Goal: Task Accomplishment & Management: Manage account settings

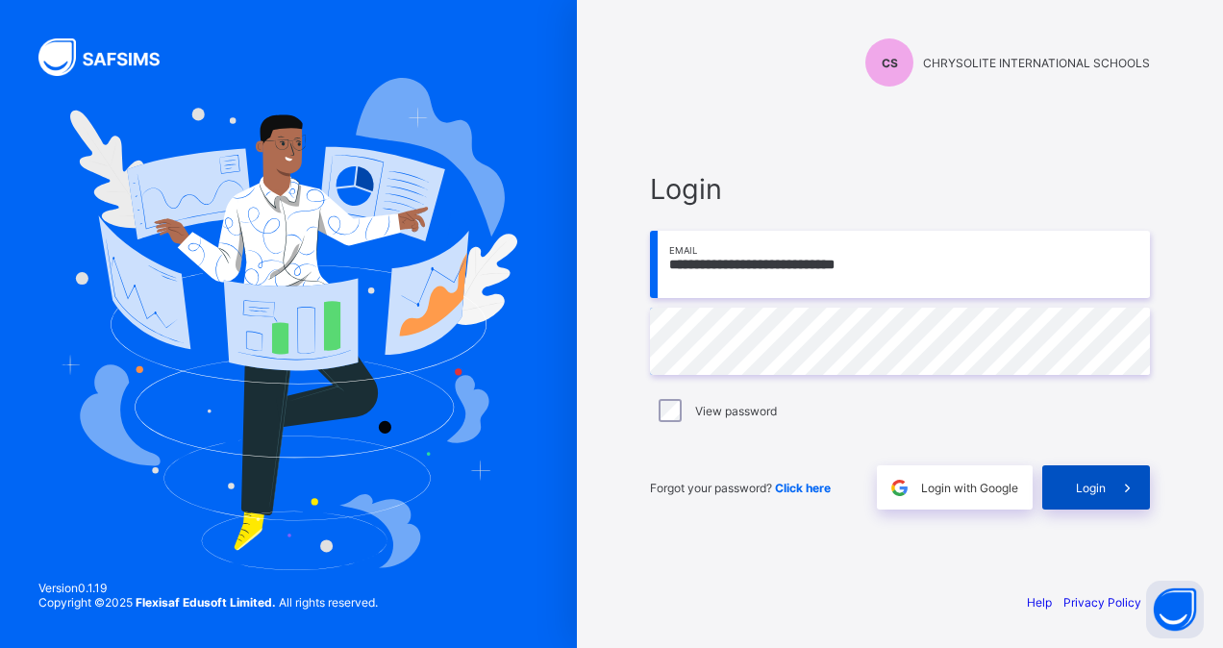
click at [1108, 498] on span at bounding box center [1128, 488] width 44 height 44
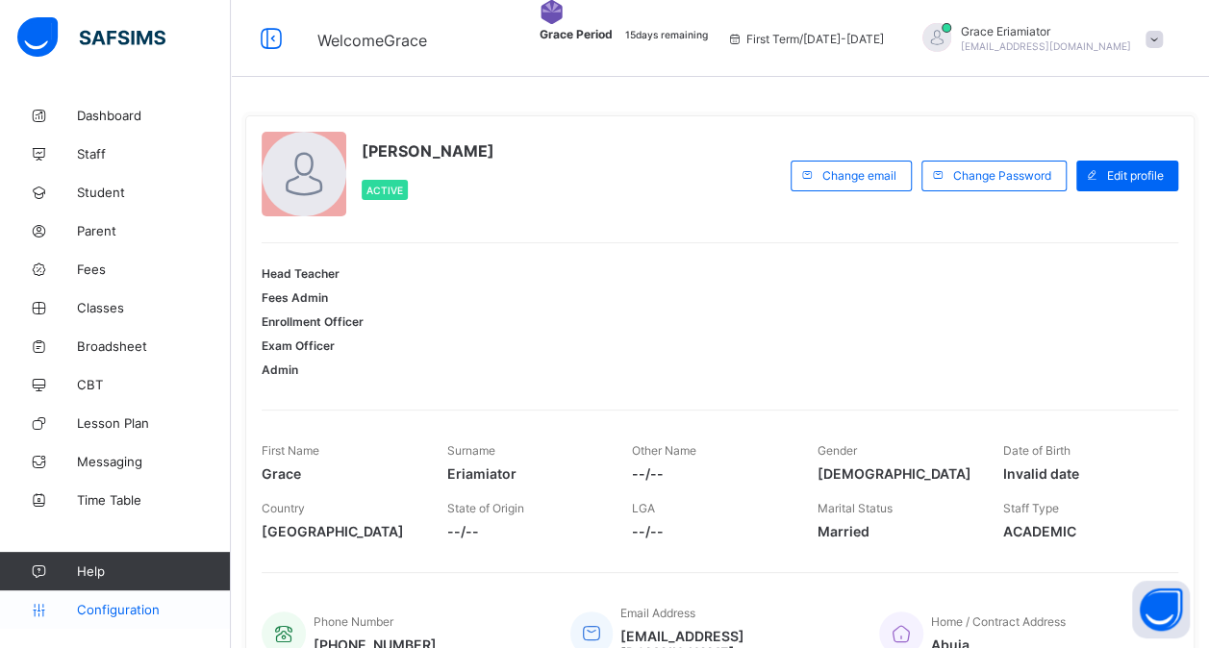
click at [112, 613] on span "Configuration" at bounding box center [153, 609] width 153 height 15
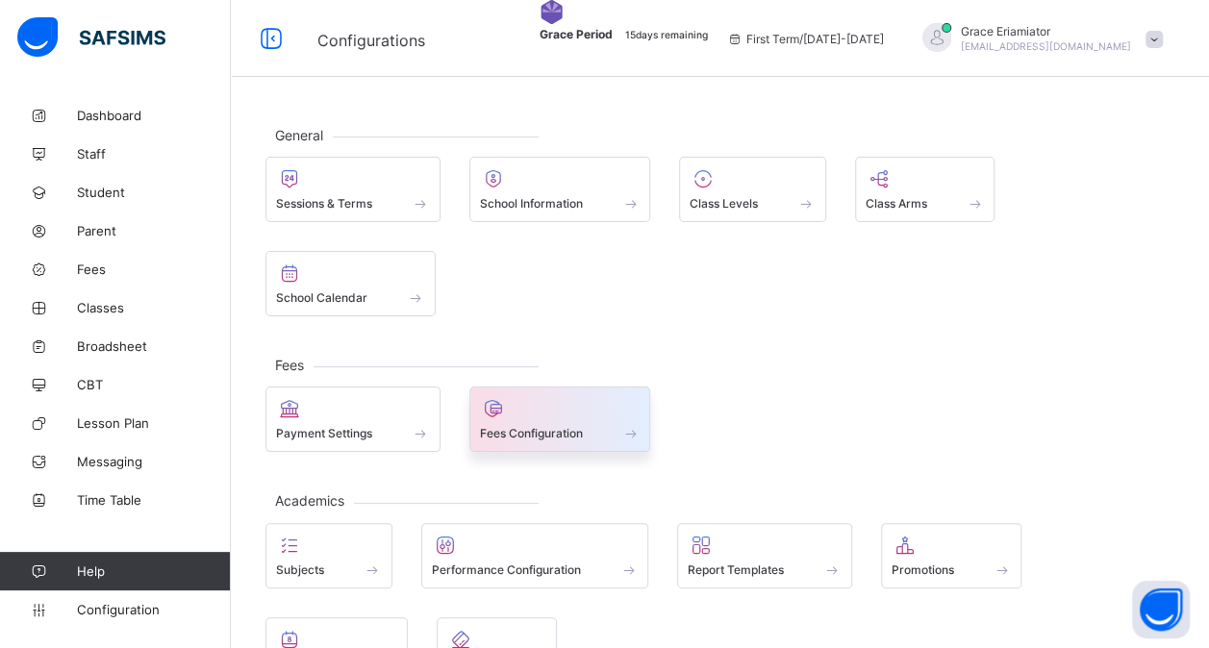
click at [550, 392] on div "Fees Configuration" at bounding box center [560, 419] width 182 height 65
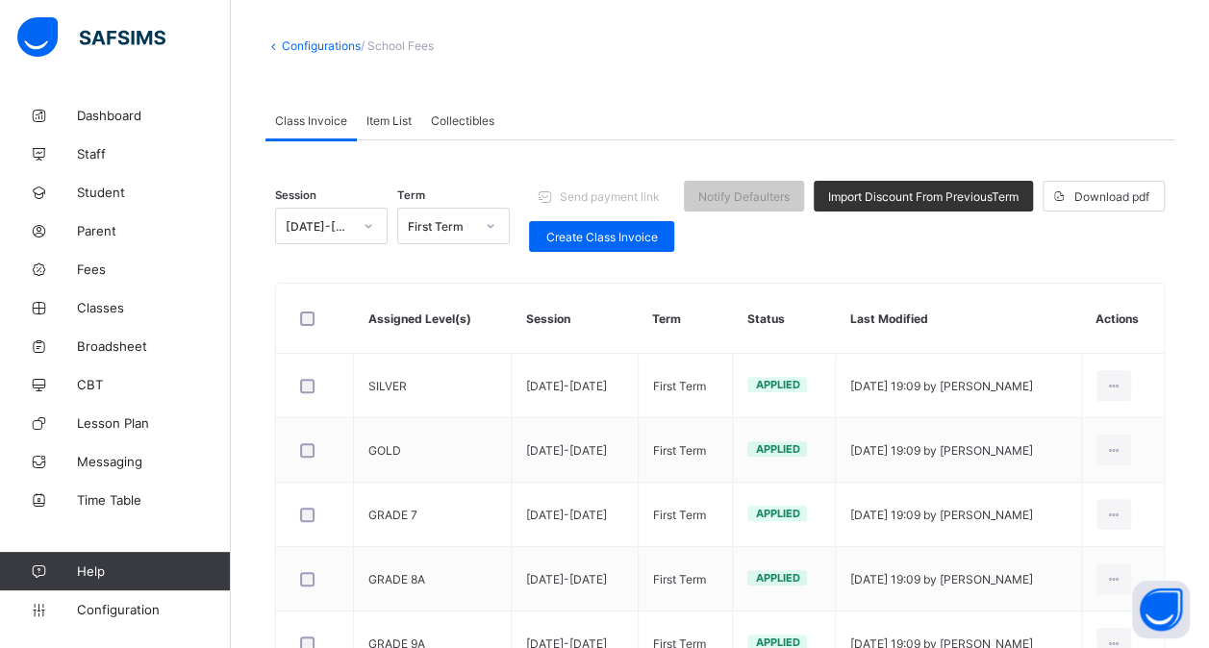
scroll to position [89, 0]
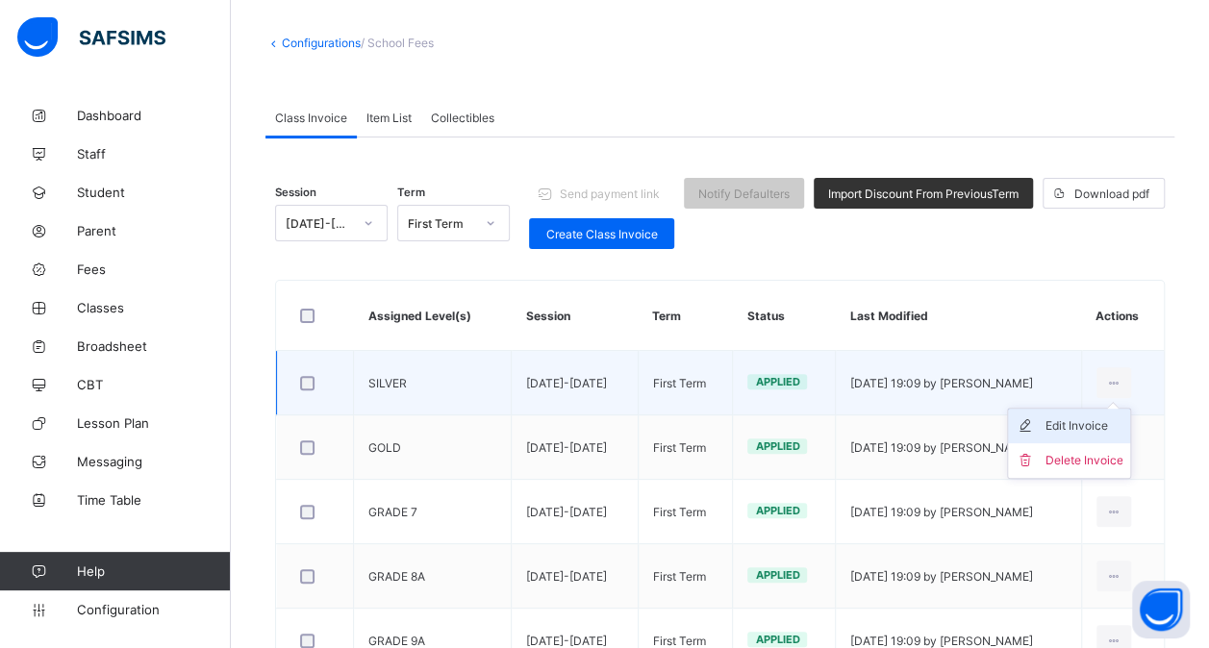
click at [1069, 426] on div "Edit Invoice" at bounding box center [1084, 425] width 78 height 19
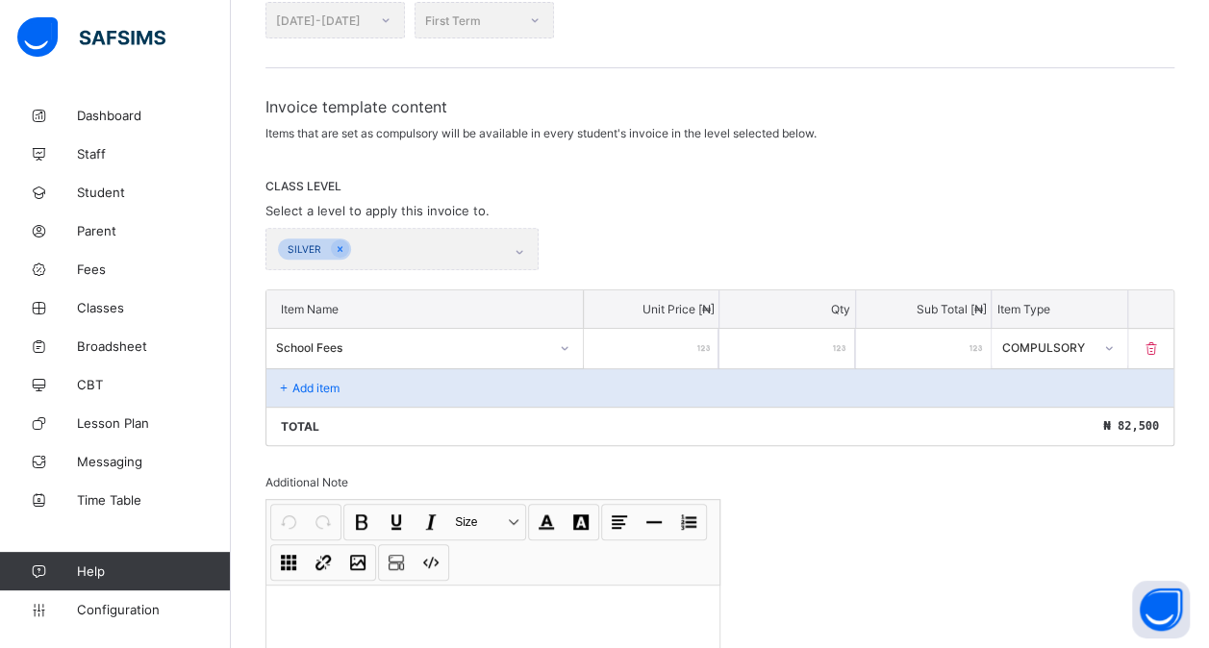
scroll to position [248, 0]
click at [347, 365] on div "Add item" at bounding box center [719, 384] width 907 height 38
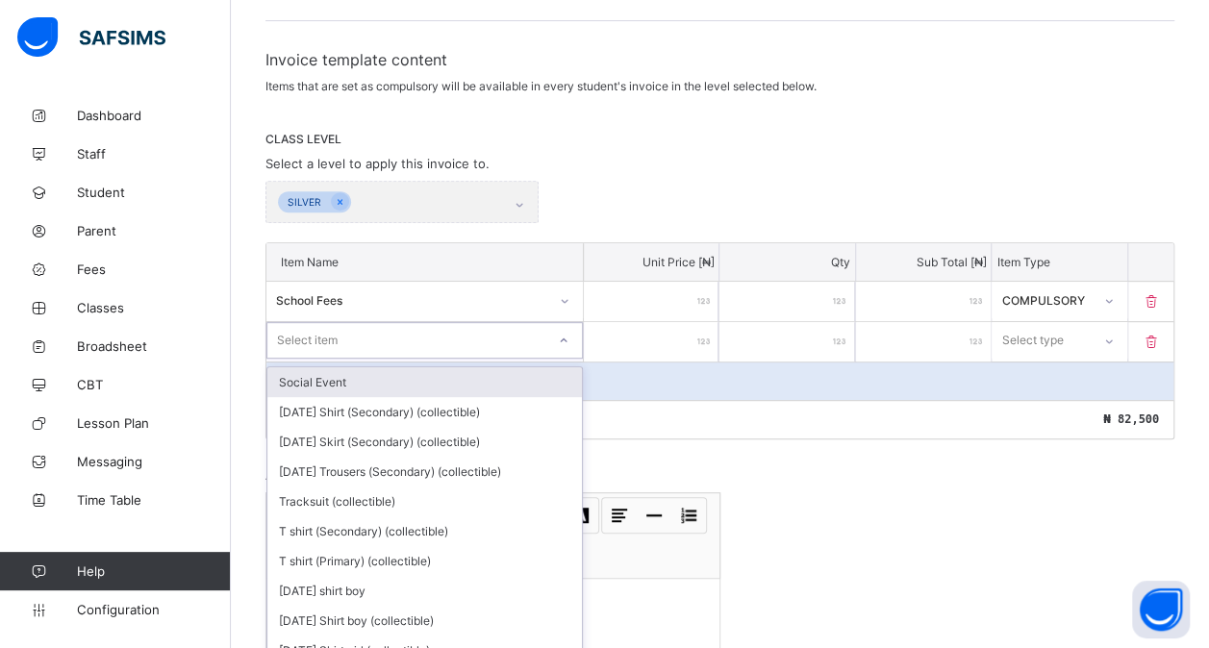
click at [347, 359] on div "option Social Event focused, 1 of 211. 211 results available. Use Up and Down t…" at bounding box center [424, 340] width 316 height 37
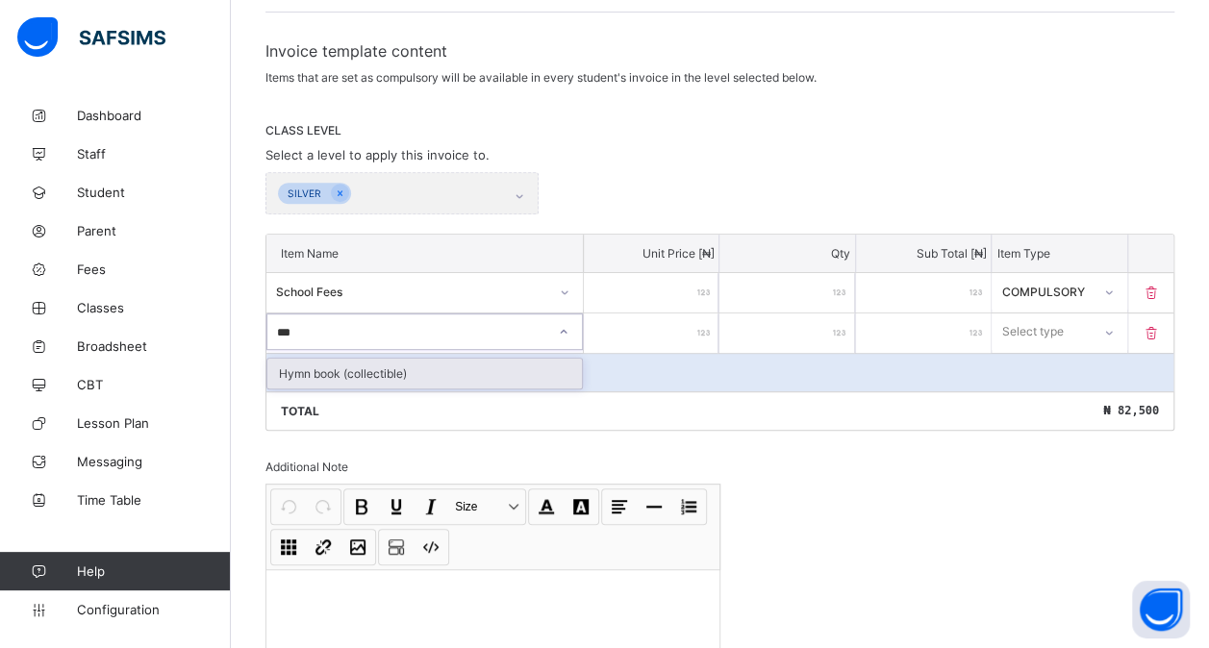
type input "****"
click at [367, 365] on div "Hymn book (collectible)" at bounding box center [424, 374] width 315 height 30
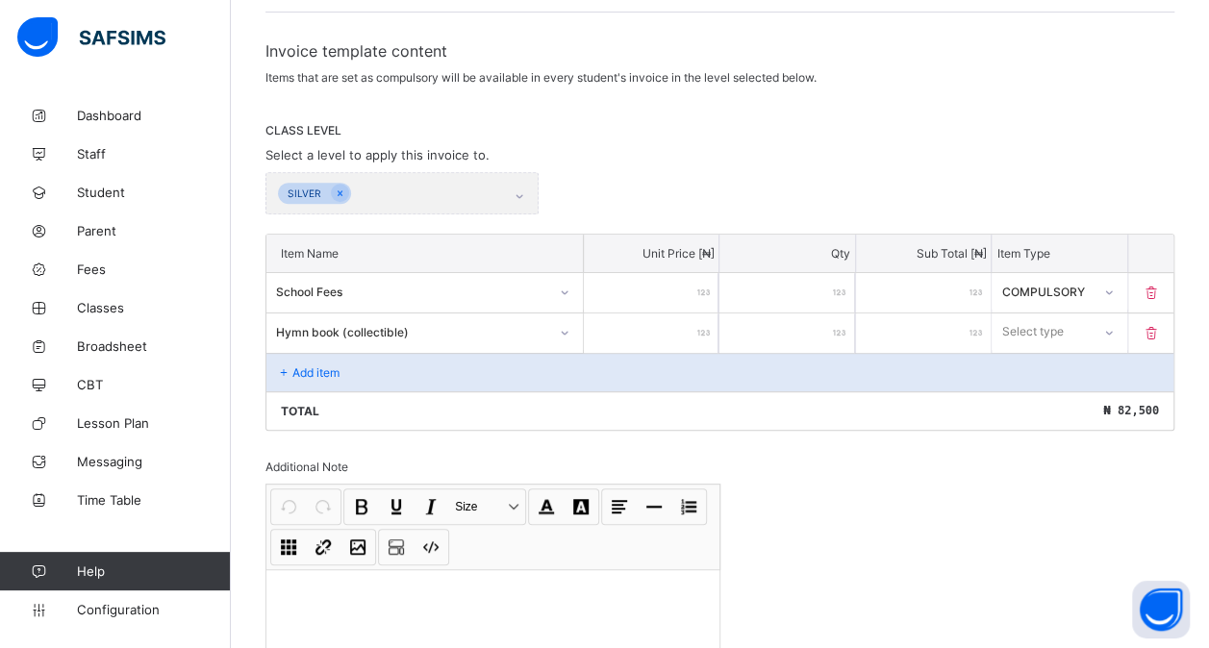
click at [638, 314] on input "number" at bounding box center [651, 333] width 135 height 39
type input "*"
type input "**"
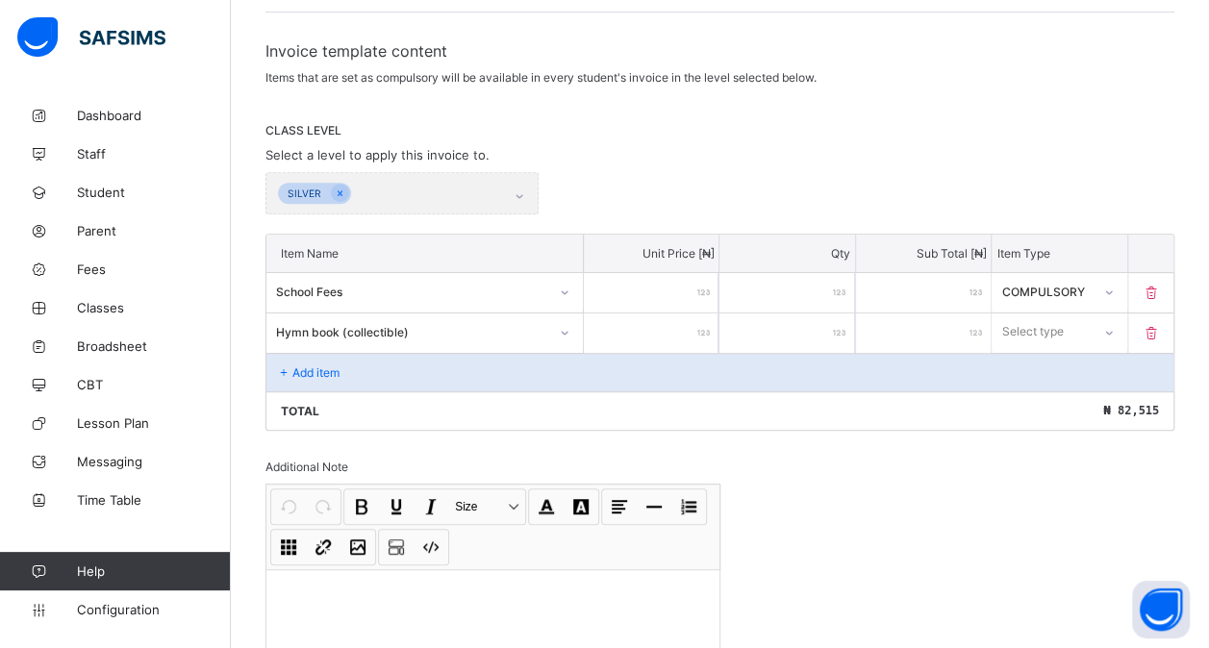
type input "***"
type input "****"
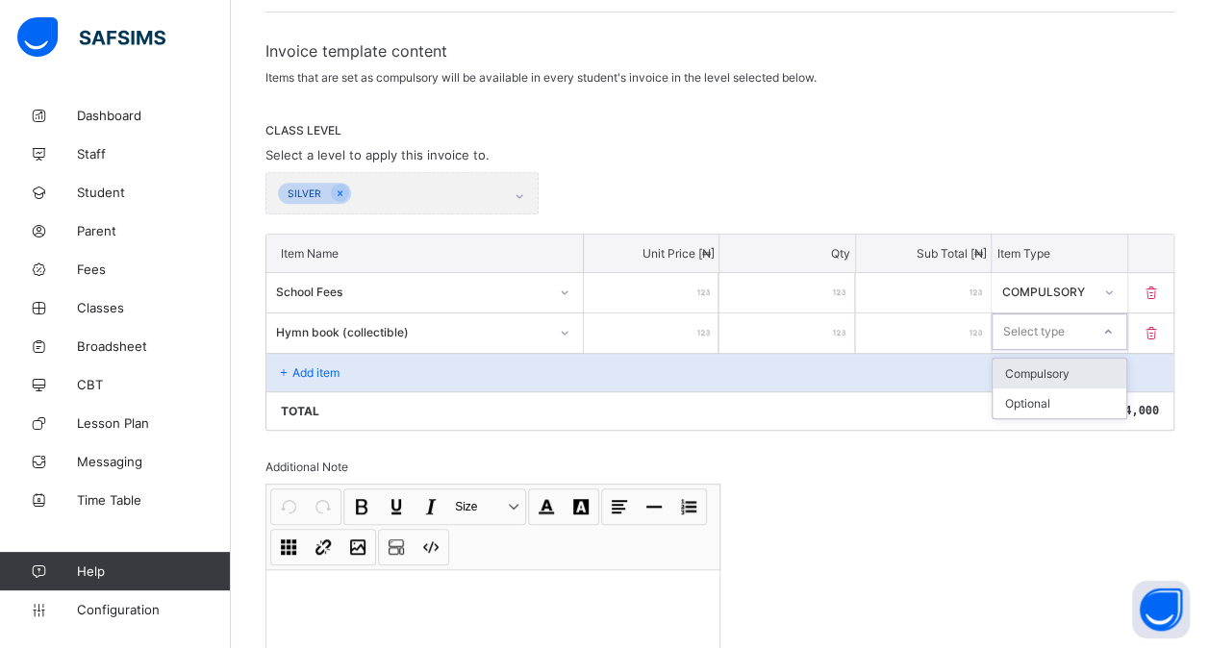
click at [1116, 331] on div at bounding box center [1108, 331] width 33 height 31
click at [1079, 403] on div "Optional" at bounding box center [1059, 404] width 133 height 30
click at [297, 365] on p "Add item" at bounding box center [315, 372] width 47 height 14
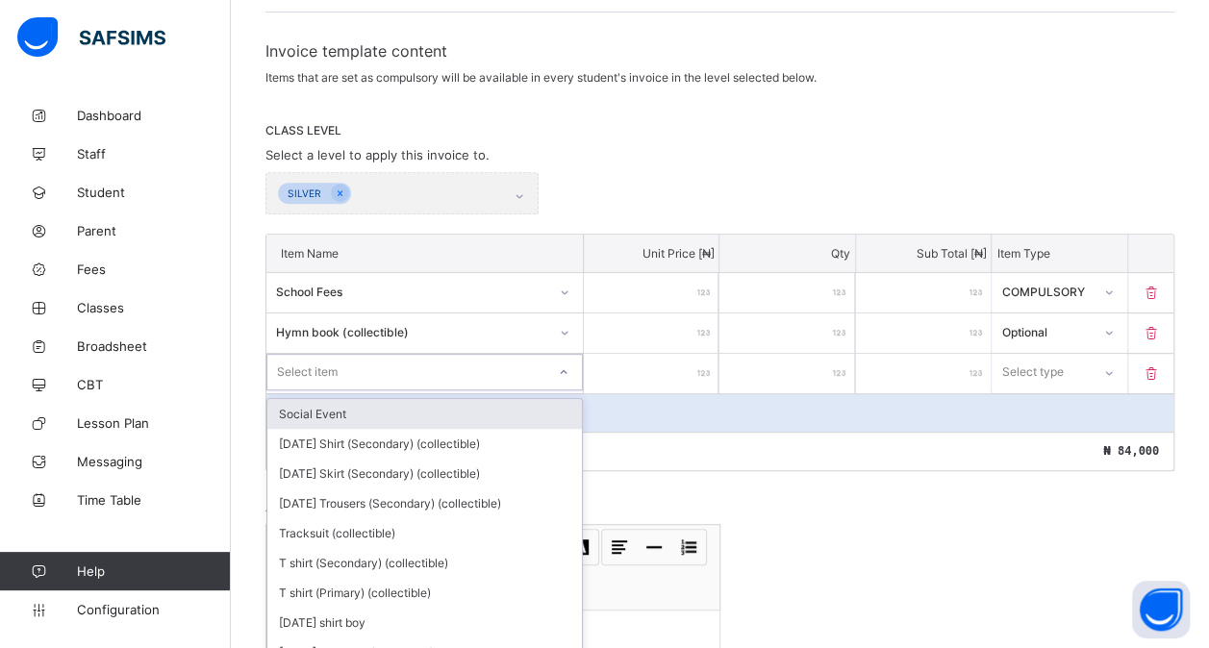
scroll to position [340, 0]
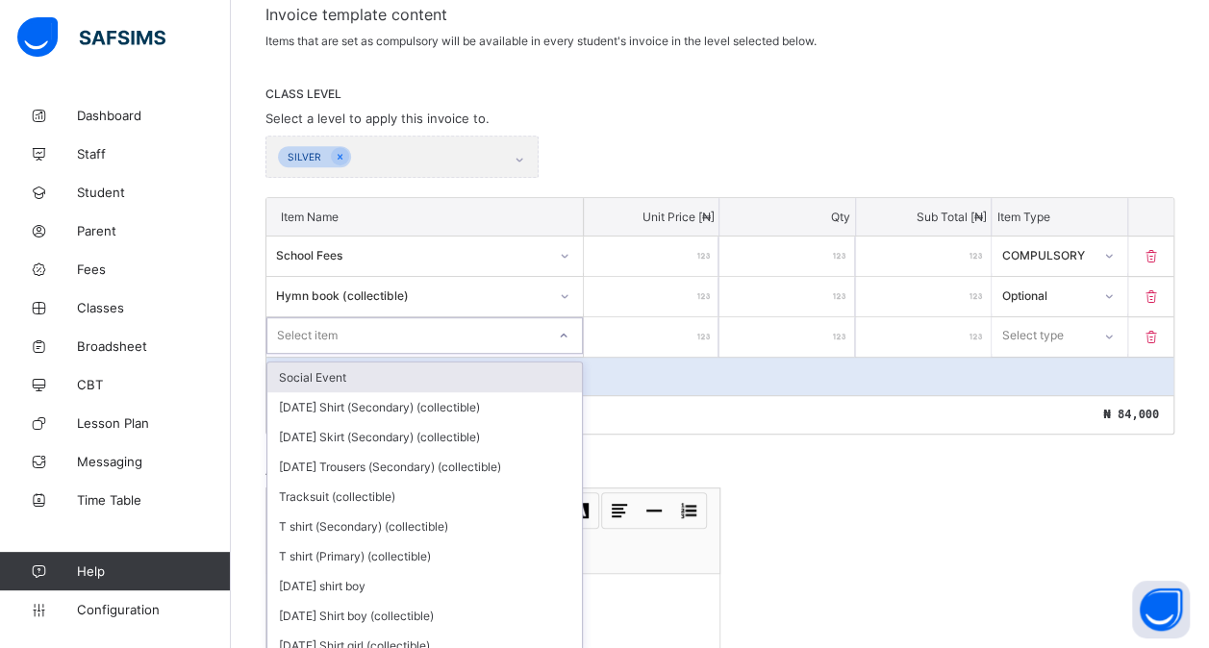
click at [297, 354] on div "option Social Event focused, 1 of 210. 210 results available. Use Up and Down t…" at bounding box center [424, 335] width 316 height 37
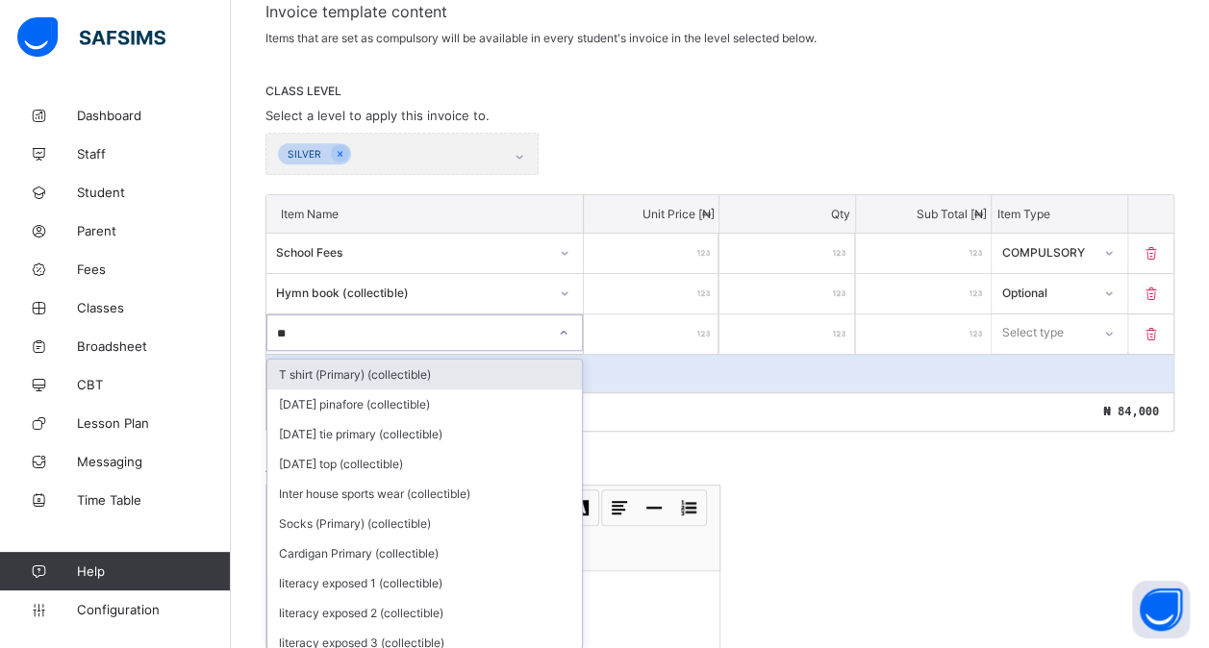
type input "***"
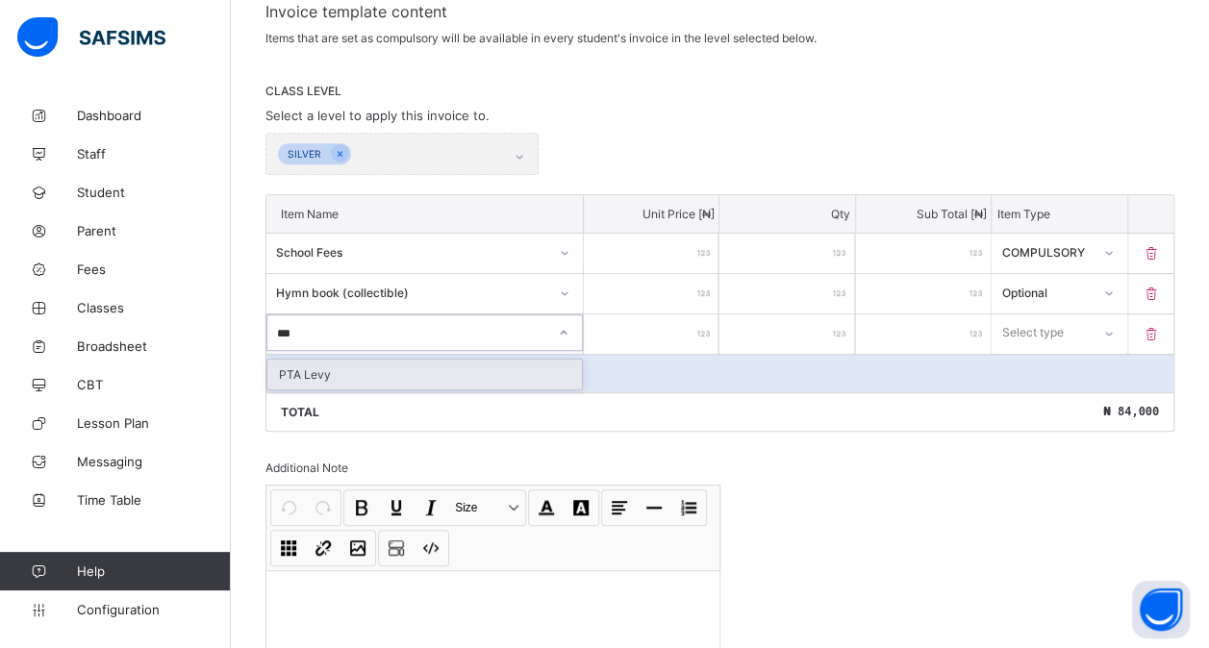
click at [493, 365] on div "PTA Levy" at bounding box center [424, 375] width 315 height 30
click at [644, 315] on input "number" at bounding box center [651, 334] width 135 height 39
type input "*"
type input "**"
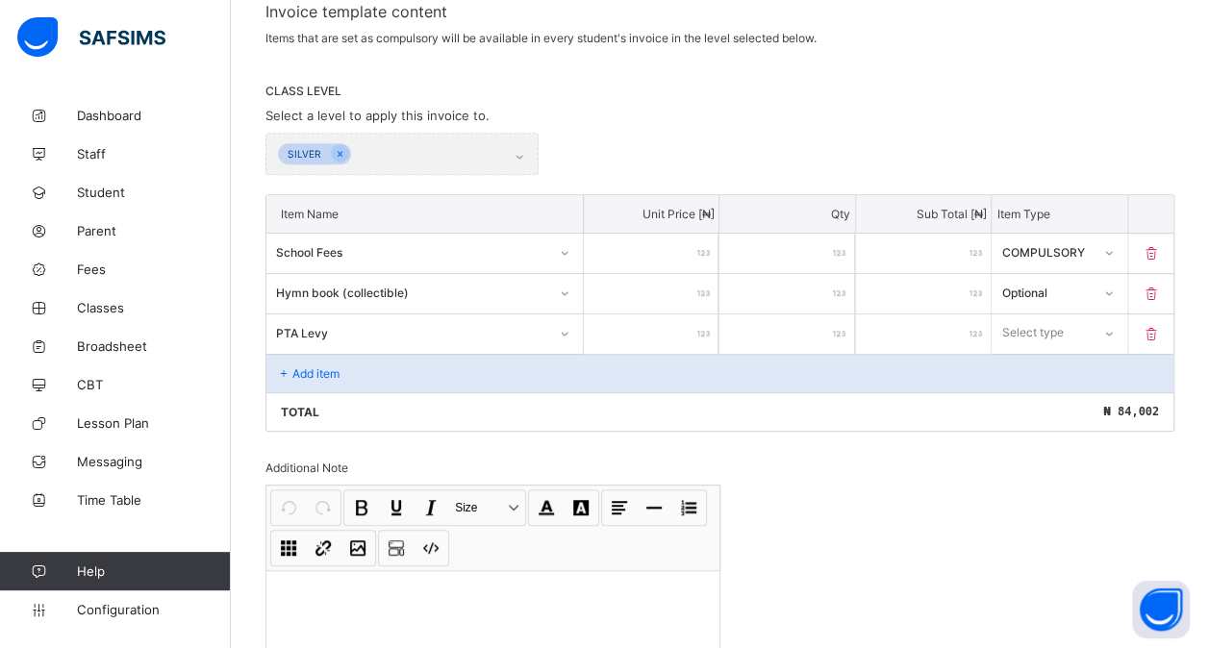
type input "**"
type input "***"
type input "****"
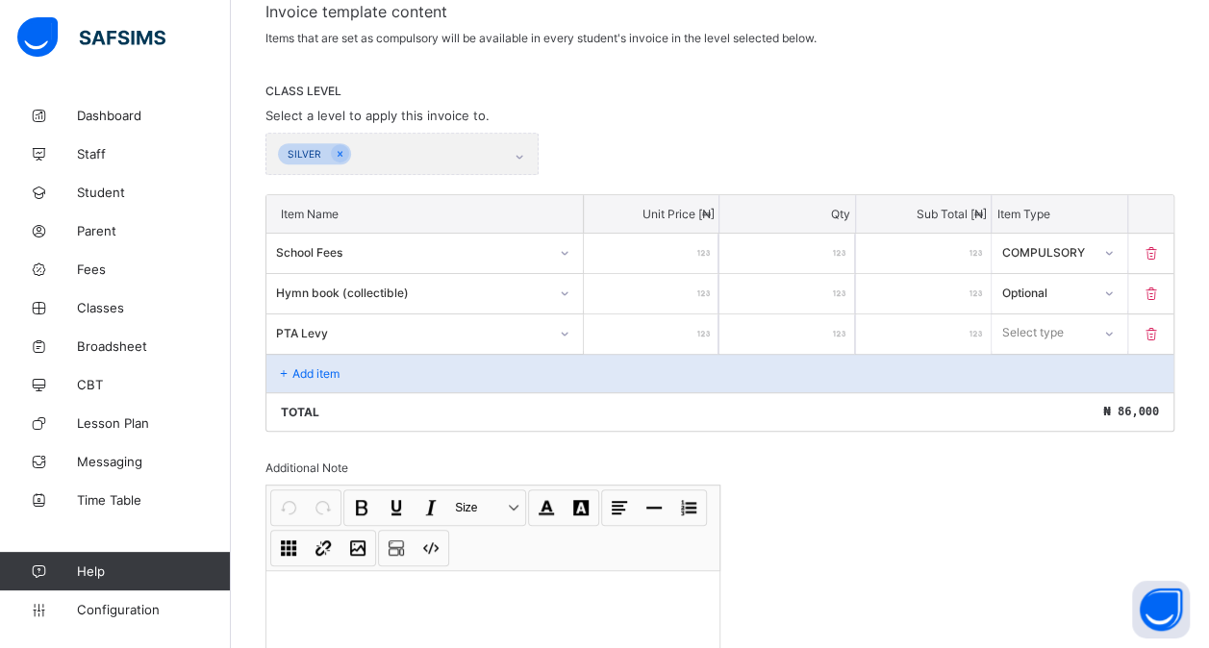
type input "****"
click at [1035, 328] on div "Select type" at bounding box center [1033, 333] width 62 height 37
click at [1041, 409] on div "Optional" at bounding box center [1059, 405] width 133 height 30
click at [338, 373] on div "Add item" at bounding box center [719, 373] width 907 height 38
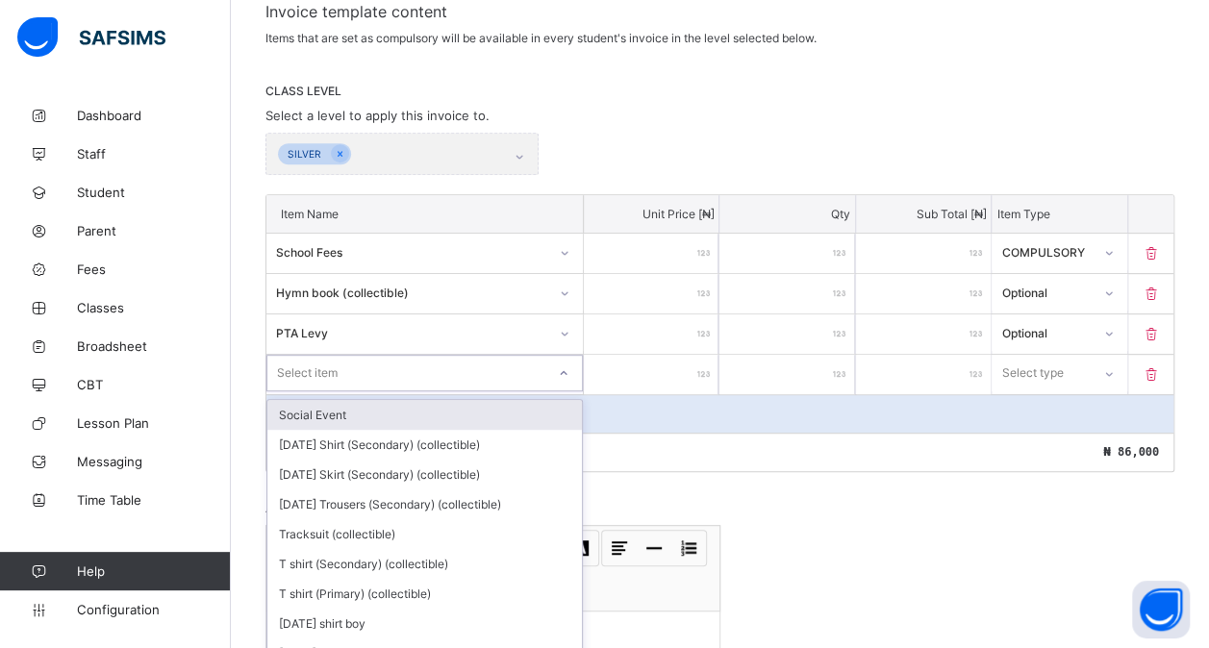
scroll to position [381, 0]
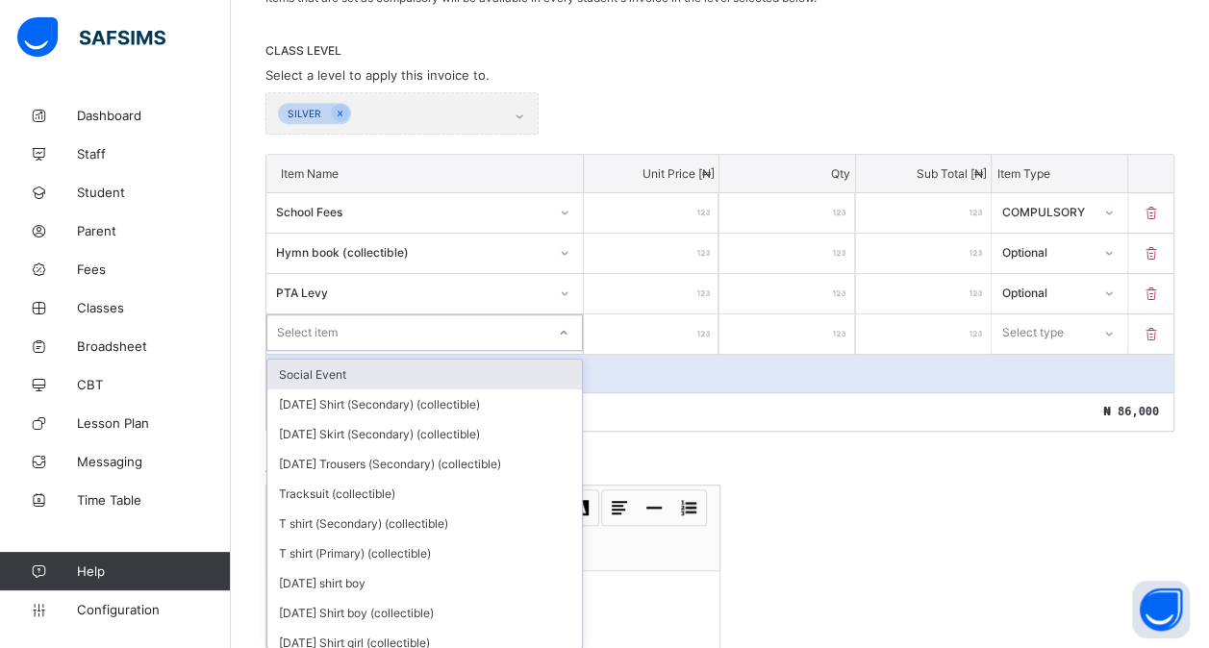
click at [345, 351] on div "option Social Event focused, 1 of 209. 209 results available. Use Up and Down t…" at bounding box center [424, 333] width 316 height 37
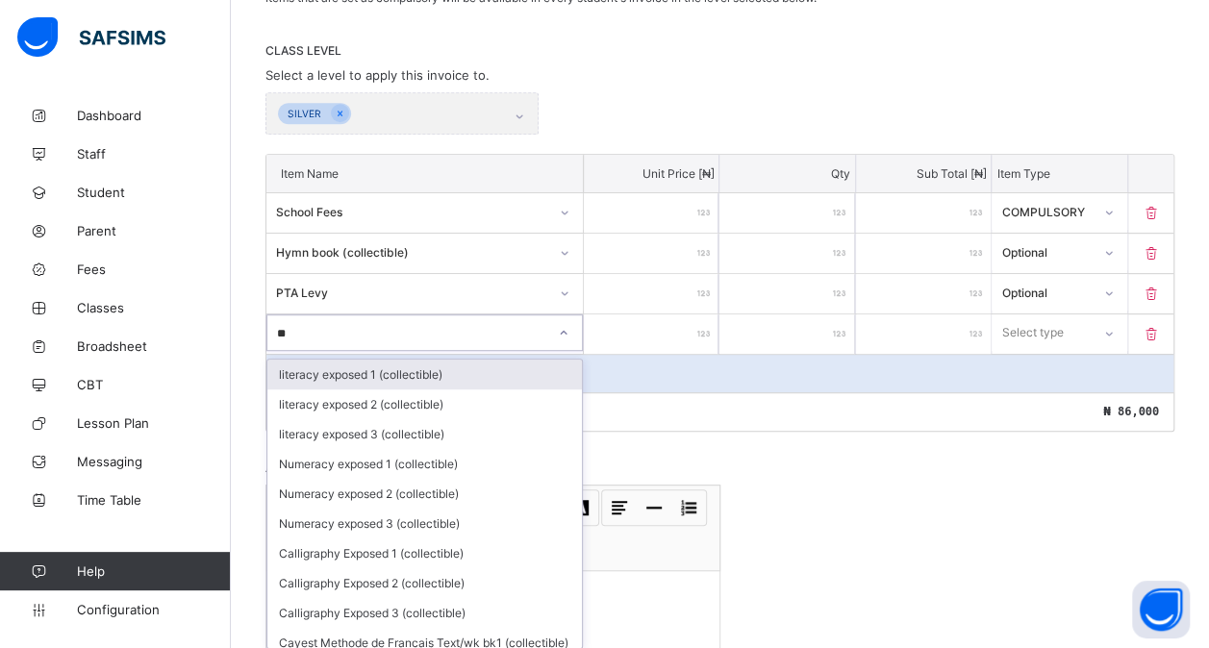
type input "***"
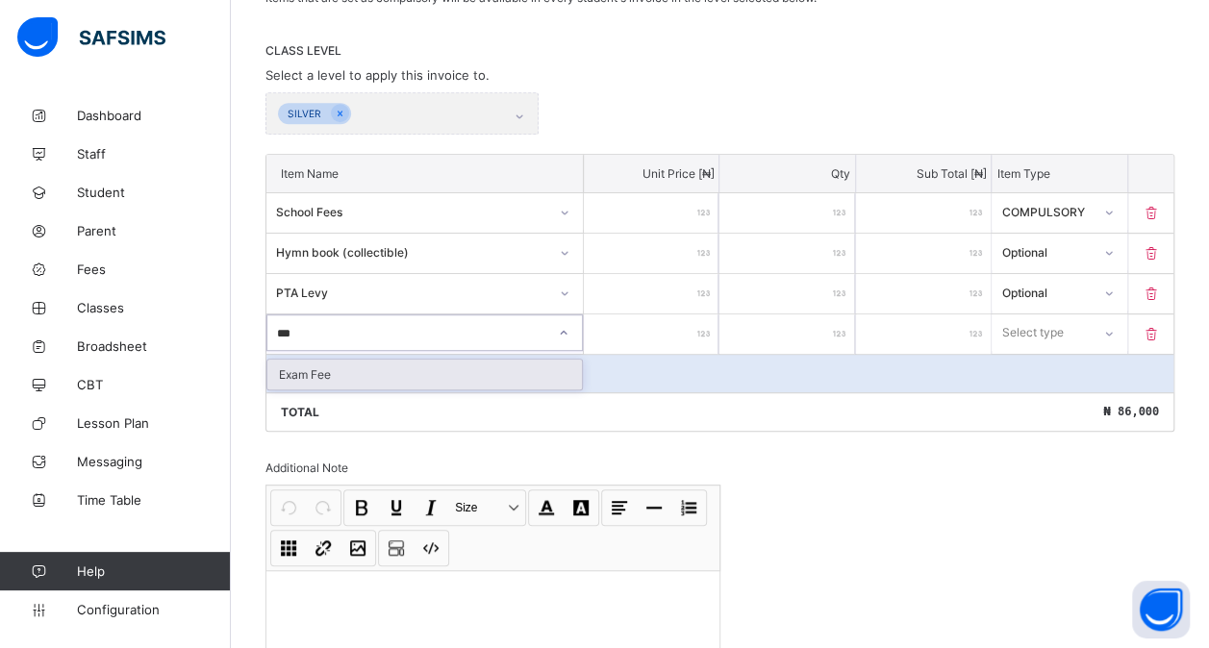
click at [347, 367] on div "Exam Fee" at bounding box center [424, 375] width 315 height 30
click at [620, 325] on input "number" at bounding box center [651, 334] width 135 height 39
type input "*"
type input "**"
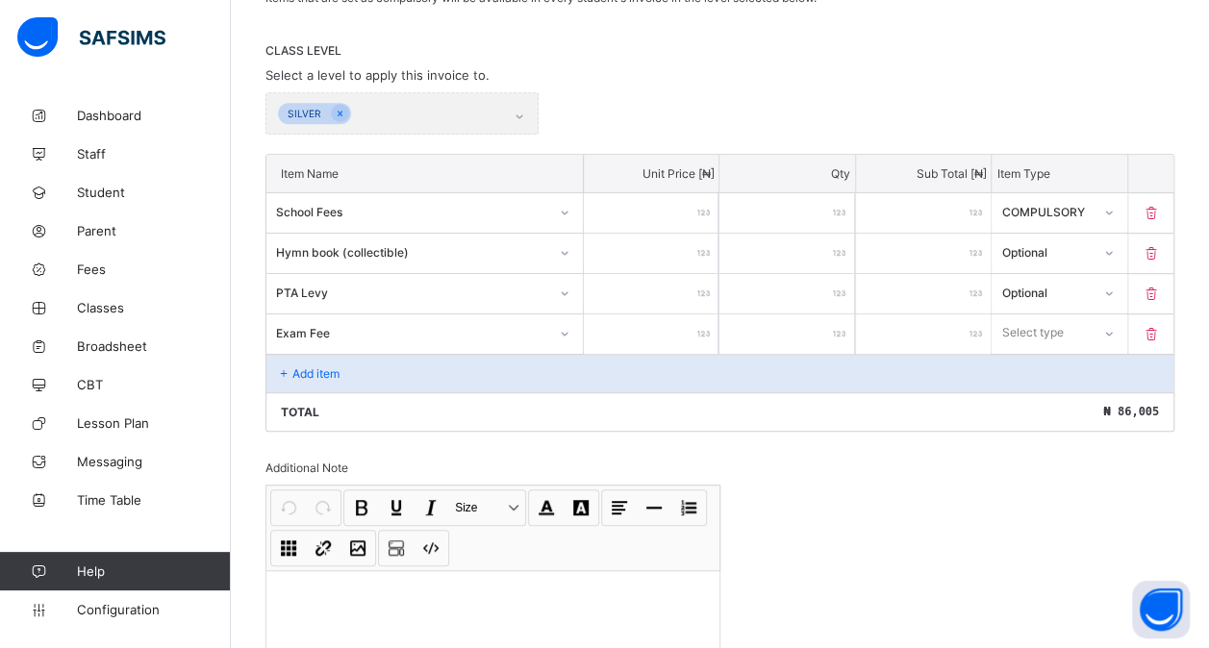
type input "**"
type input "***"
type input "****"
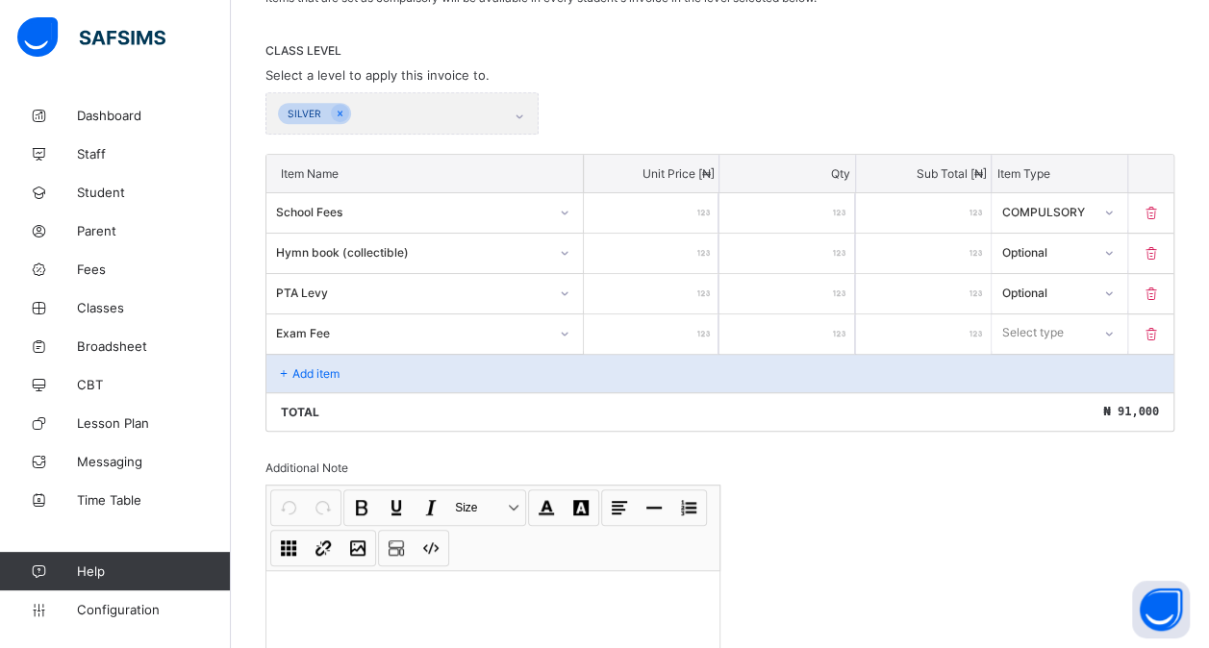
type input "****"
click at [1061, 339] on div "Select type" at bounding box center [1059, 333] width 135 height 37
click at [1045, 393] on div "Optional" at bounding box center [1059, 405] width 133 height 30
click at [310, 366] on p "Add item" at bounding box center [315, 373] width 47 height 14
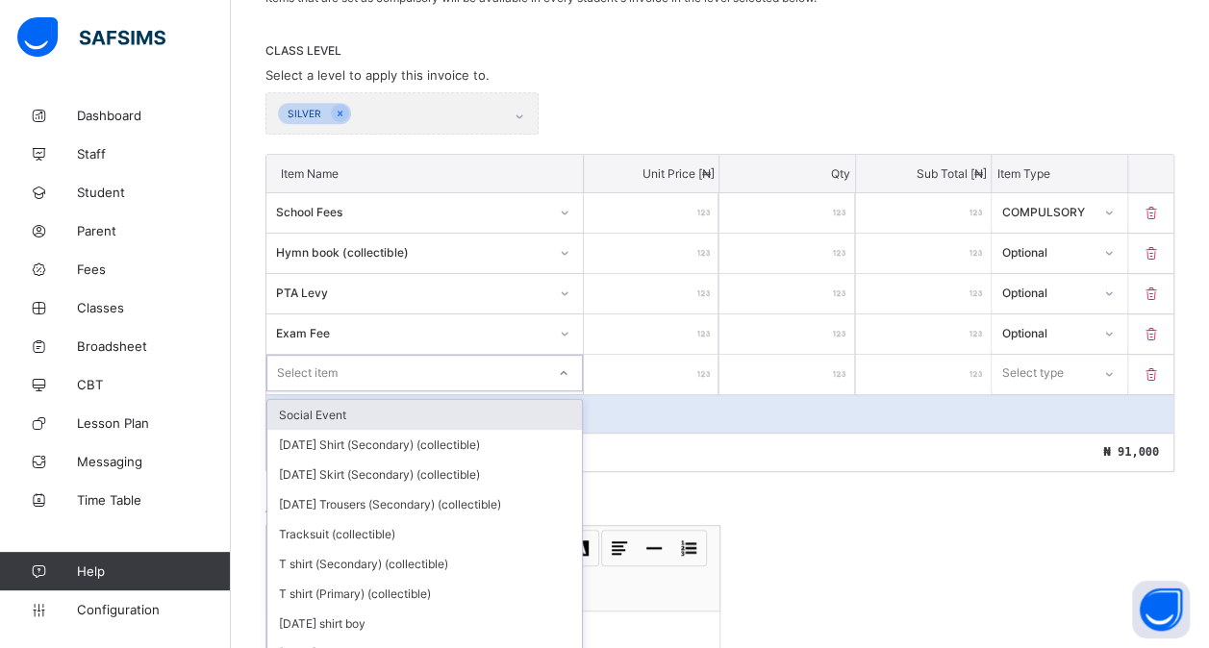
scroll to position [420, 0]
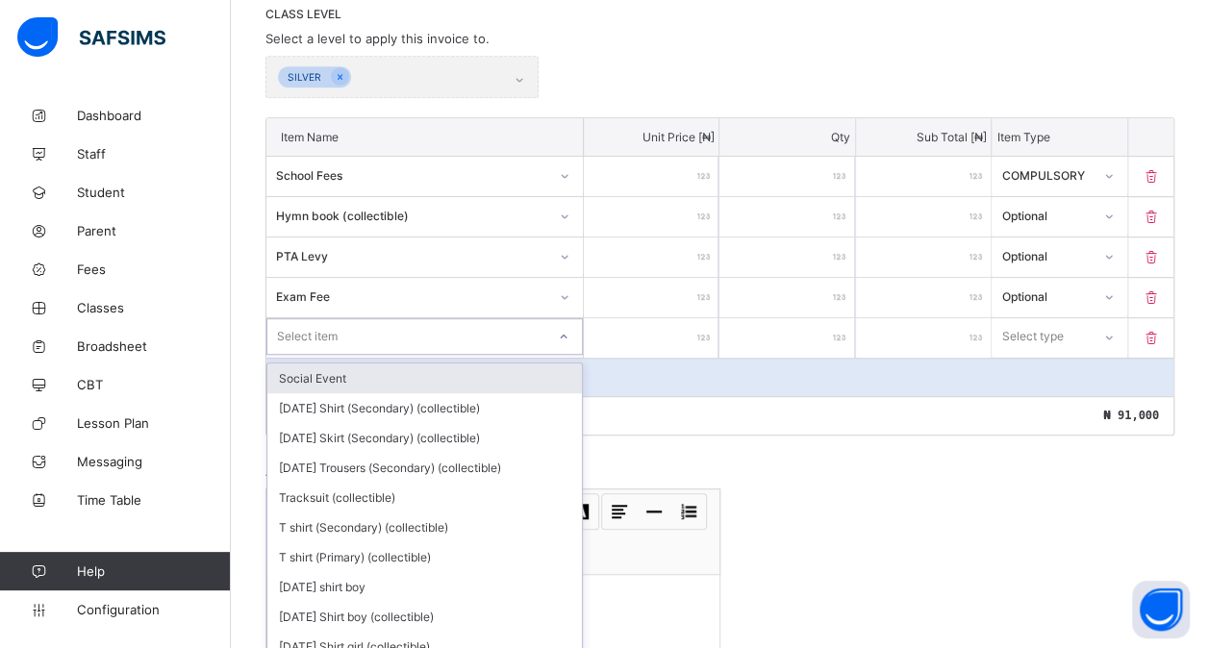
click at [287, 355] on div "option Social Event focused, 1 of 208. 208 results available. Use Up and Down t…" at bounding box center [424, 336] width 316 height 37
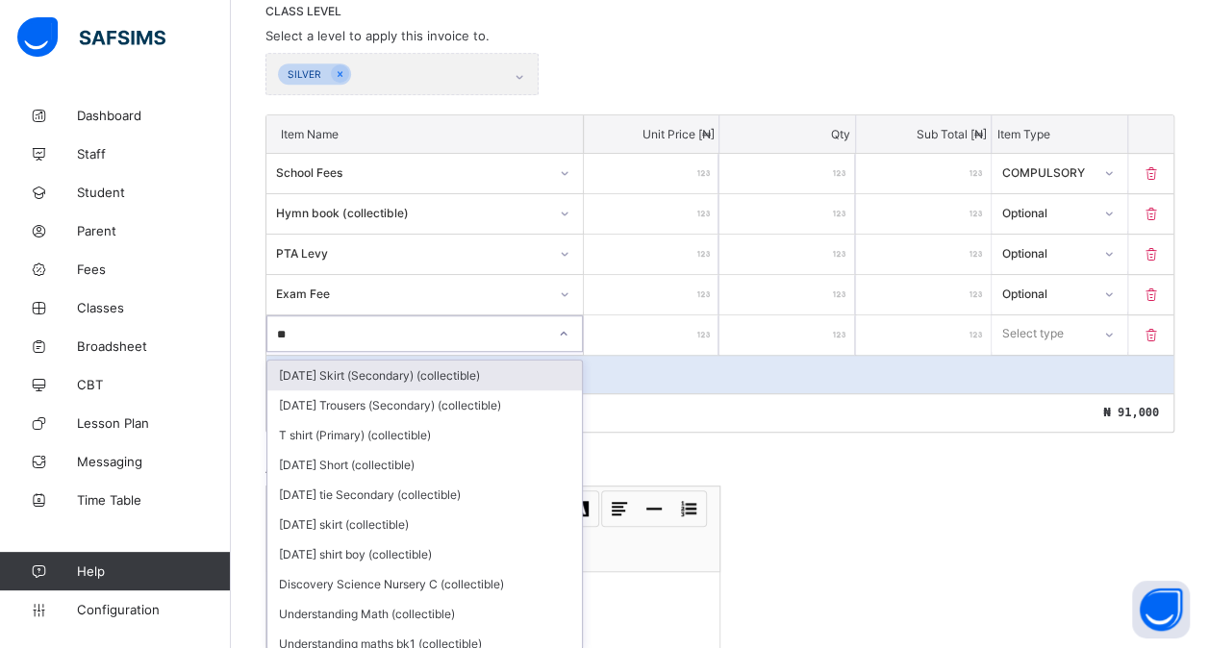
type input "***"
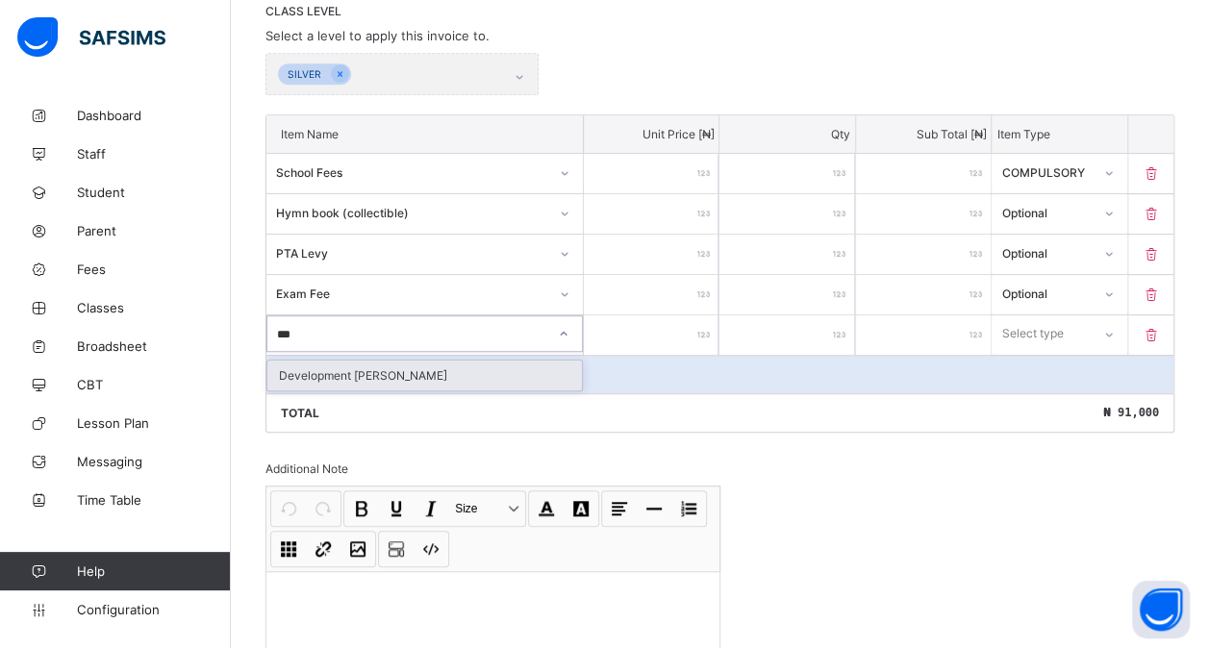
click at [527, 365] on div "Development [PERSON_NAME]" at bounding box center [424, 376] width 315 height 30
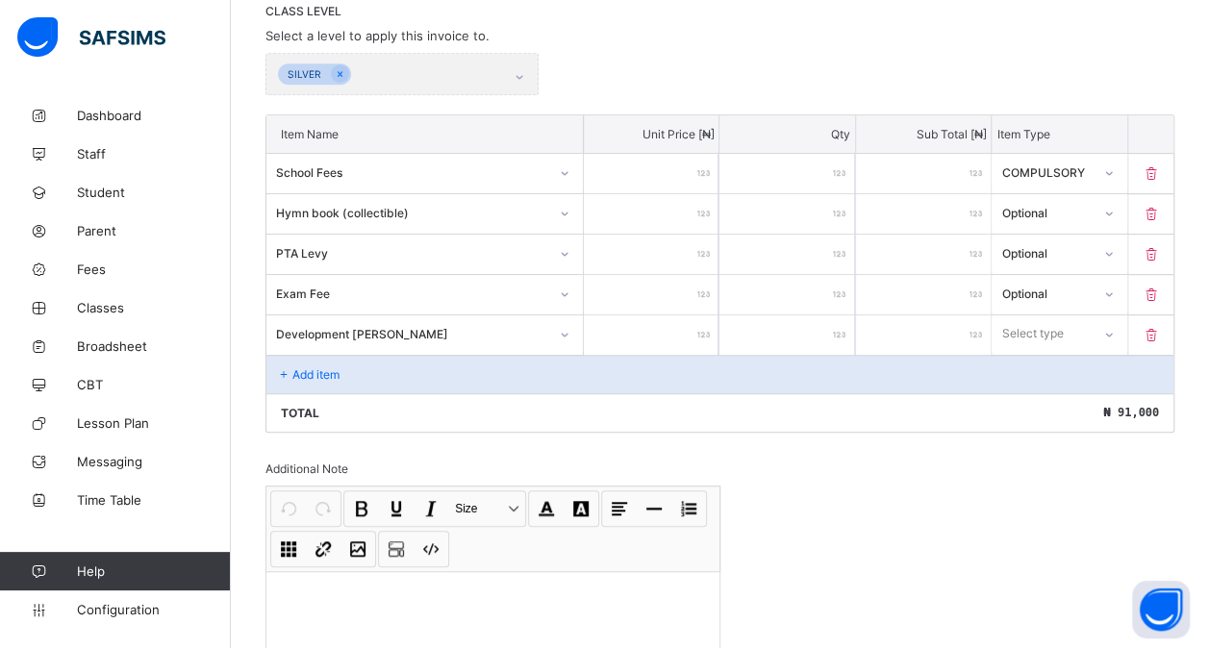
click at [640, 324] on input "number" at bounding box center [651, 334] width 135 height 39
type input "*"
type input "**"
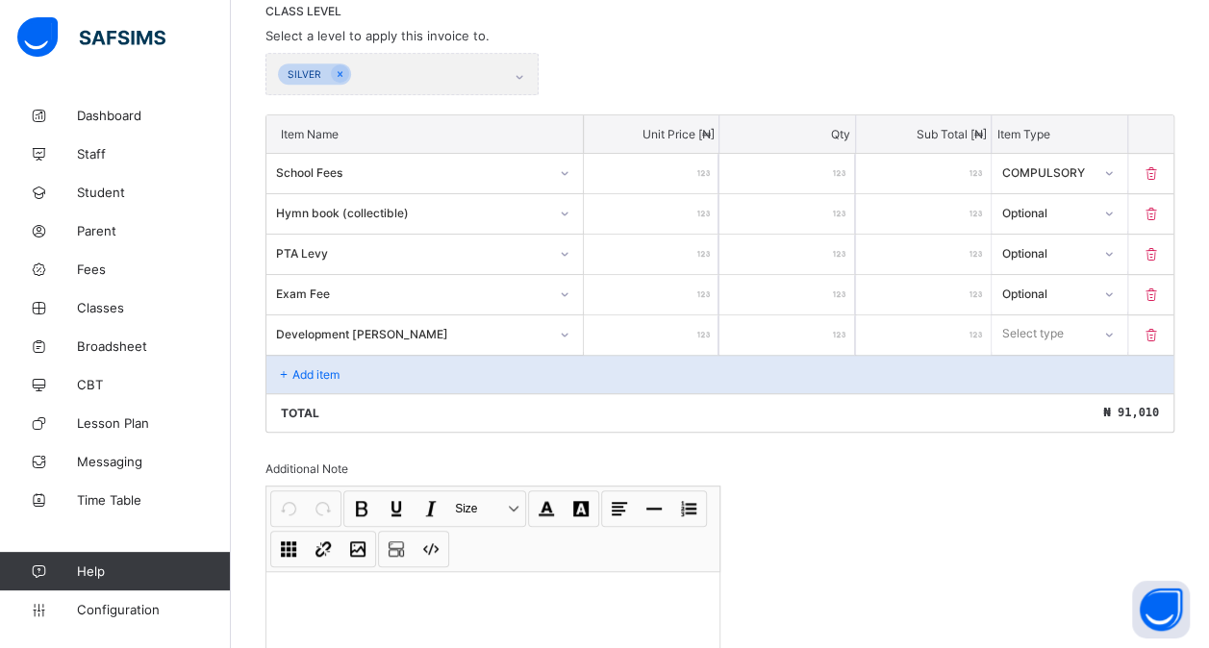
type input "***"
type input "****"
type input "*****"
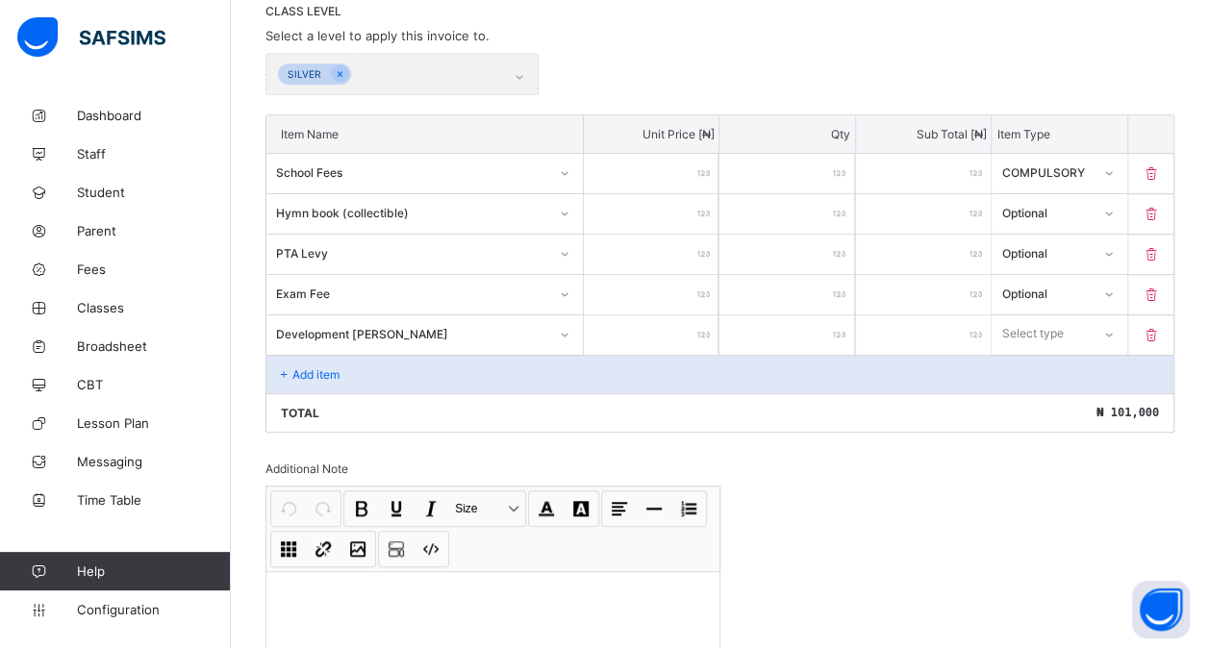
type input "*****"
click at [1033, 324] on div "Select type" at bounding box center [1033, 333] width 62 height 37
click at [1035, 390] on div "Optional" at bounding box center [1059, 405] width 133 height 30
click at [344, 365] on div "Add item" at bounding box center [719, 374] width 907 height 38
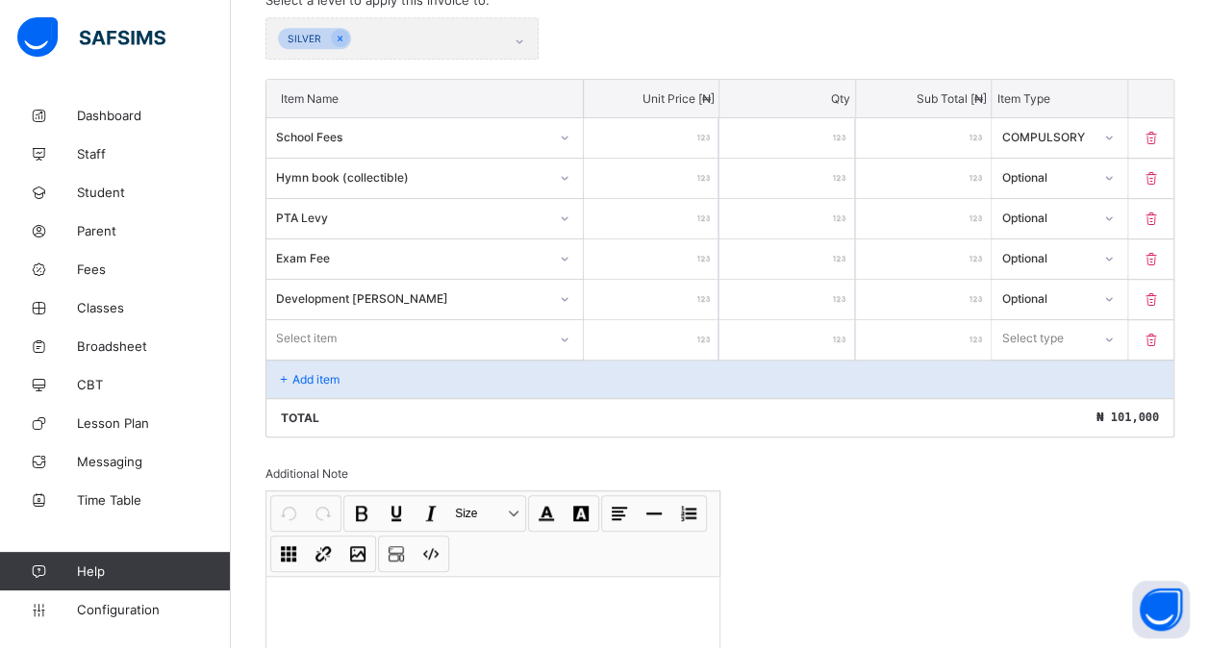
click at [294, 357] on div "Select item" at bounding box center [424, 338] width 316 height 37
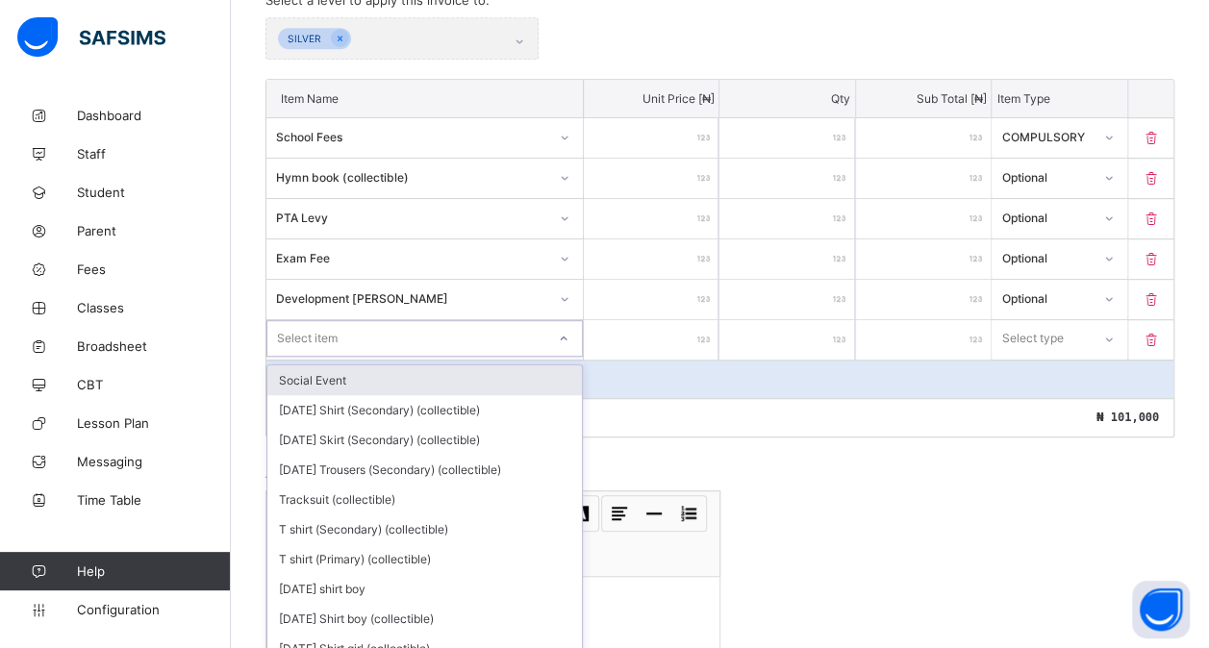
scroll to position [460, 0]
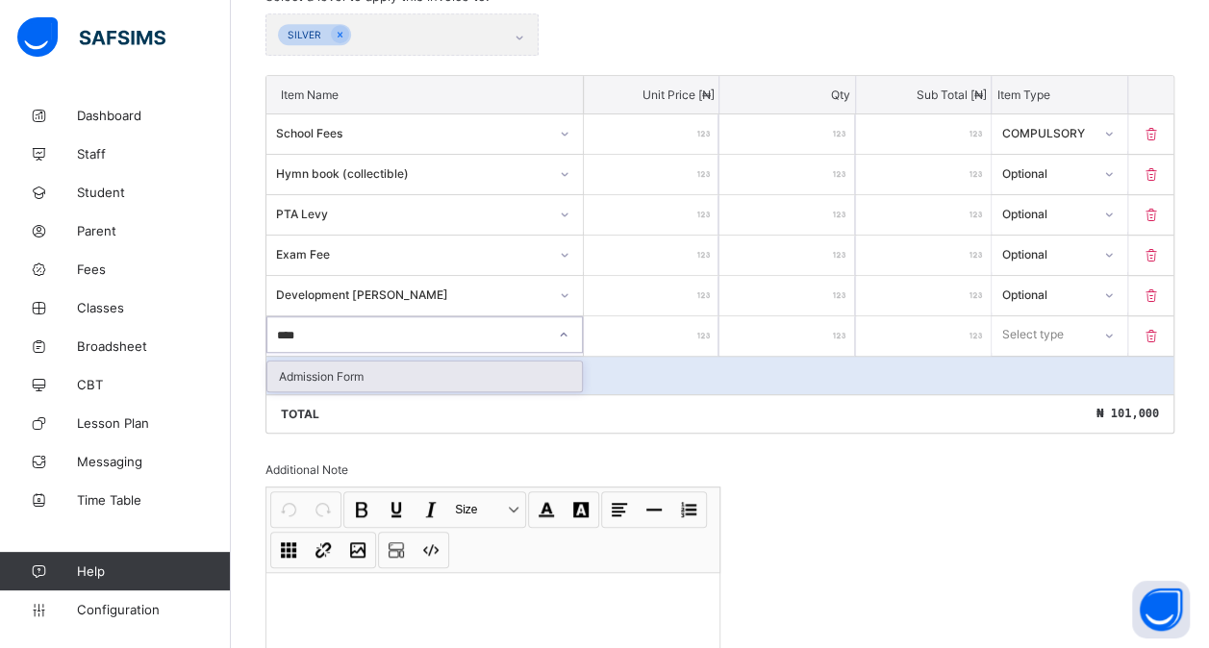
type input "*****"
click at [398, 367] on div "Admission Form" at bounding box center [424, 377] width 315 height 30
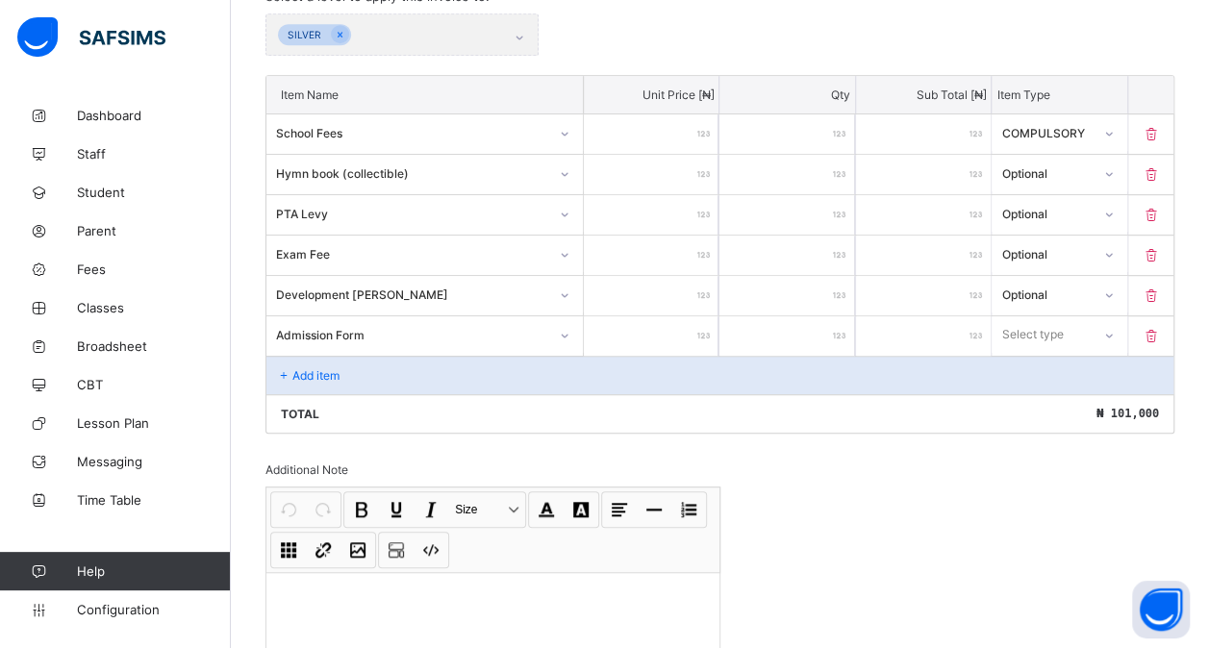
click at [646, 323] on input "number" at bounding box center [651, 335] width 135 height 39
type input "*"
type input "**"
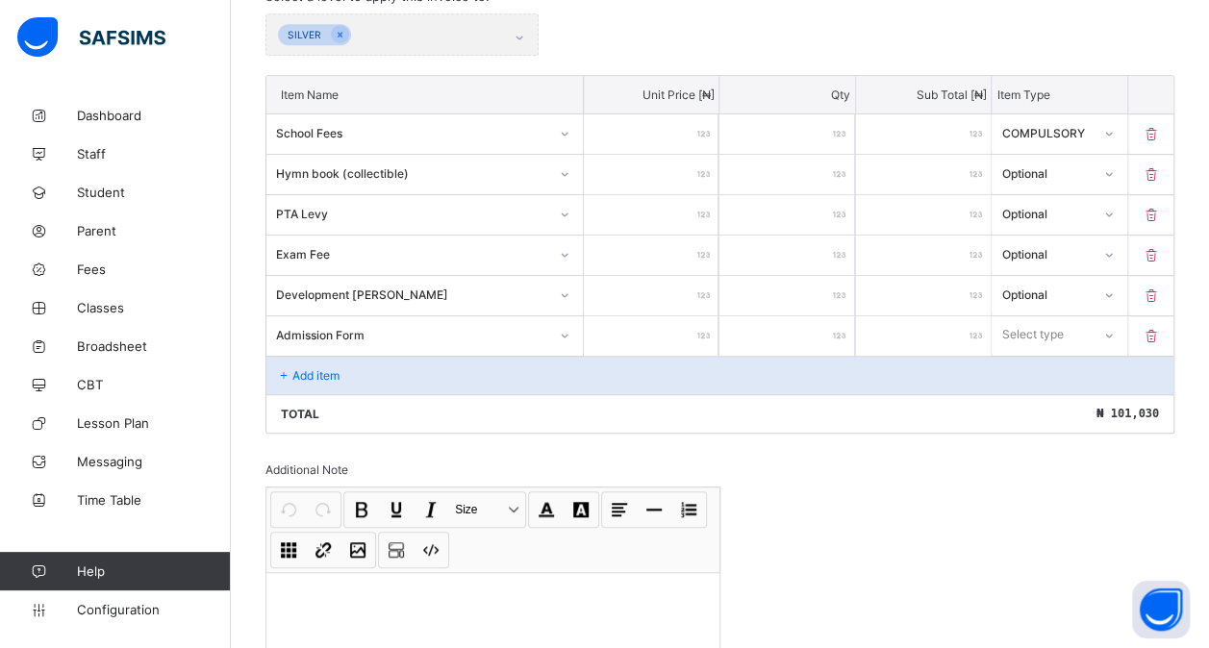
type input "***"
type input "****"
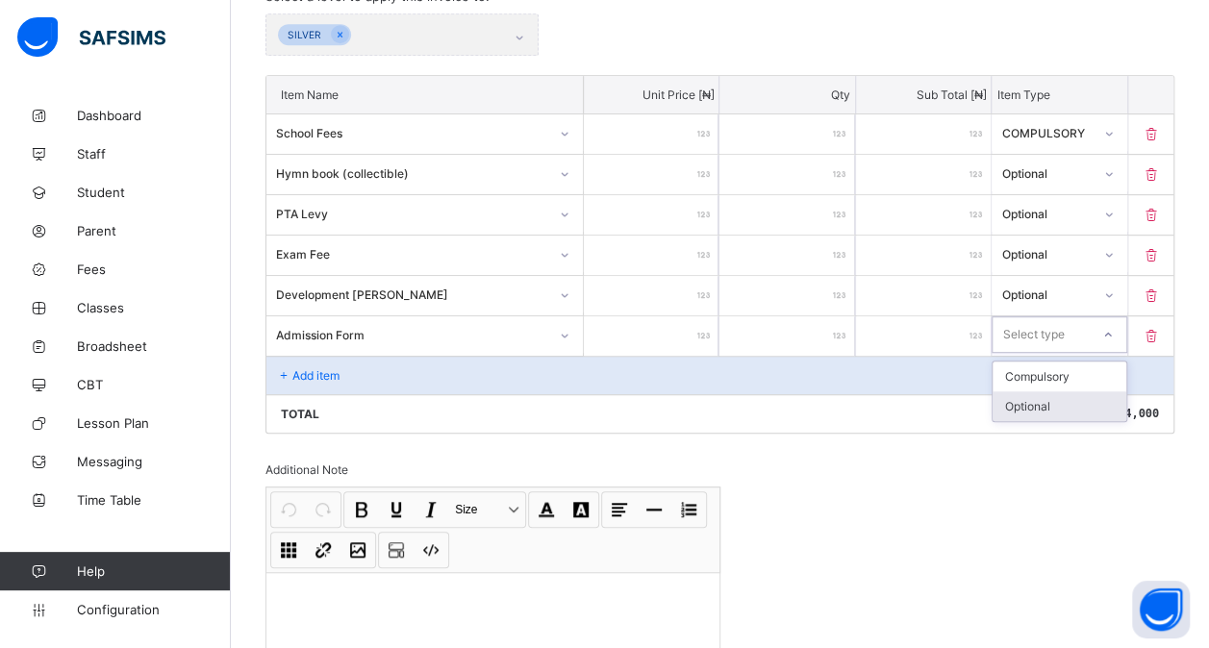
drag, startPoint x: 1068, startPoint y: 321, endPoint x: 1039, endPoint y: 392, distance: 76.8
click at [1039, 353] on div "option Optional focused, 2 of 2. 2 results available. Use Up and Down to choose…" at bounding box center [1059, 334] width 135 height 37
click at [1039, 392] on div "Optional" at bounding box center [1059, 406] width 133 height 30
click at [314, 369] on p "Add item" at bounding box center [315, 375] width 47 height 14
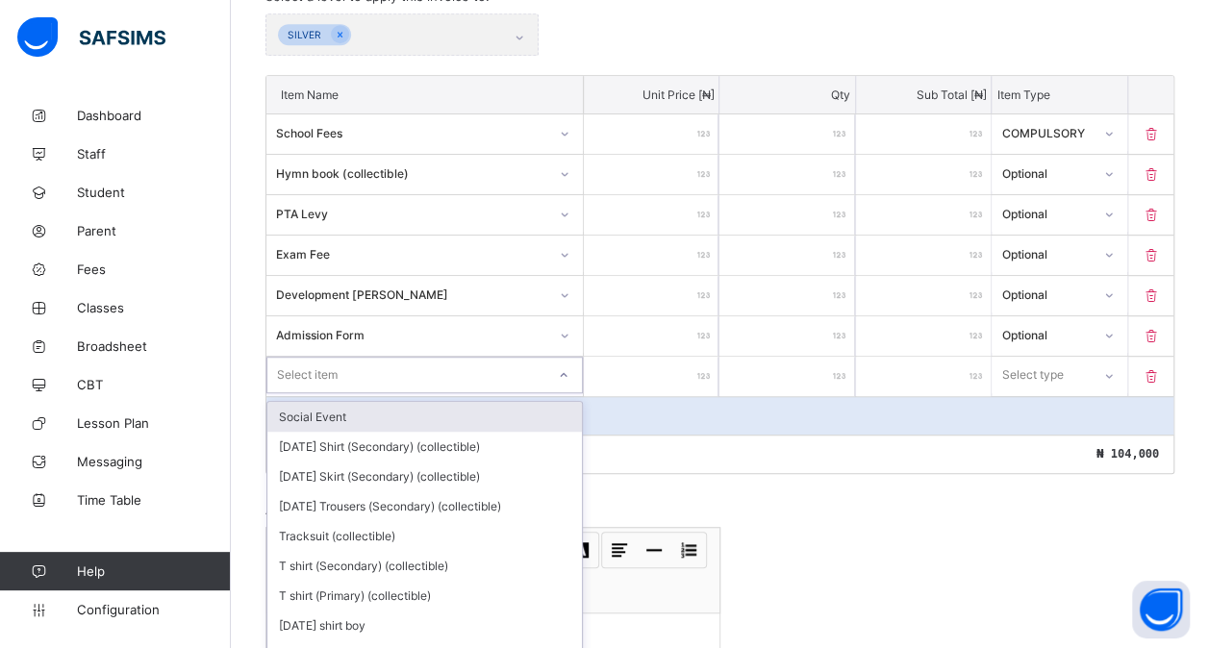
scroll to position [500, 0]
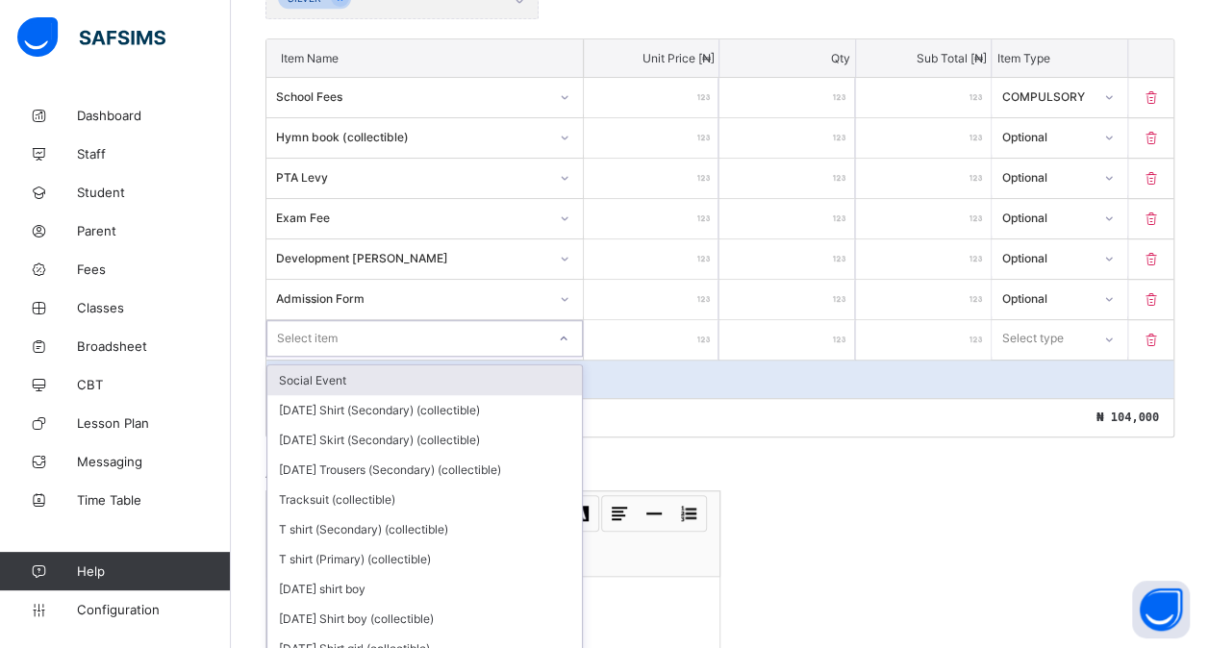
click at [329, 357] on div "option Social Event focused, 1 of 206. 206 results available. Use Up and Down t…" at bounding box center [424, 338] width 316 height 37
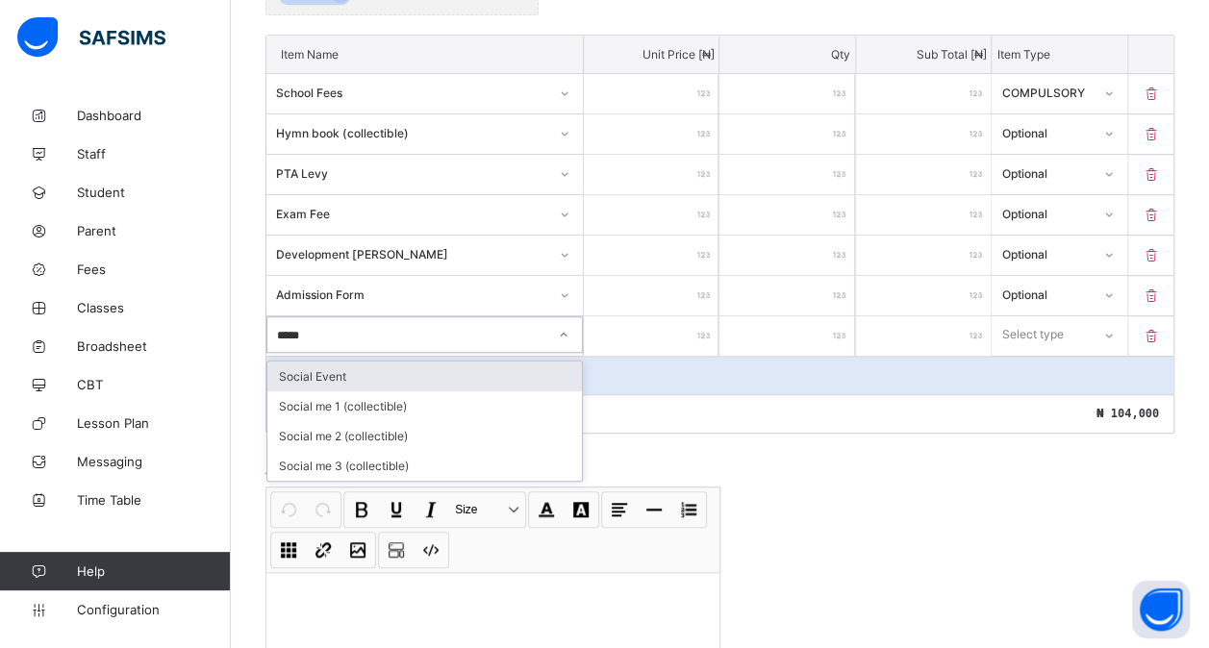
type input "******"
click at [329, 362] on div "Social Event" at bounding box center [424, 377] width 315 height 30
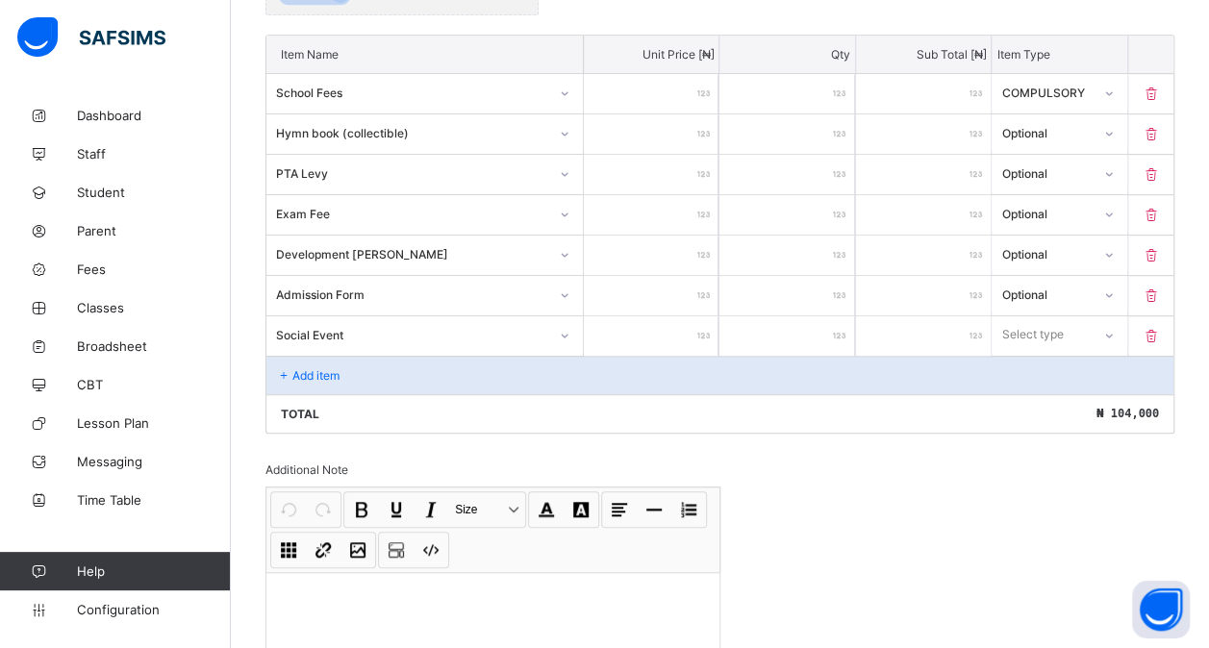
click at [680, 325] on input "number" at bounding box center [651, 335] width 135 height 39
type input "*"
type input "**"
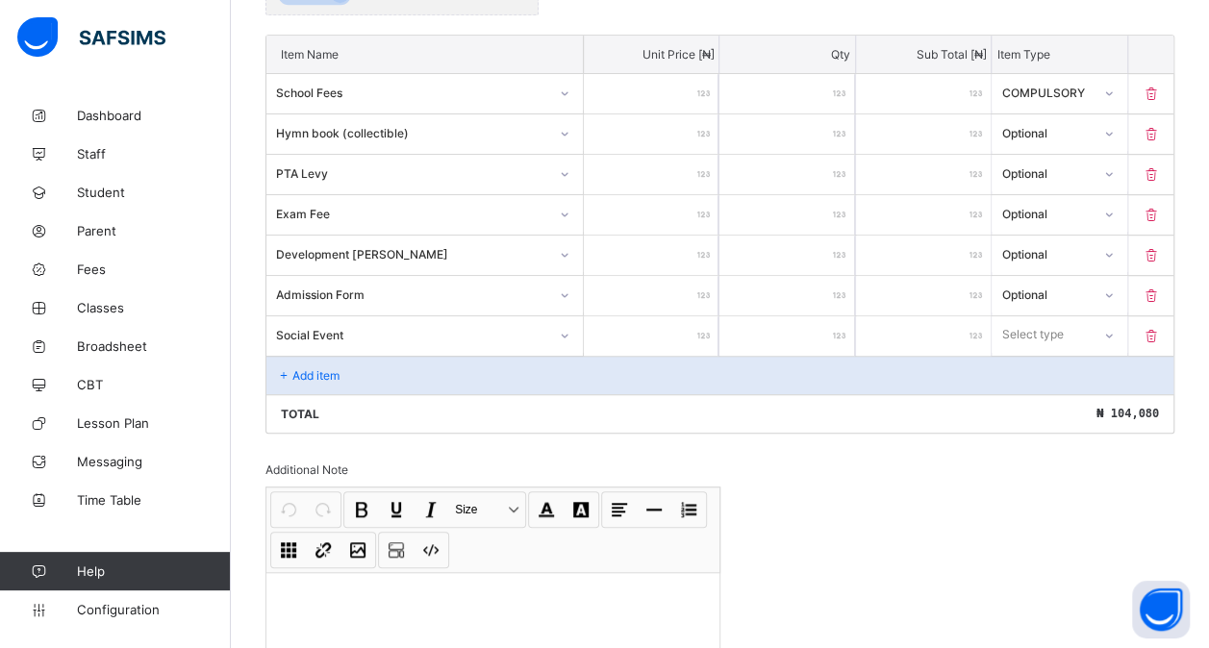
type input "***"
type input "****"
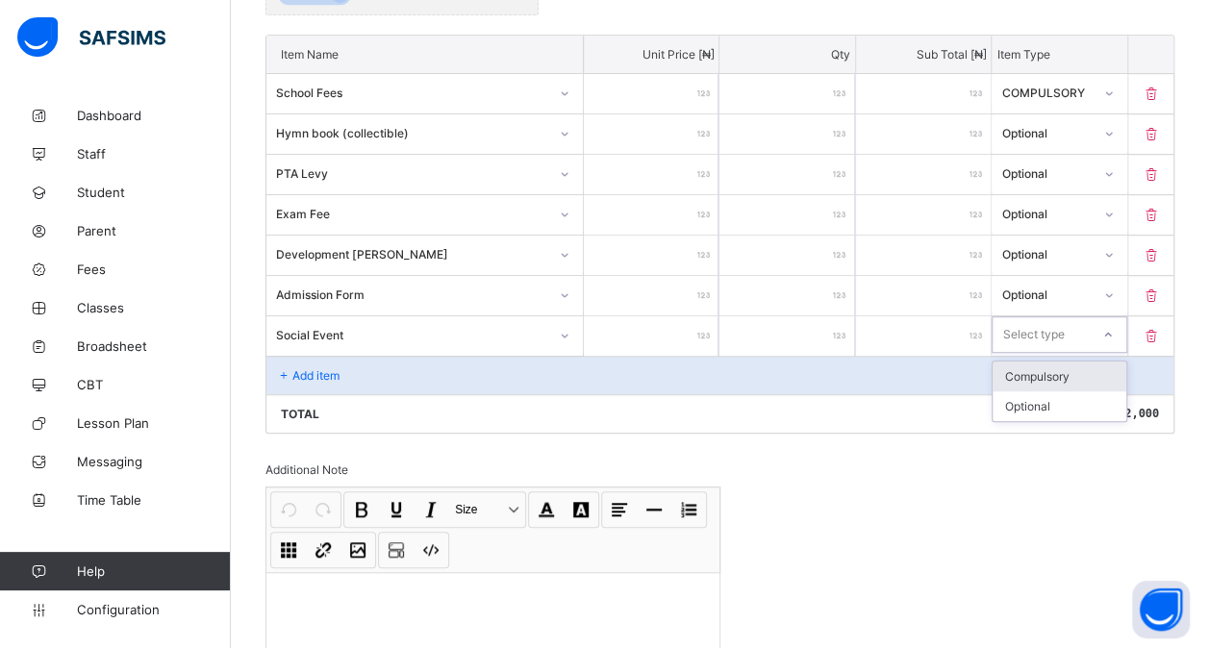
click at [1078, 328] on div "Select type" at bounding box center [1041, 334] width 96 height 27
click at [1062, 391] on div "Optional" at bounding box center [1059, 406] width 133 height 30
click at [317, 368] on p "Add item" at bounding box center [315, 375] width 47 height 14
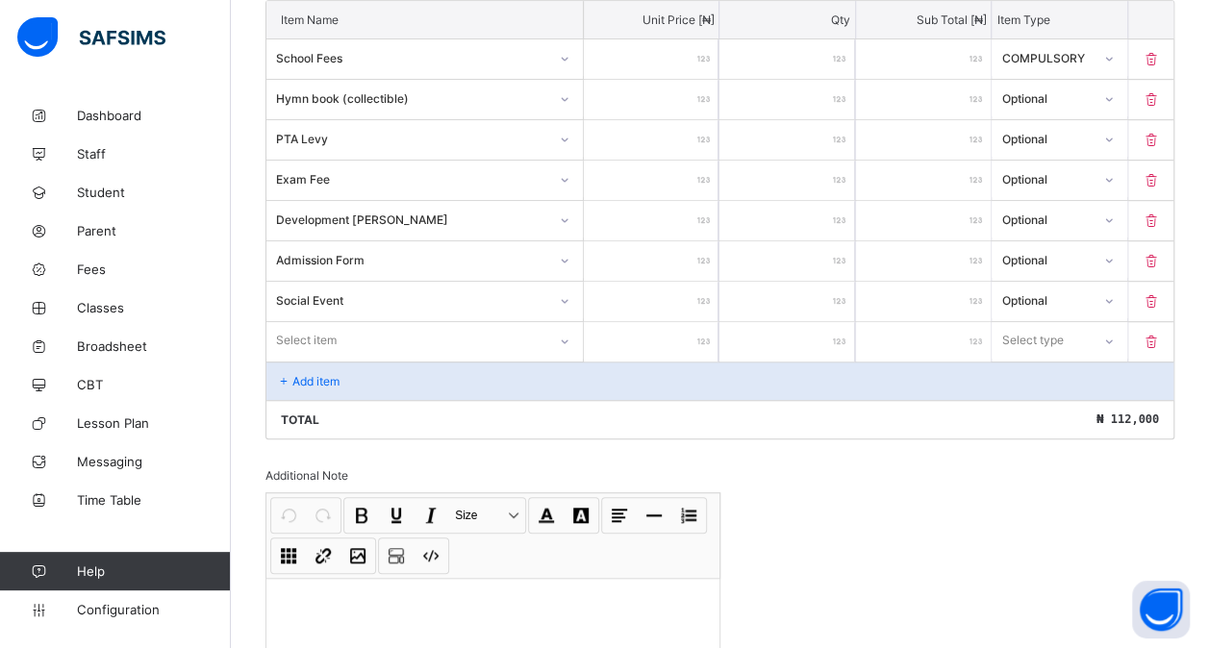
click at [317, 359] on div "Select item" at bounding box center [424, 340] width 316 height 37
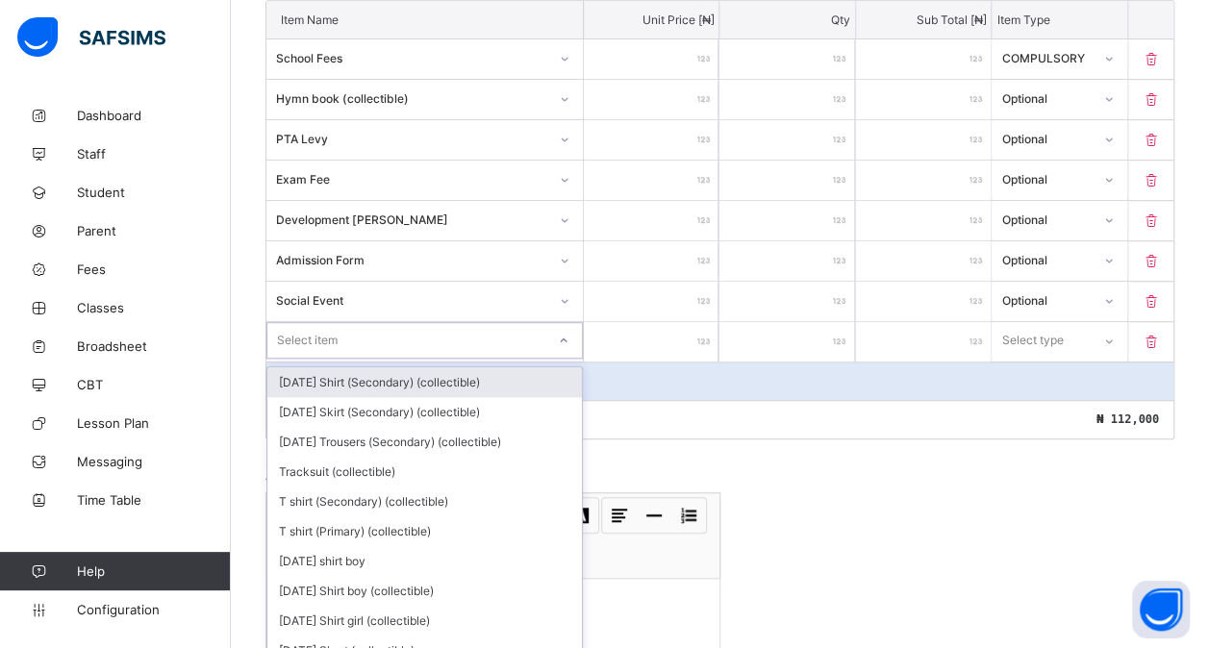
scroll to position [540, 0]
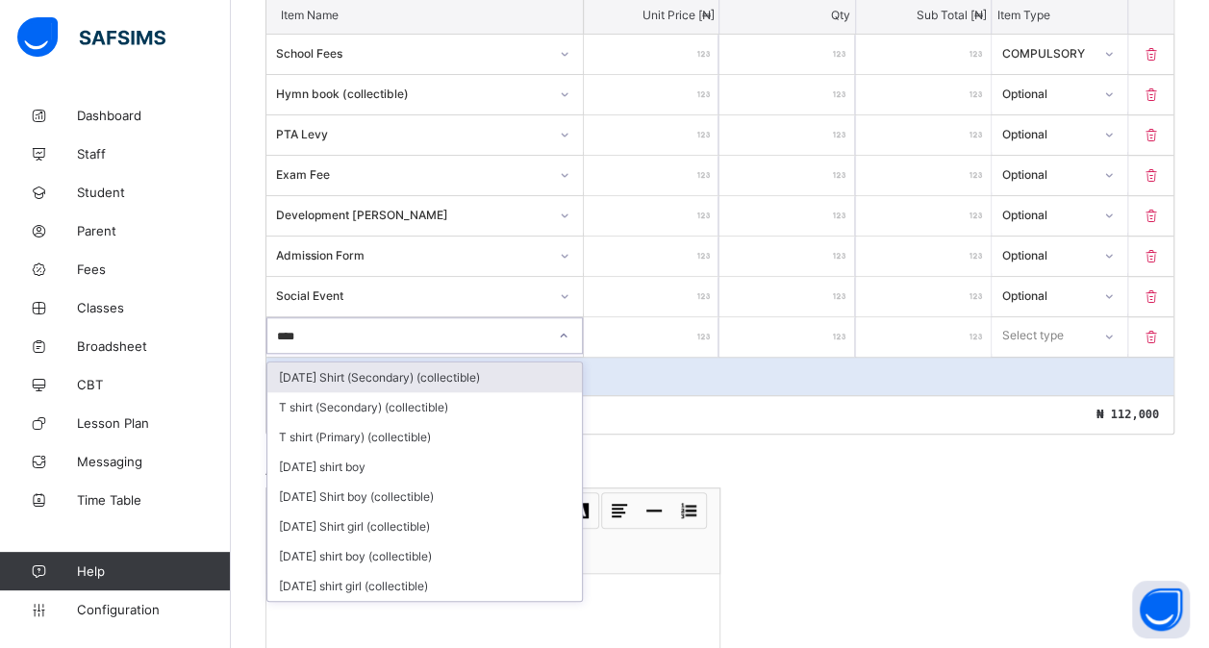
type input "*****"
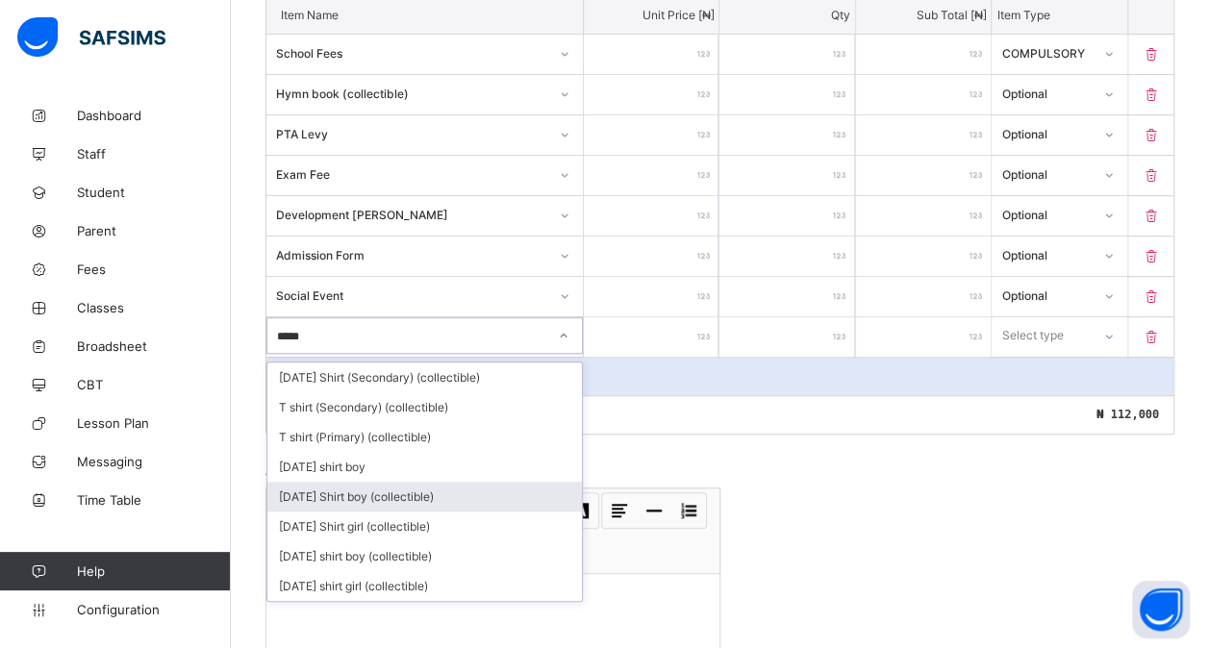
click at [399, 485] on div "[DATE] Shirt boy (collectible)" at bounding box center [424, 497] width 315 height 30
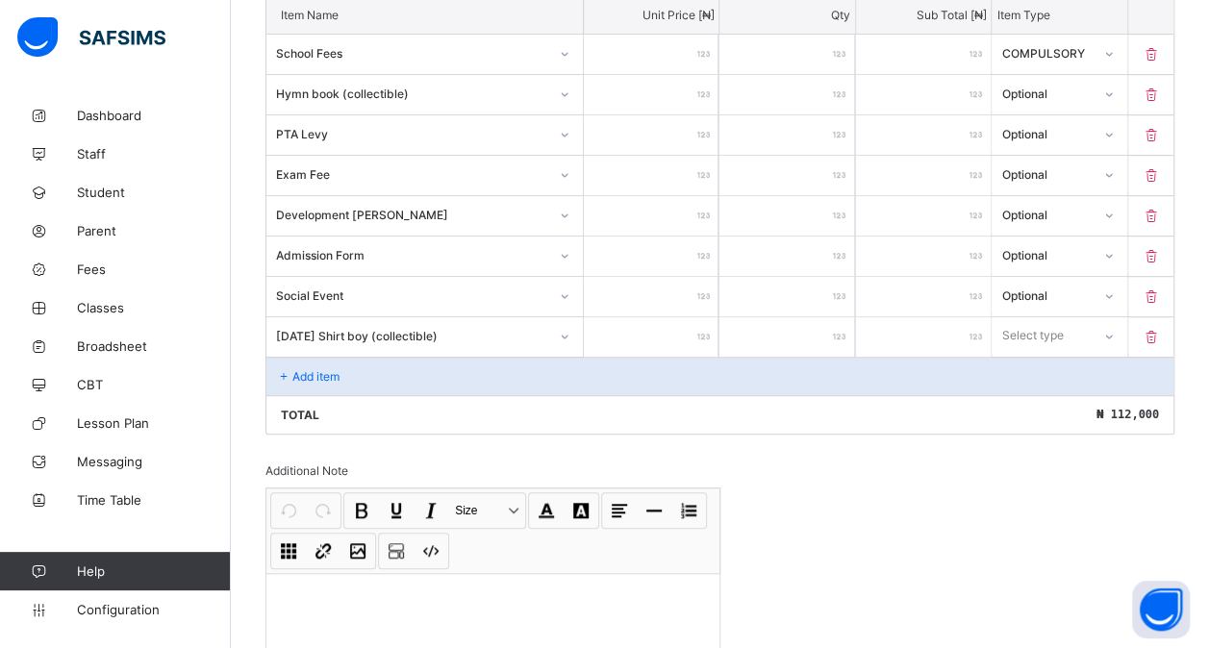
click at [679, 338] on input "number" at bounding box center [651, 336] width 135 height 39
type input "*"
type input "**"
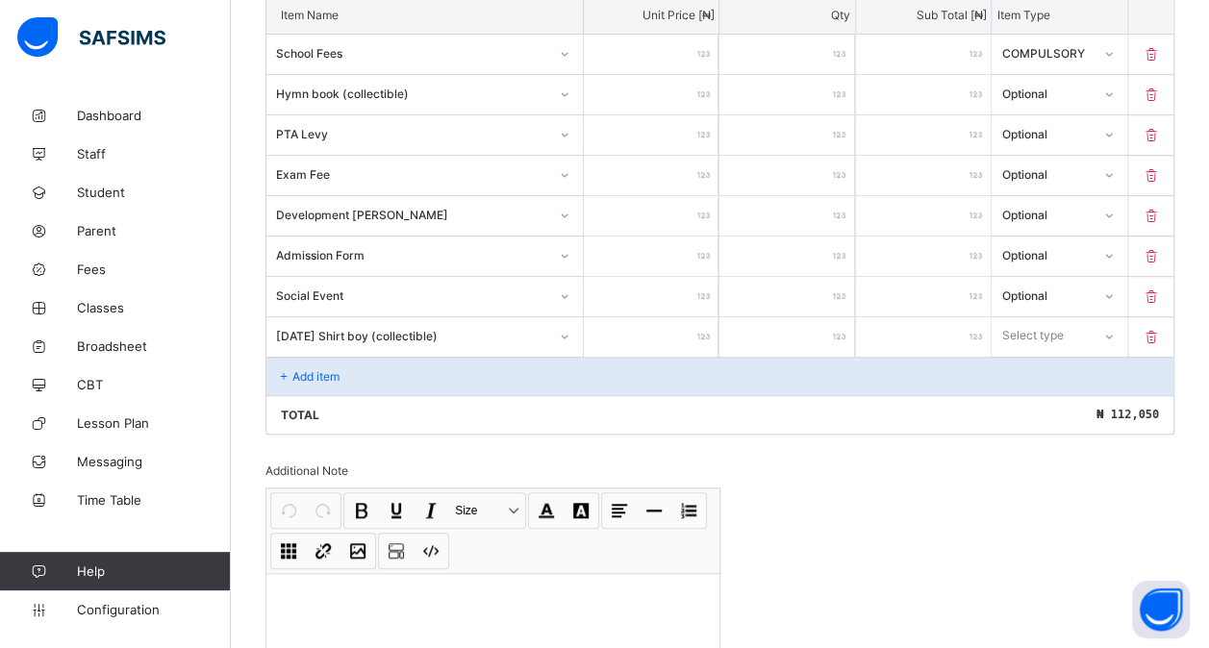
type input "***"
type input "****"
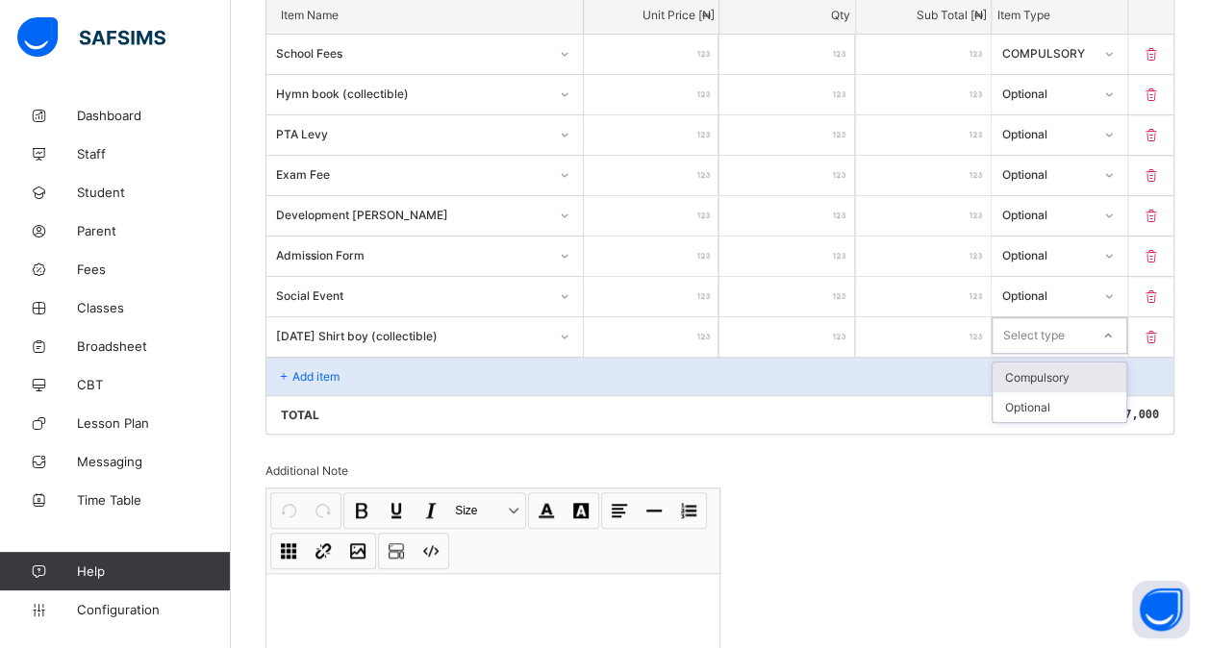
click at [1064, 318] on div "Select type" at bounding box center [1033, 335] width 62 height 37
click at [1054, 407] on div "Optional" at bounding box center [1059, 407] width 133 height 30
click at [326, 369] on p "Add item" at bounding box center [315, 376] width 47 height 14
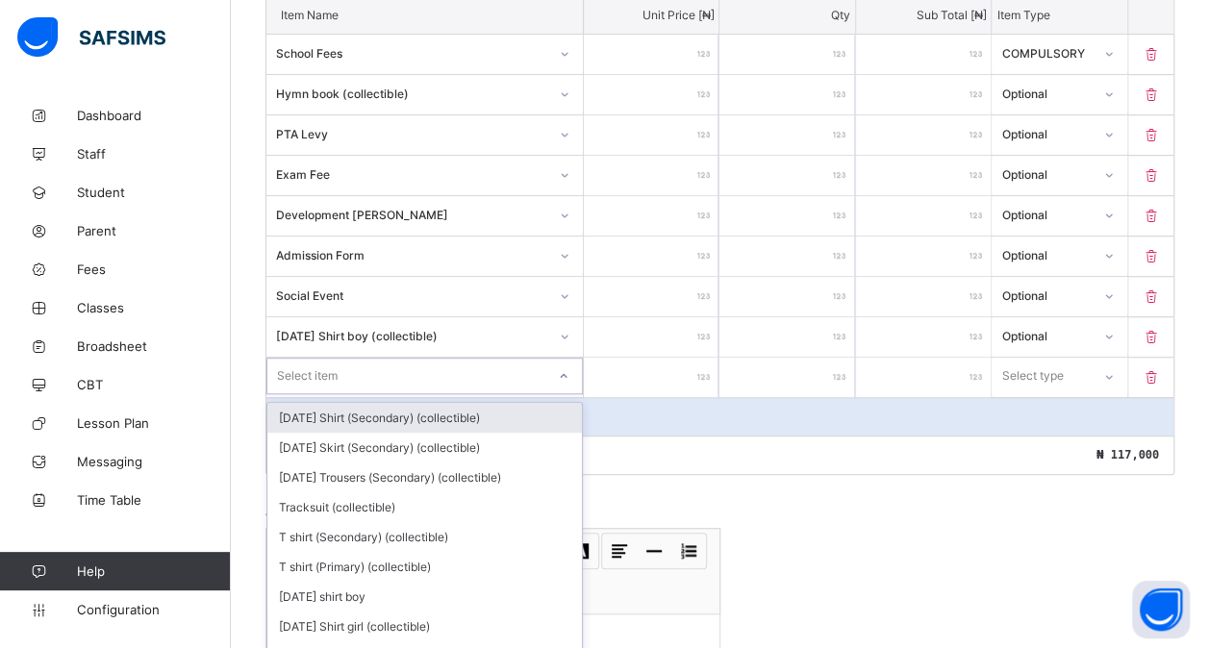
scroll to position [579, 0]
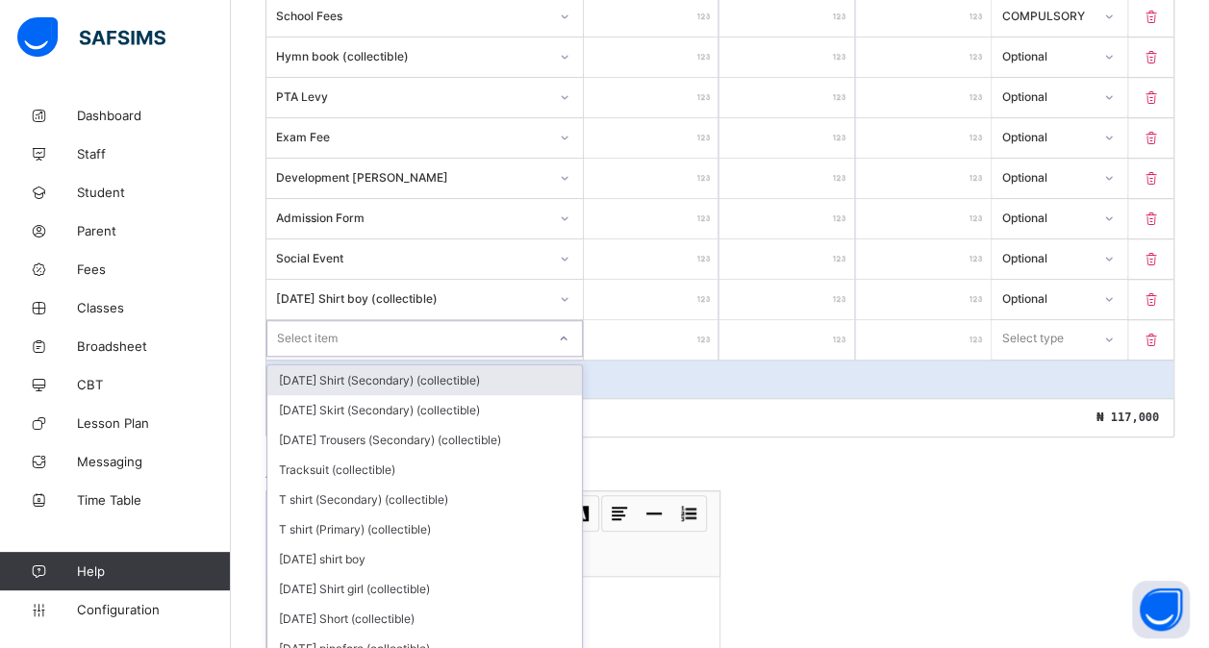
click at [323, 357] on div "option [DATE] Shirt (Secondary) (collectible) focused, 1 of 204. 204 results av…" at bounding box center [424, 338] width 316 height 37
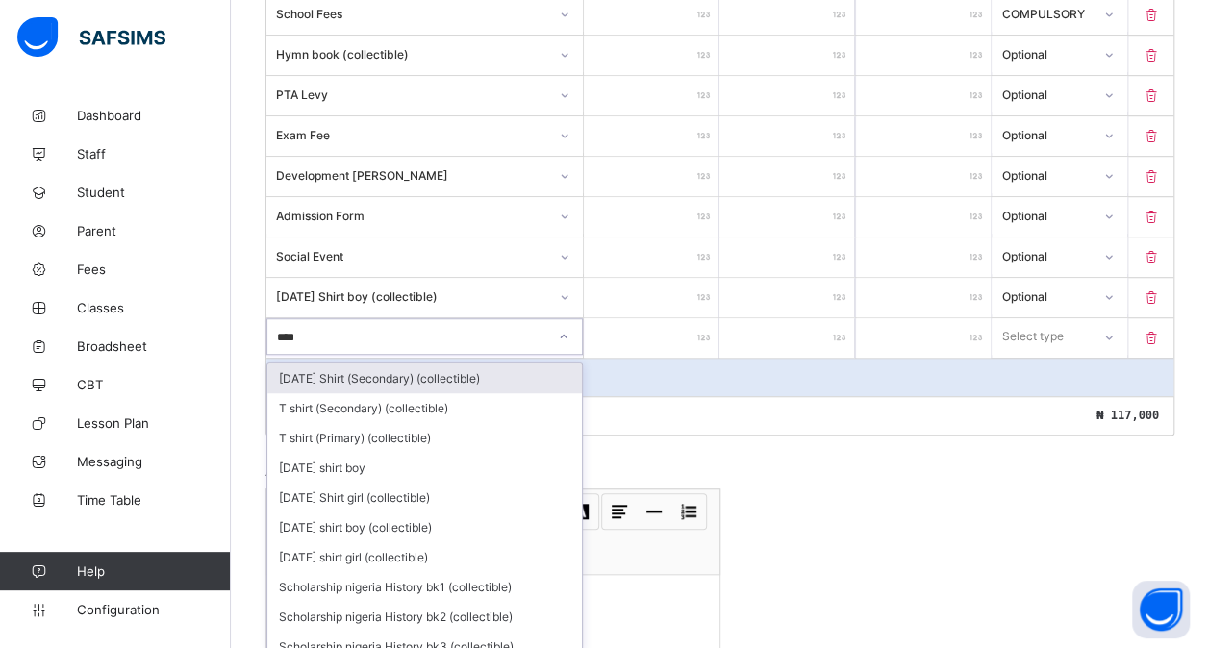
type input "*****"
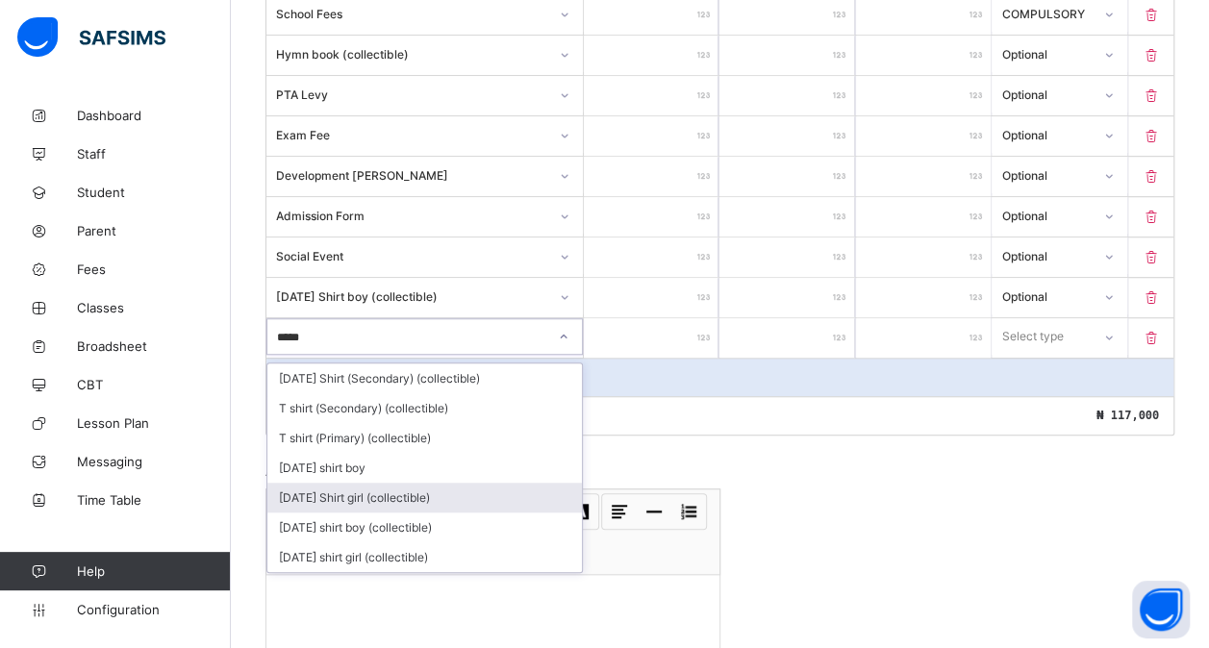
click at [442, 483] on div "[DATE] Shirt girl (collectible)" at bounding box center [424, 498] width 315 height 30
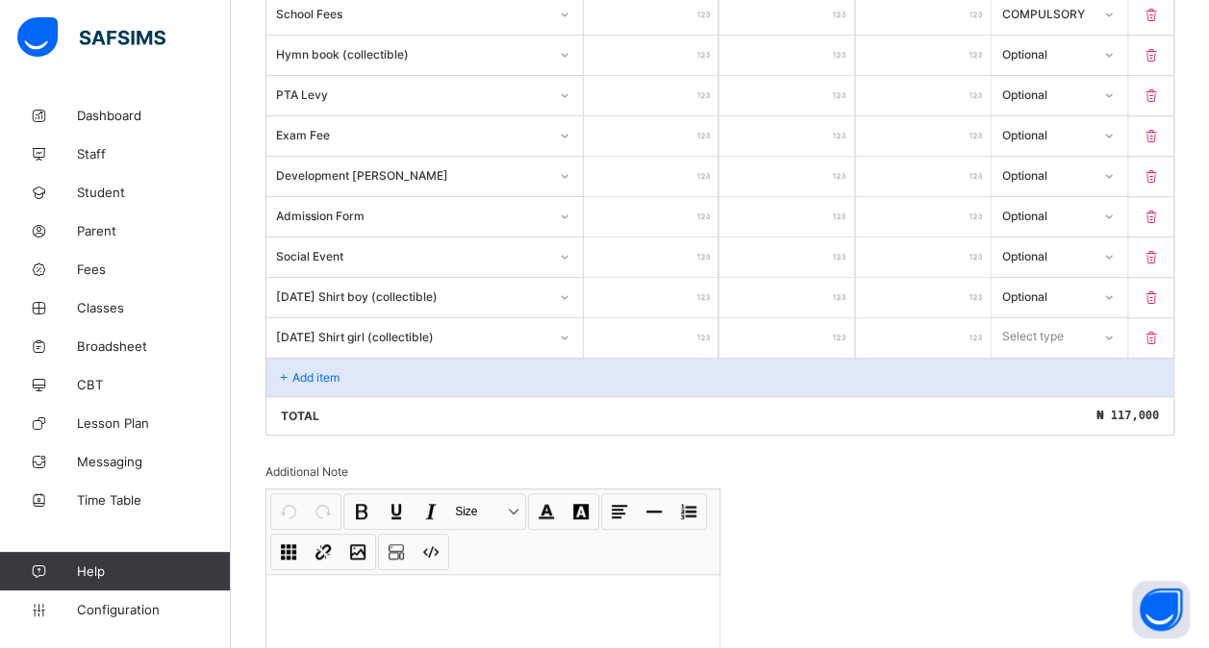
click at [665, 320] on input "number" at bounding box center [651, 337] width 135 height 39
type input "*"
type input "**"
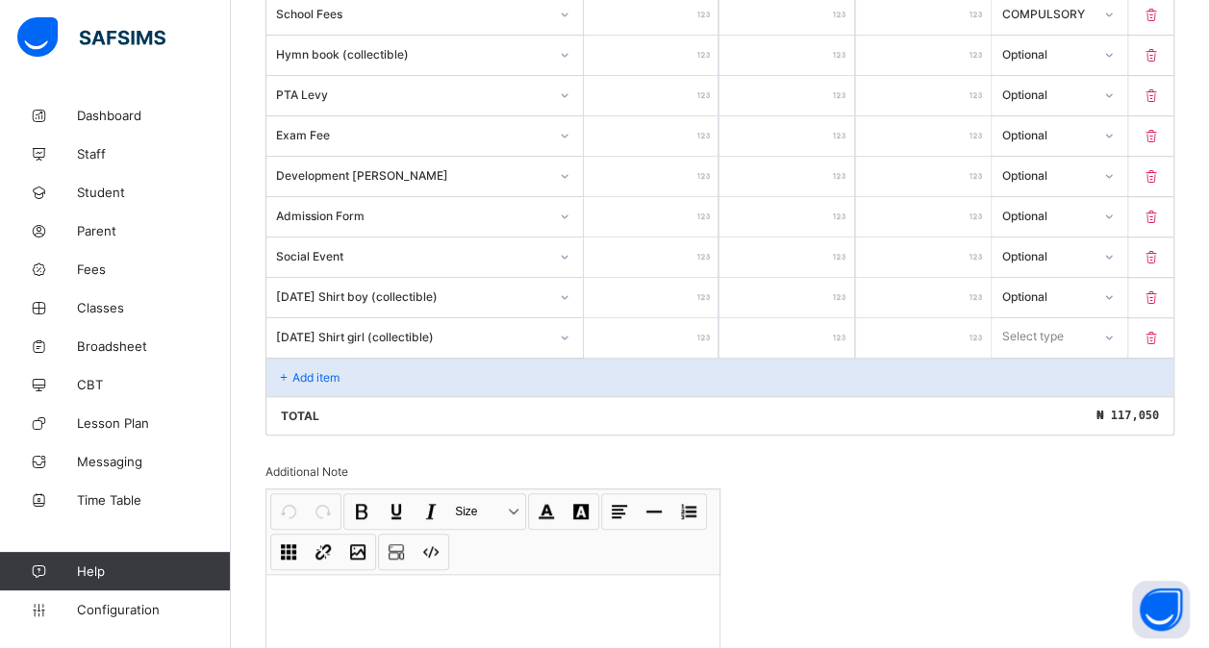
type input "***"
type input "****"
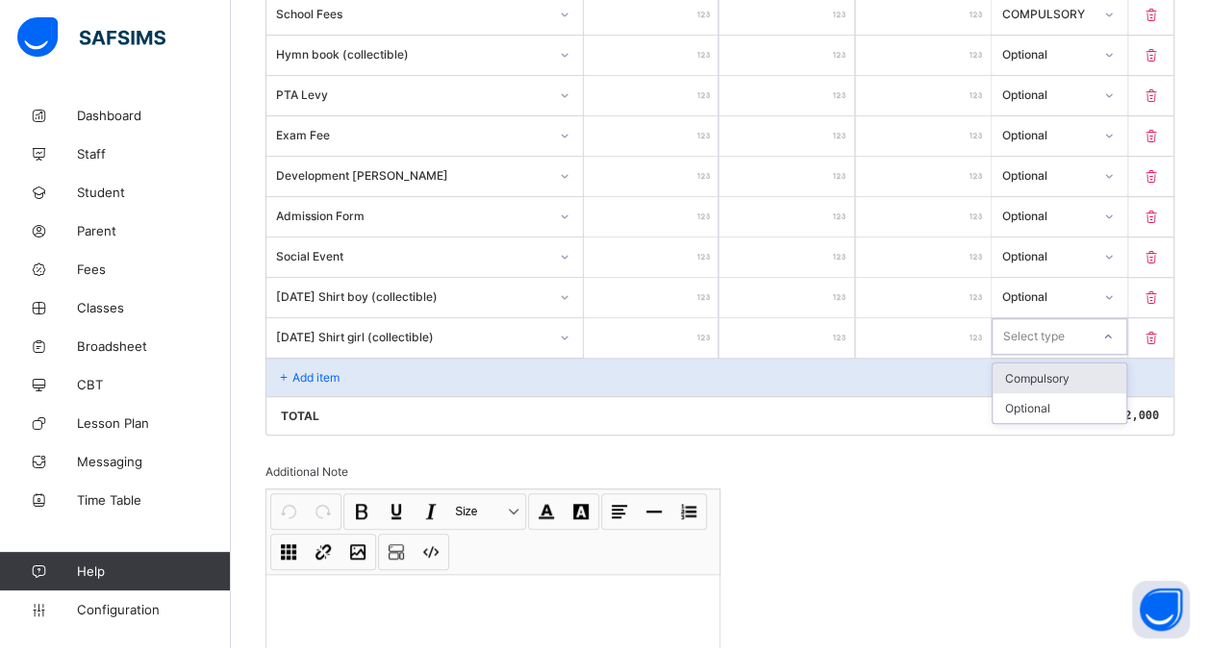
click at [1089, 323] on div "Select type" at bounding box center [1041, 336] width 96 height 27
click at [1050, 403] on div "Optional" at bounding box center [1059, 408] width 133 height 30
click at [375, 358] on div "Add item" at bounding box center [719, 377] width 907 height 38
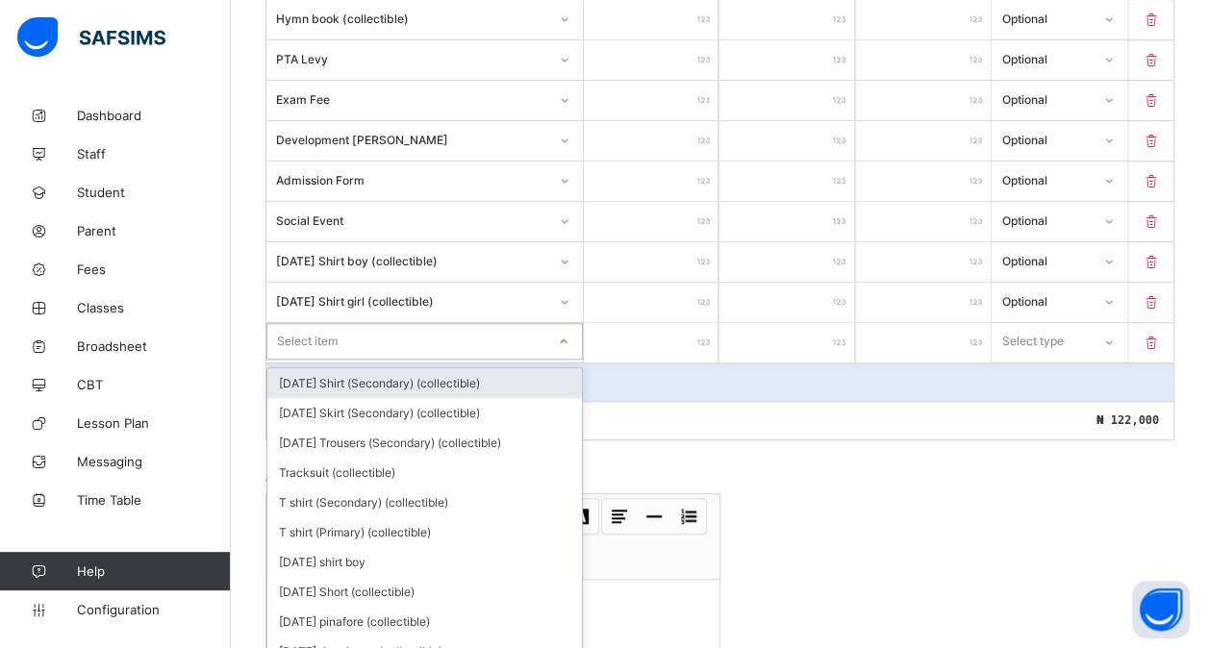
click at [357, 352] on div "option [DATE] Shirt (Secondary) (collectible) focused, 1 of 203. 203 results av…" at bounding box center [424, 341] width 316 height 37
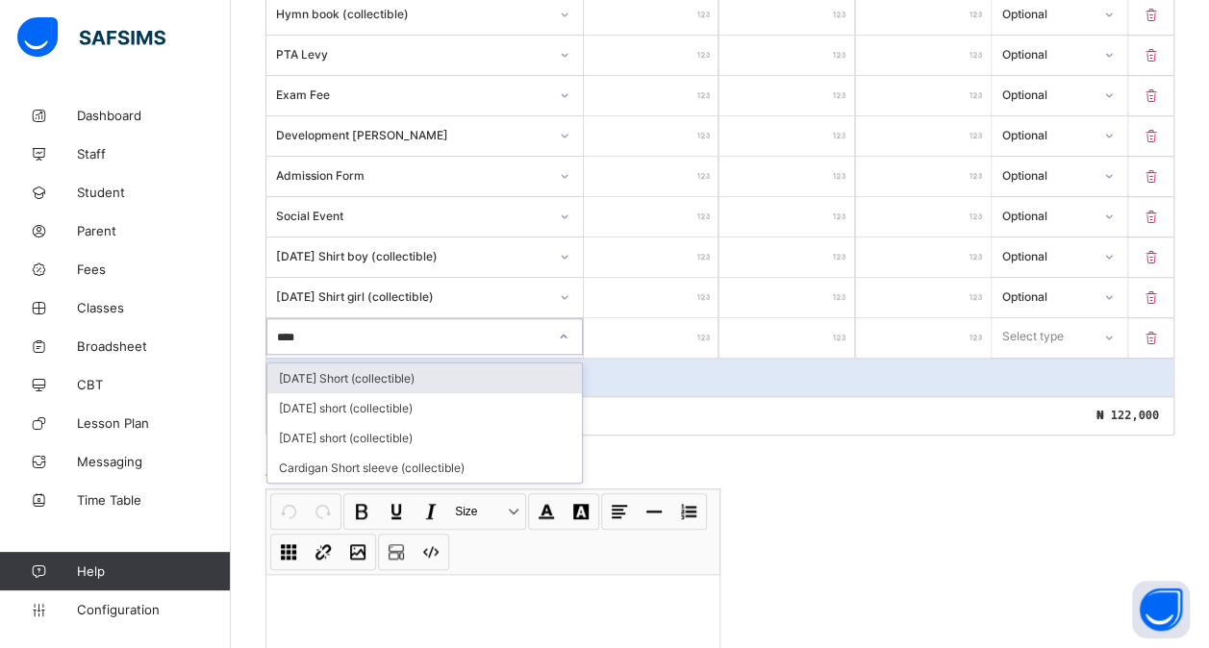
type input "*****"
click at [381, 364] on div "[DATE] Short (collectible)" at bounding box center [424, 379] width 315 height 30
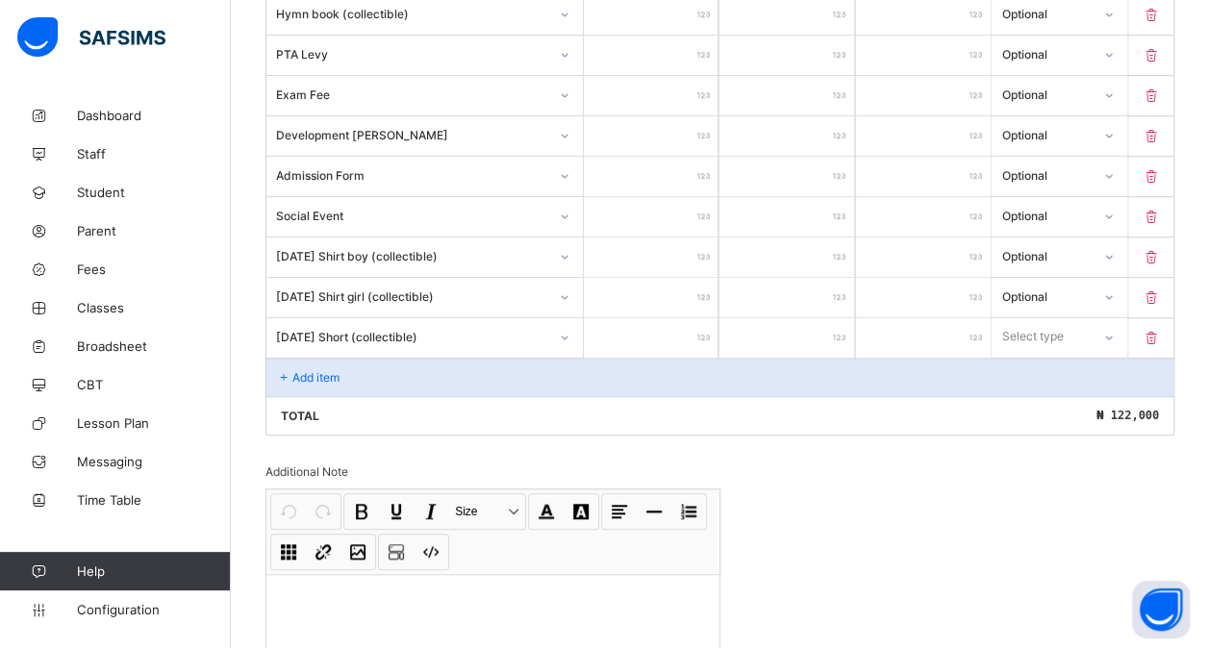
click at [652, 321] on input "number" at bounding box center [651, 337] width 135 height 39
type input "*"
type input "**"
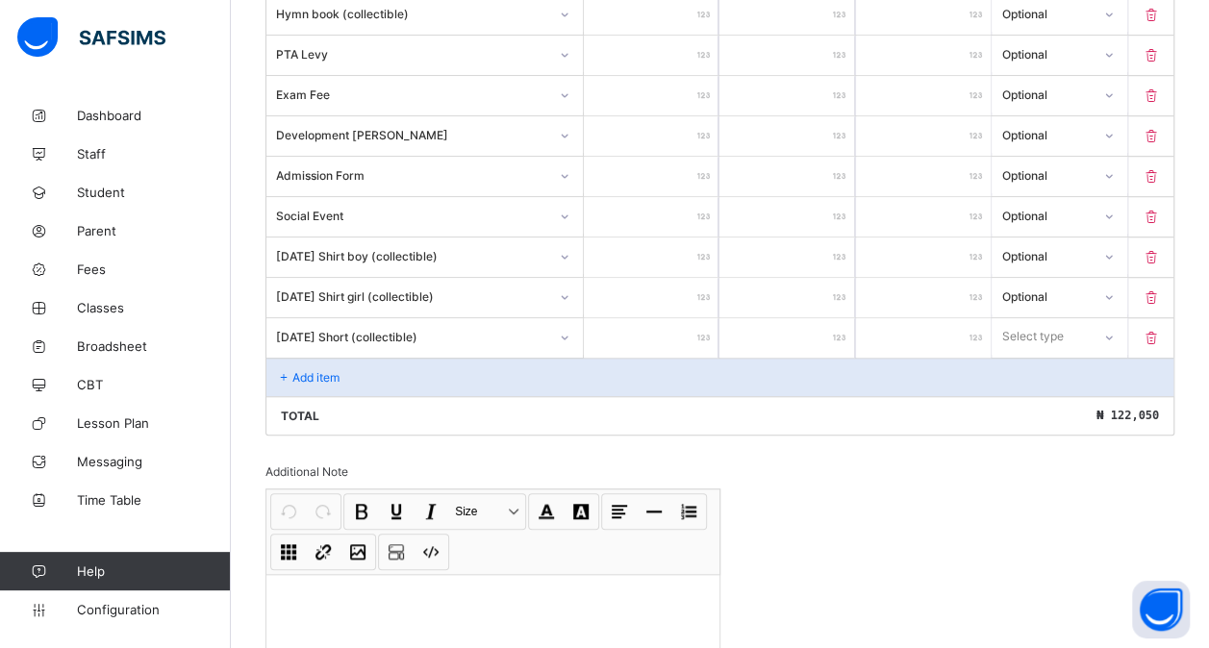
type input "***"
type input "****"
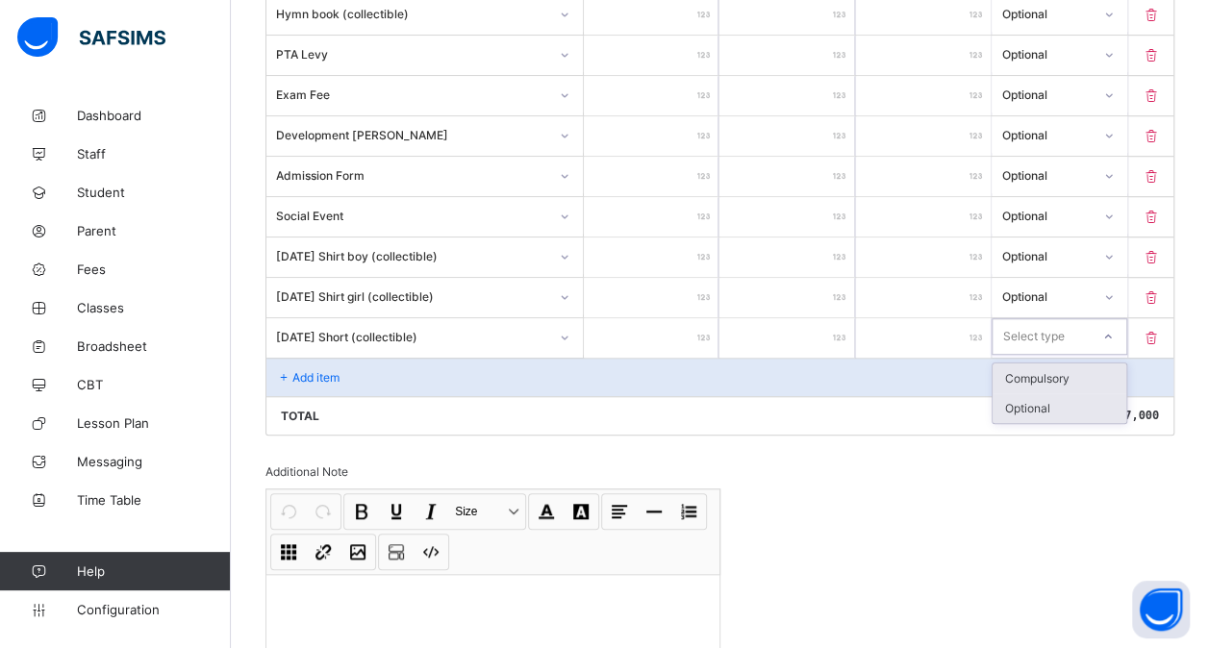
drag, startPoint x: 1054, startPoint y: 329, endPoint x: 1045, endPoint y: 387, distance: 58.5
click at [1045, 355] on div "option Compulsory focused, 1 of 2. 2 results available. Use Up and Down to choo…" at bounding box center [1059, 336] width 135 height 37
click at [1045, 393] on div "Optional" at bounding box center [1059, 408] width 133 height 30
click at [364, 373] on div "Add item" at bounding box center [719, 377] width 907 height 38
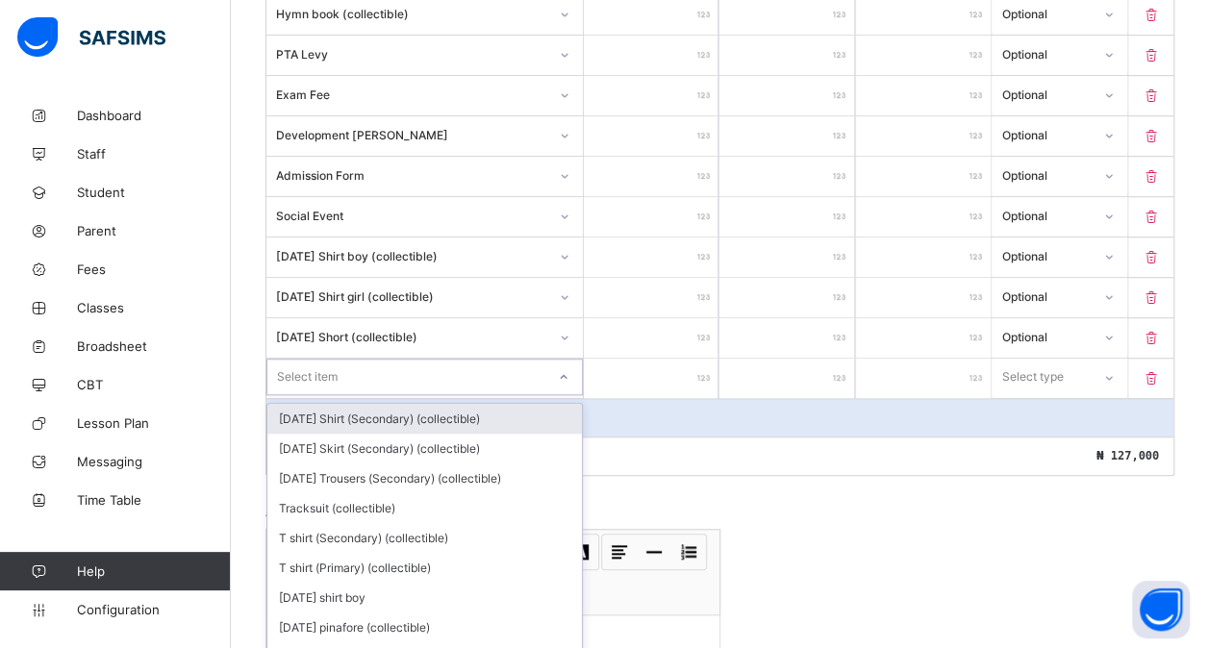
scroll to position [659, 0]
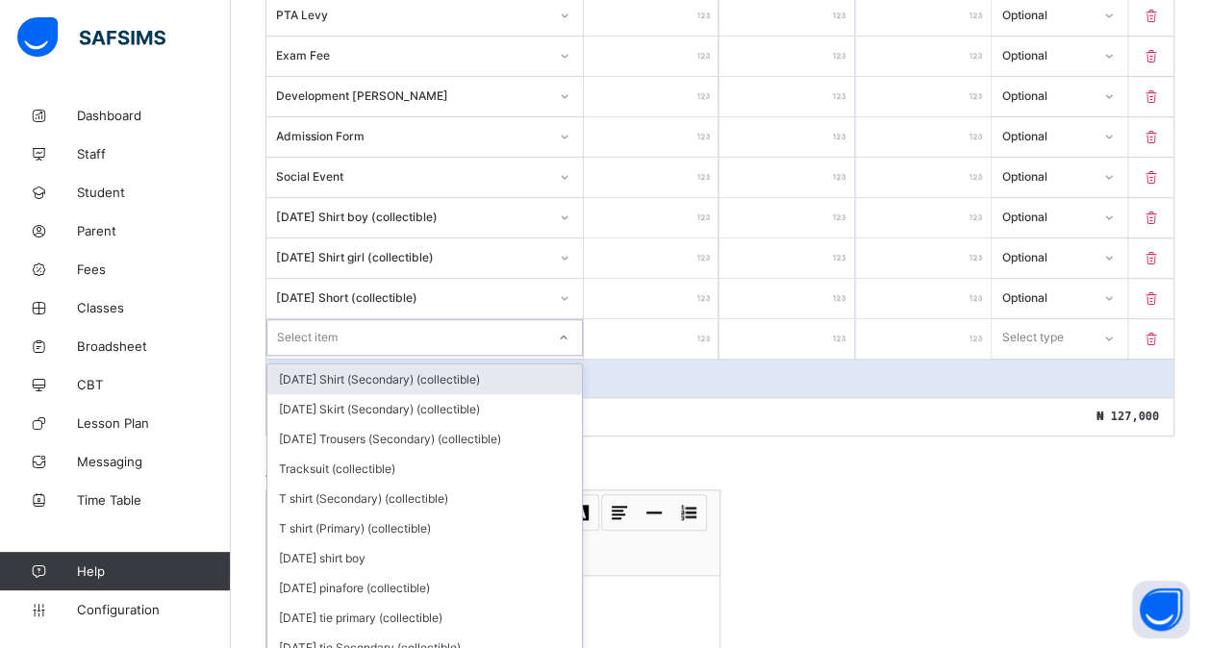
click at [393, 356] on div "option [DATE] Shirt (Secondary) (collectible) focused, 1 of 202. 202 results av…" at bounding box center [424, 337] width 316 height 37
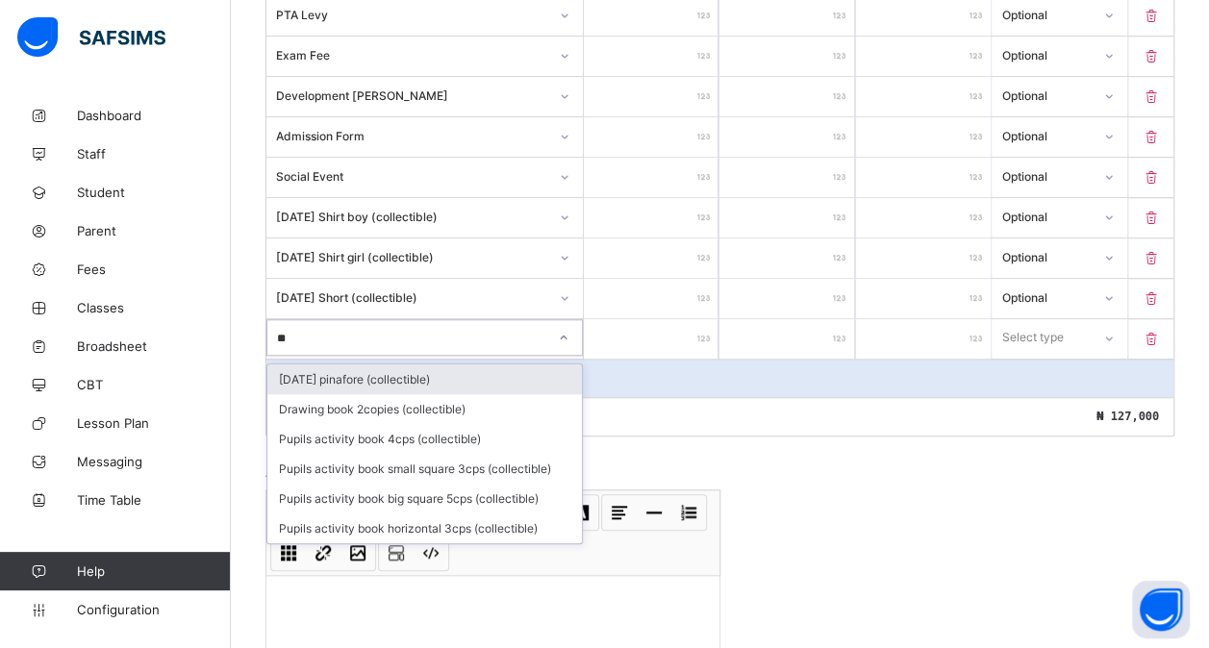
type input "***"
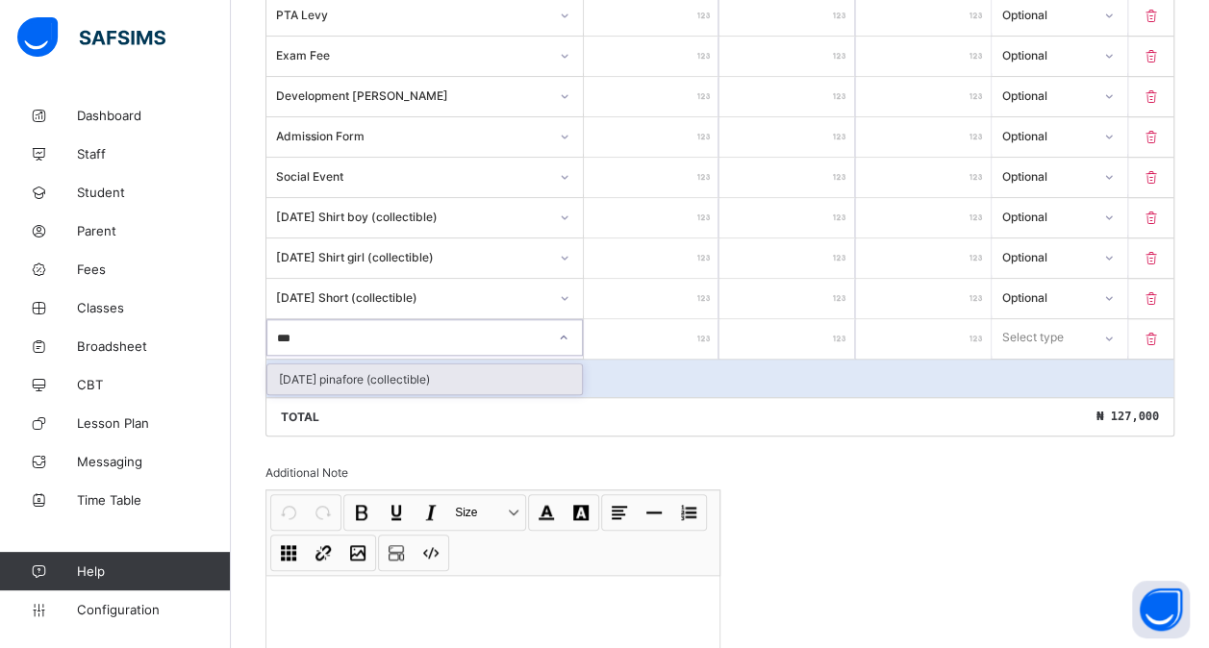
click at [416, 365] on div "[DATE] pinafore (collectible)" at bounding box center [424, 380] width 315 height 30
click at [656, 336] on input "number" at bounding box center [651, 338] width 135 height 39
type input "*"
type input "**"
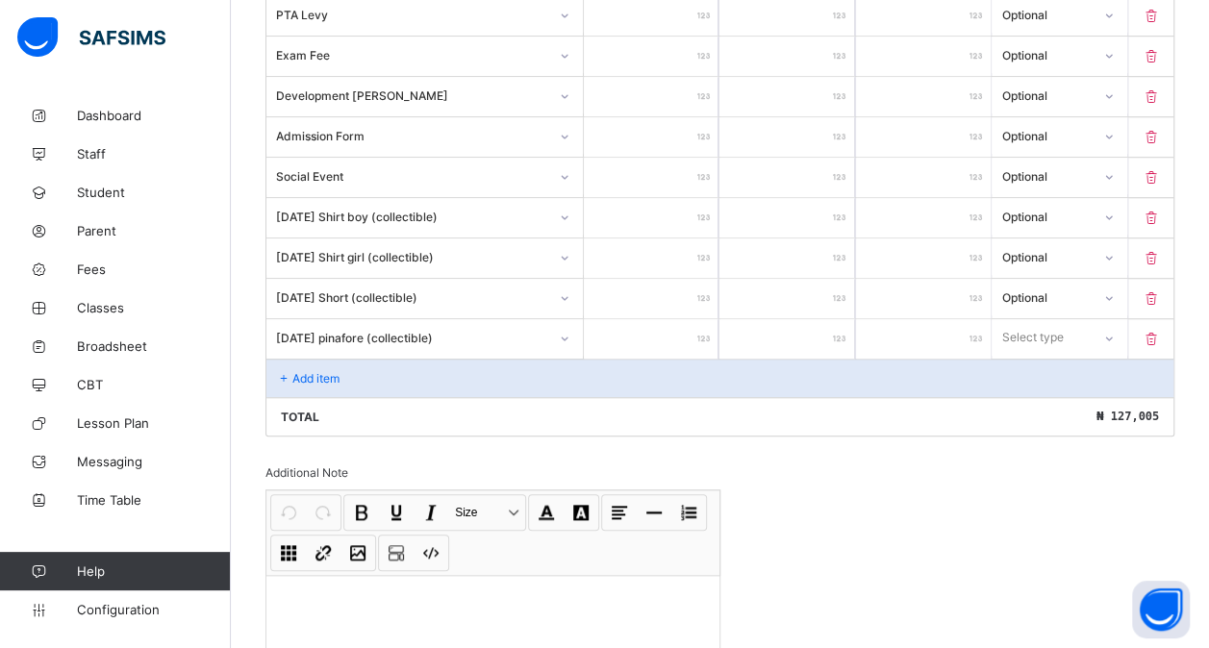
type input "**"
type input "***"
type input "****"
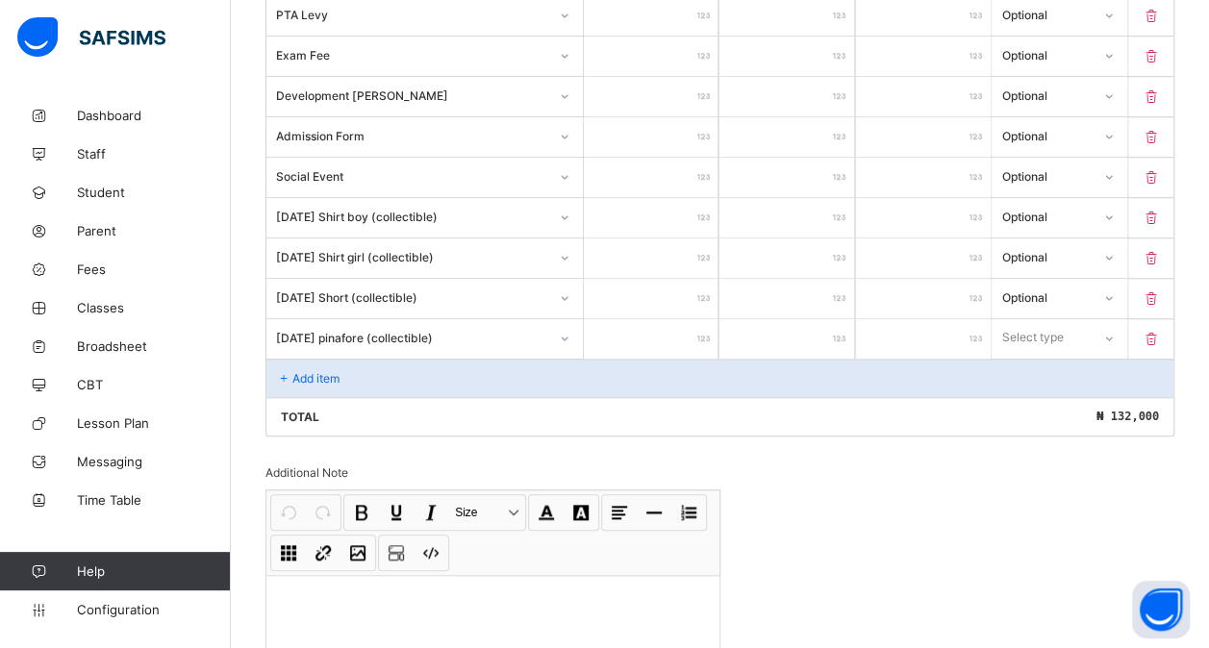
type input "****"
click at [1053, 321] on div "Select type" at bounding box center [1033, 337] width 62 height 37
click at [1028, 394] on div "Optional" at bounding box center [1059, 409] width 133 height 30
click at [279, 371] on icon at bounding box center [284, 378] width 16 height 14
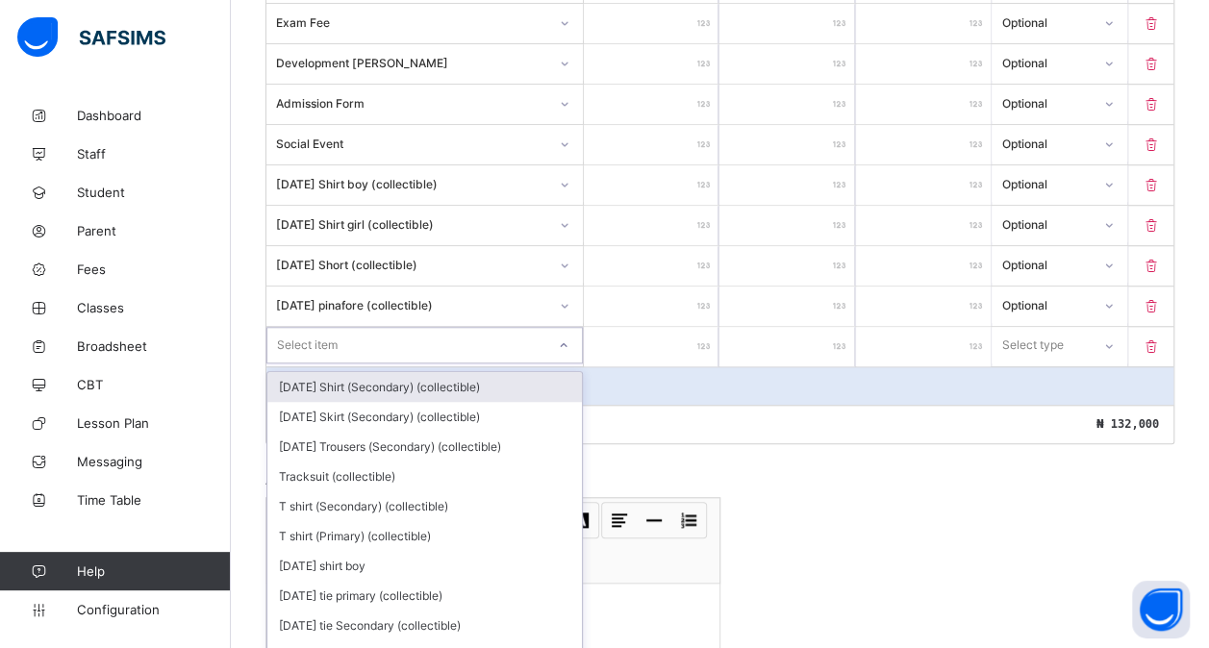
scroll to position [698, 0]
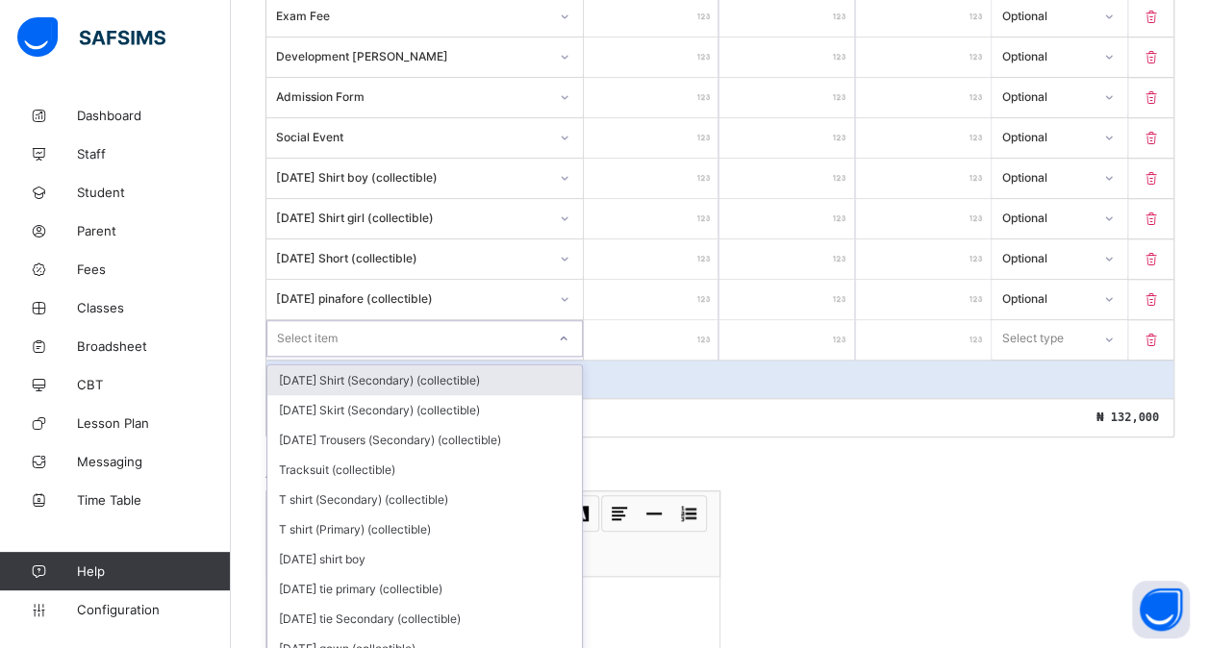
click at [396, 357] on div "option [DATE] Shirt (Secondary) (collectible) focused, 1 of 201. 201 results av…" at bounding box center [424, 338] width 316 height 37
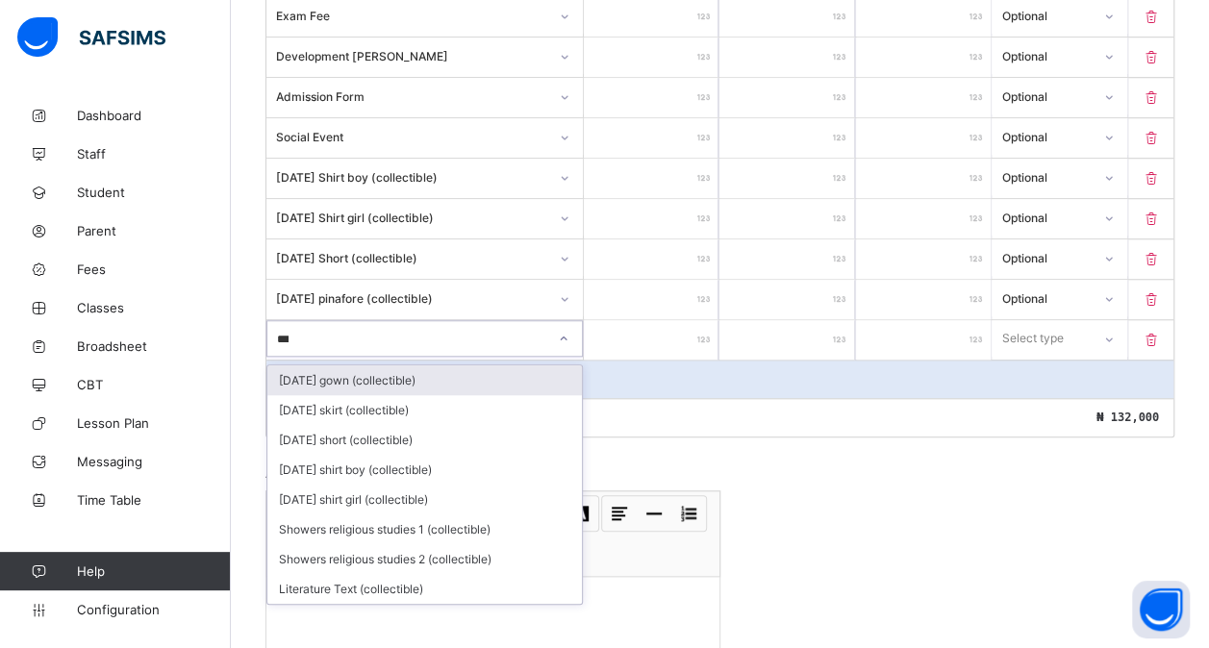
type input "****"
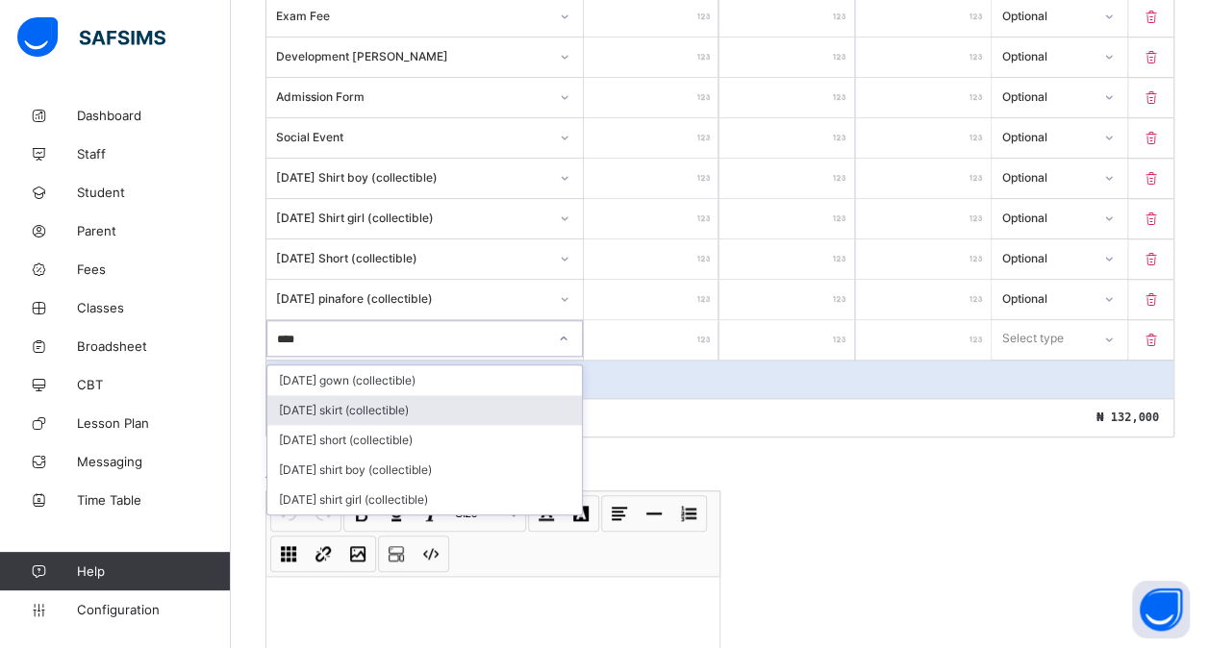
click at [381, 395] on div "[DATE] skirt (collectible)" at bounding box center [424, 410] width 315 height 30
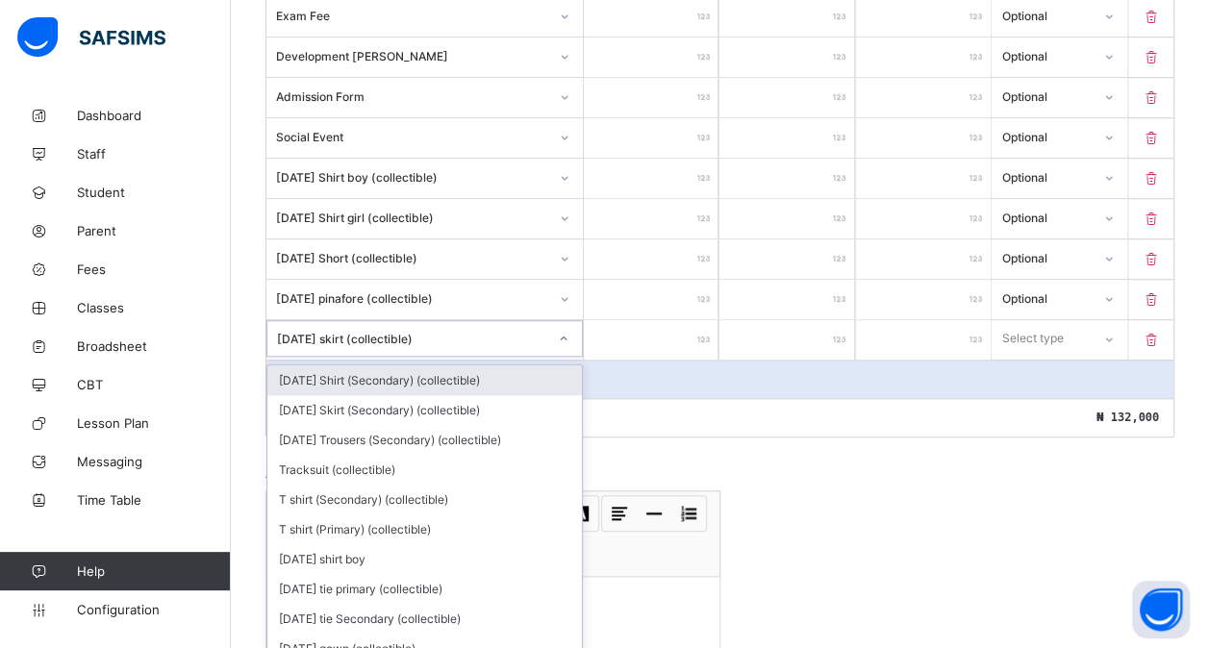
click at [452, 331] on div "[DATE] skirt (collectible)" at bounding box center [412, 338] width 270 height 14
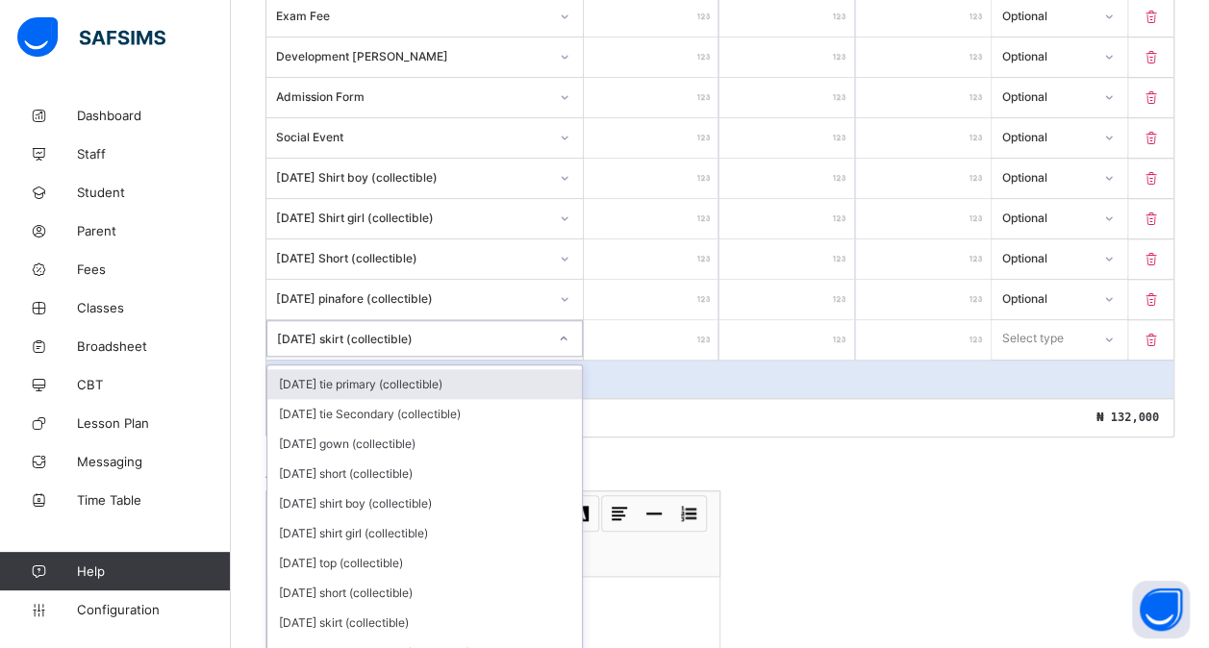
scroll to position [210, 0]
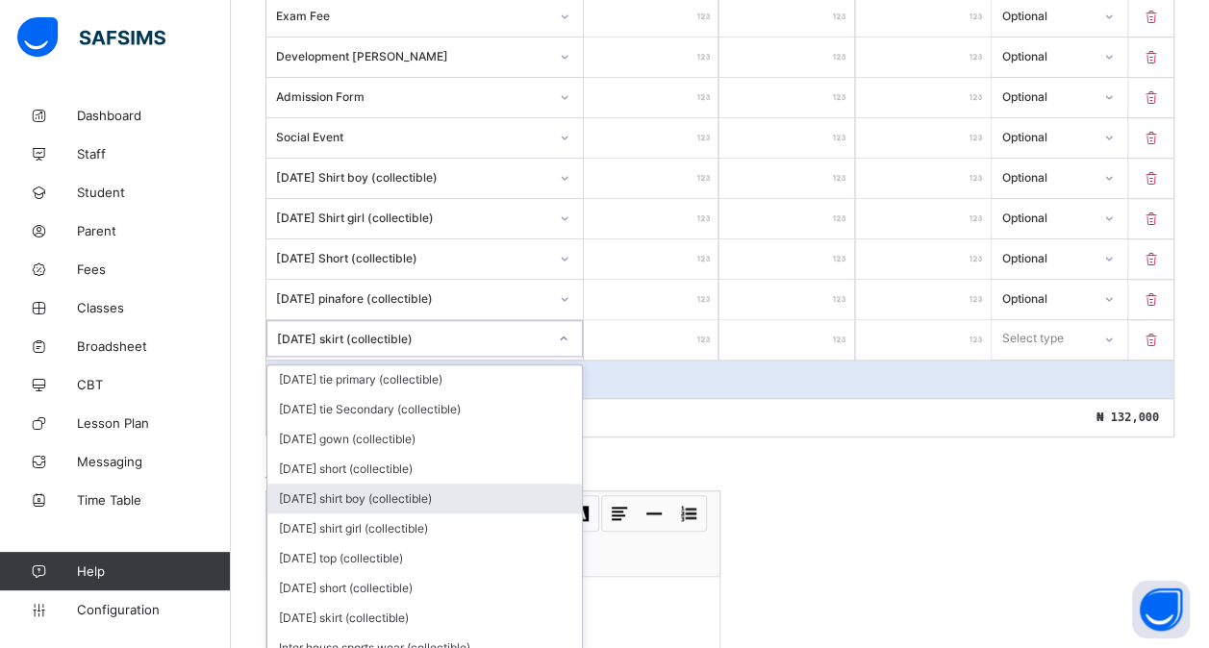
click at [411, 484] on div "[DATE] shirt boy (collectible)" at bounding box center [424, 499] width 315 height 30
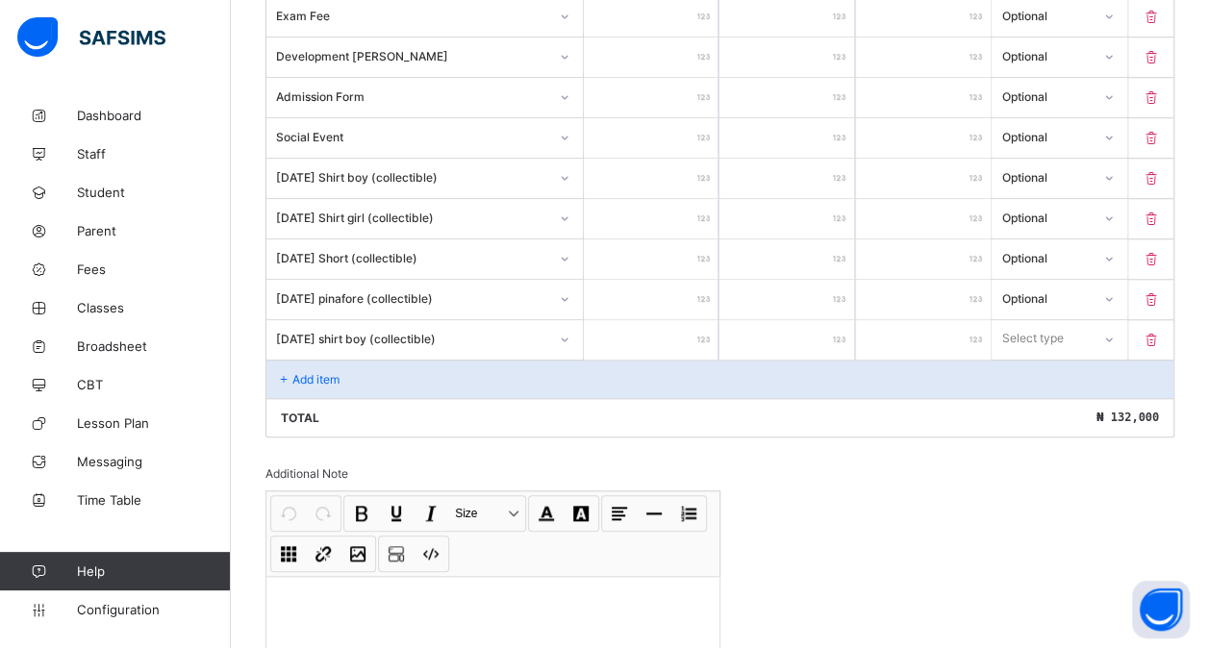
click at [648, 341] on input "number" at bounding box center [651, 339] width 135 height 39
type input "*"
type input "**"
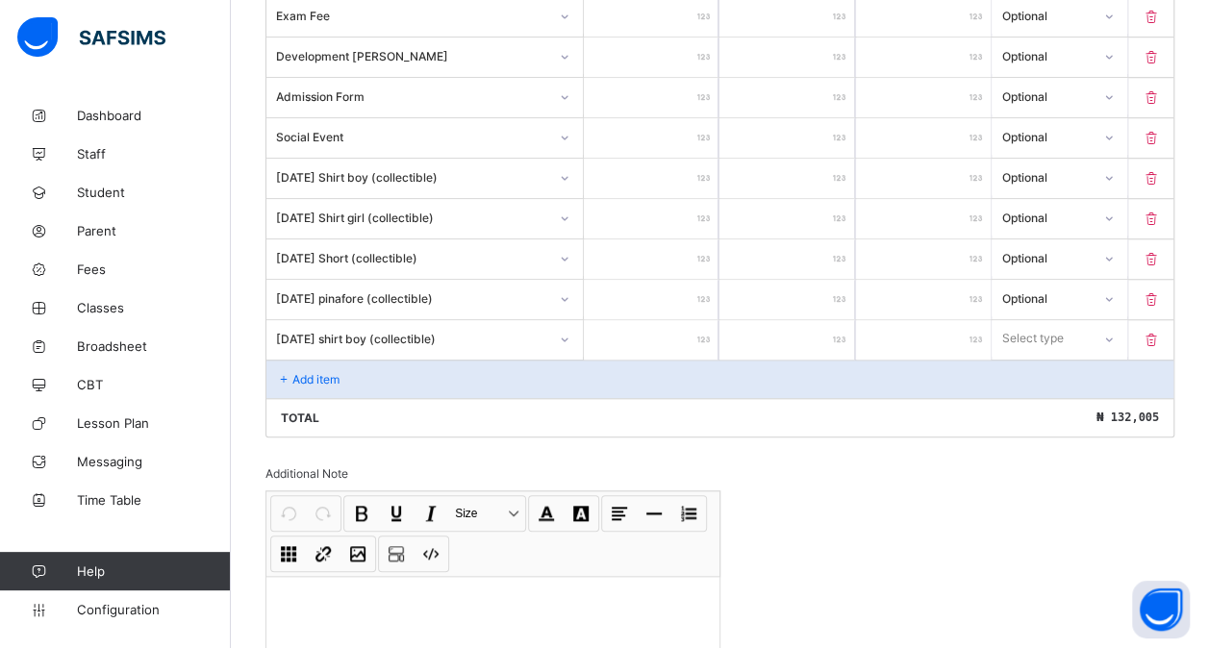
type input "***"
type input "****"
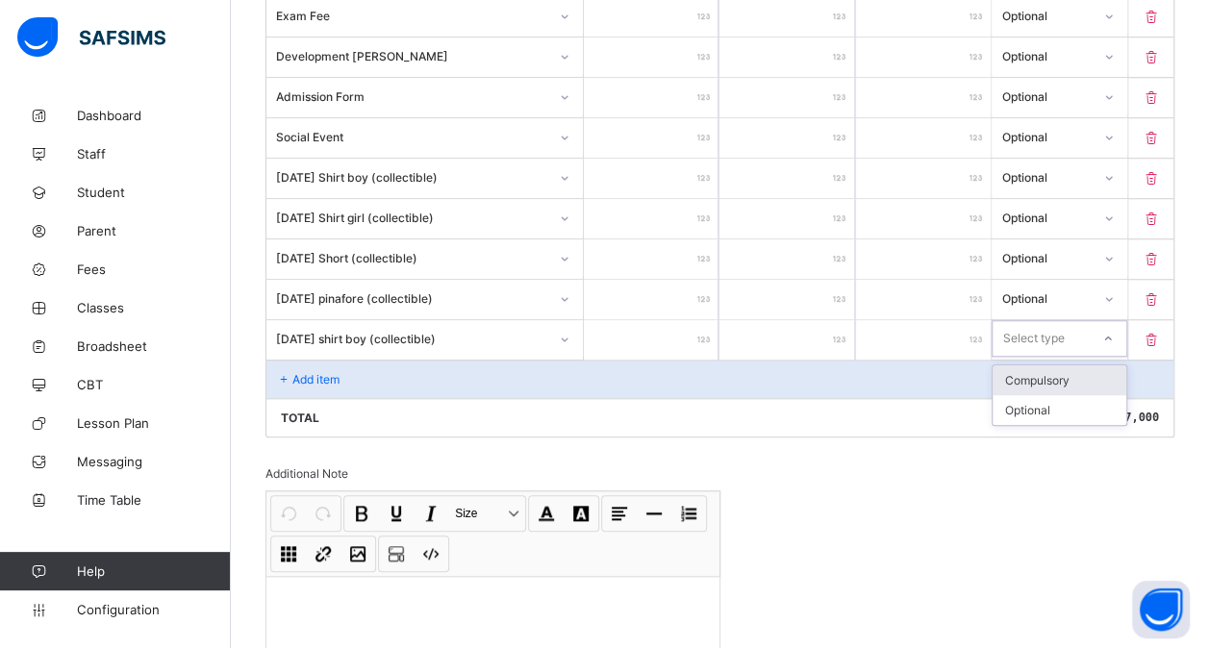
click at [1068, 320] on div "Select type" at bounding box center [1059, 338] width 135 height 37
click at [1033, 395] on div "Optional" at bounding box center [1059, 410] width 133 height 30
click at [371, 360] on div "Add item" at bounding box center [719, 379] width 907 height 38
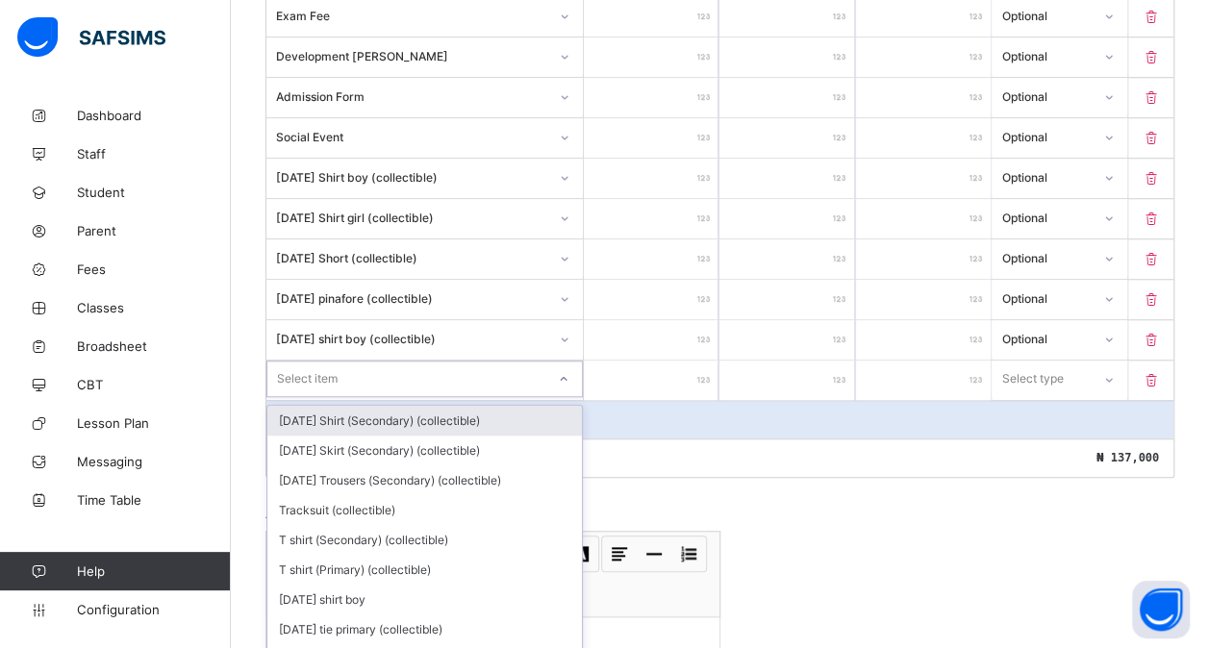
scroll to position [739, 0]
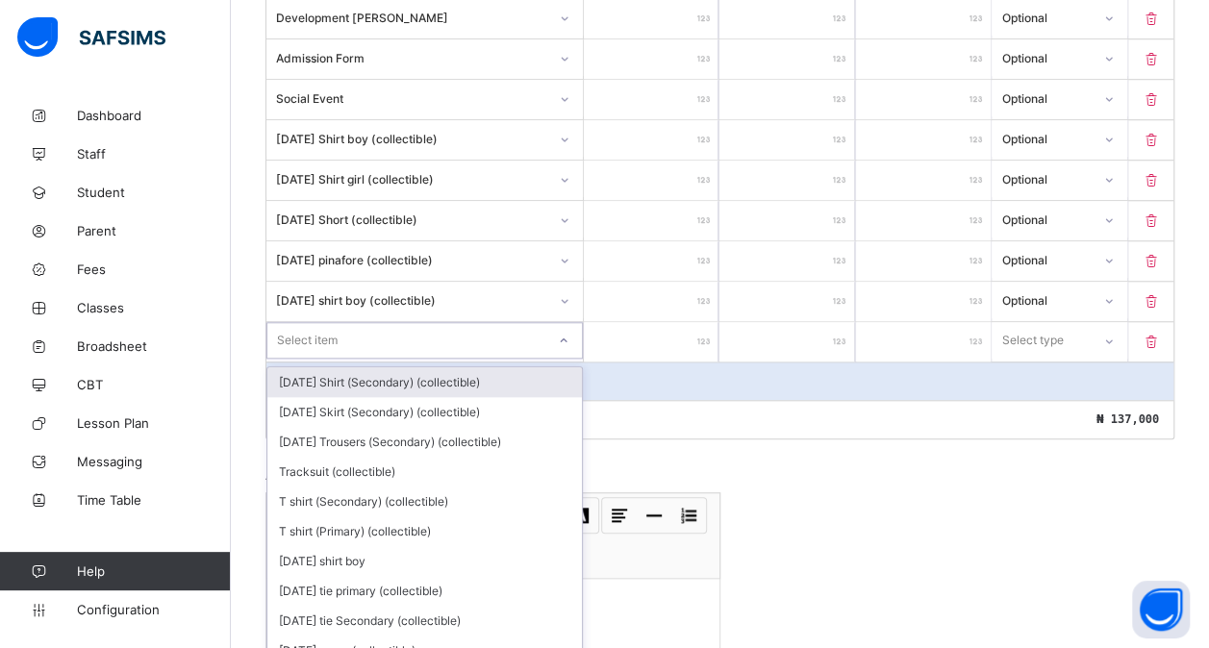
click at [330, 357] on div "option [DATE] Shirt (Secondary) (collectible) focused, 1 of 200. 200 results av…" at bounding box center [424, 340] width 316 height 37
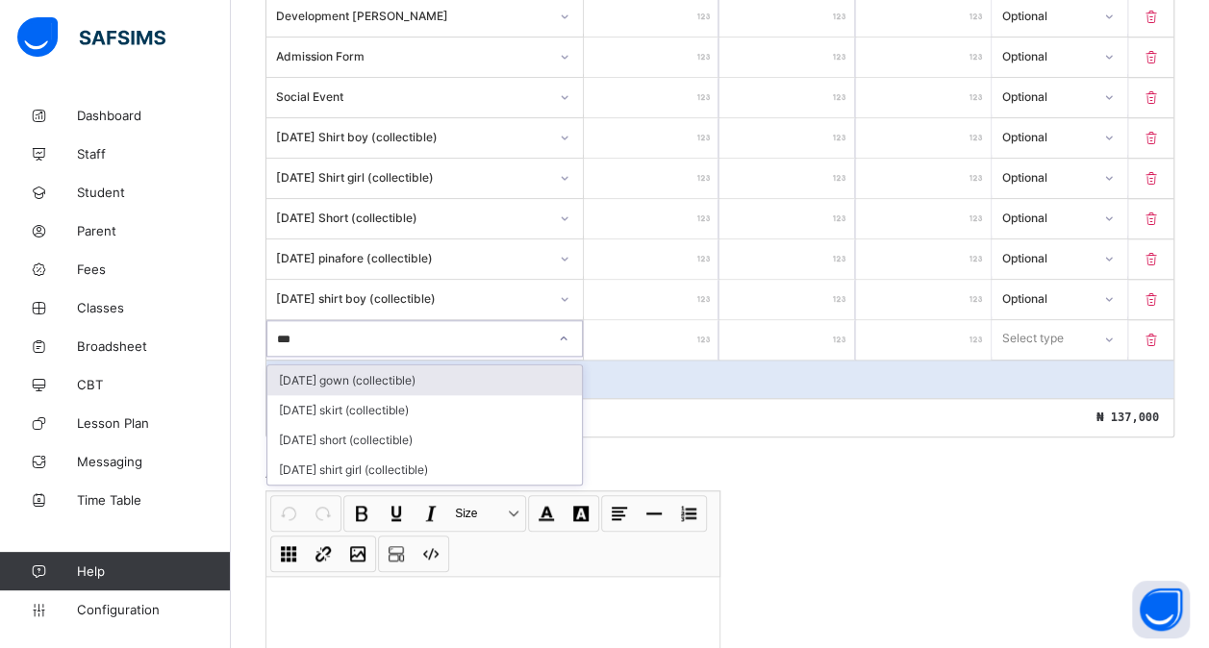
type input "****"
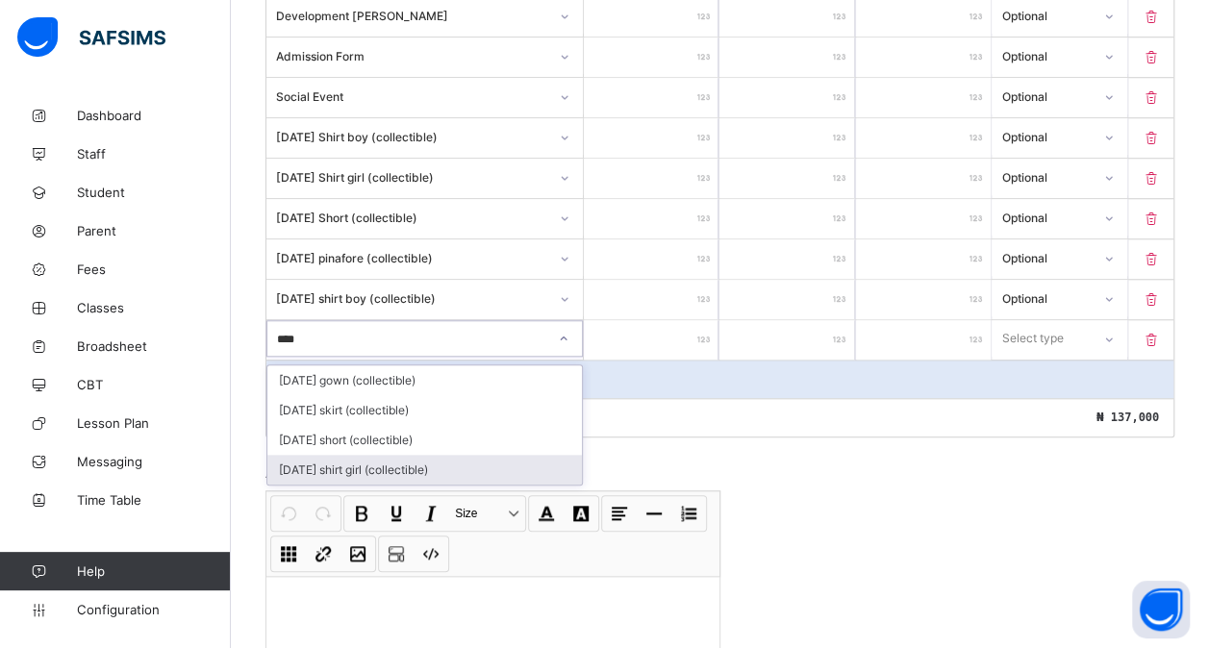
click at [360, 455] on div "[DATE] shirt girl (collectible)" at bounding box center [424, 470] width 315 height 30
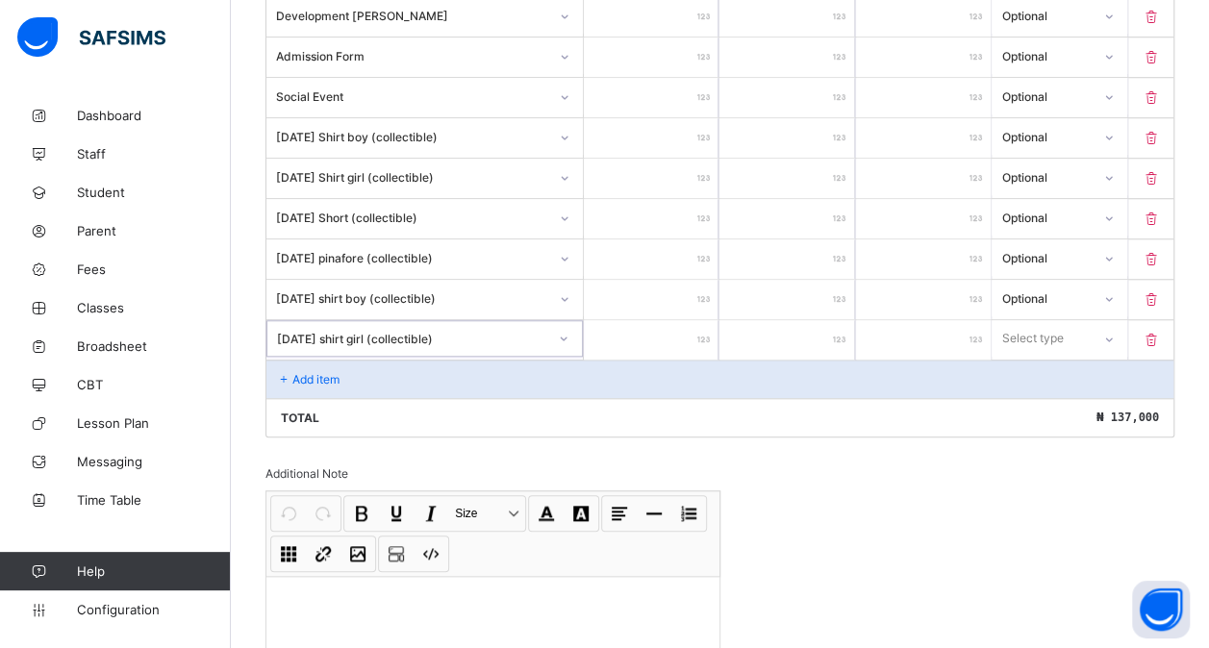
type input "*"
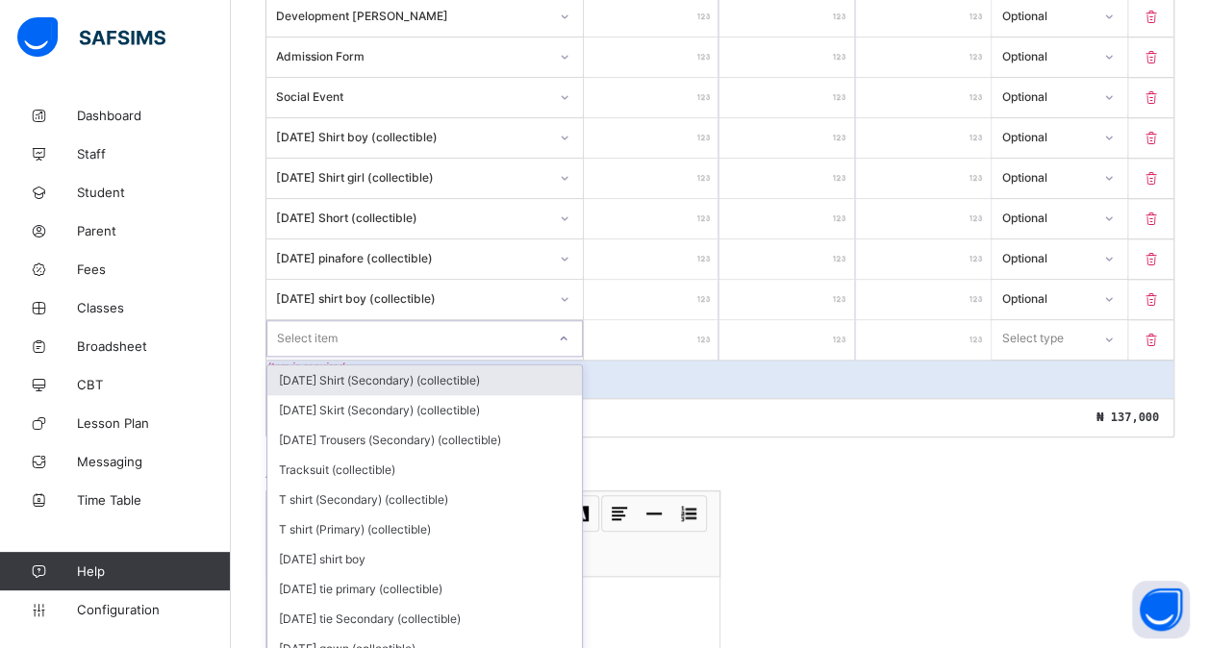
type input "*"
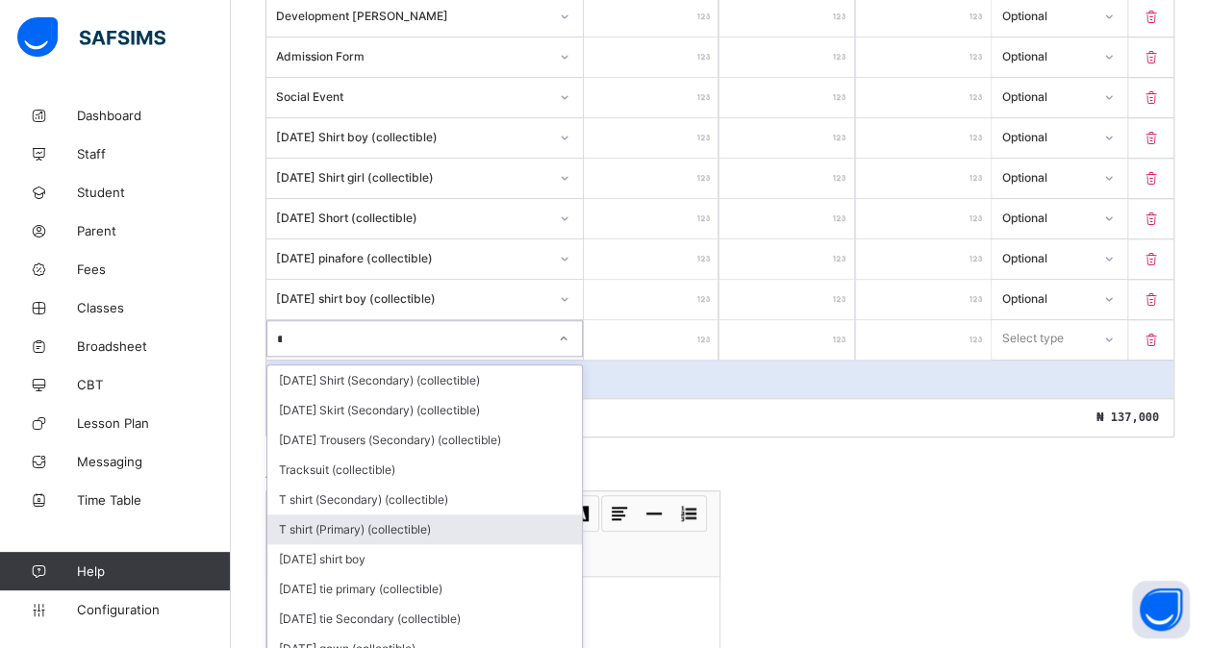
click at [462, 522] on div "T shirt (Primary) (collectible)" at bounding box center [424, 530] width 315 height 30
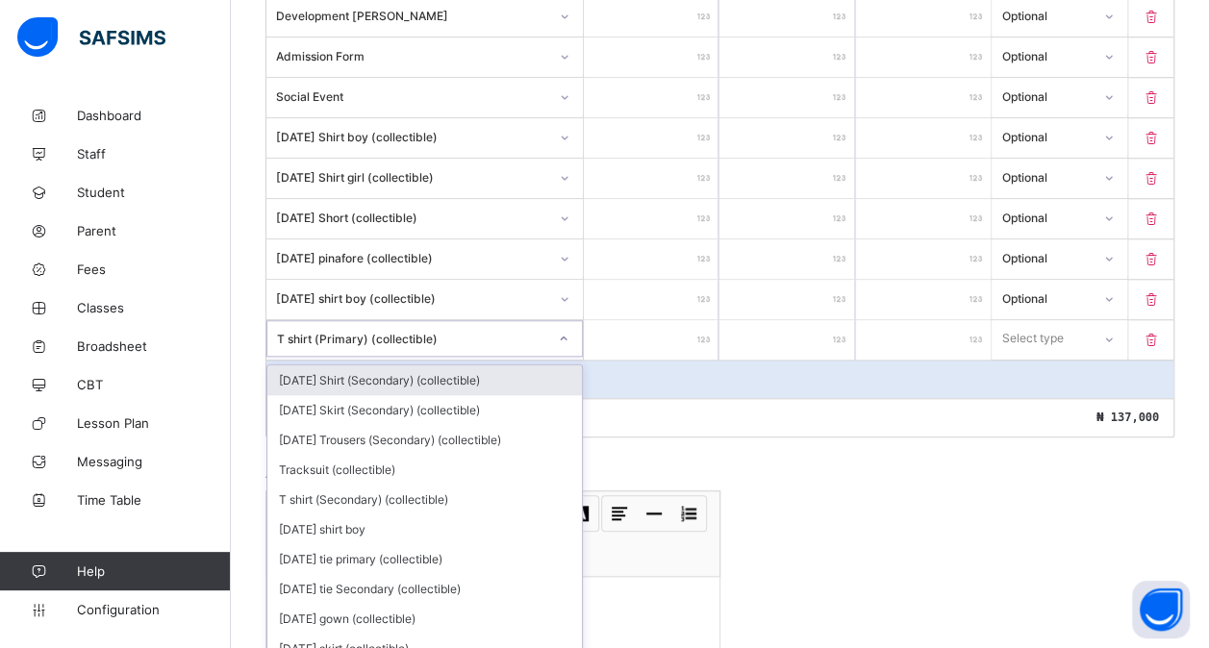
click at [306, 331] on div "T shirt (Primary) (collectible)" at bounding box center [412, 338] width 270 height 14
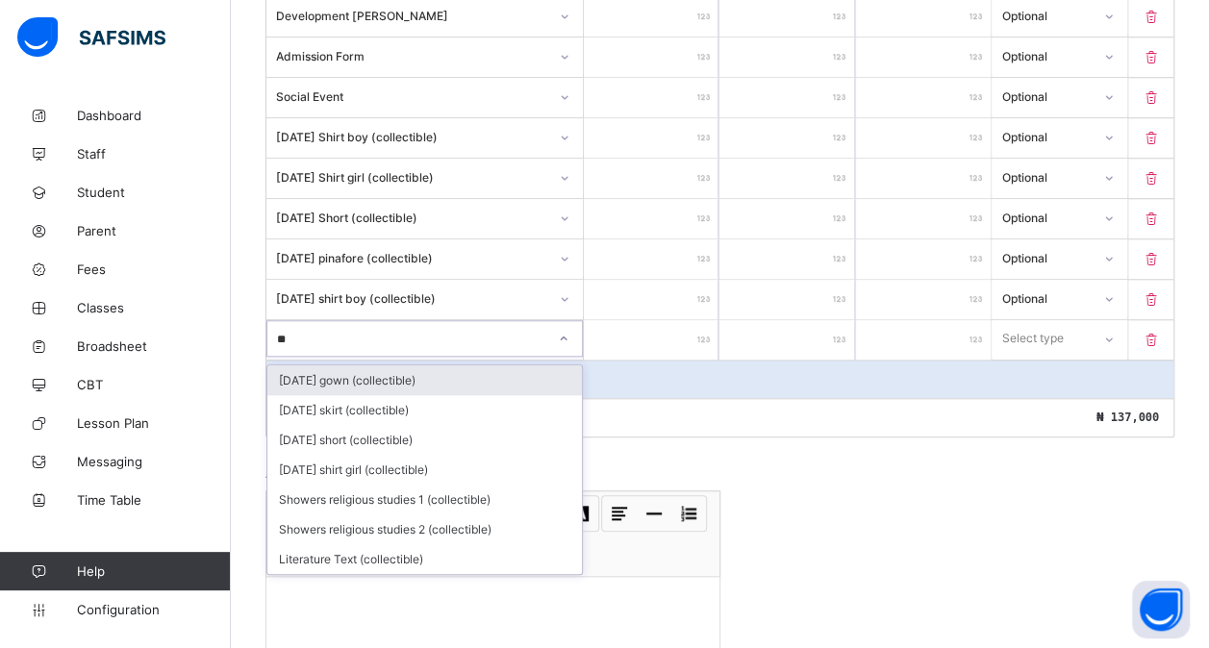
type input "***"
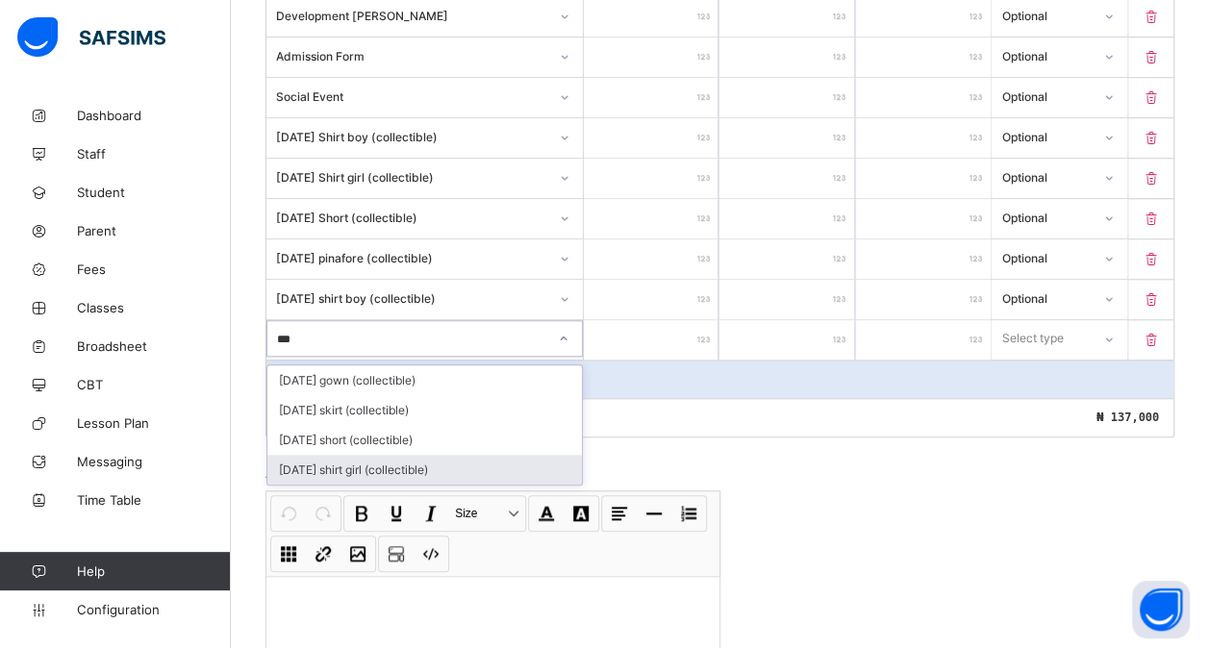
click at [361, 455] on div "[DATE] shirt girl (collectible)" at bounding box center [424, 470] width 315 height 30
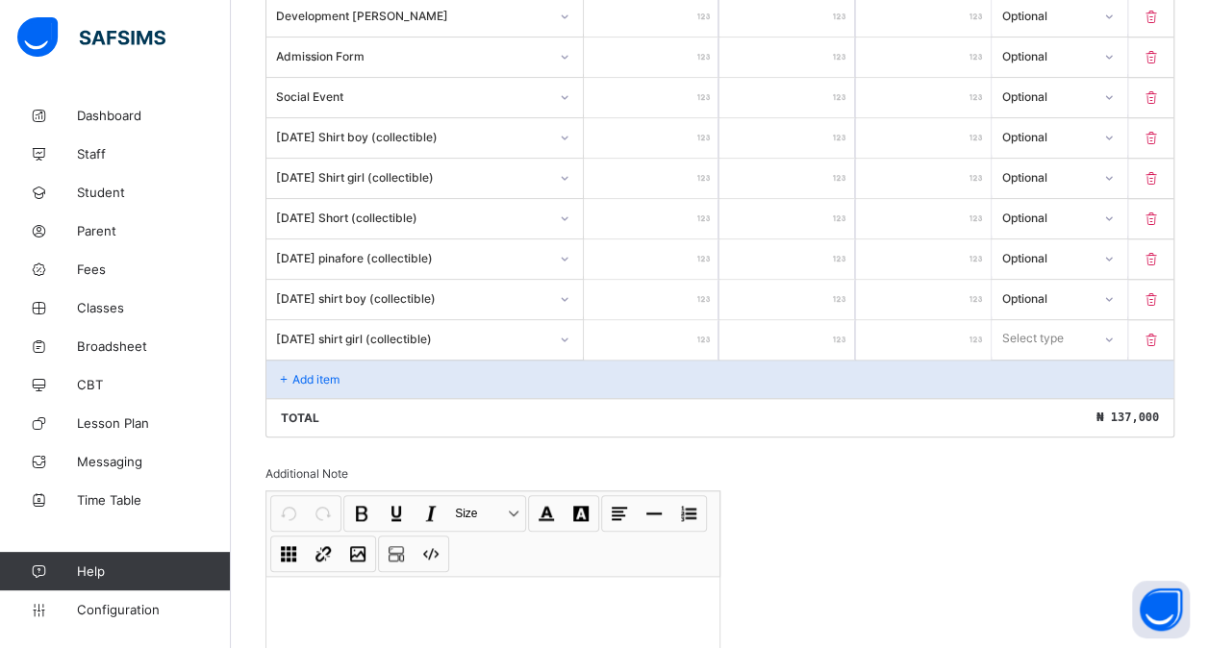
click at [659, 331] on input "number" at bounding box center [651, 339] width 135 height 39
type input "*"
type input "**"
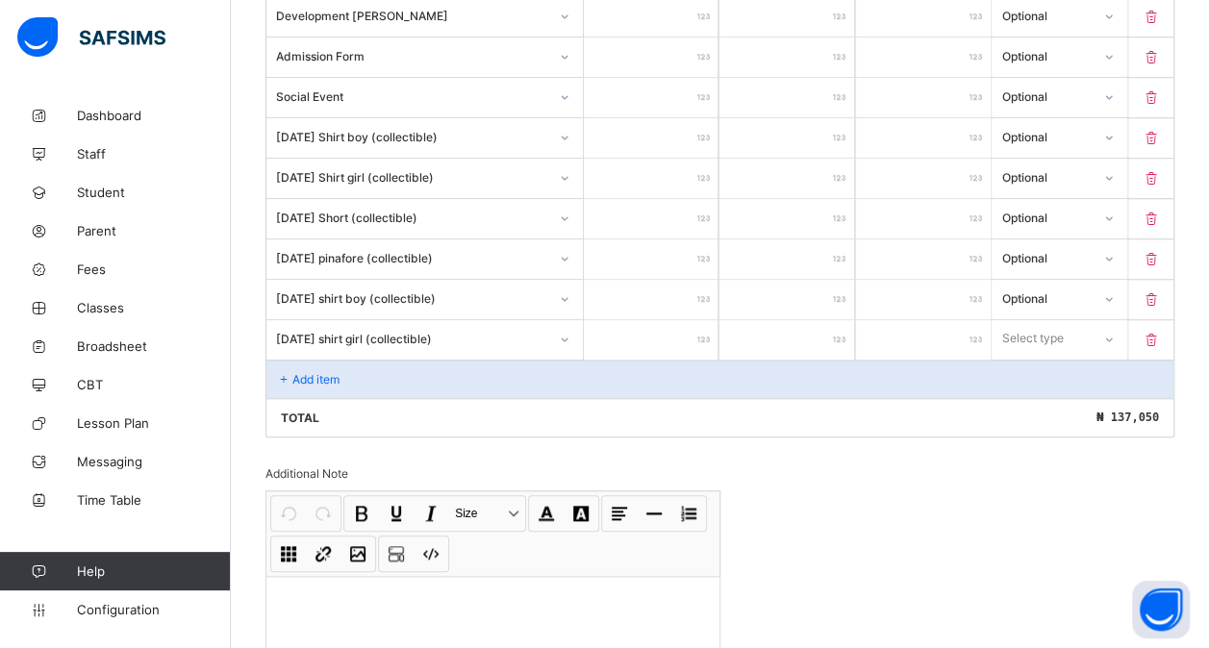
type input "***"
type input "****"
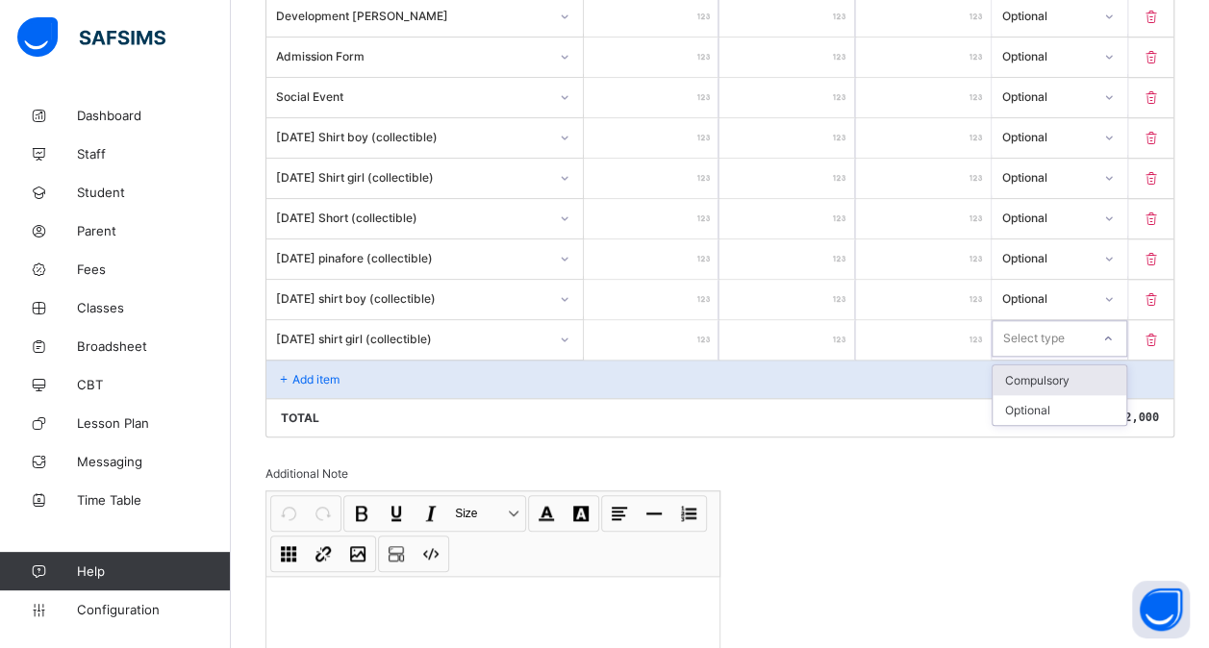
click at [1046, 323] on div "Select type" at bounding box center [1033, 338] width 62 height 37
click at [1034, 395] on div "Optional" at bounding box center [1059, 410] width 133 height 30
click at [319, 372] on p "Add item" at bounding box center [315, 379] width 47 height 14
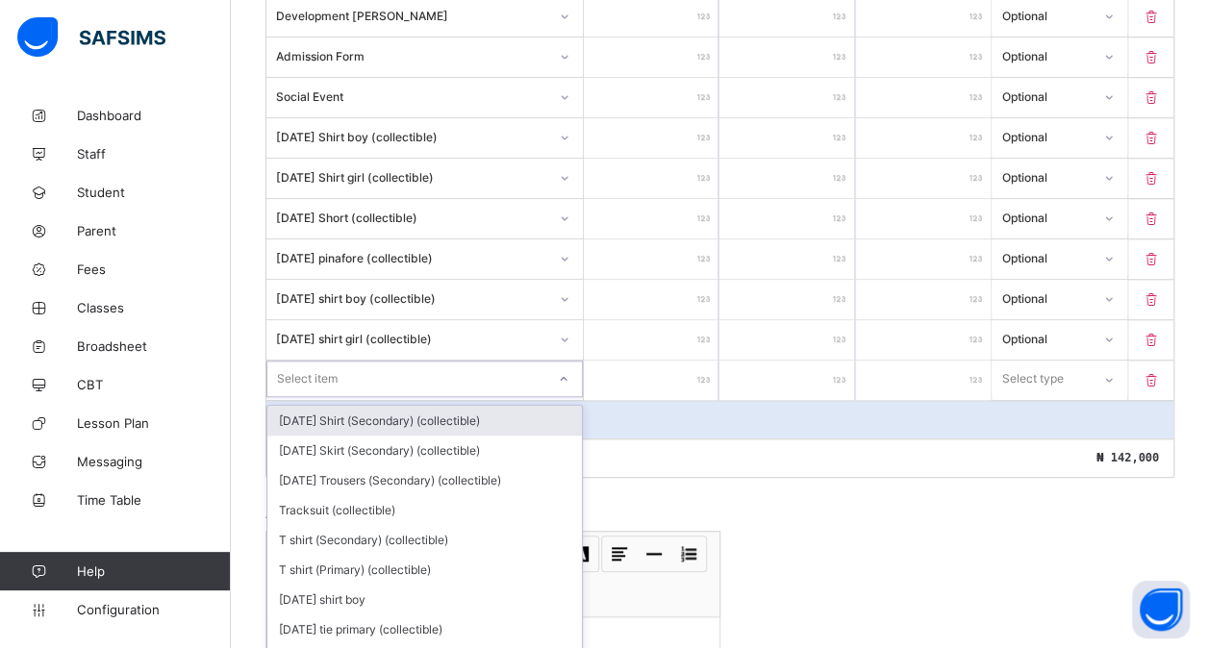
scroll to position [778, 0]
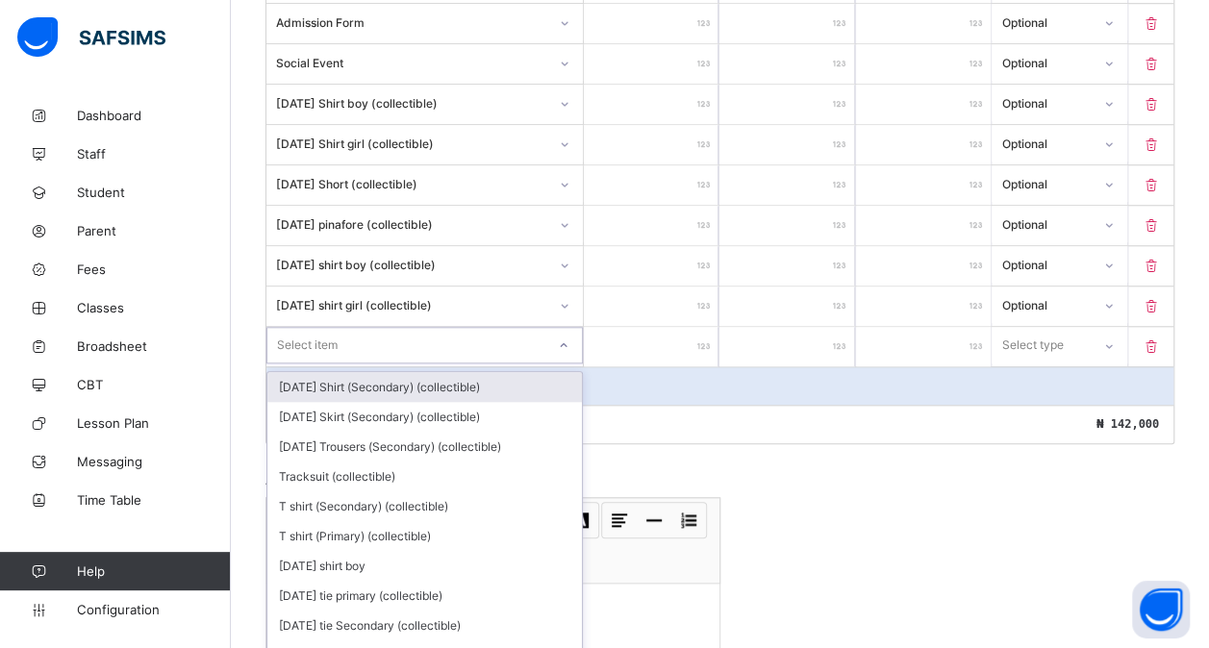
click at [343, 356] on div "option [DATE] Shirt (Secondary) (collectible) focused, 1 of 199. 199 results av…" at bounding box center [424, 345] width 316 height 37
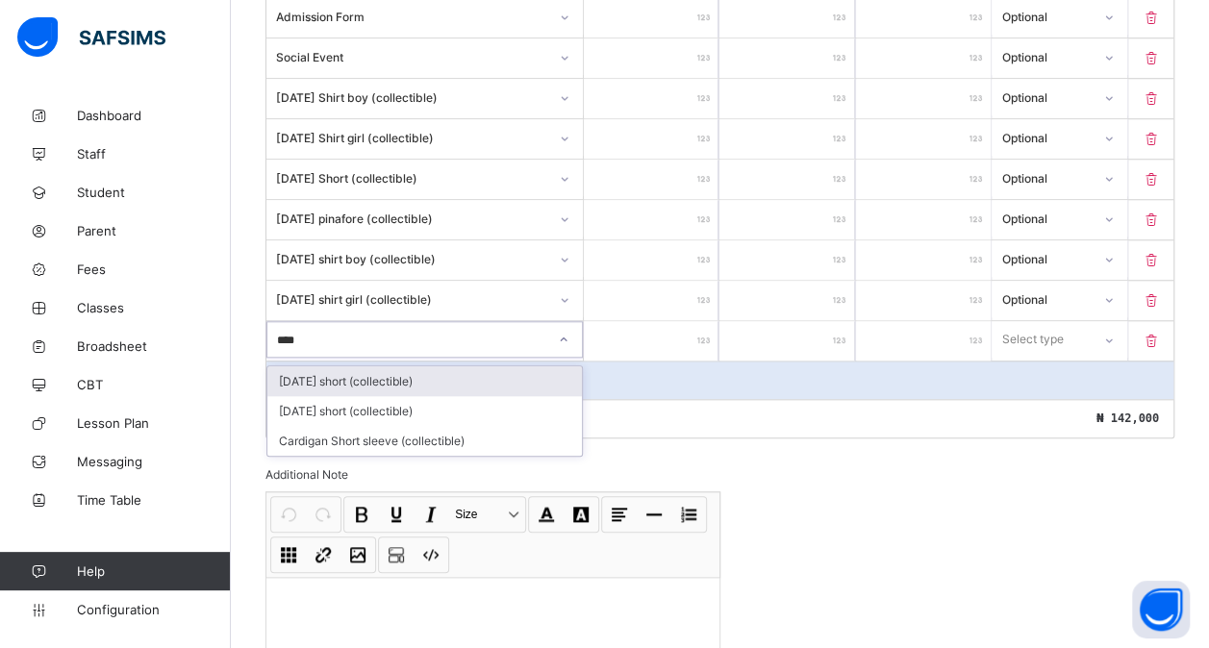
type input "*****"
click at [395, 368] on div "[DATE] short (collectible)" at bounding box center [424, 381] width 315 height 30
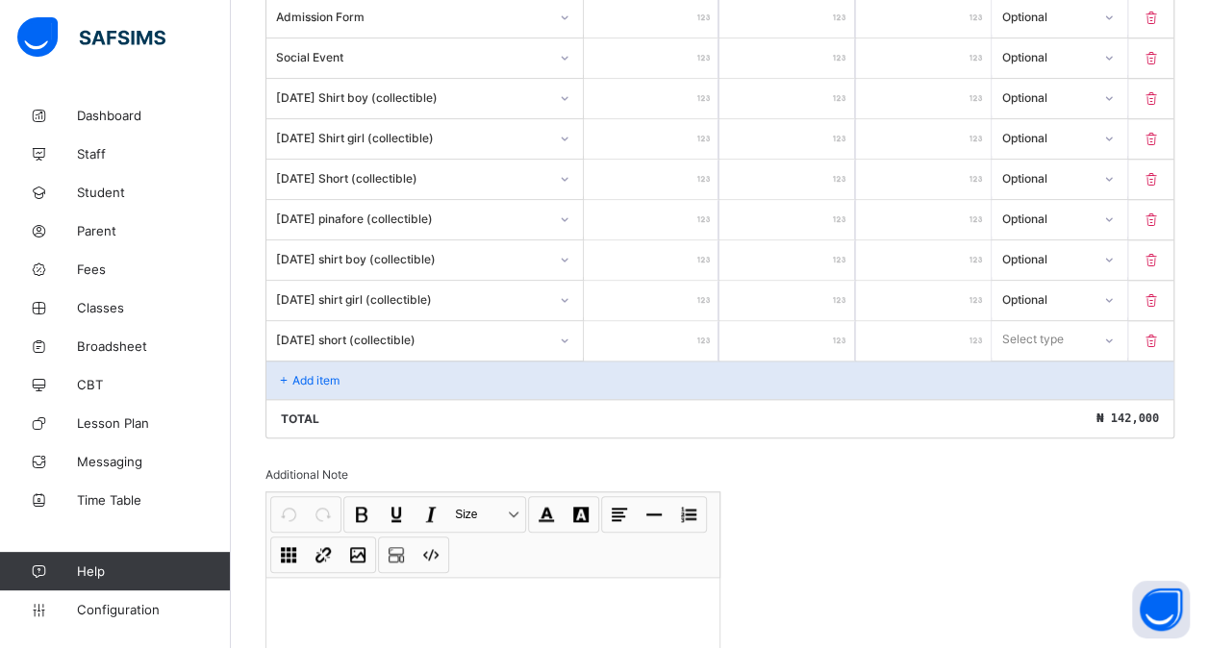
click at [678, 331] on input "number" at bounding box center [651, 340] width 135 height 39
type input "*"
type input "**"
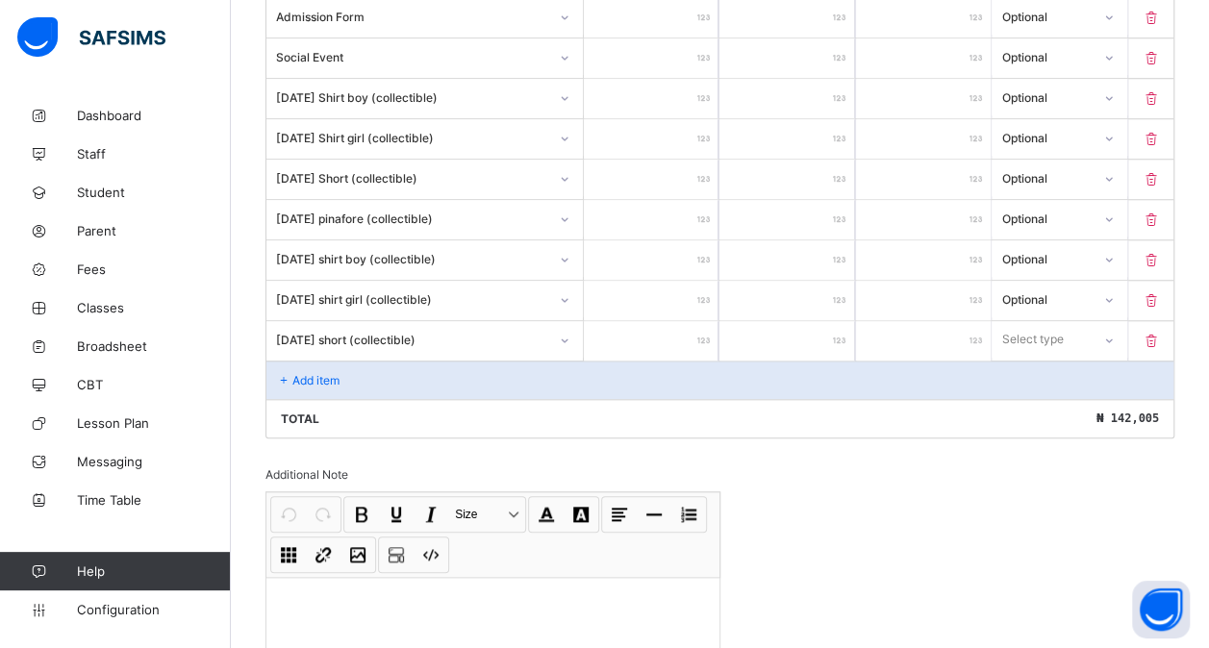
type input "***"
type input "****"
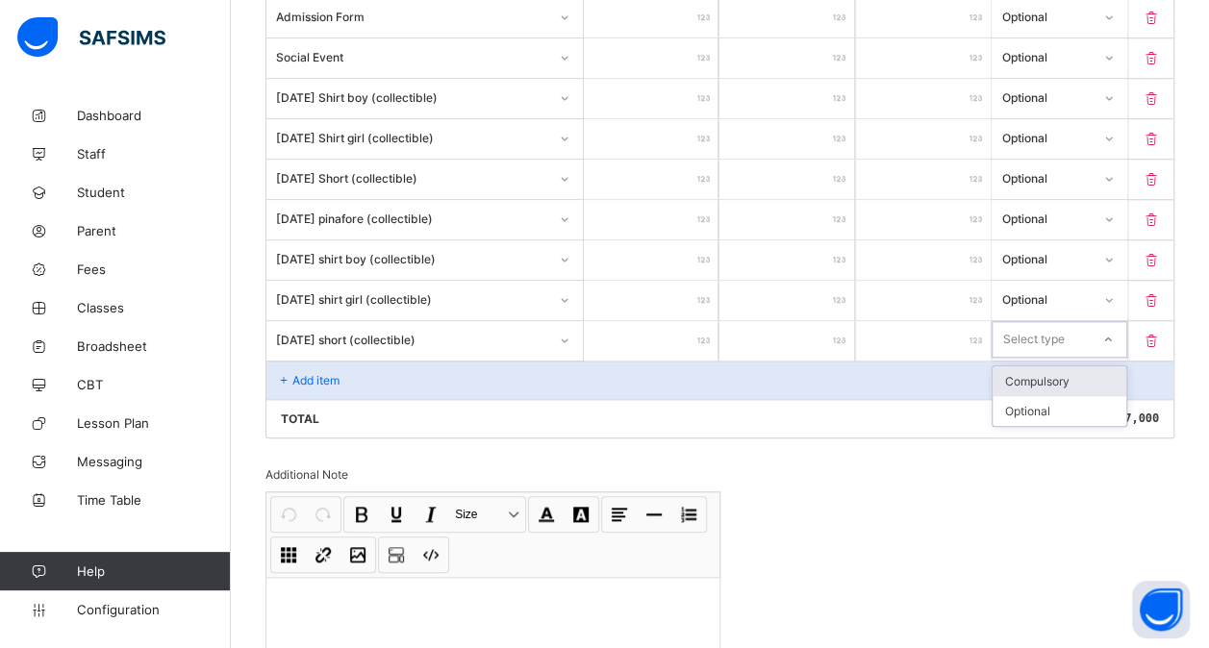
click at [1064, 321] on div "Select type" at bounding box center [1033, 339] width 62 height 37
click at [1038, 396] on div "Optional" at bounding box center [1059, 411] width 133 height 30
click at [316, 373] on p "Add item" at bounding box center [315, 380] width 47 height 14
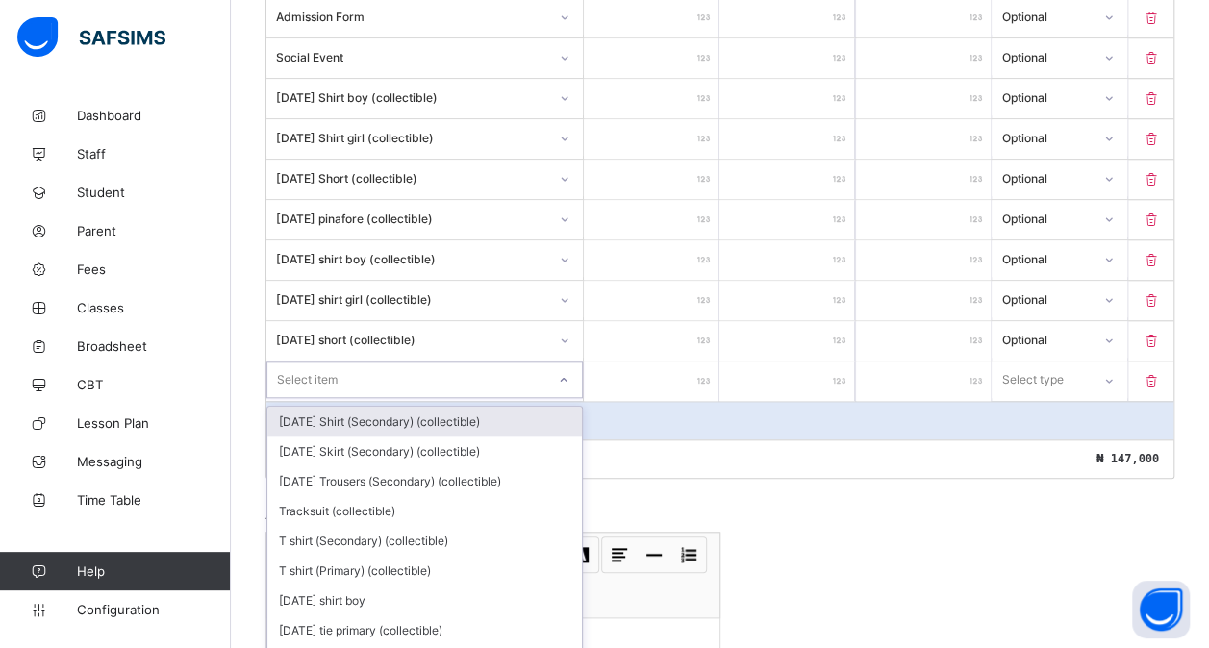
scroll to position [818, 0]
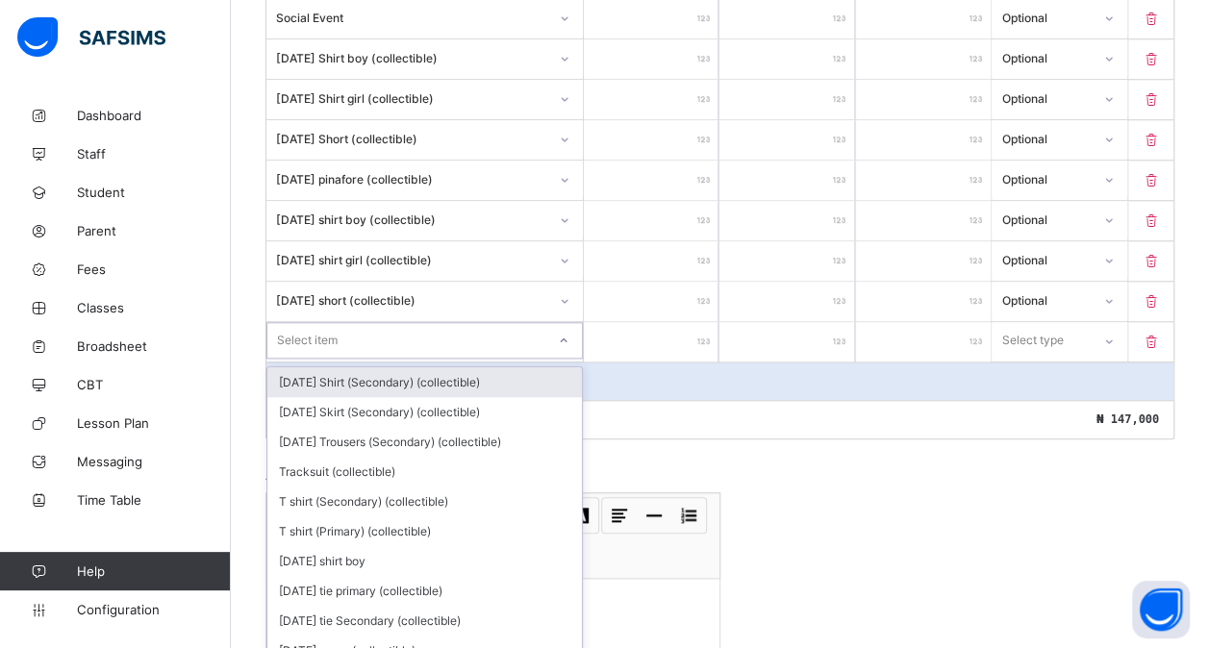
click at [316, 359] on div "option [DATE] Shirt (Secondary) (collectible) focused, 1 of 198. 198 results av…" at bounding box center [424, 340] width 316 height 37
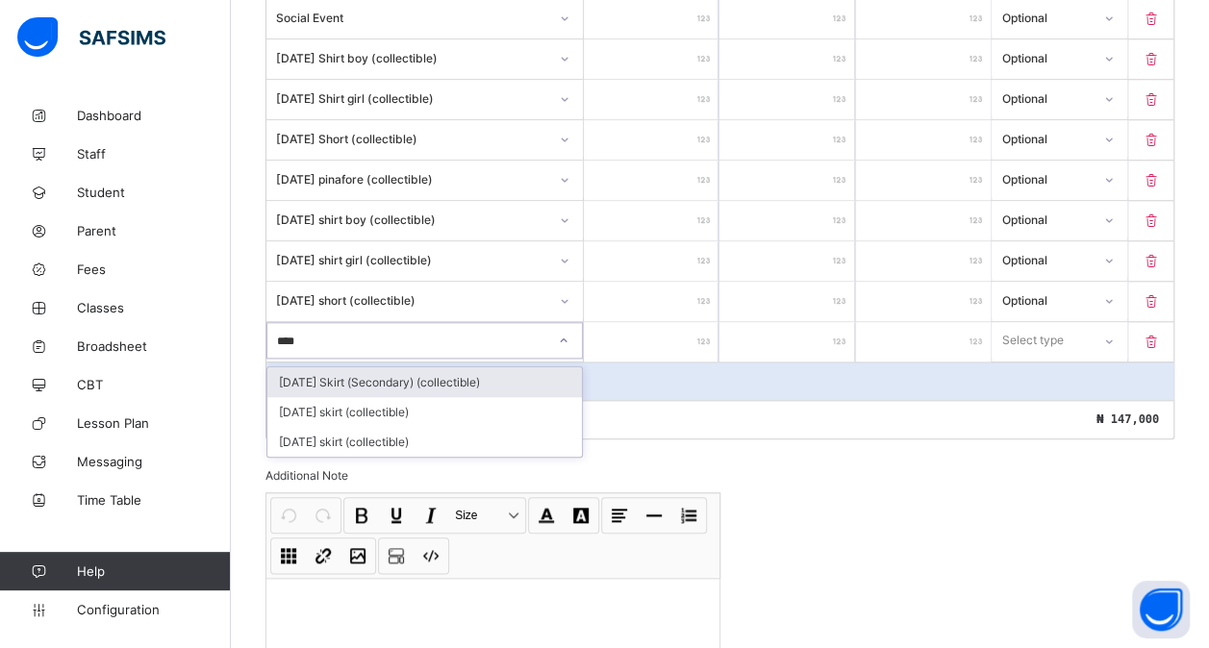
type input "*****"
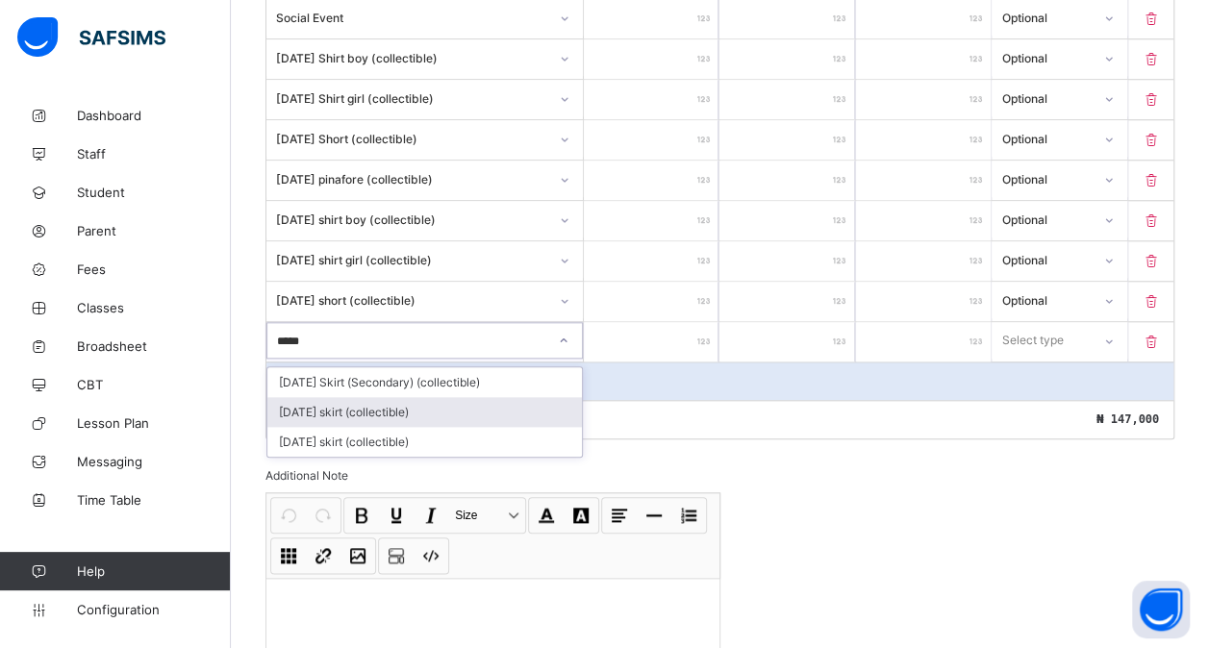
click at [372, 400] on div "[DATE] skirt (collectible)" at bounding box center [424, 412] width 315 height 30
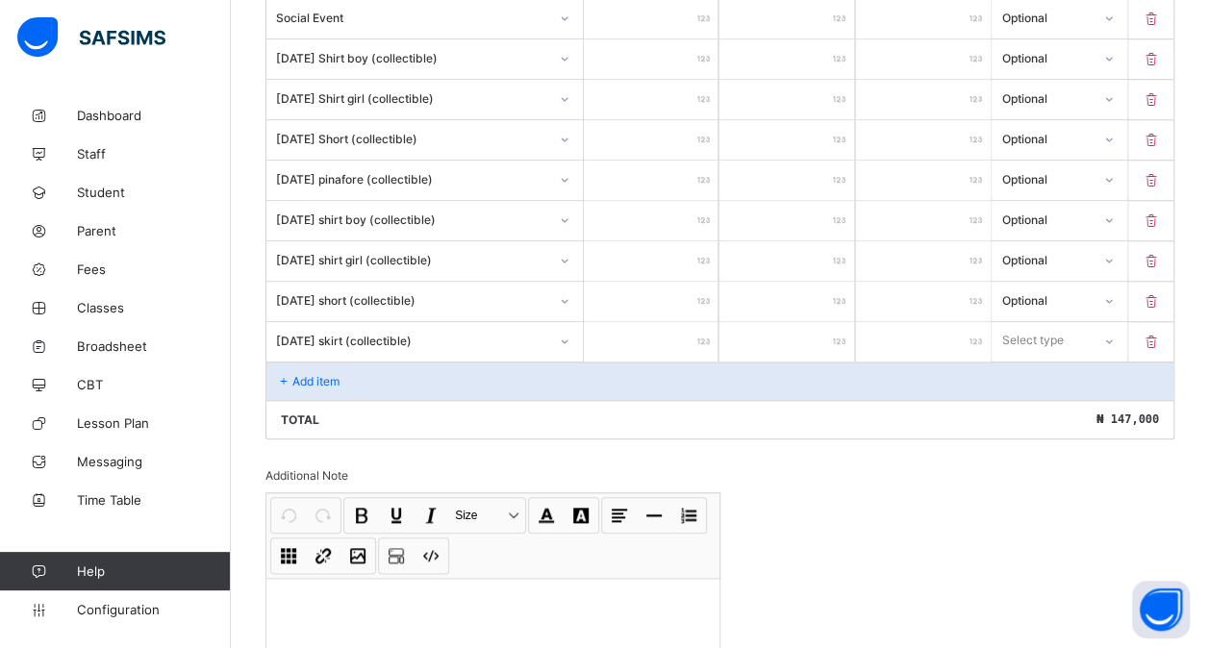
click at [665, 335] on input "number" at bounding box center [651, 341] width 135 height 39
type input "*"
type input "**"
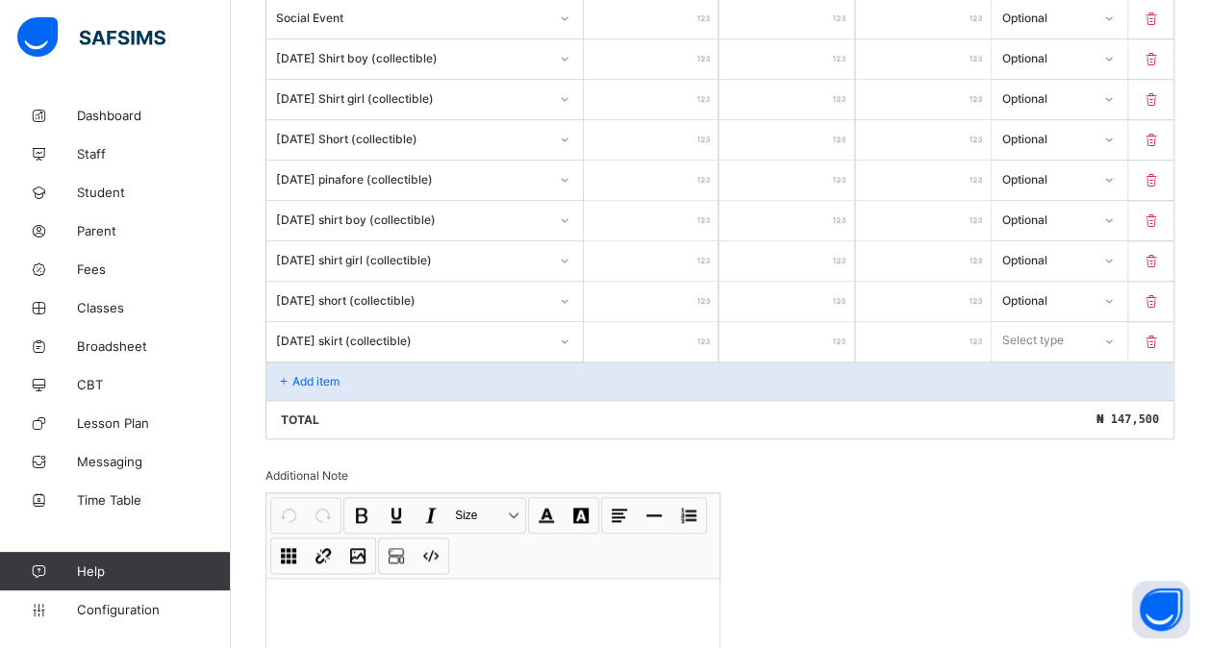
type input "****"
click at [1089, 327] on div "Select type" at bounding box center [1041, 340] width 96 height 27
click at [1045, 398] on div "Optional" at bounding box center [1059, 412] width 133 height 30
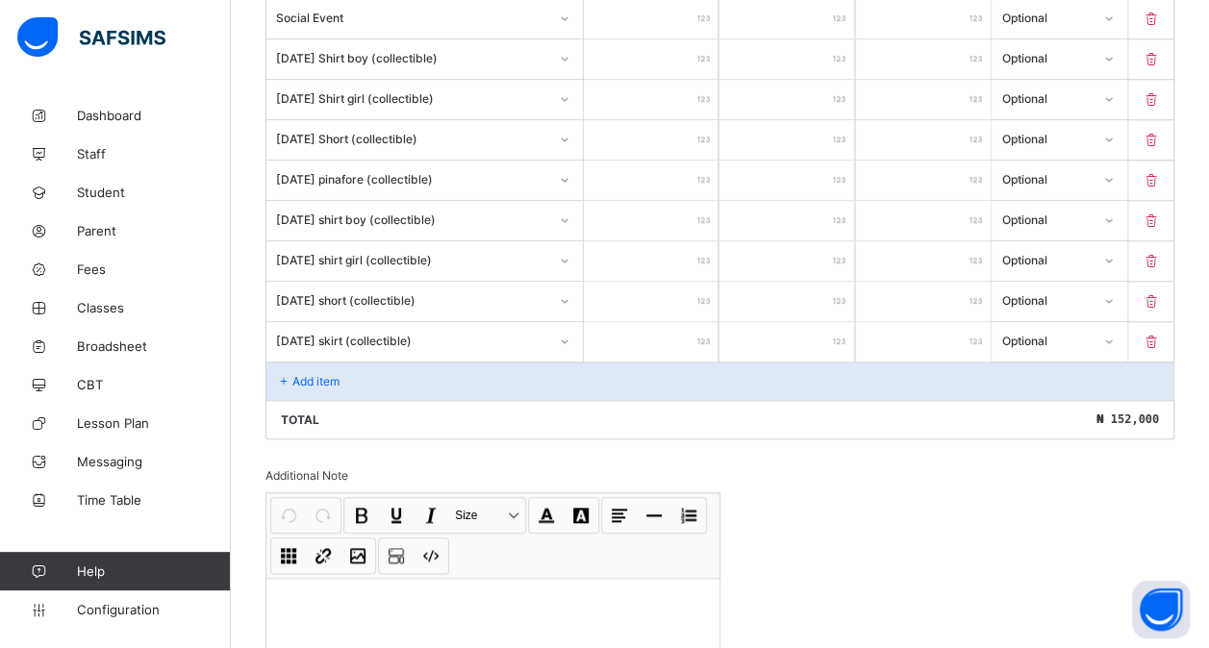
click at [390, 362] on div "Add item" at bounding box center [719, 381] width 907 height 38
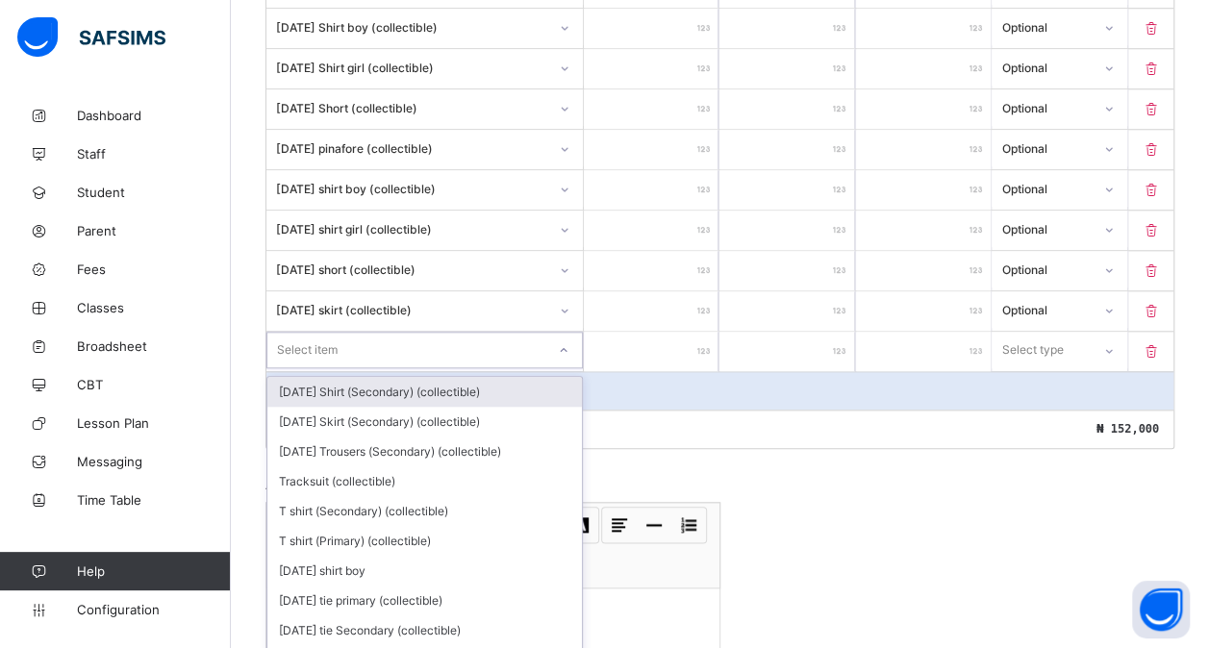
click at [338, 356] on div "option [DATE] Shirt (Secondary) (collectible) focused, 1 of 197. 197 results av…" at bounding box center [424, 350] width 316 height 37
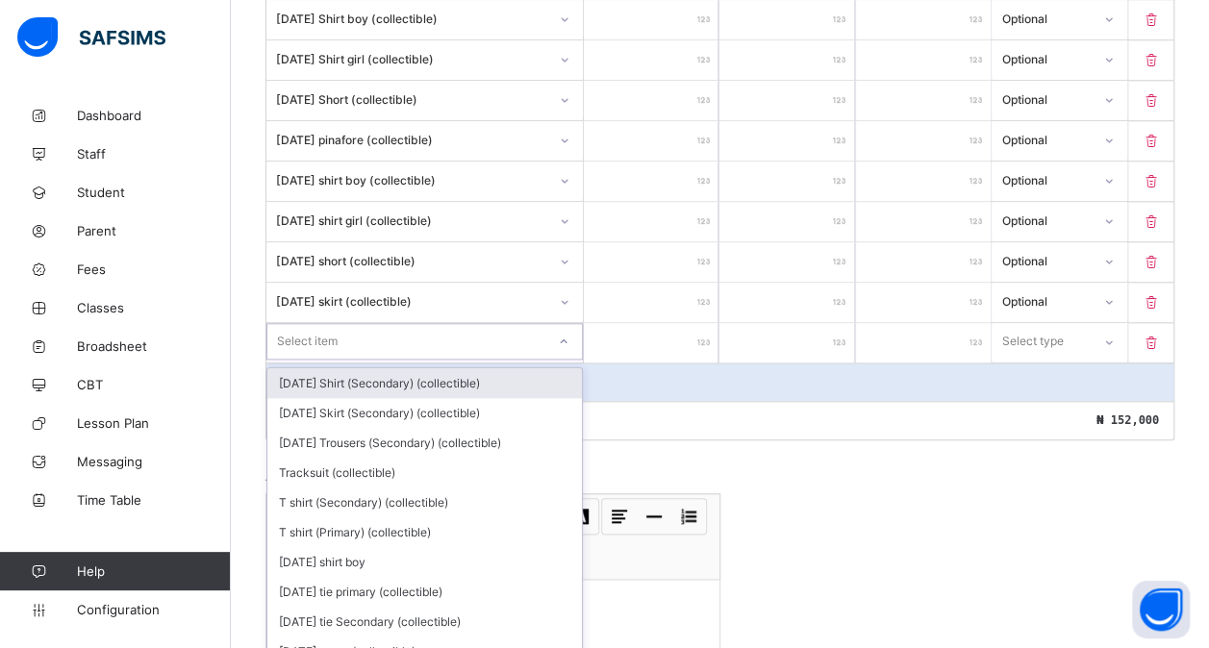
scroll to position [858, 0]
type input "*"
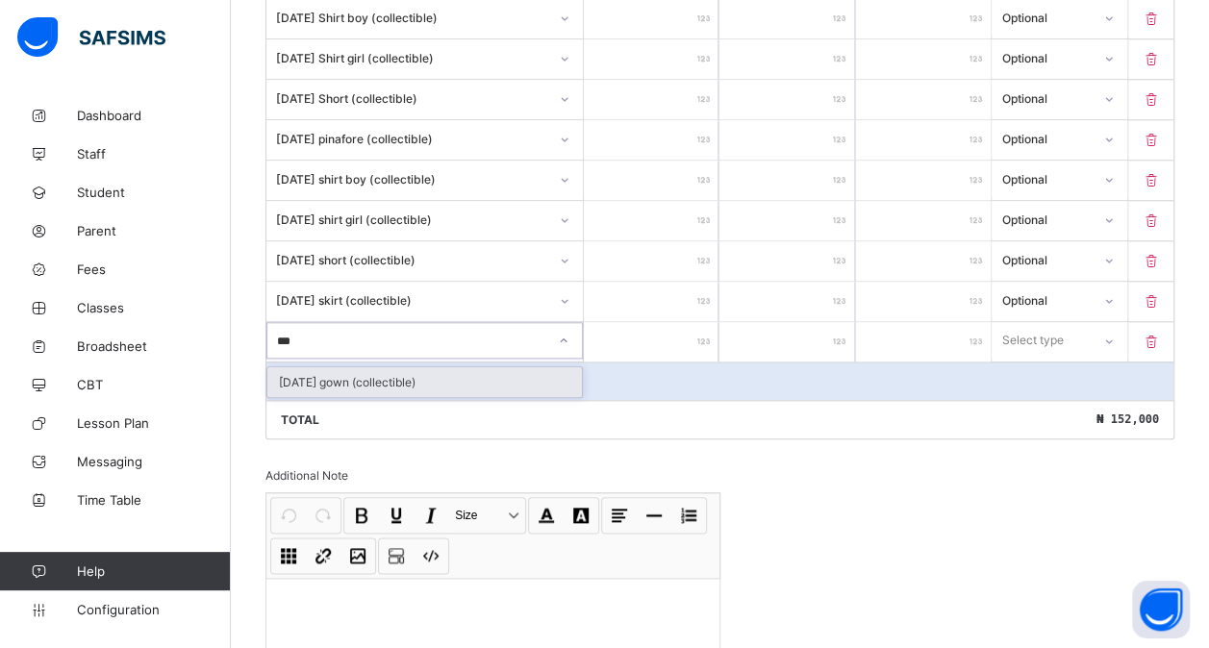
type input "****"
click at [357, 367] on div "[DATE] gown (collectible)" at bounding box center [424, 382] width 315 height 30
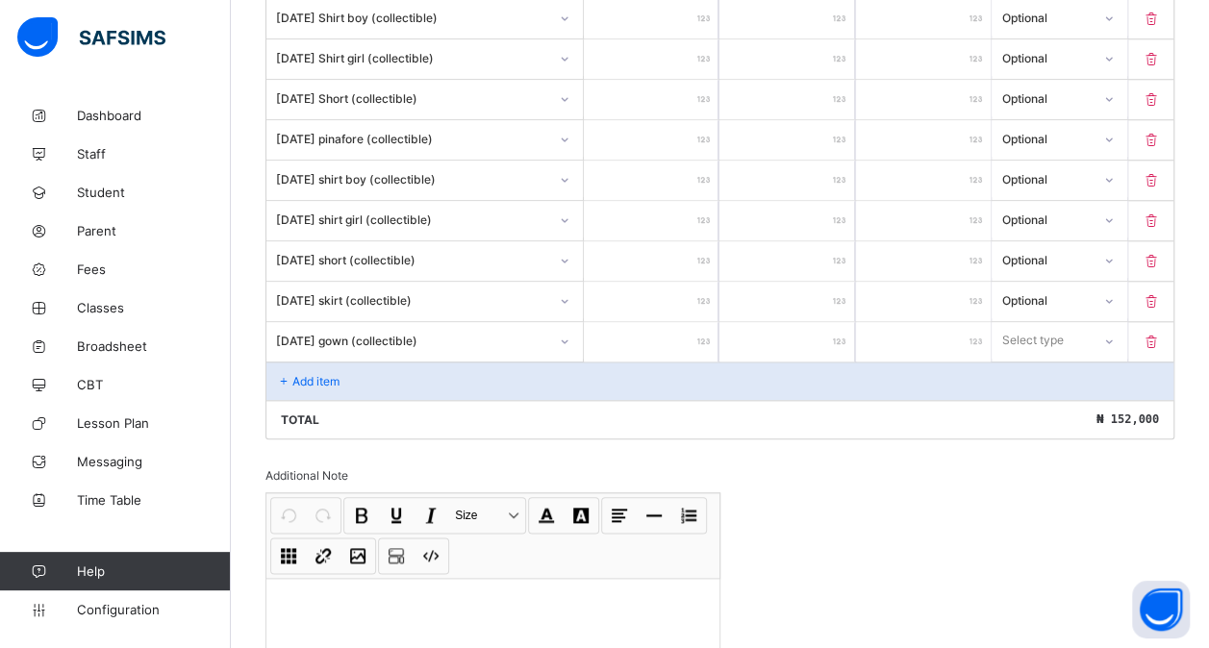
click at [672, 325] on input "number" at bounding box center [651, 341] width 135 height 39
type input "*"
type input "***"
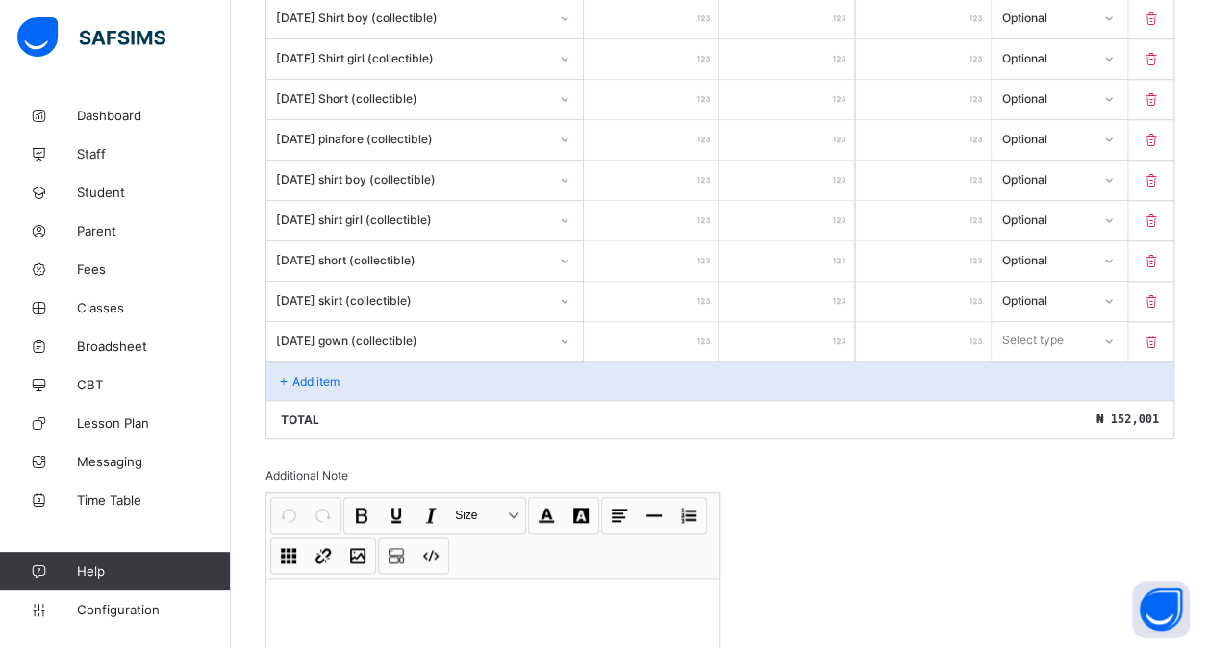
type input "****"
type input "*****"
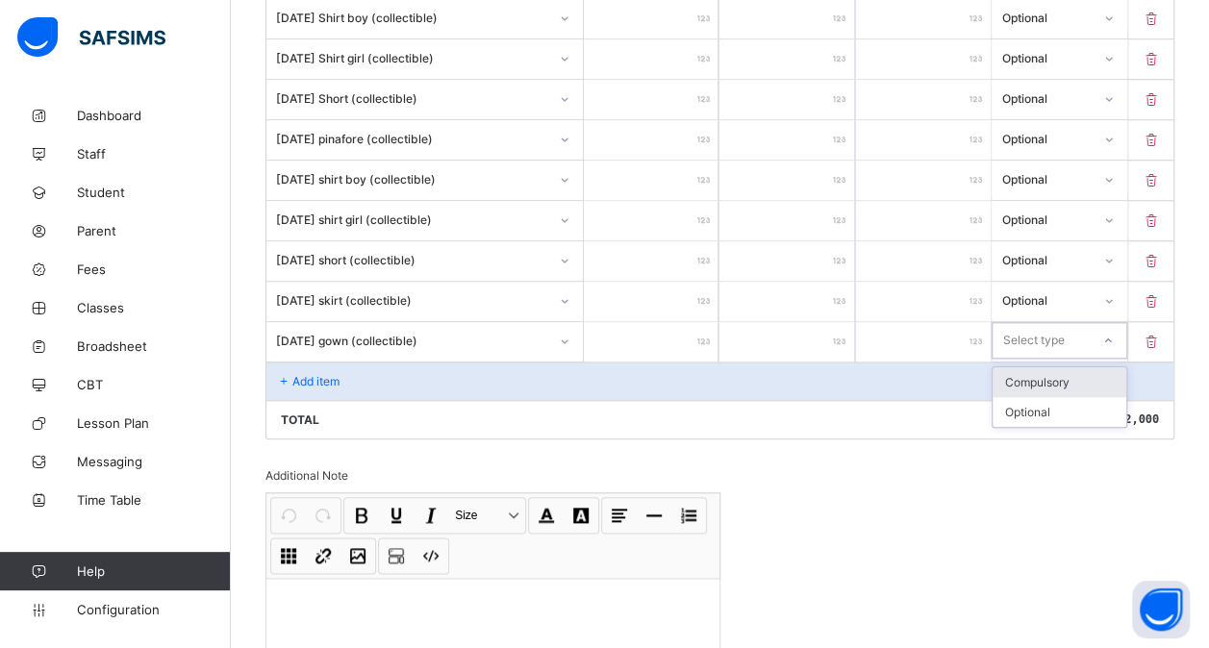
click at [1017, 328] on div "Select type" at bounding box center [1033, 340] width 62 height 37
click at [1027, 397] on div "Optional" at bounding box center [1059, 412] width 133 height 30
click at [313, 374] on p "Add item" at bounding box center [315, 381] width 47 height 14
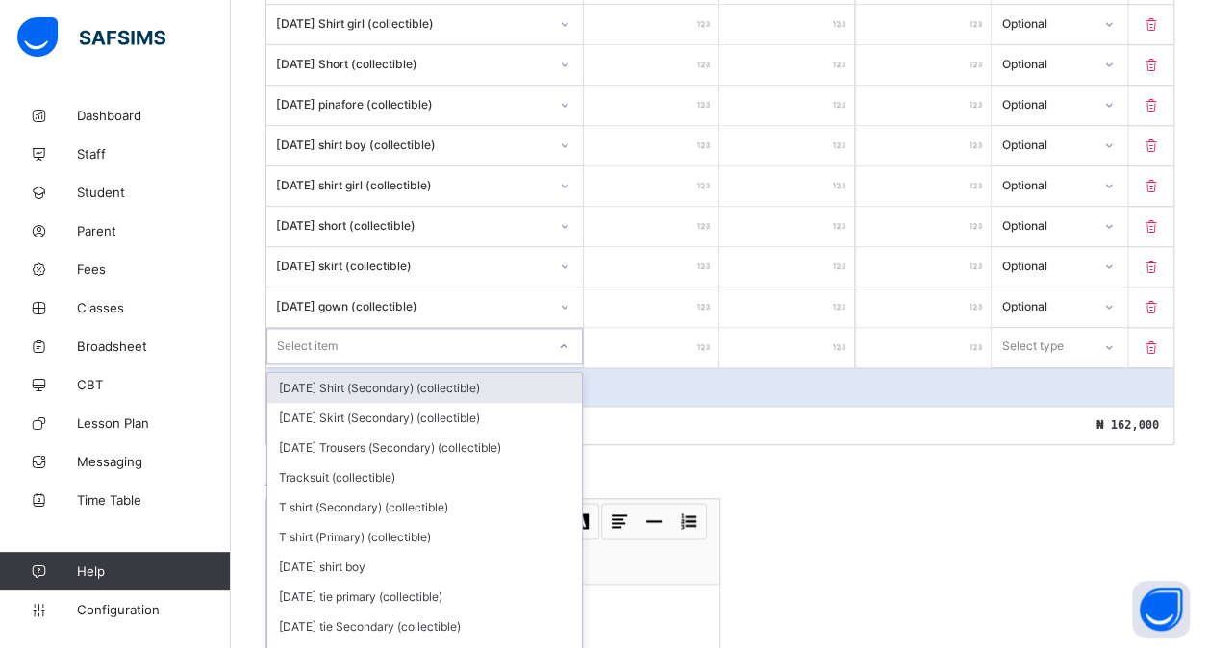
scroll to position [897, 0]
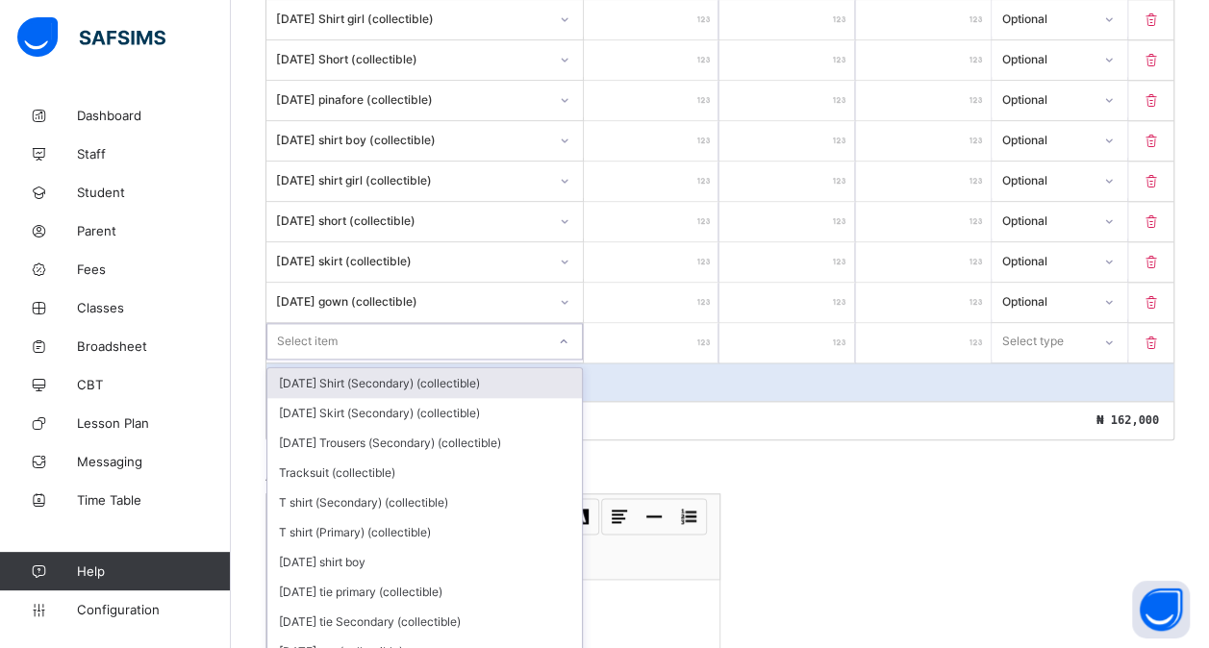
click at [349, 360] on div "option [DATE] Shirt (Secondary) (collectible) focused, 1 of 196. 196 results av…" at bounding box center [424, 341] width 316 height 37
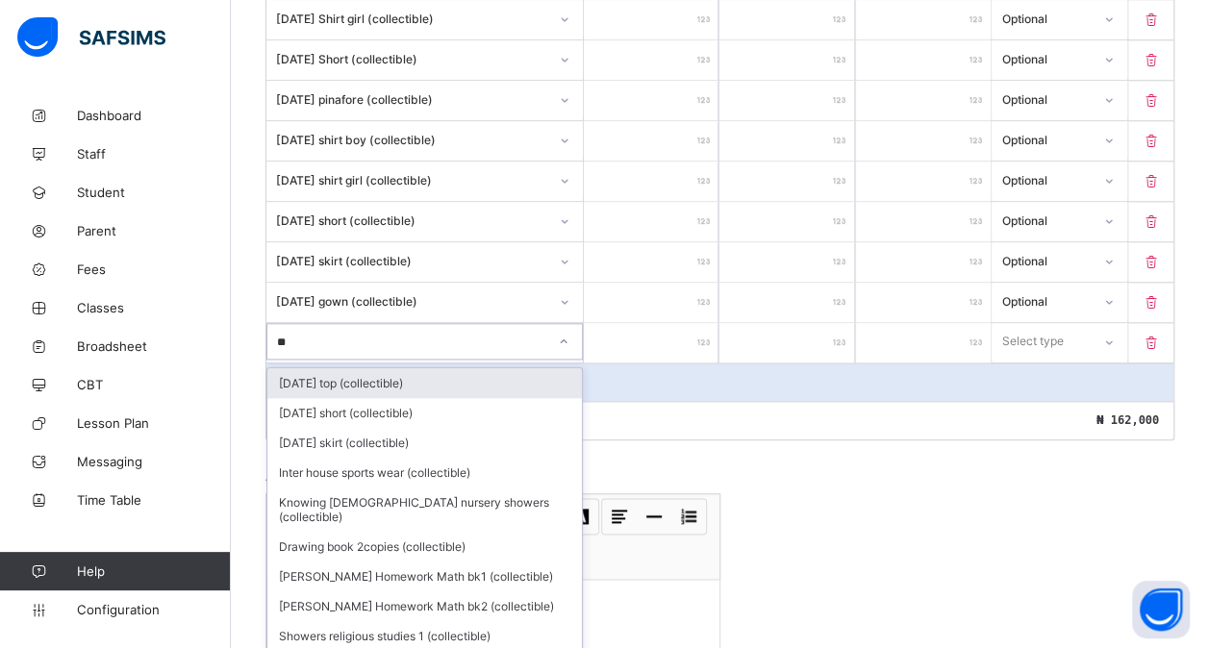
type input "***"
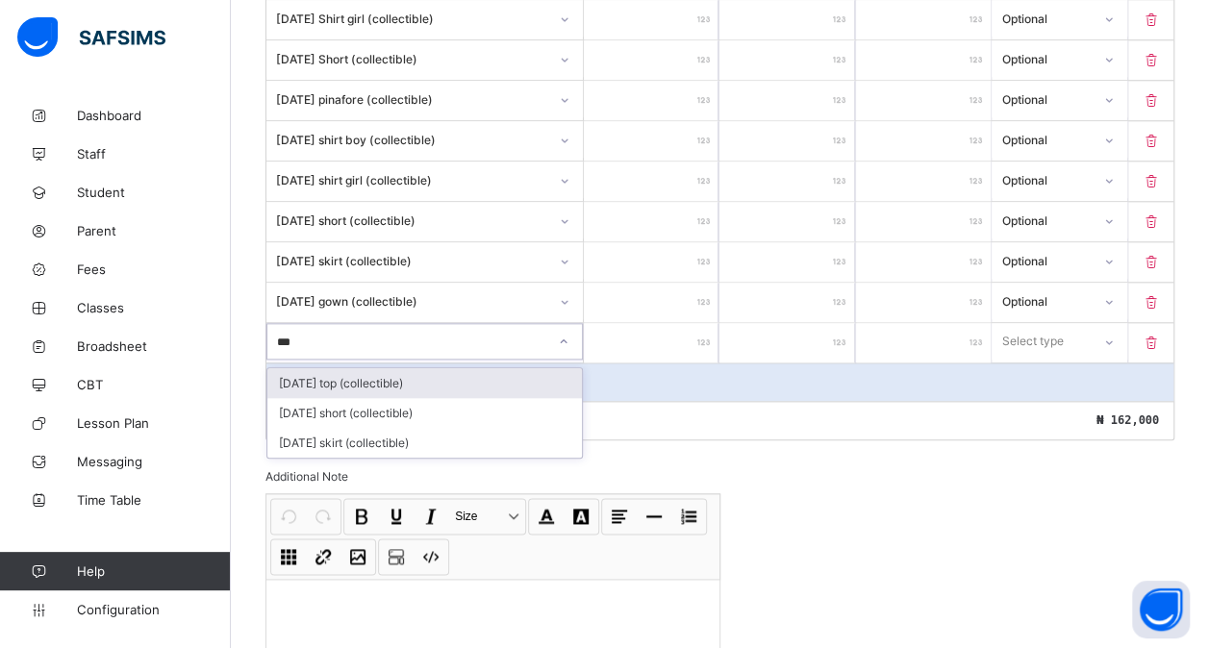
click at [558, 368] on div "[DATE] top (collectible)" at bounding box center [424, 383] width 315 height 30
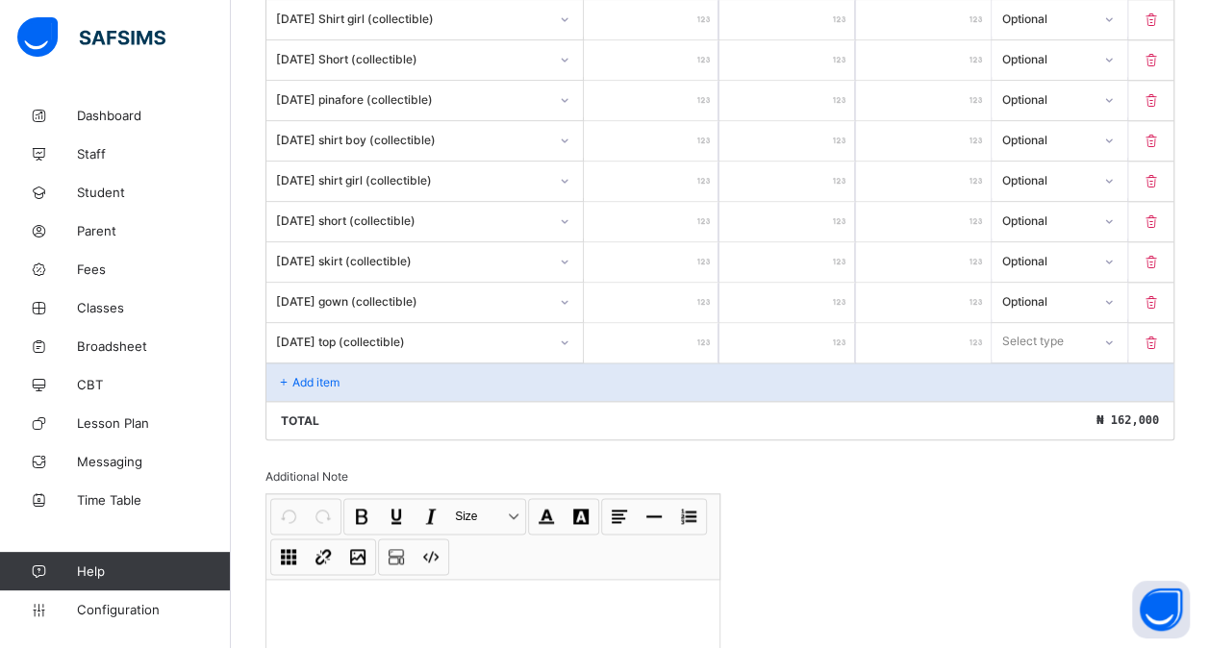
click at [648, 323] on input "number" at bounding box center [651, 342] width 135 height 39
type input "*"
type input "***"
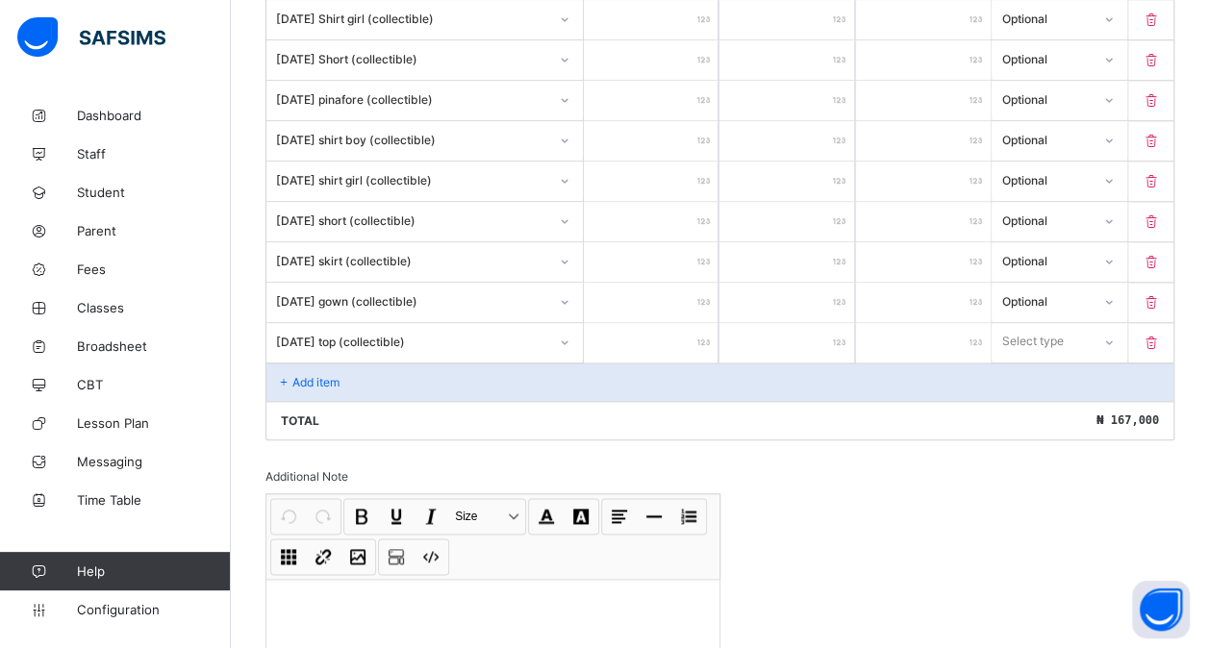
type input "****"
click at [1040, 323] on div "Select type" at bounding box center [1033, 341] width 62 height 37
click at [1033, 398] on div "Optional" at bounding box center [1059, 413] width 133 height 30
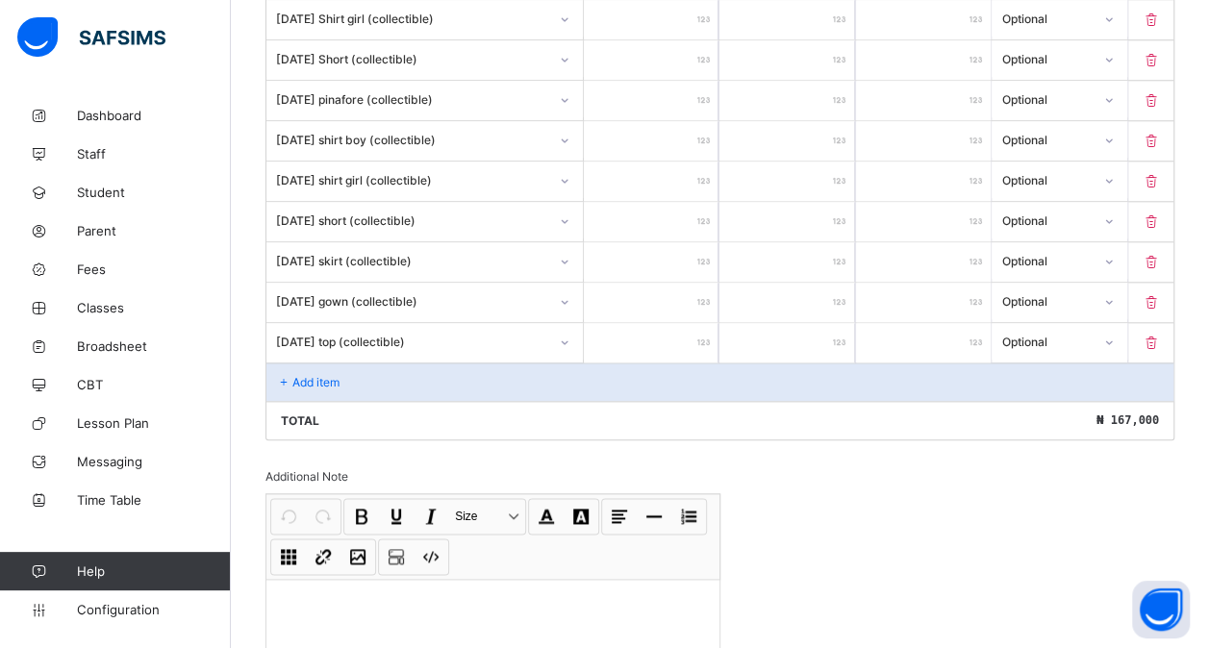
click at [319, 372] on div "Add item" at bounding box center [719, 382] width 907 height 38
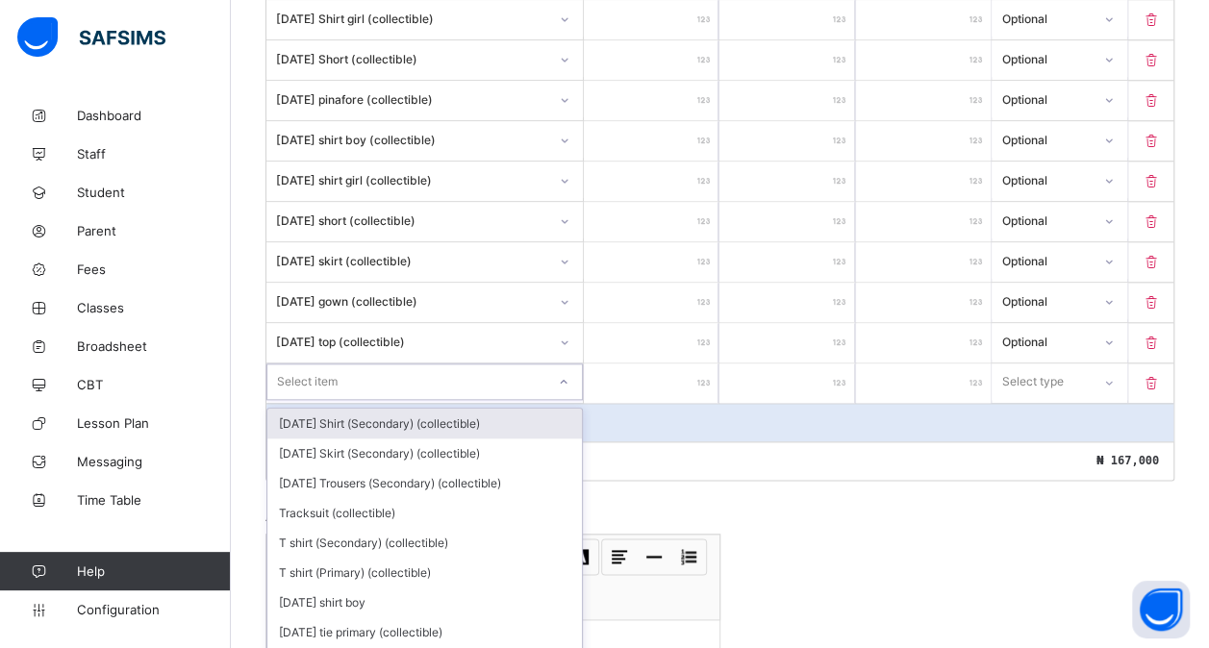
scroll to position [937, 0]
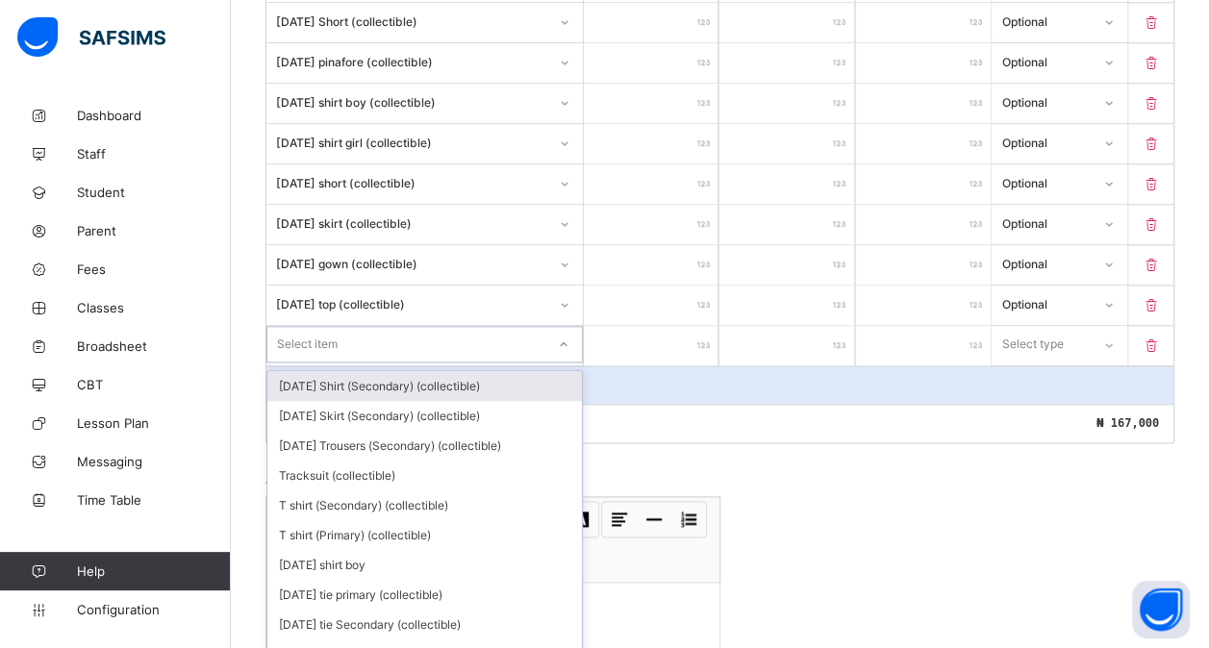
click at [427, 363] on div "option [DATE] Shirt (Secondary) (collectible) focused, 1 of 195. 195 results av…" at bounding box center [424, 344] width 316 height 37
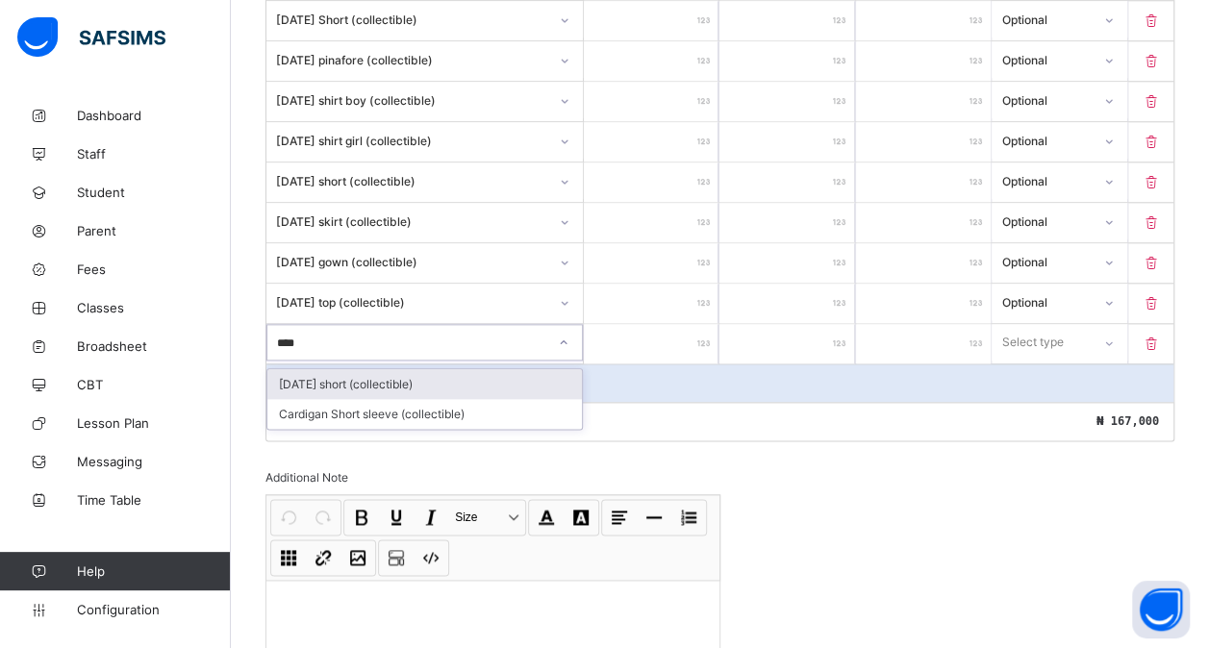
type input "*****"
click at [387, 369] on div "[DATE] short (collectible)" at bounding box center [424, 384] width 315 height 30
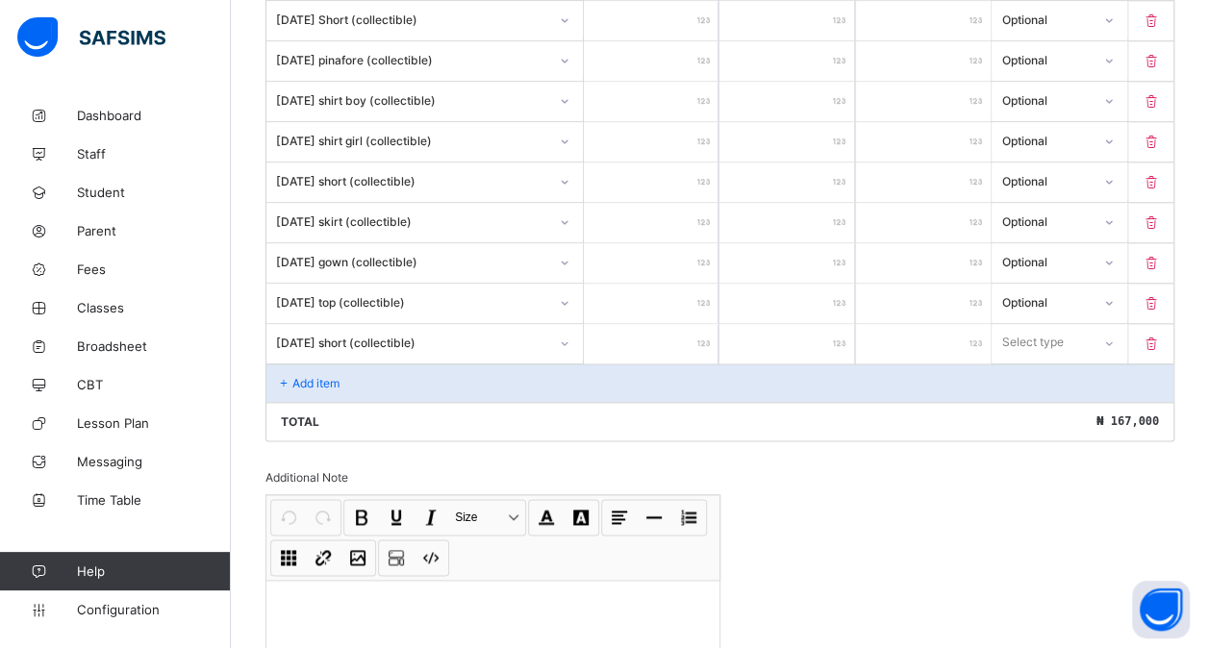
click at [664, 331] on input "number" at bounding box center [651, 343] width 135 height 39
type input "*"
type input "***"
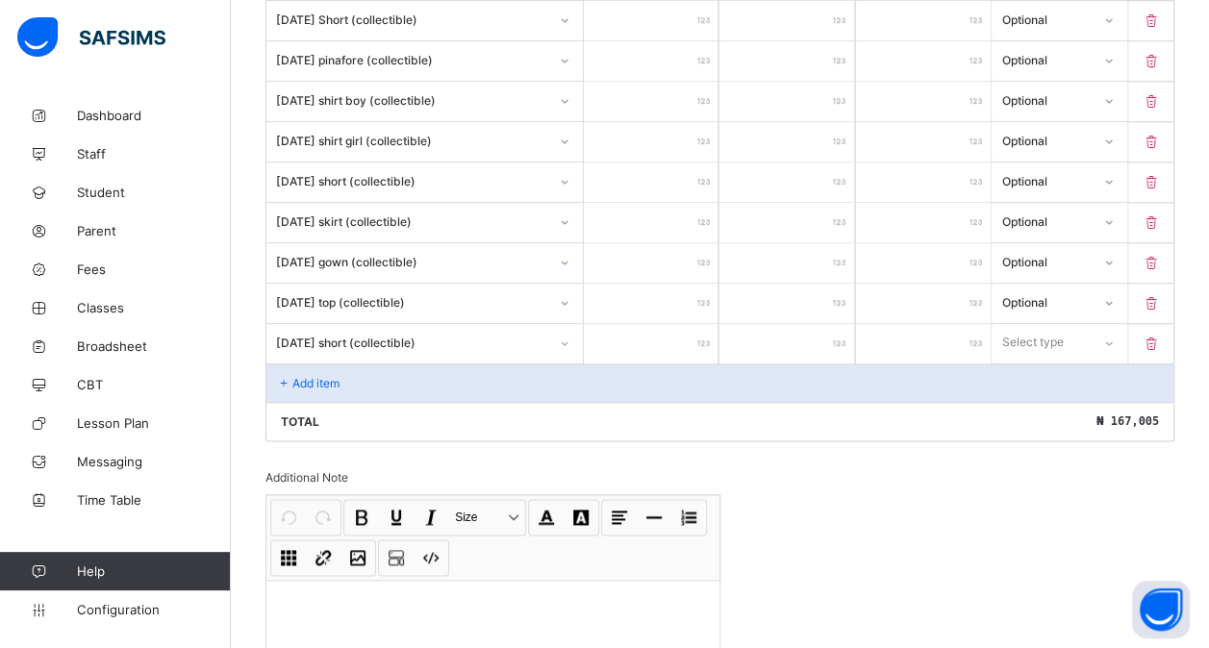
type input "****"
click at [1048, 329] on div "Select type" at bounding box center [1033, 342] width 62 height 37
click at [1044, 400] on div "Optional" at bounding box center [1059, 414] width 133 height 30
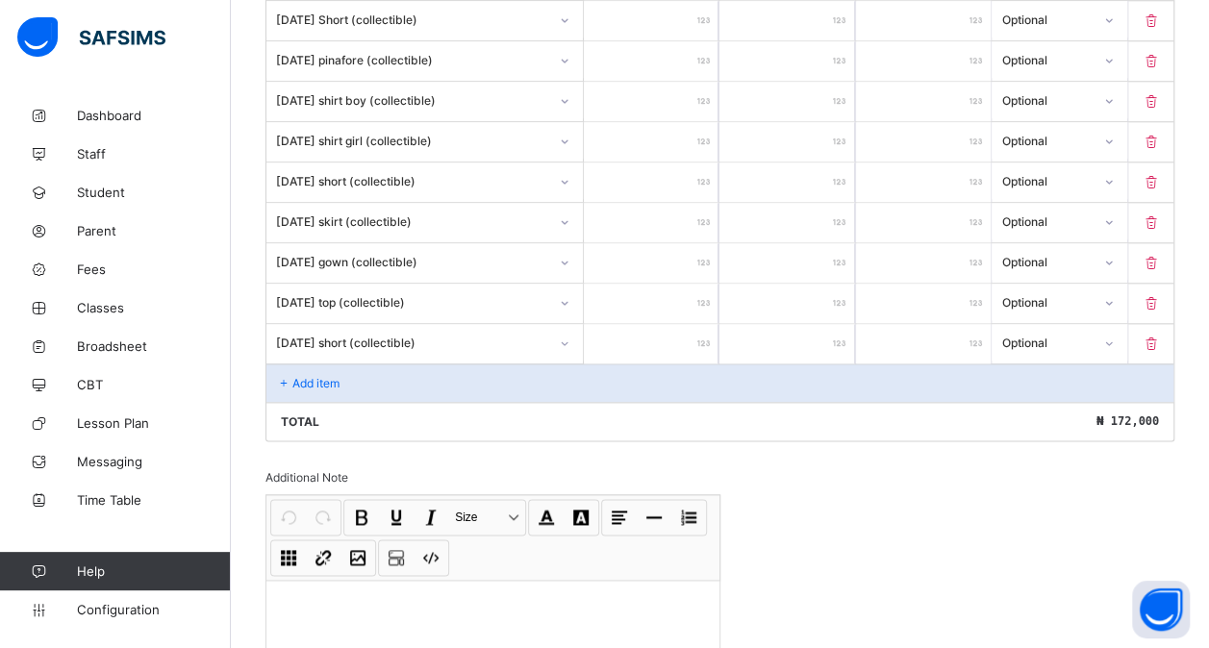
click at [324, 376] on p "Add item" at bounding box center [315, 383] width 47 height 14
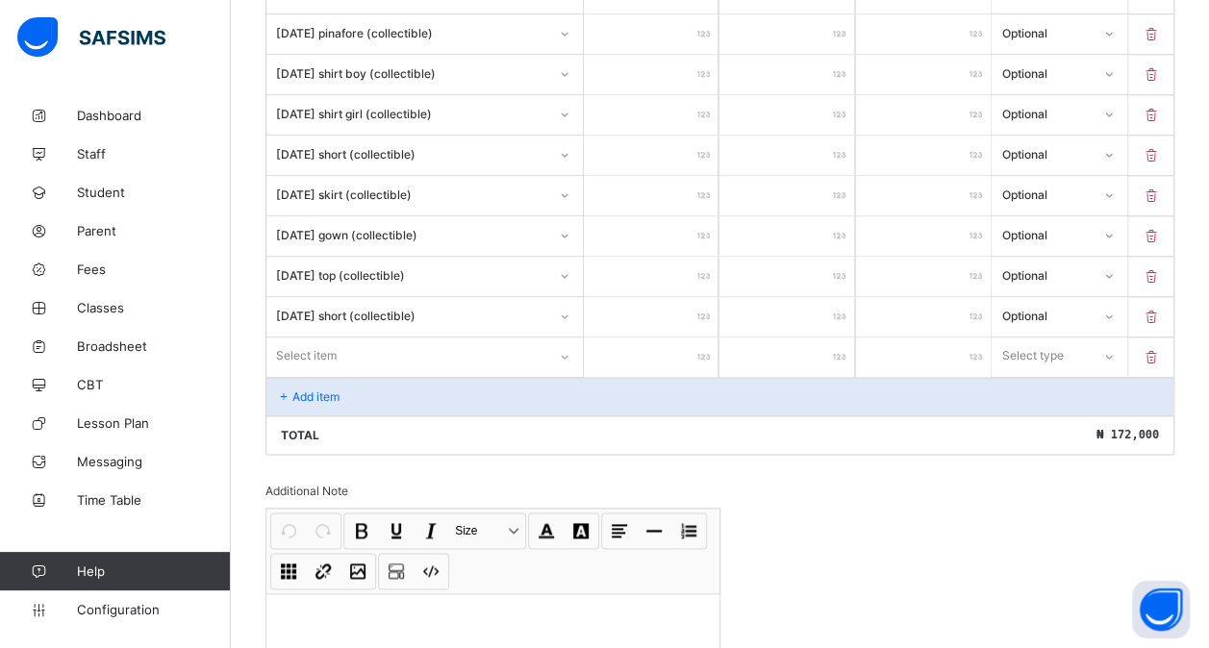
click at [306, 373] on div "Select item" at bounding box center [424, 356] width 316 height 37
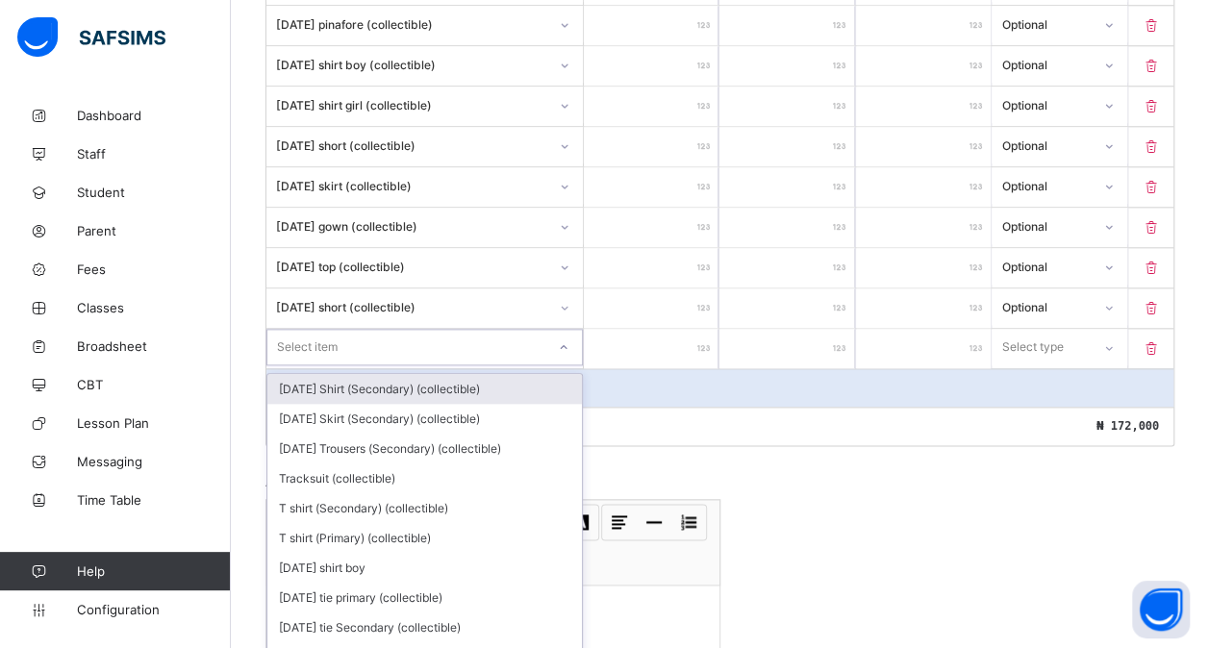
scroll to position [977, 0]
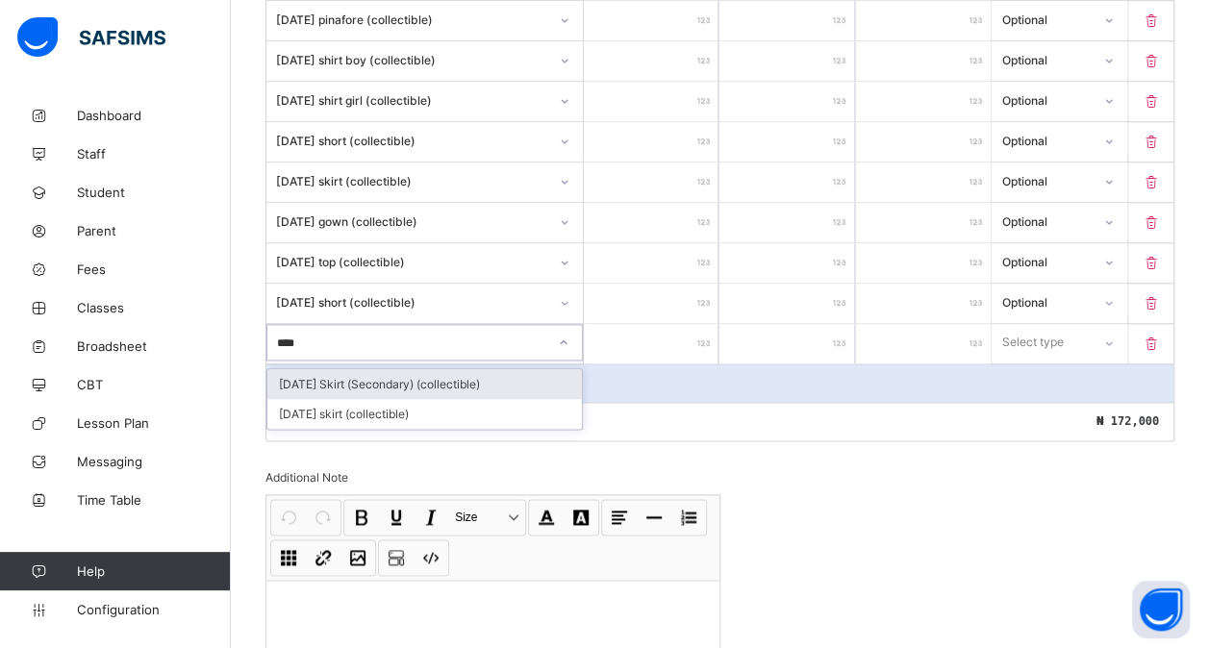
type input "*****"
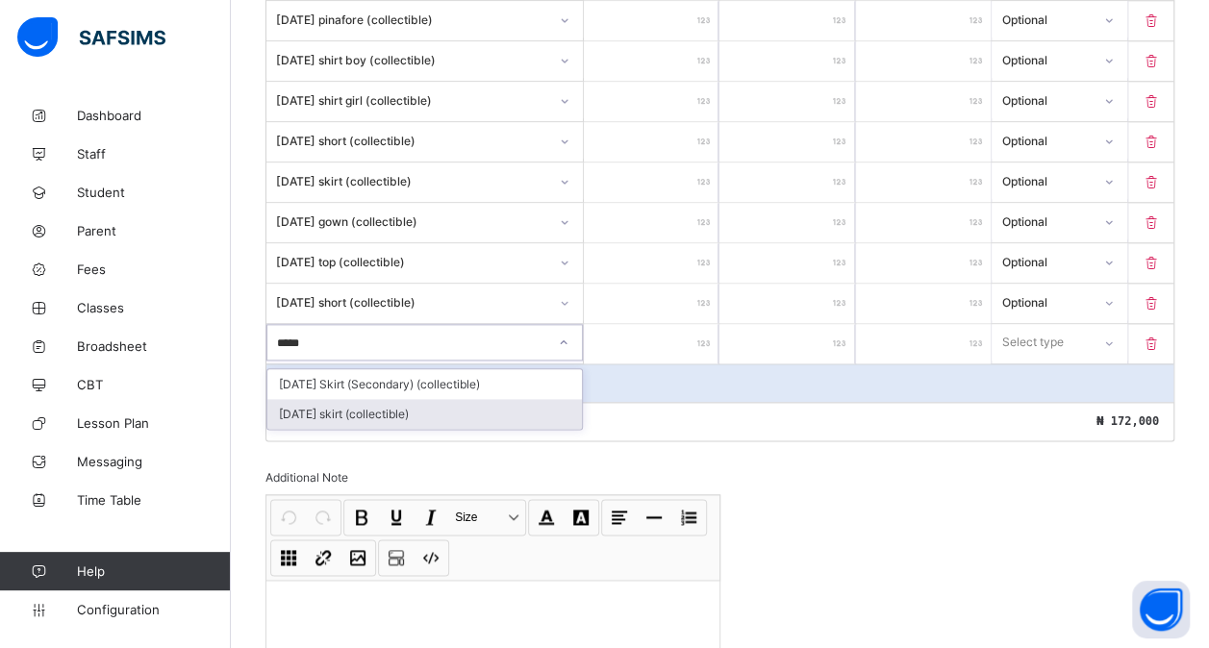
click at [360, 399] on div "[DATE] skirt (collectible)" at bounding box center [424, 414] width 315 height 30
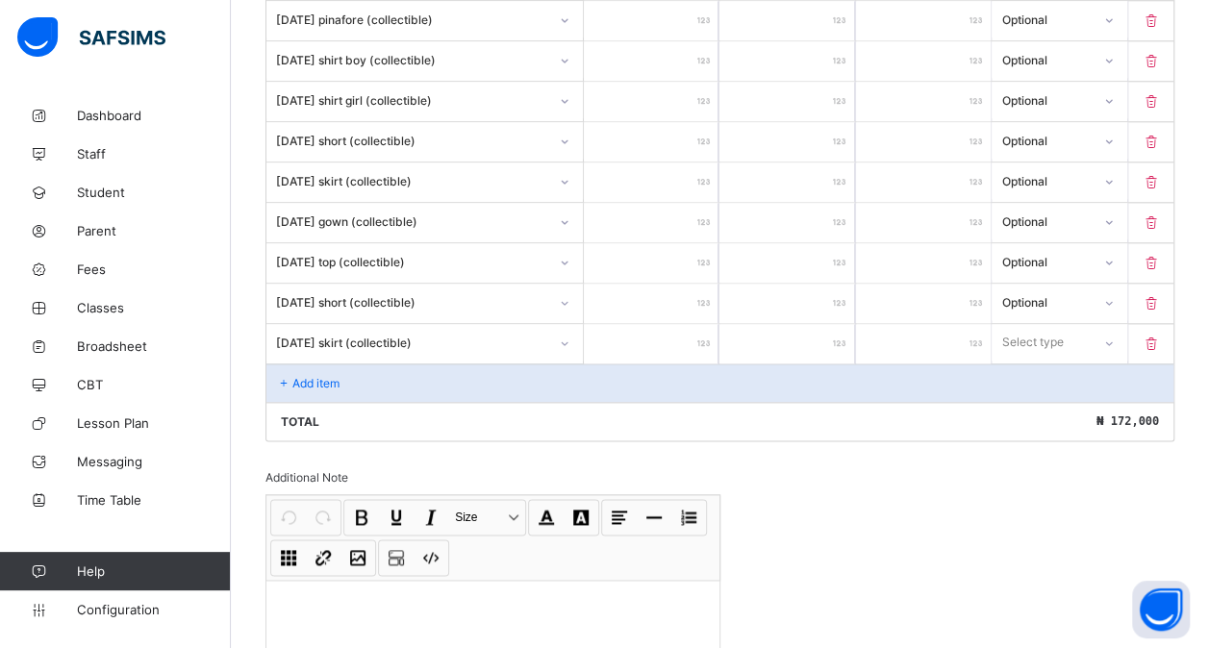
click at [622, 325] on input "number" at bounding box center [651, 343] width 135 height 39
type input "*"
type input "***"
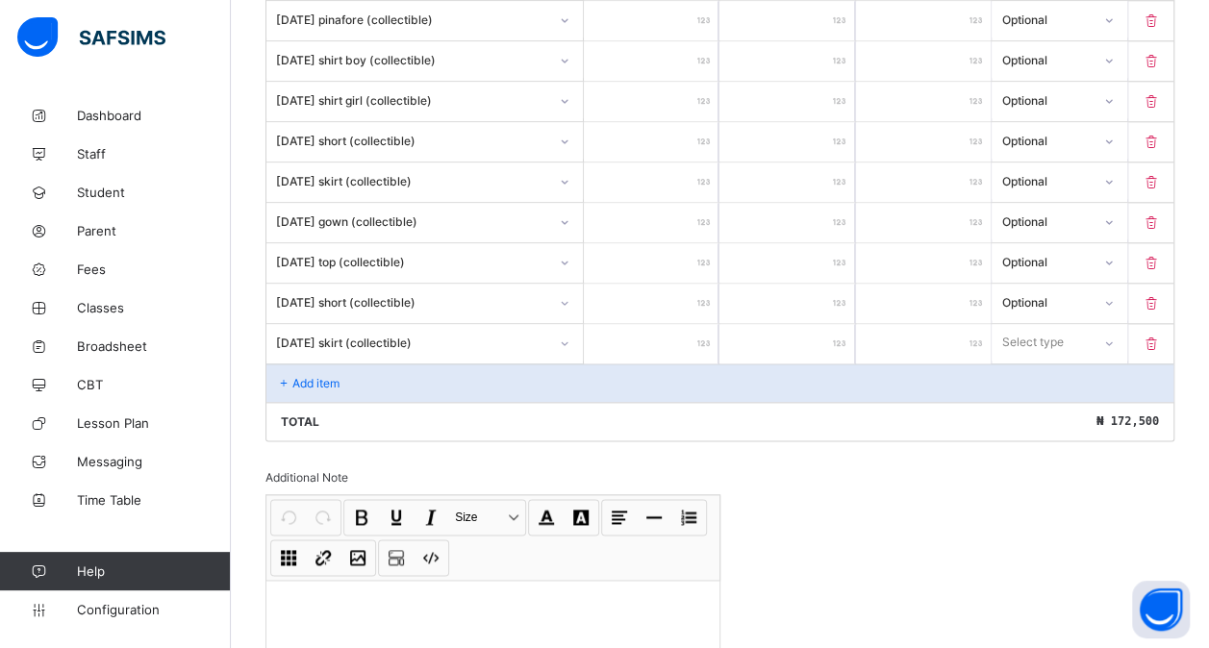
type input "****"
click at [1089, 329] on div "Select type" at bounding box center [1041, 342] width 96 height 27
click at [1054, 404] on div "Optional" at bounding box center [1059, 414] width 133 height 30
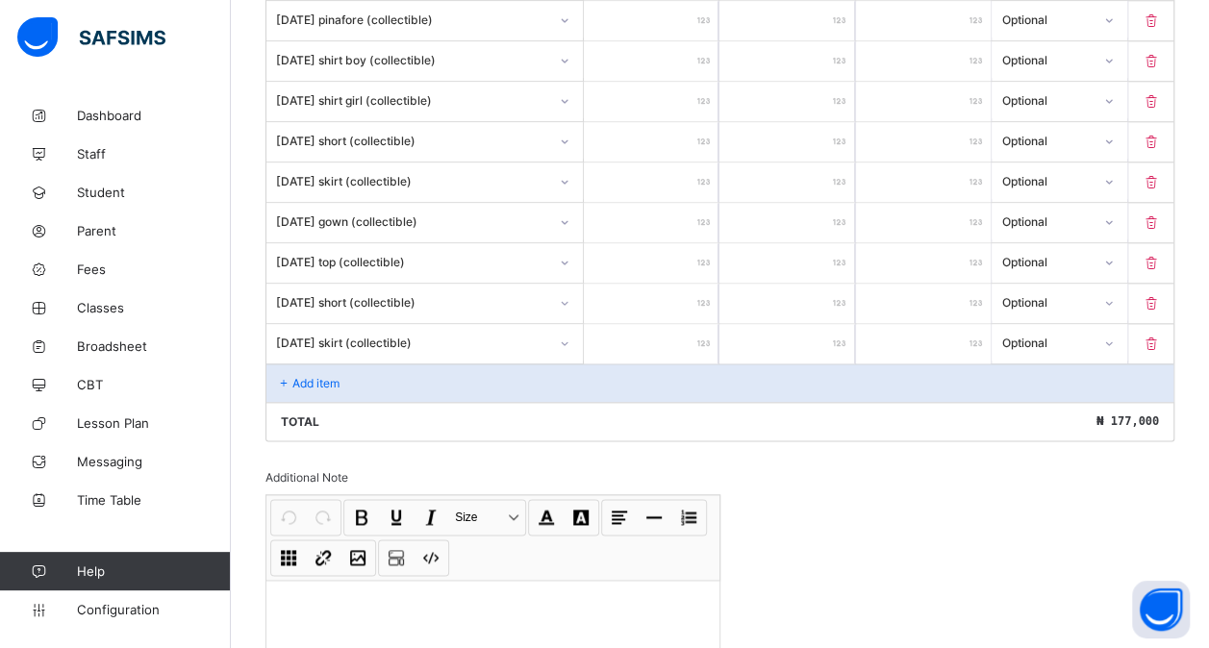
click at [316, 364] on div "Add item" at bounding box center [719, 383] width 907 height 38
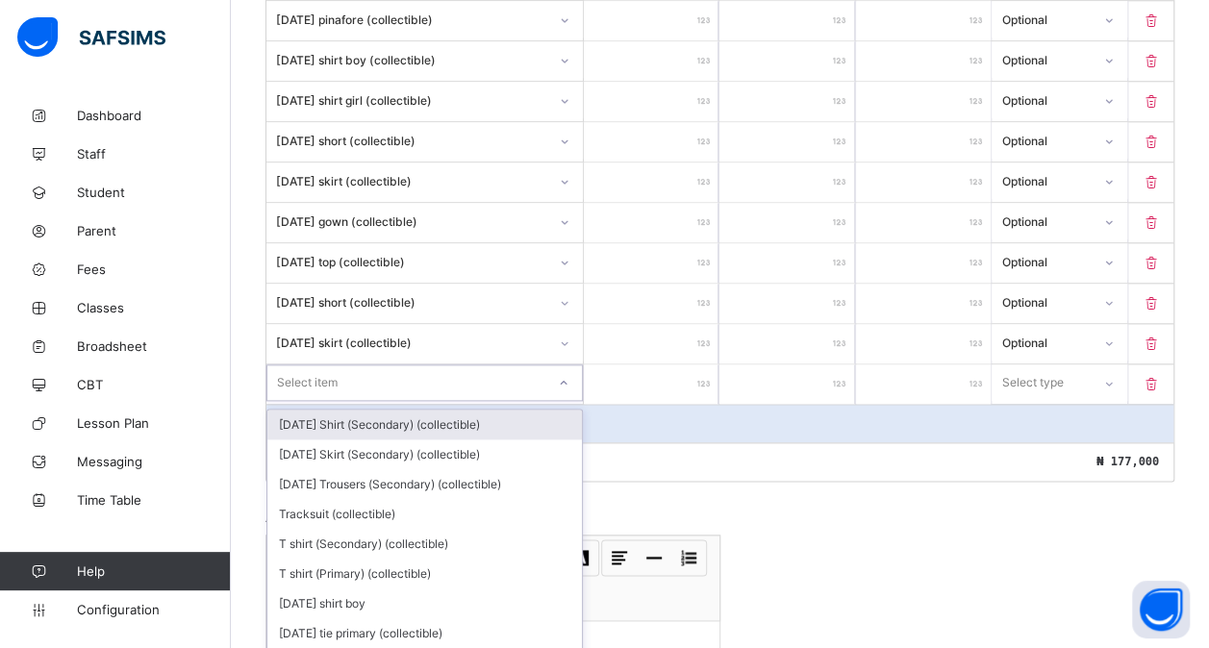
scroll to position [1017, 0]
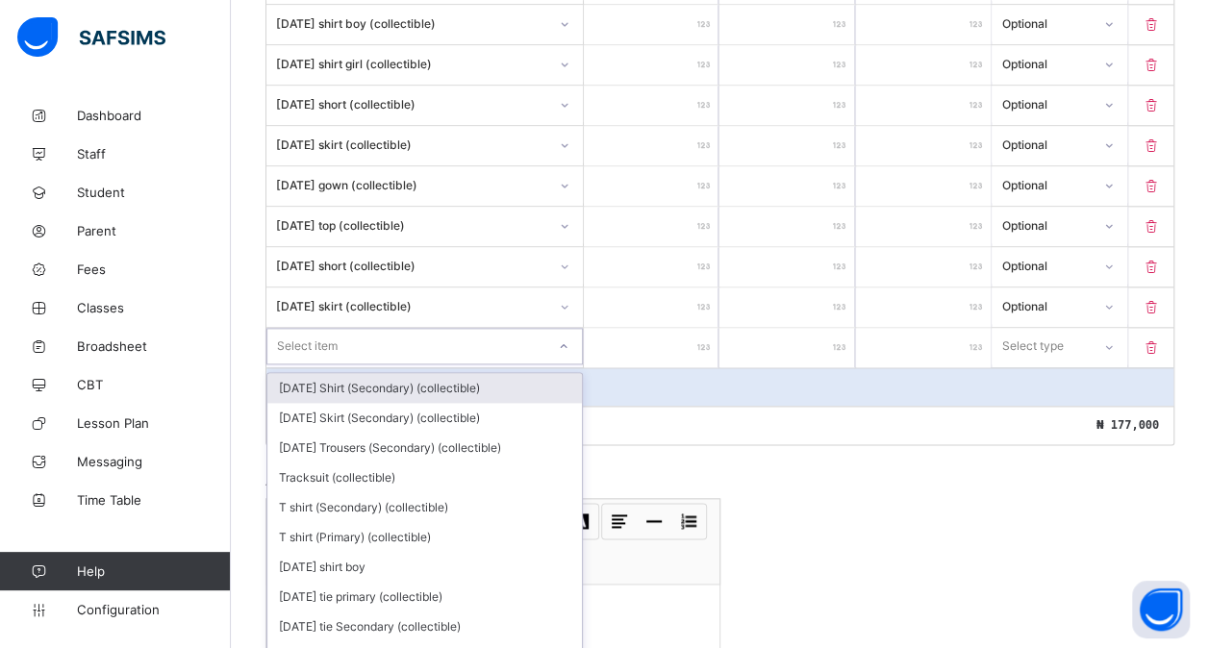
click at [364, 359] on div "option [DATE] Shirt (Secondary) (collectible) focused, 1 of 193. 193 results av…" at bounding box center [424, 346] width 316 height 37
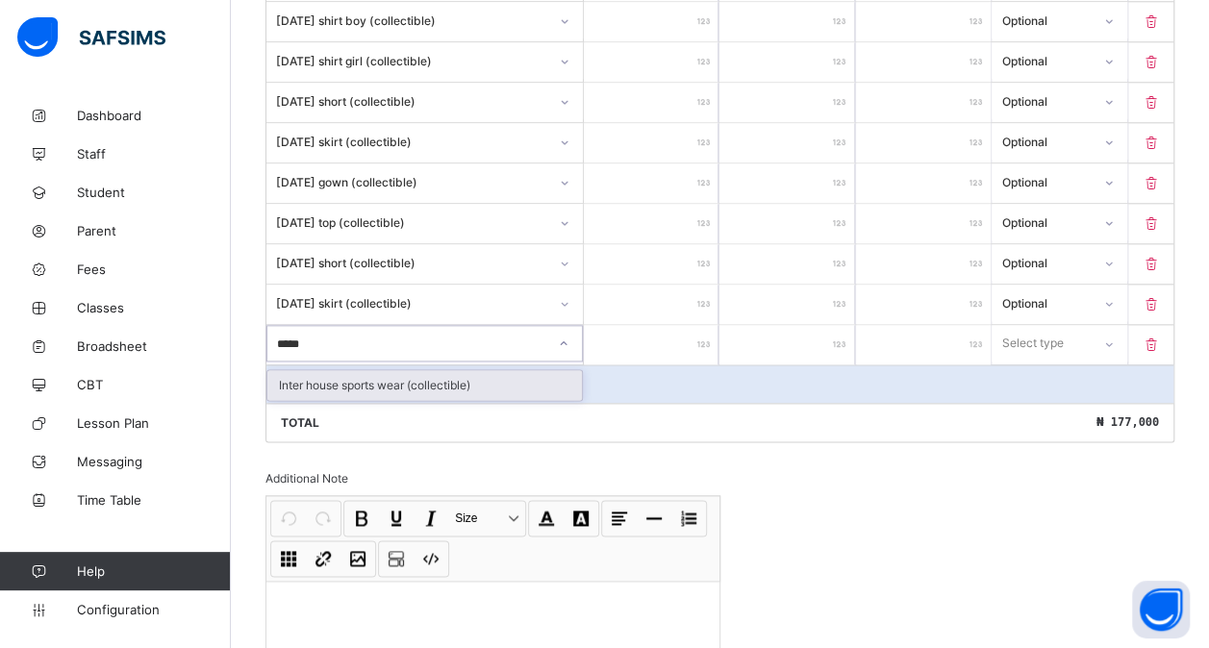
type input "*****"
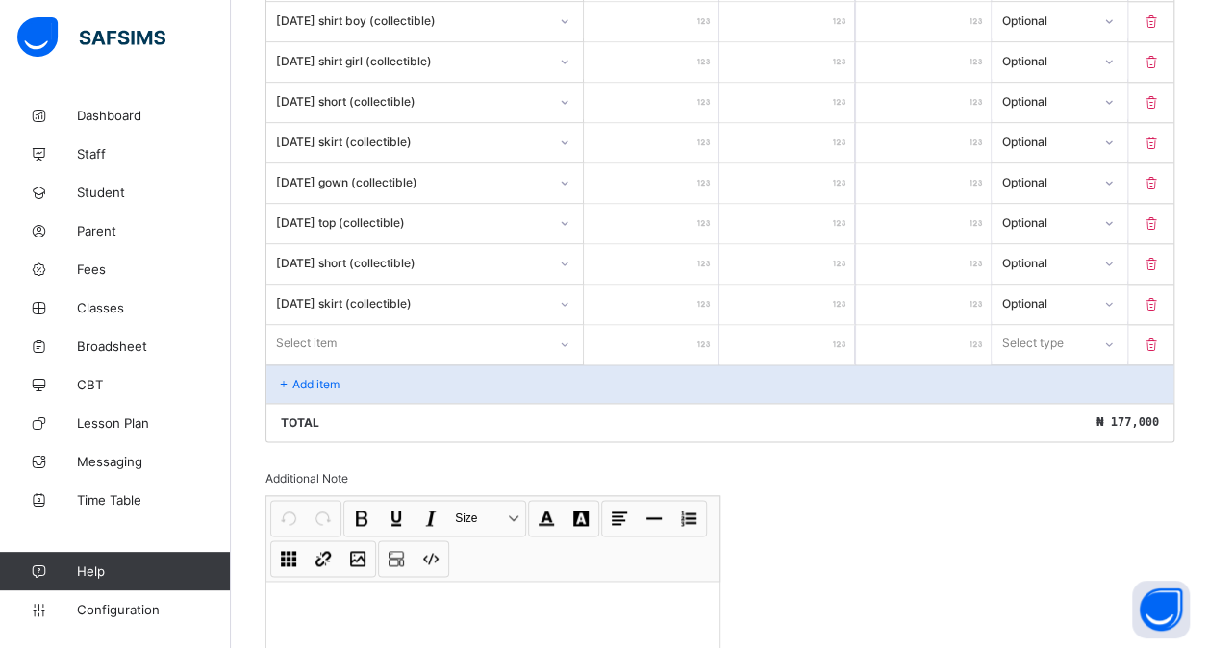
click at [666, 325] on input "number" at bounding box center [651, 344] width 135 height 39
type input "*"
click at [1056, 329] on div "Select type" at bounding box center [1033, 343] width 62 height 37
click at [1027, 400] on div "Optional" at bounding box center [1059, 415] width 133 height 30
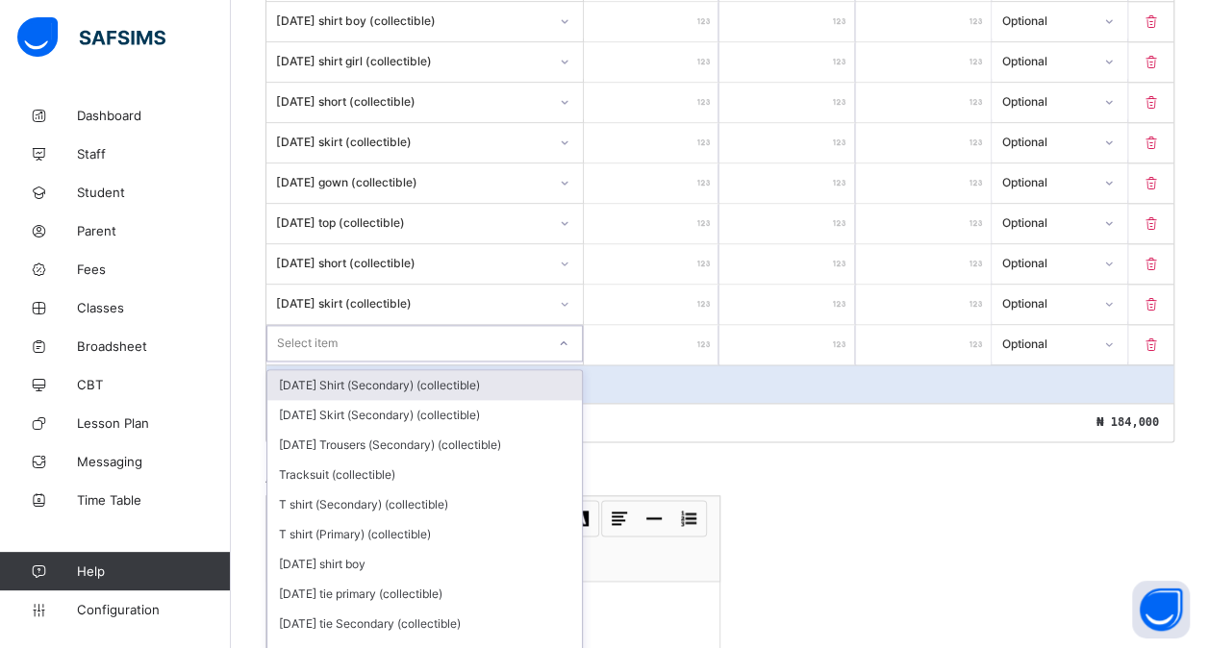
click at [344, 330] on div "Select item" at bounding box center [406, 343] width 278 height 27
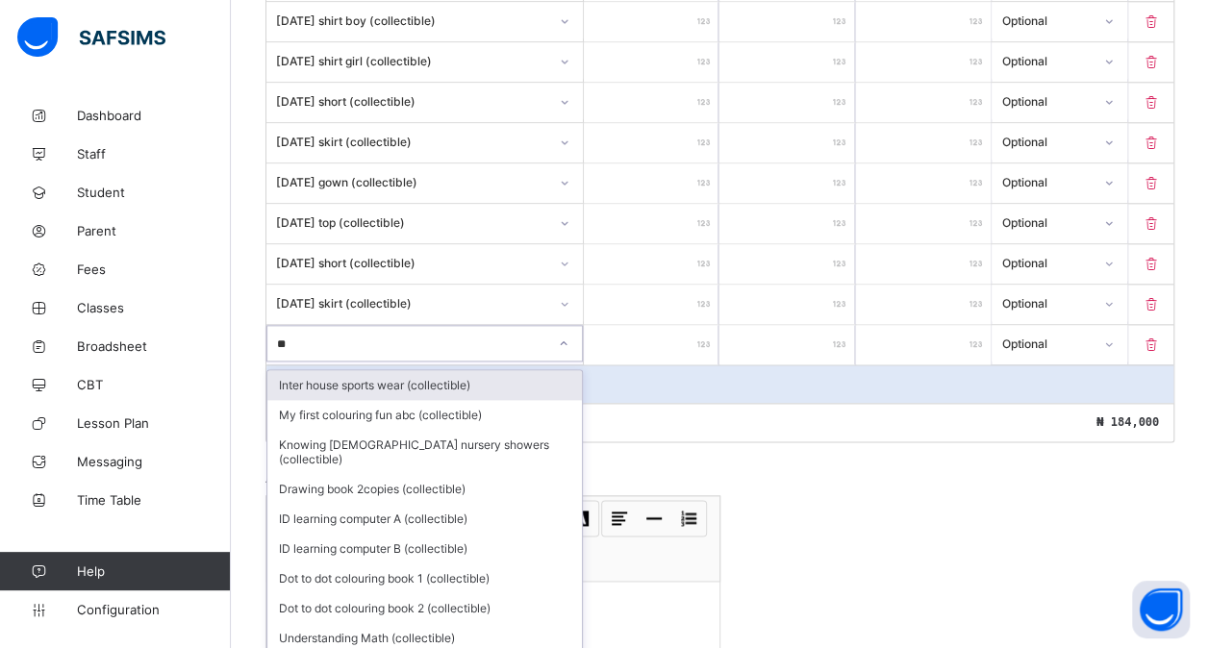
click at [364, 370] on div "Inter house sports wear (collectible)" at bounding box center [424, 385] width 315 height 30
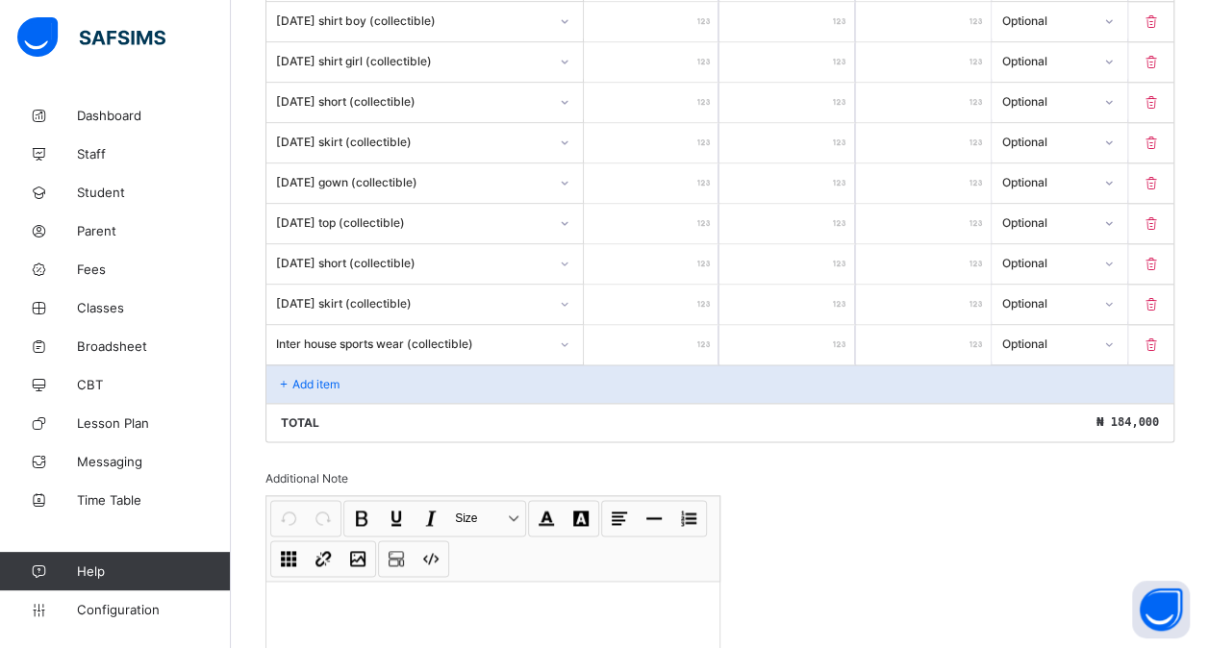
click at [344, 367] on div "Add item" at bounding box center [719, 384] width 907 height 38
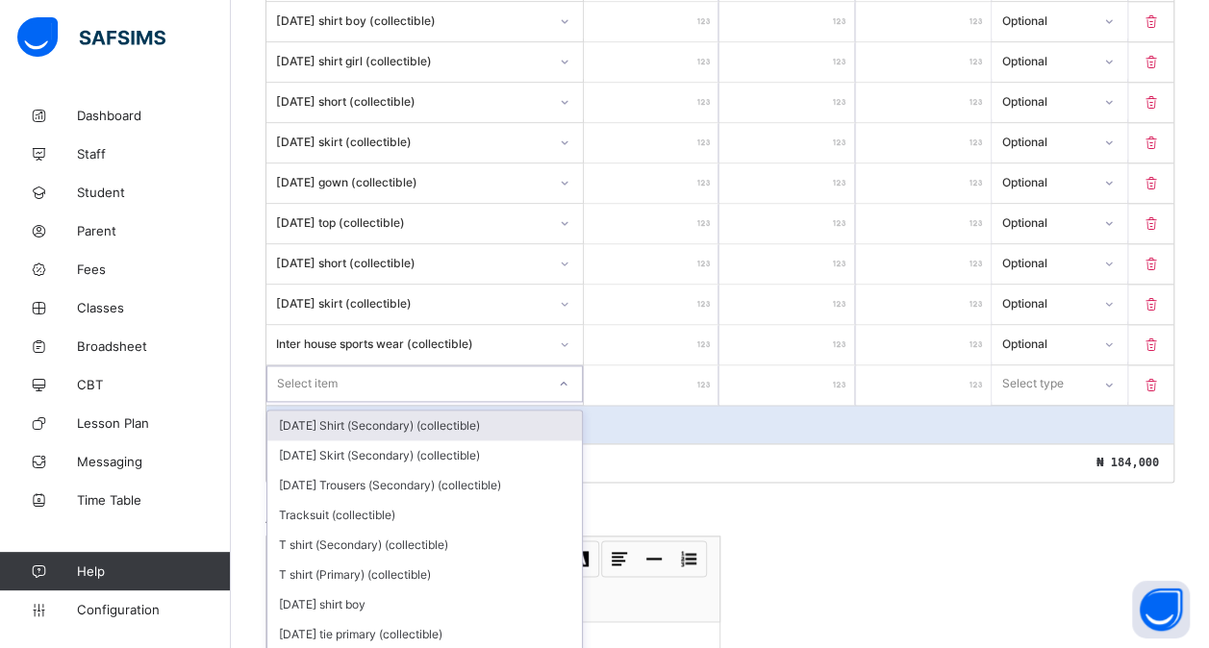
click at [363, 365] on div "option [DATE] Shirt (Secondary) (collectible) focused, 1 of 192. 192 results av…" at bounding box center [424, 384] width 317 height 39
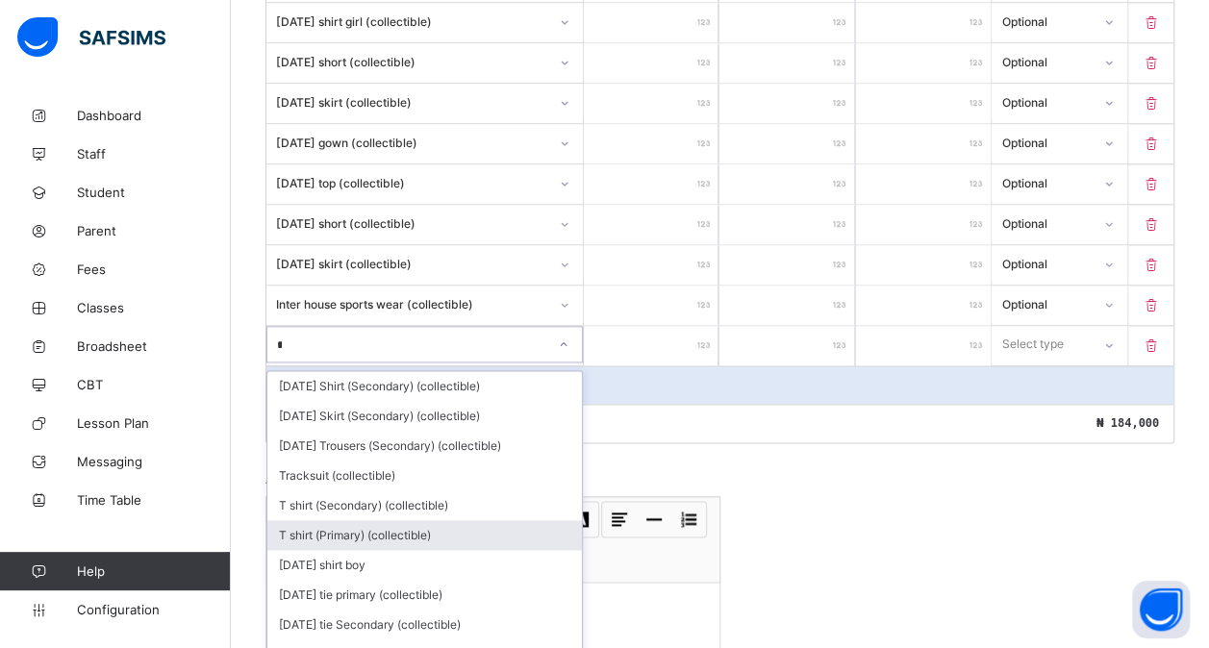
click at [376, 520] on div "T shirt (Primary) (collectible)" at bounding box center [424, 535] width 315 height 30
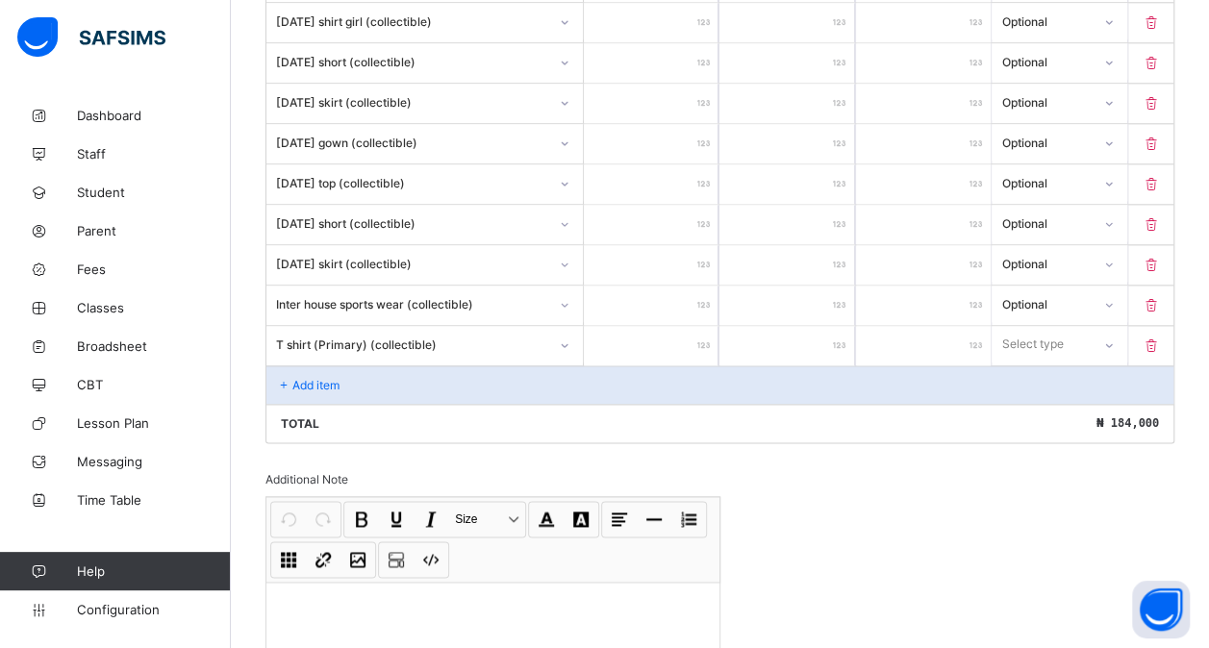
click at [658, 333] on input "number" at bounding box center [651, 345] width 135 height 39
click at [1104, 327] on div "Select type" at bounding box center [1059, 344] width 135 height 37
click at [1060, 401] on div "Optional" at bounding box center [1059, 416] width 133 height 30
click at [368, 365] on div "Add item" at bounding box center [719, 384] width 907 height 38
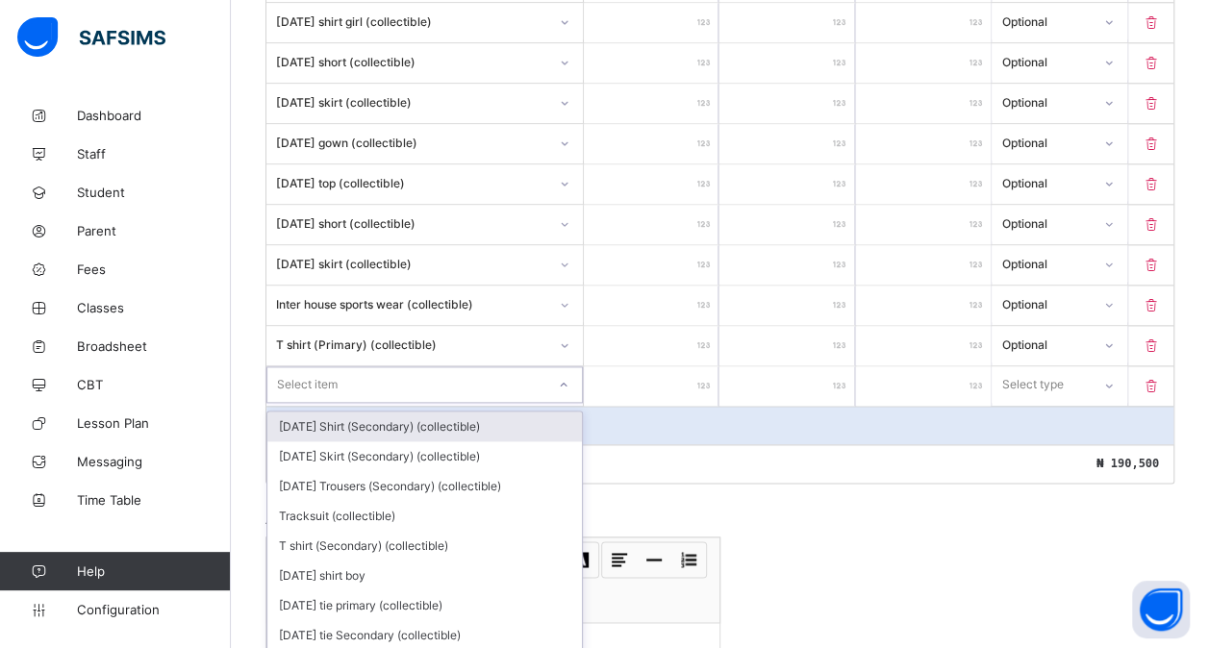
scroll to position [1096, 0]
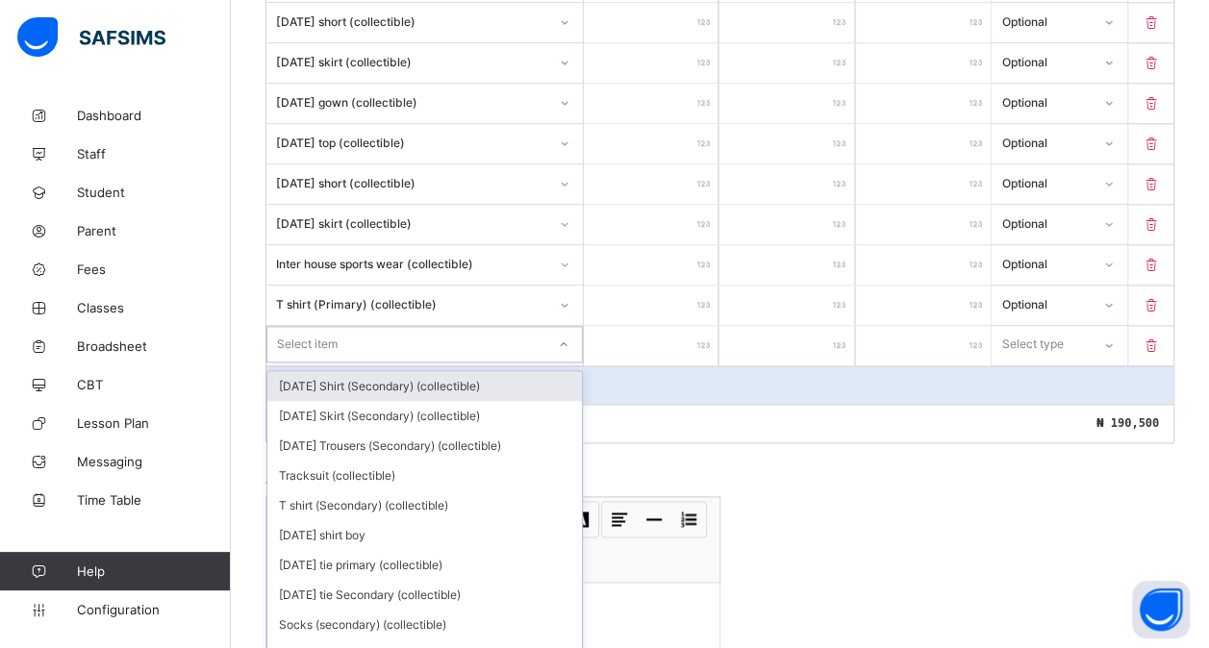
click at [355, 362] on div "option [DATE] Shirt (Secondary) (collectible) focused, 1 of 191. 191 results av…" at bounding box center [424, 344] width 316 height 37
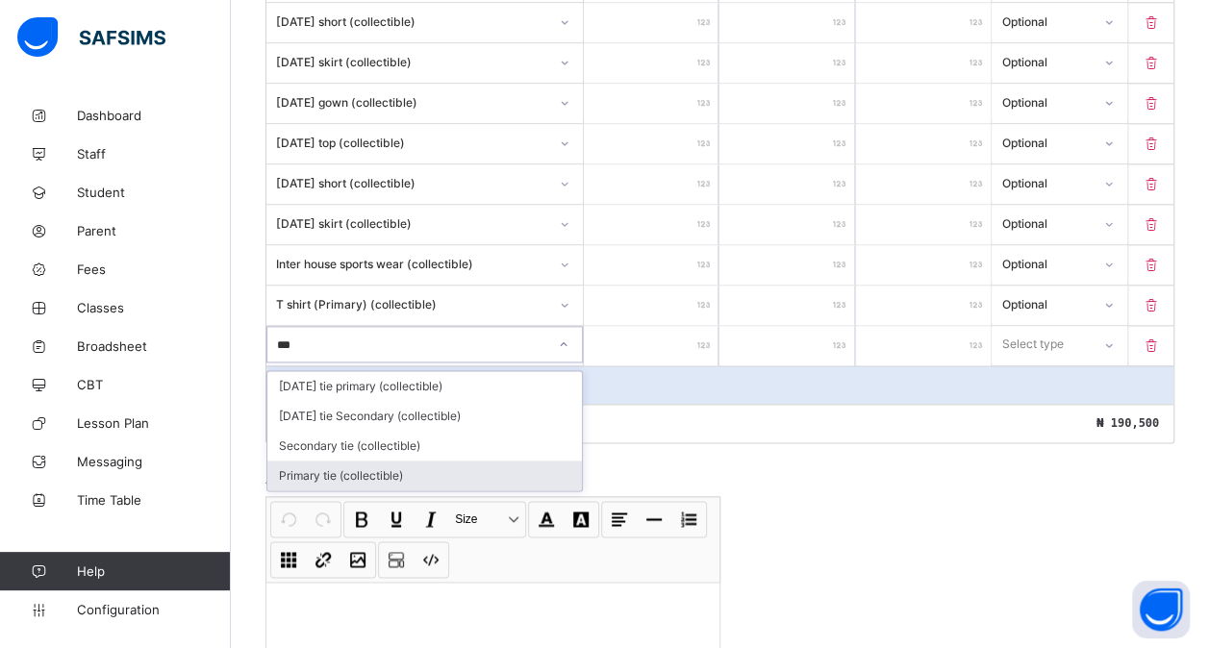
click at [375, 461] on div "Primary tie (collectible)" at bounding box center [424, 476] width 315 height 30
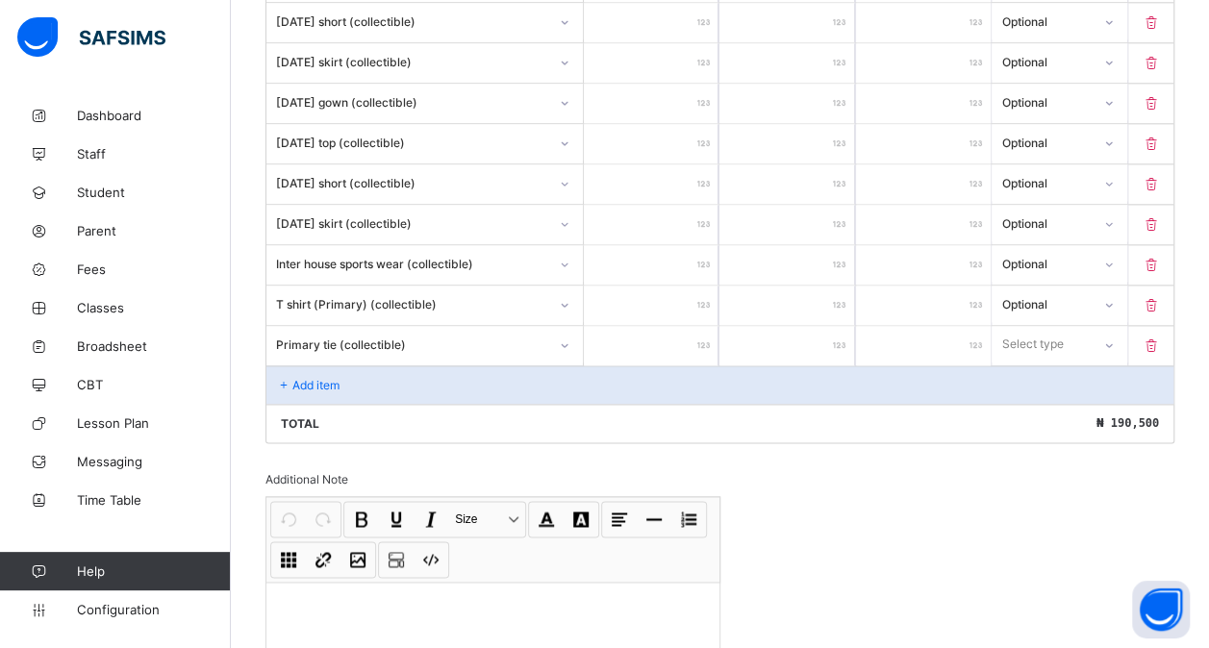
click at [656, 327] on input "number" at bounding box center [651, 345] width 135 height 39
click at [1029, 330] on div "Select type" at bounding box center [1032, 344] width 62 height 37
click at [1026, 401] on div "Optional" at bounding box center [1059, 416] width 133 height 30
click at [369, 365] on div "Add item" at bounding box center [719, 384] width 907 height 38
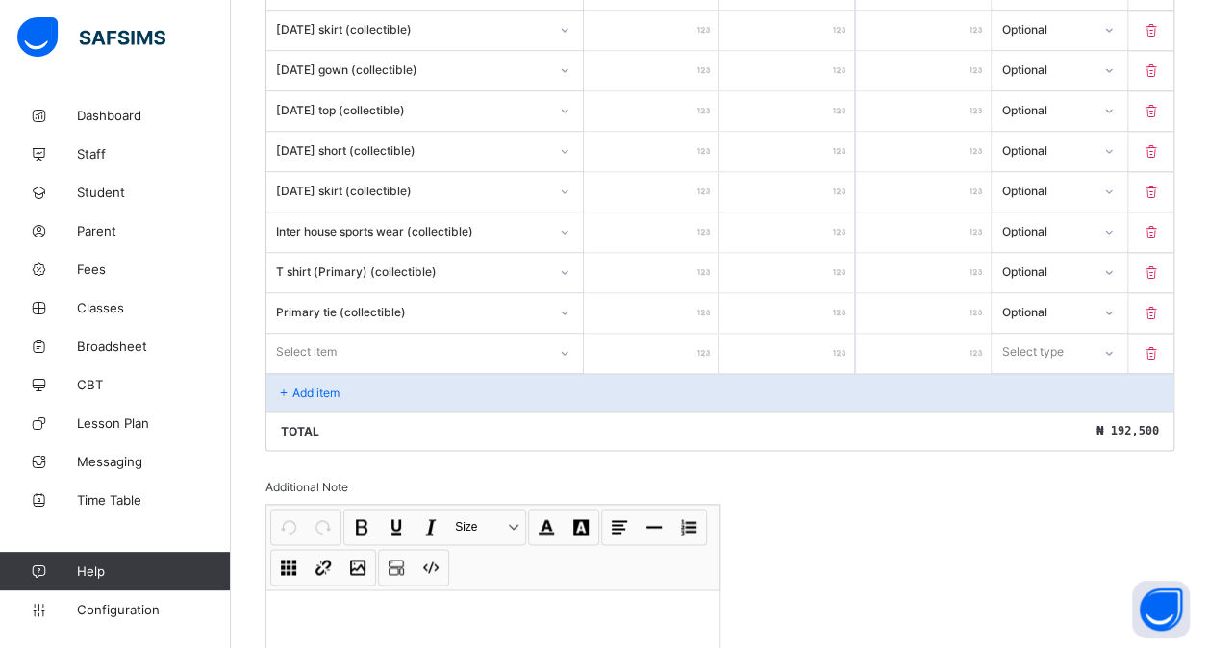
click at [344, 364] on div "Select item" at bounding box center [424, 352] width 316 height 37
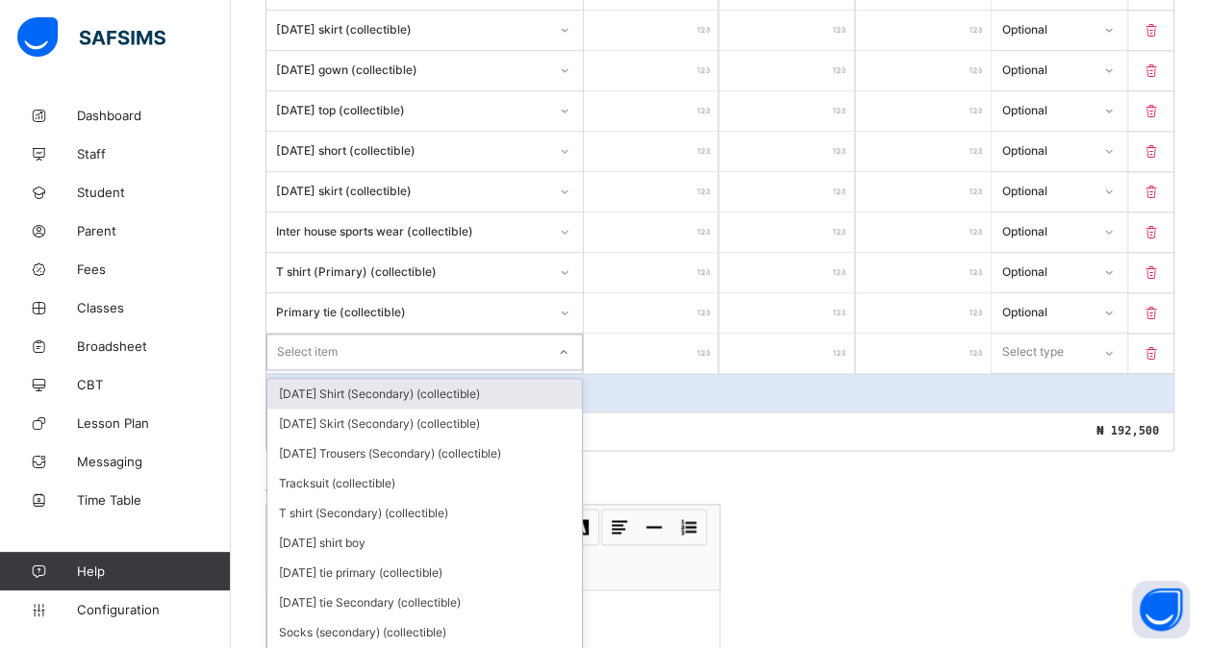
scroll to position [1136, 0]
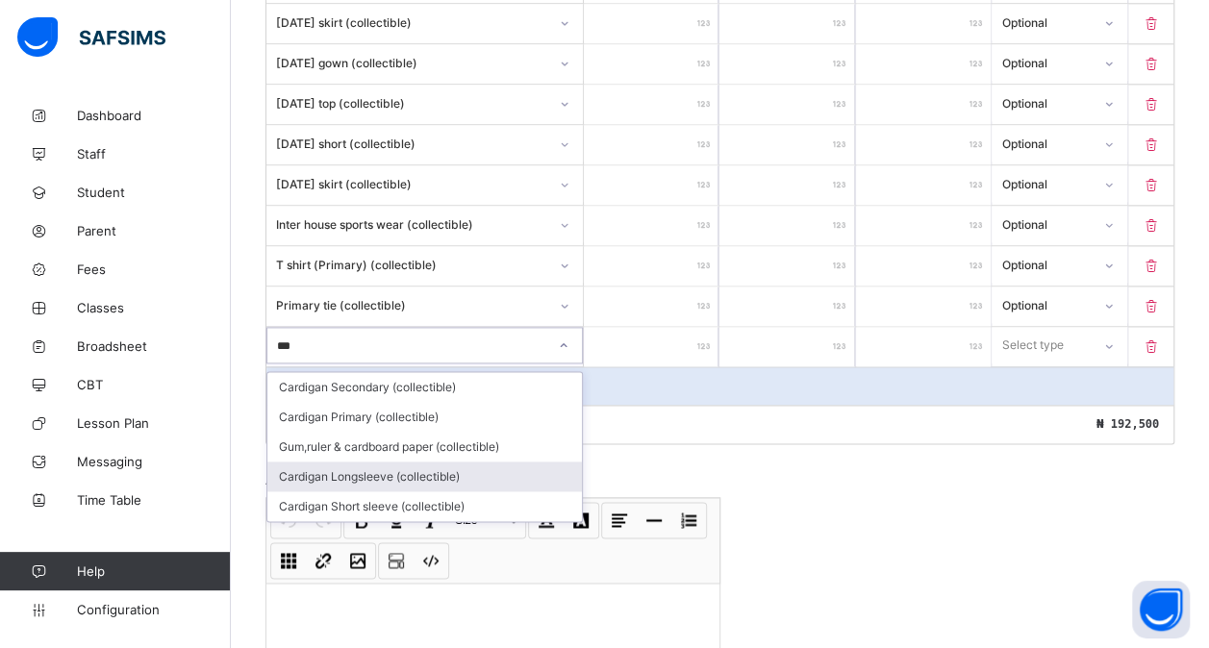
click at [371, 462] on div "Cardigan Longsleeve (collectible)" at bounding box center [424, 477] width 315 height 30
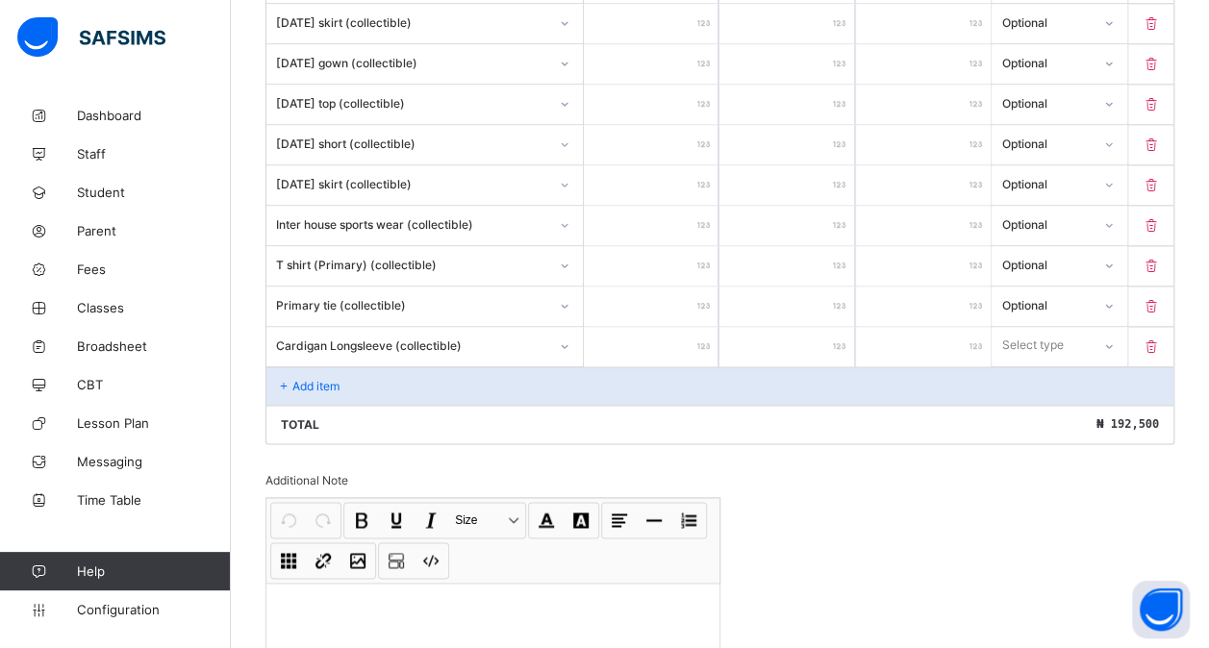
click at [660, 327] on input "number" at bounding box center [651, 346] width 135 height 39
drag, startPoint x: 1083, startPoint y: 315, endPoint x: 1064, endPoint y: 404, distance: 90.6
click at [1064, 364] on div "option Optional focused, 2 of 2. 2 results available. Use Up and Down to choose…" at bounding box center [1059, 345] width 135 height 37
click at [1064, 404] on div "Optional" at bounding box center [1059, 417] width 133 height 30
click at [426, 366] on div "Add item" at bounding box center [719, 385] width 907 height 38
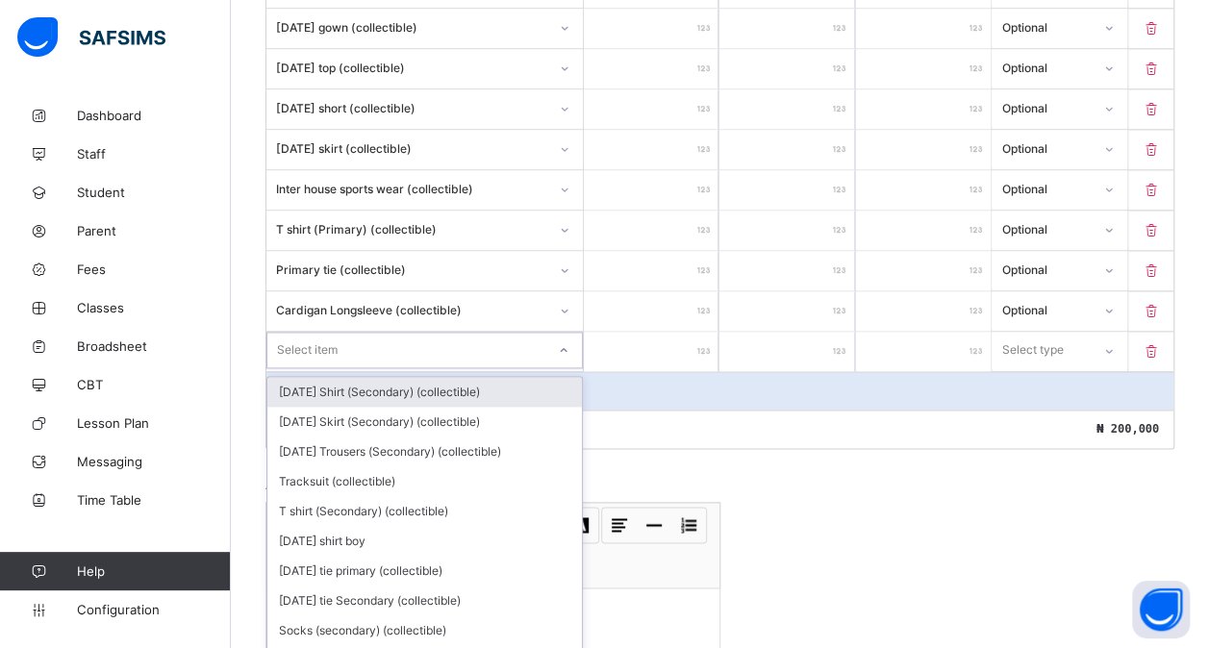
click at [375, 354] on div "option [DATE] Shirt (Secondary) (collectible) focused, 1 of 189. 189 results av…" at bounding box center [424, 350] width 316 height 37
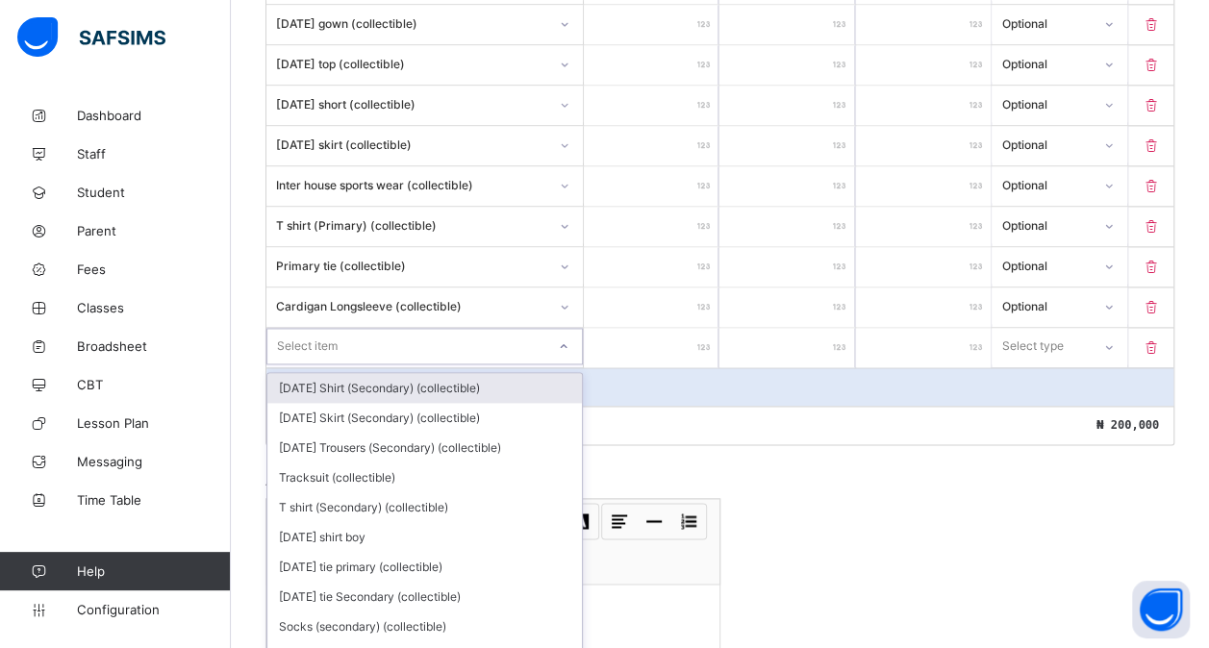
scroll to position [1175, 0]
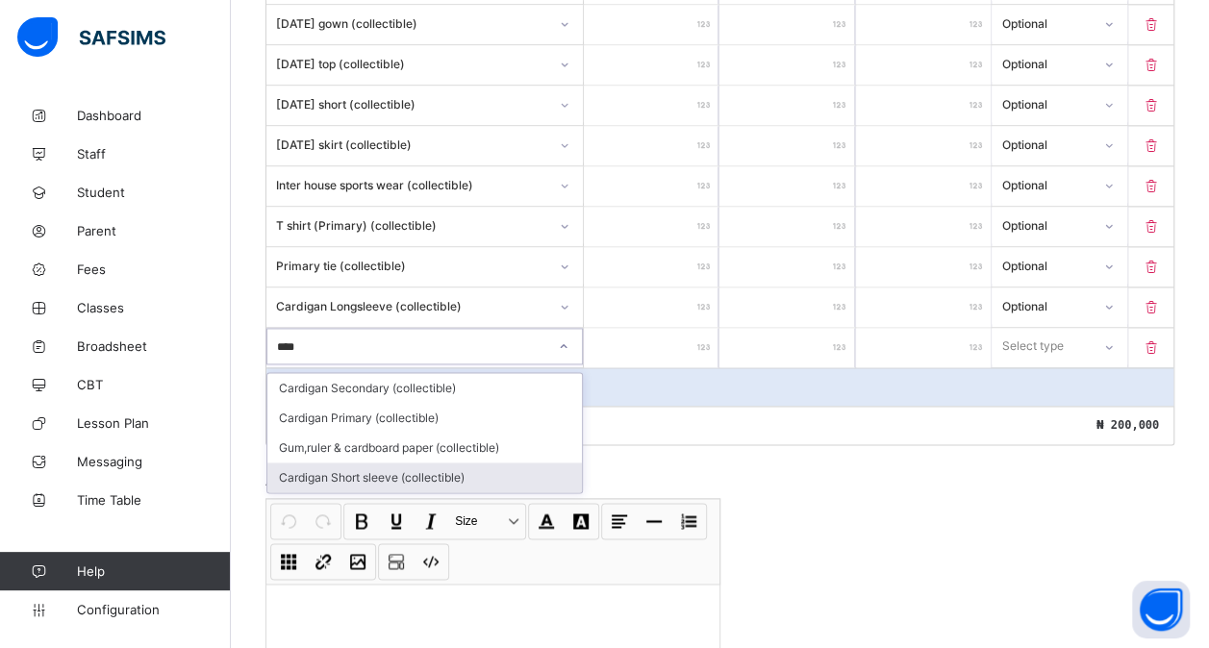
click at [402, 463] on div "Cardigan Short sleeve (collectible)" at bounding box center [424, 478] width 315 height 30
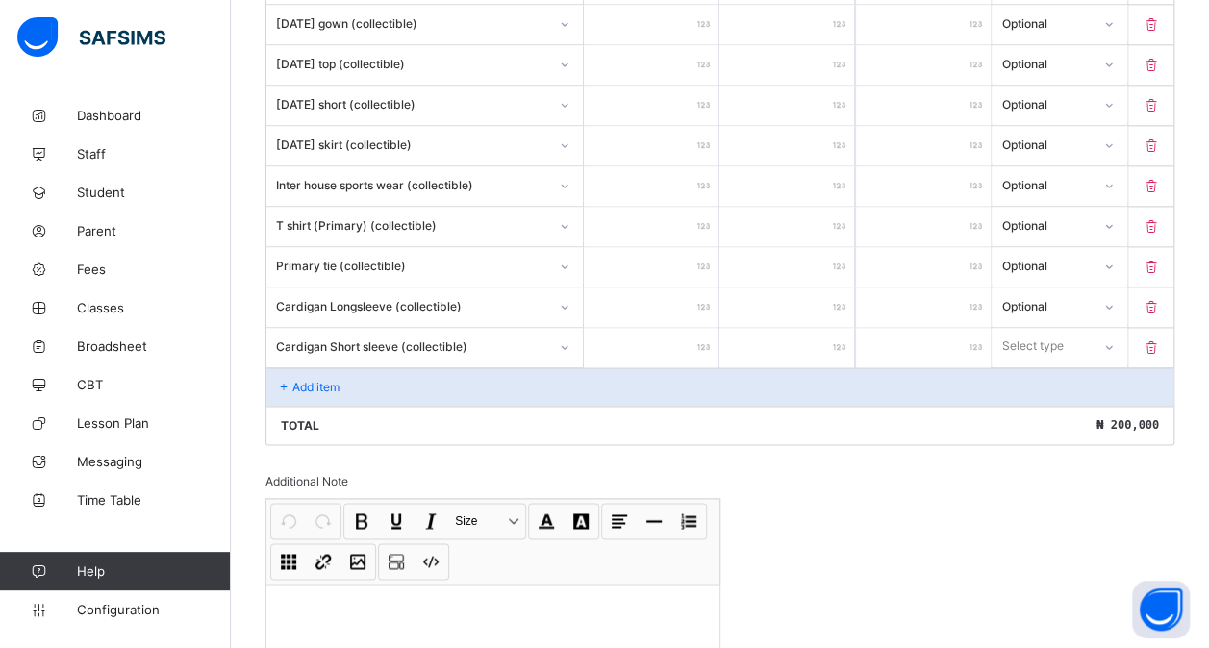
click at [636, 328] on input "number" at bounding box center [651, 347] width 135 height 39
click at [1039, 333] on div "Select type" at bounding box center [1032, 346] width 62 height 37
click at [1025, 403] on div "Optional" at bounding box center [1059, 418] width 133 height 30
click at [405, 367] on div "Add item" at bounding box center [719, 386] width 907 height 38
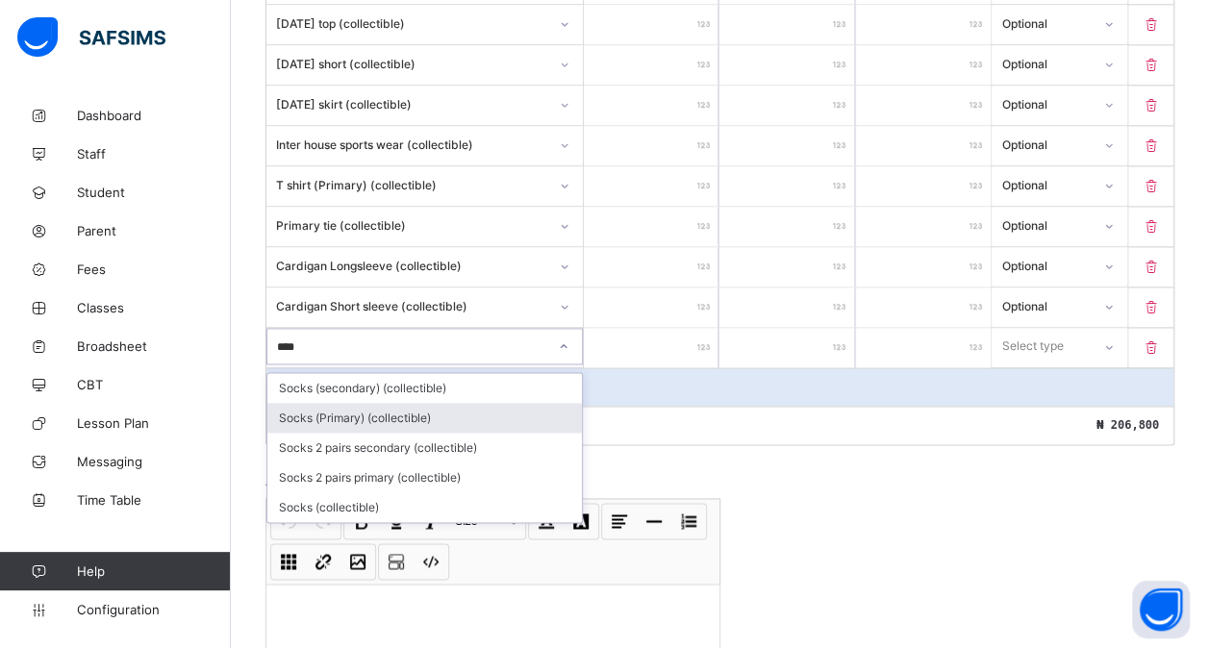
click at [384, 403] on div "Socks (Primary) (collectible)" at bounding box center [424, 418] width 315 height 30
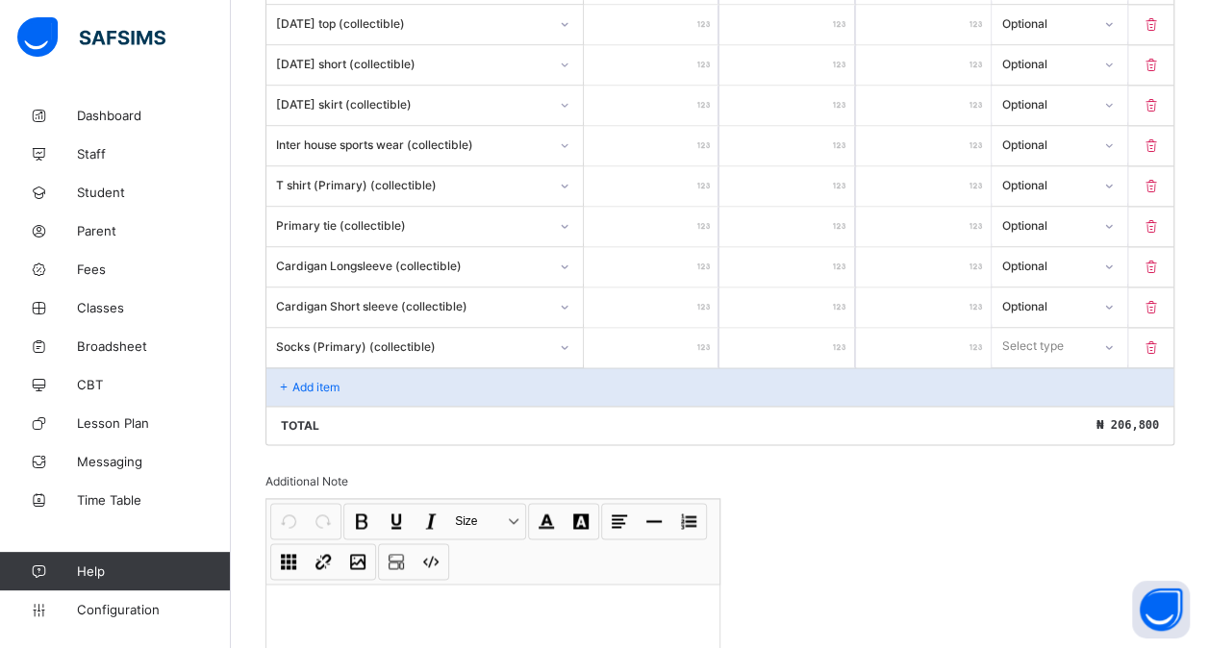
click at [649, 329] on input "number" at bounding box center [651, 347] width 135 height 39
drag, startPoint x: 1032, startPoint y: 326, endPoint x: 1037, endPoint y: 390, distance: 64.6
click at [1037, 365] on div "option Compulsory focused, 1 of 2. 2 results available. Use Up and Down to choo…" at bounding box center [1059, 346] width 135 height 37
click at [1037, 403] on div "Optional" at bounding box center [1059, 418] width 133 height 30
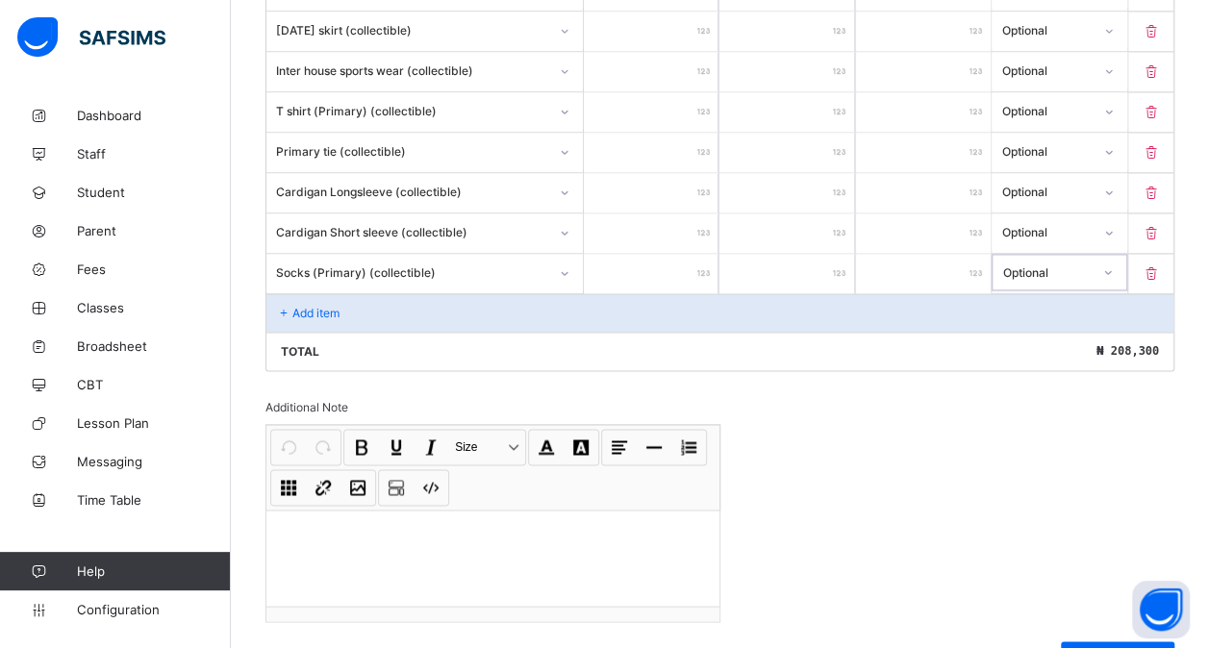
scroll to position [1299, 0]
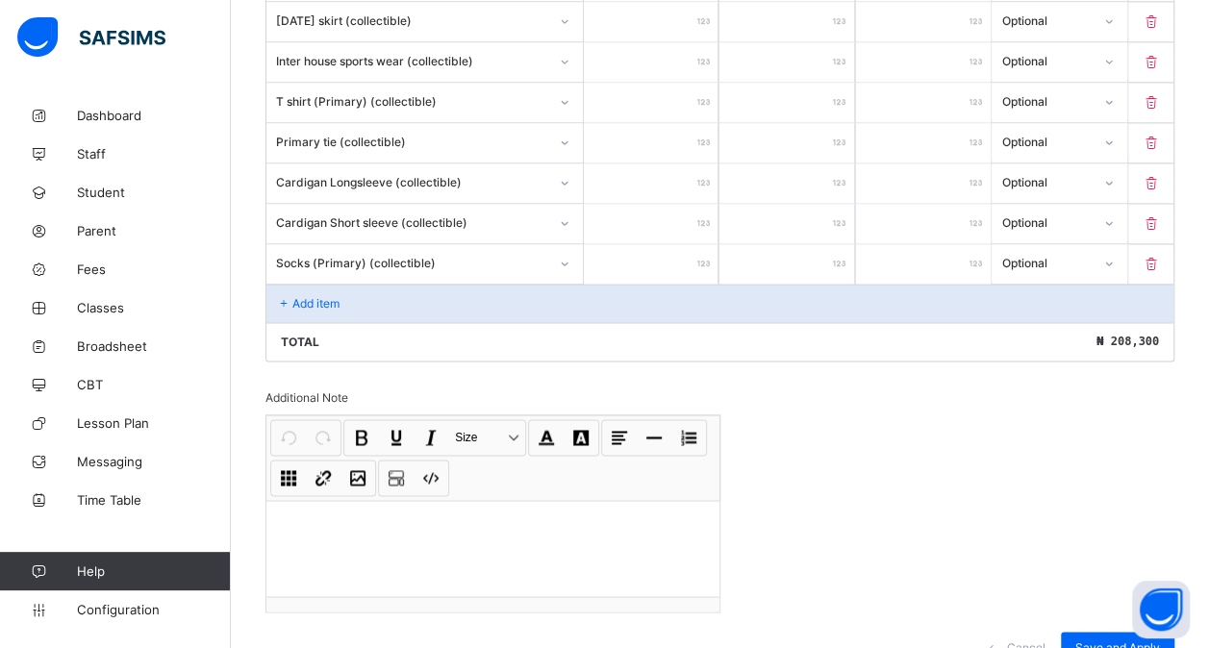
click at [354, 284] on div "Add item" at bounding box center [719, 303] width 907 height 38
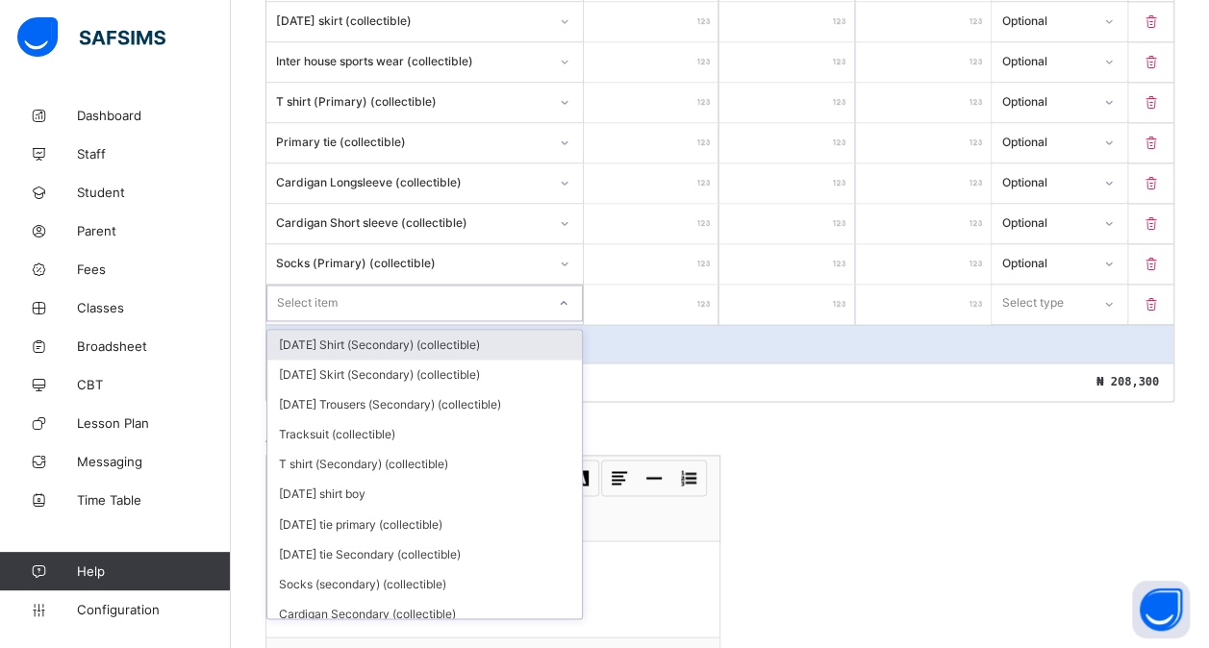
click at [334, 285] on div "Select item" at bounding box center [307, 303] width 61 height 37
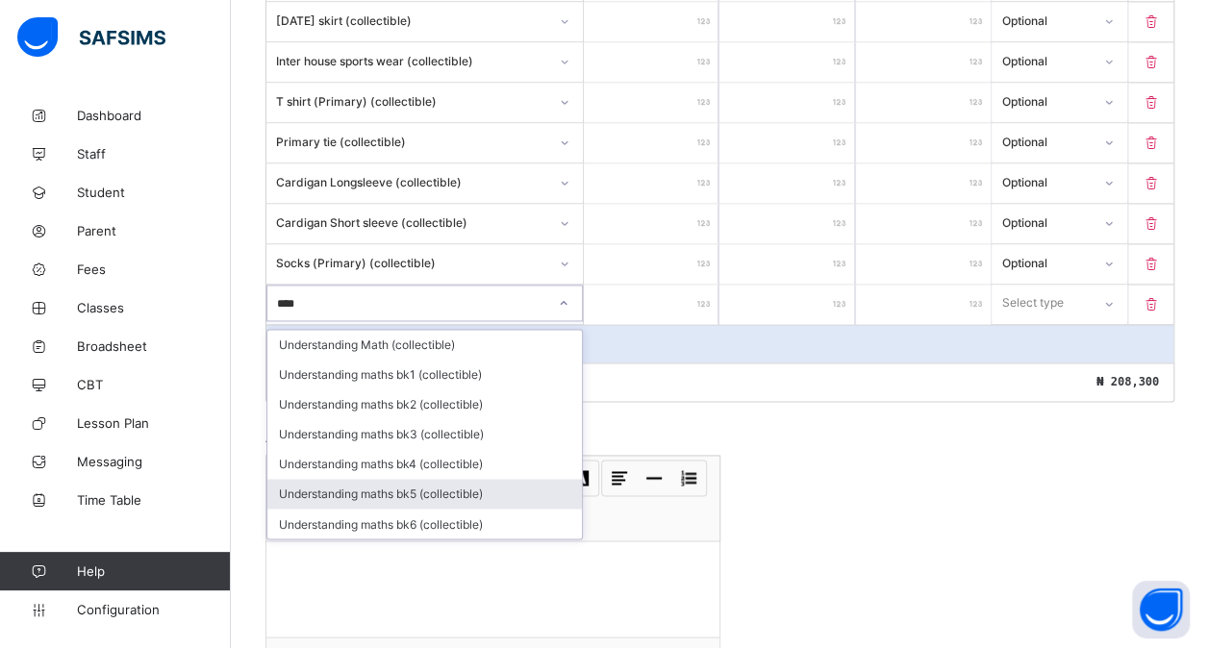
click at [418, 479] on div "Understanding maths bk5 (collectible)" at bounding box center [424, 494] width 315 height 30
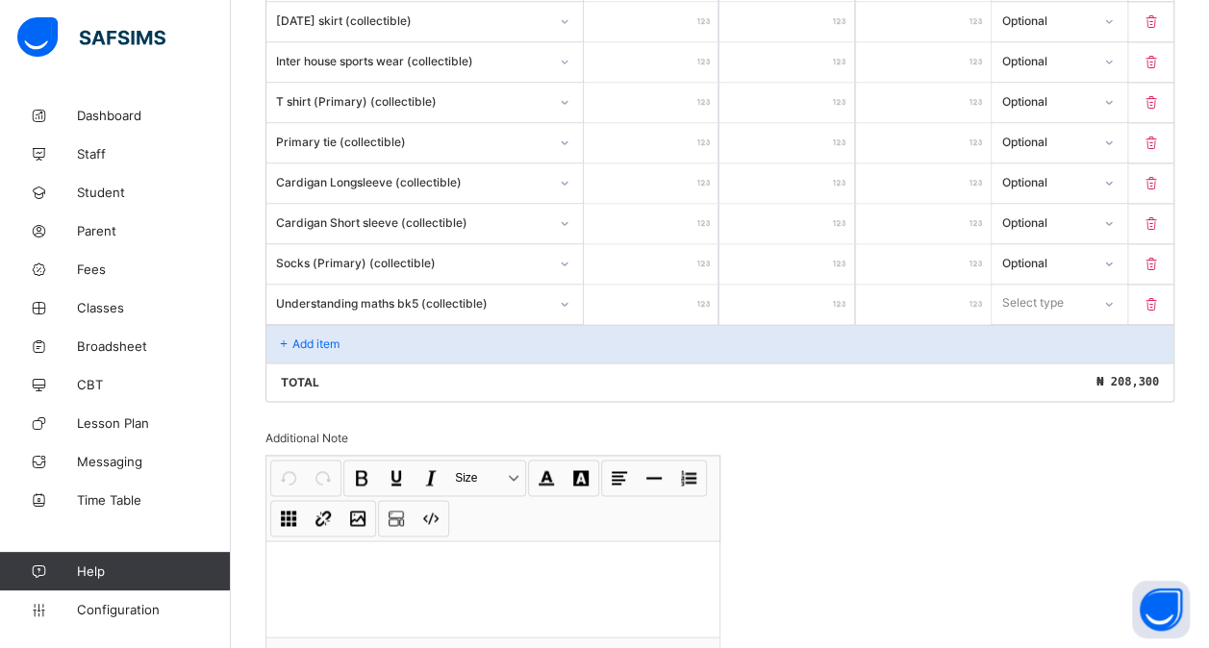
click at [656, 287] on input "number" at bounding box center [651, 304] width 135 height 39
click at [1089, 290] on div "Select type" at bounding box center [1041, 303] width 96 height 27
click at [1054, 360] on div "Optional" at bounding box center [1059, 375] width 133 height 30
click at [390, 324] on div "Add item" at bounding box center [719, 343] width 907 height 38
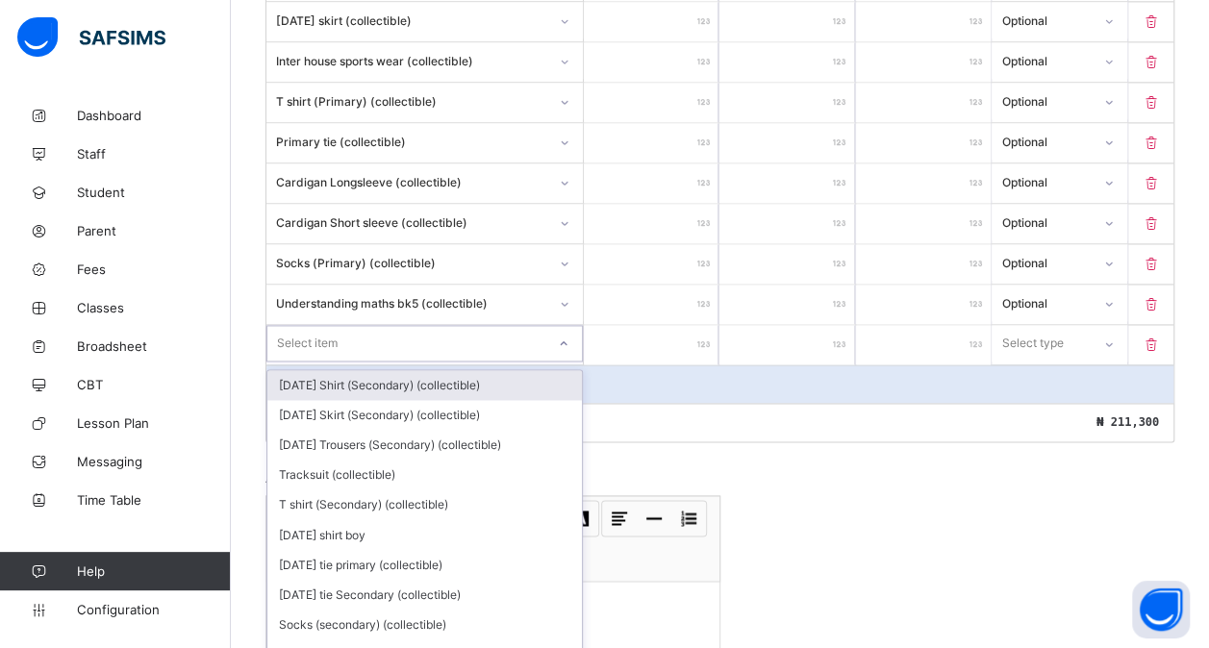
click at [333, 325] on div "Select item" at bounding box center [307, 343] width 61 height 37
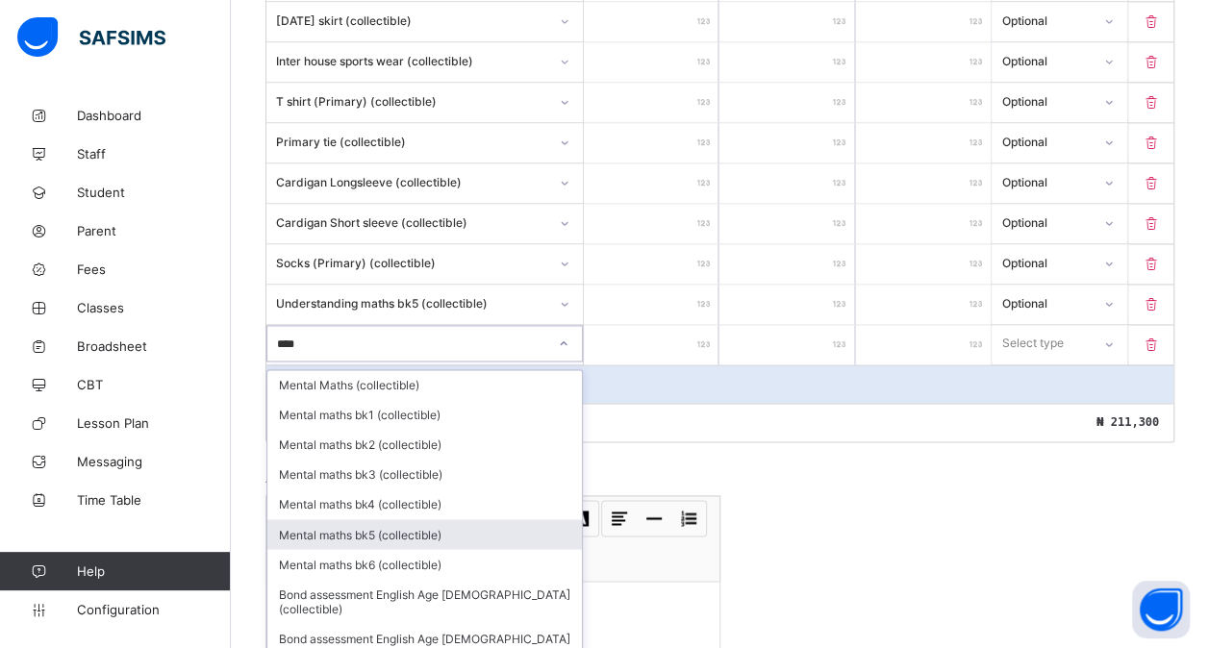
click at [372, 519] on div "Mental maths bk5 (collectible)" at bounding box center [424, 534] width 315 height 30
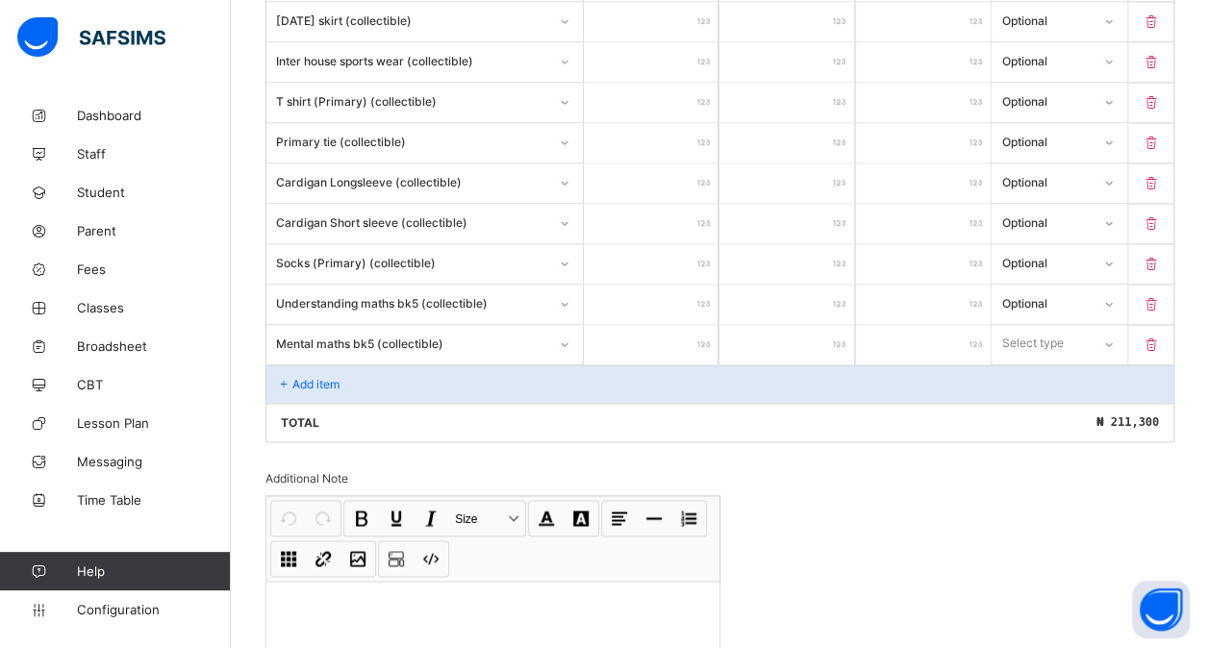
click at [646, 325] on input "number" at bounding box center [651, 344] width 135 height 39
click at [1064, 325] on div "Select type" at bounding box center [1033, 343] width 62 height 37
click at [1041, 400] on div "Optional" at bounding box center [1059, 415] width 133 height 30
click at [378, 365] on div "Add item" at bounding box center [719, 384] width 907 height 38
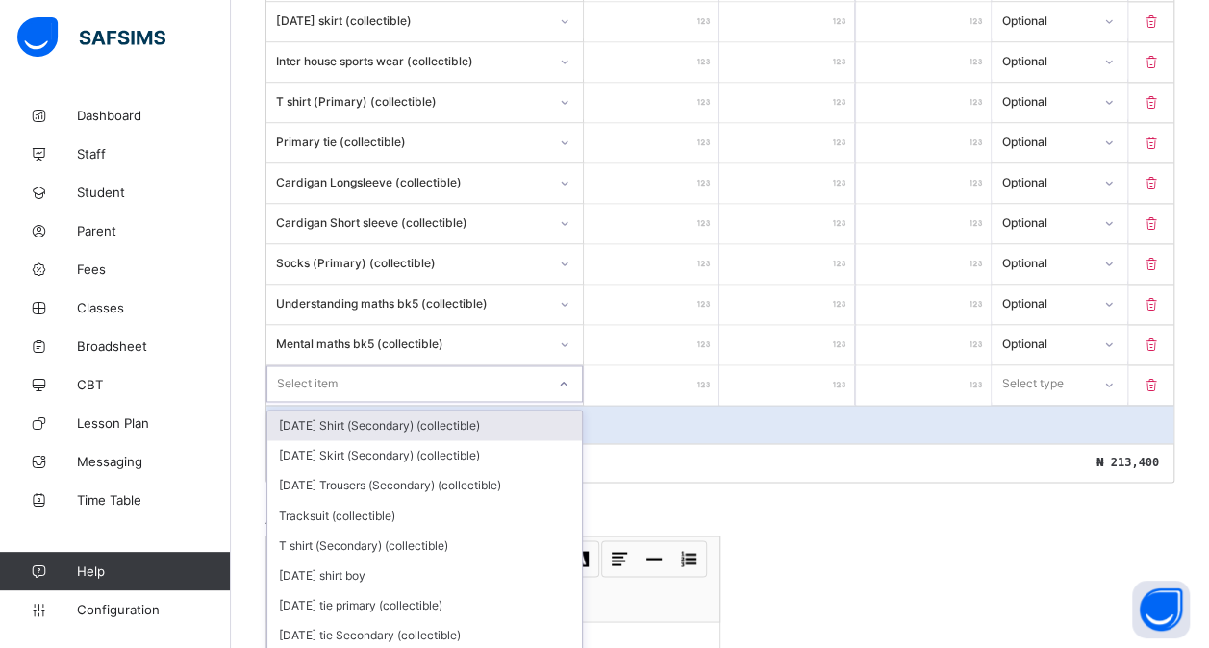
click at [348, 365] on div "option [DATE] Shirt (Secondary) (collectible) focused, 1 of 185. 185 results av…" at bounding box center [424, 384] width 317 height 39
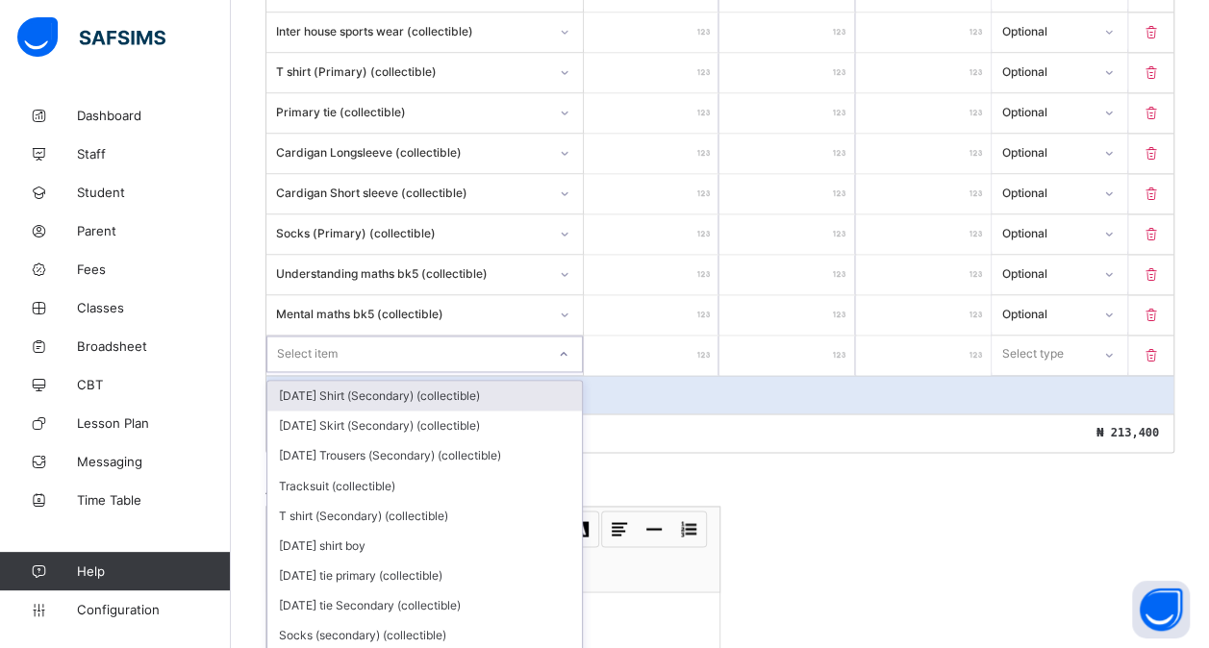
scroll to position [1335, 0]
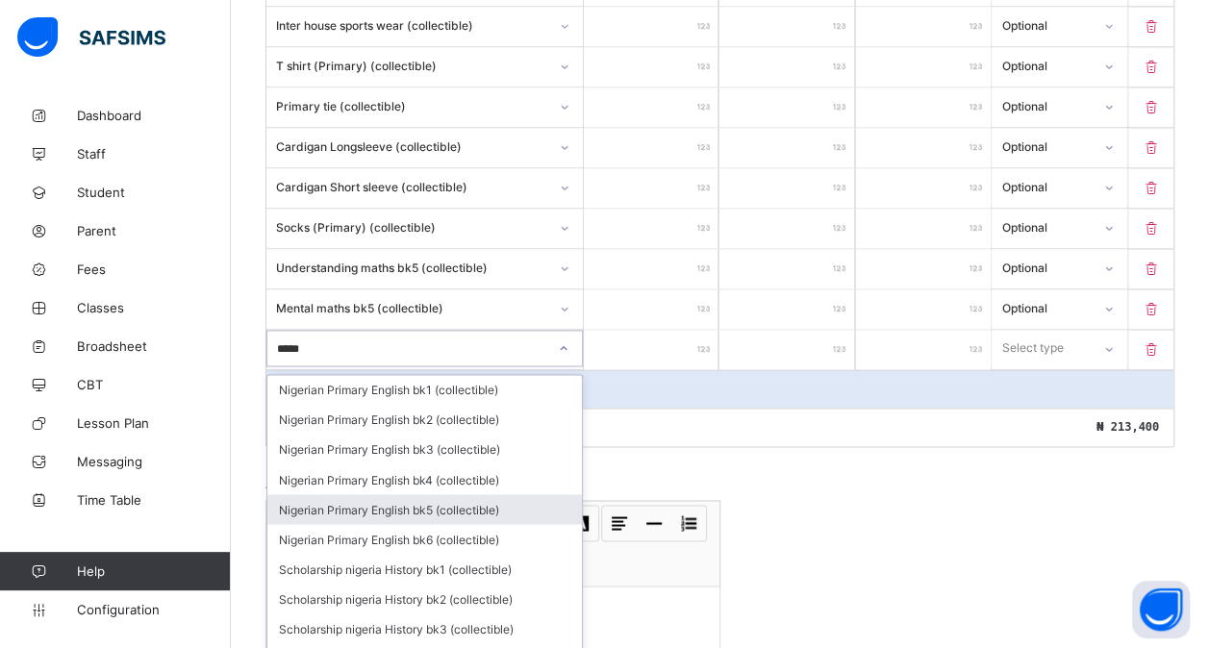
click at [409, 494] on div "Nigerian Primary English bk5 (collectible)" at bounding box center [424, 509] width 315 height 30
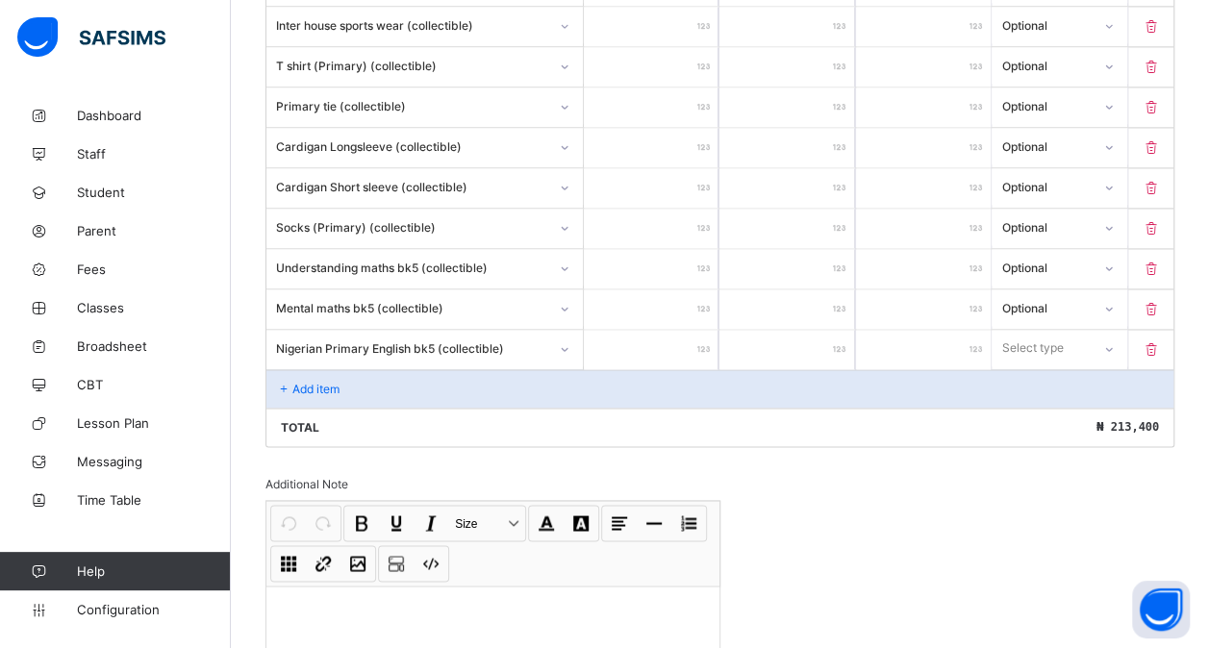
click at [651, 330] on input "number" at bounding box center [651, 349] width 135 height 39
click at [1054, 330] on div "Select type" at bounding box center [1033, 348] width 62 height 37
click at [1025, 405] on div "Optional" at bounding box center [1059, 420] width 133 height 30
click at [375, 369] on div "Add item" at bounding box center [719, 388] width 907 height 38
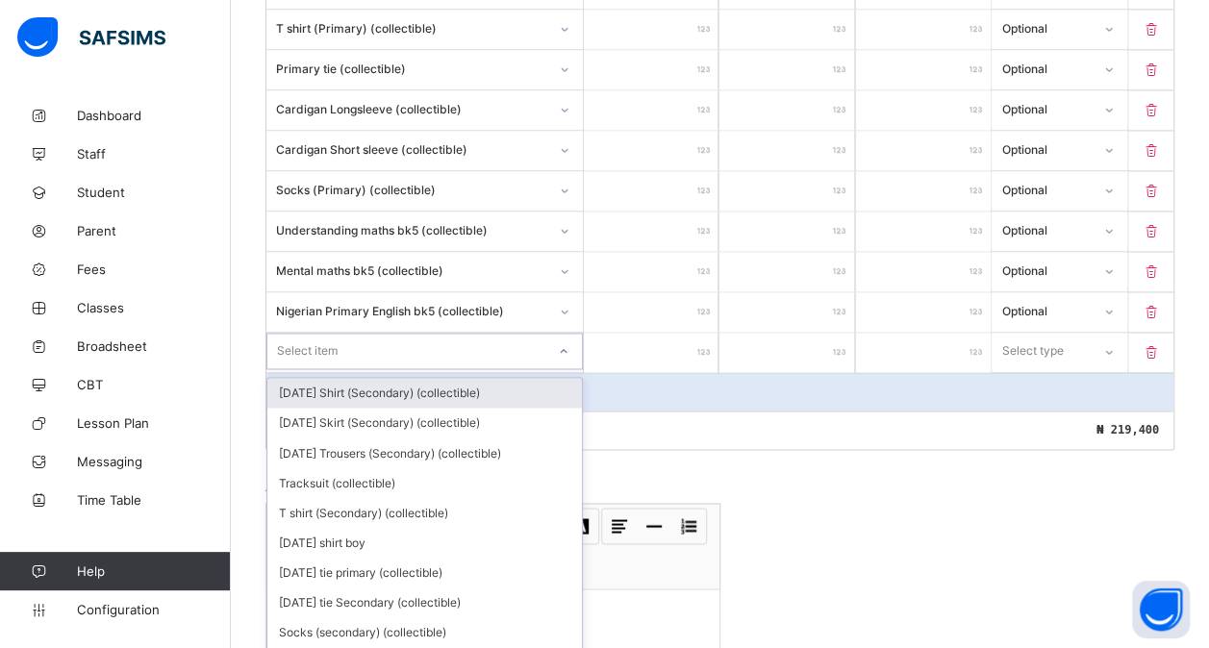
scroll to position [1374, 0]
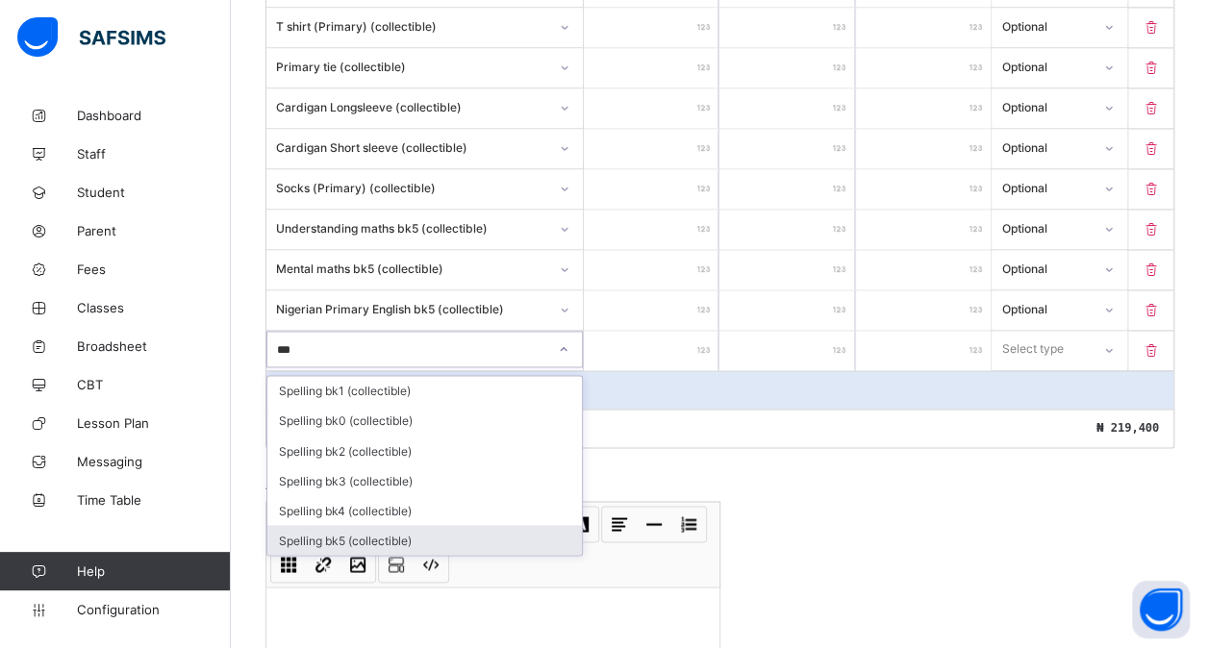
click at [357, 525] on div "Spelling bk5 (collectible)" at bounding box center [424, 540] width 315 height 30
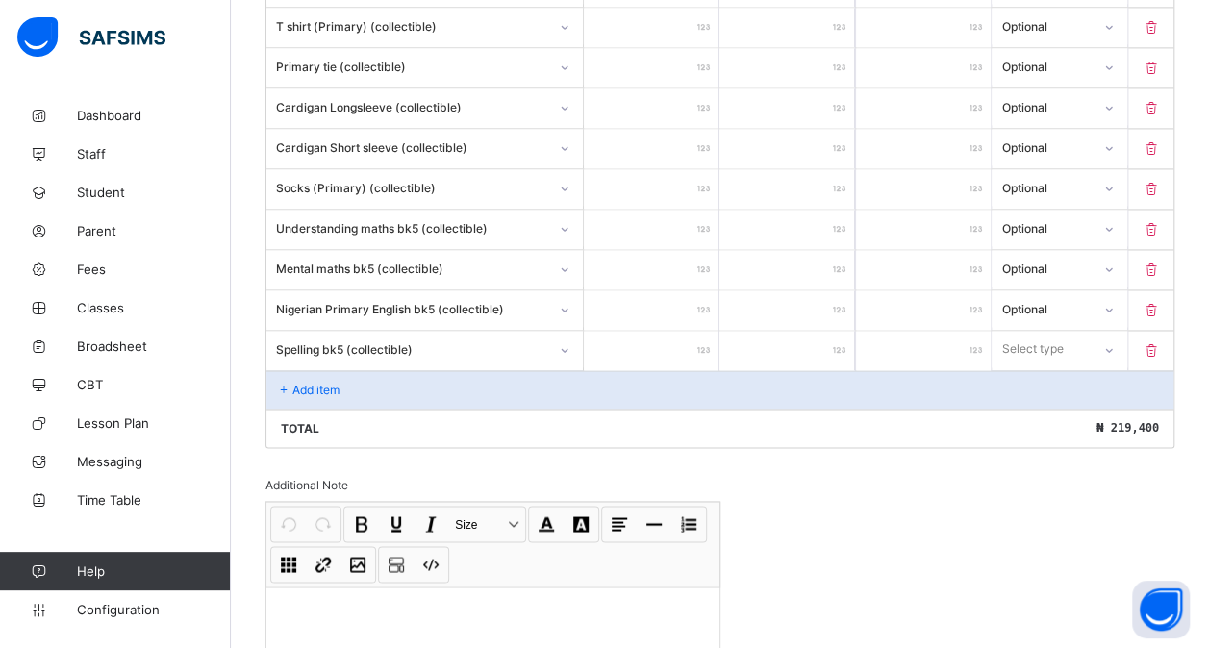
click at [633, 331] on input "number" at bounding box center [651, 350] width 135 height 39
click at [1050, 331] on div "Select type" at bounding box center [1033, 349] width 62 height 37
click at [1029, 406] on div "Optional" at bounding box center [1059, 421] width 133 height 30
click at [346, 370] on div "Add item" at bounding box center [719, 389] width 907 height 38
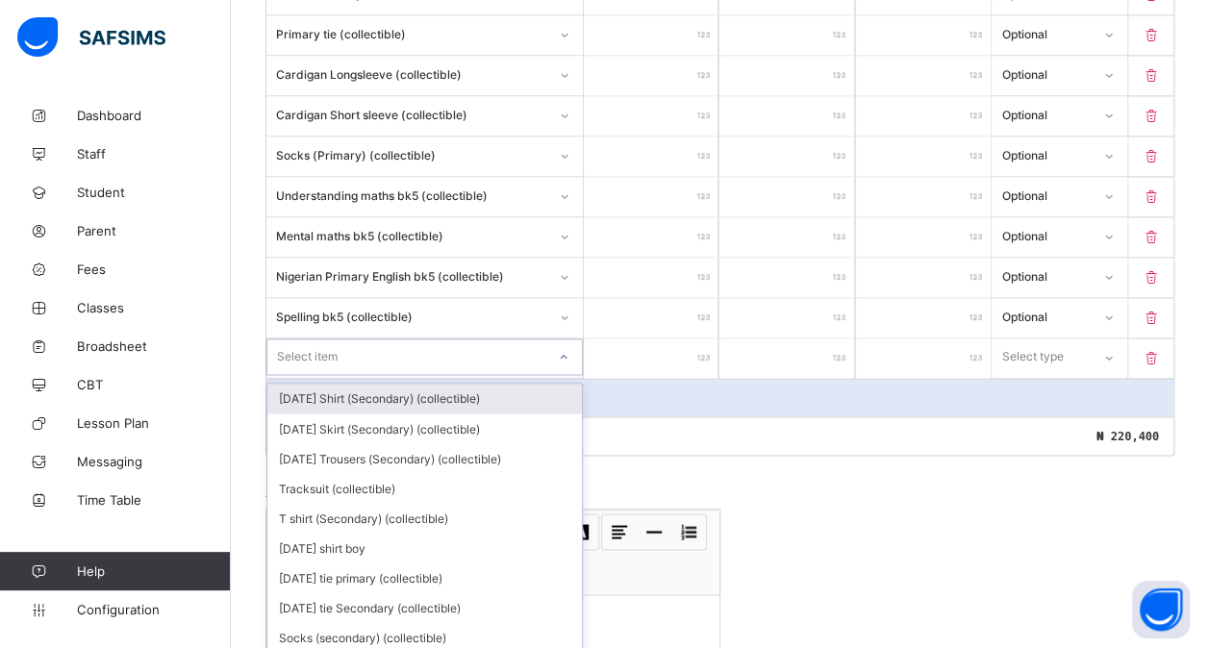
scroll to position [1414, 0]
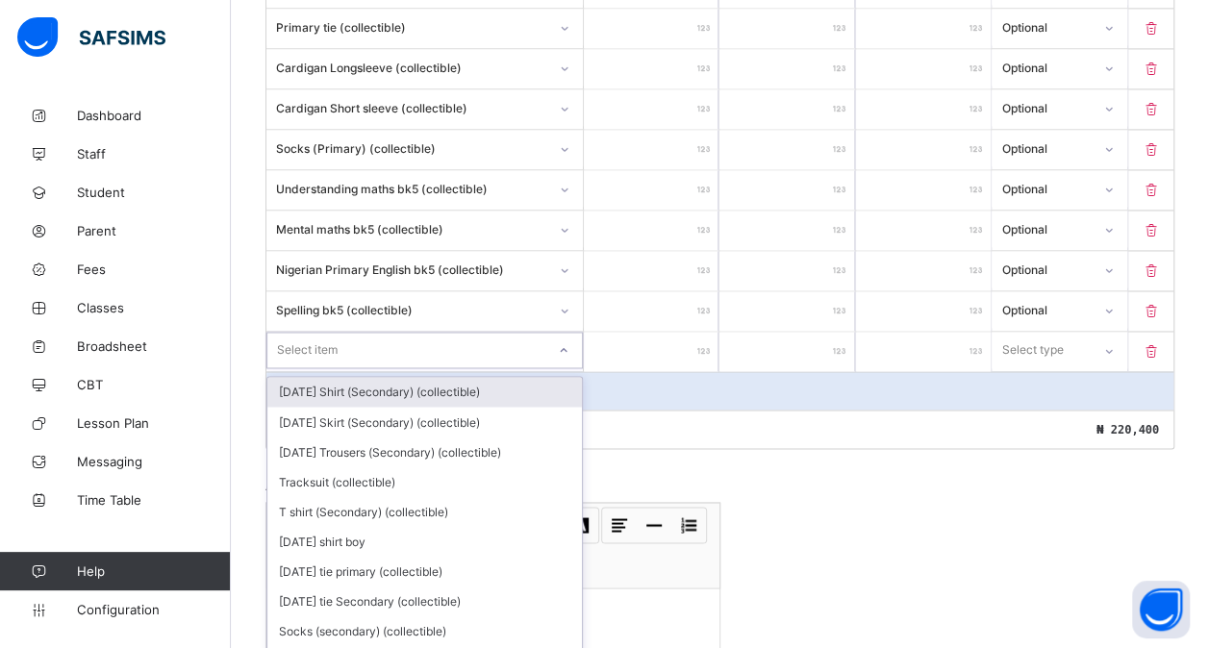
click at [356, 357] on div "option [DATE] Shirt (Secondary) (collectible) focused, 1 of 183. 183 results av…" at bounding box center [424, 350] width 316 height 37
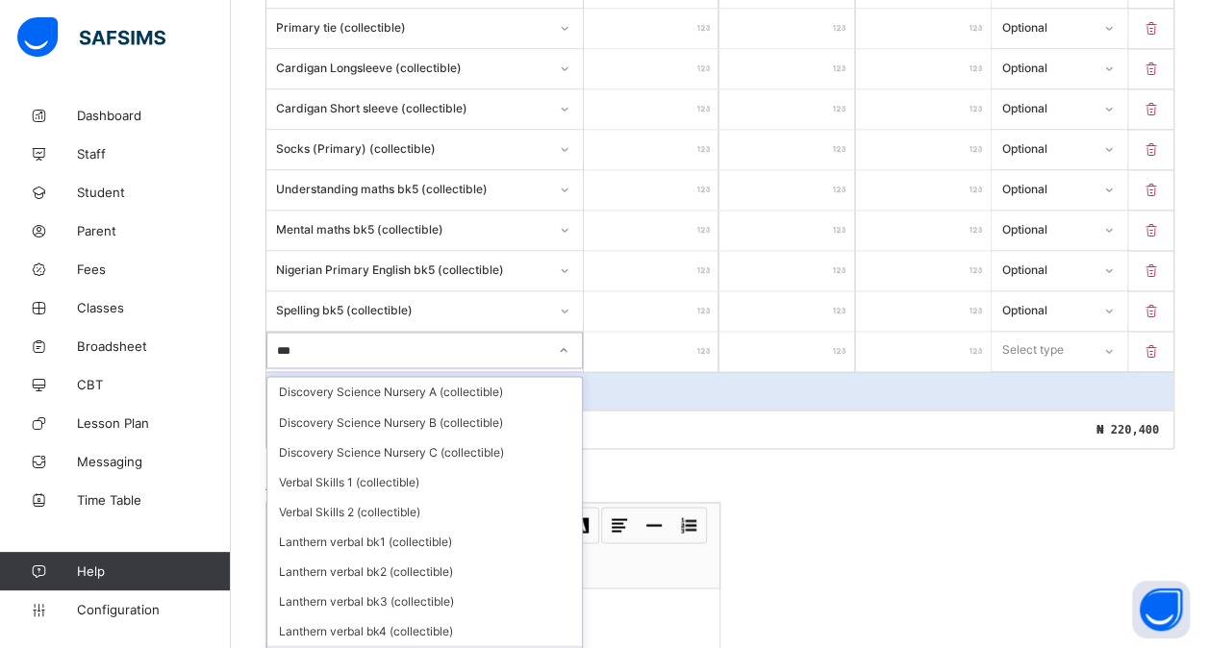
click at [371, 645] on div "Lanthern verbal bk5 (collectible)" at bounding box center [424, 660] width 315 height 30
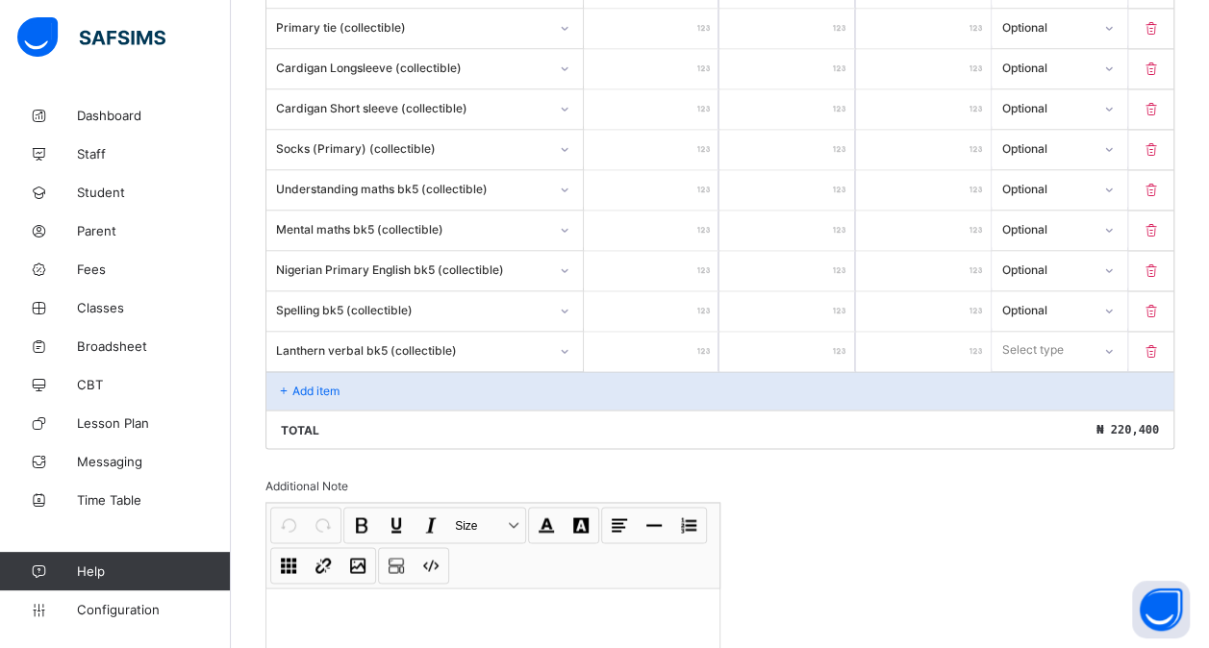
click at [666, 332] on input "number" at bounding box center [651, 351] width 135 height 39
click at [1056, 332] on div "Select type" at bounding box center [1032, 350] width 62 height 37
click at [1047, 407] on div "Optional" at bounding box center [1059, 422] width 133 height 30
click at [315, 384] on p "Add item" at bounding box center [315, 391] width 47 height 14
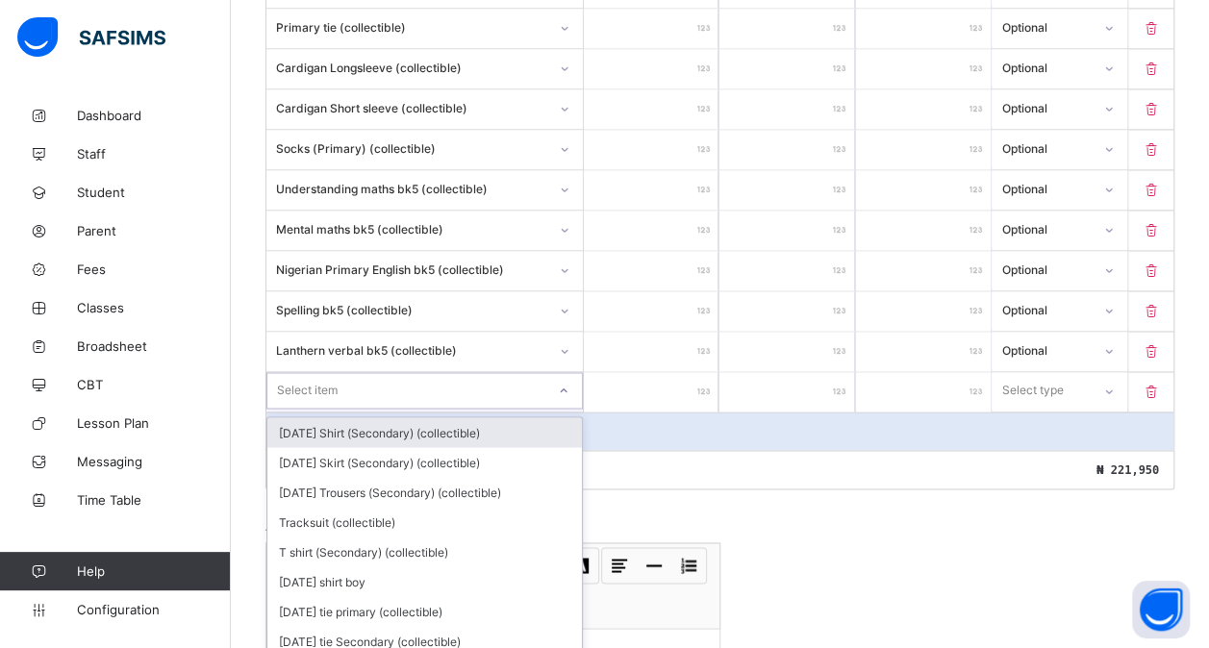
scroll to position [1454, 0]
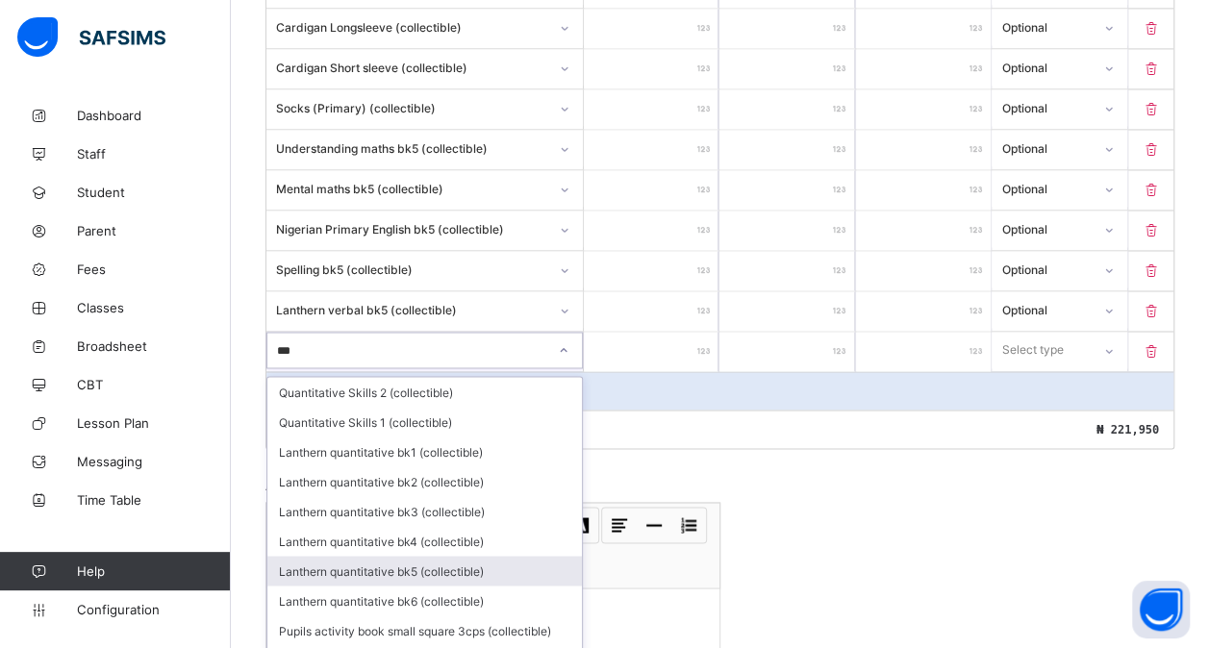
click at [365, 556] on div "Lanthern quantitative bk5 (collectible)" at bounding box center [424, 571] width 315 height 30
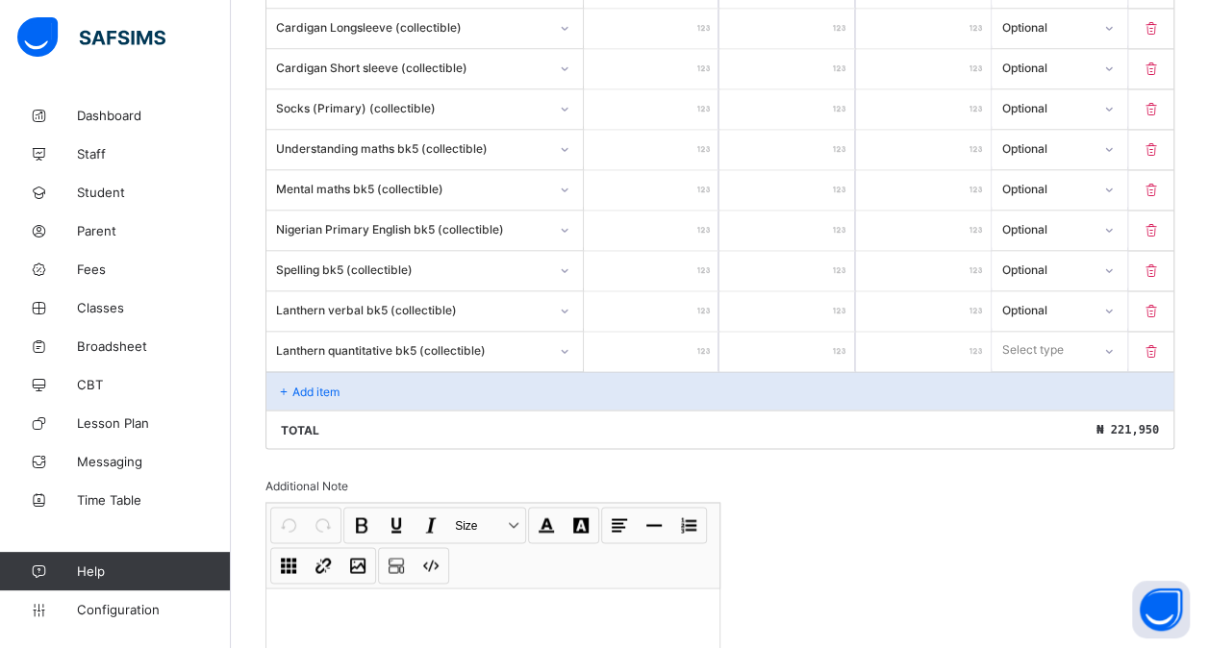
click at [671, 332] on input "number" at bounding box center [651, 351] width 135 height 39
click at [1058, 332] on div "Select type" at bounding box center [1033, 350] width 62 height 37
click at [1050, 407] on div "Optional" at bounding box center [1059, 422] width 133 height 30
click at [321, 371] on div "Add item" at bounding box center [719, 390] width 907 height 38
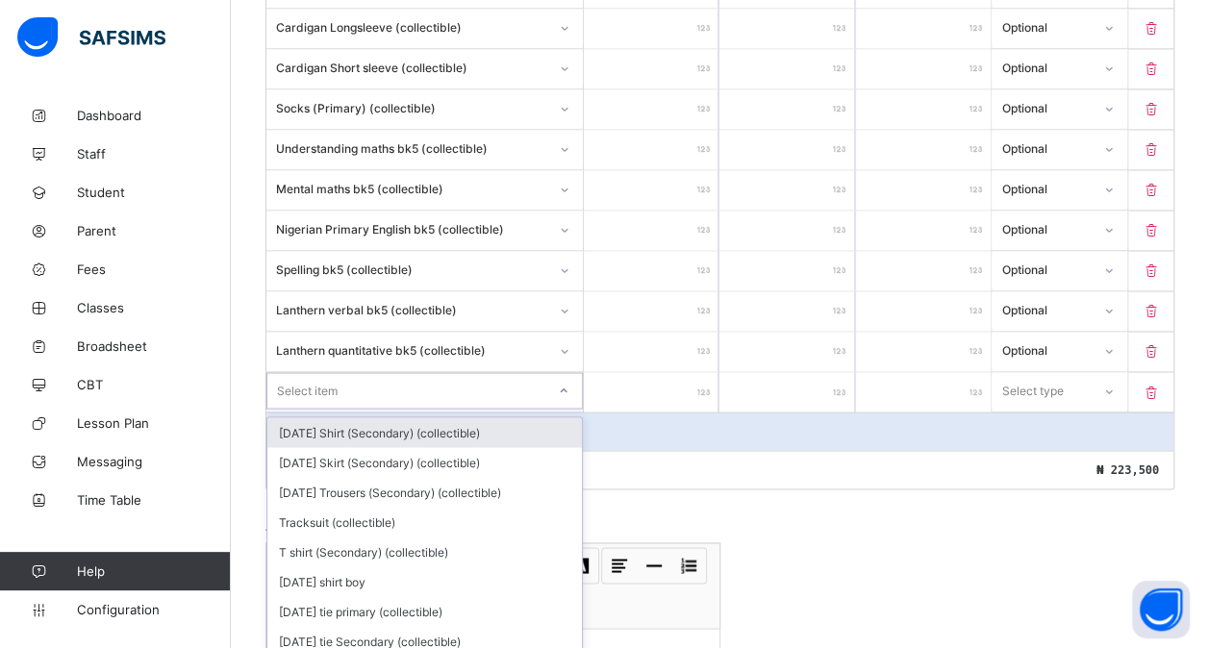
click at [314, 372] on div "option [DATE] Shirt (Secondary) (collectible) focused, 1 of 181. 181 results av…" at bounding box center [424, 391] width 317 height 39
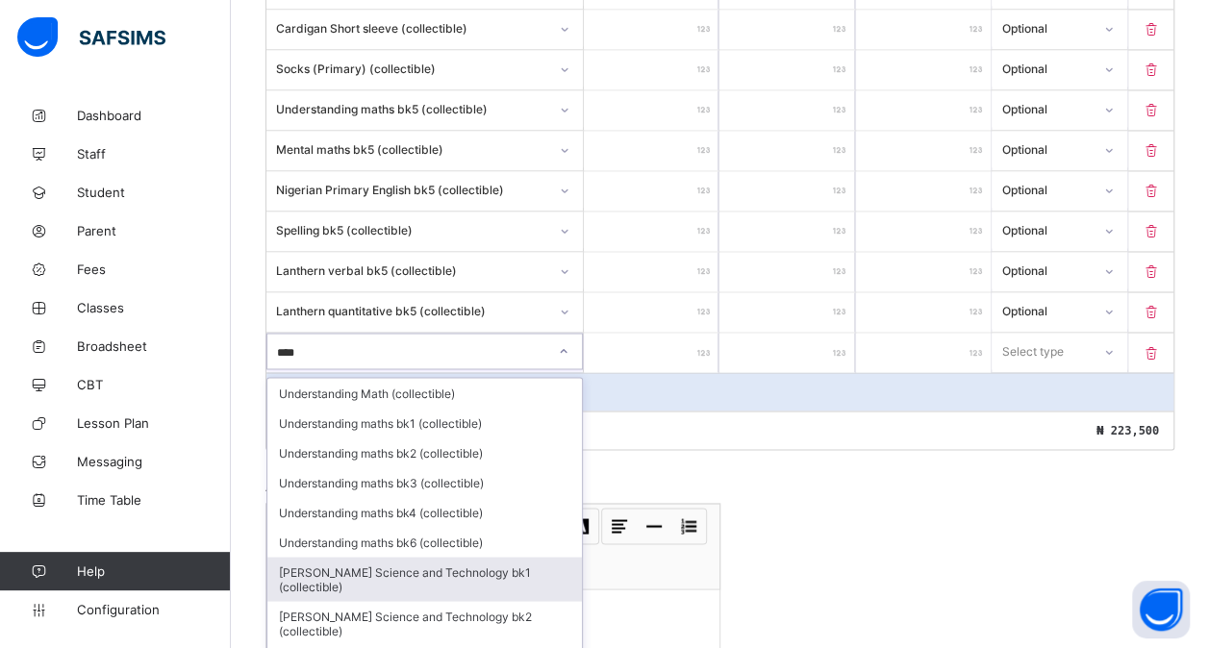
scroll to position [58, 0]
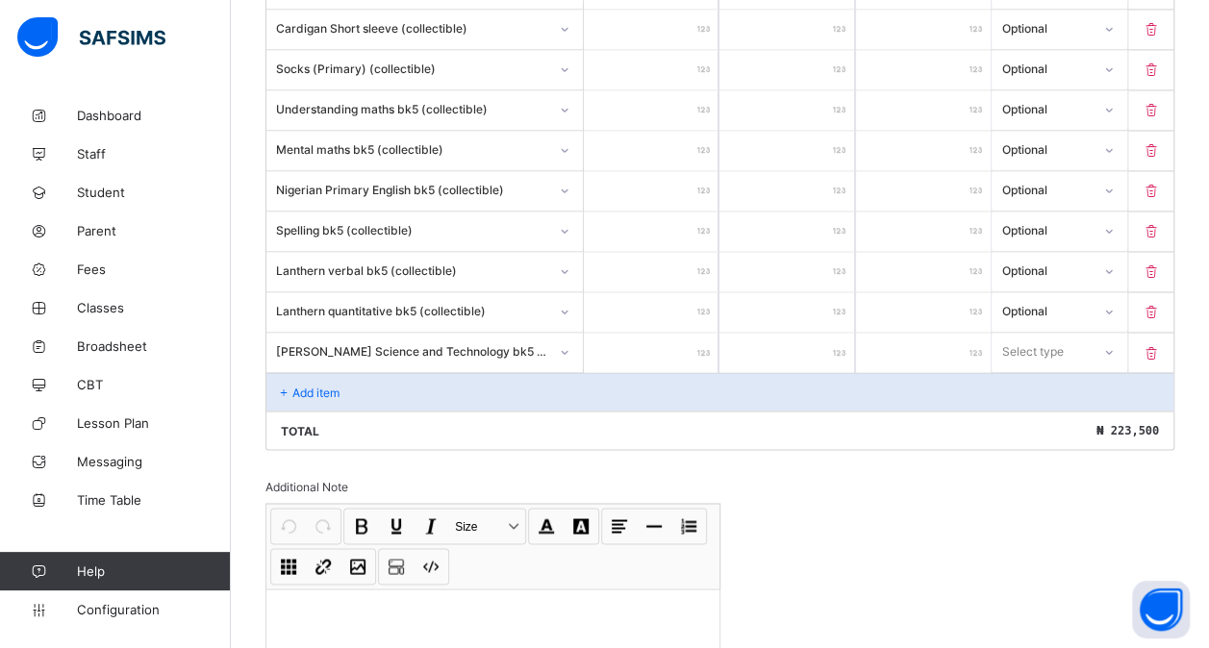
click at [667, 333] on input "number" at bounding box center [651, 352] width 135 height 39
click at [1061, 333] on div "Select type" at bounding box center [1032, 351] width 62 height 37
click at [1035, 408] on div "Optional" at bounding box center [1059, 423] width 133 height 30
click at [371, 372] on div "Add item" at bounding box center [719, 391] width 907 height 38
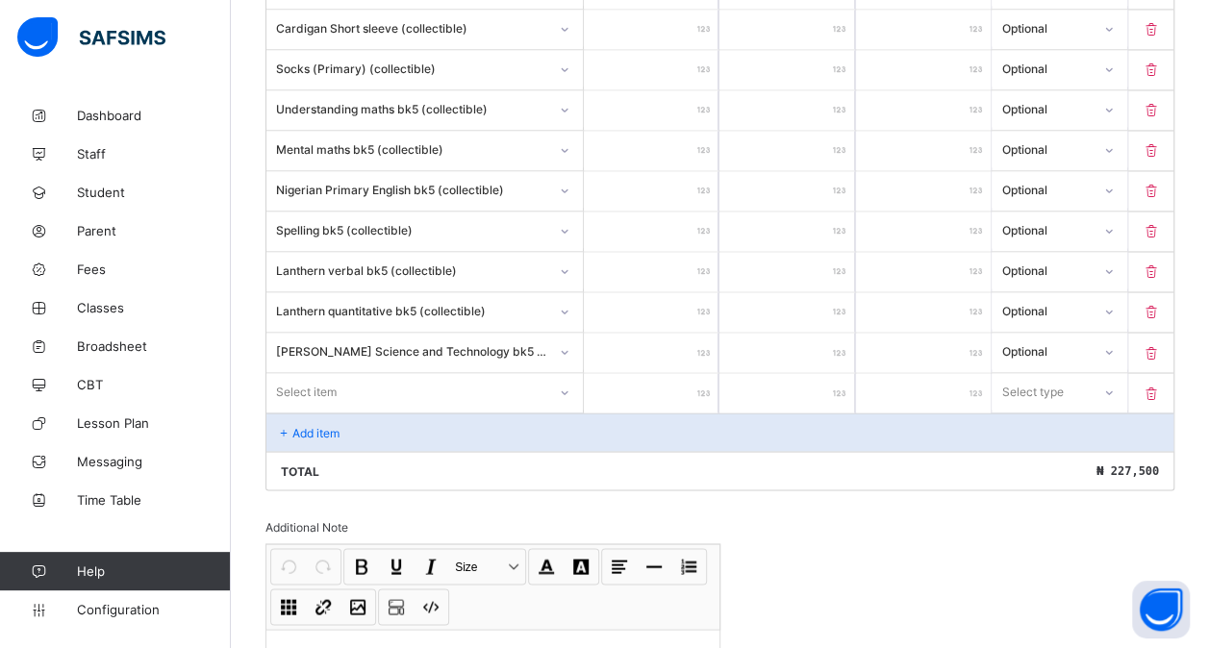
click at [320, 373] on div "Select item" at bounding box center [306, 391] width 61 height 37
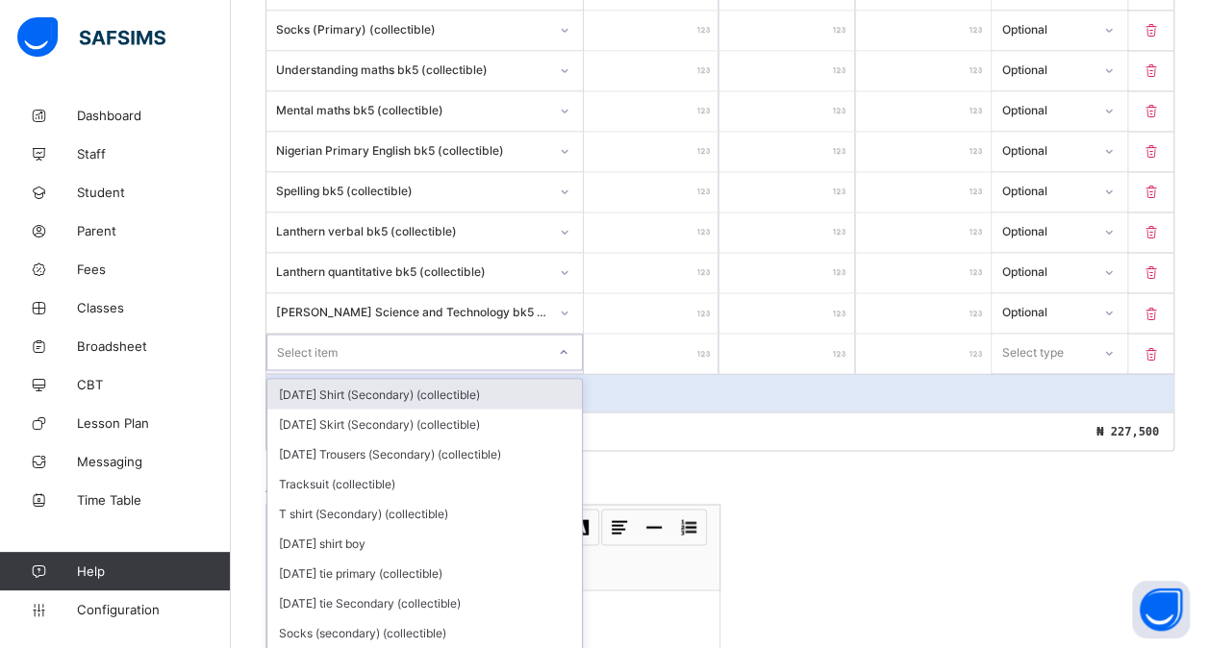
scroll to position [1533, 0]
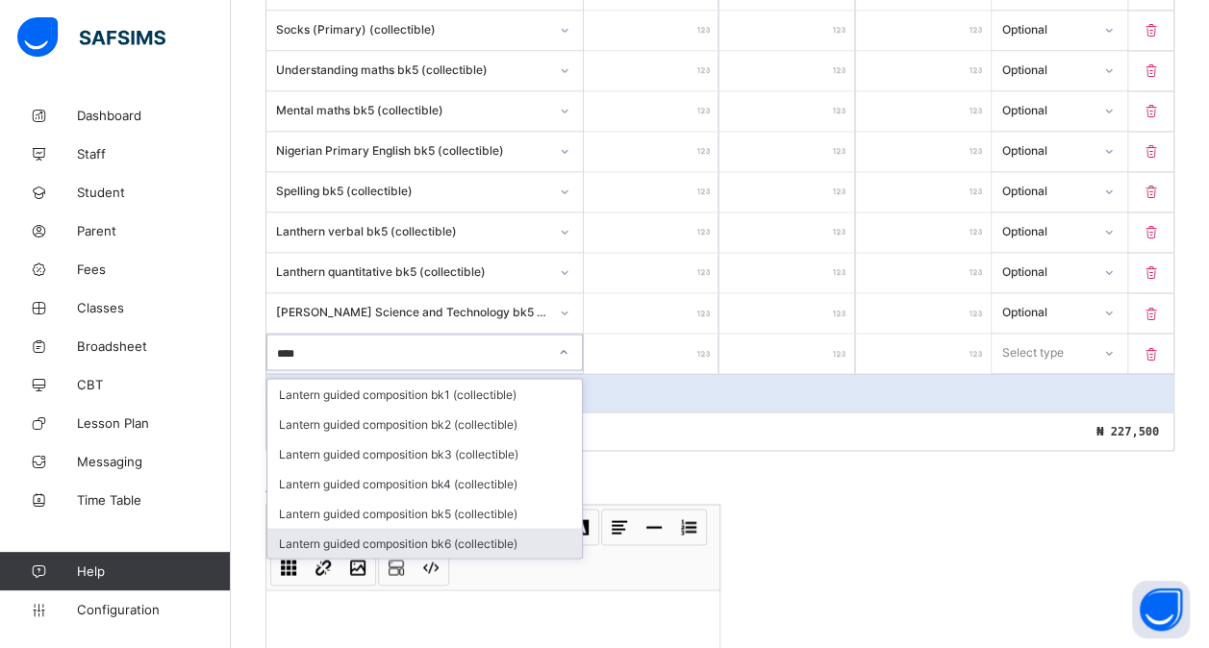
click at [441, 528] on div "Lantern guided composition bk6 (collectible)" at bounding box center [424, 543] width 315 height 30
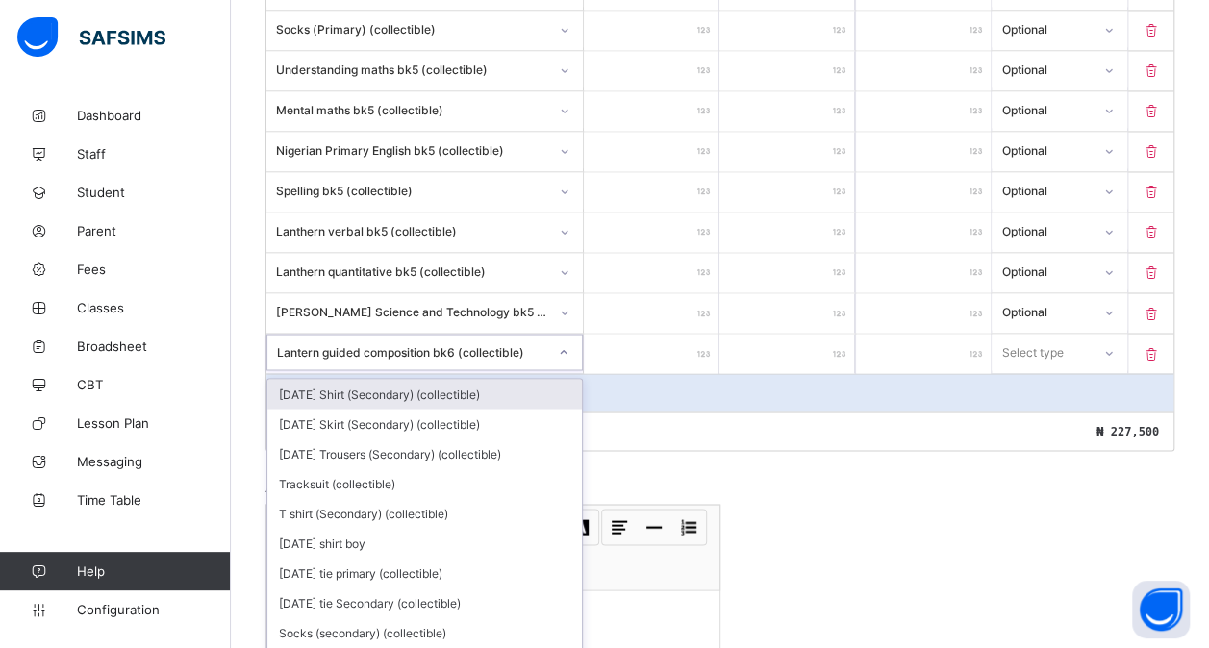
click at [508, 339] on div "Lantern guided composition bk6 (collectible)" at bounding box center [406, 352] width 278 height 27
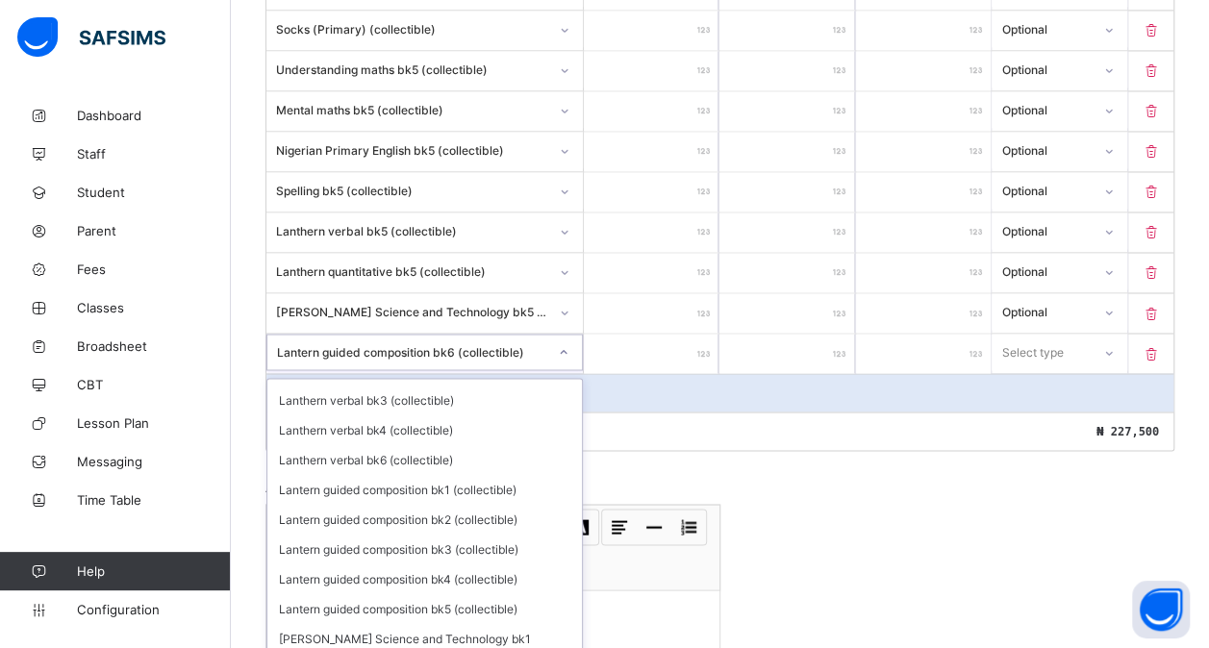
scroll to position [2153, 0]
click at [442, 595] on div "Lantern guided composition bk5 (collectible)" at bounding box center [424, 610] width 315 height 30
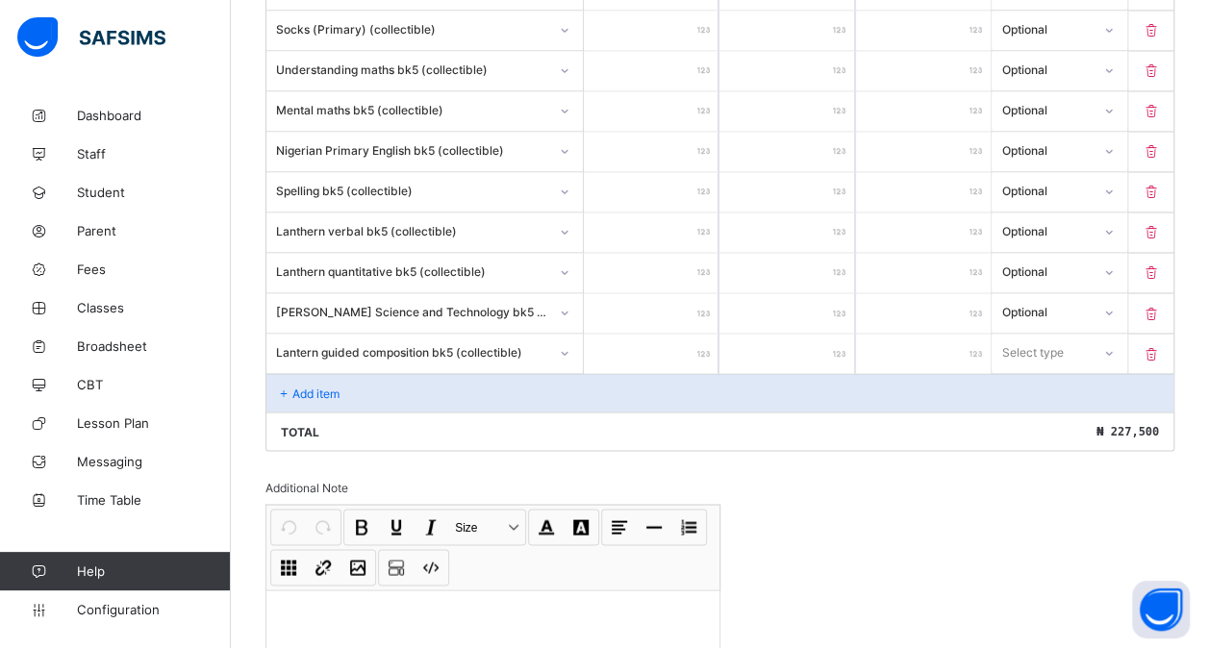
click at [641, 334] on input "number" at bounding box center [651, 353] width 135 height 39
click at [1109, 338] on div at bounding box center [1109, 353] width 33 height 31
click at [1058, 409] on div "Optional" at bounding box center [1059, 424] width 133 height 30
click at [371, 374] on div "Add item" at bounding box center [719, 392] width 907 height 38
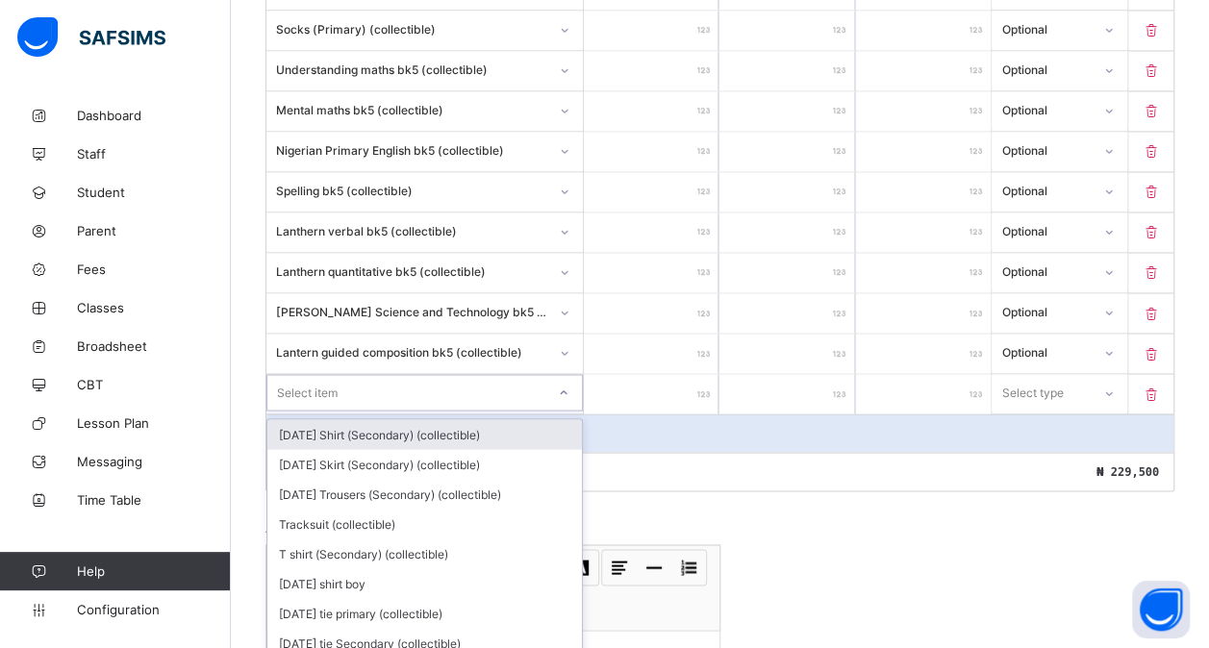
click at [400, 374] on div "option [DATE] Shirt (Secondary) (collectible) focused, 1 of 179. 179 results av…" at bounding box center [424, 392] width 316 height 37
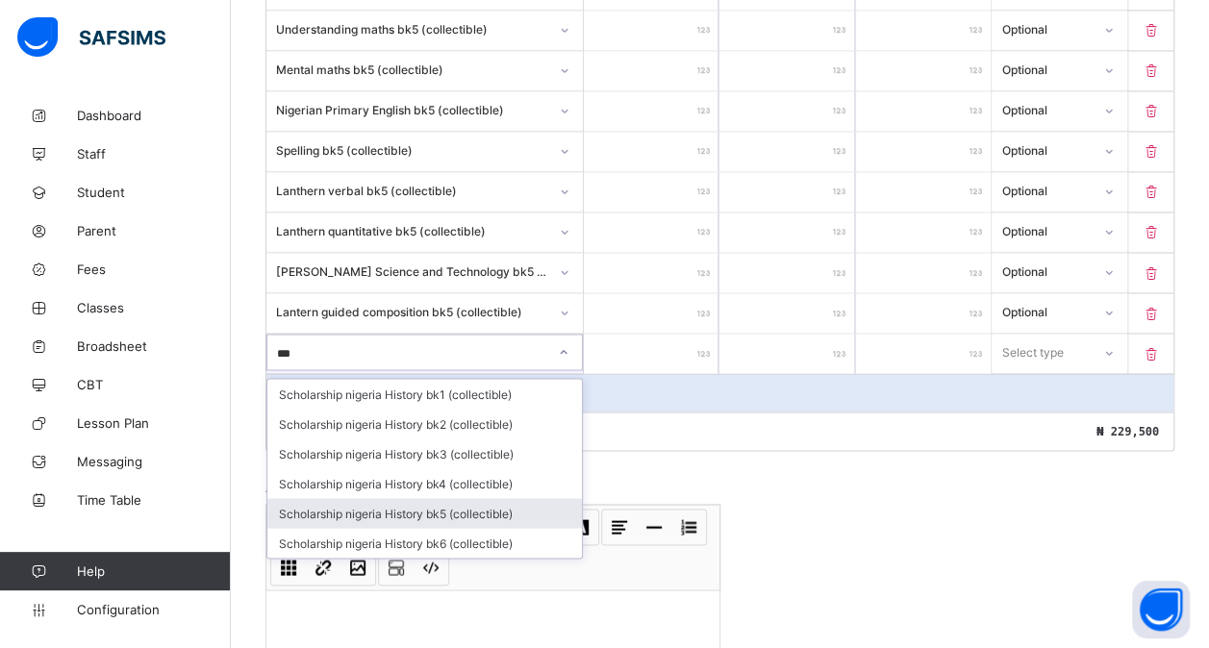
click at [445, 498] on div "Scholarship nigeria History bk5 (collectible)" at bounding box center [424, 513] width 315 height 30
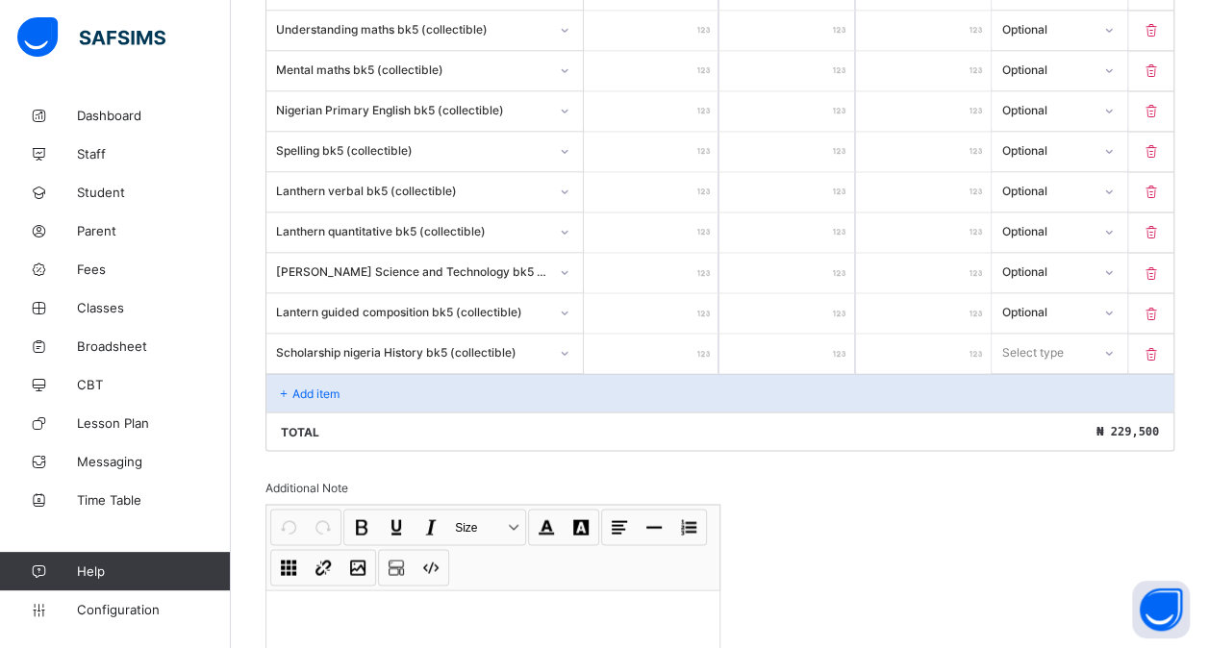
click at [629, 334] on input "number" at bounding box center [651, 353] width 135 height 39
click at [1040, 334] on div "Select type" at bounding box center [1033, 352] width 62 height 37
click at [1043, 409] on div "Optional" at bounding box center [1059, 424] width 133 height 30
click at [324, 386] on p "Add item" at bounding box center [315, 393] width 47 height 14
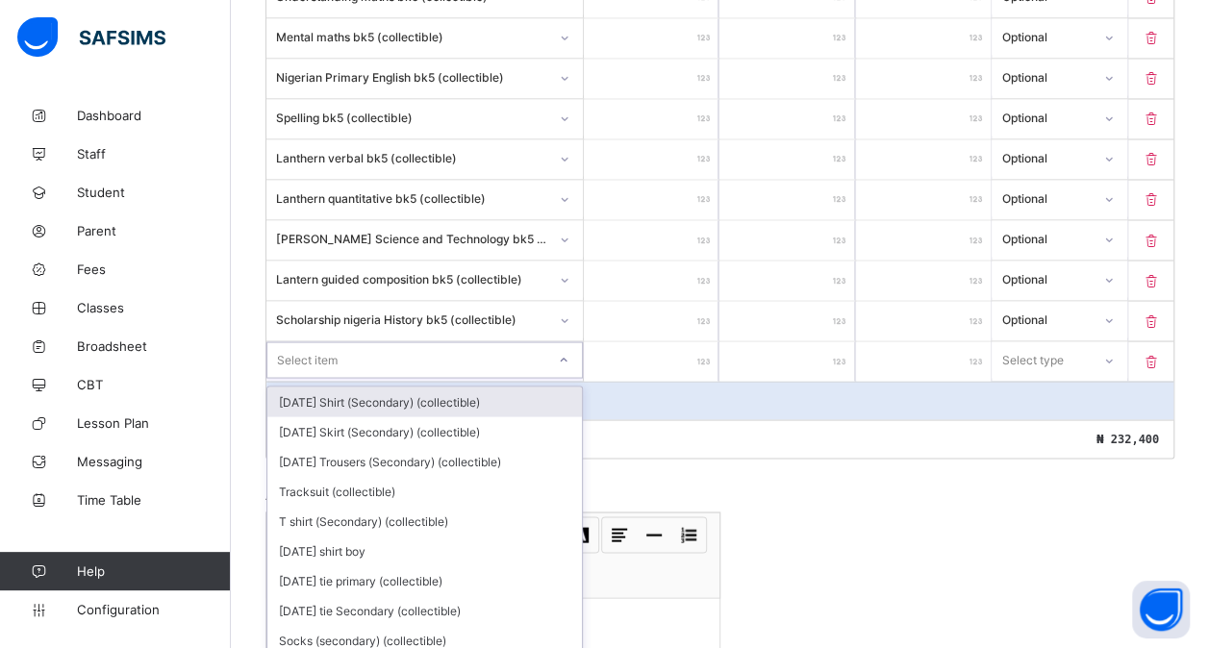
scroll to position [1613, 0]
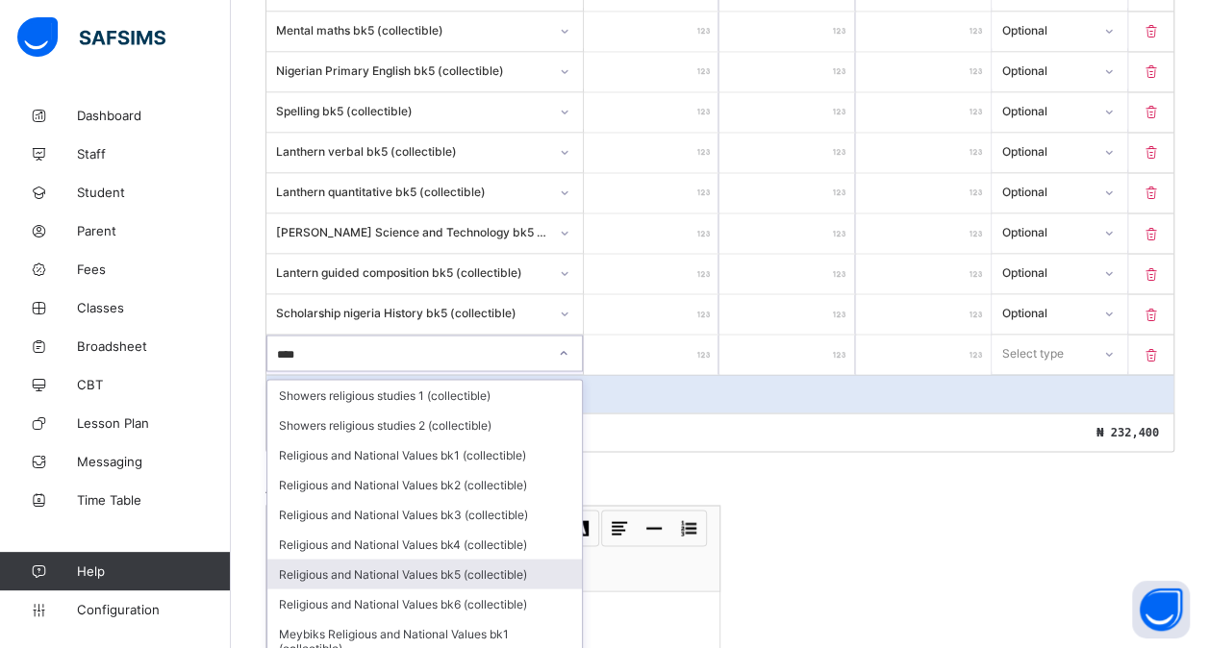
click at [477, 559] on div "Religious and National Values bk5 (collectible)" at bounding box center [424, 574] width 315 height 30
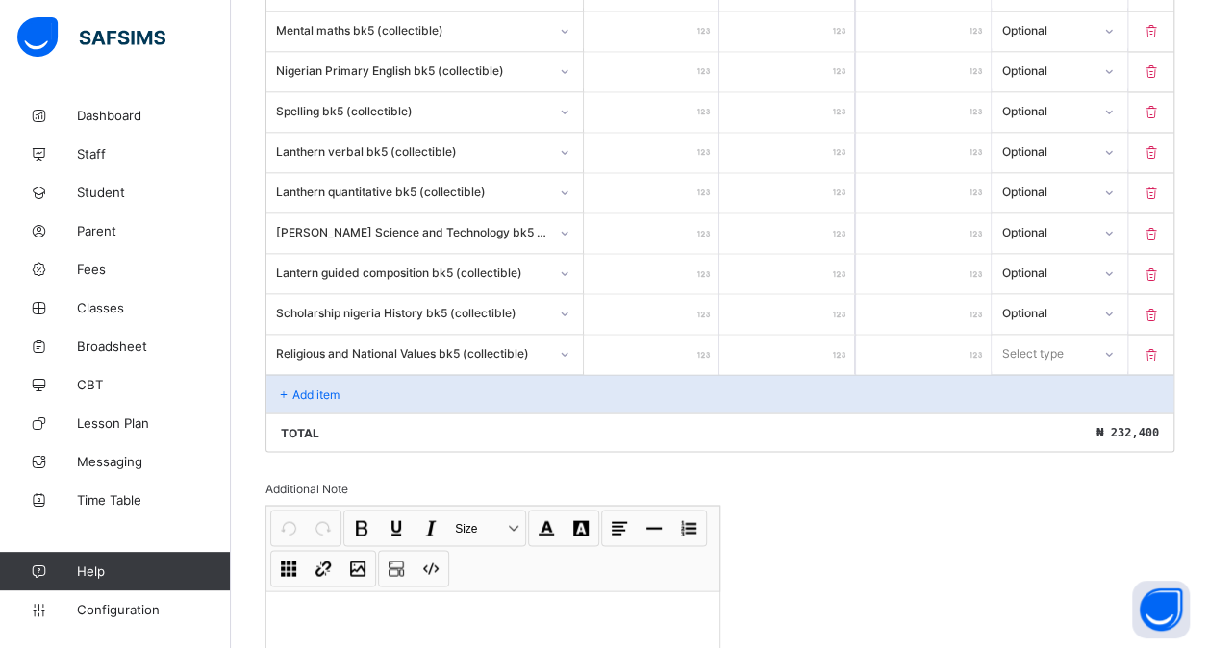
click at [647, 335] on input "number" at bounding box center [651, 354] width 135 height 39
drag, startPoint x: 1095, startPoint y: 329, endPoint x: 1064, endPoint y: 388, distance: 66.3
click at [1064, 371] on div "option Compulsory focused, 1 of 2. 2 results available. Use Up and Down to choo…" at bounding box center [1059, 353] width 135 height 37
click at [1064, 410] on div "Optional" at bounding box center [1059, 425] width 133 height 30
click at [466, 374] on div "Add item" at bounding box center [719, 393] width 907 height 38
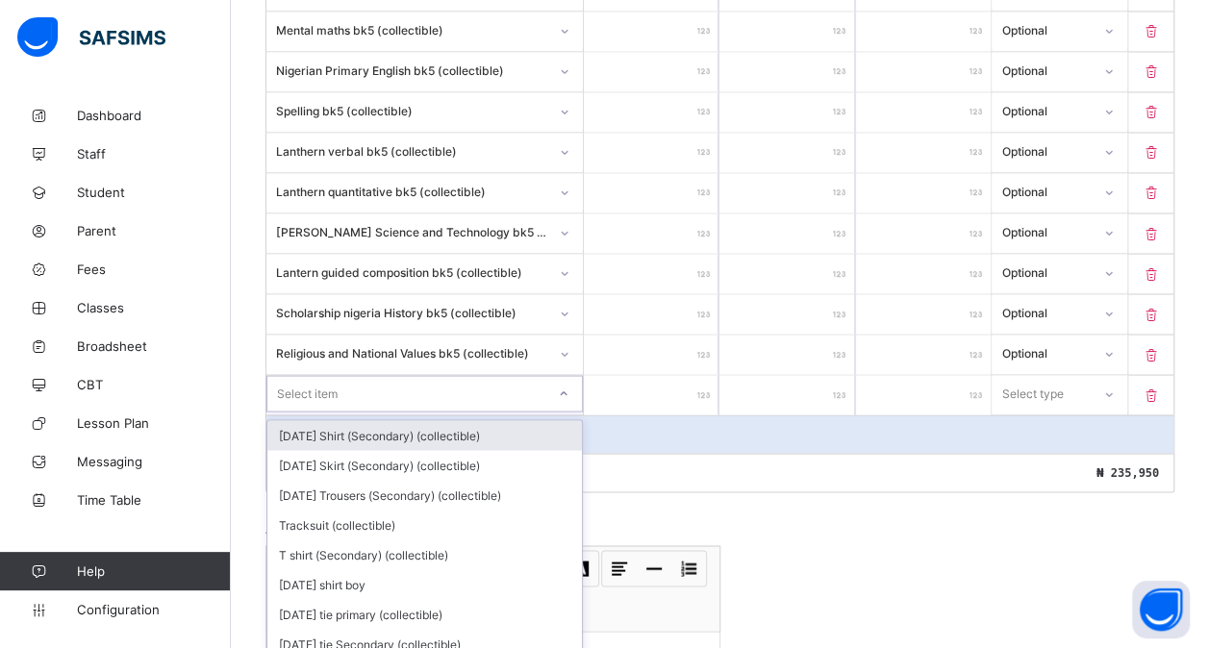
click at [400, 375] on div "Select item" at bounding box center [424, 393] width 316 height 37
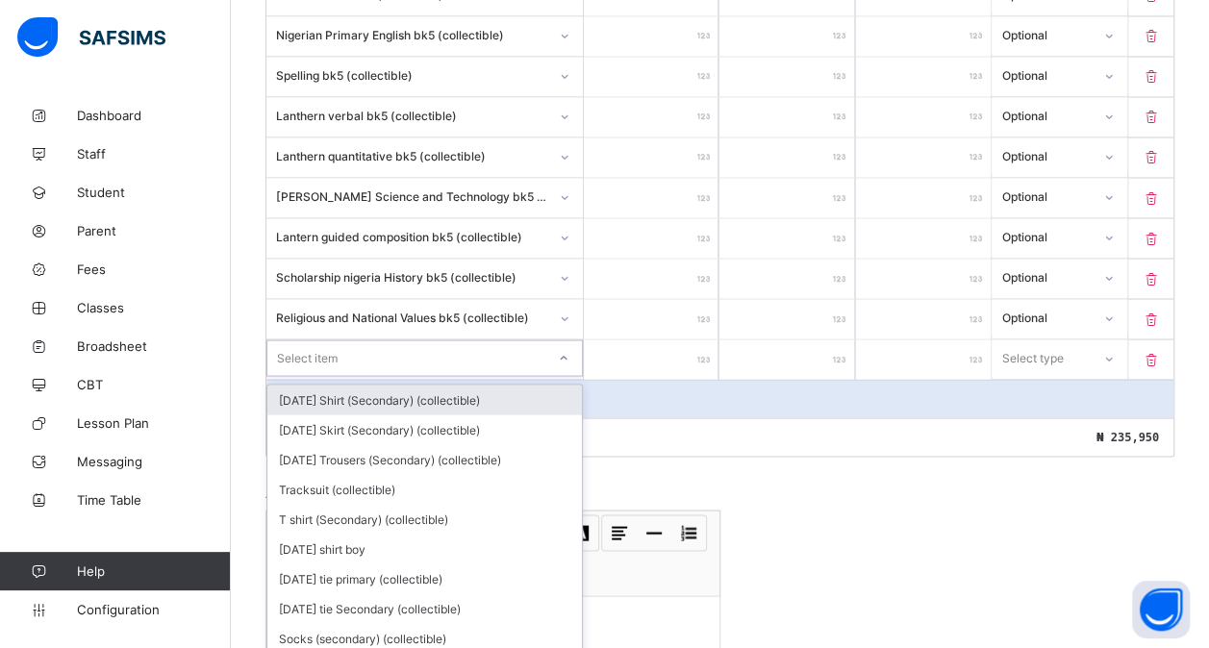
scroll to position [1652, 0]
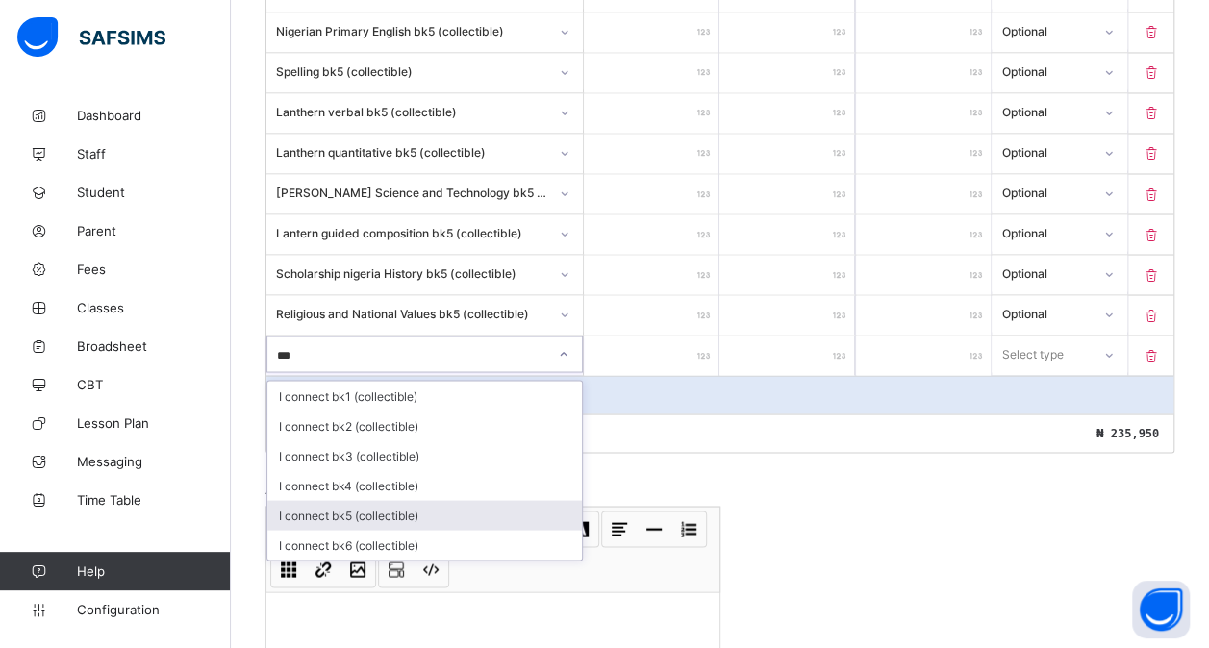
click at [381, 500] on div "I connect bk5 (collectible)" at bounding box center [424, 515] width 315 height 30
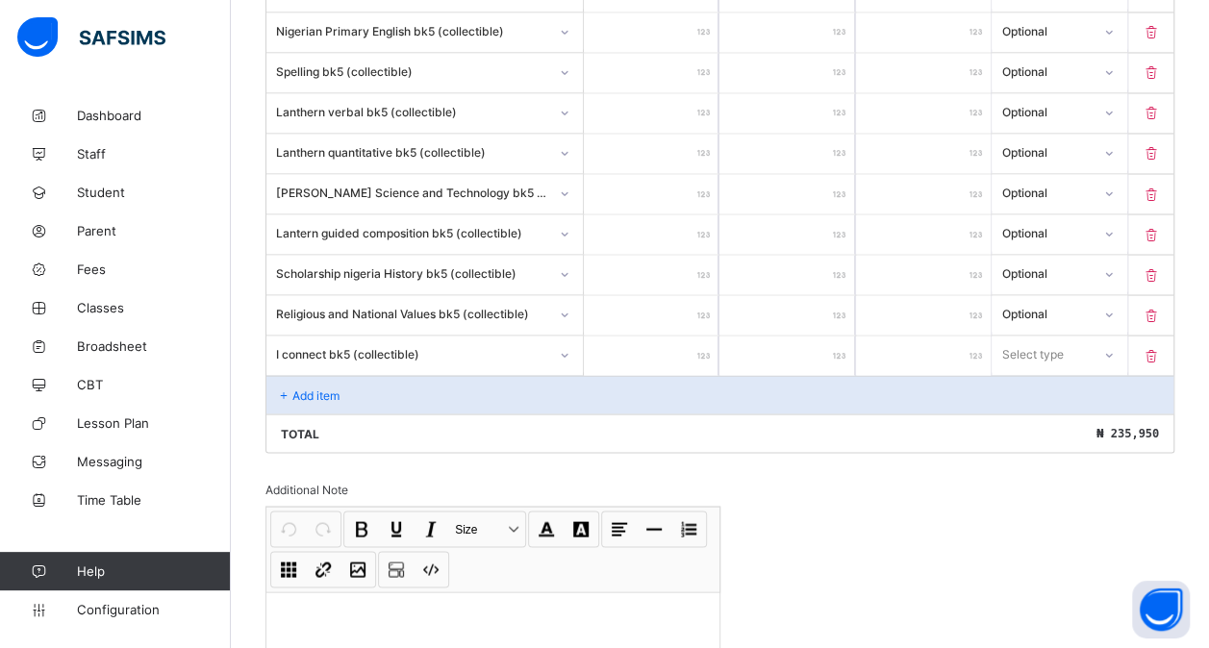
click at [644, 336] on input "number" at bounding box center [651, 355] width 135 height 39
click at [1027, 336] on div "Select type" at bounding box center [1032, 354] width 62 height 37
click at [1029, 411] on div "Optional" at bounding box center [1059, 426] width 133 height 30
click at [335, 375] on div "Add item" at bounding box center [719, 394] width 907 height 38
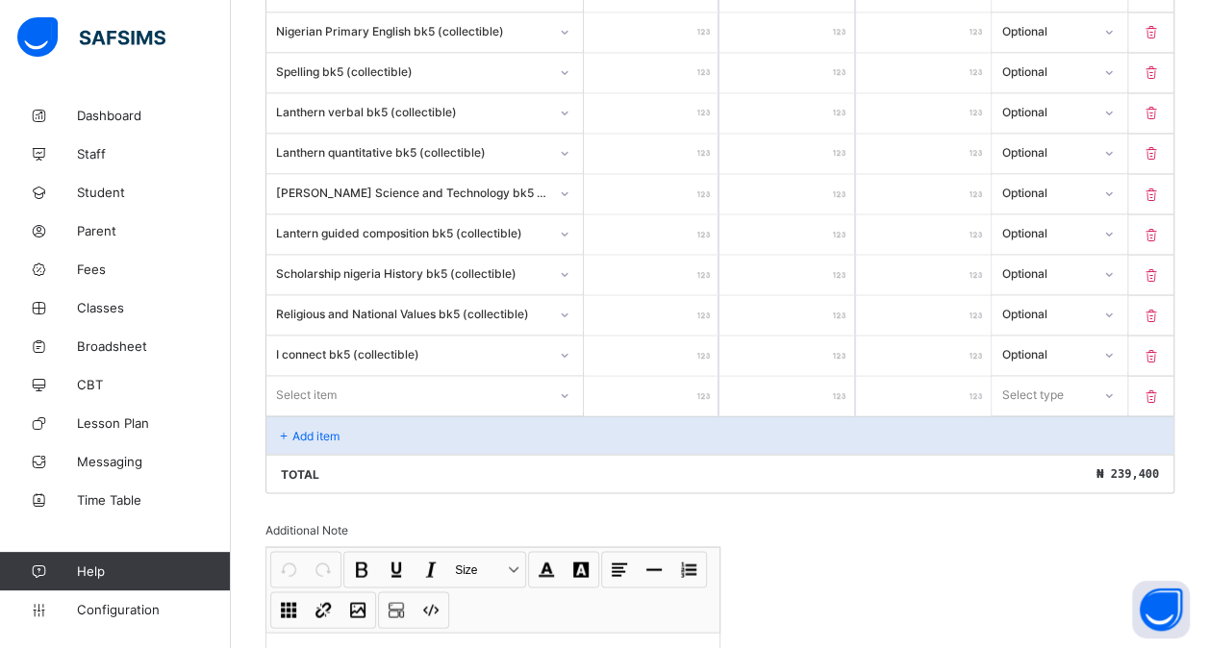
click at [316, 376] on div "Select item" at bounding box center [306, 394] width 61 height 37
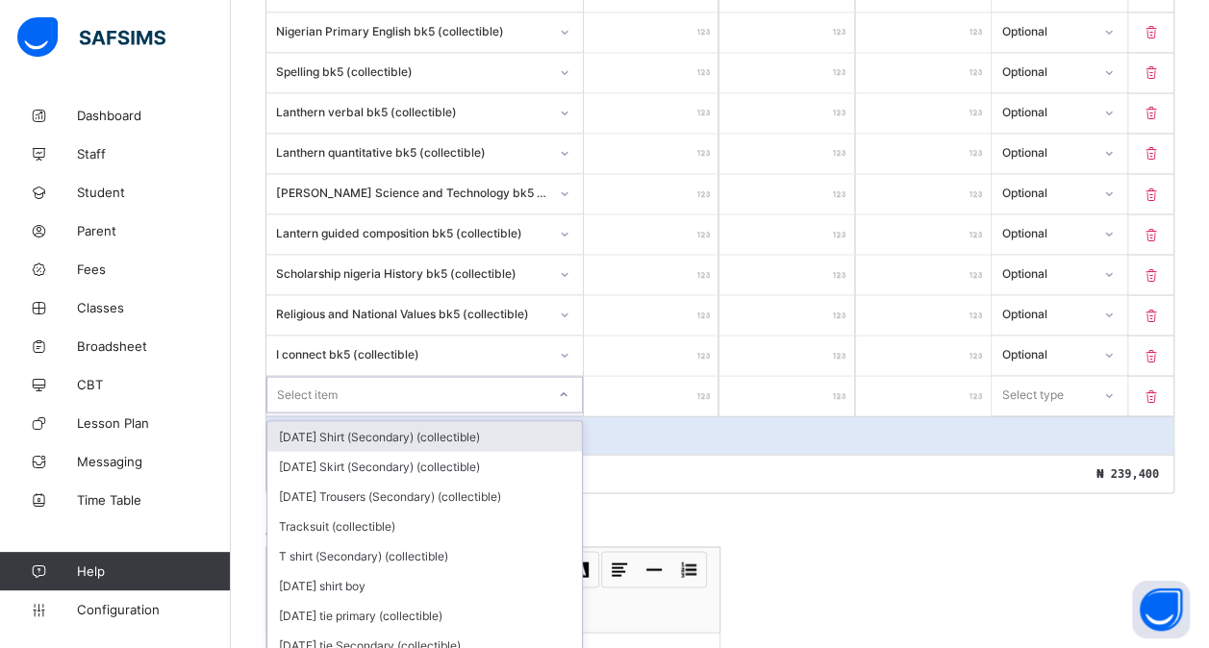
scroll to position [1693, 0]
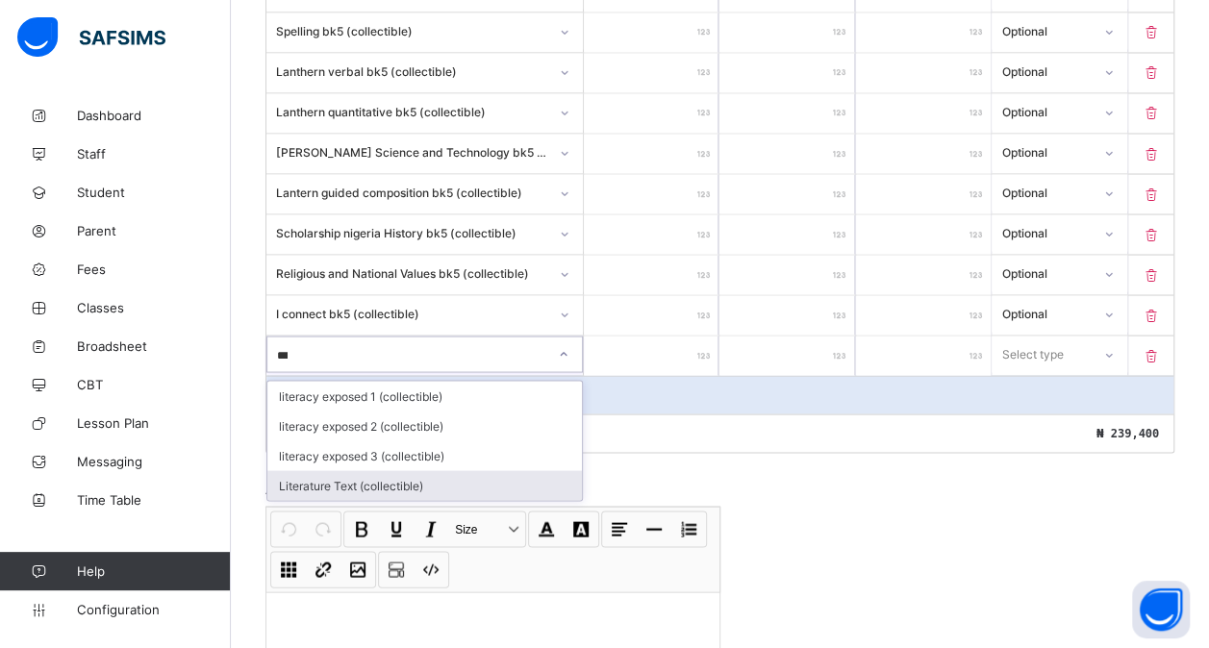
click at [350, 470] on div "Literature Text (collectible)" at bounding box center [424, 485] width 315 height 30
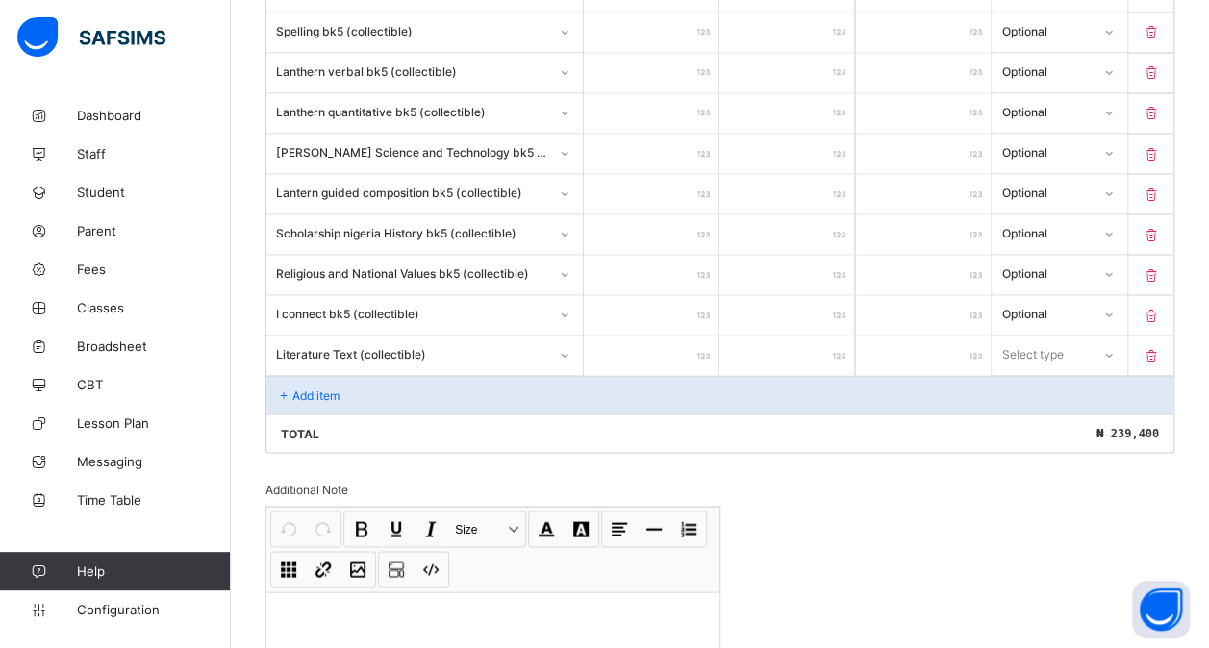
click at [634, 336] on input "number" at bounding box center [651, 355] width 135 height 39
click at [1089, 340] on div "Select type" at bounding box center [1041, 353] width 96 height 27
click at [1053, 411] on div "Optional" at bounding box center [1059, 426] width 133 height 30
click at [328, 388] on p "Add item" at bounding box center [315, 395] width 47 height 14
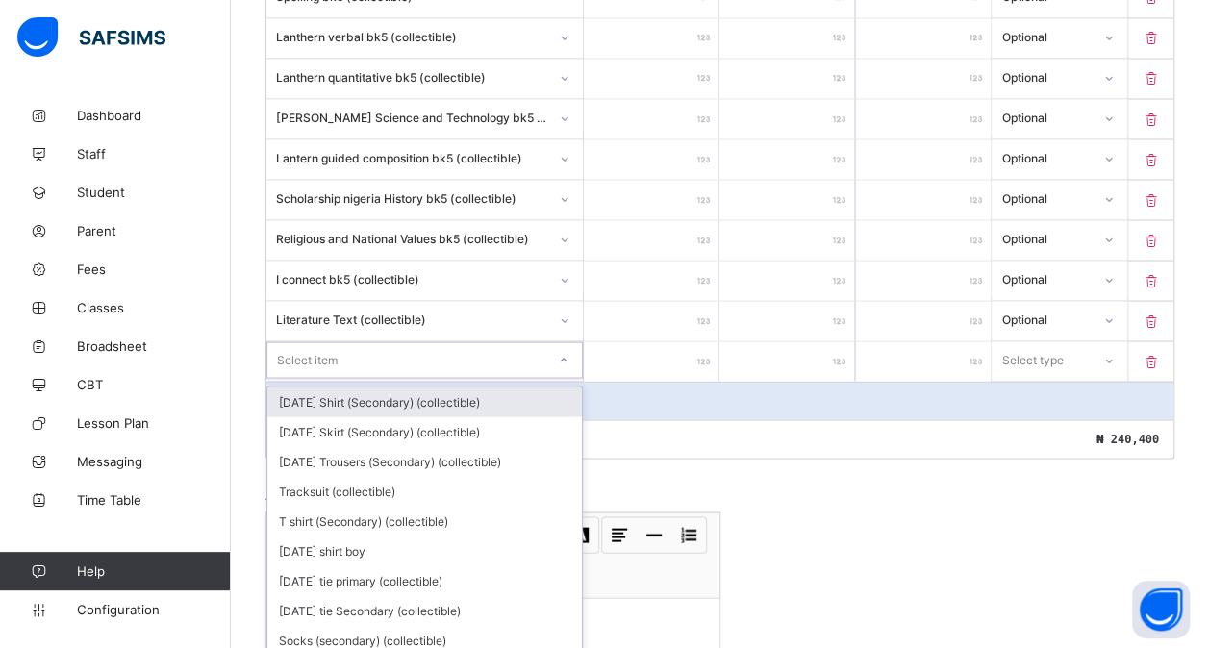
scroll to position [1732, 0]
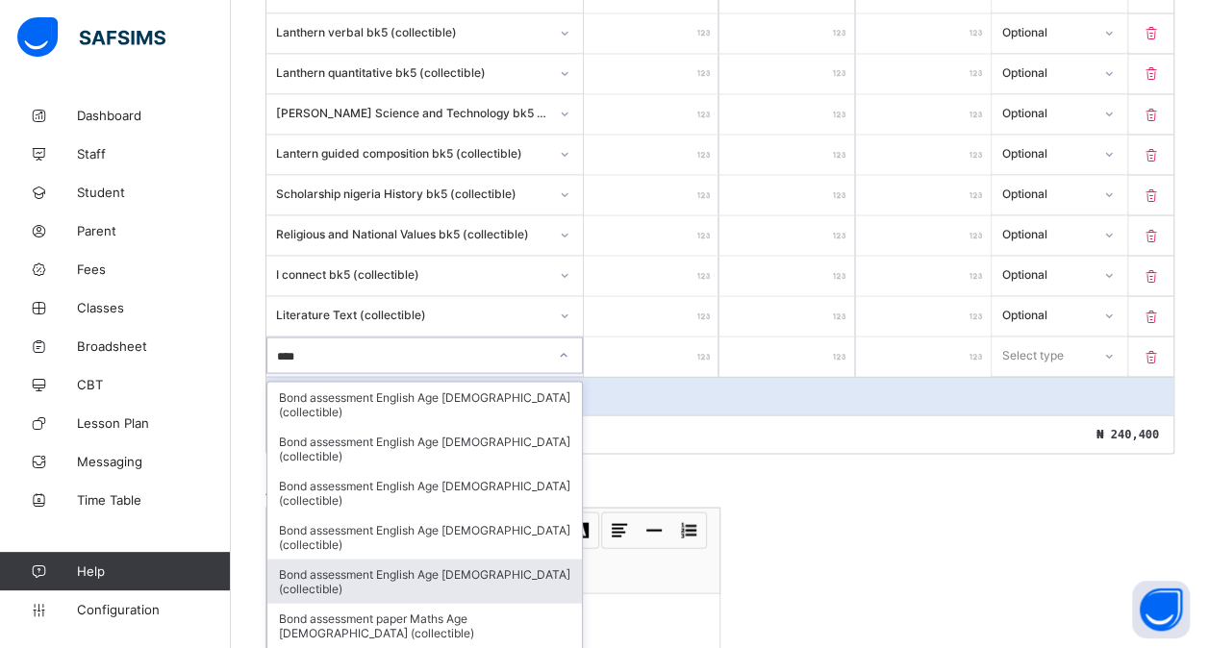
click at [494, 559] on div "Bond assessment English Age [DEMOGRAPHIC_DATA] (collectible)" at bounding box center [424, 581] width 315 height 44
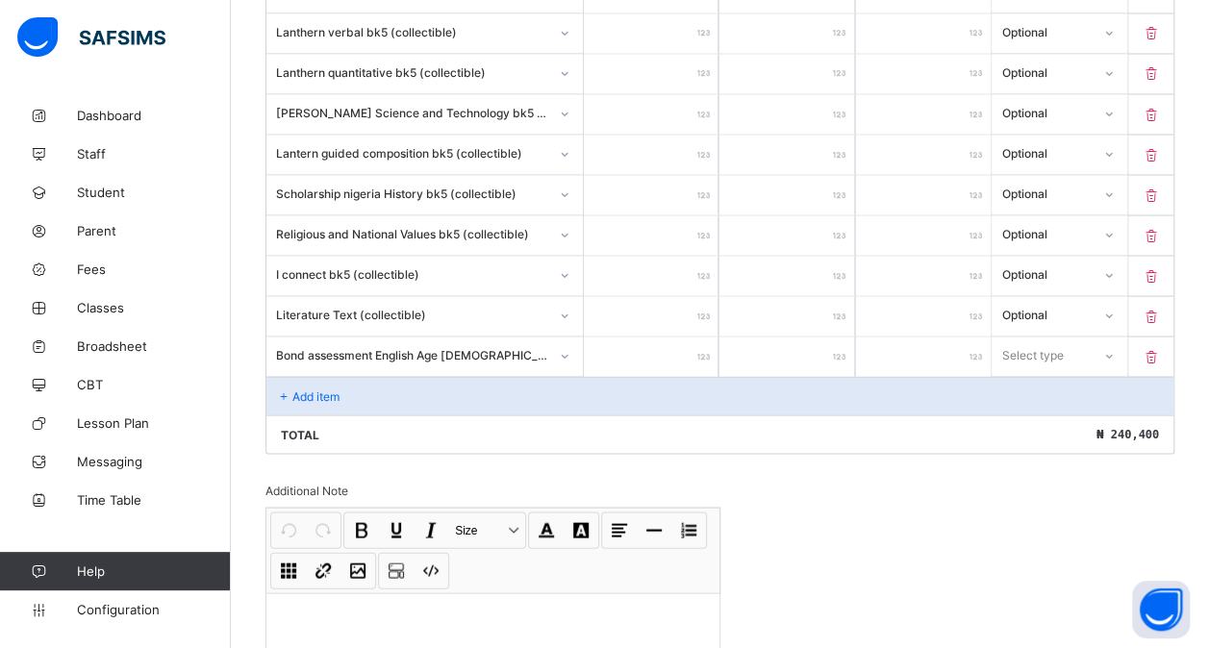
click at [664, 337] on input "number" at bounding box center [651, 356] width 135 height 39
click at [1046, 337] on div "Select type" at bounding box center [1033, 355] width 62 height 37
click at [1048, 412] on div "Optional" at bounding box center [1059, 427] width 133 height 30
click at [400, 376] on div "Add item" at bounding box center [719, 395] width 907 height 38
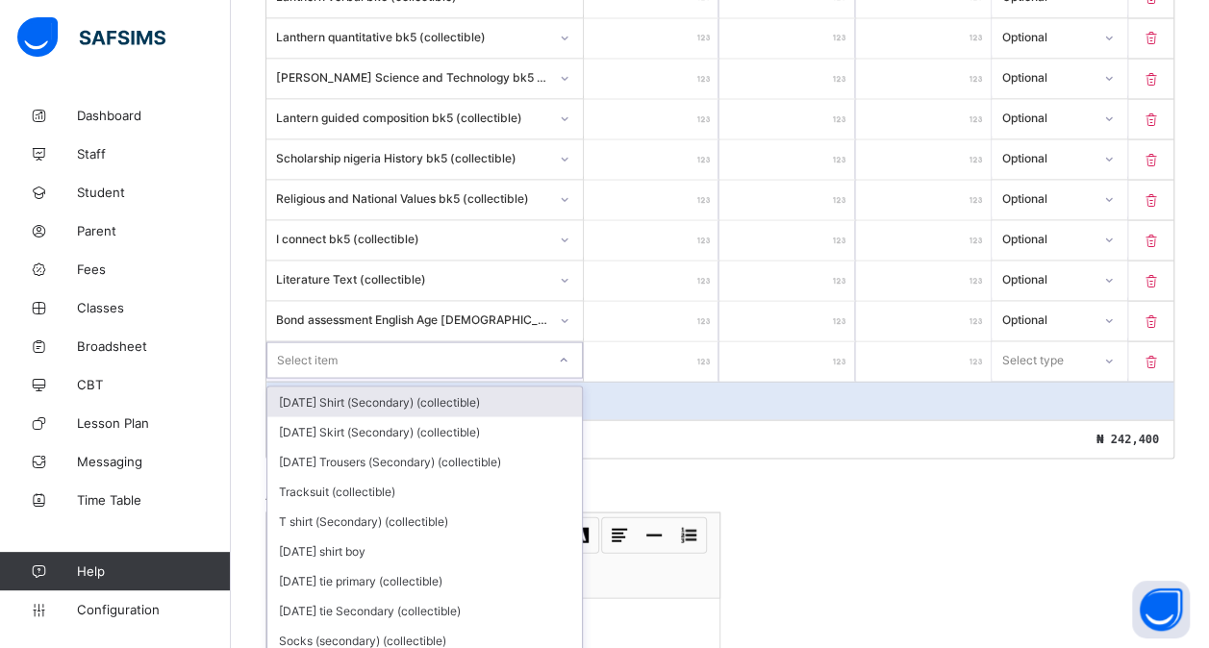
scroll to position [1772, 0]
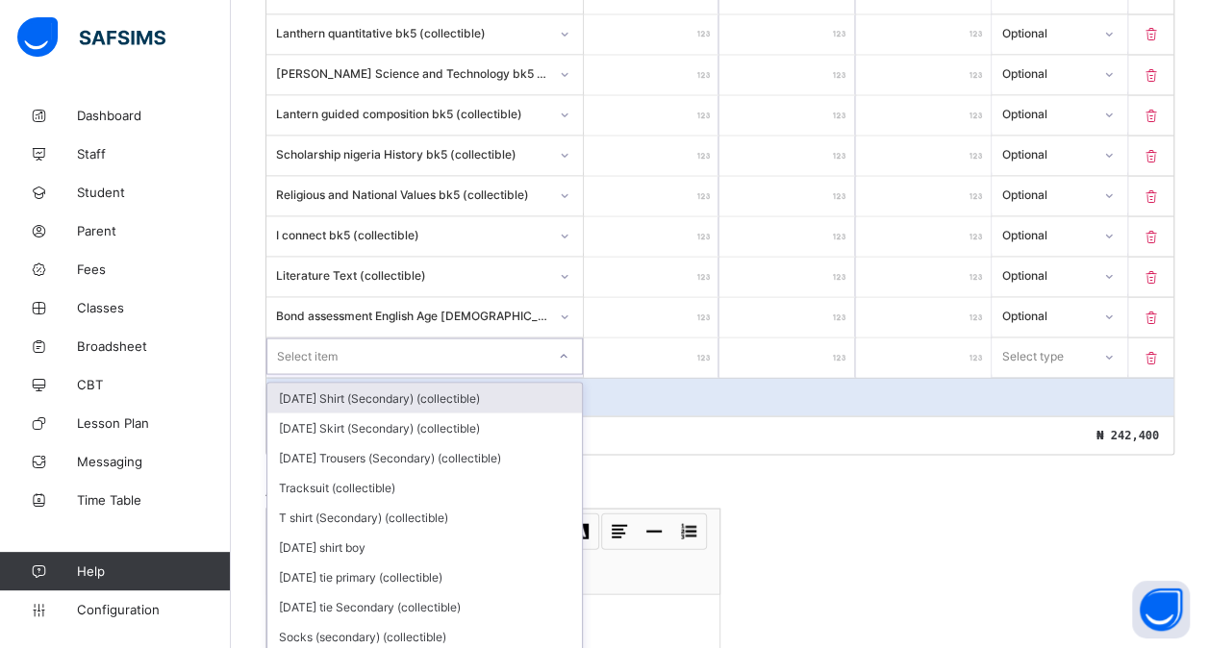
click at [333, 361] on div "option [DATE] Shirt (Secondary) (collectible) focused, 1 of 174. 174 results av…" at bounding box center [424, 356] width 316 height 37
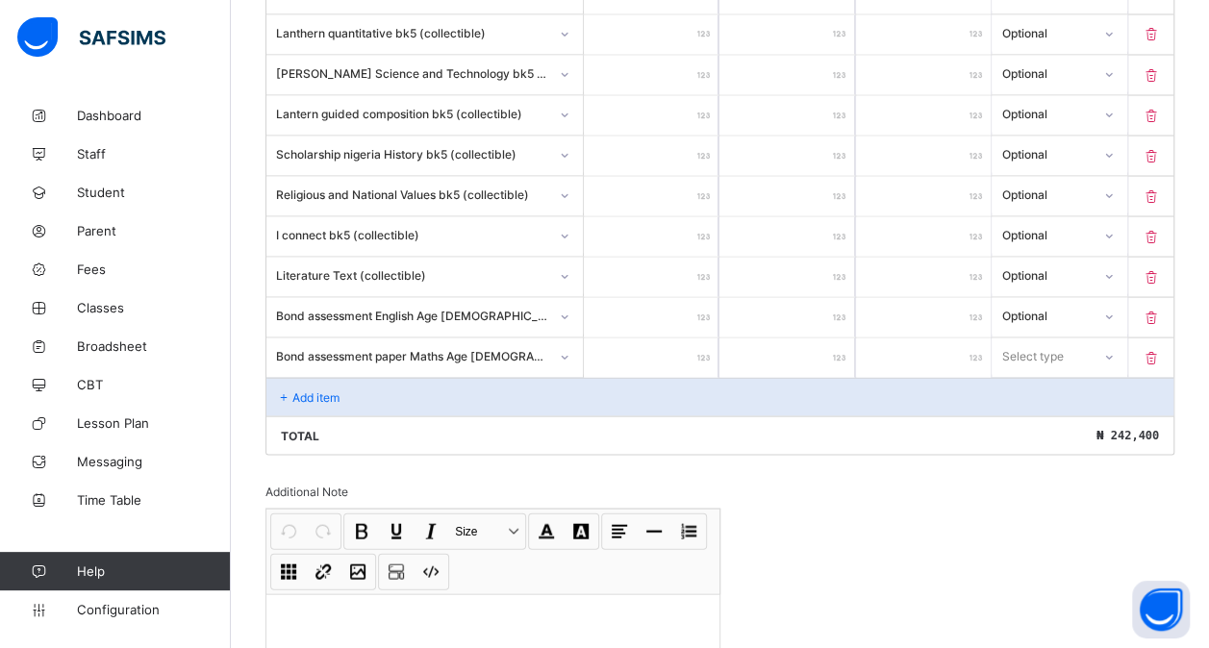
click at [667, 338] on input "number" at bounding box center [651, 357] width 135 height 39
click at [1064, 338] on div "Select type" at bounding box center [1033, 356] width 62 height 37
click at [1054, 413] on div "Optional" at bounding box center [1059, 428] width 133 height 30
click at [317, 377] on div "Add item" at bounding box center [719, 396] width 907 height 38
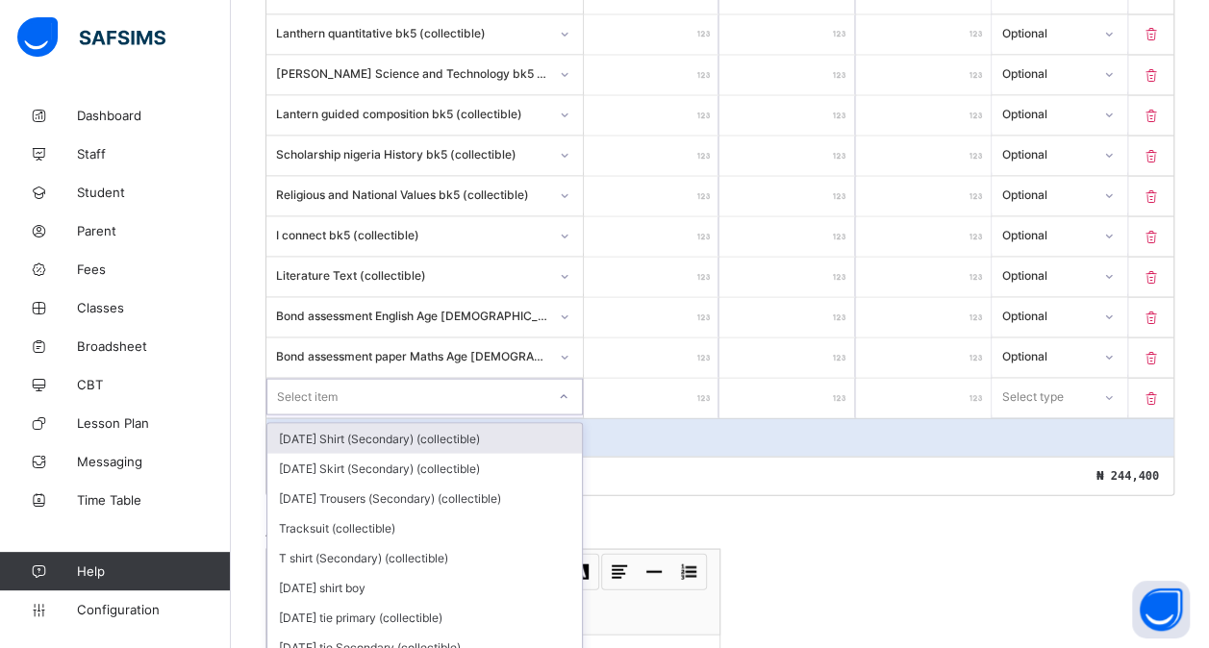
scroll to position [1812, 0]
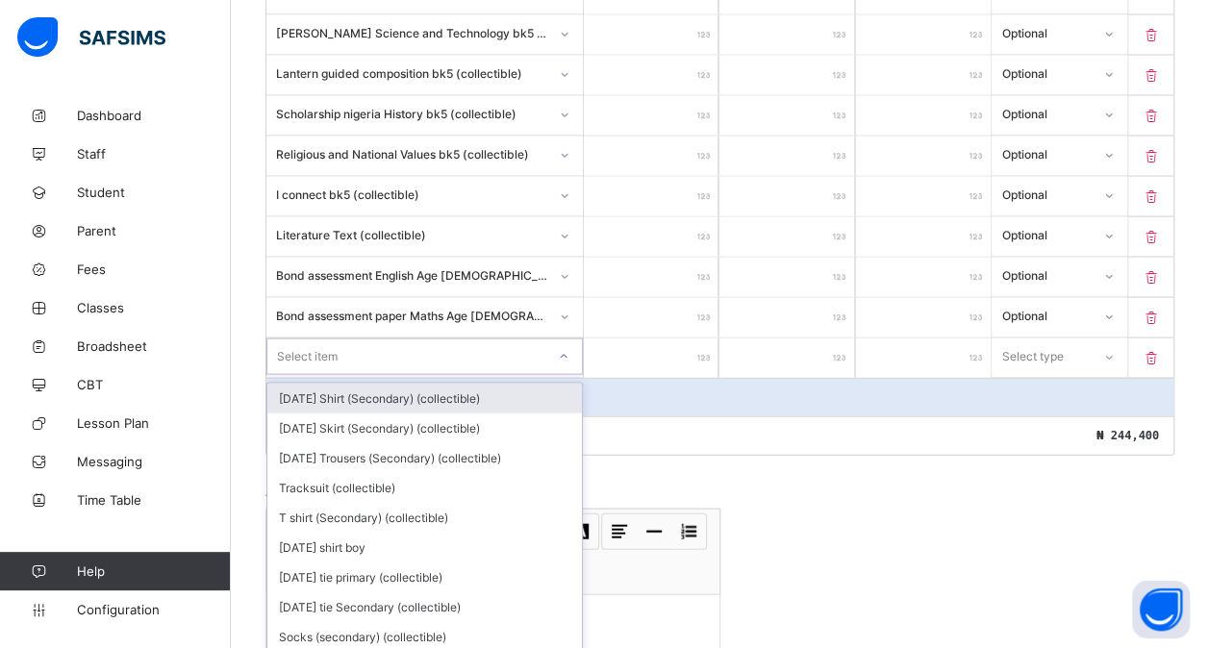
click at [335, 363] on div "option [DATE] Shirt (Secondary) (collectible) focused, 1 of 173. 173 results av…" at bounding box center [424, 356] width 316 height 37
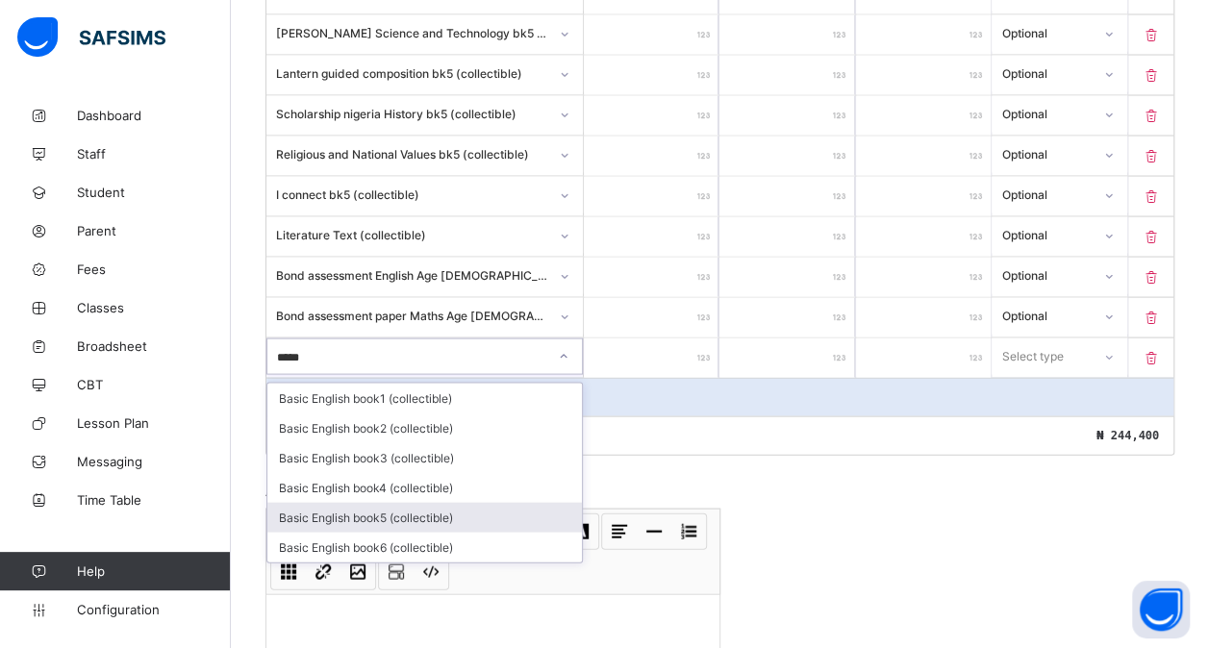
click at [351, 502] on div "Basic English book5 (collectible)" at bounding box center [424, 517] width 315 height 30
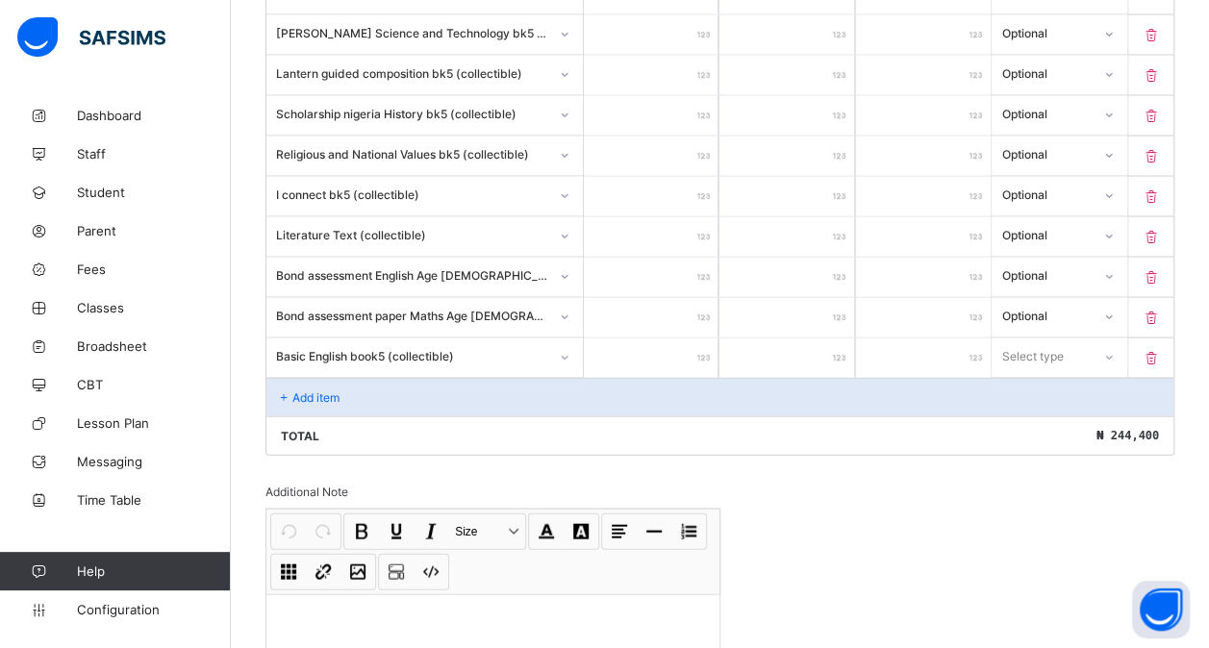
click at [674, 338] on input "number" at bounding box center [651, 357] width 135 height 39
click at [1052, 338] on div "Select type" at bounding box center [1033, 356] width 62 height 37
click at [1045, 413] on div "Optional" at bounding box center [1059, 428] width 133 height 30
click at [701, 338] on input "****" at bounding box center [651, 357] width 135 height 39
click at [408, 377] on div "Add item" at bounding box center [719, 396] width 907 height 38
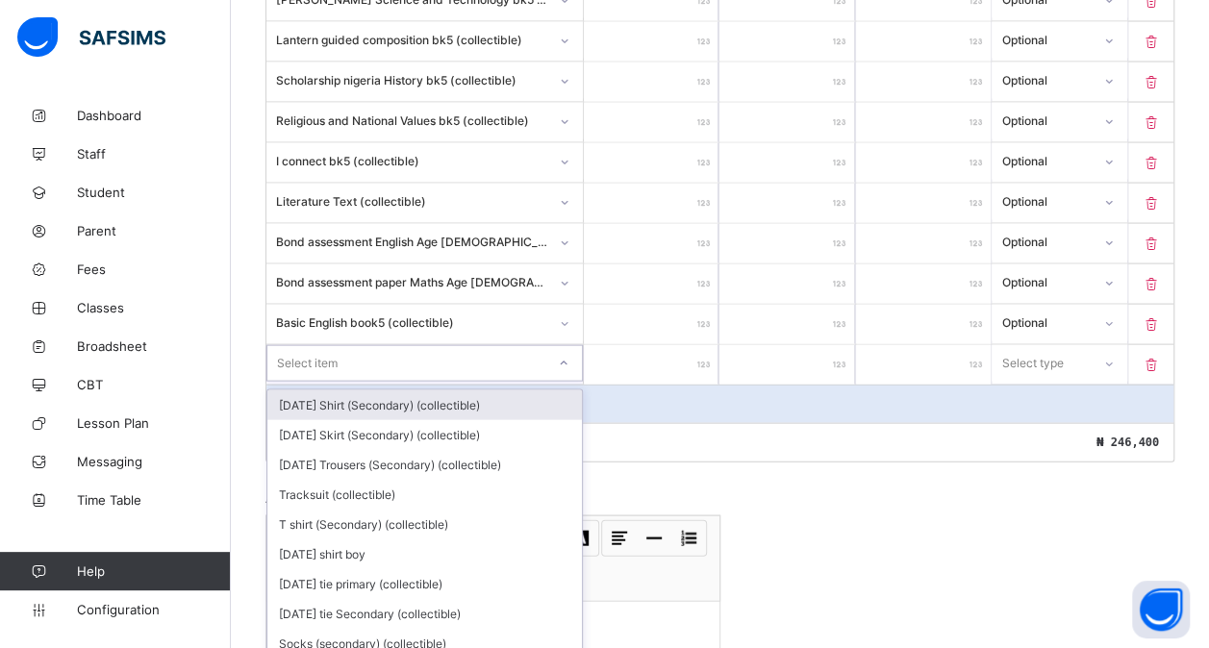
scroll to position [1851, 0]
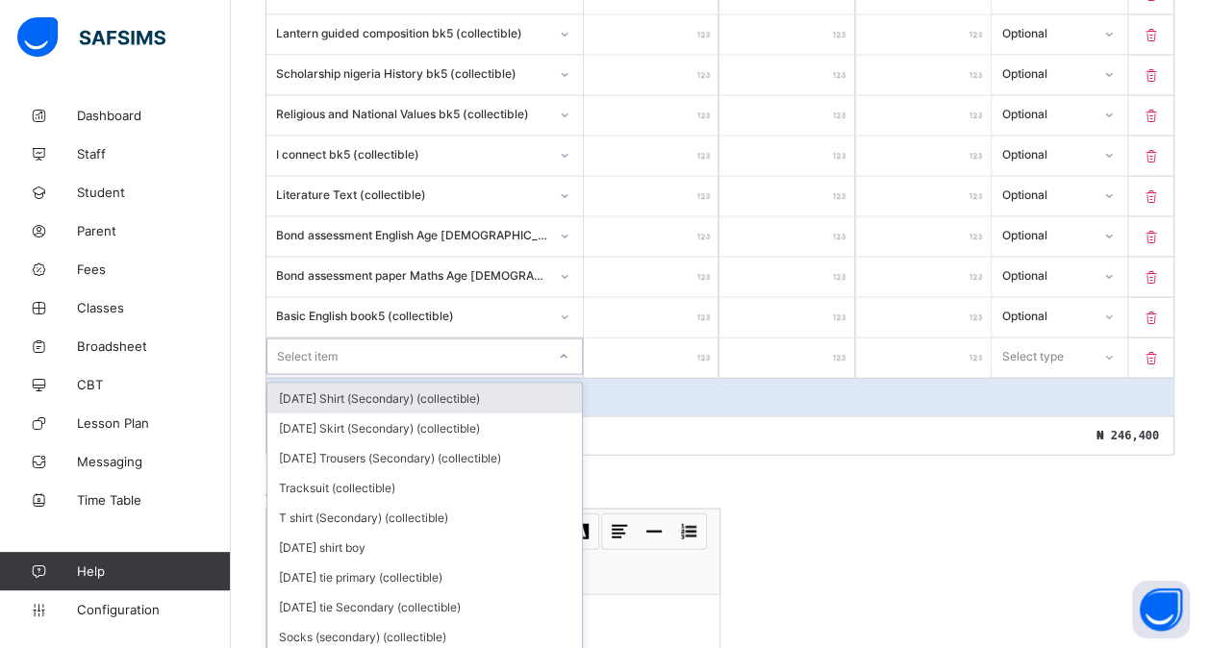
click at [323, 361] on div "option [DATE] Shirt (Secondary) (collectible) focused, 1 of 172. 172 results av…" at bounding box center [424, 357] width 316 height 37
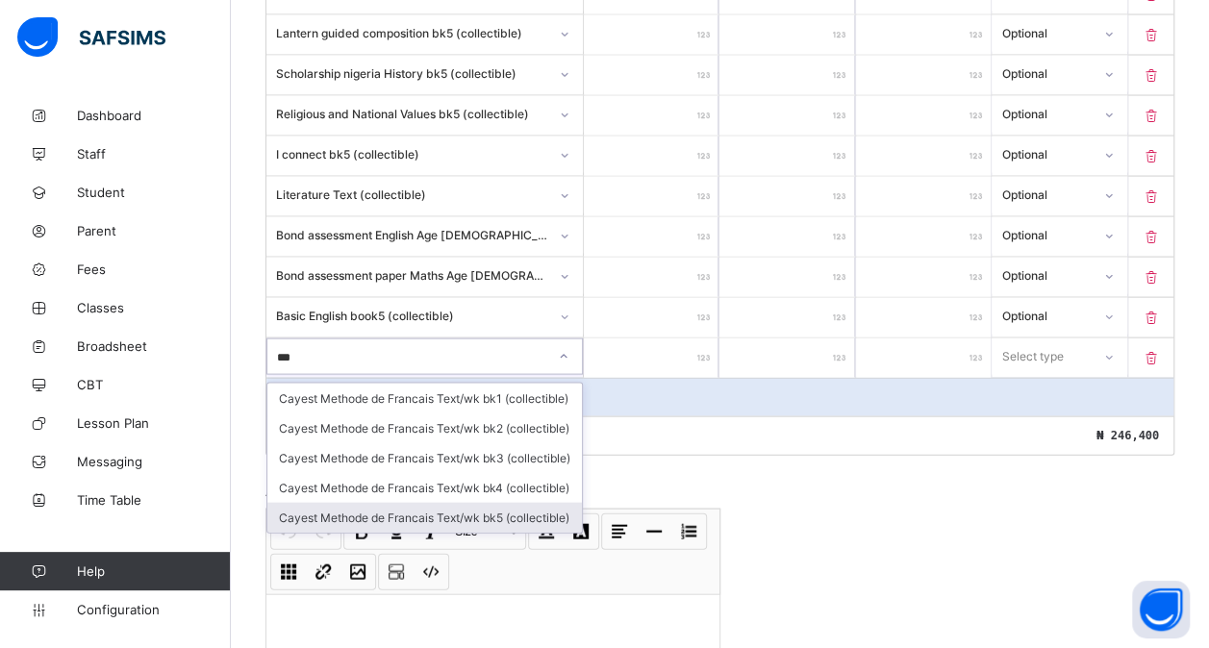
click at [448, 503] on div "Cayest Methode de Francais Text/wk bk5 (collectible)" at bounding box center [424, 518] width 315 height 30
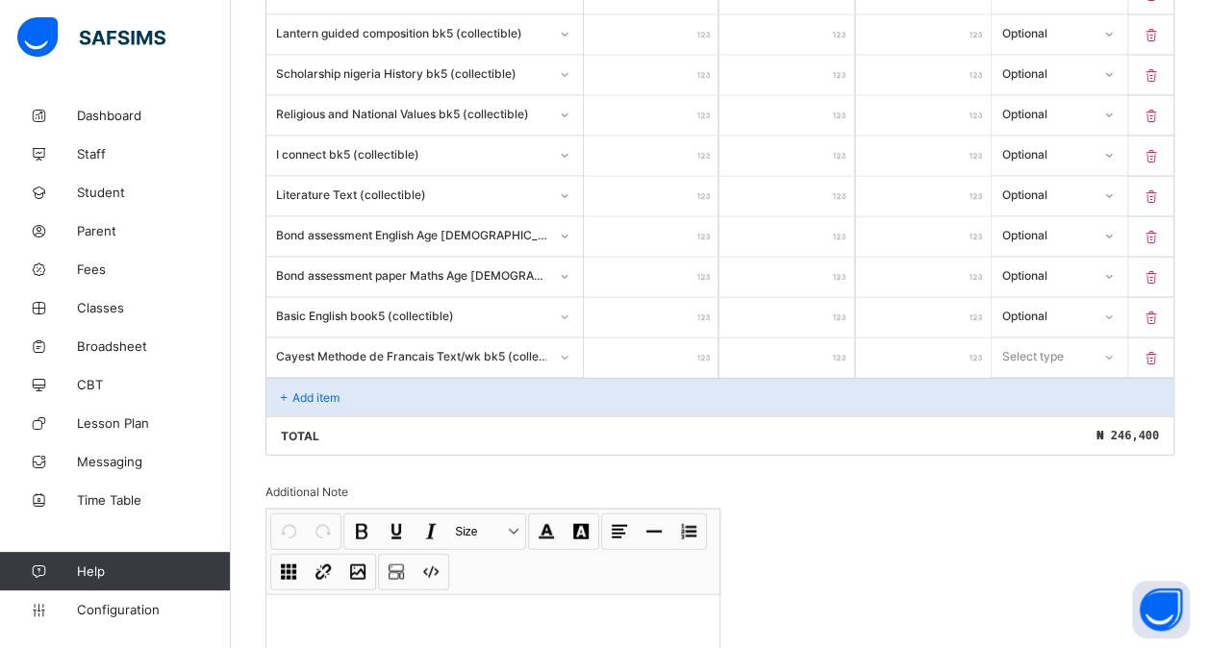
click at [646, 339] on input "number" at bounding box center [651, 358] width 135 height 39
click at [1044, 339] on div "Select type" at bounding box center [1033, 357] width 62 height 37
click at [1039, 414] on div "Optional" at bounding box center [1059, 429] width 133 height 30
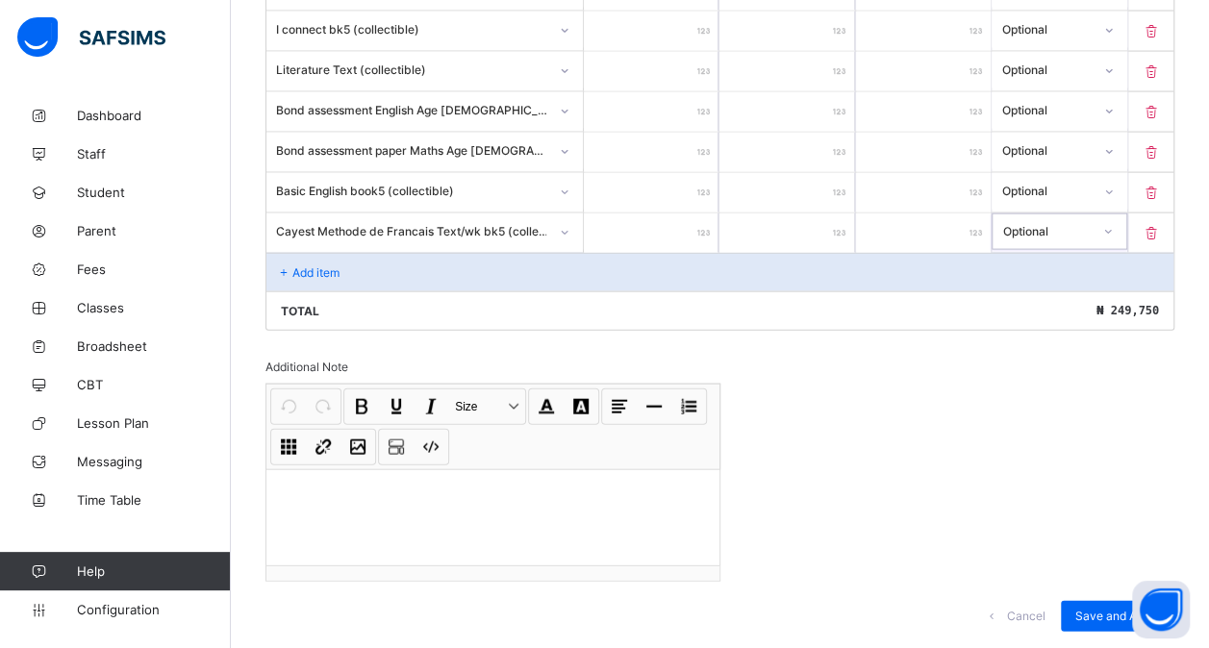
scroll to position [1989, 0]
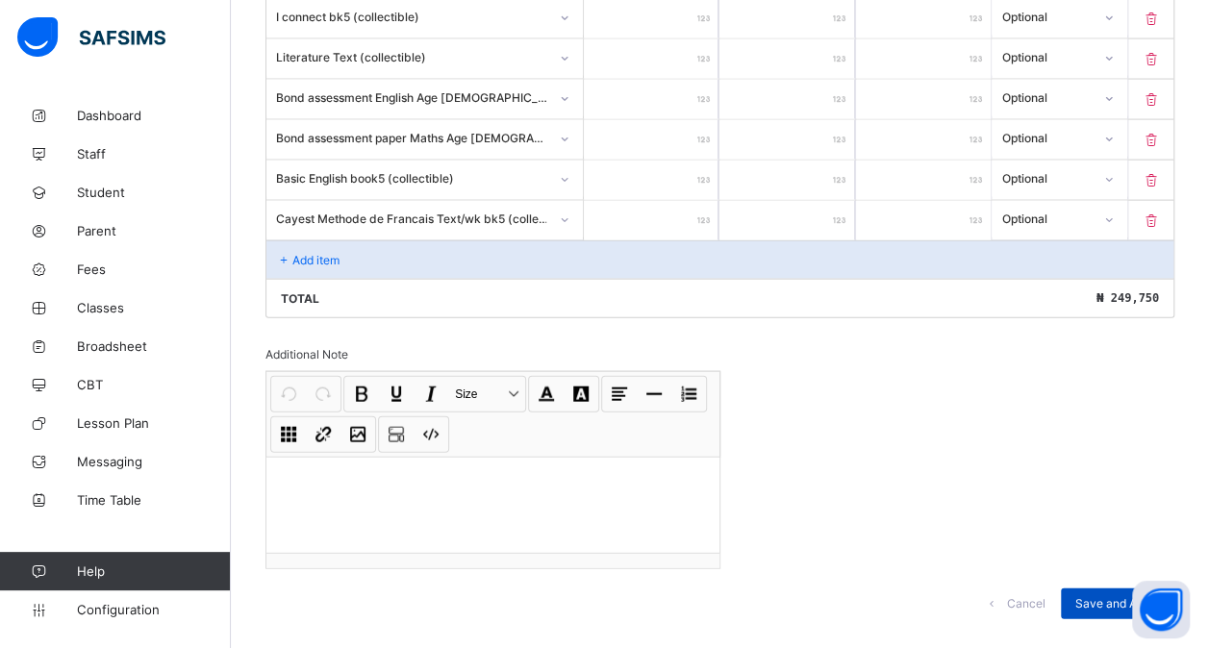
click at [1106, 596] on span "Save and Apply" at bounding box center [1117, 603] width 85 height 14
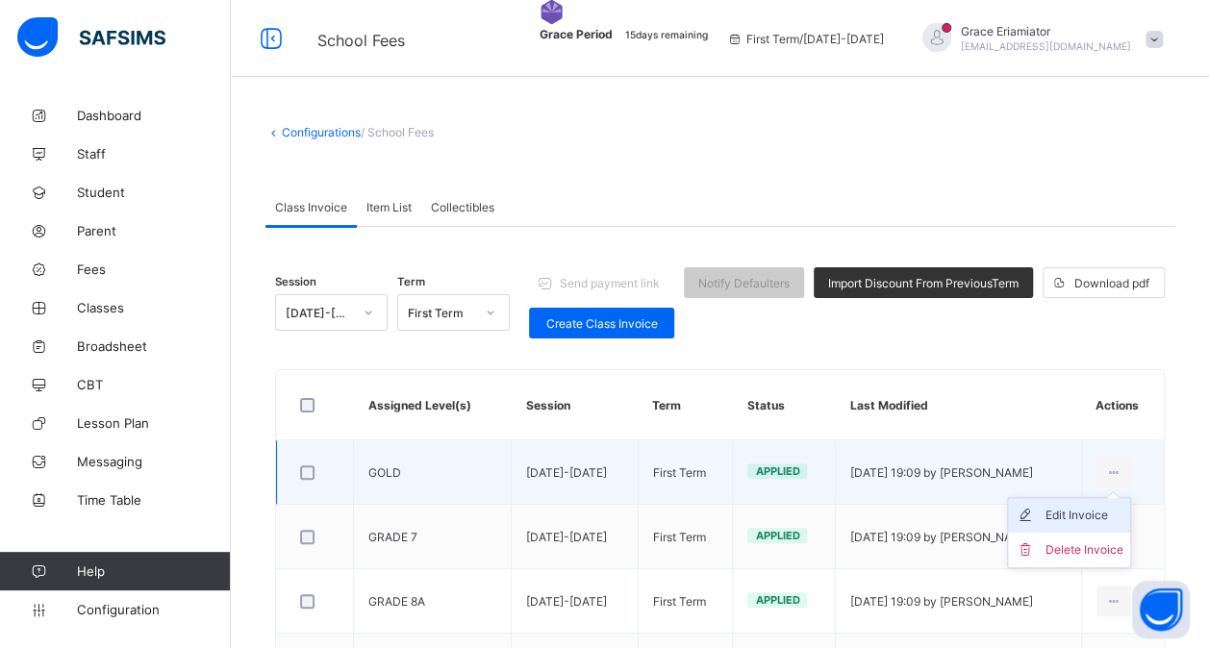
click at [1089, 510] on div "Edit Invoice" at bounding box center [1084, 515] width 78 height 19
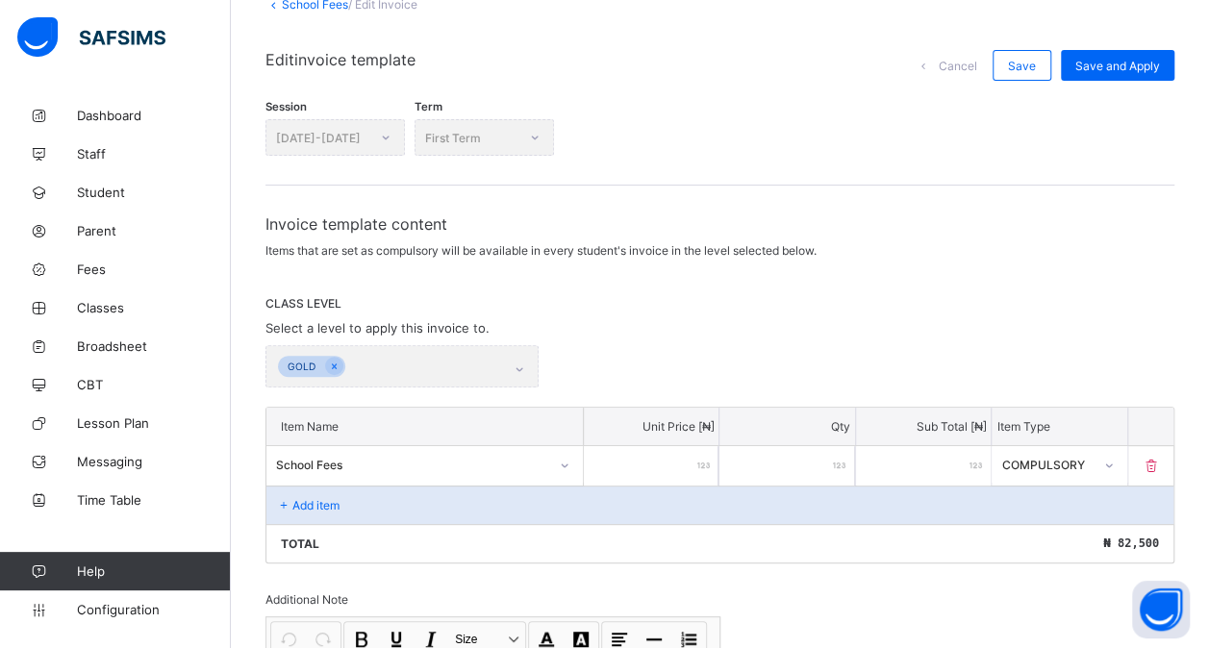
scroll to position [132, 0]
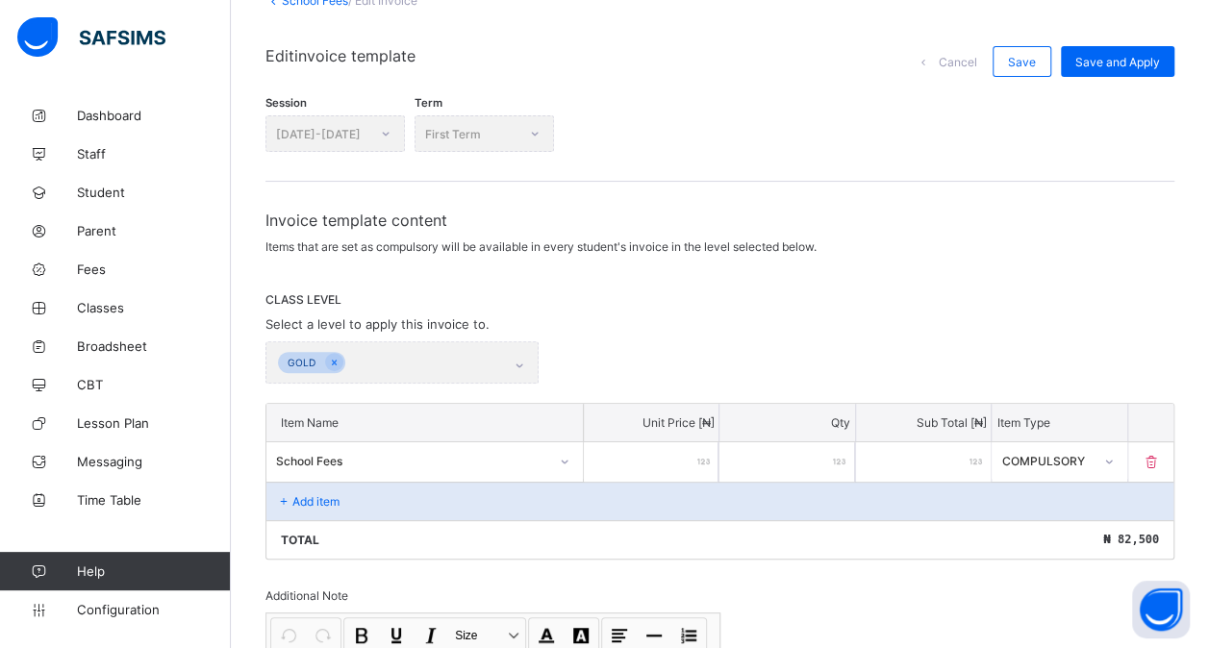
click at [402, 492] on div "Add item" at bounding box center [719, 501] width 907 height 38
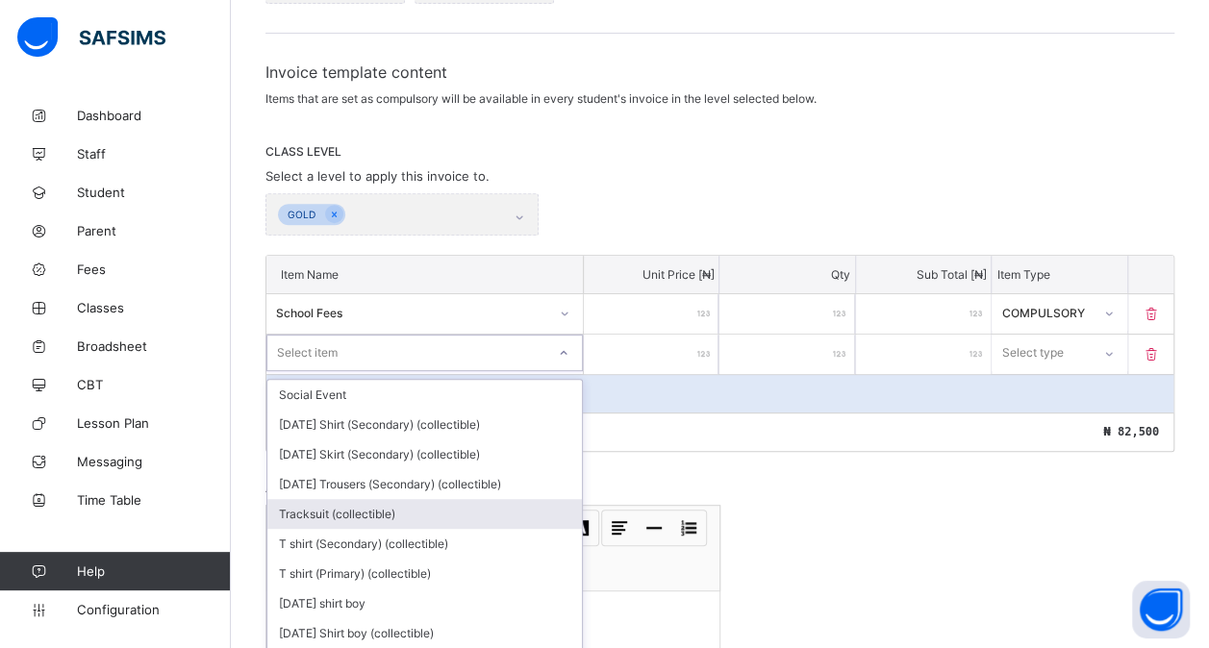
scroll to position [301, 0]
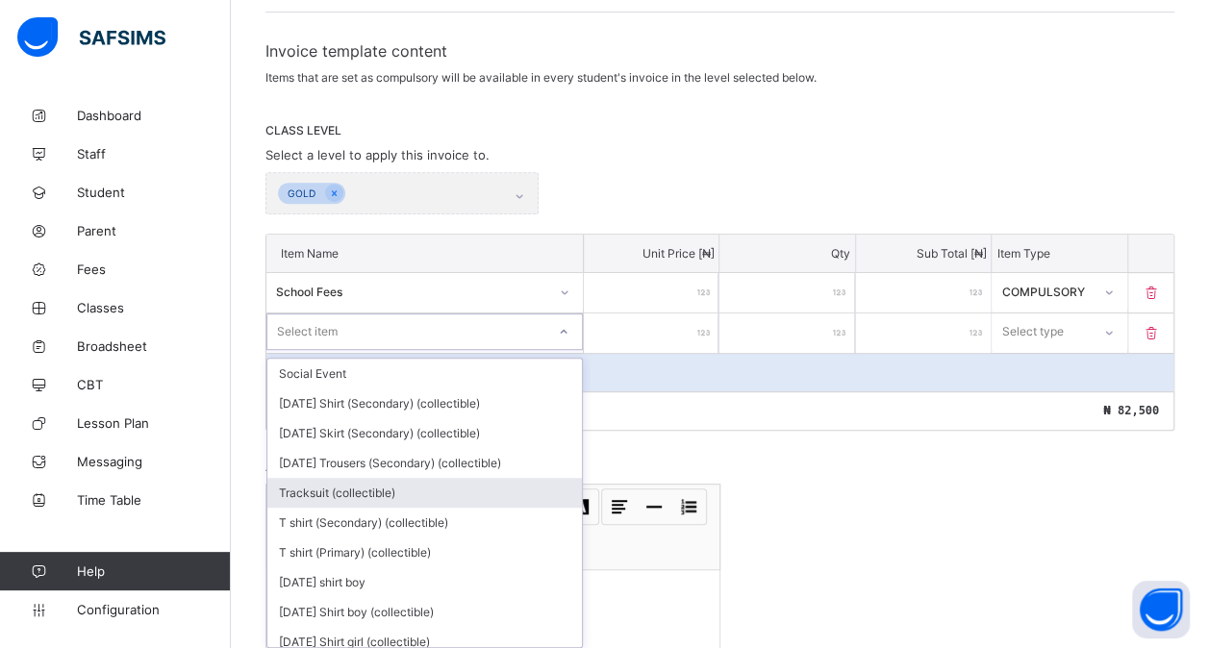
click at [385, 350] on div "option Tracksuit (collectible) focused, 5 of 211. 211 results available. Use Up…" at bounding box center [424, 332] width 316 height 37
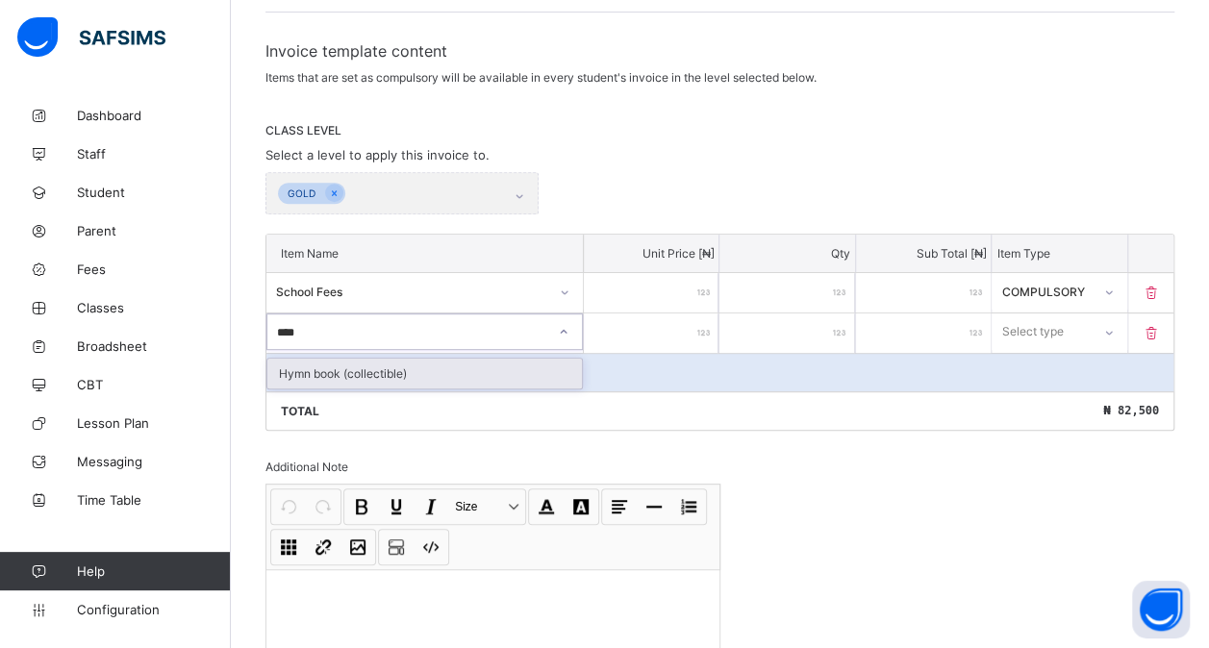
click at [533, 374] on div "Hymn book (collectible)" at bounding box center [424, 374] width 315 height 30
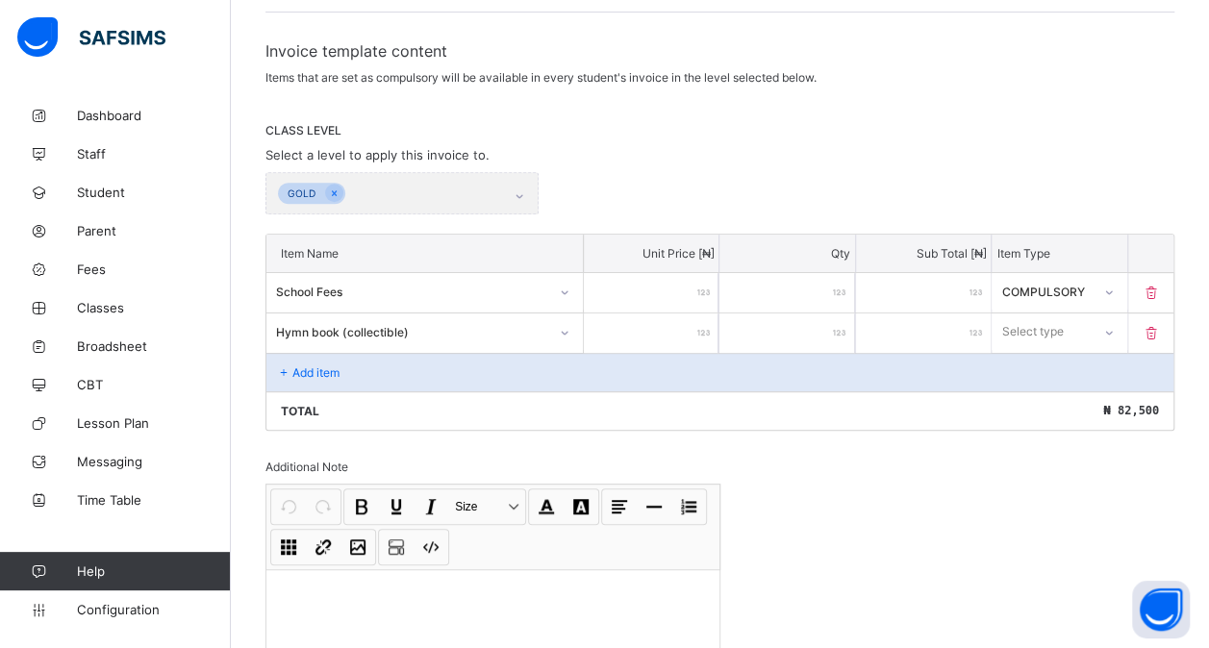
click at [658, 335] on input "number" at bounding box center [651, 333] width 135 height 39
click at [1089, 333] on div "Select type" at bounding box center [1041, 331] width 96 height 27
click at [1045, 389] on div "Optional" at bounding box center [1059, 404] width 133 height 30
click at [354, 365] on div "Add item" at bounding box center [719, 372] width 907 height 38
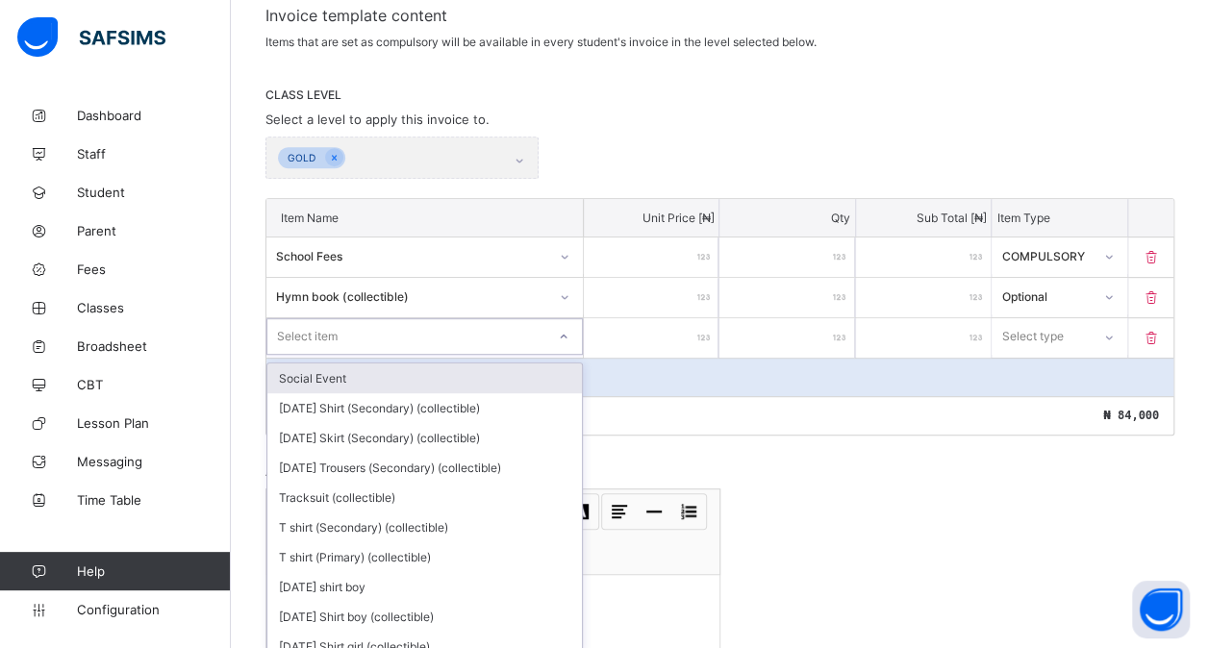
click at [354, 355] on div "option Social Event focused, 1 of 210. 210 results available. Use Up and Down t…" at bounding box center [424, 336] width 316 height 37
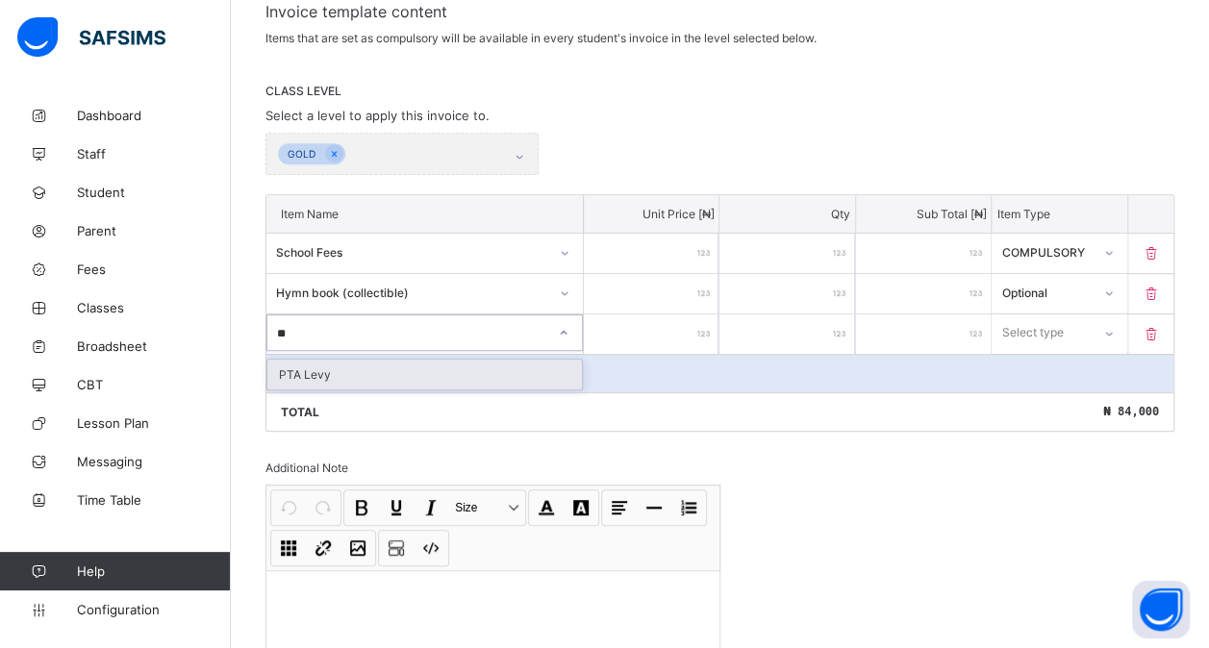
click at [370, 365] on div "PTA Levy" at bounding box center [424, 375] width 315 height 30
click at [682, 327] on input "number" at bounding box center [651, 334] width 135 height 39
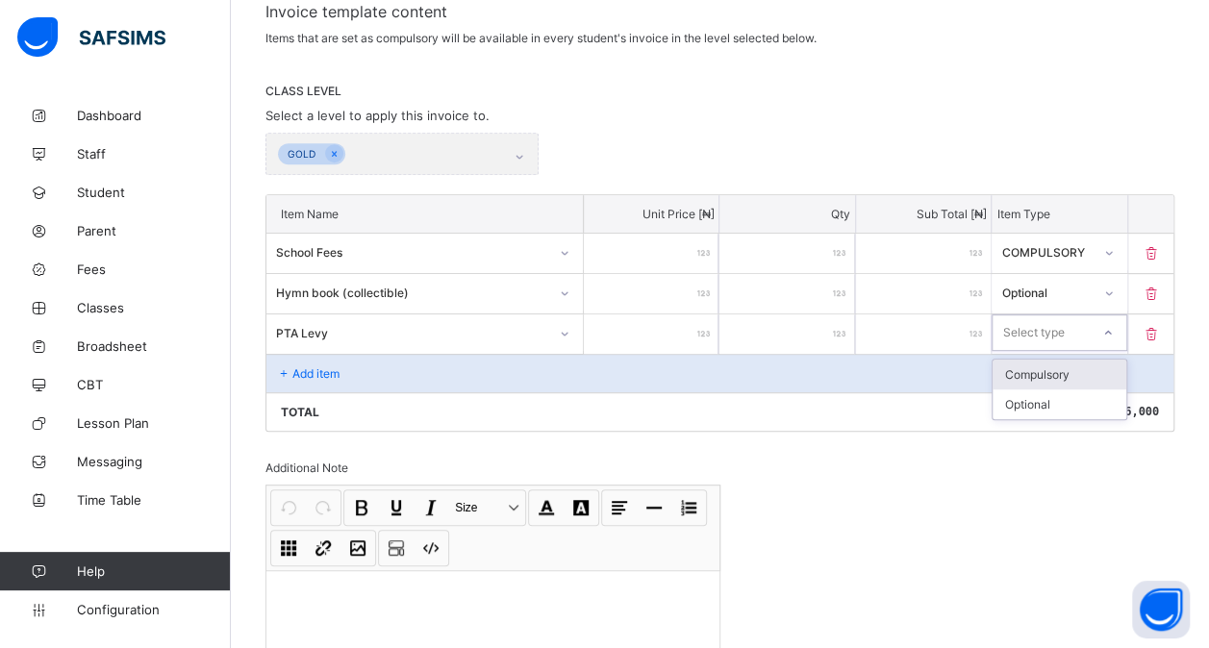
click at [1041, 340] on div "Select type" at bounding box center [1059, 333] width 135 height 37
click at [1027, 396] on div "Optional" at bounding box center [1059, 405] width 133 height 30
click at [1077, 319] on div "Select type" at bounding box center [1041, 332] width 96 height 27
drag, startPoint x: 1086, startPoint y: 327, endPoint x: 1040, endPoint y: 396, distance: 83.2
click at [1040, 351] on div "option Optional, selected. option Optional focused, 2 of 2. 2 results available…" at bounding box center [1059, 333] width 135 height 37
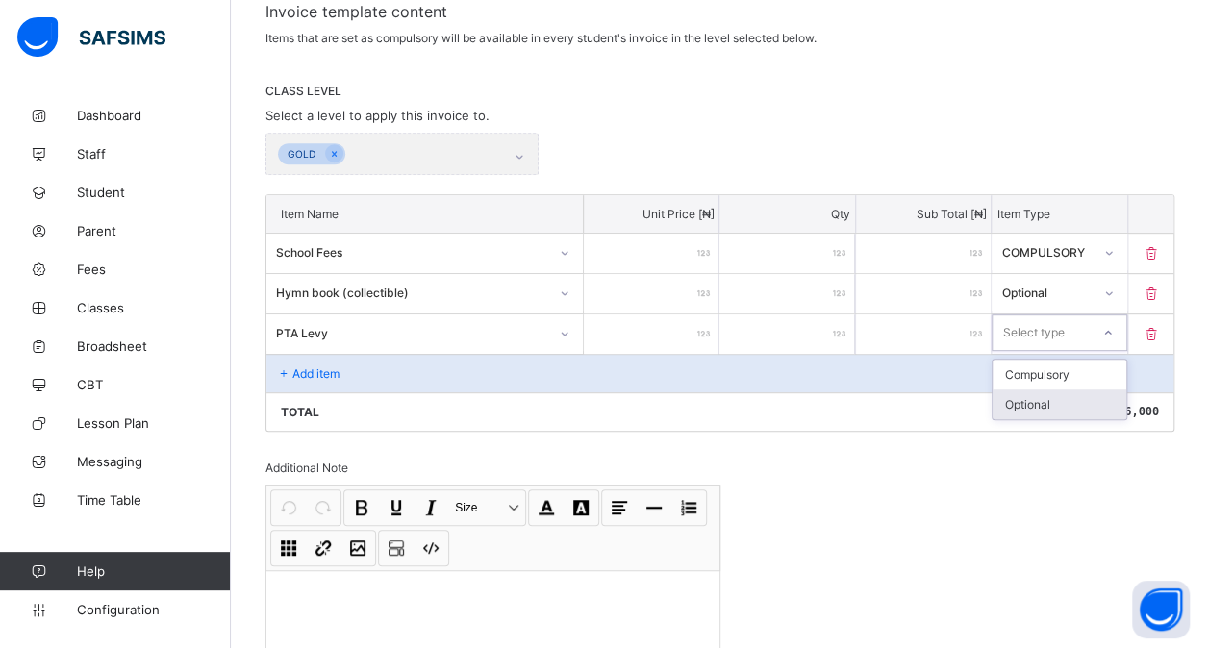
click at [1040, 396] on div "Optional" at bounding box center [1059, 405] width 133 height 30
click at [316, 355] on div "Add item" at bounding box center [719, 373] width 907 height 38
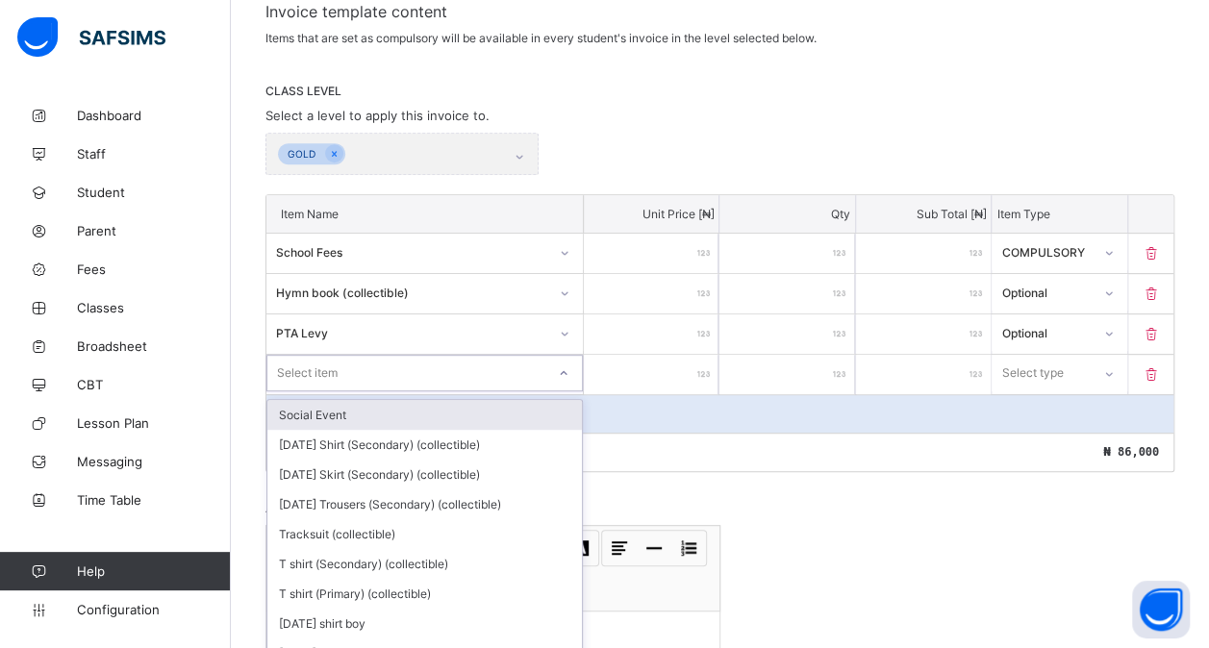
scroll to position [381, 0]
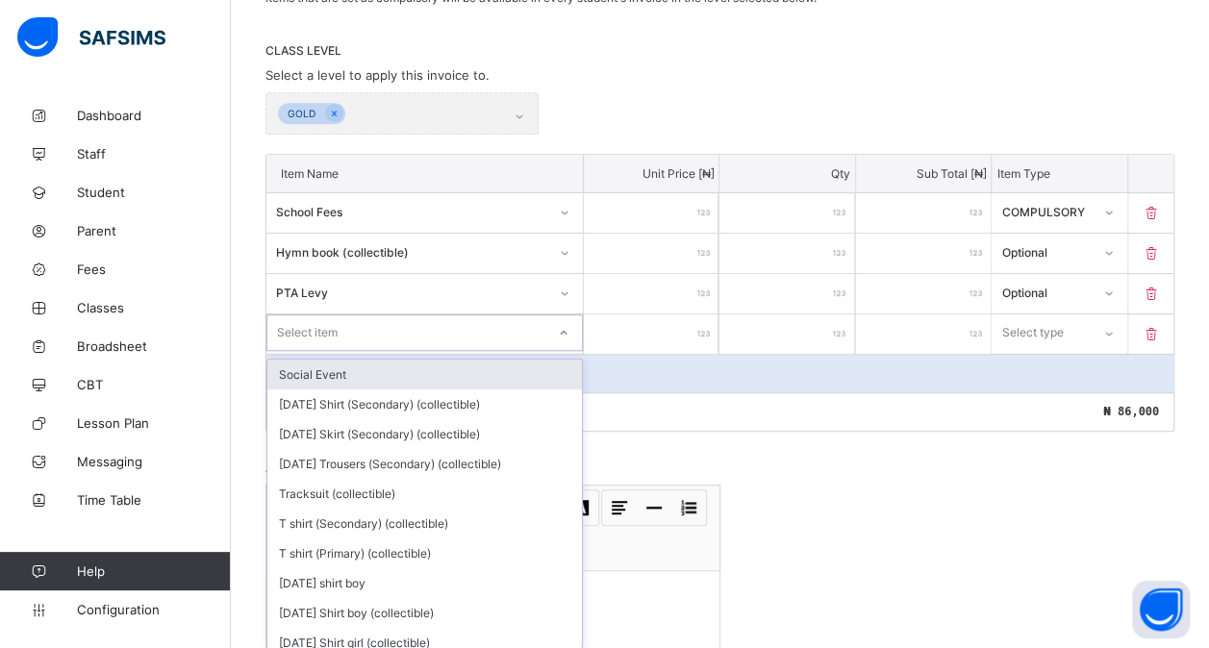
click at [298, 351] on div "option Social Event focused, 1 of 209. 209 results available. Use Up and Down t…" at bounding box center [424, 333] width 316 height 37
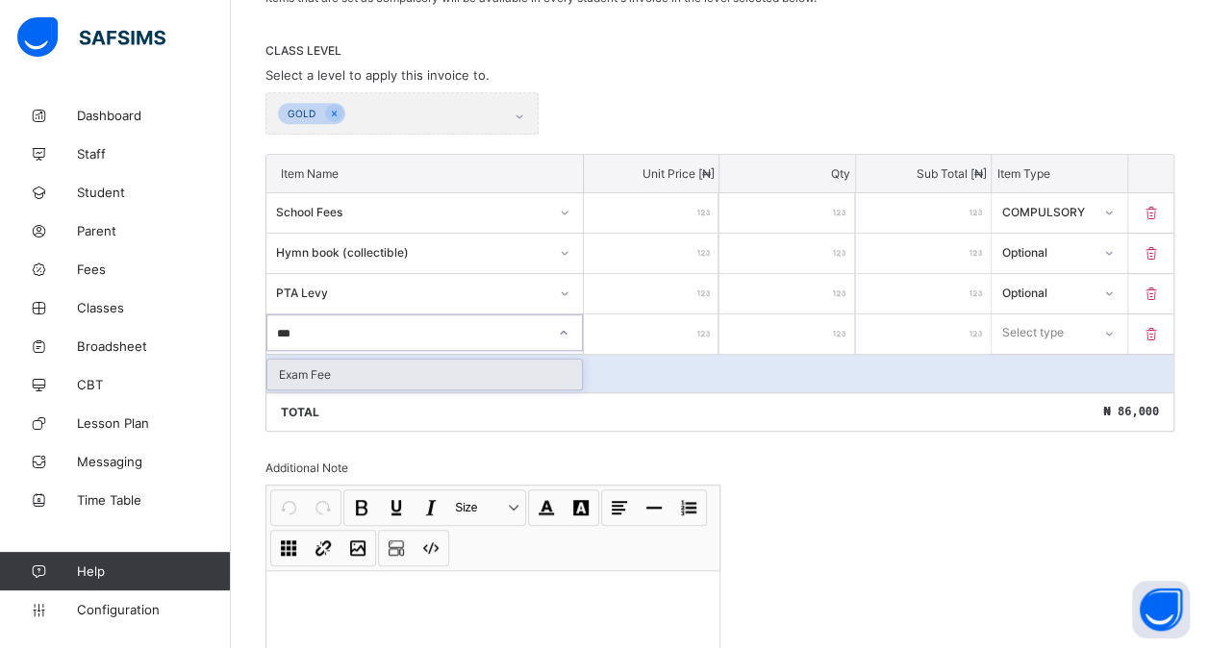
click at [450, 360] on div "Exam Fee" at bounding box center [424, 375] width 315 height 30
click at [686, 321] on input "number" at bounding box center [651, 334] width 135 height 39
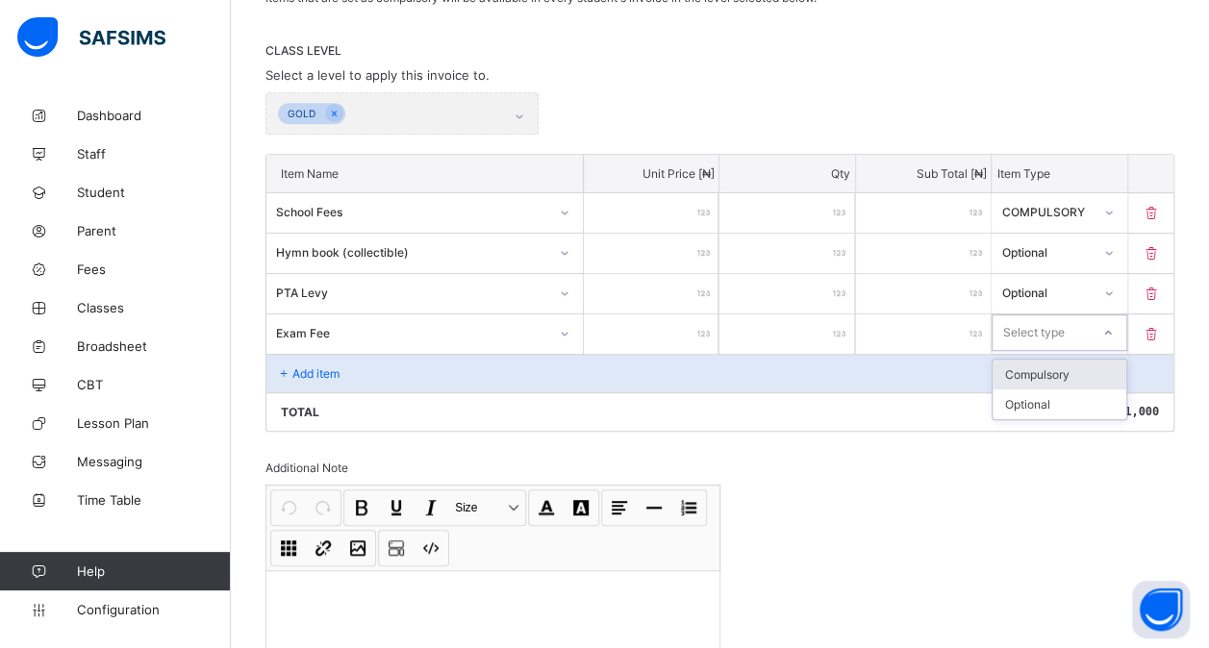
click at [1025, 326] on div "Select type" at bounding box center [1033, 333] width 62 height 37
click at [1035, 390] on div "Optional" at bounding box center [1059, 405] width 133 height 30
click at [298, 366] on p "Add item" at bounding box center [315, 373] width 47 height 14
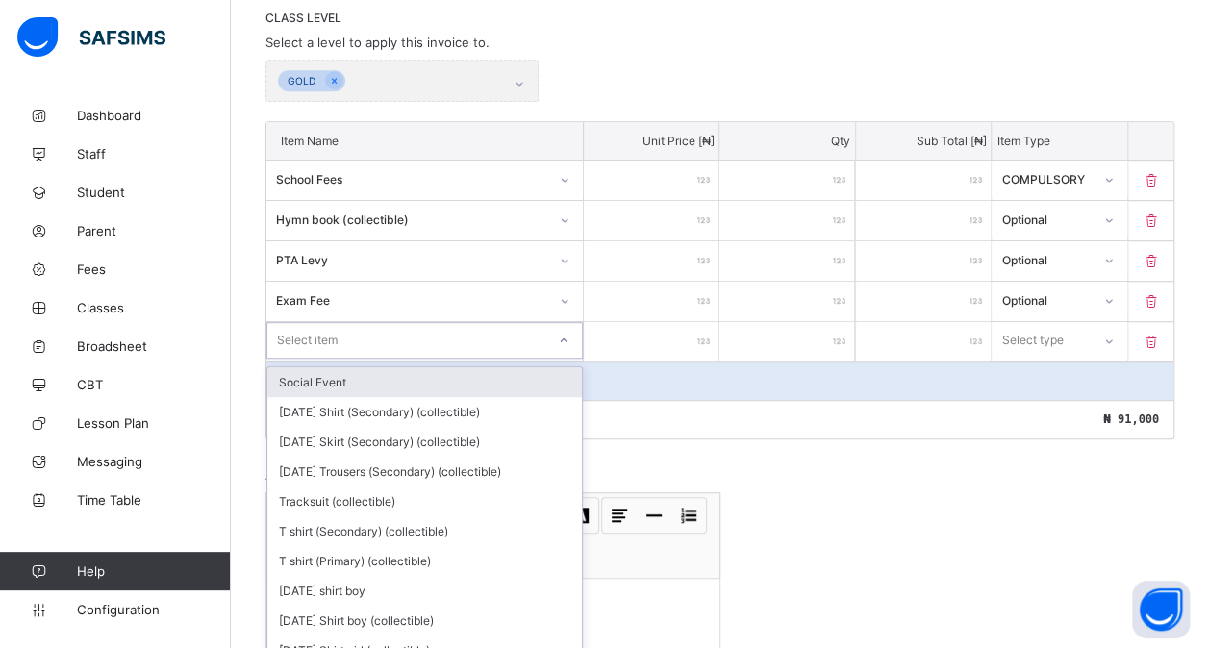
click at [318, 359] on div "option Social Event focused, 1 of 208. 208 results available. Use Up and Down t…" at bounding box center [424, 340] width 316 height 37
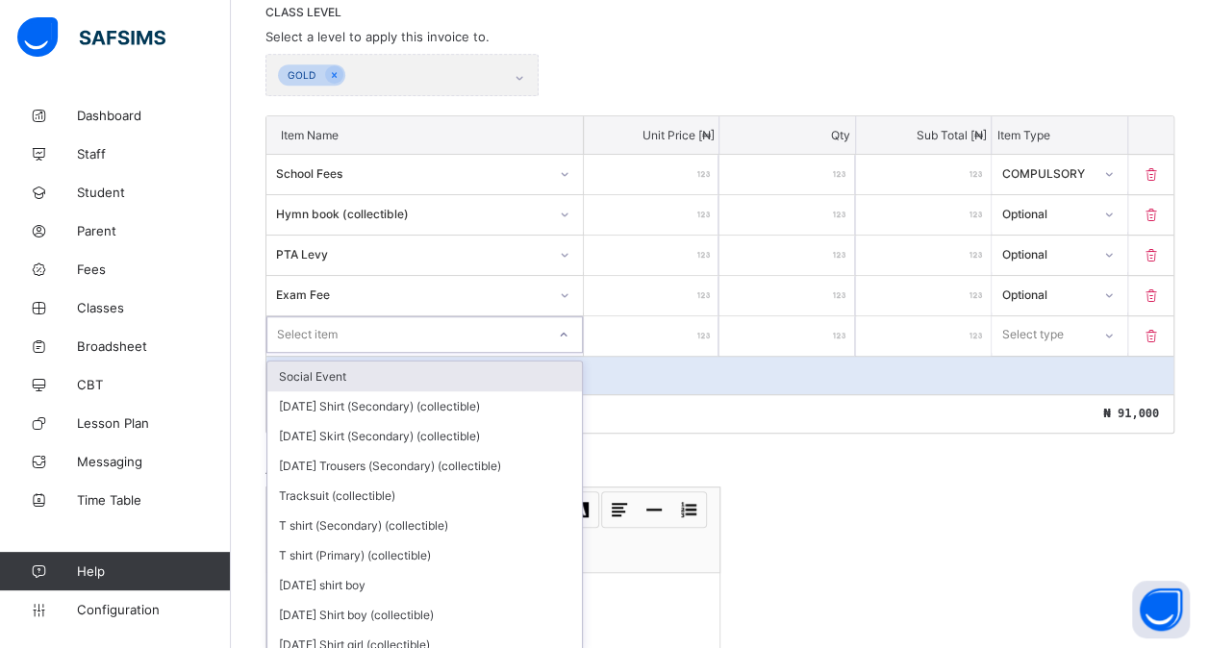
scroll to position [420, 0]
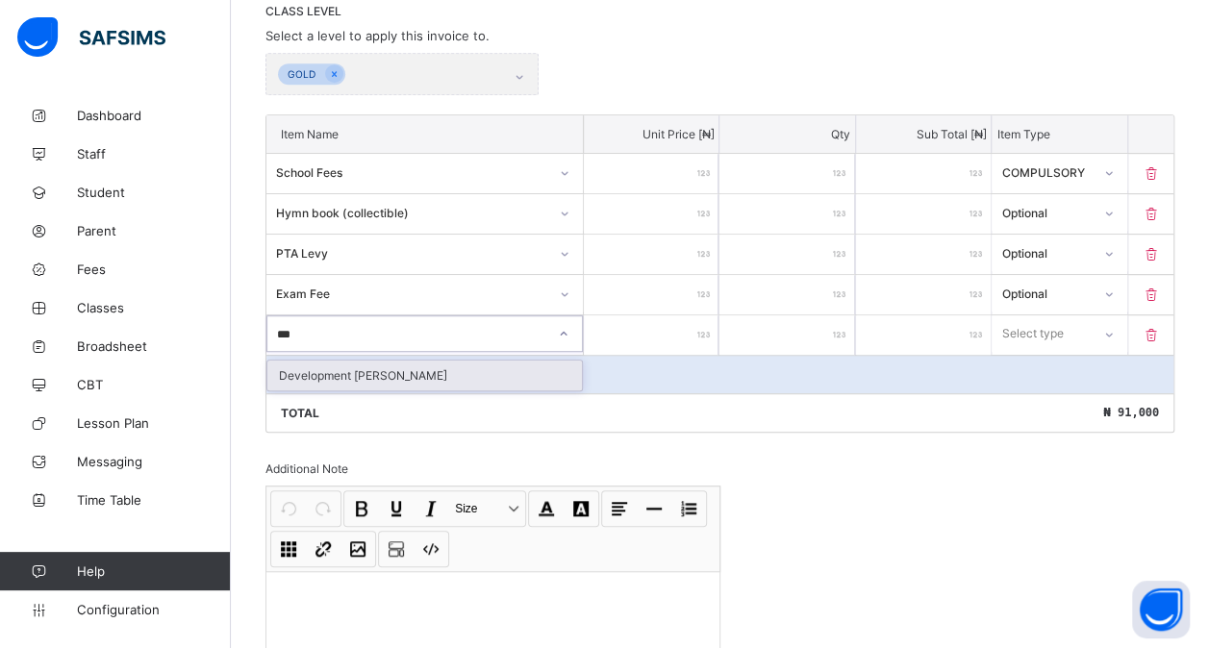
click at [402, 361] on div "Development [PERSON_NAME]" at bounding box center [424, 376] width 315 height 30
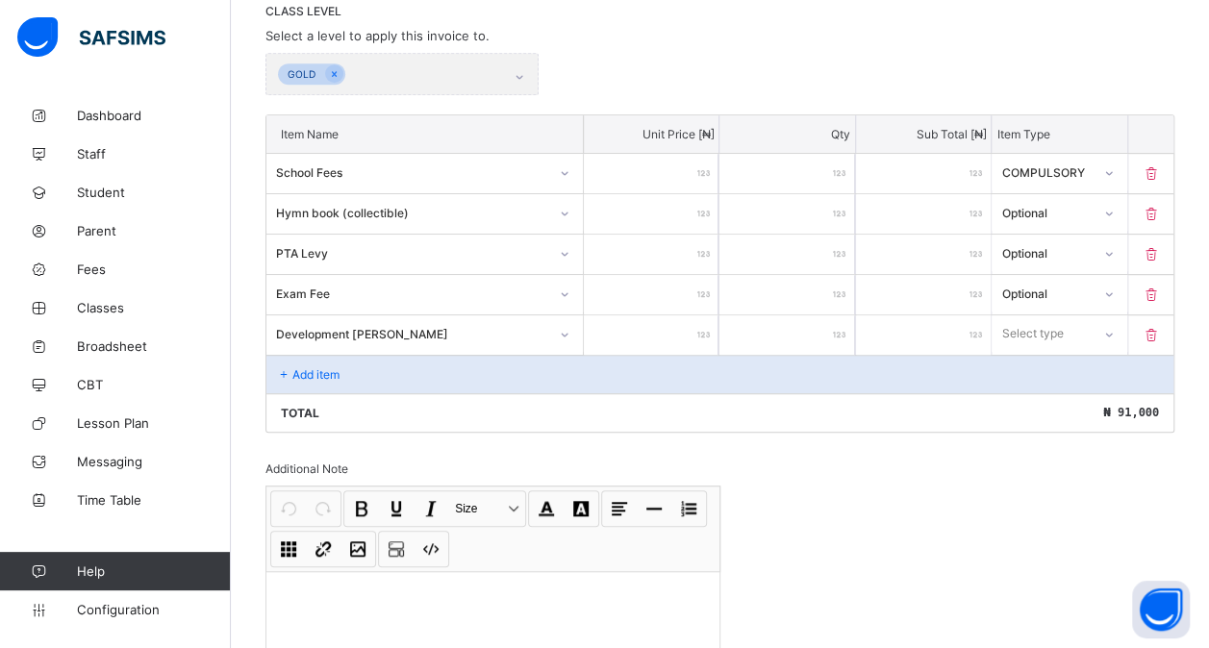
click at [658, 337] on input "number" at bounding box center [651, 334] width 135 height 39
click at [1032, 329] on div "Select type" at bounding box center [1032, 333] width 62 height 37
click at [1023, 390] on div "Optional" at bounding box center [1059, 405] width 133 height 30
click at [334, 367] on p "Add item" at bounding box center [315, 374] width 47 height 14
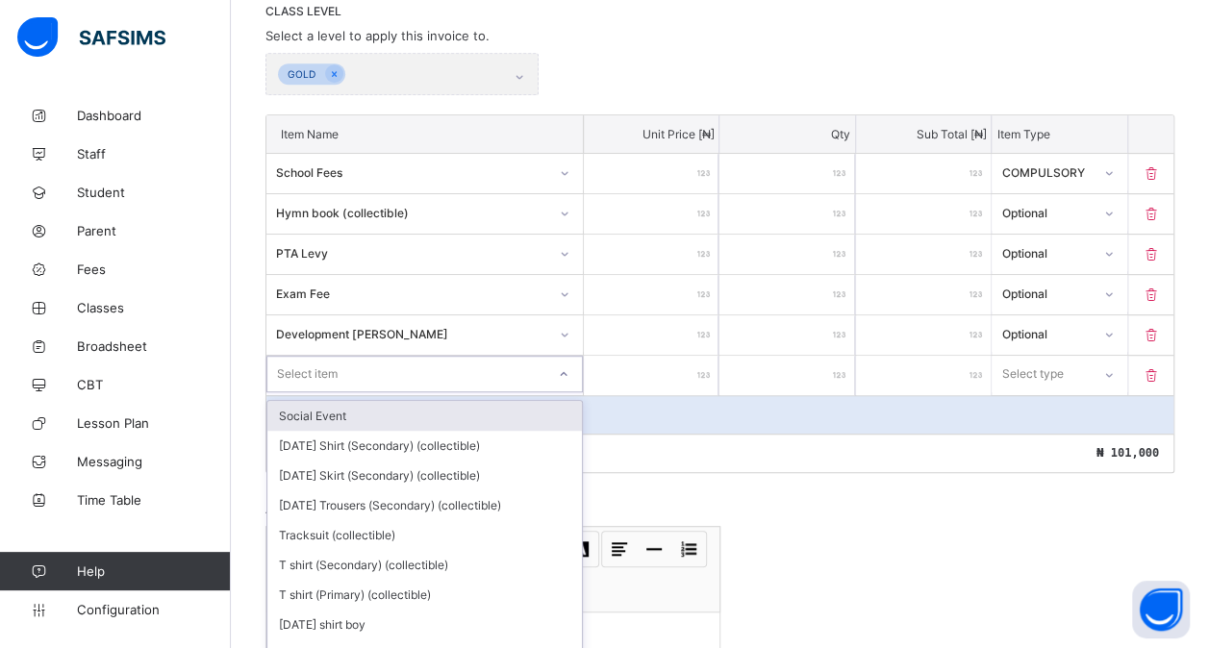
scroll to position [460, 0]
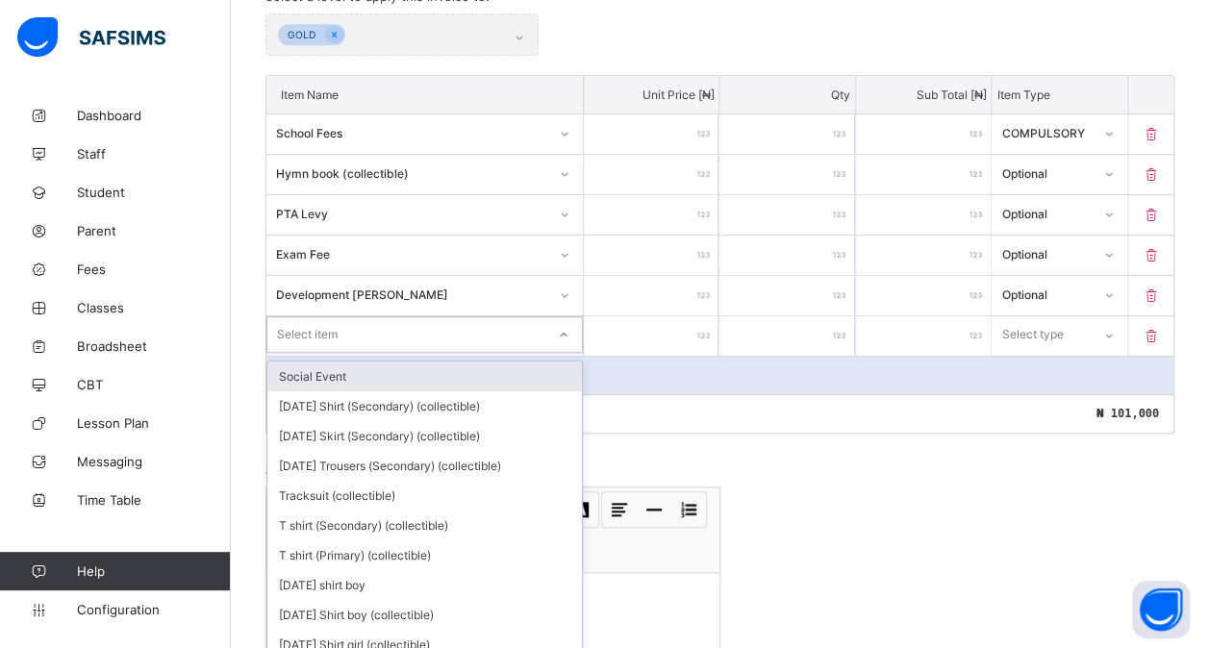
click at [327, 353] on div "option Social Event focused, 1 of 207. 207 results available. Use Up and Down t…" at bounding box center [424, 334] width 316 height 37
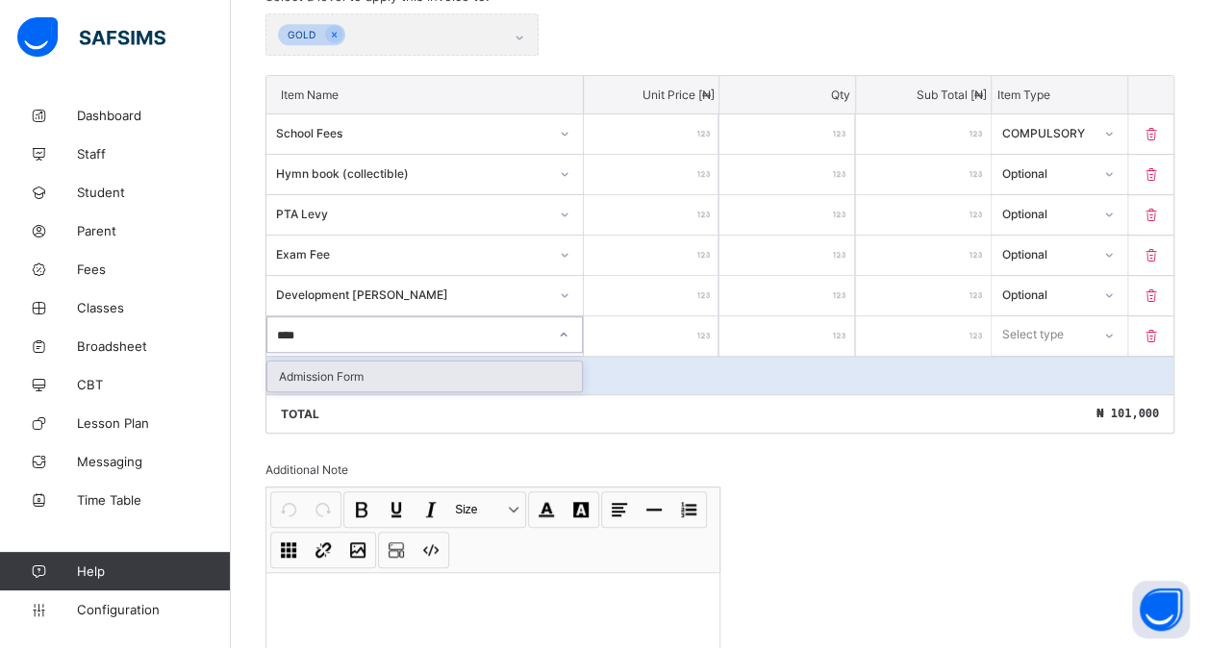
click at [355, 362] on div "Admission Form" at bounding box center [424, 377] width 315 height 30
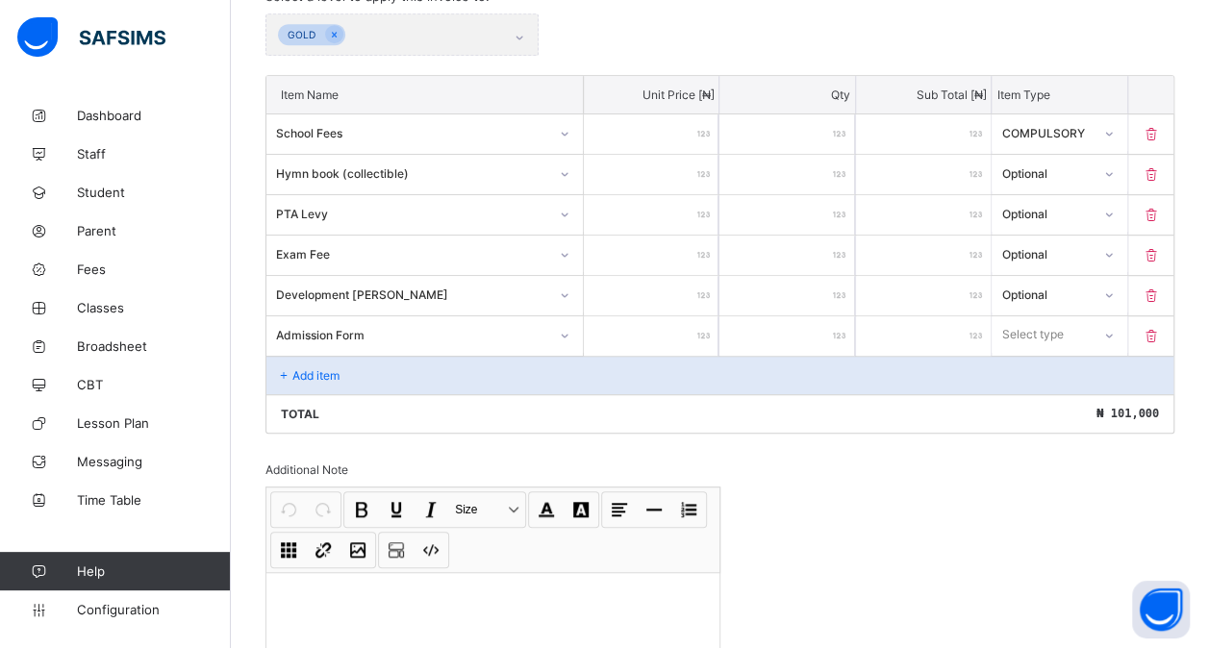
click at [663, 327] on input "number" at bounding box center [651, 335] width 135 height 39
click at [1090, 331] on div "Select type" at bounding box center [1041, 334] width 98 height 27
click at [1052, 391] on div "Optional" at bounding box center [1059, 406] width 133 height 30
click at [314, 368] on p "Add item" at bounding box center [315, 375] width 47 height 14
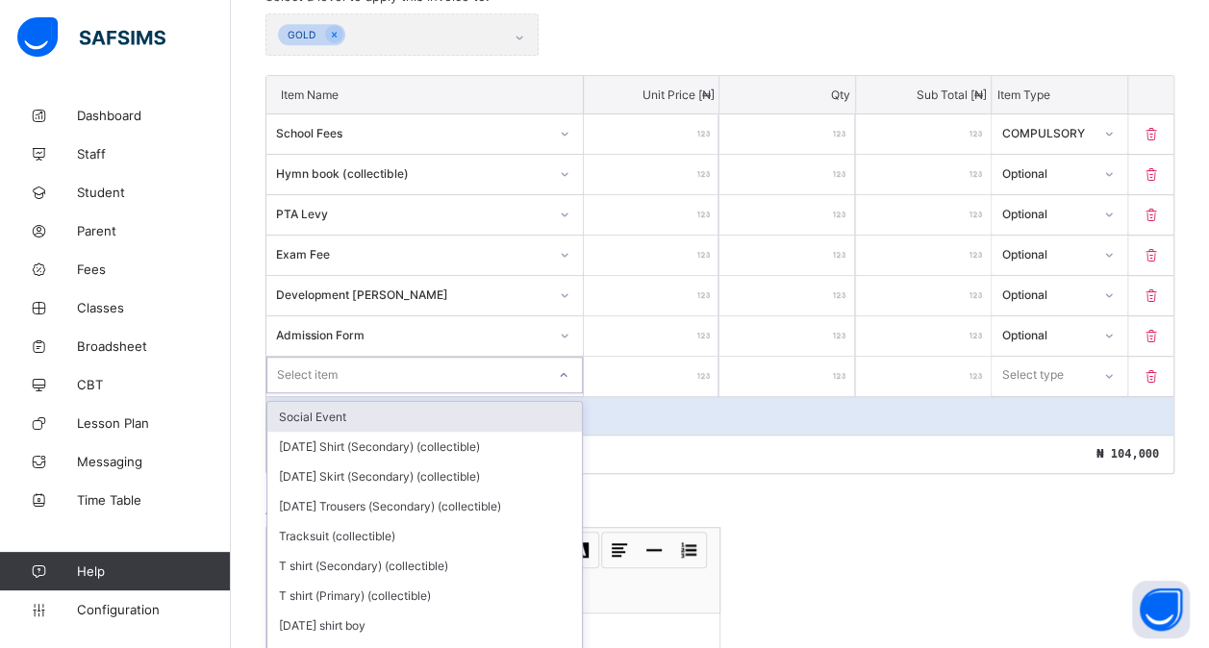
scroll to position [500, 0]
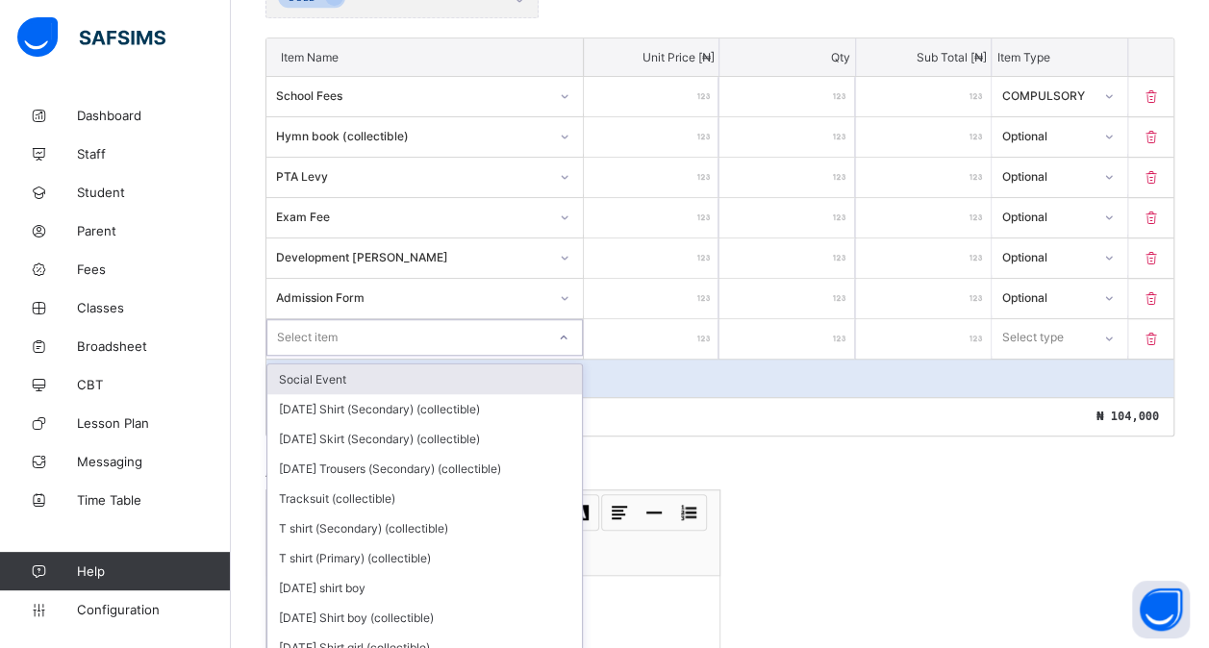
click at [298, 356] on div "option Social Event focused, 1 of 206. 206 results available. Use Up and Down t…" at bounding box center [424, 337] width 316 height 37
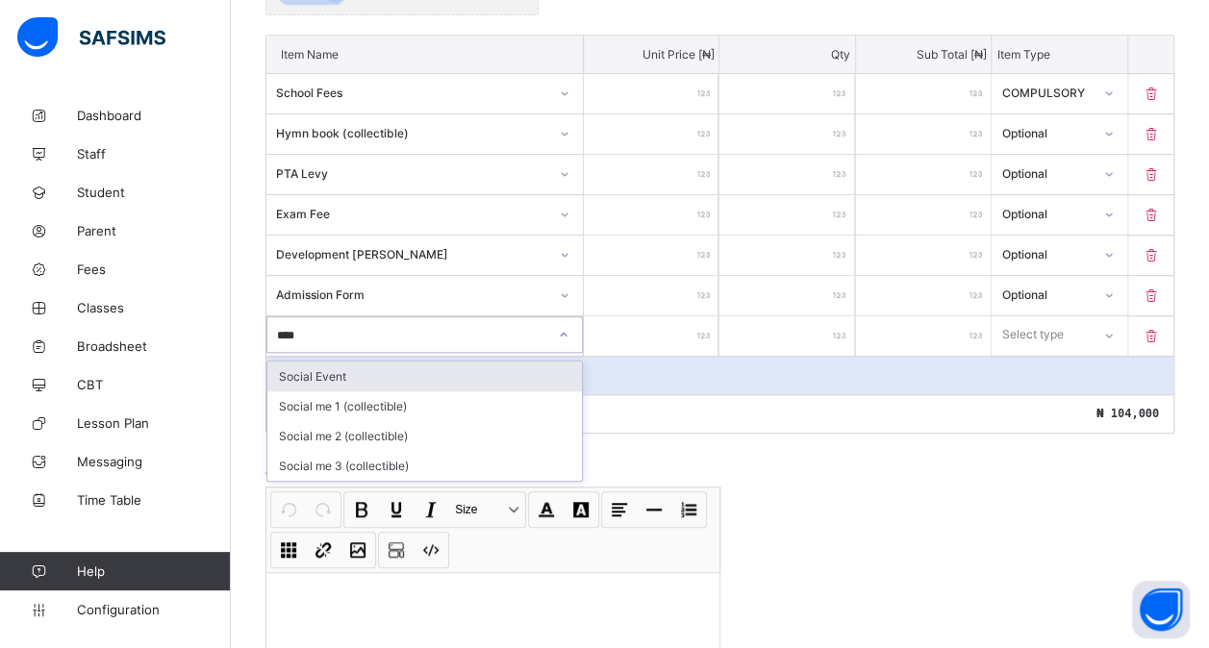
click at [365, 362] on div "Social Event" at bounding box center [424, 377] width 315 height 30
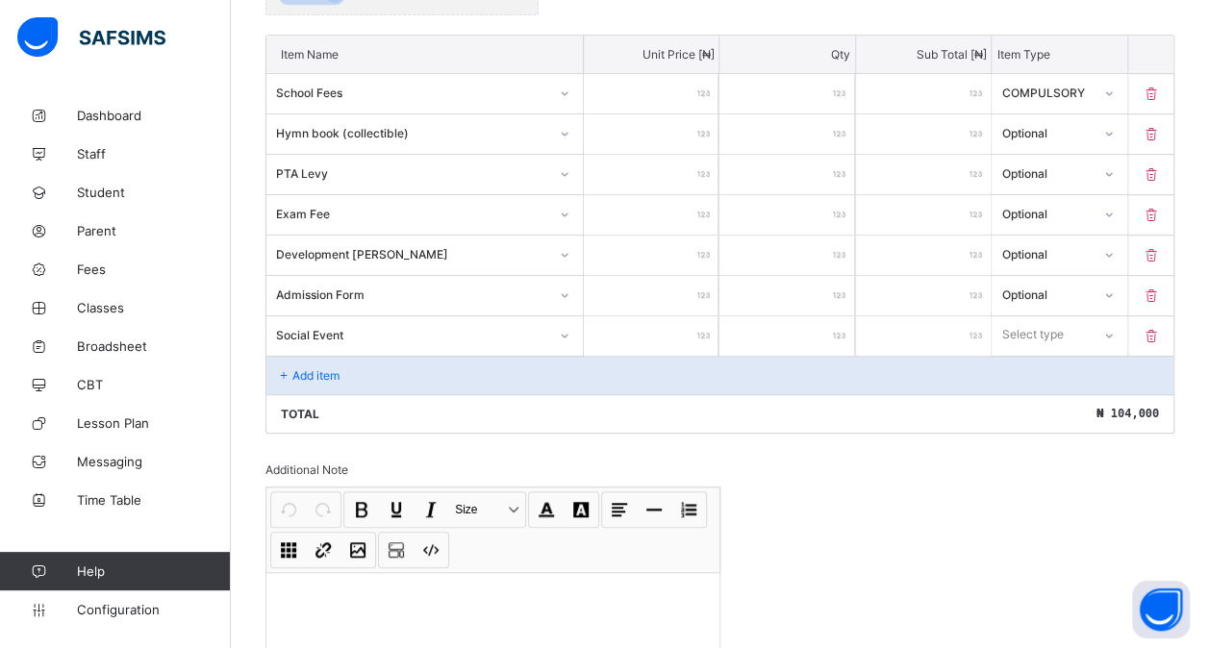
click at [668, 325] on input "number" at bounding box center [651, 335] width 135 height 39
click at [1107, 319] on div at bounding box center [1108, 334] width 33 height 31
click at [1044, 391] on div "Optional" at bounding box center [1059, 406] width 133 height 30
click at [338, 369] on p "Add item" at bounding box center [315, 375] width 47 height 14
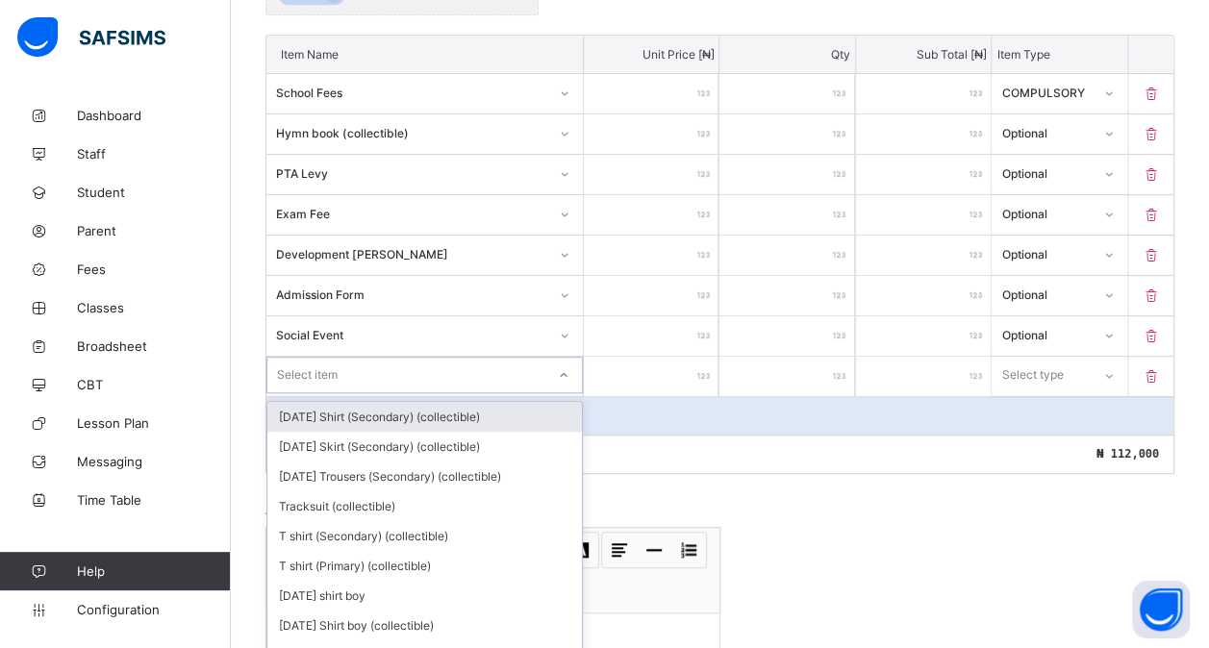
scroll to position [540, 0]
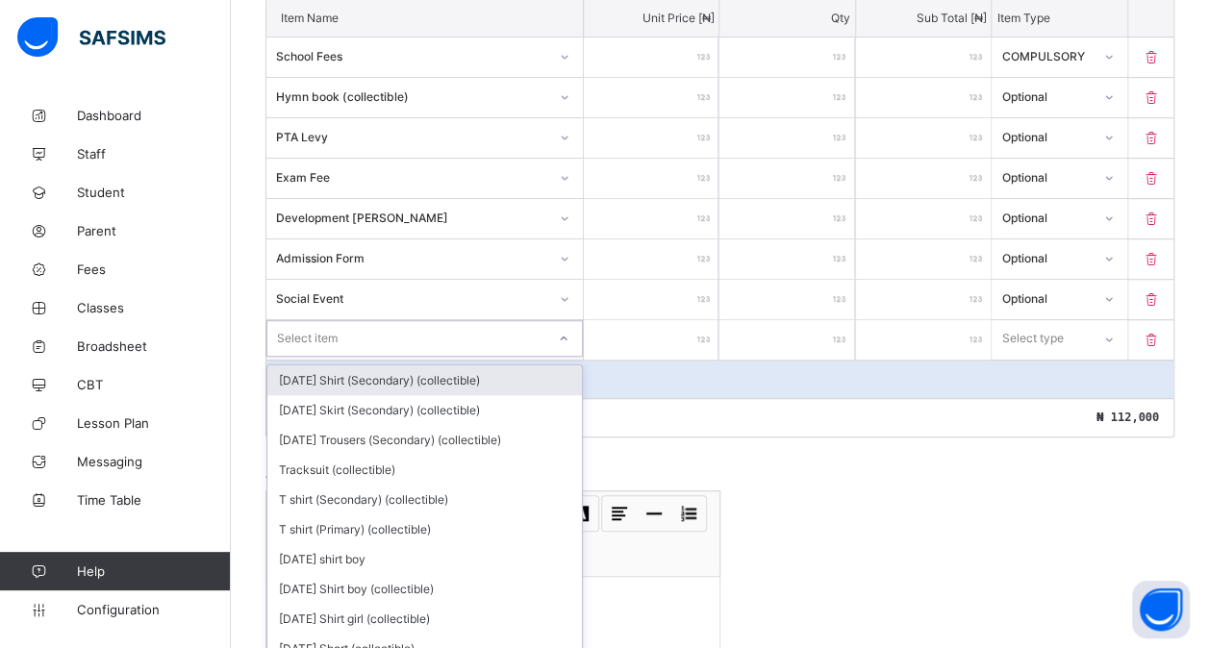
click at [314, 357] on div "option [DATE] Shirt (Secondary) (collectible) focused, 1 of 205. 205 results av…" at bounding box center [424, 338] width 316 height 37
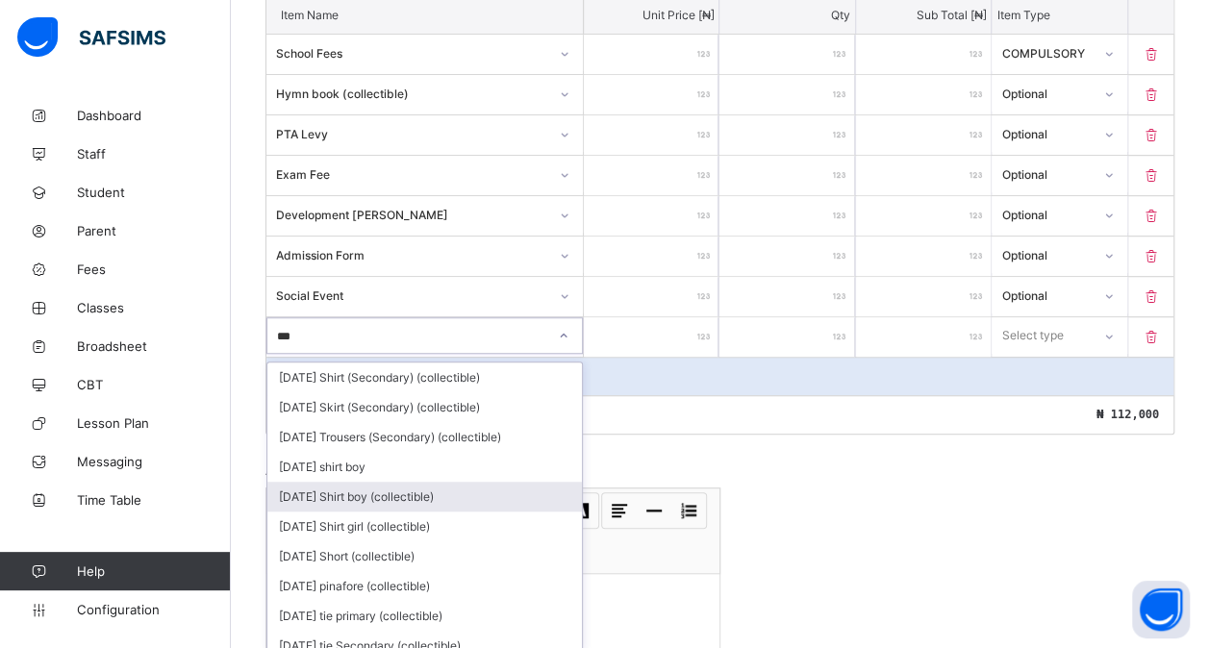
click at [390, 491] on div "[DATE] Shirt boy (collectible)" at bounding box center [424, 497] width 315 height 30
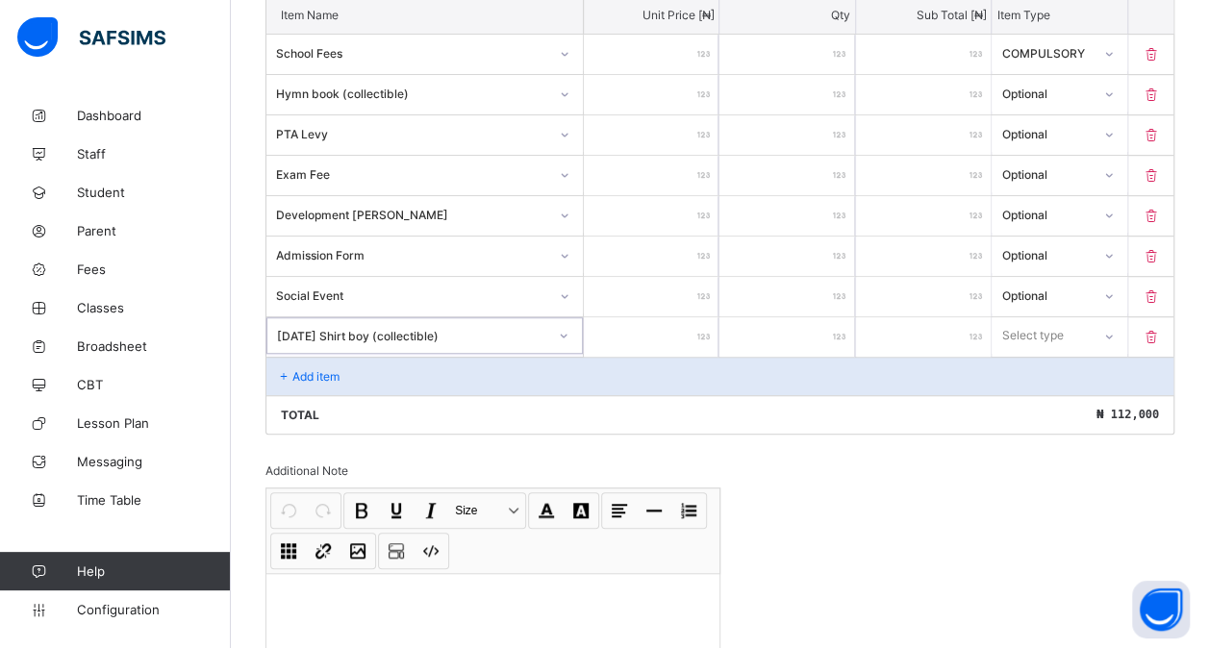
click at [658, 337] on input "number" at bounding box center [651, 336] width 135 height 39
click at [1052, 321] on div "Select type" at bounding box center [1033, 335] width 62 height 37
click at [1033, 405] on div "Optional" at bounding box center [1059, 407] width 133 height 30
click at [327, 369] on p "Add item" at bounding box center [315, 376] width 47 height 14
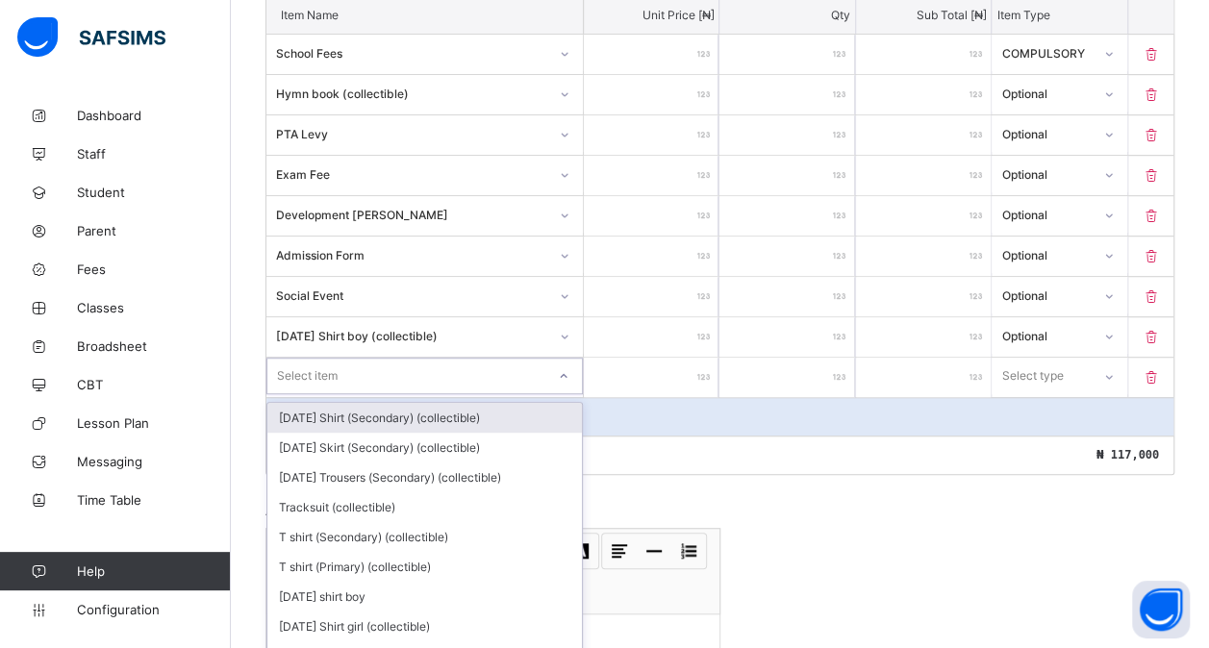
scroll to position [579, 0]
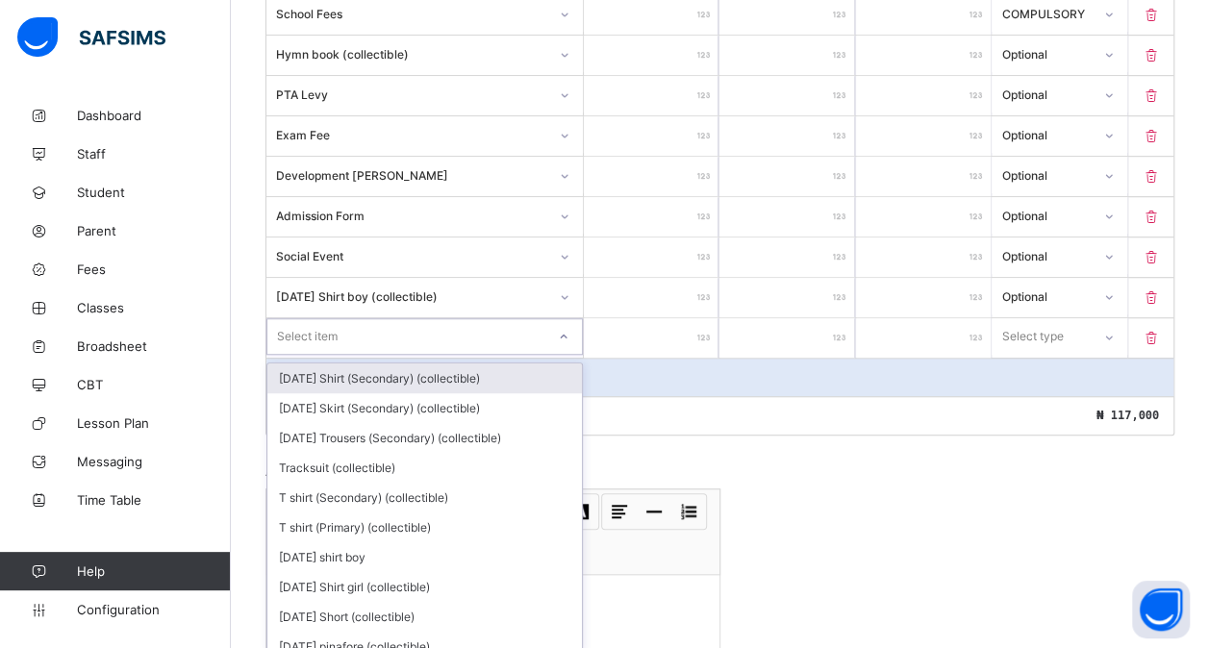
click at [367, 355] on div "option [DATE] Shirt (Secondary) (collectible) focused, 1 of 204. 204 results av…" at bounding box center [424, 336] width 316 height 37
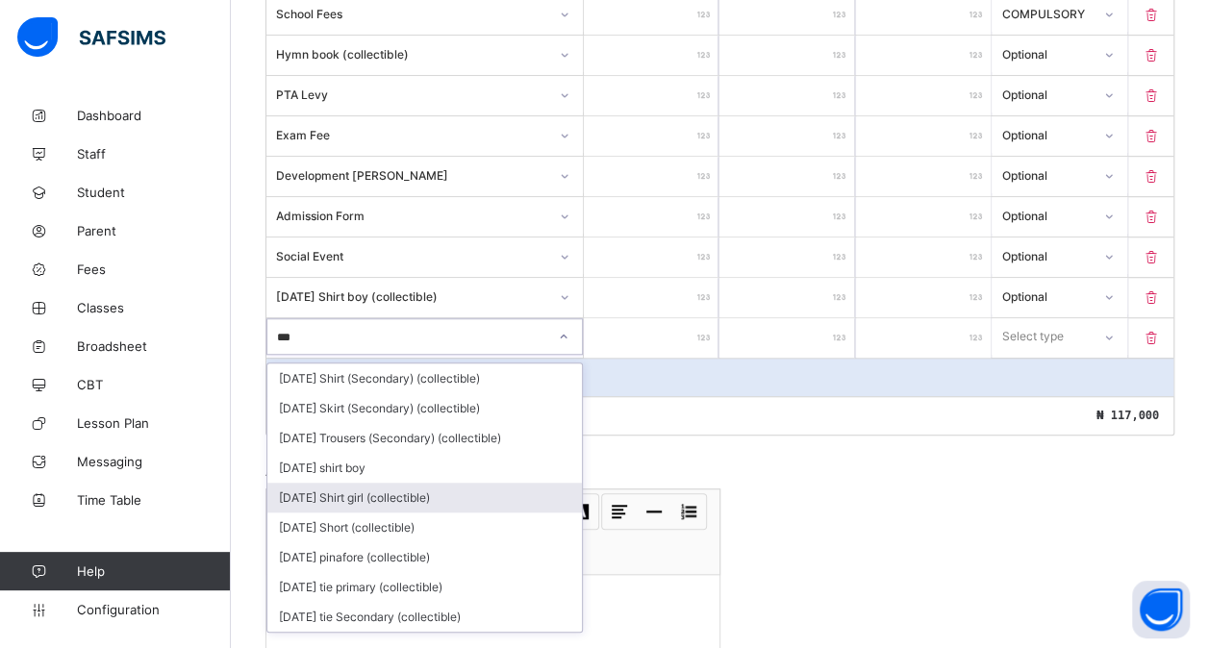
click at [390, 484] on div "[DATE] Shirt girl (collectible)" at bounding box center [424, 498] width 315 height 30
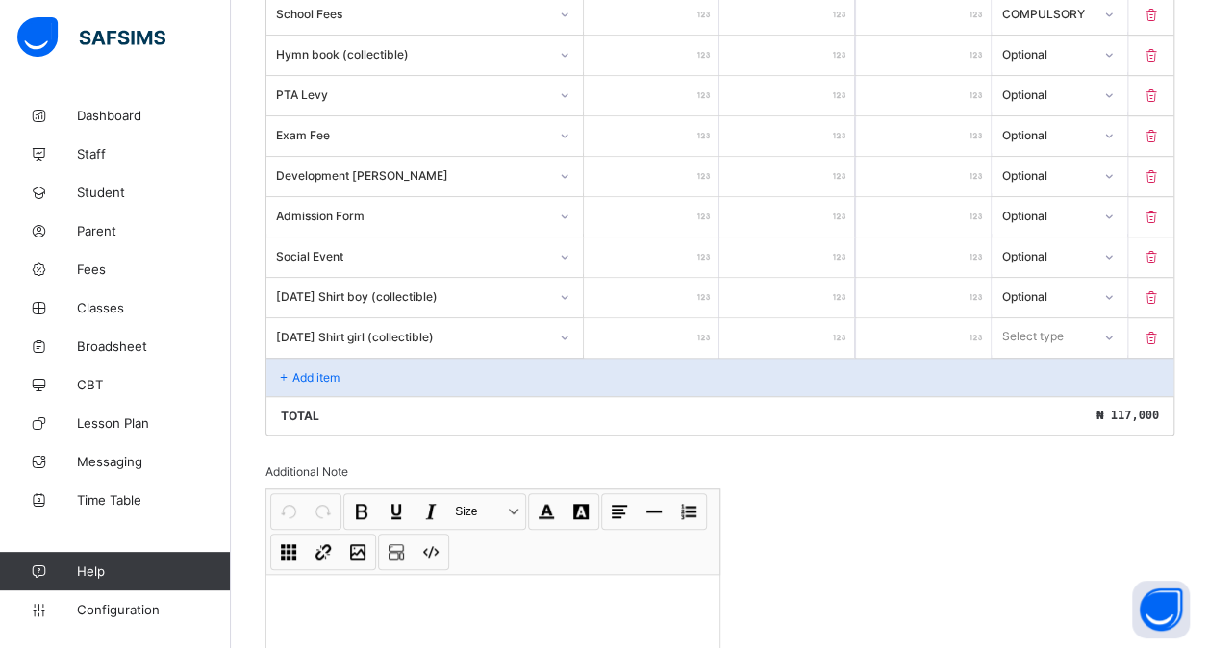
click at [670, 318] on input "number" at bounding box center [651, 337] width 135 height 39
click at [1045, 319] on div "Select type" at bounding box center [1033, 336] width 62 height 37
click at [1028, 395] on div "Optional" at bounding box center [1059, 408] width 133 height 30
click at [368, 365] on div "Add item" at bounding box center [719, 377] width 907 height 38
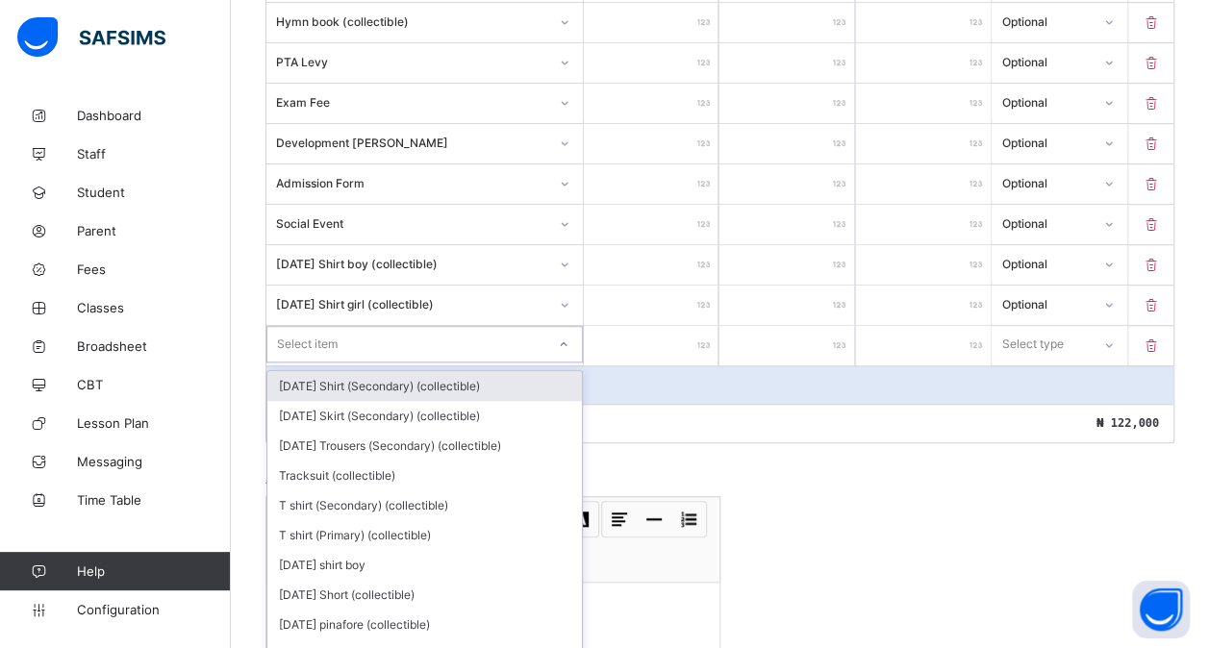
click at [336, 358] on div "option [DATE] Shirt (Secondary) (collectible) focused, 1 of 203. 203 results av…" at bounding box center [424, 344] width 316 height 37
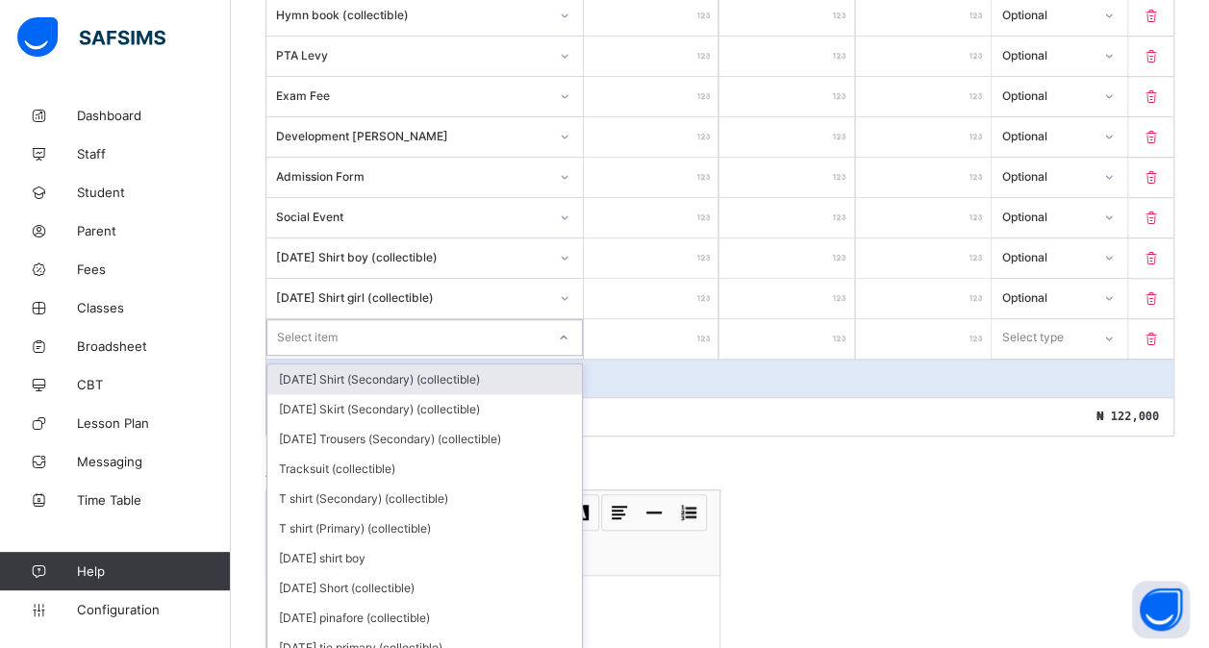
scroll to position [619, 0]
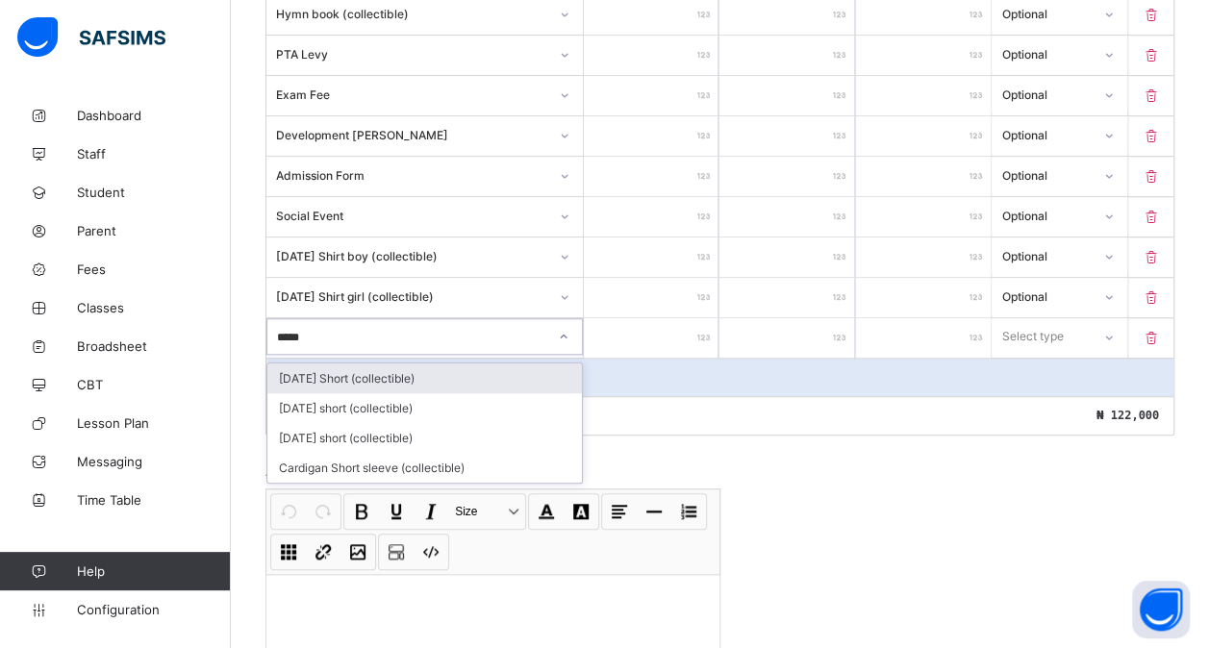
click at [365, 364] on div "[DATE] Short (collectible)" at bounding box center [424, 379] width 315 height 30
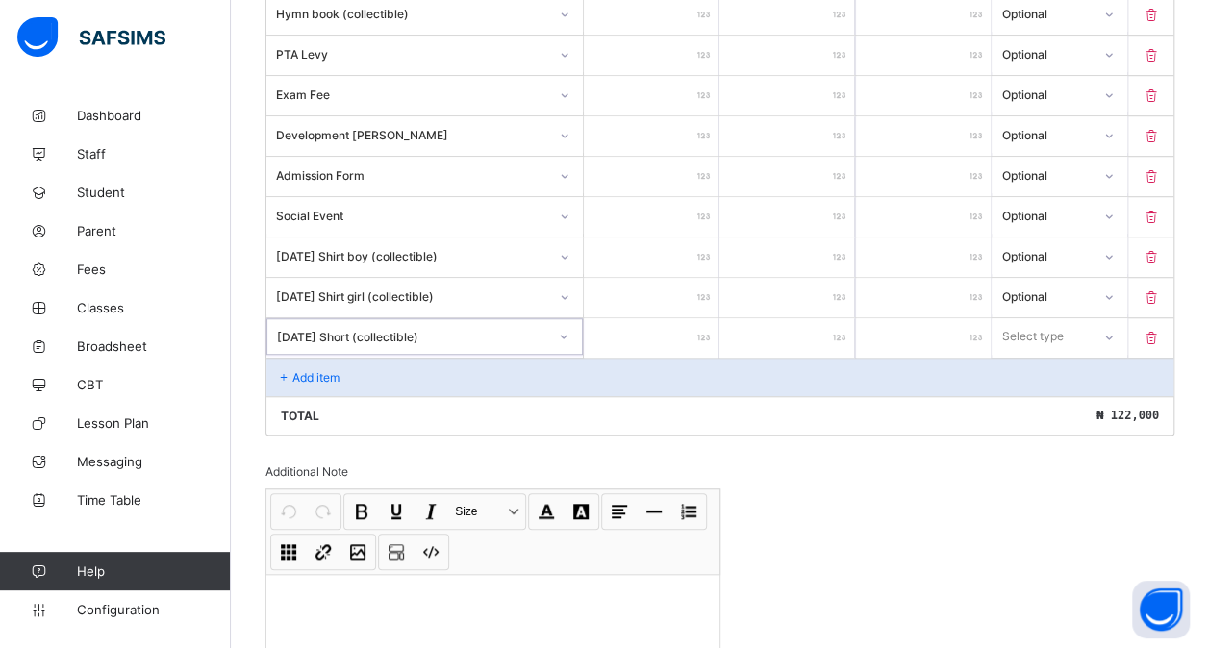
click at [662, 334] on input "number" at bounding box center [651, 337] width 135 height 39
click at [1064, 318] on div "Select type" at bounding box center [1033, 336] width 62 height 37
click at [1043, 393] on div "Optional" at bounding box center [1059, 408] width 133 height 30
click at [375, 372] on div "Add item" at bounding box center [719, 377] width 907 height 38
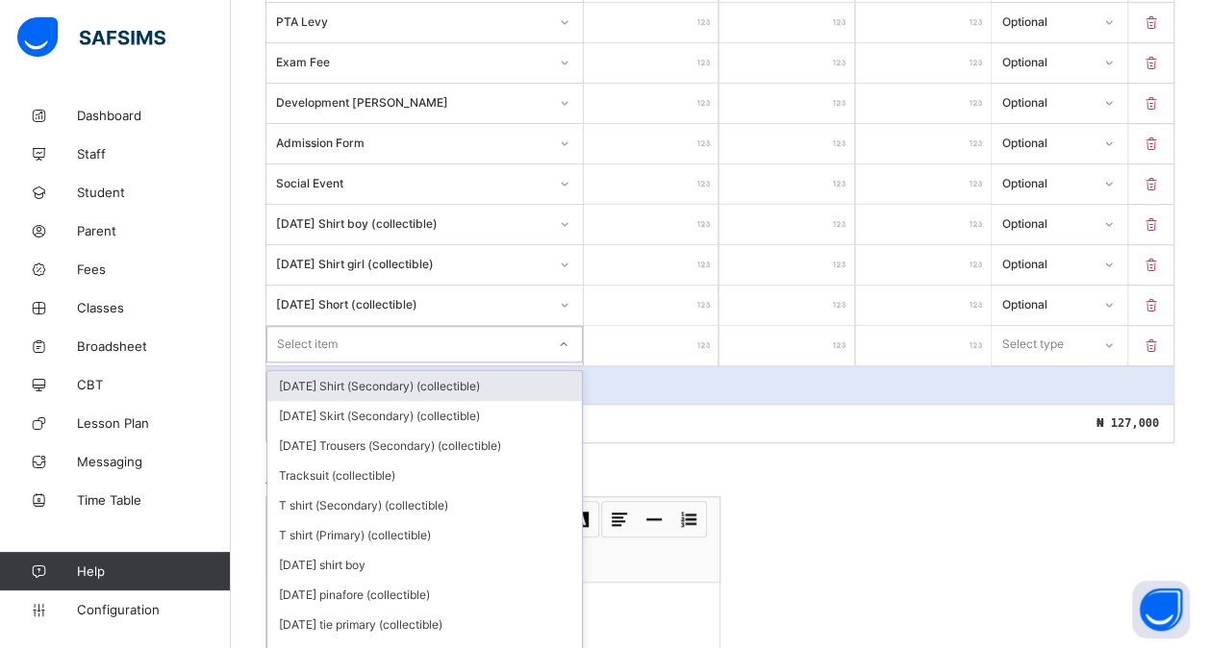
click at [387, 363] on div "option [DATE] Shirt (Secondary) (collectible) focused, 1 of 202. 202 results av…" at bounding box center [424, 344] width 316 height 37
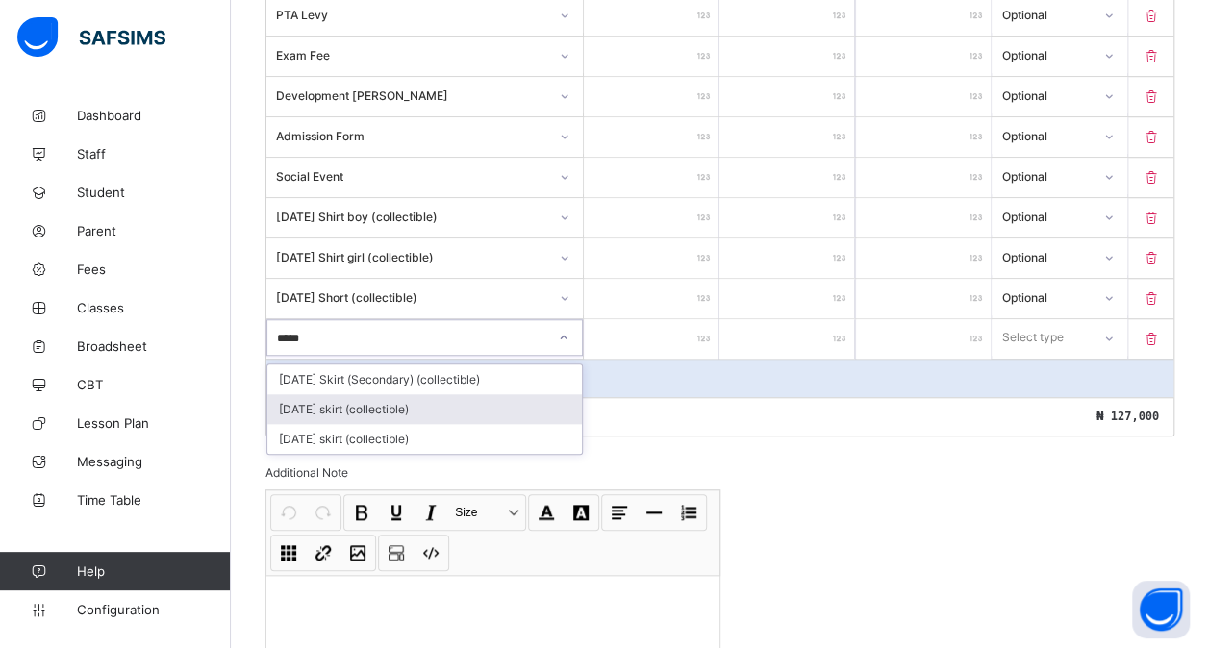
click at [396, 396] on div "[DATE] skirt (collectible)" at bounding box center [424, 409] width 315 height 30
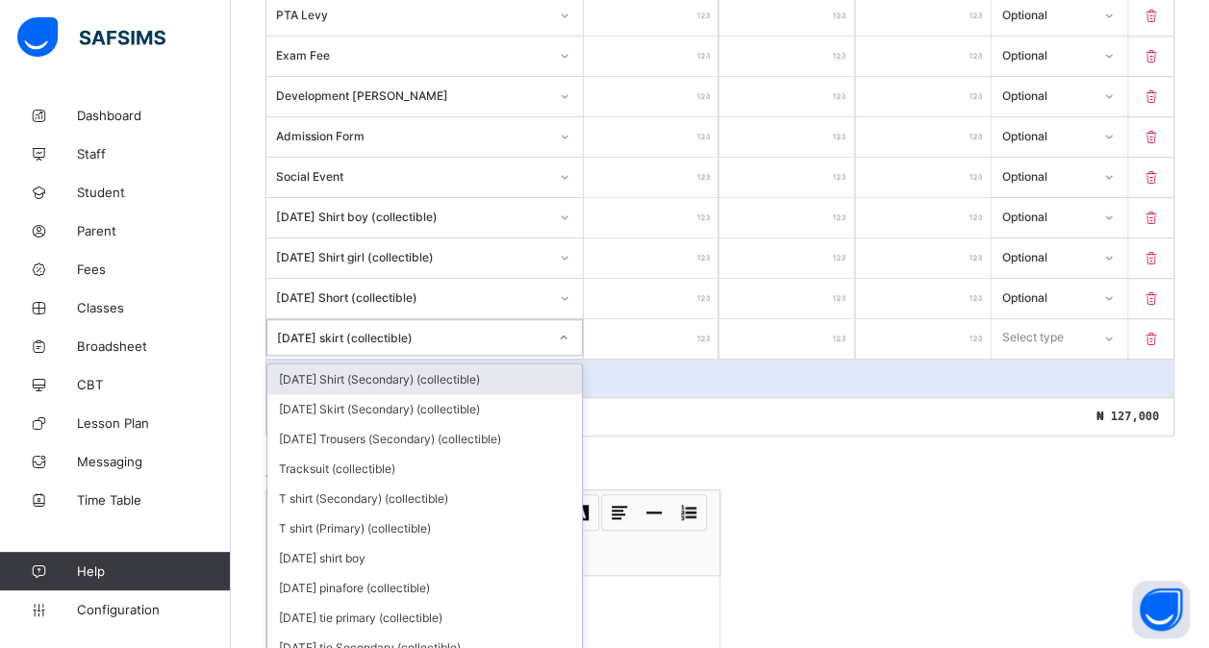
click at [439, 330] on div "[DATE] skirt (collectible)" at bounding box center [412, 337] width 270 height 14
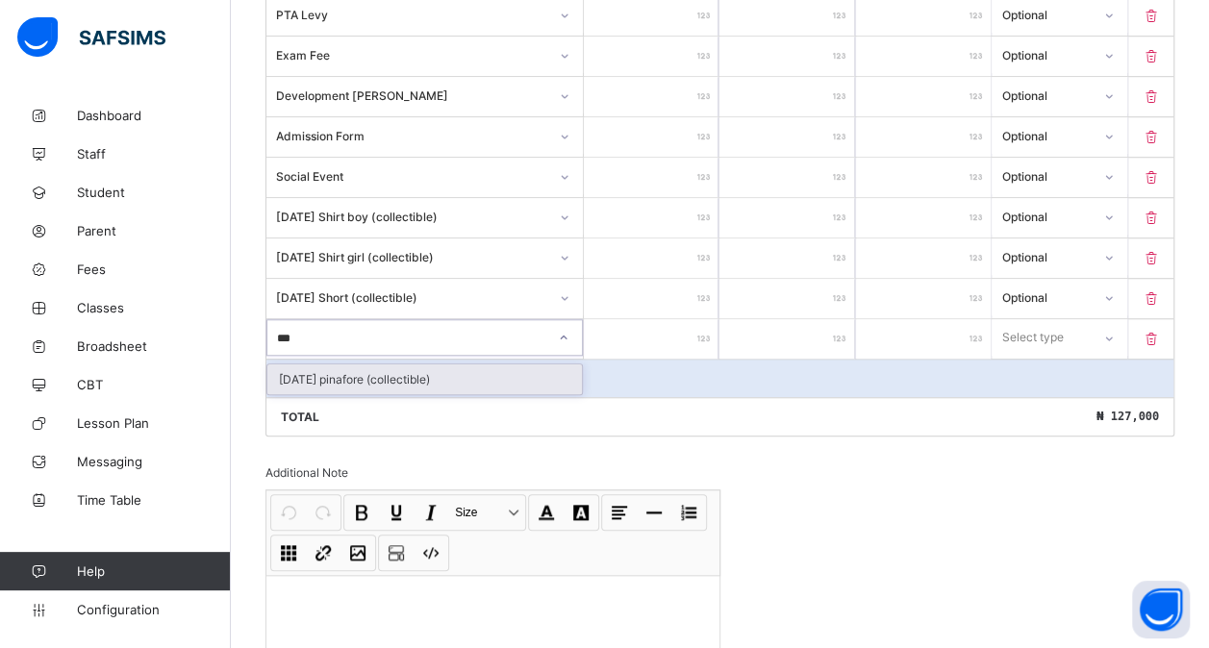
click at [421, 365] on div "[DATE] pinafore (collectible)" at bounding box center [424, 380] width 315 height 30
click at [654, 329] on input "number" at bounding box center [651, 338] width 135 height 39
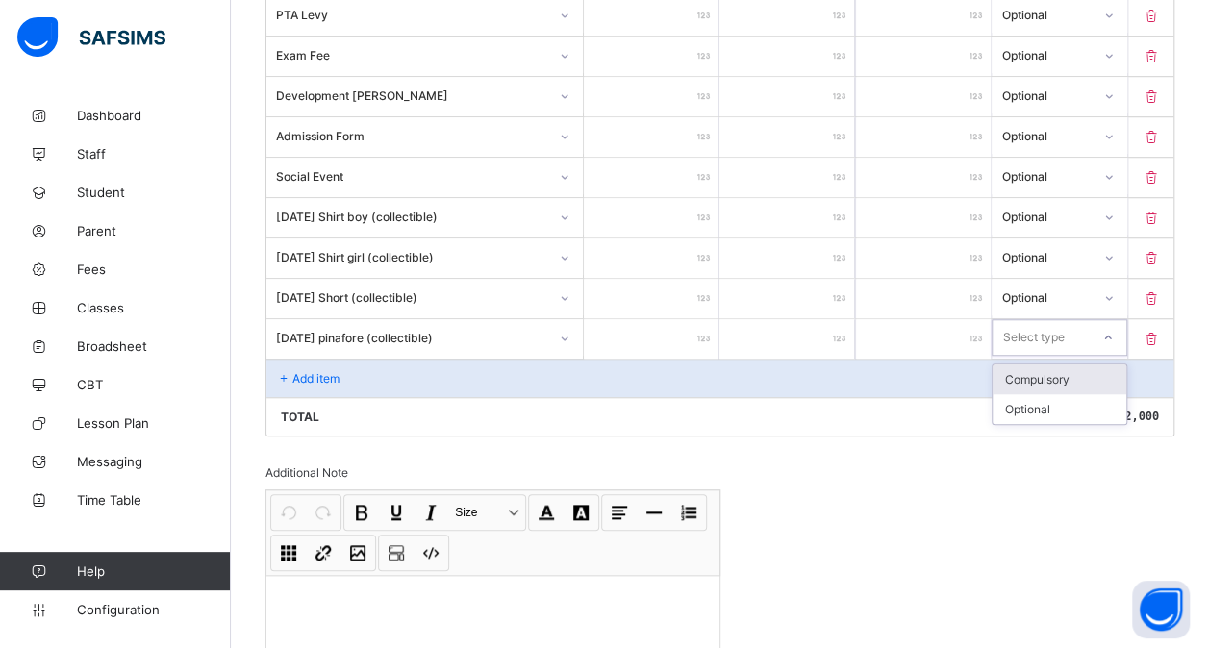
click at [1027, 326] on div "Select type" at bounding box center [1033, 337] width 62 height 37
click at [1024, 394] on div "Optional" at bounding box center [1059, 409] width 133 height 30
click at [386, 376] on div "Add item" at bounding box center [719, 378] width 907 height 38
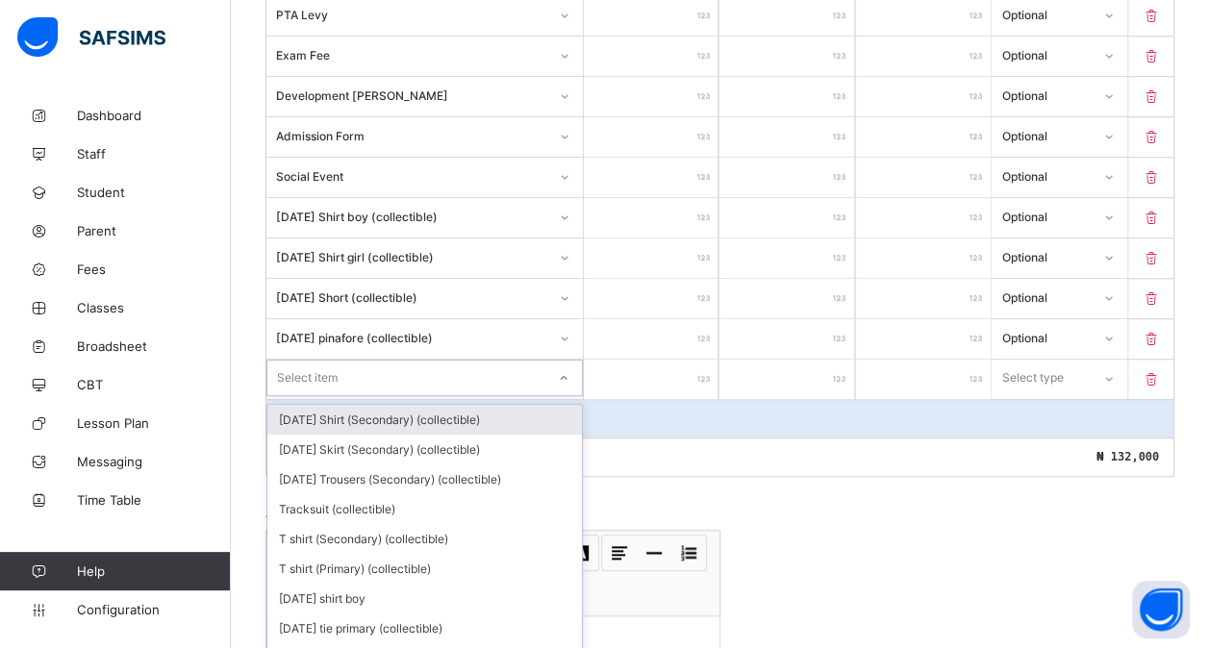
scroll to position [698, 0]
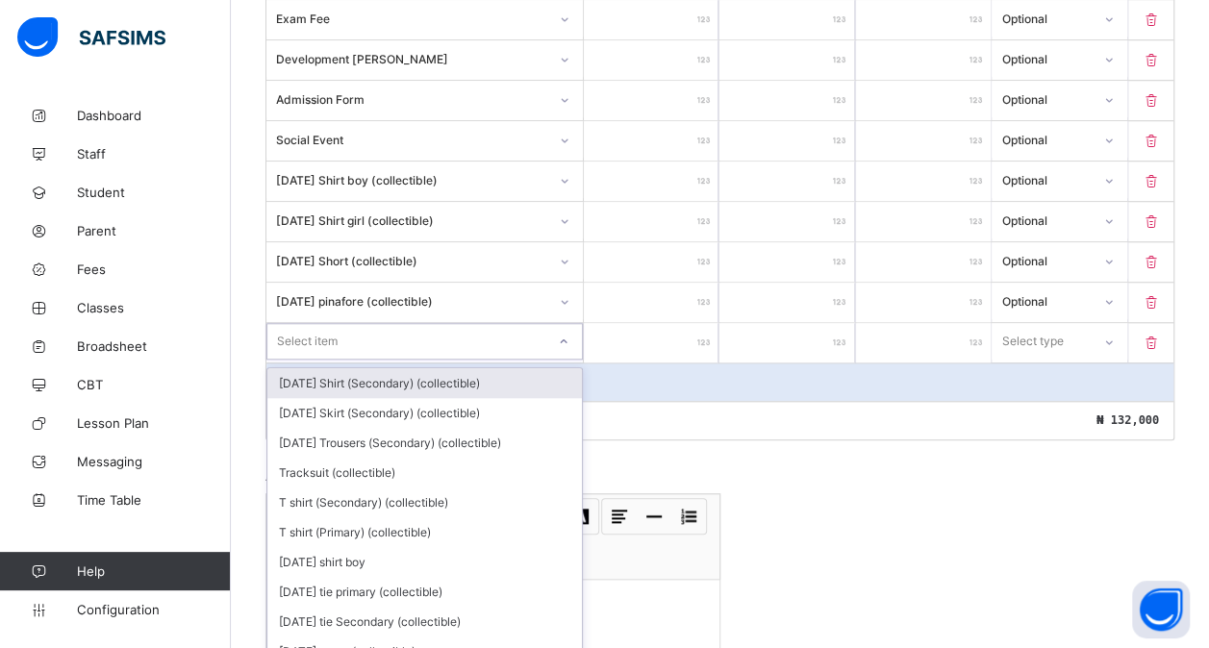
click at [345, 360] on div "option [DATE] Shirt (Secondary) (collectible) focused, 1 of 201. 201 results av…" at bounding box center [424, 341] width 316 height 37
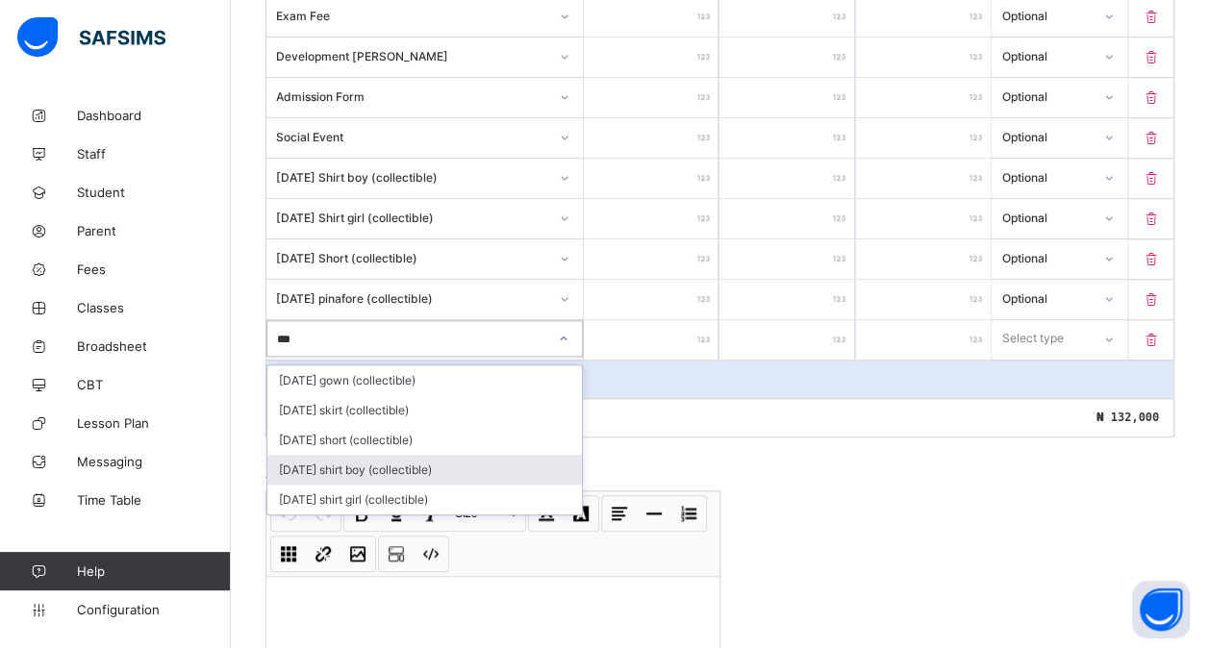
click at [375, 457] on div "[DATE] shirt boy (collectible)" at bounding box center [424, 470] width 315 height 30
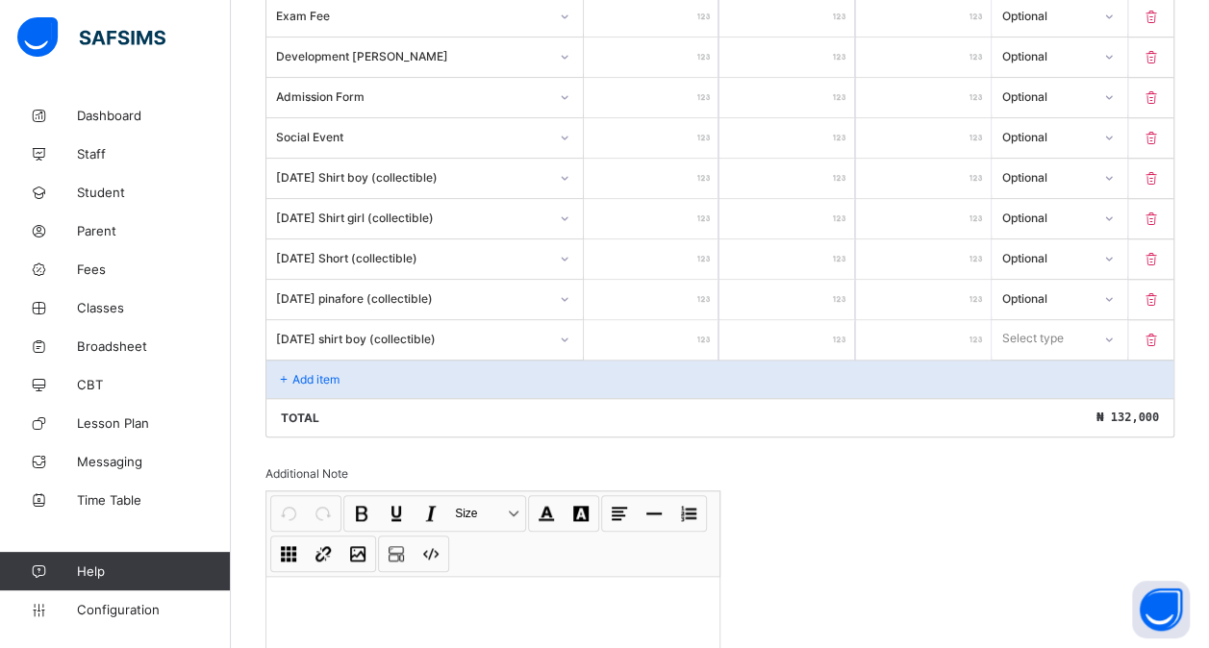
click at [662, 320] on input "number" at bounding box center [651, 339] width 135 height 39
click at [1018, 327] on div "Select type" at bounding box center [1033, 338] width 62 height 37
click at [1025, 395] on div "Optional" at bounding box center [1059, 410] width 133 height 30
click at [405, 366] on div "Add item" at bounding box center [719, 379] width 907 height 38
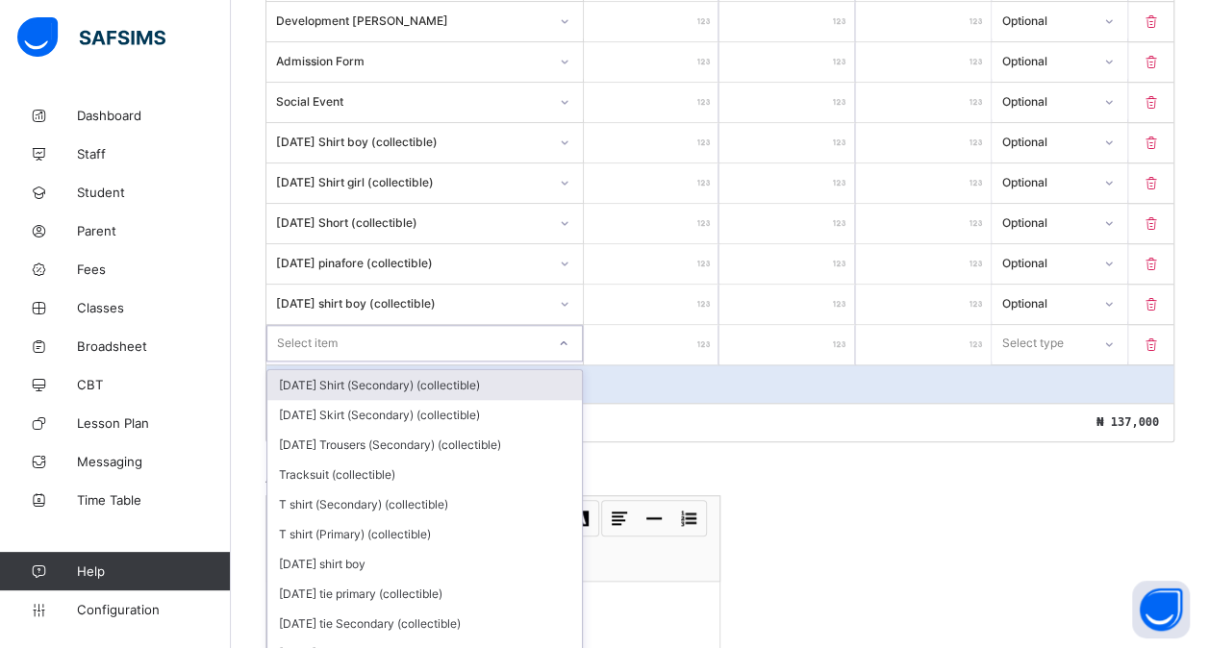
scroll to position [739, 0]
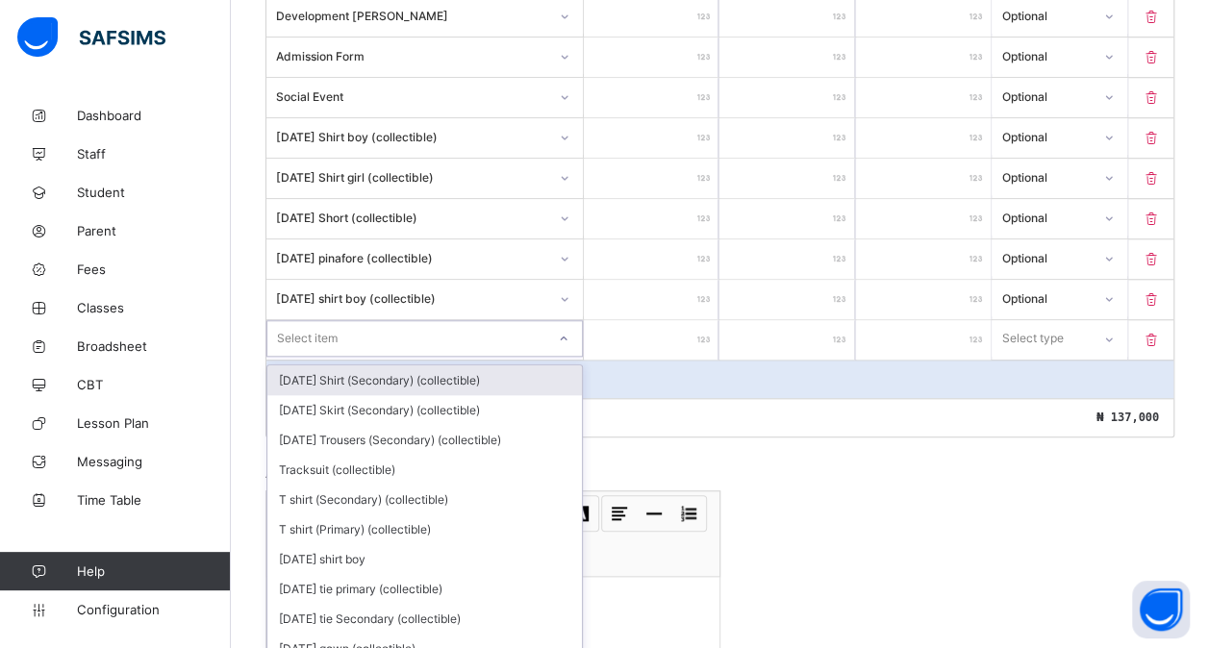
click at [375, 357] on div "option [DATE] Shirt (Secondary) (collectible) focused, 1 of 200. 200 results av…" at bounding box center [424, 338] width 316 height 37
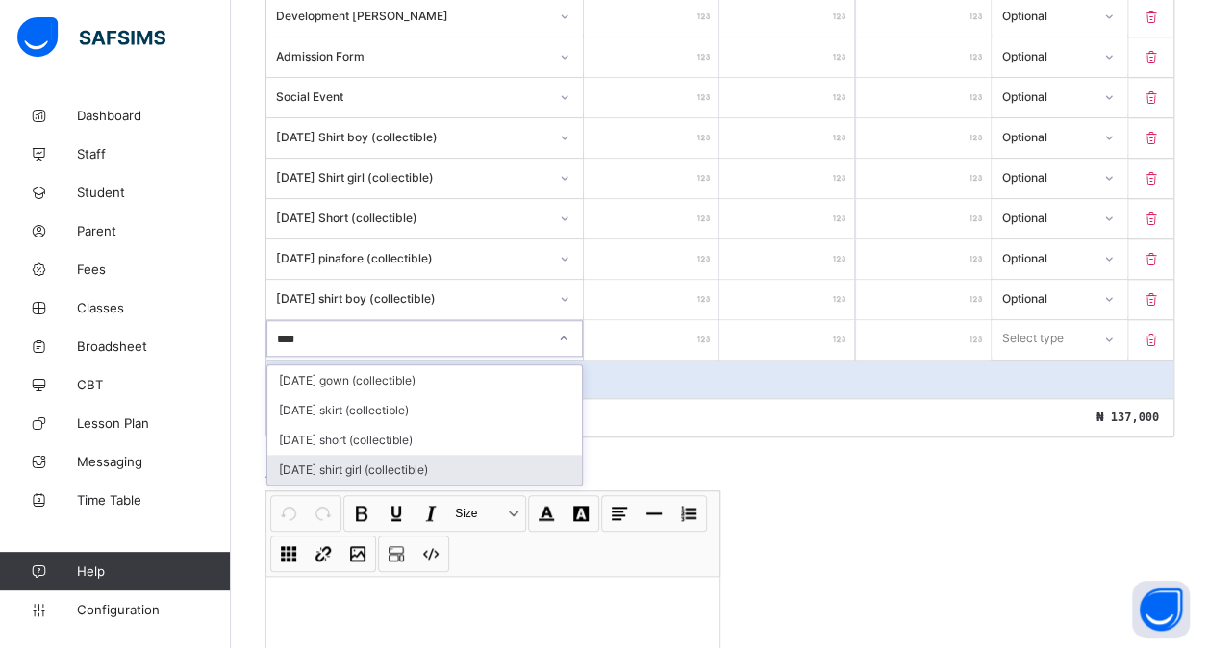
click at [420, 455] on div "[DATE] shirt girl (collectible)" at bounding box center [424, 470] width 315 height 30
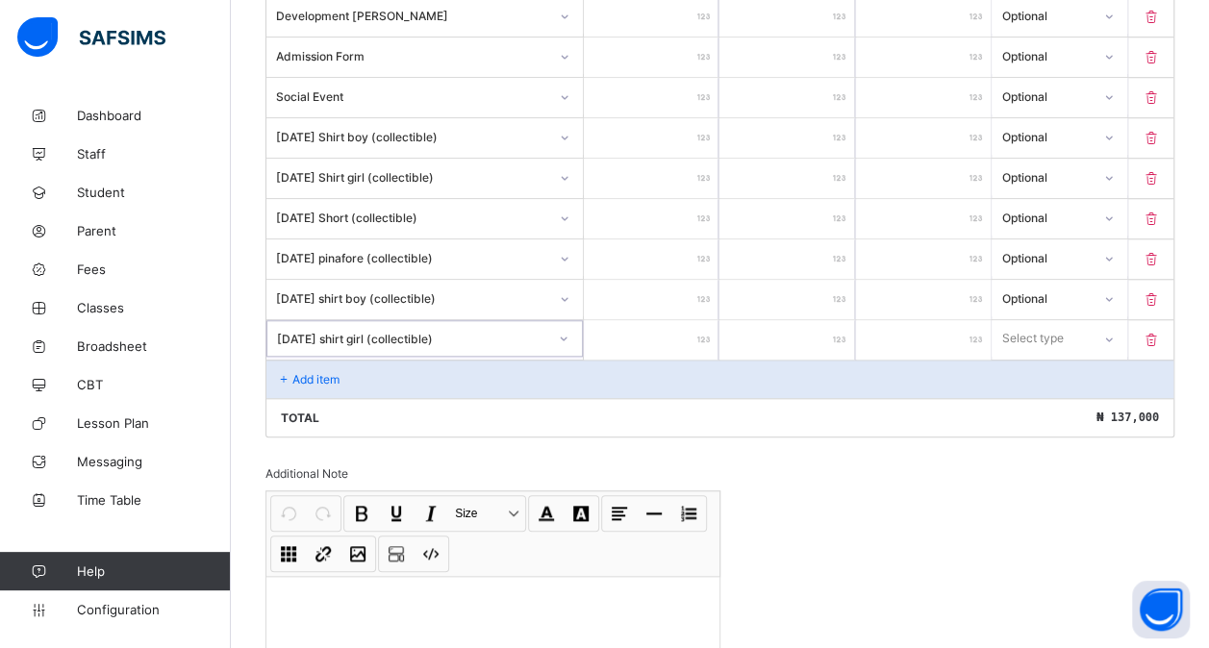
click at [666, 320] on input "number" at bounding box center [651, 339] width 135 height 39
click at [1089, 325] on div "Select type" at bounding box center [1041, 338] width 96 height 27
click at [1050, 395] on div "Optional" at bounding box center [1059, 410] width 133 height 30
click at [386, 363] on div "Add item" at bounding box center [719, 379] width 907 height 38
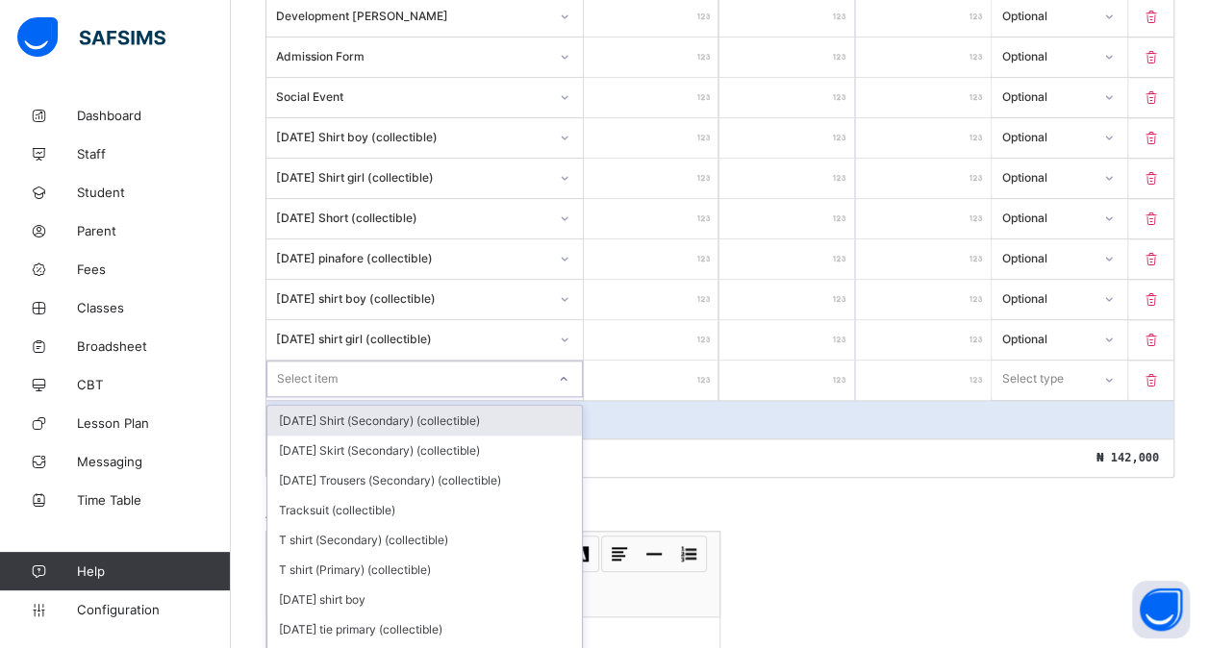
scroll to position [778, 0]
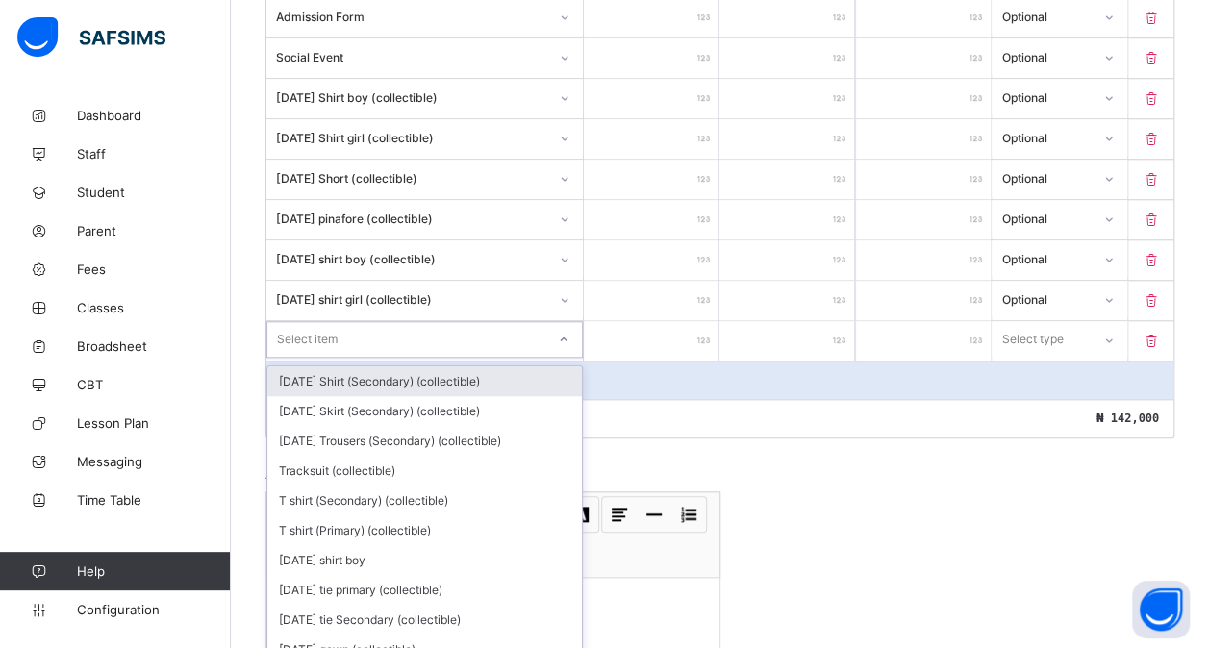
click at [358, 358] on div "option [DATE] Shirt (Secondary) (collectible) focused, 1 of 199. 199 results av…" at bounding box center [424, 339] width 316 height 37
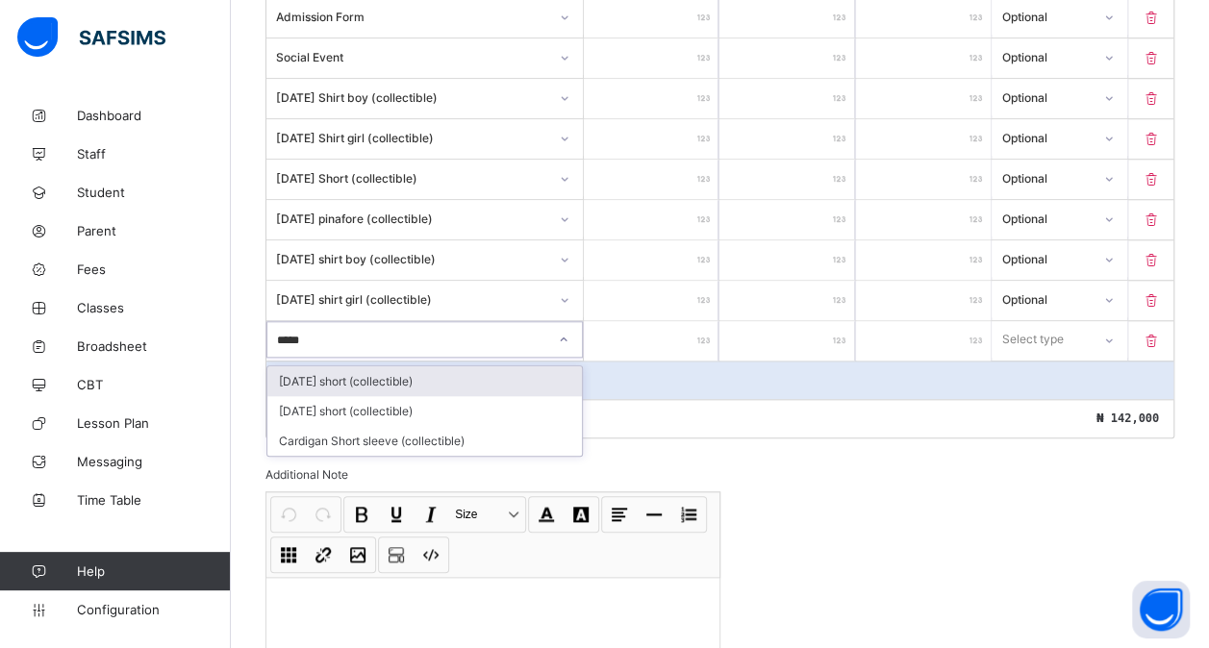
click at [398, 366] on div "[DATE] short (collectible)" at bounding box center [424, 381] width 315 height 30
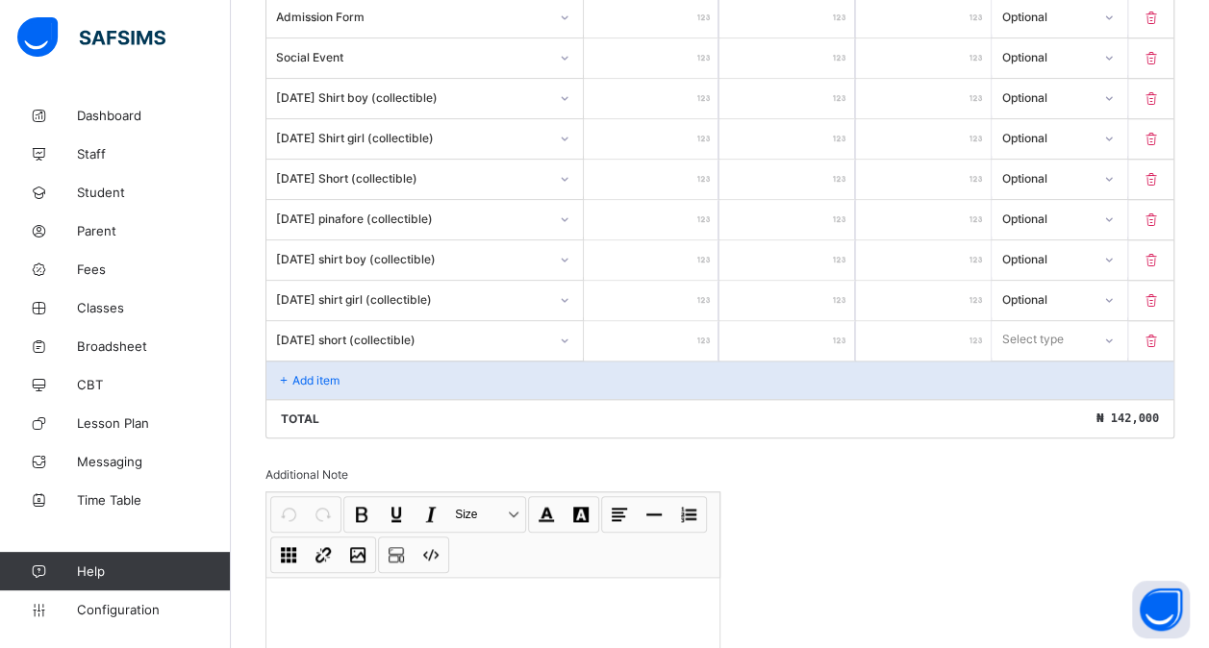
click at [643, 323] on input "number" at bounding box center [651, 340] width 135 height 39
click at [1041, 327] on div "Select type" at bounding box center [1033, 339] width 62 height 37
click at [1029, 396] on div "Optional" at bounding box center [1059, 411] width 133 height 30
click at [365, 361] on div "Add item" at bounding box center [719, 380] width 907 height 38
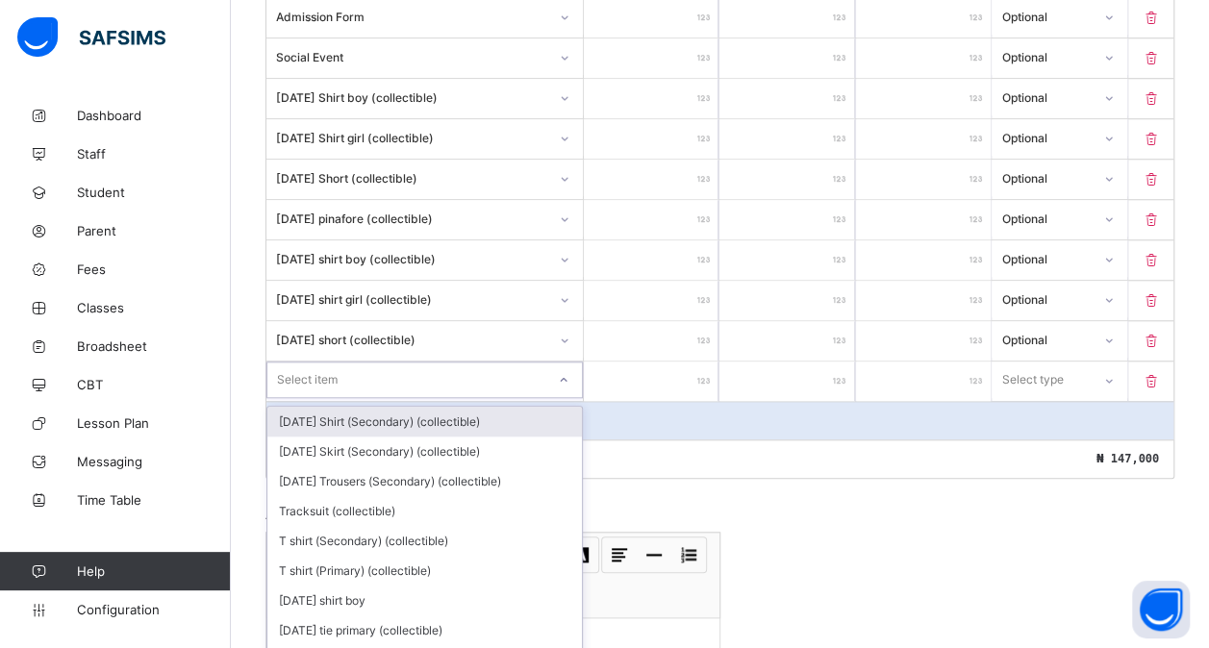
scroll to position [818, 0]
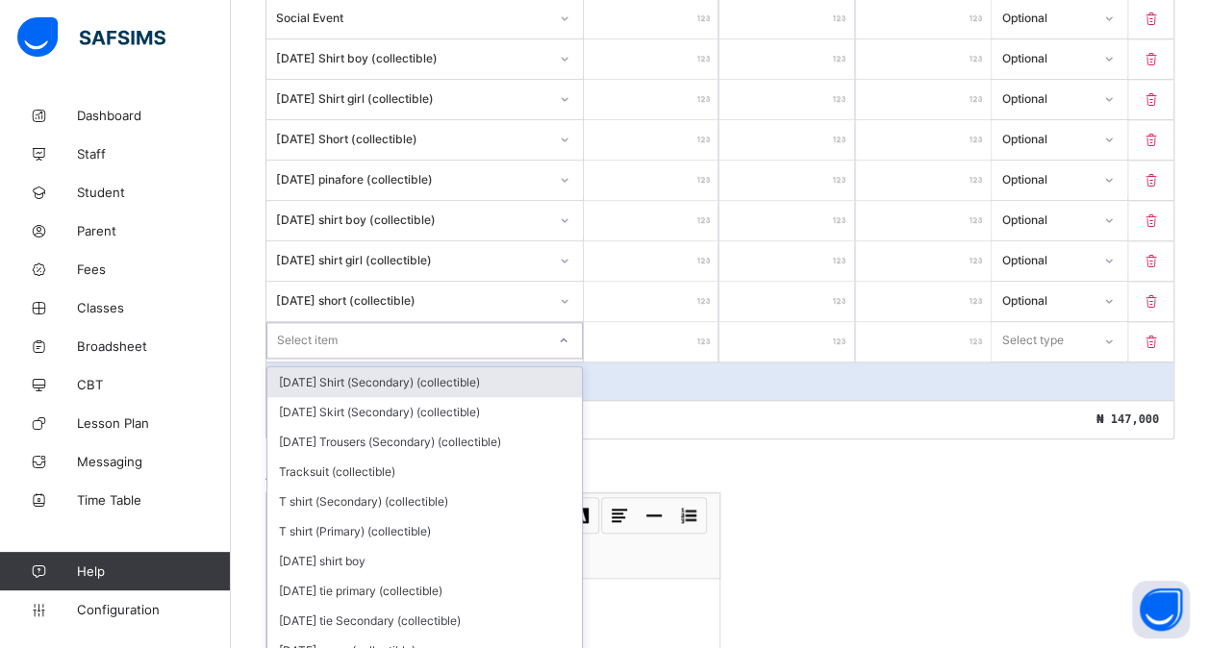
click at [353, 355] on div "option [DATE] Shirt (Secondary) (collectible) focused, 1 of 198. 198 results av…" at bounding box center [424, 340] width 316 height 37
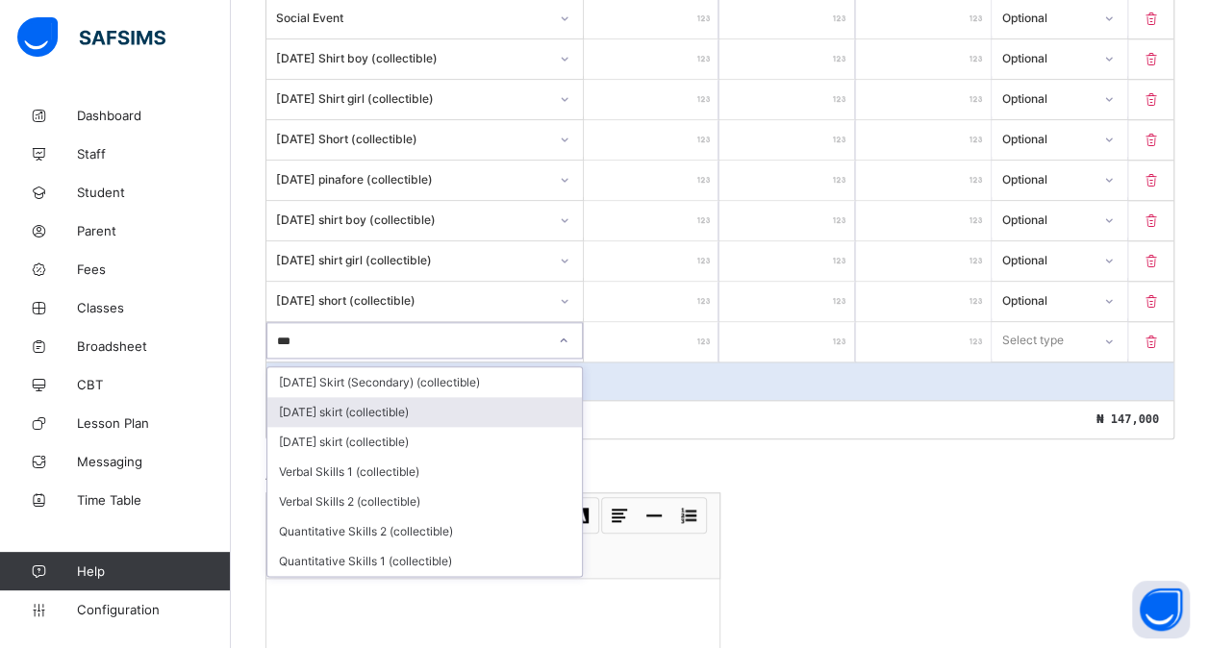
click at [375, 398] on div "[DATE] skirt (collectible)" at bounding box center [424, 412] width 315 height 30
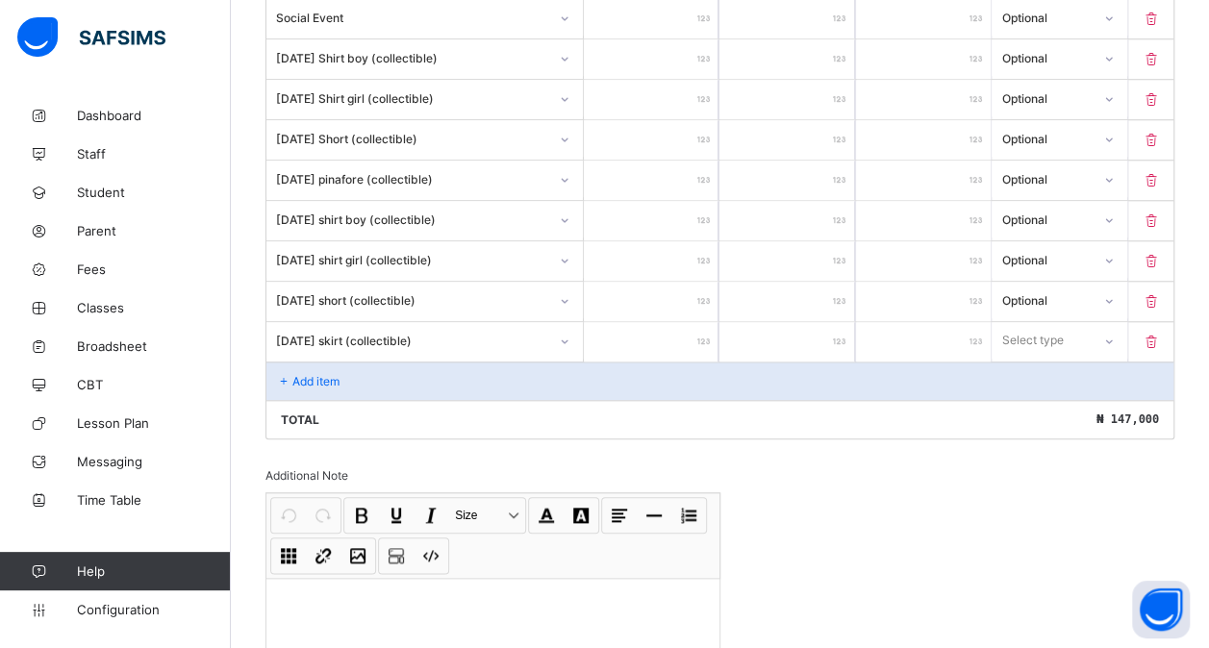
click at [660, 329] on input "number" at bounding box center [651, 341] width 135 height 39
click at [991, 323] on input "****" at bounding box center [923, 341] width 135 height 39
click at [1037, 327] on div "Select type" at bounding box center [1033, 340] width 62 height 37
click at [1044, 397] on div "Optional" at bounding box center [1059, 412] width 133 height 30
click at [441, 365] on div "Add item" at bounding box center [719, 381] width 907 height 38
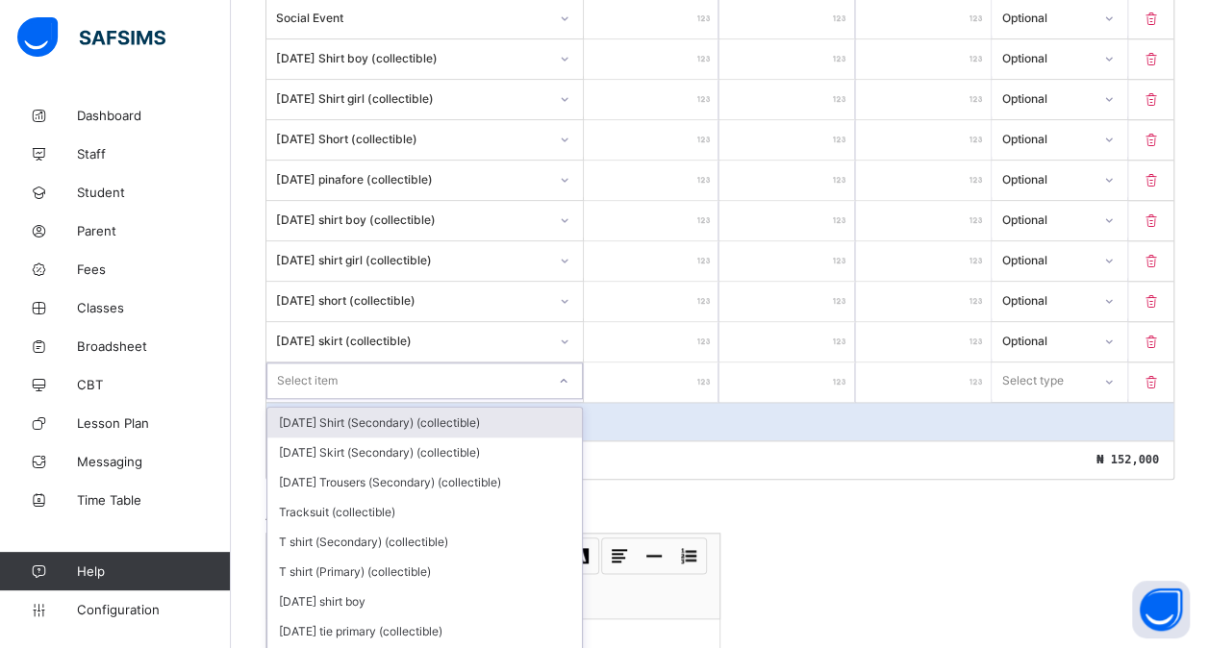
scroll to position [858, 0]
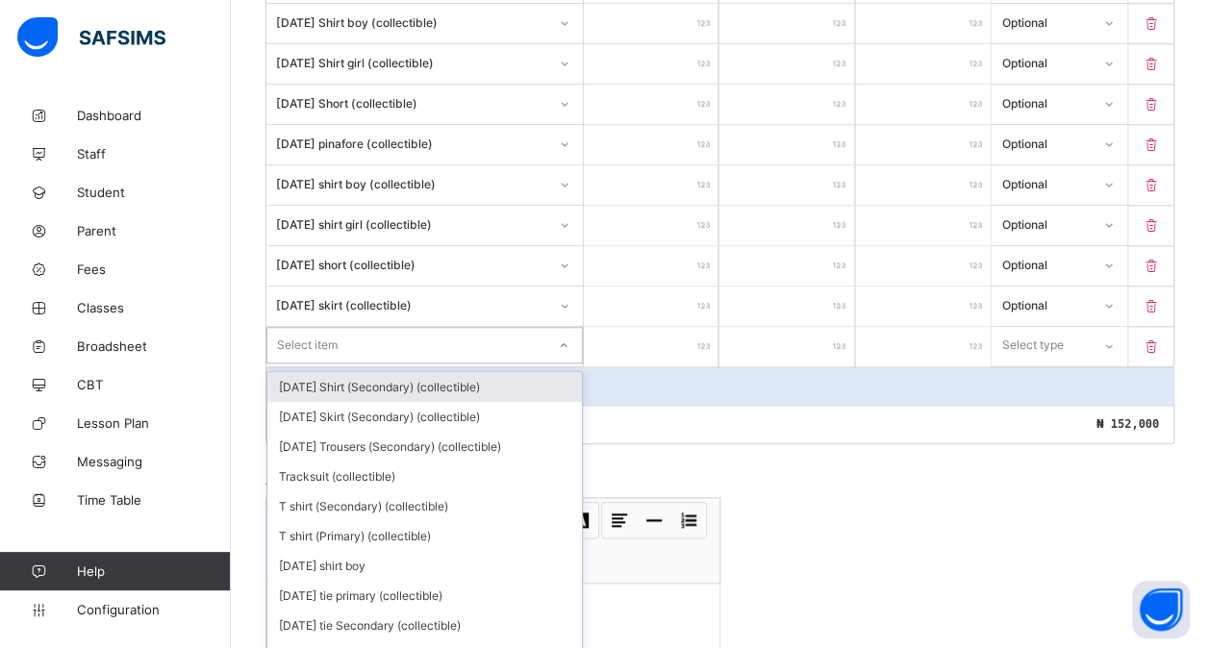
click at [404, 362] on div "option [DATE] Shirt (Secondary) (collectible) focused, 1 of 197. 197 results av…" at bounding box center [424, 345] width 316 height 37
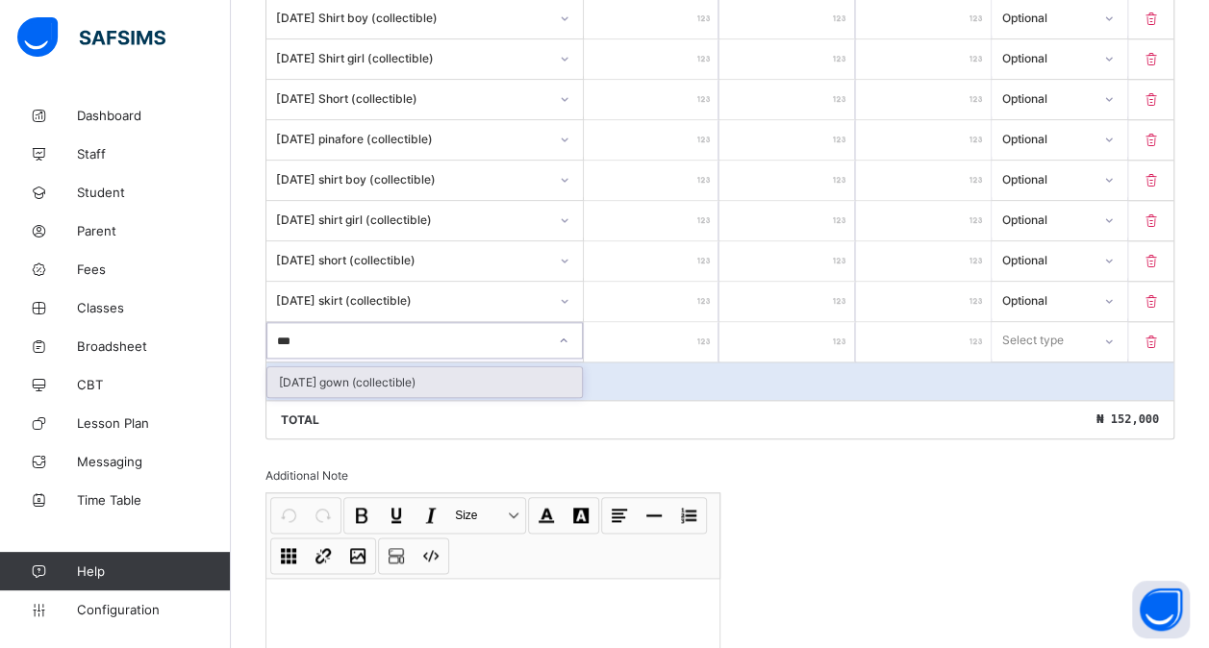
click at [430, 373] on div "[DATE] gown (collectible)" at bounding box center [424, 382] width 315 height 30
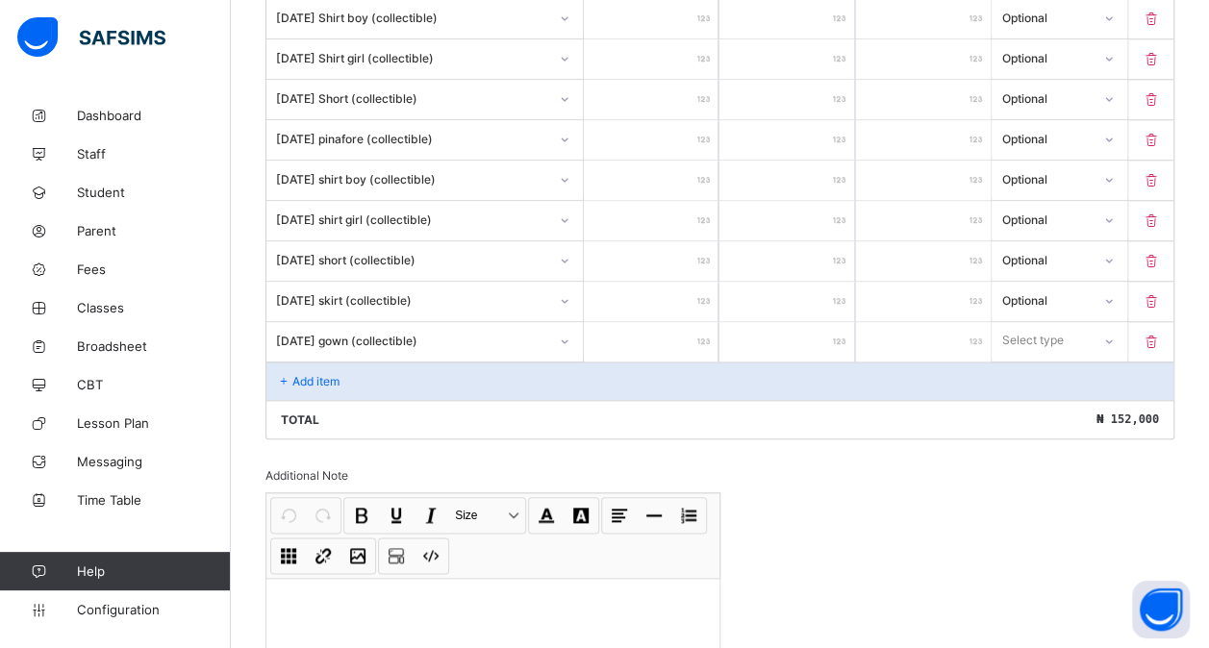
click at [665, 322] on input "number" at bounding box center [651, 341] width 135 height 39
click at [1054, 331] on div "Select type" at bounding box center [1033, 340] width 62 height 37
click at [1063, 398] on div "Optional" at bounding box center [1059, 412] width 133 height 30
click at [431, 362] on div "Add item" at bounding box center [719, 381] width 907 height 38
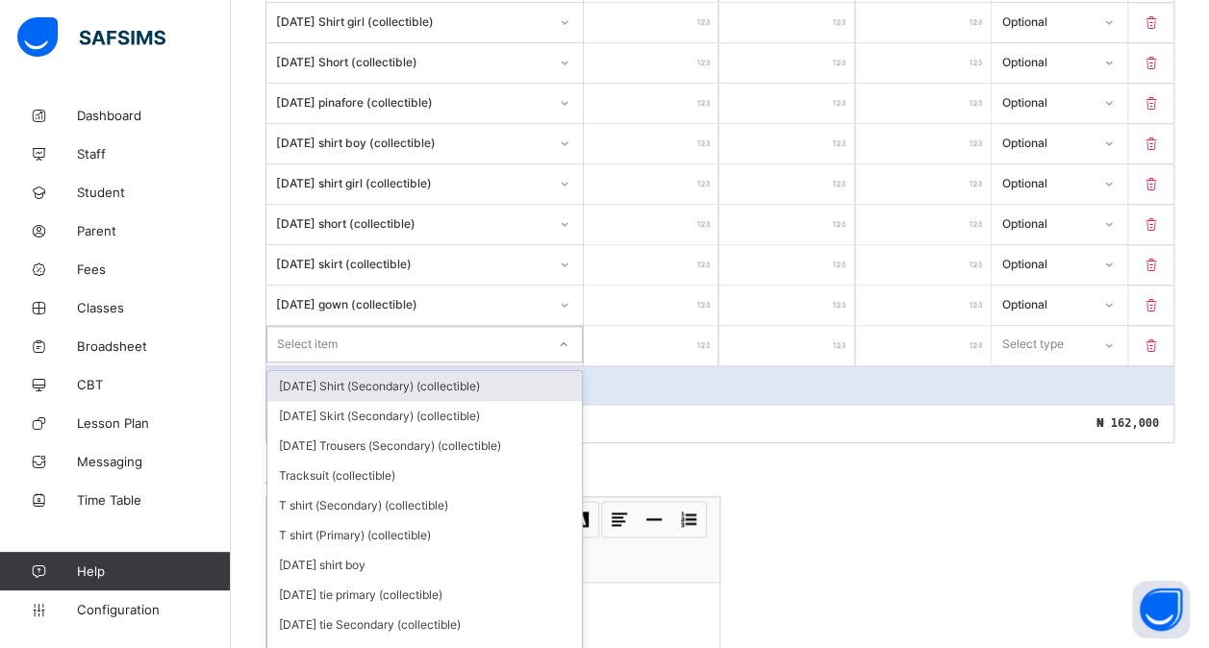
scroll to position [897, 0]
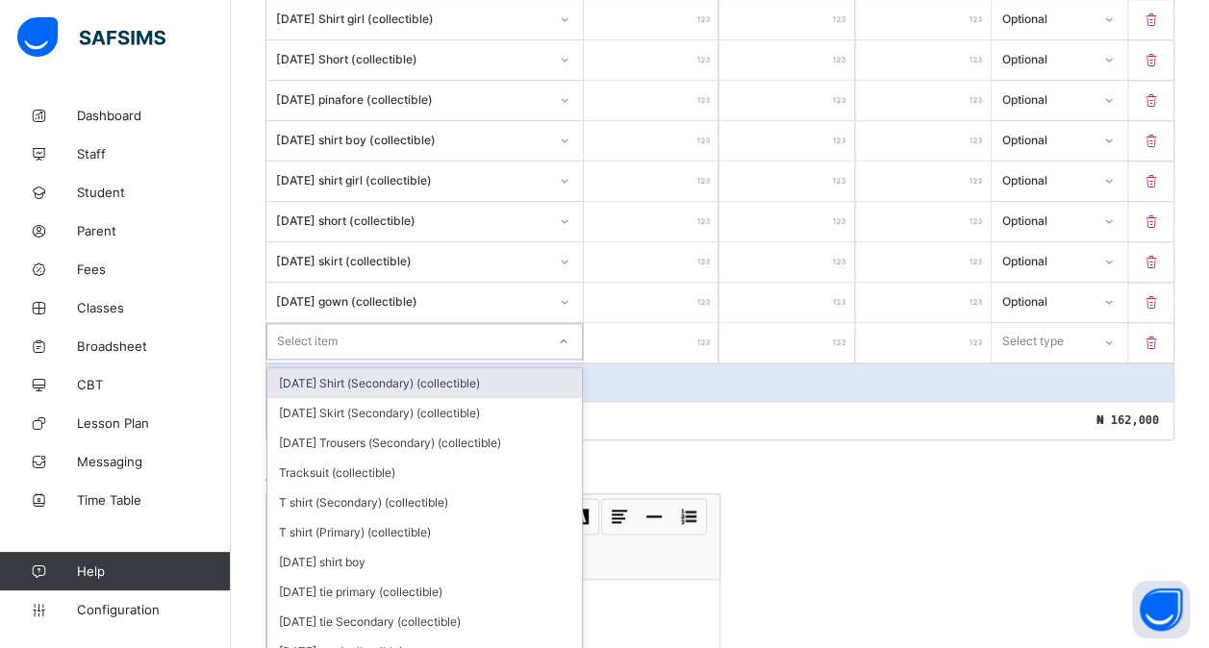
click at [393, 355] on div "option [DATE] Shirt (Secondary) (collectible) focused, 1 of 196. 196 results av…" at bounding box center [424, 341] width 316 height 37
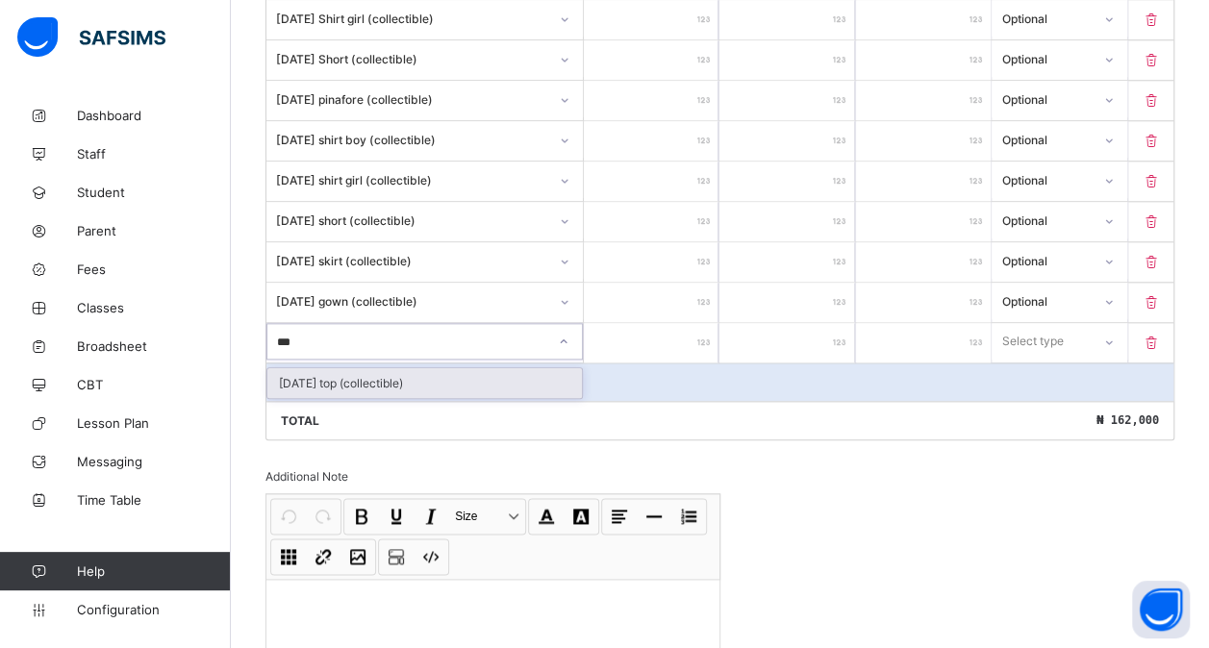
click at [421, 368] on div "[DATE] top (collectible)" at bounding box center [424, 383] width 315 height 30
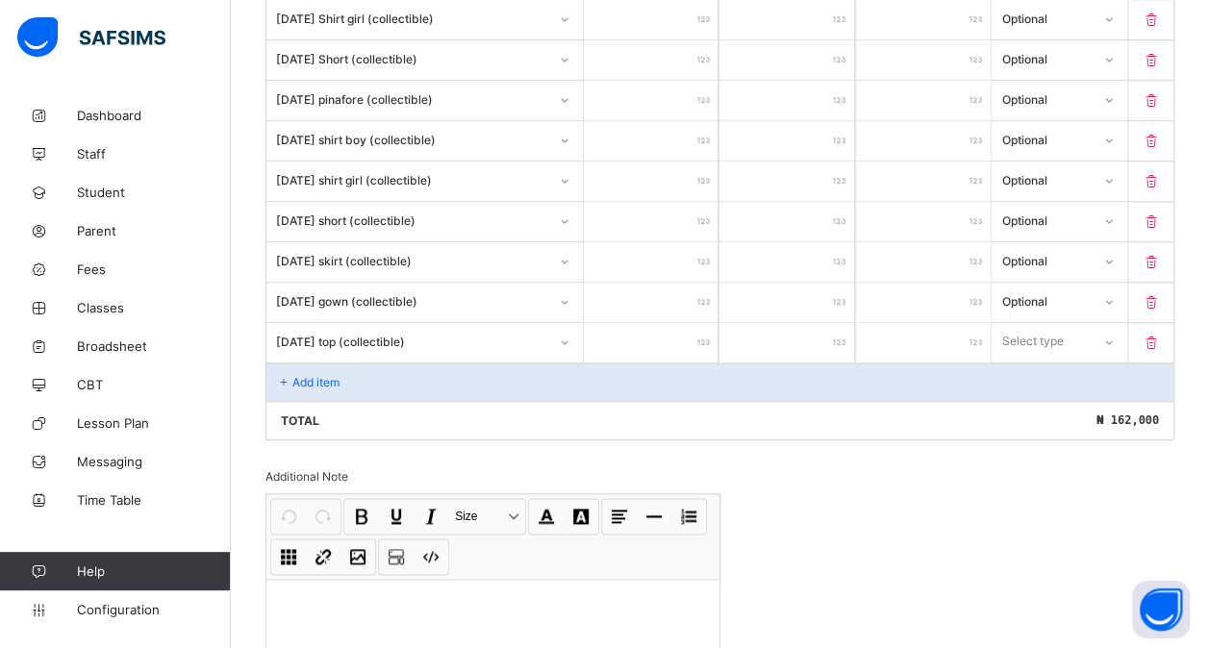
click at [667, 323] on input "number" at bounding box center [651, 342] width 135 height 39
drag, startPoint x: 1049, startPoint y: 328, endPoint x: 1032, endPoint y: 388, distance: 62.1
click at [1032, 360] on div "option Compulsory focused, 1 of 2. 2 results available. Use Up and Down to choo…" at bounding box center [1059, 341] width 135 height 37
click at [1032, 398] on div "Optional" at bounding box center [1059, 413] width 133 height 30
click at [280, 375] on icon at bounding box center [284, 382] width 16 height 14
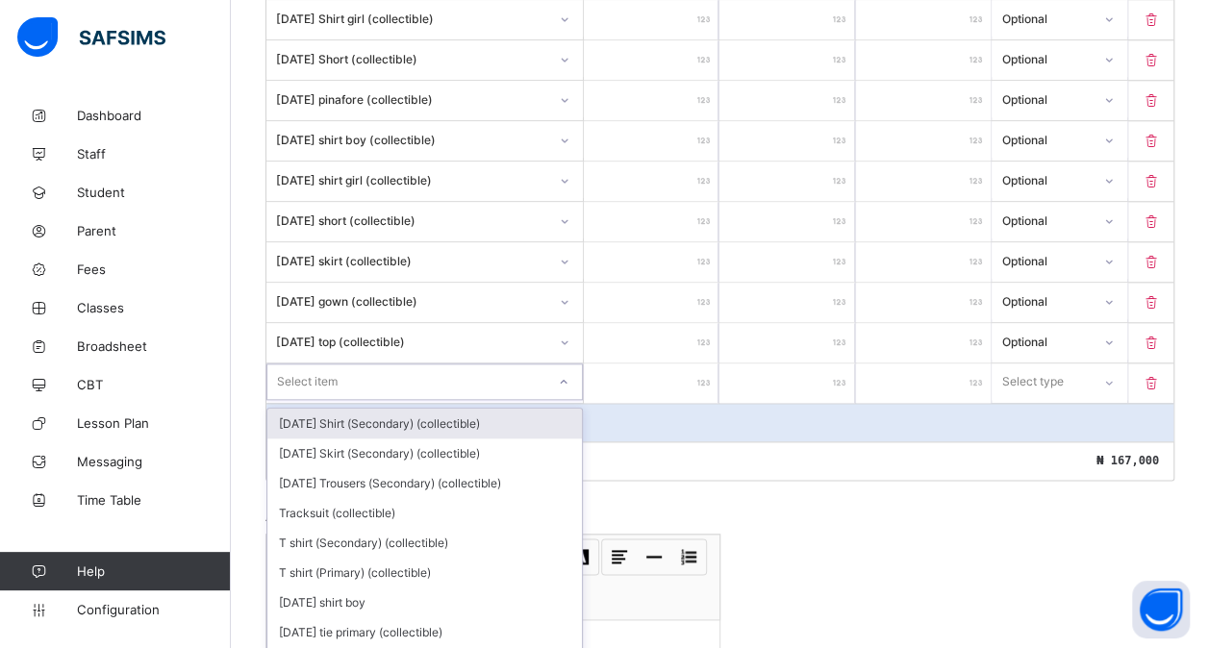
scroll to position [937, 0]
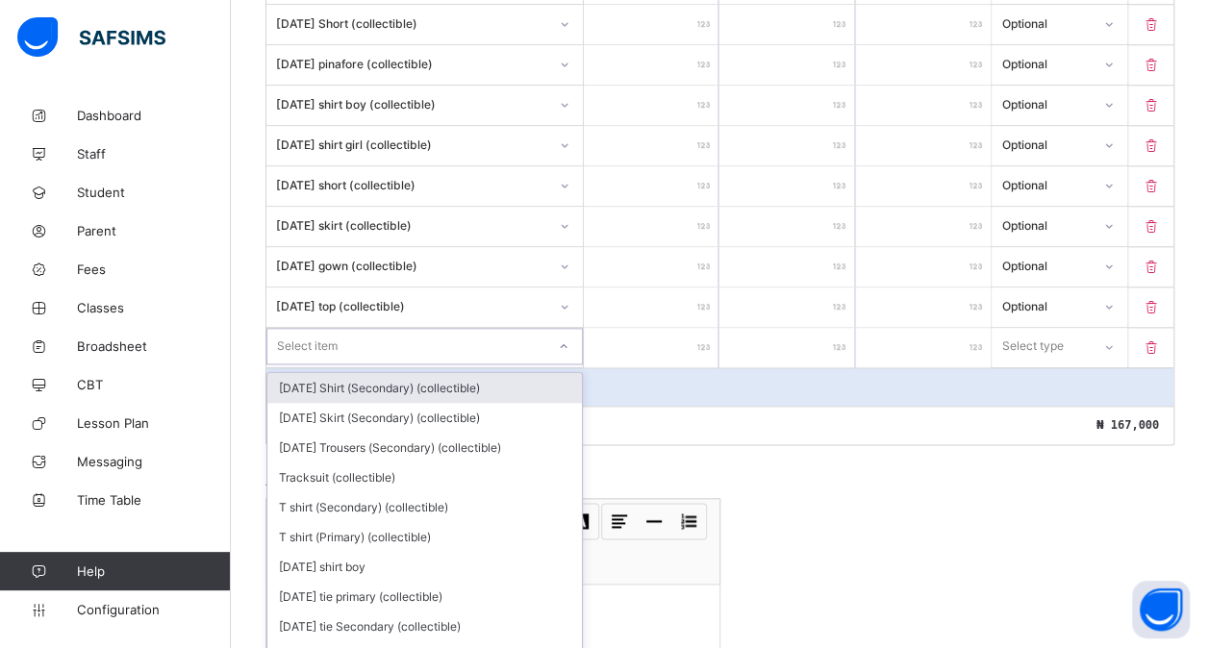
click at [299, 365] on div "option [DATE] Shirt (Secondary) (collectible) focused, 1 of 195. 195 results av…" at bounding box center [424, 346] width 316 height 37
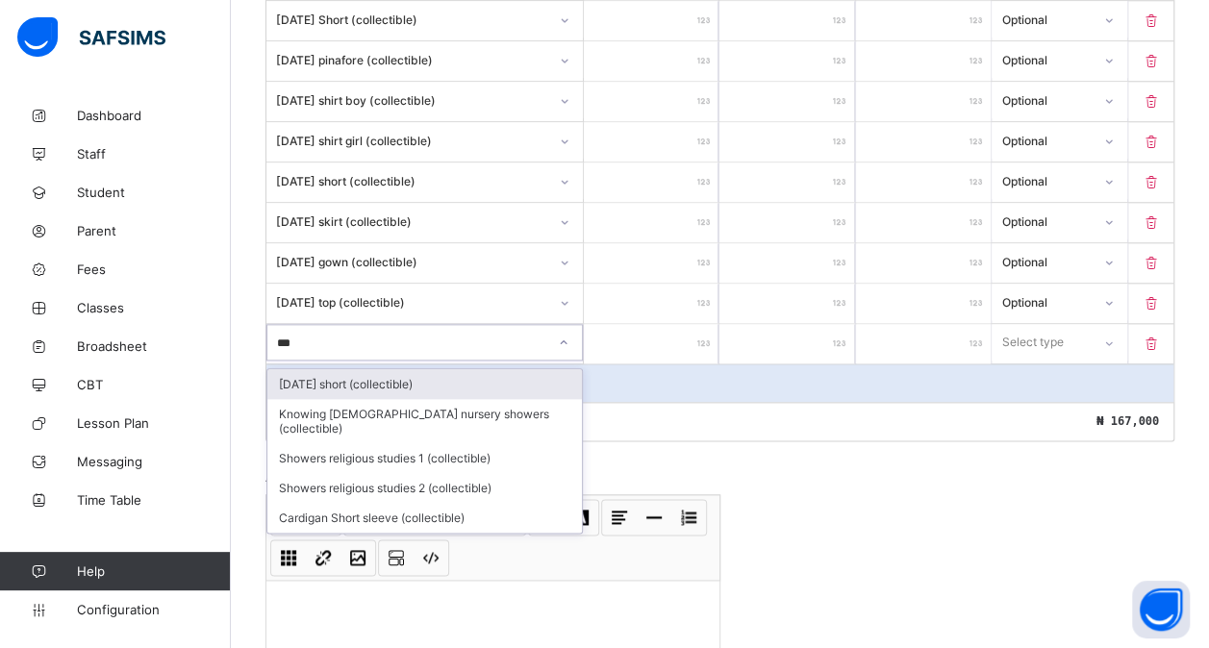
click at [423, 369] on div "[DATE] short (collectible)" at bounding box center [424, 384] width 315 height 30
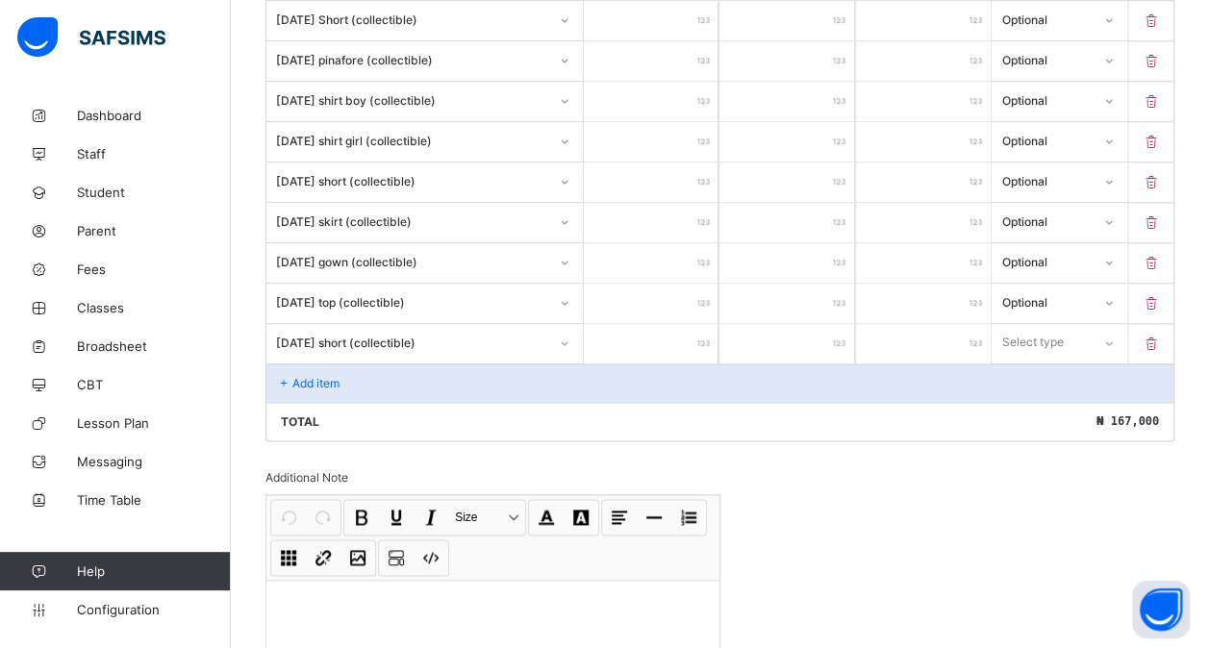
click at [639, 325] on input "number" at bounding box center [651, 343] width 135 height 39
click at [1049, 328] on div "Select type" at bounding box center [1033, 342] width 62 height 37
click at [1051, 399] on div "Optional" at bounding box center [1059, 414] width 133 height 30
click at [378, 364] on div "Add item" at bounding box center [719, 383] width 907 height 38
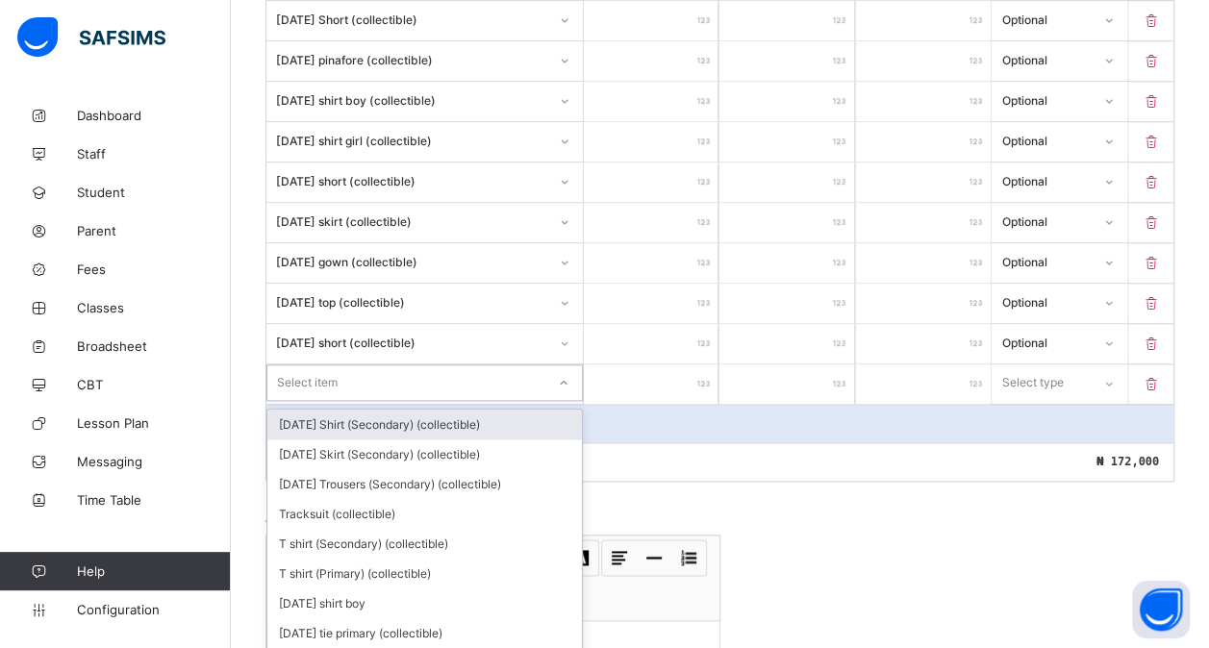
click at [323, 365] on div "option [DATE] Shirt (Secondary) (collectible) focused, 1 of 194. 194 results av…" at bounding box center [424, 383] width 316 height 37
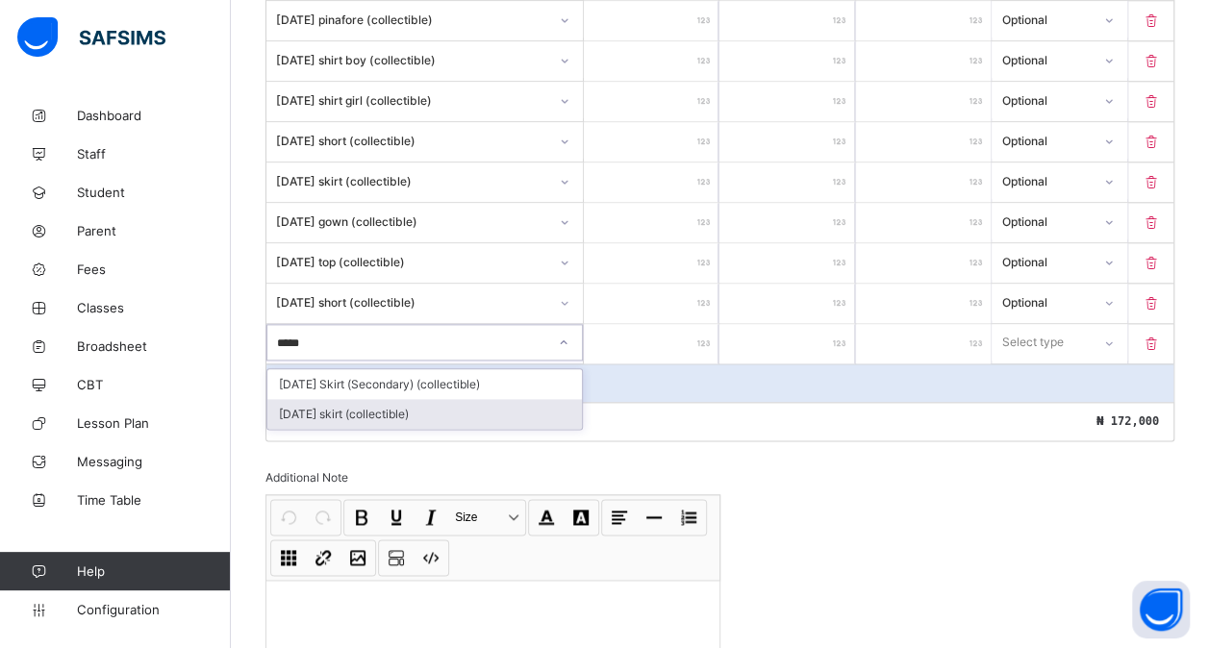
click at [368, 399] on div "[DATE] skirt (collectible)" at bounding box center [424, 414] width 315 height 30
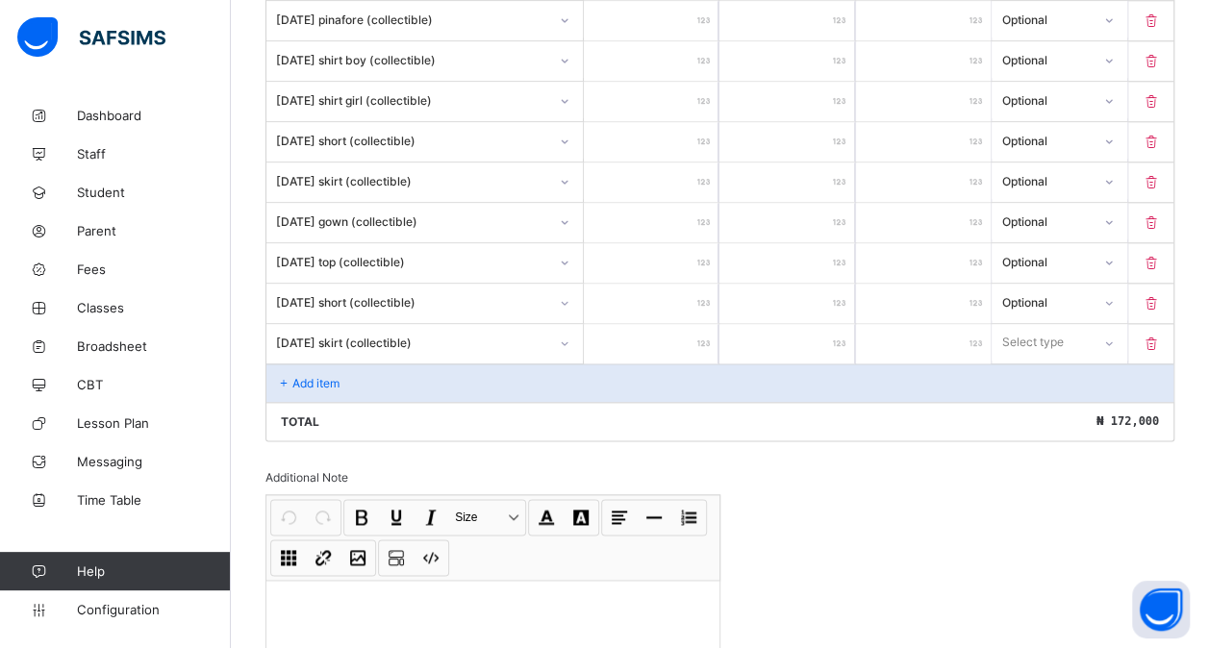
click at [660, 324] on input "number" at bounding box center [651, 343] width 135 height 39
click at [1037, 326] on div "Select type" at bounding box center [1032, 342] width 62 height 37
click at [1035, 399] on div "Optional" at bounding box center [1059, 414] width 133 height 30
click at [319, 376] on p "Add item" at bounding box center [315, 383] width 47 height 14
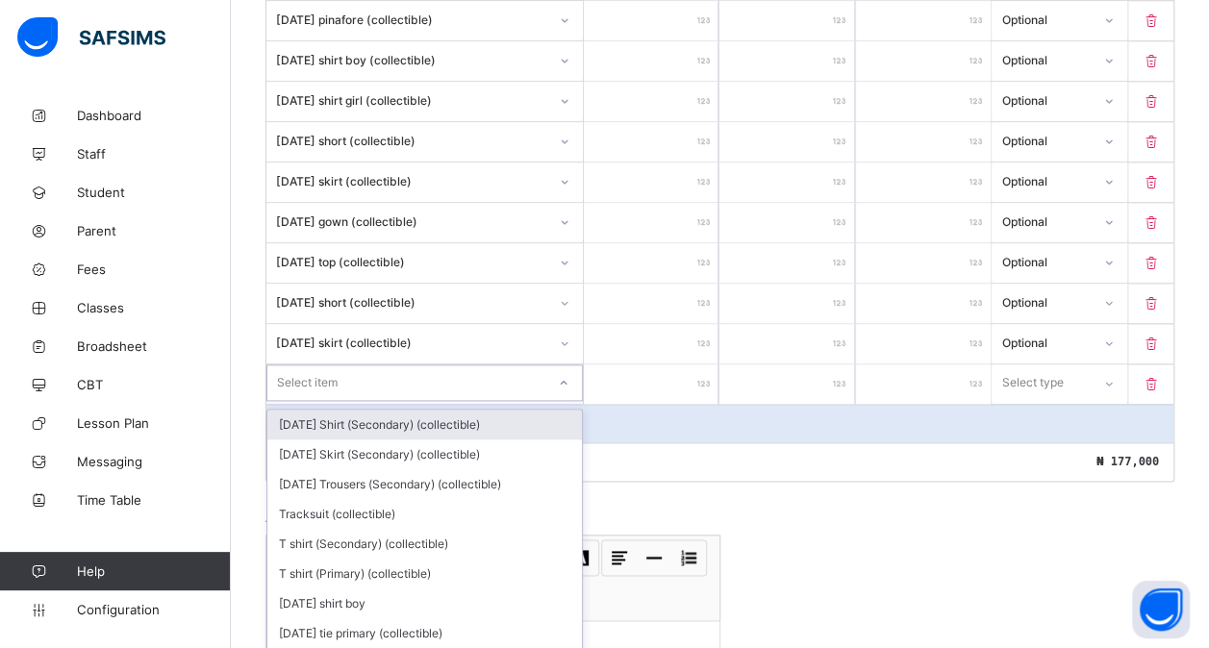
click at [311, 365] on div "option [DATE] Shirt (Secondary) (collectible) focused, 1 of 193. 193 results av…" at bounding box center [424, 383] width 316 height 37
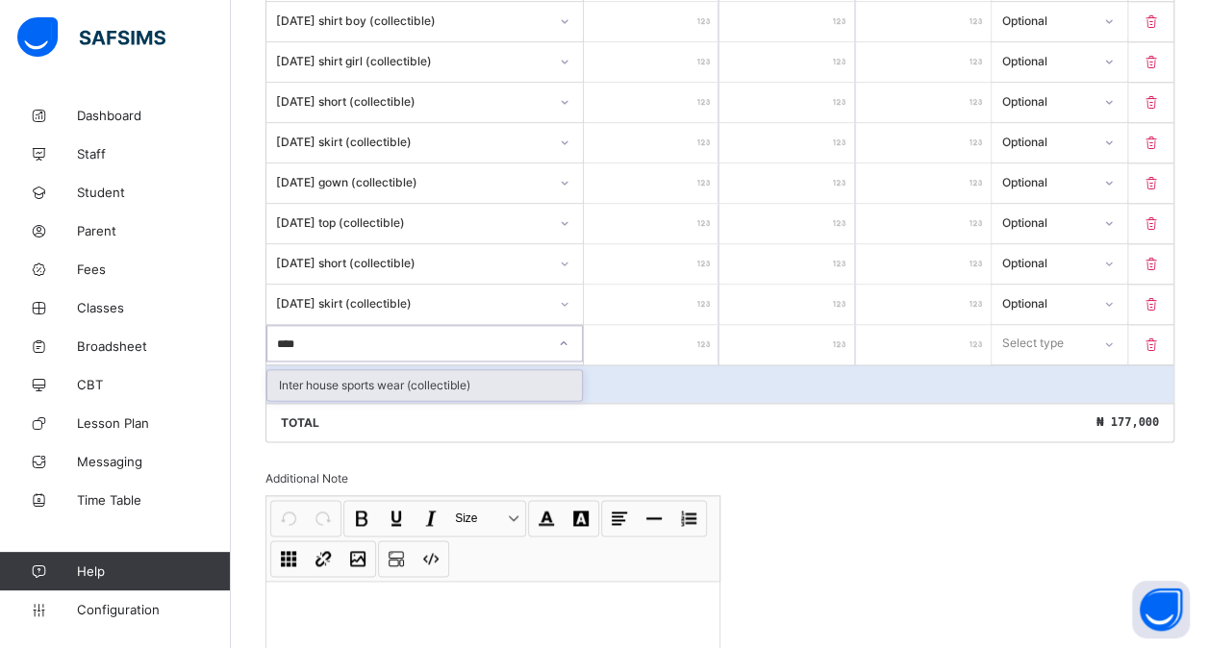
click at [337, 370] on div "Inter house sports wear (collectible)" at bounding box center [424, 385] width 315 height 30
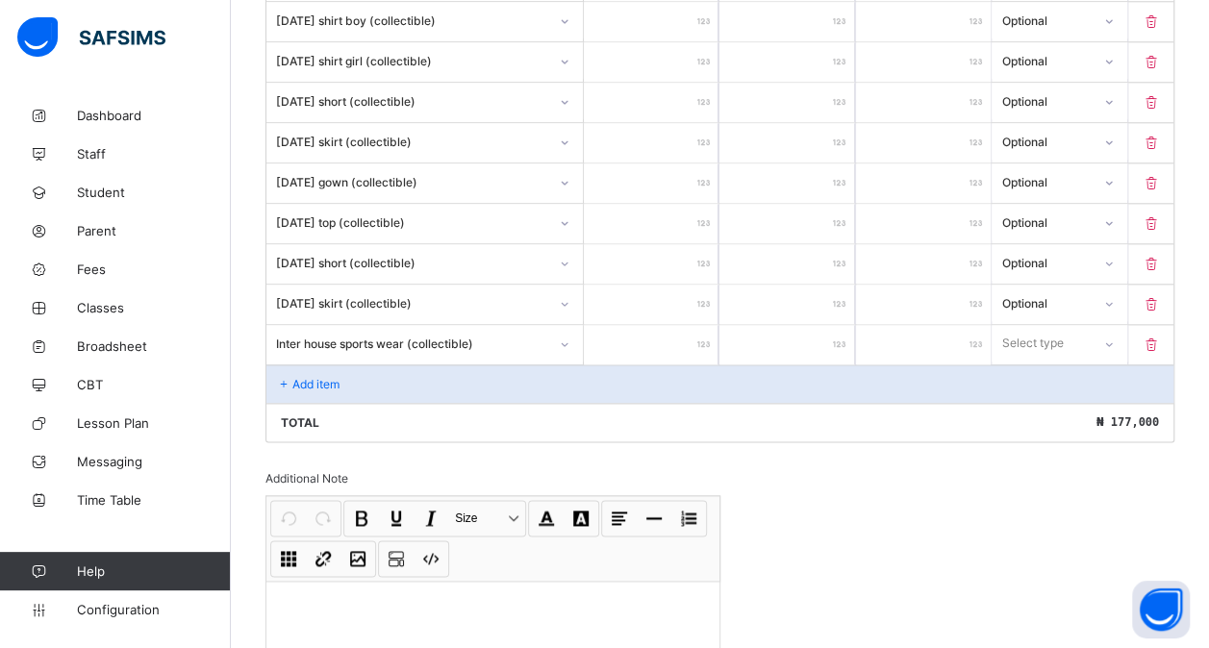
click at [682, 328] on input "number" at bounding box center [651, 344] width 135 height 39
drag, startPoint x: 1029, startPoint y: 324, endPoint x: 1036, endPoint y: 392, distance: 68.6
click at [1036, 362] on div "option Compulsory focused, 1 of 2. 2 results available. Use Up and Down to choo…" at bounding box center [1059, 343] width 135 height 37
click at [1036, 400] on div "Optional" at bounding box center [1059, 415] width 133 height 30
click at [342, 365] on div "Add item" at bounding box center [719, 384] width 907 height 38
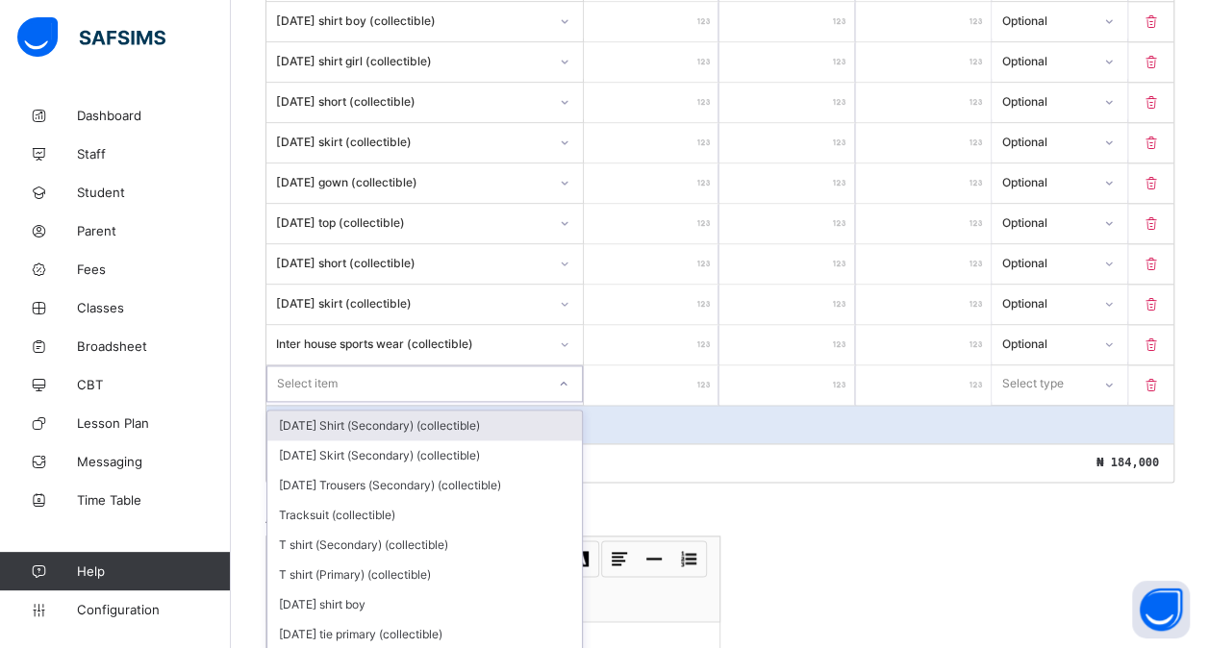
click at [319, 356] on div "Item Name Unit Price [ ₦ ] Qty Sub Total [ ₦ ] Item Type School Fees ***** * **…" at bounding box center [719, 0] width 909 height 965
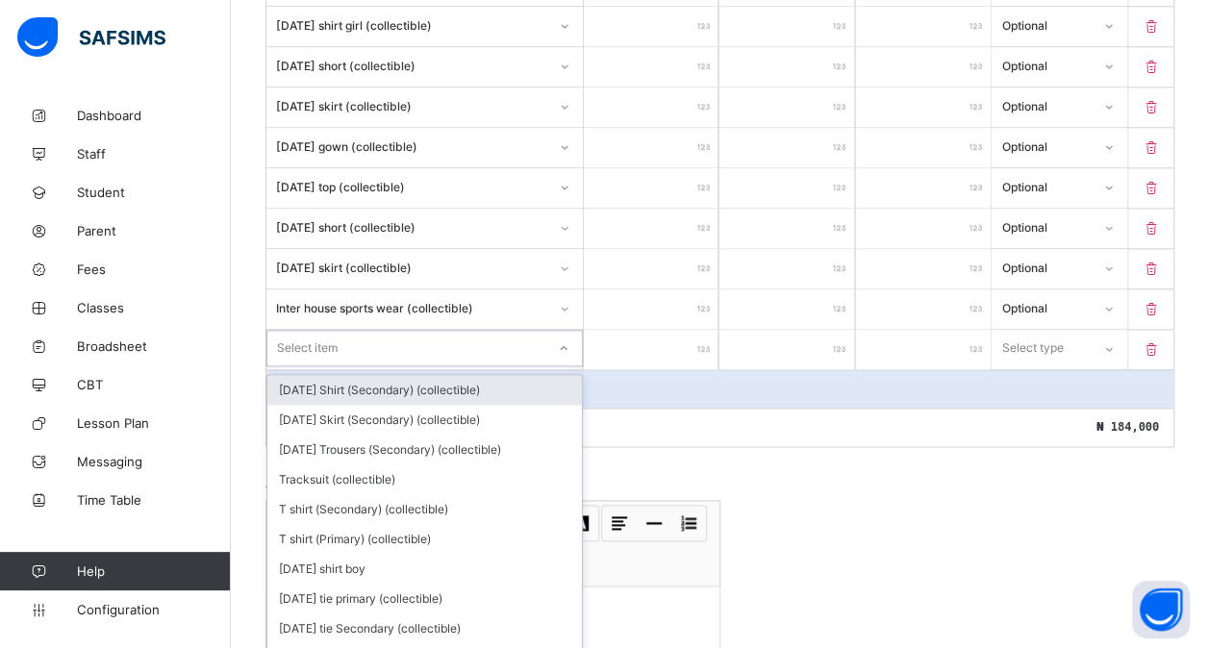
scroll to position [1056, 0]
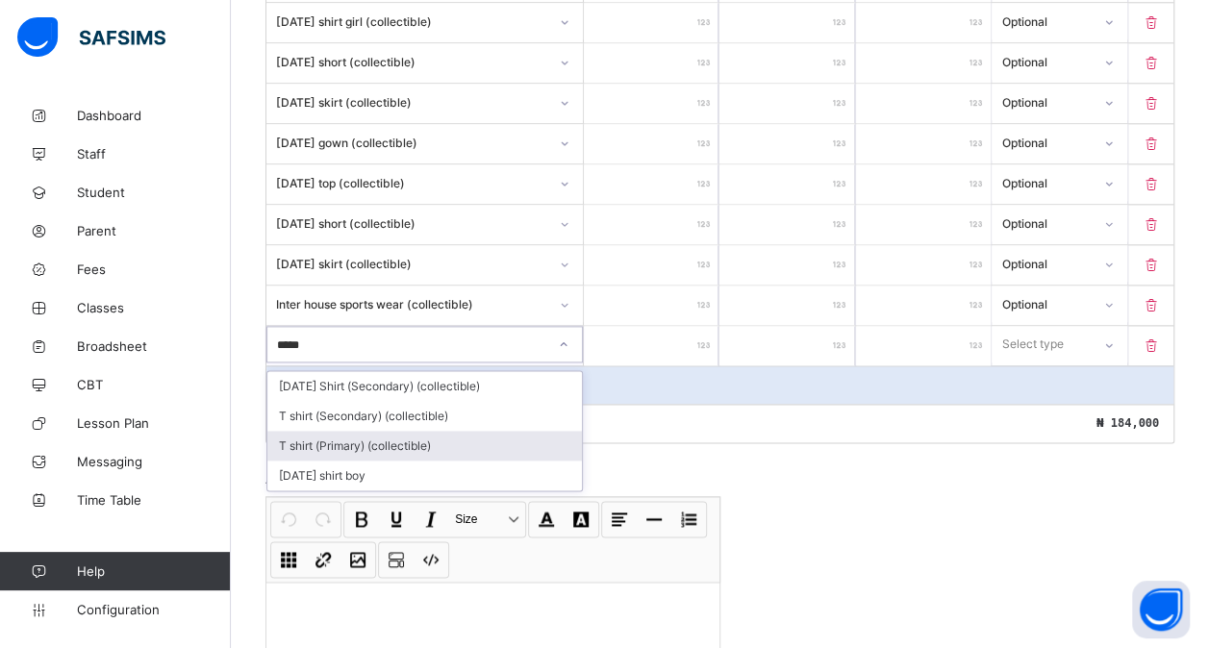
click at [364, 431] on div "T shirt (Primary) (collectible)" at bounding box center [424, 446] width 315 height 30
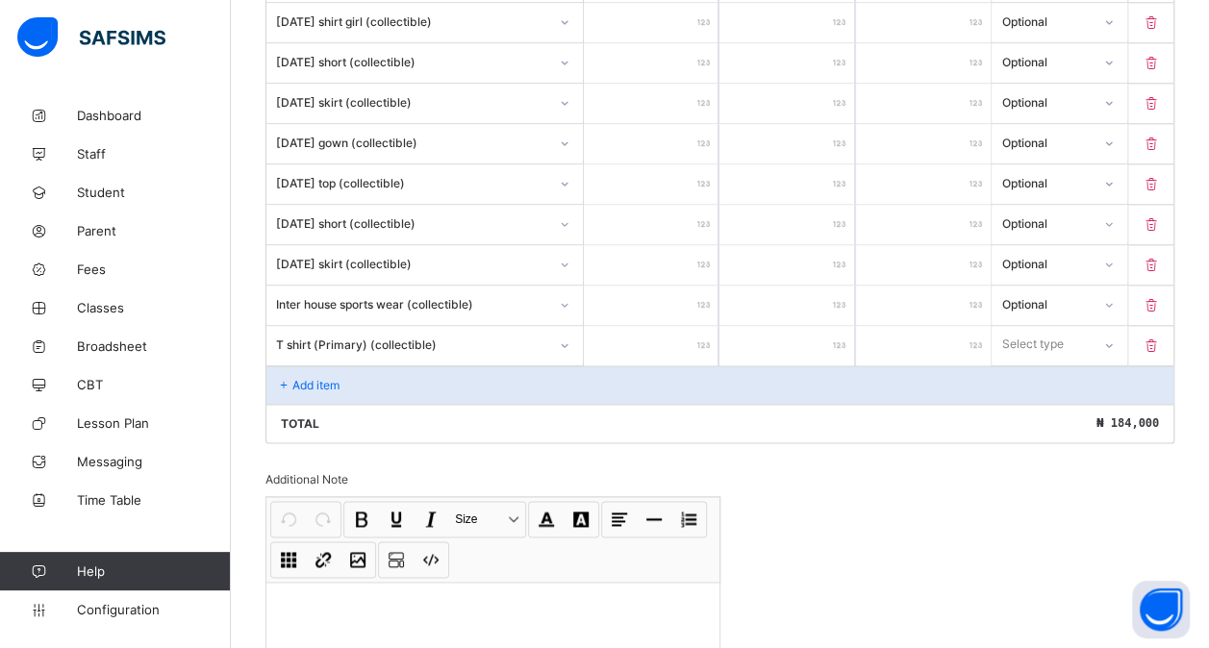
click at [651, 326] on input "number" at bounding box center [651, 345] width 135 height 39
click at [1052, 326] on div "Select type" at bounding box center [1033, 344] width 62 height 37
click at [1043, 401] on div "Optional" at bounding box center [1059, 416] width 133 height 30
click at [321, 372] on div "Add item" at bounding box center [719, 384] width 907 height 38
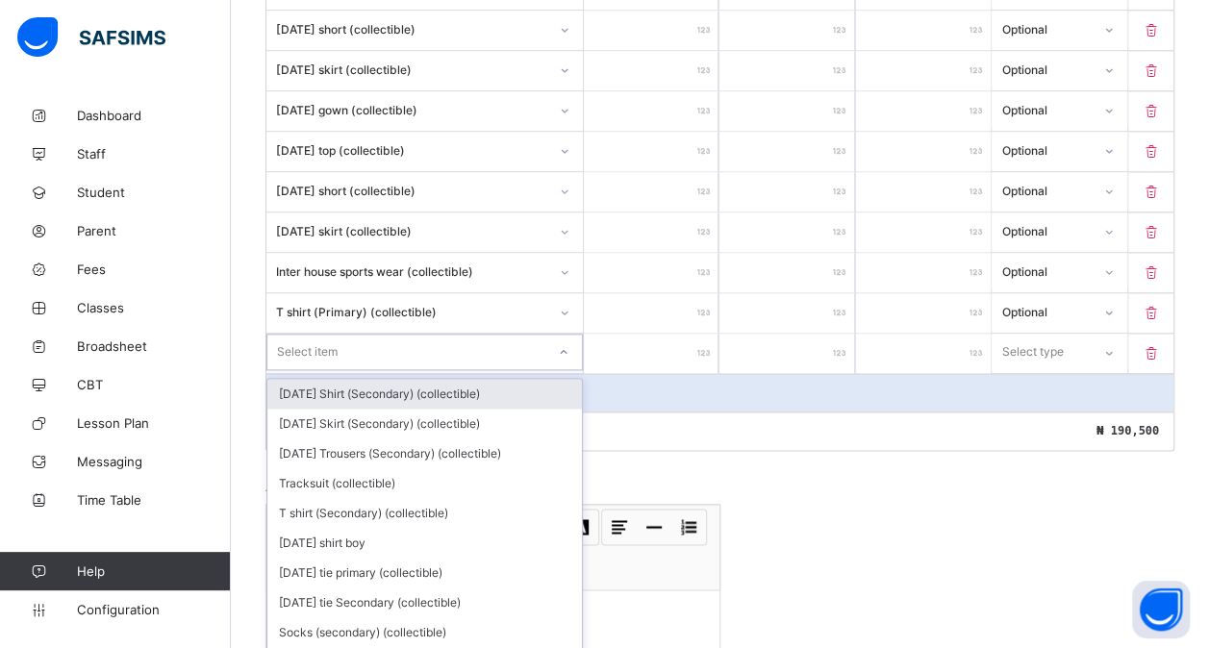
click at [348, 360] on div "option [DATE] Shirt (Secondary) (collectible) focused, 1 of 191. 191 results av…" at bounding box center [424, 352] width 316 height 37
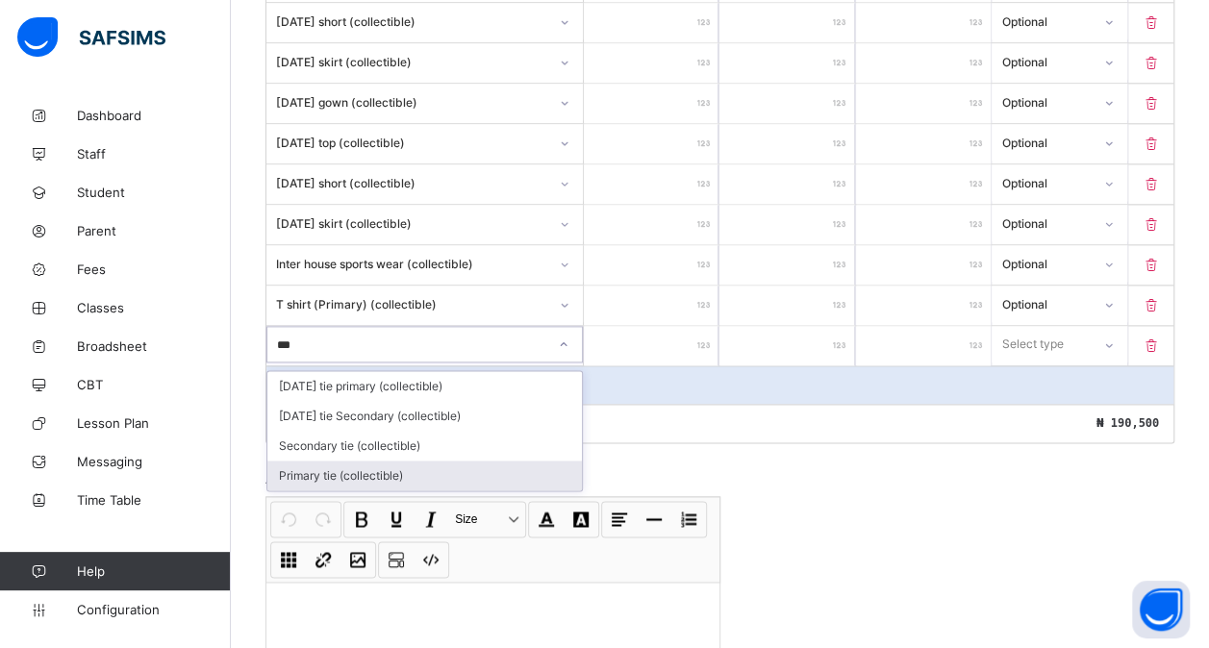
click at [402, 461] on div "Primary tie (collectible)" at bounding box center [424, 476] width 315 height 30
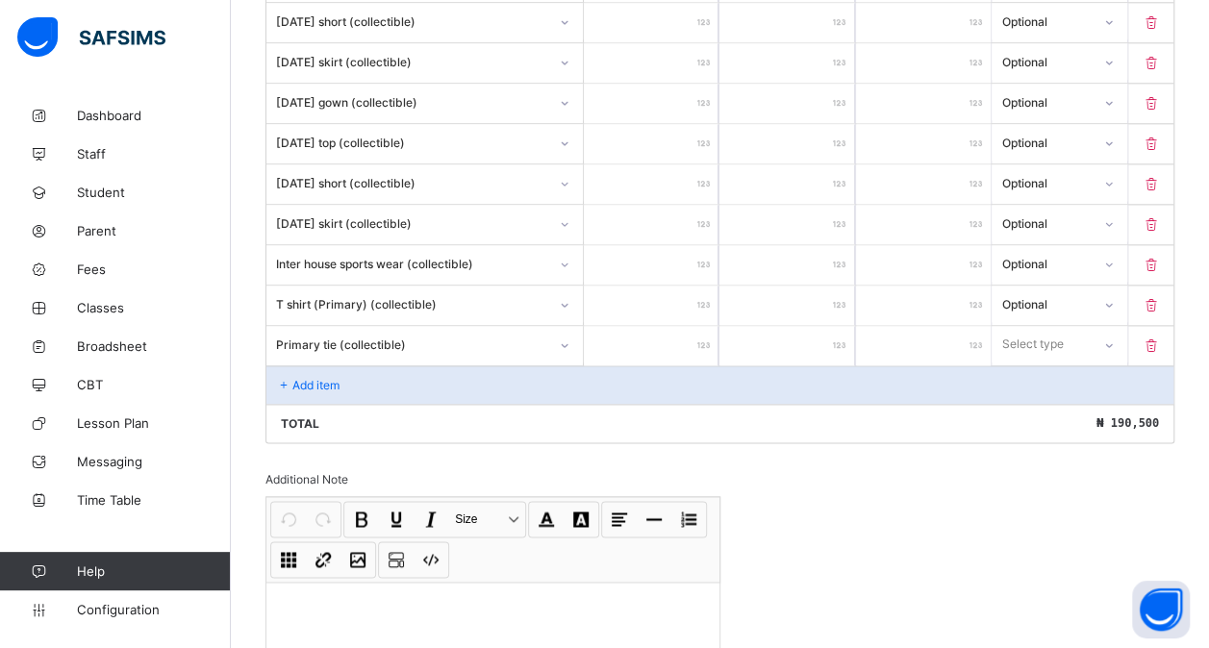
click at [631, 326] on input "number" at bounding box center [651, 345] width 135 height 39
click at [1044, 326] on div "Select type" at bounding box center [1033, 344] width 62 height 37
click at [1046, 401] on div "Optional" at bounding box center [1059, 416] width 133 height 30
click at [333, 378] on p "Add item" at bounding box center [315, 385] width 47 height 14
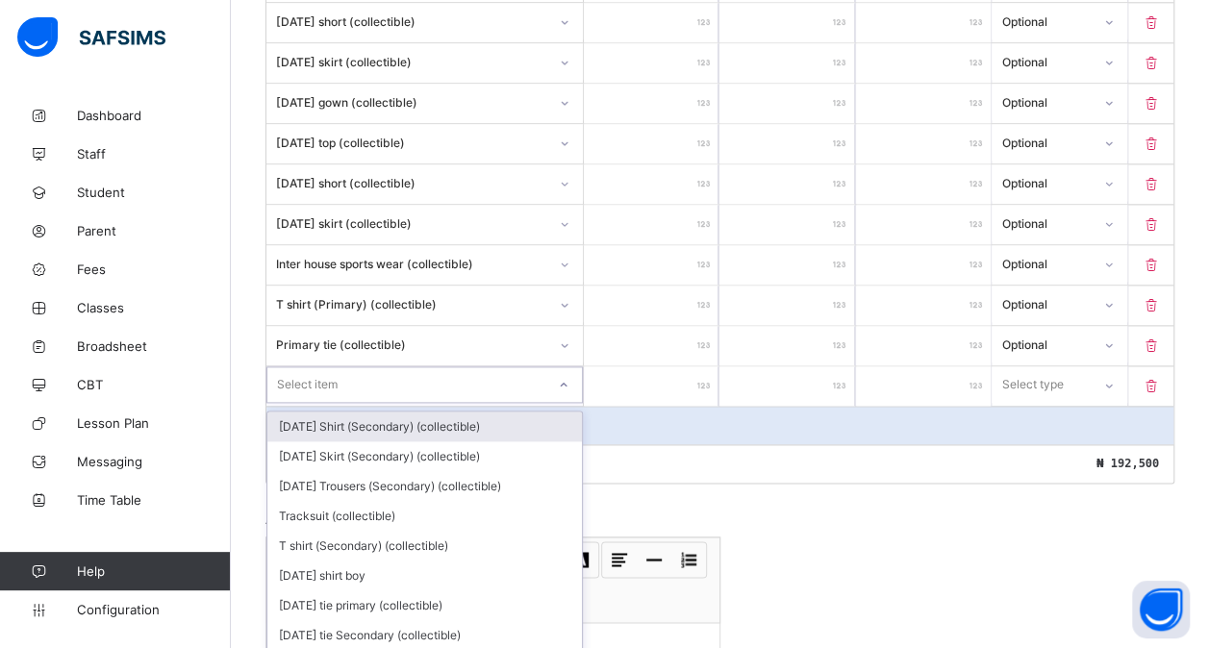
click at [319, 366] on div "option [DATE] Shirt (Secondary) (collectible) focused, 1 of 190. 190 results av…" at bounding box center [424, 384] width 316 height 37
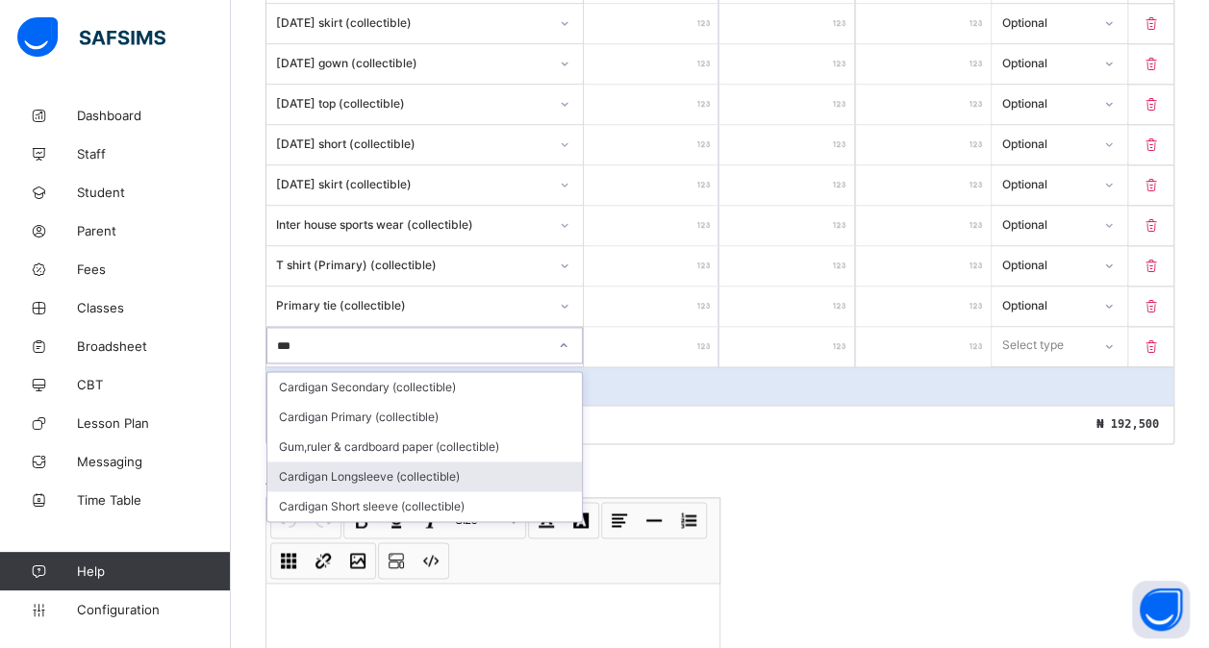
click at [443, 462] on div "Cardigan Longsleeve (collectible)" at bounding box center [424, 477] width 315 height 30
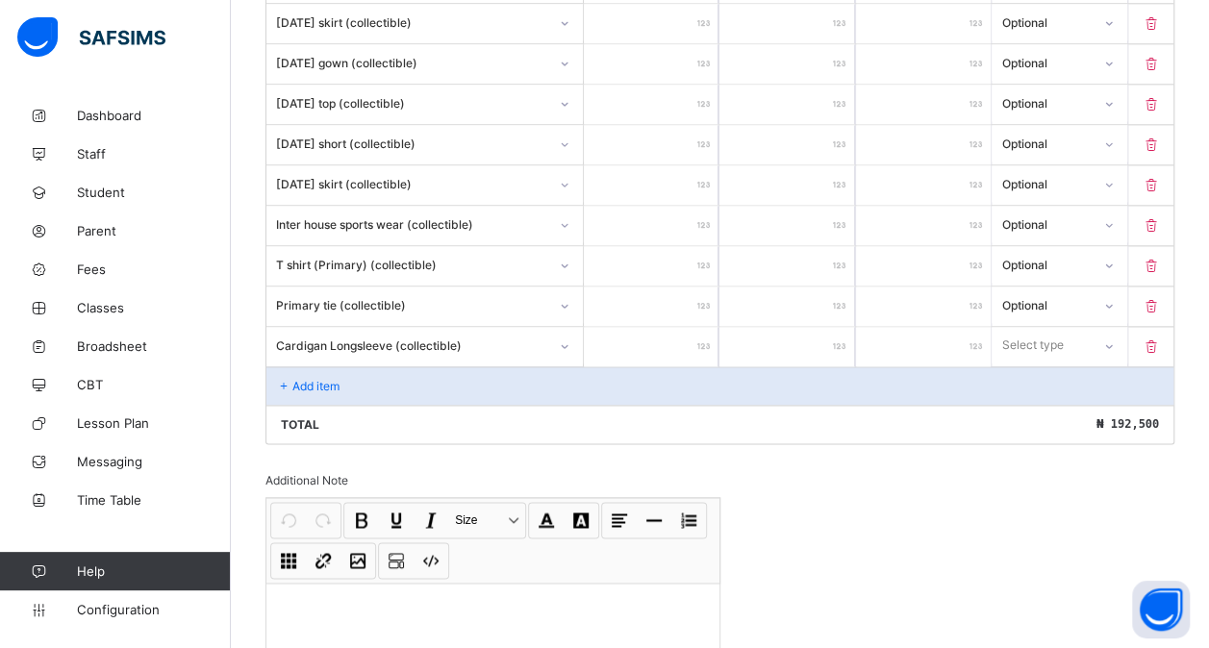
click at [635, 328] on input "number" at bounding box center [651, 346] width 135 height 39
drag, startPoint x: 1054, startPoint y: 350, endPoint x: 1066, endPoint y: 339, distance: 16.3
click at [1066, 339] on div "Select type" at bounding box center [1059, 345] width 135 height 37
click at [1043, 402] on div "Optional" at bounding box center [1059, 417] width 133 height 30
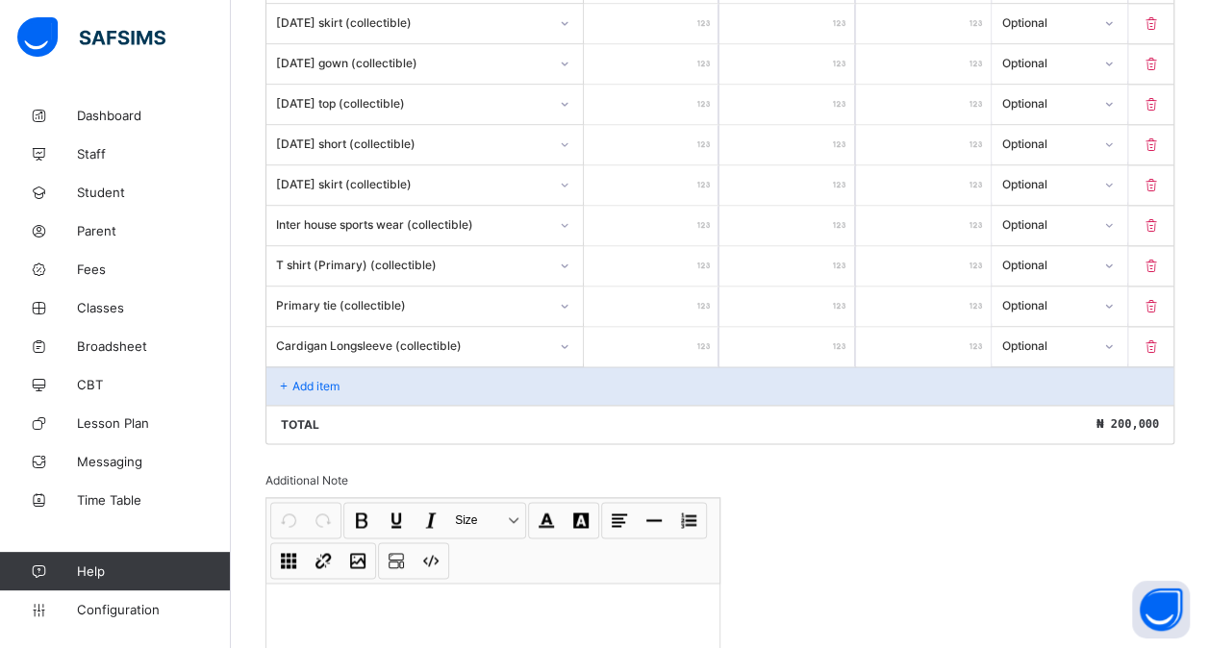
click at [426, 366] on div "Add item" at bounding box center [719, 385] width 907 height 38
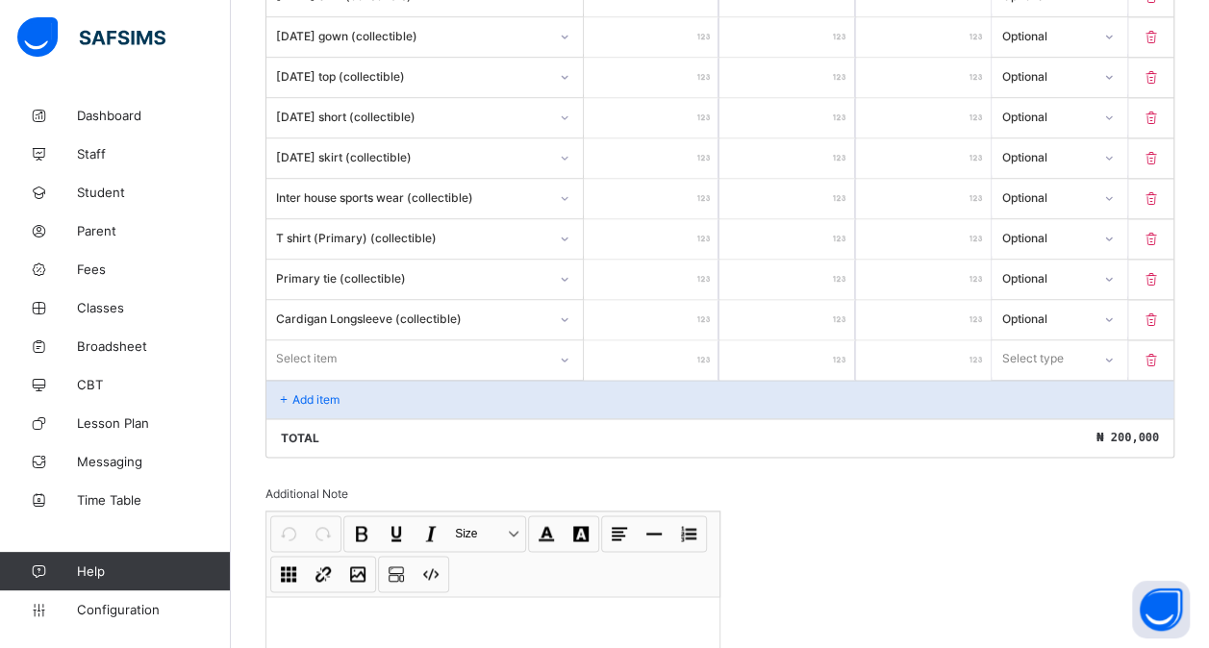
click at [373, 364] on div "Select item" at bounding box center [424, 358] width 316 height 37
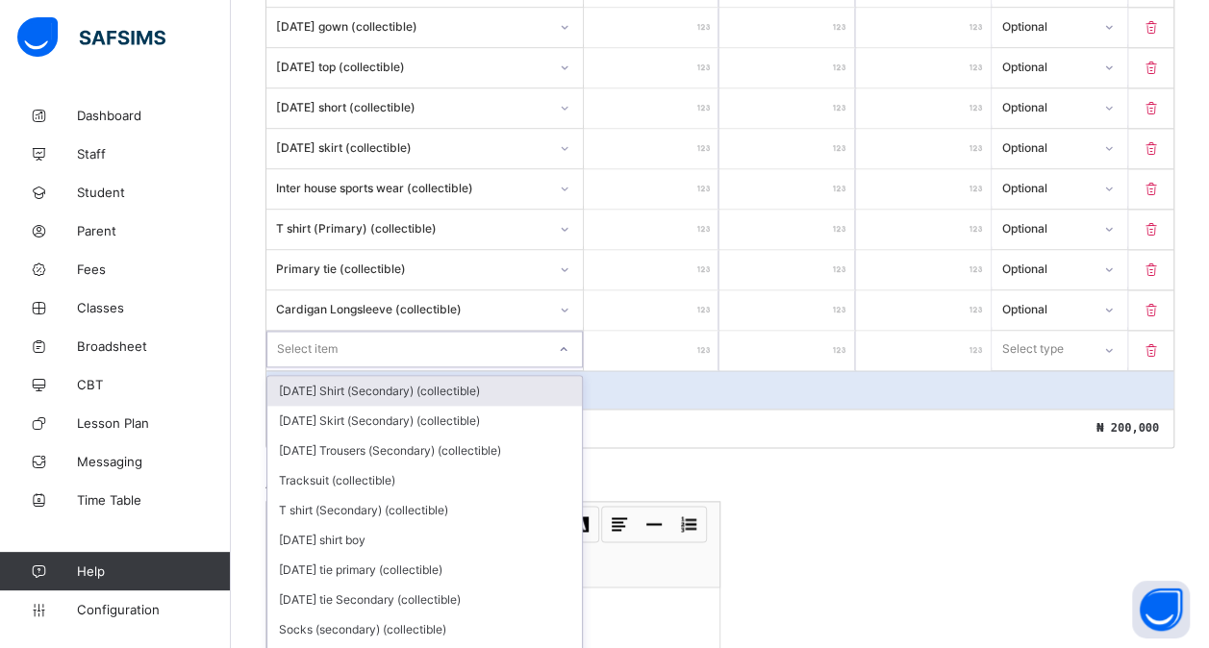
scroll to position [1175, 0]
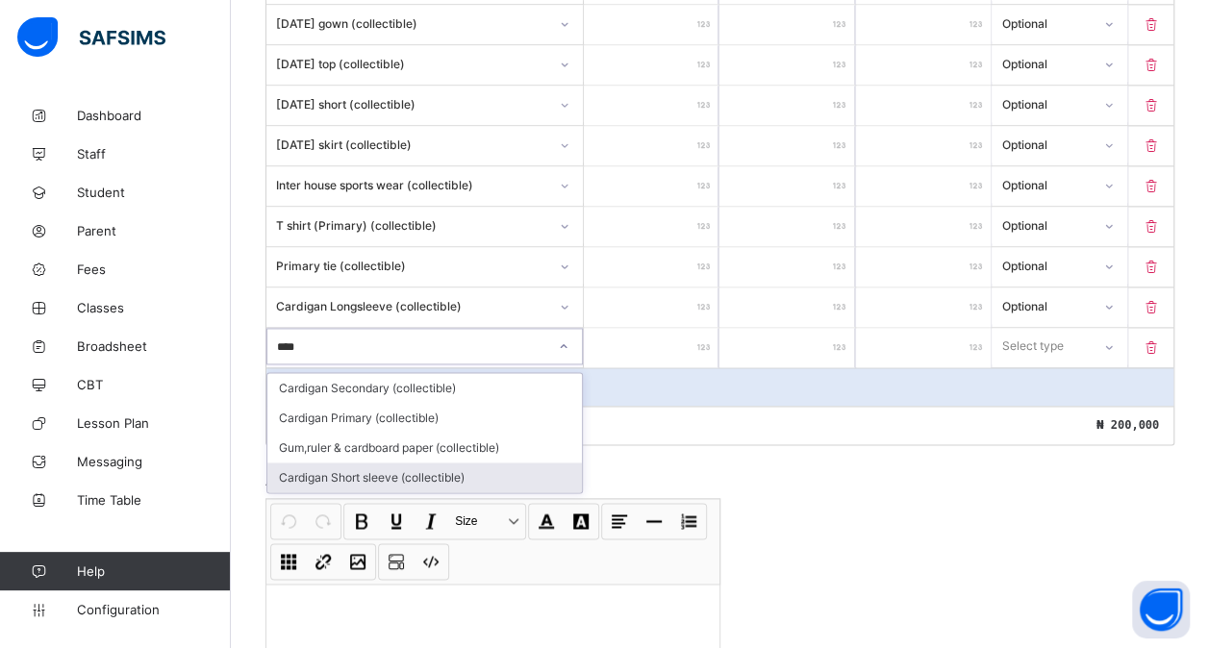
click at [418, 463] on div "Cardigan Short sleeve (collectible)" at bounding box center [424, 478] width 315 height 30
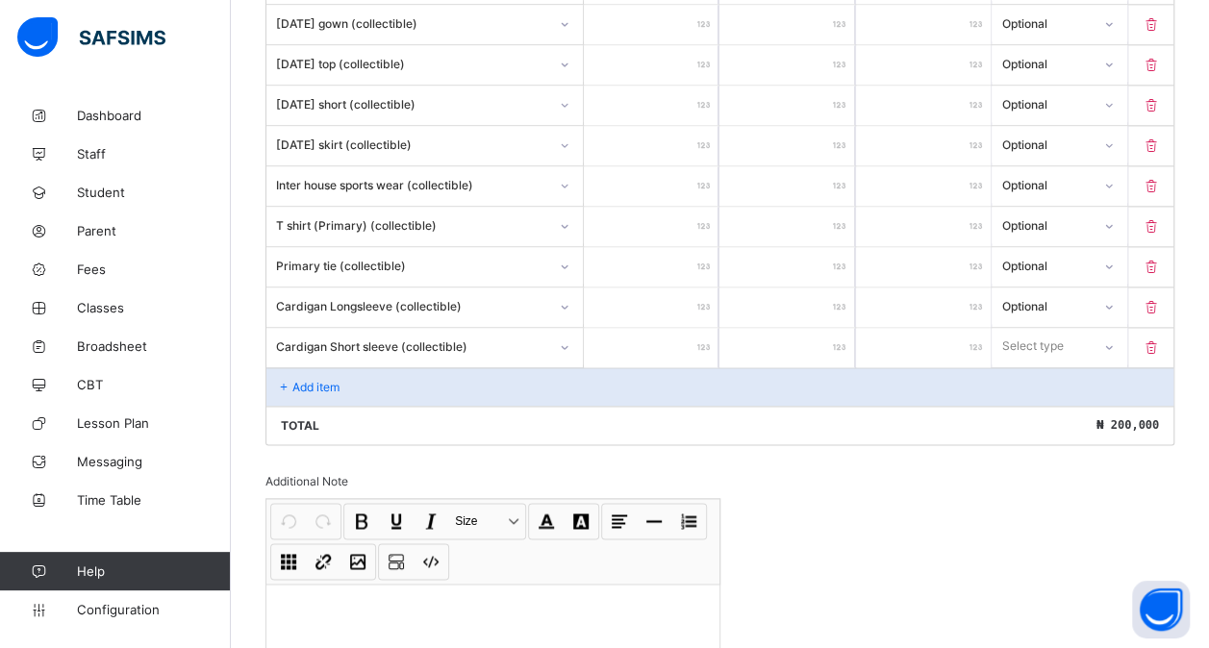
click at [638, 328] on input "number" at bounding box center [651, 347] width 135 height 39
click at [1058, 328] on div "Select type" at bounding box center [1033, 346] width 62 height 37
click at [1051, 403] on div "Optional" at bounding box center [1059, 418] width 133 height 30
click at [498, 367] on div "Add item" at bounding box center [719, 386] width 907 height 38
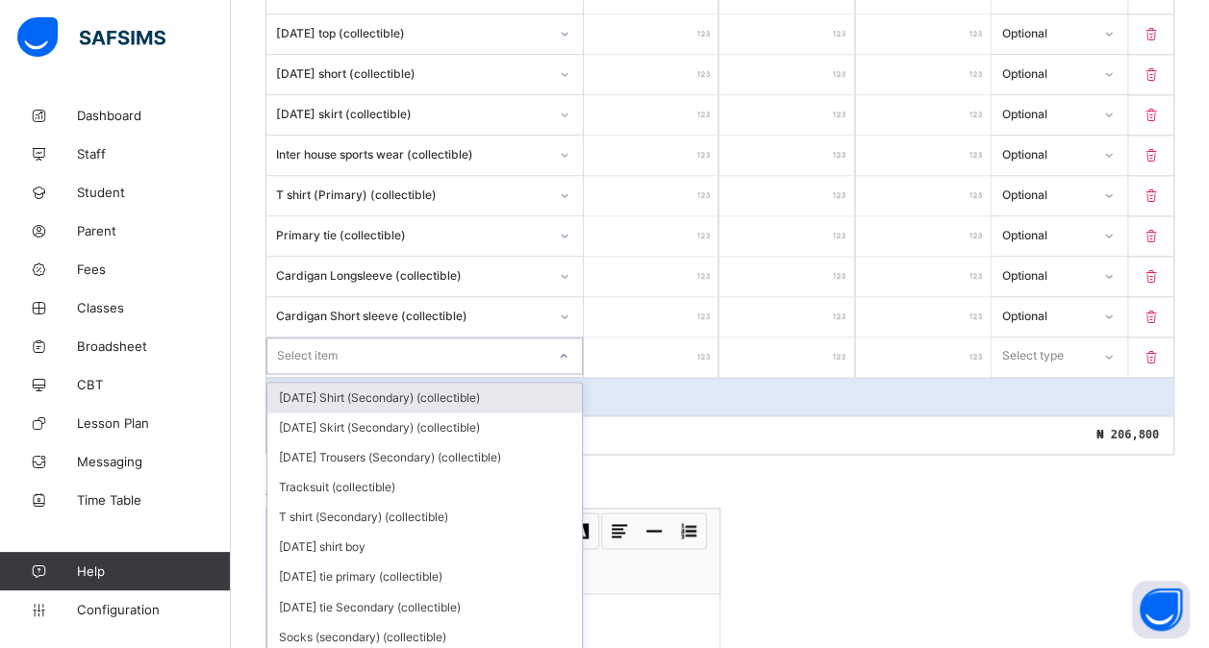
scroll to position [1216, 0]
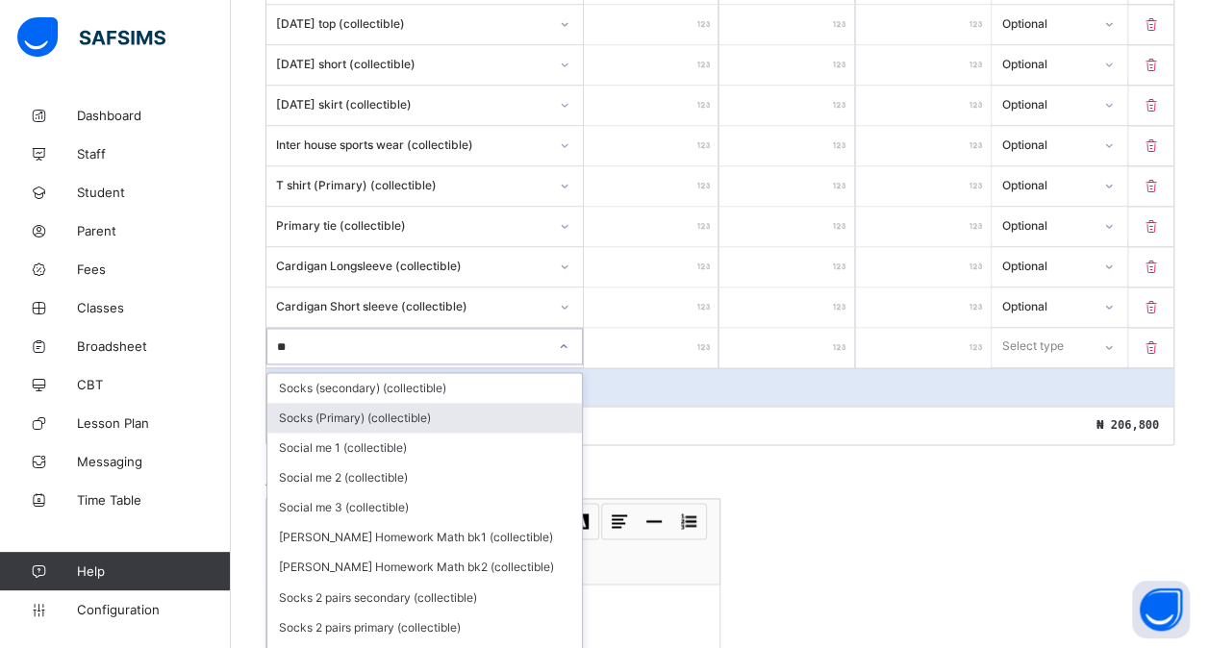
click at [403, 403] on div "Socks (Primary) (collectible)" at bounding box center [424, 418] width 315 height 30
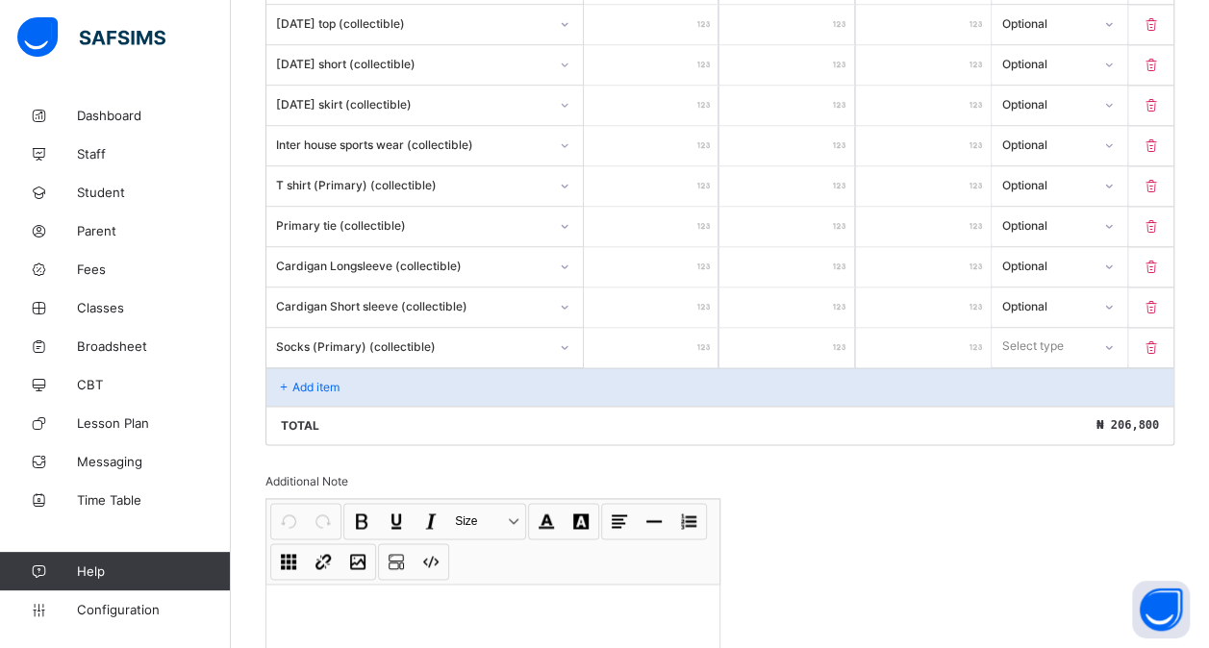
click at [635, 328] on input "number" at bounding box center [651, 347] width 135 height 39
click at [1084, 333] on div "Select type" at bounding box center [1041, 346] width 96 height 27
click at [1039, 403] on div "Optional" at bounding box center [1059, 418] width 133 height 30
click at [404, 367] on div "Add item" at bounding box center [719, 386] width 907 height 38
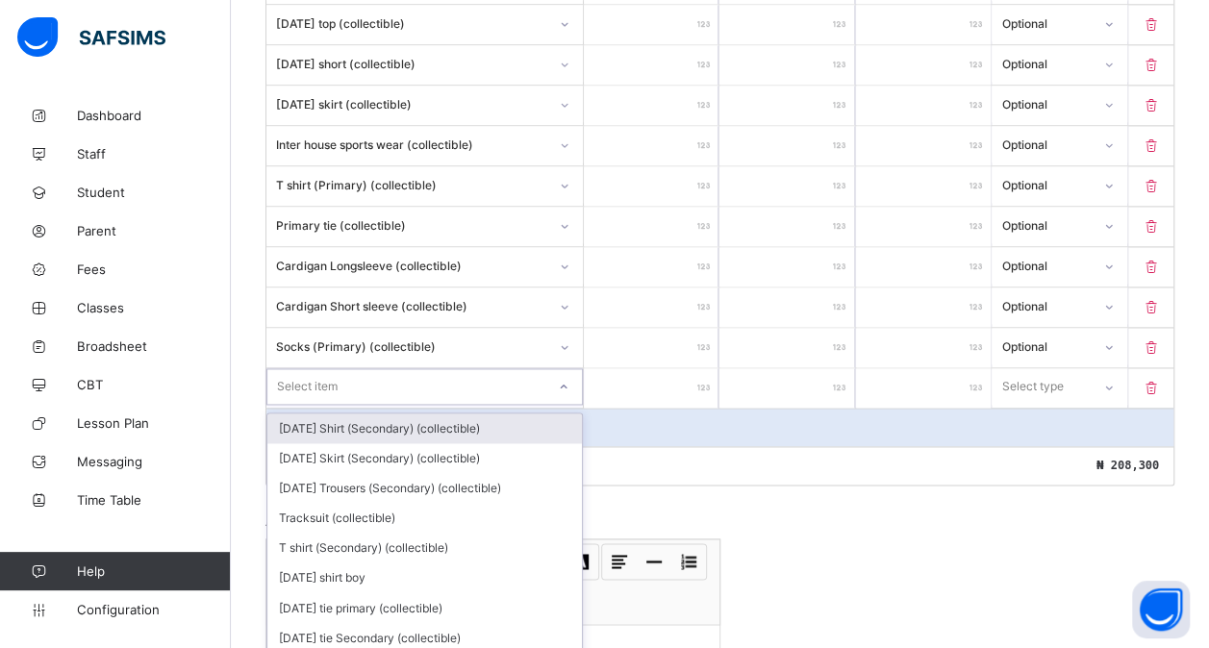
click at [352, 368] on div "option [DATE] Shirt (Secondary) (collectible) focused, 1 of 187. 187 results av…" at bounding box center [424, 386] width 316 height 37
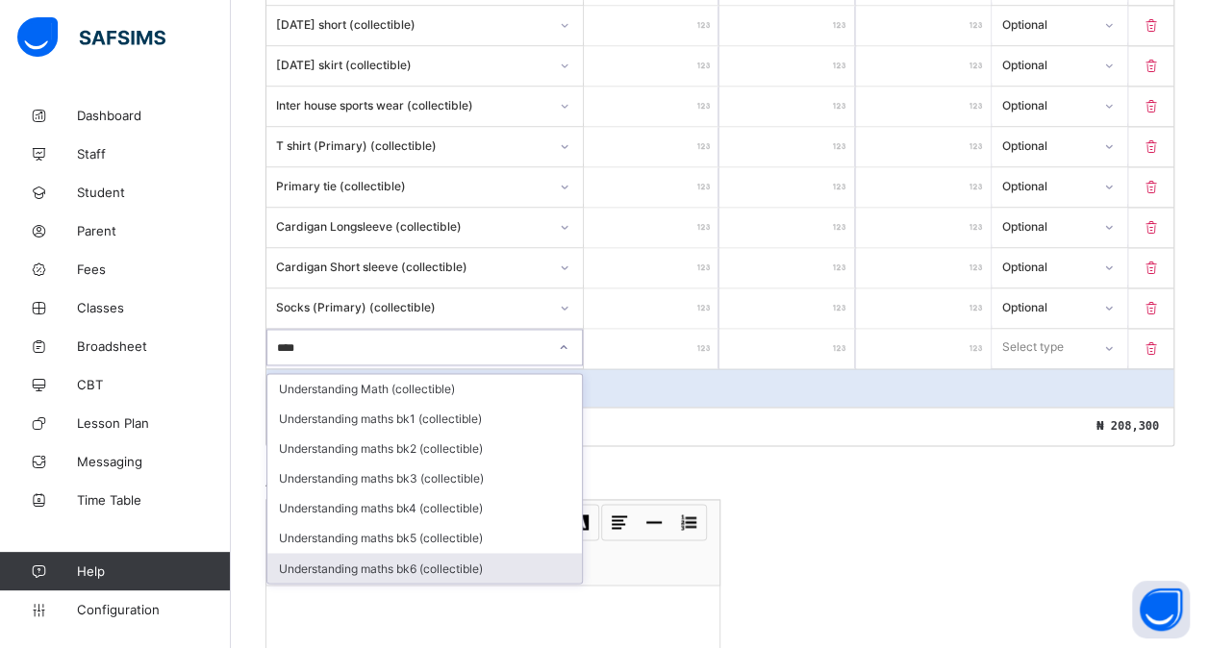
click at [396, 553] on div "Understanding maths bk6 (collectible)" at bounding box center [424, 568] width 315 height 30
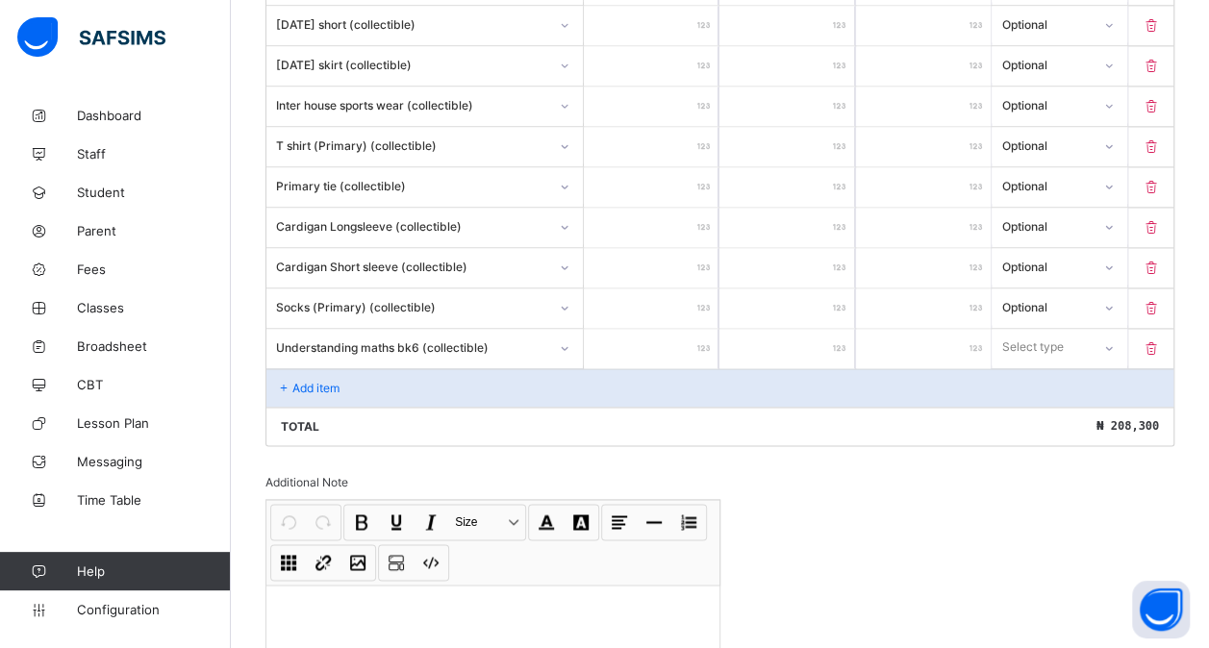
click at [668, 329] on input "number" at bounding box center [651, 348] width 135 height 39
drag, startPoint x: 1100, startPoint y: 315, endPoint x: 1048, endPoint y: 390, distance: 91.2
click at [1048, 365] on div "option Optional focused, 2 of 2. 2 results available. Use Up and Down to choose…" at bounding box center [1059, 347] width 135 height 37
click at [1048, 404] on div "Optional" at bounding box center [1059, 419] width 133 height 30
click at [559, 370] on div "Add item" at bounding box center [719, 387] width 907 height 38
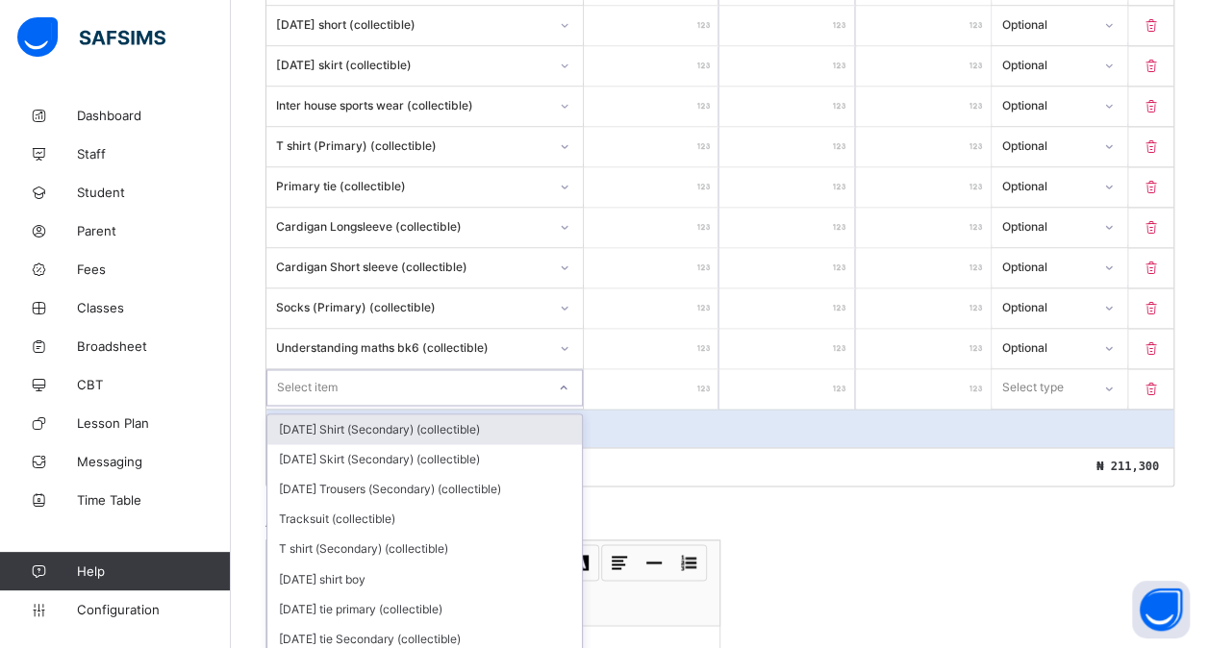
click at [441, 369] on div "option [DATE] Shirt (Secondary) (collectible) focused, 1 of 186. 186 results av…" at bounding box center [424, 387] width 316 height 37
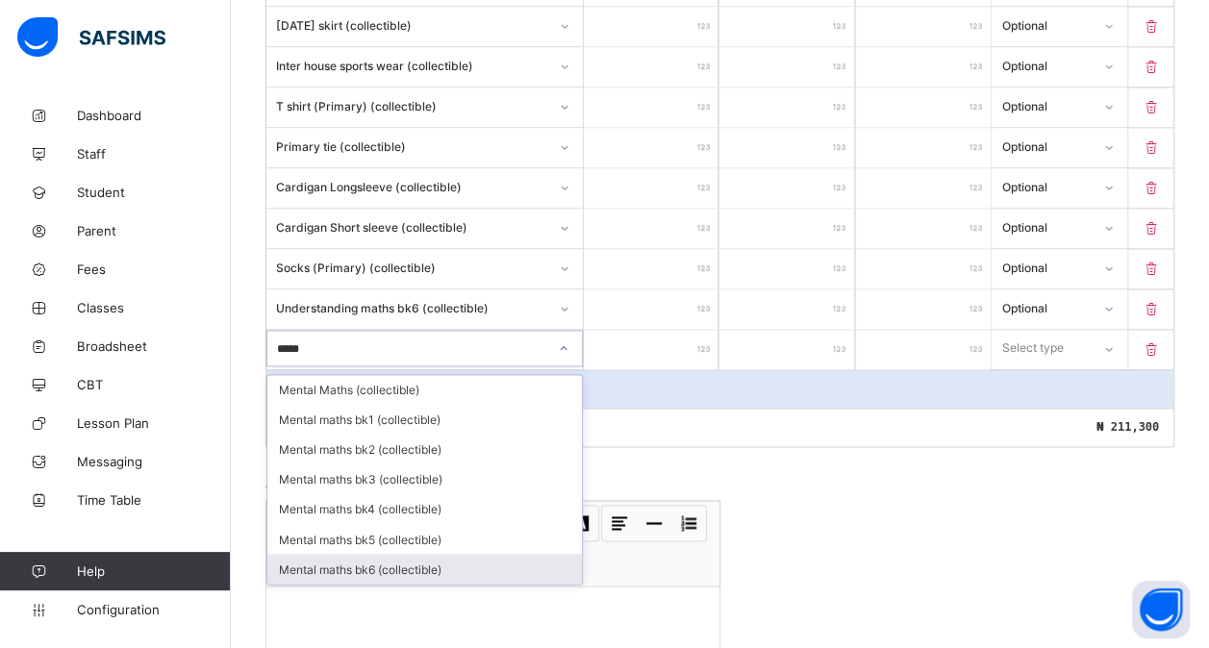
click at [386, 554] on div "Mental maths bk6 (collectible)" at bounding box center [424, 569] width 315 height 30
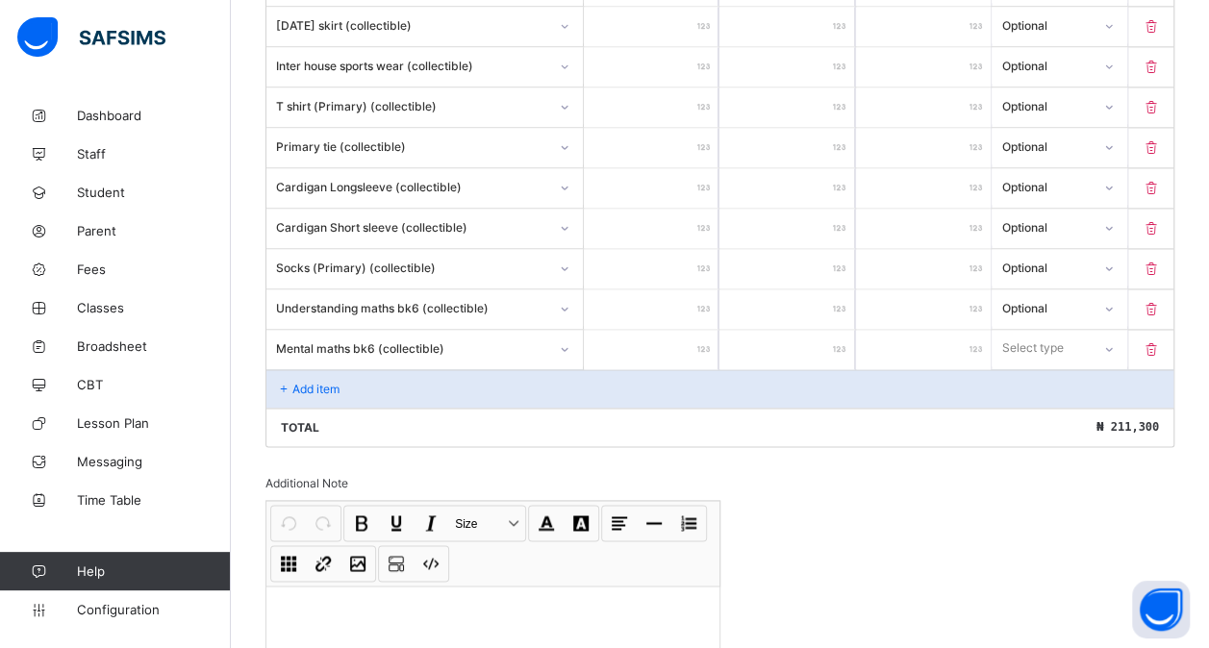
click at [684, 330] on input "number" at bounding box center [651, 349] width 135 height 39
click at [1037, 330] on div "Select type" at bounding box center [1033, 348] width 62 height 37
click at [1041, 405] on div "Optional" at bounding box center [1059, 420] width 133 height 30
click at [414, 377] on div "Add item" at bounding box center [719, 388] width 907 height 38
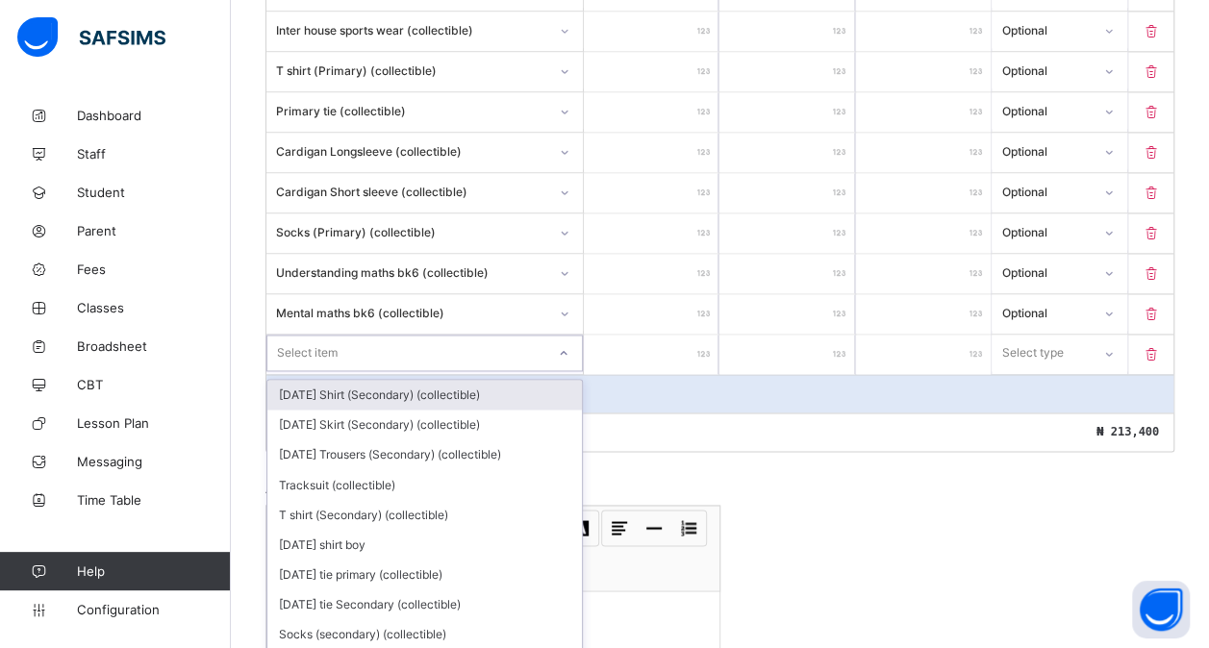
scroll to position [1335, 0]
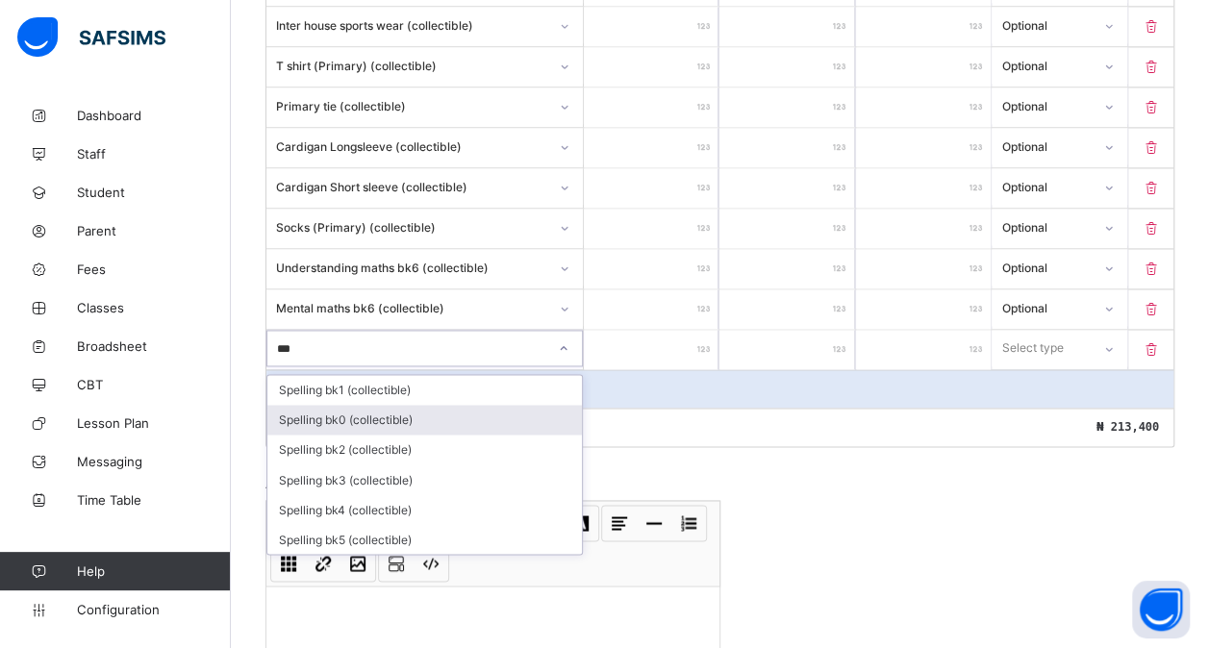
click at [450, 405] on div "Spelling bk0 (collectible)" at bounding box center [424, 420] width 315 height 30
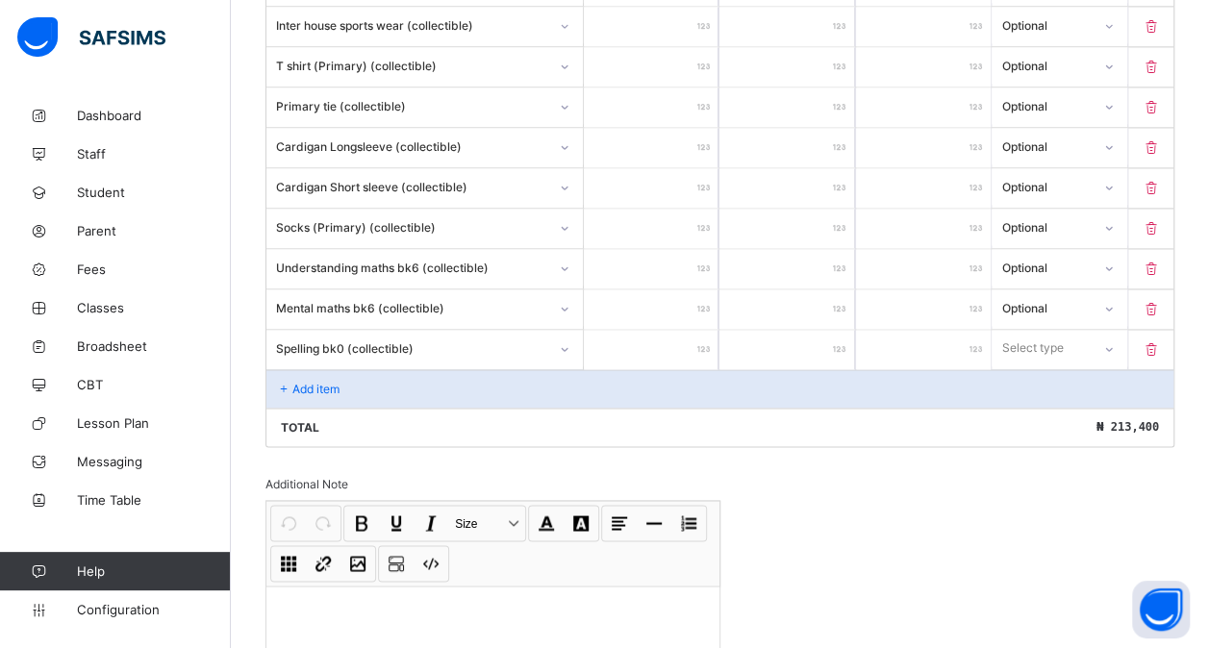
click at [667, 332] on input "number" at bounding box center [651, 349] width 135 height 39
drag, startPoint x: 1082, startPoint y: 324, endPoint x: 1053, endPoint y: 390, distance: 72.4
click at [1053, 366] on div "option Optional focused, 2 of 2. 2 results available. Use Up and Down to choose…" at bounding box center [1059, 348] width 135 height 37
click at [1053, 405] on div "Optional" at bounding box center [1059, 420] width 133 height 30
click at [319, 382] on p "Add item" at bounding box center [315, 389] width 47 height 14
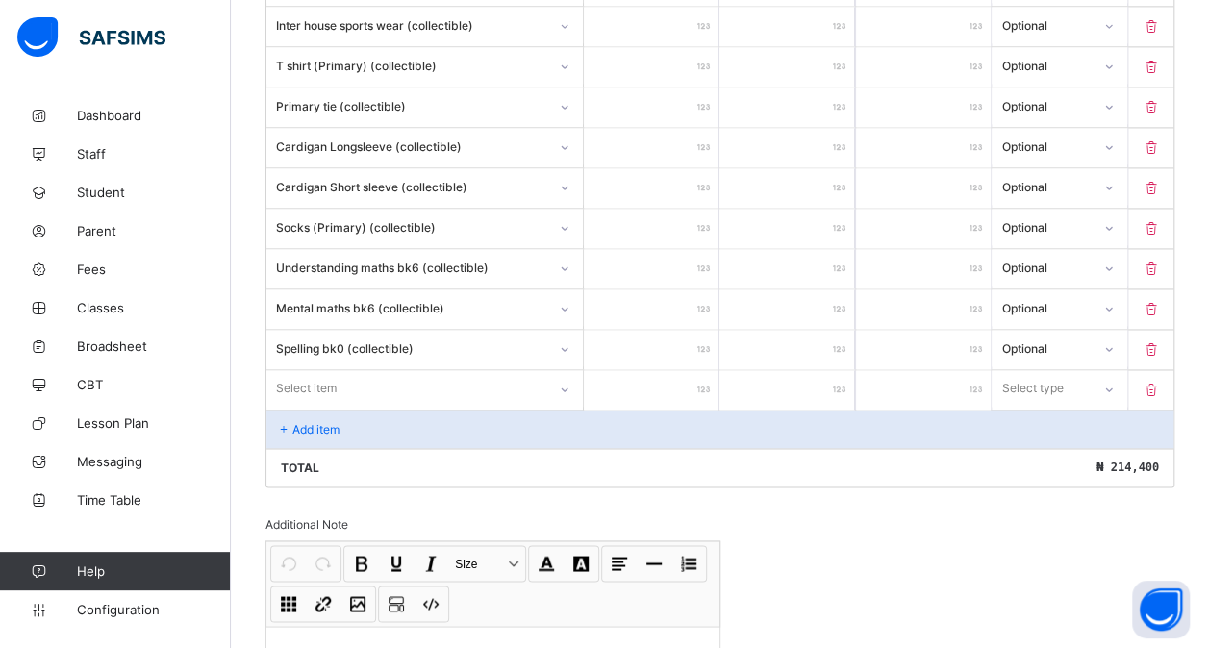
click at [297, 370] on div "Select item" at bounding box center [424, 388] width 316 height 37
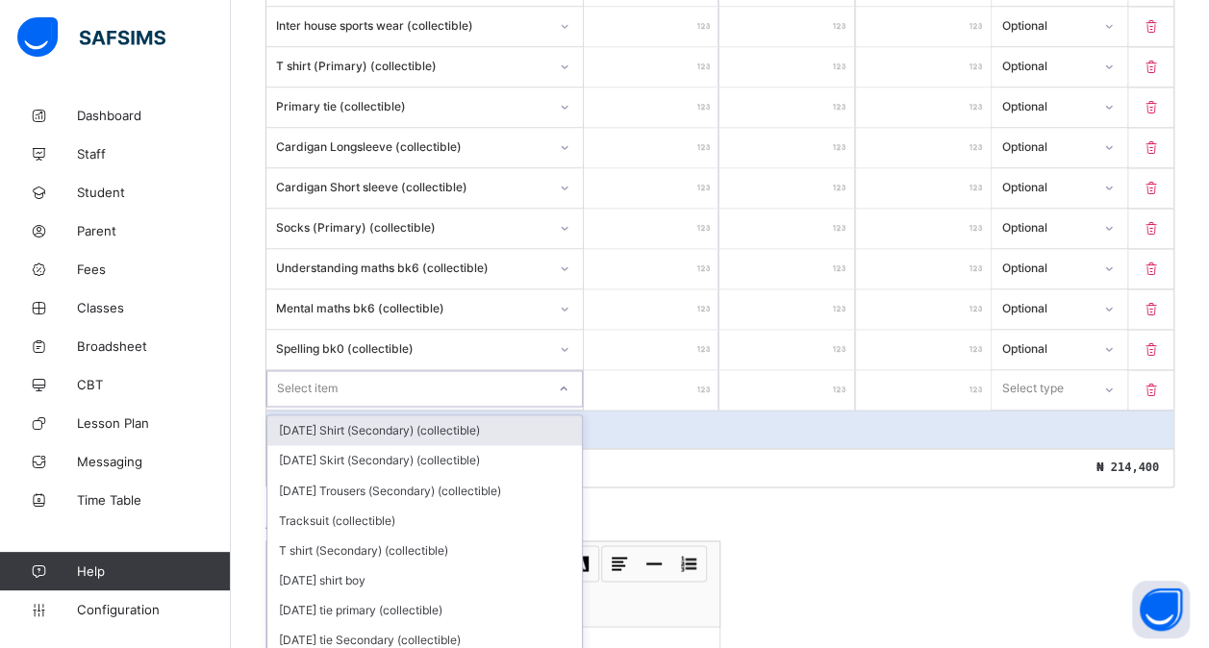
scroll to position [1374, 0]
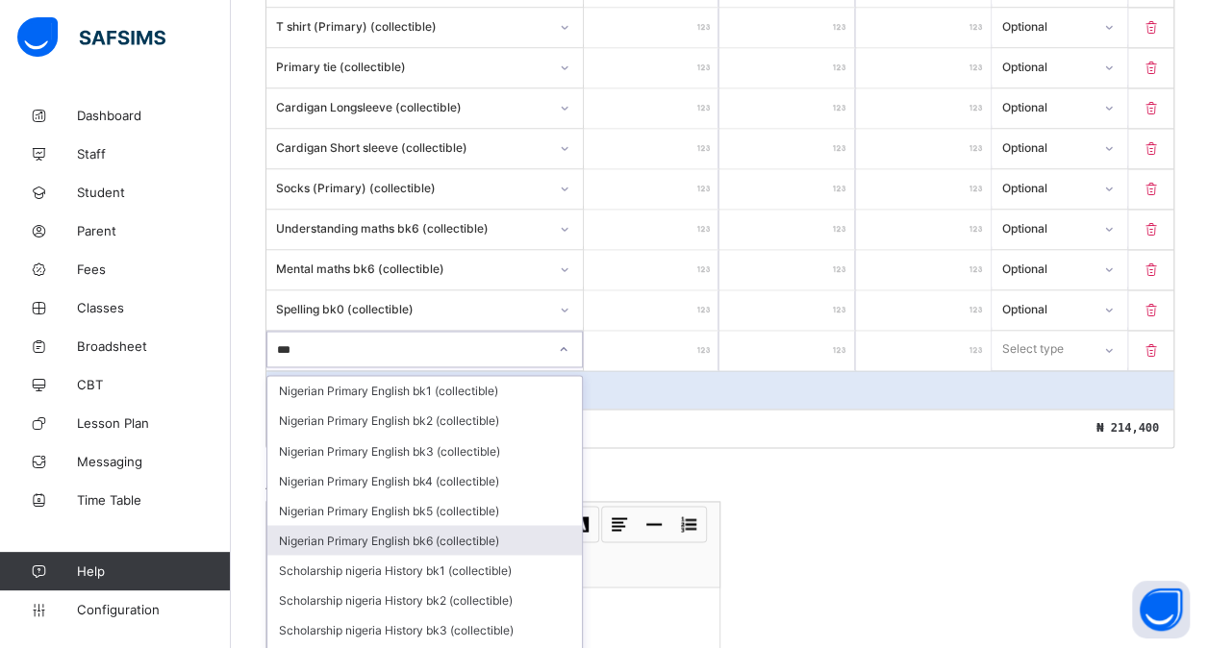
click at [393, 525] on div "Nigerian Primary English bk6 (collectible)" at bounding box center [424, 540] width 315 height 30
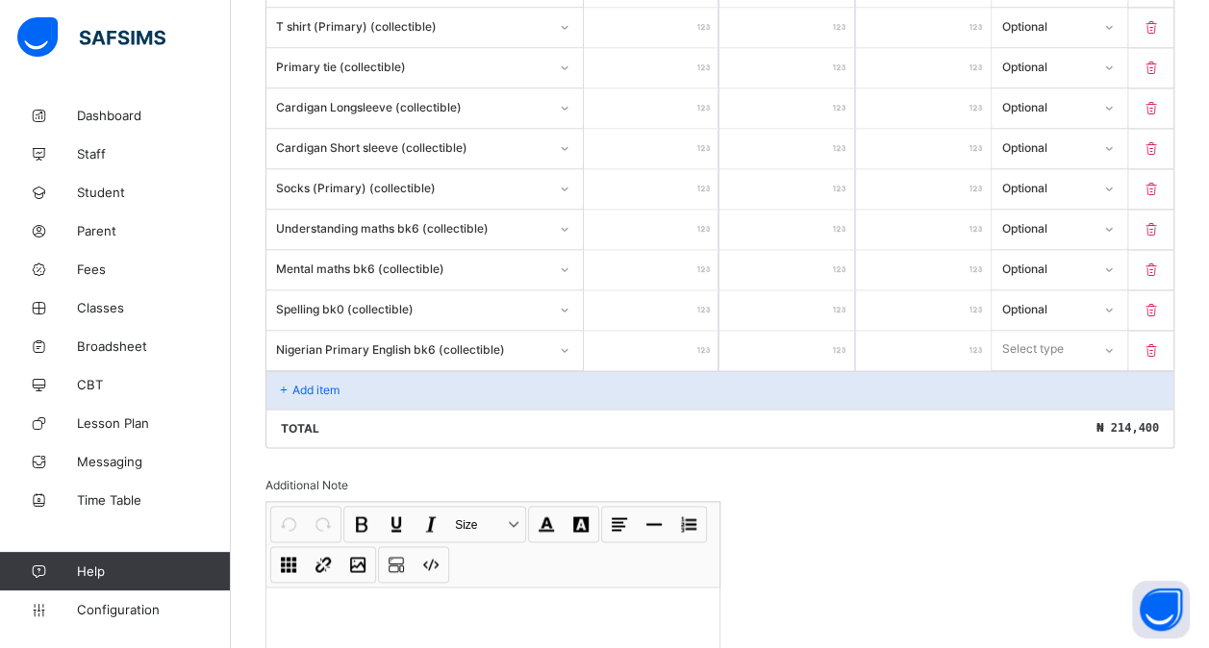
click at [654, 331] on input "number" at bounding box center [651, 350] width 135 height 39
drag, startPoint x: 1031, startPoint y: 322, endPoint x: 1029, endPoint y: 390, distance: 68.3
click at [1029, 367] on div "option Optional focused, 2 of 2. 2 results available. Use Up and Down to choose…" at bounding box center [1059, 349] width 135 height 37
click at [1029, 406] on div "Optional" at bounding box center [1059, 421] width 133 height 30
click at [461, 370] on div "Add item" at bounding box center [719, 389] width 907 height 38
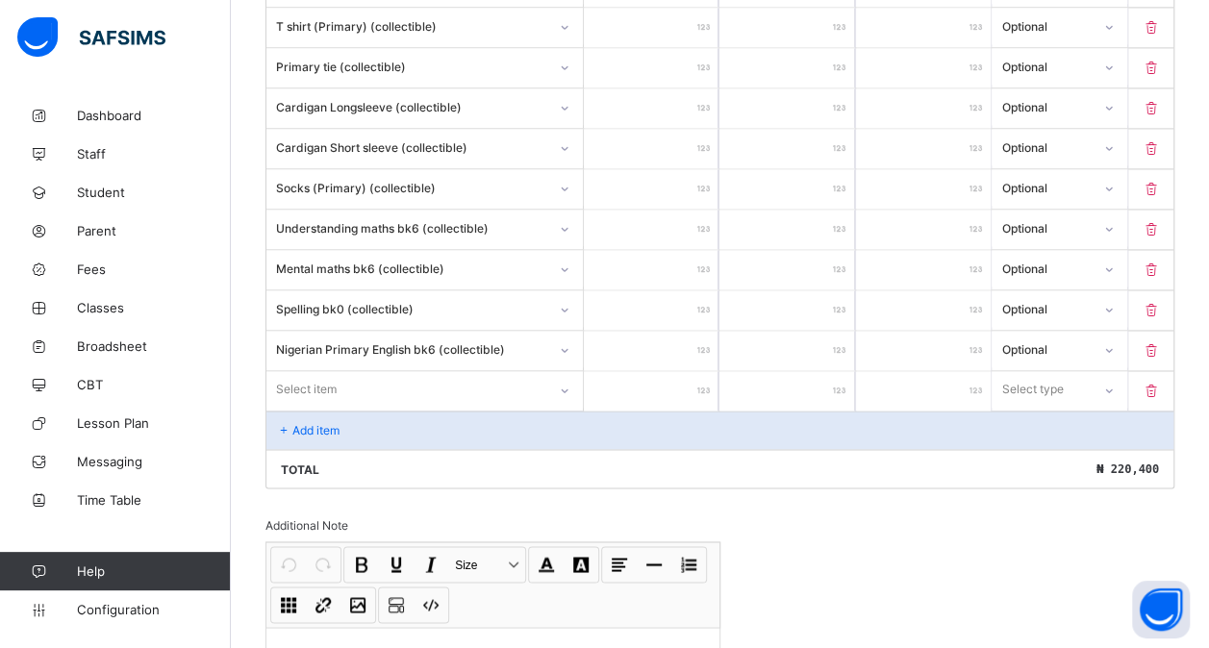
click at [349, 376] on div "Select item" at bounding box center [406, 389] width 280 height 27
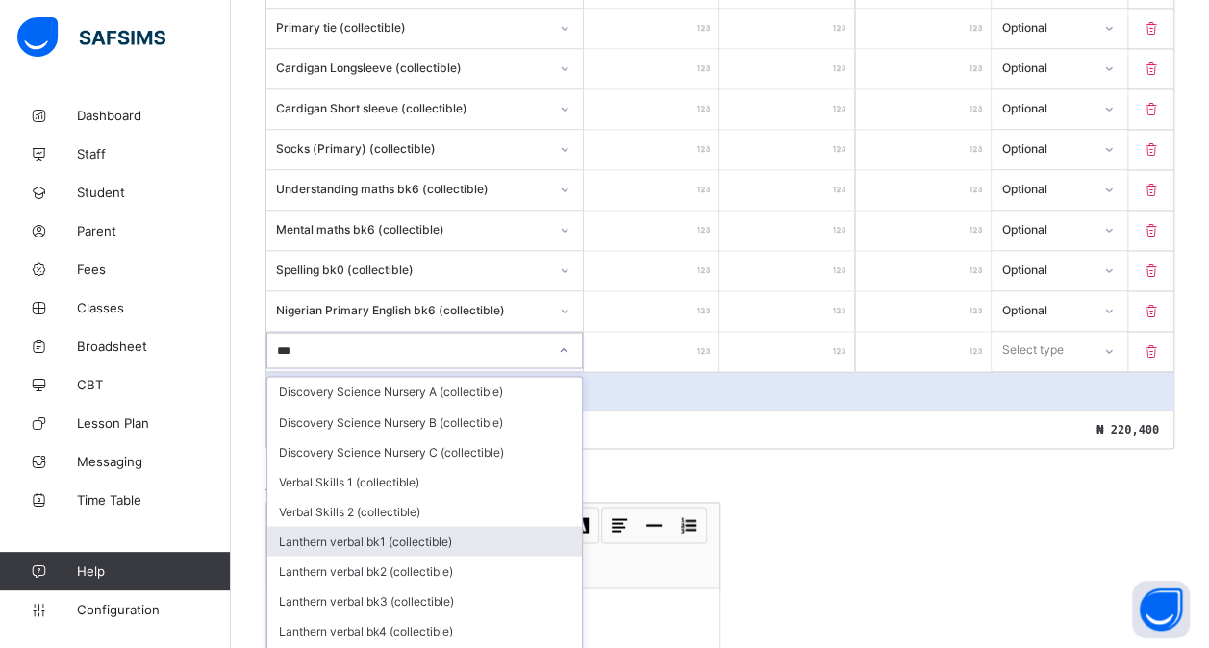
scroll to position [29, 0]
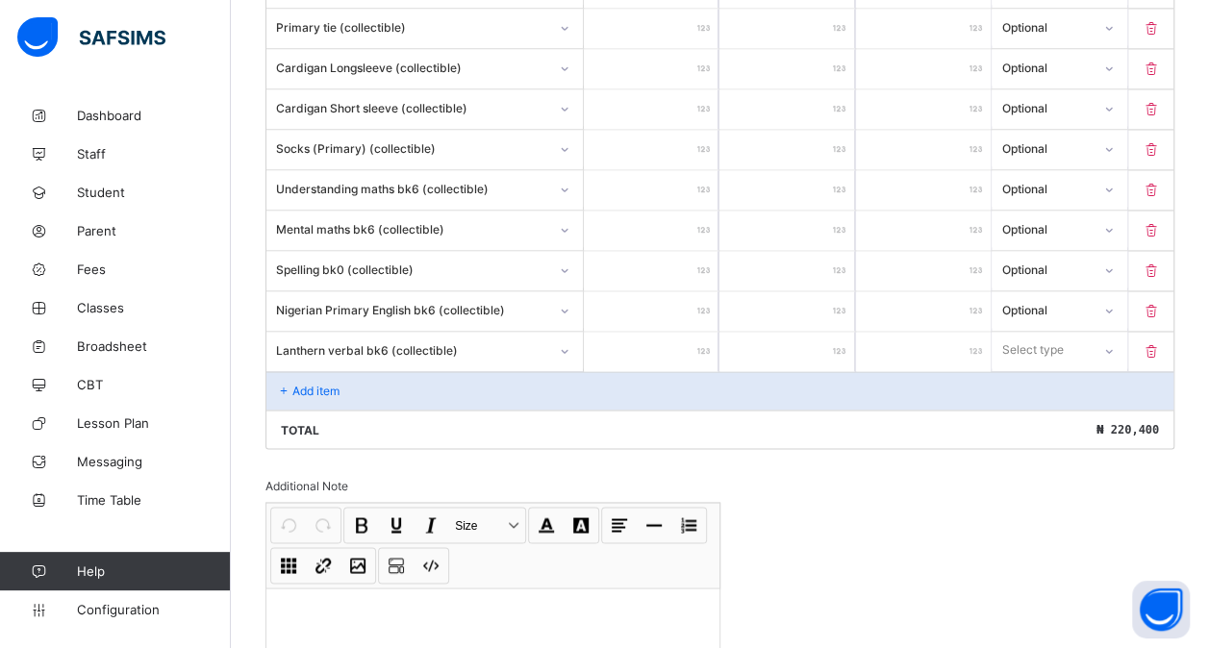
click at [635, 332] on input "number" at bounding box center [651, 351] width 135 height 39
click at [1077, 337] on div "Select type" at bounding box center [1041, 350] width 98 height 27
click at [1061, 407] on div "Optional" at bounding box center [1059, 422] width 133 height 30
click at [414, 371] on div "Add item" at bounding box center [719, 390] width 907 height 38
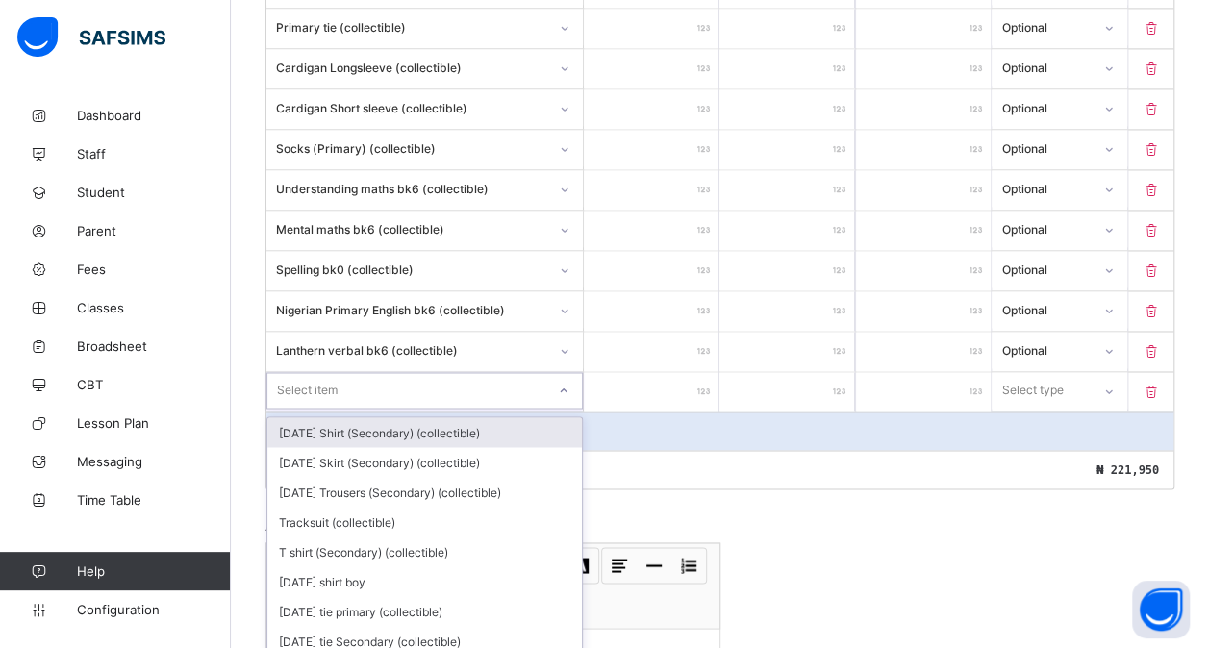
click at [344, 372] on div "option [DATE] Shirt (Secondary) (collectible) focused, 1 of 182. 182 results av…" at bounding box center [424, 390] width 316 height 37
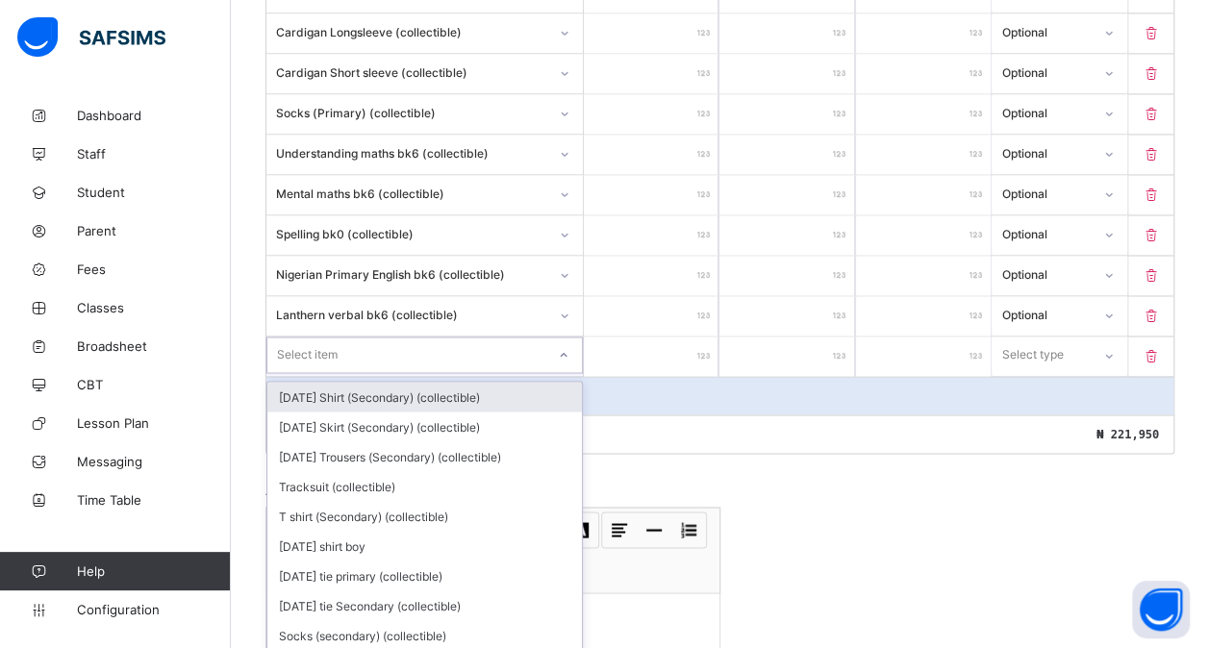
scroll to position [1454, 0]
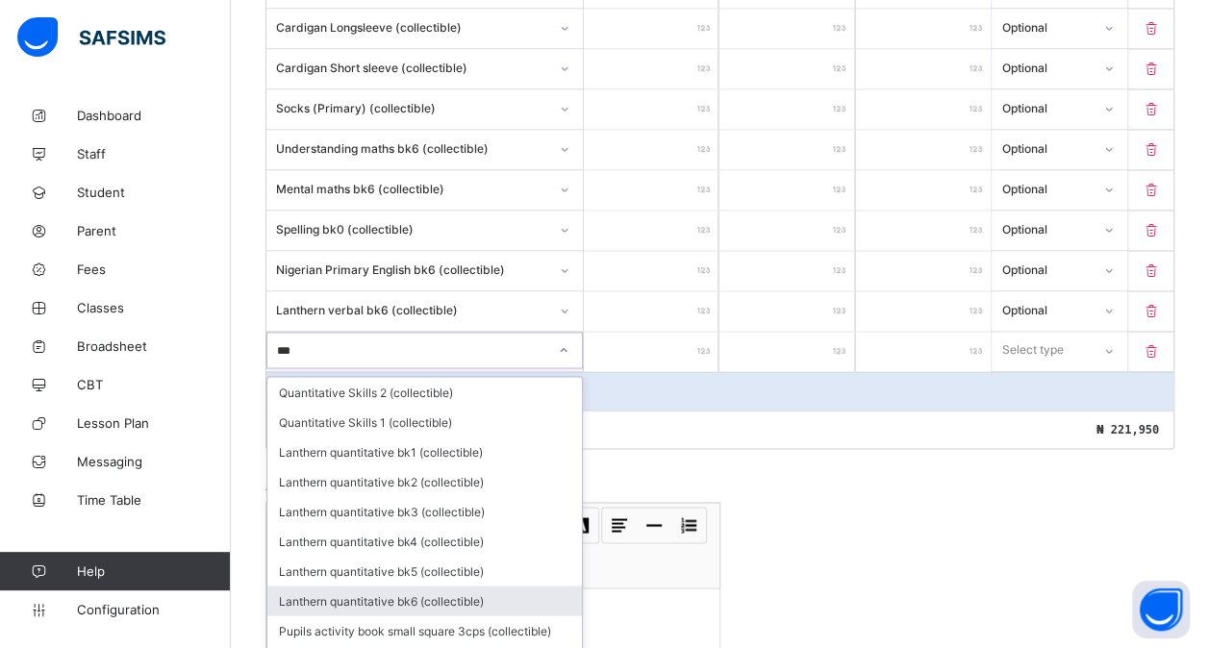
click at [404, 586] on div "Lanthern quantitative bk6 (collectible)" at bounding box center [424, 601] width 315 height 30
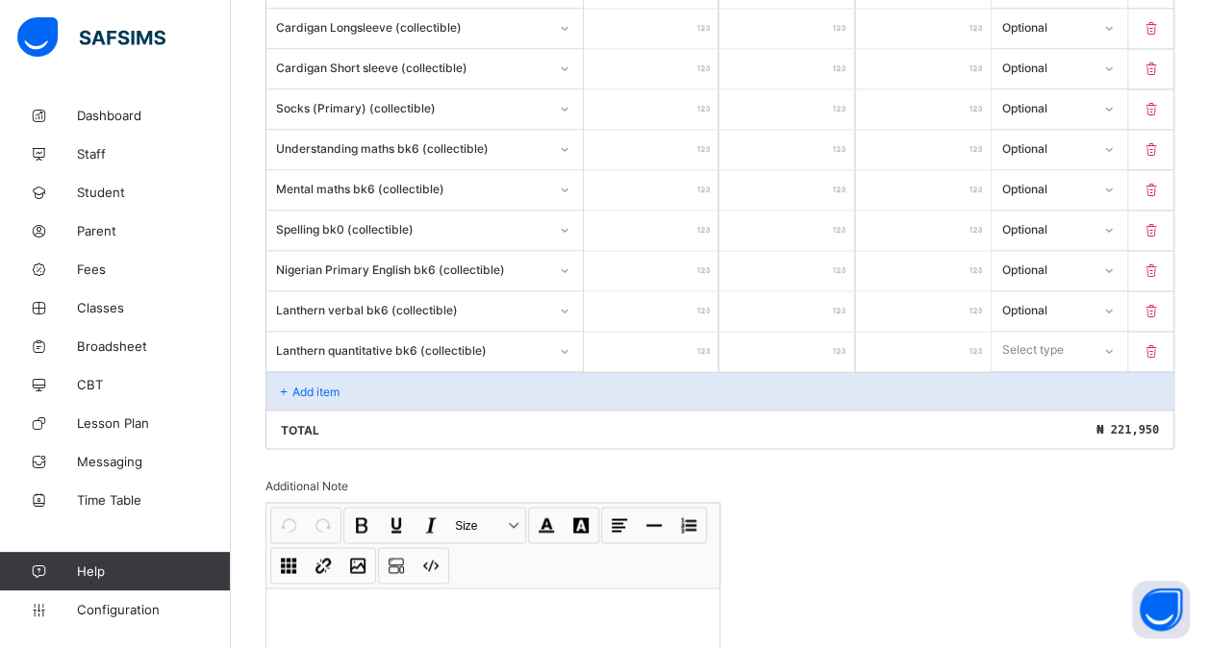
click at [672, 336] on input "number" at bounding box center [651, 351] width 135 height 39
click at [1039, 332] on div "Select type" at bounding box center [1032, 350] width 62 height 37
click at [1033, 407] on div "Optional" at bounding box center [1059, 422] width 133 height 30
click at [306, 371] on div "Add item" at bounding box center [719, 390] width 907 height 38
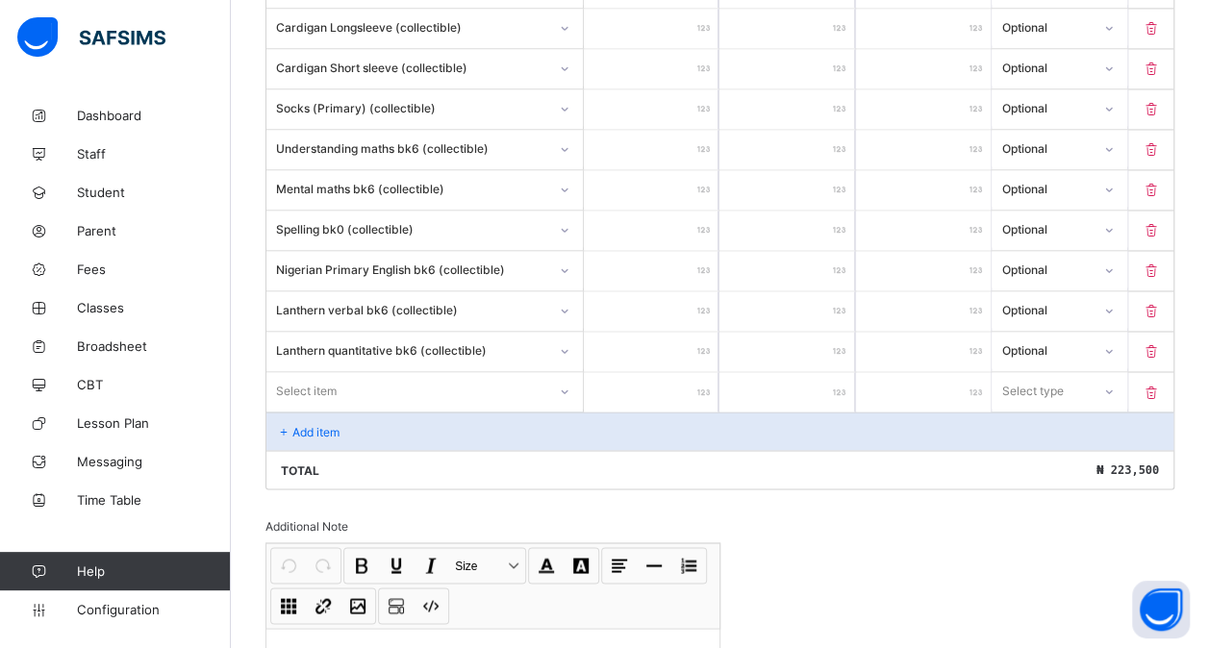
click at [321, 372] on div "Select item" at bounding box center [306, 390] width 61 height 37
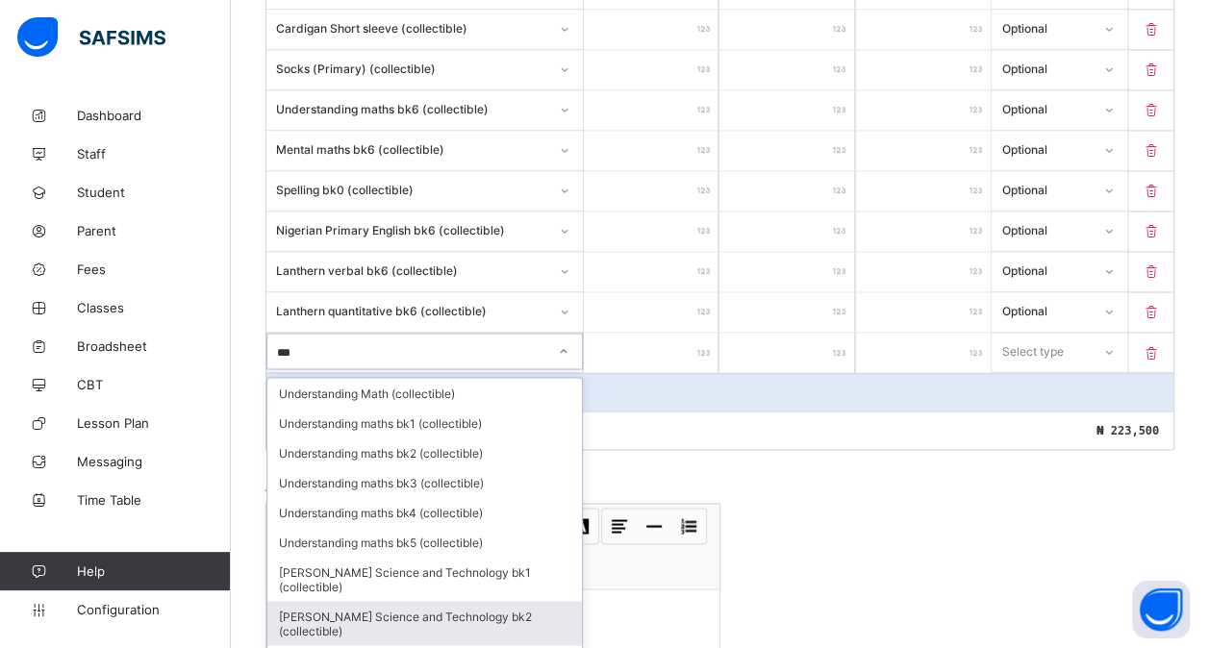
scroll to position [87, 0]
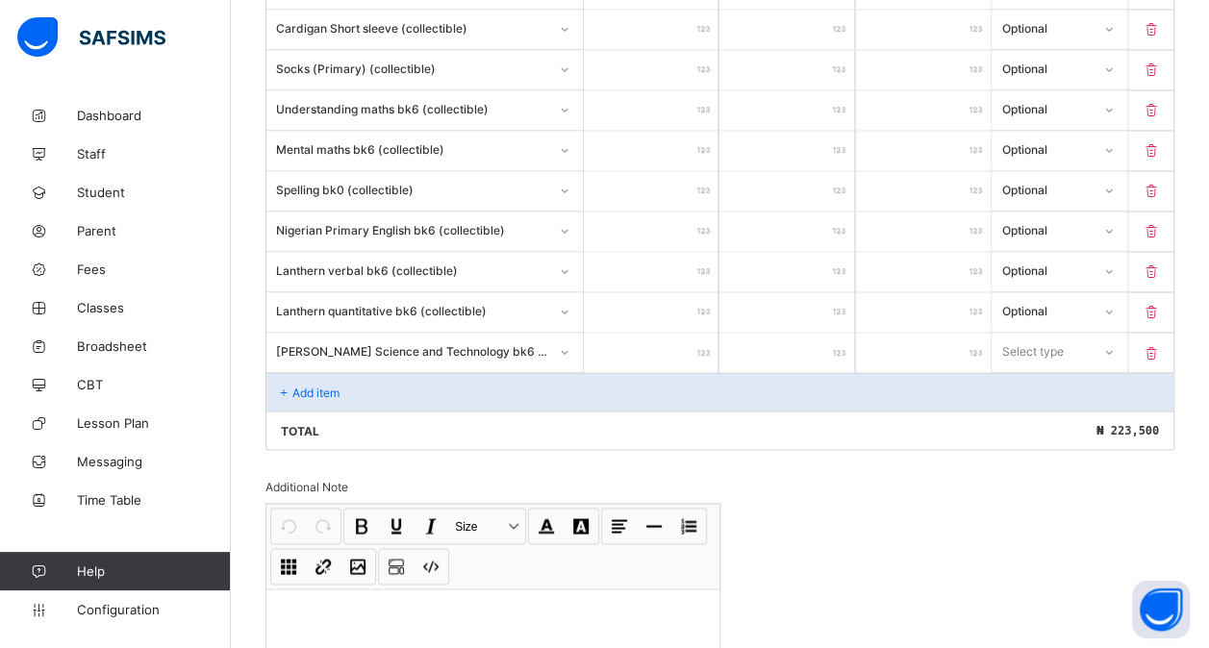
click at [646, 333] on input "number" at bounding box center [651, 352] width 135 height 39
click at [1029, 333] on div "Select type" at bounding box center [1033, 351] width 62 height 37
click at [1028, 408] on div "Optional" at bounding box center [1059, 423] width 133 height 30
click at [315, 344] on div "[PERSON_NAME] Science and Technology bk6 (collectible)" at bounding box center [424, 352] width 317 height 39
click at [298, 385] on p "Add item" at bounding box center [315, 392] width 47 height 14
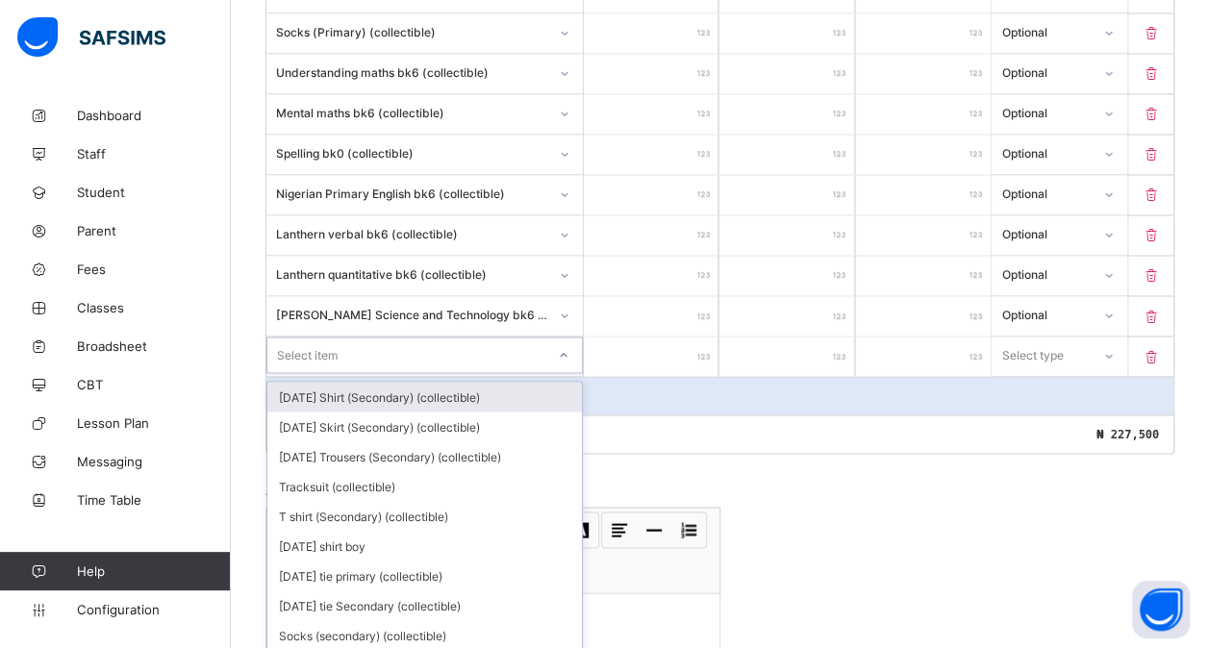
scroll to position [1533, 0]
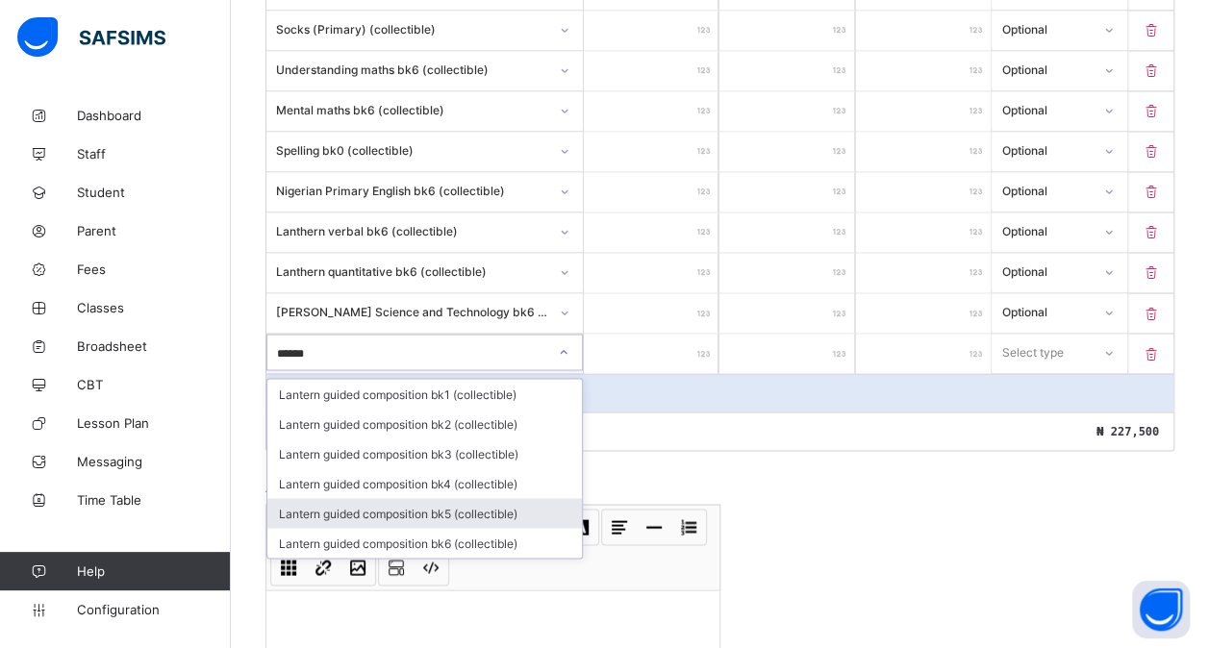
click at [450, 498] on div "Lantern guided composition bk5 (collectible)" at bounding box center [424, 513] width 315 height 30
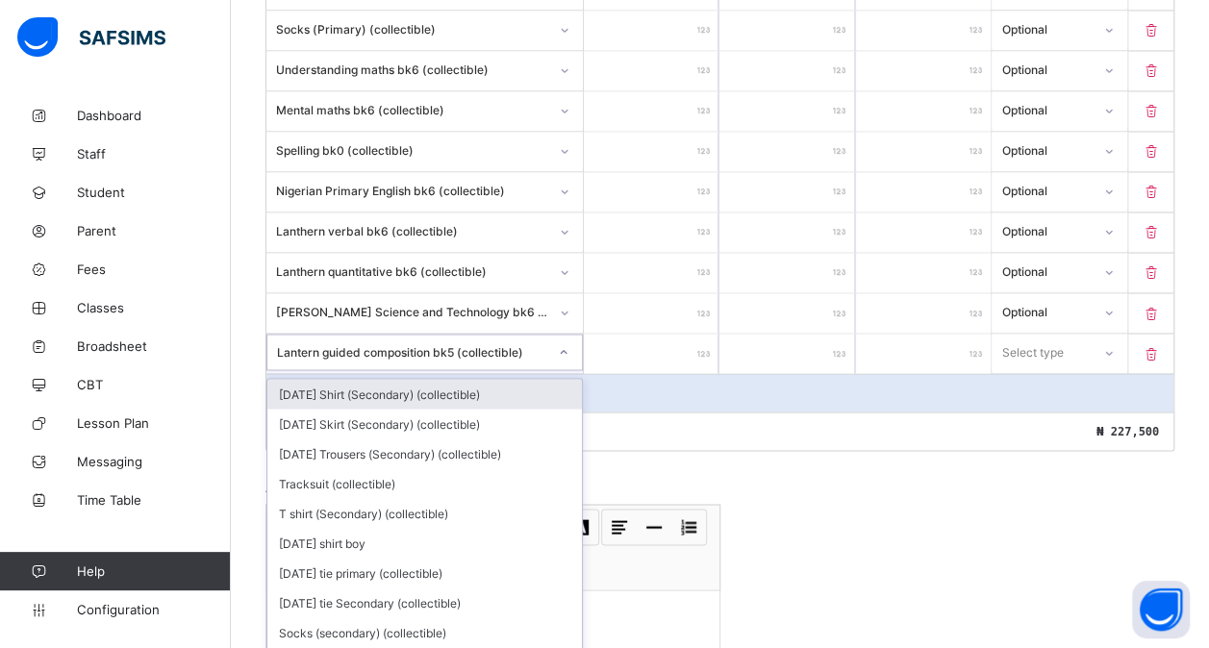
click at [474, 344] on div "Lantern guided composition bk5 (collectible)" at bounding box center [412, 351] width 270 height 14
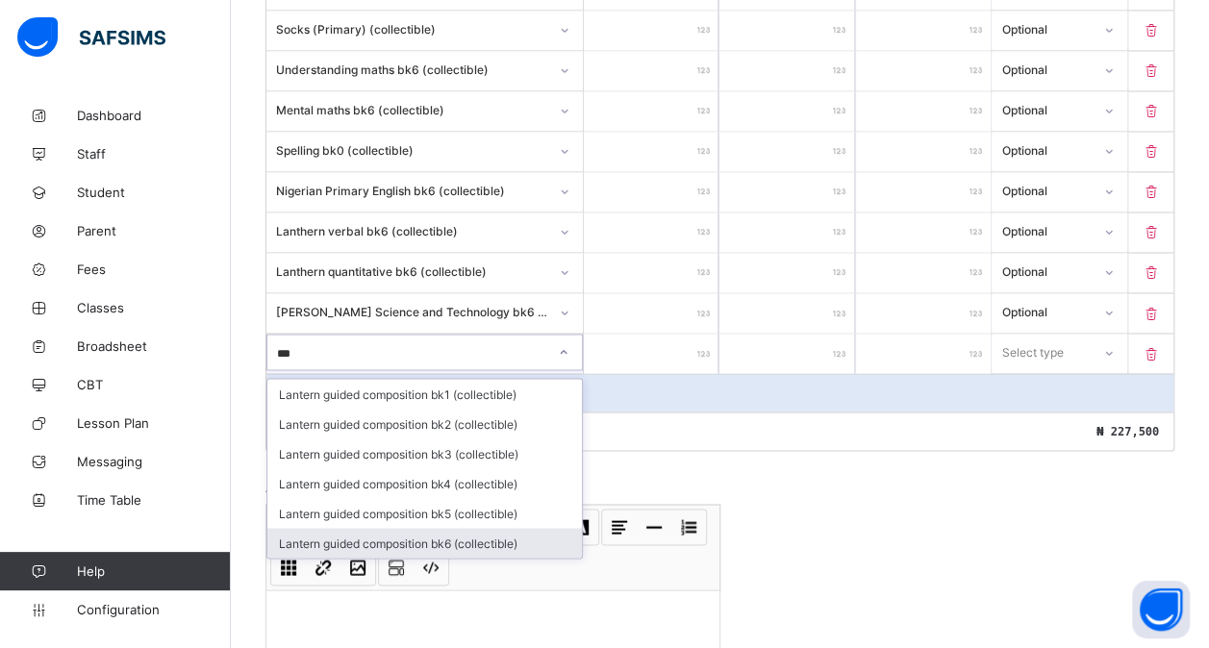
click at [467, 528] on div "Lantern guided composition bk6 (collectible)" at bounding box center [424, 543] width 315 height 30
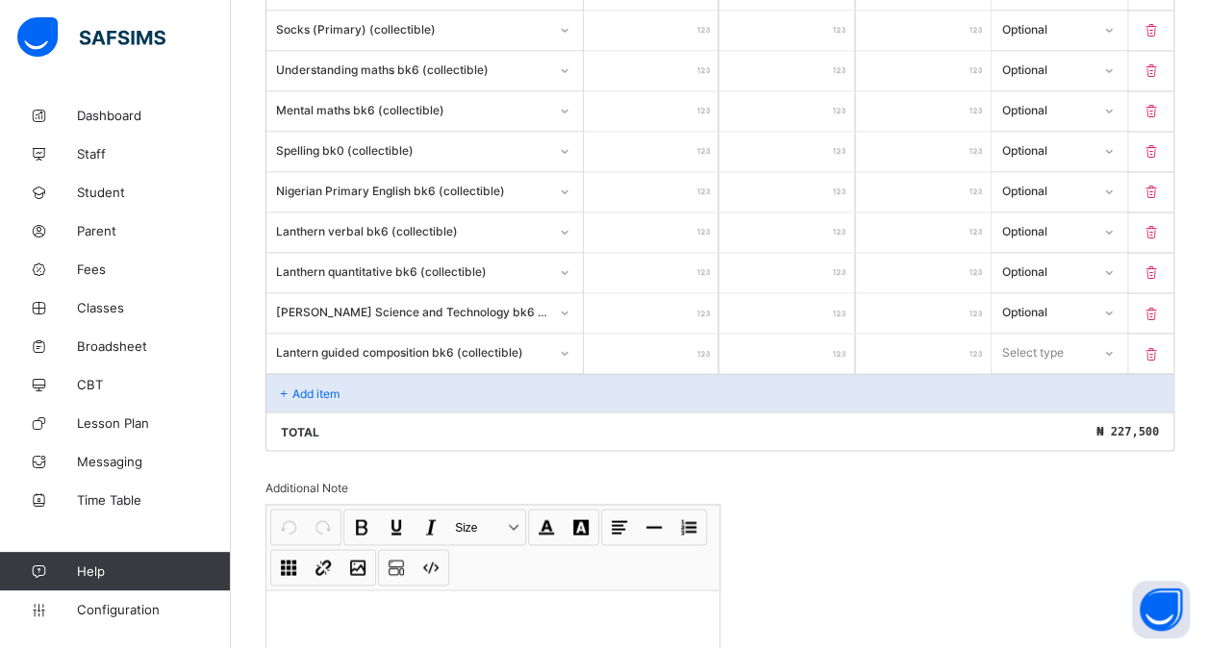
click at [637, 334] on input "number" at bounding box center [651, 353] width 135 height 39
click at [1064, 334] on div "Select type" at bounding box center [1033, 352] width 62 height 37
click at [1052, 409] on div "Optional" at bounding box center [1059, 424] width 133 height 30
click at [390, 373] on div "Add item" at bounding box center [719, 392] width 907 height 38
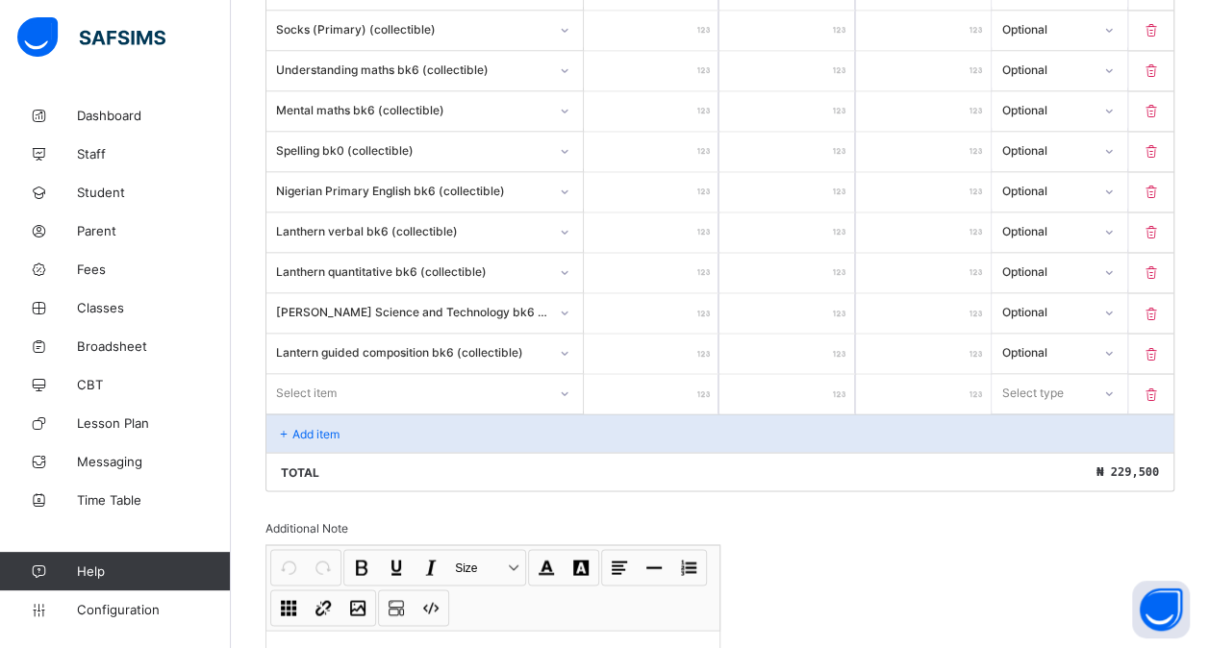
click at [330, 374] on div "Select item" at bounding box center [424, 392] width 316 height 37
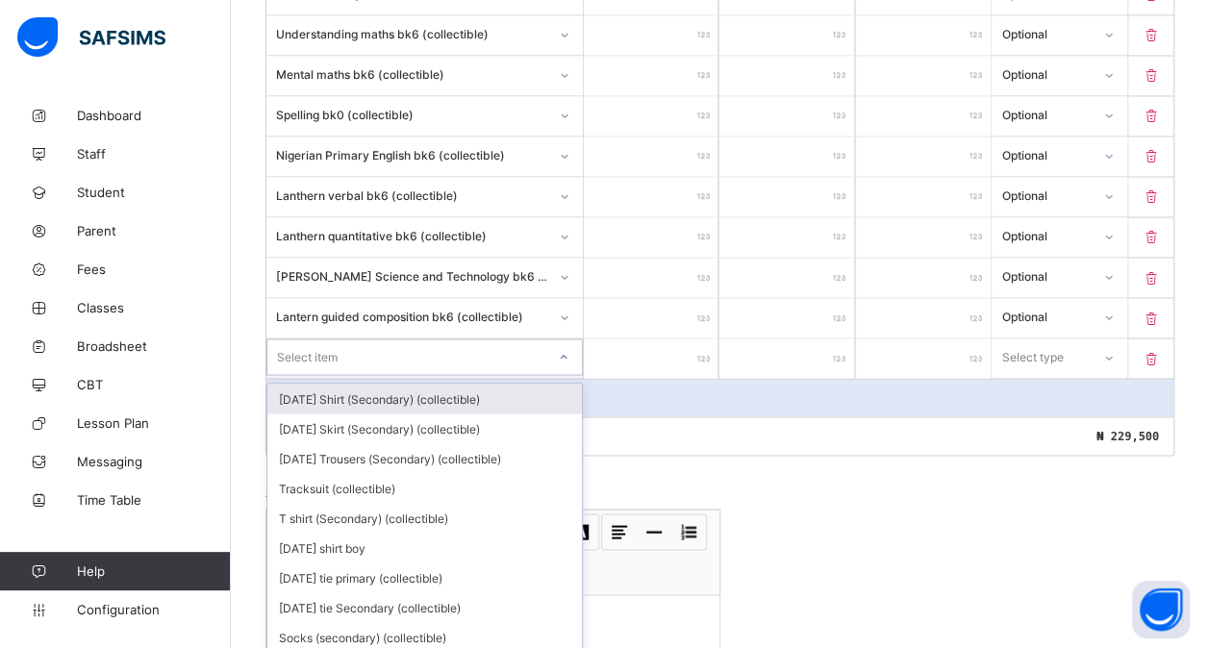
scroll to position [1574, 0]
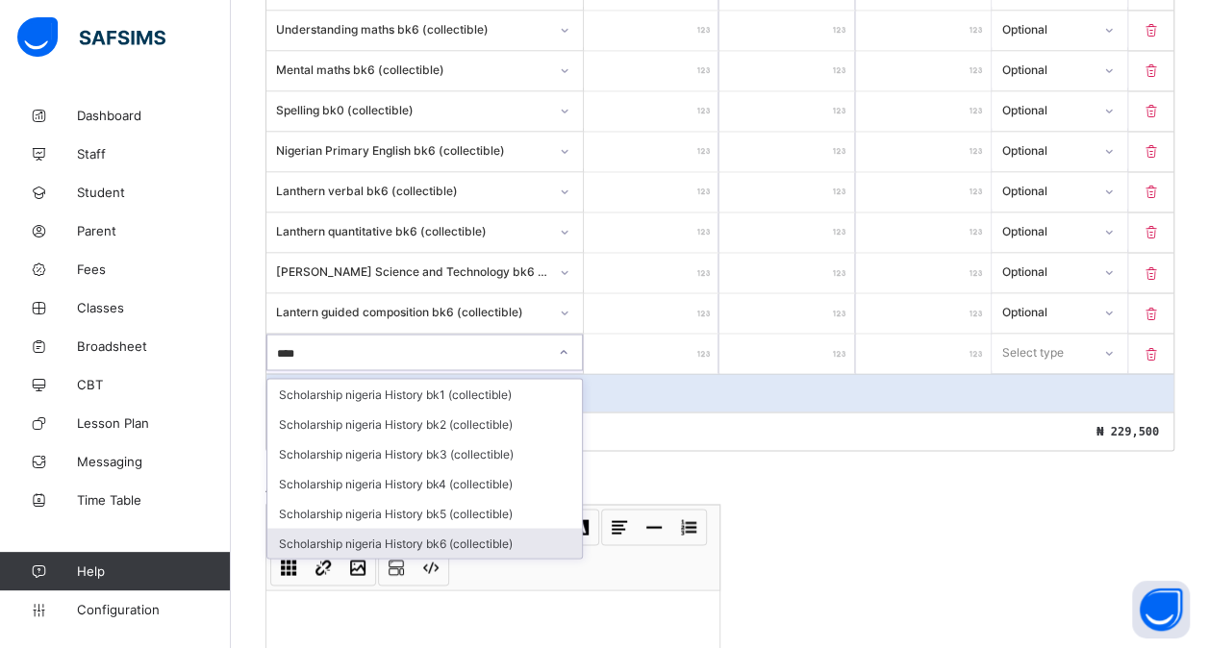
click at [386, 528] on div "Scholarship nigeria History bk6 (collectible)" at bounding box center [424, 543] width 315 height 30
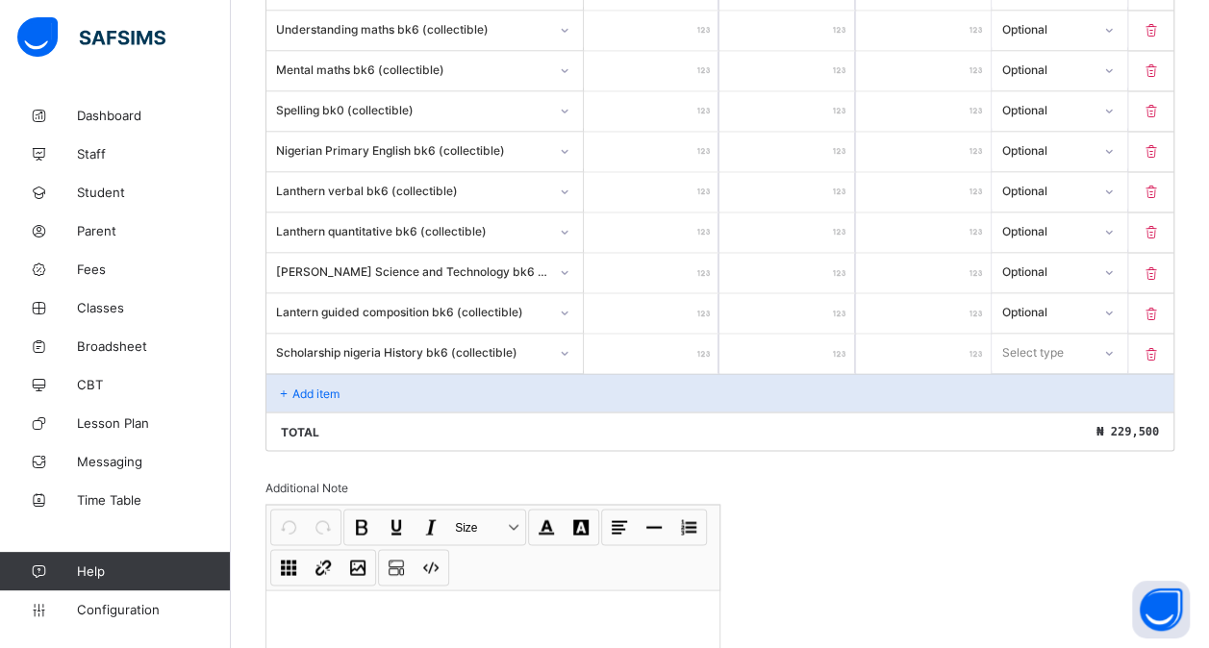
click at [641, 334] on input "number" at bounding box center [651, 353] width 135 height 39
click at [1048, 334] on div "Select type" at bounding box center [1032, 352] width 62 height 37
click at [1028, 409] on div "Optional" at bounding box center [1059, 424] width 133 height 30
click at [306, 386] on p "Add item" at bounding box center [315, 393] width 47 height 14
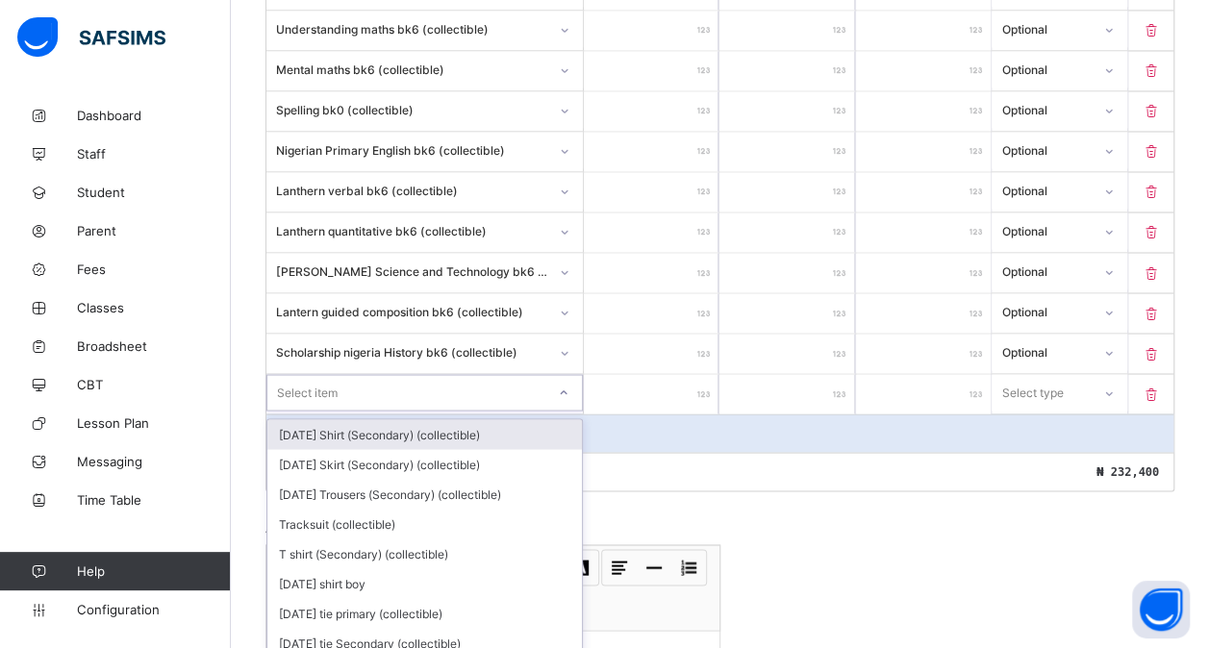
click at [336, 374] on div "option [DATE] Shirt (Secondary) (collectible) focused, 1 of 178. 178 results av…" at bounding box center [424, 392] width 316 height 37
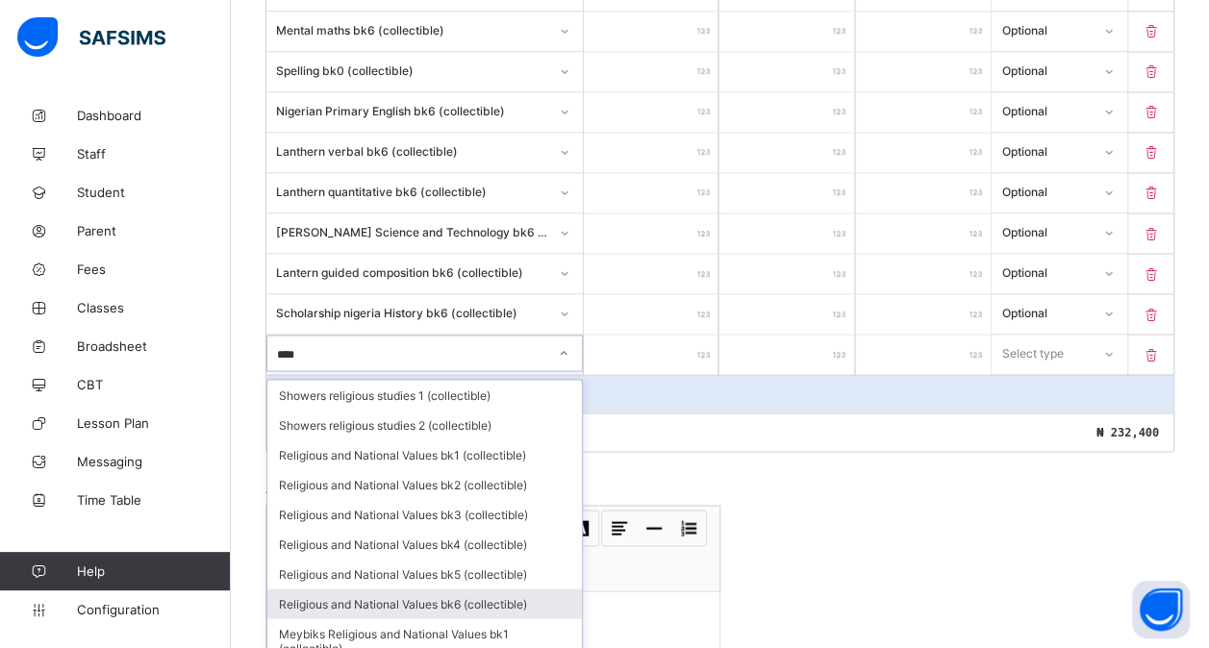
click at [457, 589] on div "Religious and National Values bk6 (collectible)" at bounding box center [424, 604] width 315 height 30
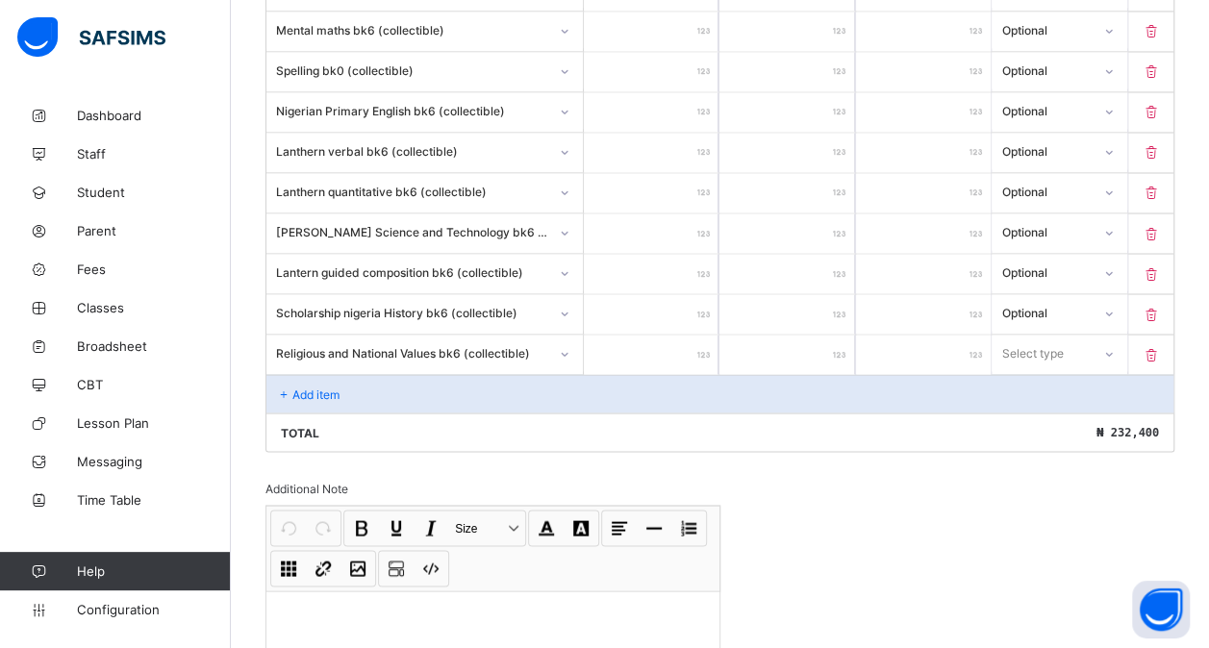
click at [678, 335] on input "number" at bounding box center [651, 354] width 135 height 39
click at [1044, 335] on div "Select type" at bounding box center [1033, 353] width 62 height 37
click at [1033, 410] on div "Optional" at bounding box center [1059, 425] width 133 height 30
click at [317, 387] on p "Add item" at bounding box center [315, 394] width 47 height 14
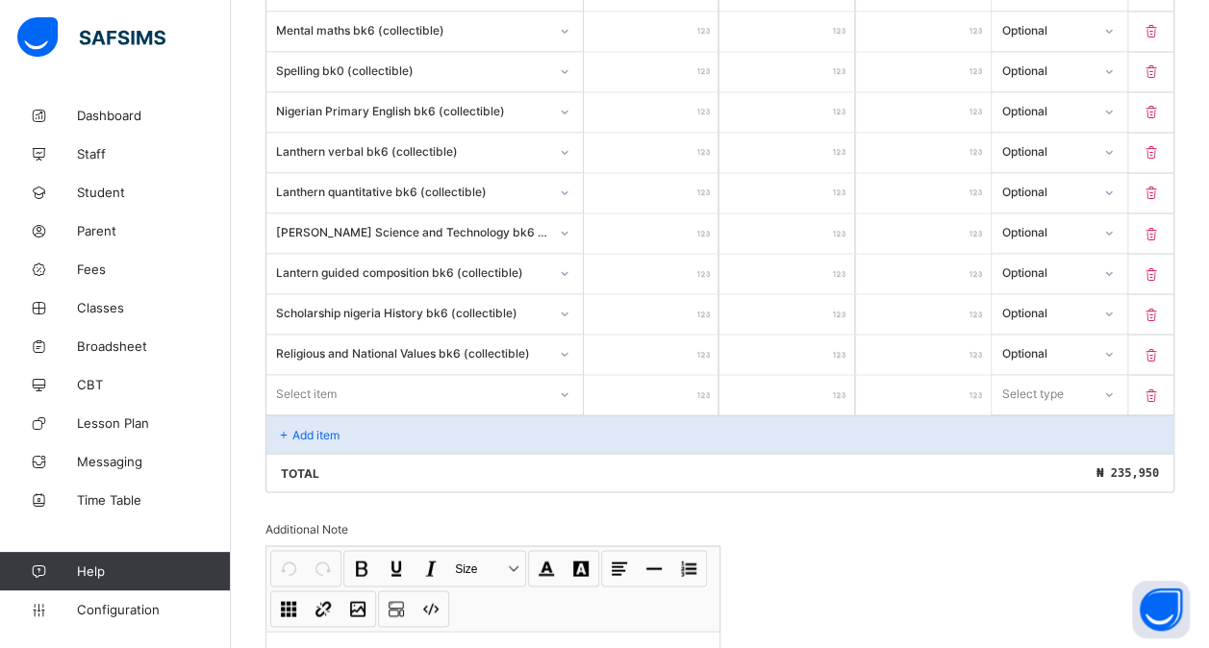
scroll to position [1790, 0]
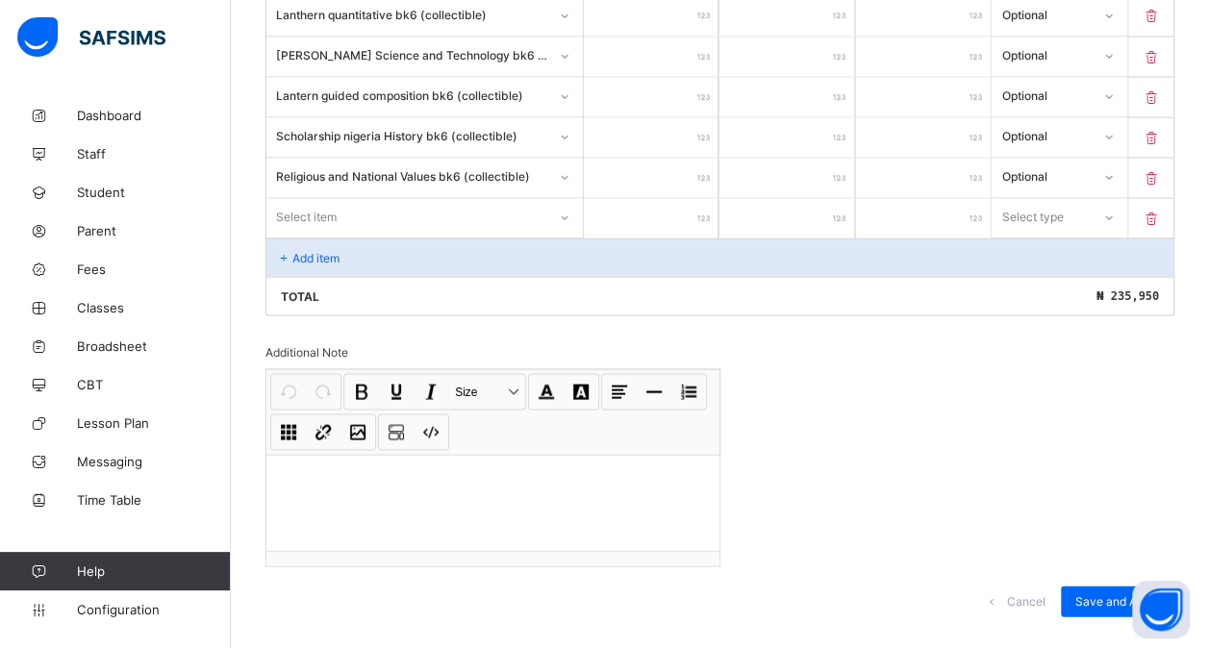
click at [383, 203] on div "Select item" at bounding box center [406, 216] width 280 height 27
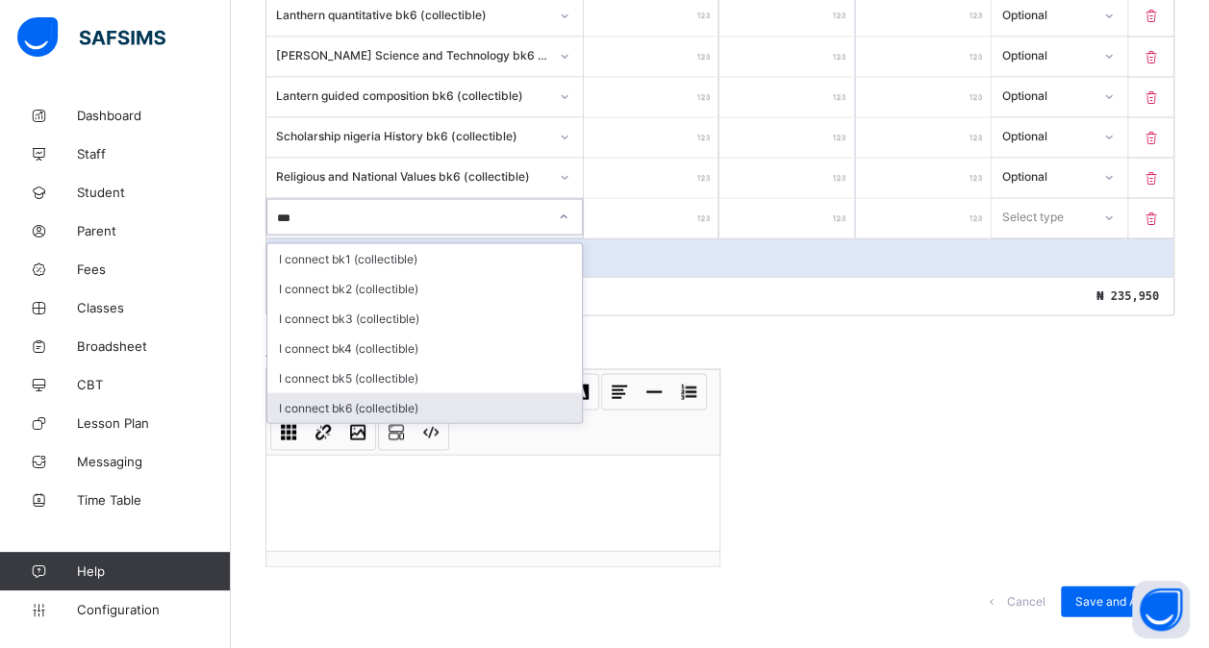
click at [379, 392] on div "I connect bk6 (collectible)" at bounding box center [424, 407] width 315 height 30
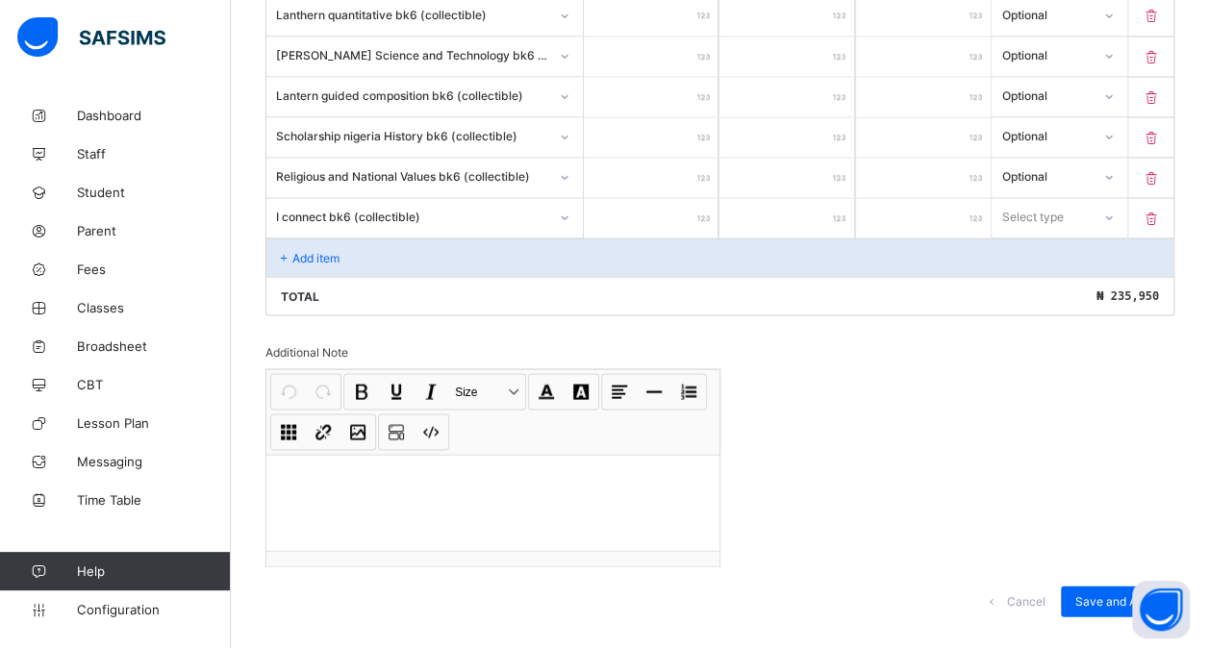
click at [637, 198] on input "number" at bounding box center [651, 217] width 135 height 39
click at [1046, 198] on div "Select type" at bounding box center [1032, 216] width 62 height 37
click at [1043, 273] on div "Optional" at bounding box center [1059, 288] width 133 height 30
click at [402, 238] on div "Add item" at bounding box center [719, 257] width 907 height 38
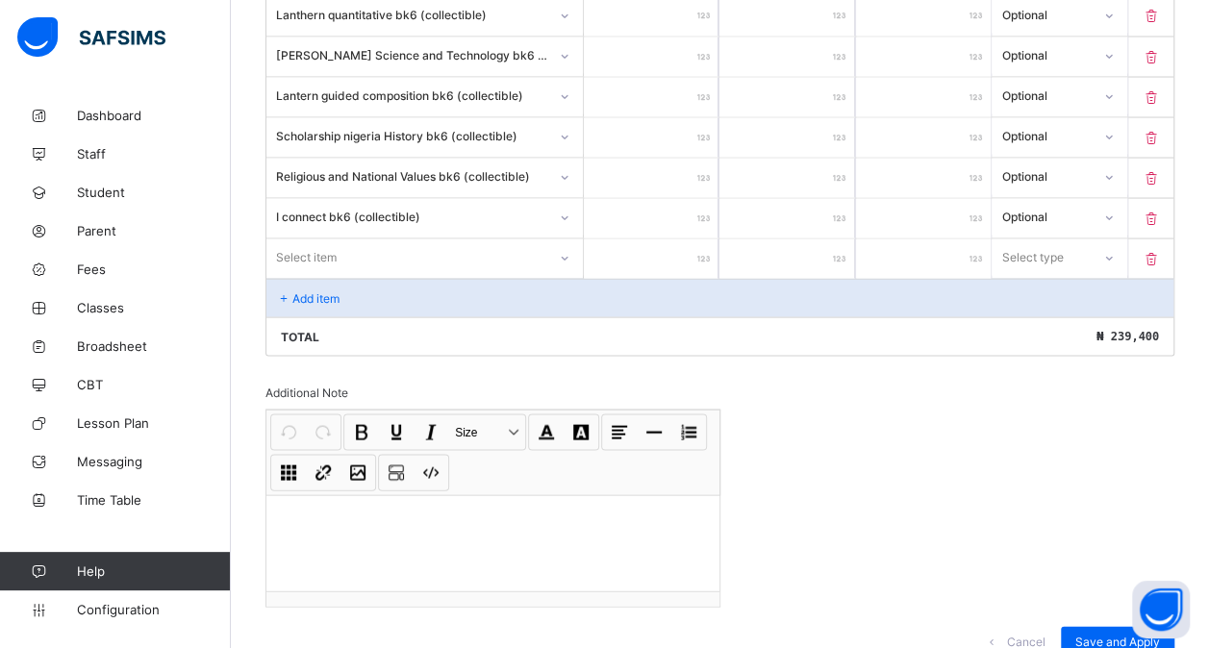
click at [350, 243] on div "Select item" at bounding box center [406, 256] width 280 height 27
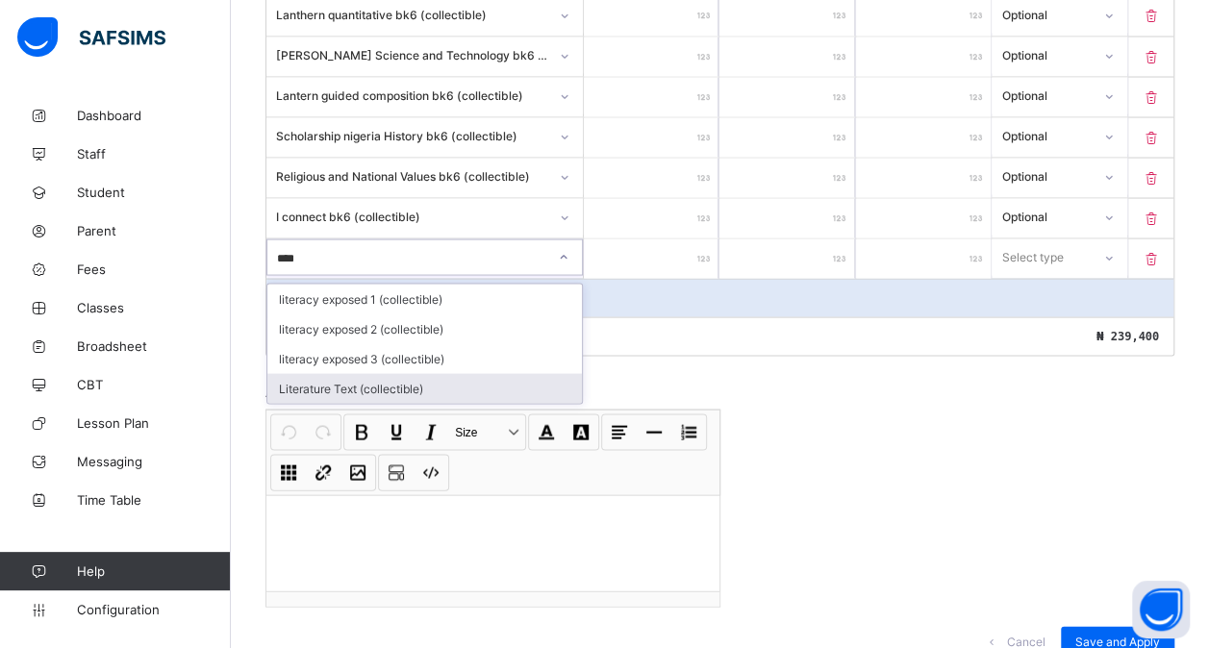
click at [361, 373] on div "Literature Text (collectible)" at bounding box center [424, 388] width 315 height 30
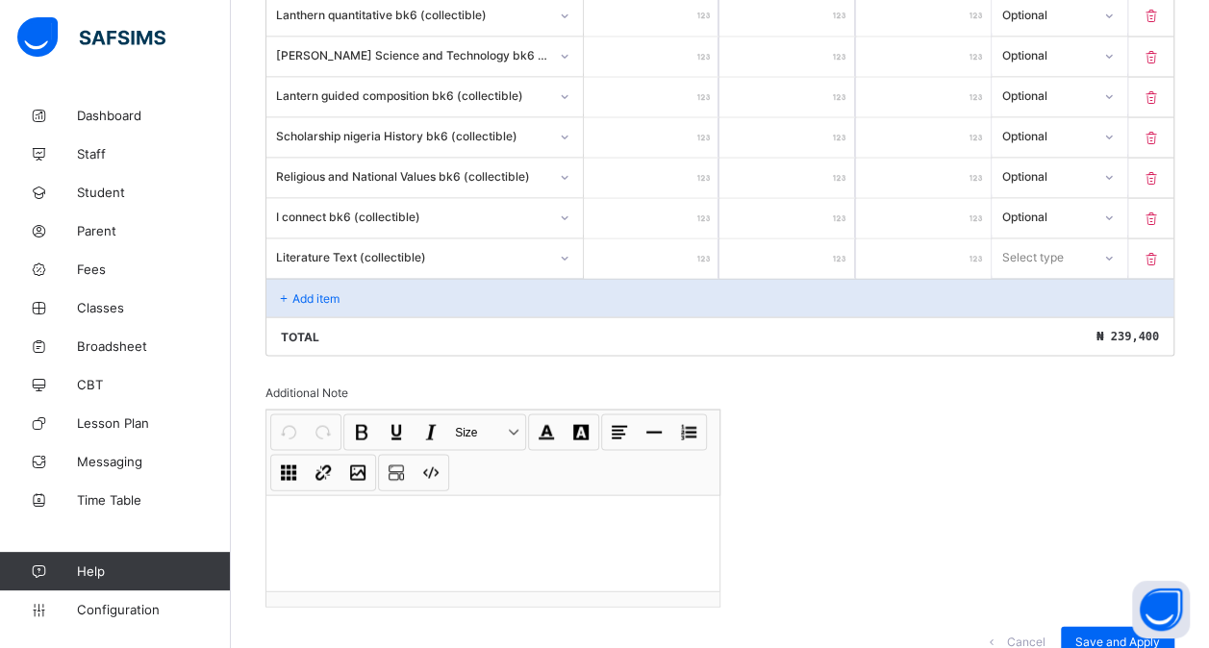
click at [631, 239] on input "number" at bounding box center [651, 258] width 135 height 39
click at [1031, 239] on div "Select type" at bounding box center [1032, 257] width 62 height 37
click at [1034, 314] on div "Optional" at bounding box center [1059, 329] width 133 height 30
click at [314, 278] on div "Add item" at bounding box center [719, 297] width 907 height 38
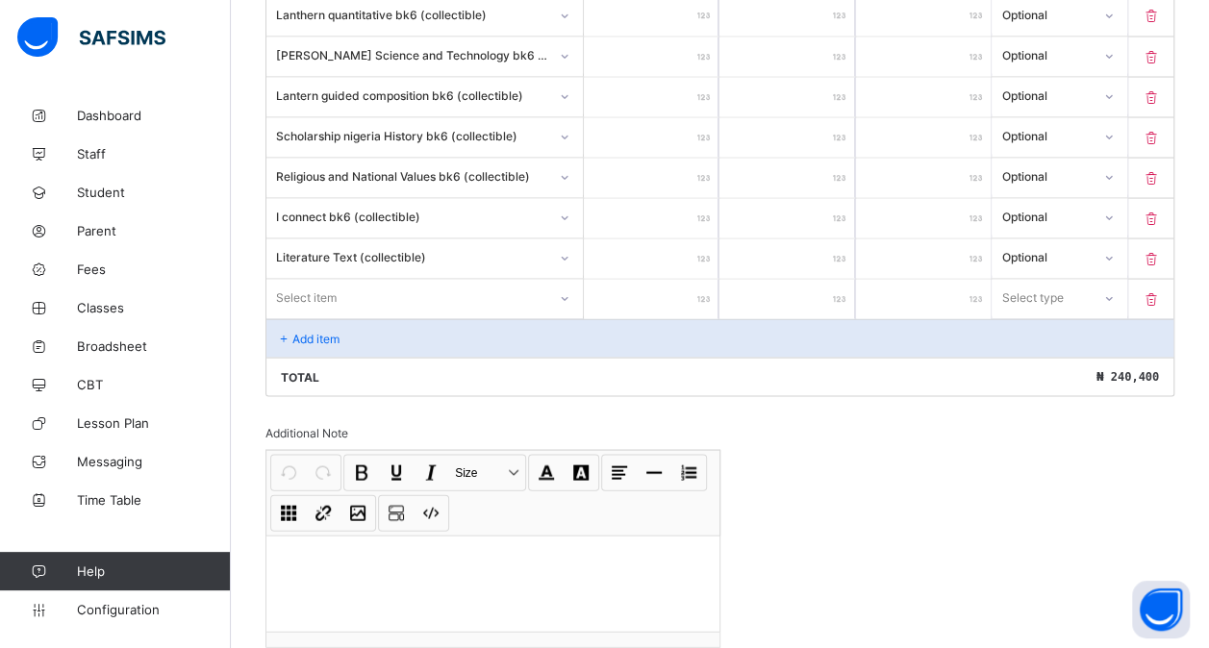
click at [317, 279] on div "Select item" at bounding box center [306, 297] width 61 height 37
click at [386, 324] on div "Progressive Mathematics (collectible)" at bounding box center [424, 339] width 315 height 30
click at [636, 279] on input "number" at bounding box center [651, 298] width 135 height 39
click at [1037, 279] on div "Select type" at bounding box center [1032, 297] width 62 height 37
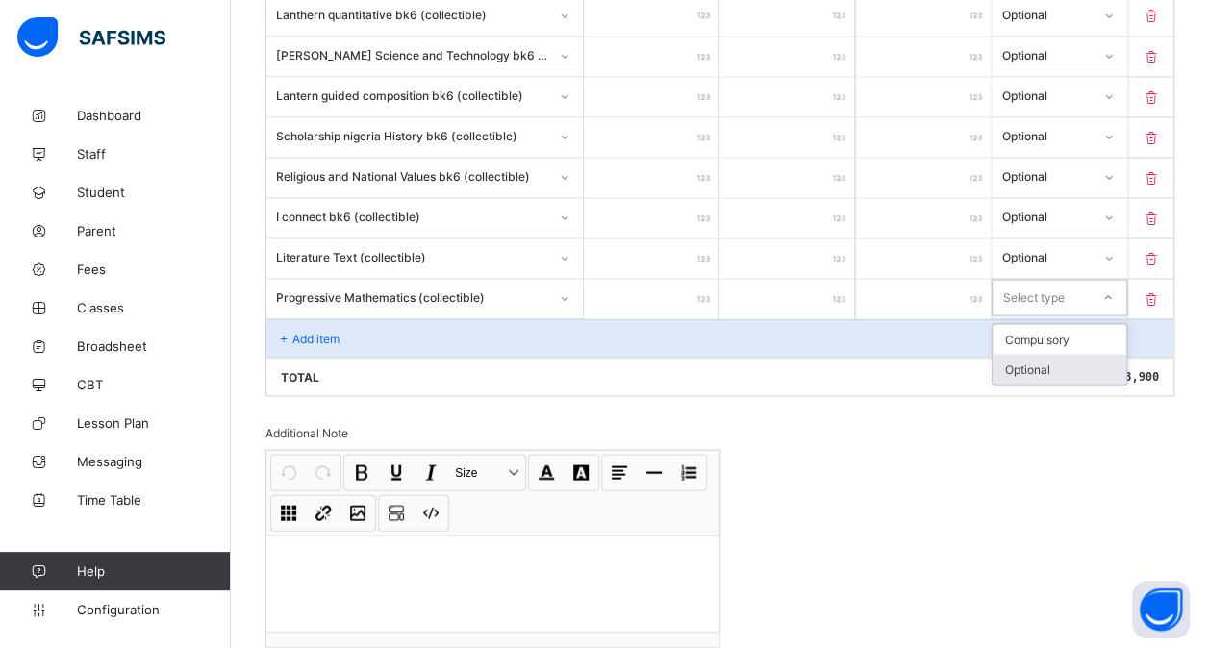
click at [1034, 354] on div "Optional" at bounding box center [1059, 369] width 133 height 30
click at [510, 318] on div "Add item" at bounding box center [719, 337] width 907 height 38
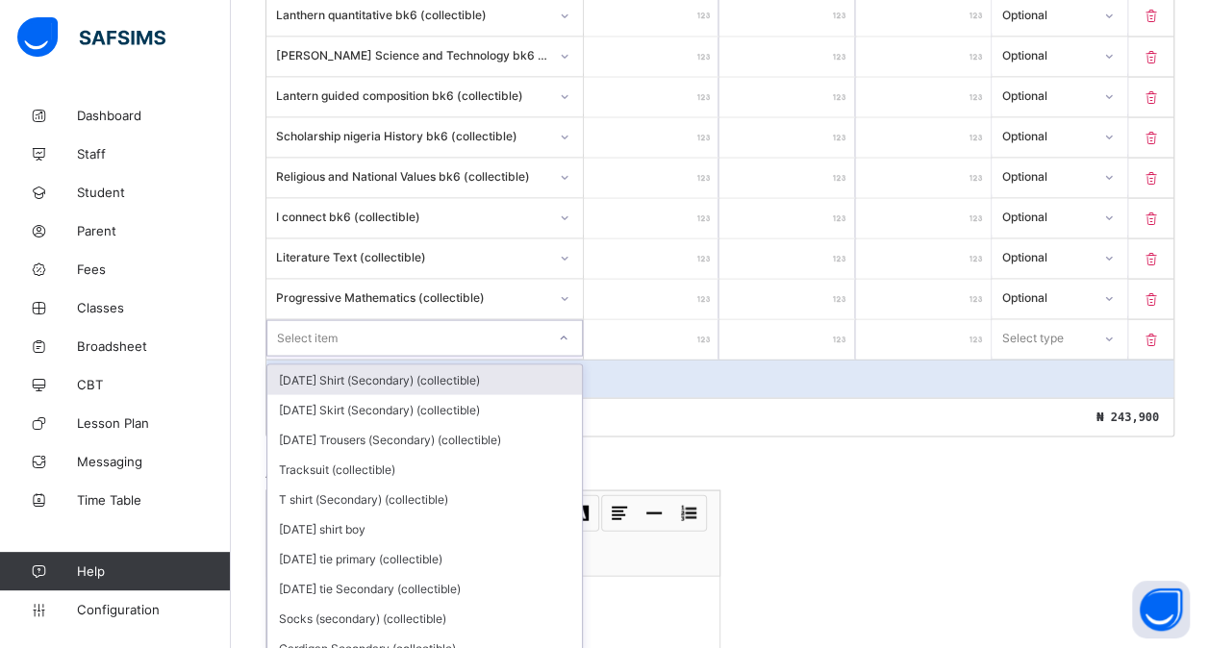
click at [333, 319] on div "Select item" at bounding box center [307, 337] width 61 height 37
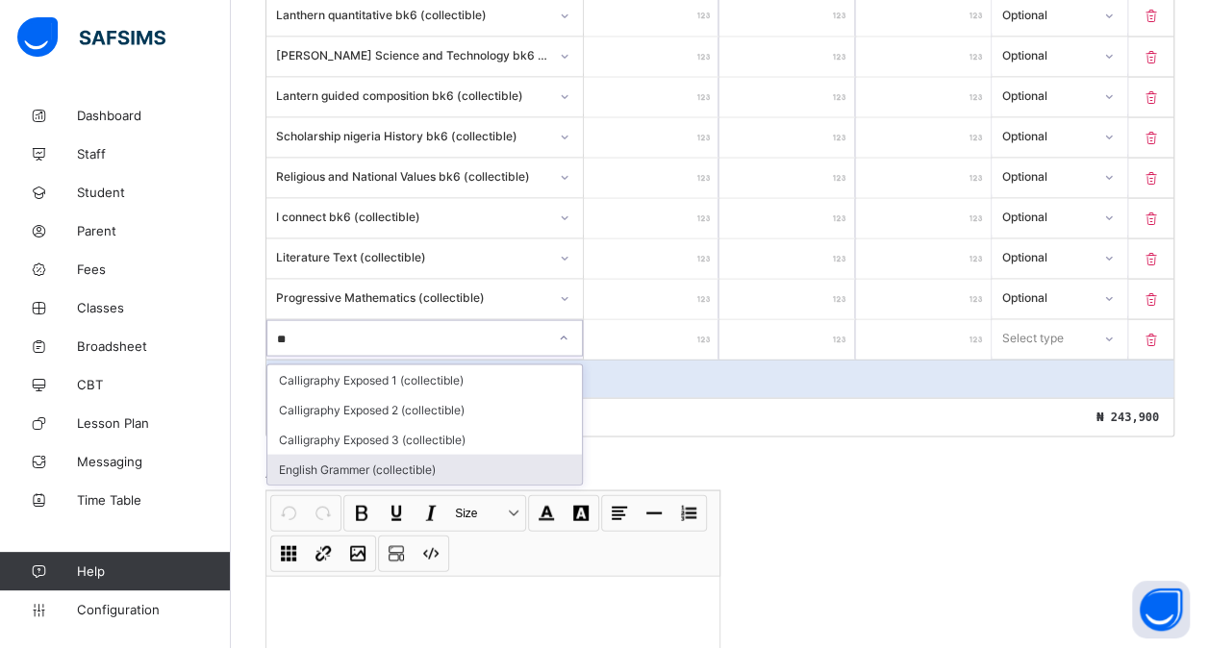
click at [327, 454] on div "English Grammer (collectible)" at bounding box center [424, 469] width 315 height 30
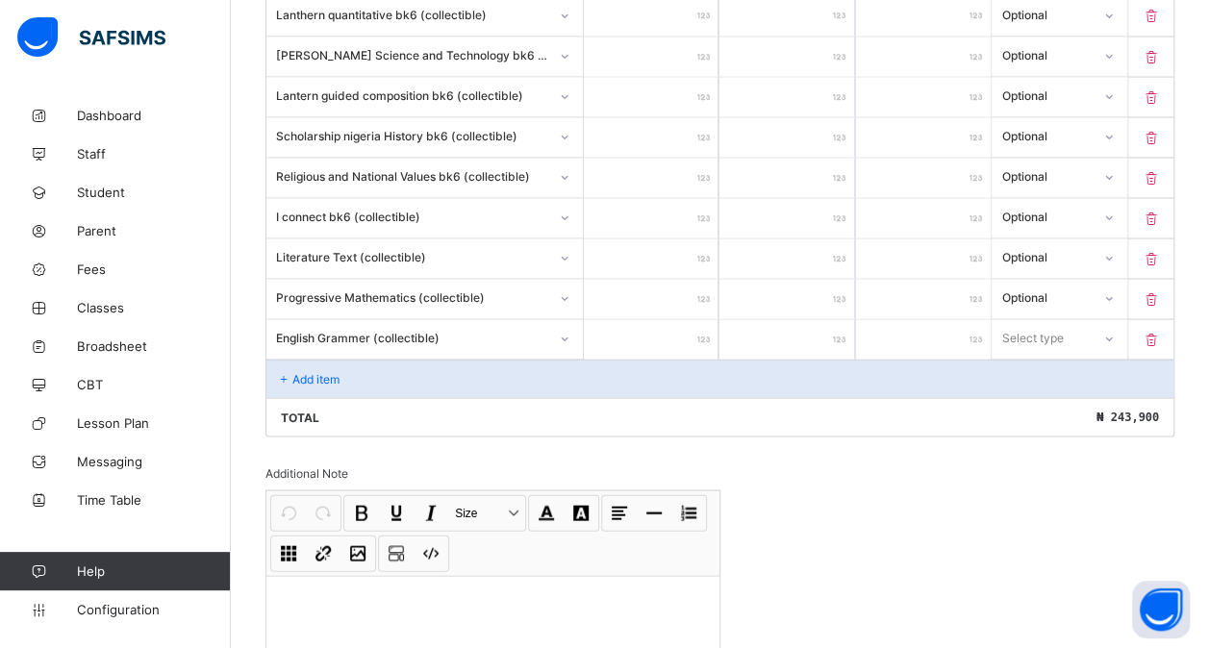
click at [666, 319] on input "number" at bounding box center [651, 338] width 135 height 39
click at [1041, 319] on div "Select type" at bounding box center [1033, 337] width 62 height 37
click at [1033, 394] on div "Optional" at bounding box center [1059, 409] width 133 height 30
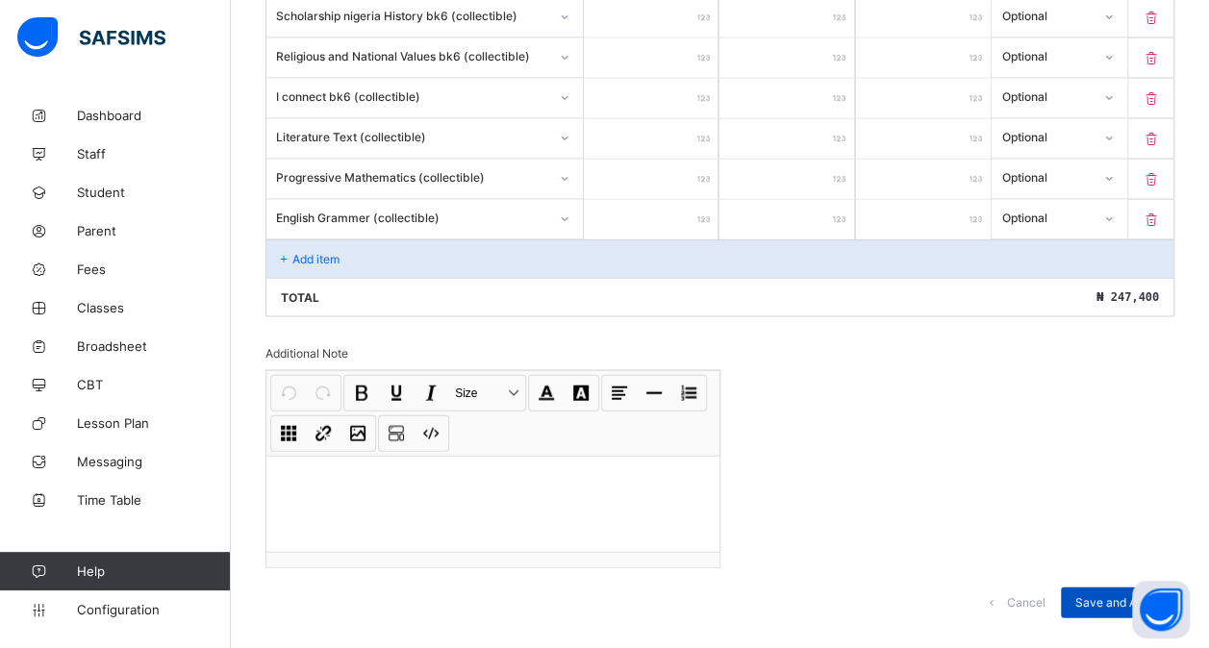
click at [1107, 588] on div "Save and Apply" at bounding box center [1117, 603] width 113 height 31
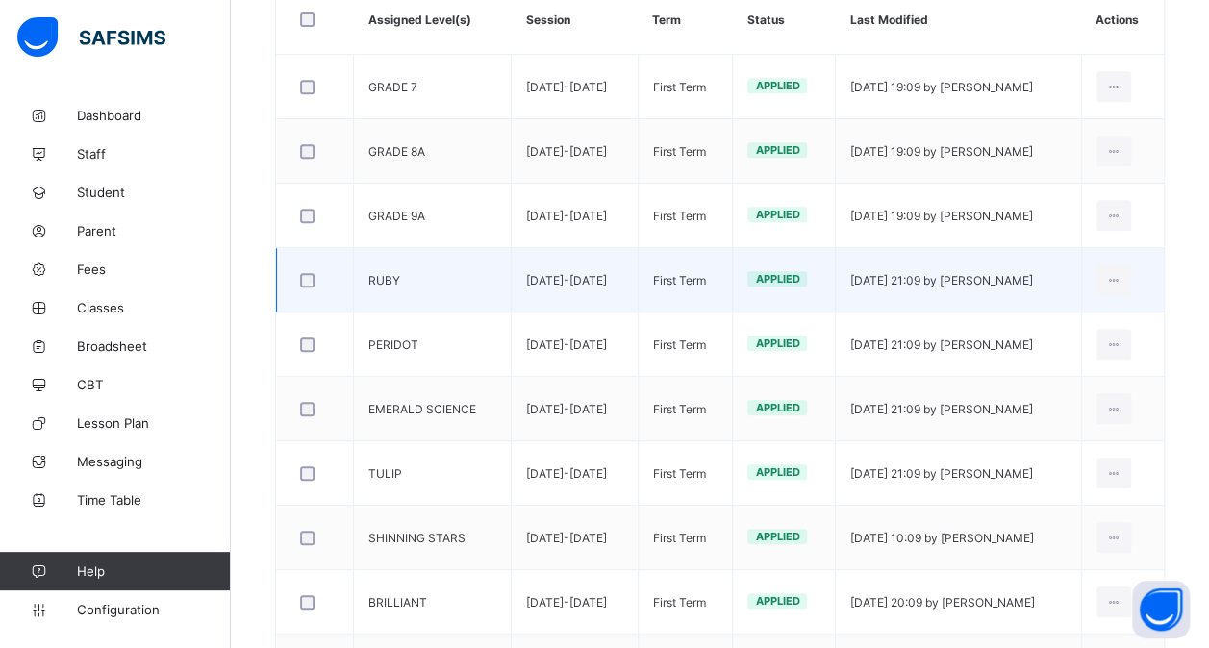
scroll to position [392, 0]
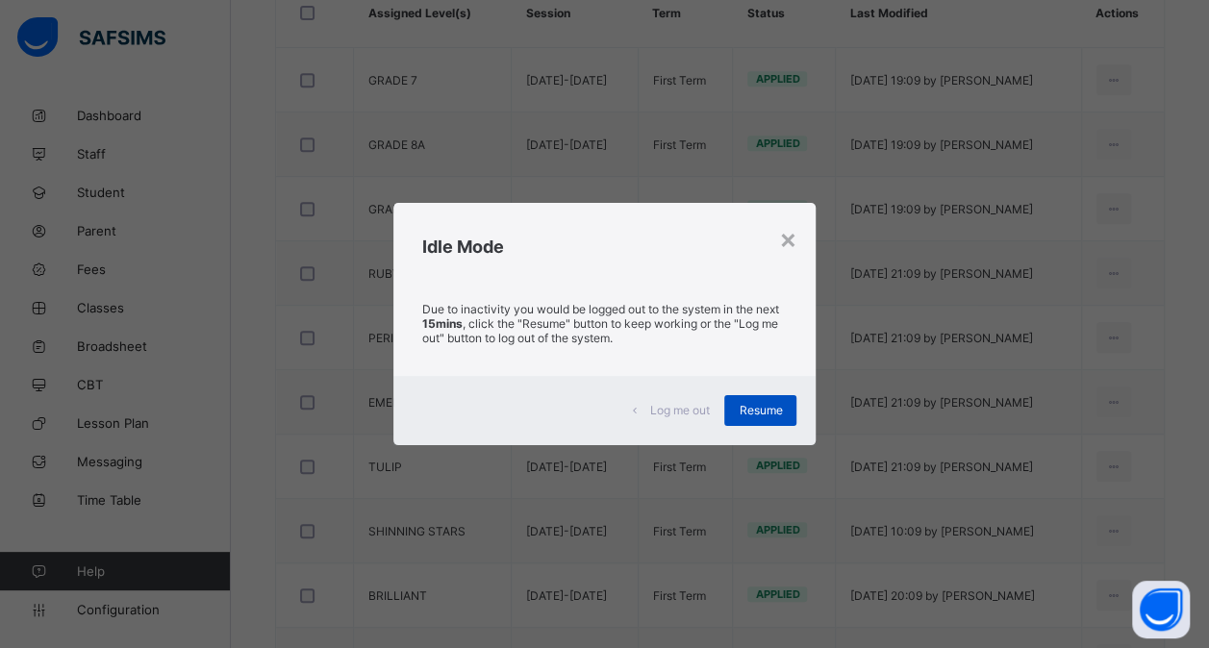
click at [776, 408] on span "Resume" at bounding box center [760, 410] width 43 height 14
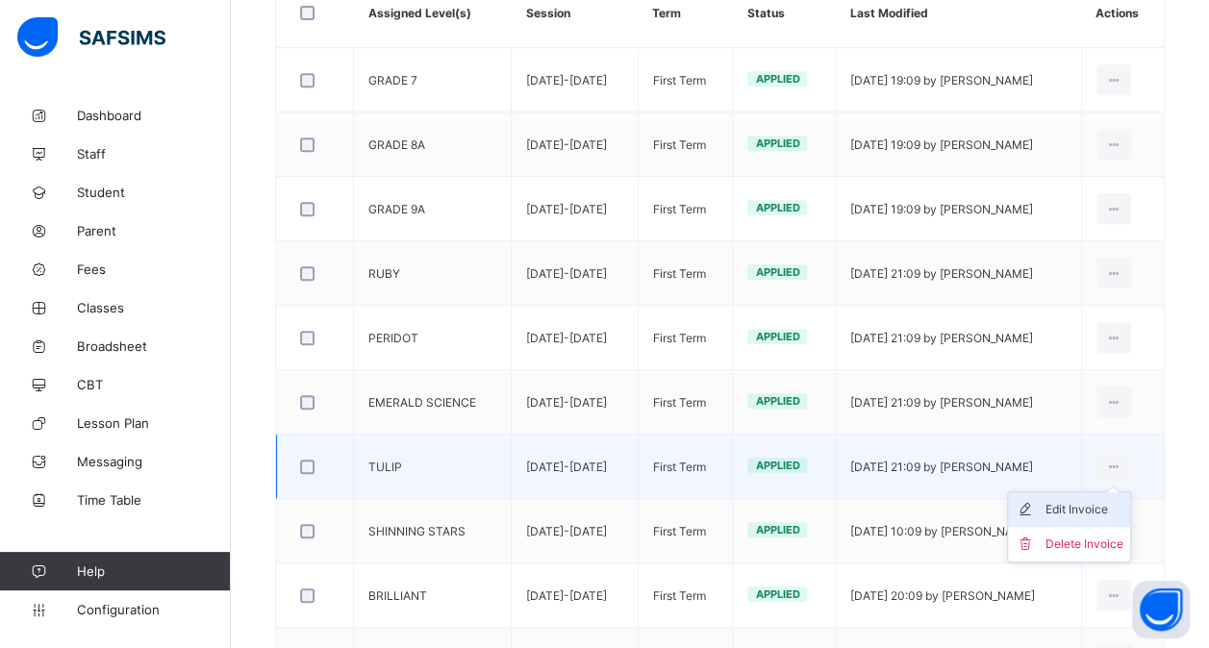
click at [1086, 506] on div "Edit Invoice" at bounding box center [1084, 509] width 78 height 19
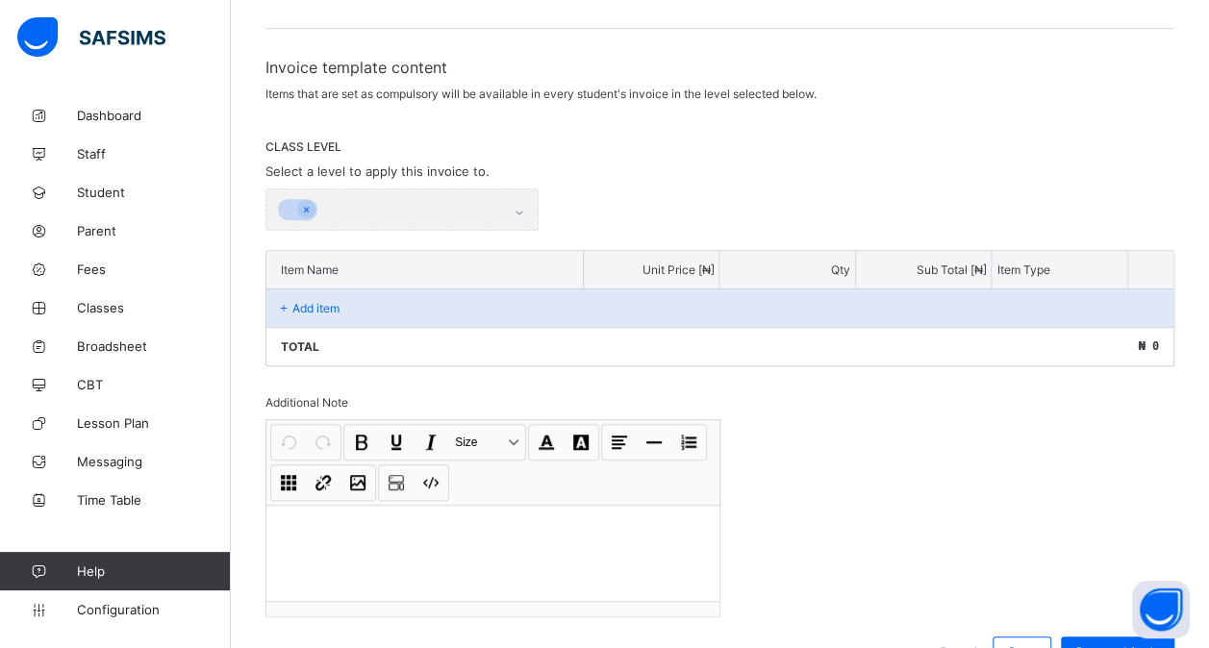
scroll to position [284, 0]
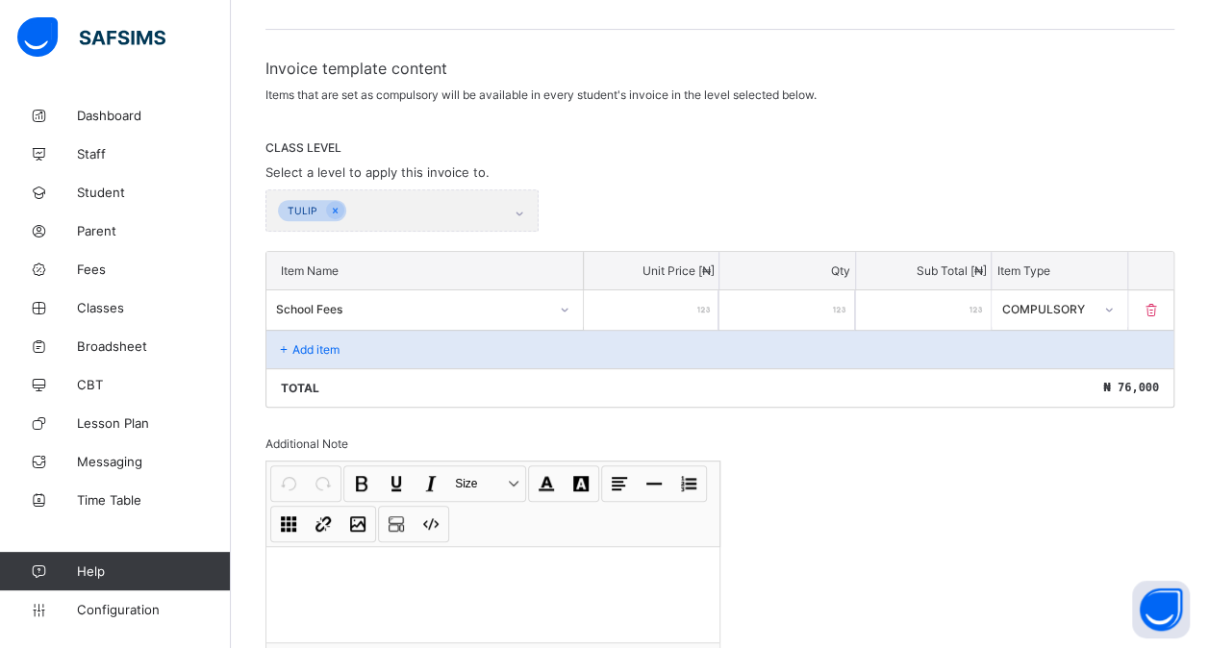
click at [315, 344] on p "Add item" at bounding box center [315, 349] width 47 height 14
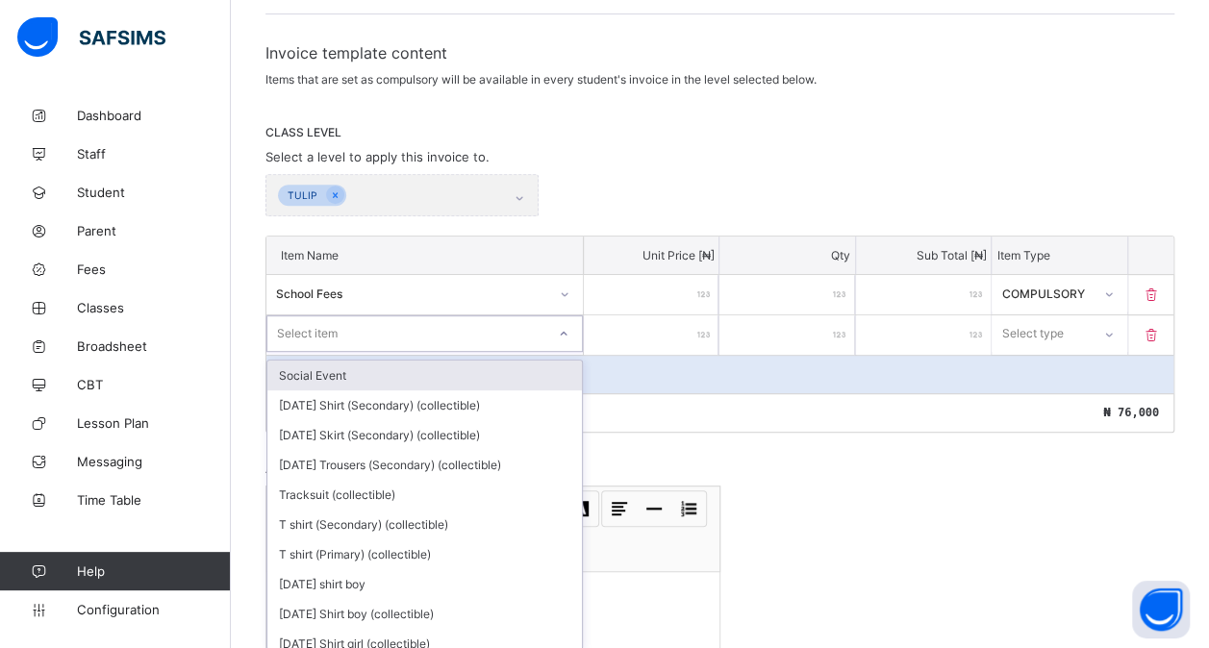
click at [353, 344] on div "option Social Event focused, 1 of 211. 211 results available. Use Up and Down t…" at bounding box center [424, 334] width 317 height 39
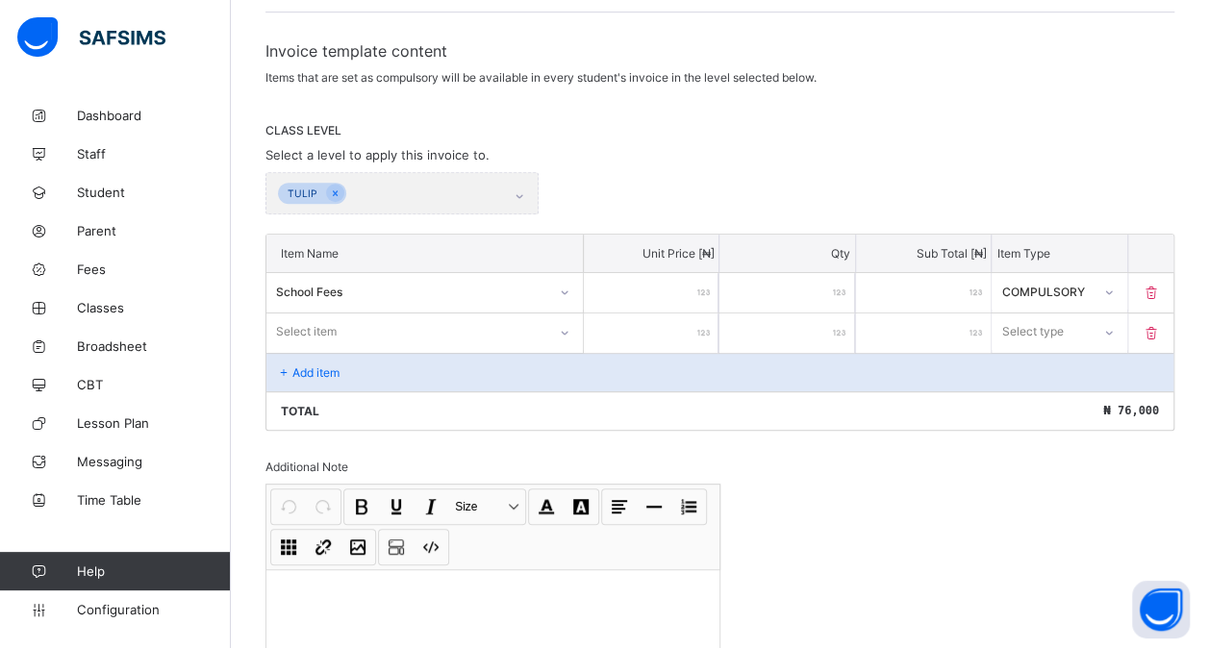
click at [602, 190] on div "TULIP" at bounding box center [719, 193] width 909 height 42
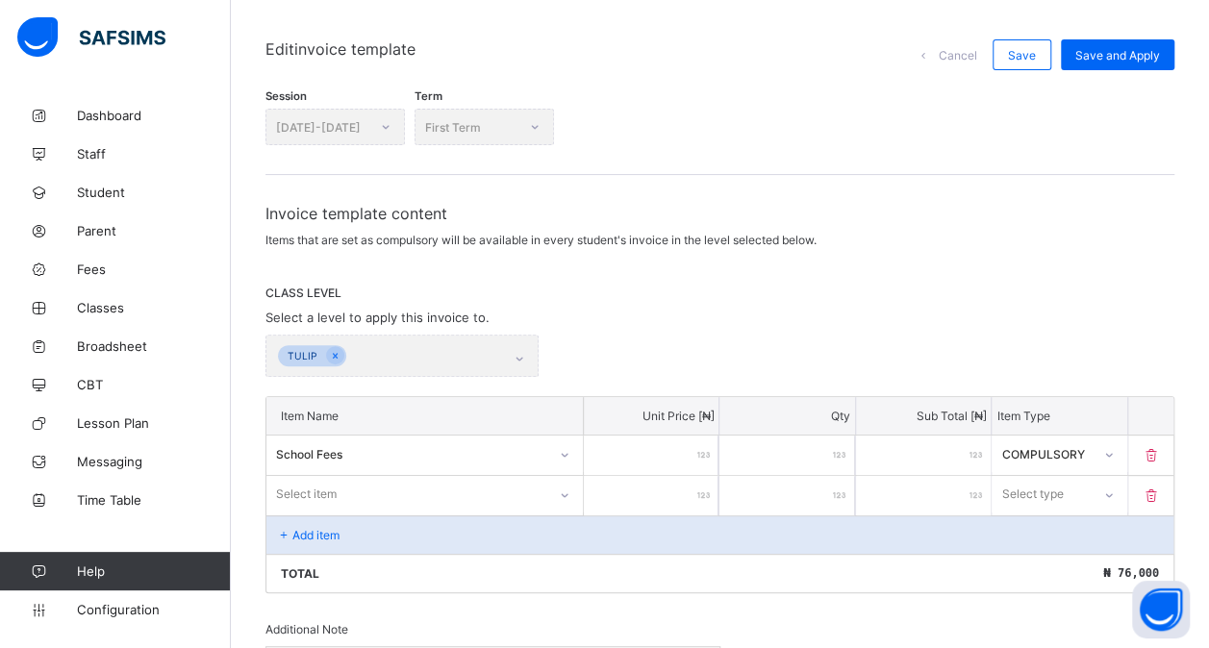
scroll to position [0, 0]
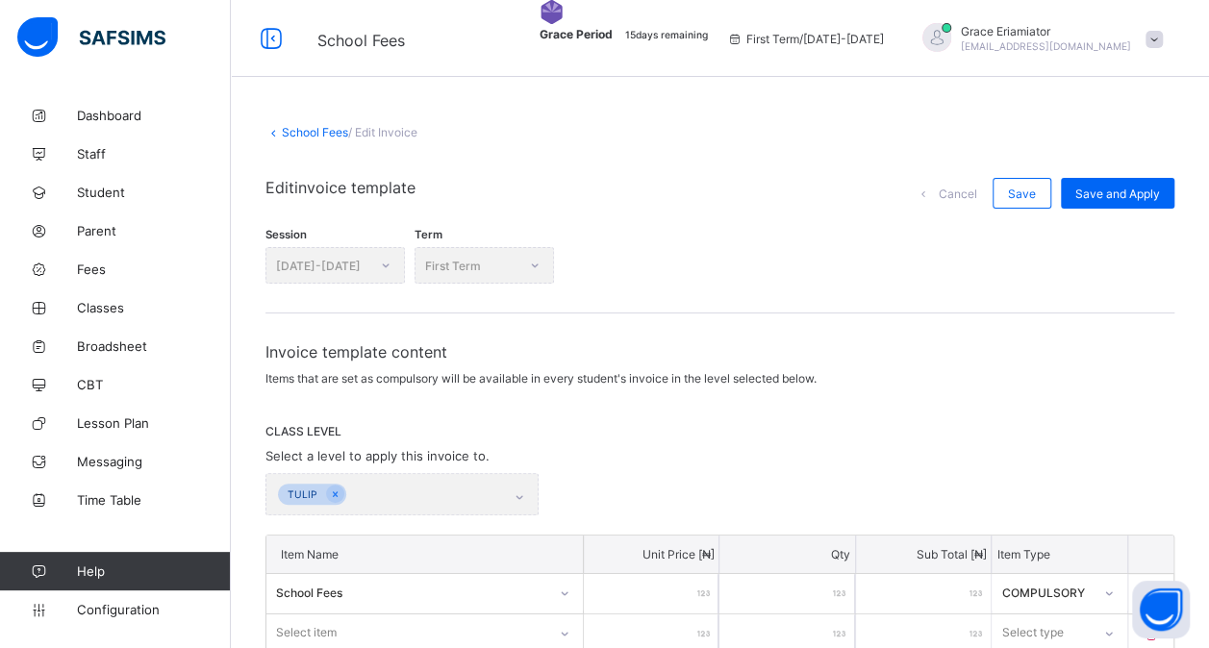
click at [310, 133] on link "School Fees" at bounding box center [315, 132] width 66 height 14
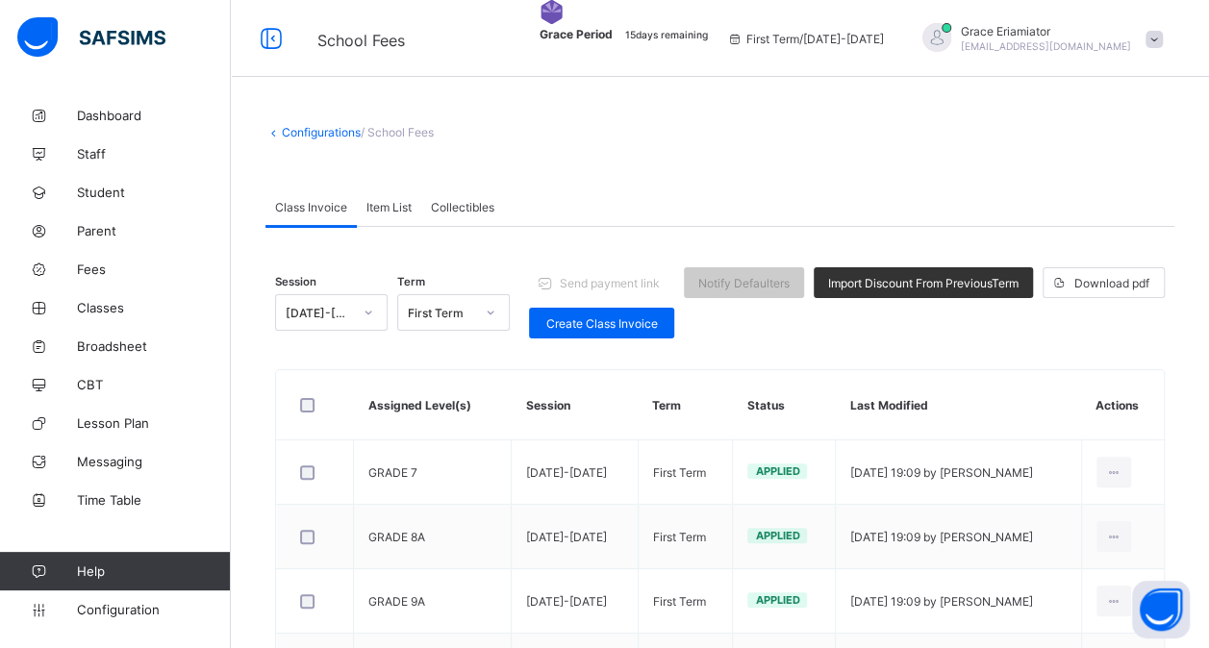
click at [452, 208] on span "Collectibles" at bounding box center [462, 207] width 63 height 14
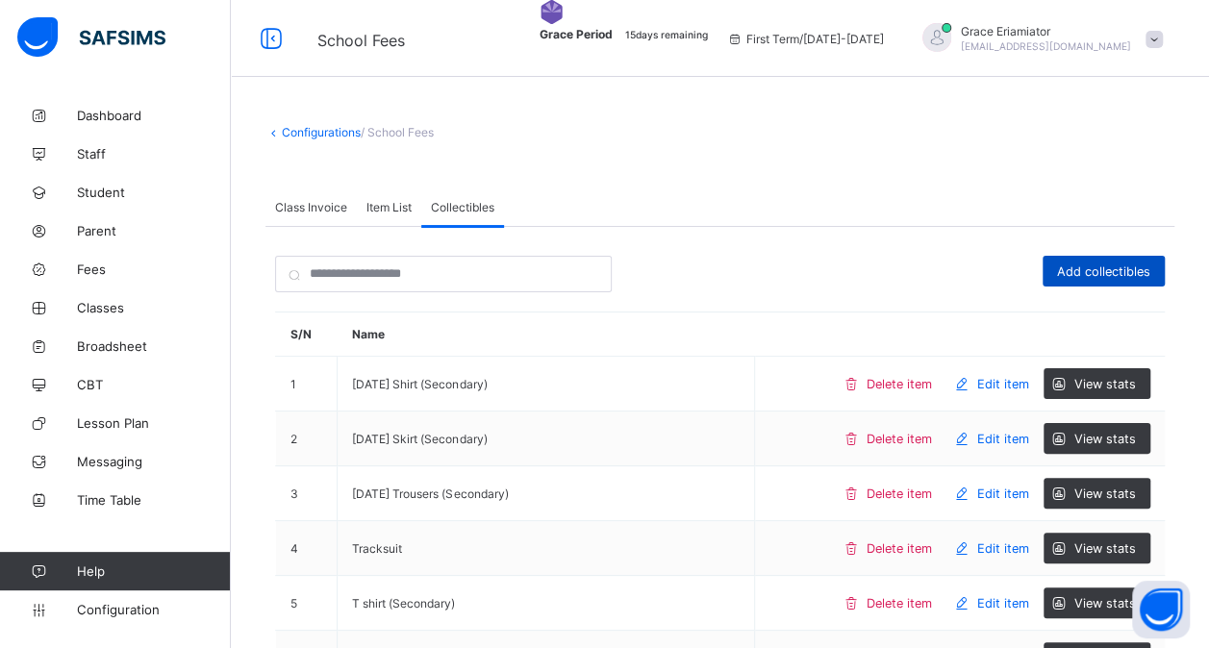
click at [1077, 278] on div "Add collectibles" at bounding box center [1104, 271] width 122 height 31
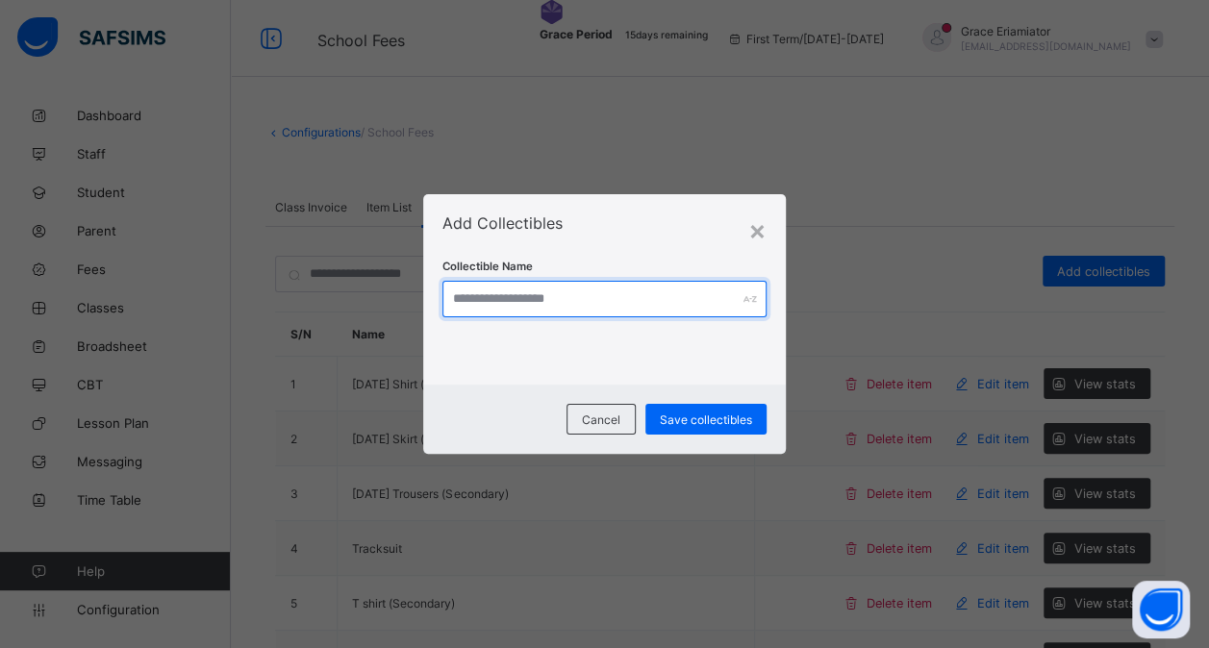
click at [581, 296] on input "text" at bounding box center [604, 299] width 324 height 37
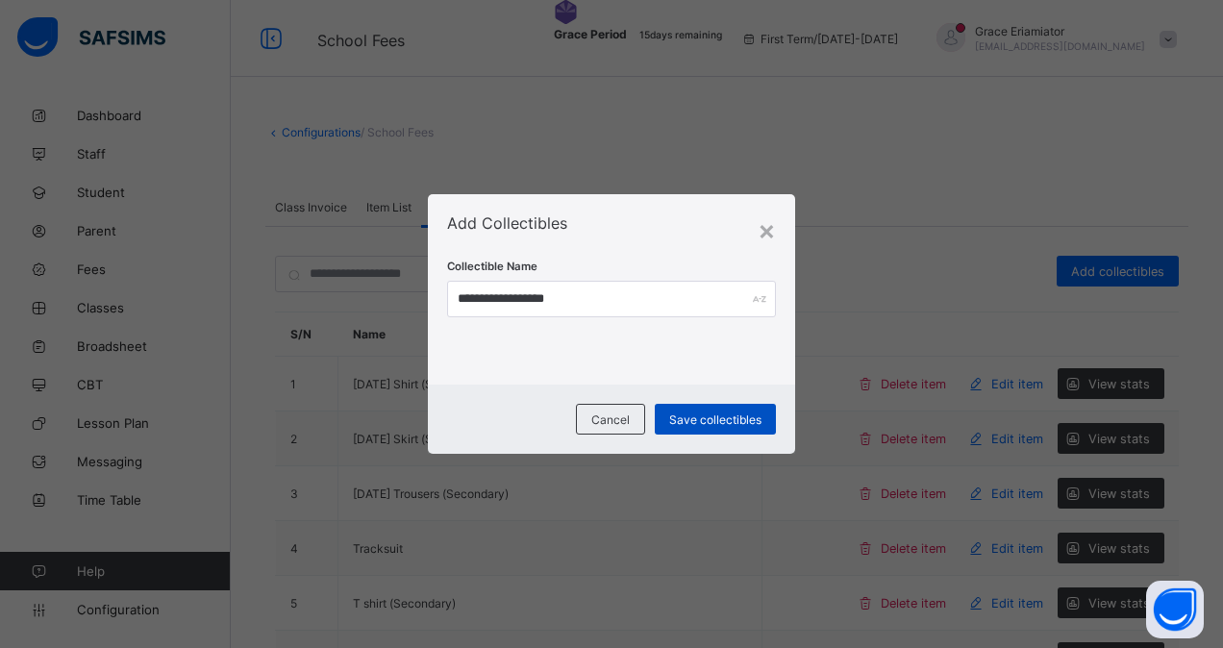
click at [711, 416] on span "Save collectibles" at bounding box center [715, 420] width 92 height 14
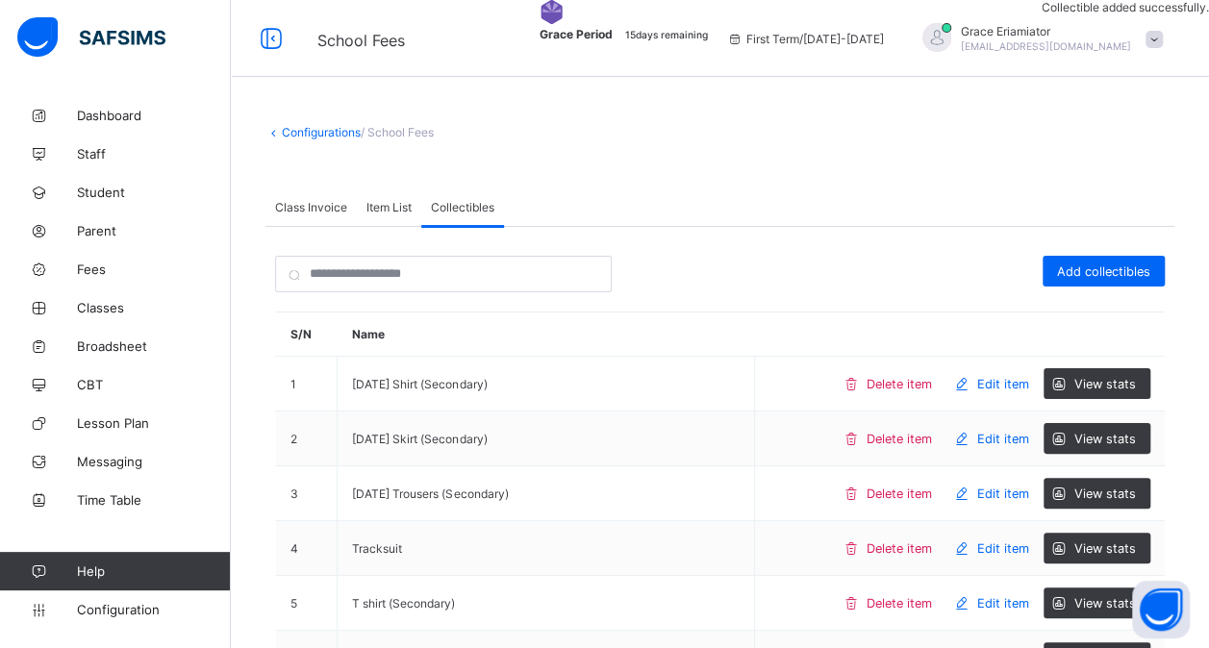
click at [325, 135] on link "Configurations" at bounding box center [321, 132] width 79 height 14
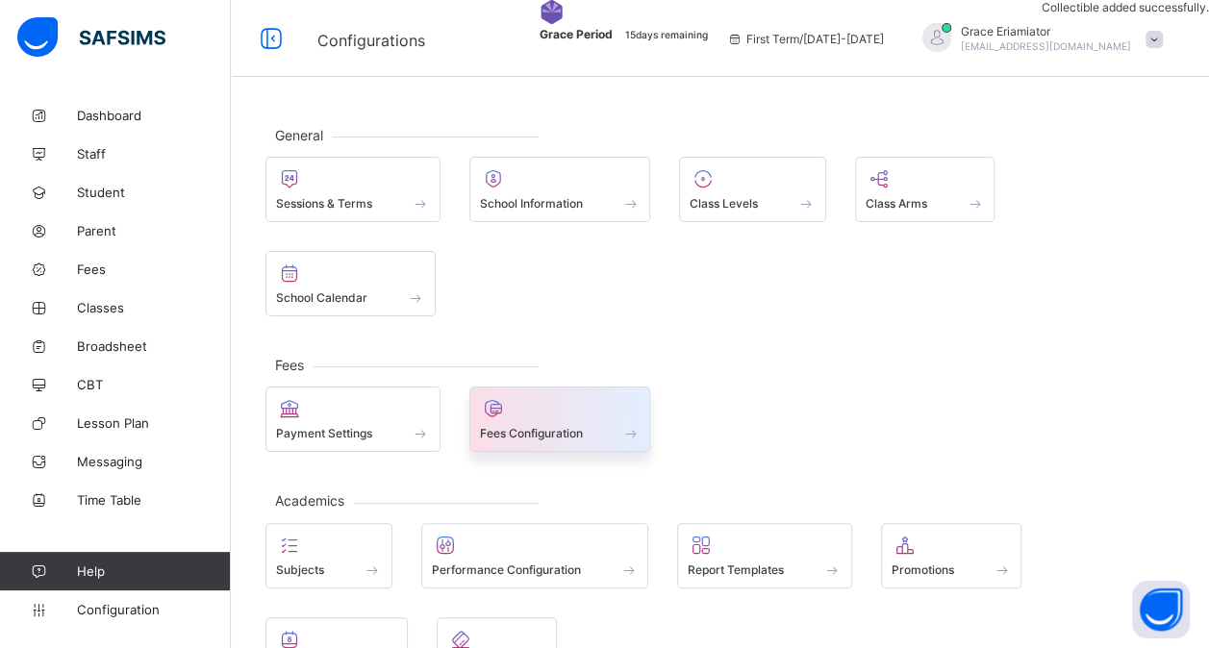
click at [532, 409] on div at bounding box center [560, 408] width 161 height 23
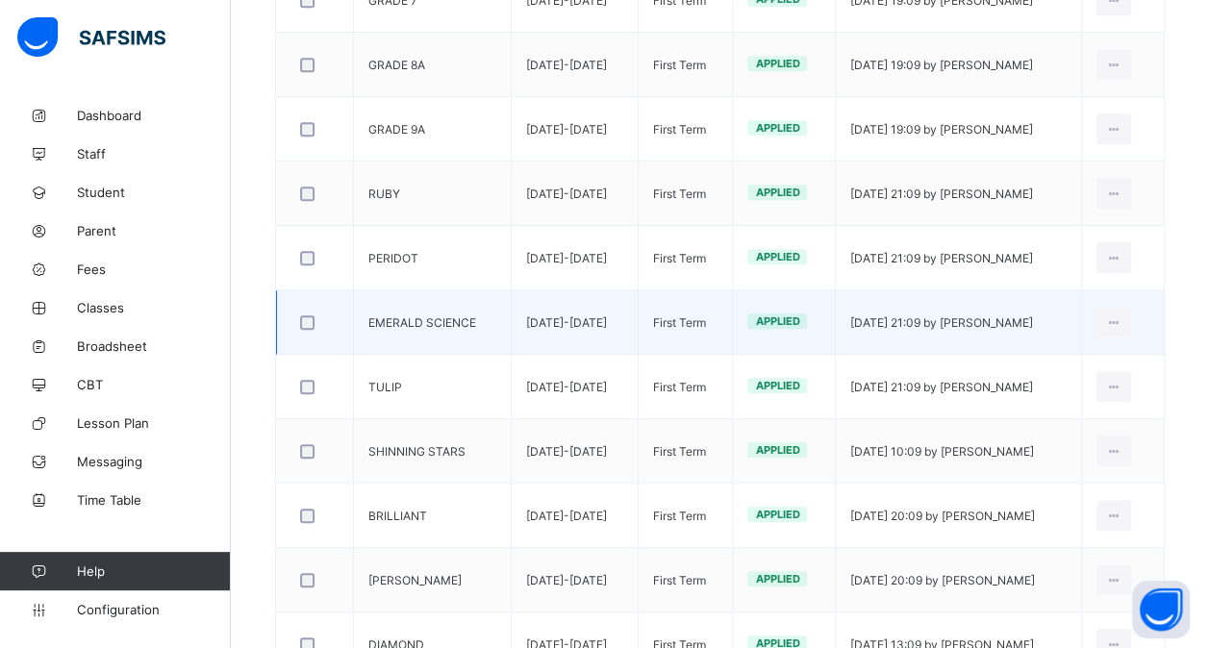
scroll to position [473, 0]
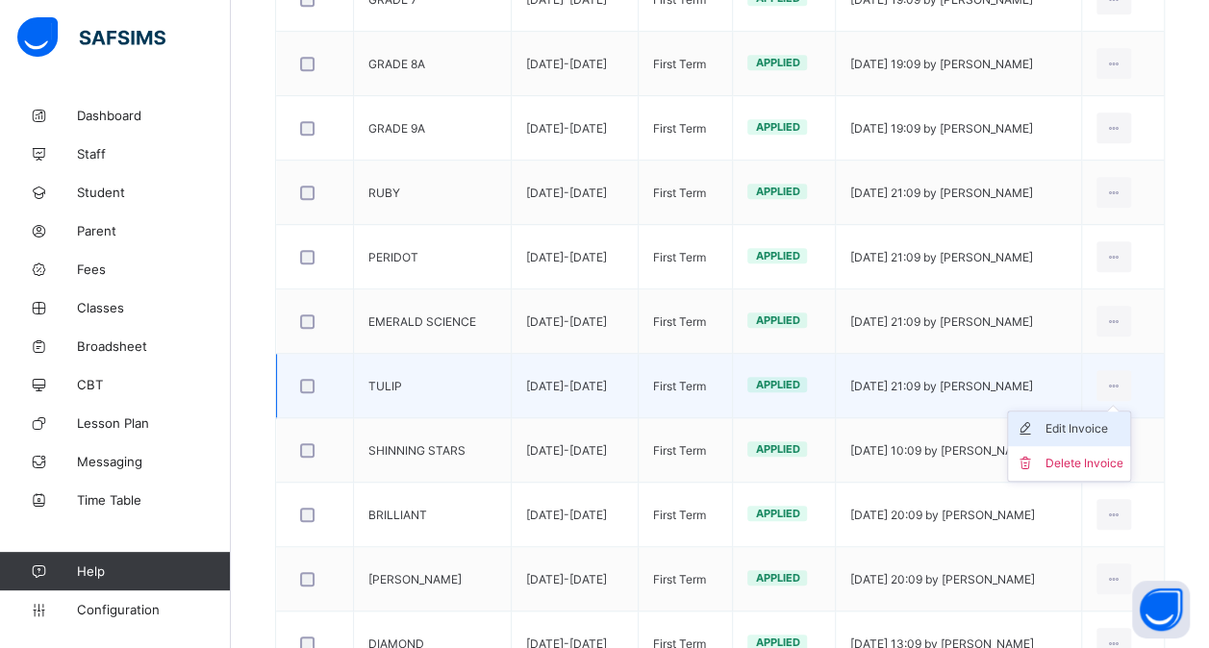
click at [1091, 422] on div "Edit Invoice" at bounding box center [1084, 428] width 78 height 19
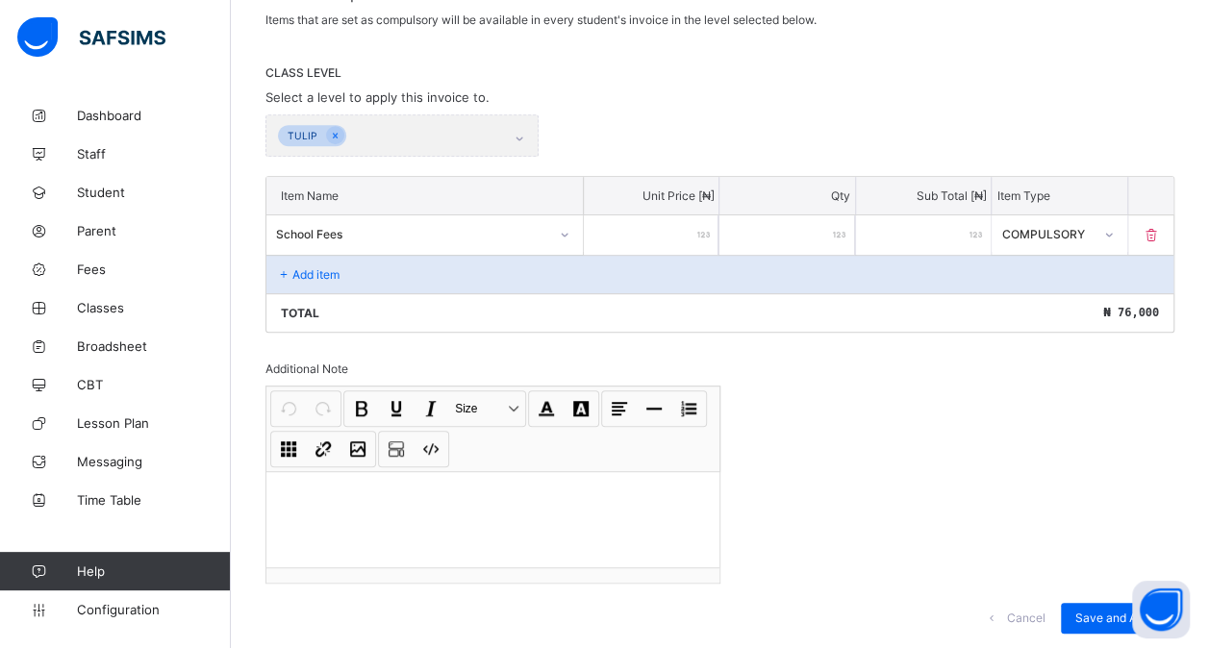
scroll to position [398, 0]
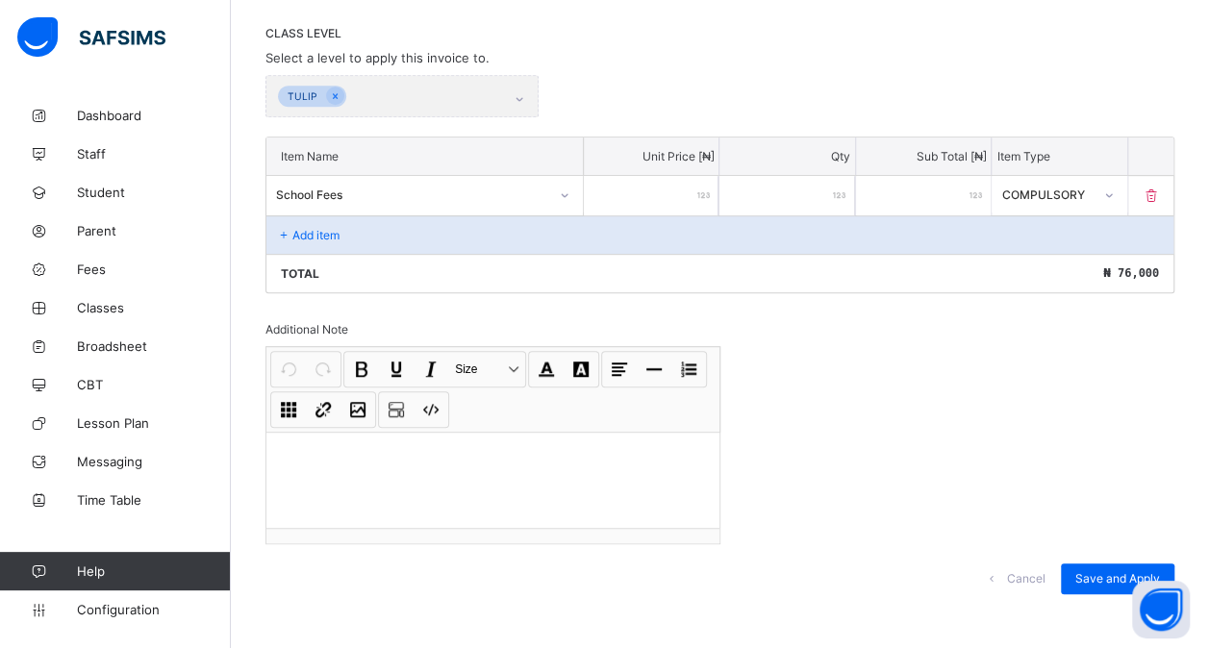
click at [367, 229] on div "Add item" at bounding box center [719, 234] width 907 height 38
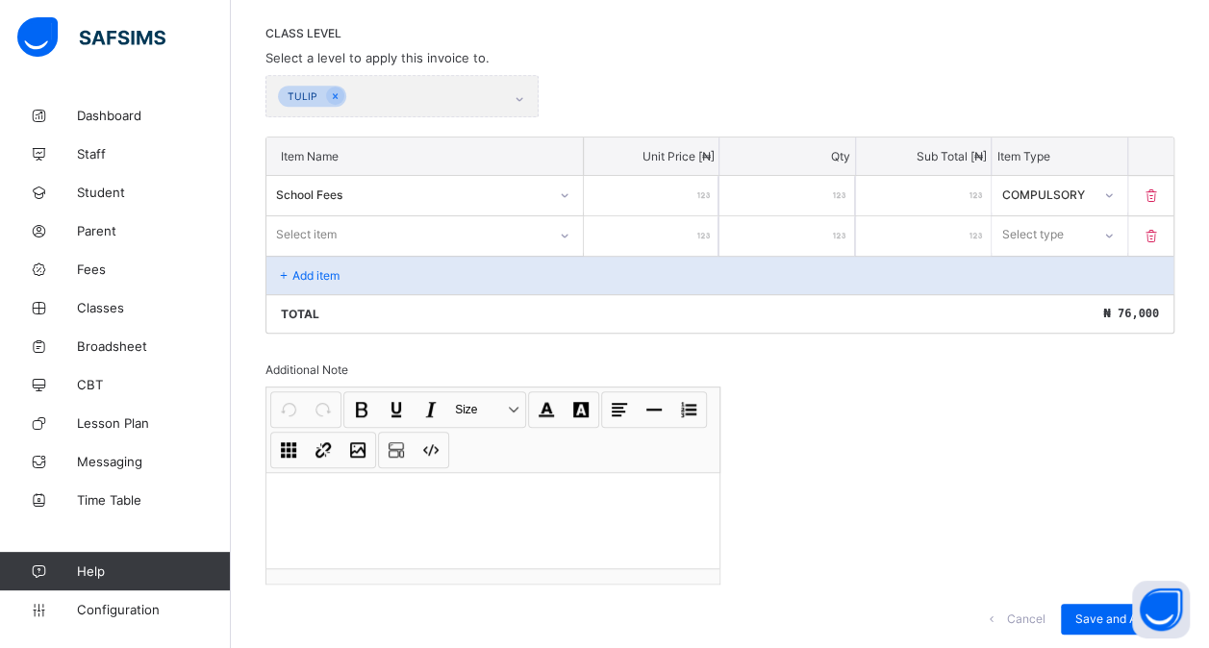
scroll to position [439, 0]
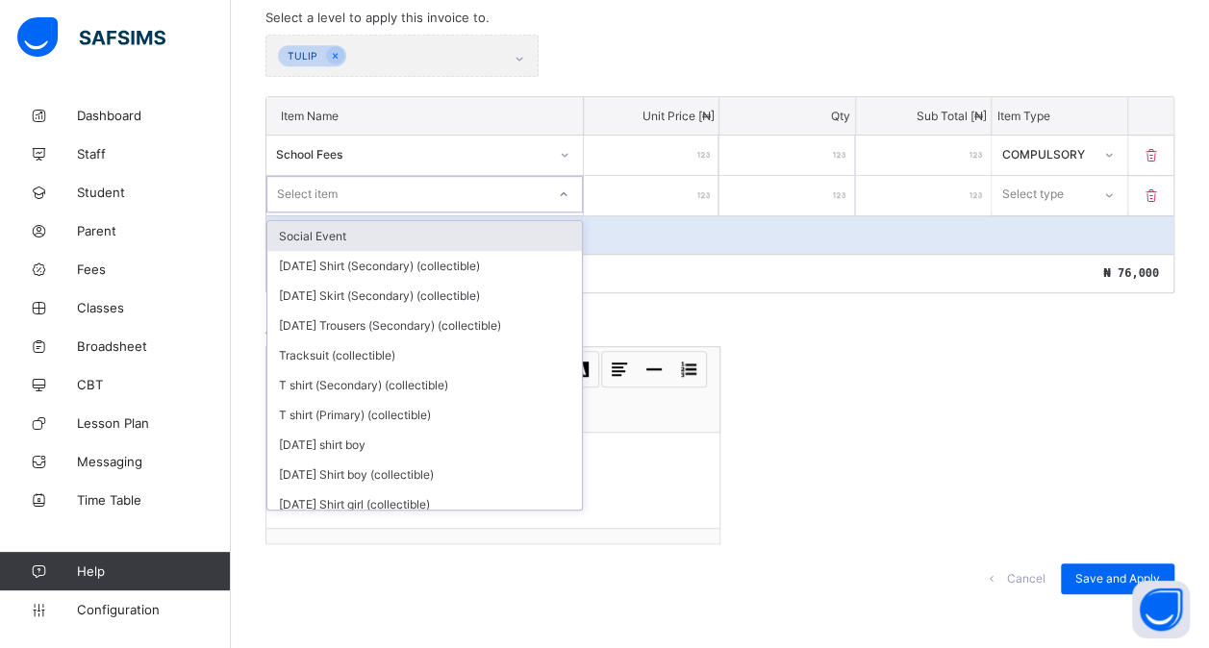
click at [319, 177] on div "Select item" at bounding box center [307, 194] width 61 height 37
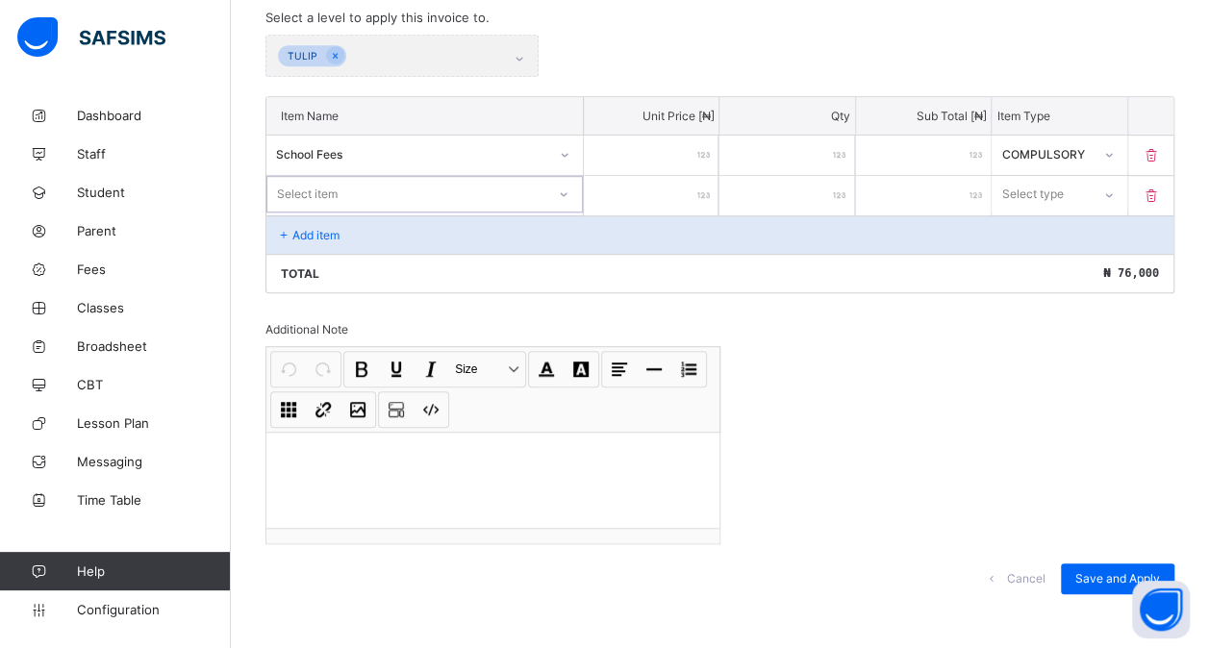
click at [319, 177] on div "Select item" at bounding box center [307, 194] width 61 height 37
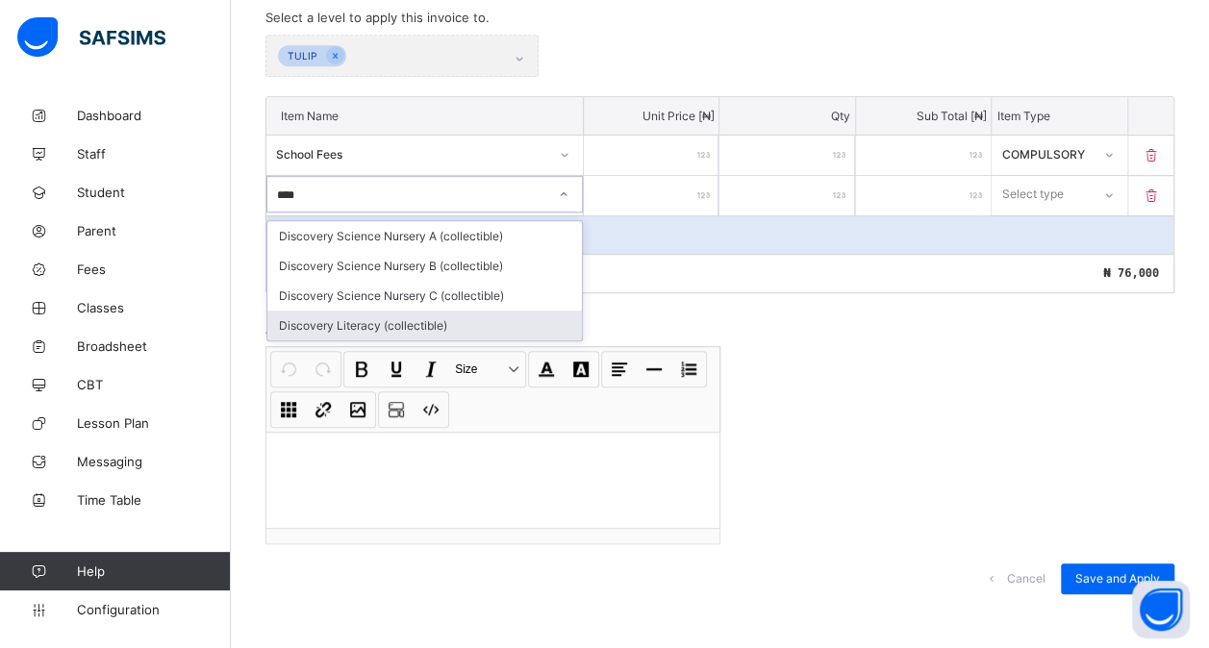
click at [434, 315] on div "Discovery Literacy (collectible)" at bounding box center [424, 326] width 315 height 30
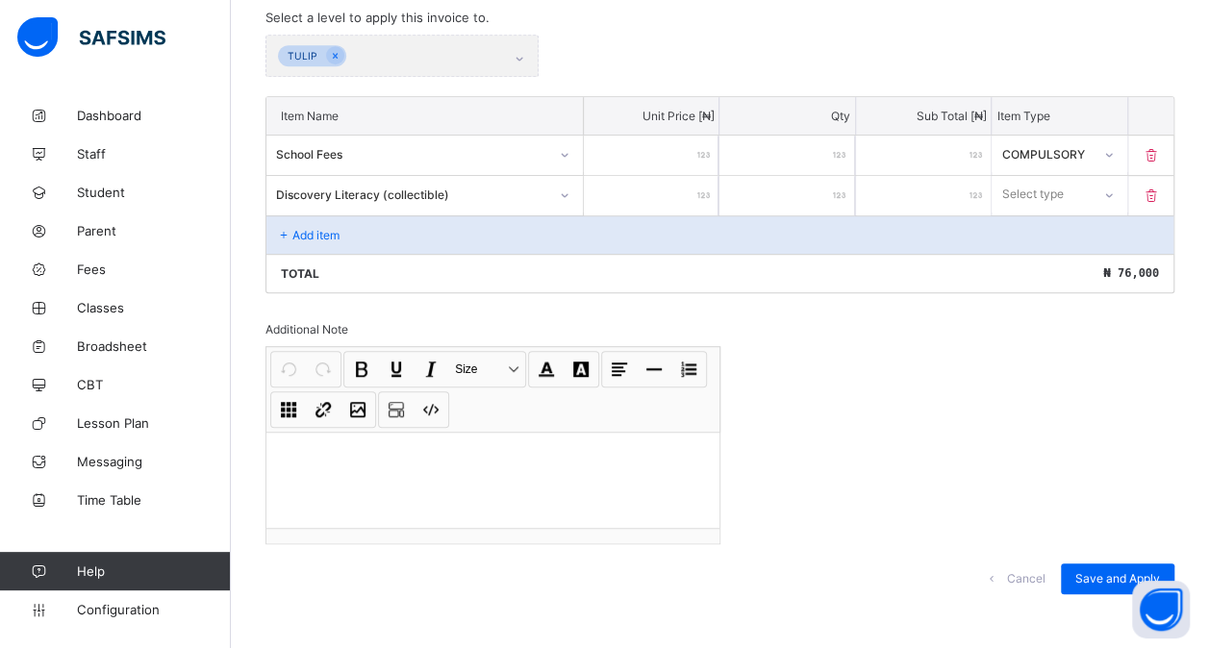
click at [659, 190] on input "number" at bounding box center [651, 195] width 135 height 39
drag, startPoint x: 1058, startPoint y: 187, endPoint x: 1048, endPoint y: 272, distance: 86.1
click at [1048, 213] on div "option Optional focused, 2 of 2. 2 results available. Use Up and Down to choose…" at bounding box center [1059, 194] width 135 height 37
click at [1048, 272] on div "Compulsory Optional" at bounding box center [1059, 251] width 135 height 62
click at [1031, 256] on div "Optional" at bounding box center [1059, 266] width 133 height 30
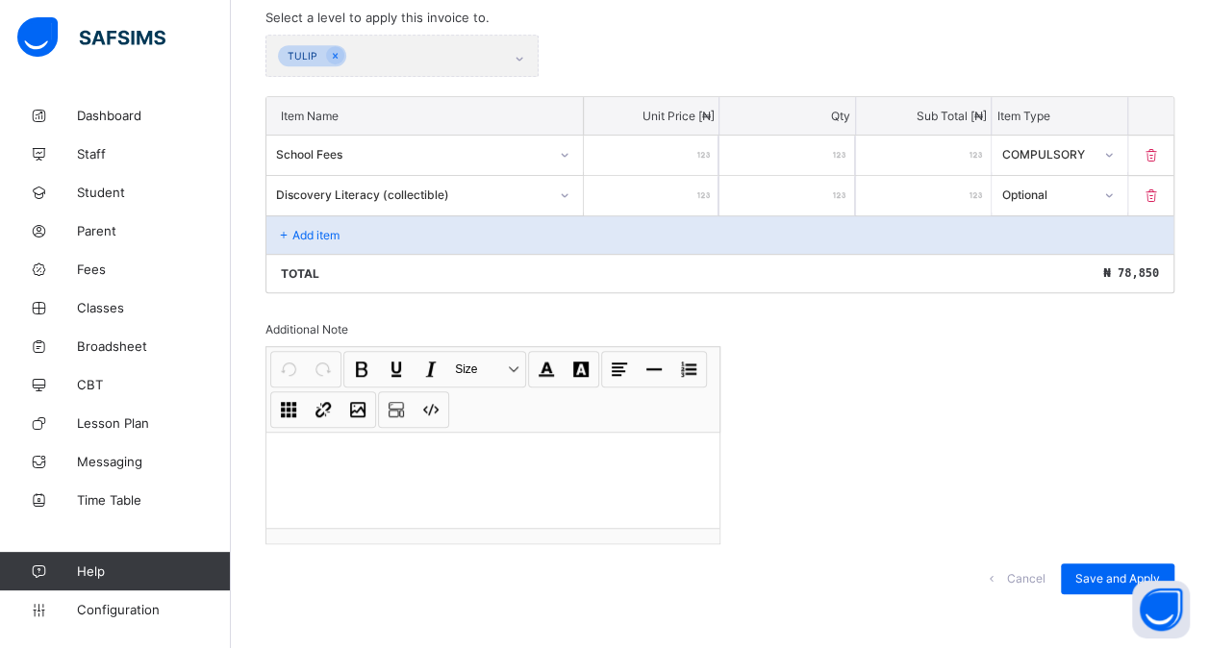
click at [394, 220] on div "Add item" at bounding box center [719, 234] width 907 height 38
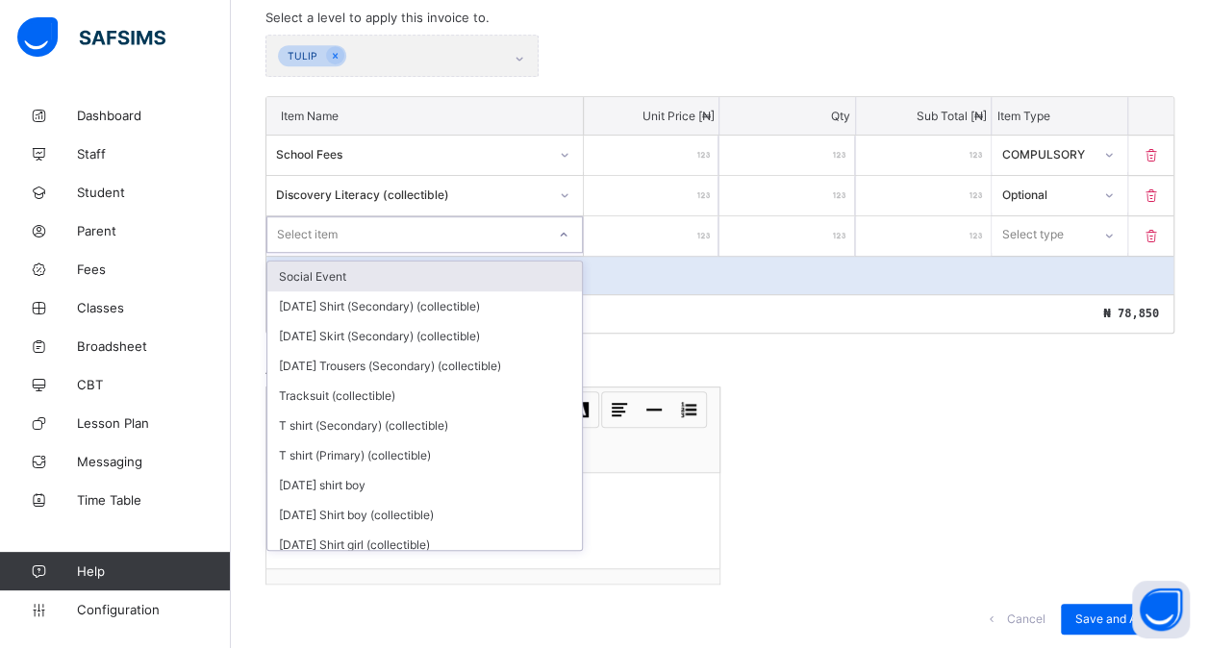
click at [339, 222] on div "Select item" at bounding box center [406, 234] width 278 height 27
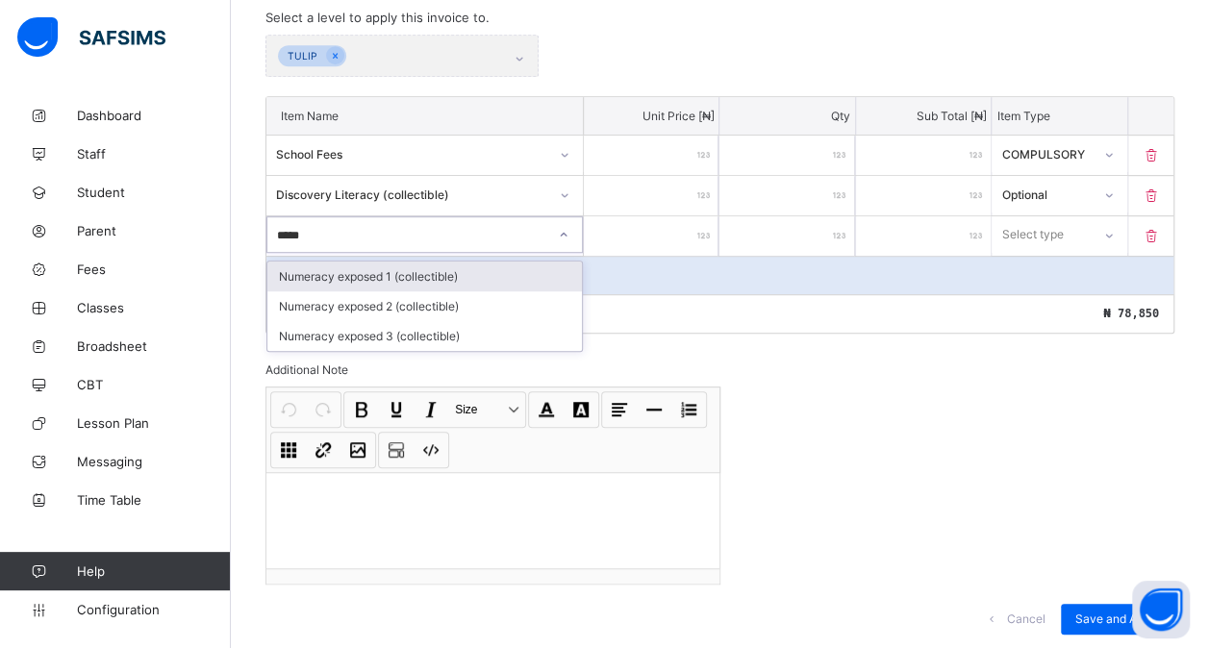
click at [404, 276] on div "Numeracy exposed 1 (collectible)" at bounding box center [424, 277] width 315 height 30
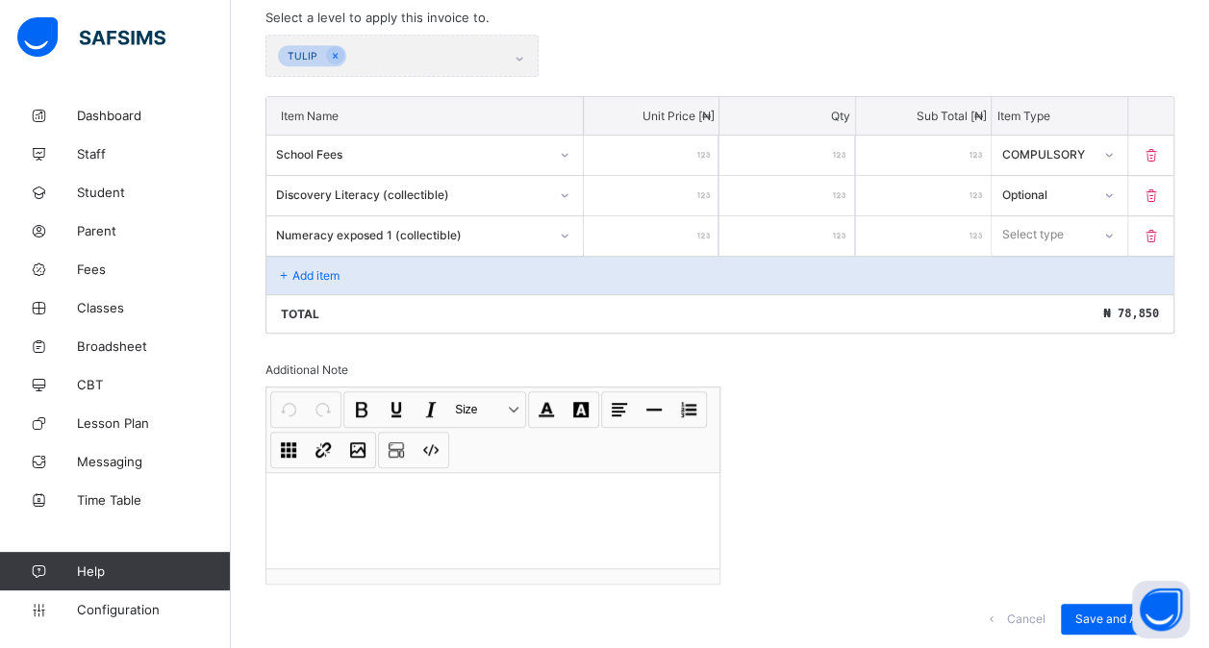
click at [637, 225] on input "number" at bounding box center [651, 235] width 135 height 39
click at [1032, 231] on div "Select type" at bounding box center [1033, 234] width 62 height 37
click at [1044, 293] on div "Optional" at bounding box center [1059, 306] width 133 height 30
click at [377, 259] on div "Add item" at bounding box center [719, 275] width 907 height 38
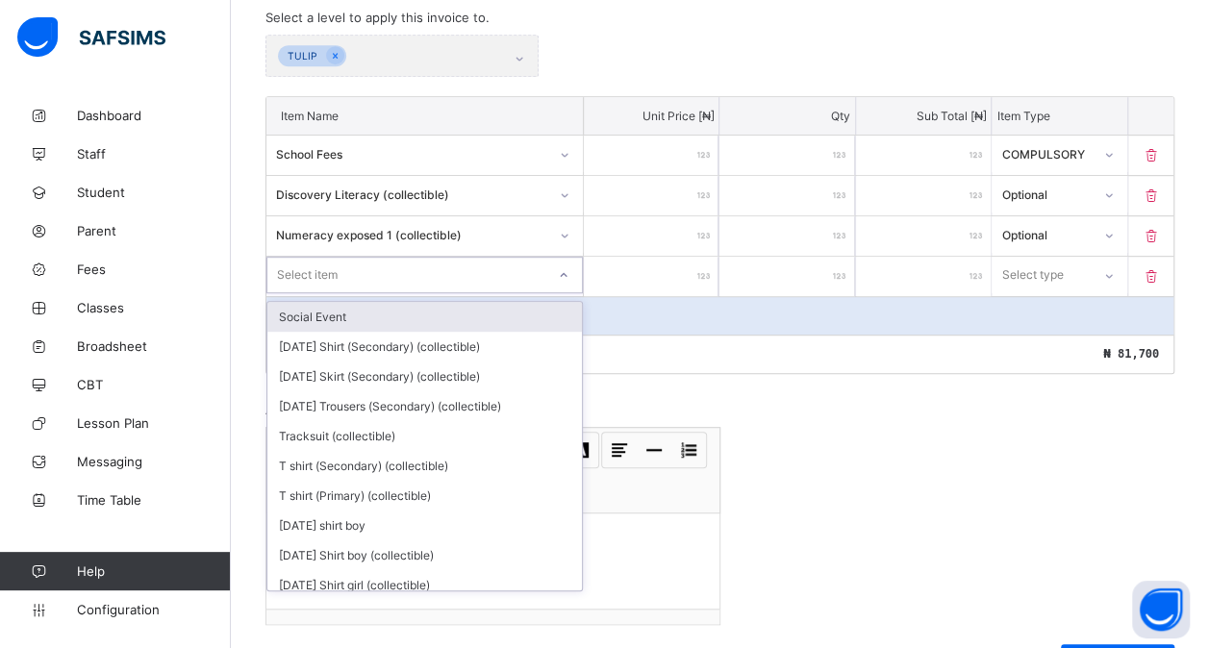
click at [333, 265] on div "Select item" at bounding box center [307, 275] width 61 height 37
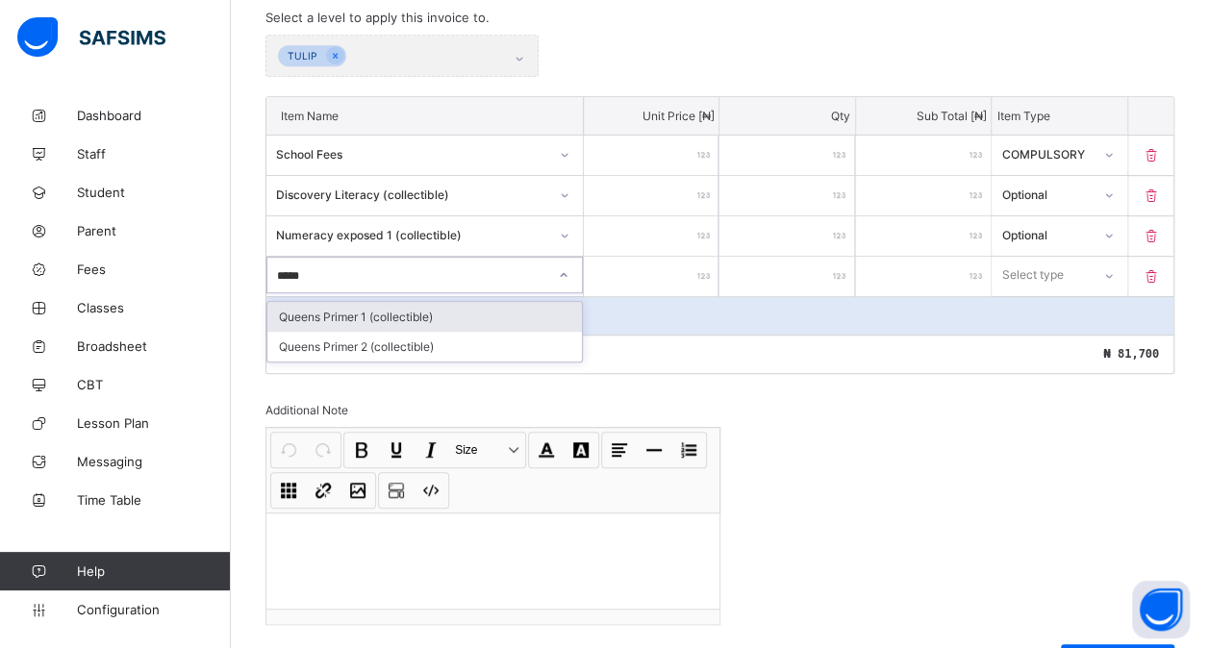
click at [423, 302] on div "Queens Primer 1 (collectible)" at bounding box center [424, 317] width 315 height 30
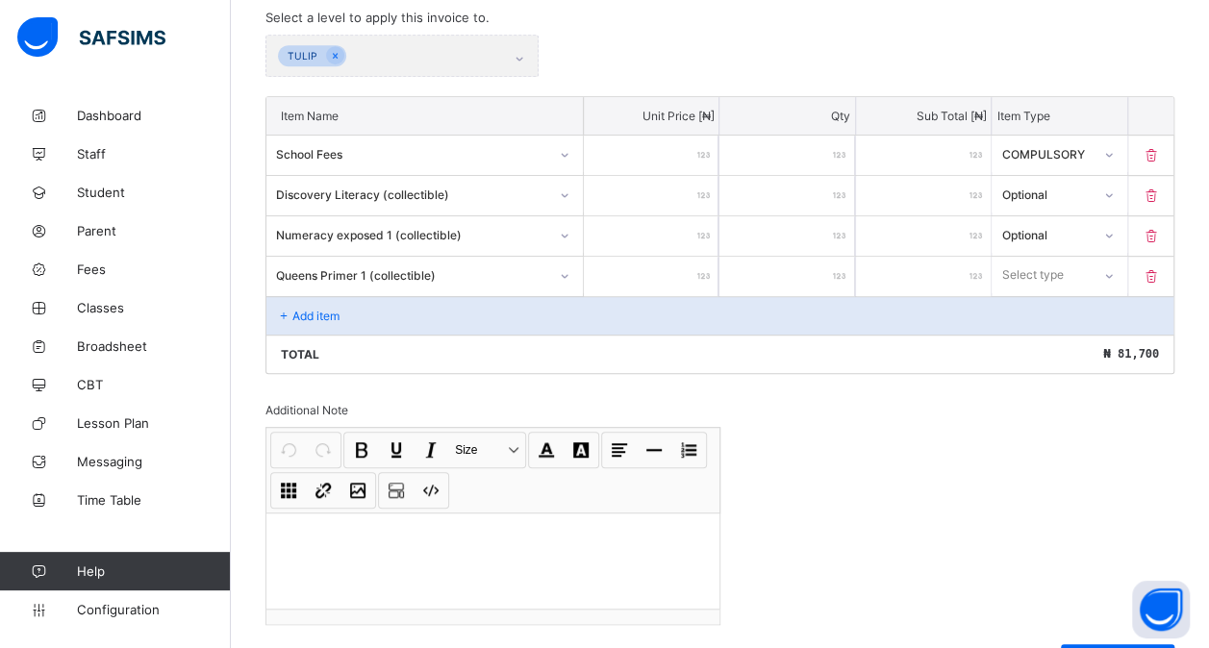
click at [664, 271] on input "number" at bounding box center [651, 276] width 135 height 39
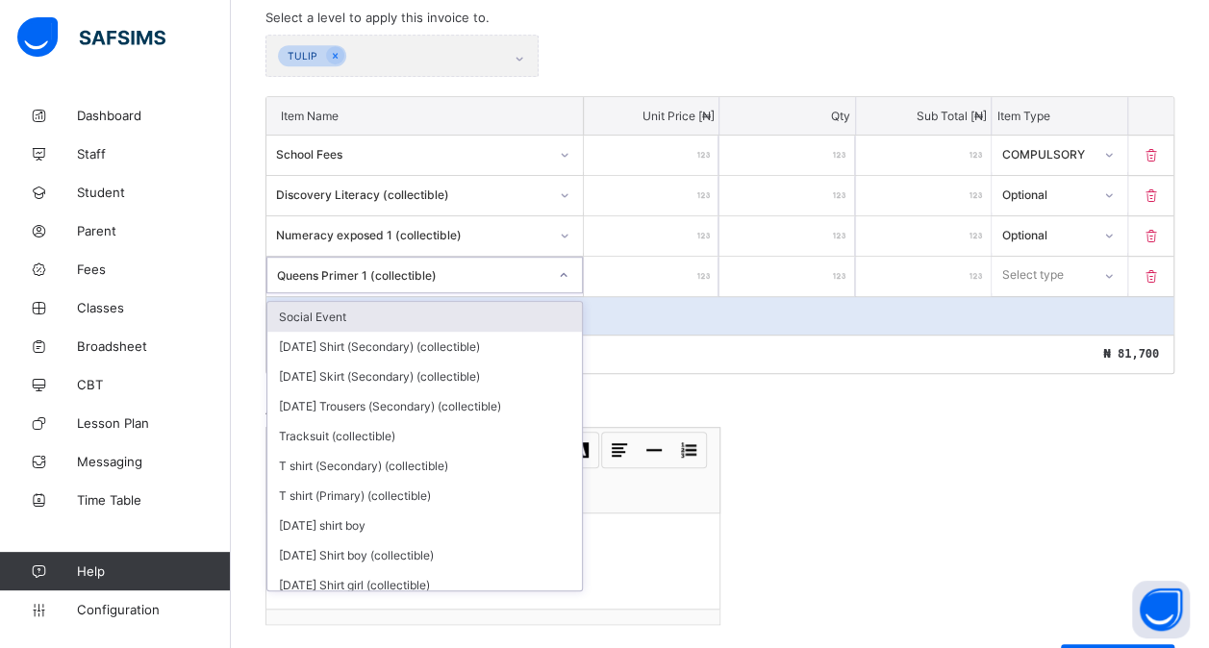
click at [467, 267] on div "Queens Primer 1 (collectible)" at bounding box center [412, 274] width 270 height 14
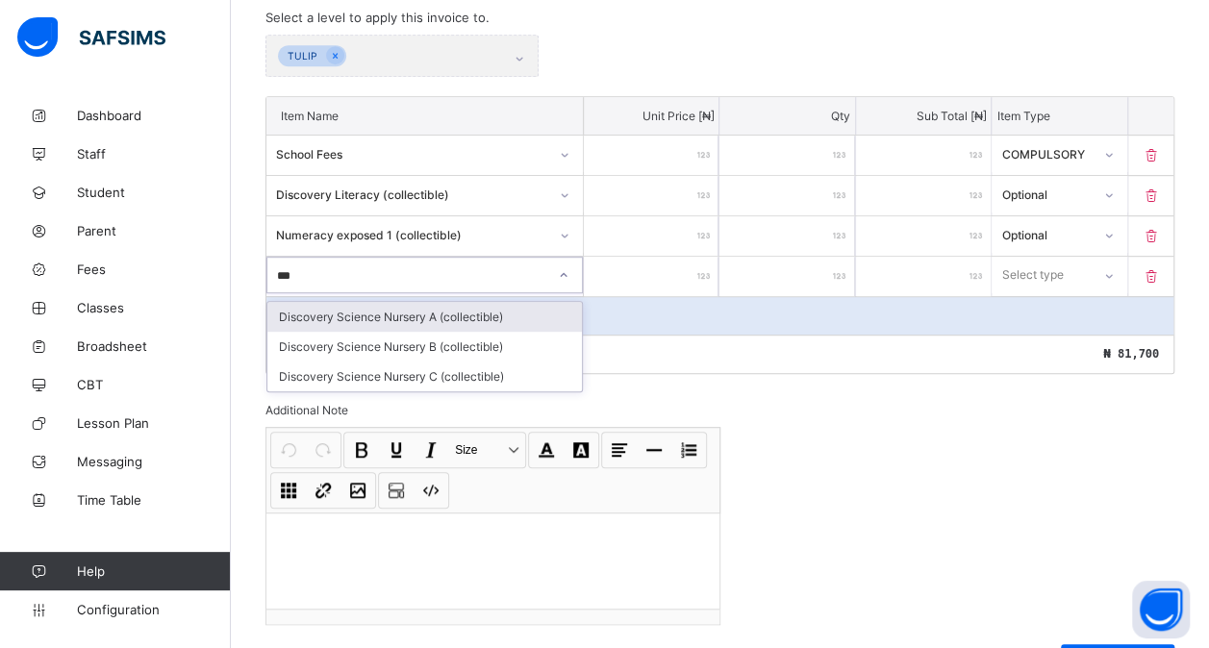
click at [518, 304] on div "Discovery Science Nursery A (collectible)" at bounding box center [424, 317] width 315 height 30
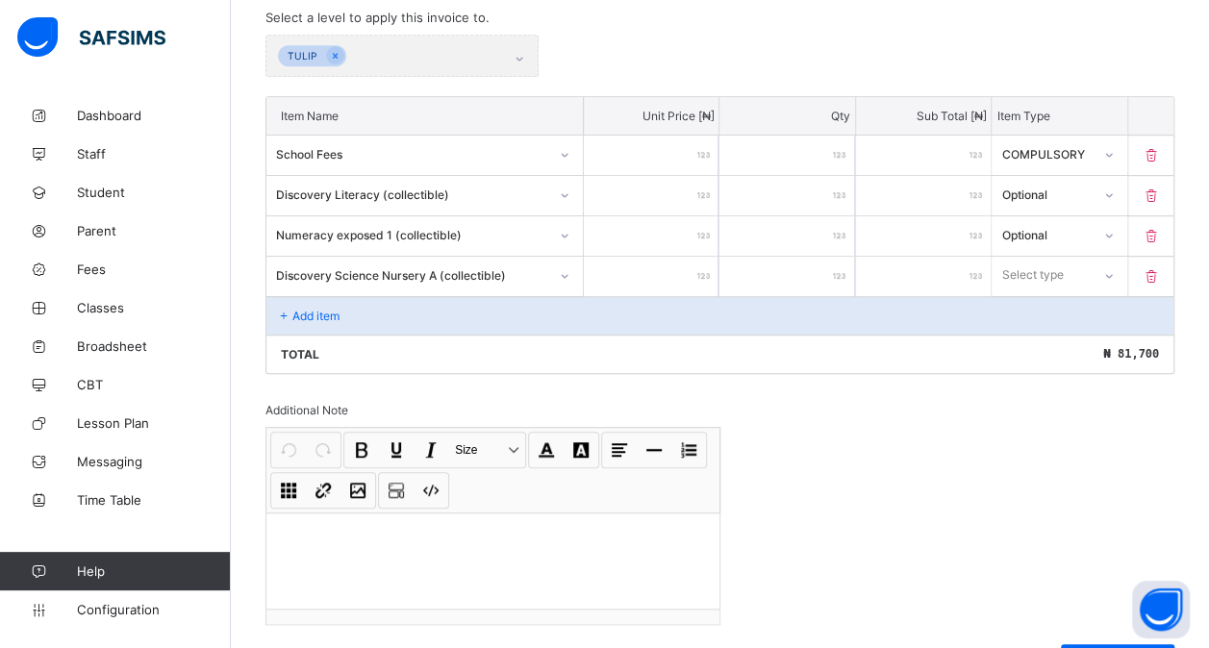
click at [664, 267] on input "number" at bounding box center [651, 276] width 135 height 39
drag, startPoint x: 1041, startPoint y: 272, endPoint x: 1031, endPoint y: 337, distance: 65.2
click at [1031, 293] on div "option Compulsory focused, 1 of 2. 2 results available. Use Up and Down to choo…" at bounding box center [1059, 275] width 135 height 37
click at [1031, 337] on div "Optional" at bounding box center [1059, 347] width 133 height 30
click at [304, 309] on p "Add item" at bounding box center [315, 316] width 47 height 14
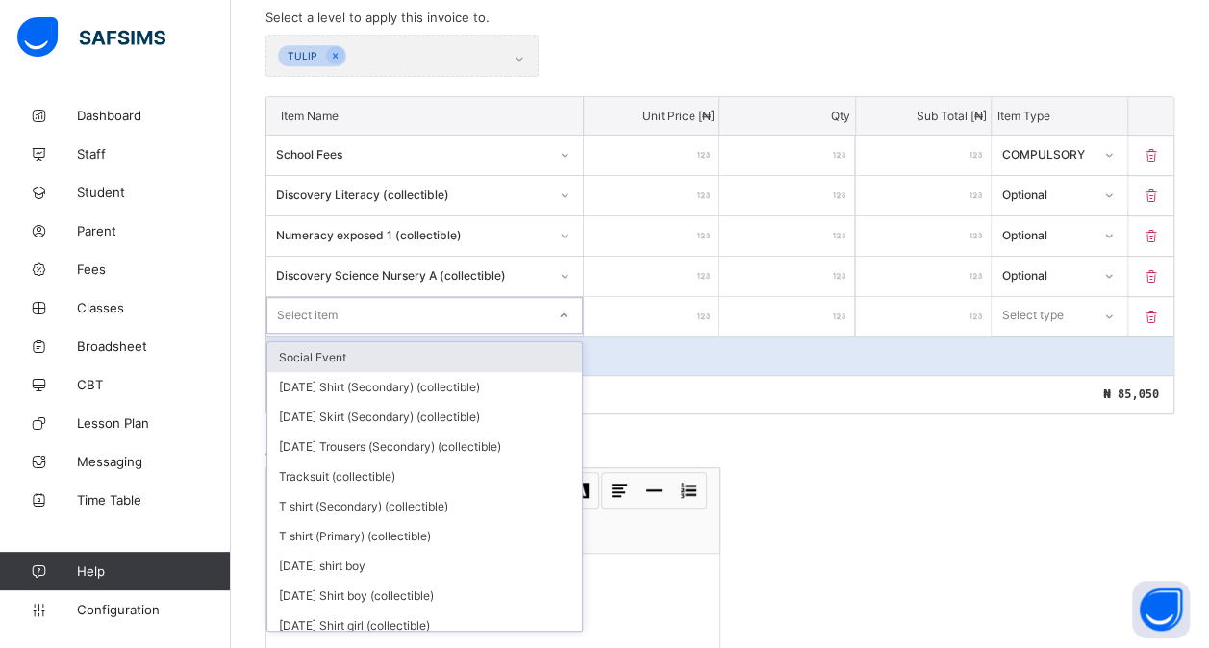
click at [350, 308] on div "Select item" at bounding box center [406, 315] width 278 height 27
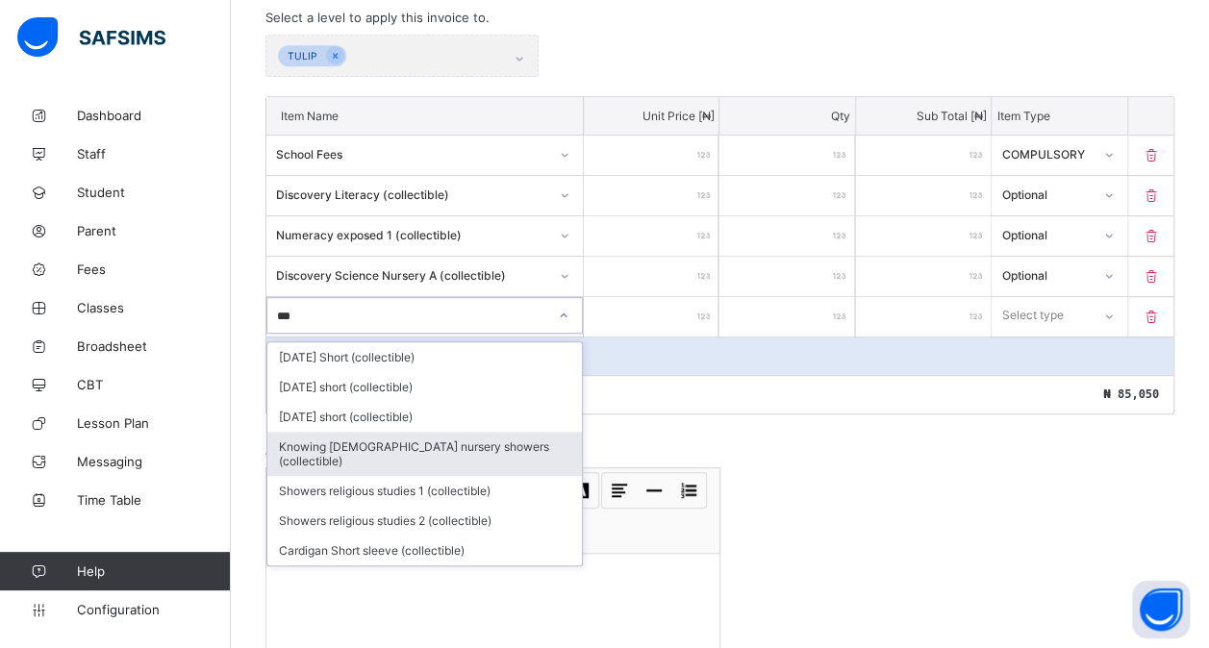
click at [380, 434] on div "Knowing [DEMOGRAPHIC_DATA] nursery showers (collectible)" at bounding box center [424, 454] width 315 height 44
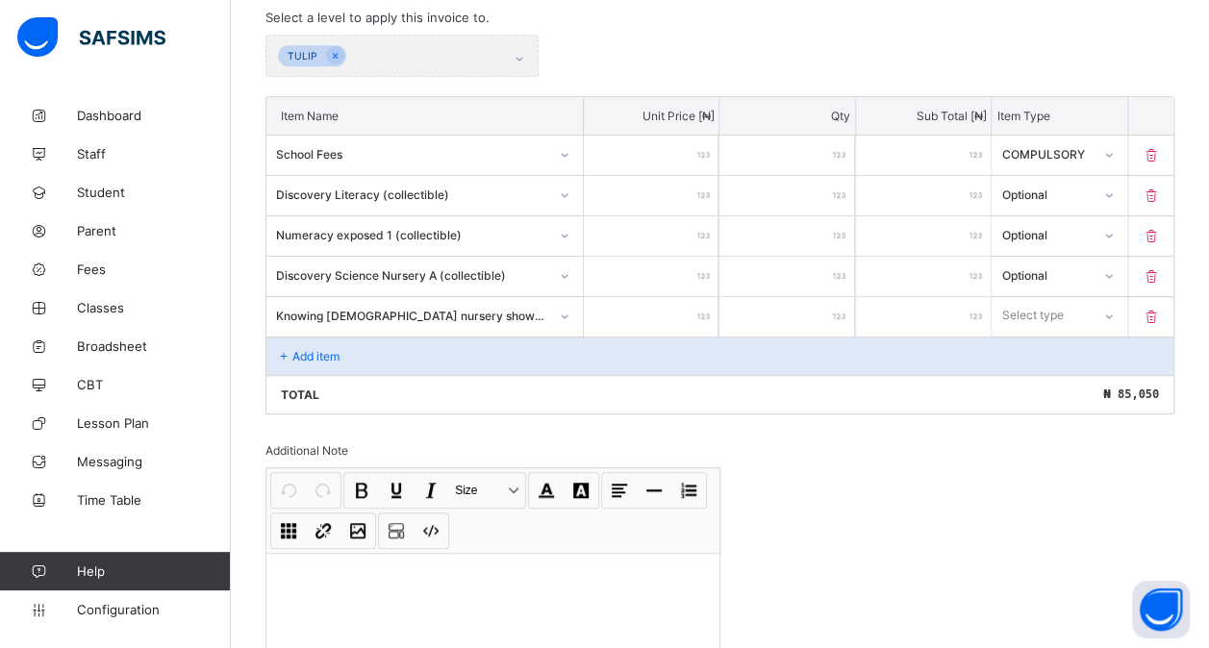
click at [609, 306] on input "number" at bounding box center [651, 316] width 135 height 39
drag, startPoint x: 1087, startPoint y: 306, endPoint x: 1058, endPoint y: 370, distance: 70.6
click at [1058, 334] on div "option Optional focused, 2 of 2. 2 results available. Use Up and Down to choose…" at bounding box center [1059, 315] width 135 height 37
click at [1058, 372] on div "Optional" at bounding box center [1059, 387] width 133 height 30
click at [385, 346] on div "Add item" at bounding box center [719, 356] width 907 height 38
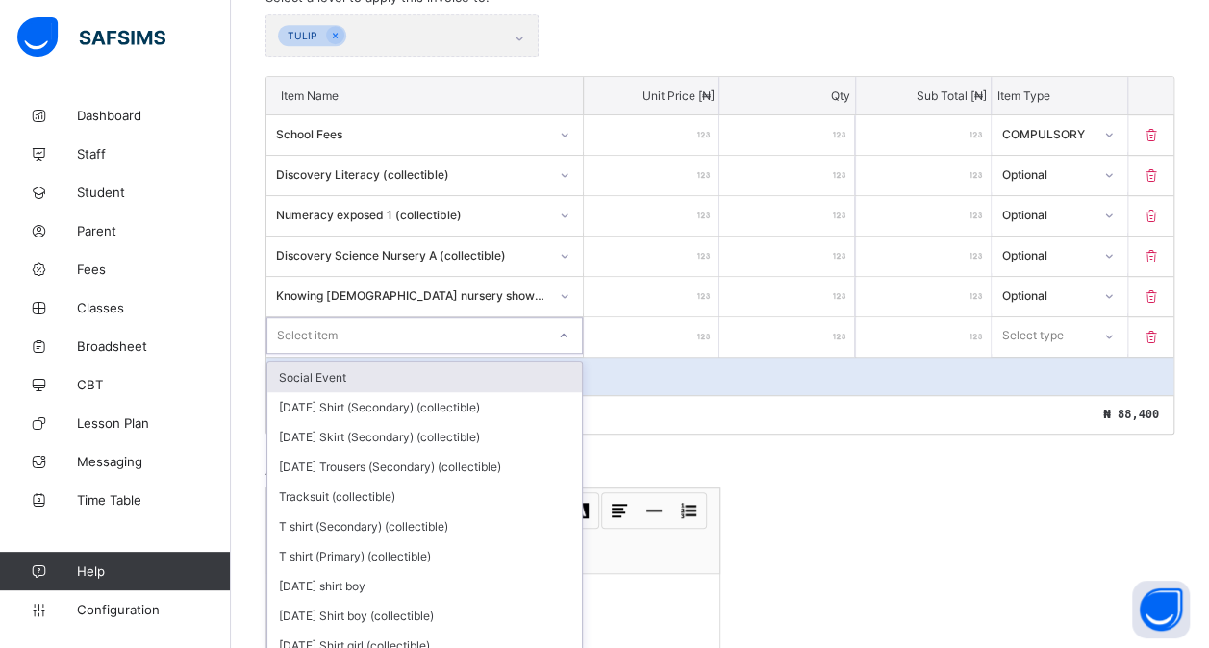
click at [304, 350] on div "option Social Event focused, 1 of 208. 208 results available. Use Up and Down t…" at bounding box center [424, 335] width 316 height 37
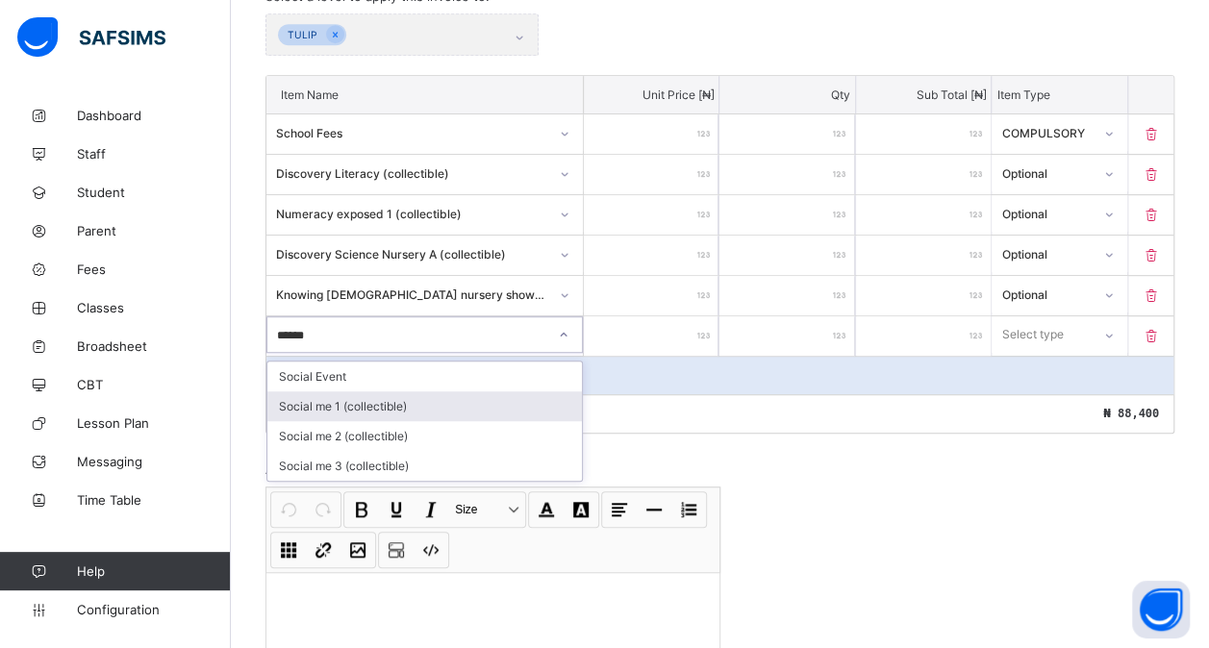
click at [335, 397] on div "Social me 1 (collectible)" at bounding box center [424, 406] width 315 height 30
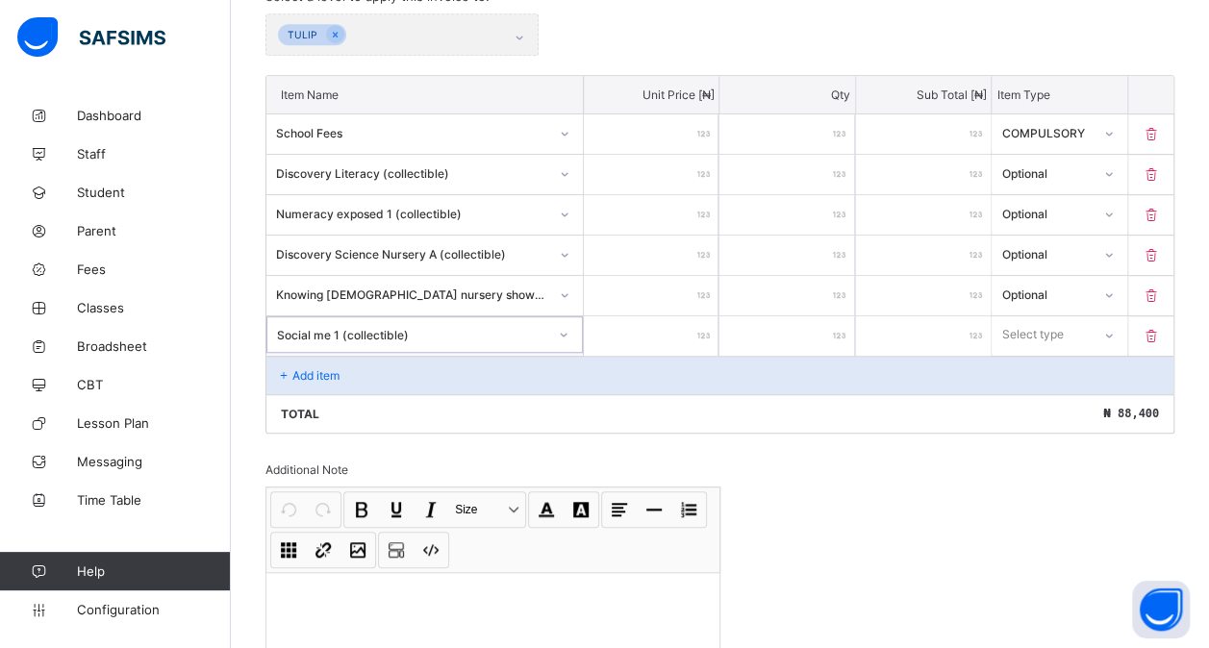
click at [647, 329] on input "number" at bounding box center [651, 335] width 135 height 39
drag, startPoint x: 1088, startPoint y: 321, endPoint x: 1045, endPoint y: 393, distance: 84.1
click at [1045, 353] on div "option Optional focused, 2 of 2. 2 results available. Use Up and Down to choose…" at bounding box center [1059, 334] width 135 height 37
click at [1045, 393] on div "Optional" at bounding box center [1059, 406] width 133 height 30
click at [387, 356] on div "Add item" at bounding box center [719, 375] width 907 height 38
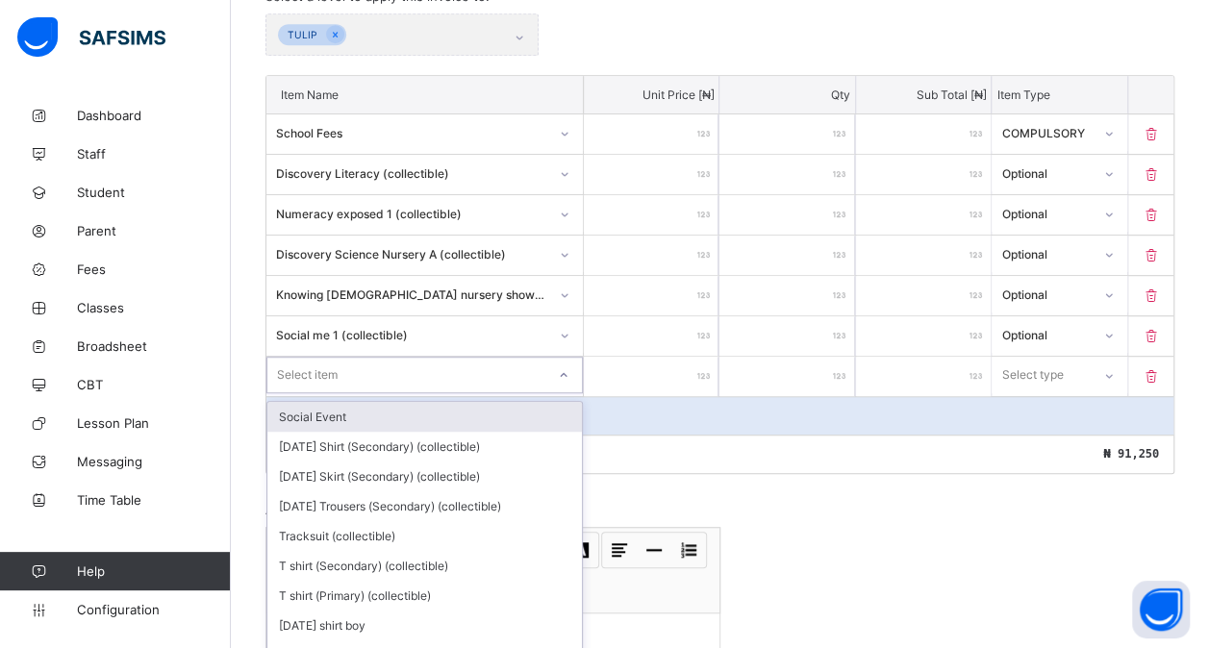
scroll to position [500, 0]
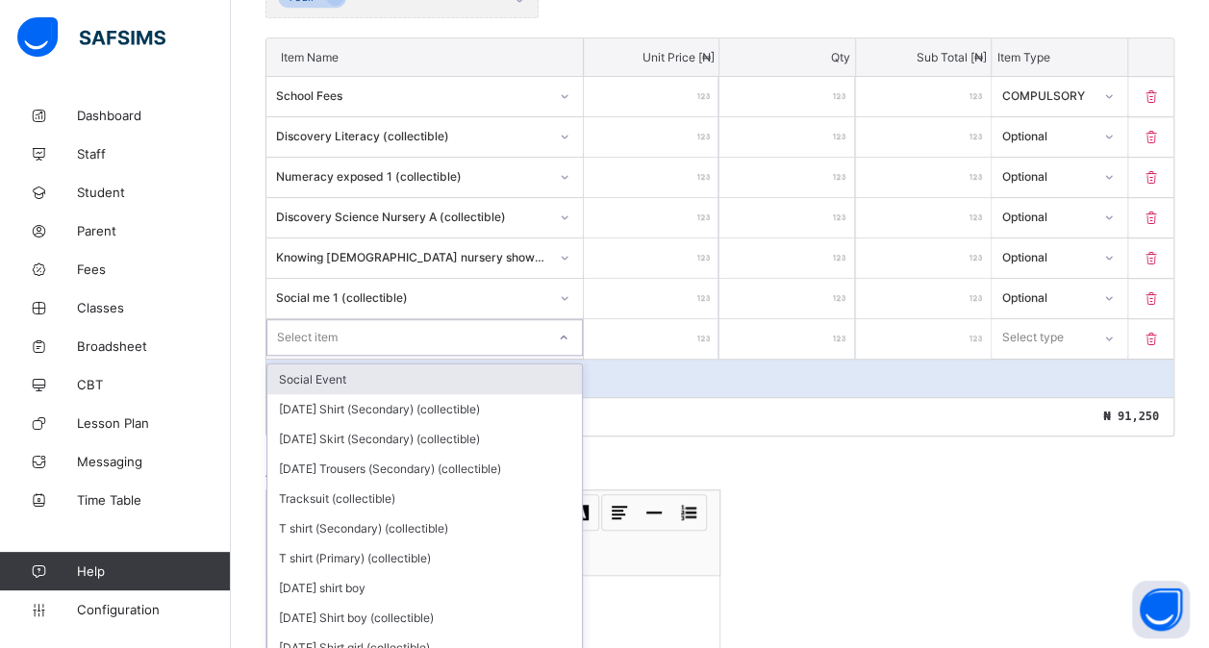
click at [348, 354] on div "option Social Event focused, 1 of 207. 207 results available. Use Up and Down t…" at bounding box center [424, 337] width 316 height 37
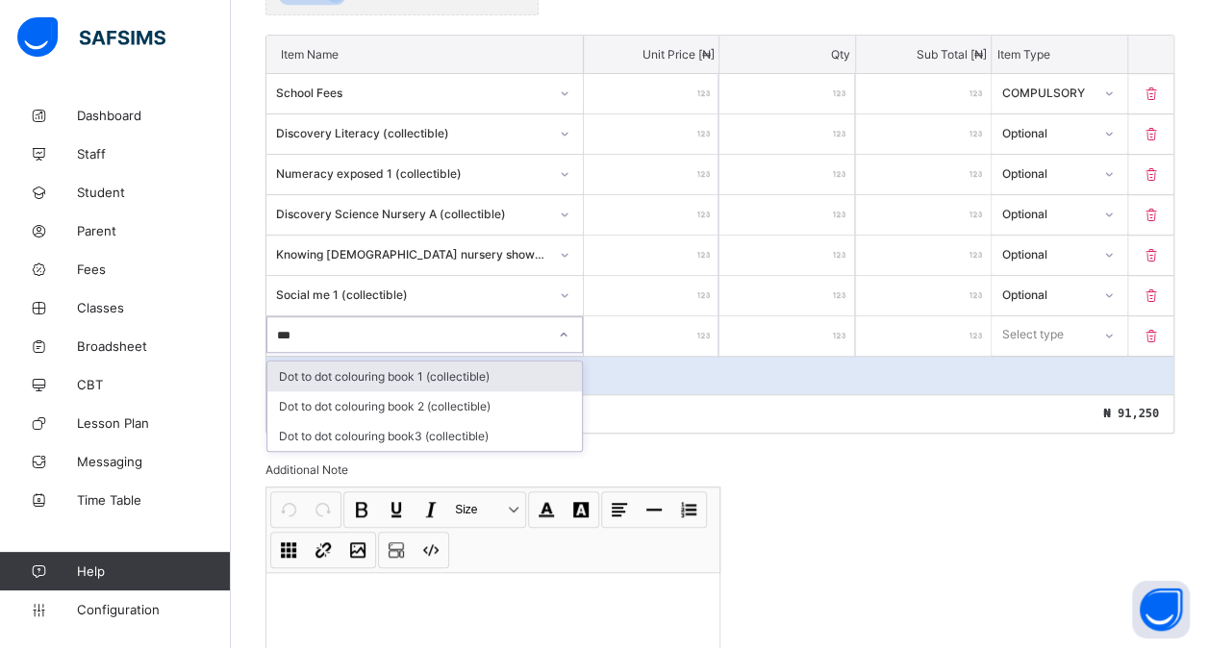
click at [444, 362] on div "Dot to dot colouring book 1 (collectible)" at bounding box center [424, 377] width 315 height 30
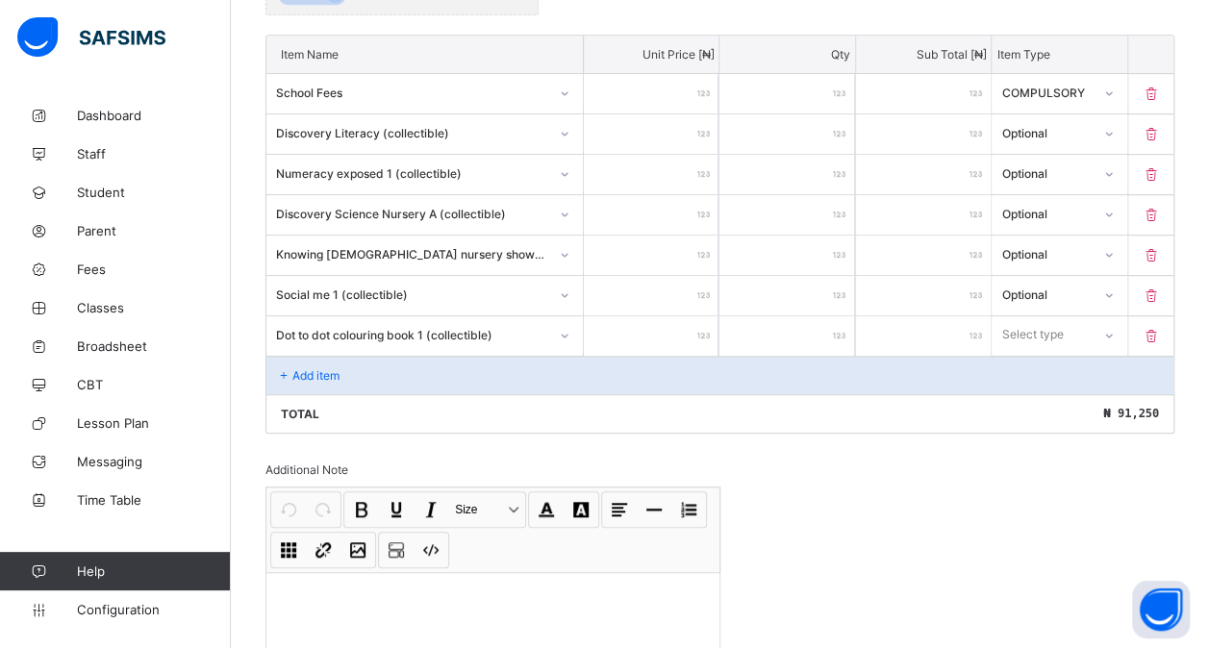
click at [631, 323] on input "number" at bounding box center [651, 335] width 135 height 39
drag, startPoint x: 1039, startPoint y: 325, endPoint x: 1040, endPoint y: 390, distance: 65.4
click at [1040, 353] on div "option Compulsory focused, 1 of 2. 2 results available. Use Up and Down to choo…" at bounding box center [1059, 334] width 135 height 37
click at [1040, 391] on div "Optional" at bounding box center [1059, 406] width 133 height 30
click at [476, 358] on div "Add item" at bounding box center [719, 375] width 907 height 38
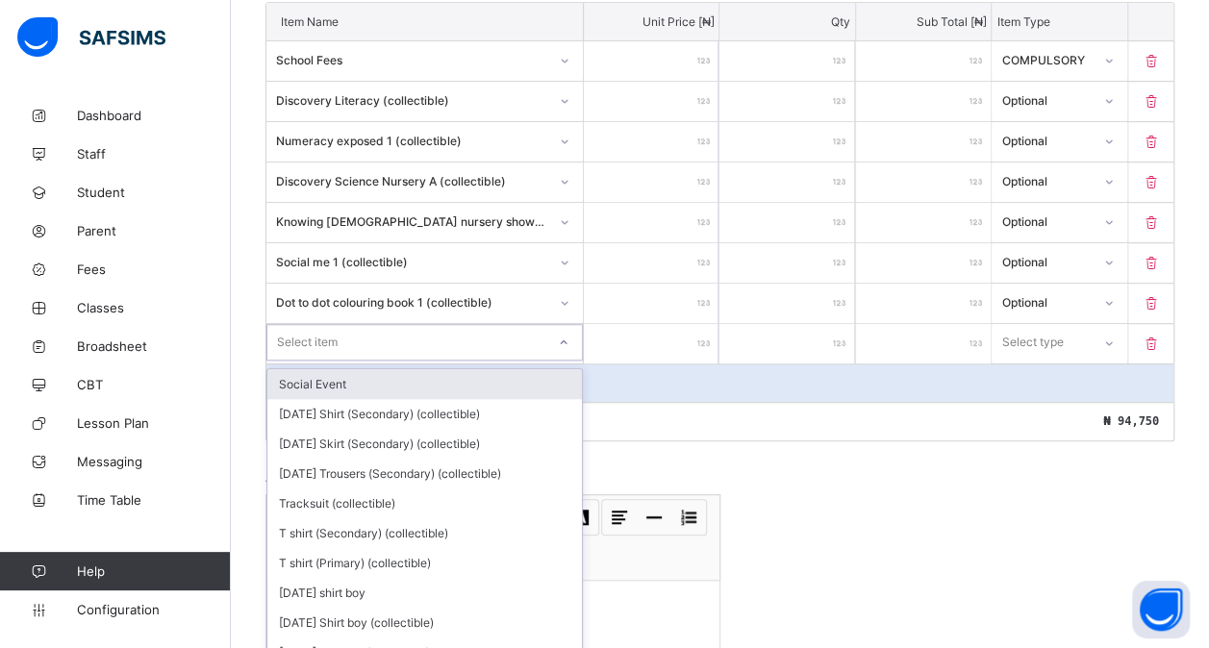
click at [380, 353] on div "option Social Event focused, 1 of 206. 206 results available. Use Up and Down t…" at bounding box center [424, 342] width 316 height 37
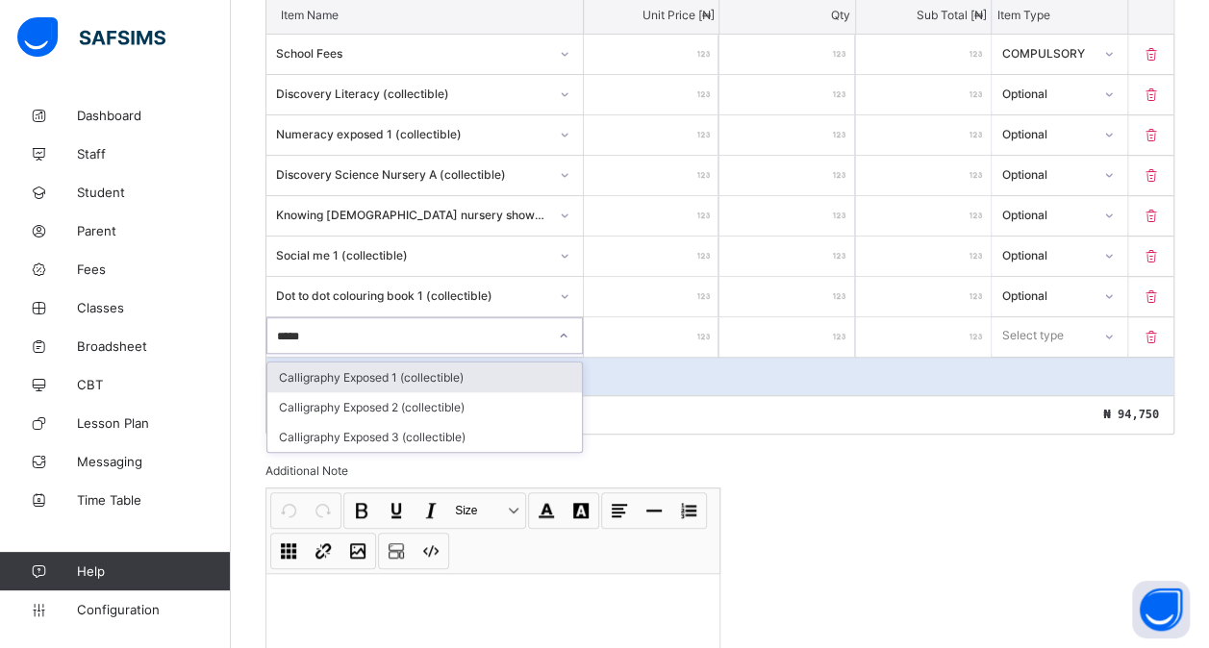
click at [406, 367] on div "Calligraphy Exposed 1 (collectible)" at bounding box center [424, 378] width 315 height 30
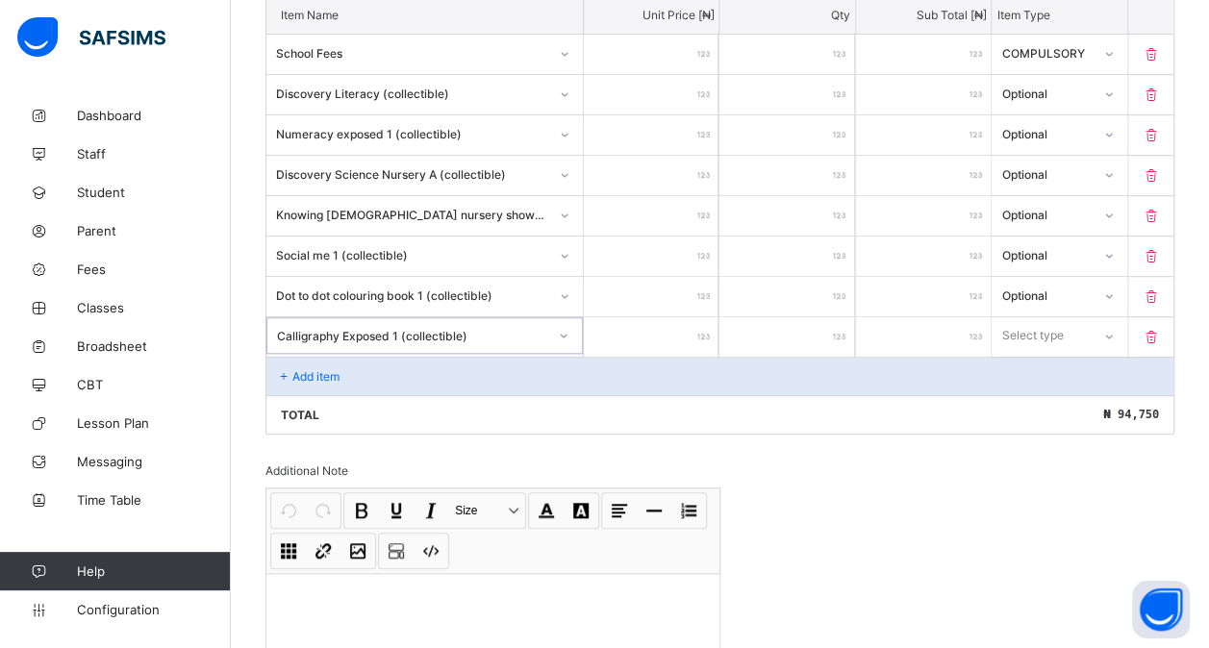
click at [658, 325] on input "number" at bounding box center [651, 336] width 135 height 39
click at [1089, 329] on div "Select type" at bounding box center [1041, 335] width 96 height 27
click at [1065, 392] on div "Optional" at bounding box center [1059, 407] width 133 height 30
click at [373, 369] on div "Add item" at bounding box center [719, 376] width 907 height 38
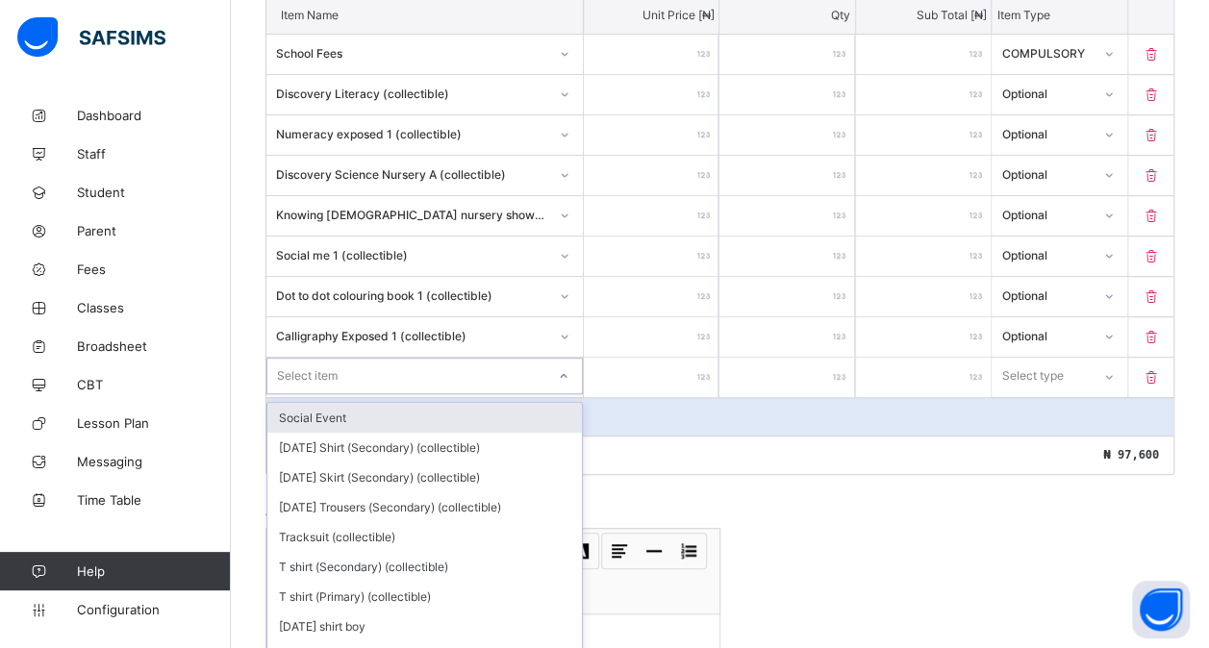
scroll to position [579, 0]
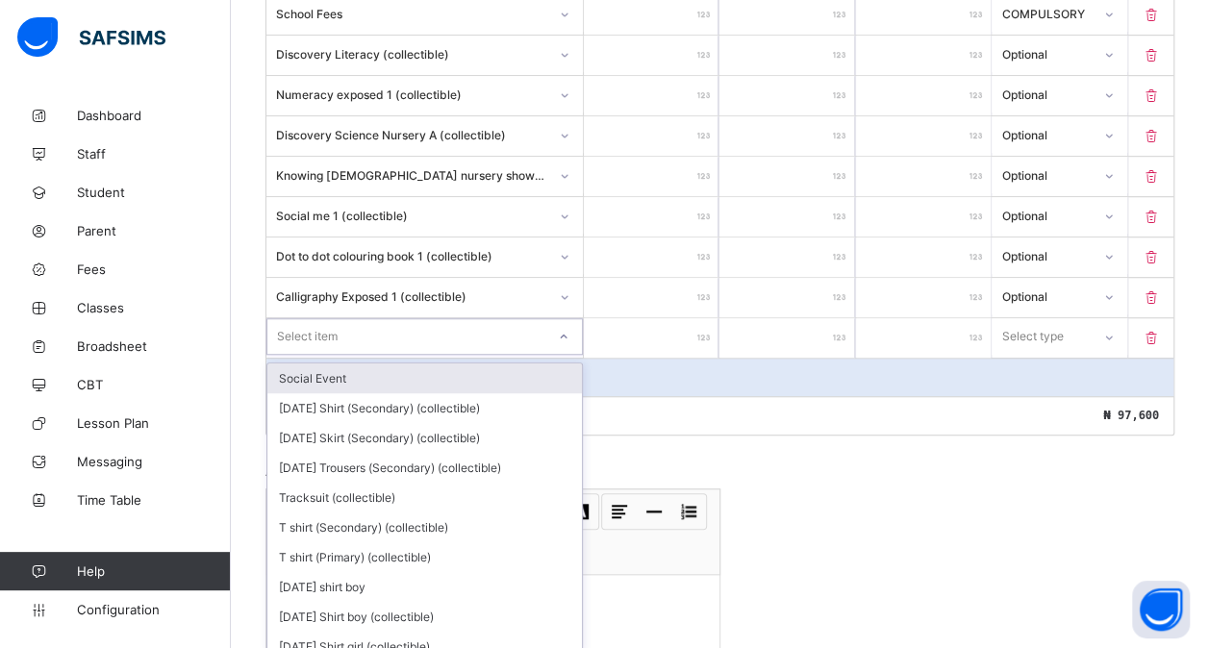
click at [354, 355] on div "option Social Event focused, 1 of 205. 205 results available. Use Up and Down t…" at bounding box center [424, 336] width 316 height 37
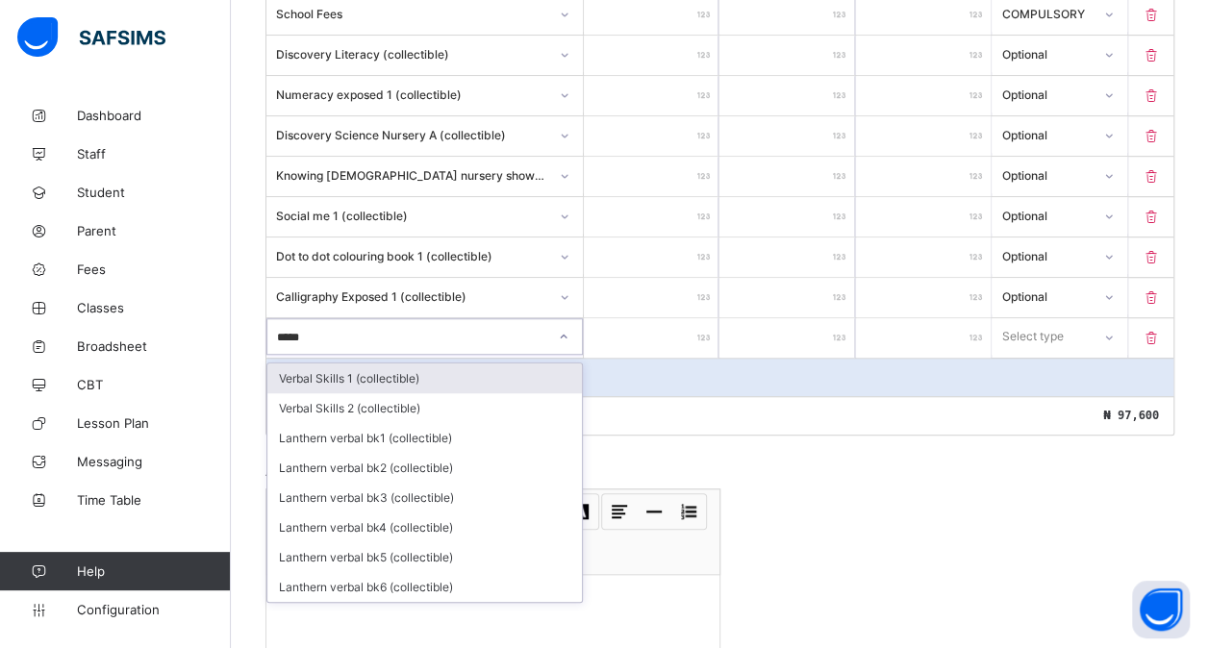
click at [424, 368] on div "Verbal Skills 1 (collectible)" at bounding box center [424, 379] width 315 height 30
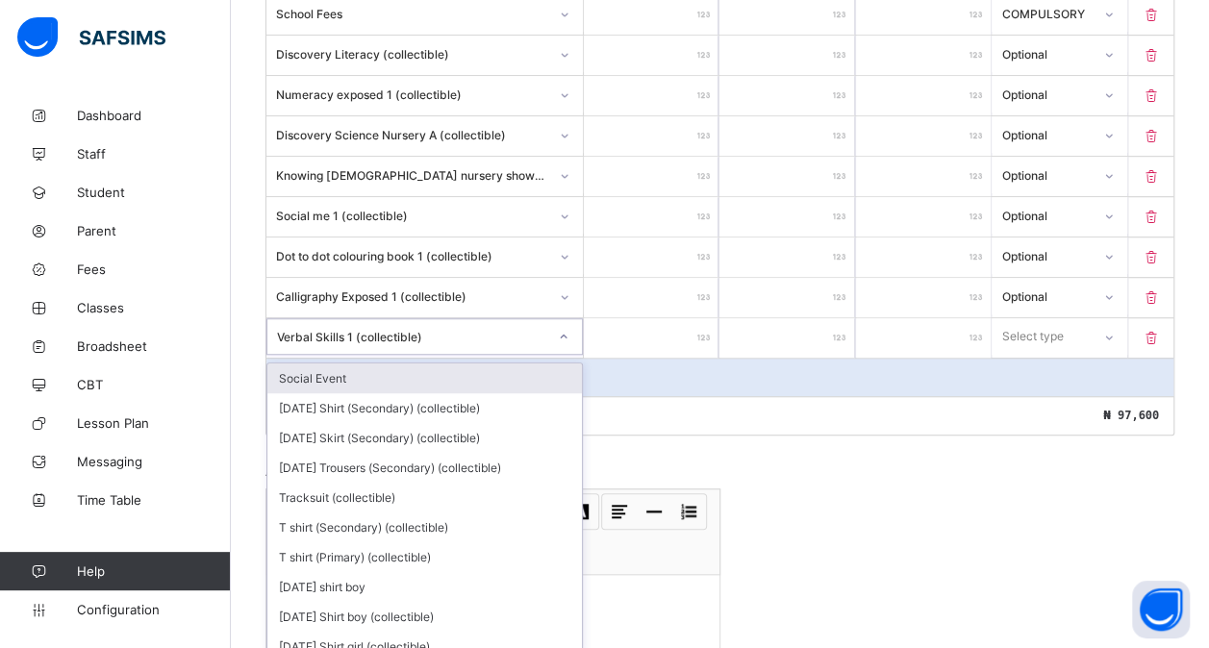
click at [492, 329] on div "Verbal Skills 1 (collectible)" at bounding box center [412, 336] width 270 height 14
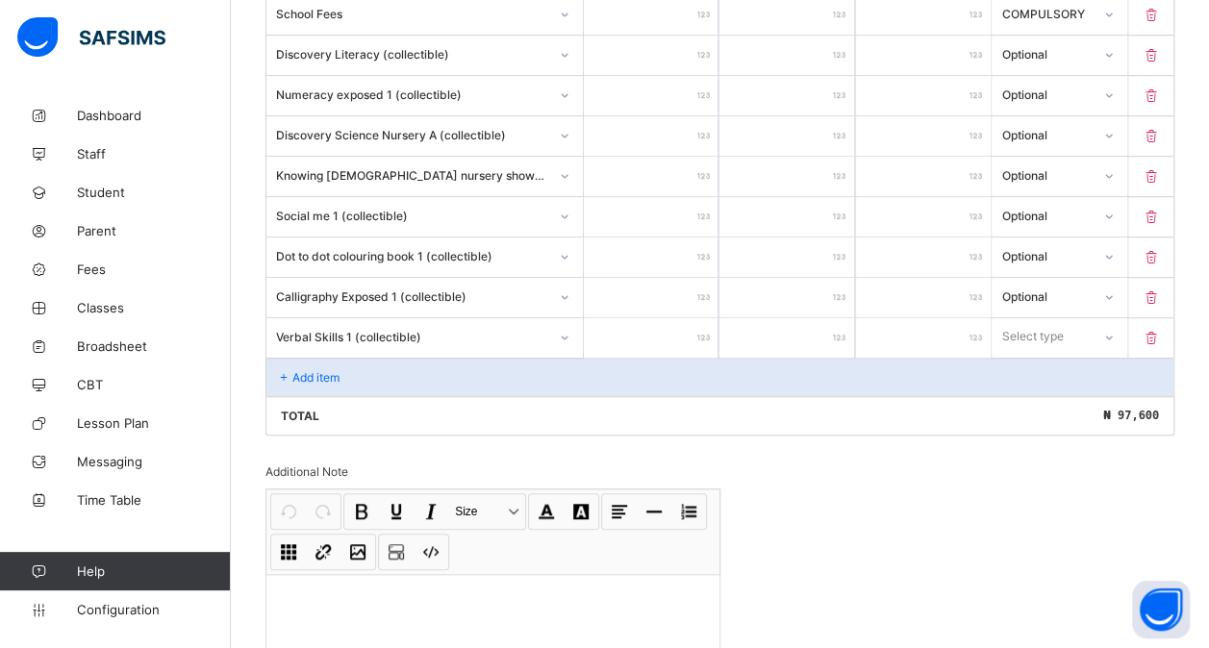
click at [1161, 331] on icon at bounding box center [1151, 338] width 19 height 16
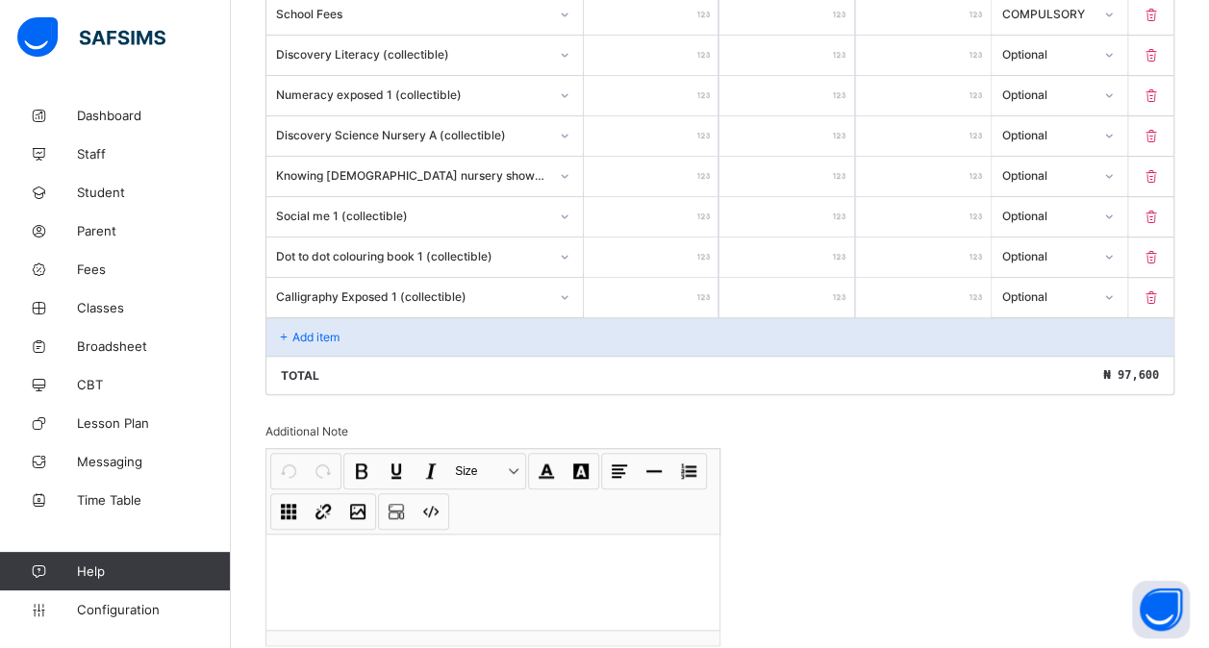
scroll to position [677, 0]
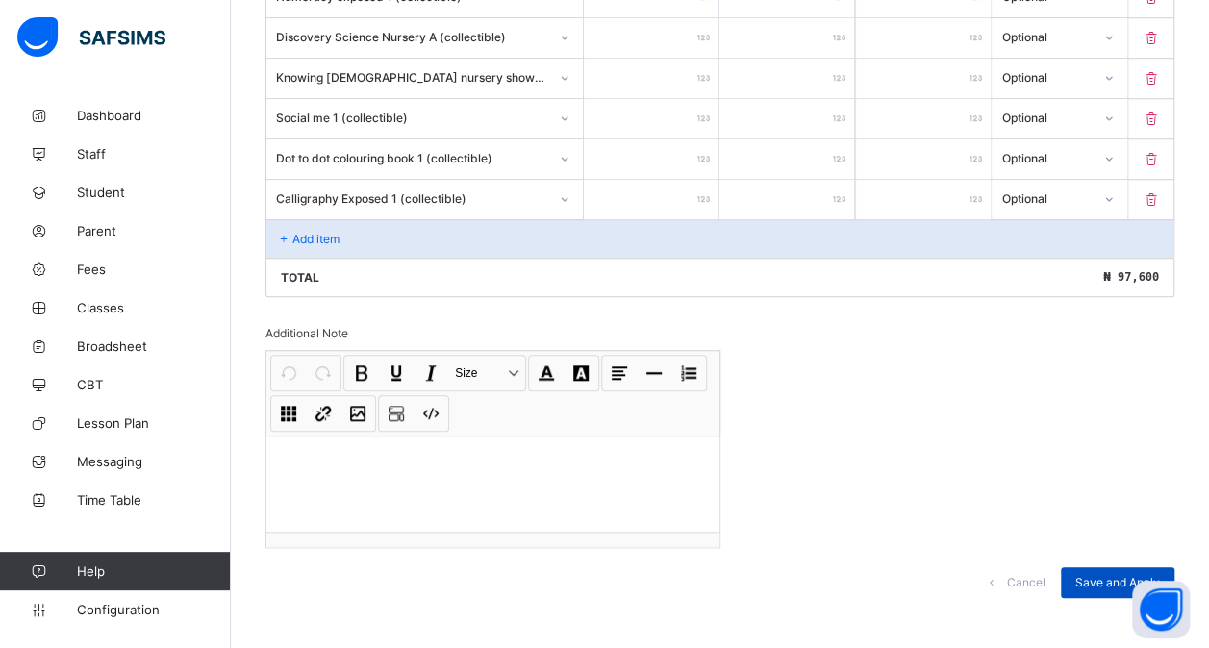
click at [1122, 575] on span "Save and Apply" at bounding box center [1117, 582] width 85 height 14
click at [492, 451] on p at bounding box center [493, 460] width 422 height 19
click at [1108, 575] on span "Save and Apply" at bounding box center [1117, 582] width 85 height 14
click at [1102, 575] on span "Save and Apply" at bounding box center [1117, 582] width 85 height 14
click at [1131, 575] on span "Save and Apply" at bounding box center [1117, 582] width 85 height 14
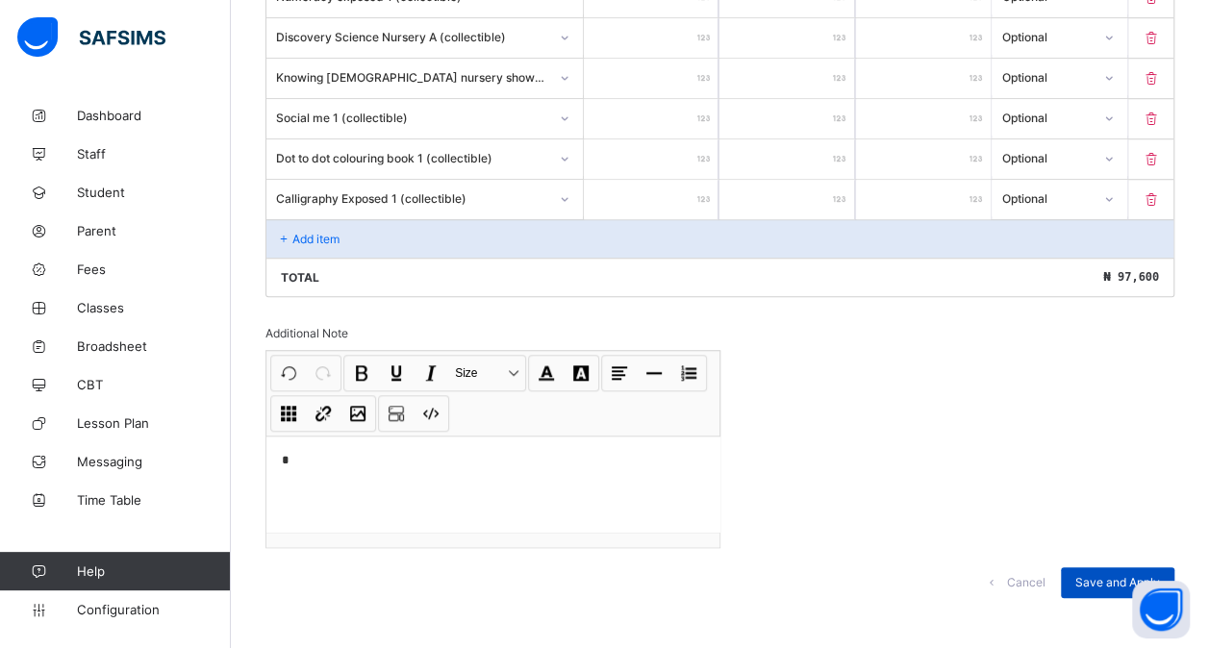
click at [1127, 575] on span "Save and Apply" at bounding box center [1117, 582] width 85 height 14
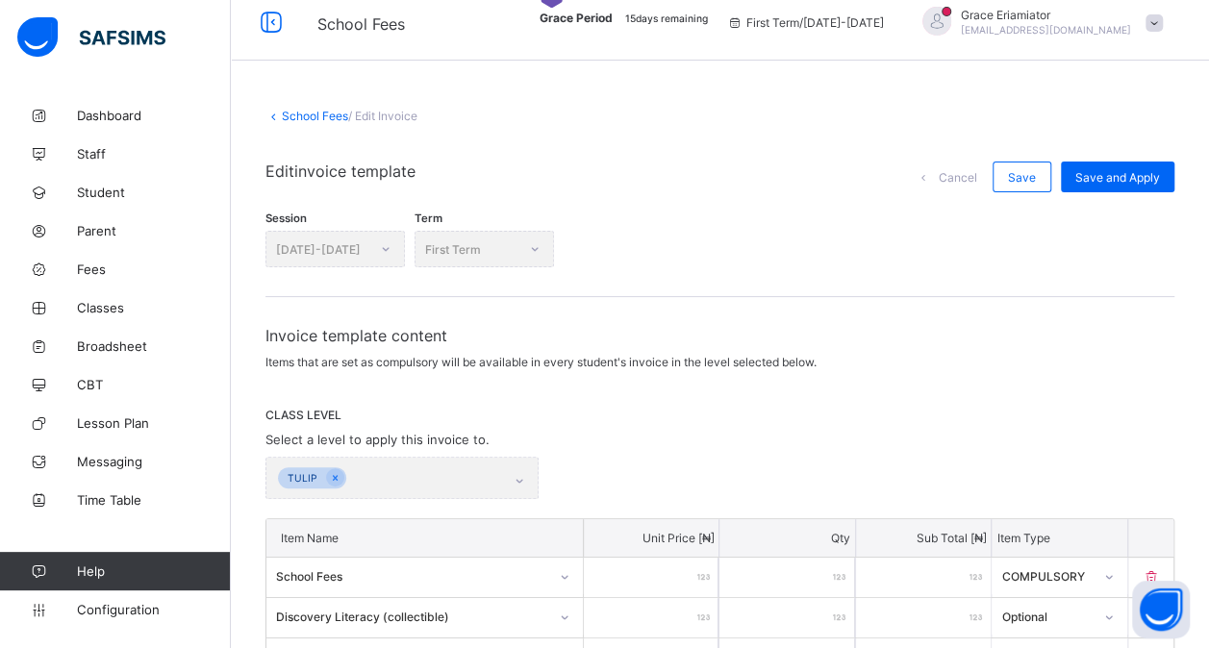
scroll to position [0, 0]
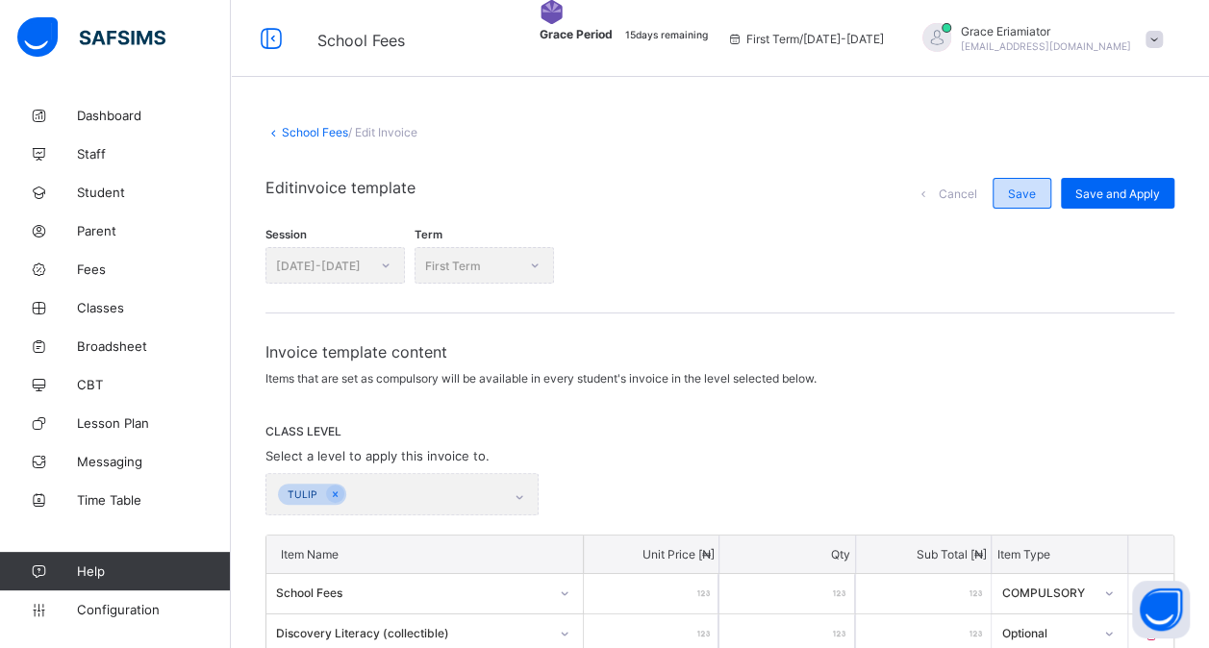
click at [1032, 192] on span "Save" at bounding box center [1022, 194] width 28 height 14
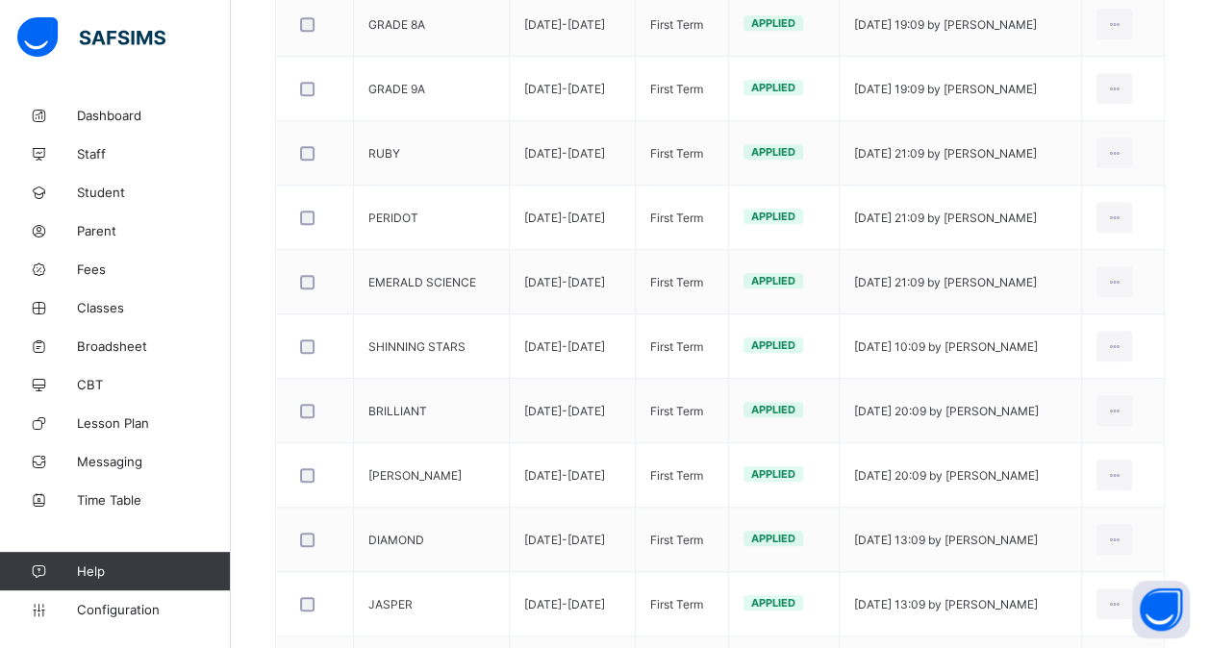
scroll to position [535, 0]
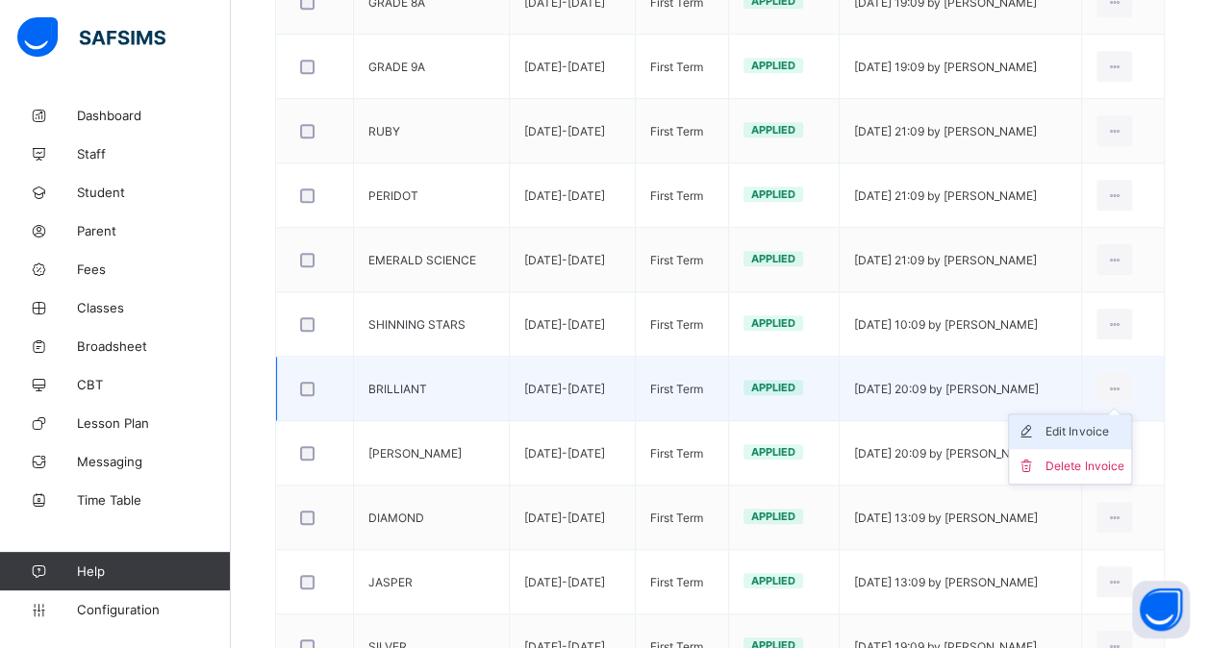
click at [1084, 426] on div "Edit Invoice" at bounding box center [1084, 431] width 78 height 19
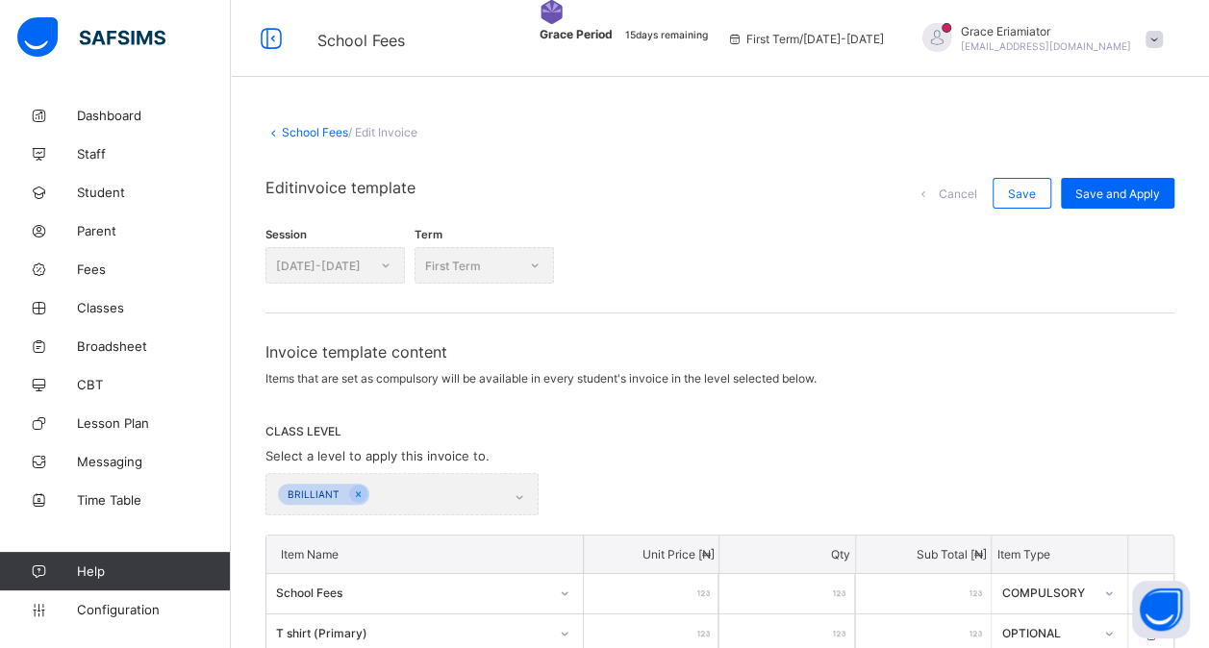
click at [329, 133] on link "School Fees" at bounding box center [315, 132] width 66 height 14
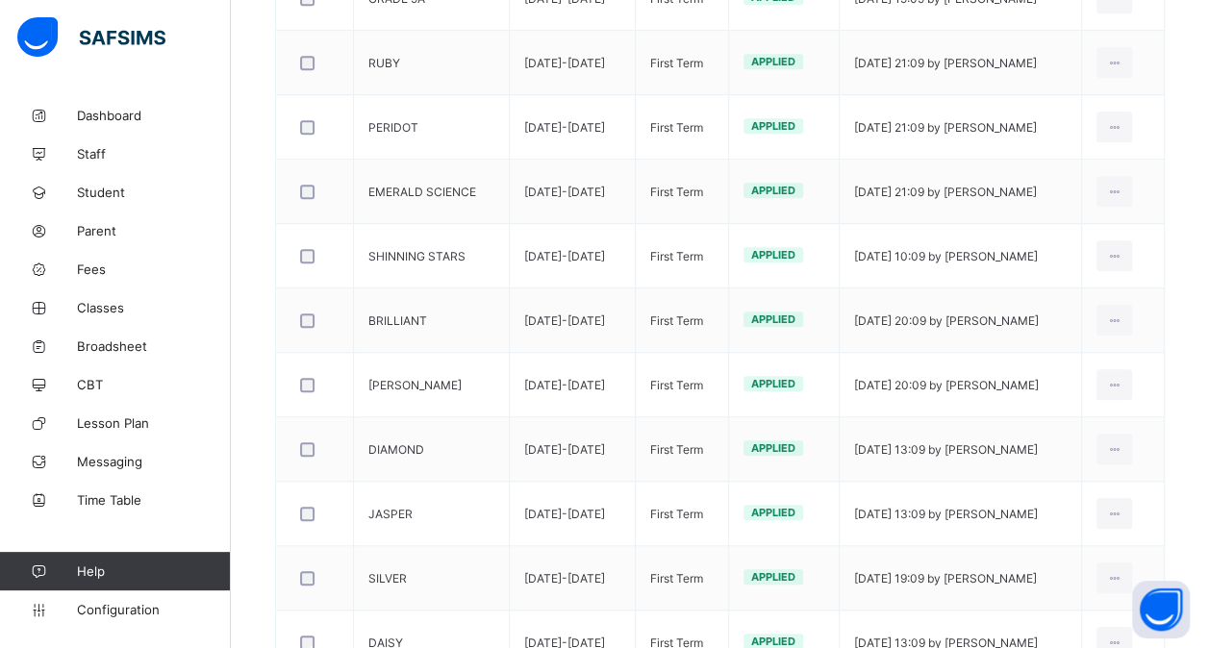
scroll to position [608, 0]
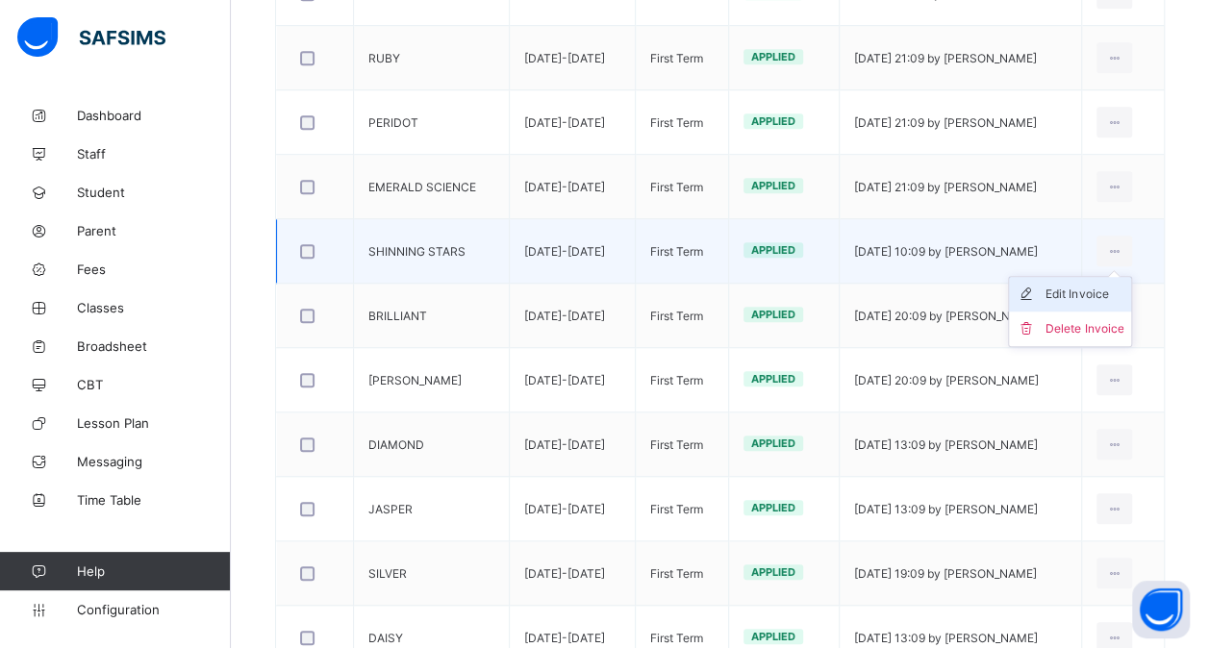
click at [1087, 290] on div "Edit Invoice" at bounding box center [1084, 294] width 78 height 19
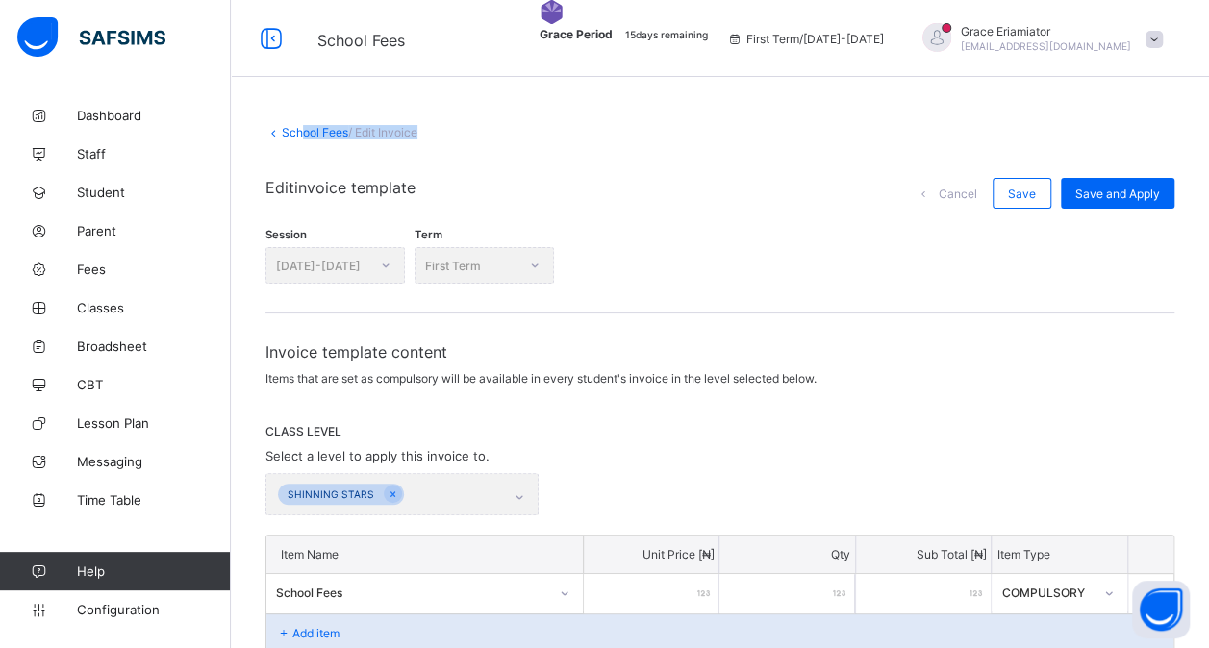
drag, startPoint x: 315, startPoint y: 142, endPoint x: 303, endPoint y: 131, distance: 17.0
click at [303, 131] on div "School Fees / Edit Invoice Edit invoice template Cancel Save Save and Apply Ses…" at bounding box center [720, 578] width 978 height 964
click at [303, 131] on link "School Fees" at bounding box center [315, 132] width 66 height 14
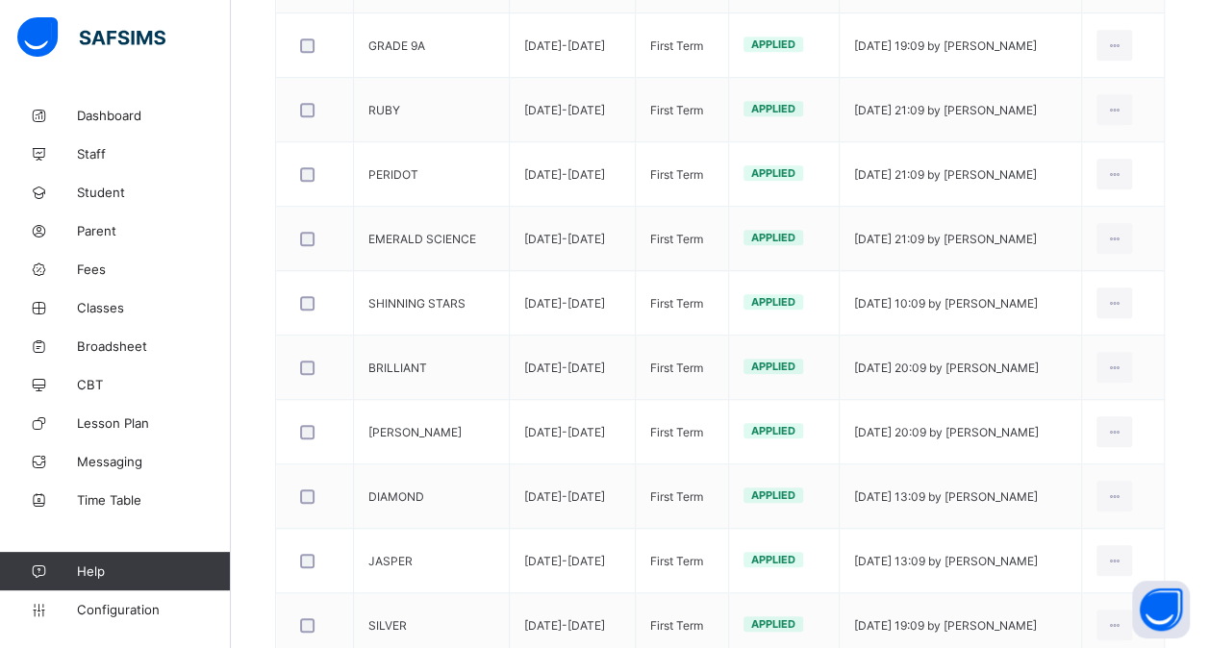
scroll to position [558, 0]
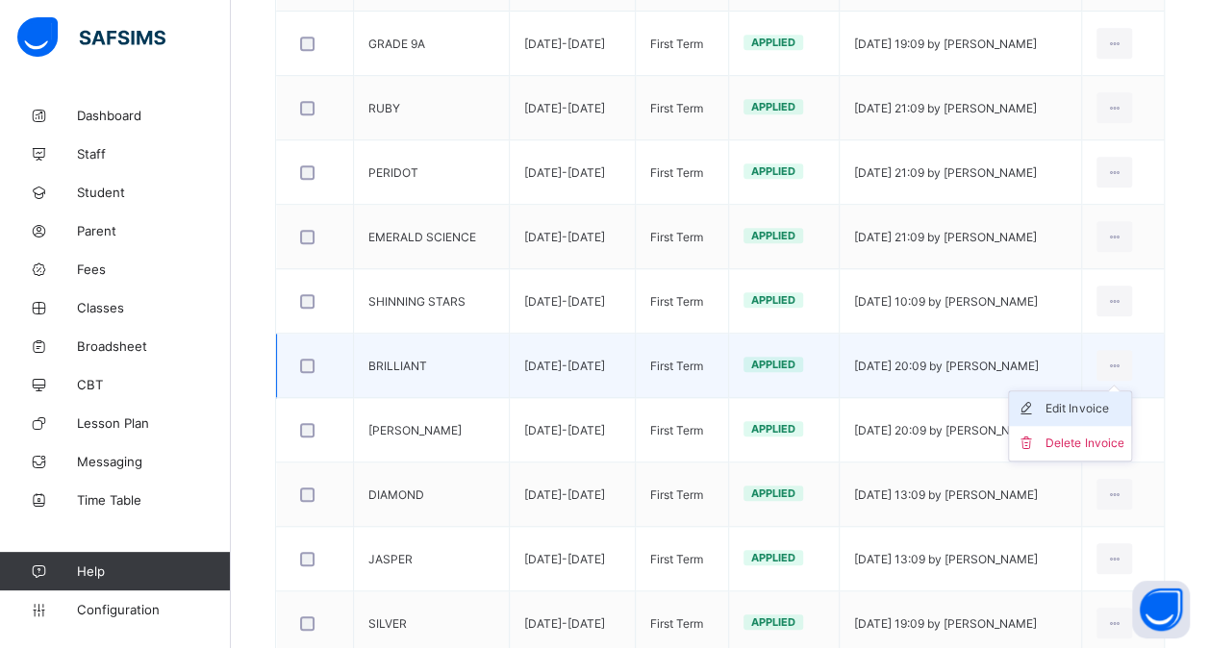
click at [1095, 402] on div "Edit Invoice" at bounding box center [1084, 408] width 78 height 19
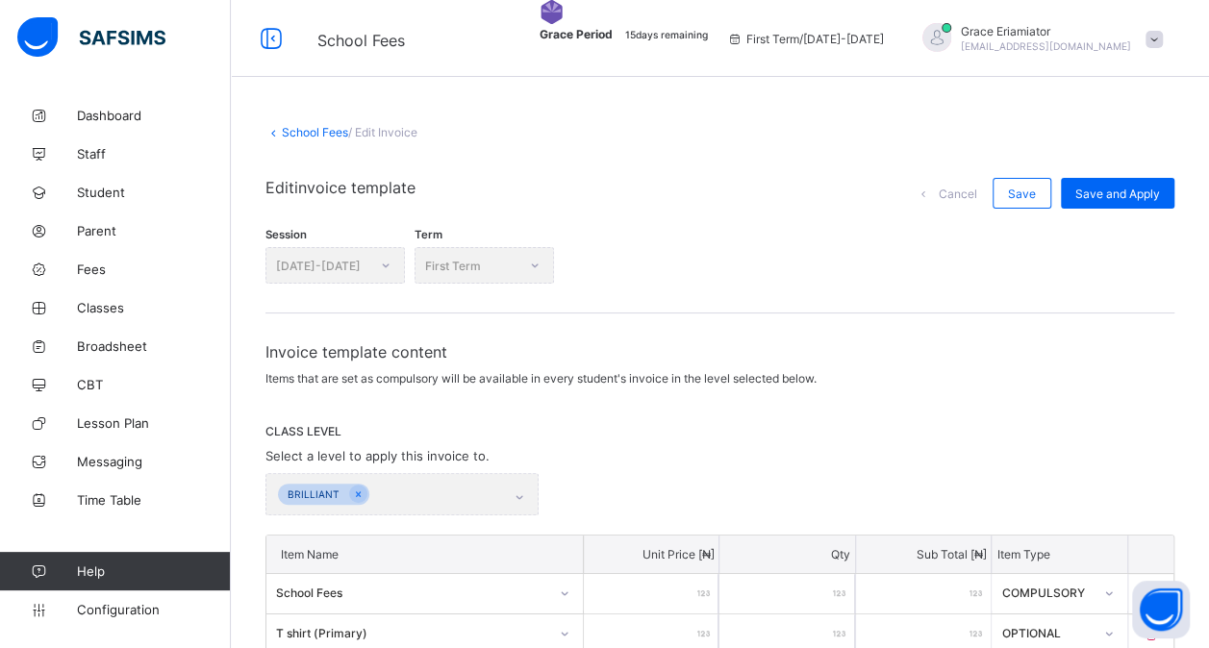
click at [302, 132] on link "School Fees" at bounding box center [315, 132] width 66 height 14
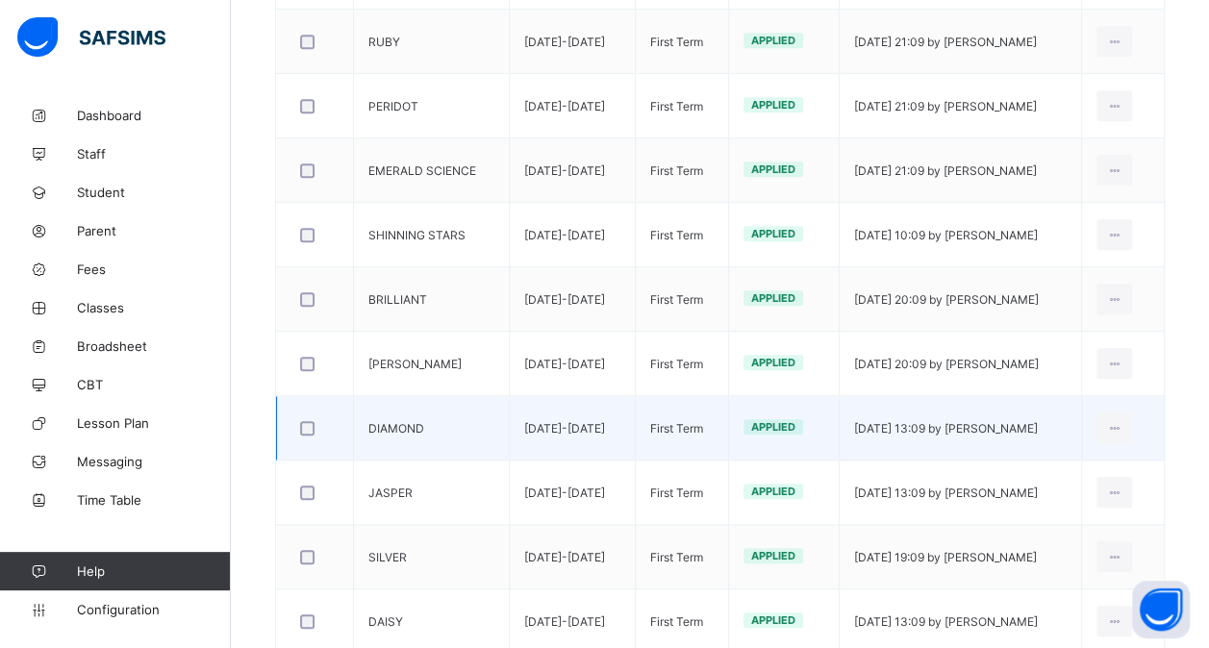
scroll to position [873, 0]
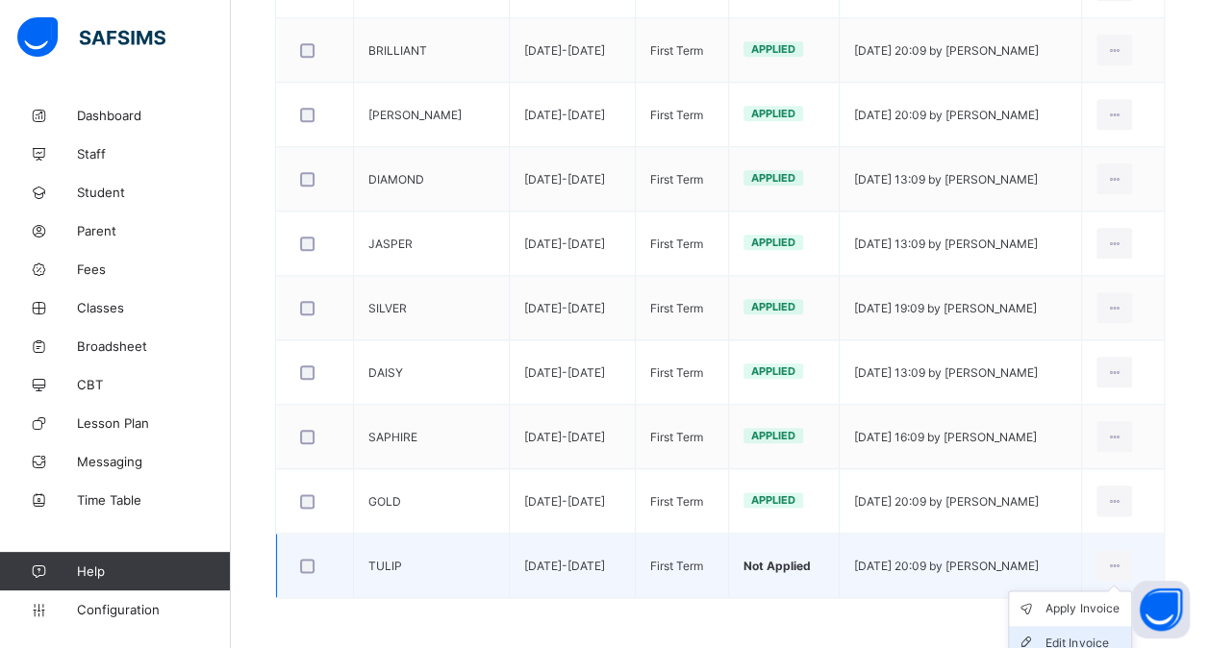
click at [1082, 635] on div "Edit Invoice" at bounding box center [1084, 643] width 78 height 19
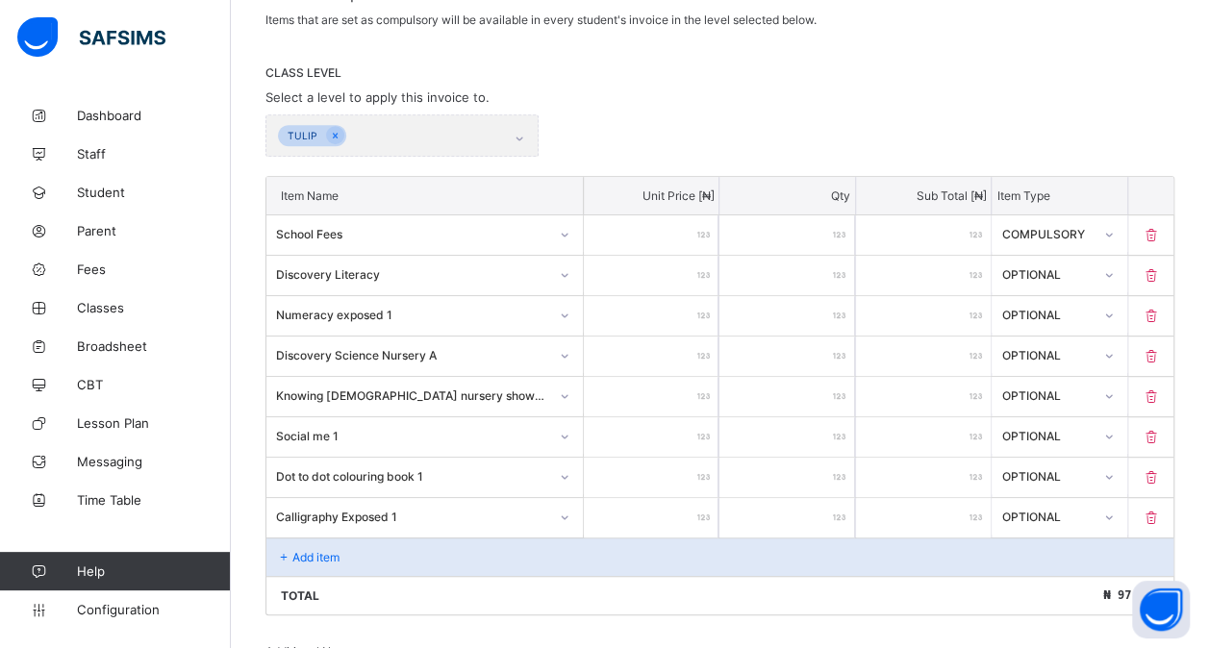
scroll to position [677, 0]
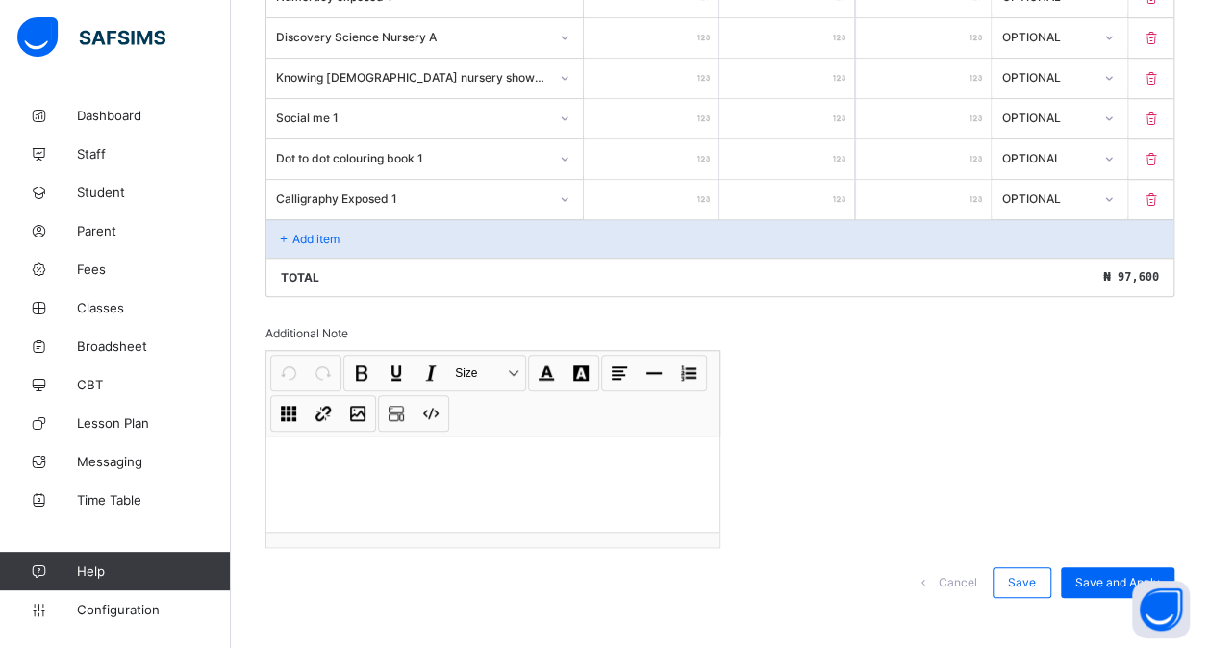
click at [310, 219] on div "Add item" at bounding box center [719, 238] width 907 height 38
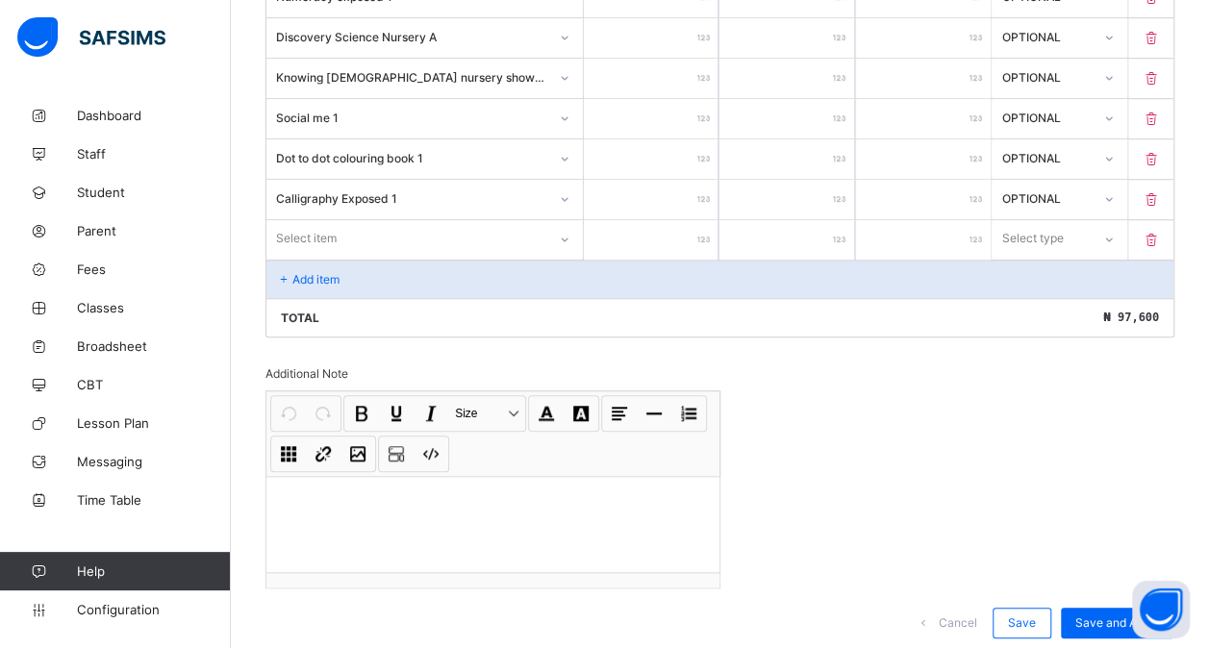
scroll to position [717, 0]
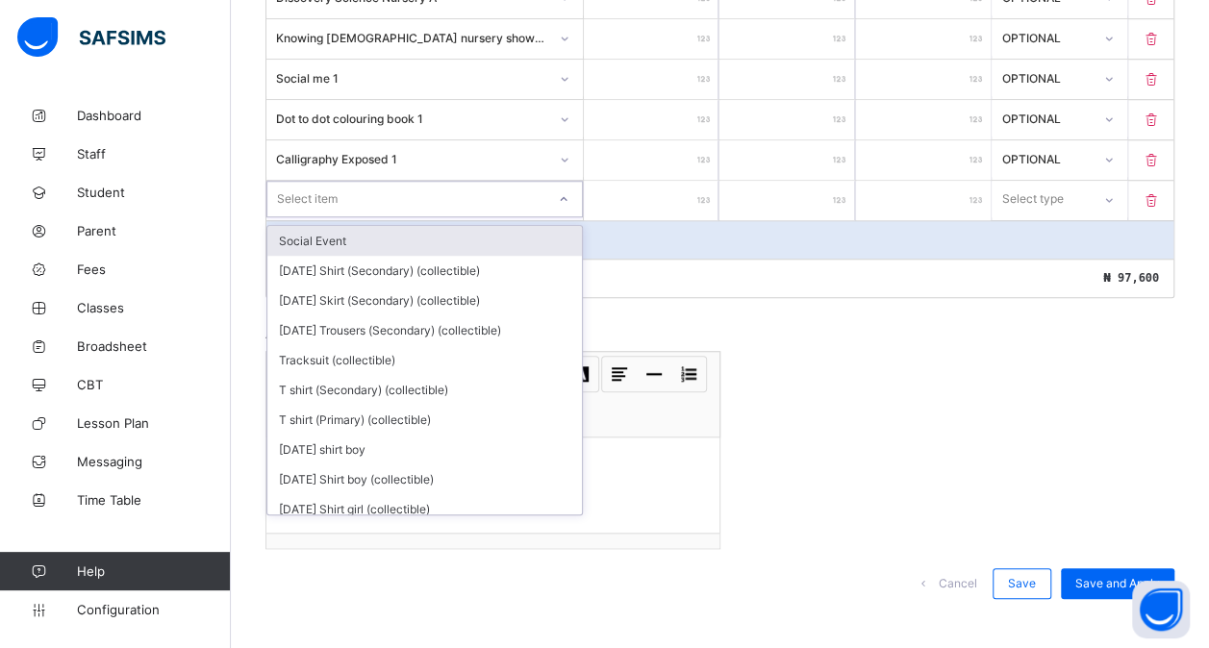
click at [346, 189] on div "Select item" at bounding box center [406, 199] width 278 height 27
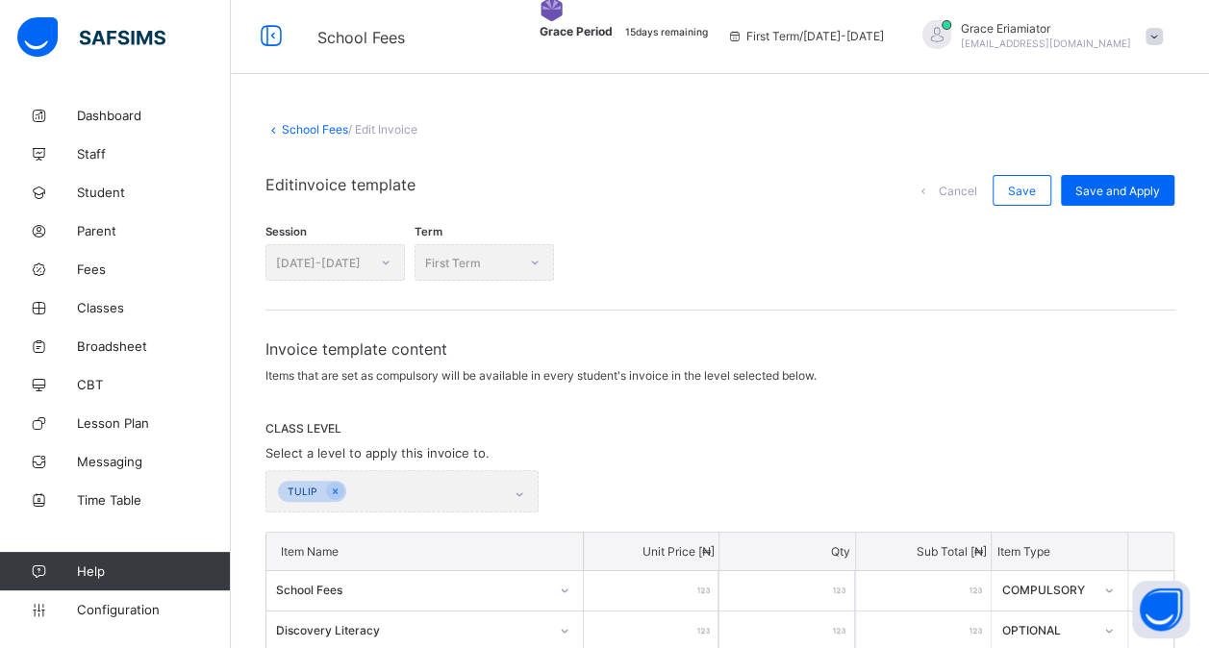
scroll to position [0, 0]
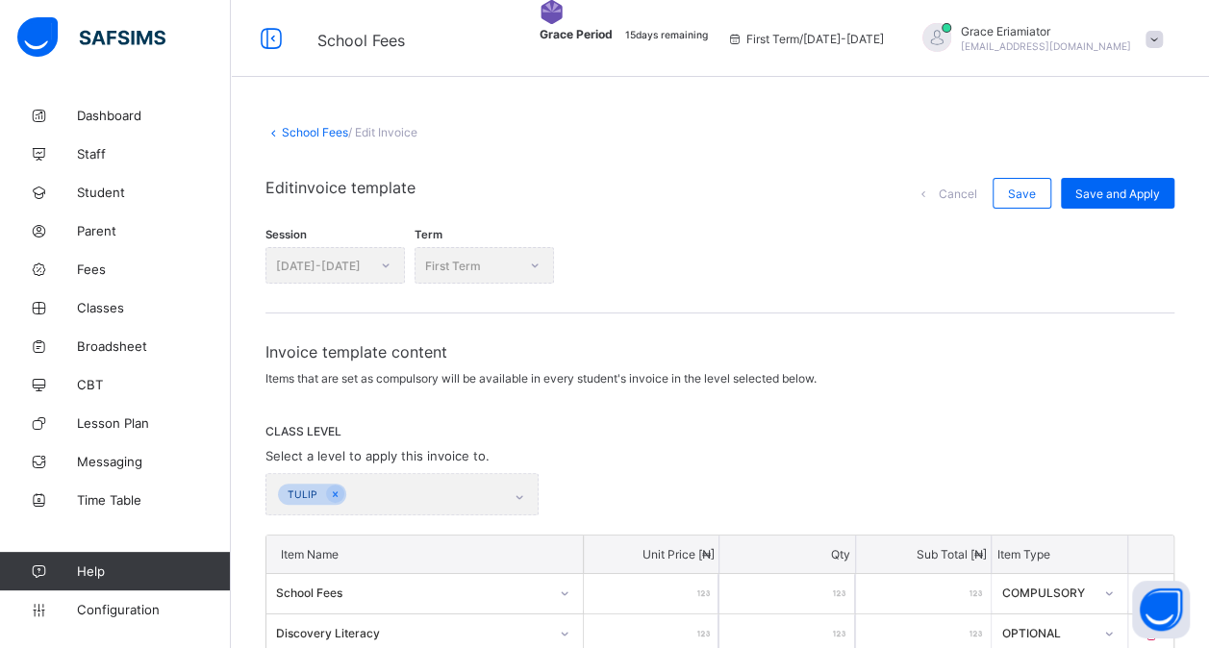
click at [309, 133] on link "School Fees" at bounding box center [315, 132] width 66 height 14
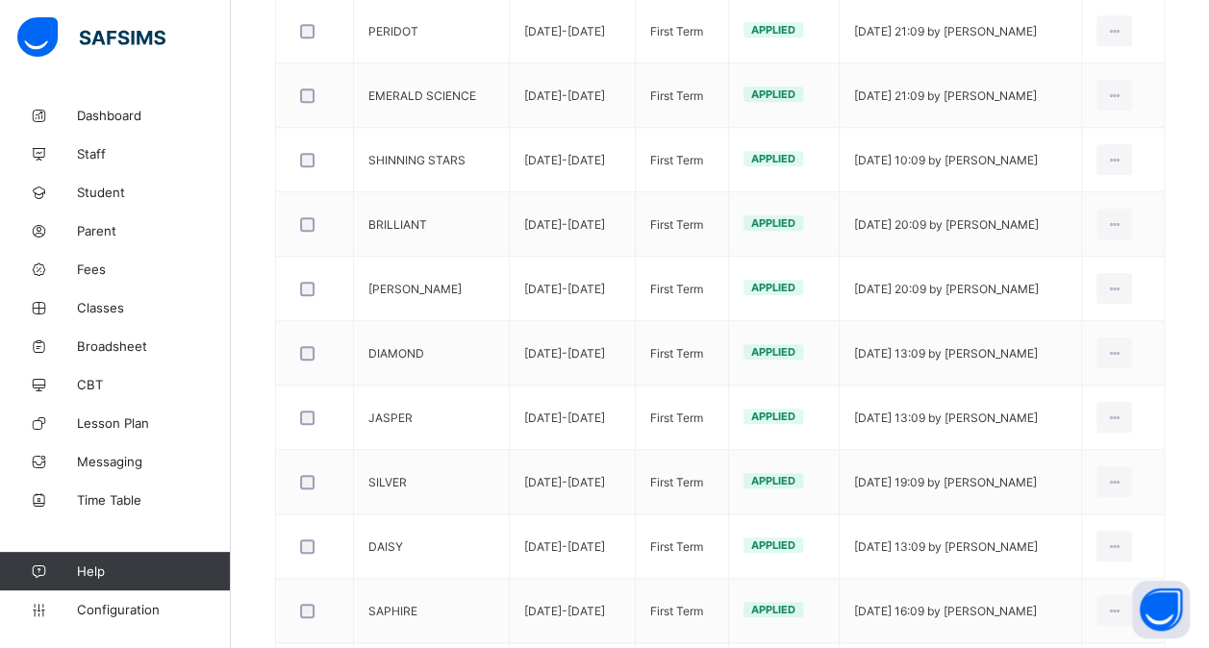
scroll to position [703, 0]
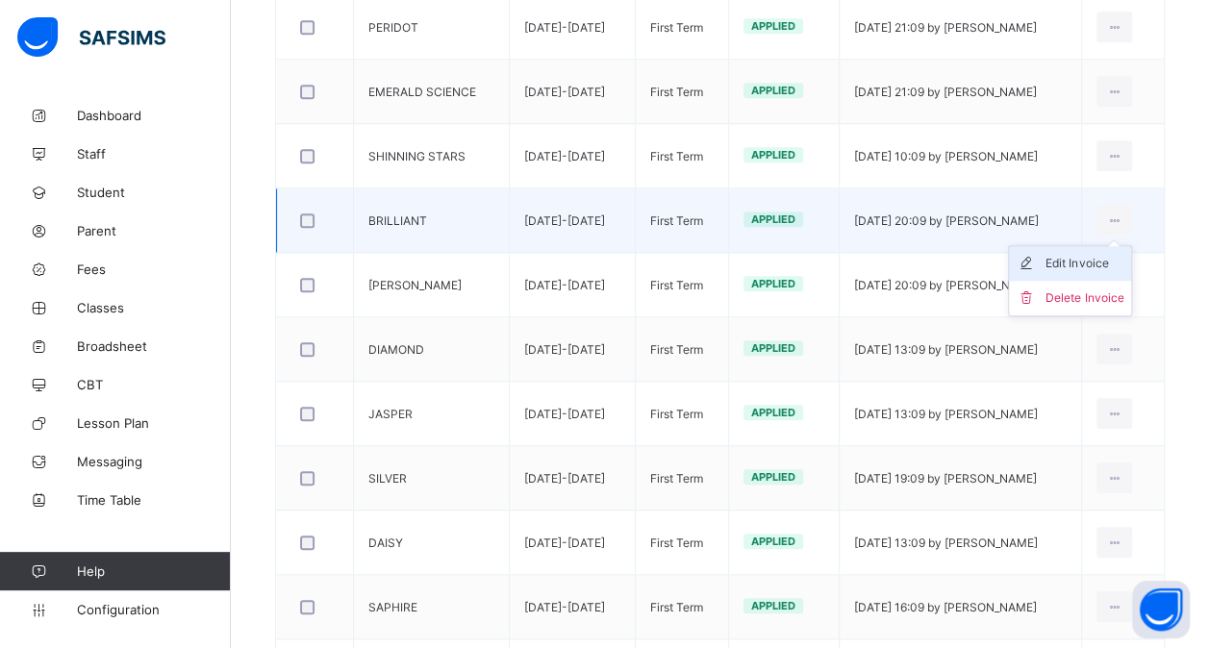
click at [1091, 254] on div "Edit Invoice" at bounding box center [1084, 263] width 78 height 19
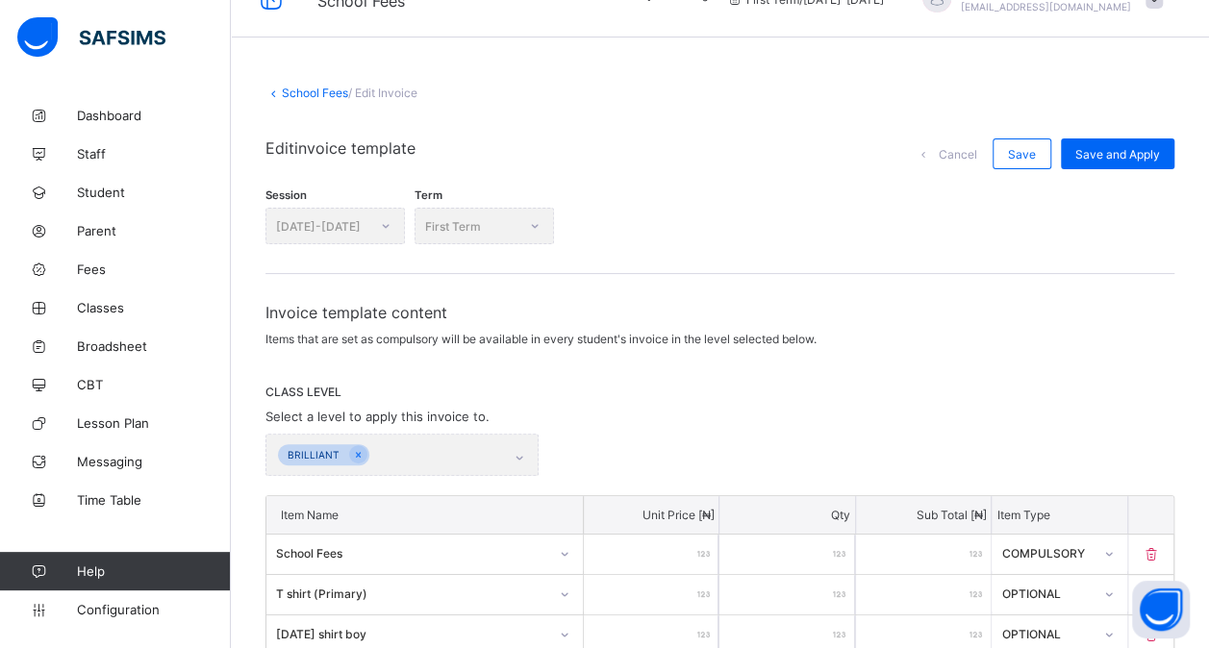
scroll to position [37, 0]
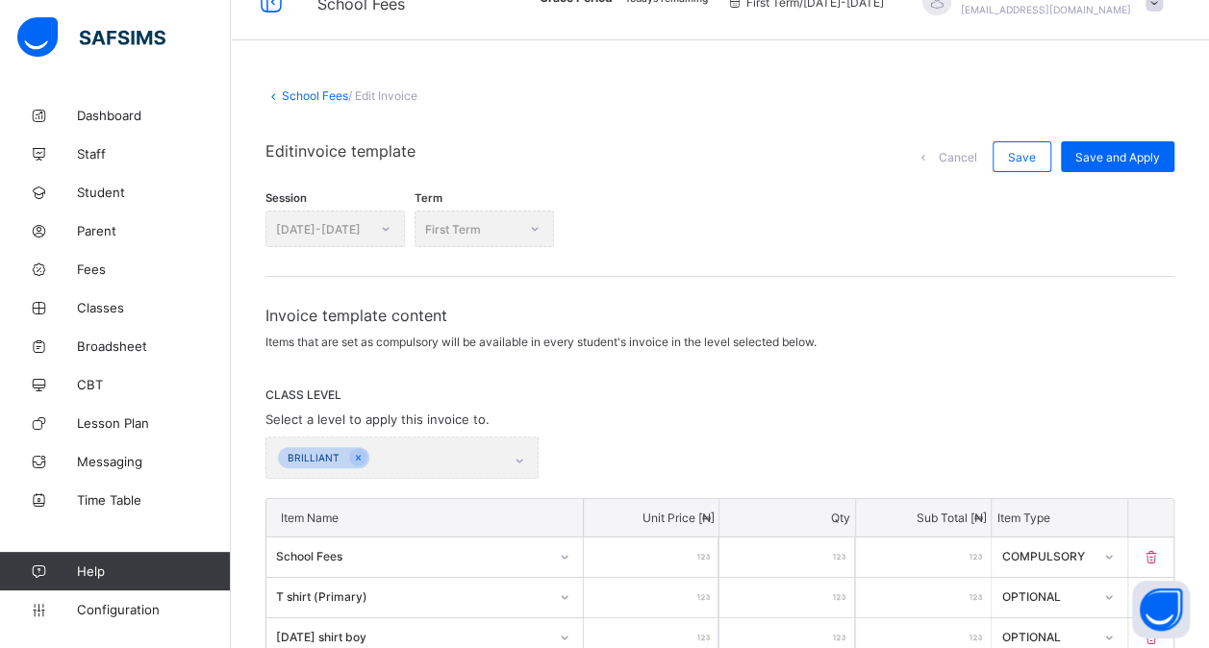
click at [304, 90] on link "School Fees" at bounding box center [315, 95] width 66 height 14
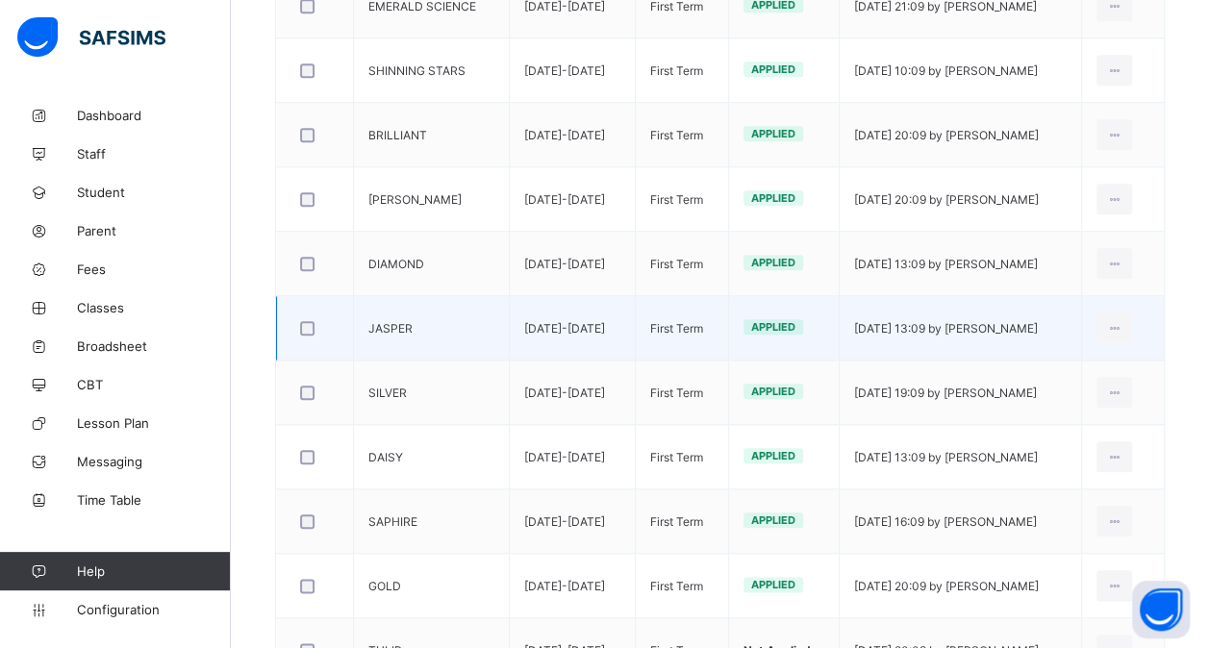
scroll to position [873, 0]
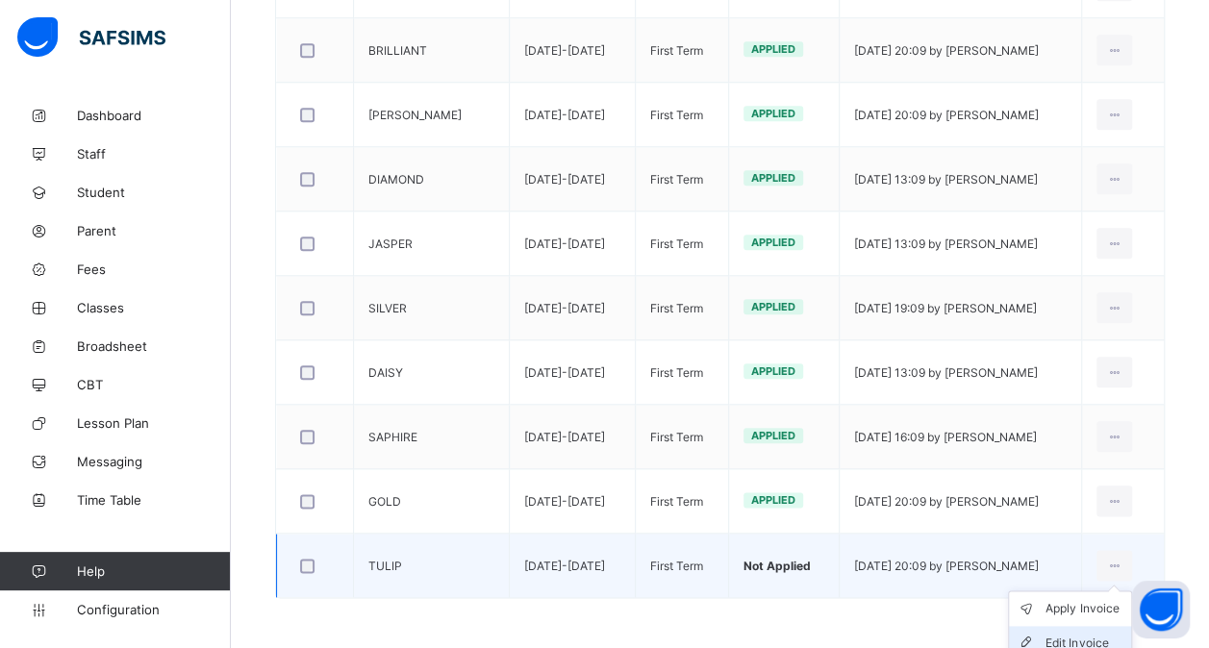
click at [1075, 634] on div "Edit Invoice" at bounding box center [1084, 643] width 78 height 19
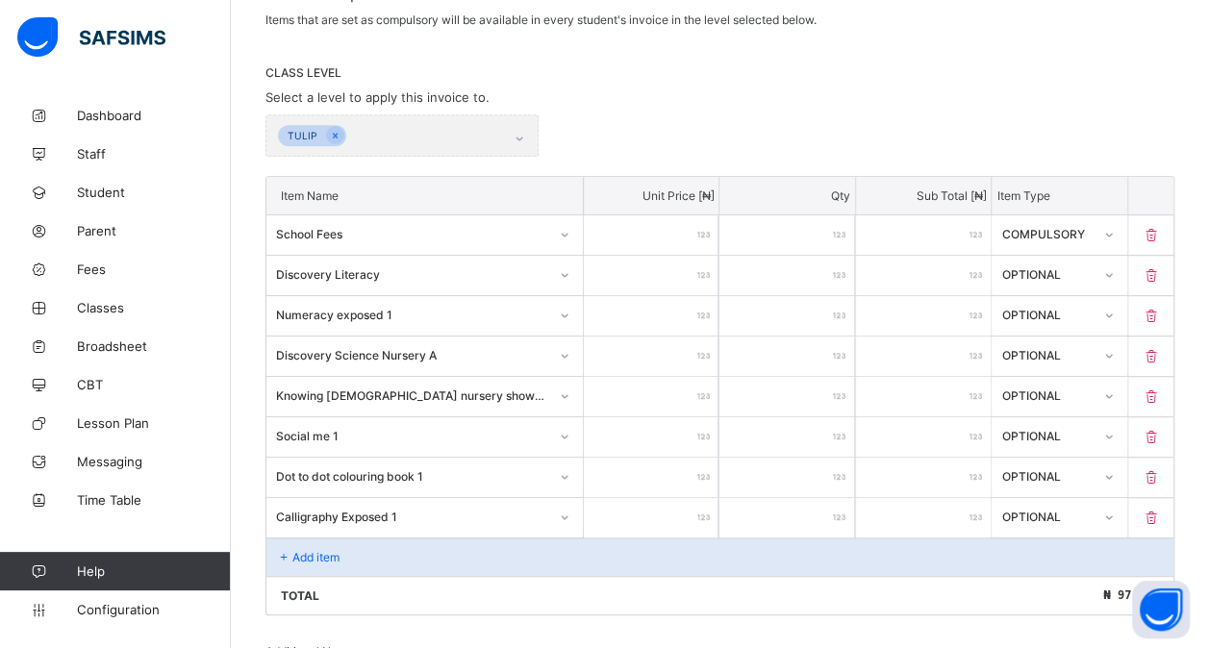
scroll to position [677, 0]
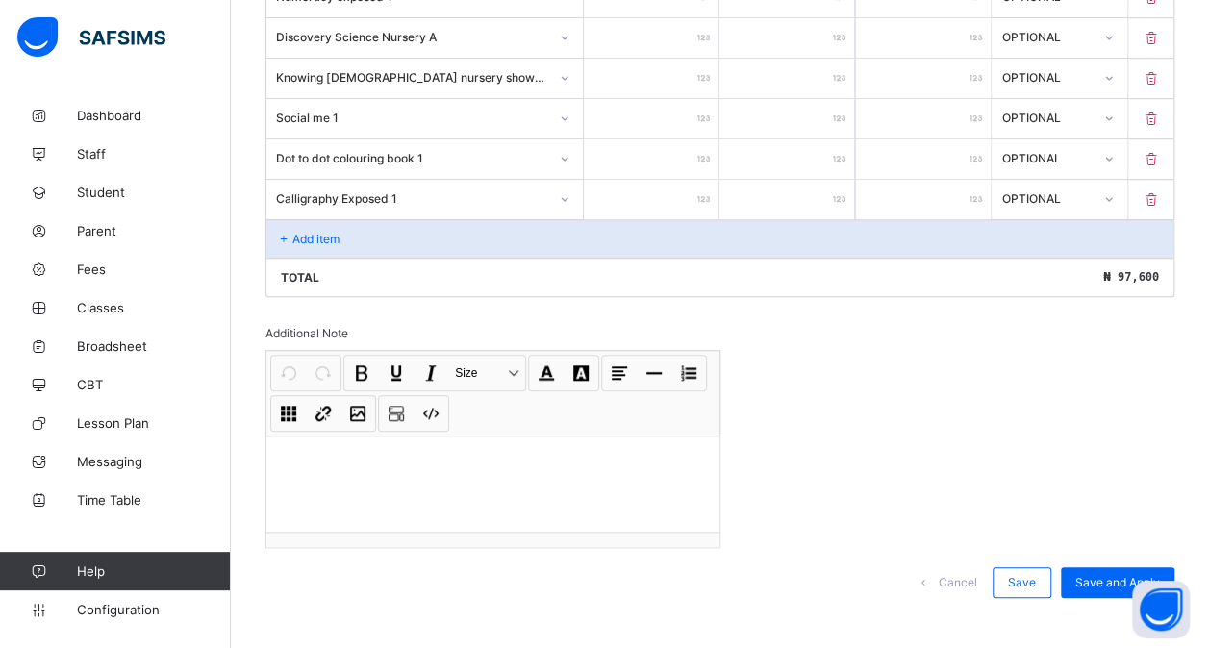
click at [367, 226] on div "Add item" at bounding box center [719, 238] width 907 height 38
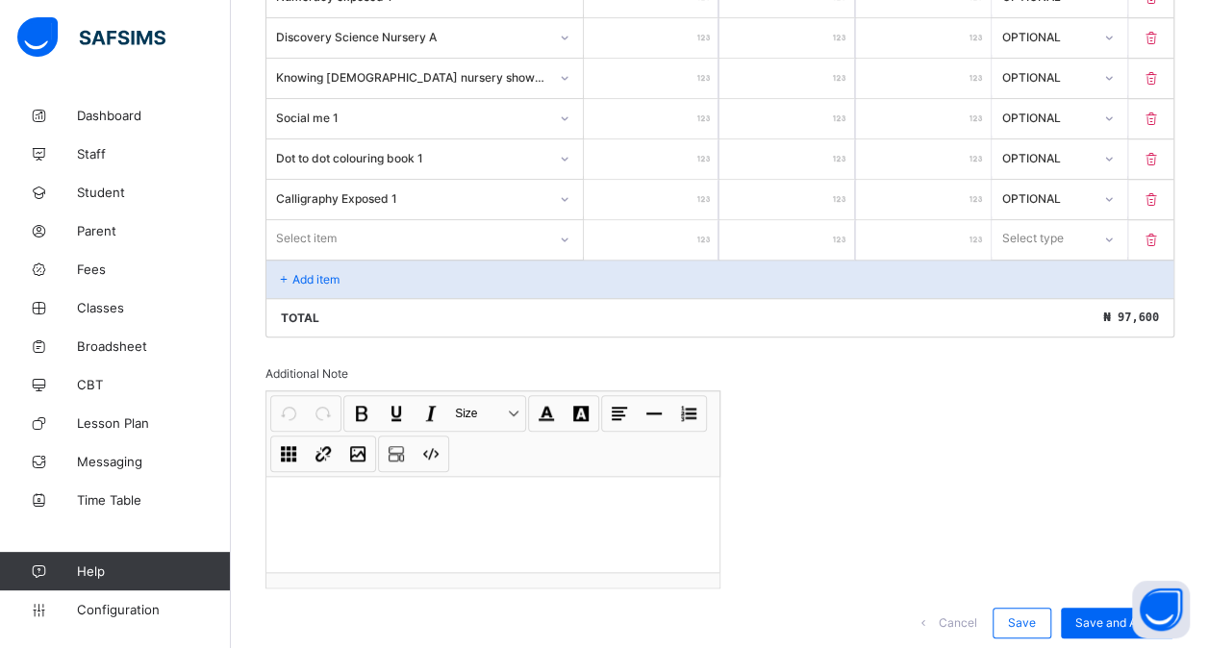
scroll to position [717, 0]
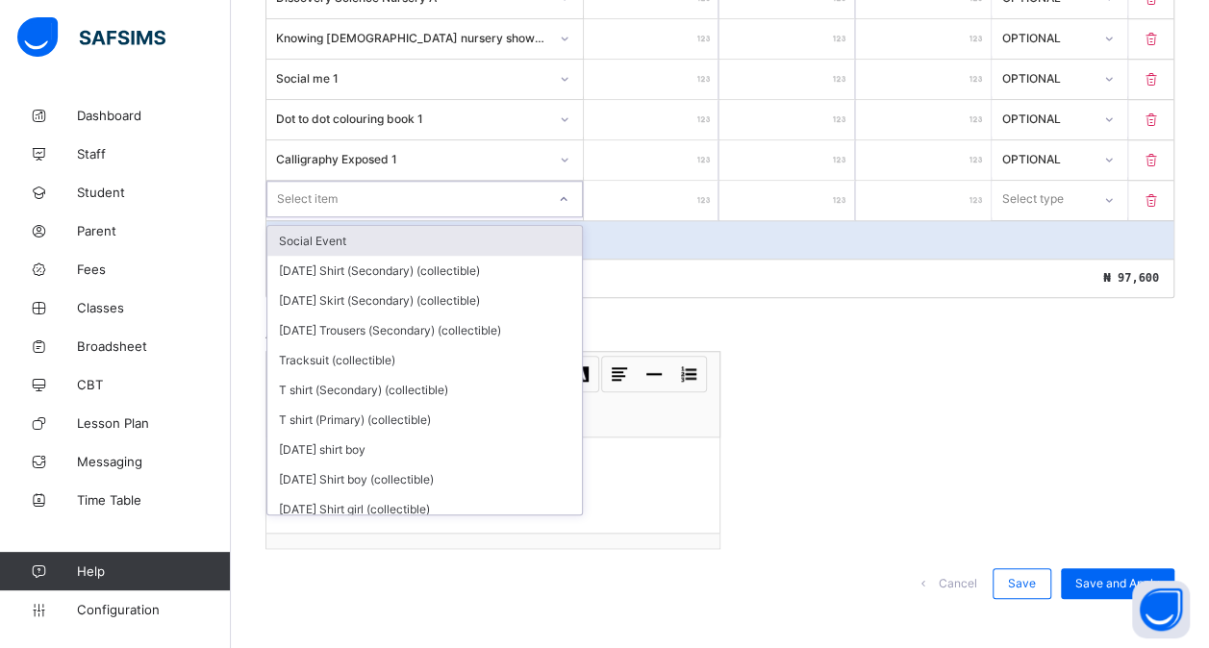
click at [342, 186] on div "Select item" at bounding box center [406, 199] width 278 height 27
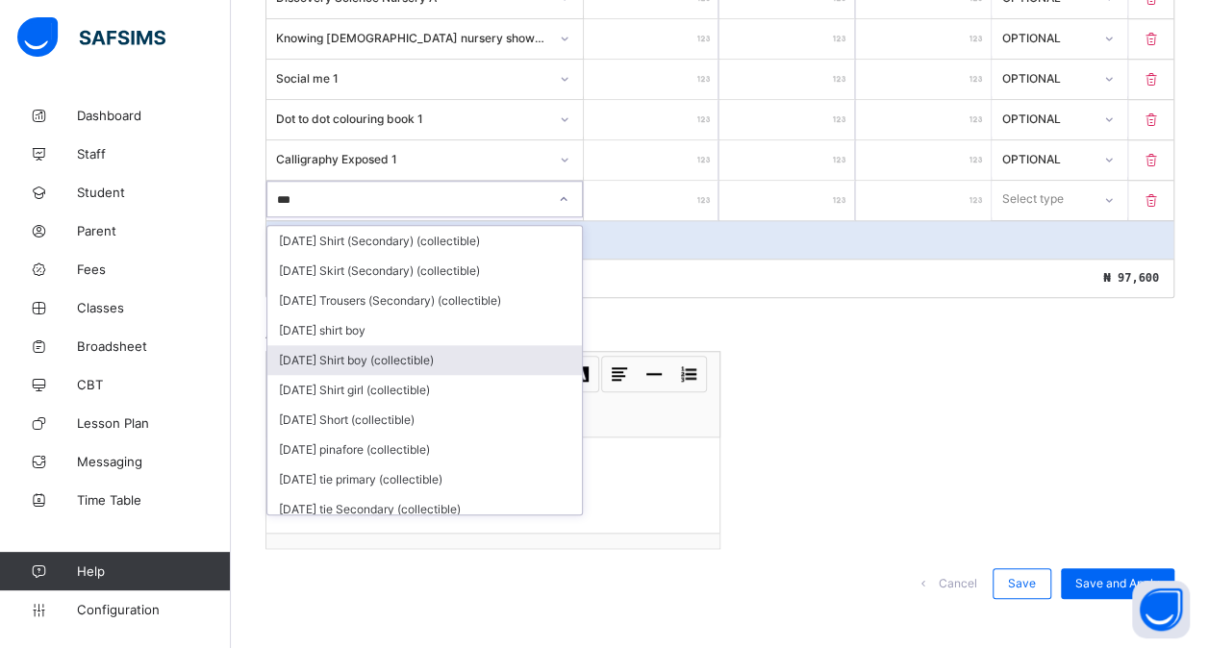
click at [376, 345] on div "[DATE] Shirt boy (collectible)" at bounding box center [424, 360] width 315 height 30
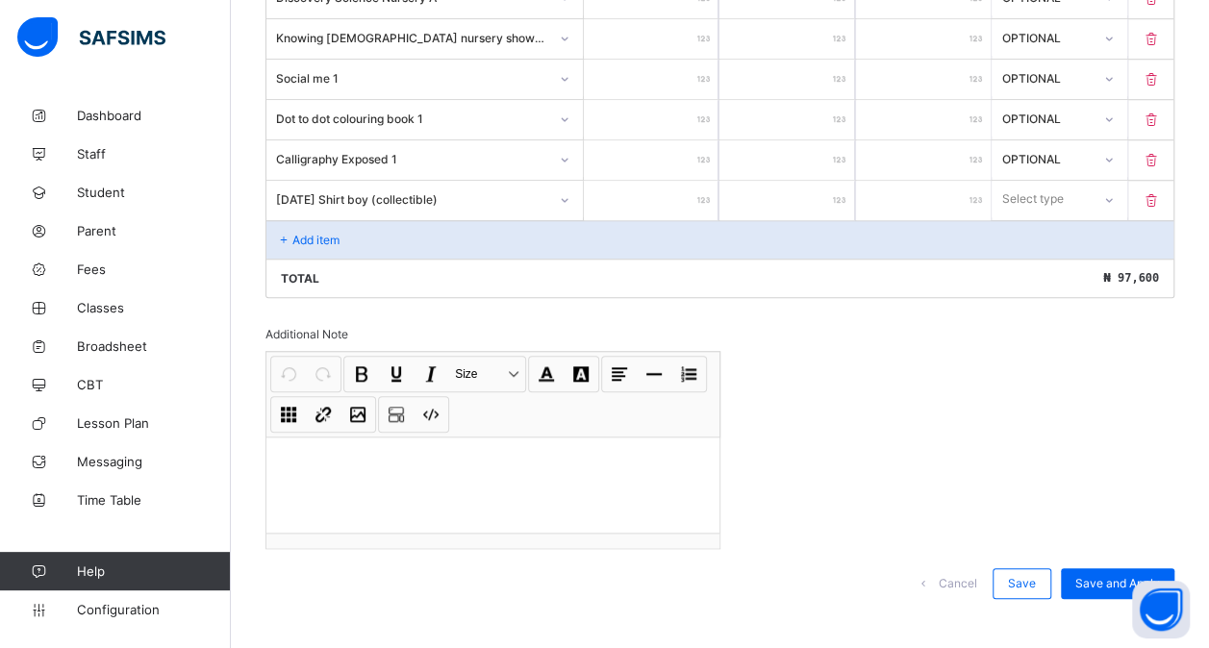
click at [625, 190] on input "number" at bounding box center [651, 200] width 135 height 39
click at [1075, 186] on div "Select type" at bounding box center [1041, 199] width 96 height 27
click at [1033, 256] on div "Optional" at bounding box center [1059, 271] width 133 height 30
click at [339, 233] on p "Add item" at bounding box center [315, 240] width 47 height 14
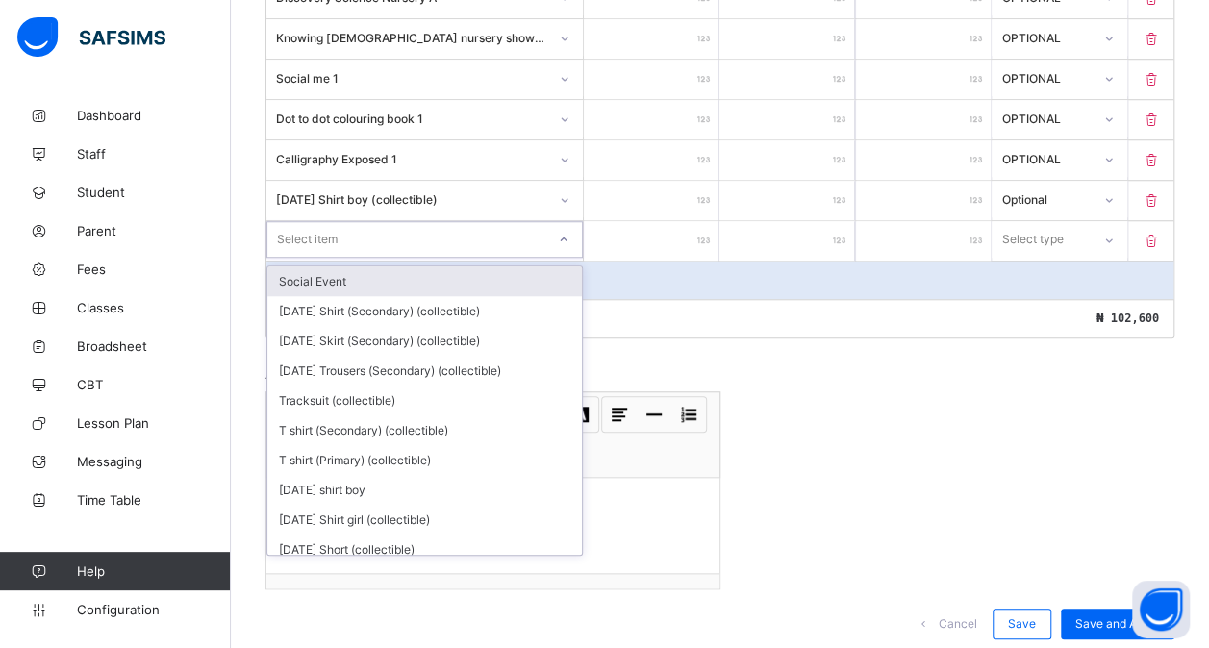
click at [305, 221] on div "Select item" at bounding box center [307, 239] width 61 height 37
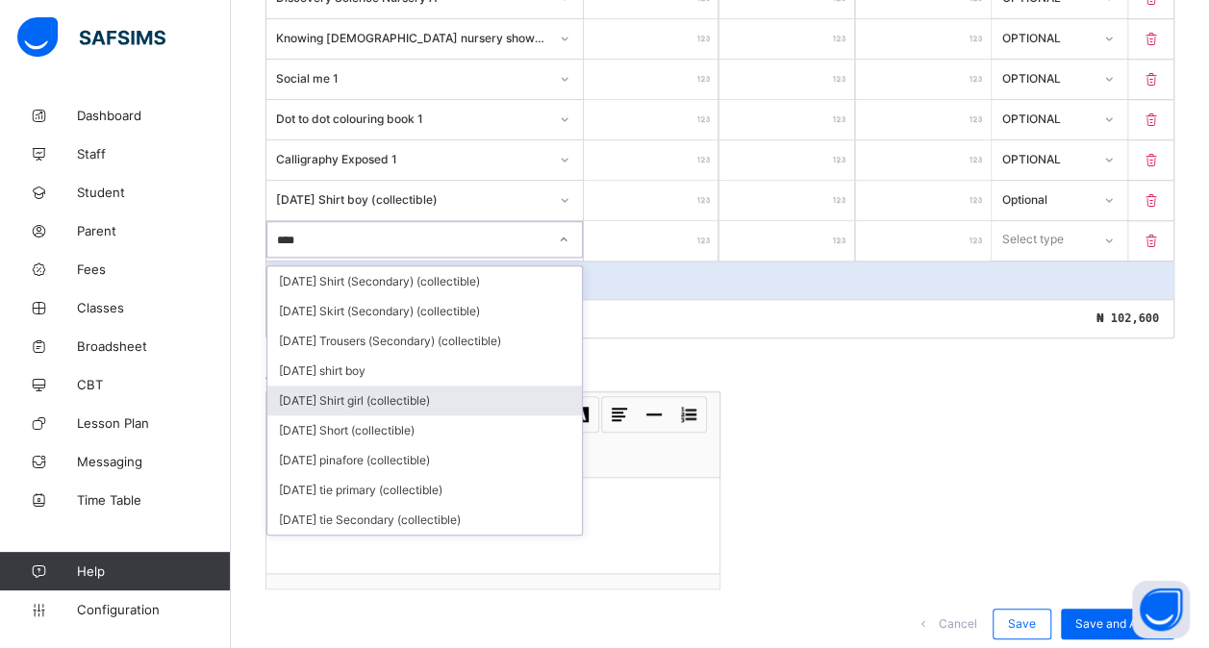
click at [391, 386] on div "[DATE] Shirt girl (collectible)" at bounding box center [424, 401] width 315 height 30
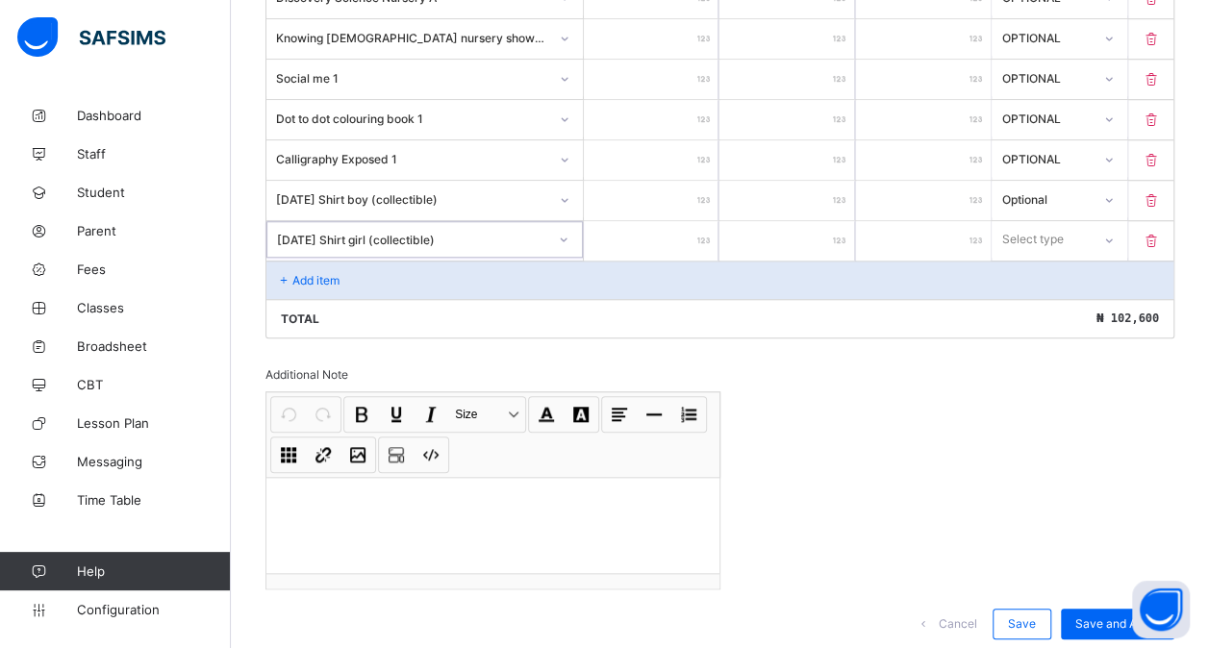
click at [650, 235] on input "number" at bounding box center [651, 240] width 135 height 39
drag, startPoint x: 1052, startPoint y: 228, endPoint x: 1027, endPoint y: 296, distance: 72.7
click at [1027, 258] on div "option Optional focused, 2 of 2. 2 results available. Use Up and Down to choose…" at bounding box center [1059, 239] width 135 height 37
click at [1027, 296] on div "Optional" at bounding box center [1059, 311] width 133 height 30
click at [425, 261] on div "Add item" at bounding box center [719, 280] width 907 height 38
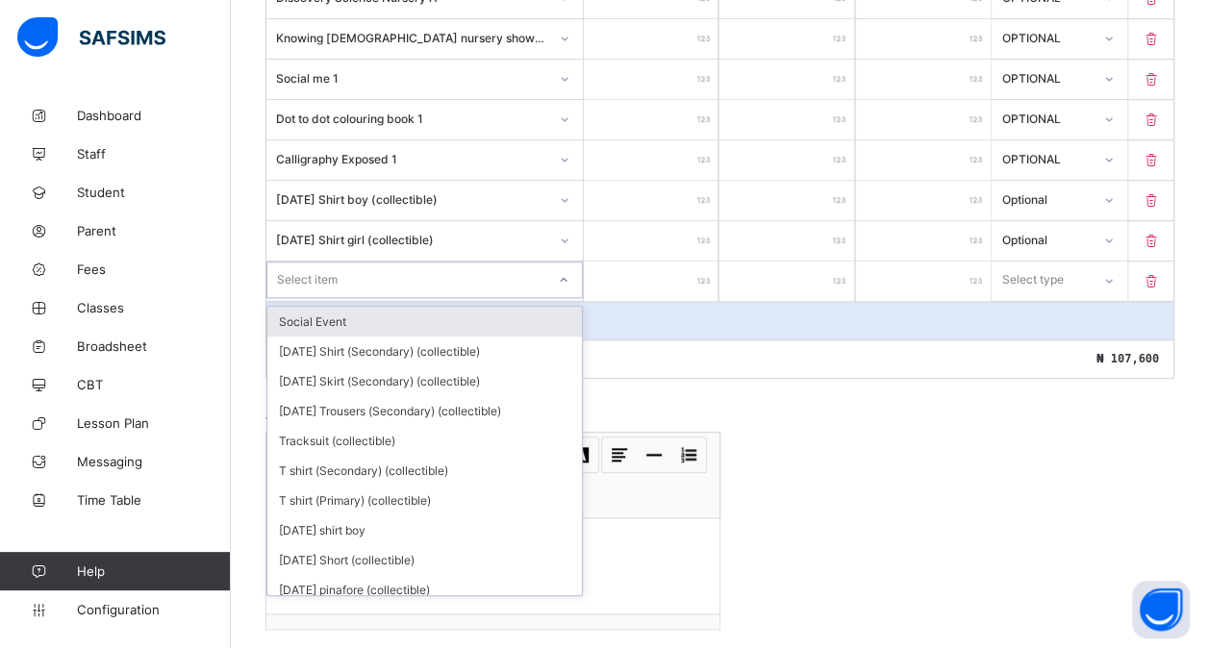
click at [387, 266] on div "Select item" at bounding box center [406, 279] width 278 height 27
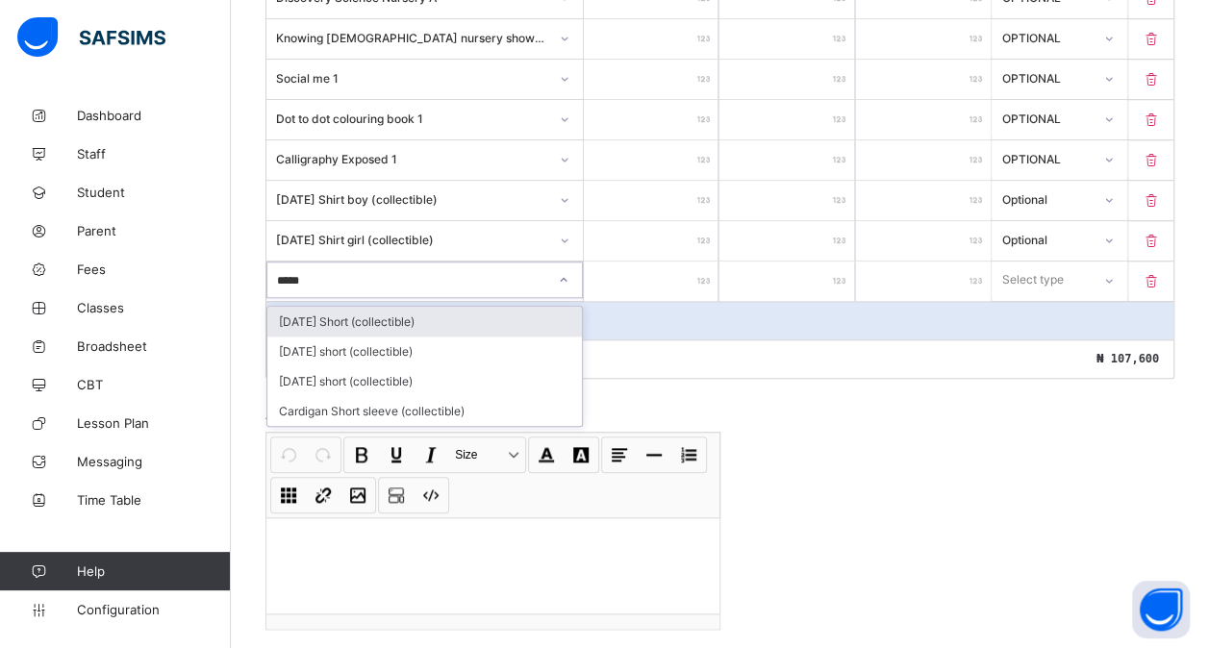
click at [390, 307] on div "[DATE] Short (collectible)" at bounding box center [424, 322] width 315 height 30
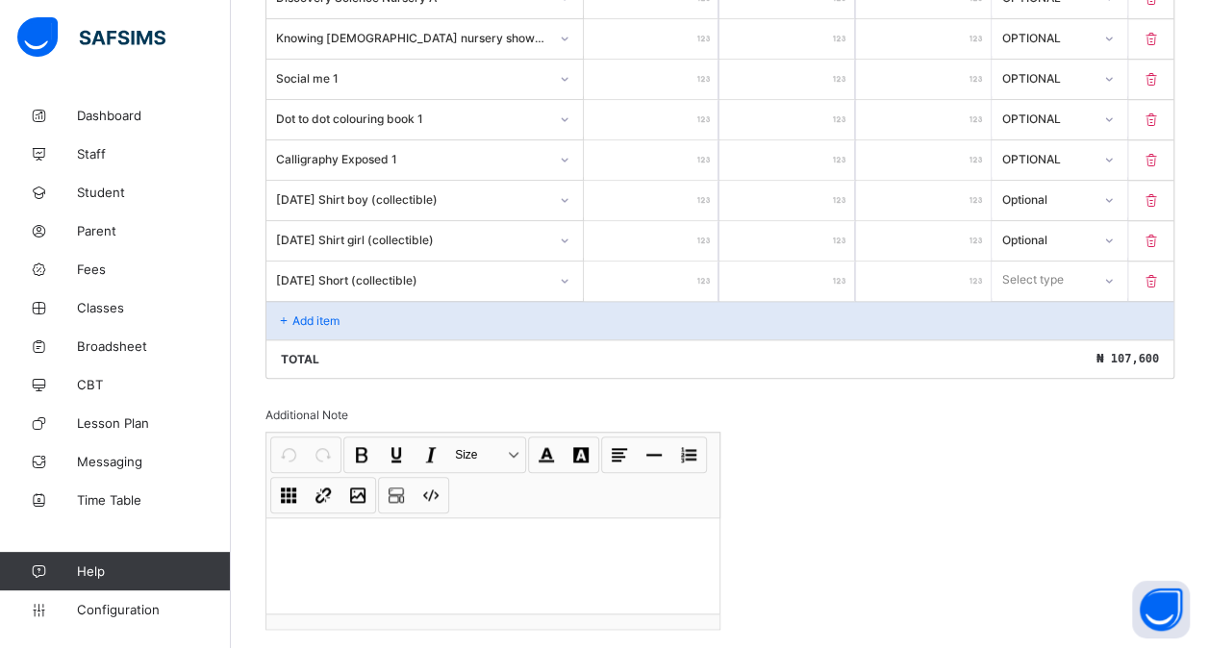
click at [680, 276] on input "number" at bounding box center [651, 281] width 135 height 39
click at [1045, 273] on div "Select type" at bounding box center [1033, 280] width 62 height 37
click at [1033, 337] on div "Optional" at bounding box center [1059, 352] width 133 height 30
click at [328, 314] on p "Add item" at bounding box center [315, 321] width 47 height 14
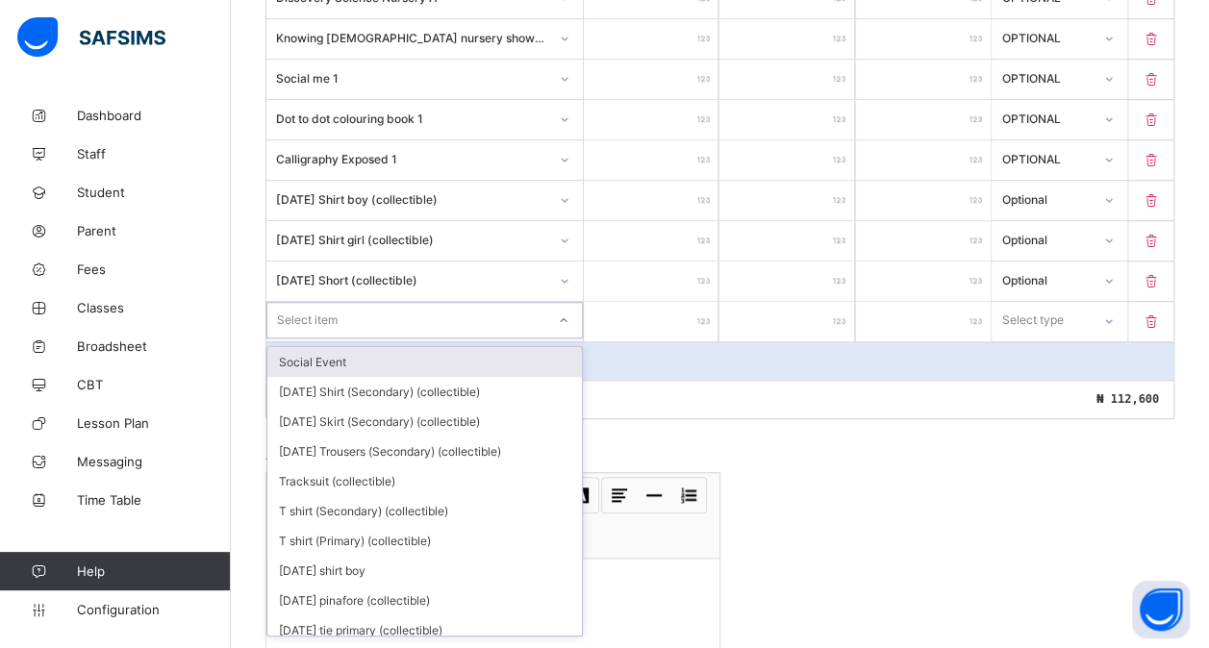
click at [315, 302] on div "Select item" at bounding box center [307, 320] width 61 height 37
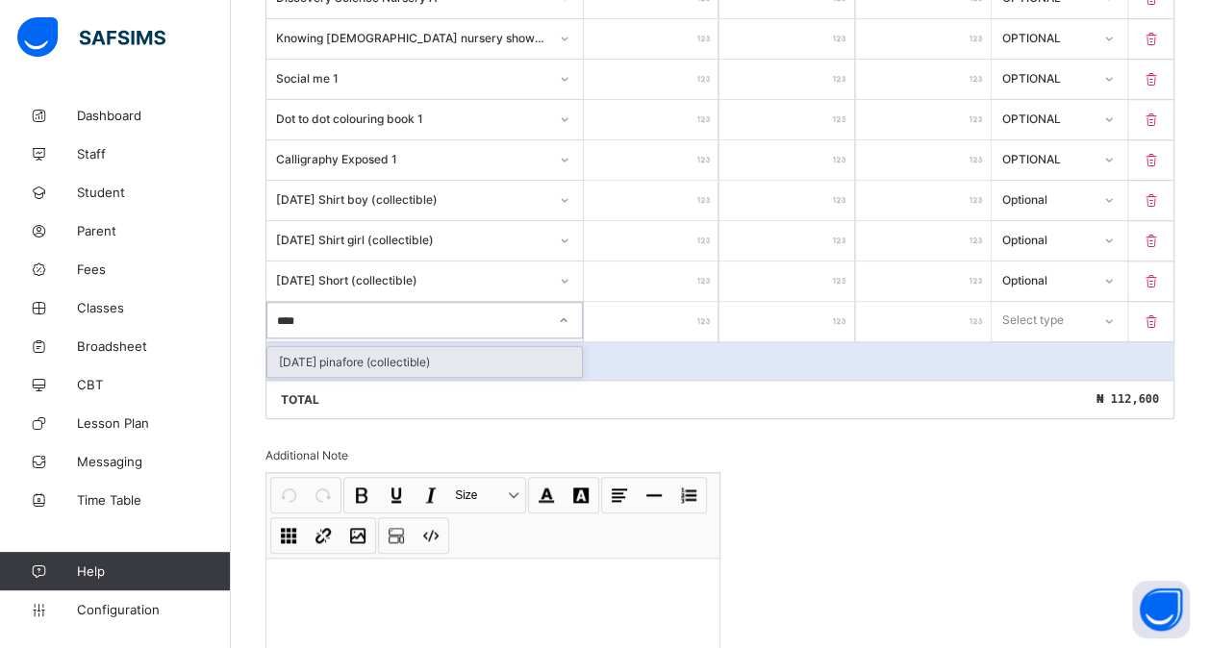
click at [386, 347] on div "[DATE] pinafore (collectible)" at bounding box center [424, 362] width 315 height 30
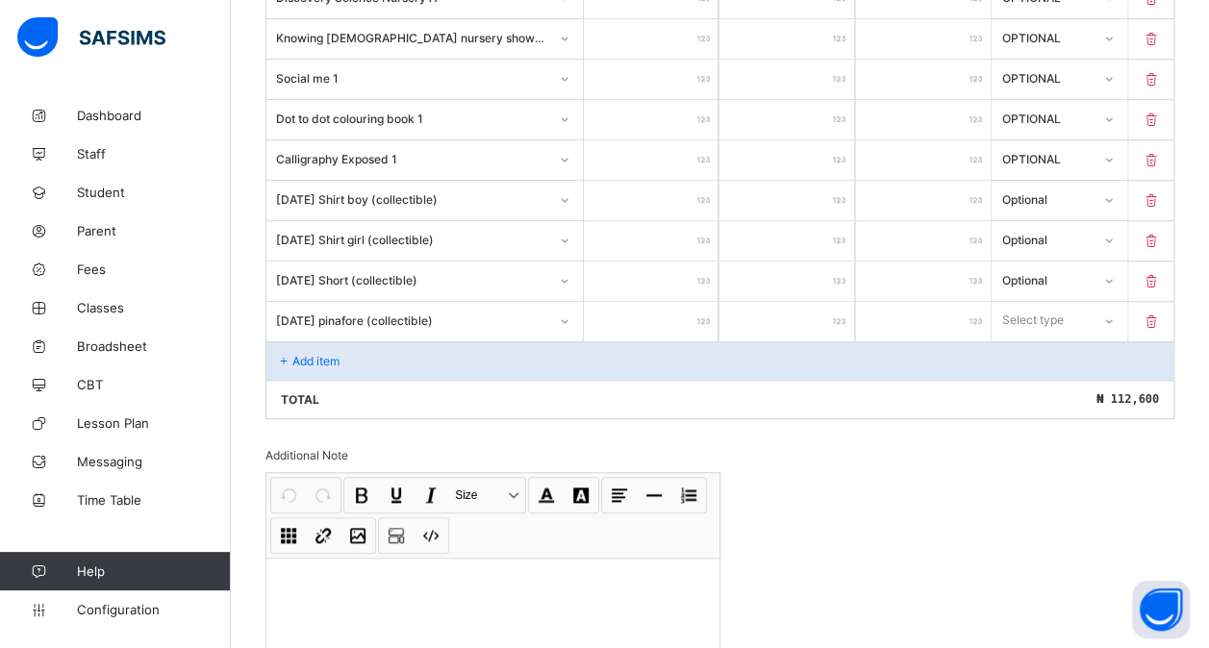
click at [647, 302] on input "number" at bounding box center [651, 321] width 135 height 39
click at [1049, 303] on div "Select type" at bounding box center [1033, 320] width 62 height 37
click at [1021, 382] on div "Optional" at bounding box center [1059, 392] width 133 height 30
click at [448, 341] on div "Add item" at bounding box center [719, 360] width 907 height 38
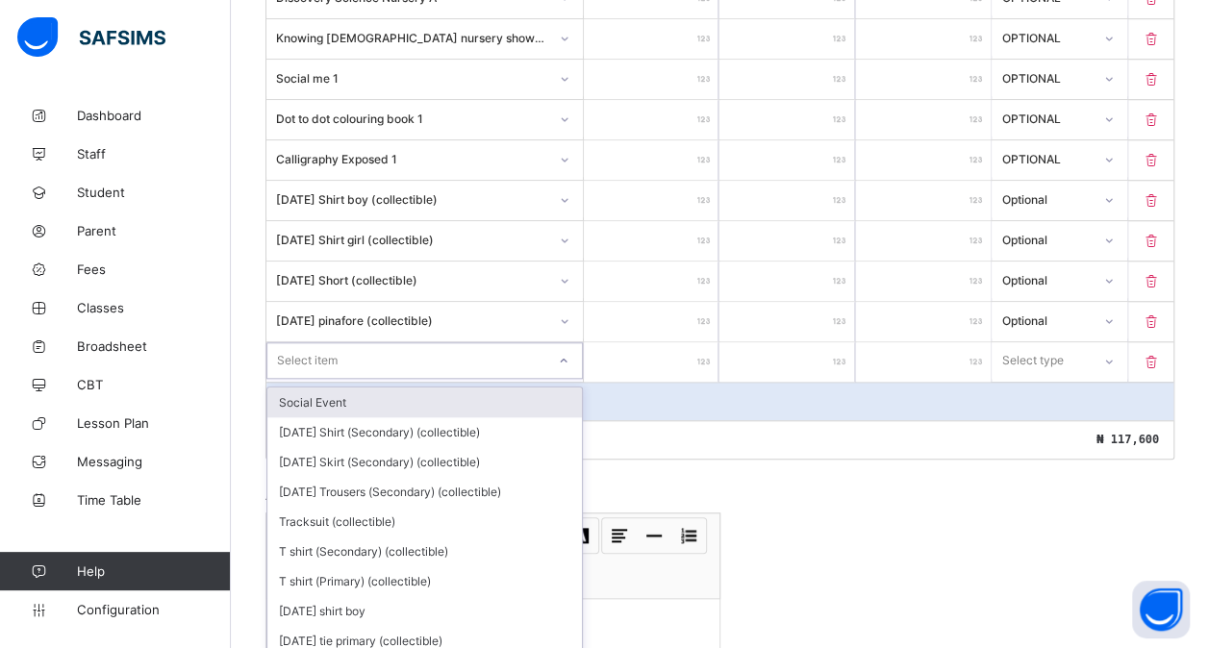
scroll to position [739, 0]
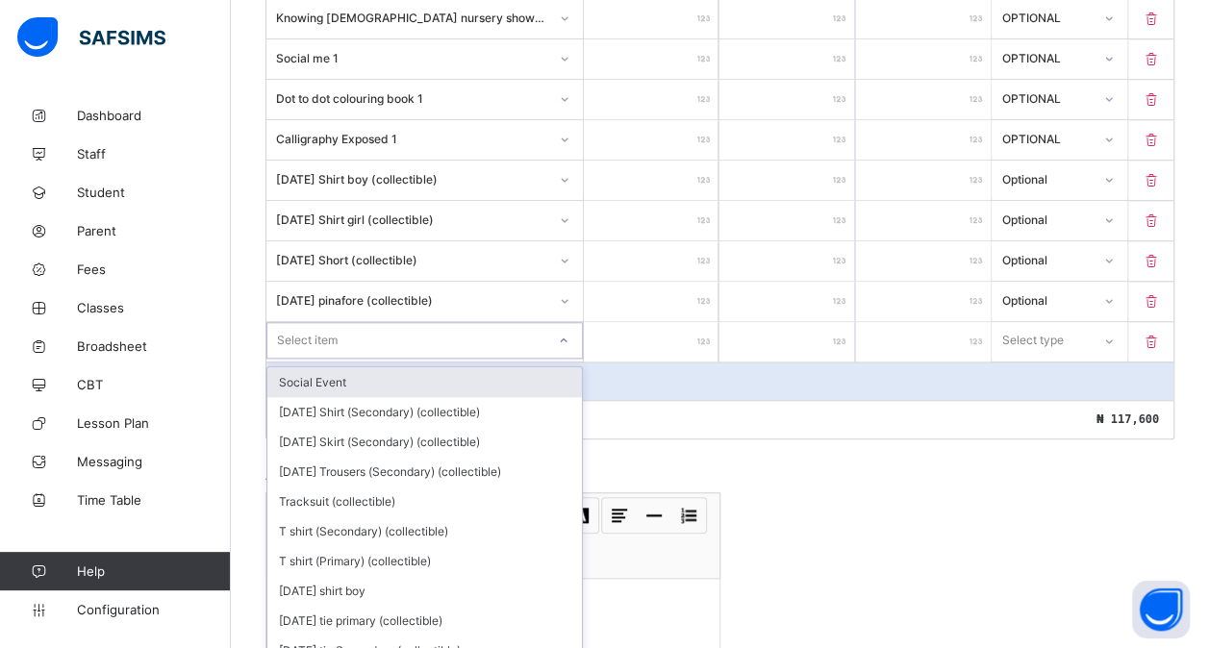
click at [373, 333] on div "Select item" at bounding box center [406, 340] width 278 height 27
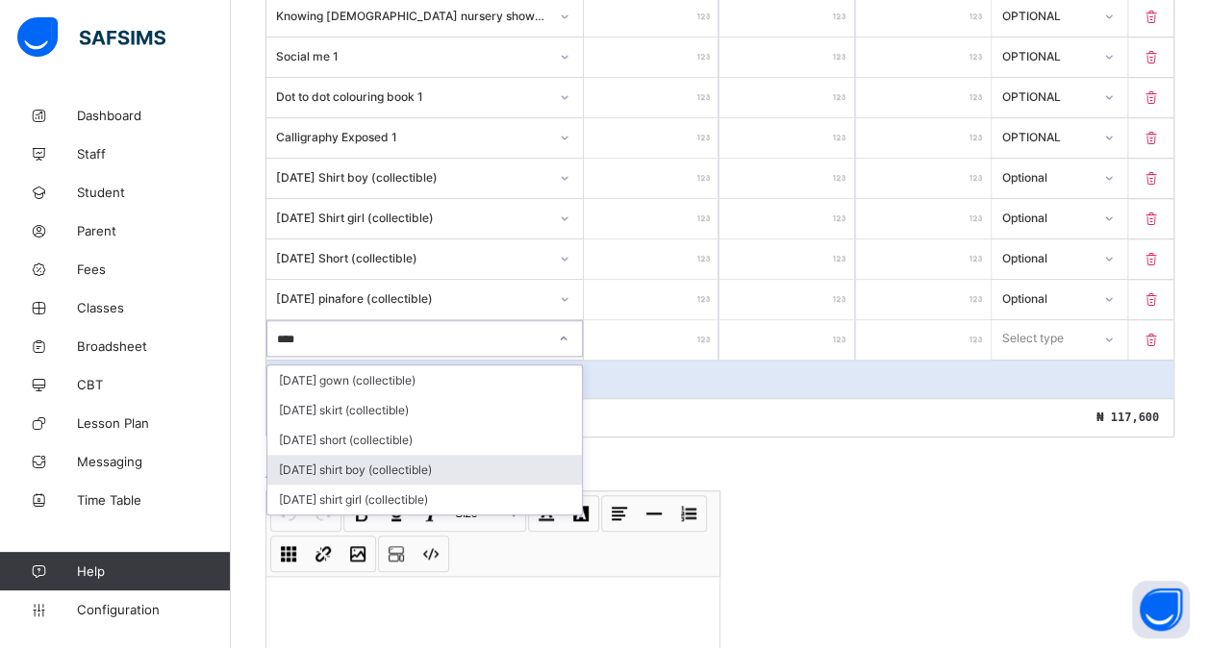
click at [365, 458] on div "[DATE] shirt boy (collectible)" at bounding box center [424, 470] width 315 height 30
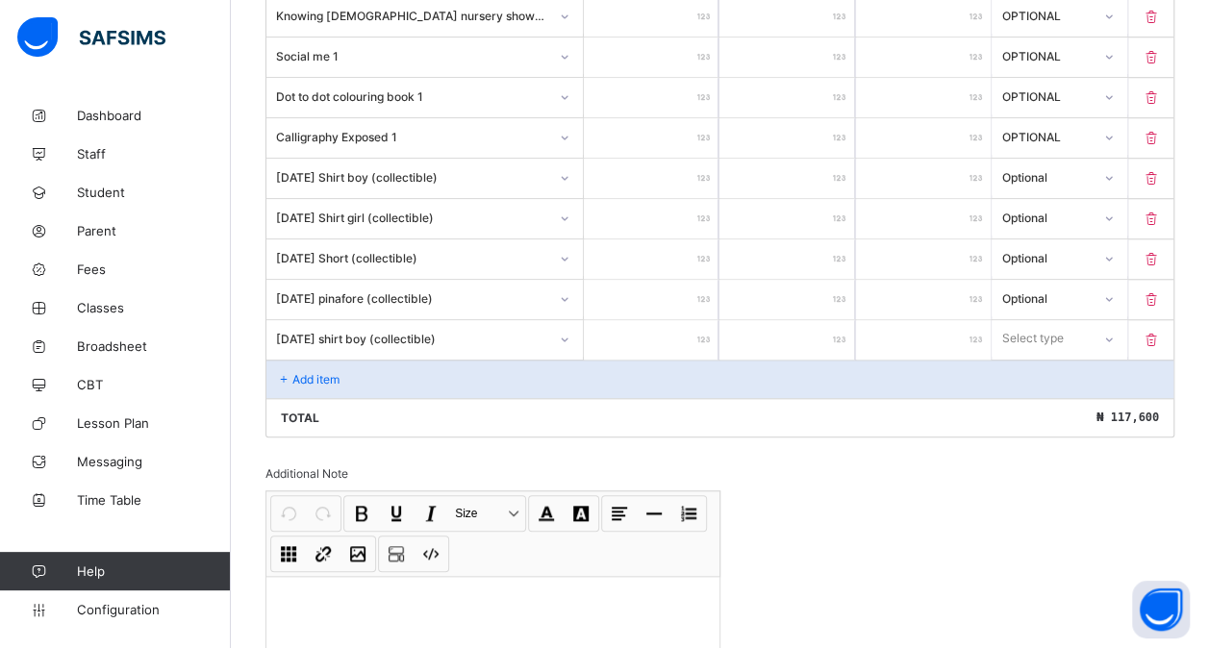
click at [660, 333] on input "number" at bounding box center [651, 339] width 135 height 39
click at [1089, 325] on div "Select type" at bounding box center [1041, 338] width 96 height 27
click at [1026, 403] on div "Optional" at bounding box center [1059, 410] width 133 height 30
click at [365, 373] on div "Add item" at bounding box center [719, 379] width 907 height 38
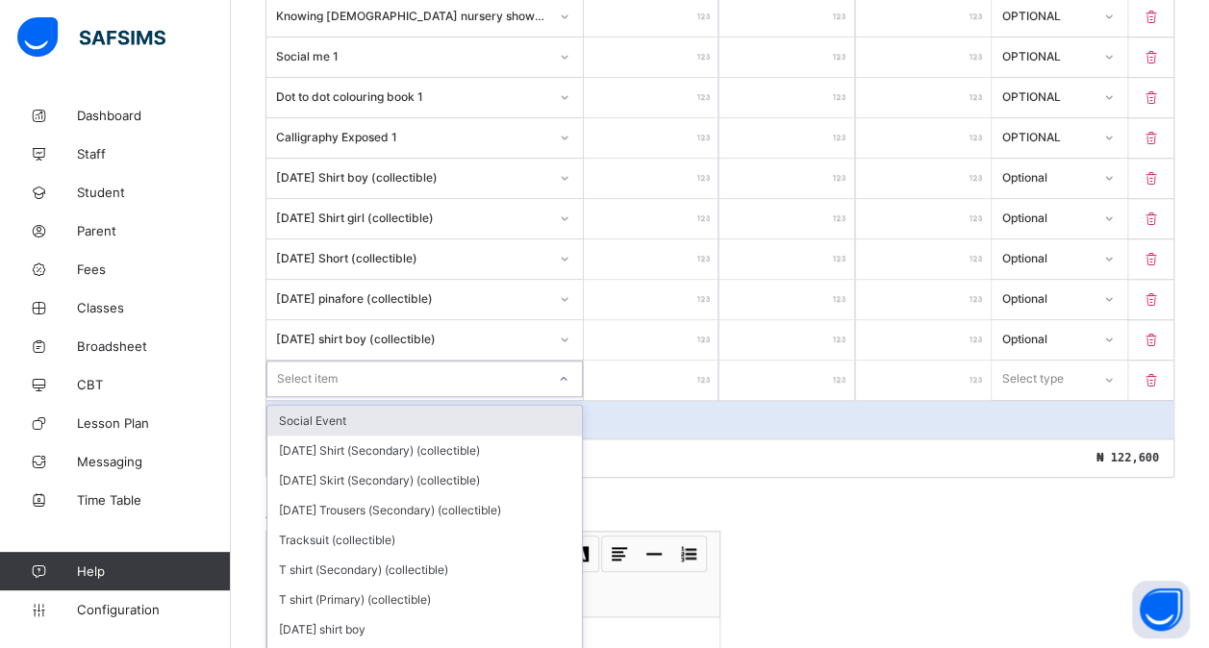
scroll to position [778, 0]
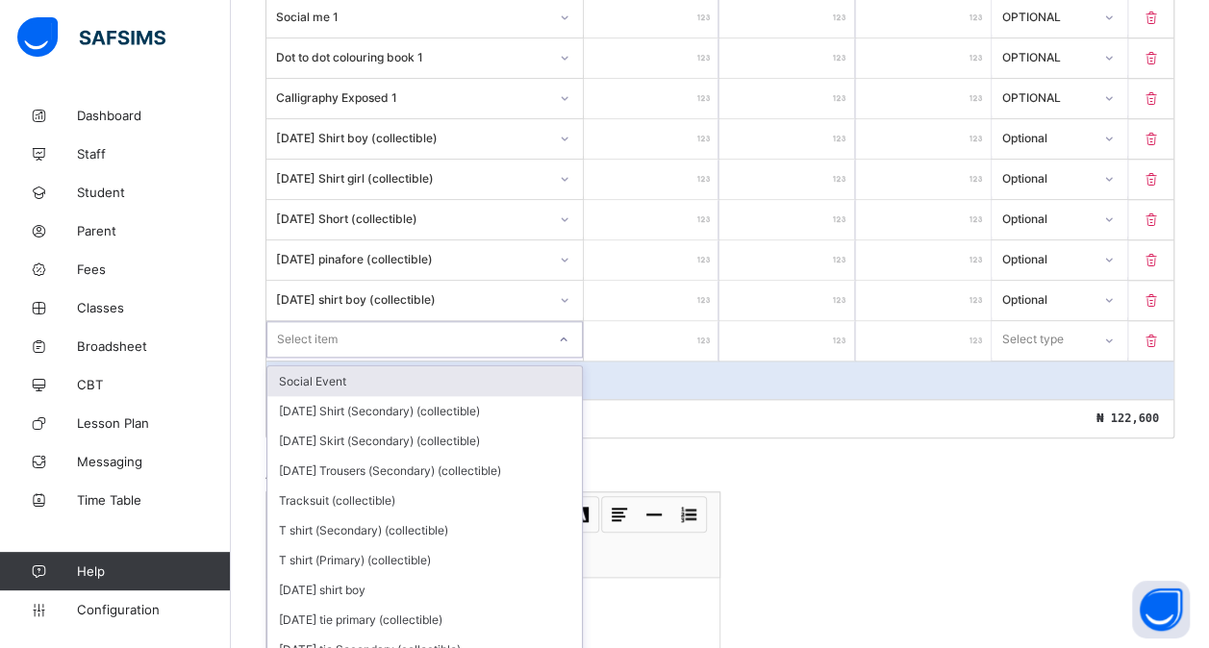
click at [331, 358] on div "option Social Event focused, 1 of 200. 200 results available. Use Up and Down t…" at bounding box center [424, 339] width 316 height 37
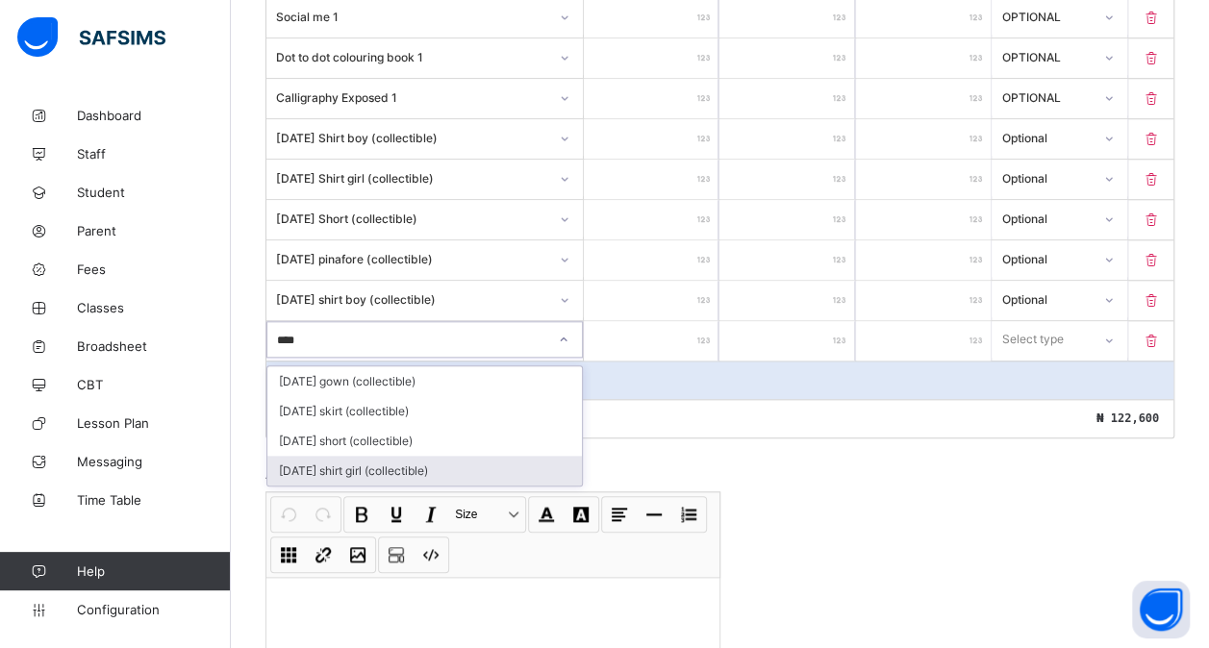
click at [377, 456] on div "[DATE] shirt girl (collectible)" at bounding box center [424, 471] width 315 height 30
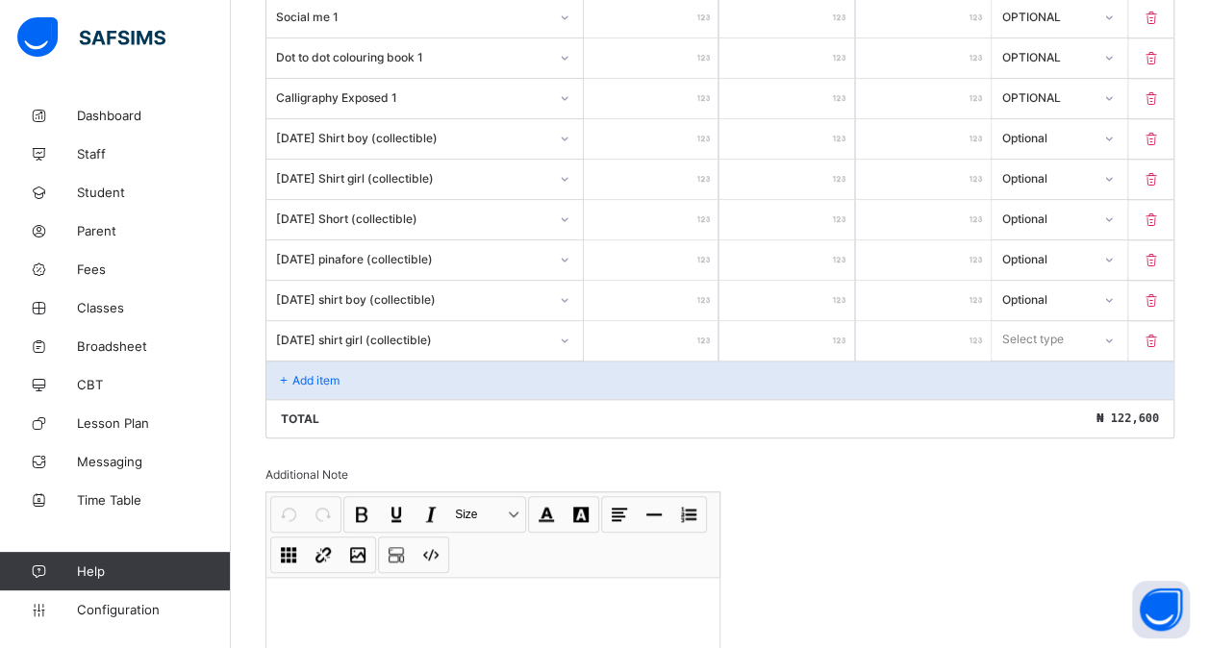
click at [640, 325] on input "number" at bounding box center [651, 340] width 135 height 39
click at [1054, 323] on div "Select type" at bounding box center [1033, 339] width 62 height 37
click at [1041, 396] on div "Optional" at bounding box center [1059, 411] width 133 height 30
click at [350, 361] on div "Add item" at bounding box center [719, 380] width 907 height 38
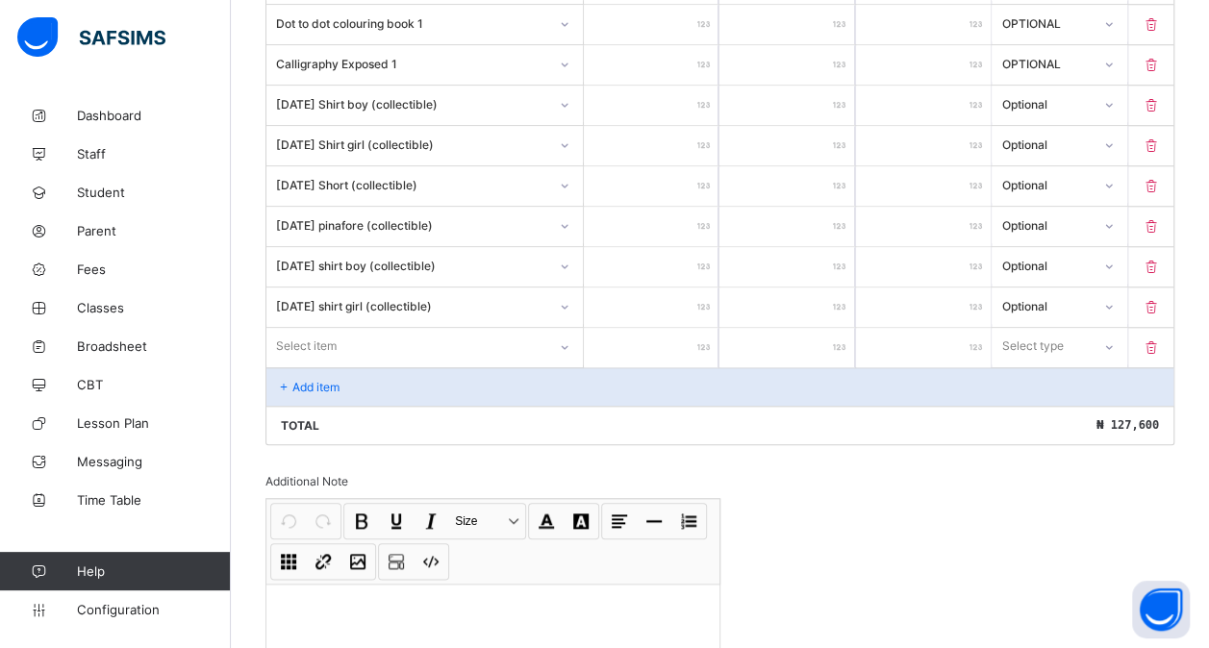
click at [337, 358] on div "Select item" at bounding box center [424, 346] width 316 height 37
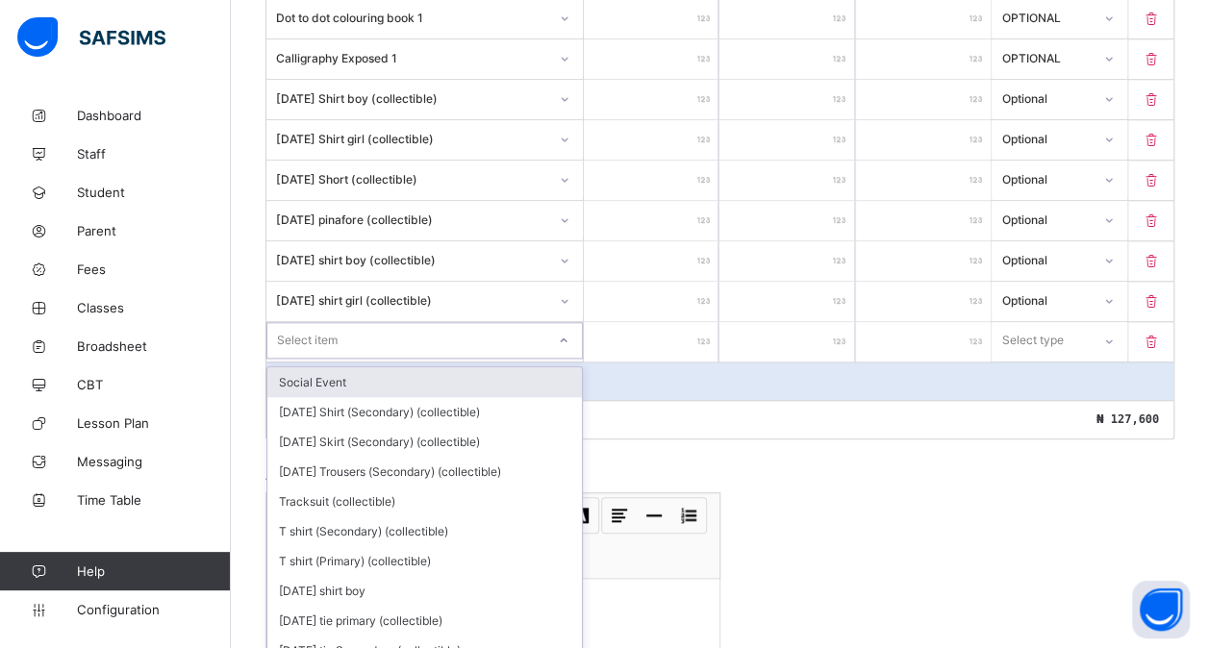
scroll to position [818, 0]
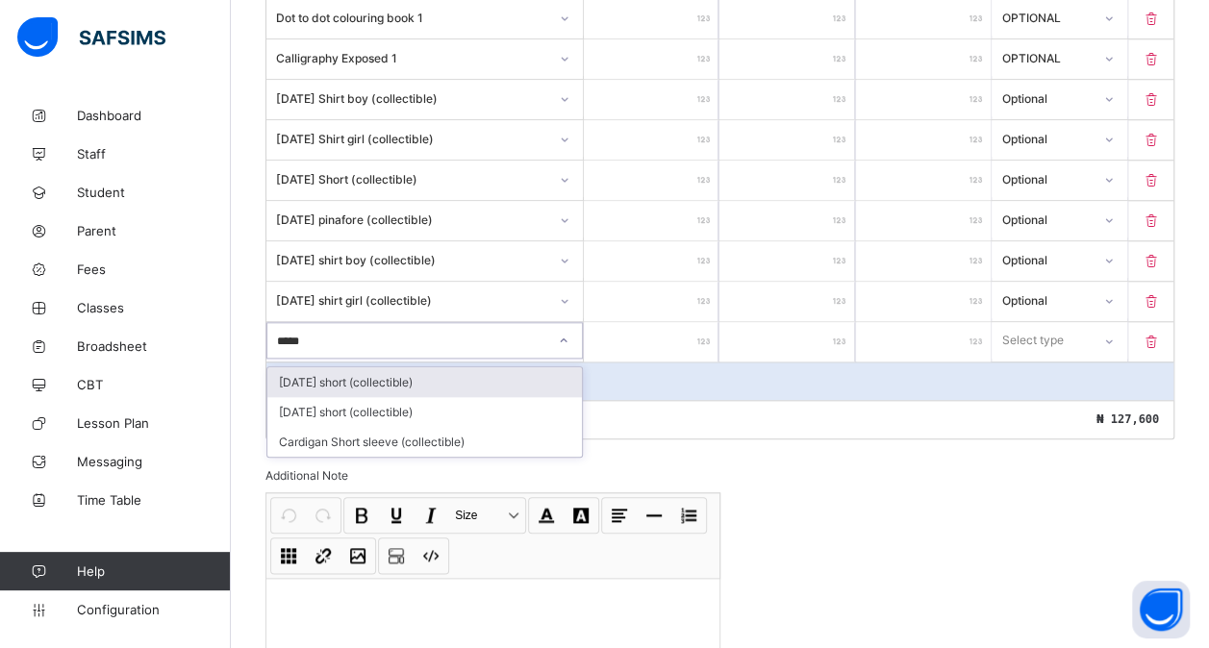
click at [404, 367] on div "[DATE] short (collectible)" at bounding box center [424, 382] width 315 height 30
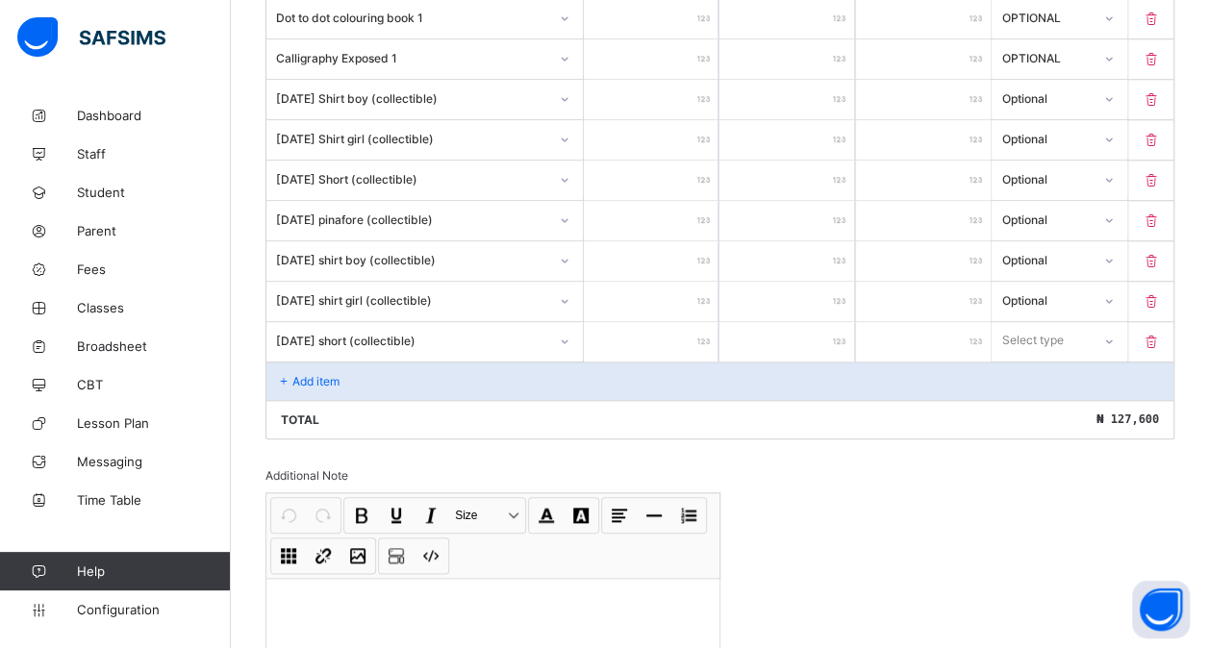
click at [650, 333] on input "number" at bounding box center [651, 341] width 135 height 39
click at [1080, 327] on div "Select type" at bounding box center [1041, 340] width 96 height 27
click at [1053, 401] on div "Optional" at bounding box center [1059, 412] width 133 height 30
click at [348, 367] on div "Add item" at bounding box center [719, 381] width 907 height 38
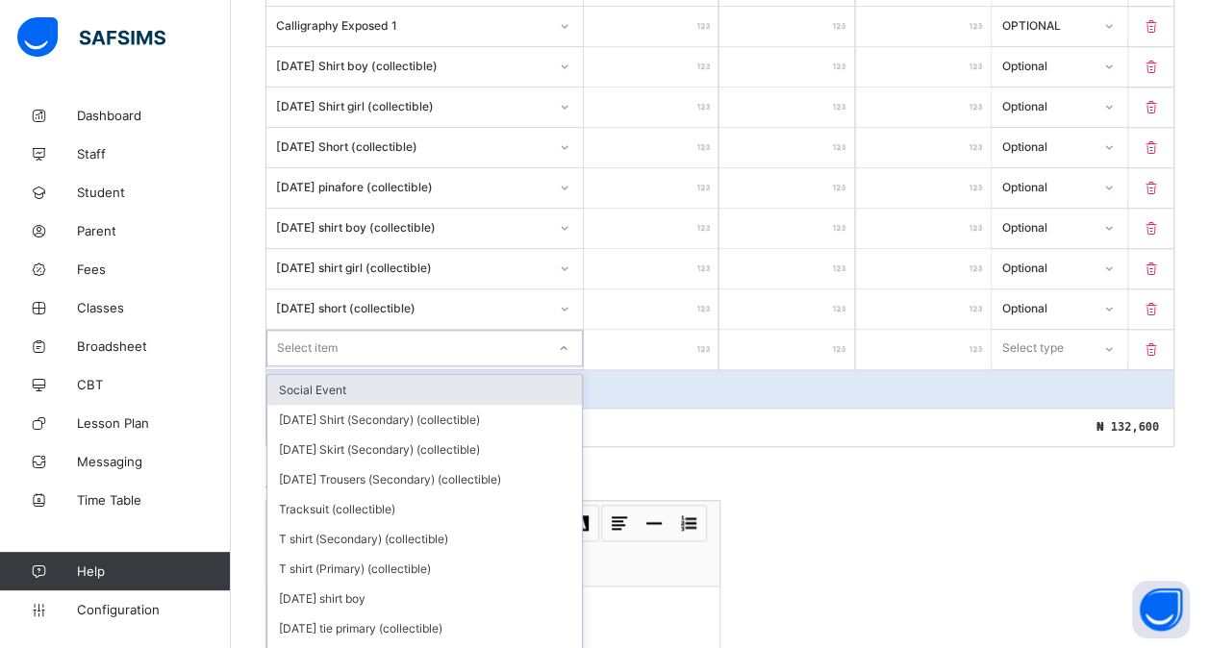
click at [331, 360] on div "option Social Event focused, 1 of 198. 198 results available. Use Up and Down t…" at bounding box center [424, 348] width 316 height 37
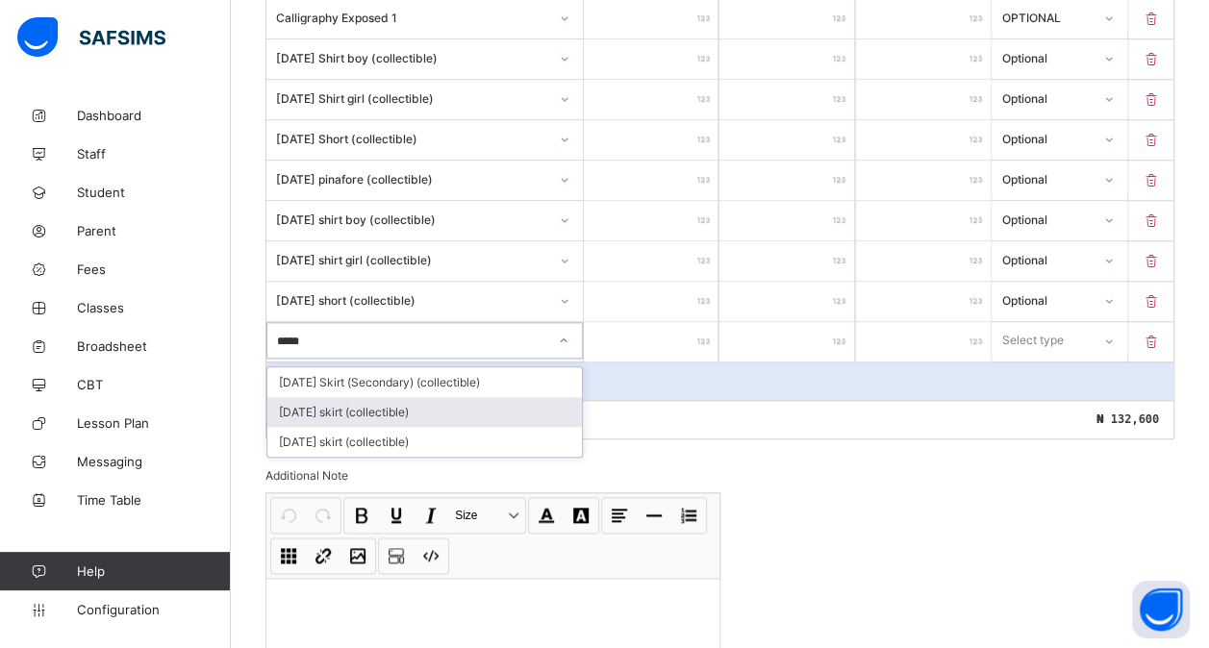
click at [377, 397] on div "[DATE] skirt (collectible)" at bounding box center [424, 412] width 315 height 30
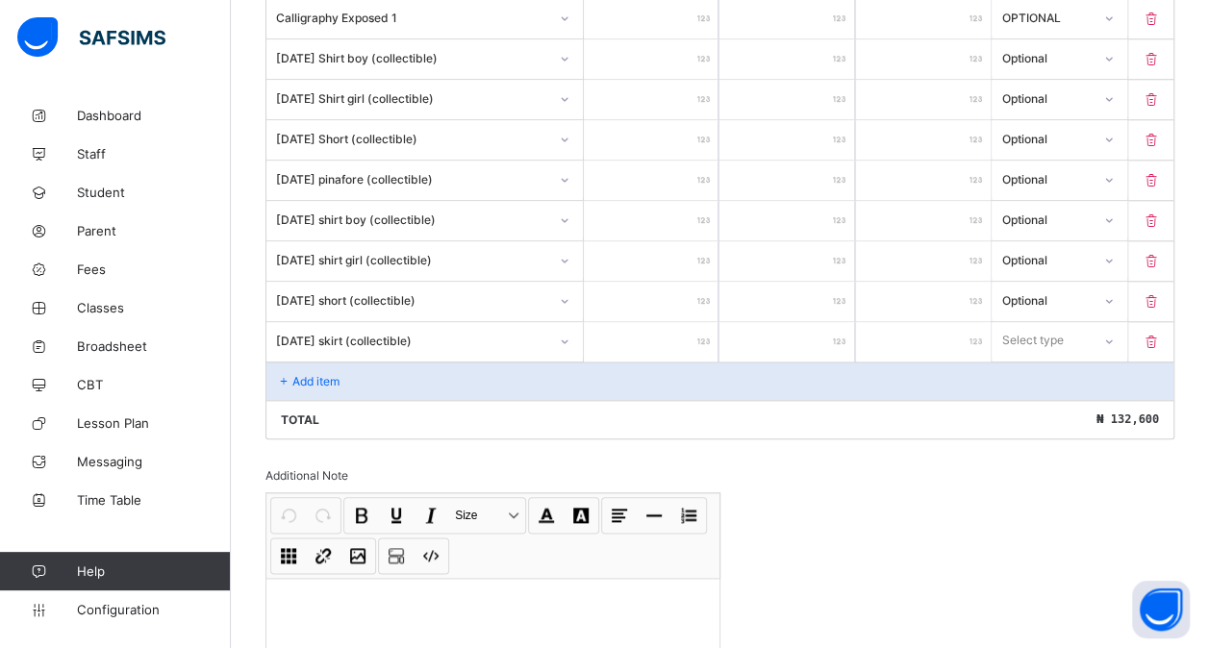
click at [666, 325] on input "number" at bounding box center [651, 341] width 135 height 39
click at [1049, 322] on div "Select type" at bounding box center [1033, 340] width 62 height 37
click at [1024, 397] on div "Optional" at bounding box center [1059, 412] width 133 height 30
click at [625, 380] on div "Add item" at bounding box center [719, 381] width 907 height 38
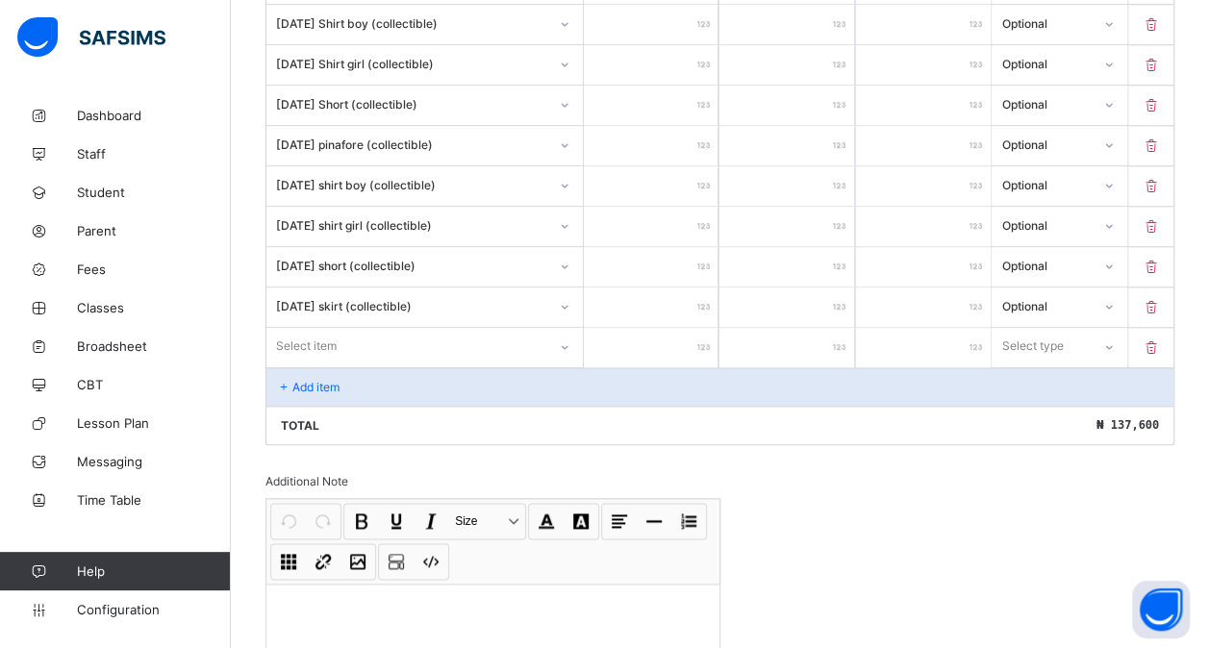
click at [420, 365] on div "Select item" at bounding box center [424, 346] width 316 height 37
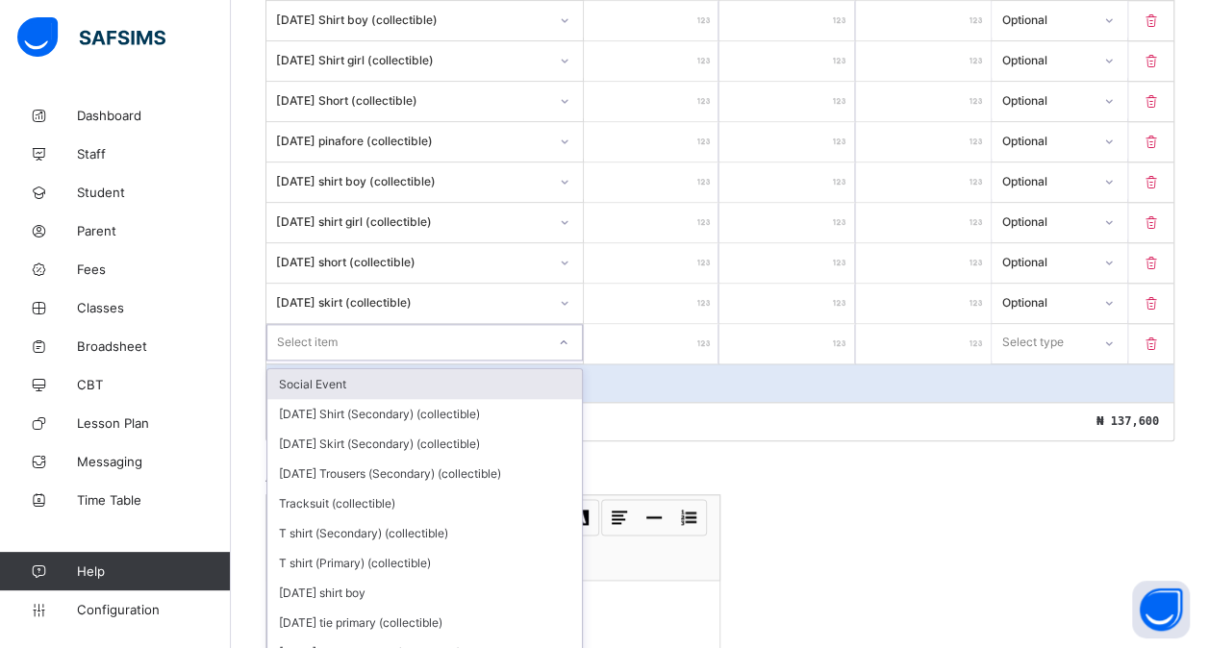
scroll to position [897, 0]
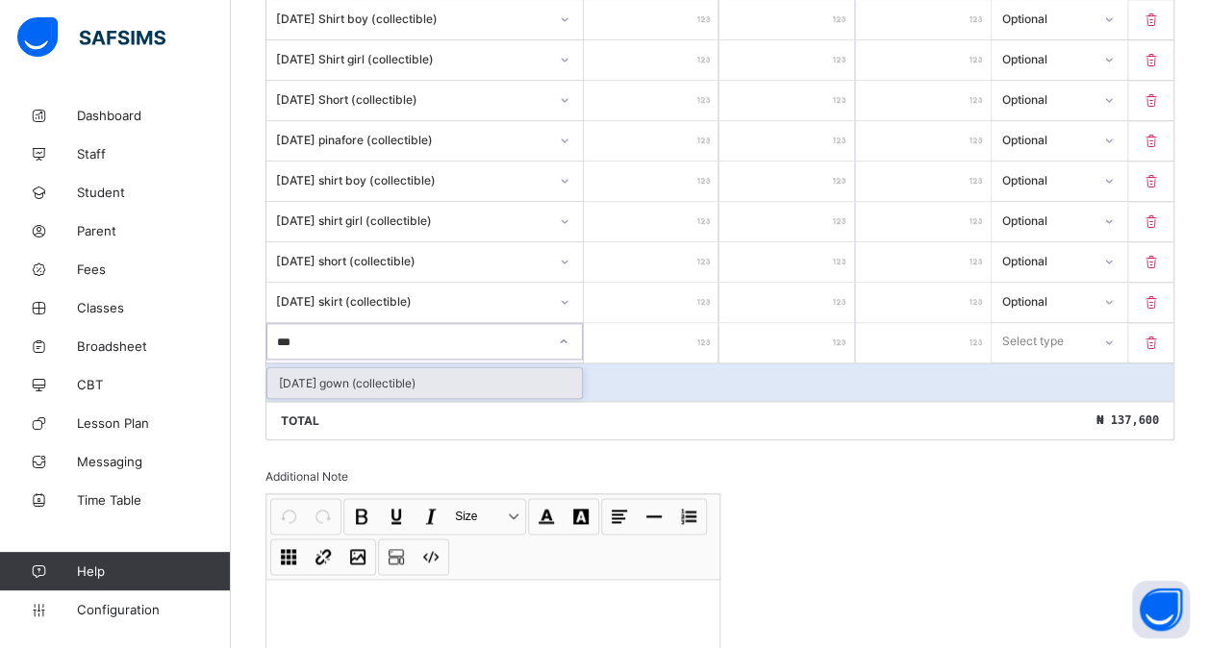
click at [531, 371] on div "[DATE] gown (collectible)" at bounding box center [424, 383] width 315 height 30
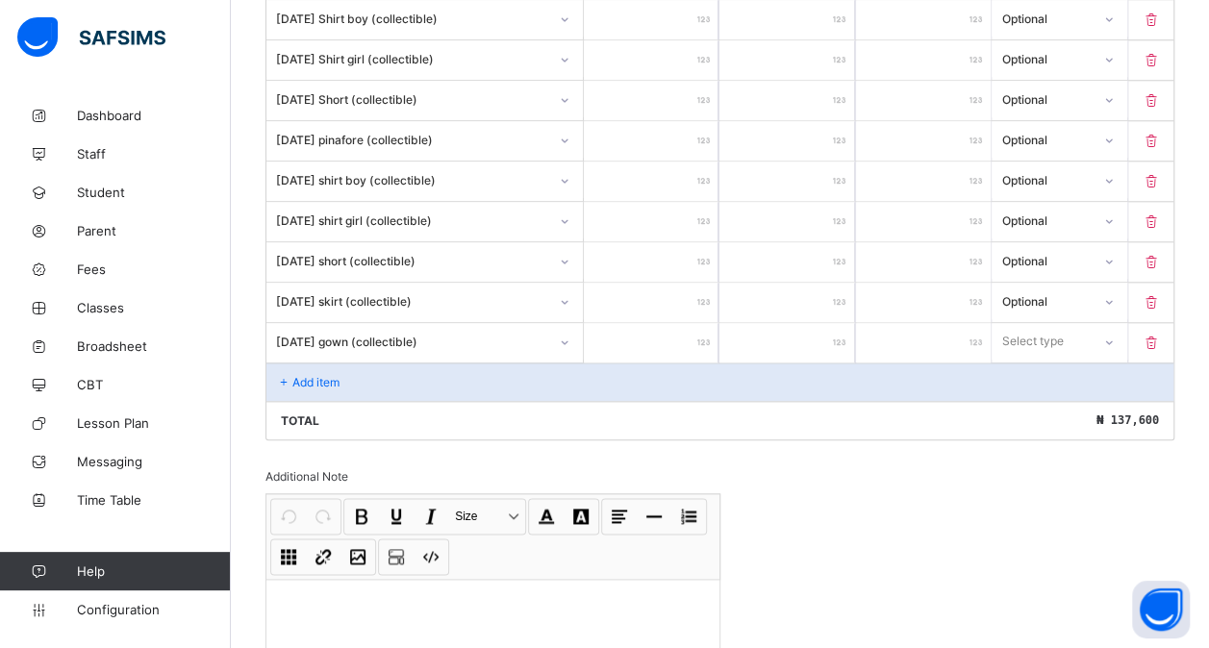
click at [665, 323] on input "number" at bounding box center [651, 342] width 135 height 39
click at [1043, 340] on div "Select type" at bounding box center [1059, 341] width 135 height 37
click at [1025, 408] on div "Optional" at bounding box center [1059, 413] width 133 height 30
click at [412, 366] on div "Add item" at bounding box center [719, 382] width 907 height 38
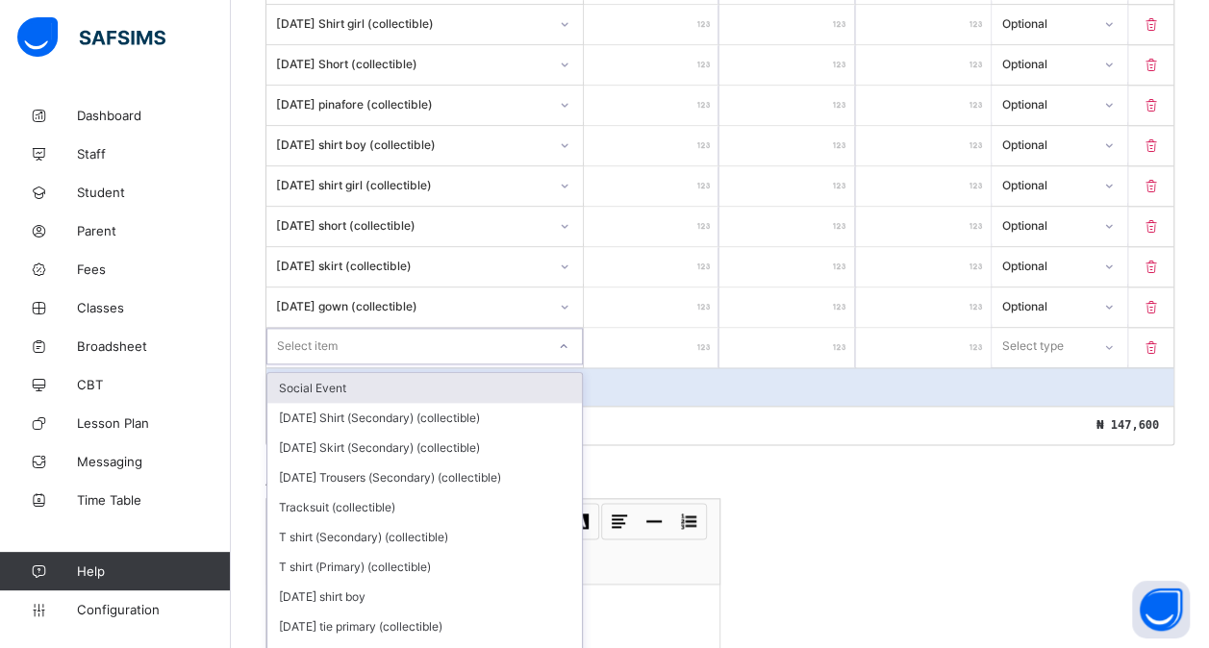
click at [366, 356] on div "option Social Event focused, 1 of 196. 196 results available. Use Up and Down t…" at bounding box center [424, 346] width 316 height 37
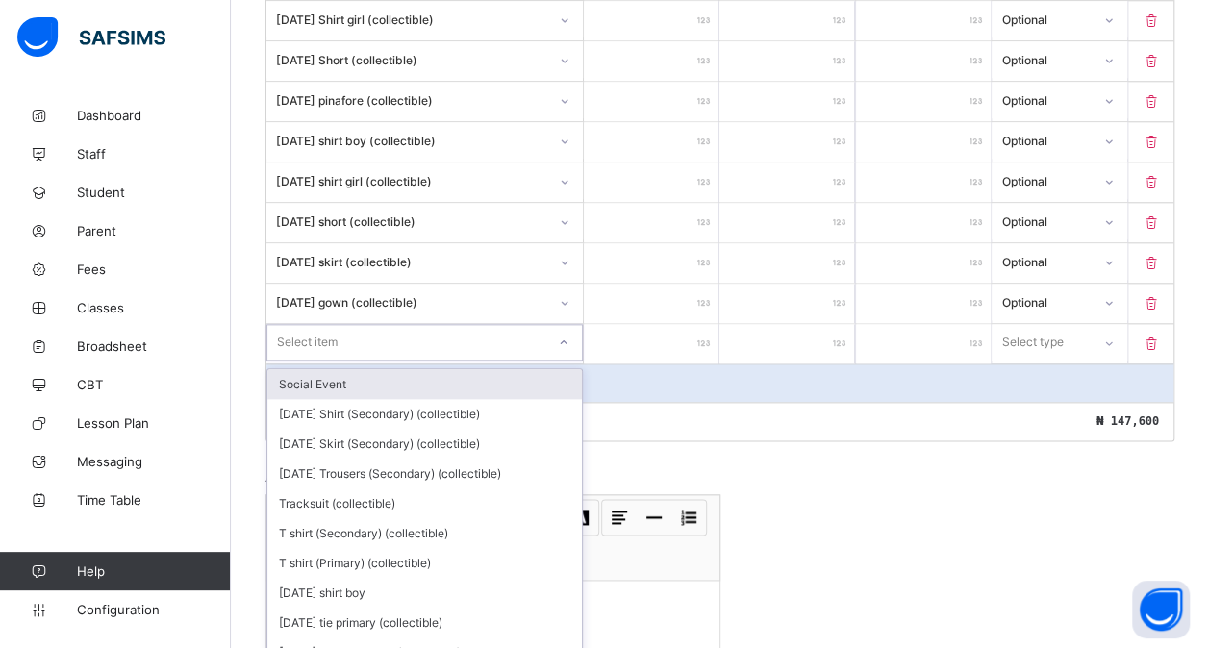
scroll to position [937, 0]
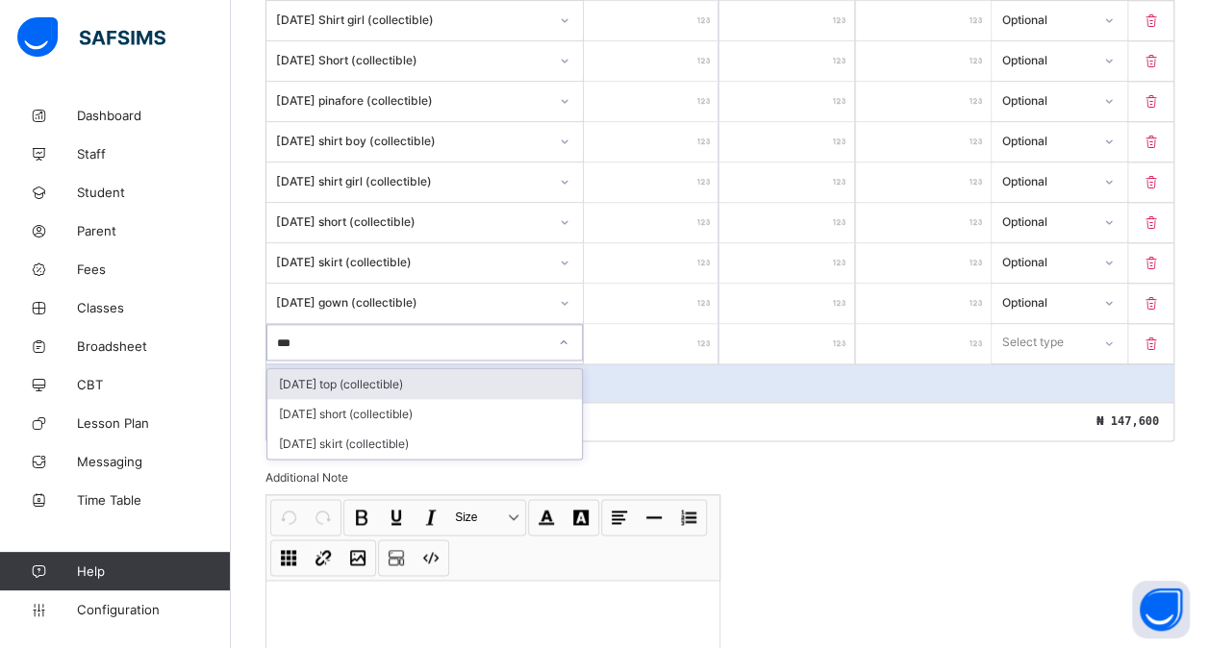
click at [382, 369] on div "[DATE] top (collectible)" at bounding box center [424, 384] width 315 height 30
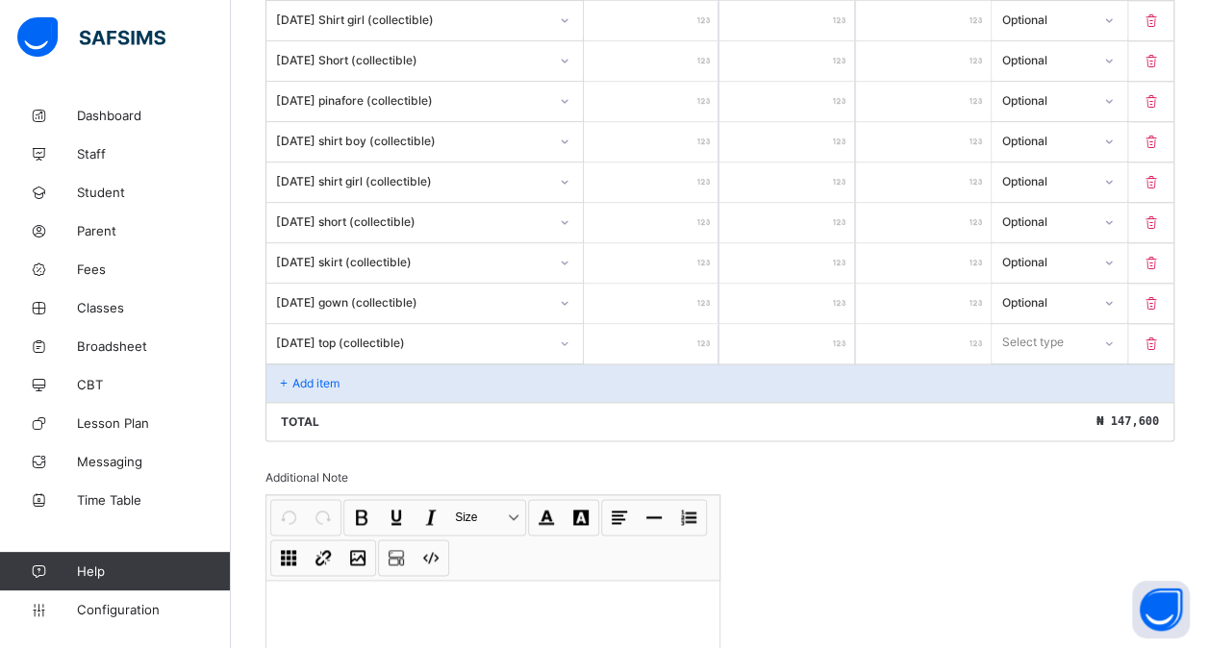
click at [642, 331] on input "number" at bounding box center [651, 343] width 135 height 39
click at [1012, 330] on div "Select type" at bounding box center [1041, 342] width 96 height 27
click at [1018, 399] on div "Optional" at bounding box center [1059, 414] width 133 height 30
click at [319, 376] on p "Add item" at bounding box center [315, 383] width 47 height 14
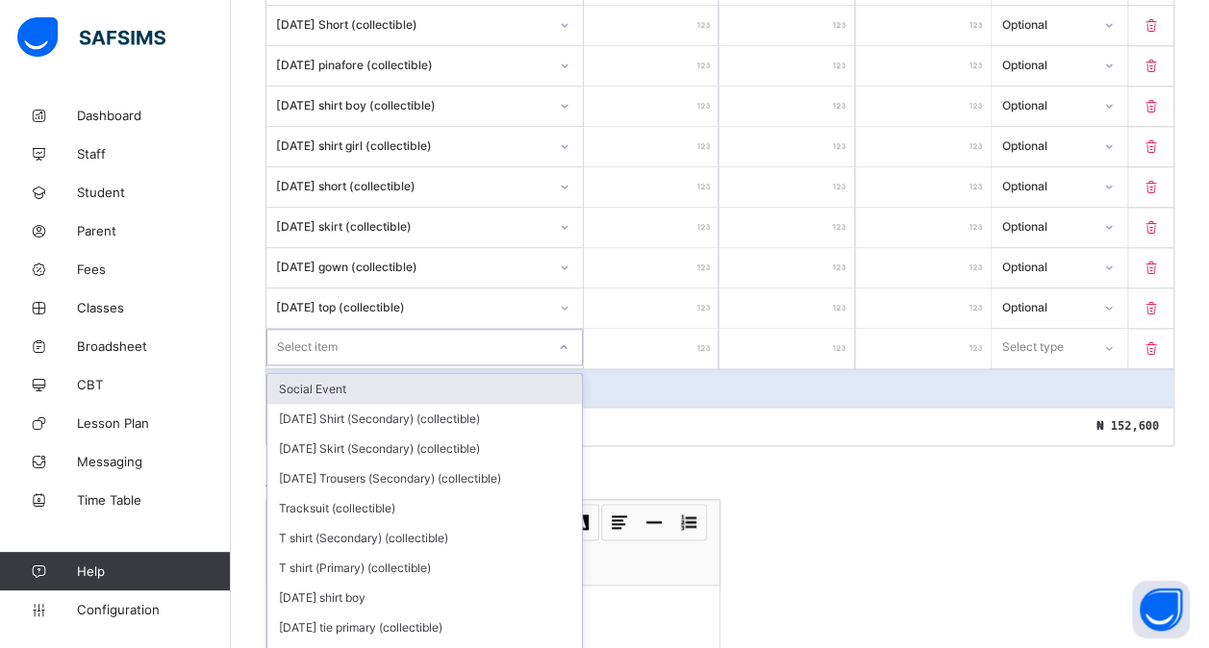
click at [343, 360] on div "option Social Event focused, 1 of 195. 195 results available. Use Up and Down t…" at bounding box center [424, 347] width 316 height 37
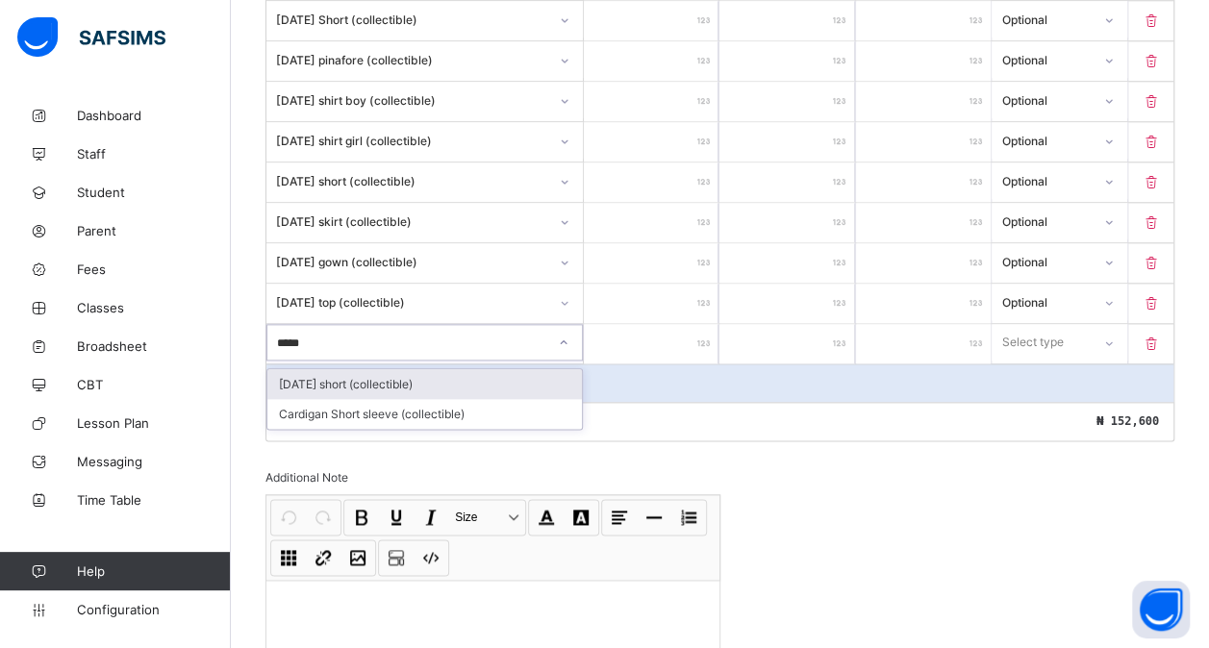
click at [498, 369] on div "[DATE] short (collectible)" at bounding box center [424, 384] width 315 height 30
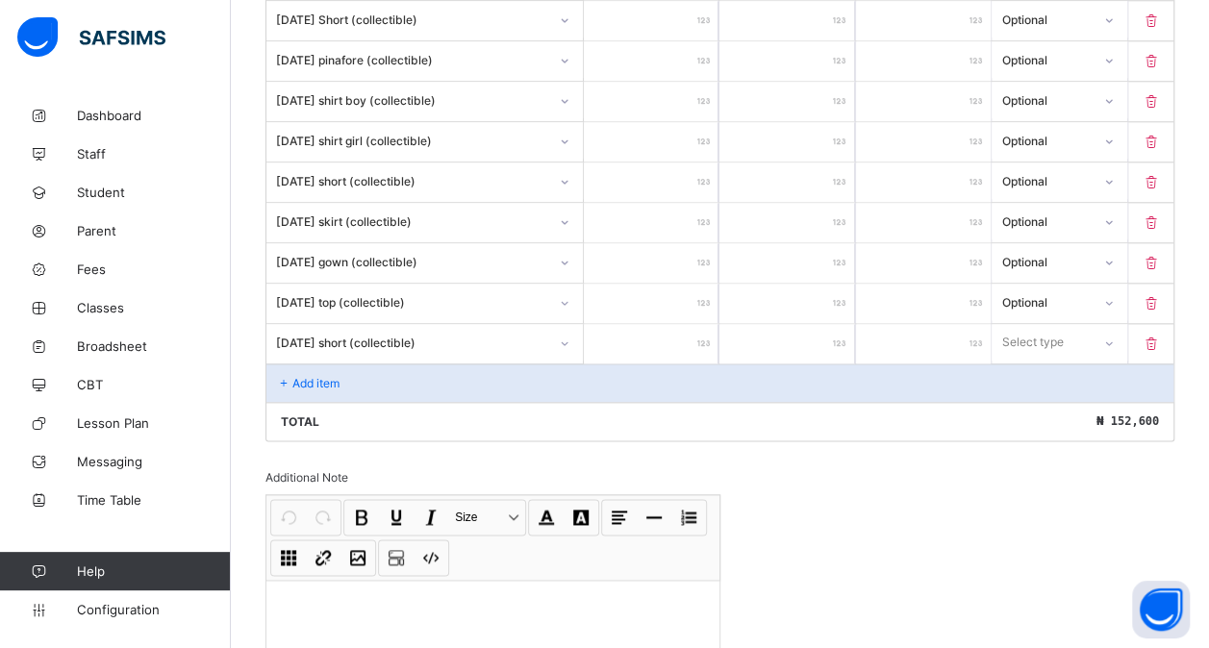
click at [652, 324] on input "number" at bounding box center [651, 343] width 135 height 39
click at [1110, 327] on div at bounding box center [1108, 342] width 33 height 31
click at [1042, 404] on div "Optional" at bounding box center [1059, 414] width 133 height 30
click at [404, 364] on div "Add item" at bounding box center [719, 383] width 907 height 38
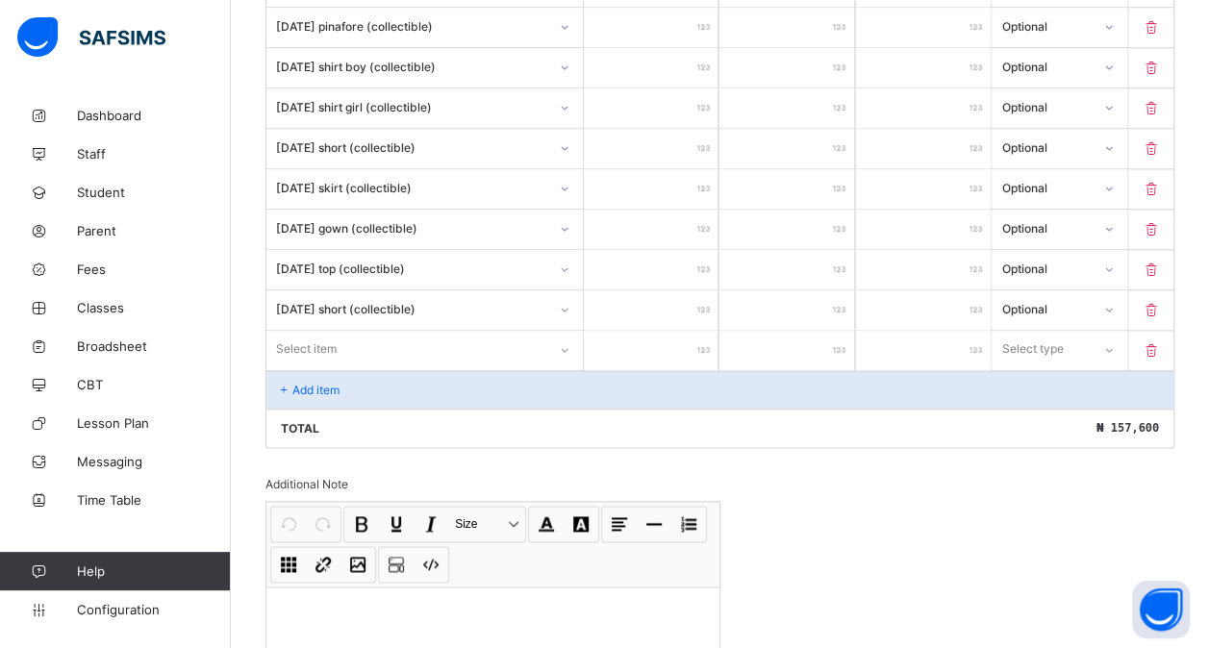
click at [355, 358] on div "Select item" at bounding box center [424, 349] width 316 height 37
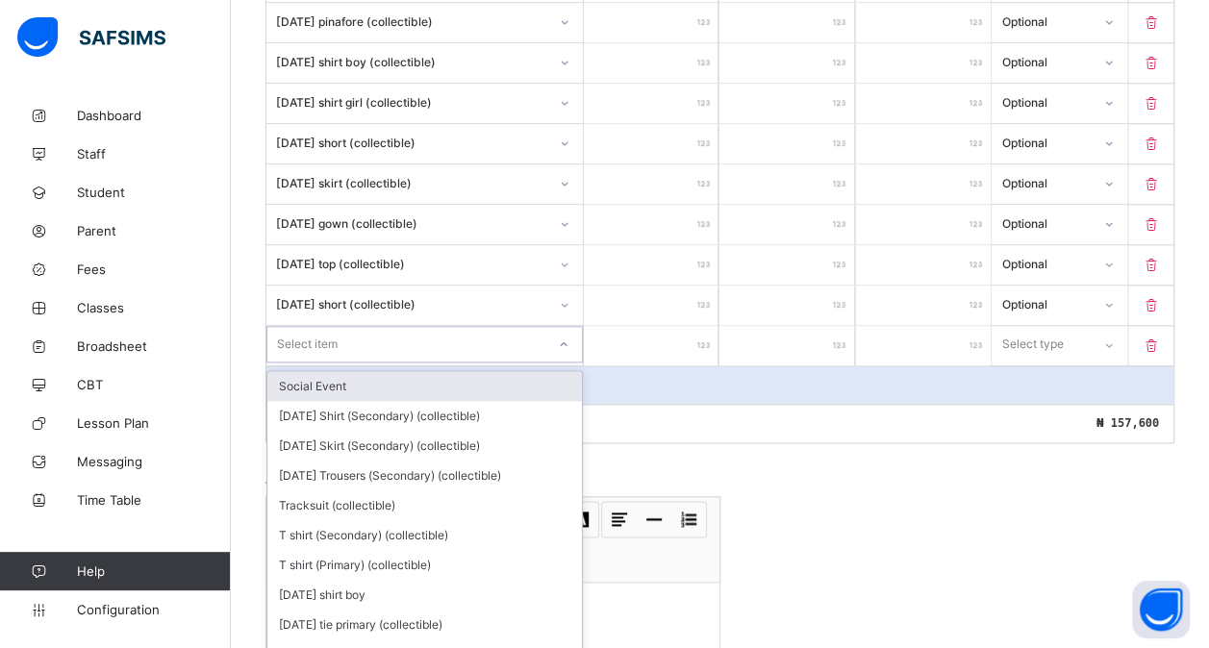
scroll to position [1017, 0]
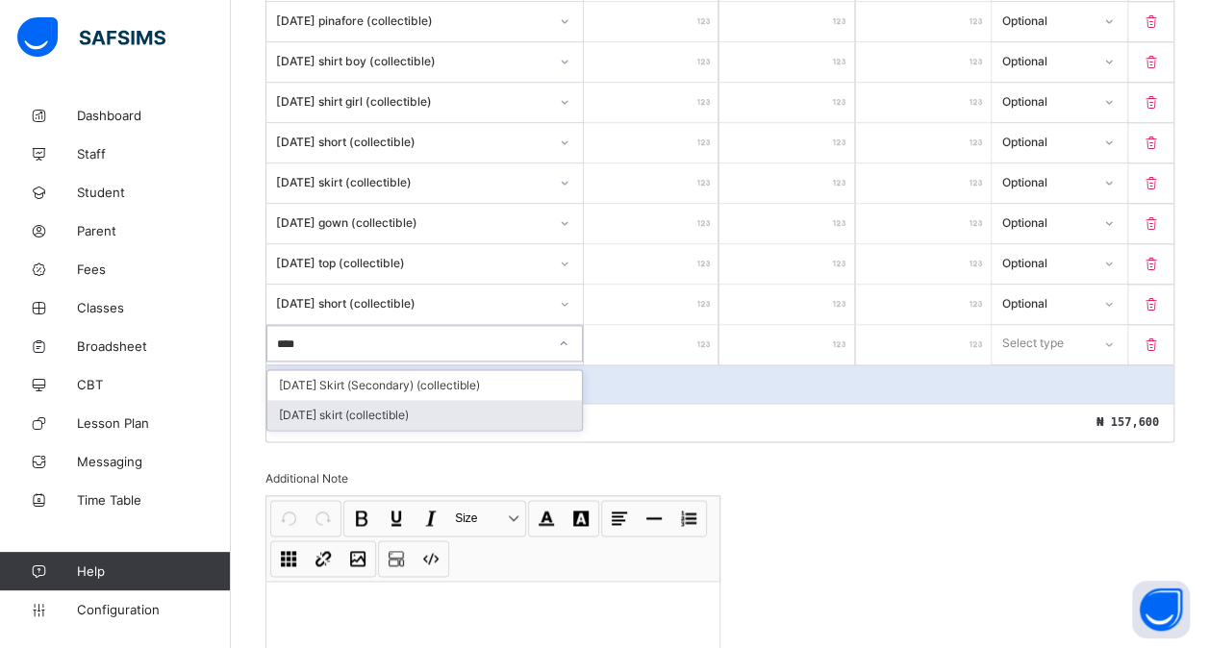
click at [369, 400] on div "[DATE] skirt (collectible)" at bounding box center [424, 415] width 315 height 30
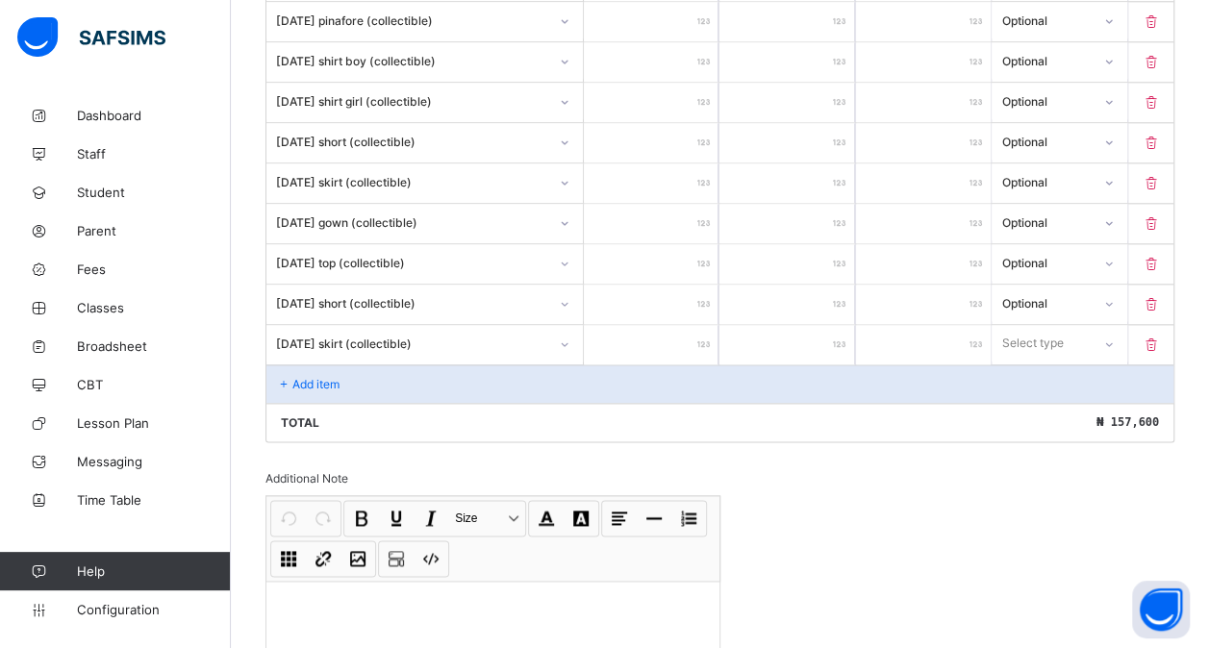
click at [665, 325] on input "number" at bounding box center [651, 344] width 135 height 39
click at [1033, 327] on div "Select type" at bounding box center [1033, 343] width 62 height 37
click at [1024, 400] on div "Optional" at bounding box center [1059, 415] width 133 height 30
click at [368, 369] on div "Add item" at bounding box center [719, 384] width 907 height 38
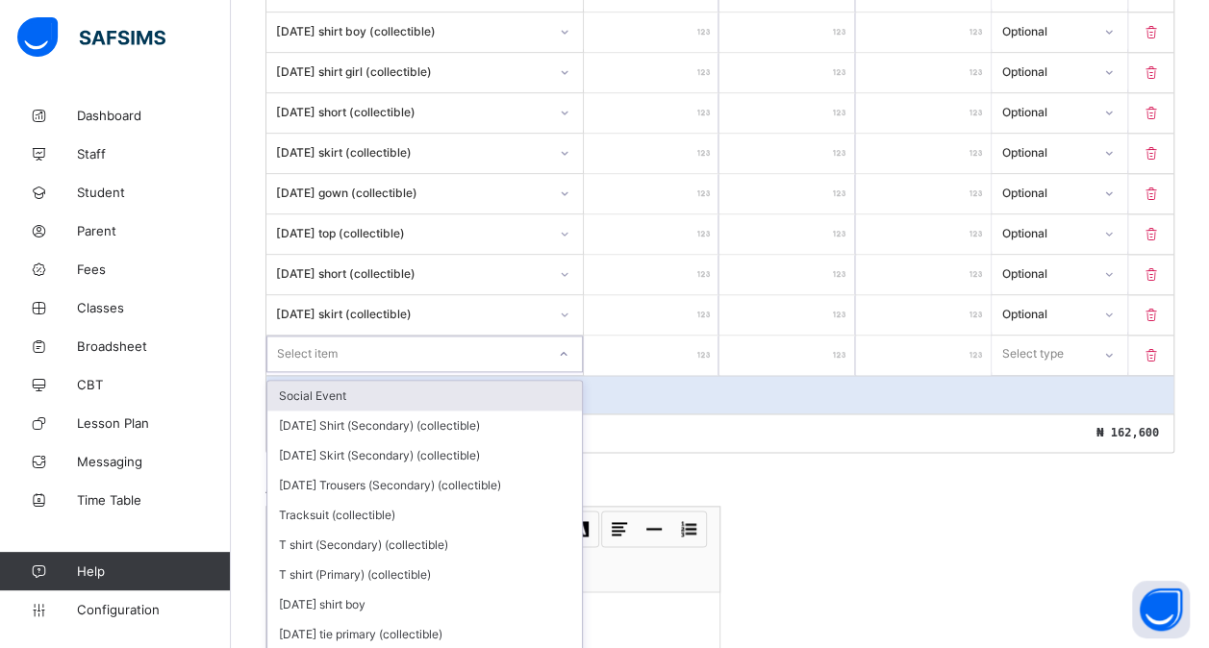
click at [315, 363] on div "option Social Event focused, 1 of 193. 193 results available. Use Up and Down t…" at bounding box center [424, 354] width 316 height 37
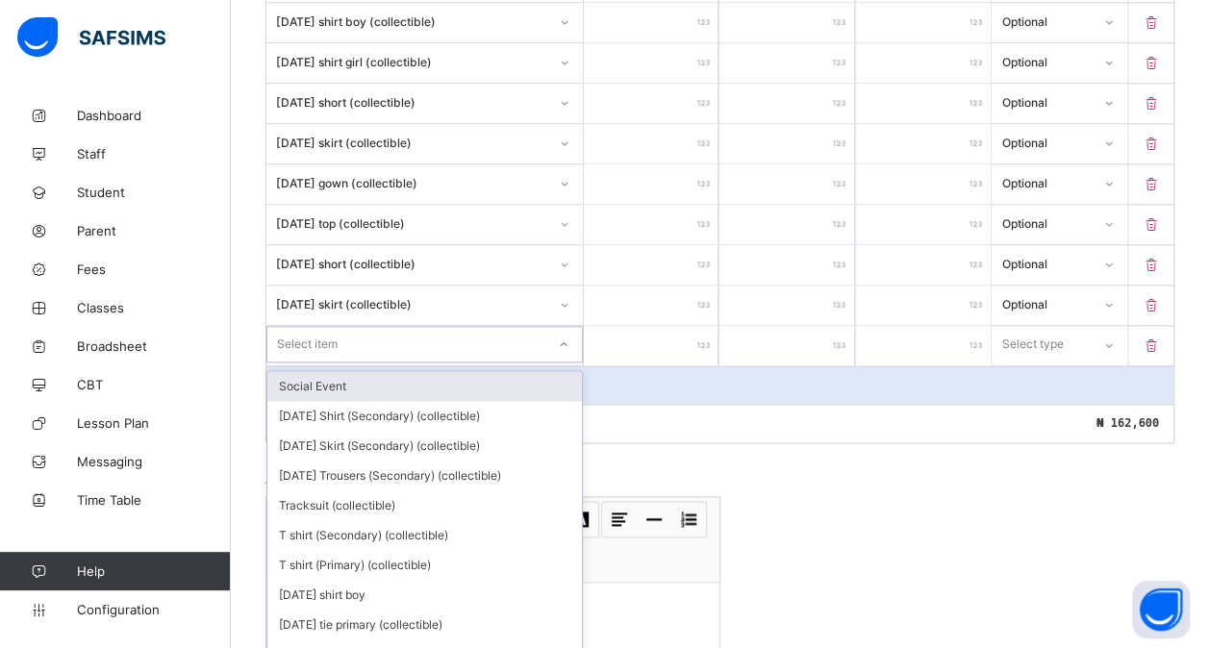
scroll to position [1056, 0]
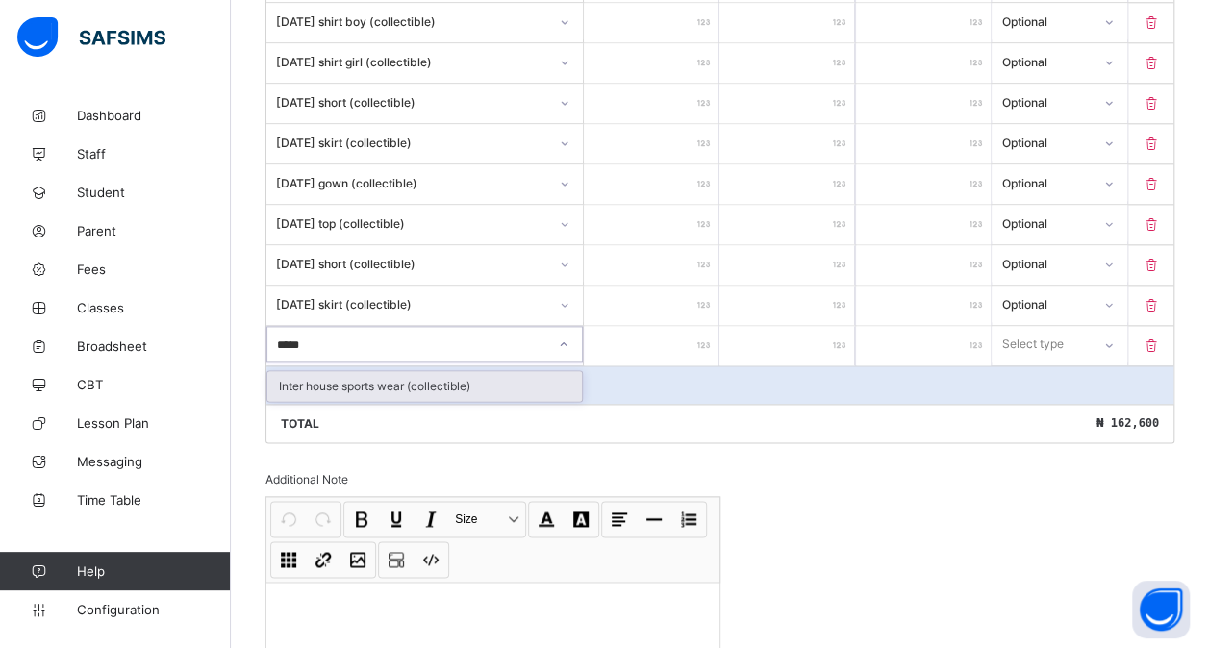
click at [481, 371] on div "Inter house sports wear (collectible)" at bounding box center [424, 386] width 315 height 30
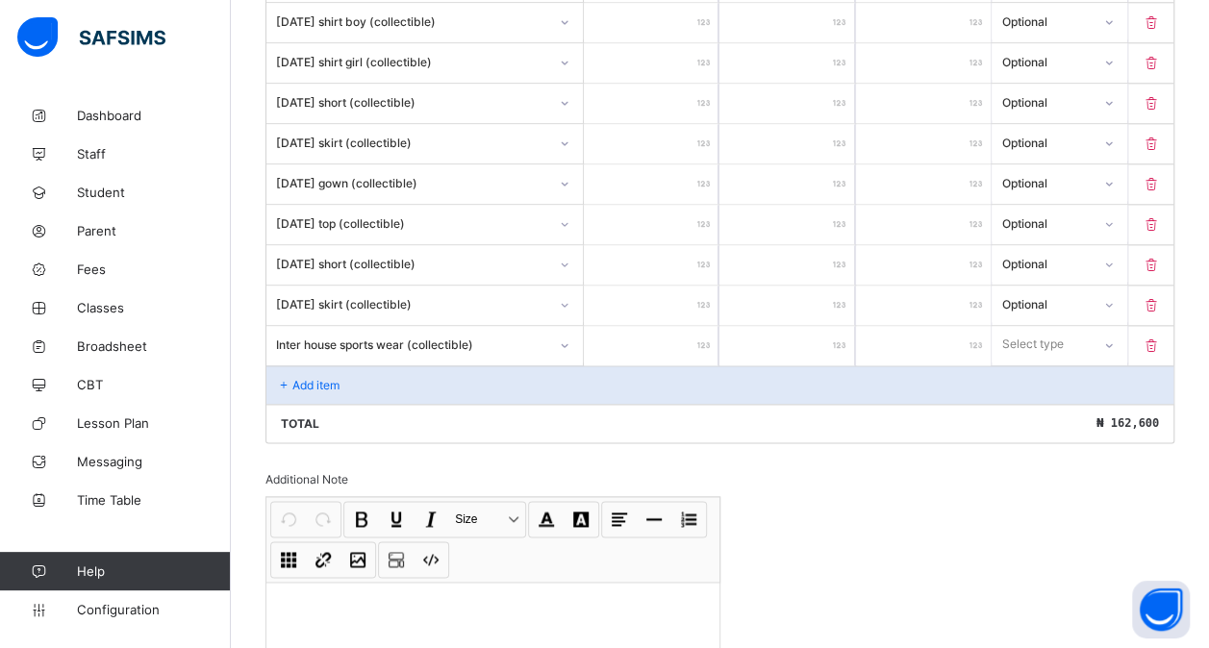
click at [646, 328] on input "number" at bounding box center [651, 345] width 135 height 39
drag, startPoint x: 1057, startPoint y: 323, endPoint x: 1037, endPoint y: 394, distance: 74.0
click at [1037, 363] on div "option Compulsory focused, 1 of 2. 2 results available. Use Up and Down to choo…" at bounding box center [1059, 344] width 135 height 37
click at [1037, 401] on div "Optional" at bounding box center [1059, 416] width 133 height 30
click at [393, 365] on div "Add item" at bounding box center [719, 384] width 907 height 38
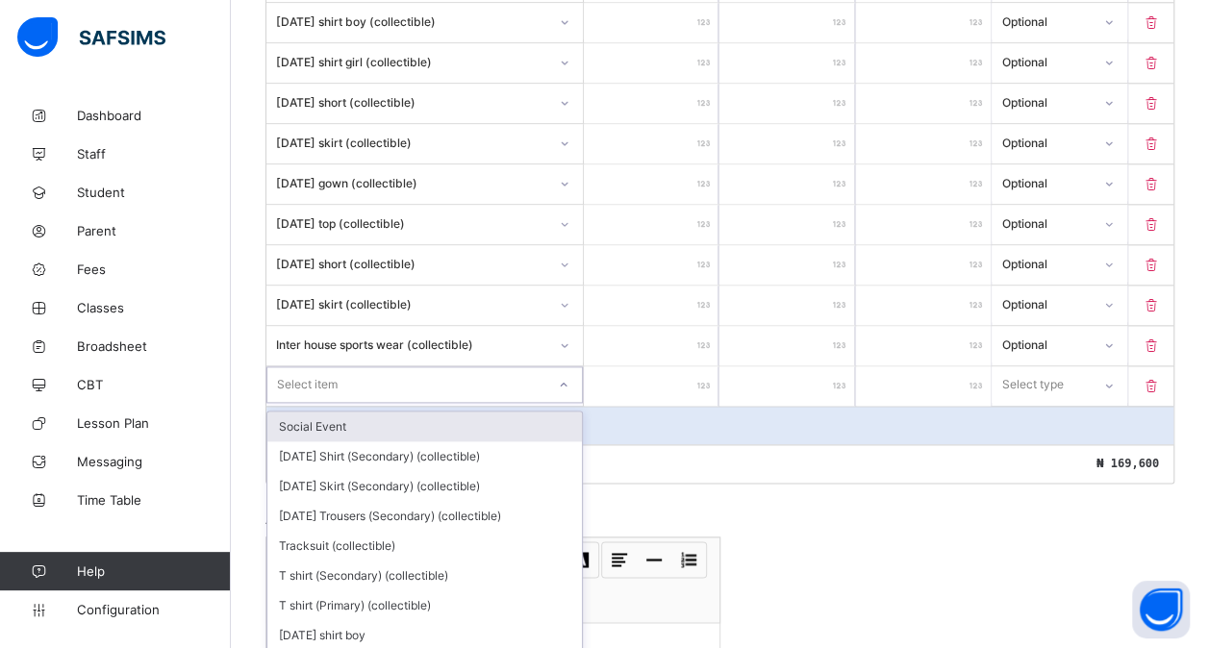
click at [340, 366] on div "option Social Event focused, 1 of 192. 192 results available. Use Up and Down t…" at bounding box center [424, 384] width 316 height 37
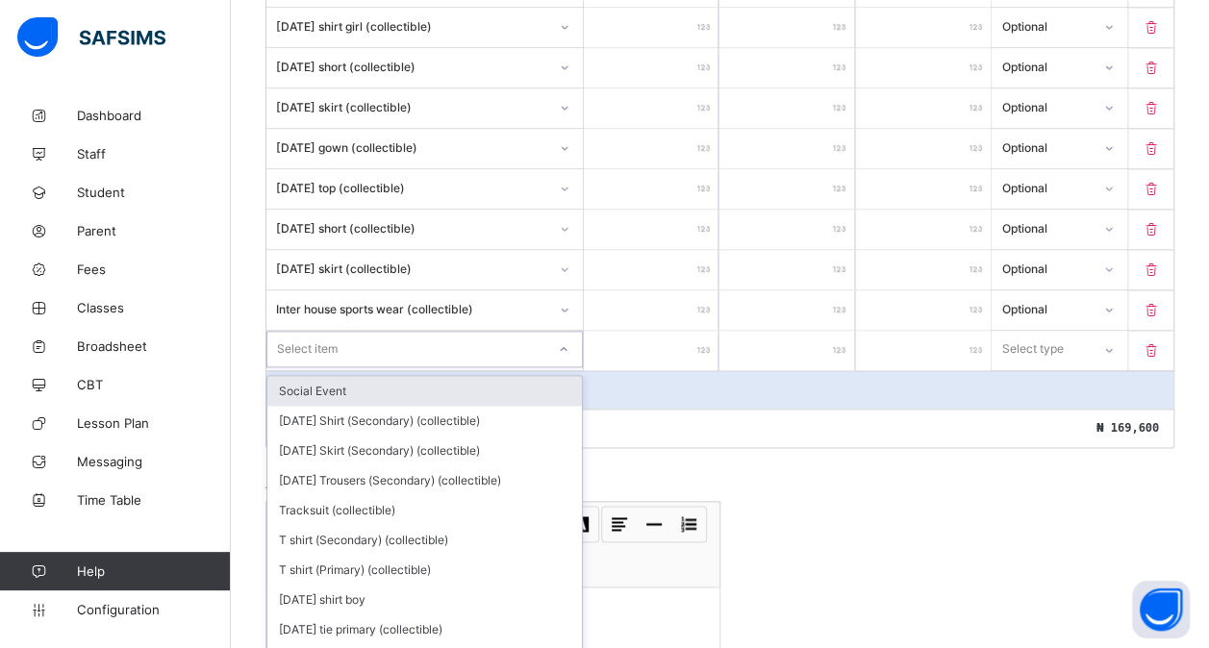
scroll to position [1096, 0]
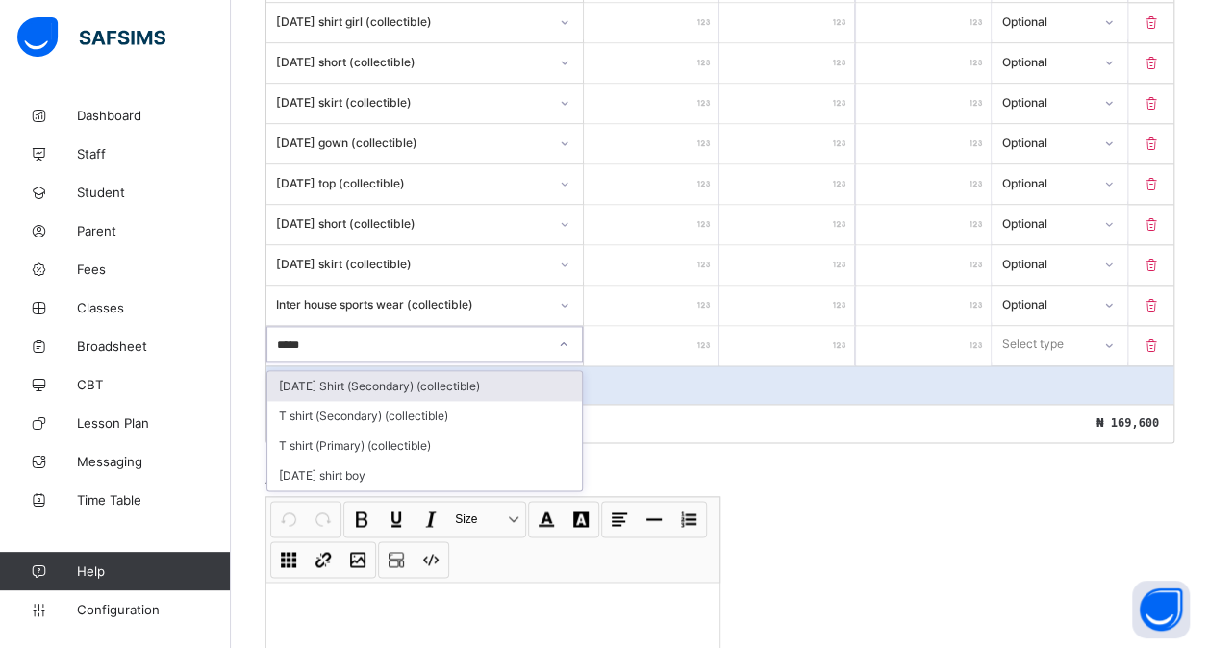
drag, startPoint x: 340, startPoint y: 360, endPoint x: 346, endPoint y: 324, distance: 36.1
click at [346, 326] on div "option [DATE] Shirt (Secondary) (collectible) focused, 2 of 192. 4 results avai…" at bounding box center [424, 344] width 316 height 37
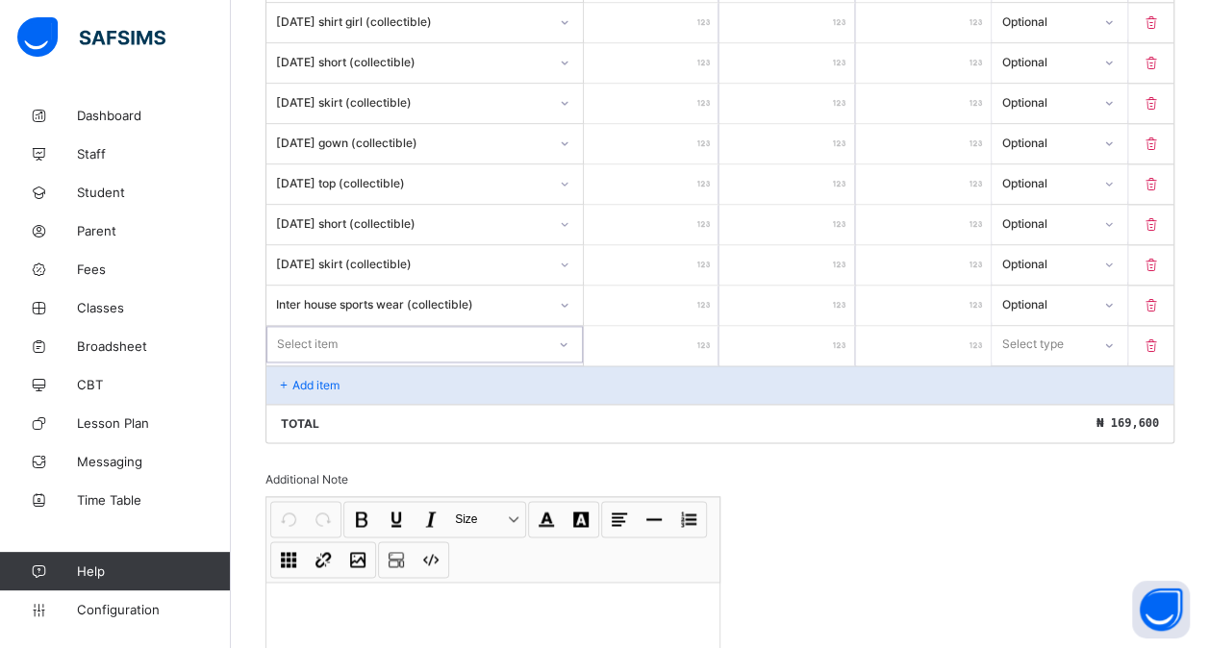
click at [346, 331] on div "Select item" at bounding box center [406, 344] width 278 height 27
click at [1161, 338] on icon at bounding box center [1151, 346] width 19 height 16
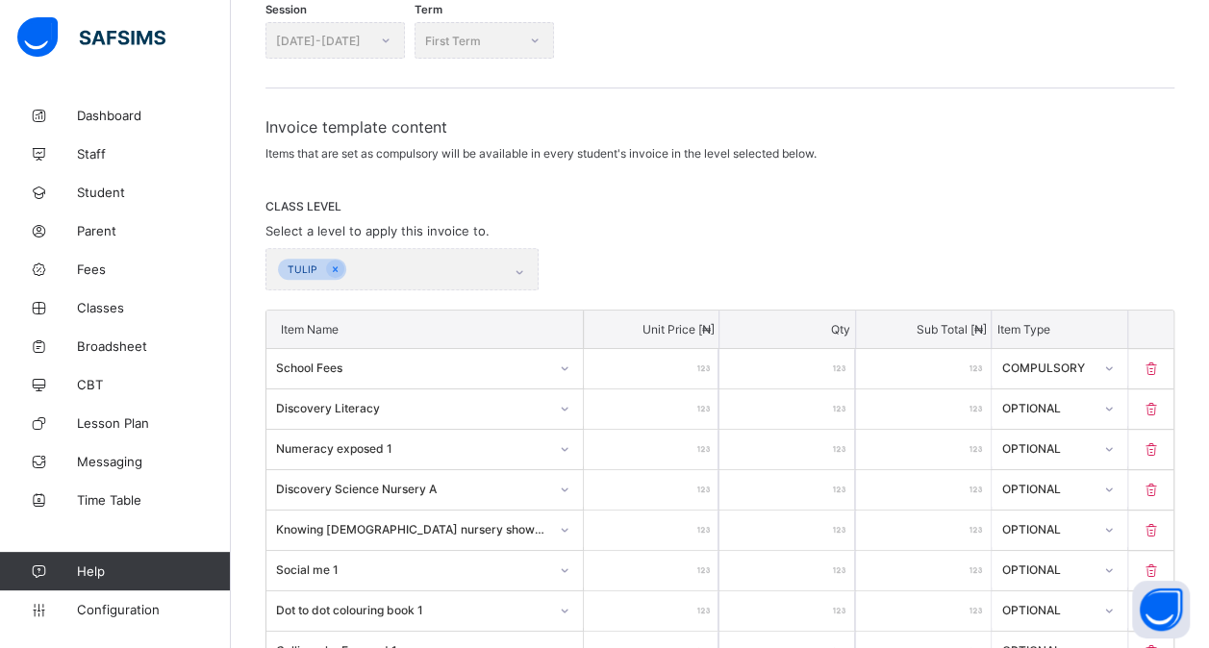
scroll to position [0, 0]
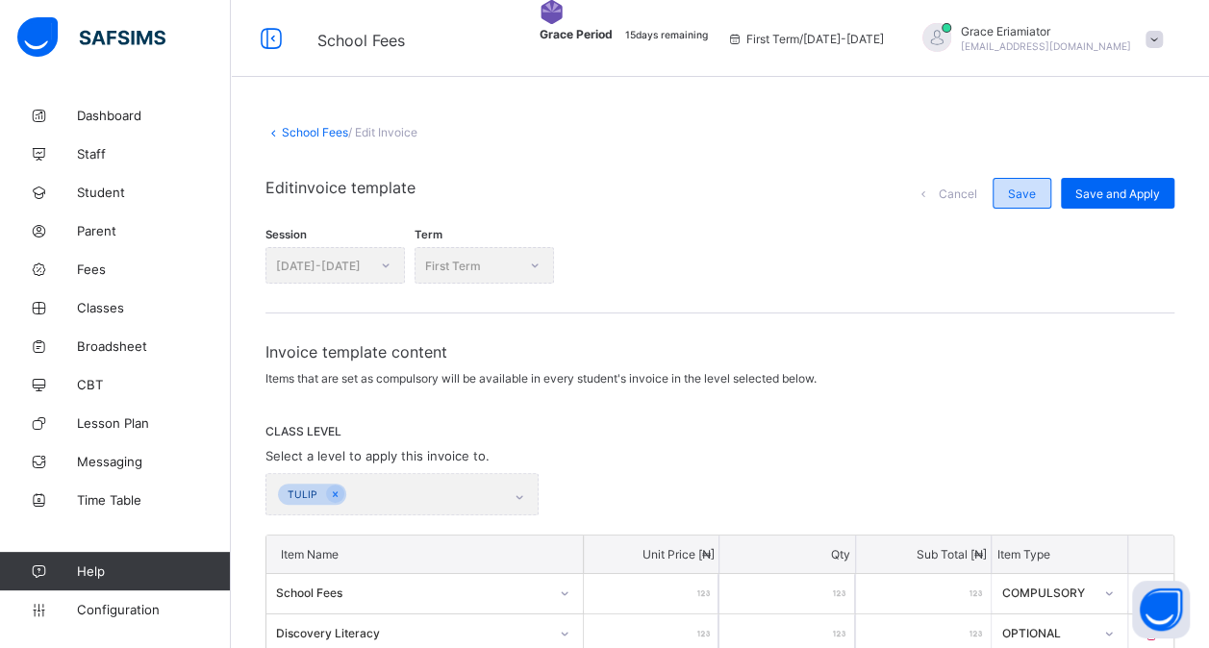
click at [1031, 193] on span "Save" at bounding box center [1022, 194] width 28 height 14
click at [1036, 194] on span "Save" at bounding box center [1022, 194] width 28 height 14
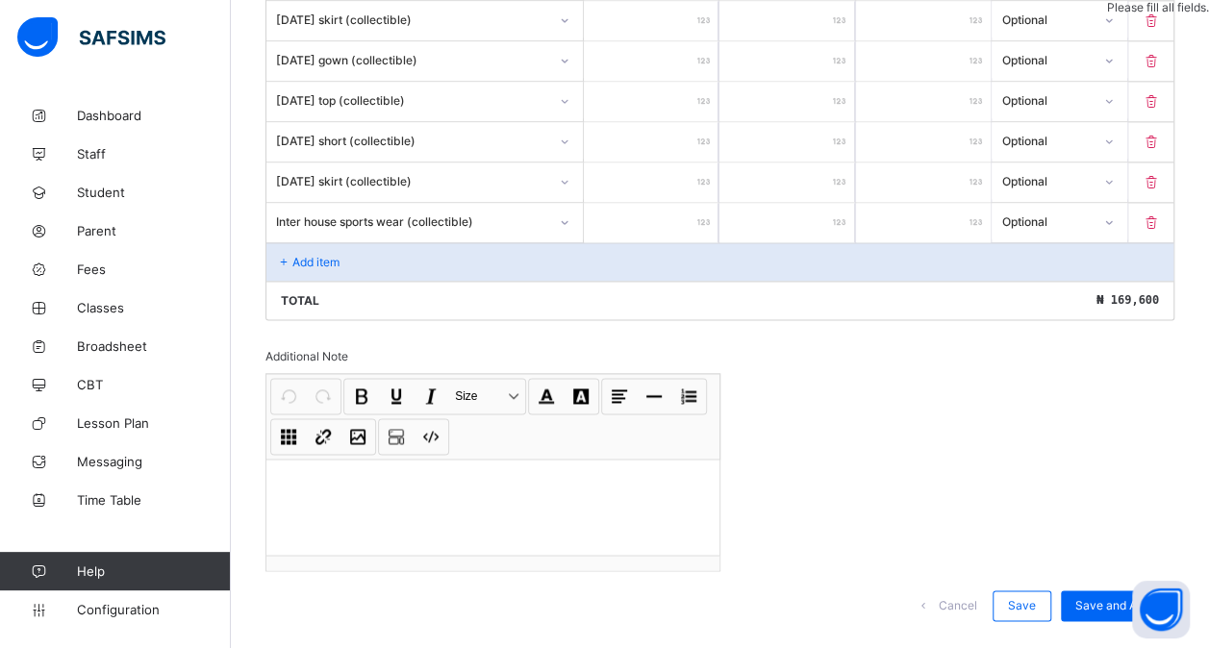
scroll to position [1194, 0]
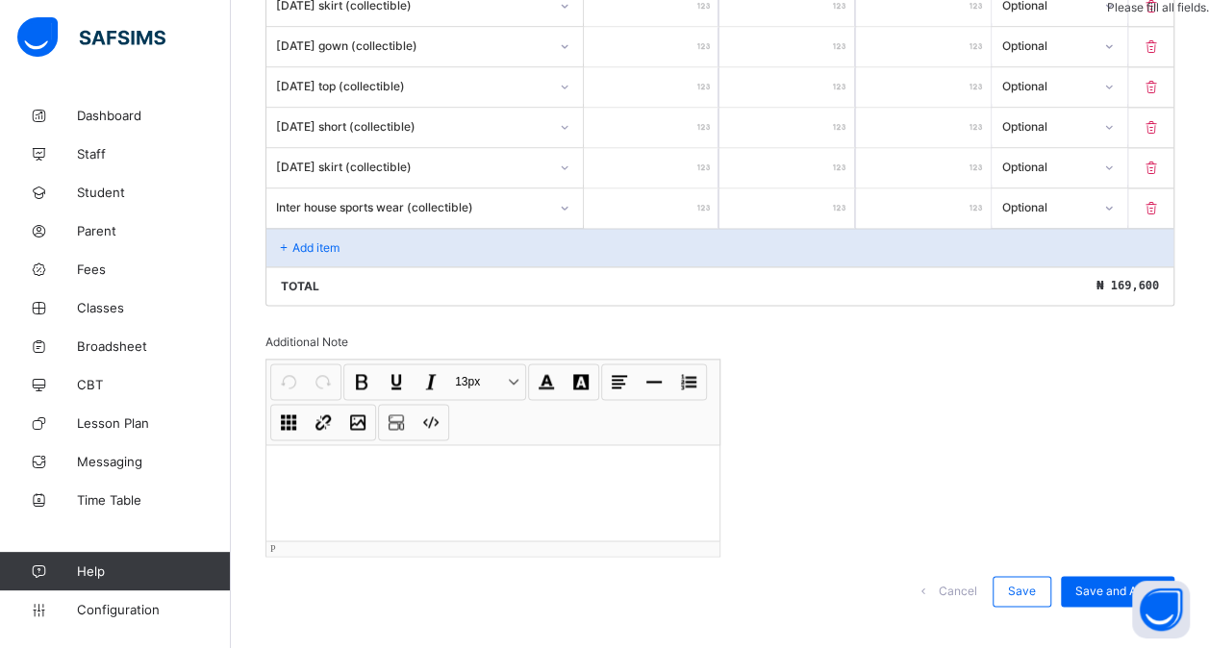
click at [417, 460] on p at bounding box center [493, 469] width 422 height 19
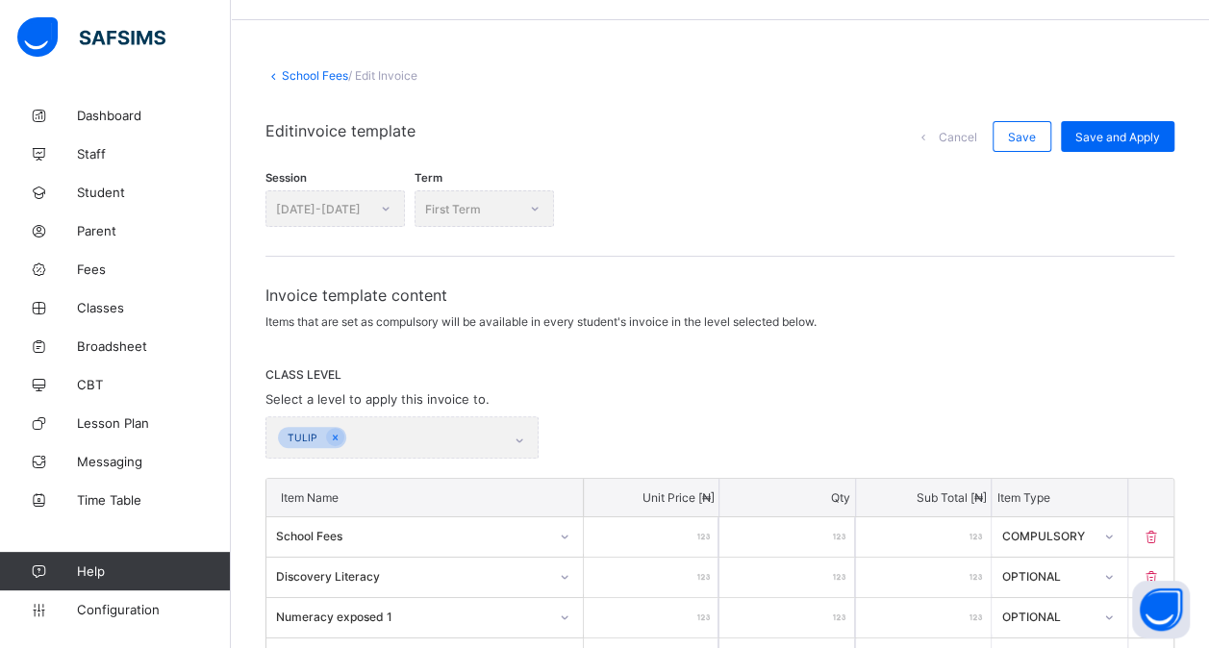
scroll to position [0, 0]
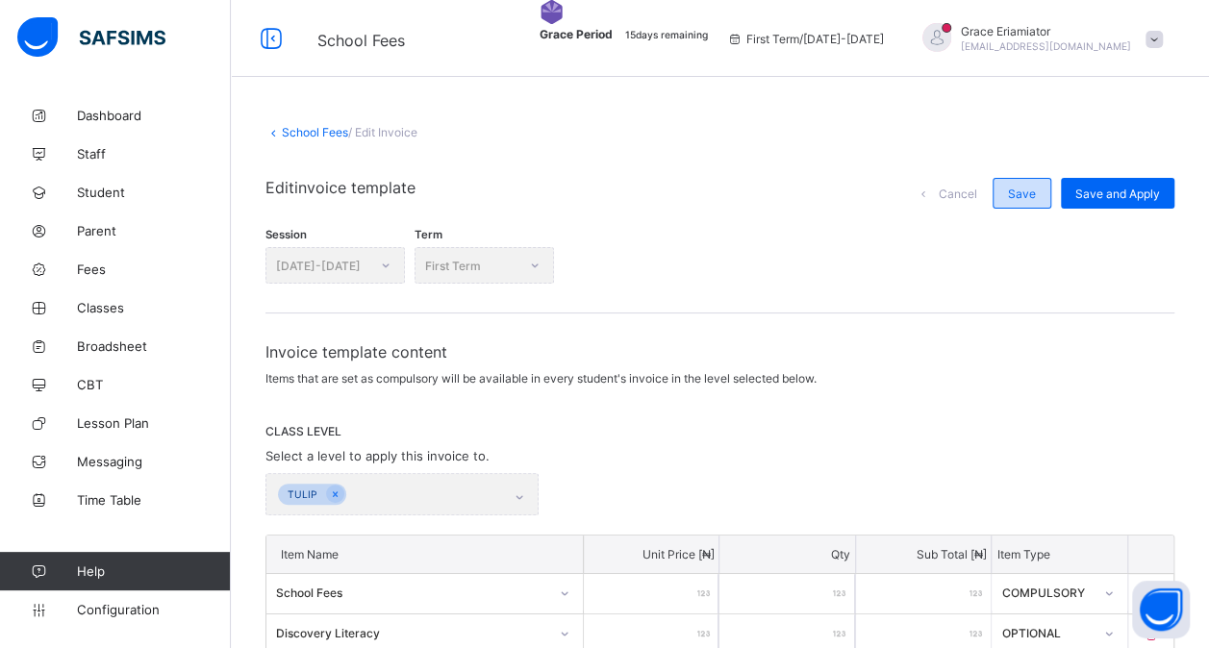
click at [1031, 198] on span "Save" at bounding box center [1022, 194] width 28 height 14
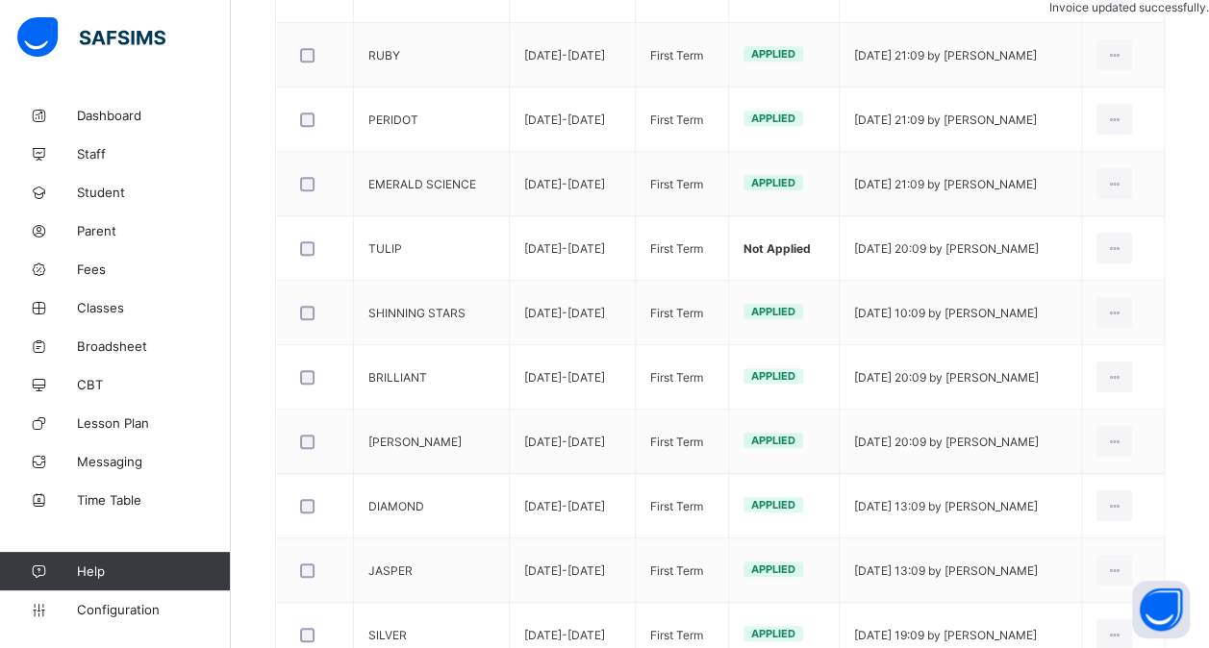
scroll to position [612, 0]
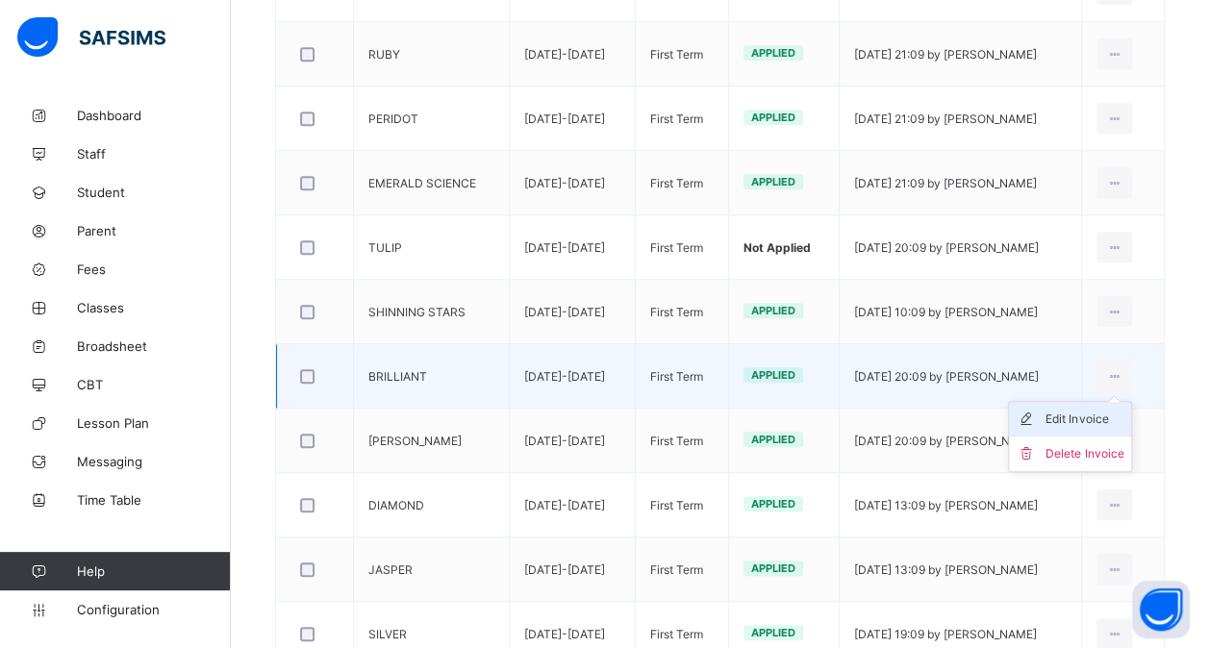
click at [1099, 417] on div "Edit Invoice" at bounding box center [1084, 419] width 78 height 19
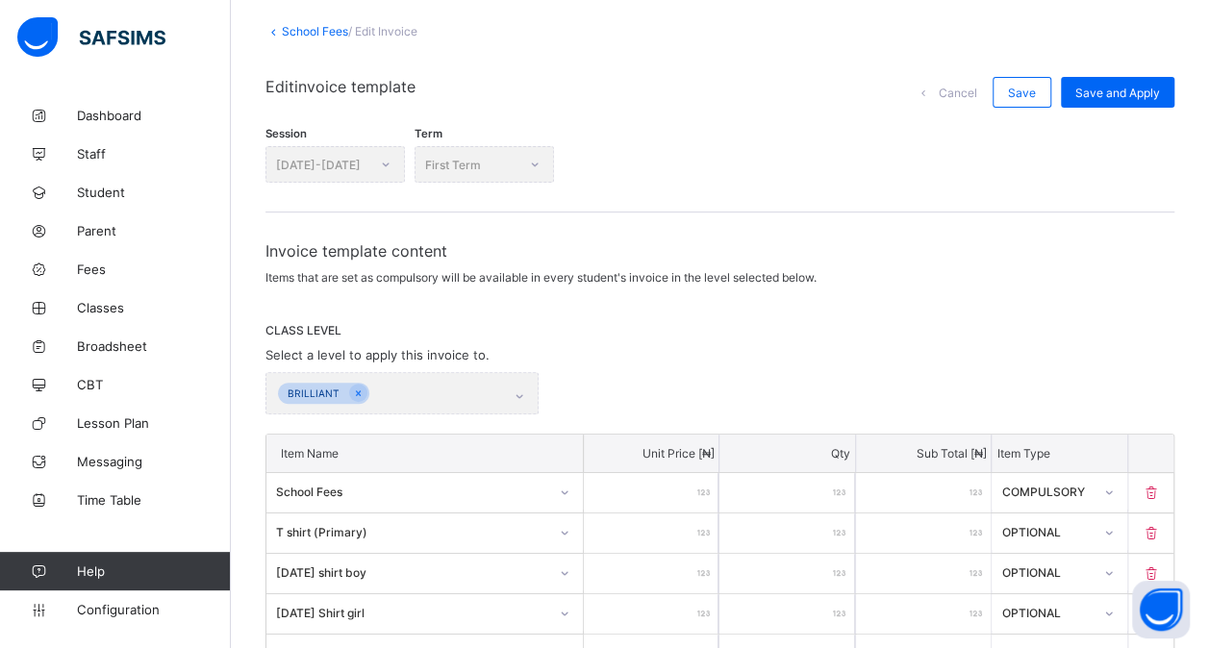
scroll to position [95, 0]
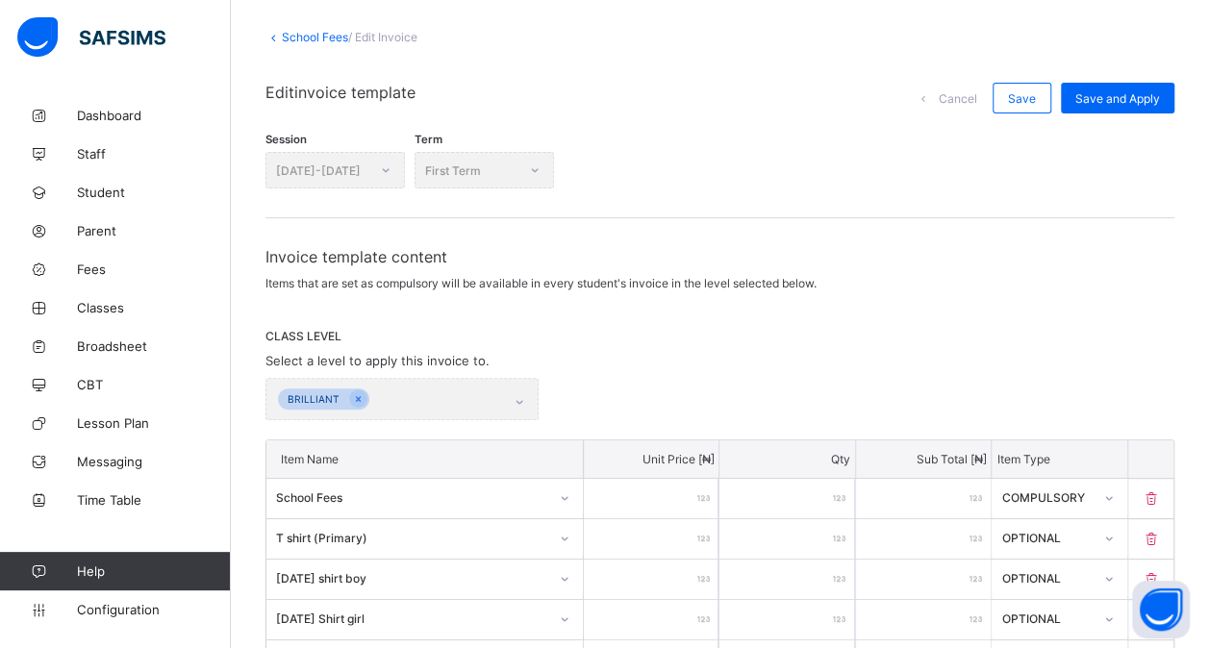
click at [312, 36] on link "School Fees" at bounding box center [315, 37] width 66 height 14
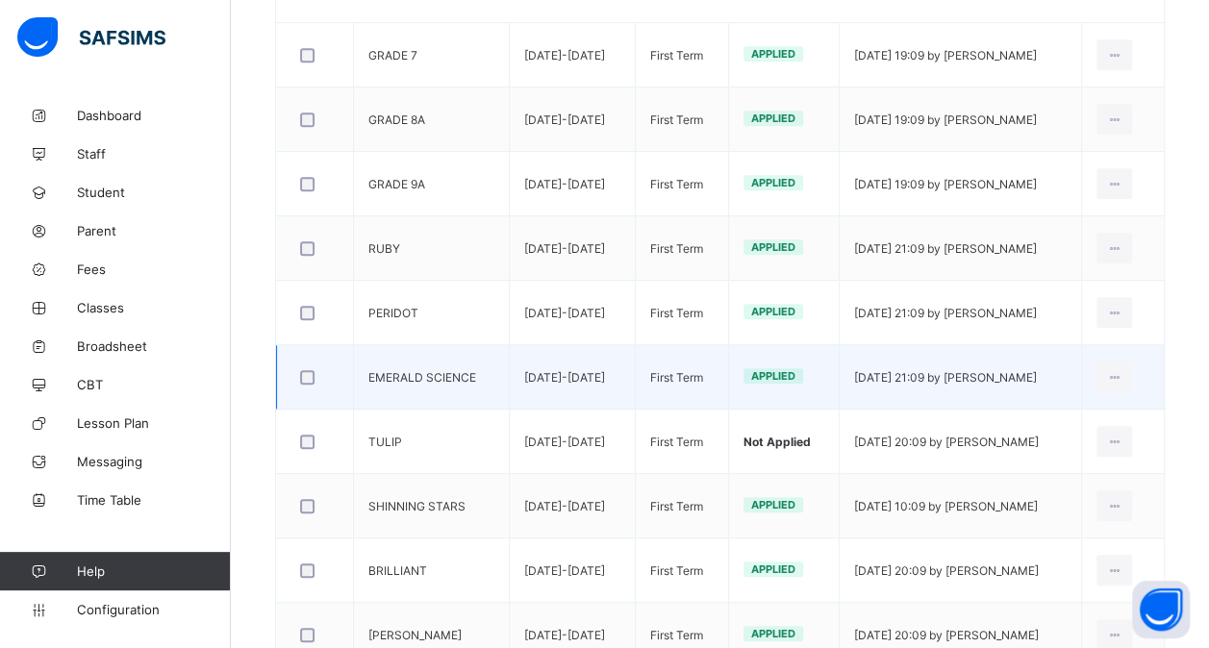
scroll to position [421, 0]
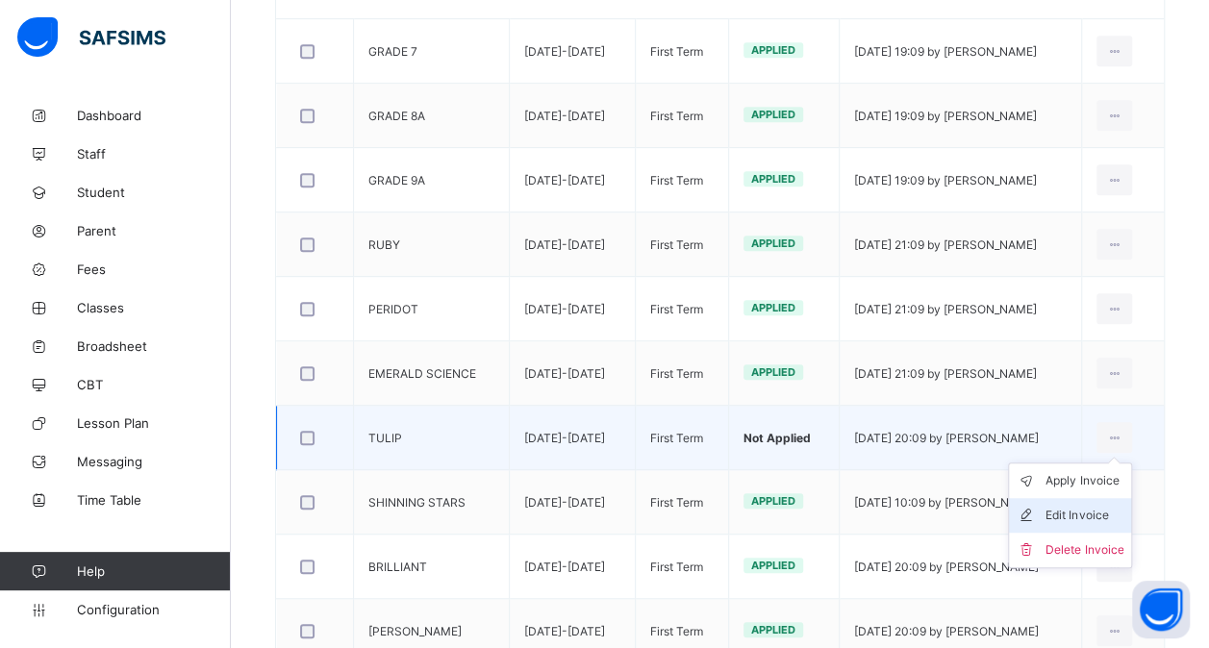
click at [1087, 512] on div "Edit Invoice" at bounding box center [1084, 515] width 78 height 19
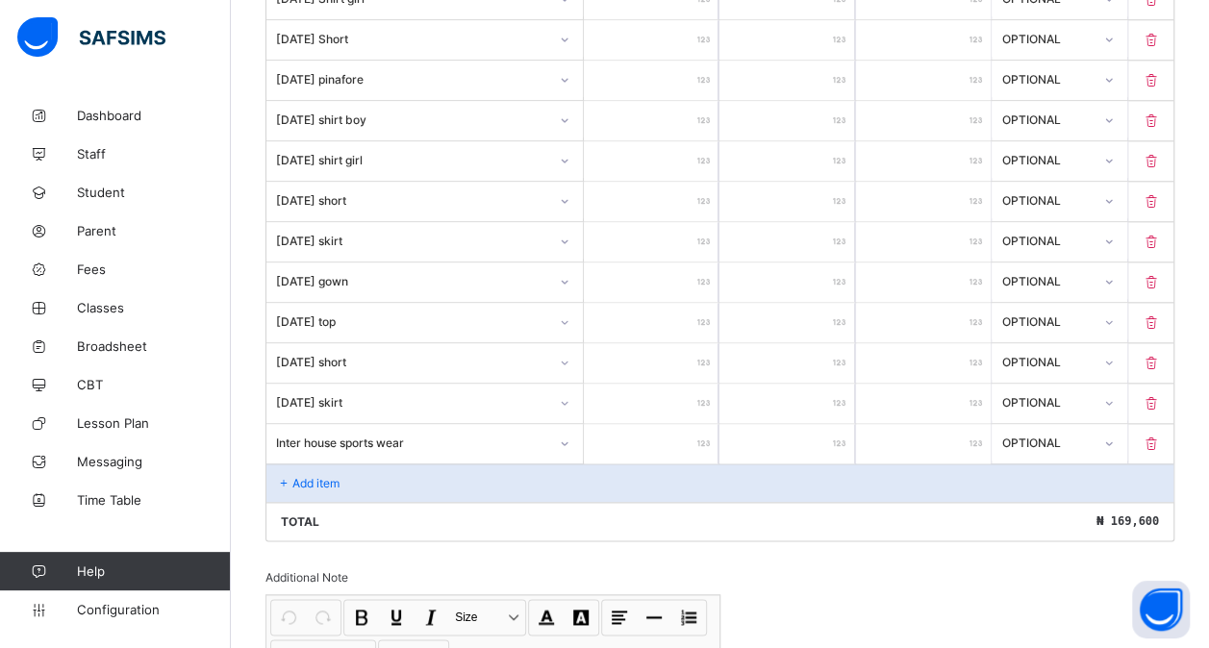
scroll to position [960, 0]
click at [317, 474] on p "Add item" at bounding box center [315, 481] width 47 height 14
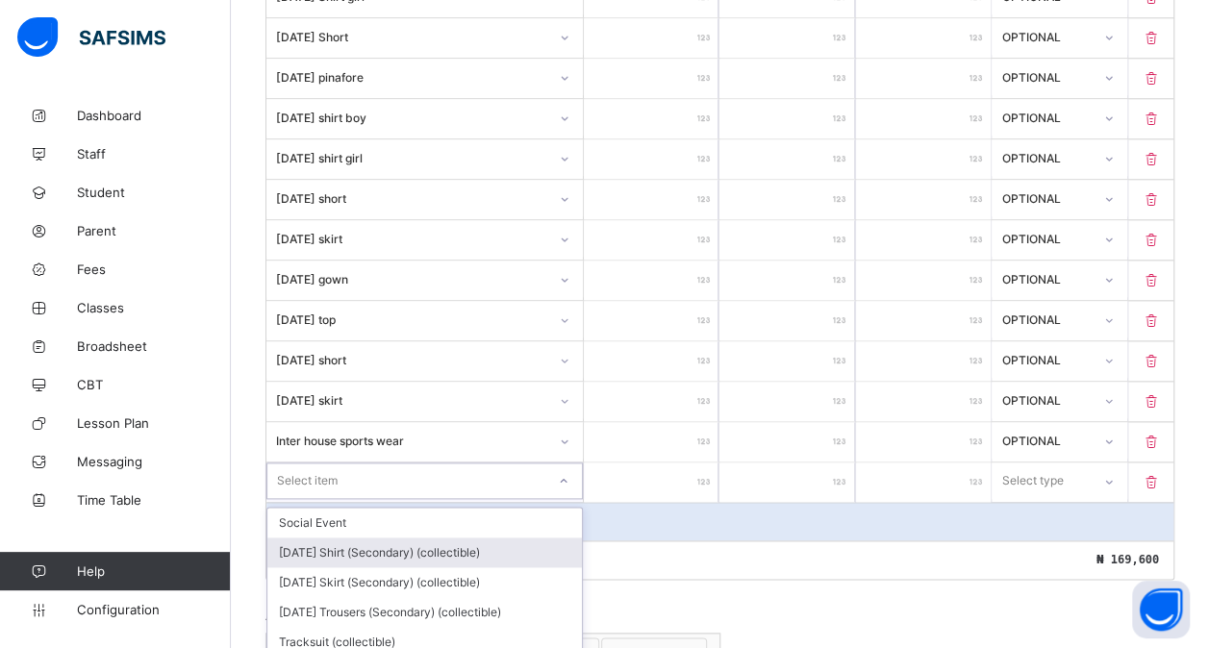
click at [338, 463] on div "option [DATE] Shirt (Secondary) (collectible) focused, 2 of 192. 192 results av…" at bounding box center [424, 481] width 316 height 37
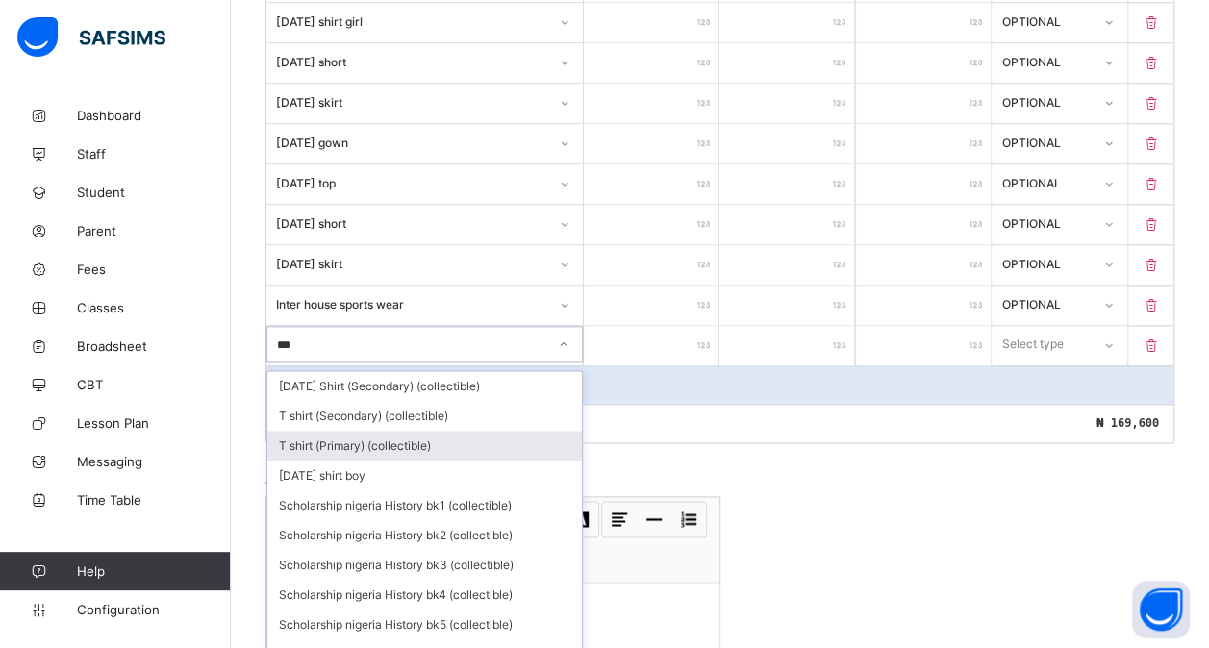
click at [400, 431] on div "T shirt (Primary) (collectible)" at bounding box center [424, 446] width 315 height 30
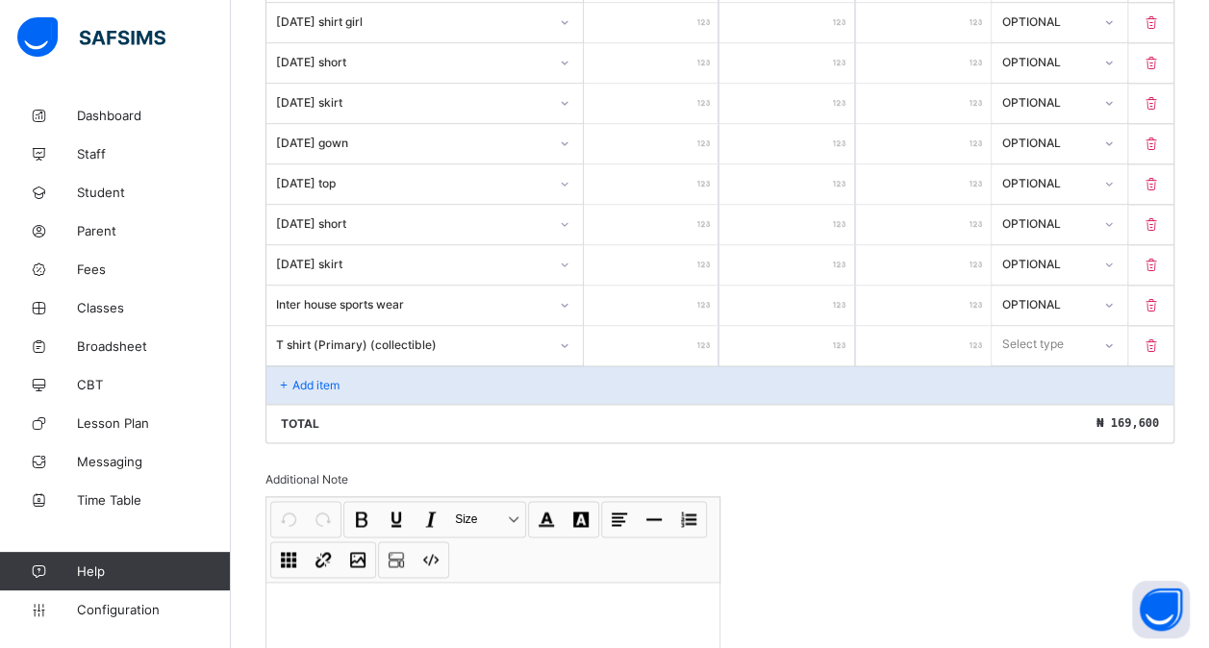
click at [648, 334] on input "number" at bounding box center [651, 345] width 135 height 39
click at [1089, 331] on div "Select type" at bounding box center [1041, 344] width 96 height 27
click at [1054, 401] on div "Optional" at bounding box center [1059, 416] width 133 height 30
click at [447, 365] on div "Add item" at bounding box center [719, 384] width 907 height 38
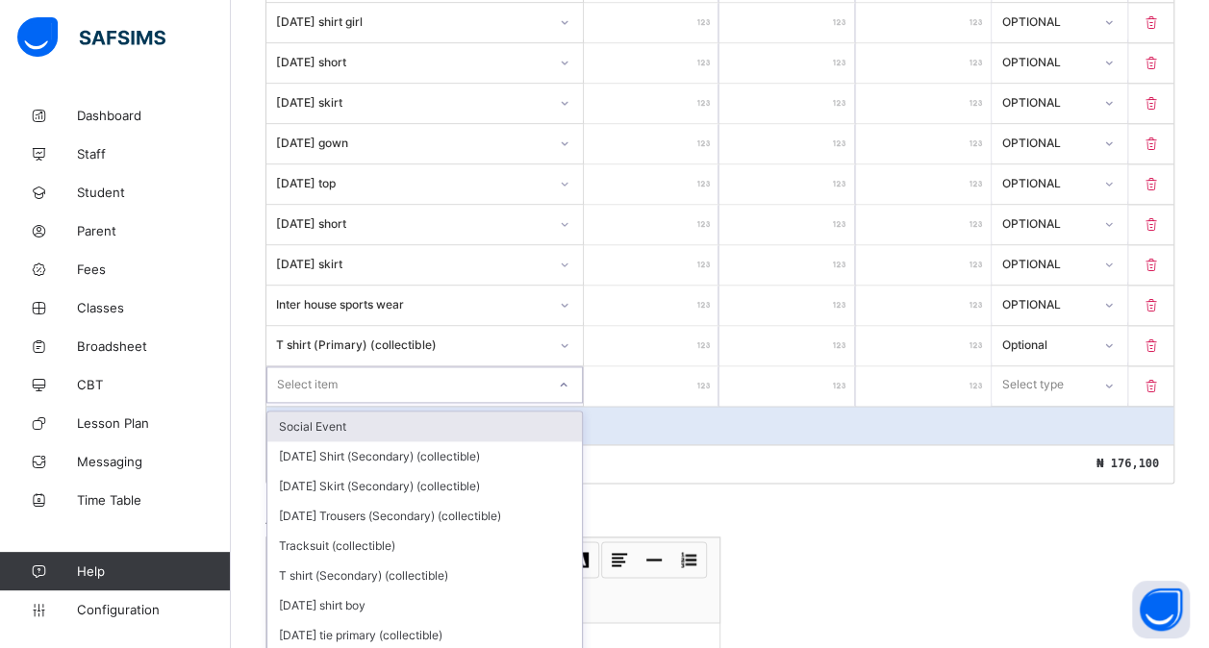
scroll to position [1136, 0]
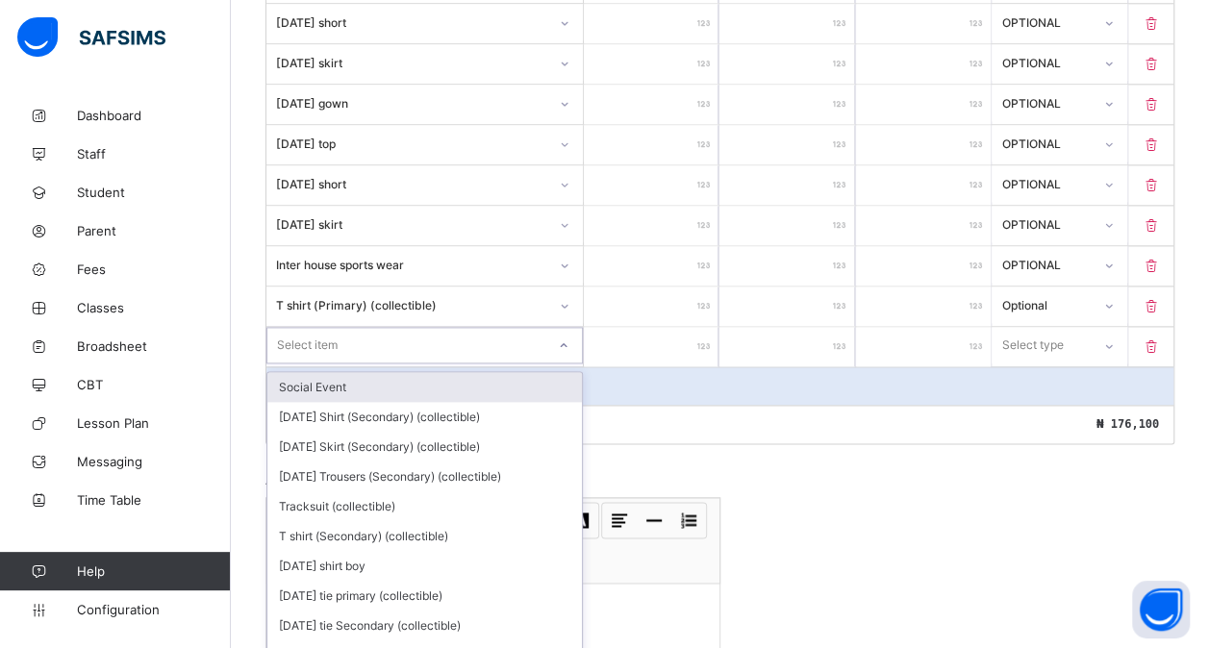
click at [353, 364] on div "option Social Event focused, 1 of 191. 191 results available. Use Up and Down t…" at bounding box center [424, 345] width 316 height 37
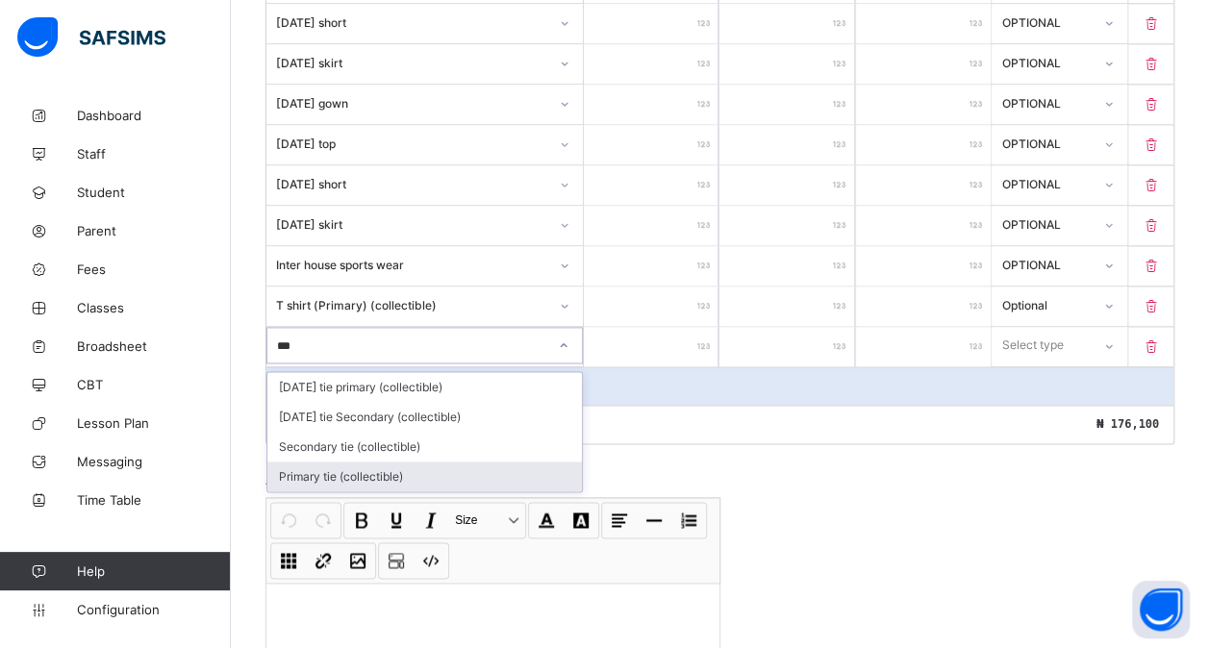
click at [376, 462] on div "Primary tie (collectible)" at bounding box center [424, 477] width 315 height 30
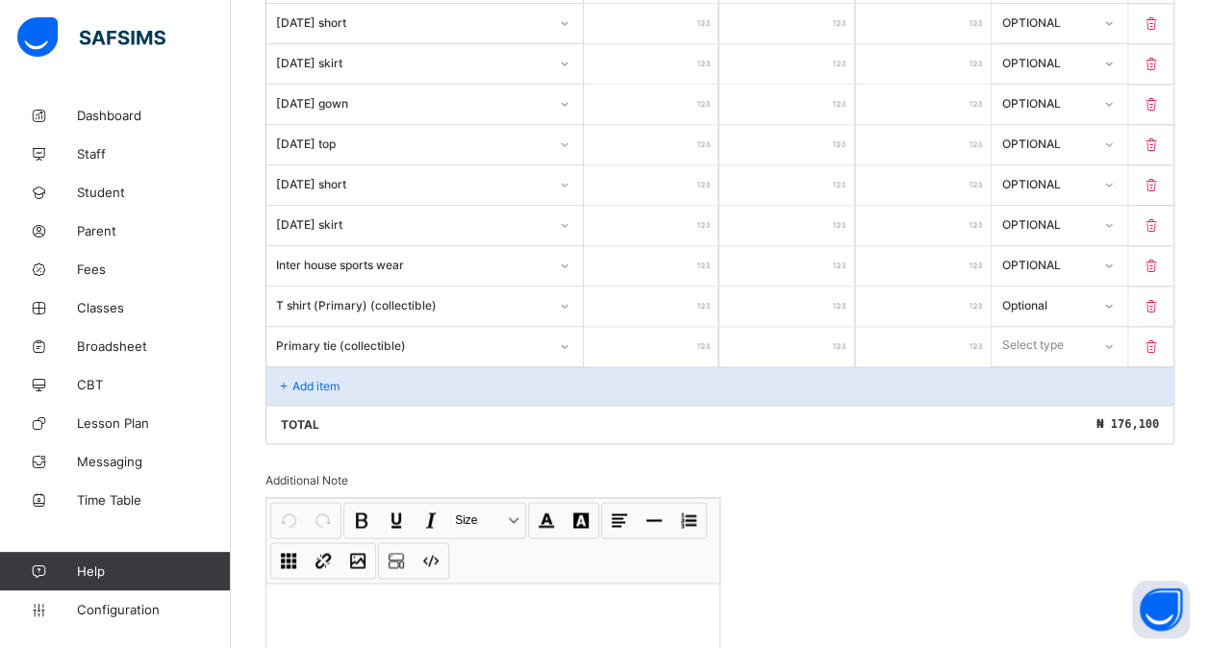
click at [638, 327] on input "number" at bounding box center [651, 346] width 135 height 39
click at [1045, 327] on div "Select type" at bounding box center [1033, 345] width 62 height 37
click at [1031, 402] on div "Optional" at bounding box center [1059, 417] width 133 height 30
click at [304, 379] on p "Add item" at bounding box center [315, 386] width 47 height 14
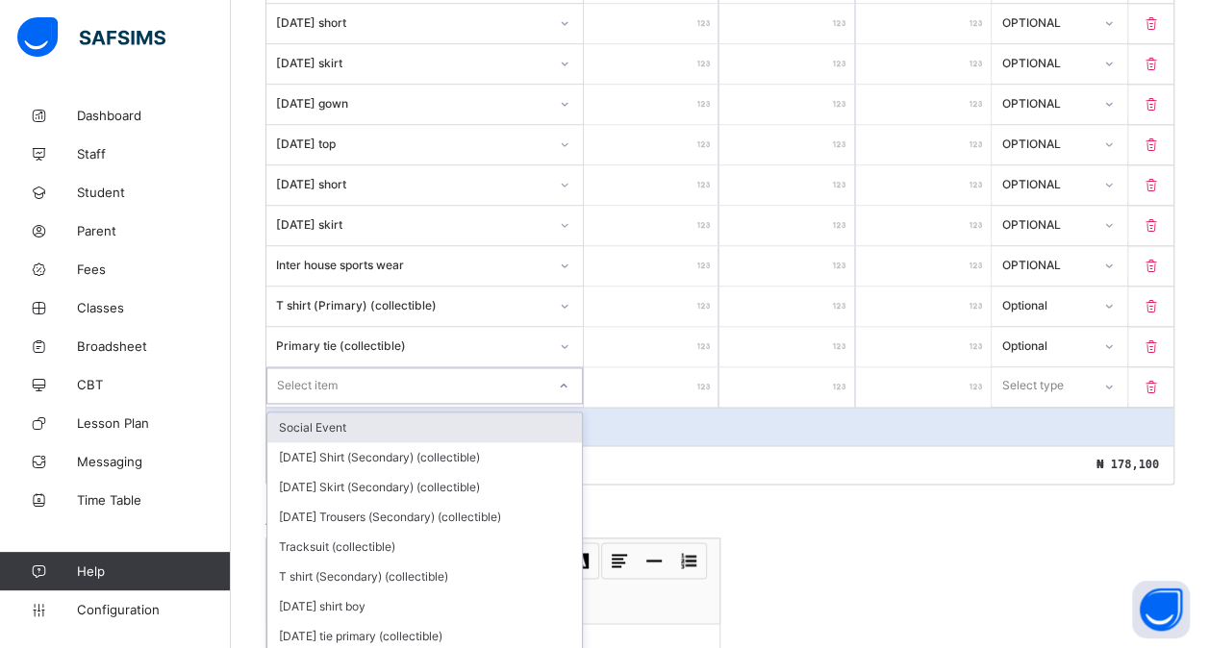
click at [330, 367] on div "option Social Event focused, 1 of 190. 190 results available. Use Up and Down t…" at bounding box center [424, 385] width 316 height 37
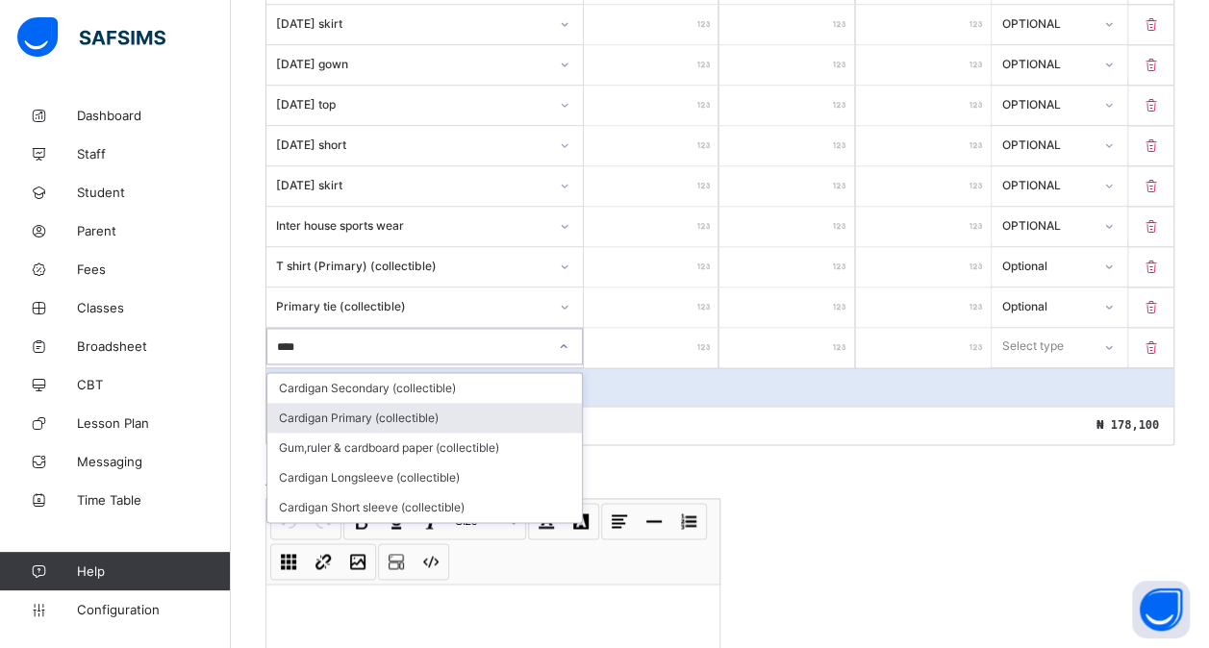
click at [395, 403] on div "Cardigan Primary (collectible)" at bounding box center [424, 418] width 315 height 30
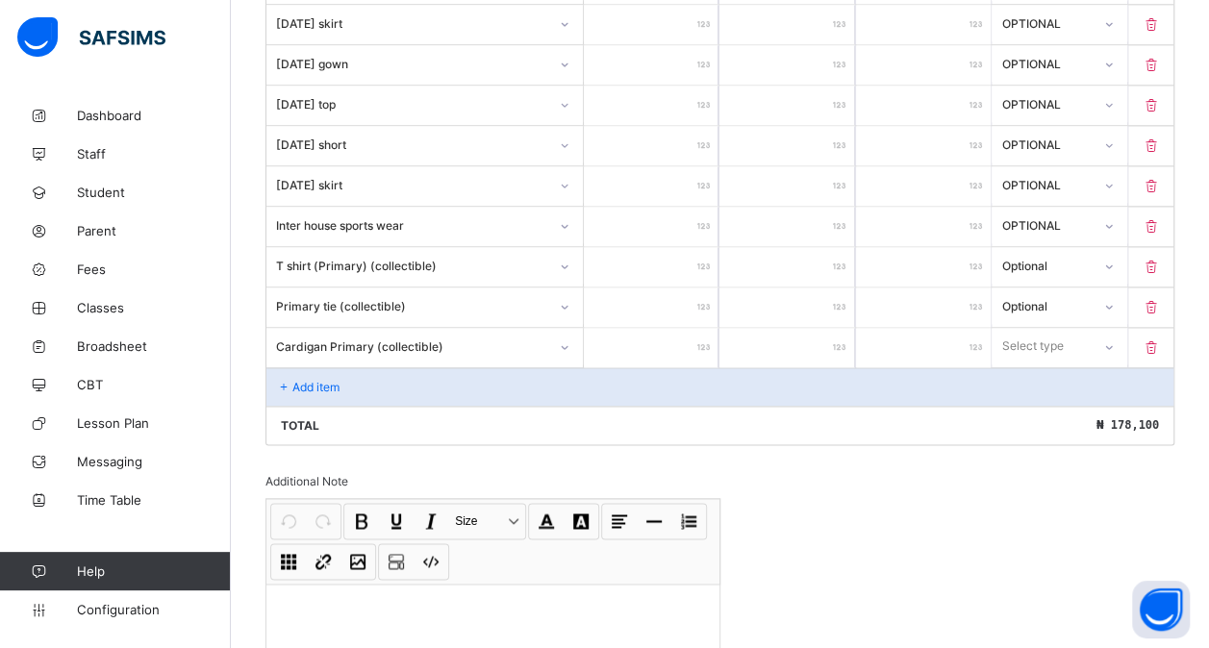
click at [654, 332] on input "number" at bounding box center [651, 347] width 135 height 39
click at [1089, 333] on div "Select type" at bounding box center [1041, 346] width 96 height 27
click at [1058, 403] on div "Optional" at bounding box center [1059, 418] width 133 height 30
click at [370, 368] on div "Add item" at bounding box center [719, 386] width 907 height 38
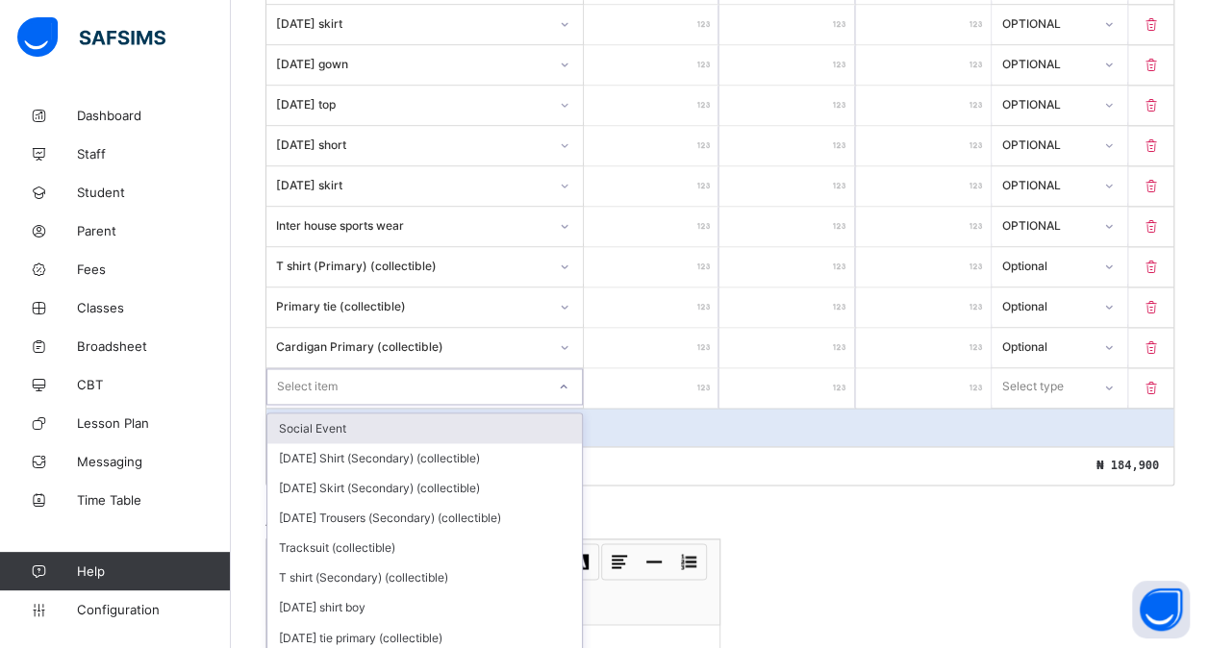
click at [344, 368] on div "option Social Event focused, 1 of 189. 189 results available. Use Up and Down t…" at bounding box center [424, 386] width 316 height 37
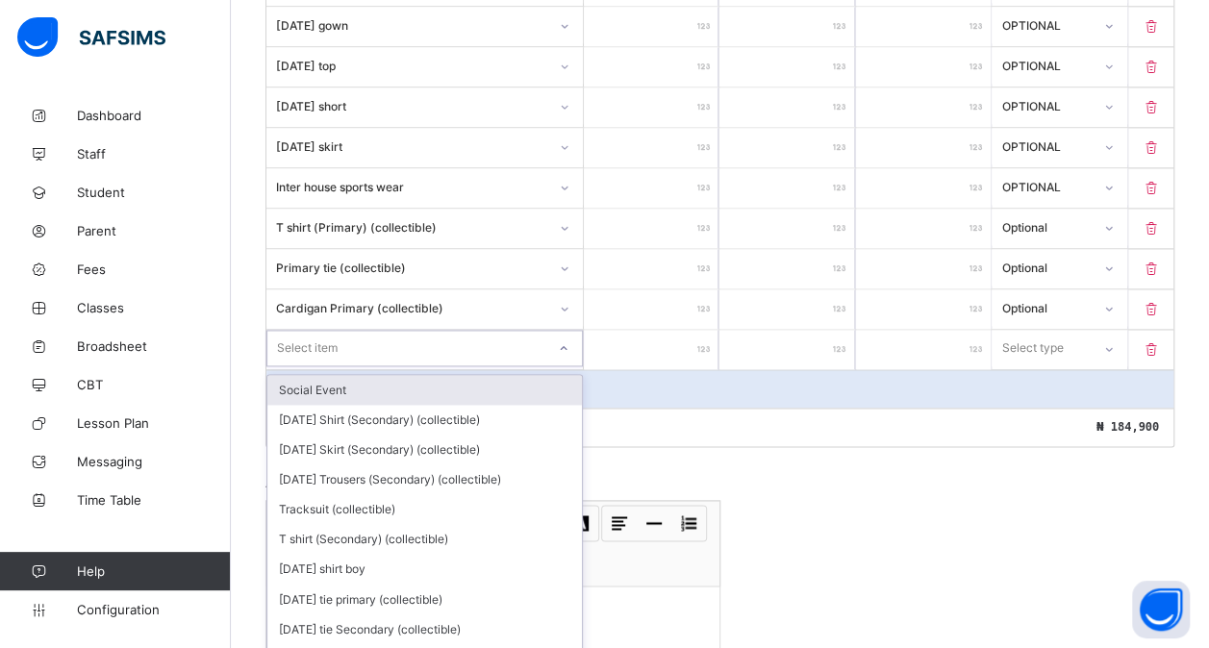
scroll to position [1216, 0]
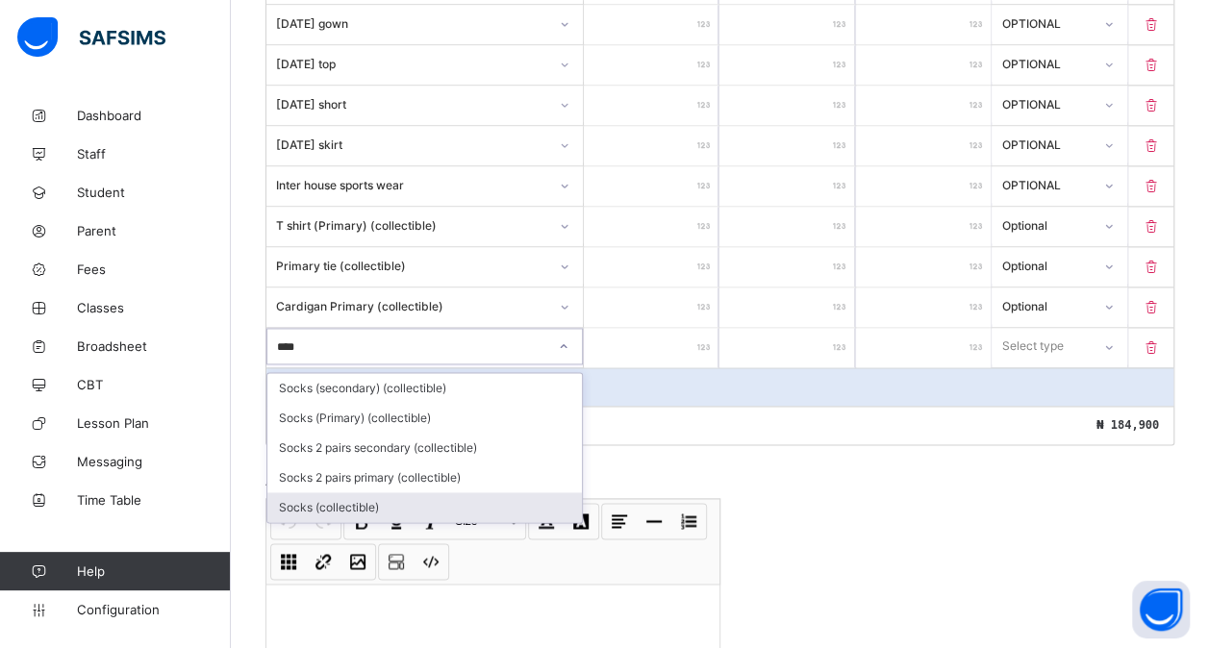
click at [355, 492] on div "Socks (collectible)" at bounding box center [424, 507] width 315 height 30
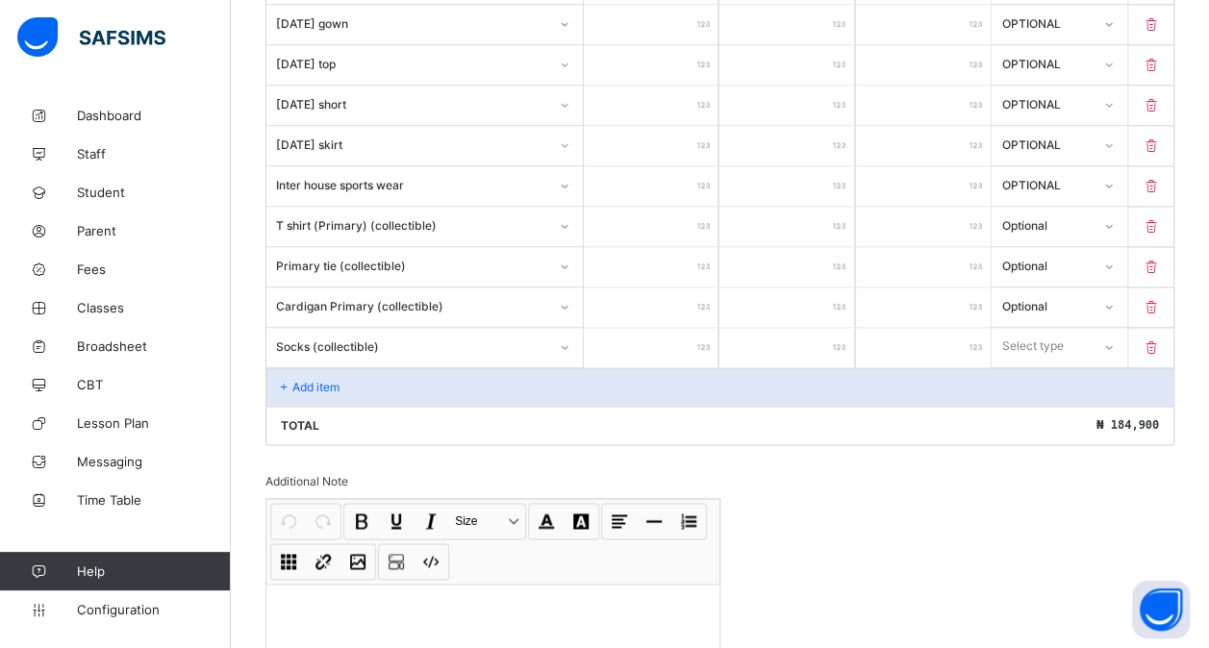
click at [645, 328] on input "number" at bounding box center [651, 347] width 135 height 39
click at [1087, 333] on div "Select type" at bounding box center [1041, 346] width 96 height 27
click at [1048, 403] on div "Optional" at bounding box center [1059, 418] width 133 height 30
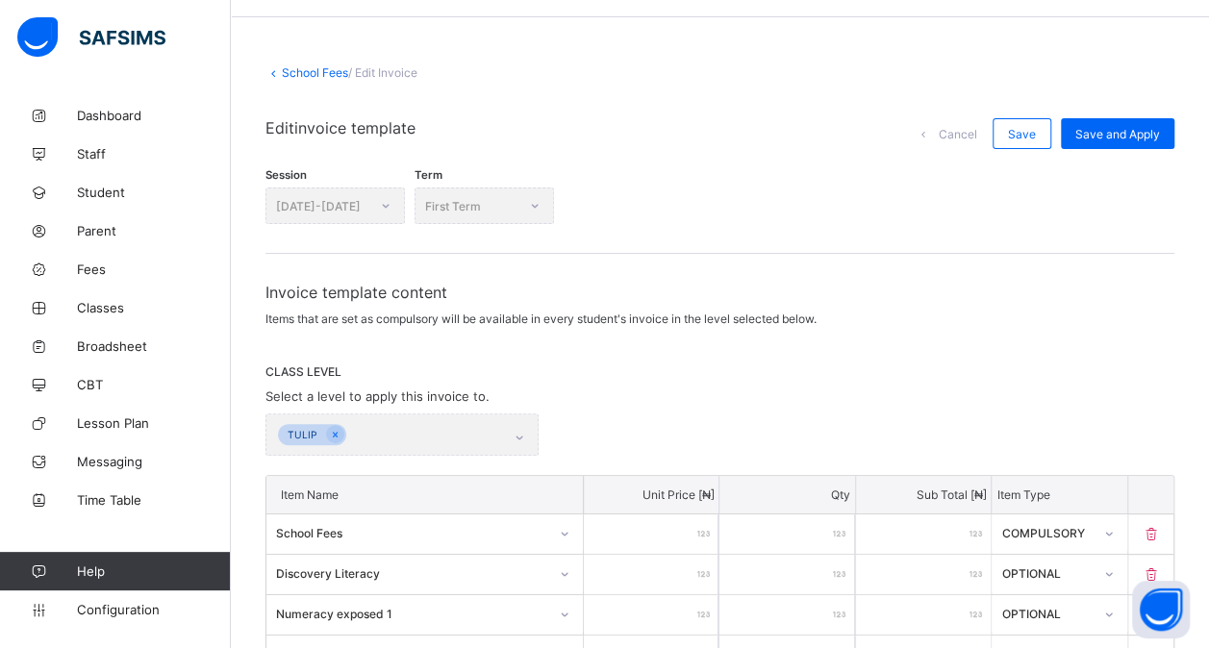
scroll to position [6, 0]
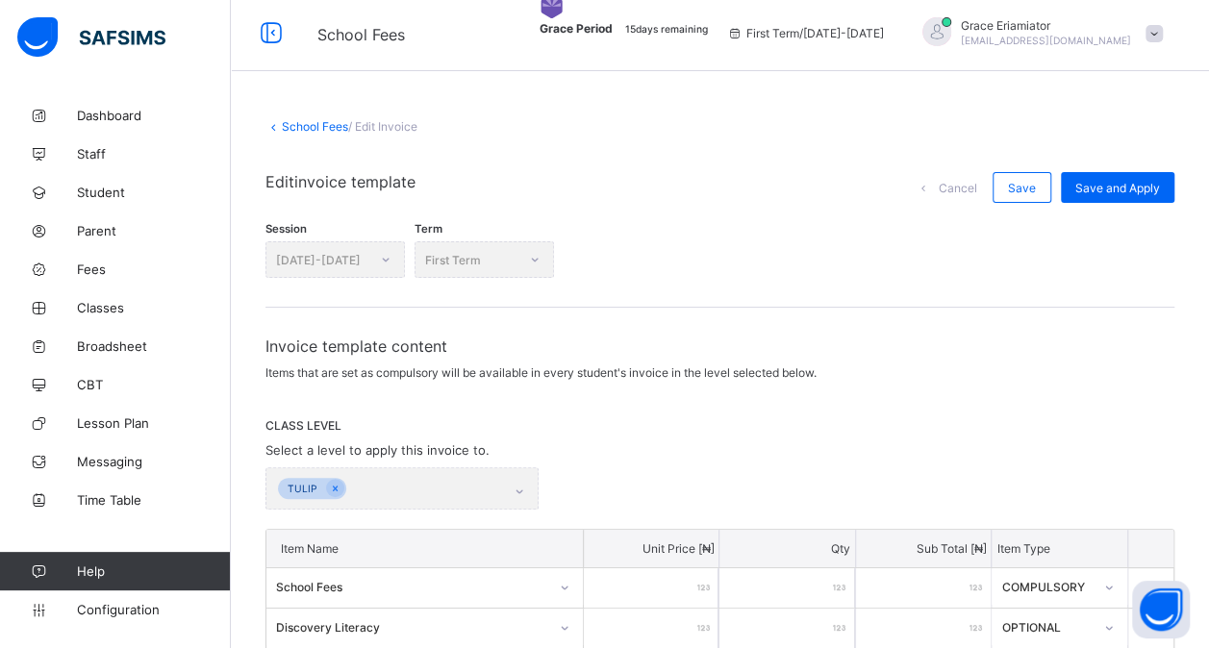
click at [1033, 189] on span "Save" at bounding box center [1022, 188] width 28 height 14
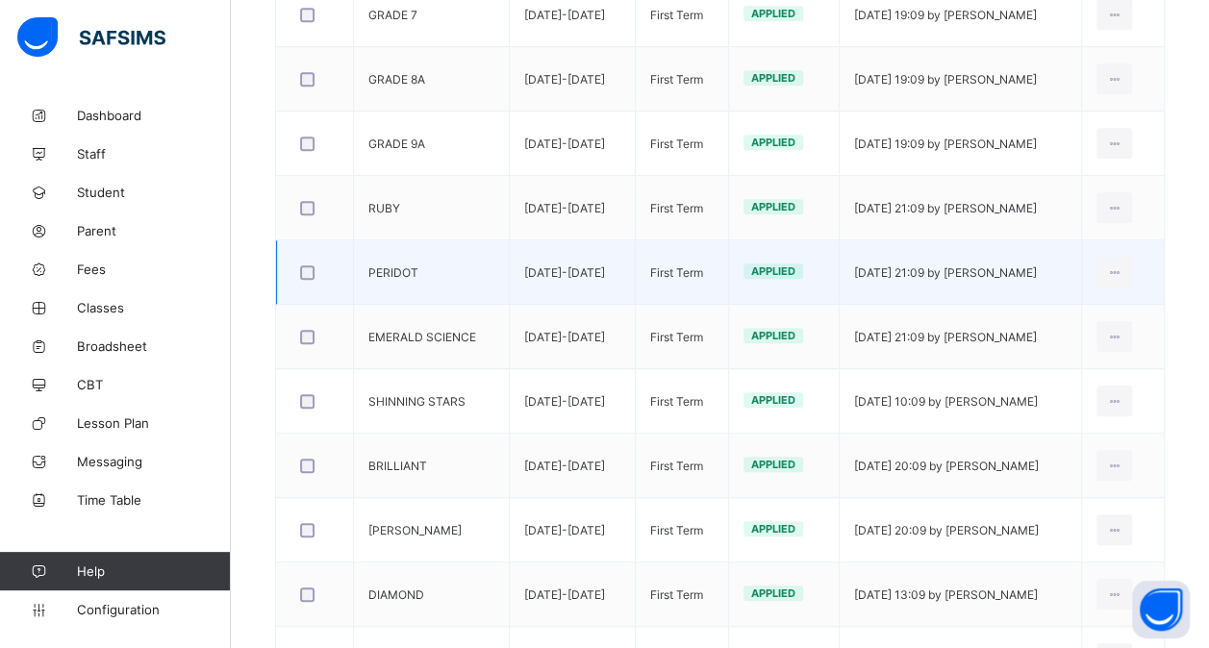
scroll to position [461, 0]
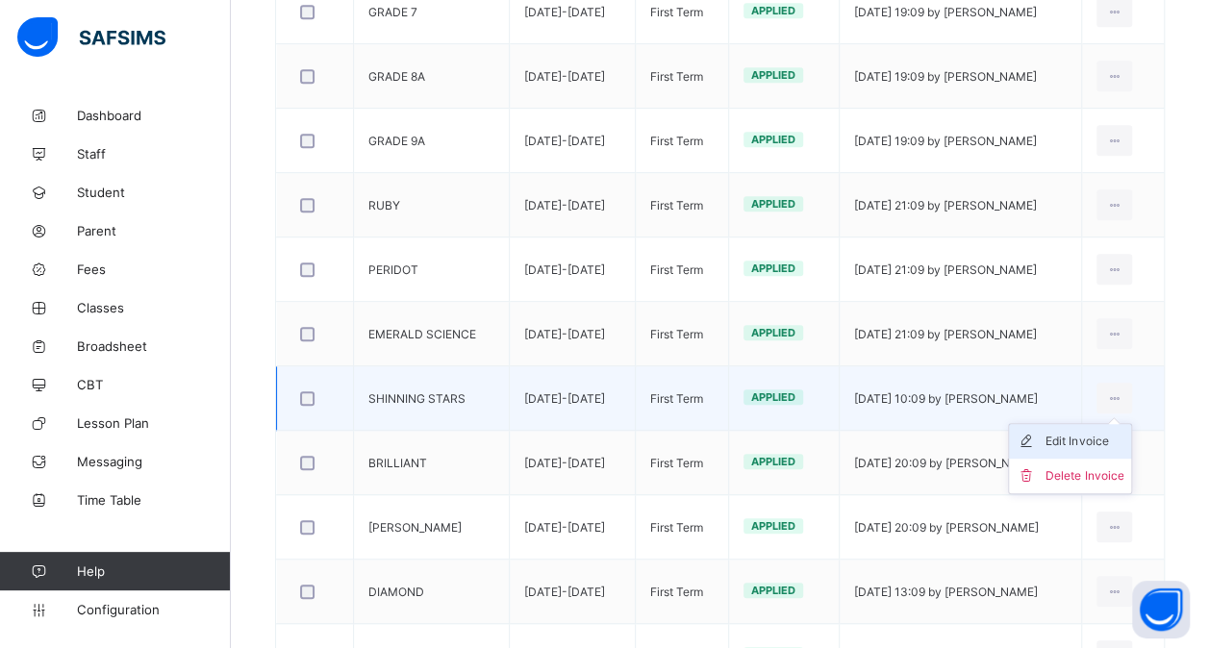
click at [1095, 442] on div "Edit Invoice" at bounding box center [1084, 441] width 78 height 19
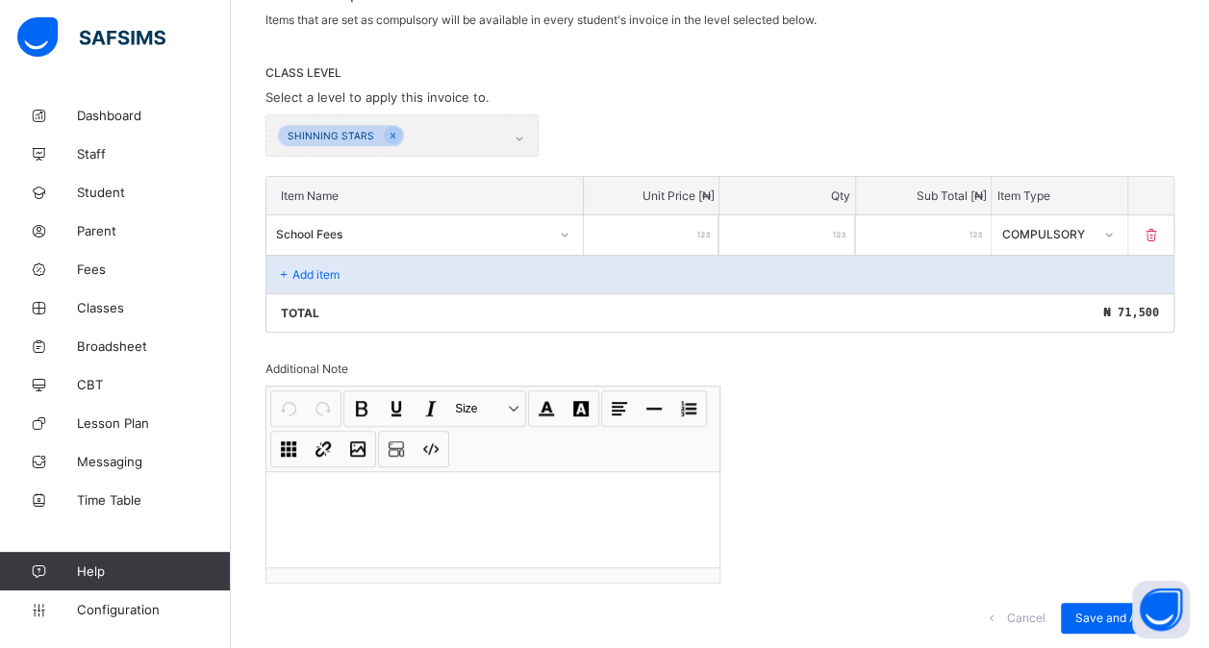
scroll to position [398, 0]
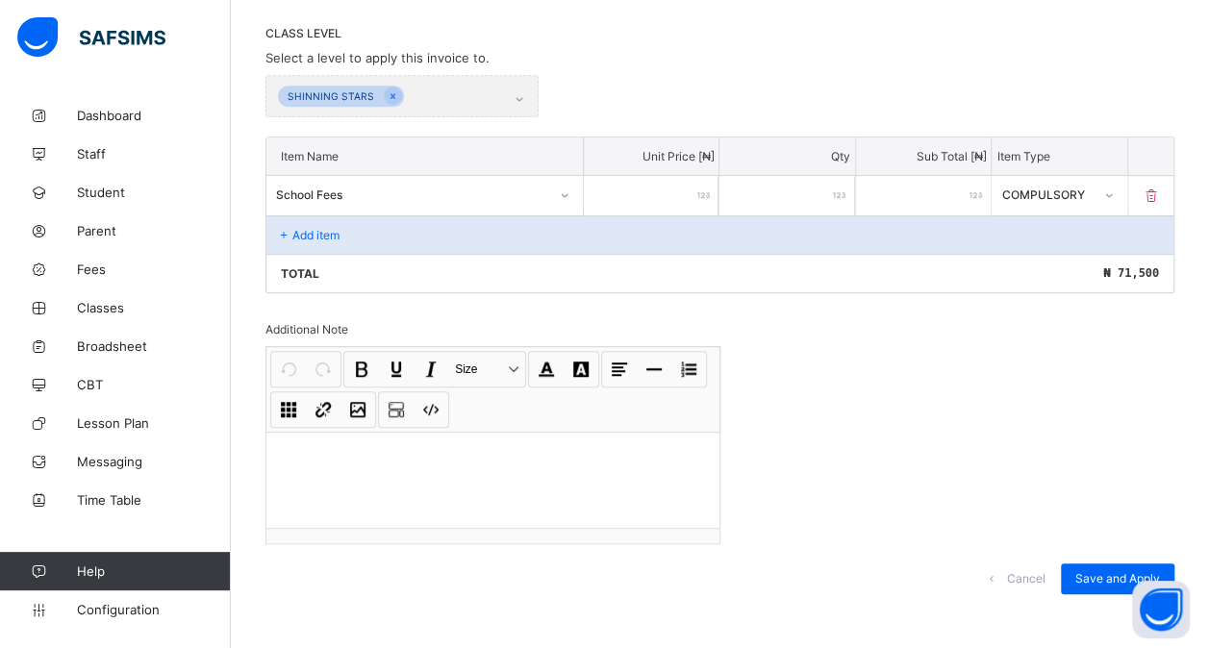
click at [391, 233] on div "Add item" at bounding box center [719, 234] width 907 height 38
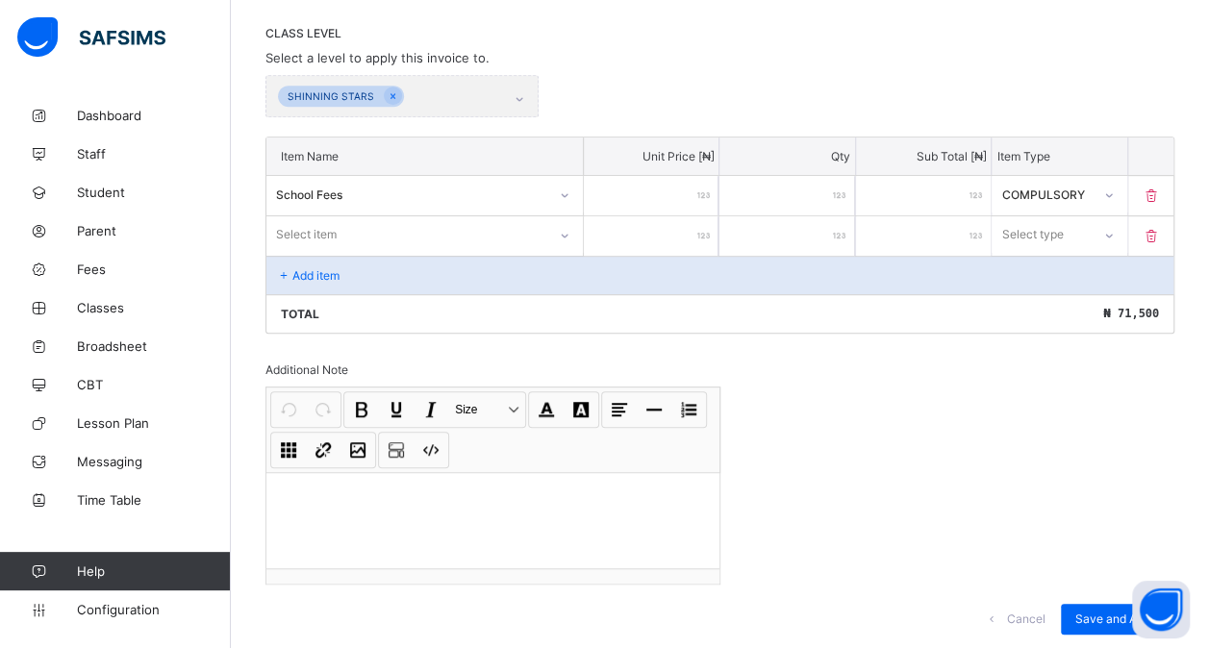
scroll to position [439, 0]
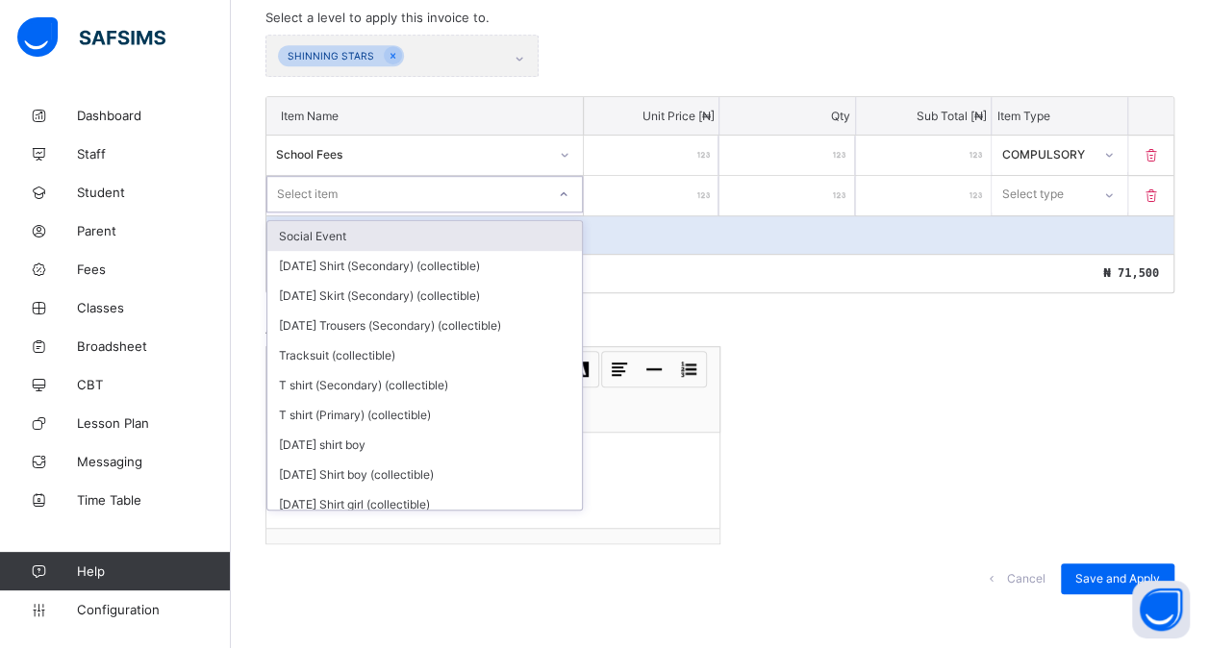
click at [346, 181] on div "Select item" at bounding box center [406, 194] width 278 height 27
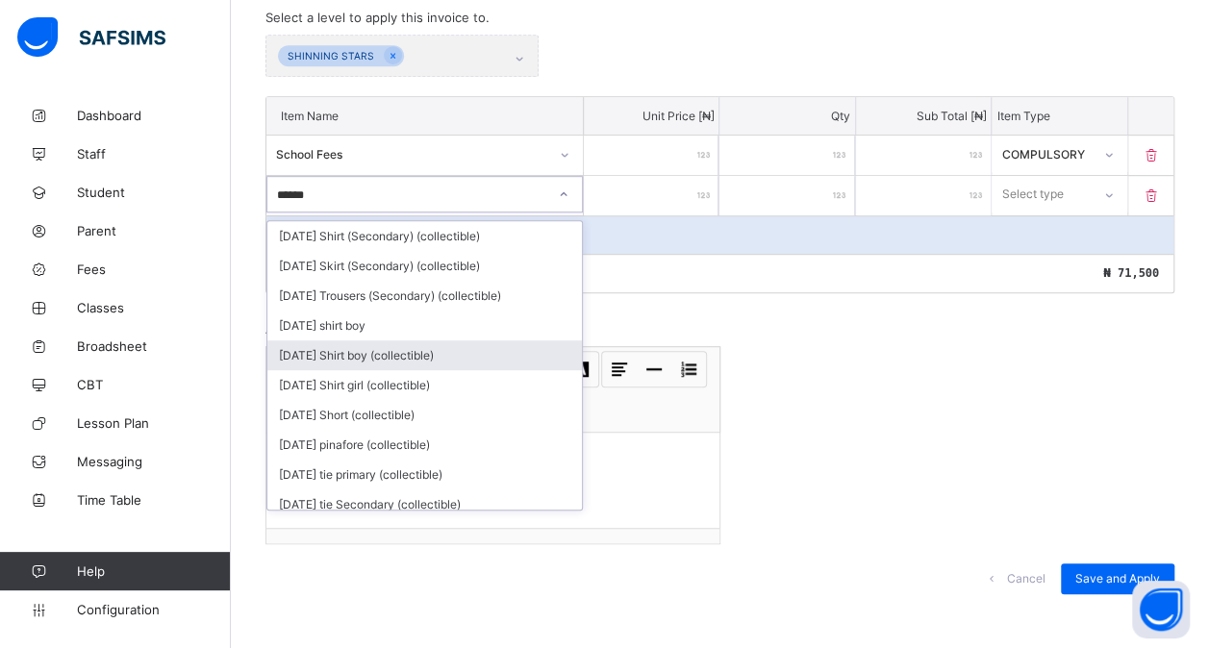
click at [374, 343] on div "[DATE] Shirt boy (collectible)" at bounding box center [424, 355] width 315 height 30
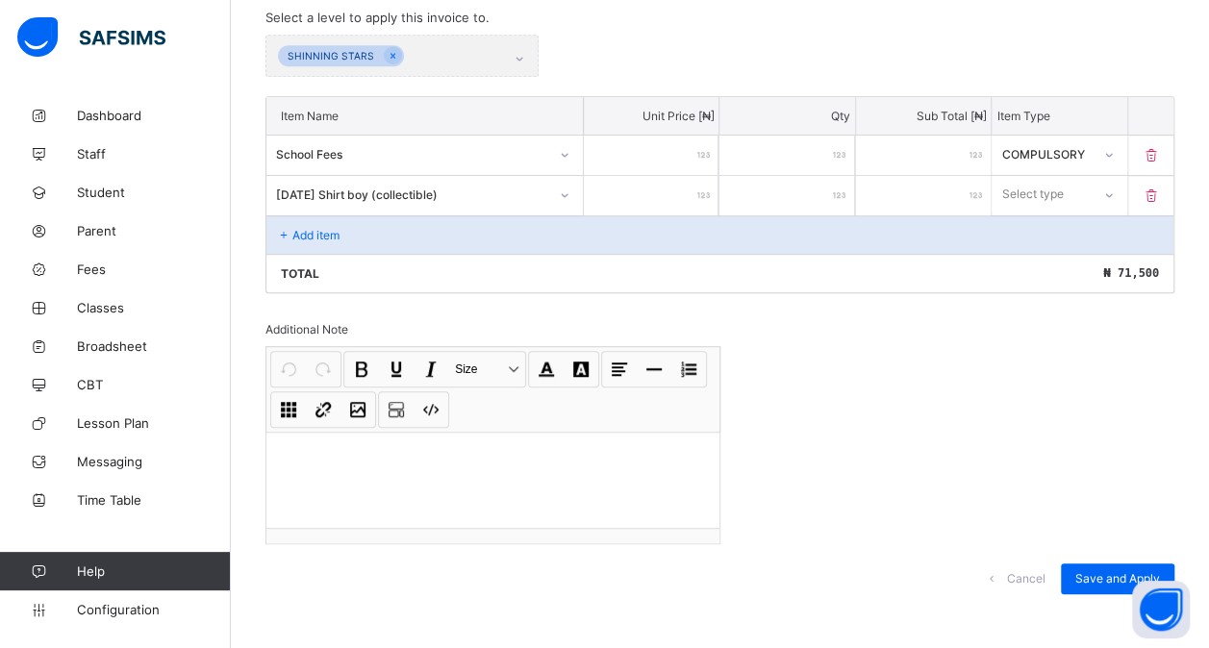
click at [633, 178] on input "number" at bounding box center [651, 195] width 135 height 39
click at [1050, 176] on div "Select type" at bounding box center [1059, 194] width 135 height 37
click at [1052, 251] on div "Optional" at bounding box center [1059, 266] width 133 height 30
click at [424, 231] on div "Add item" at bounding box center [719, 234] width 907 height 38
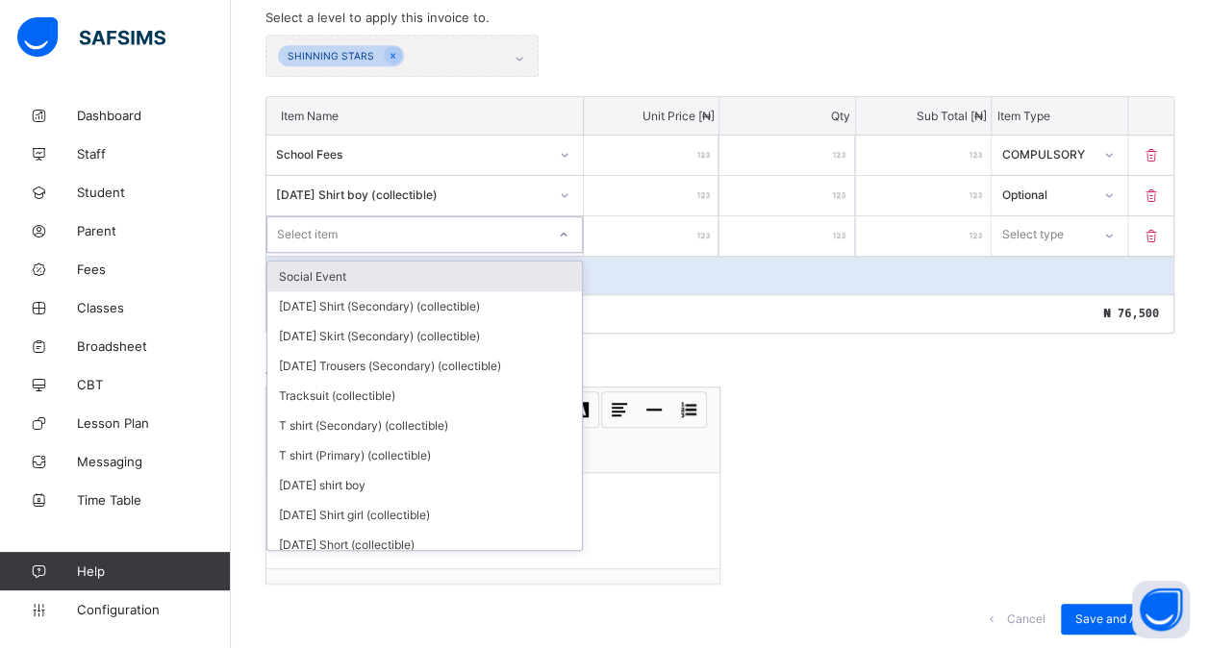
click at [382, 226] on div "Select item" at bounding box center [406, 234] width 278 height 27
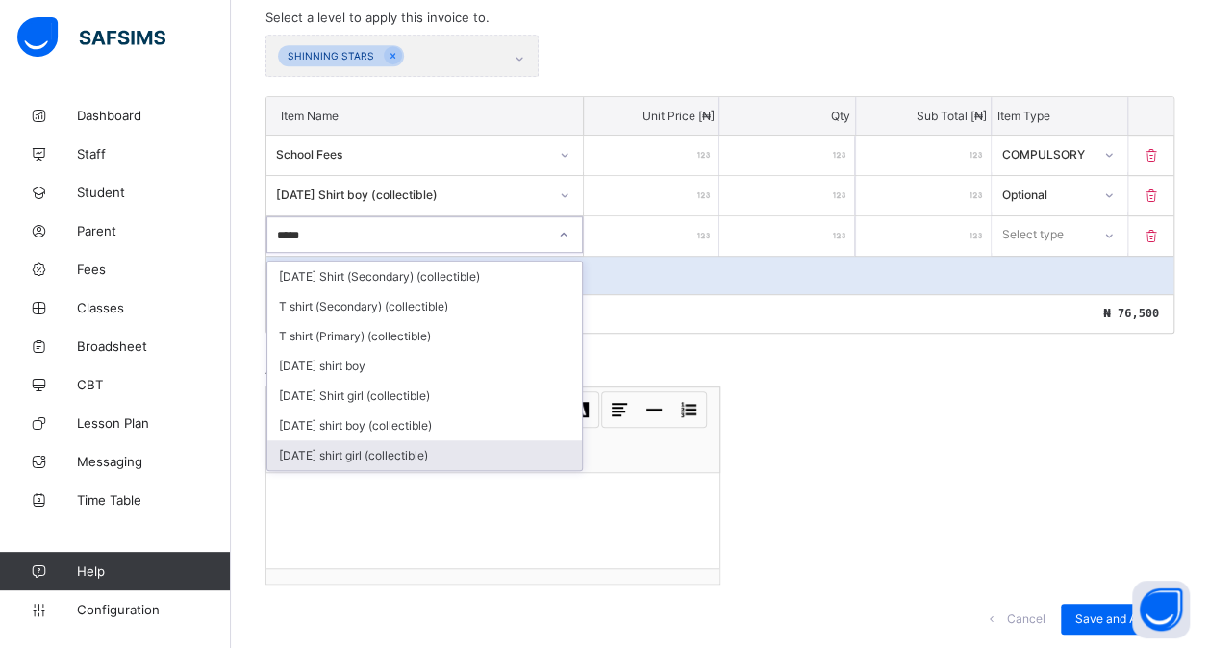
click at [388, 441] on div "[DATE] shirt girl (collectible)" at bounding box center [424, 456] width 315 height 30
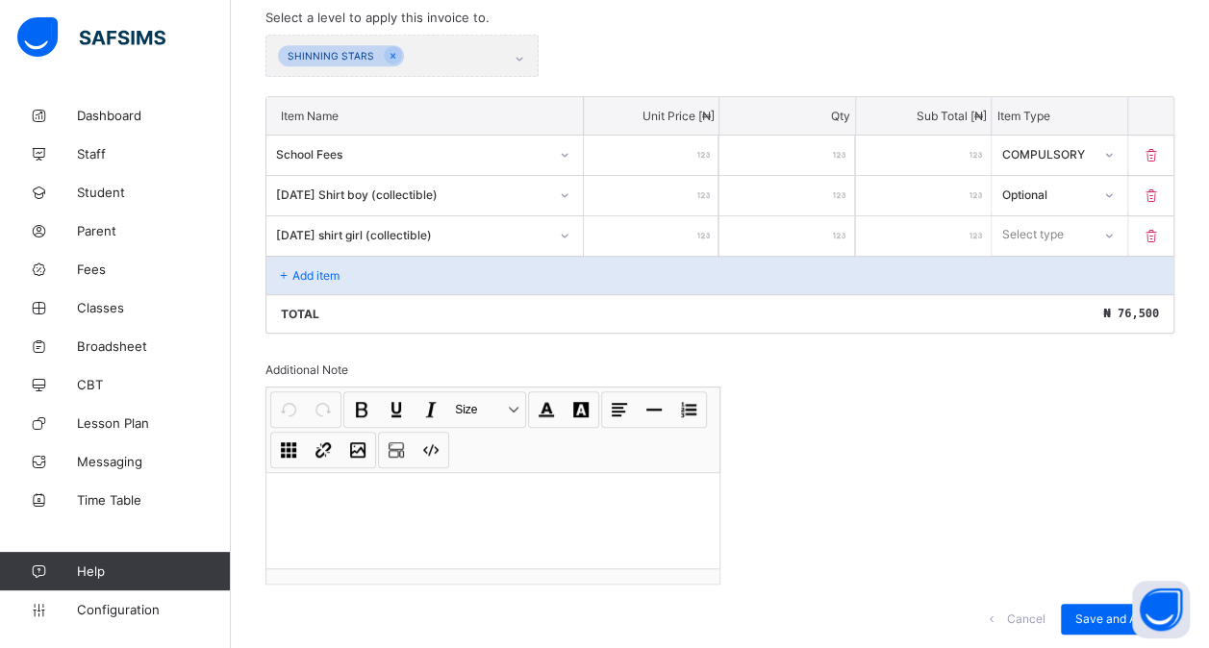
click at [681, 216] on input "number" at bounding box center [651, 235] width 135 height 39
click at [1064, 231] on div "Select type" at bounding box center [1033, 234] width 62 height 37
click at [1059, 297] on div "Optional" at bounding box center [1059, 306] width 133 height 30
click at [310, 268] on p "Add item" at bounding box center [315, 275] width 47 height 14
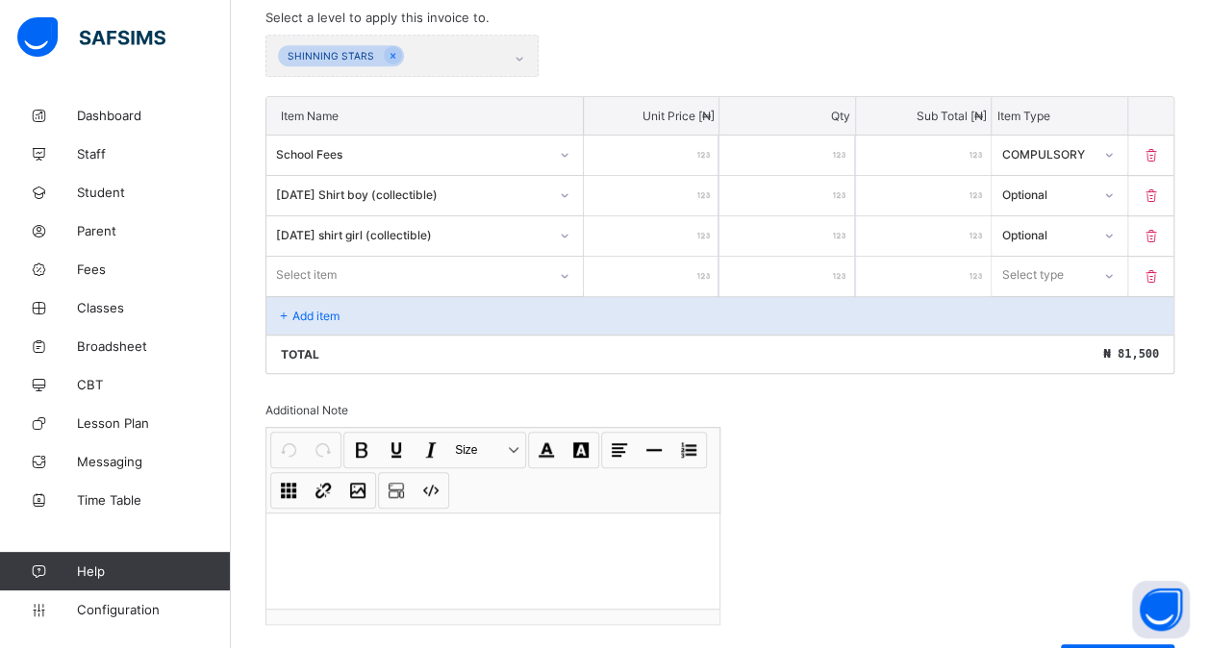
click at [316, 262] on div "Select item" at bounding box center [306, 275] width 61 height 37
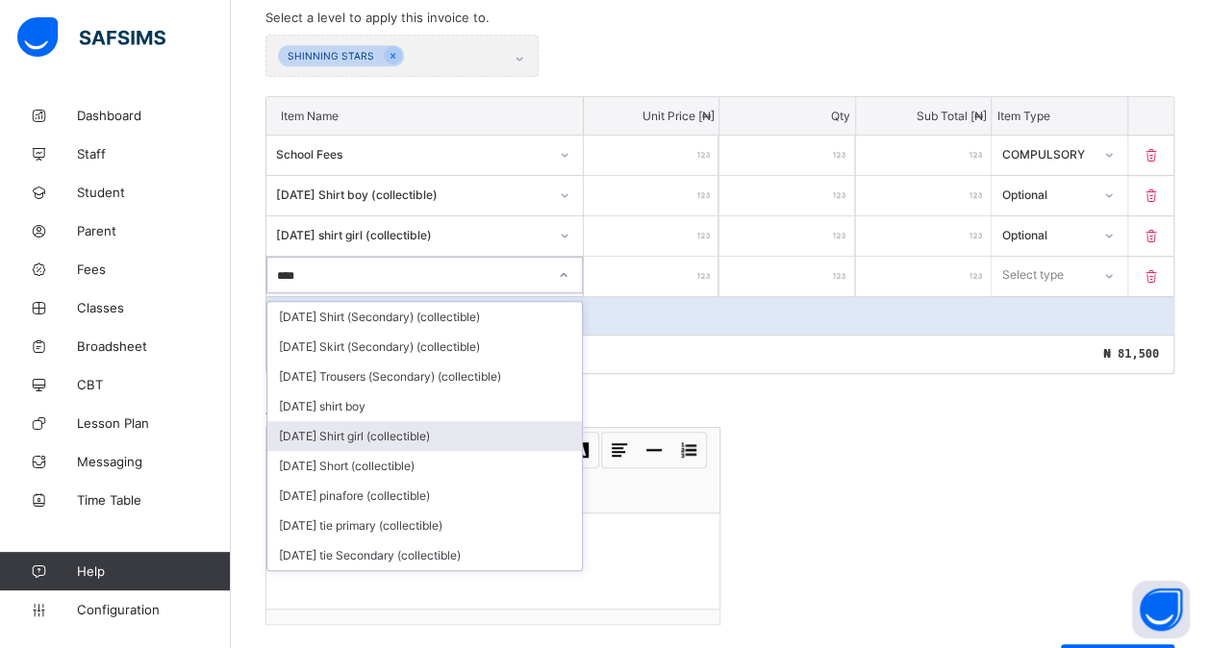
click at [379, 423] on div "[DATE] Shirt girl (collectible)" at bounding box center [424, 436] width 315 height 30
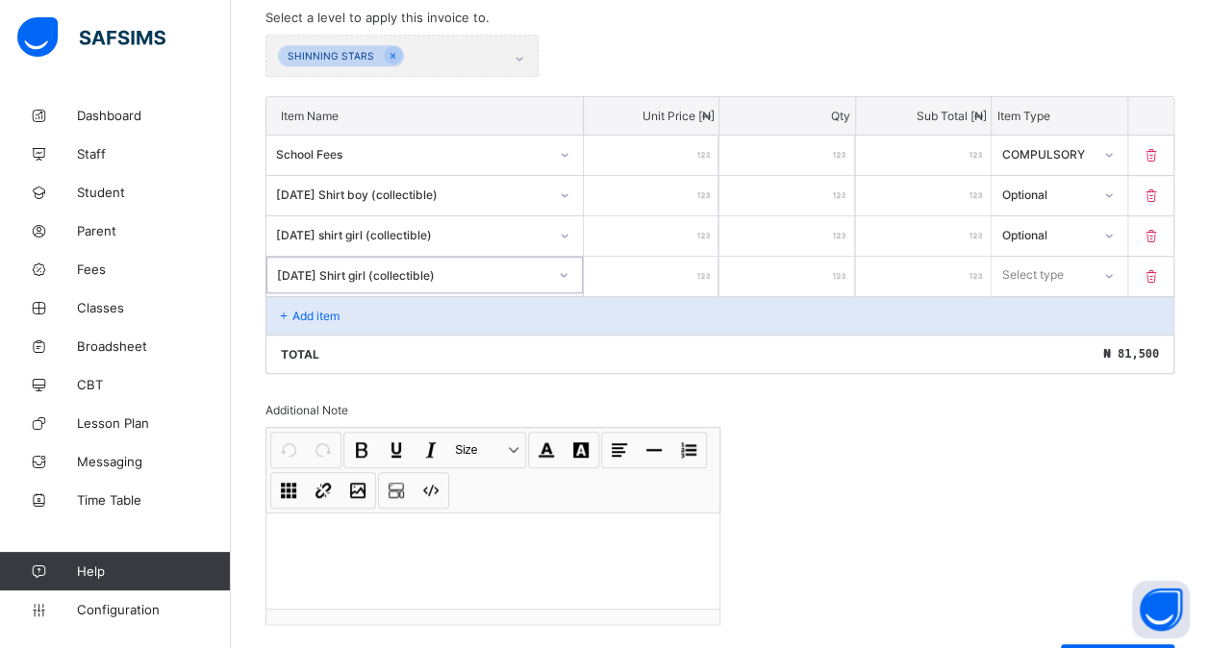
click at [669, 264] on input "number" at bounding box center [651, 276] width 135 height 39
drag, startPoint x: 1066, startPoint y: 273, endPoint x: 1050, endPoint y: 339, distance: 67.2
click at [1050, 293] on div "option Optional focused, 2 of 2. 2 results available. Use Up and Down to choose…" at bounding box center [1059, 275] width 135 height 37
click at [1050, 339] on div "Optional" at bounding box center [1059, 347] width 133 height 30
click at [408, 300] on div "Add item" at bounding box center [719, 315] width 907 height 38
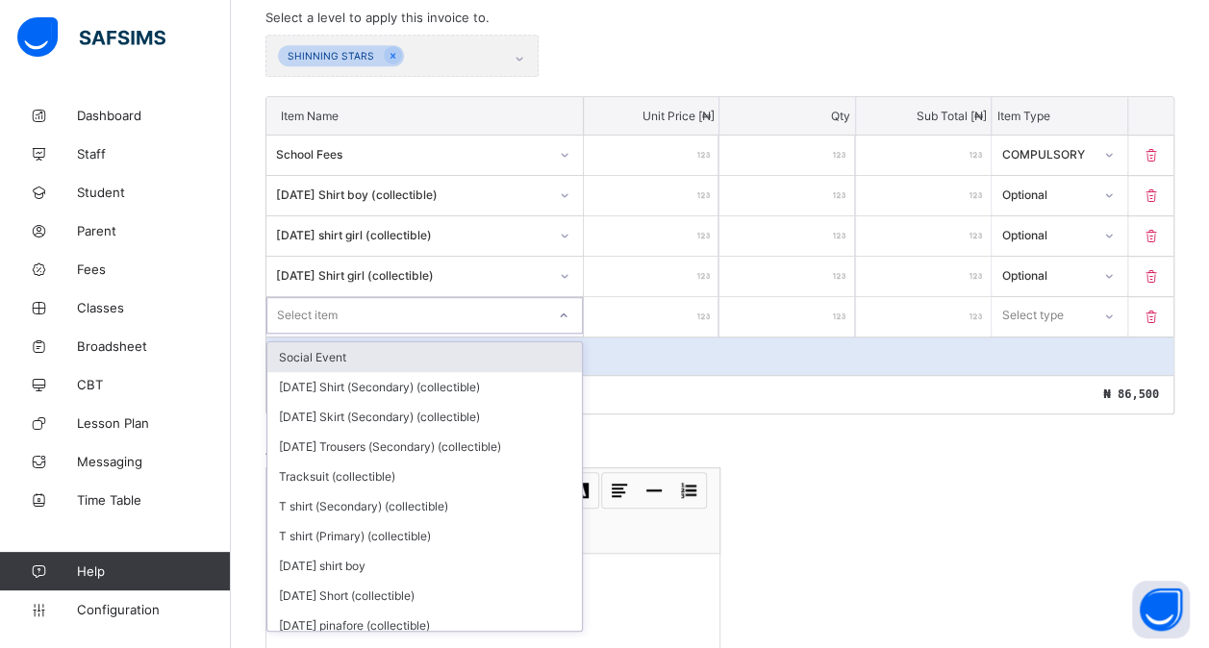
click at [362, 302] on div "Select item" at bounding box center [406, 315] width 278 height 27
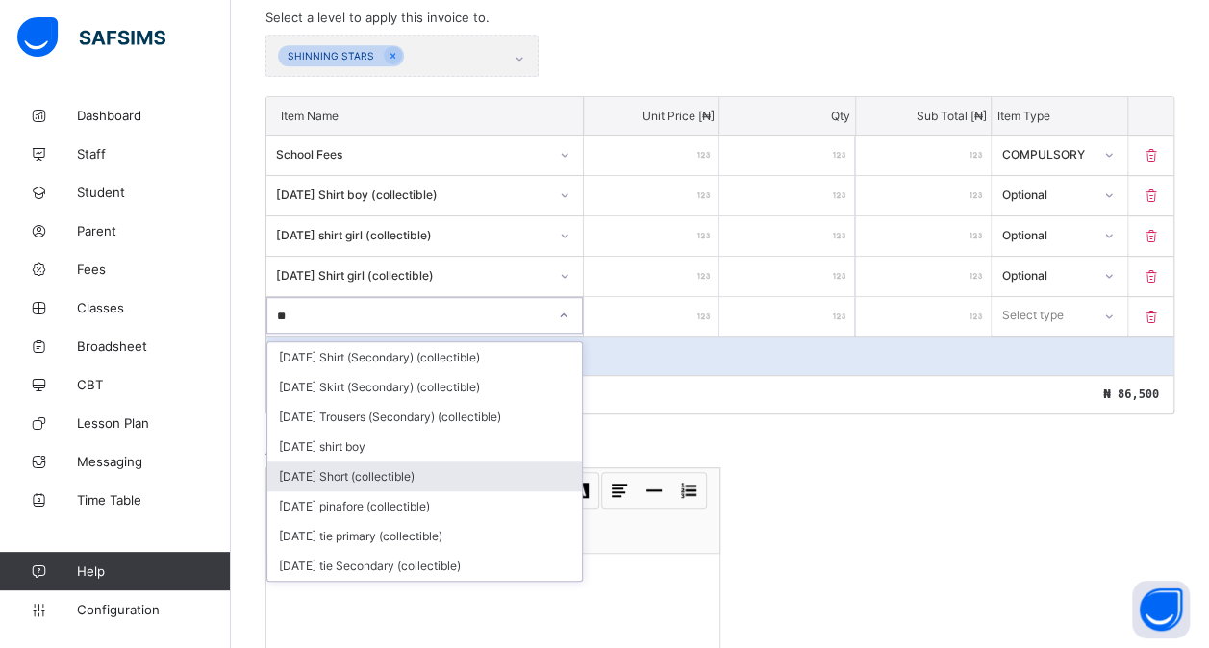
click at [377, 464] on div "[DATE] Short (collectible)" at bounding box center [424, 477] width 315 height 30
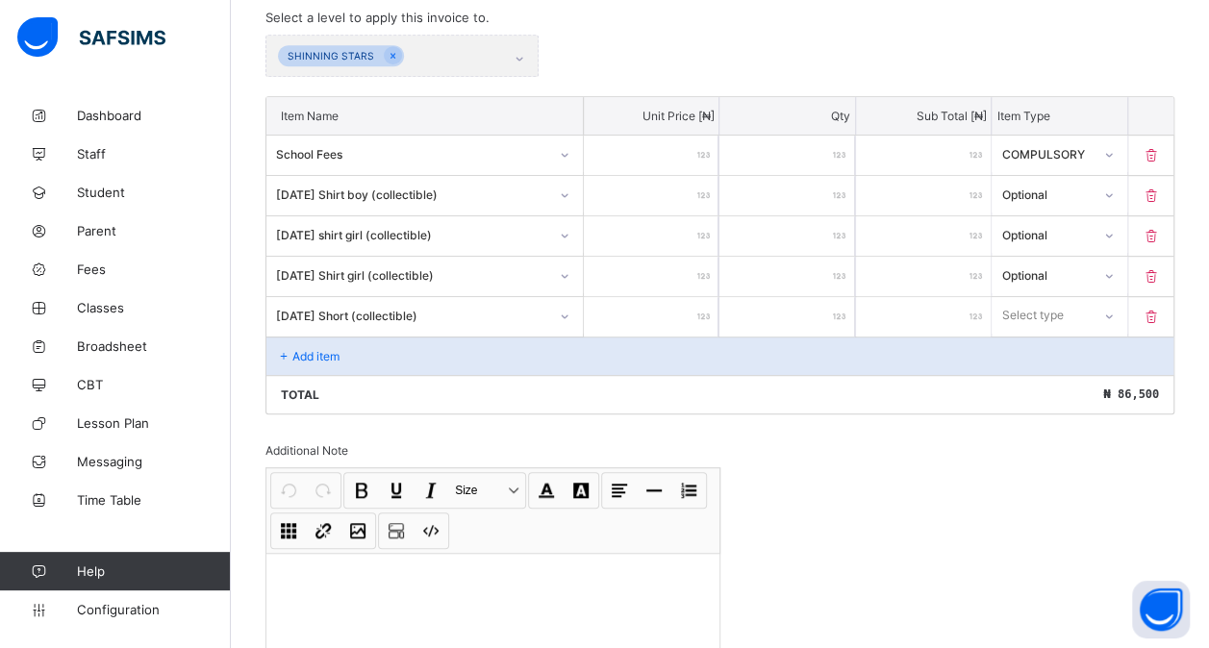
click at [624, 315] on input "number" at bounding box center [651, 316] width 135 height 39
click at [1032, 309] on div "Select type" at bounding box center [1033, 315] width 62 height 37
click at [1035, 381] on div "Optional" at bounding box center [1059, 387] width 133 height 30
click at [368, 353] on div "Add item" at bounding box center [719, 356] width 907 height 38
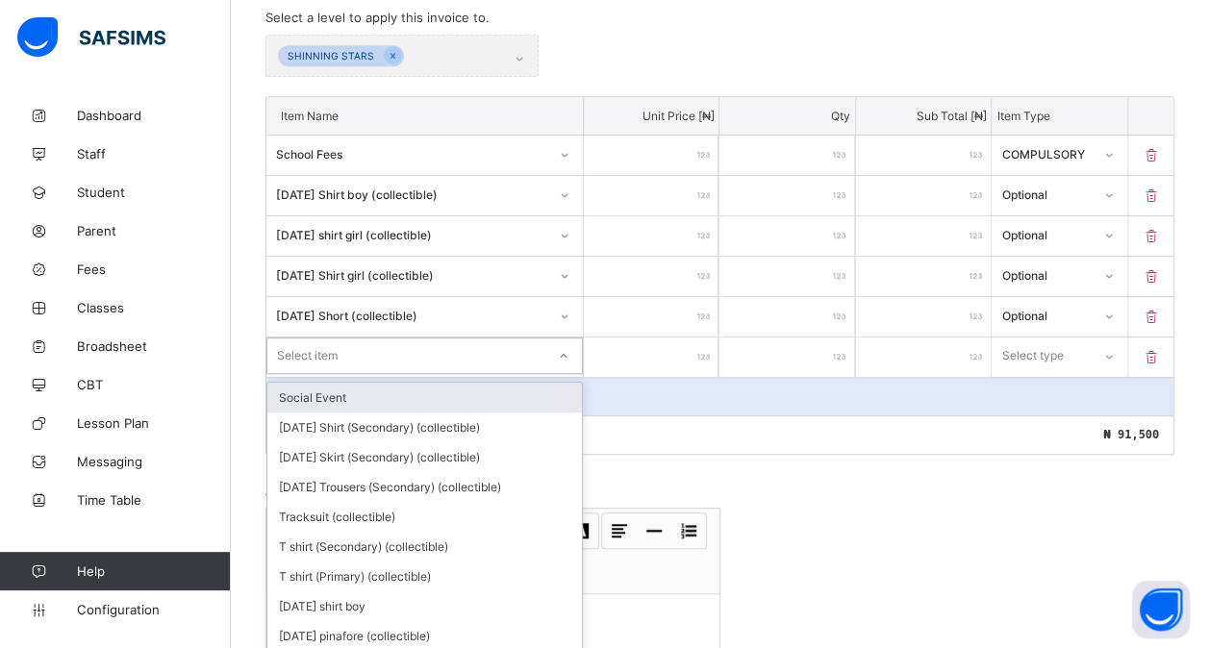
scroll to position [460, 0]
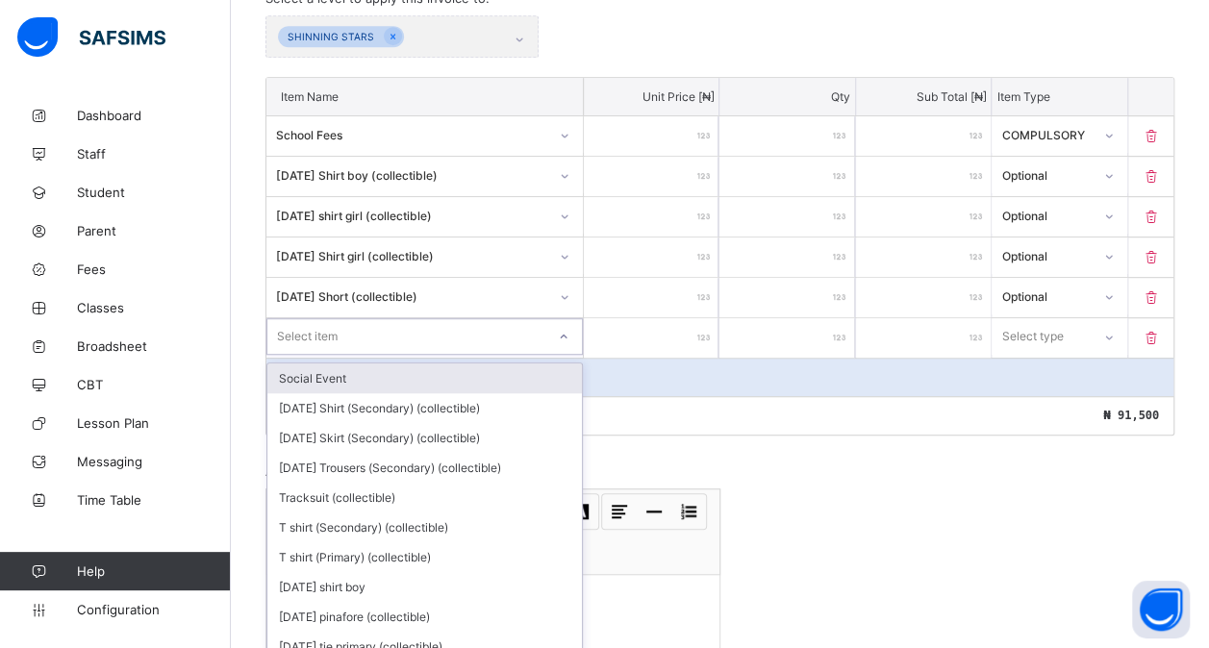
click at [325, 352] on div "option Social Event focused, 1 of 208. 208 results available. Use Up and Down t…" at bounding box center [424, 336] width 316 height 37
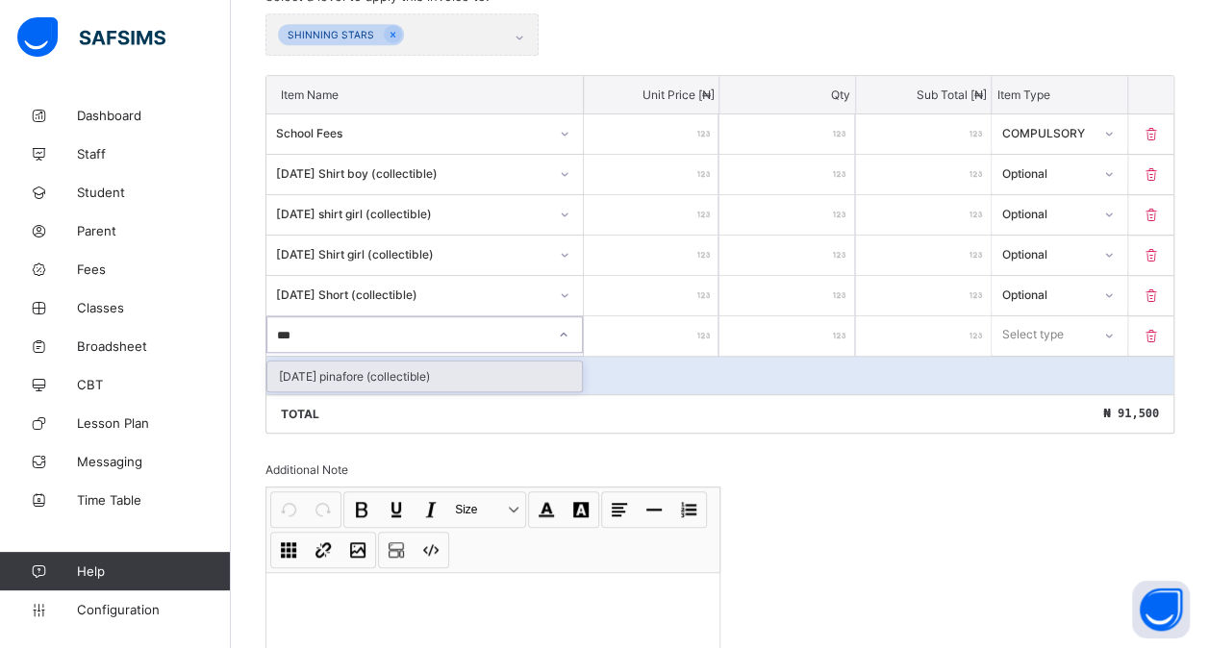
click at [340, 362] on div "[DATE] pinafore (collectible)" at bounding box center [424, 377] width 315 height 30
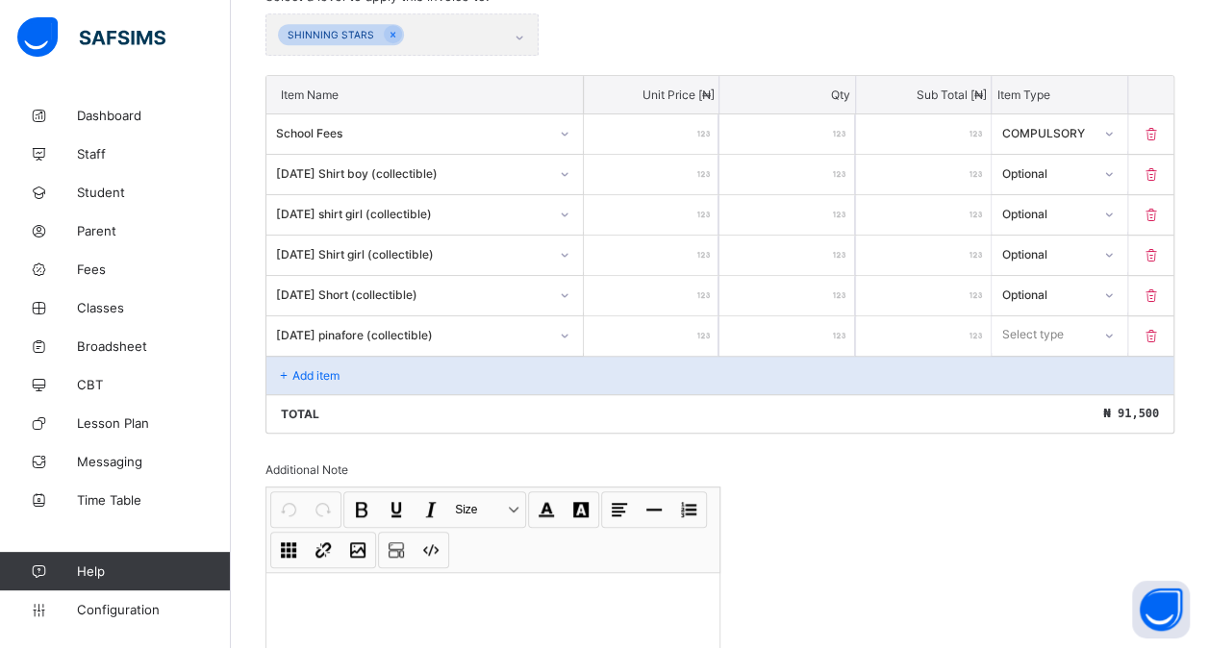
click at [660, 319] on input "number" at bounding box center [651, 335] width 135 height 39
click at [360, 356] on div "Add item" at bounding box center [719, 375] width 907 height 38
click at [1064, 329] on div "Select type" at bounding box center [1033, 334] width 62 height 37
click at [1037, 398] on div "Optional" at bounding box center [1059, 406] width 133 height 30
click at [321, 368] on p "Add item" at bounding box center [315, 375] width 47 height 14
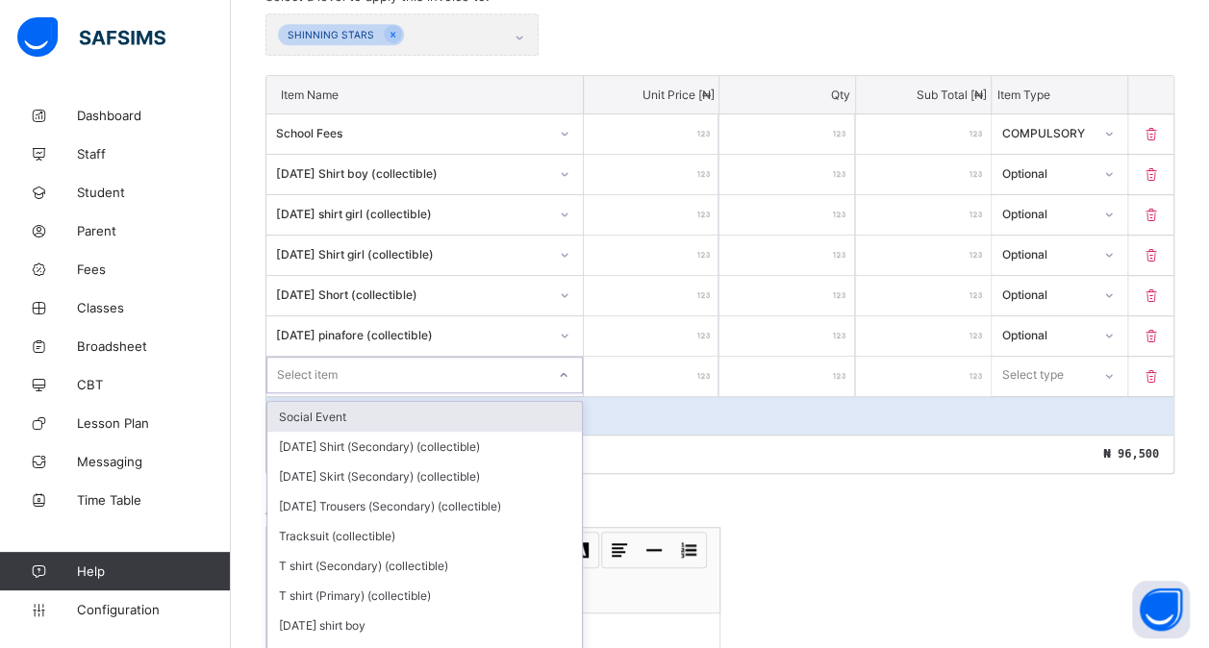
scroll to position [500, 0]
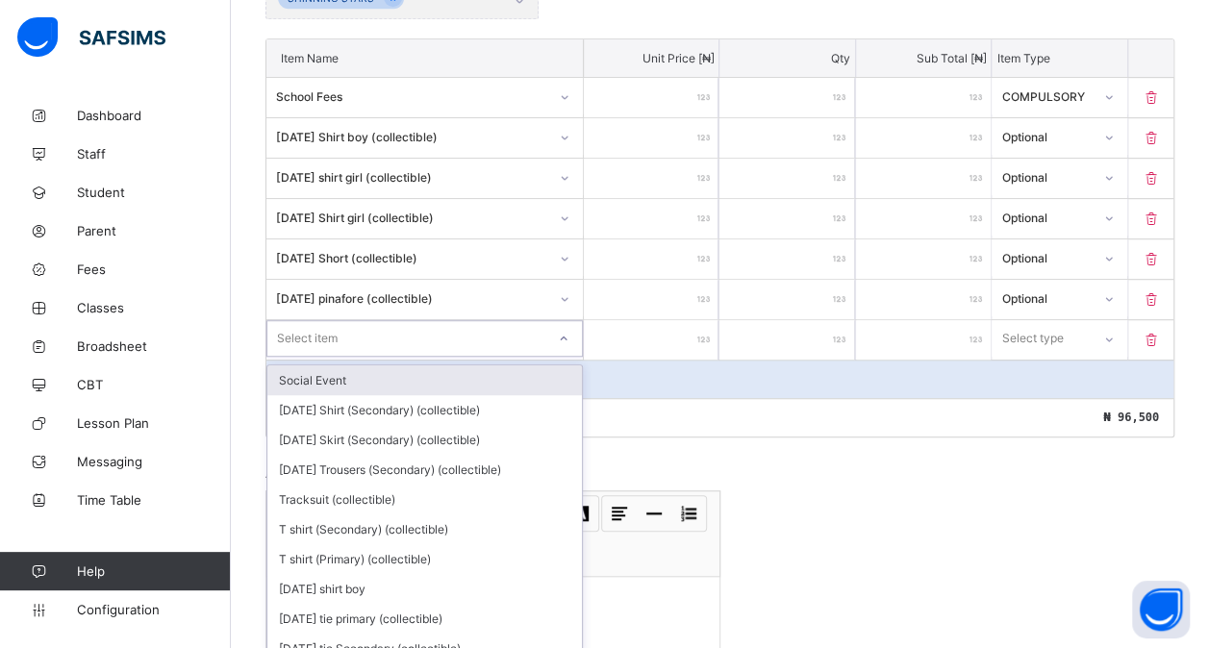
click at [321, 357] on div "option Social Event focused, 1 of 207. 207 results available. Use Up and Down t…" at bounding box center [424, 338] width 316 height 37
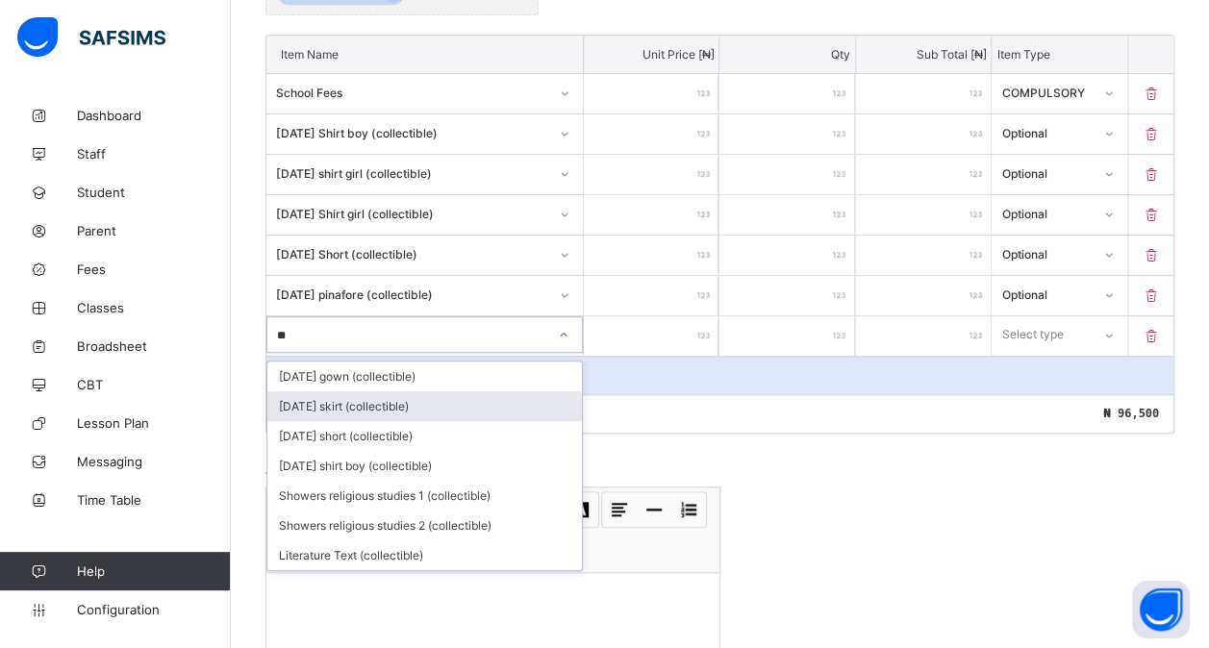
click at [385, 405] on div "[DATE] skirt (collectible)" at bounding box center [424, 406] width 315 height 30
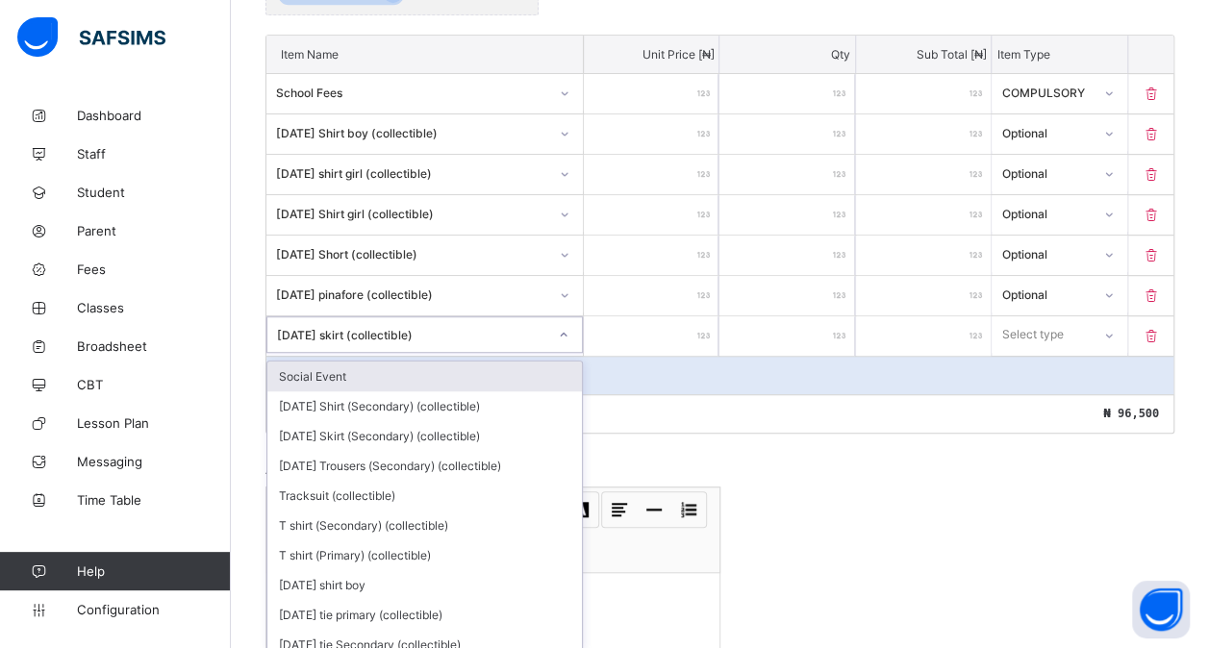
click at [427, 327] on div "[DATE] skirt (collectible)" at bounding box center [412, 334] width 270 height 14
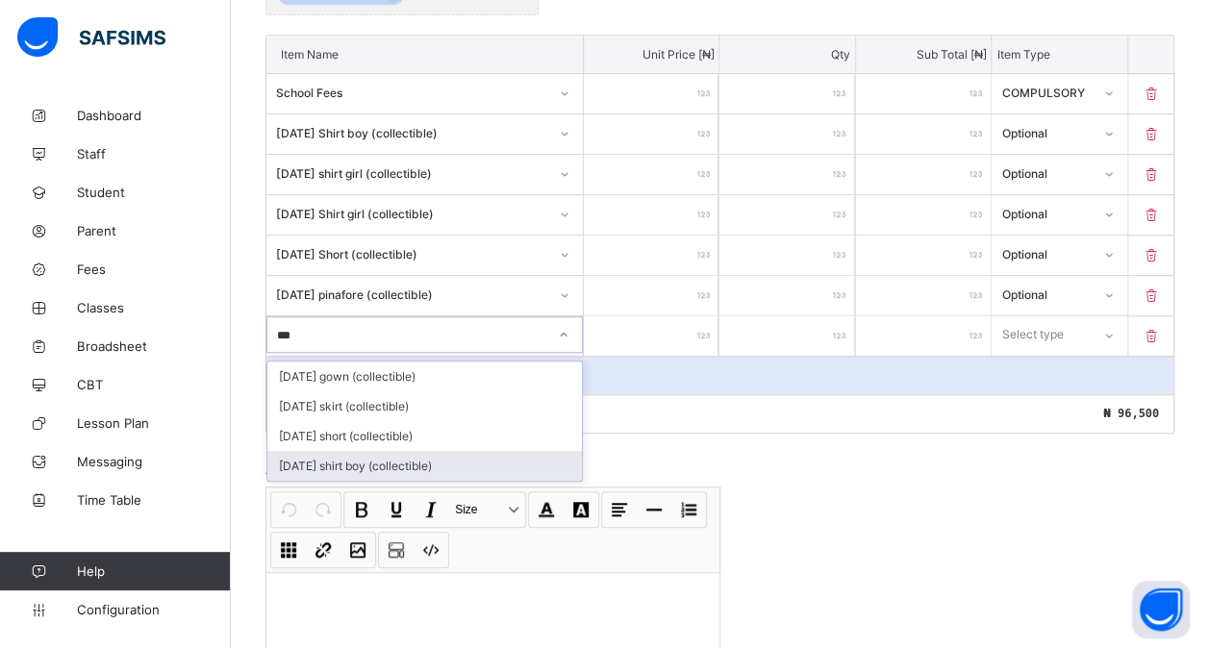
click at [419, 451] on div "[DATE] shirt boy (collectible)" at bounding box center [424, 466] width 315 height 30
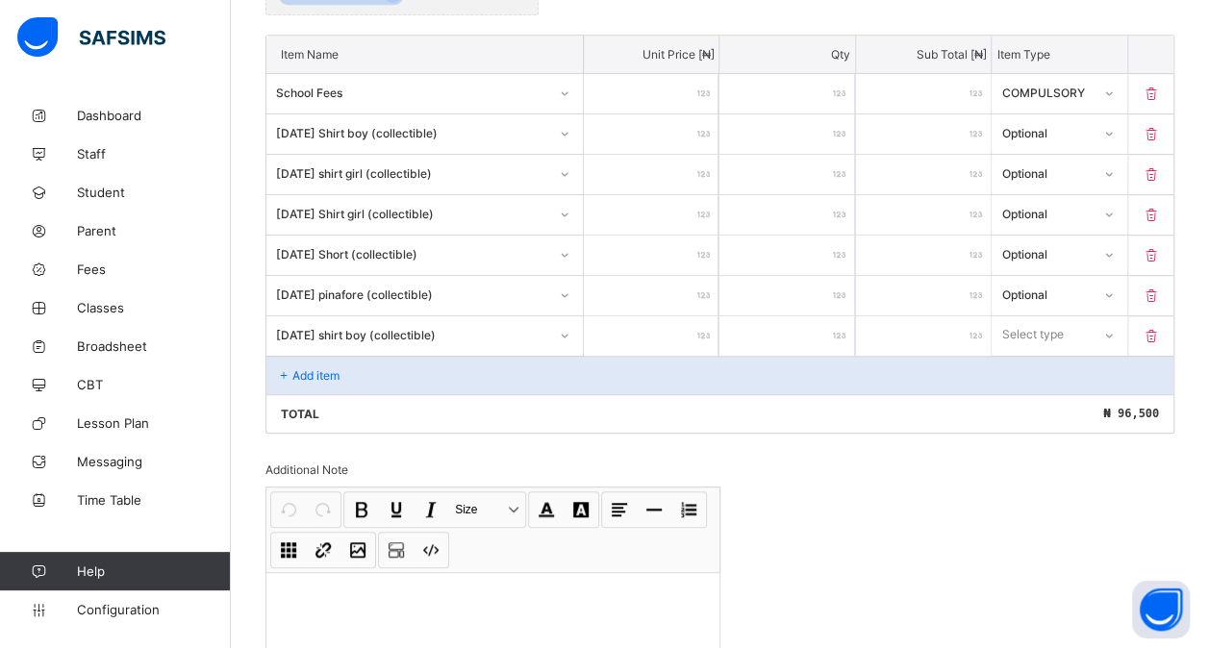
click at [666, 335] on input "number" at bounding box center [651, 335] width 135 height 39
drag, startPoint x: 1043, startPoint y: 324, endPoint x: 1035, endPoint y: 402, distance: 78.3
click at [1035, 353] on div "option Optional focused, 2 of 2. 2 results available. Use Up and Down to choose…" at bounding box center [1059, 334] width 135 height 37
click at [1035, 402] on div "Optional" at bounding box center [1059, 406] width 133 height 30
click at [414, 375] on div "Add item" at bounding box center [719, 375] width 907 height 38
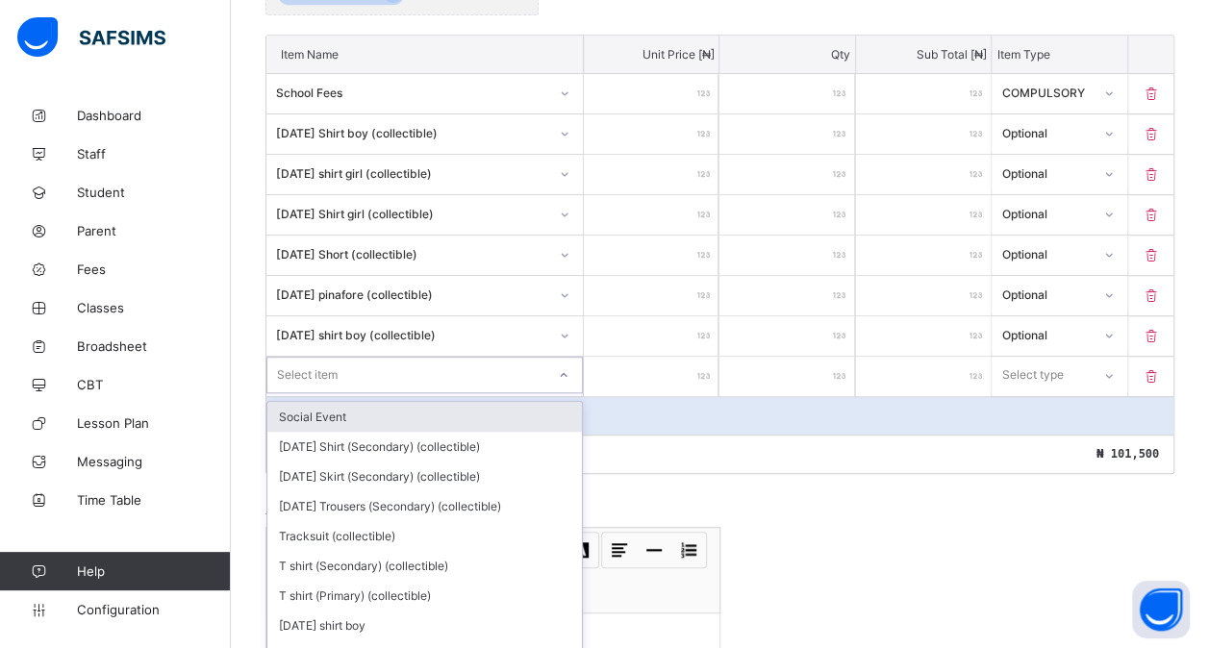
scroll to position [540, 0]
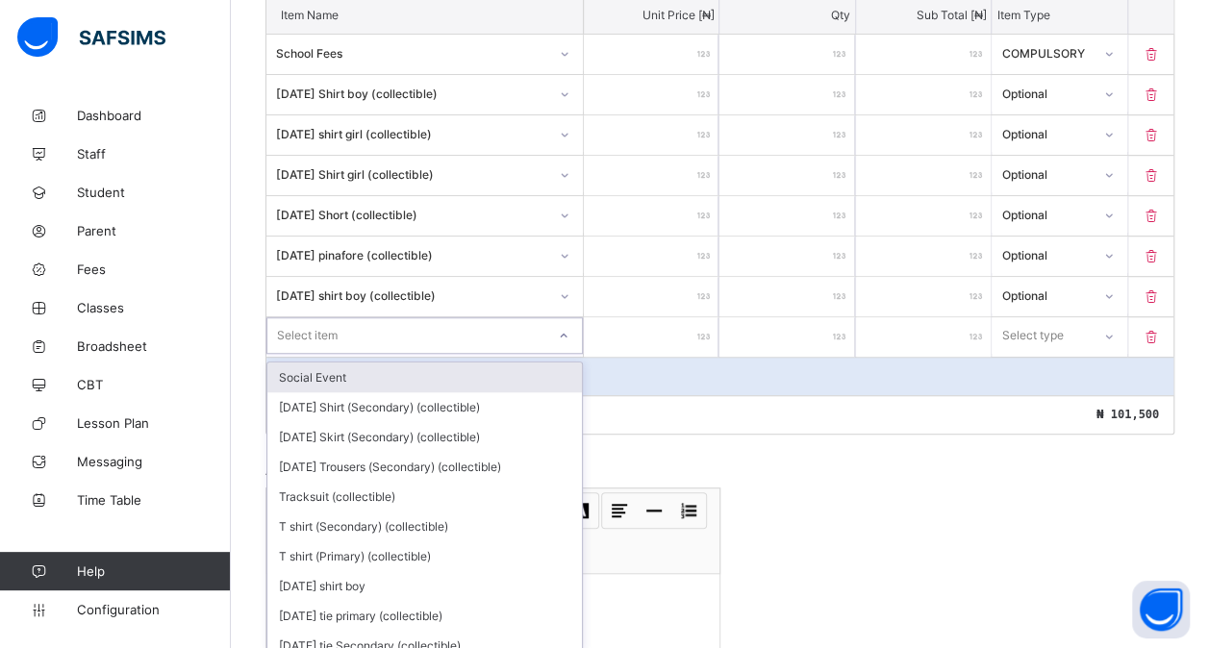
click at [352, 354] on div "option Social Event focused, 1 of 206. 206 results available. Use Up and Down t…" at bounding box center [424, 335] width 316 height 37
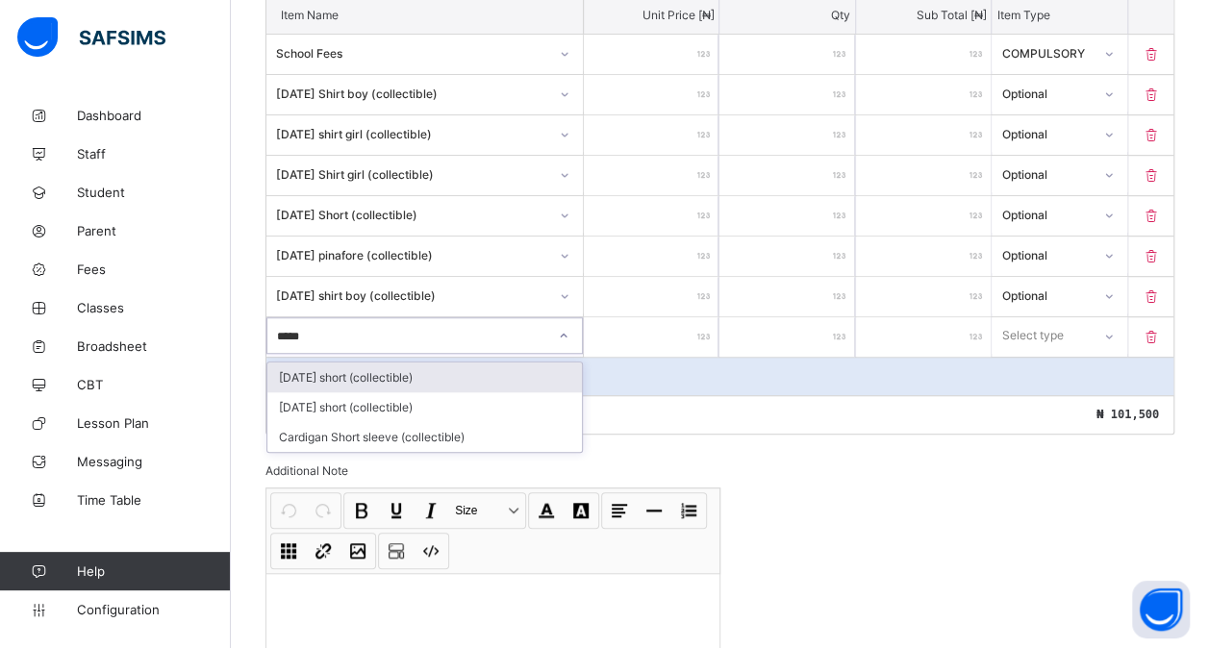
click at [395, 373] on div "[DATE] short (collectible)" at bounding box center [424, 378] width 315 height 30
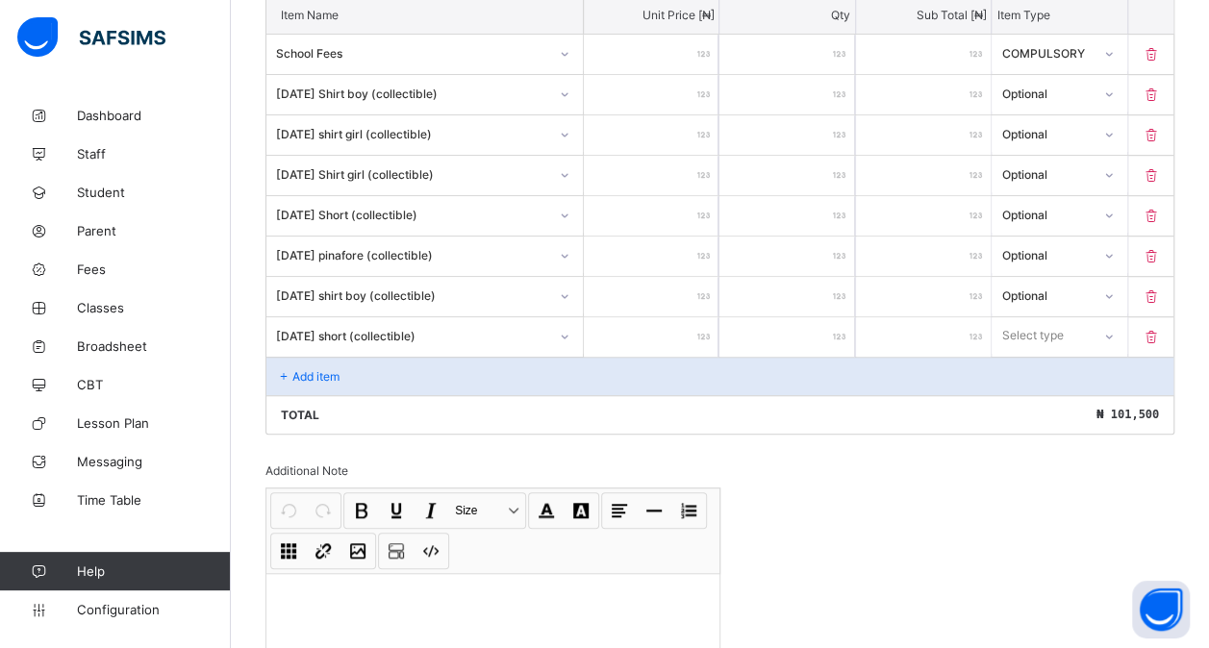
click at [652, 325] on input "number" at bounding box center [651, 336] width 135 height 39
drag, startPoint x: 1040, startPoint y: 327, endPoint x: 1028, endPoint y: 383, distance: 57.0
click at [1028, 354] on div "option Compulsory focused, 1 of 2. 2 results available. Use Up and Down to choo…" at bounding box center [1059, 335] width 135 height 37
click at [1028, 392] on div "Optional" at bounding box center [1059, 407] width 133 height 30
click at [420, 364] on div "Add item" at bounding box center [719, 376] width 907 height 38
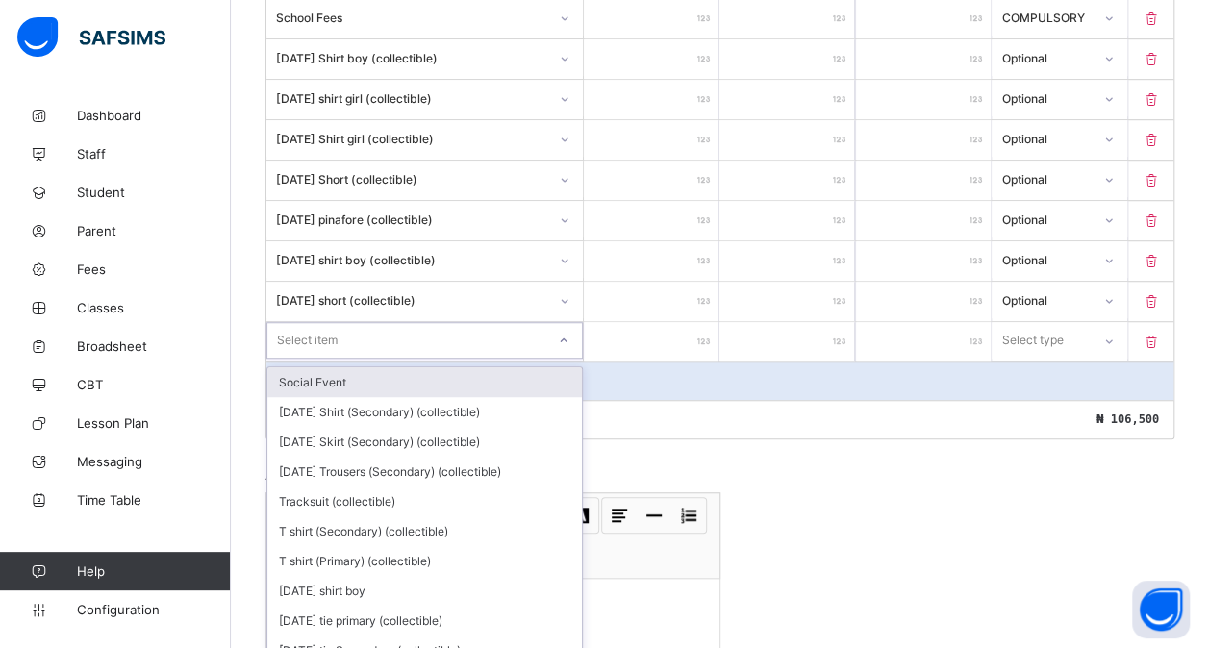
click at [352, 356] on div "option Social Event focused, 1 of 205. 205 results available. Use Up and Down t…" at bounding box center [424, 340] width 316 height 37
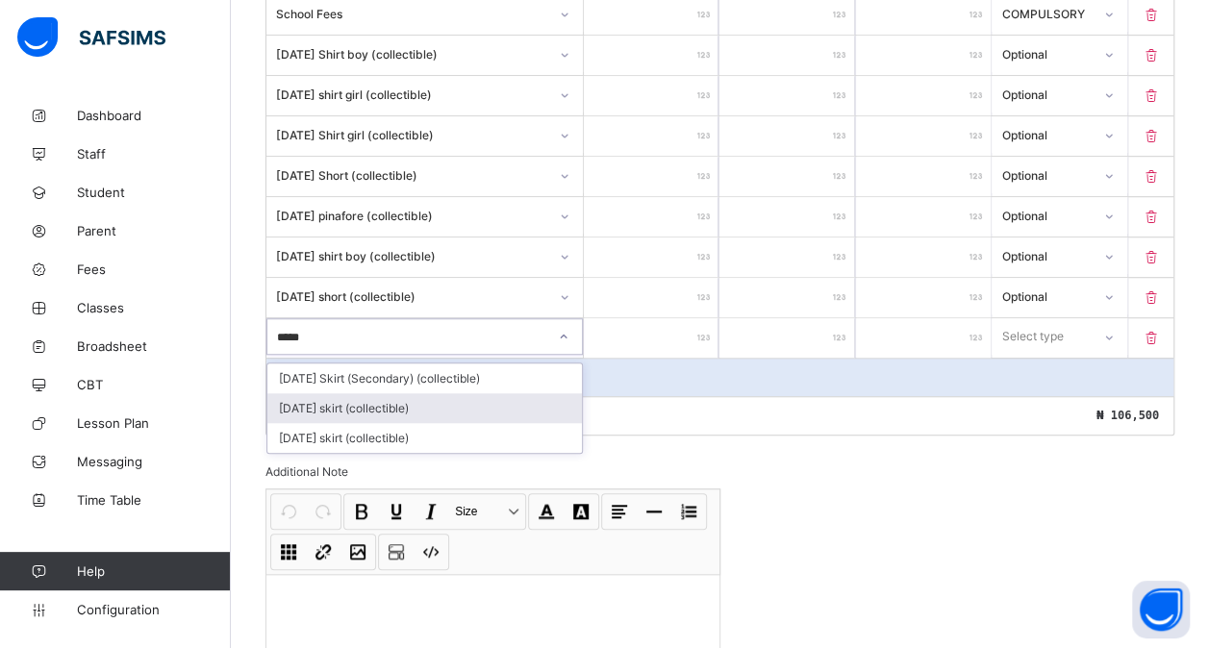
click at [387, 400] on div "[DATE] skirt (collectible)" at bounding box center [424, 408] width 315 height 30
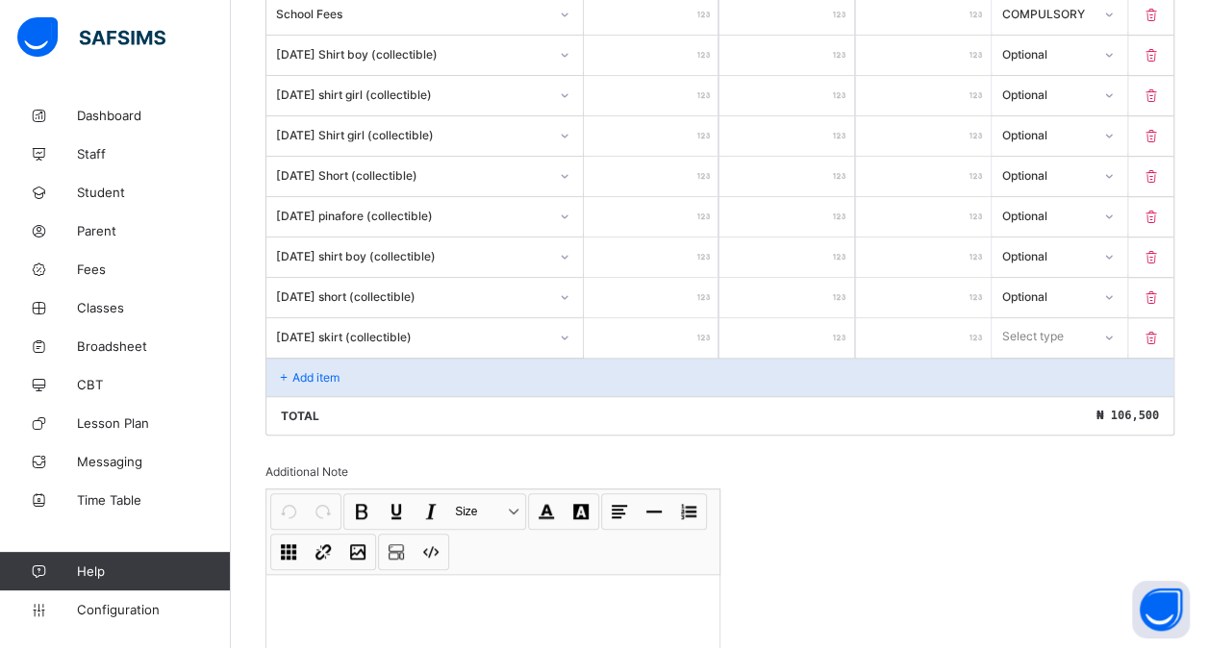
click at [679, 323] on input "number" at bounding box center [651, 337] width 135 height 39
click at [1034, 333] on div "Select type" at bounding box center [1033, 336] width 62 height 37
click at [1032, 393] on div "Optional" at bounding box center [1059, 408] width 133 height 30
click at [312, 358] on div "Add item" at bounding box center [719, 377] width 907 height 38
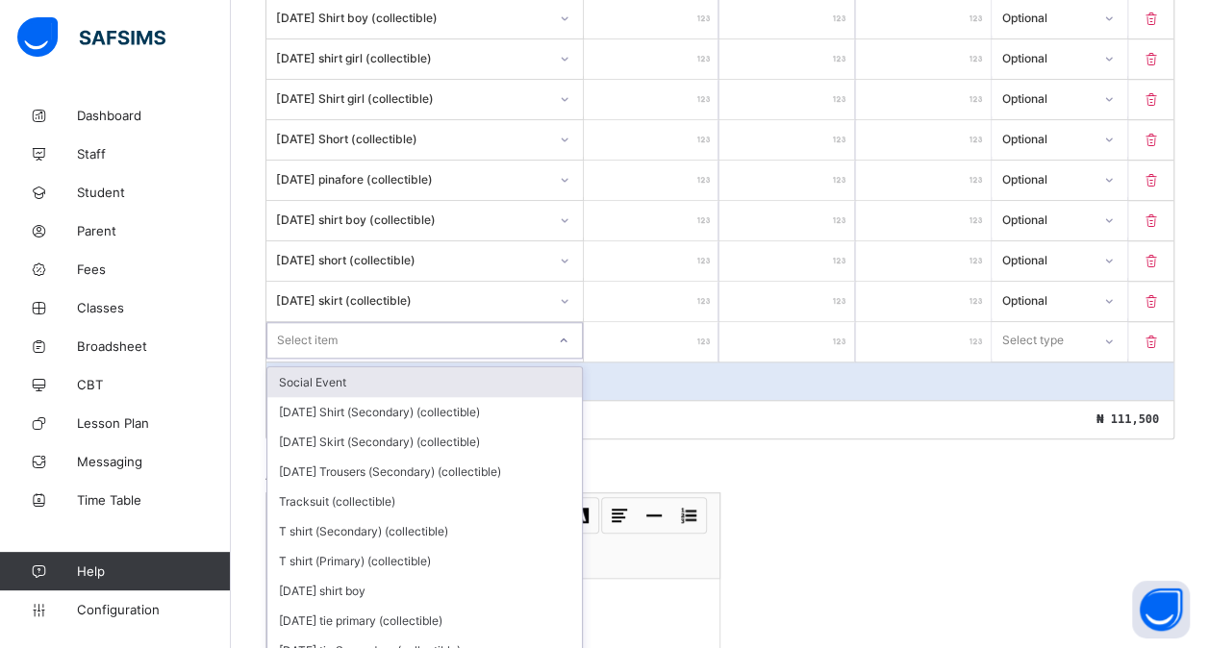
click at [323, 356] on div "option Social Event focused, 1 of 204. 204 results available. Use Up and Down t…" at bounding box center [424, 340] width 316 height 37
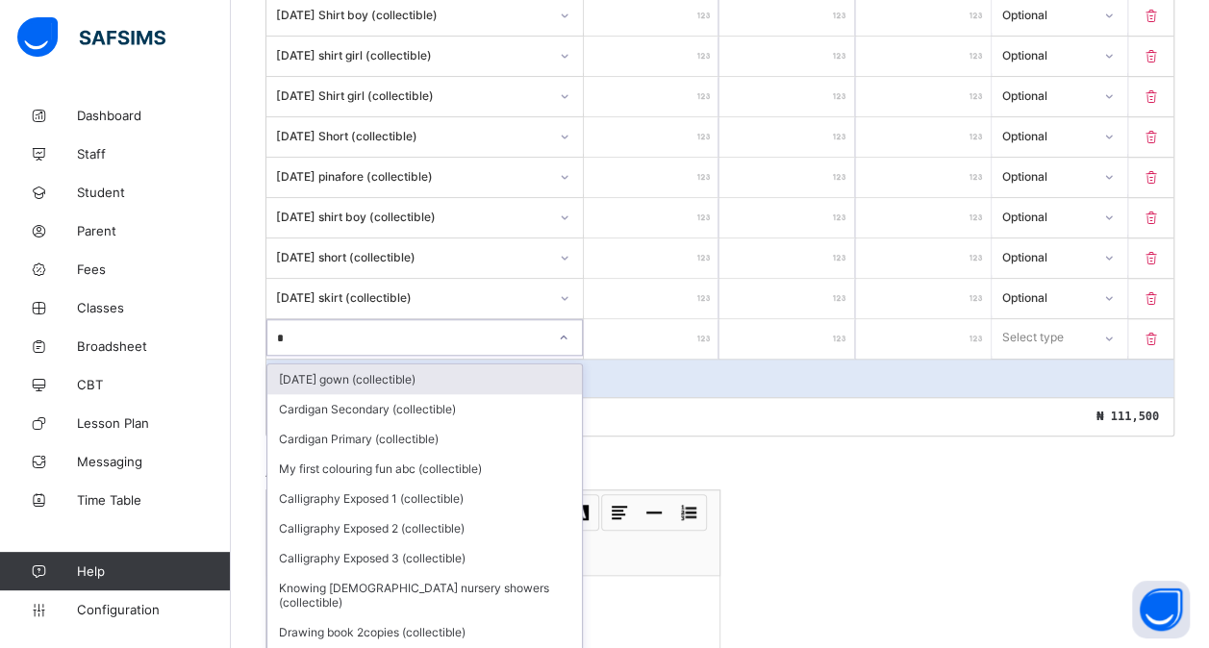
scroll to position [619, 0]
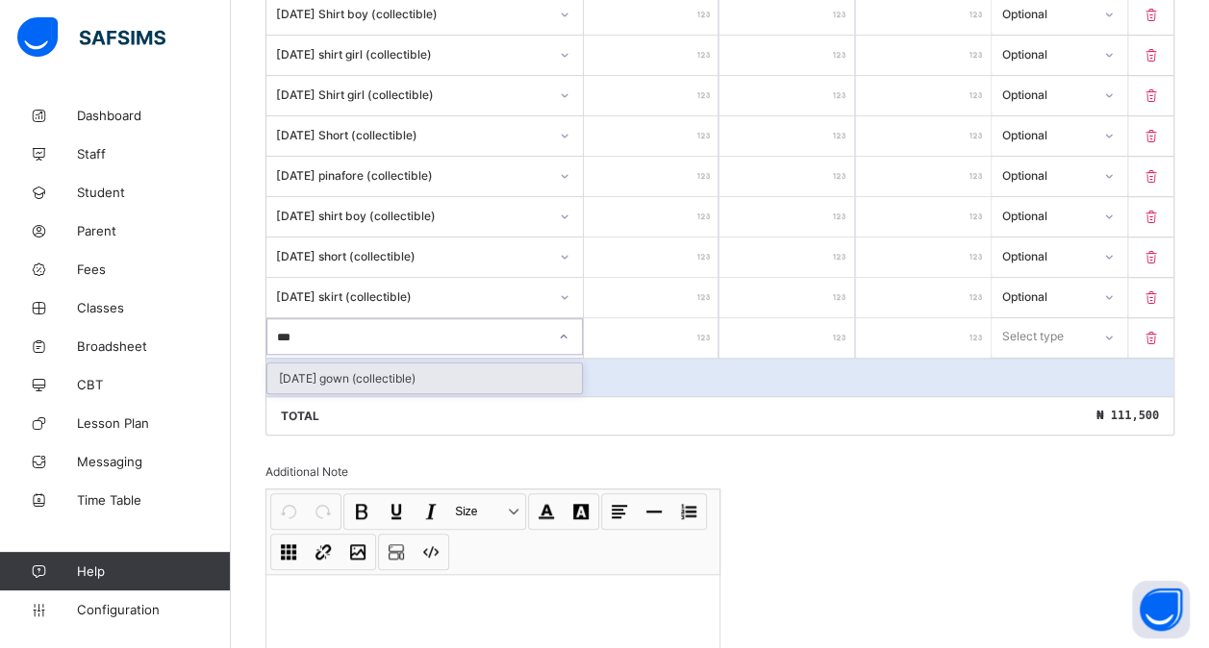
click at [350, 364] on div "[DATE] gown (collectible)" at bounding box center [424, 379] width 315 height 30
click at [627, 318] on input "number" at bounding box center [651, 337] width 135 height 39
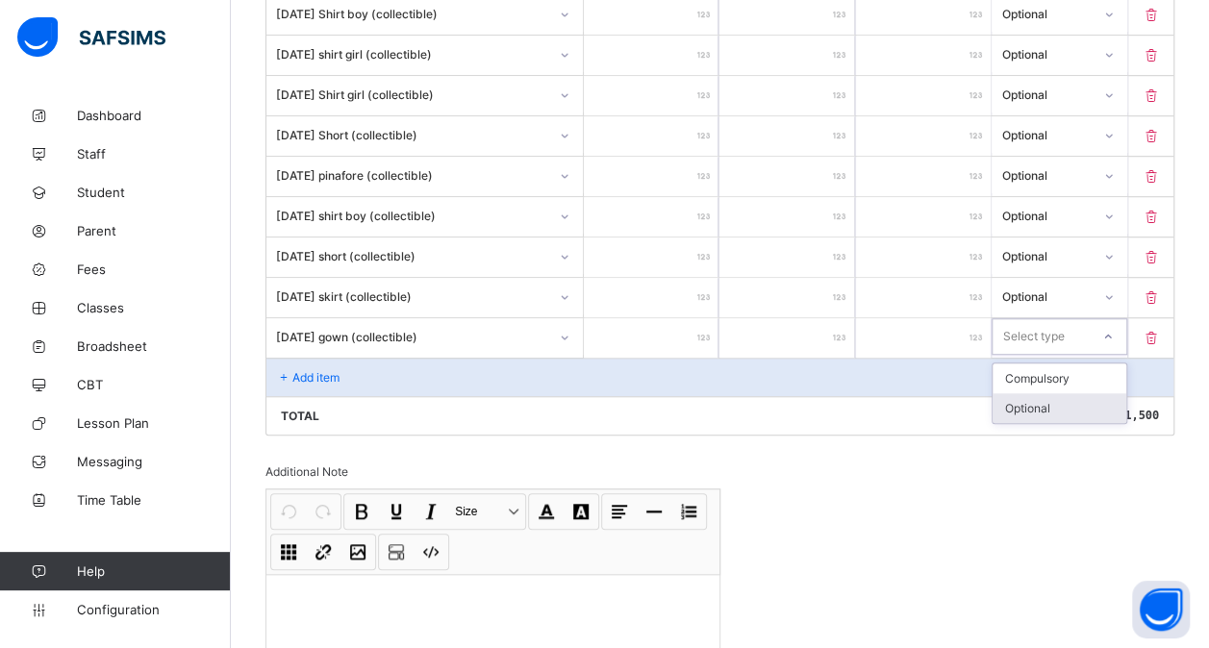
drag, startPoint x: 1043, startPoint y: 327, endPoint x: 1041, endPoint y: 387, distance: 59.7
click at [1041, 355] on div "option Optional focused, 2 of 2. 2 results available. Use Up and Down to choose…" at bounding box center [1059, 336] width 135 height 37
click at [1041, 393] on div "Optional" at bounding box center [1059, 408] width 133 height 30
click at [352, 369] on div "Add item" at bounding box center [719, 377] width 907 height 38
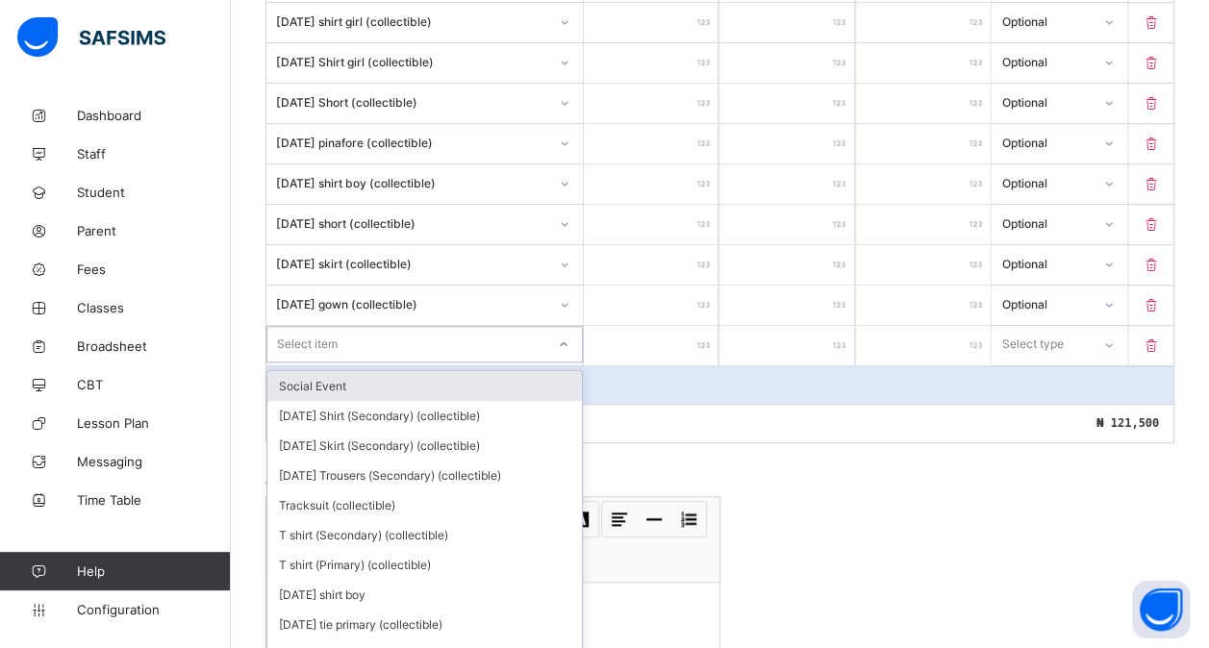
scroll to position [659, 0]
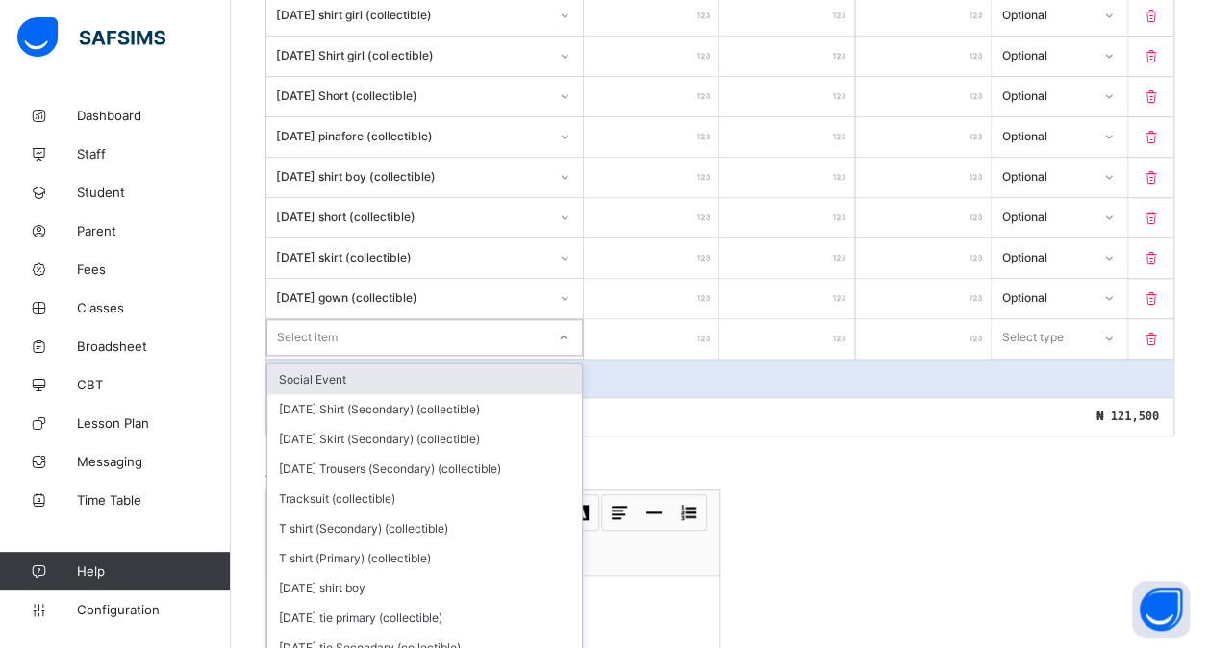
click at [331, 356] on div "option Social Event focused, 1 of 203. 203 results available. Use Up and Down t…" at bounding box center [424, 337] width 316 height 37
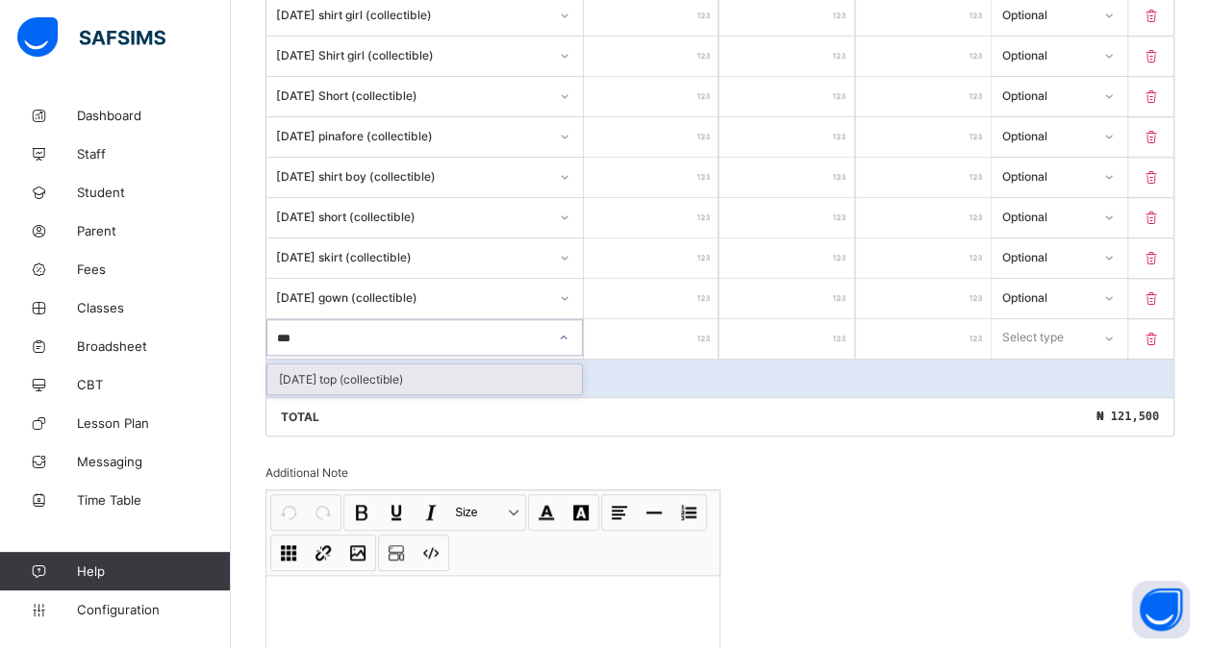
click at [366, 367] on div "[DATE] top (collectible)" at bounding box center [424, 380] width 315 height 30
click at [638, 319] on input "number" at bounding box center [651, 338] width 135 height 39
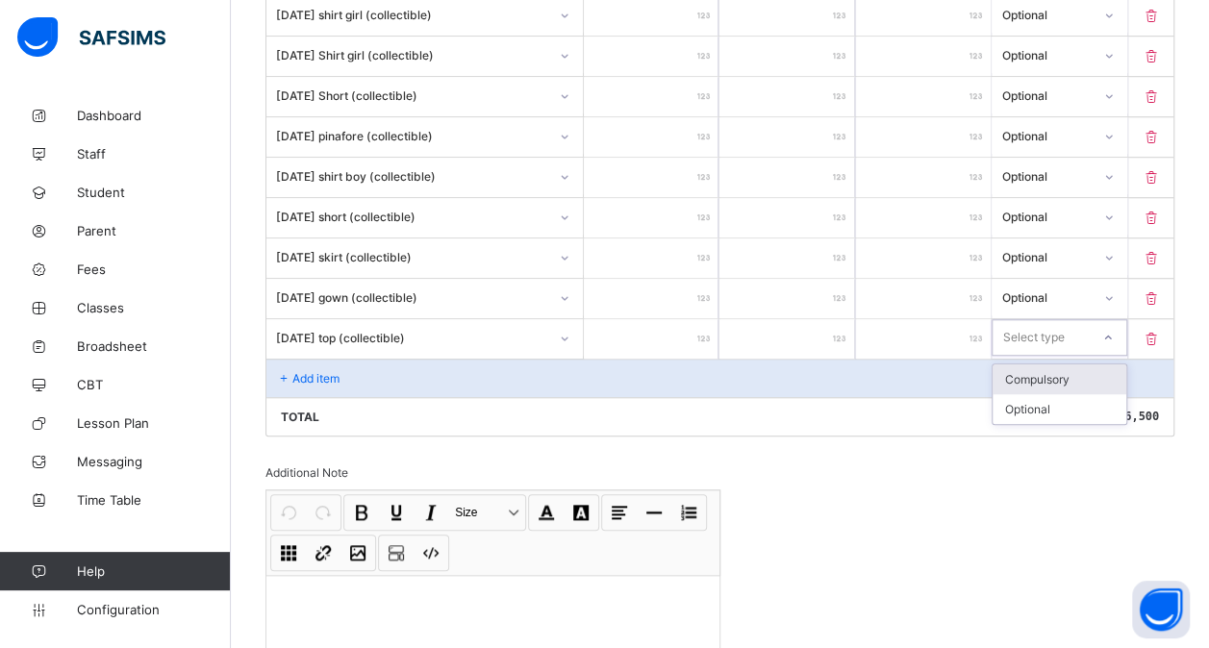
click at [1042, 328] on div "Select type" at bounding box center [1033, 337] width 62 height 37
click at [1041, 394] on div "Optional" at bounding box center [1059, 409] width 133 height 30
click at [348, 362] on div "Add item" at bounding box center [719, 378] width 907 height 38
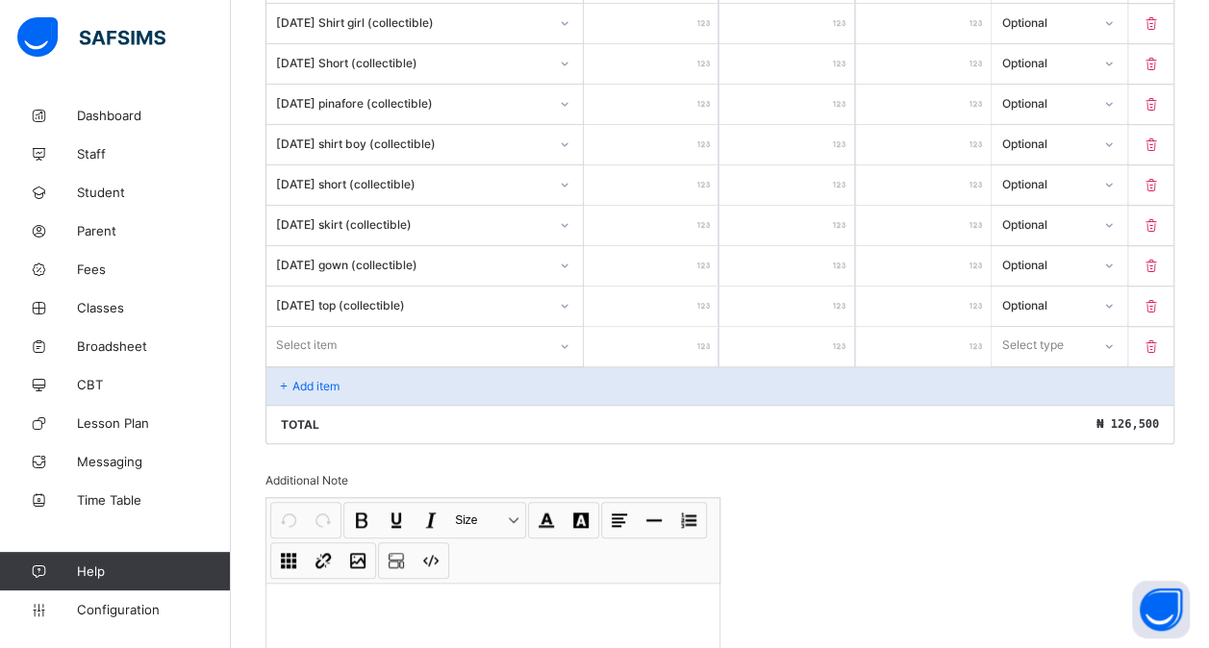
click at [326, 356] on div "Select item" at bounding box center [424, 345] width 316 height 37
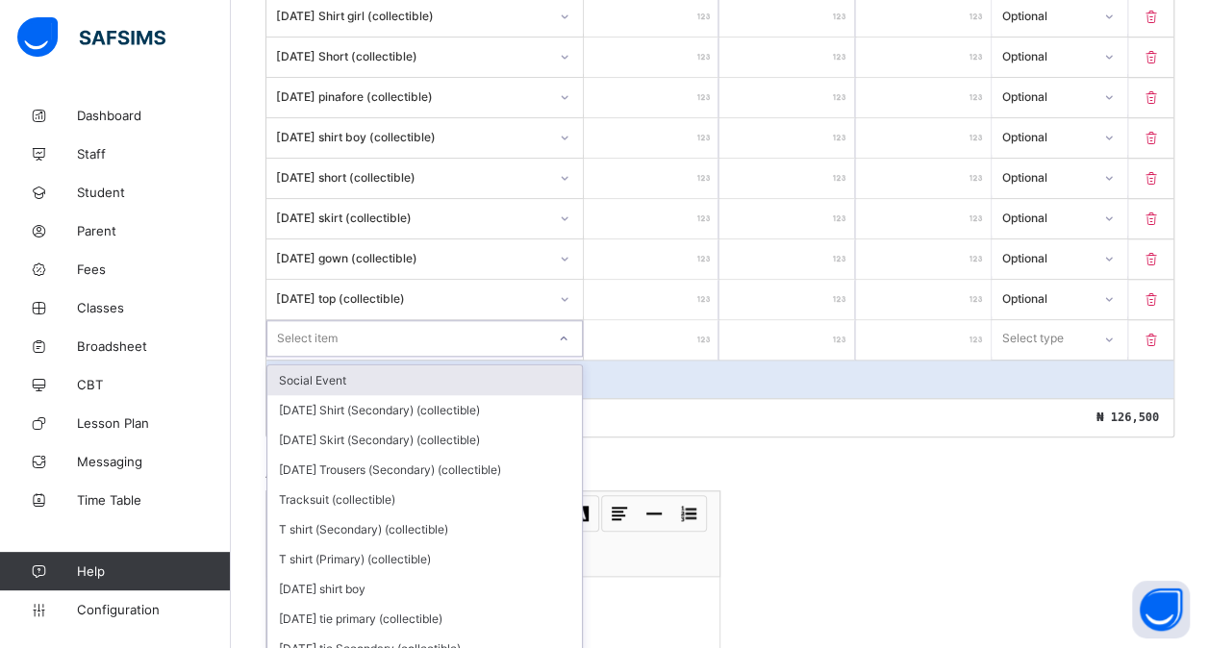
scroll to position [698, 0]
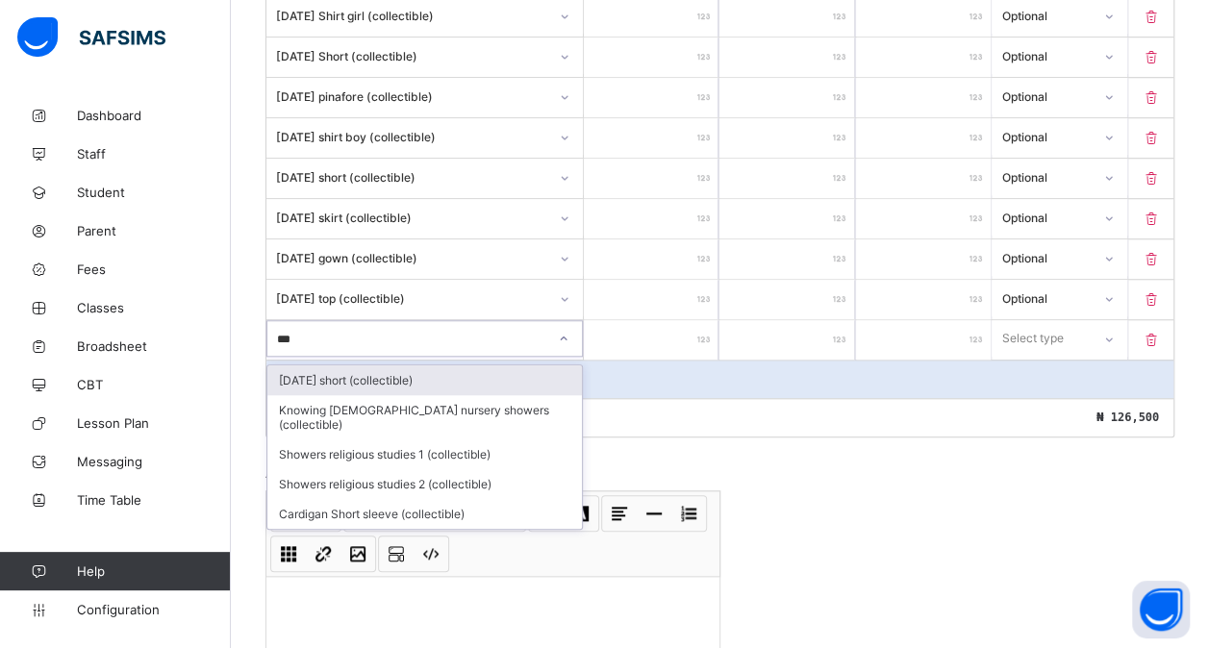
click at [390, 374] on div "[DATE] short (collectible)" at bounding box center [424, 380] width 315 height 30
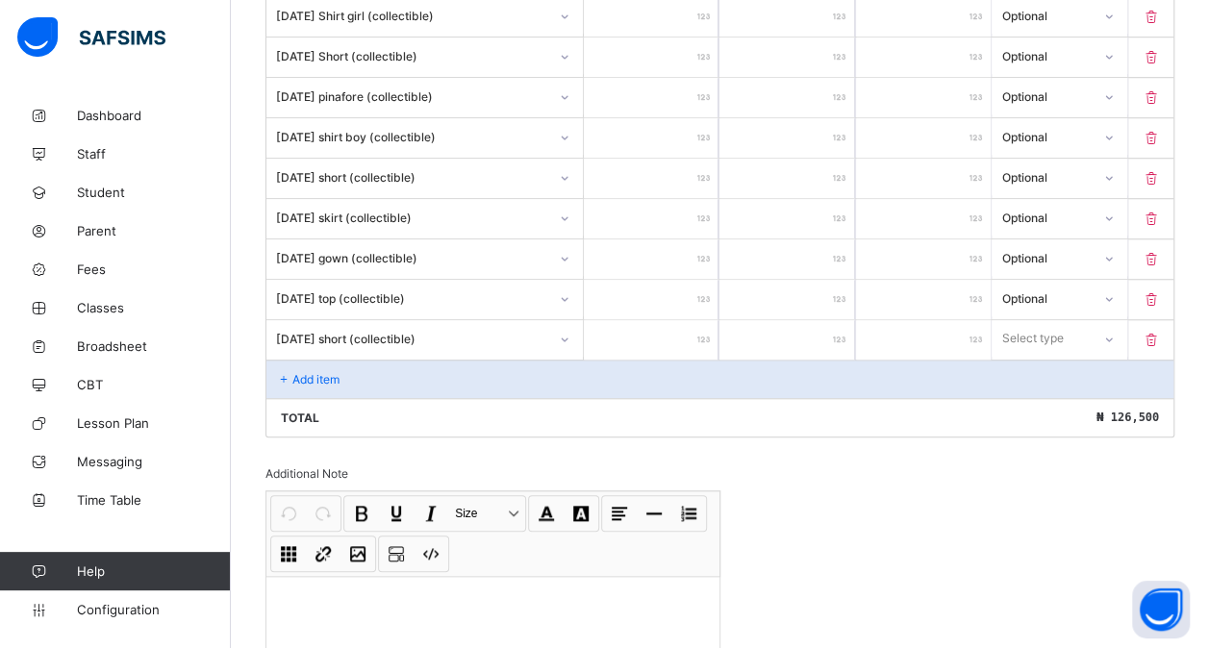
click at [687, 329] on input "number" at bounding box center [651, 339] width 135 height 39
drag, startPoint x: 1033, startPoint y: 328, endPoint x: 1032, endPoint y: 385, distance: 56.8
click at [1032, 357] on div "option Compulsory focused, 1 of 2. 2 results available. Use Up and Down to choo…" at bounding box center [1059, 338] width 135 height 37
click at [1032, 395] on div "Optional" at bounding box center [1059, 410] width 133 height 30
click at [417, 363] on div "Add item" at bounding box center [719, 379] width 907 height 38
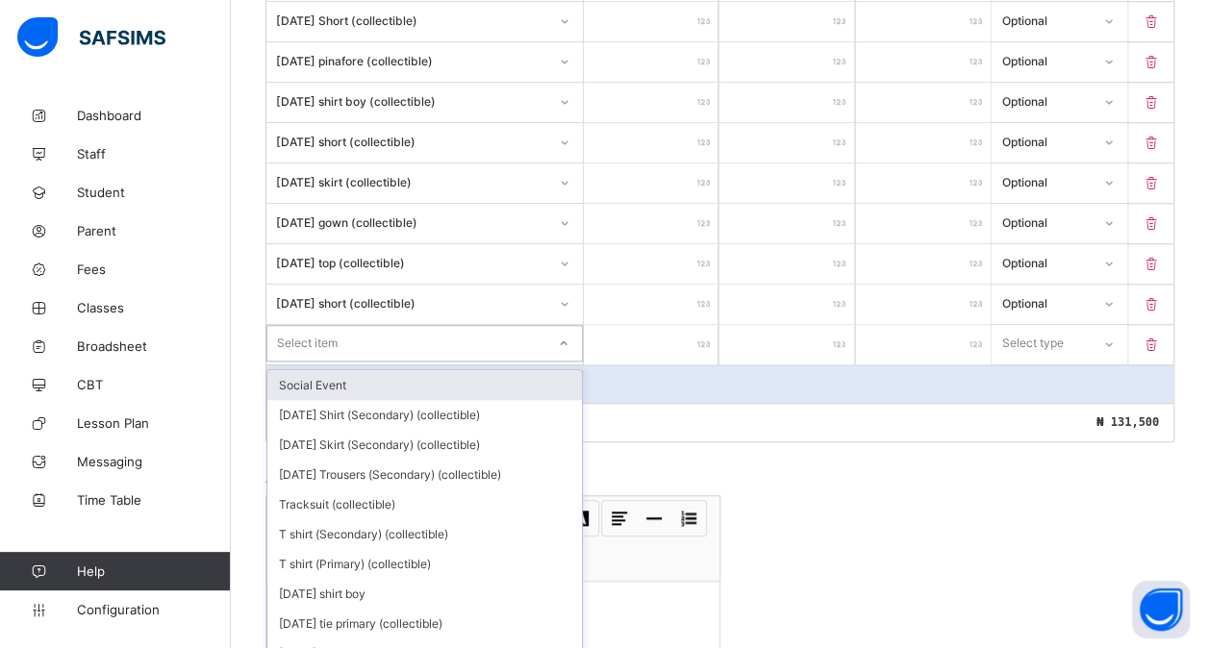
click at [374, 362] on div "option Social Event focused, 1 of 201. 201 results available. Use Up and Down t…" at bounding box center [424, 343] width 316 height 37
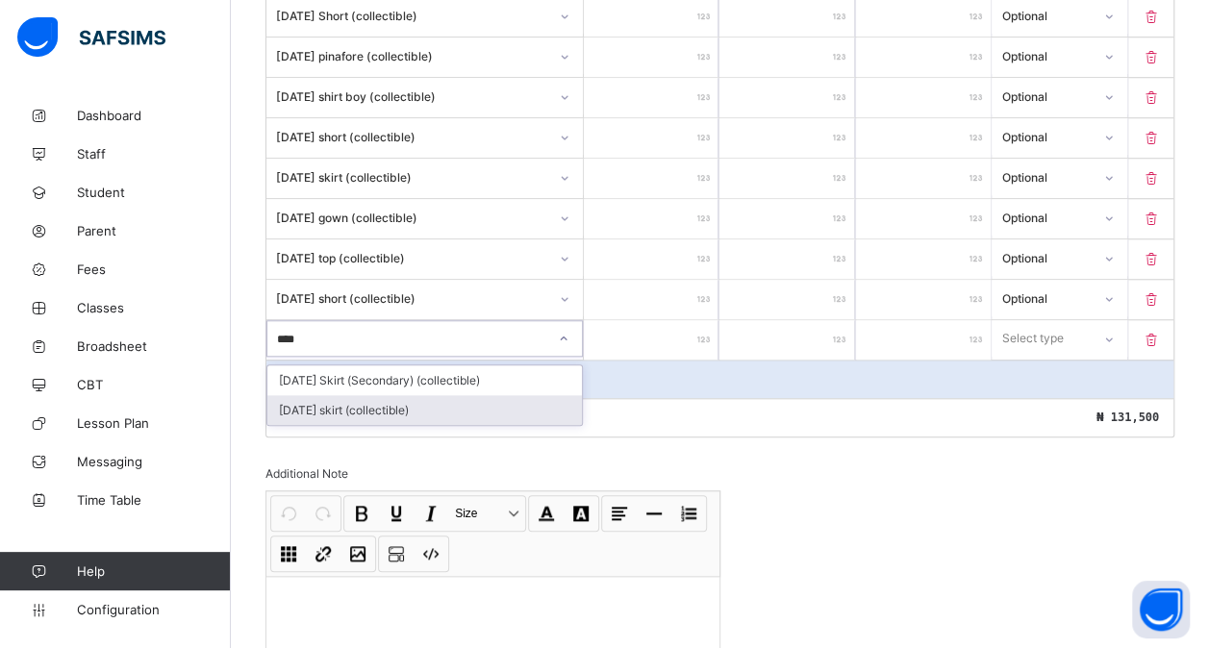
click at [408, 395] on div "[DATE] skirt (collectible)" at bounding box center [424, 410] width 315 height 30
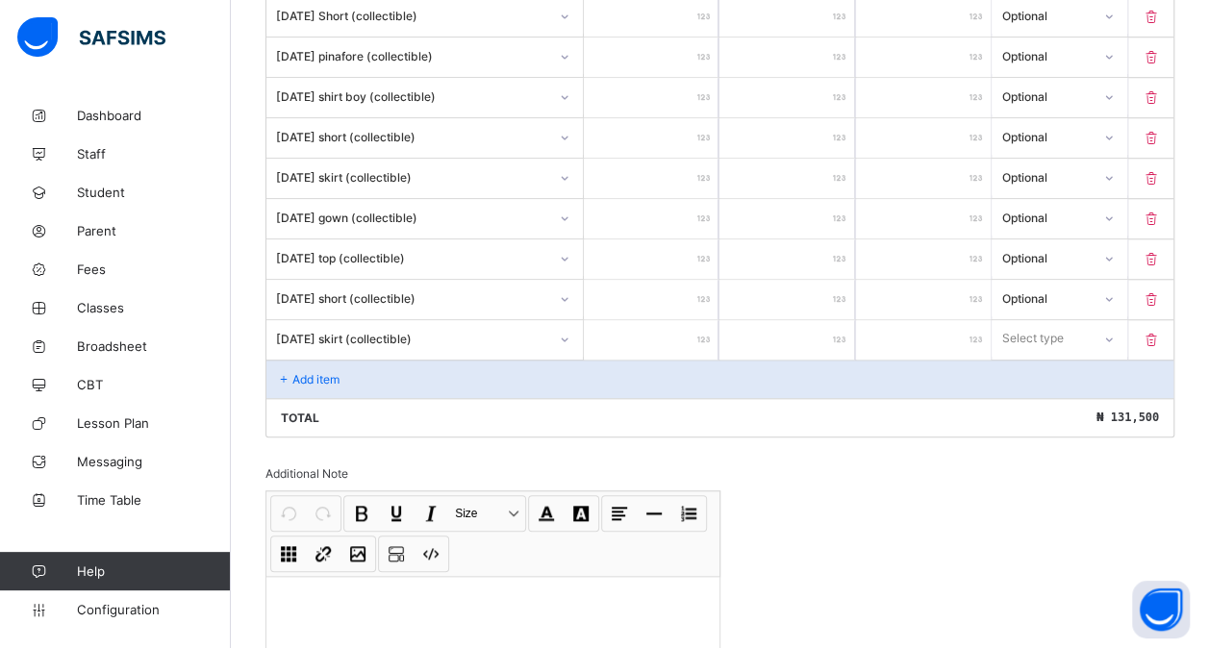
click at [682, 326] on input "number" at bounding box center [651, 339] width 135 height 39
drag, startPoint x: 1056, startPoint y: 331, endPoint x: 1041, endPoint y: 394, distance: 65.3
click at [1041, 357] on div "option Optional focused, 2 of 2. 2 results available. Use Up and Down to choose…" at bounding box center [1059, 338] width 135 height 37
click at [1041, 395] on div "Optional" at bounding box center [1059, 410] width 133 height 30
click at [435, 365] on div "Add item" at bounding box center [719, 379] width 907 height 38
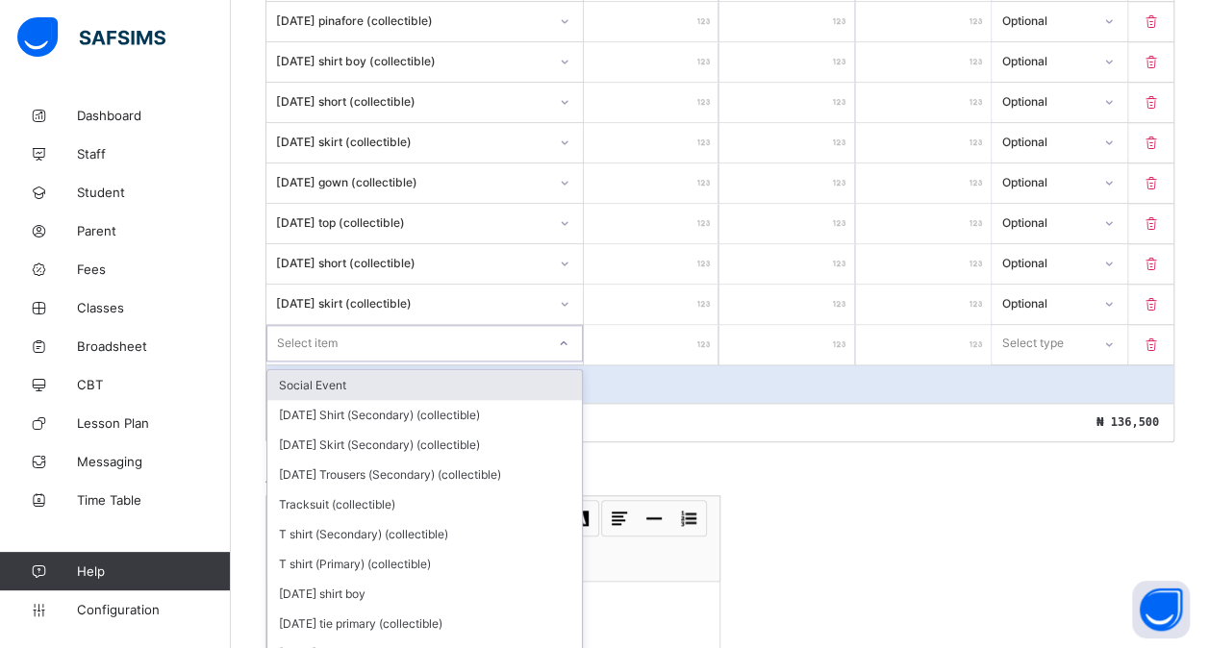
click at [388, 357] on div "option Social Event focused, 1 of 200. 200 results available. Use Up and Down t…" at bounding box center [424, 343] width 316 height 37
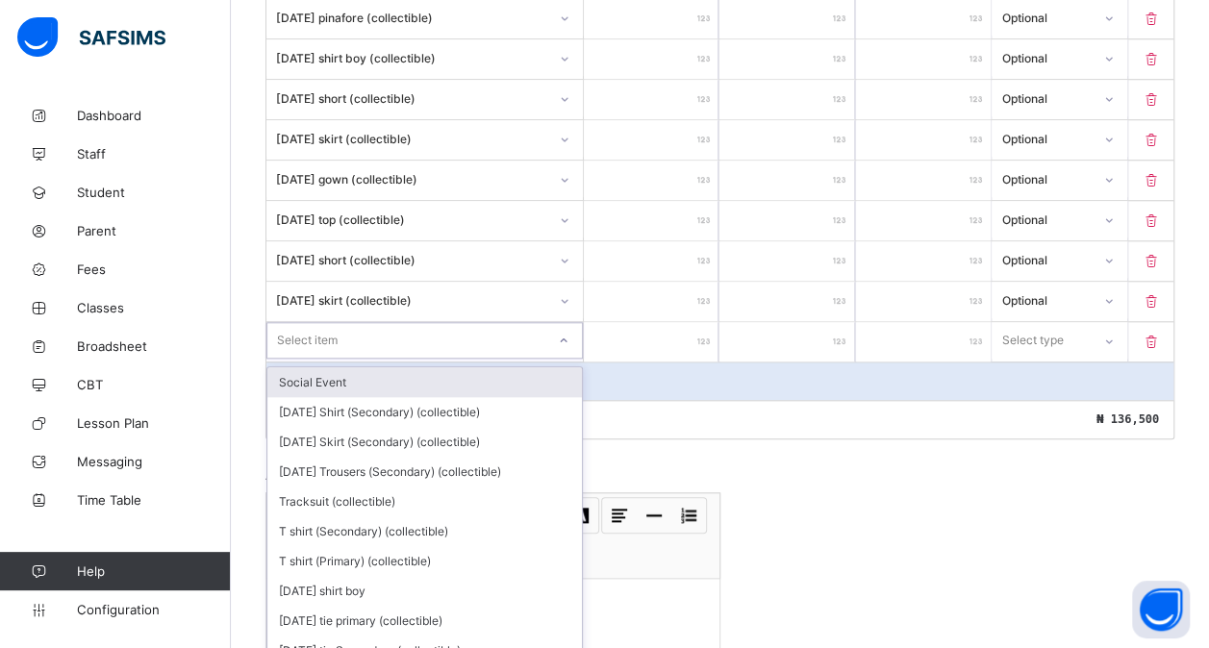
scroll to position [778, 0]
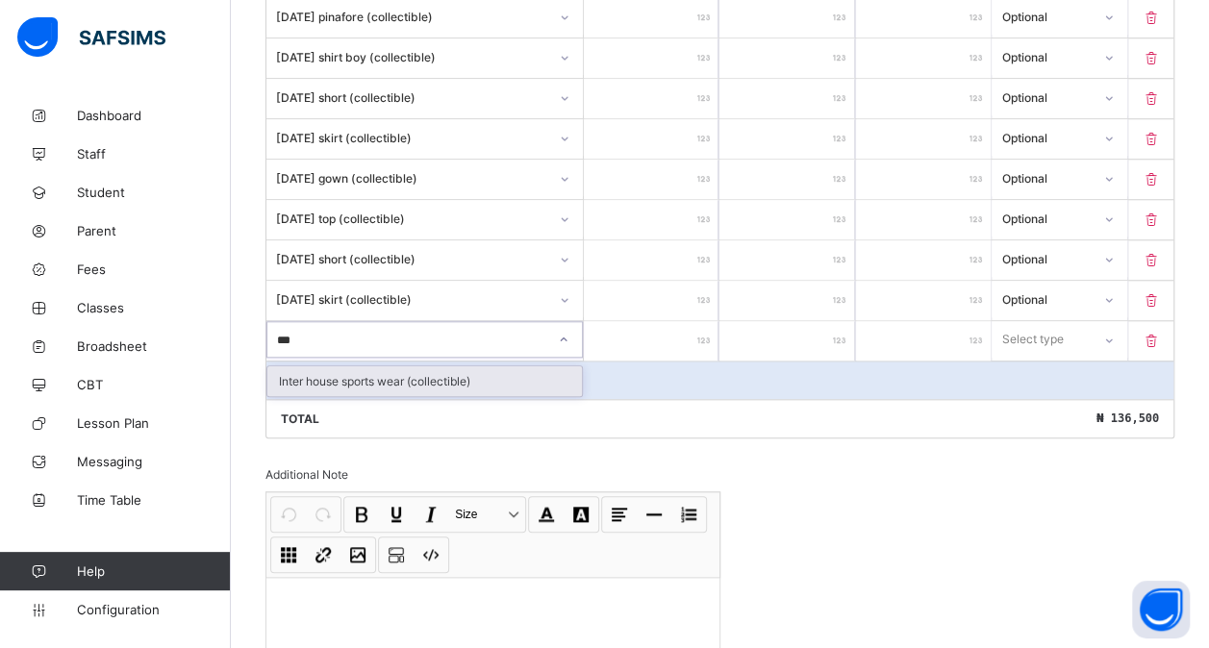
click at [433, 366] on div "Inter house sports wear (collectible)" at bounding box center [424, 381] width 315 height 30
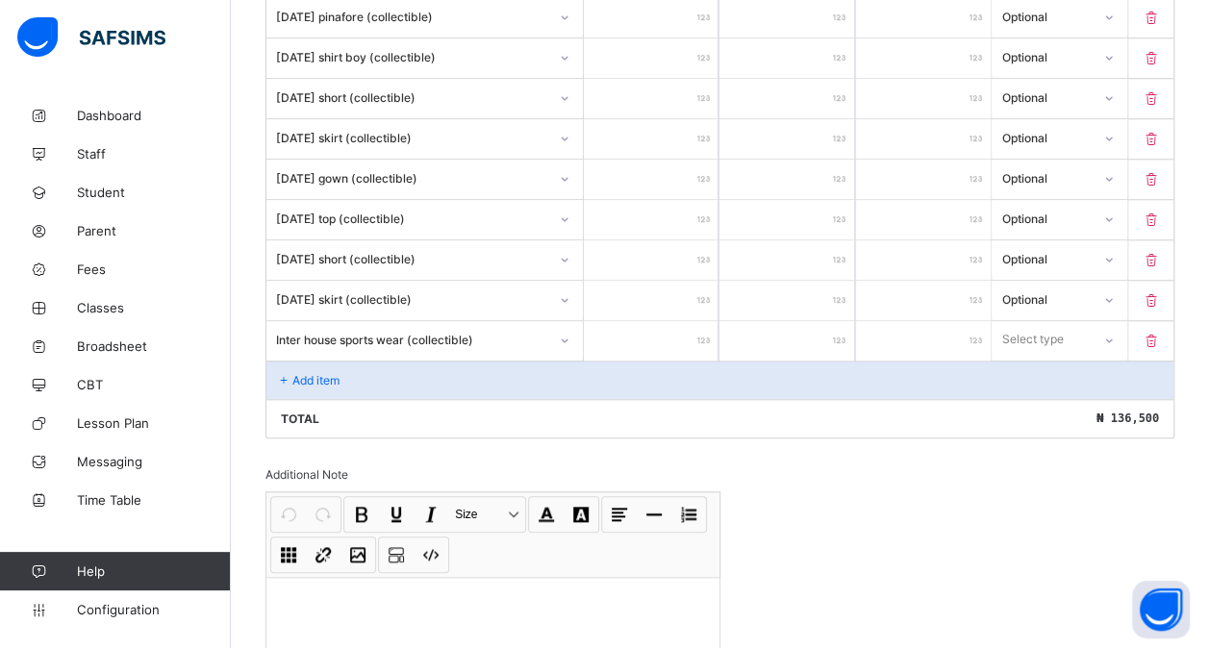
click at [671, 321] on input "number" at bounding box center [651, 340] width 135 height 39
click at [1031, 331] on div "Select type" at bounding box center [1033, 339] width 62 height 37
click at [1035, 396] on div "Optional" at bounding box center [1059, 411] width 133 height 30
click at [441, 363] on div "Add item" at bounding box center [719, 380] width 907 height 38
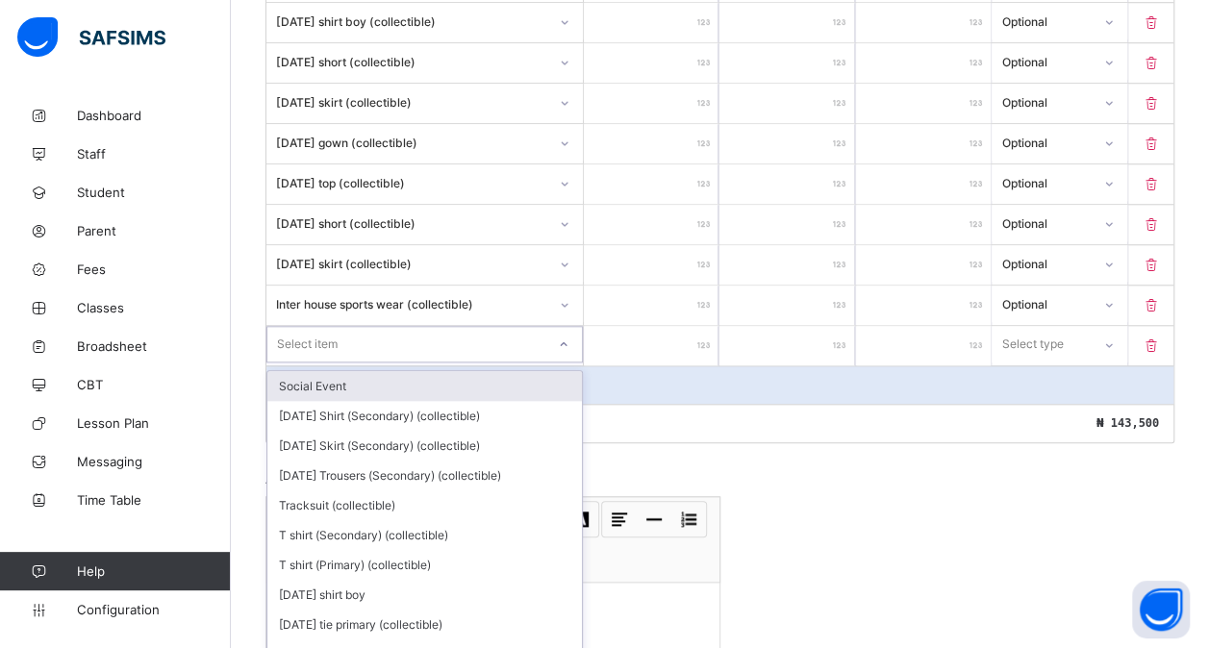
click at [406, 363] on div "option Social Event focused, 1 of 199. 199 results available. Use Up and Down t…" at bounding box center [424, 344] width 316 height 37
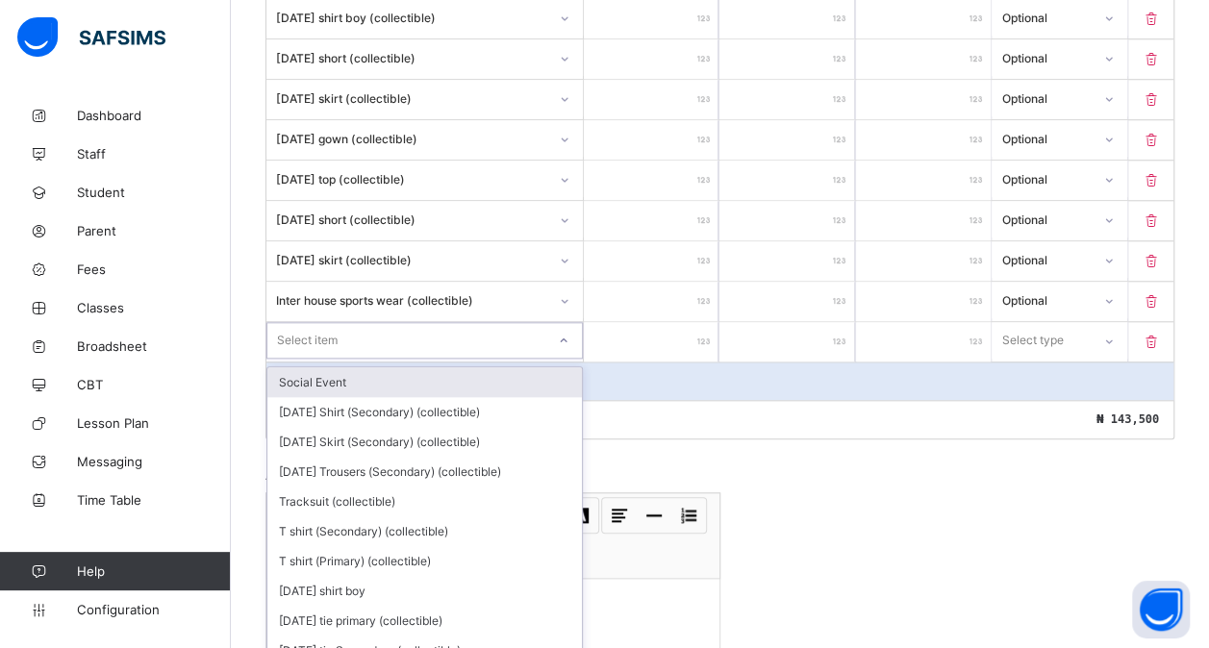
scroll to position [818, 0]
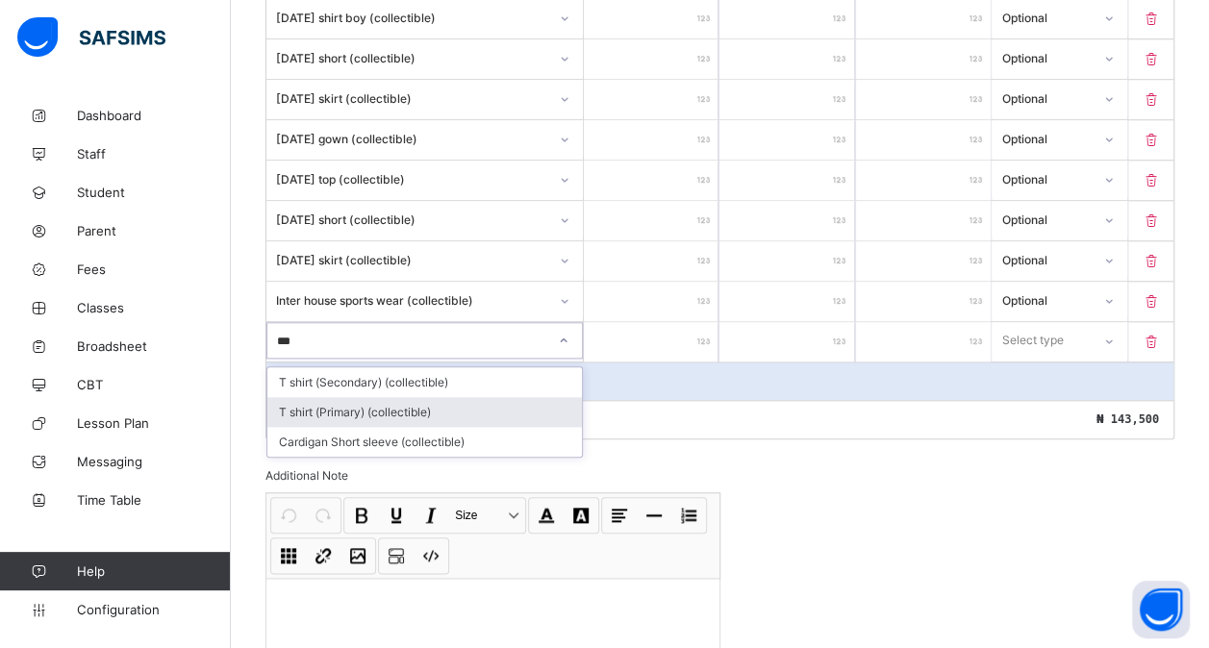
click at [410, 397] on div "T shirt (Primary) (collectible)" at bounding box center [424, 412] width 315 height 30
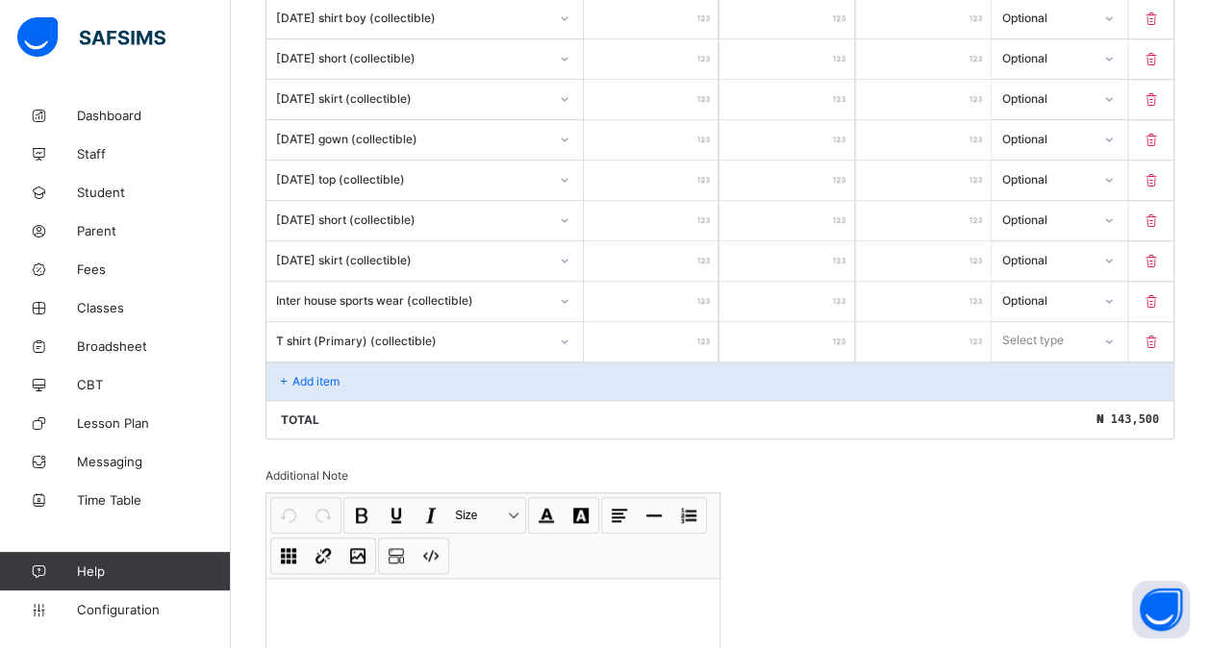
click at [668, 332] on input "number" at bounding box center [651, 341] width 135 height 39
click at [1030, 339] on div "Select type" at bounding box center [1059, 340] width 135 height 37
drag, startPoint x: 1030, startPoint y: 339, endPoint x: 1040, endPoint y: 340, distance: 9.8
click at [1040, 340] on div "Select type" at bounding box center [1059, 340] width 135 height 37
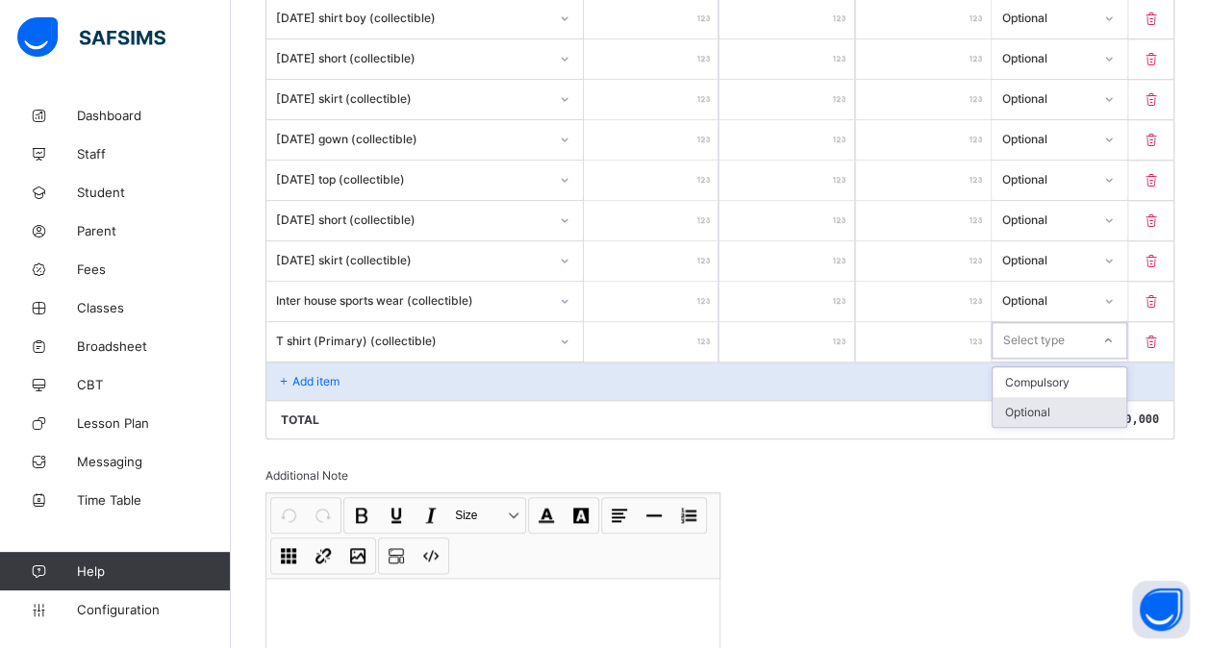
click at [1029, 397] on div "Optional" at bounding box center [1059, 412] width 133 height 30
click at [312, 362] on div "Add item" at bounding box center [719, 381] width 907 height 38
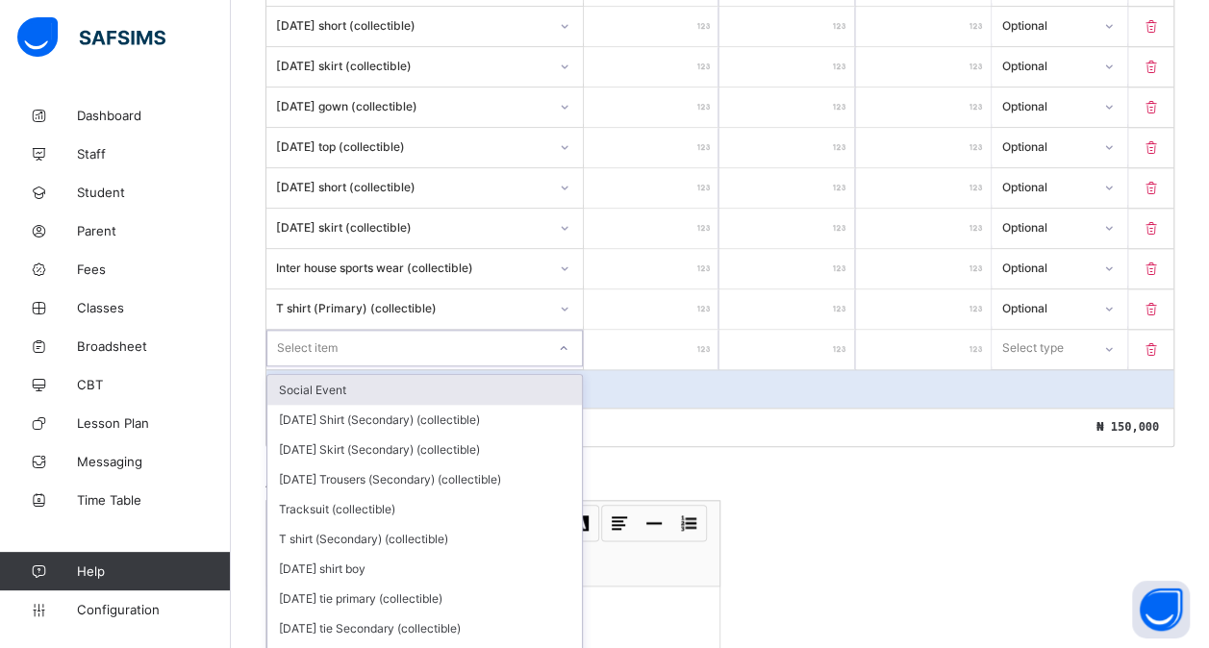
click at [337, 355] on div "option Social Event focused, 1 of 198. 198 results available. Use Up and Down t…" at bounding box center [424, 348] width 316 height 37
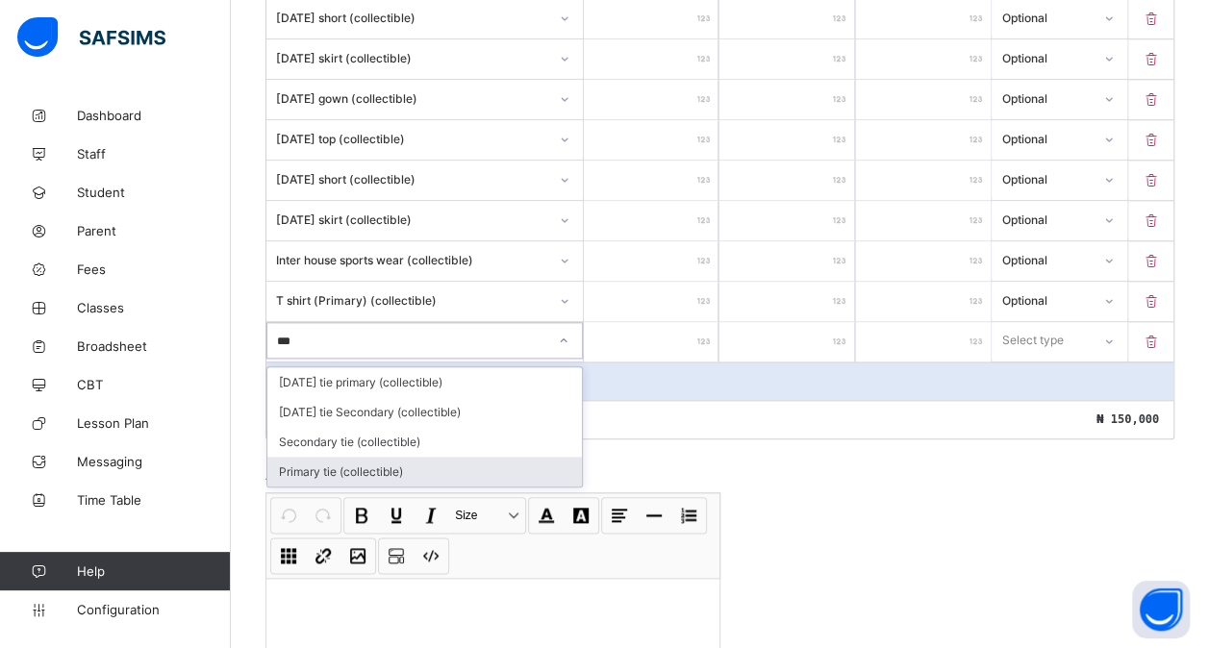
click at [360, 457] on div "Primary tie (collectible)" at bounding box center [424, 472] width 315 height 30
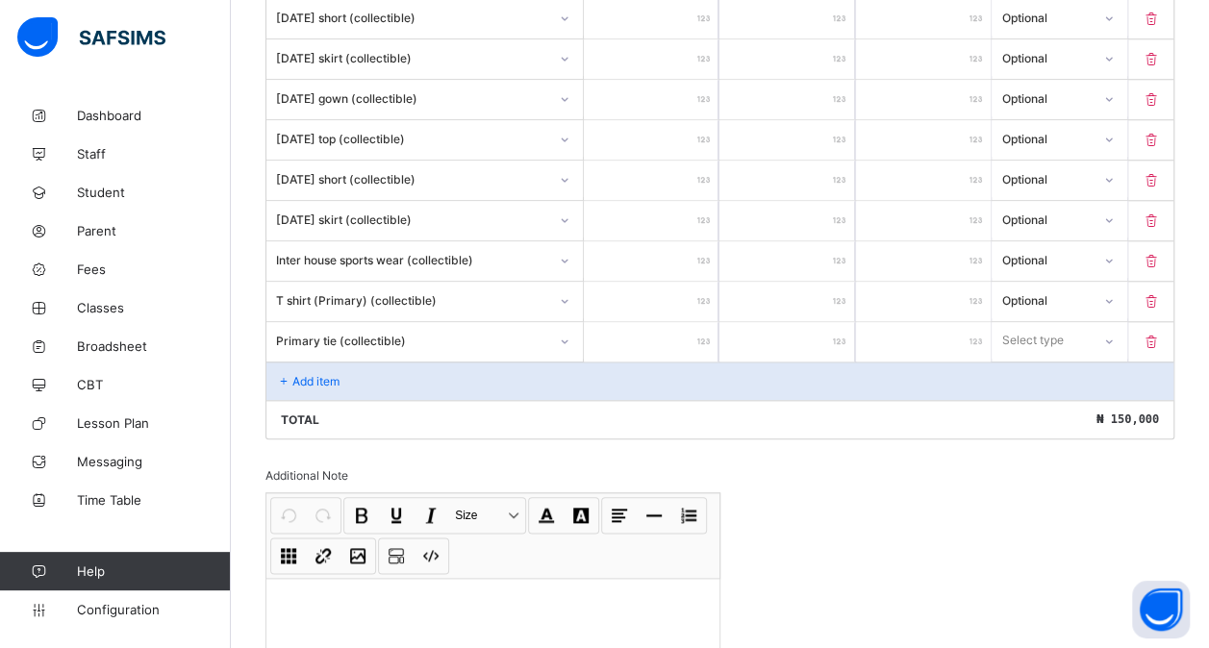
click at [648, 322] on input "number" at bounding box center [651, 341] width 135 height 39
drag, startPoint x: 1043, startPoint y: 329, endPoint x: 1033, endPoint y: 384, distance: 55.7
click at [1033, 359] on div "option Compulsory focused, 1 of 2. 2 results available. Use Up and Down to choo…" at bounding box center [1059, 340] width 135 height 37
click at [1033, 397] on div "Optional" at bounding box center [1059, 412] width 133 height 30
click at [356, 362] on div "Add item" at bounding box center [719, 381] width 907 height 38
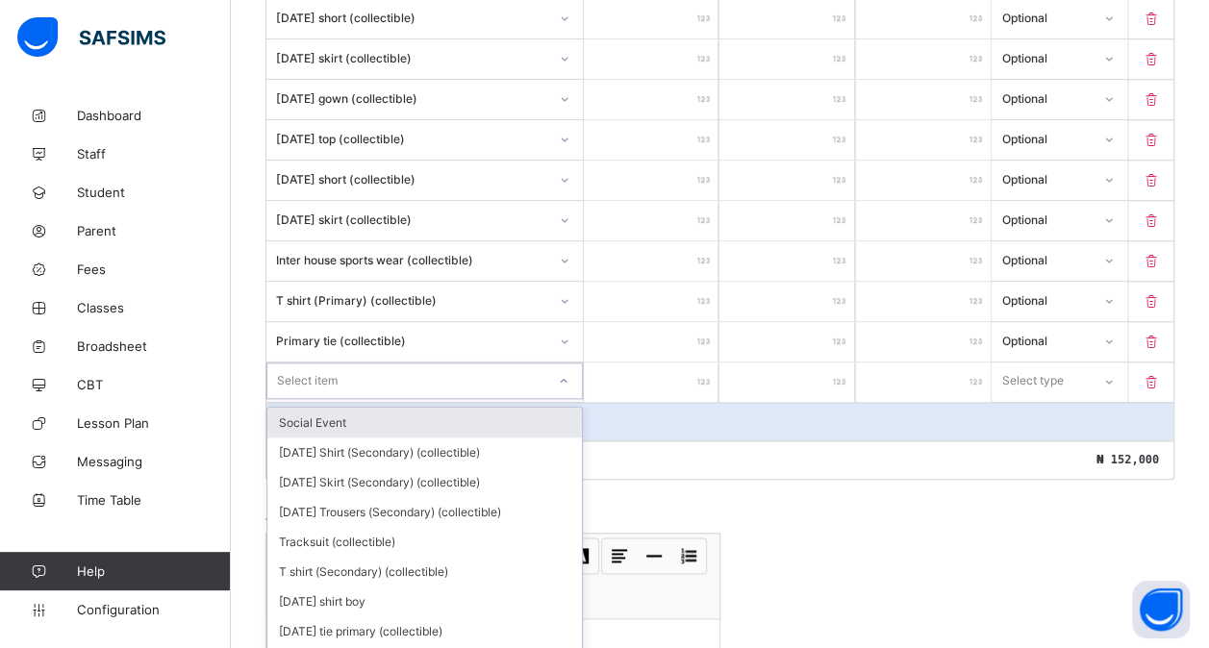
scroll to position [897, 0]
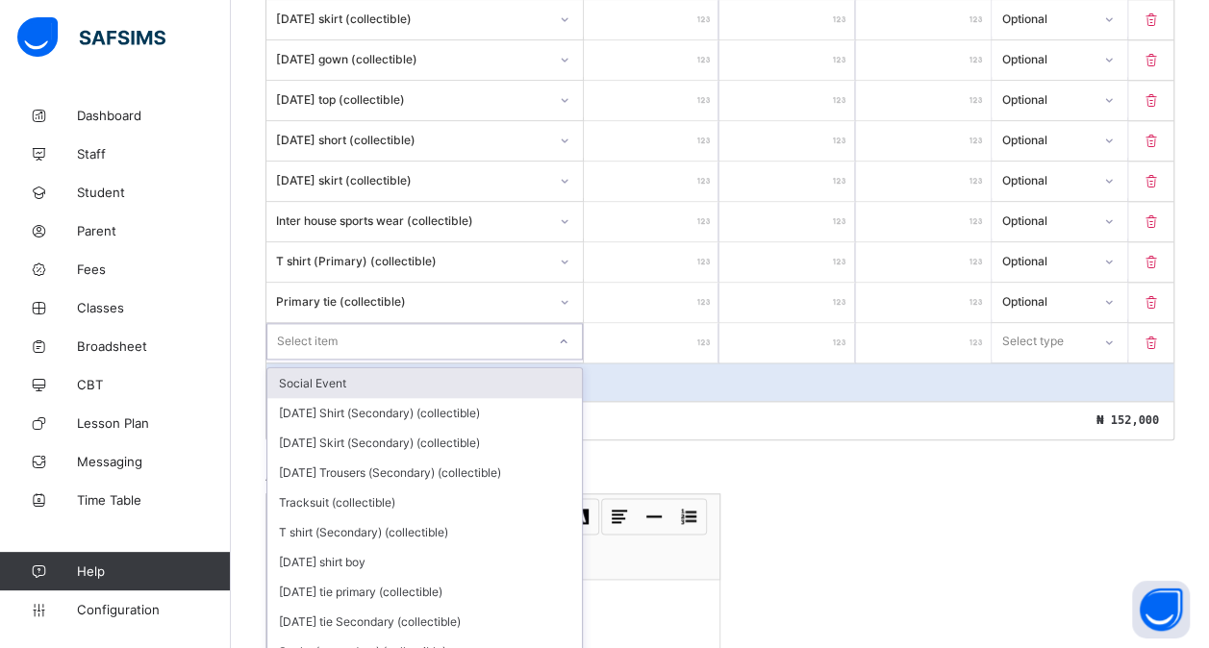
click at [321, 360] on div "option Social Event focused, 1 of 197. 197 results available. Use Up and Down t…" at bounding box center [424, 341] width 316 height 37
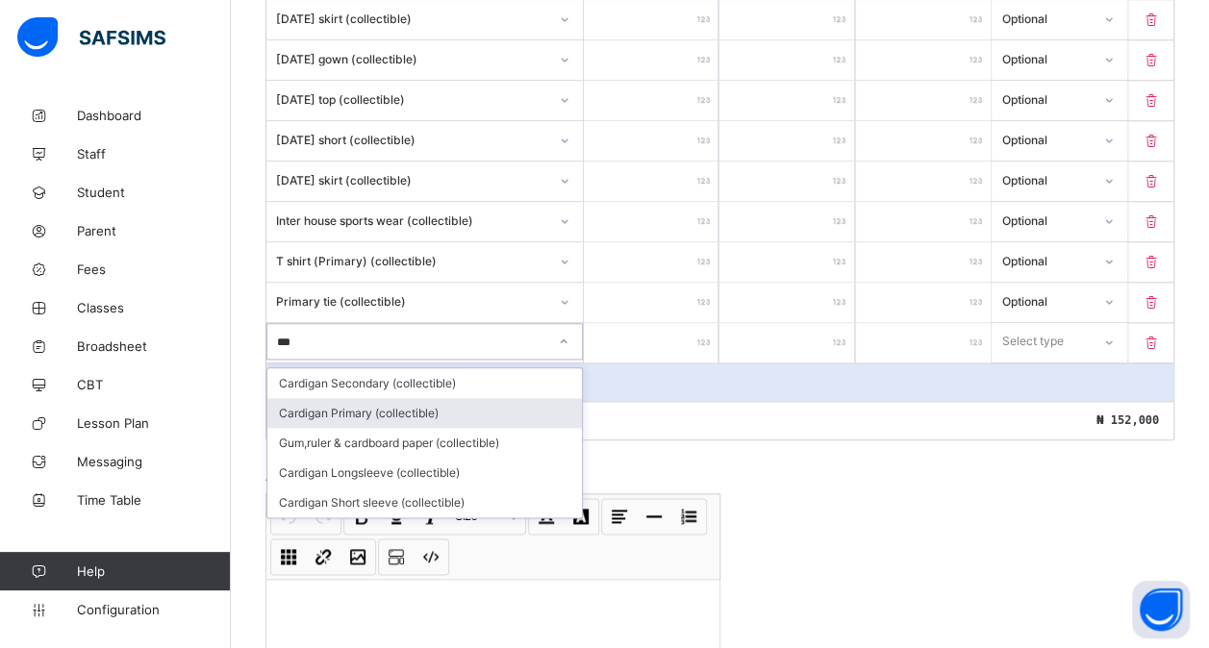
click at [403, 398] on div "Cardigan Primary (collectible)" at bounding box center [424, 413] width 315 height 30
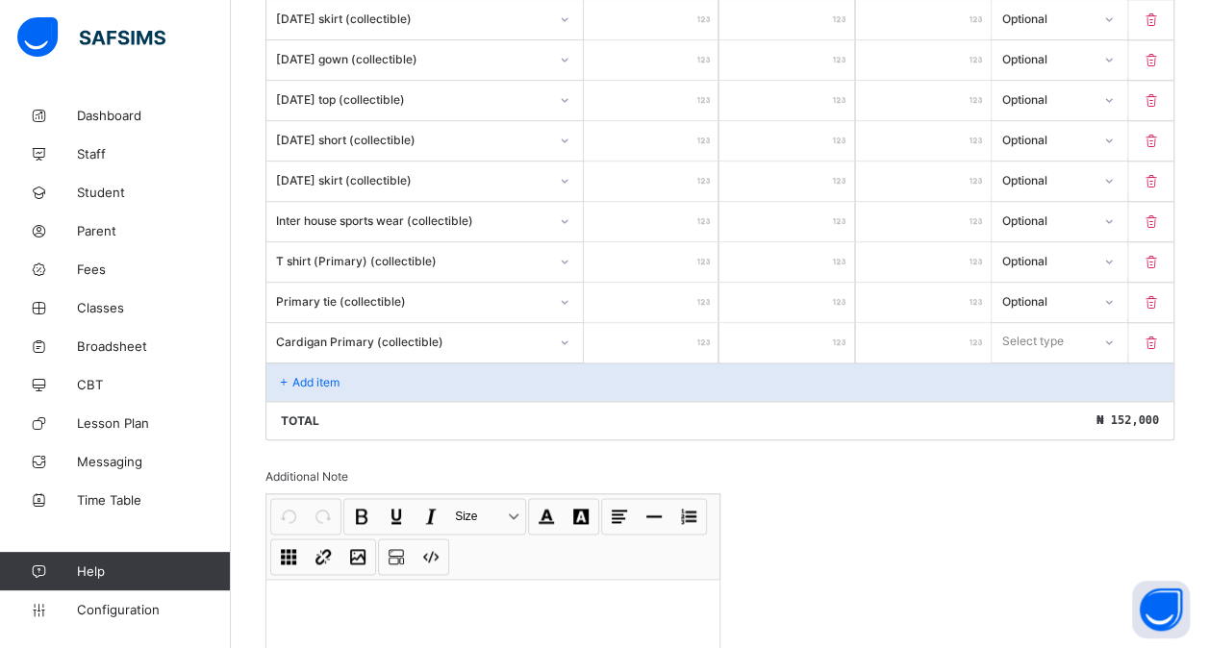
click at [657, 331] on input "number" at bounding box center [651, 342] width 135 height 39
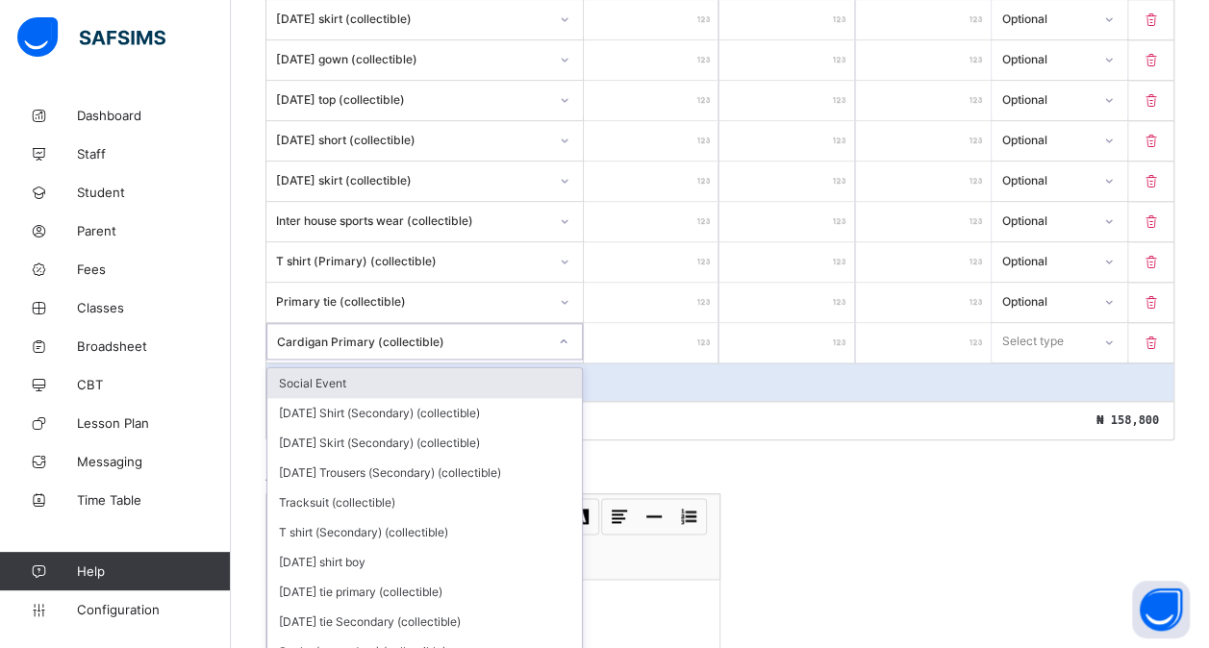
click at [516, 334] on div "Cardigan Primary (collectible)" at bounding box center [412, 341] width 270 height 14
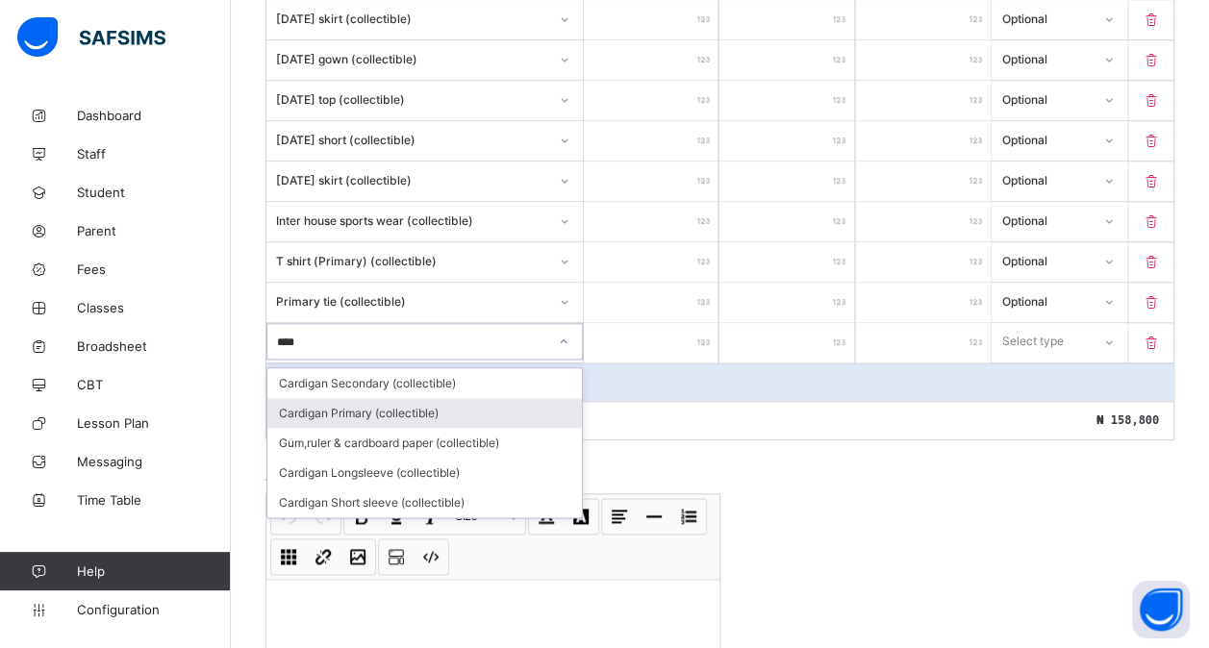
click at [407, 400] on div "Cardigan Primary (collectible)" at bounding box center [424, 413] width 315 height 30
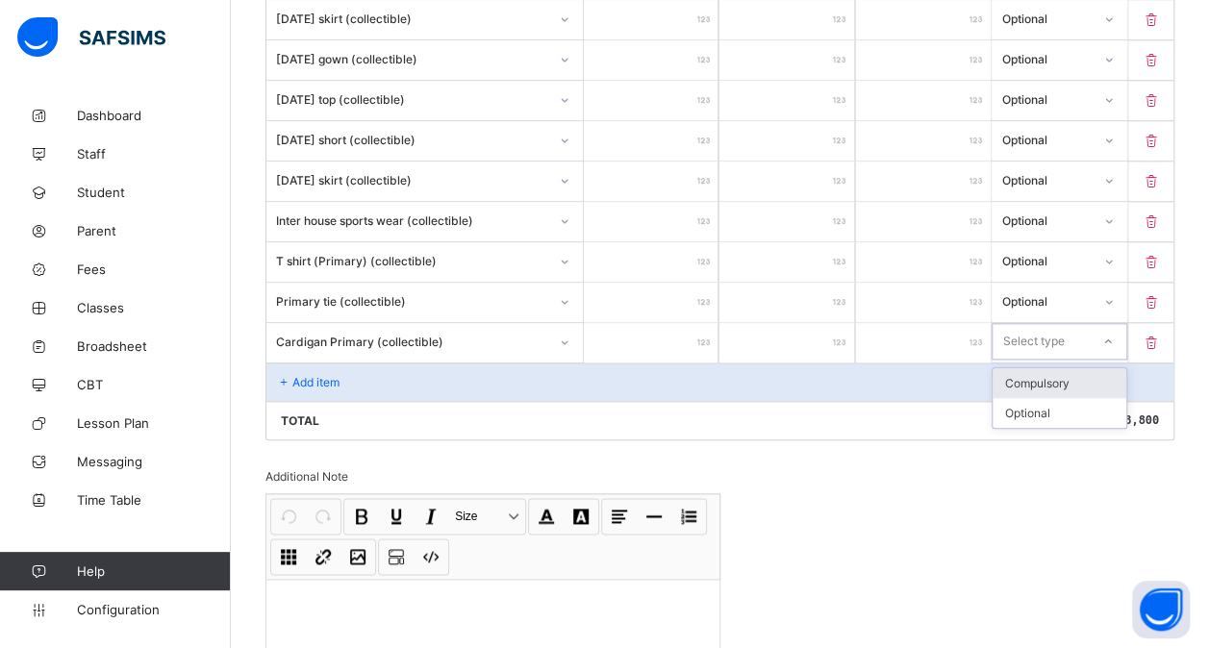
click at [1064, 323] on div "Select type" at bounding box center [1033, 341] width 62 height 37
drag, startPoint x: 1059, startPoint y: 329, endPoint x: 1043, endPoint y: 392, distance: 65.6
click at [1043, 360] on div "option Compulsory focused, 1 of 2. 2 results available. Use Up and Down to choo…" at bounding box center [1059, 341] width 135 height 37
click at [1043, 398] on div "Optional" at bounding box center [1059, 413] width 133 height 30
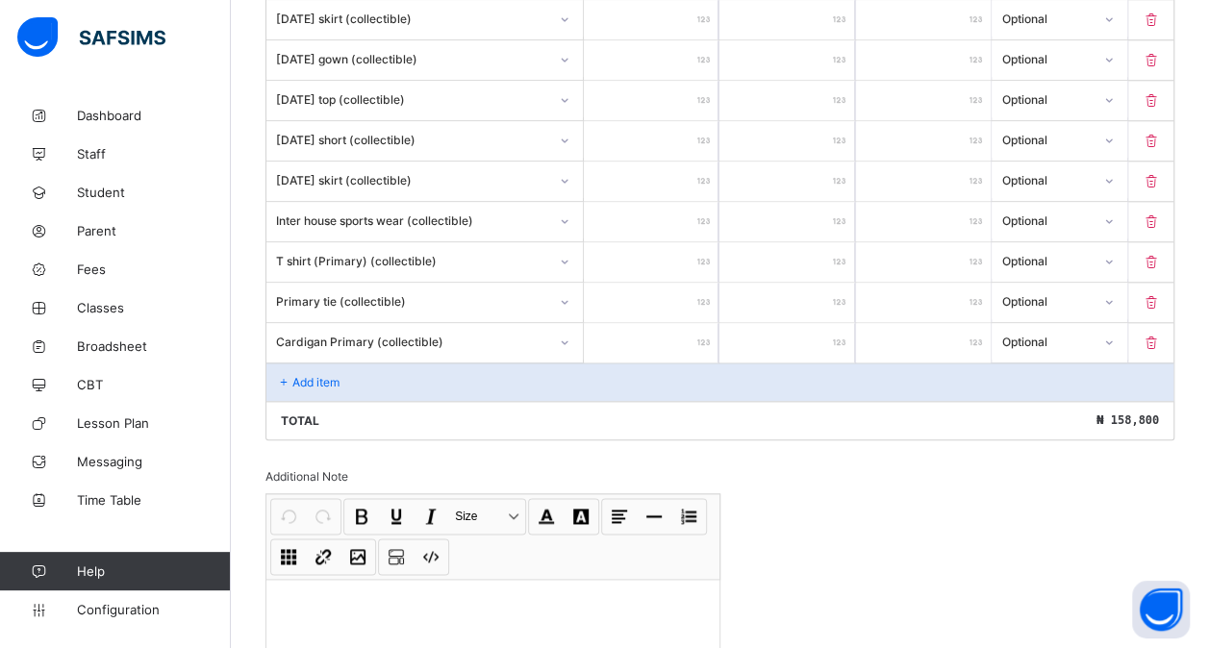
click at [315, 375] on p "Add item" at bounding box center [315, 382] width 47 height 14
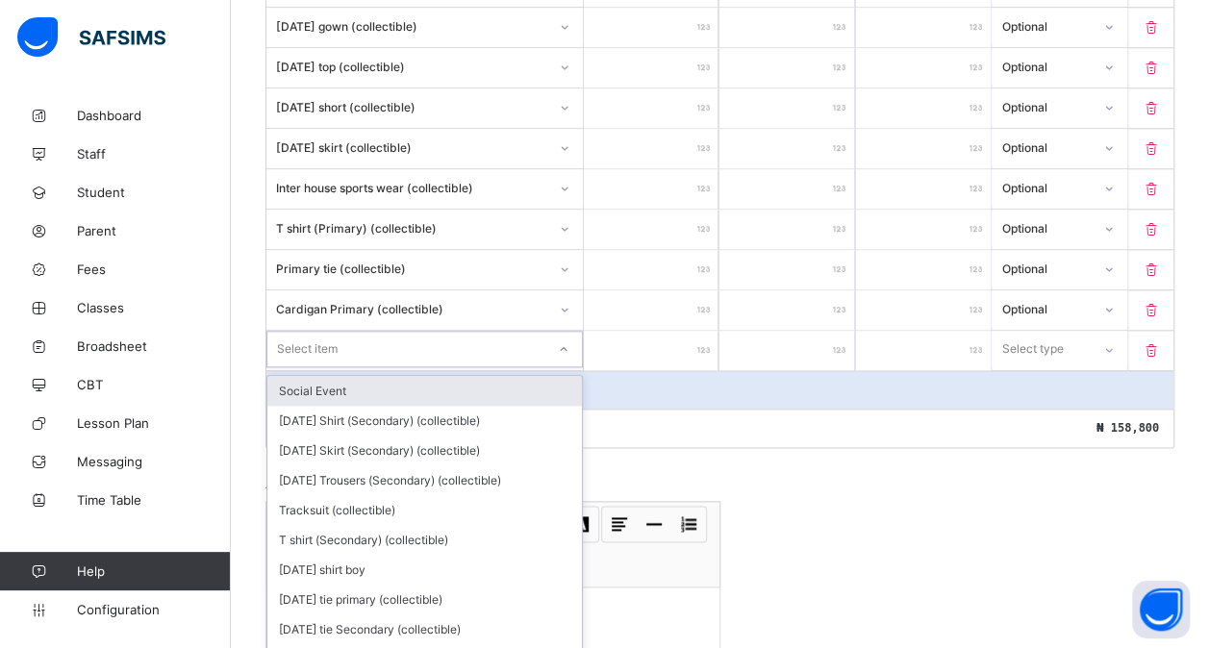
click at [302, 360] on div "option Social Event focused, 1 of 196. 196 results available. Use Up and Down t…" at bounding box center [424, 349] width 316 height 37
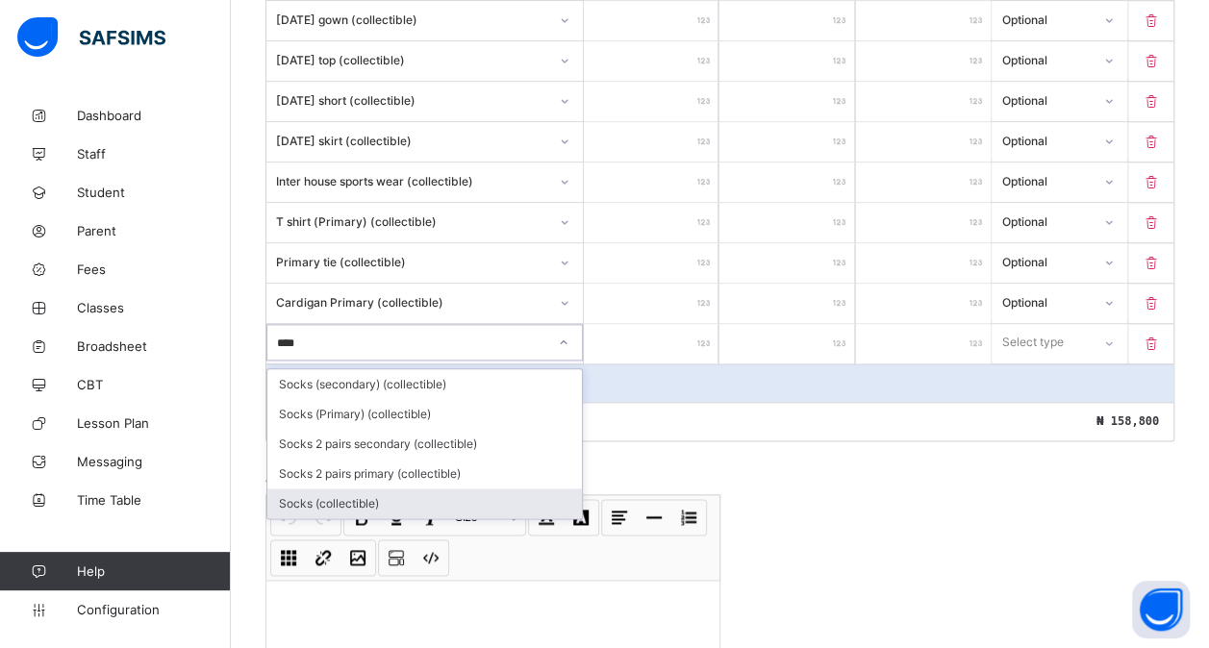
click at [330, 489] on div "Socks (collectible)" at bounding box center [424, 504] width 315 height 30
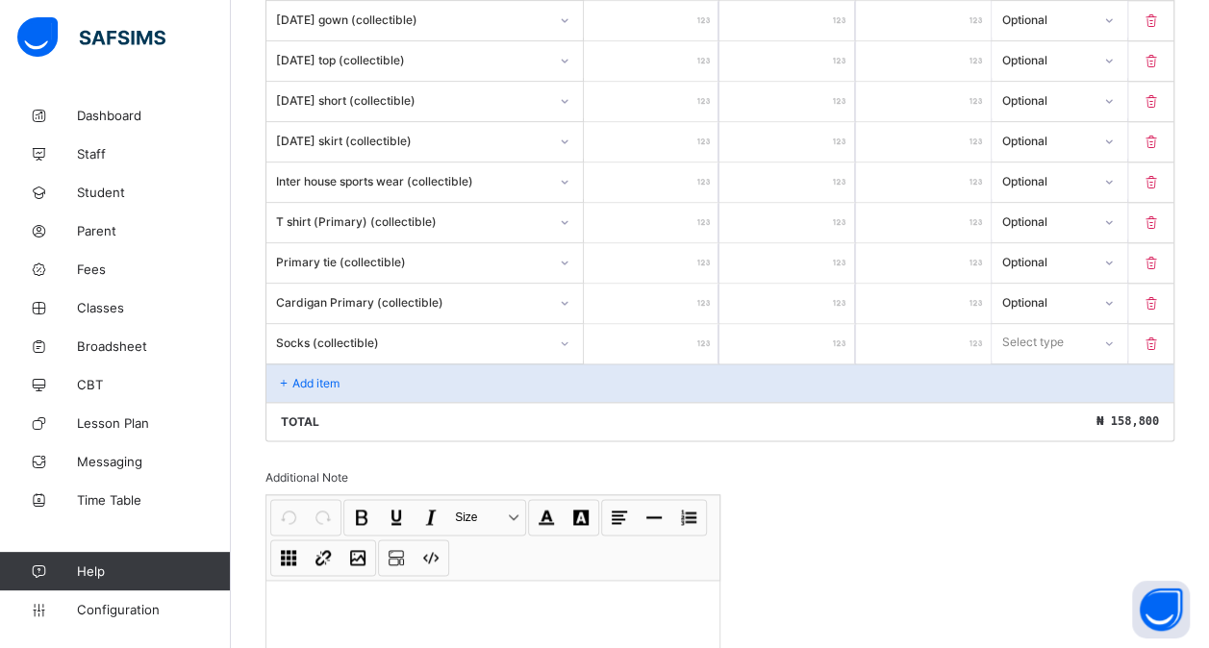
click at [619, 329] on input "number" at bounding box center [651, 343] width 135 height 39
click at [1064, 329] on div "Select type" at bounding box center [1033, 342] width 62 height 37
click at [1046, 399] on div "Optional" at bounding box center [1059, 414] width 133 height 30
click at [442, 378] on div "Add item" at bounding box center [719, 383] width 907 height 38
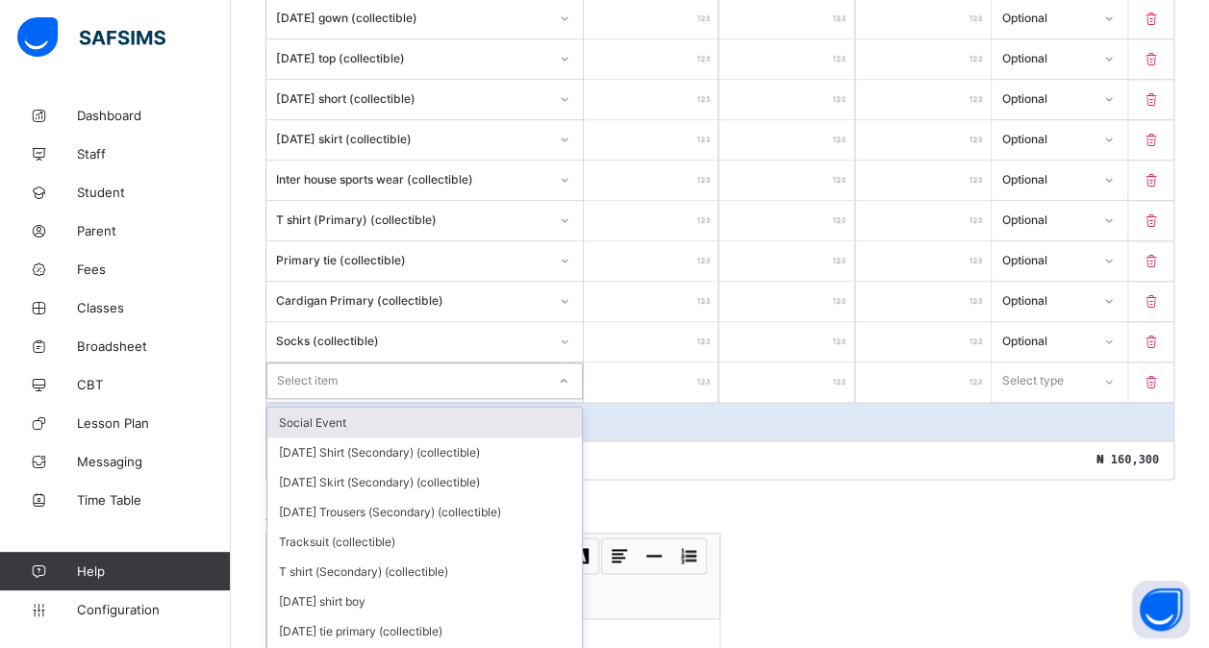
click at [421, 371] on div "option Social Event focused, 1 of 195. 195 results available. Use Up and Down t…" at bounding box center [424, 381] width 316 height 37
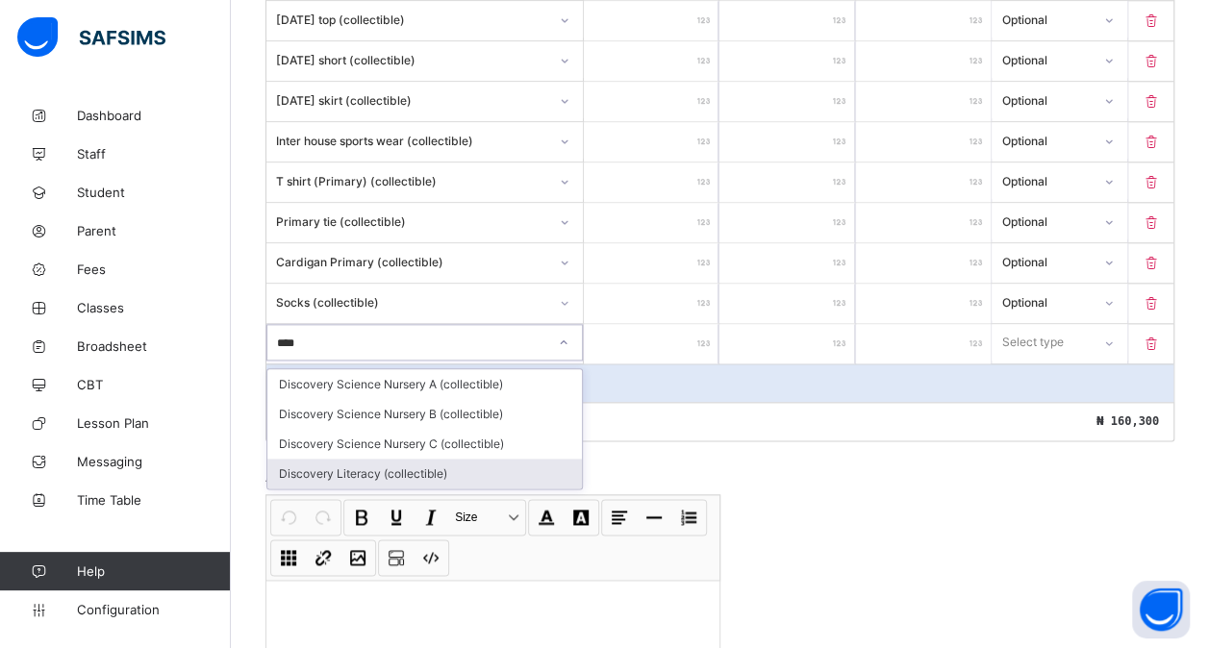
click at [419, 459] on div "Discovery Literacy (collectible)" at bounding box center [424, 474] width 315 height 30
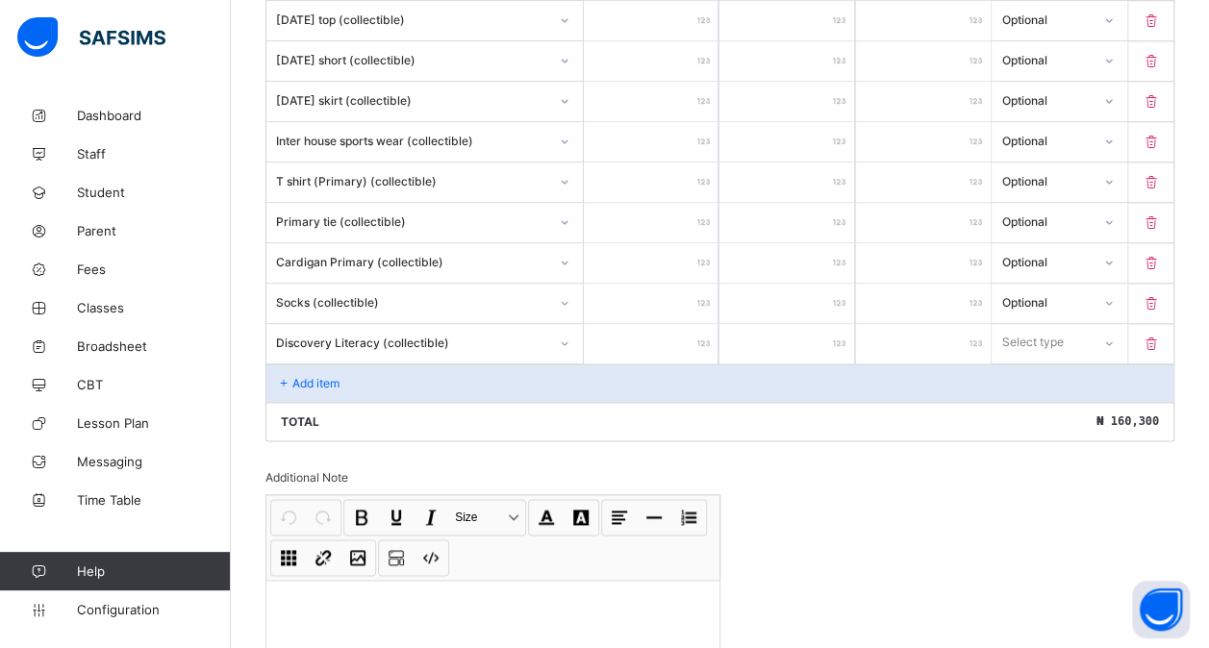
click at [646, 333] on input "number" at bounding box center [651, 343] width 135 height 39
drag, startPoint x: 1100, startPoint y: 317, endPoint x: 1065, endPoint y: 386, distance: 77.0
click at [1065, 361] on div "option Optional focused, 2 of 2. 2 results available. Use Up and Down to choose…" at bounding box center [1059, 342] width 135 height 37
click at [1065, 399] on div "Optional" at bounding box center [1059, 414] width 133 height 30
click at [301, 376] on p "Add item" at bounding box center [315, 383] width 47 height 14
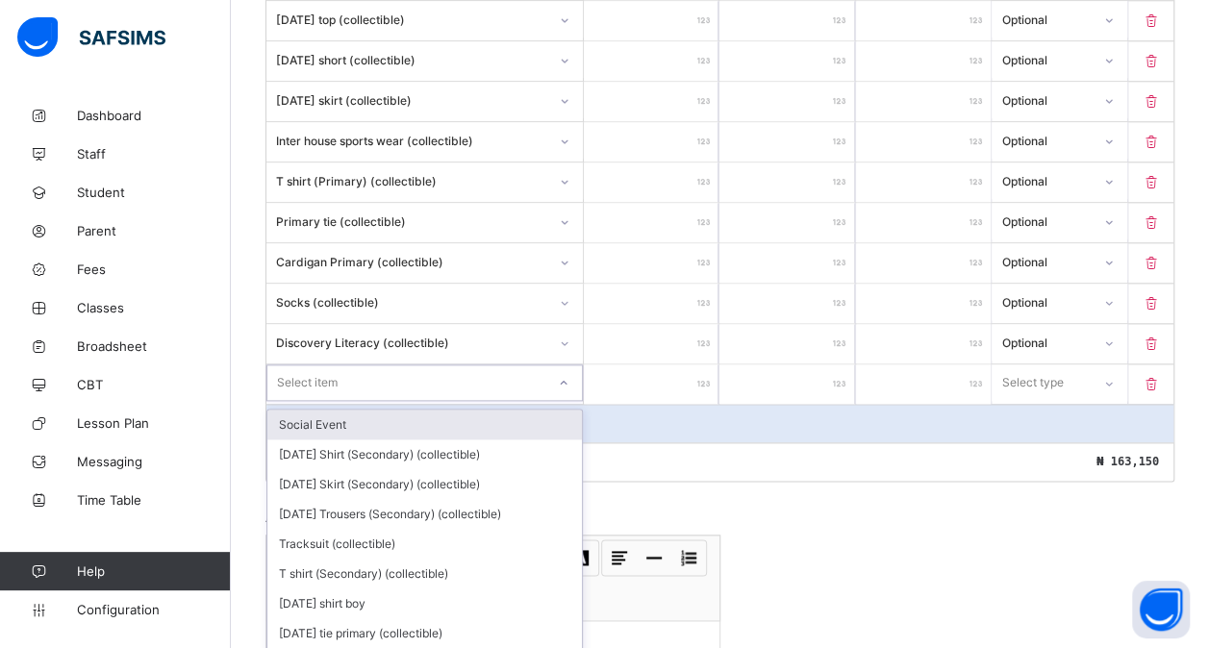
scroll to position [1017, 0]
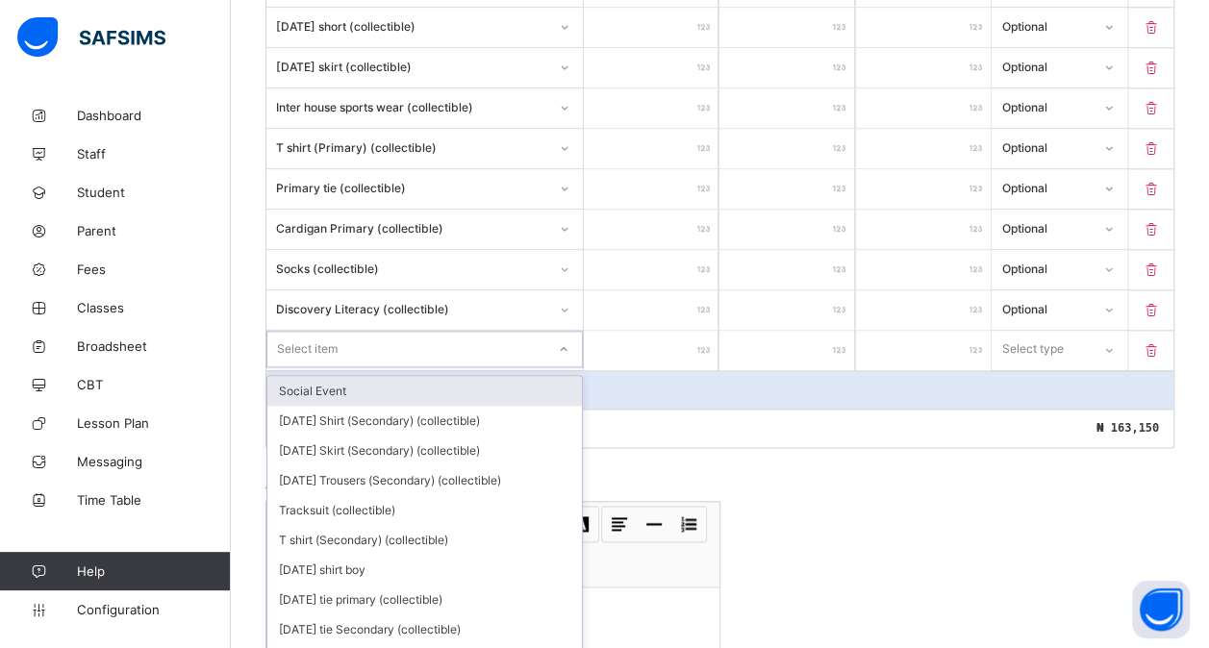
click at [338, 363] on div "option Social Event focused, 1 of 194. 194 results available. Use Up and Down t…" at bounding box center [424, 349] width 316 height 37
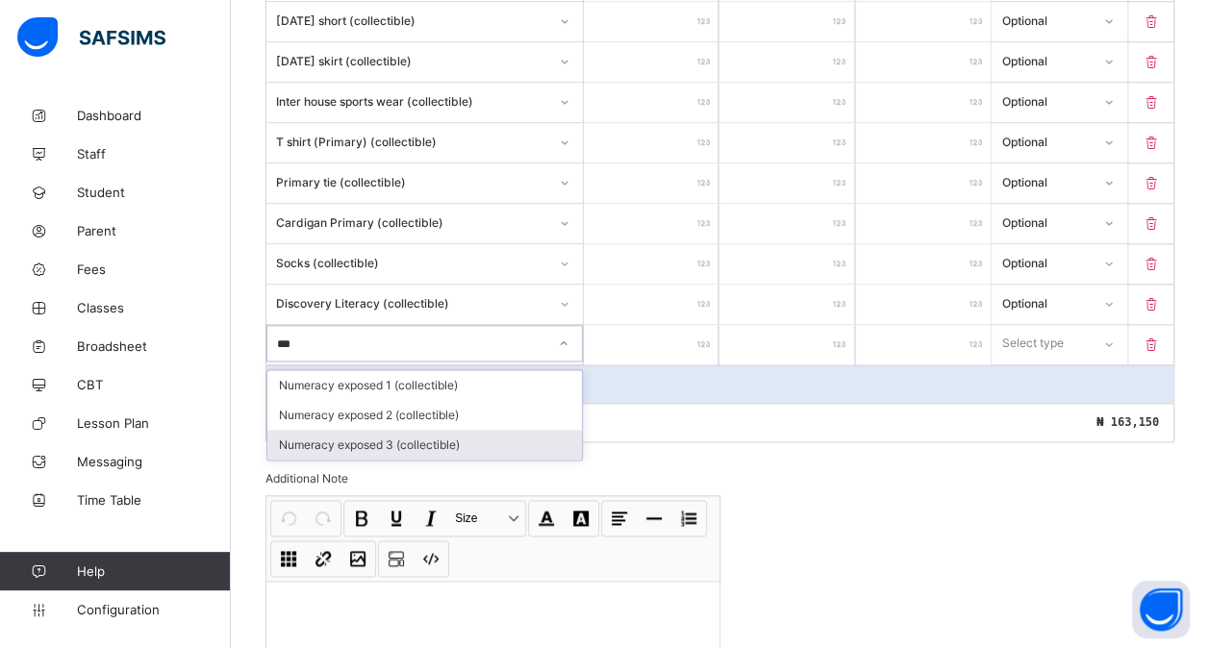
click at [406, 430] on div "Numeracy exposed 3 (collectible)" at bounding box center [424, 445] width 315 height 30
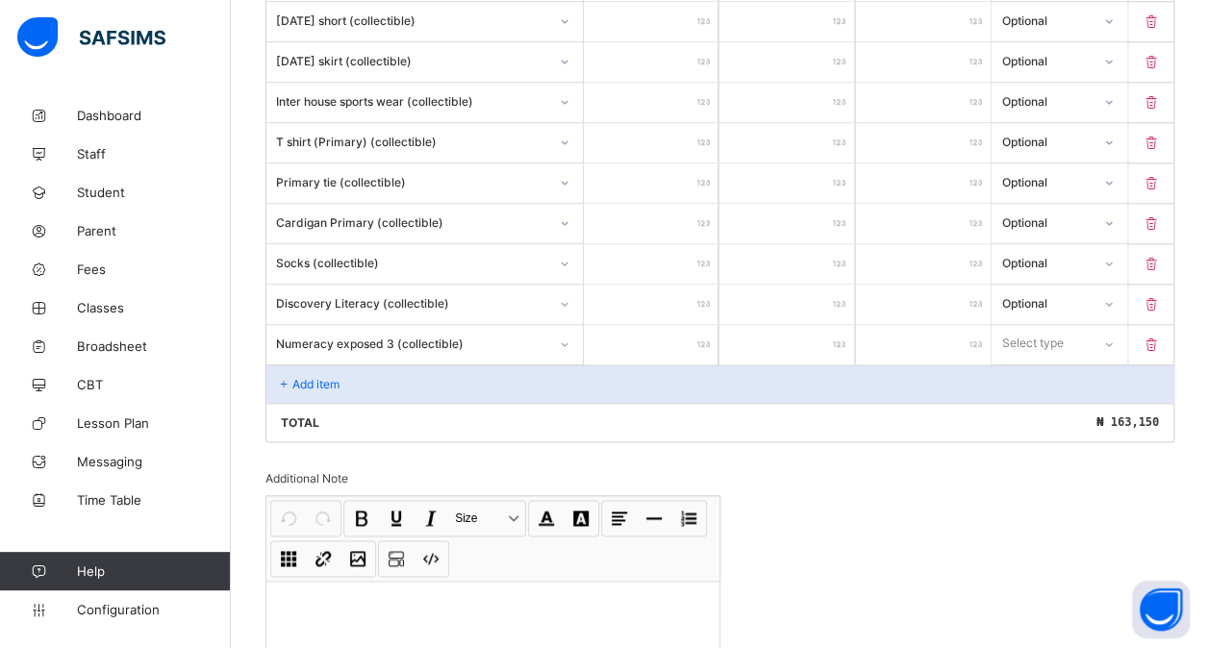
click at [641, 325] on input "number" at bounding box center [651, 344] width 135 height 39
drag, startPoint x: 1043, startPoint y: 328, endPoint x: 1035, endPoint y: 390, distance: 62.0
click at [1035, 362] on div "option Optional focused, 2 of 2. 2 results available. Use Up and Down to choose…" at bounding box center [1059, 343] width 135 height 37
click at [1035, 400] on div "Optional" at bounding box center [1059, 415] width 133 height 30
click at [334, 365] on div "Add item" at bounding box center [719, 384] width 907 height 38
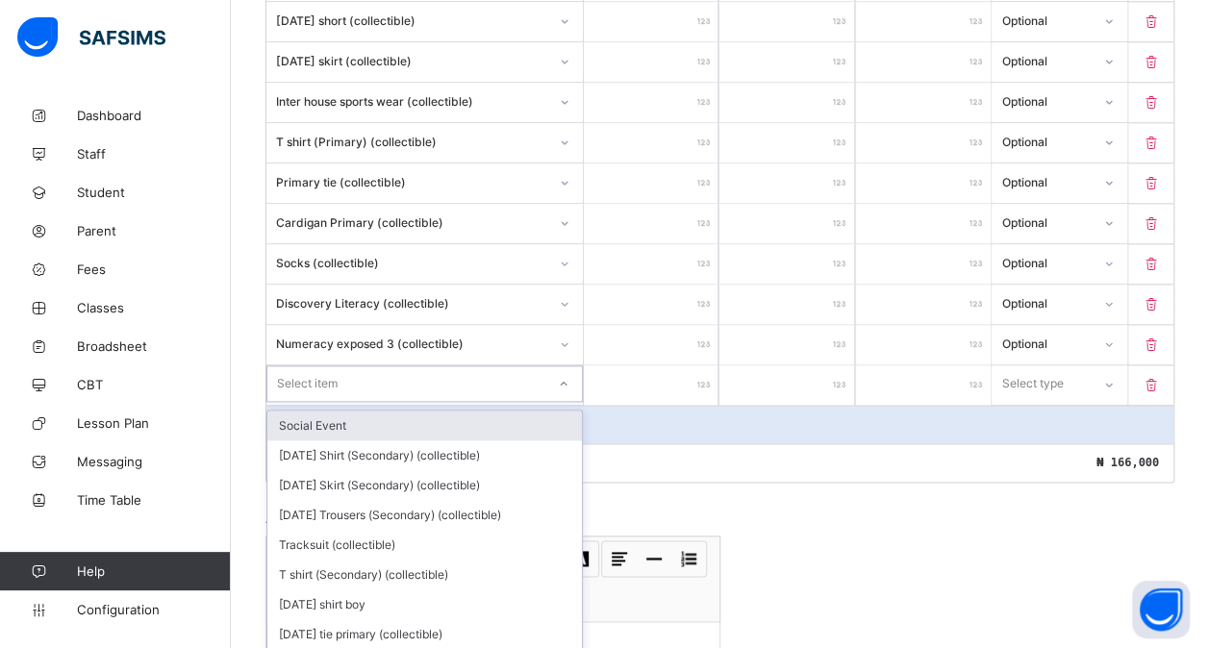
click at [334, 354] on div "Item Name Unit Price [ ₦ ] Qty Sub Total [ ₦ ] Item Type School Fees ***** * **…" at bounding box center [719, 0] width 909 height 965
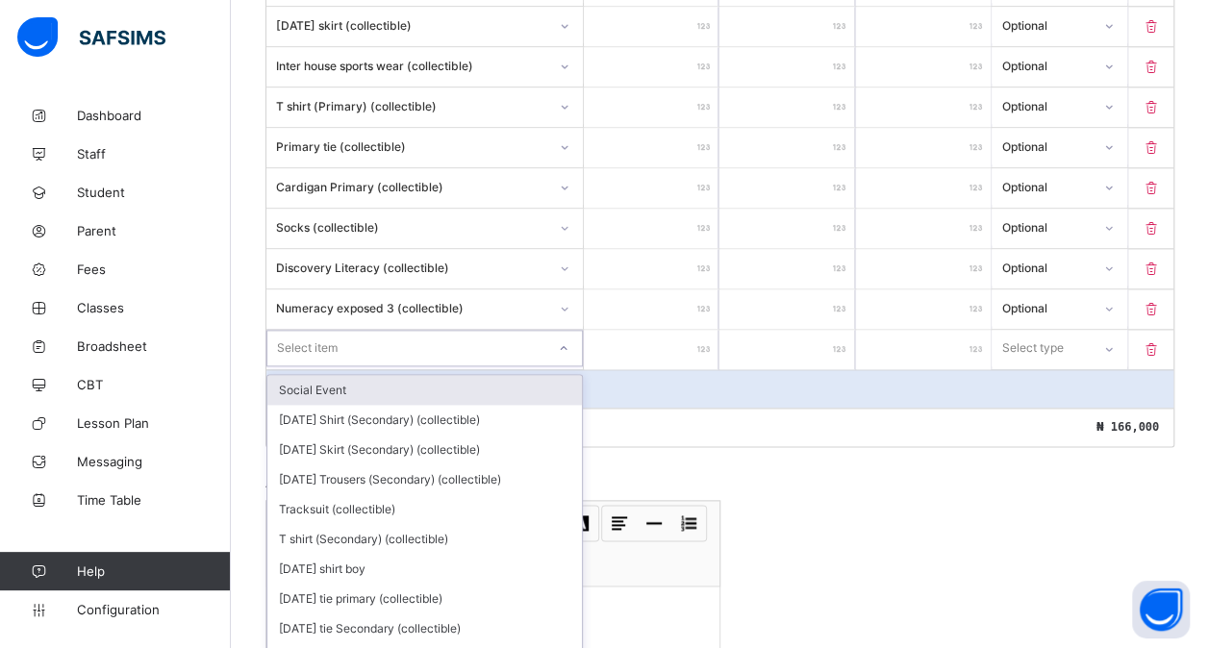
scroll to position [1056, 0]
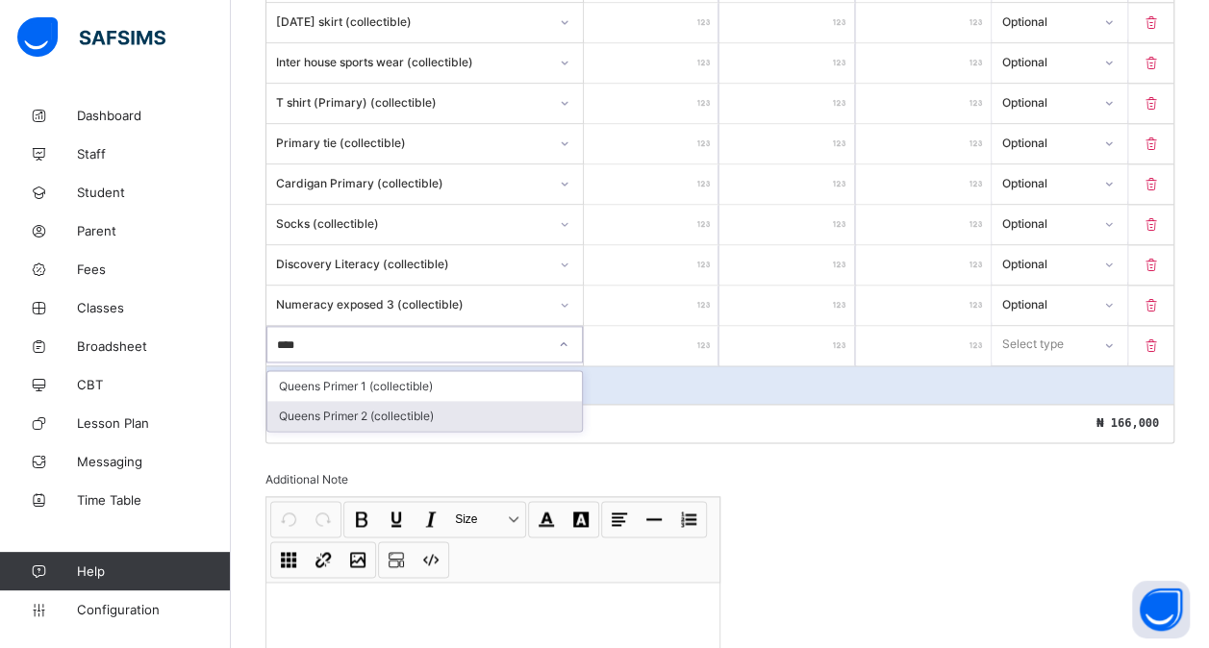
click at [372, 401] on div "Queens Primer 2 (collectible)" at bounding box center [424, 416] width 315 height 30
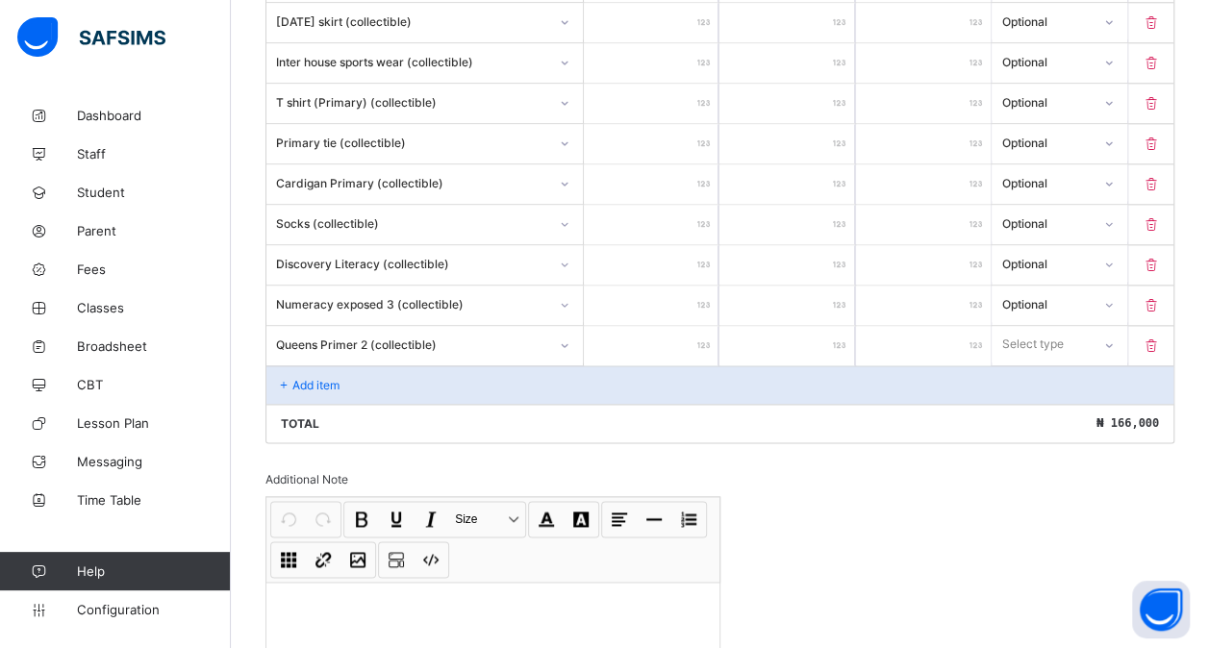
click at [642, 335] on input "number" at bounding box center [651, 345] width 135 height 39
drag, startPoint x: 1043, startPoint y: 325, endPoint x: 1035, endPoint y: 385, distance: 60.1
click at [1035, 363] on div "option Compulsory focused, 1 of 2. 2 results available. Use Up and Down to choo…" at bounding box center [1059, 344] width 135 height 37
click at [1035, 401] on div "Optional" at bounding box center [1059, 416] width 133 height 30
click at [412, 365] on div "Add item" at bounding box center [719, 384] width 907 height 38
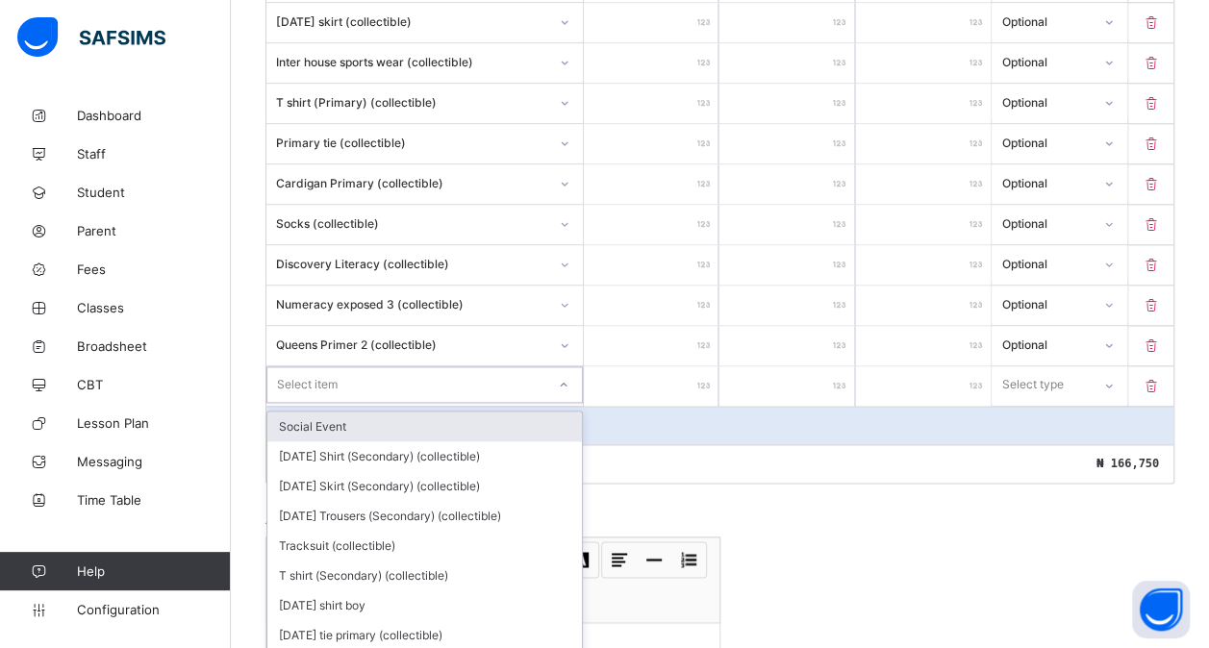
scroll to position [1096, 0]
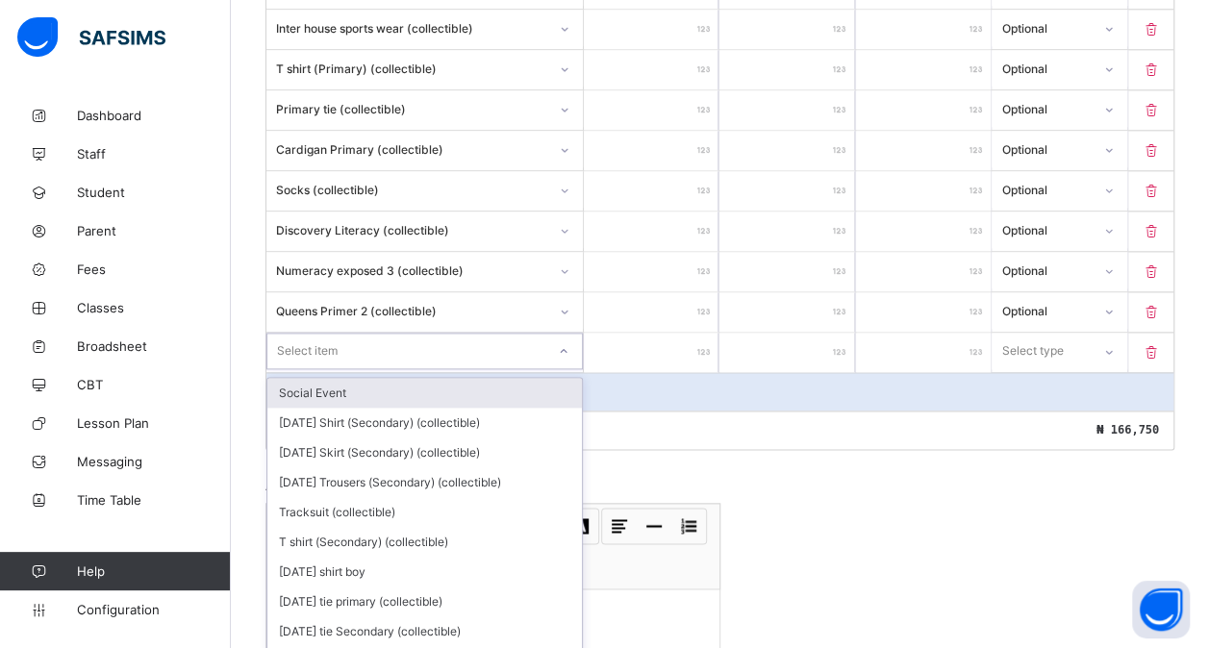
click at [367, 362] on div "option Social Event focused, 1 of 192. 192 results available. Use Up and Down t…" at bounding box center [424, 351] width 316 height 37
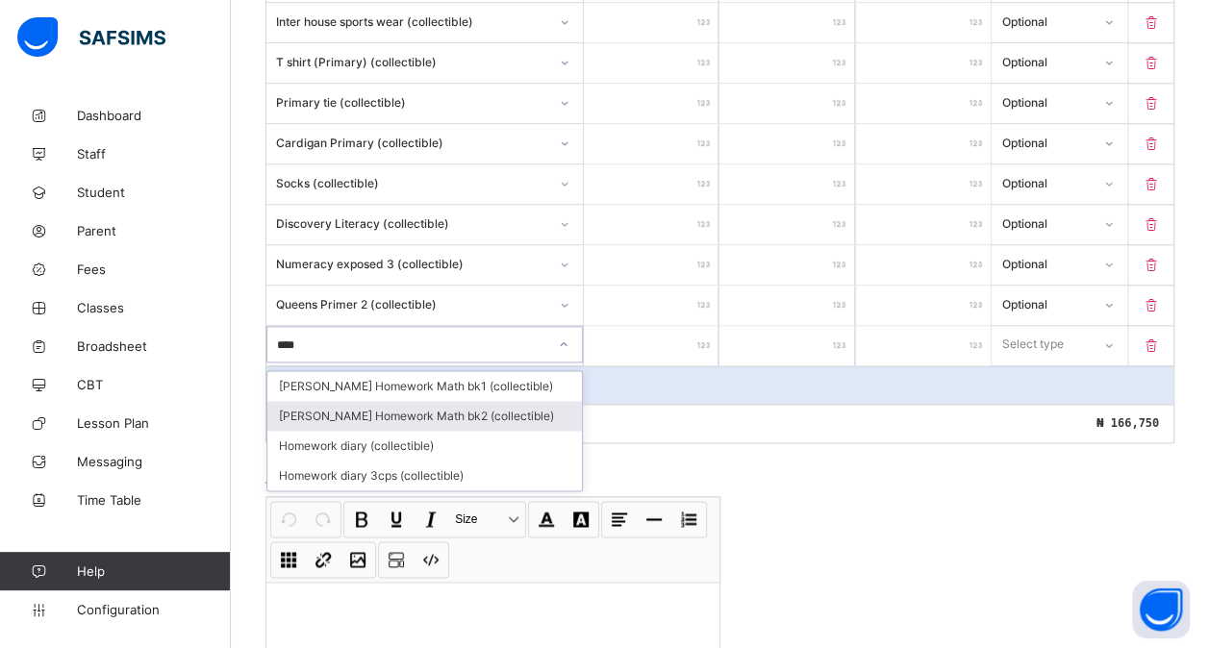
click at [438, 401] on div "[PERSON_NAME] Homework Math bk2 (collectible)" at bounding box center [424, 416] width 315 height 30
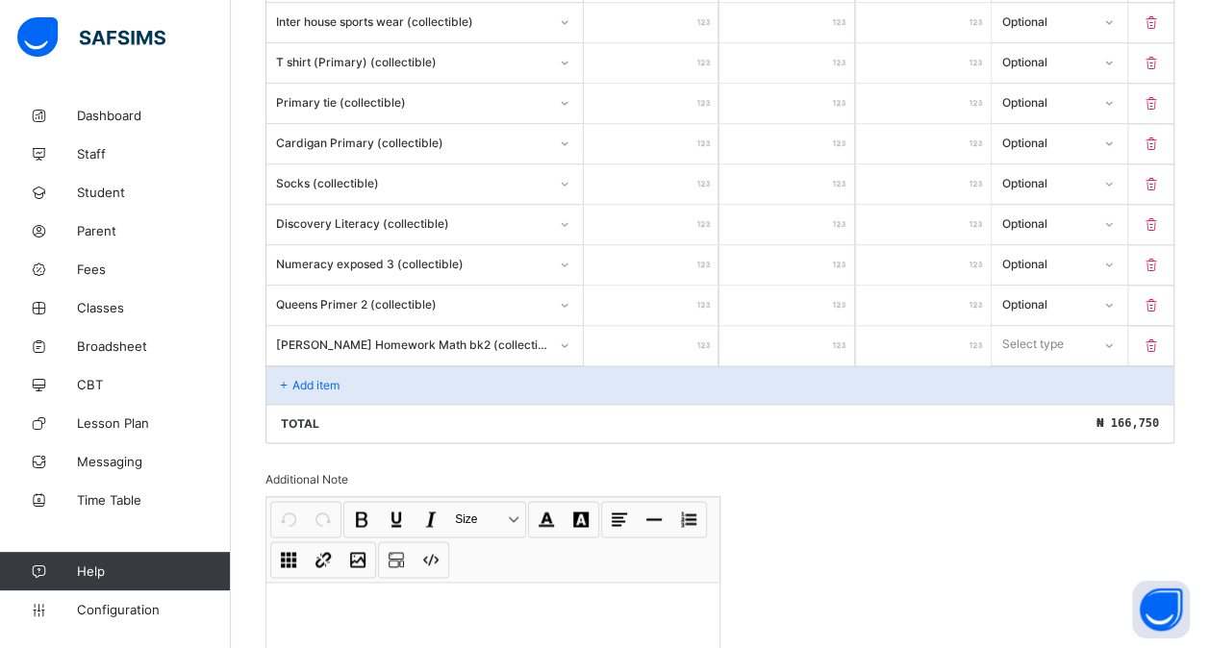
click at [657, 326] on input "number" at bounding box center [651, 345] width 135 height 39
drag, startPoint x: 1034, startPoint y: 315, endPoint x: 1046, endPoint y: 388, distance: 74.2
click at [1046, 363] on div "option Compulsory focused, 1 of 2. 2 results available. Use Up and Down to choo…" at bounding box center [1059, 344] width 135 height 37
click at [1046, 401] on div "Optional" at bounding box center [1059, 416] width 133 height 30
click at [328, 378] on p "Add item" at bounding box center [315, 385] width 47 height 14
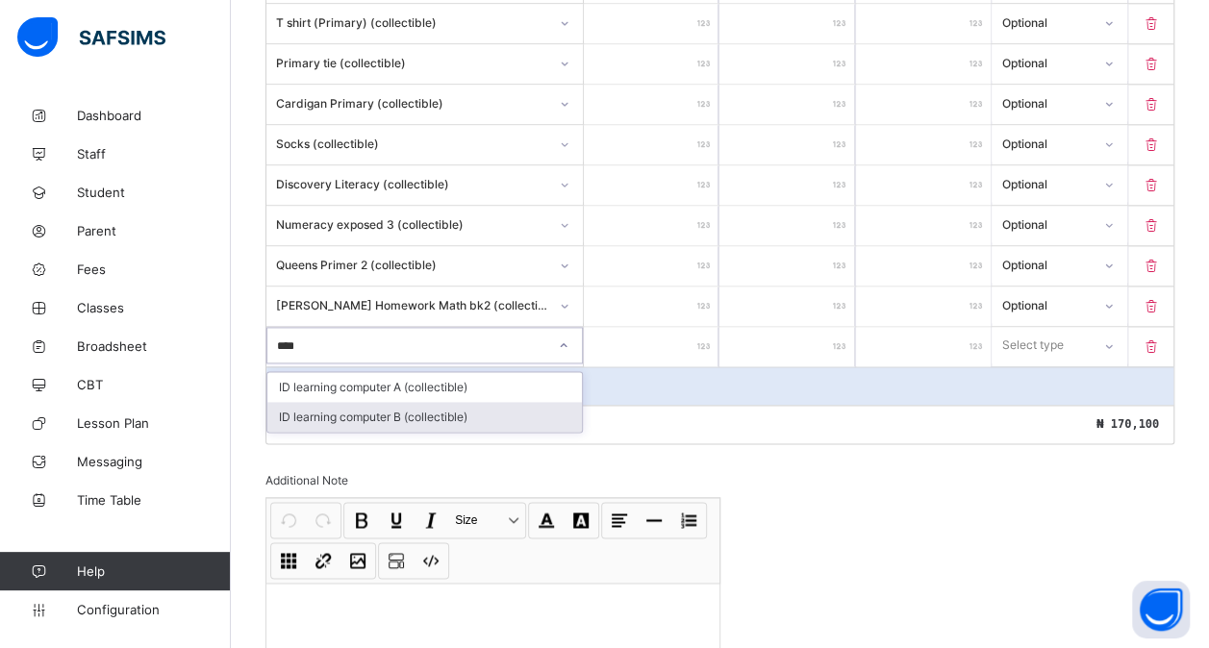
click at [394, 402] on div "ID learning computer B (collectible)" at bounding box center [424, 417] width 315 height 30
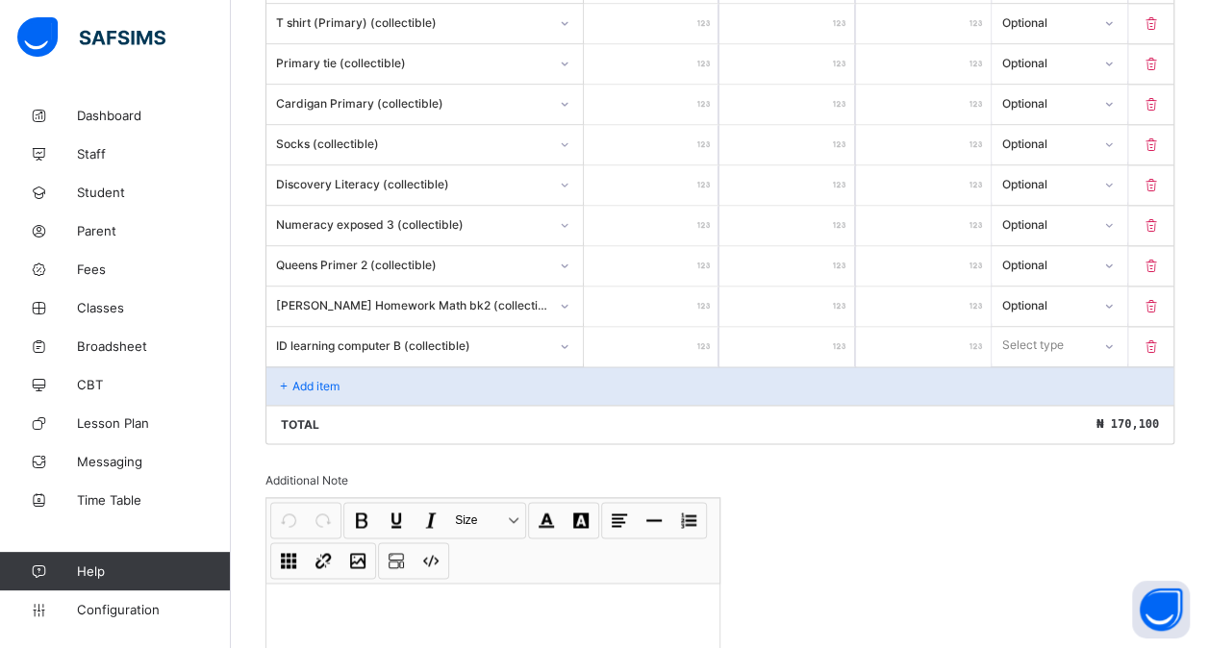
click at [649, 327] on input "number" at bounding box center [651, 346] width 135 height 39
click at [695, 291] on input "****" at bounding box center [651, 306] width 135 height 39
click at [679, 336] on input "number" at bounding box center [651, 346] width 135 height 39
click at [1047, 327] on div "Select type" at bounding box center [1032, 345] width 62 height 37
click at [1039, 402] on div "Optional" at bounding box center [1059, 417] width 133 height 30
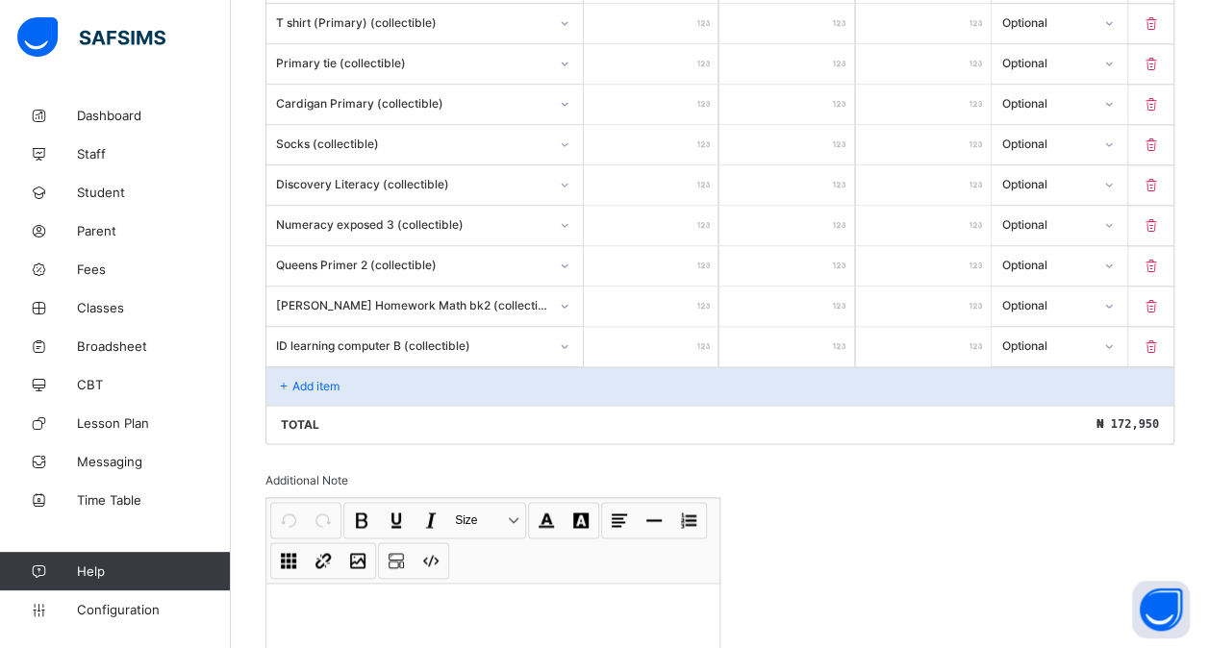
click at [431, 366] on div "Add item" at bounding box center [719, 385] width 907 height 38
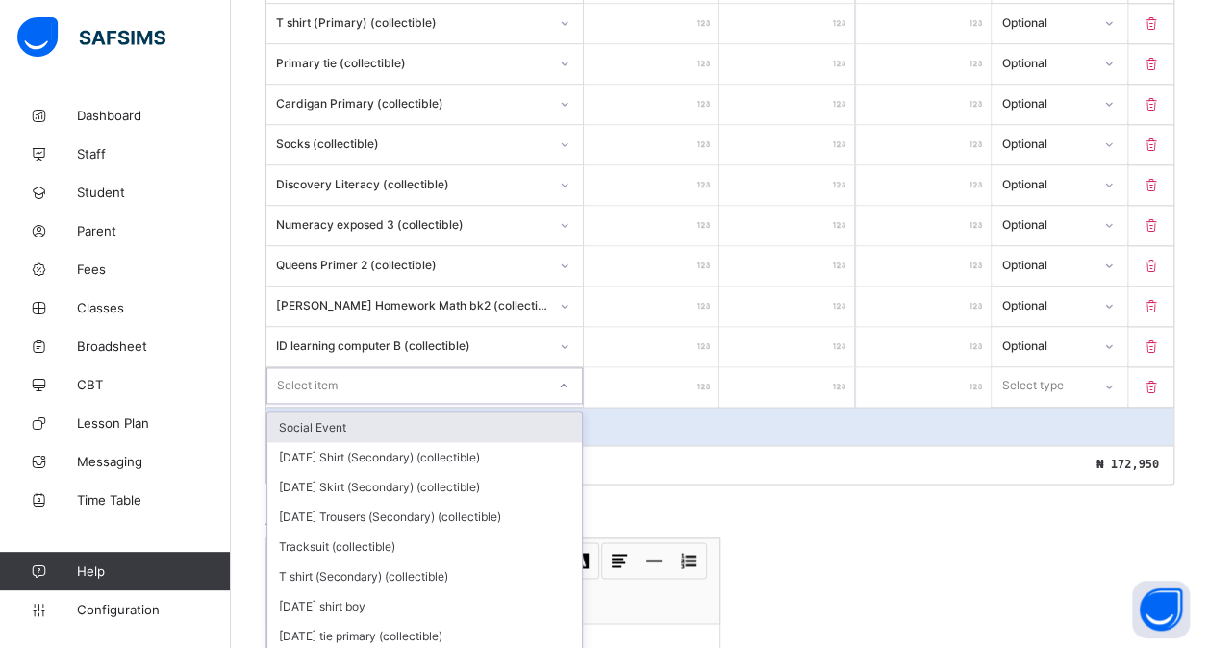
click at [363, 367] on div "Select item" at bounding box center [424, 385] width 316 height 37
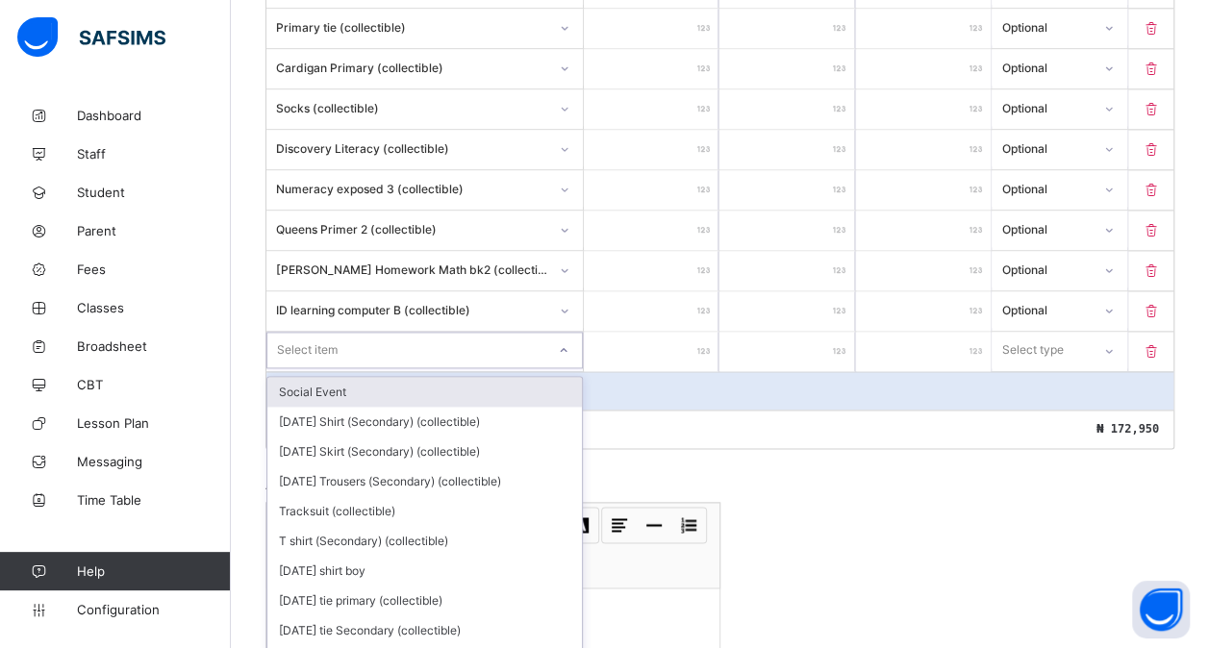
scroll to position [1175, 0]
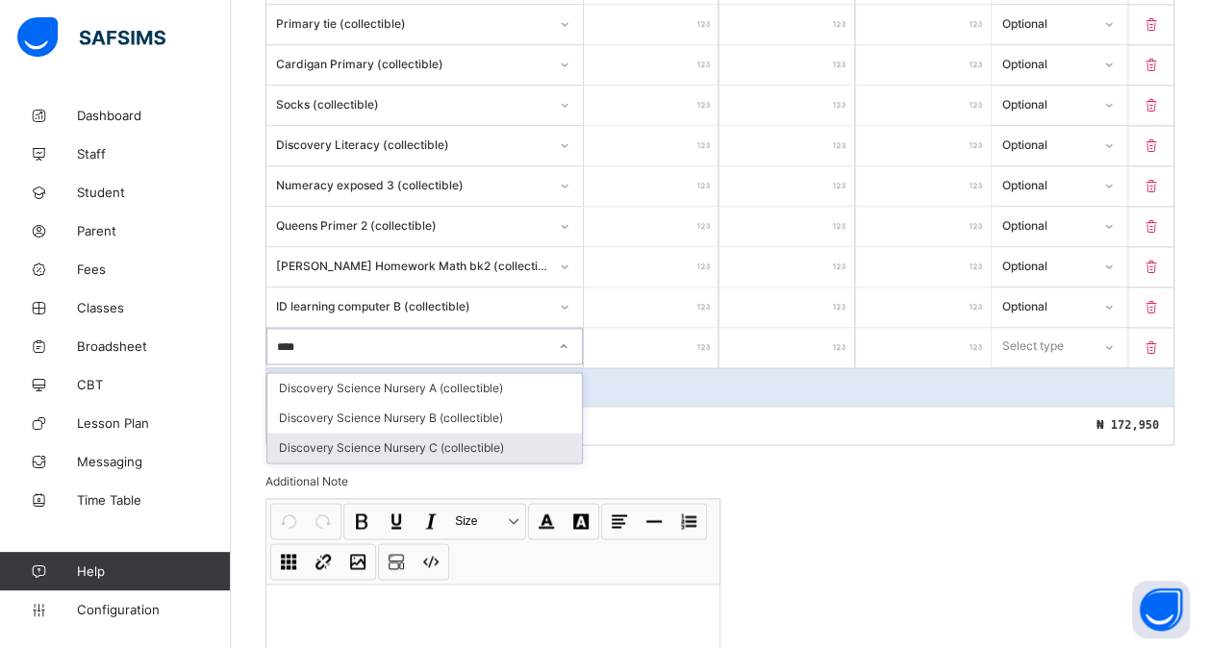
click at [402, 433] on div "Discovery Science Nursery C (collectible)" at bounding box center [424, 448] width 315 height 30
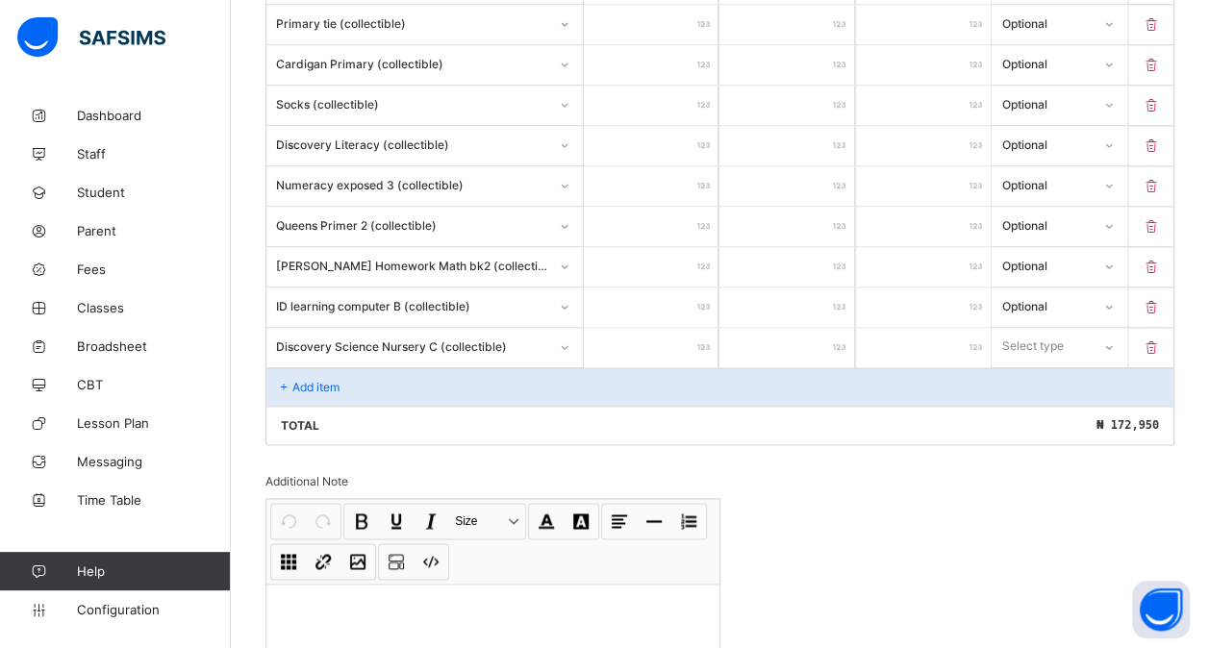
click at [642, 329] on input "number" at bounding box center [651, 347] width 135 height 39
click at [1064, 328] on div "Select type" at bounding box center [1033, 346] width 62 height 37
click at [1046, 403] on div "Optional" at bounding box center [1059, 418] width 133 height 30
click at [319, 380] on p "Add item" at bounding box center [315, 387] width 47 height 14
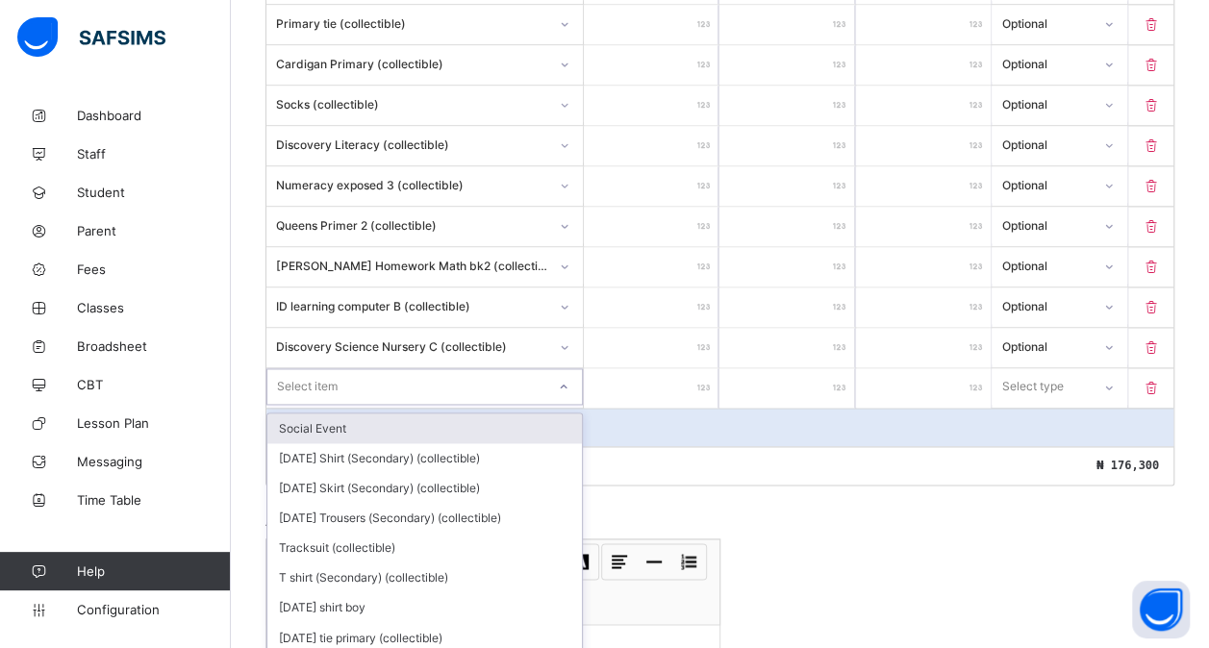
click at [344, 368] on div "option Social Event focused, 1 of 189. 189 results available. Use Up and Down t…" at bounding box center [424, 386] width 316 height 37
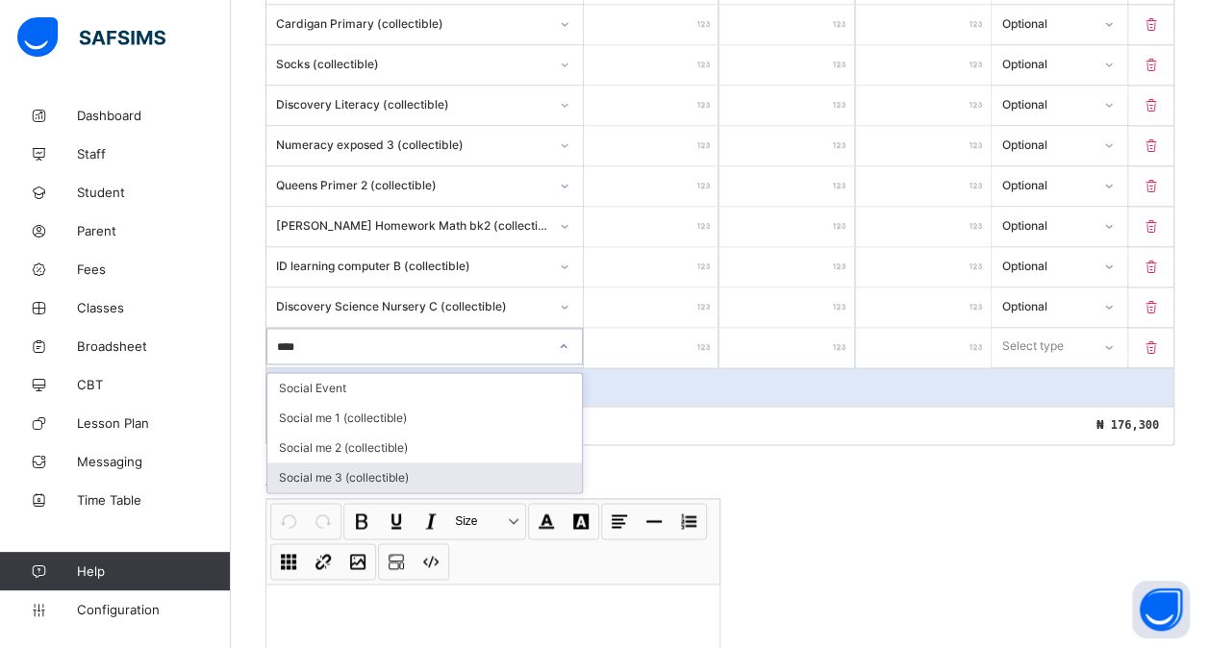
click at [380, 463] on div "Social me 3 (collectible)" at bounding box center [424, 478] width 315 height 30
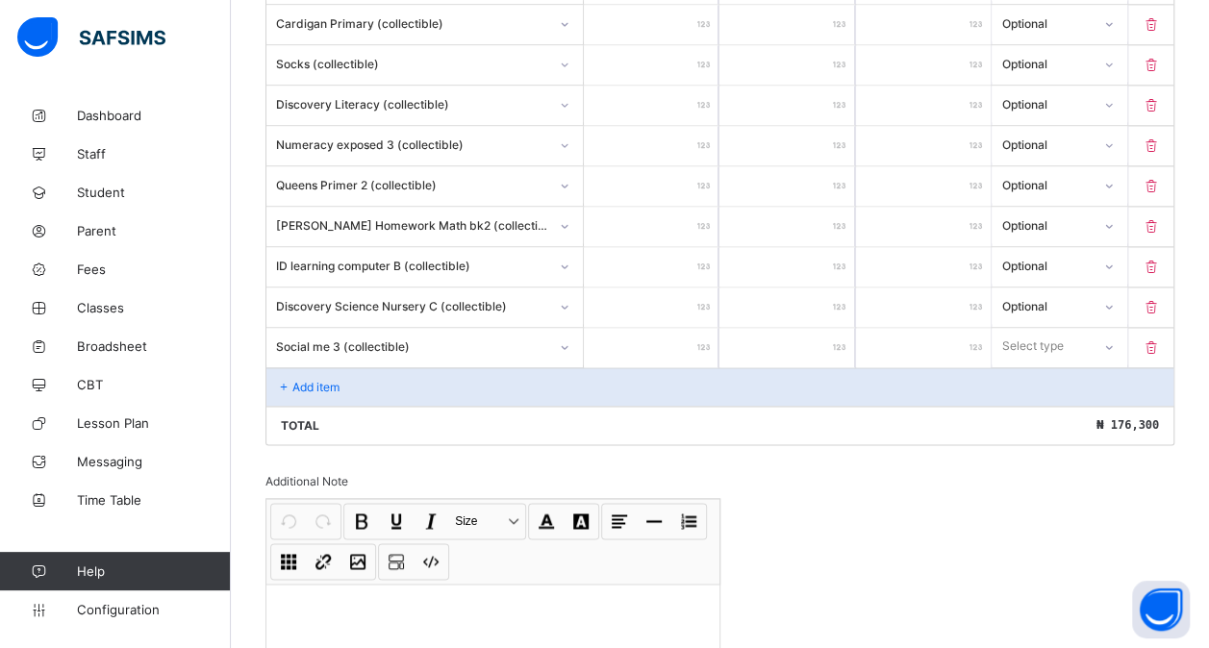
click at [637, 328] on input "number" at bounding box center [651, 347] width 135 height 39
click at [1039, 331] on div "Select type" at bounding box center [1033, 346] width 62 height 37
click at [1039, 403] on div "Optional" at bounding box center [1059, 418] width 133 height 30
click at [366, 369] on div "Add item" at bounding box center [719, 386] width 907 height 38
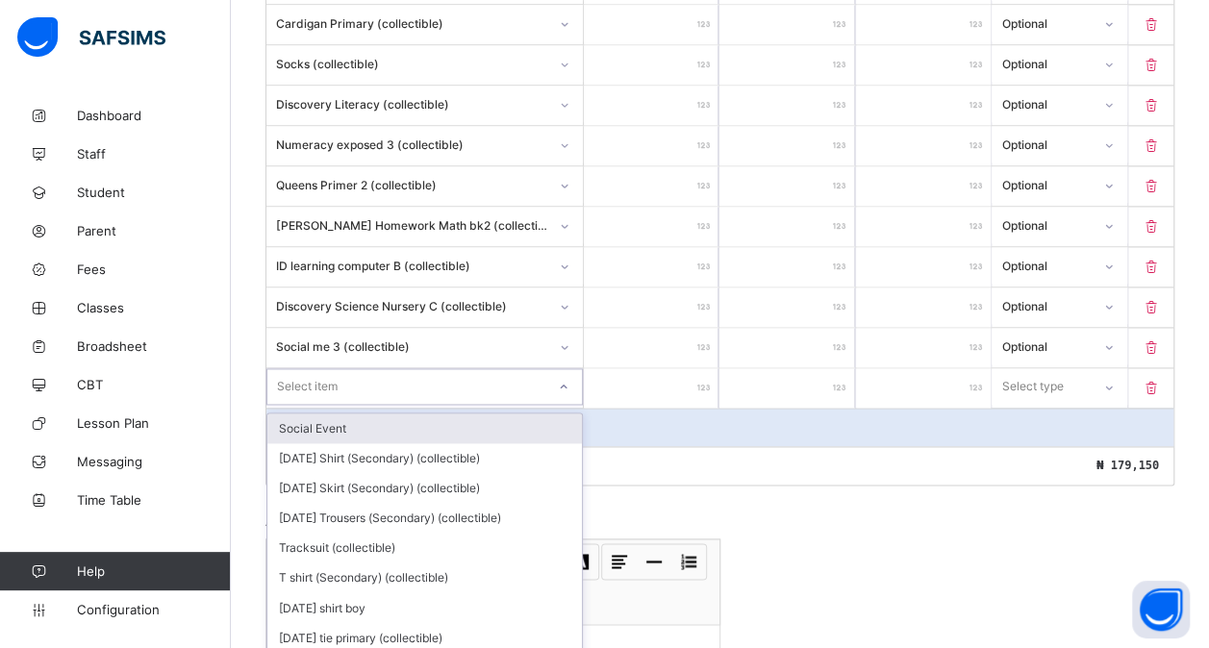
click at [314, 368] on div "option Social Event focused, 1 of 188. 188 results available. Use Up and Down t…" at bounding box center [424, 386] width 316 height 37
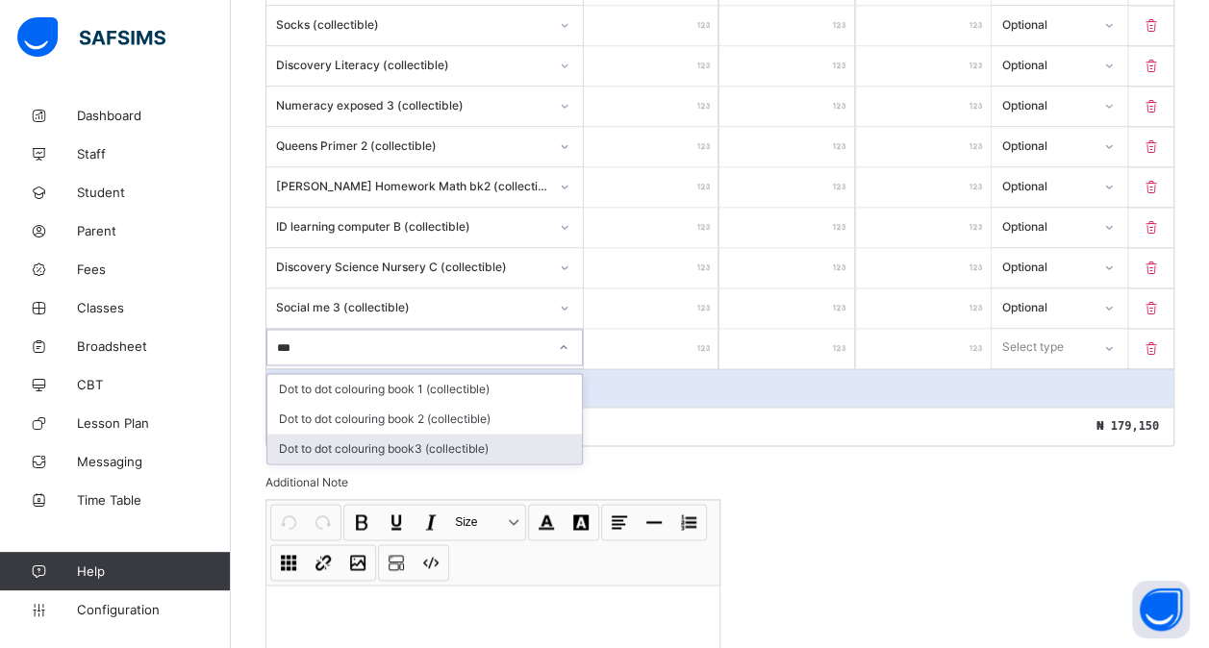
click at [423, 434] on div "Dot to dot colouring book3 (collectible)" at bounding box center [424, 449] width 315 height 30
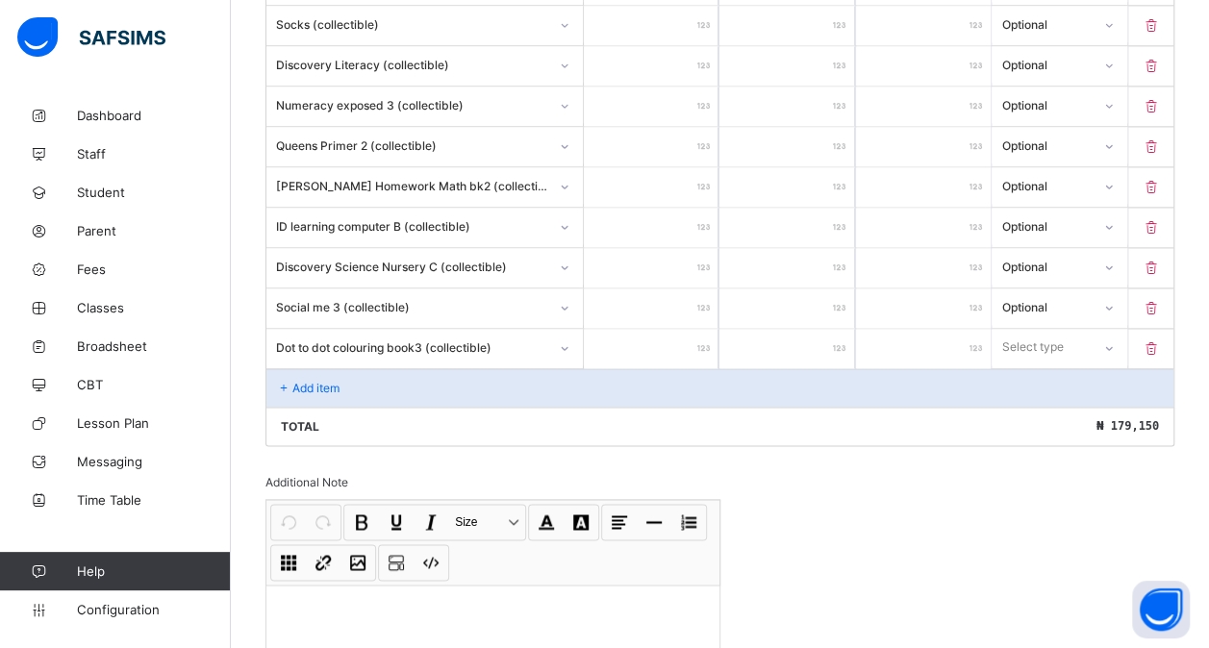
click at [651, 329] on input "number" at bounding box center [651, 348] width 135 height 39
drag, startPoint x: 1060, startPoint y: 324, endPoint x: 1043, endPoint y: 392, distance: 70.4
click at [1043, 365] on div "option Optional focused, 2 of 2. 2 results available. Use Up and Down to choose…" at bounding box center [1059, 347] width 135 height 37
click at [1043, 404] on div "Optional" at bounding box center [1059, 419] width 133 height 30
click at [324, 381] on p "Add item" at bounding box center [315, 388] width 47 height 14
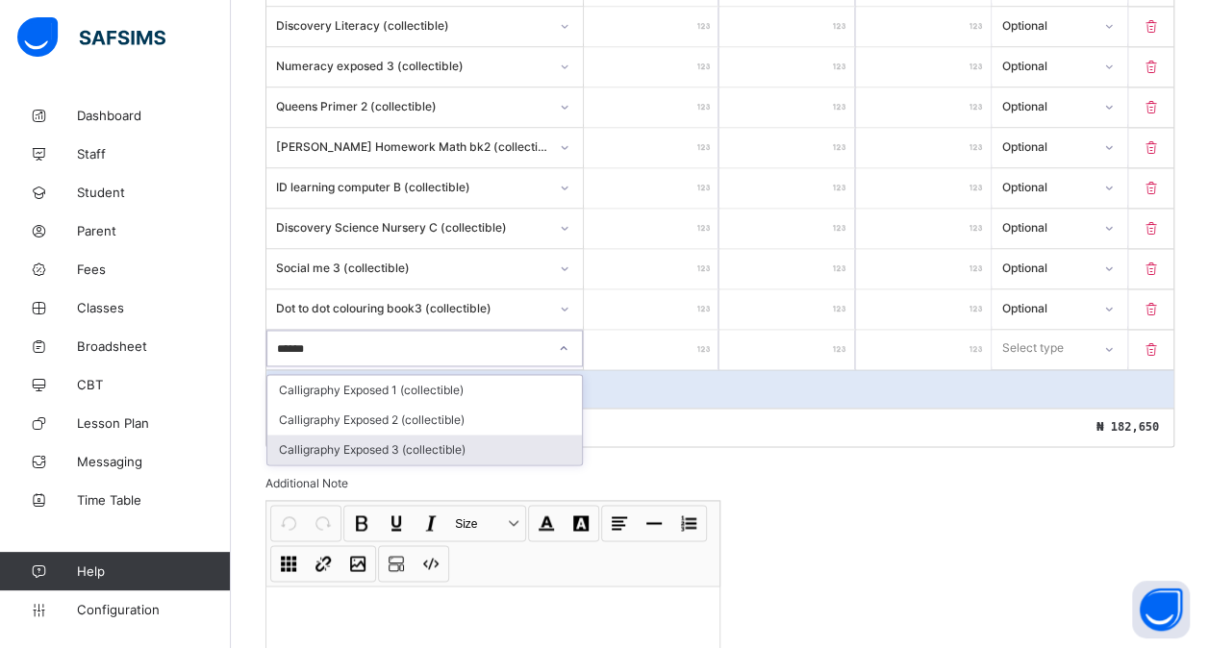
click at [390, 435] on div "Calligraphy Exposed 3 (collectible)" at bounding box center [424, 450] width 315 height 30
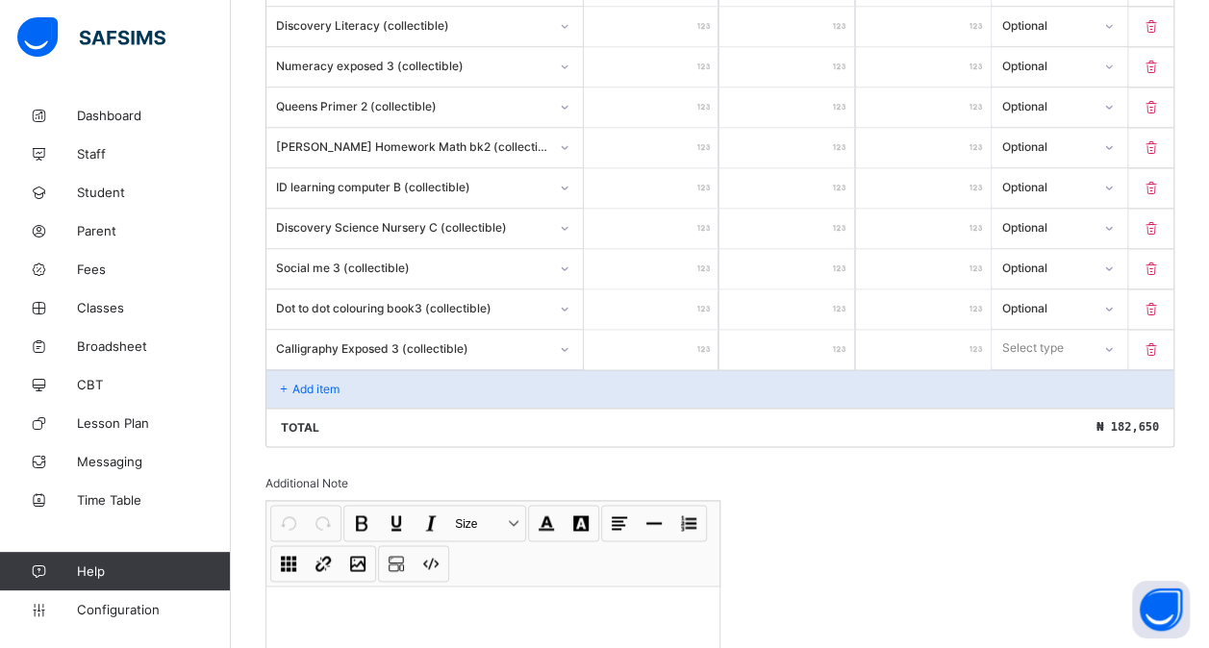
click at [626, 330] on input "number" at bounding box center [651, 349] width 135 height 39
drag, startPoint x: 1037, startPoint y: 325, endPoint x: 1038, endPoint y: 382, distance: 56.8
click at [1038, 366] on div "option Compulsory focused, 1 of 2. 2 results available. Use Up and Down to choo…" at bounding box center [1059, 348] width 135 height 37
click at [1038, 405] on div "Optional" at bounding box center [1059, 420] width 133 height 30
click at [401, 369] on div "Add item" at bounding box center [719, 388] width 907 height 38
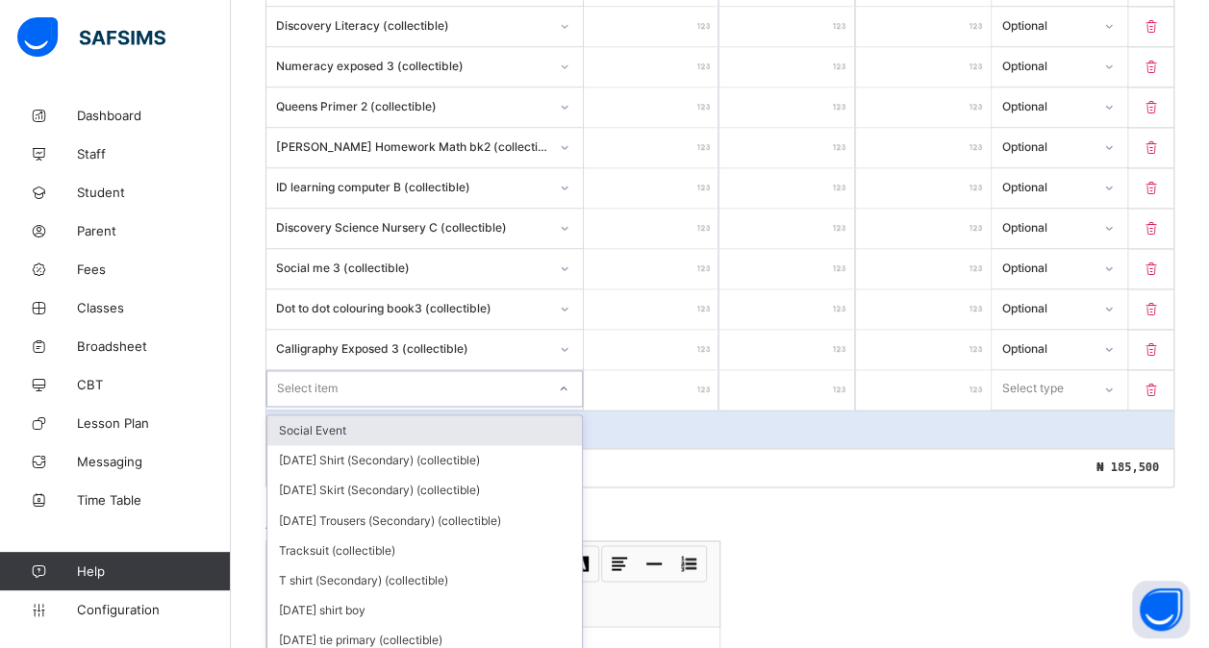
click at [356, 370] on div "option Social Event focused, 1 of 186. 186 results available. Use Up and Down t…" at bounding box center [424, 388] width 316 height 37
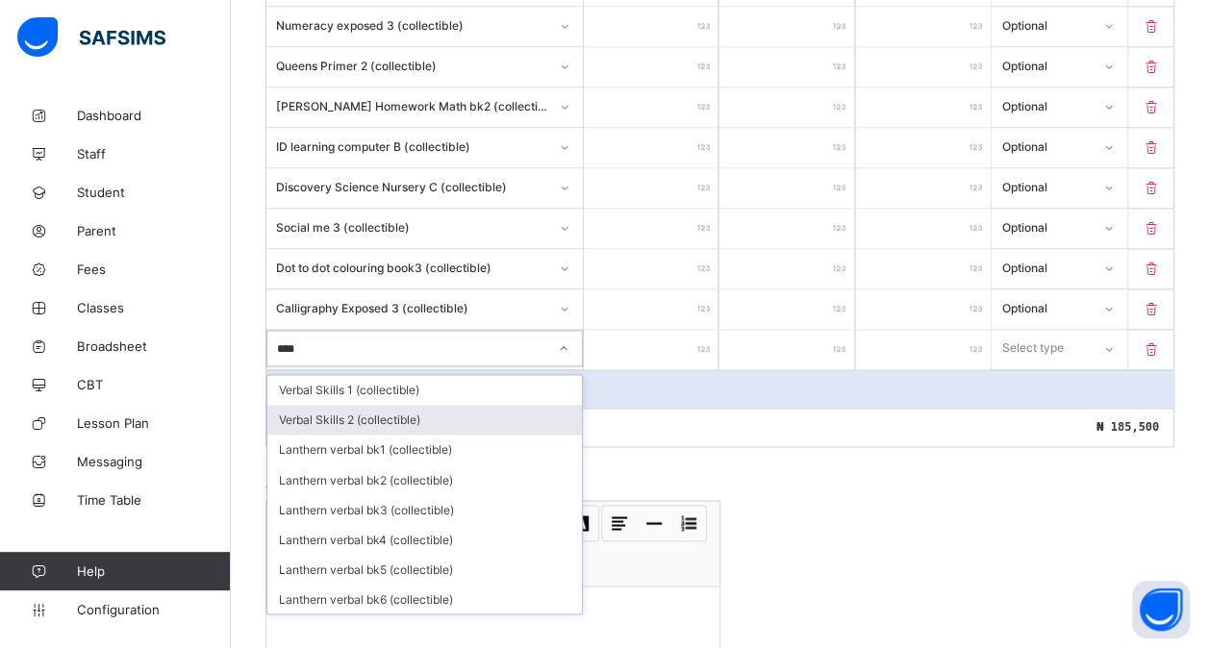
click at [375, 405] on div "Verbal Skills 2 (collectible)" at bounding box center [424, 420] width 315 height 30
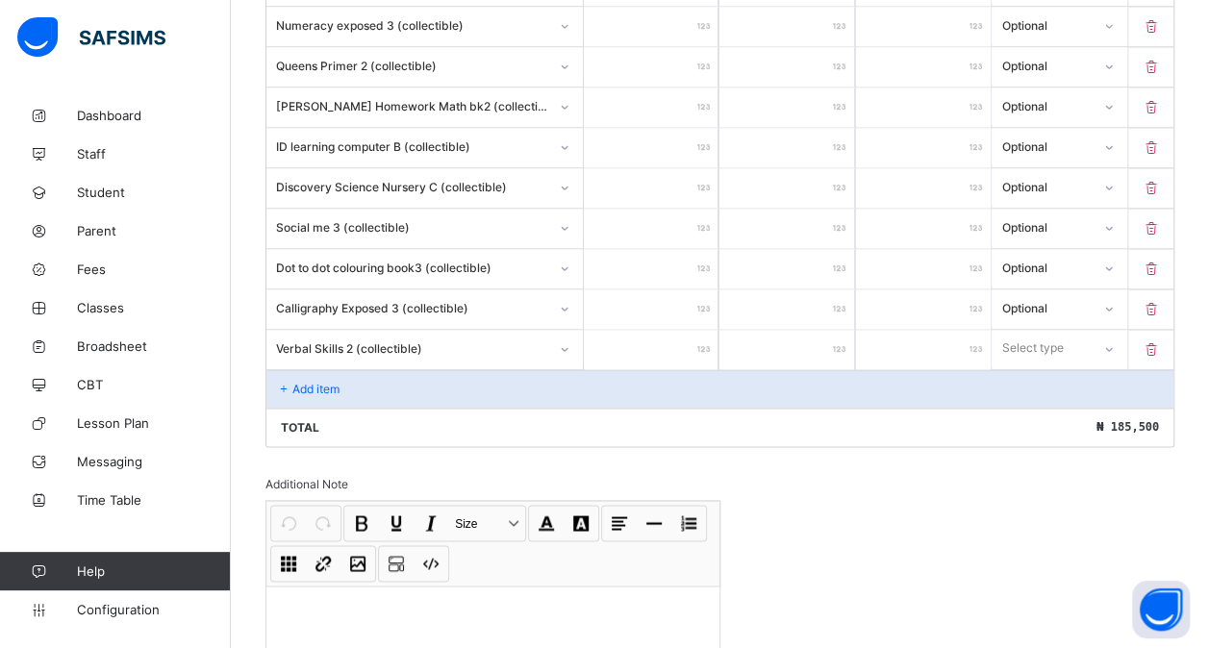
click at [656, 330] on input "number" at bounding box center [651, 349] width 135 height 39
click at [1064, 331] on div "Select type" at bounding box center [1033, 348] width 62 height 37
click at [1034, 405] on div "Optional" at bounding box center [1059, 420] width 133 height 30
click at [457, 373] on div "Add item" at bounding box center [719, 388] width 907 height 38
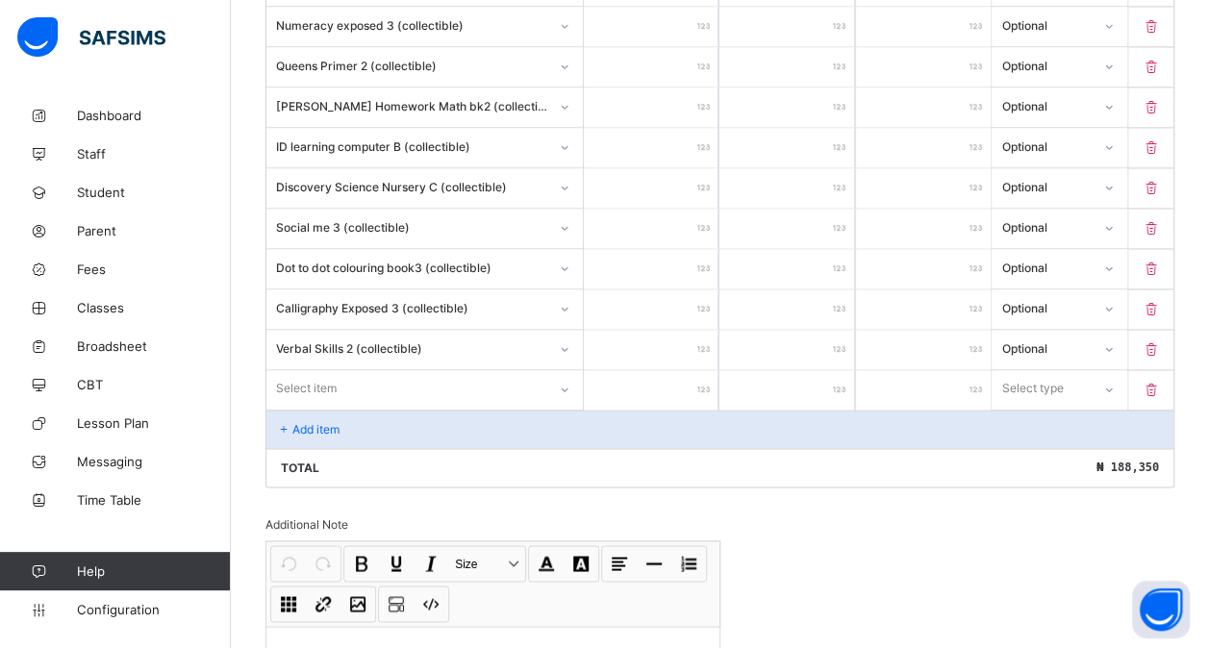
click at [344, 370] on div "Select item" at bounding box center [424, 389] width 317 height 39
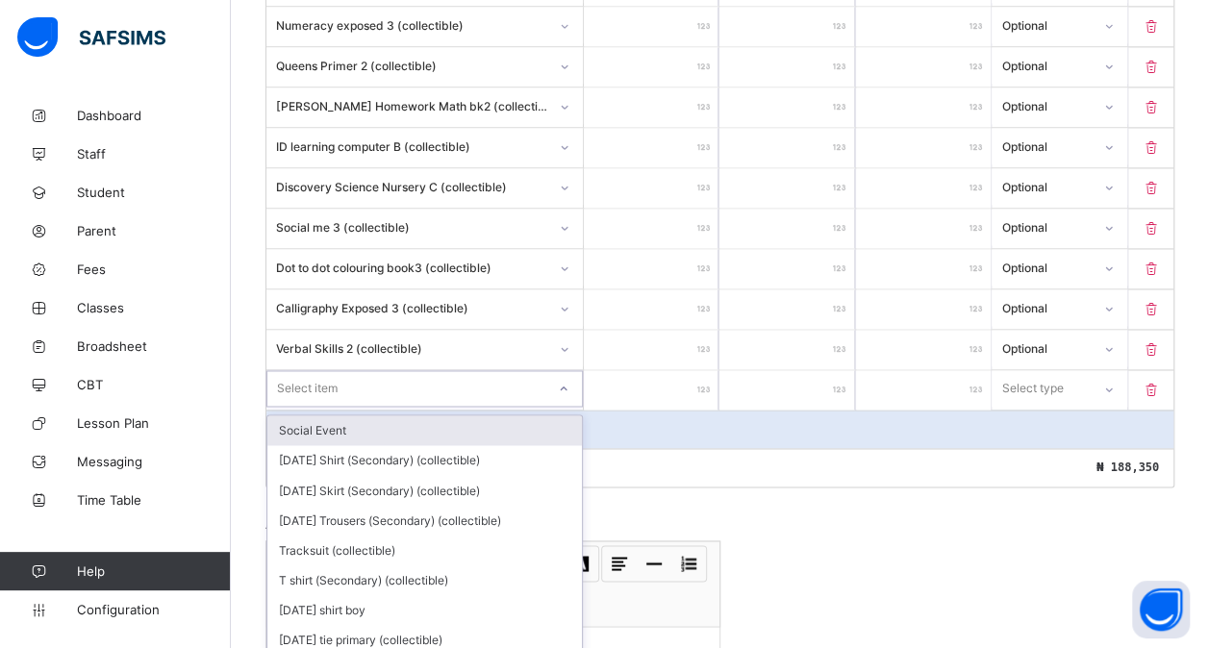
scroll to position [1374, 0]
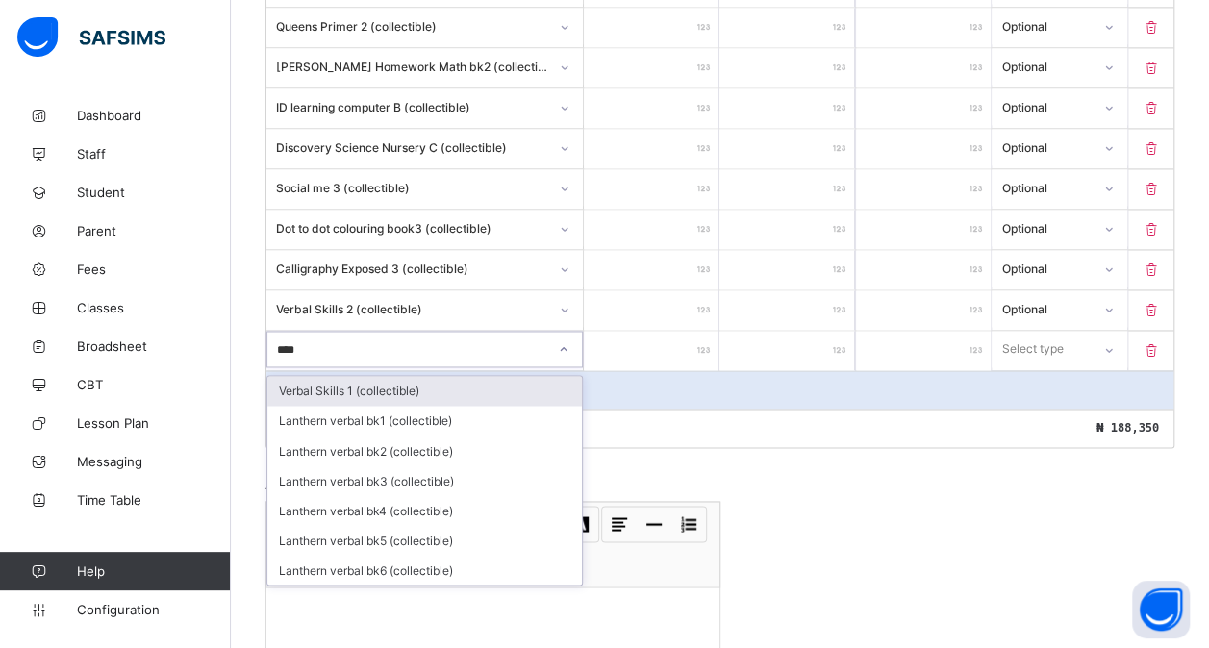
click at [429, 376] on div "Verbal Skills 1 (collectible)" at bounding box center [424, 391] width 315 height 30
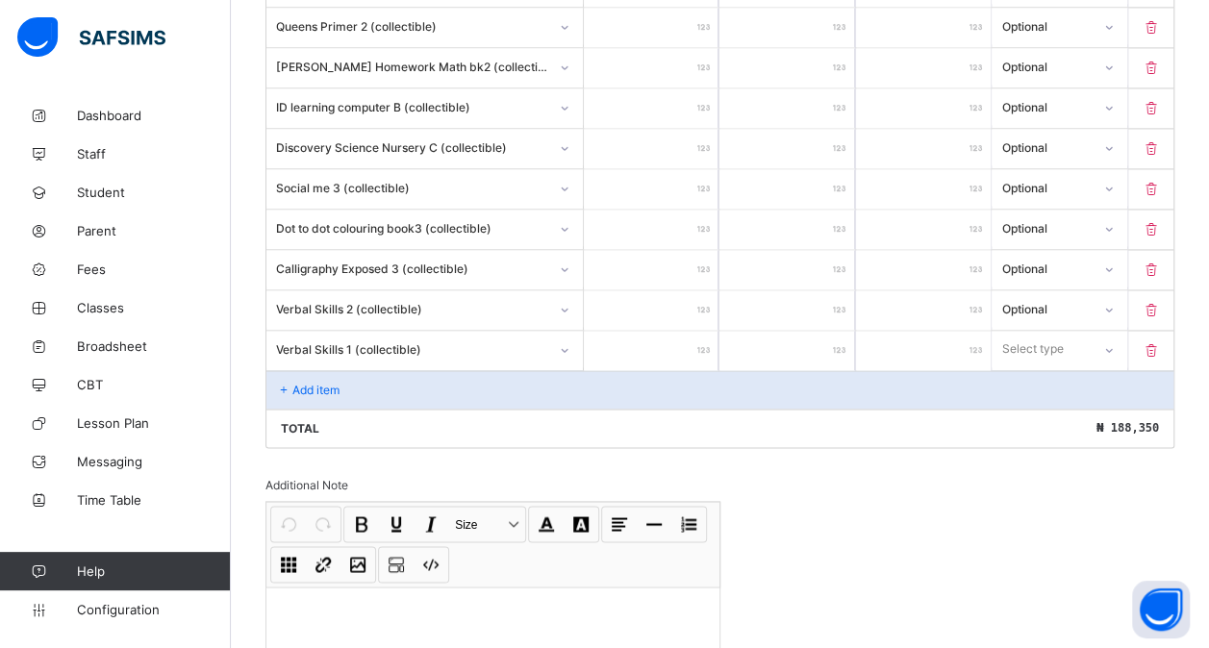
click at [659, 331] on input "number" at bounding box center [651, 350] width 135 height 39
click at [1042, 335] on div "Select type" at bounding box center [1033, 349] width 62 height 37
click at [1033, 406] on div "Optional" at bounding box center [1059, 421] width 133 height 30
click at [398, 370] on div "Add item" at bounding box center [719, 389] width 907 height 38
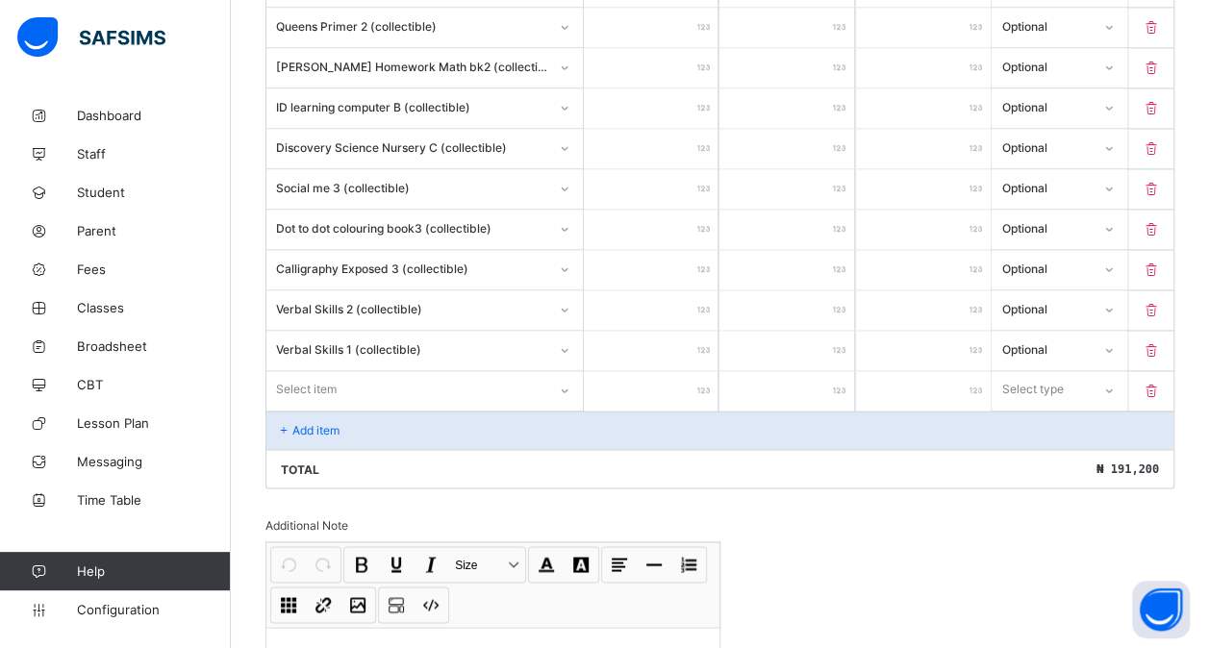
click at [348, 376] on div "Select item" at bounding box center [406, 389] width 280 height 27
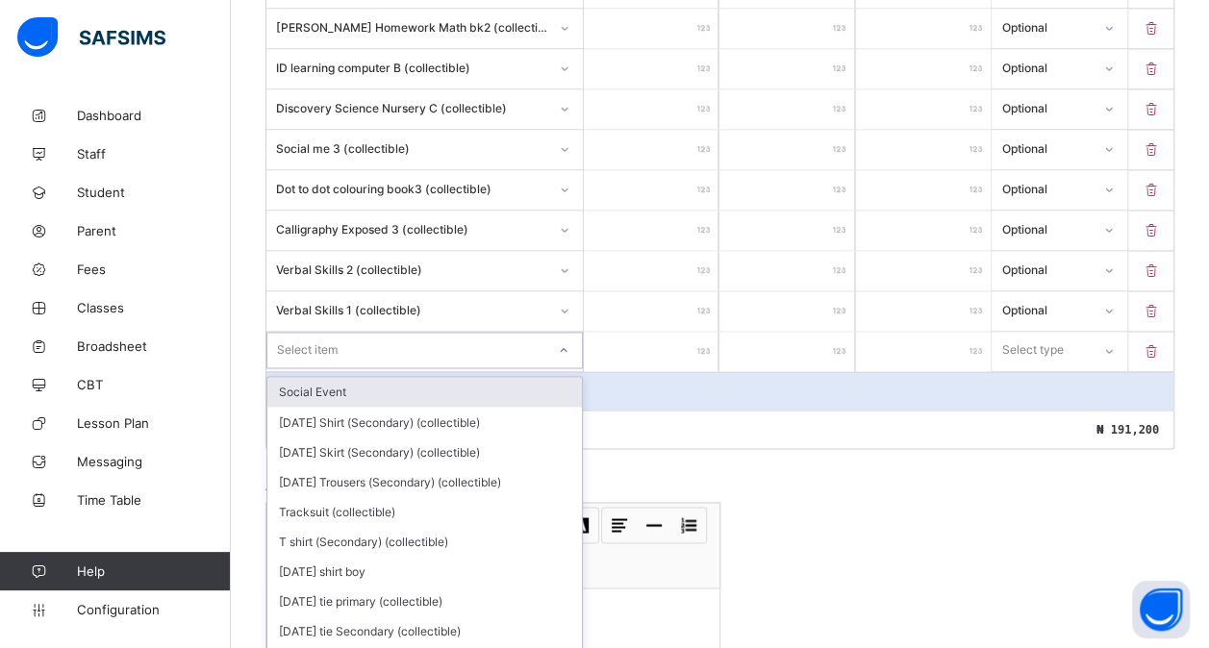
scroll to position [1414, 0]
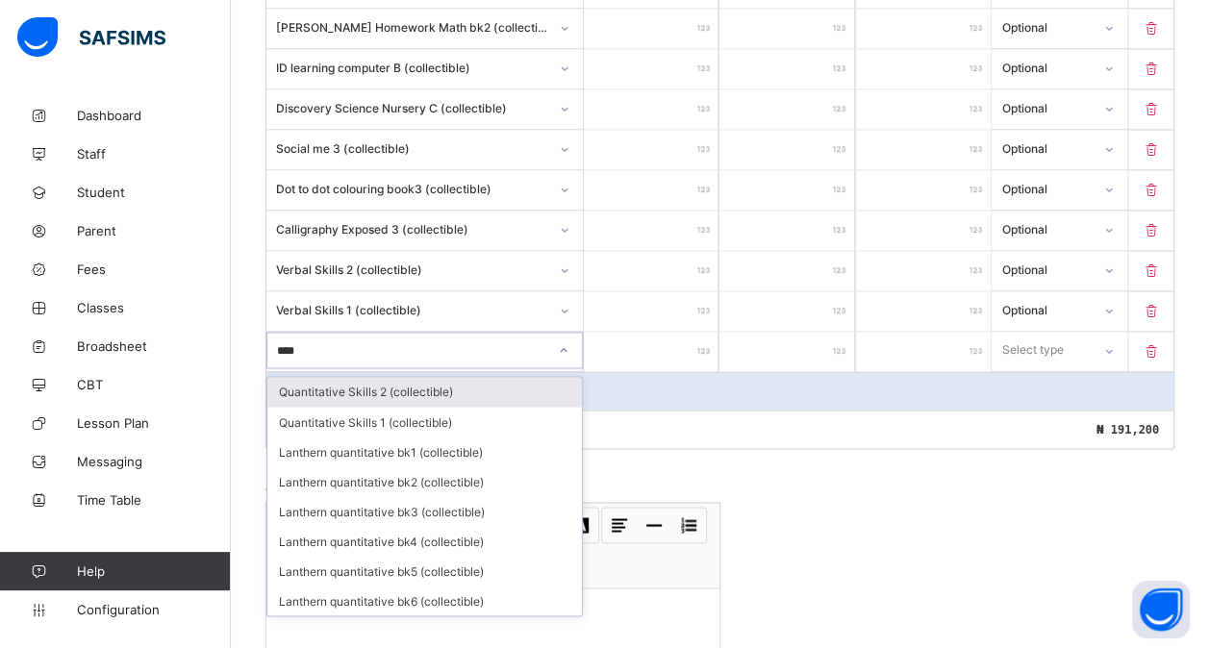
click at [400, 377] on div "Quantitative Skills 2 (collectible)" at bounding box center [424, 392] width 315 height 30
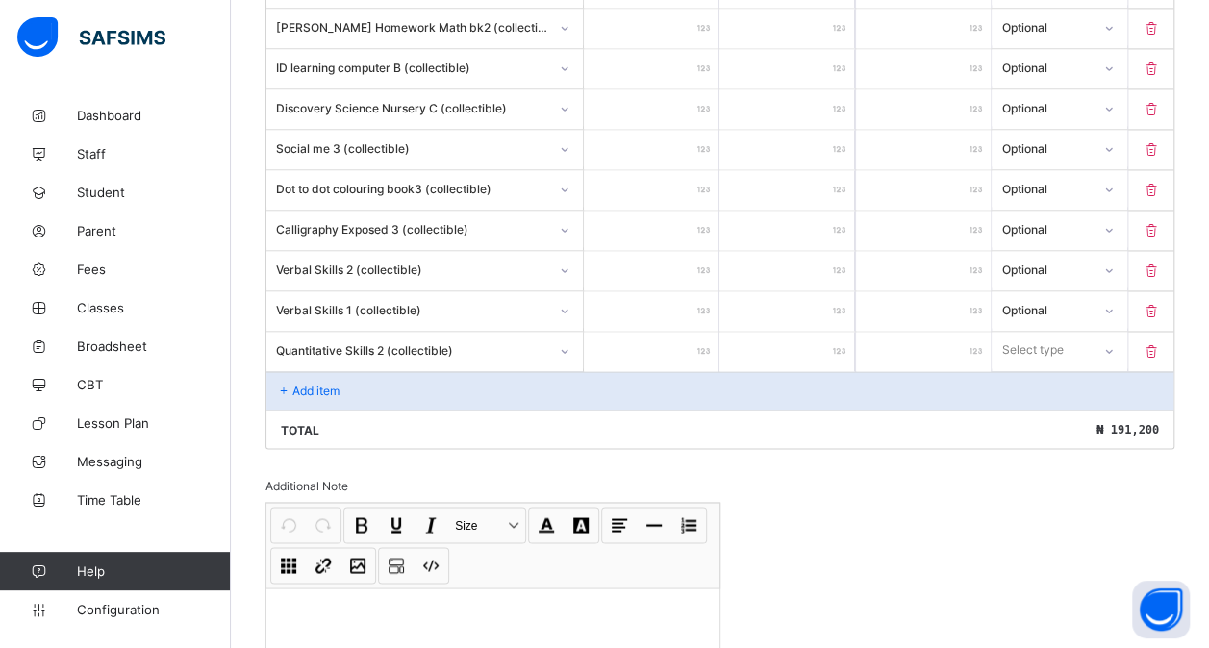
click at [657, 332] on input "number" at bounding box center [651, 351] width 135 height 39
click at [1112, 335] on div at bounding box center [1108, 350] width 33 height 31
click at [1027, 407] on div "Optional" at bounding box center [1059, 422] width 133 height 30
click at [485, 371] on div "Add item" at bounding box center [719, 390] width 907 height 38
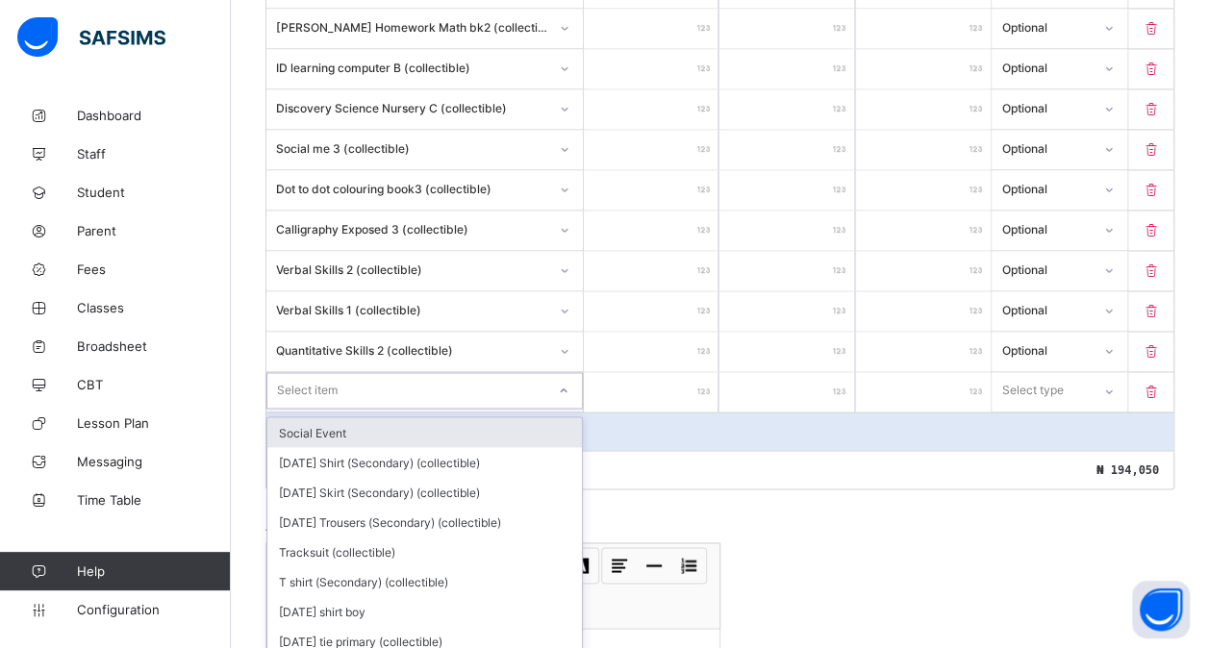
click at [385, 372] on div "option Social Event focused, 1 of 183. 183 results available. Use Up and Down t…" at bounding box center [424, 390] width 316 height 37
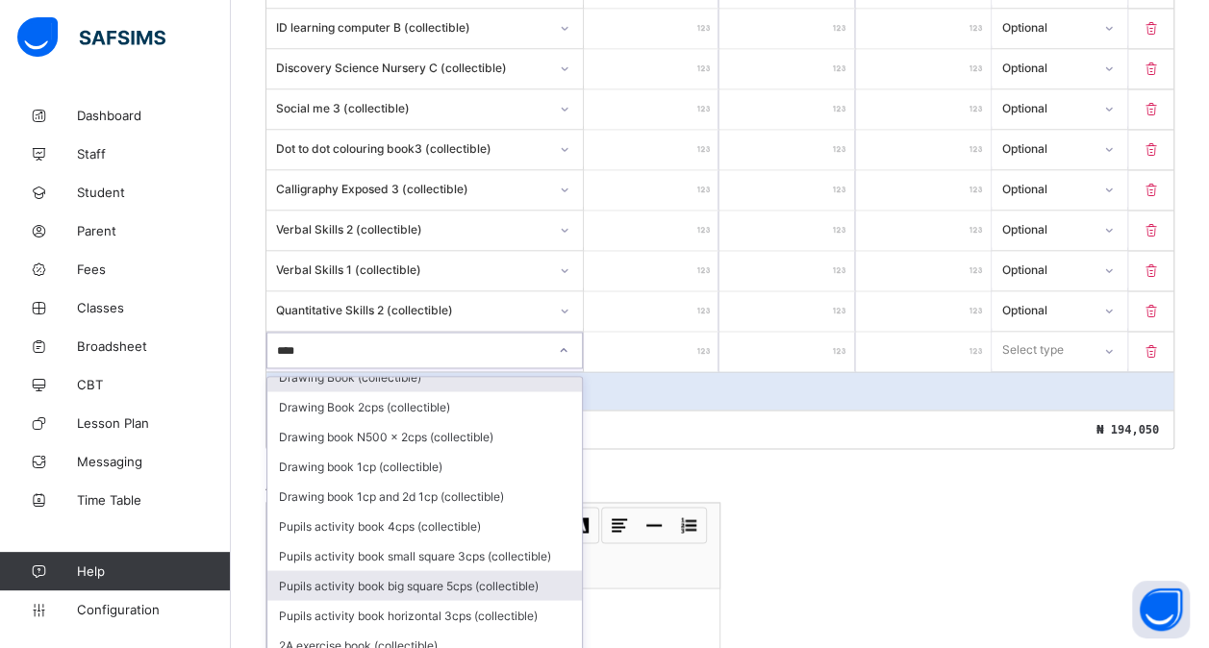
scroll to position [0, 0]
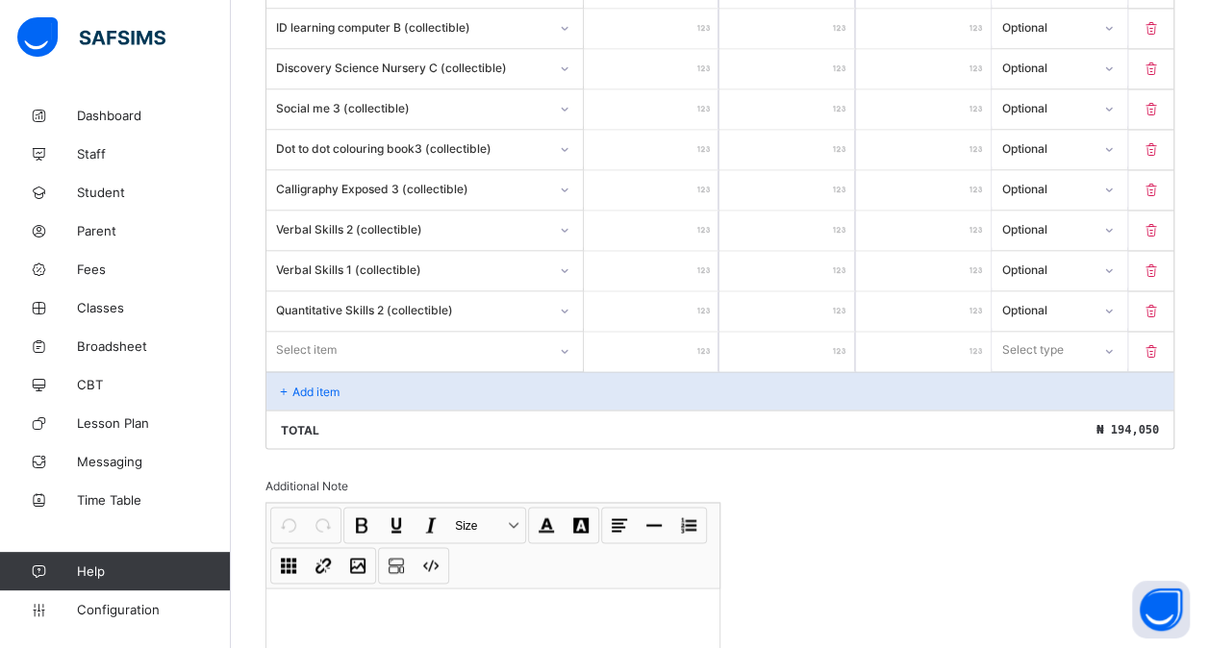
click at [646, 415] on div "Total ₦ 194,050" at bounding box center [719, 429] width 907 height 38
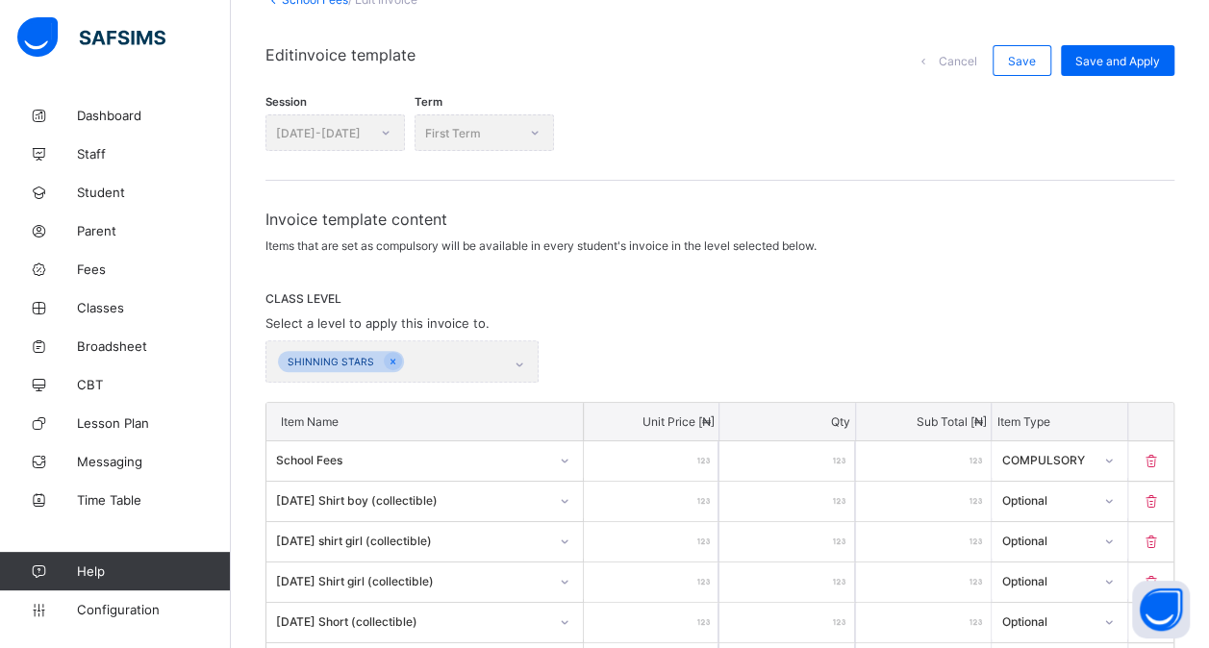
scroll to position [133, 0]
click at [1033, 63] on span "Save" at bounding box center [1022, 61] width 28 height 14
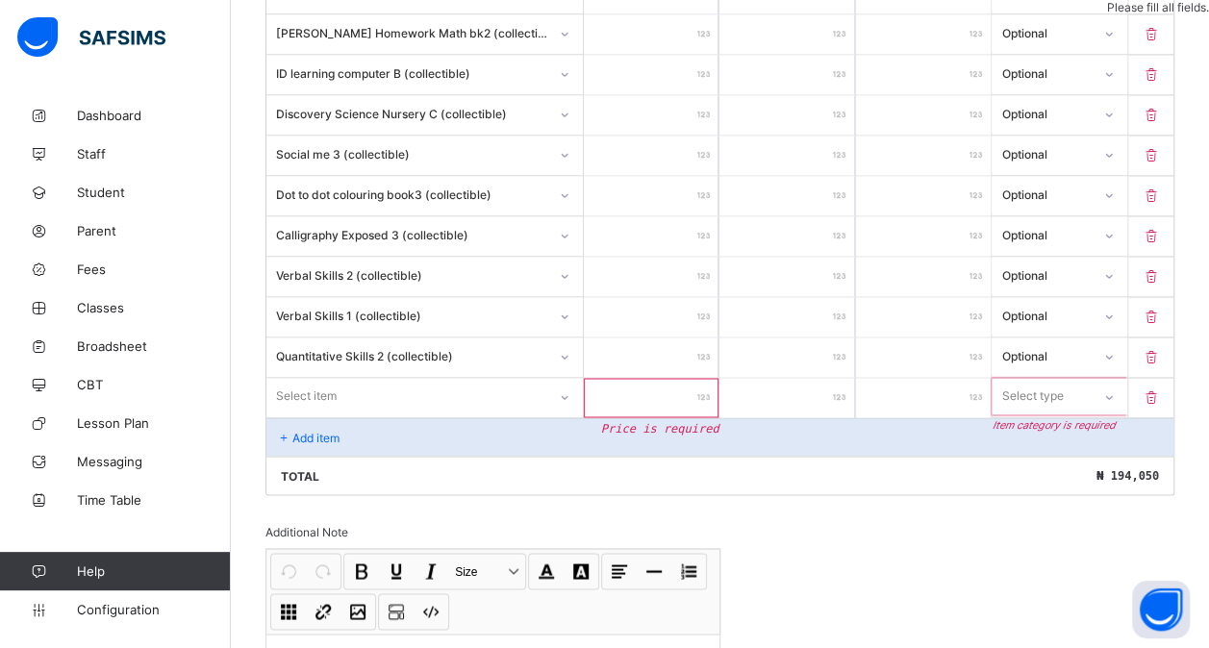
scroll to position [1591, 0]
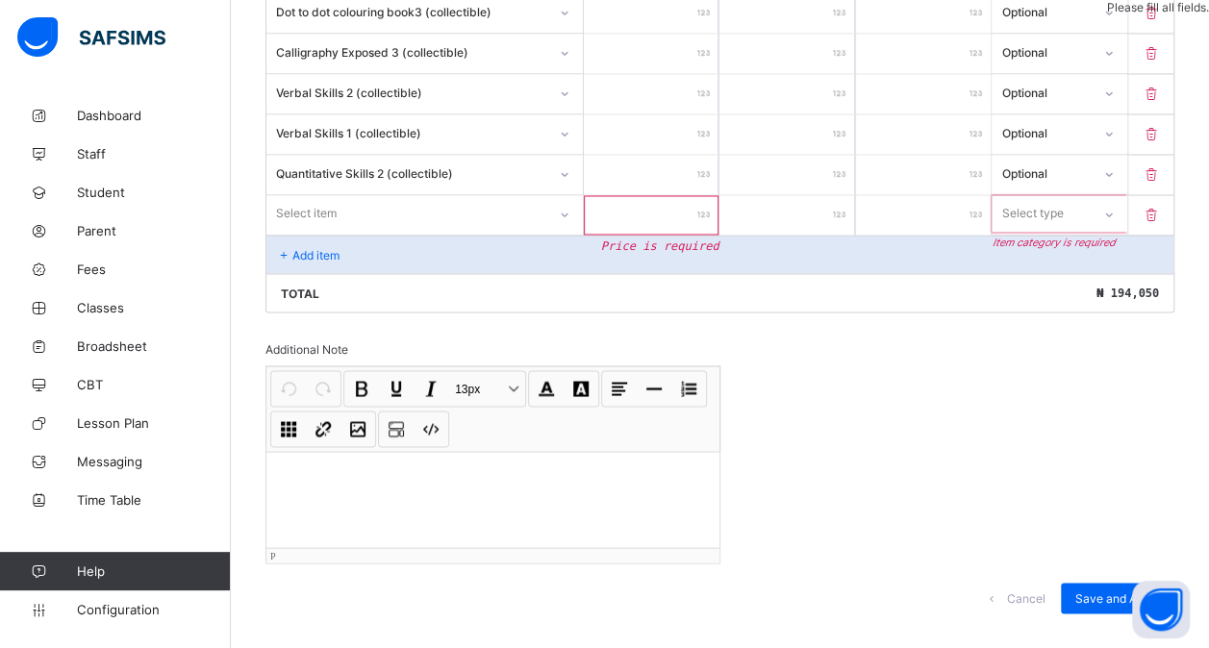
click at [338, 466] on p at bounding box center [493, 475] width 422 height 19
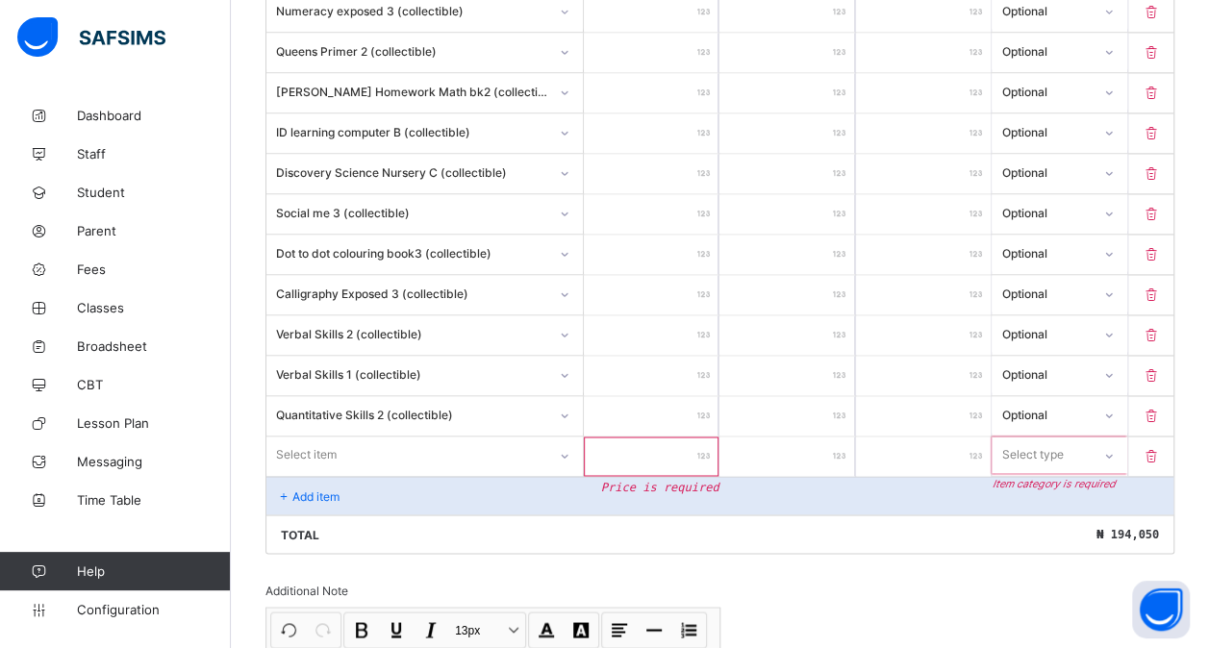
scroll to position [1412, 0]
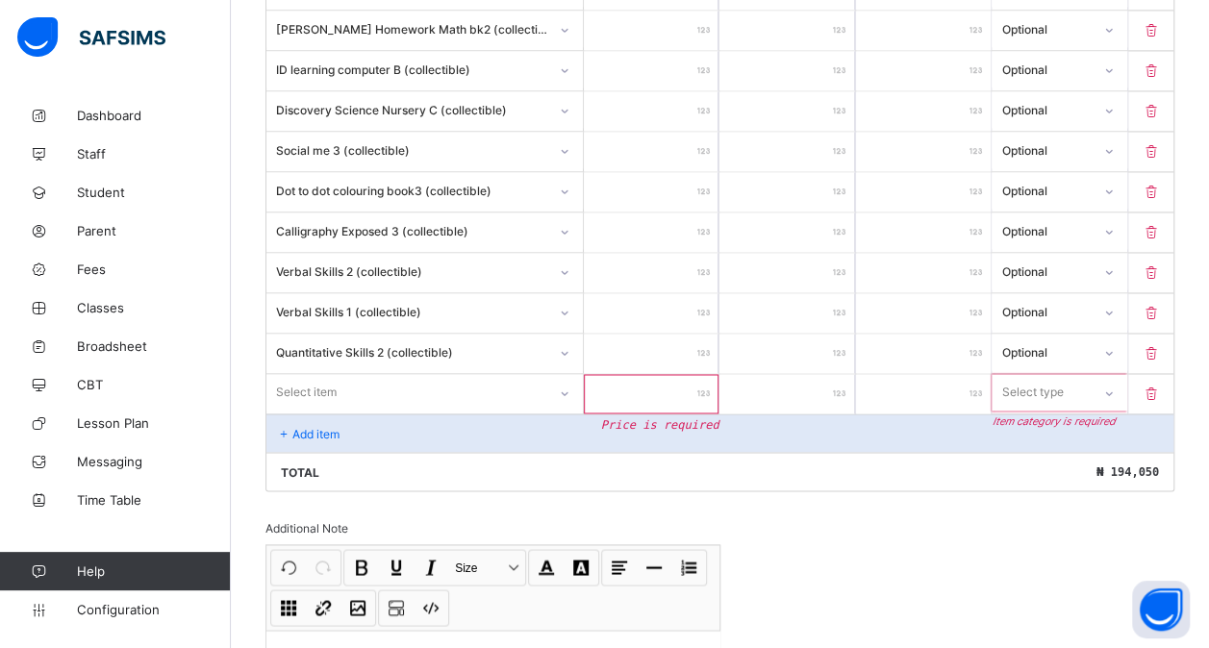
click at [1161, 386] on icon at bounding box center [1151, 394] width 19 height 16
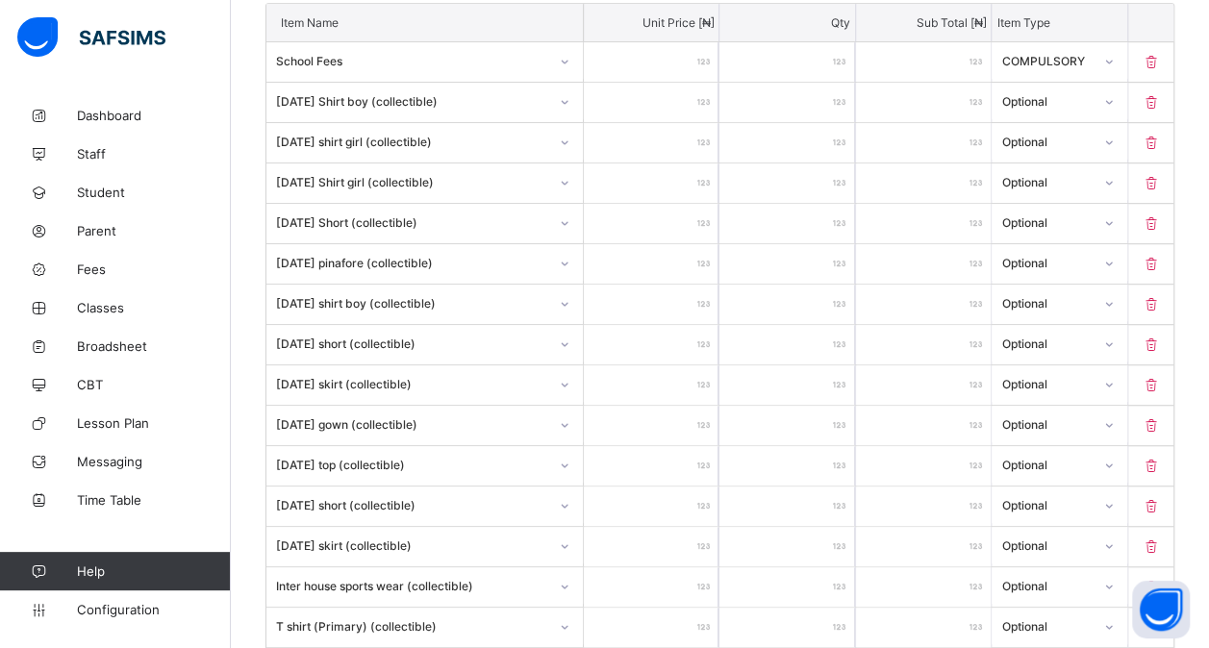
scroll to position [0, 0]
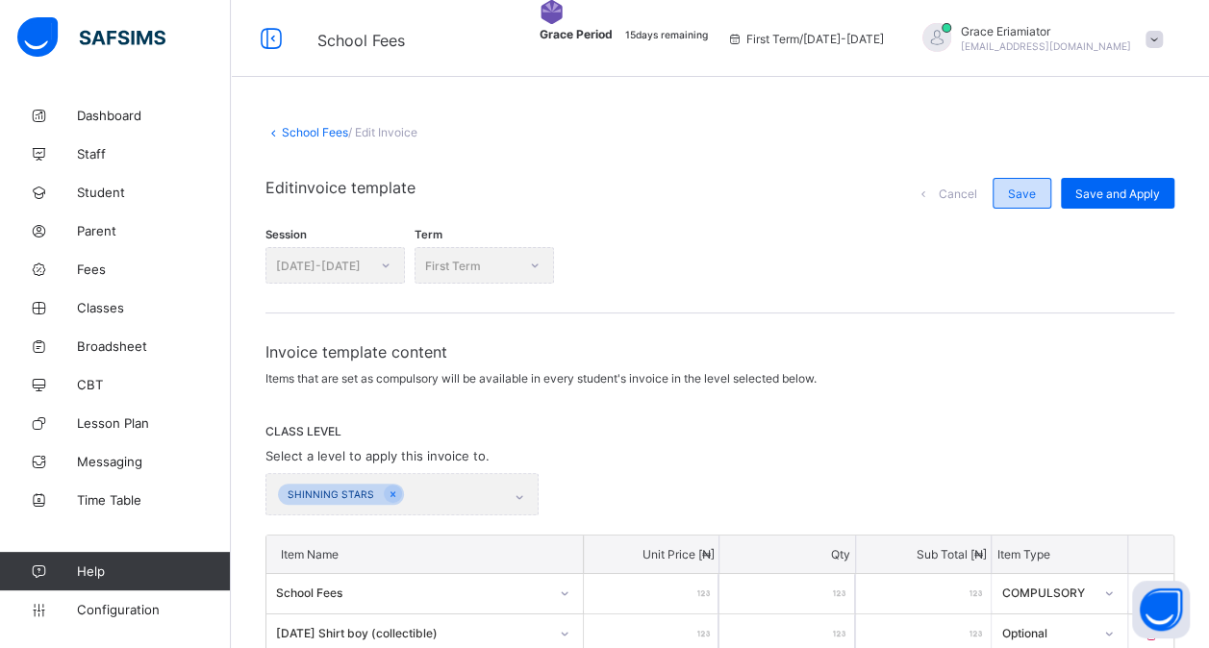
click at [1036, 189] on span "Save" at bounding box center [1022, 194] width 28 height 14
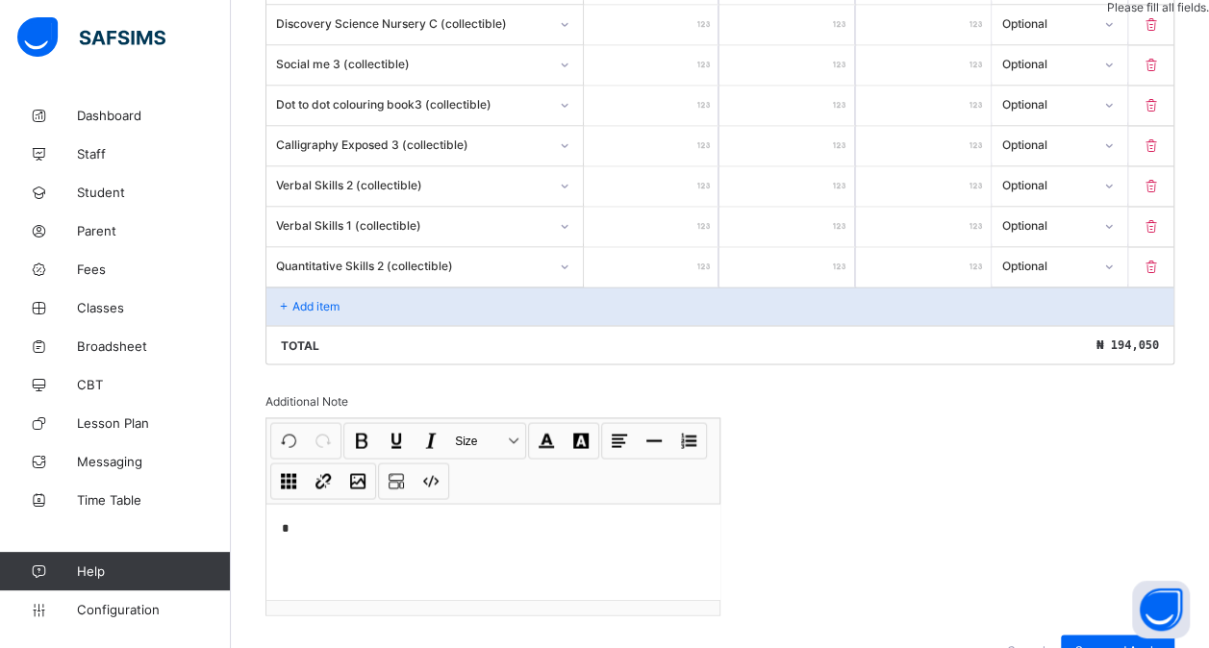
scroll to position [1536, 0]
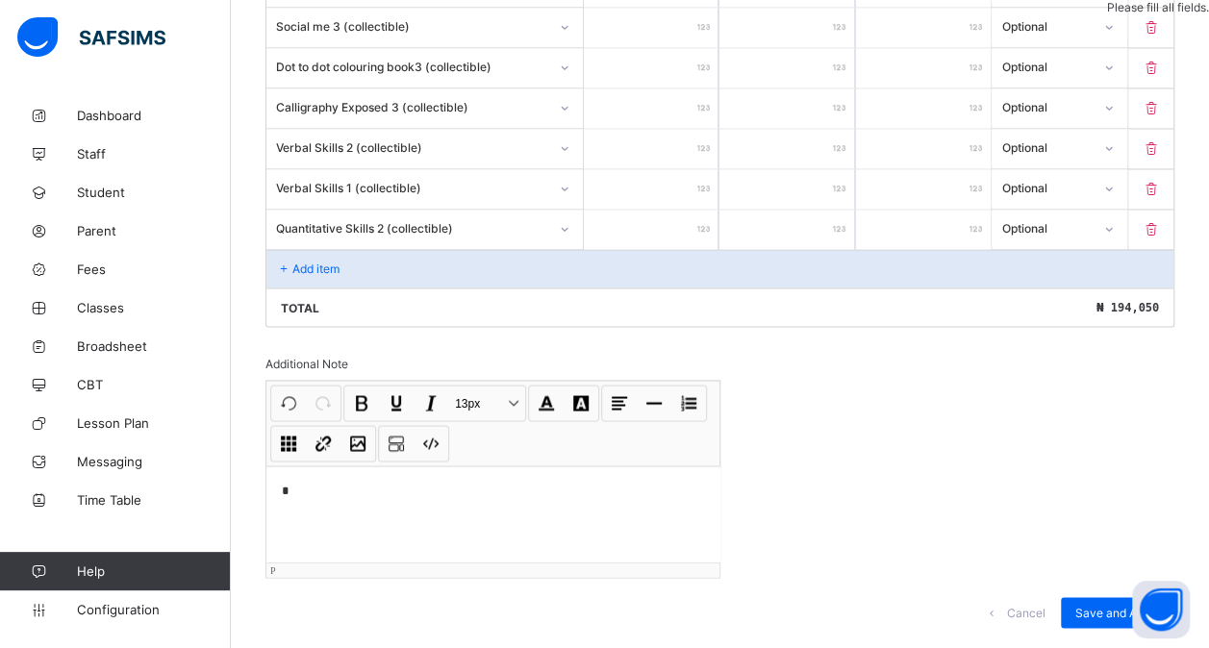
click at [393, 481] on p "*" at bounding box center [497, 490] width 430 height 19
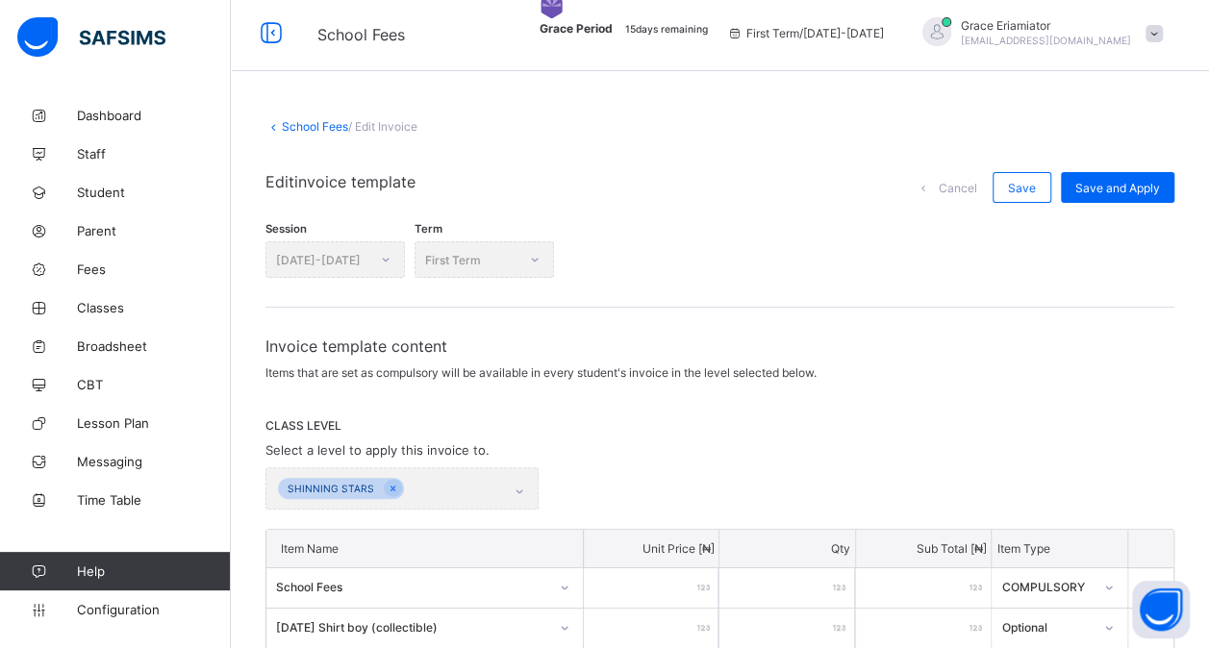
scroll to position [0, 0]
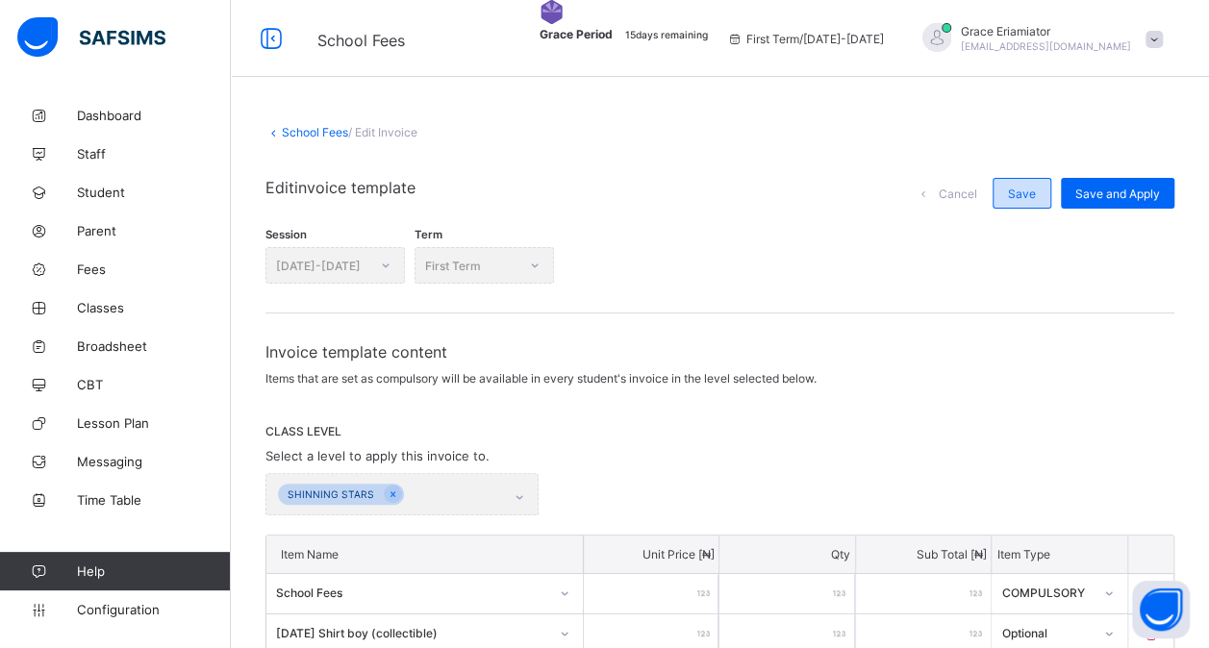
click at [1036, 188] on span "Save" at bounding box center [1022, 194] width 28 height 14
click at [1131, 195] on span "Save and Apply" at bounding box center [1117, 194] width 85 height 14
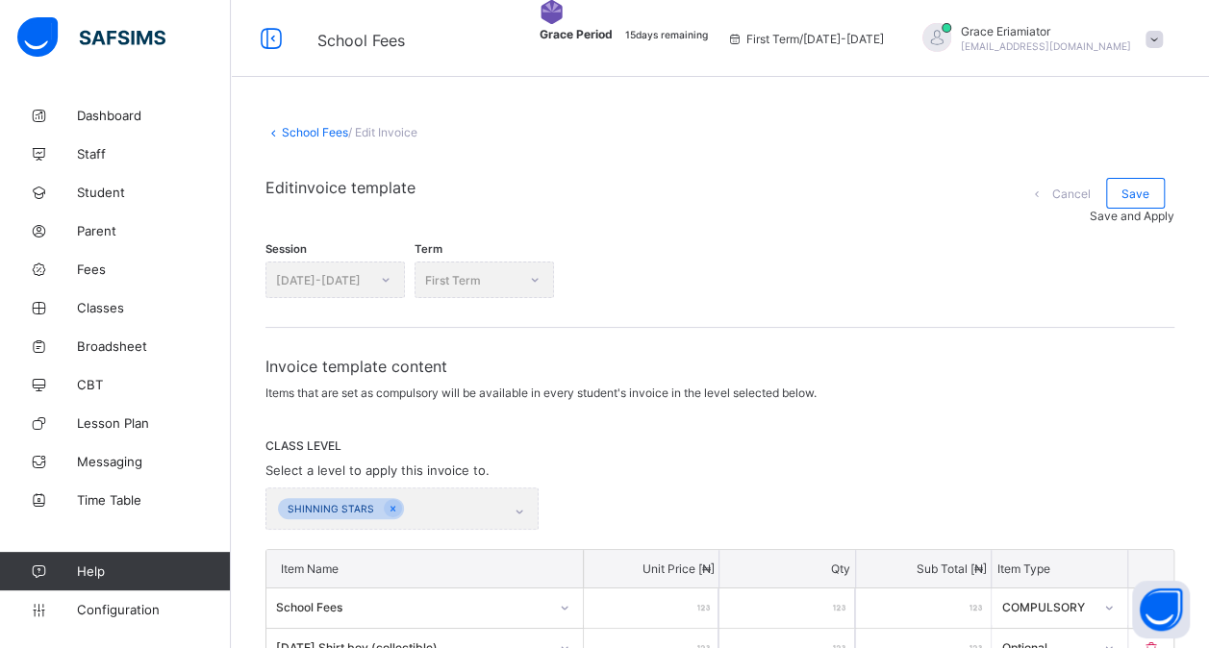
click at [1114, 209] on span "Save and Apply" at bounding box center [1132, 216] width 85 height 14
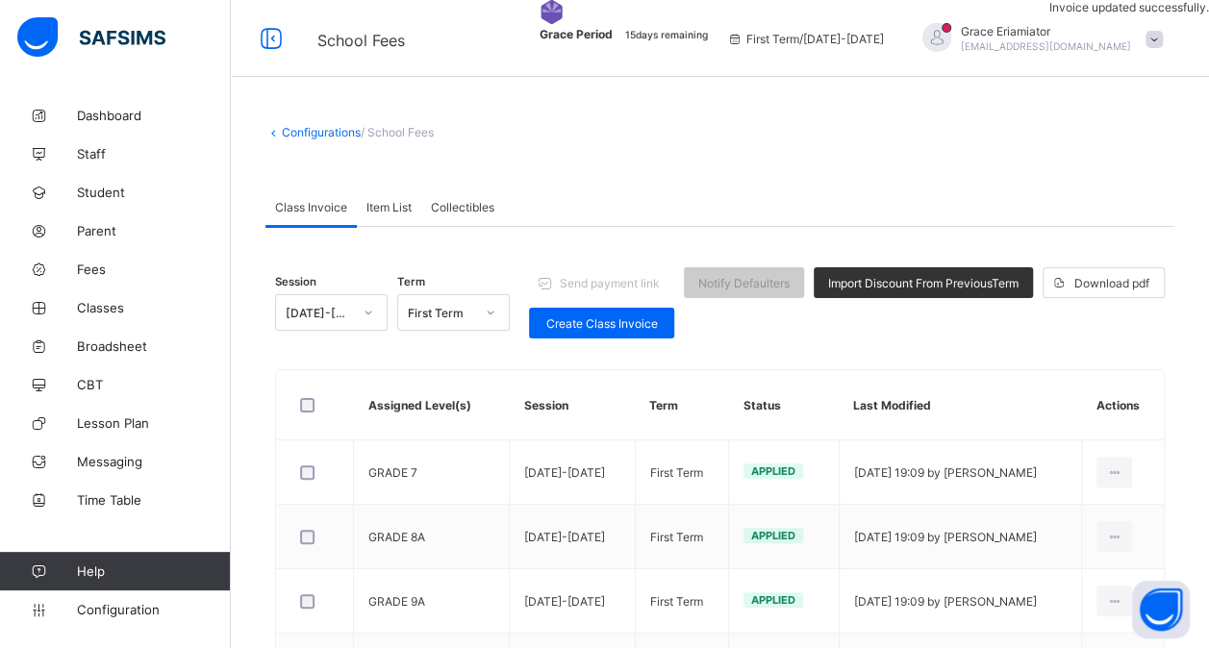
click at [460, 206] on span "Collectibles" at bounding box center [462, 207] width 63 height 14
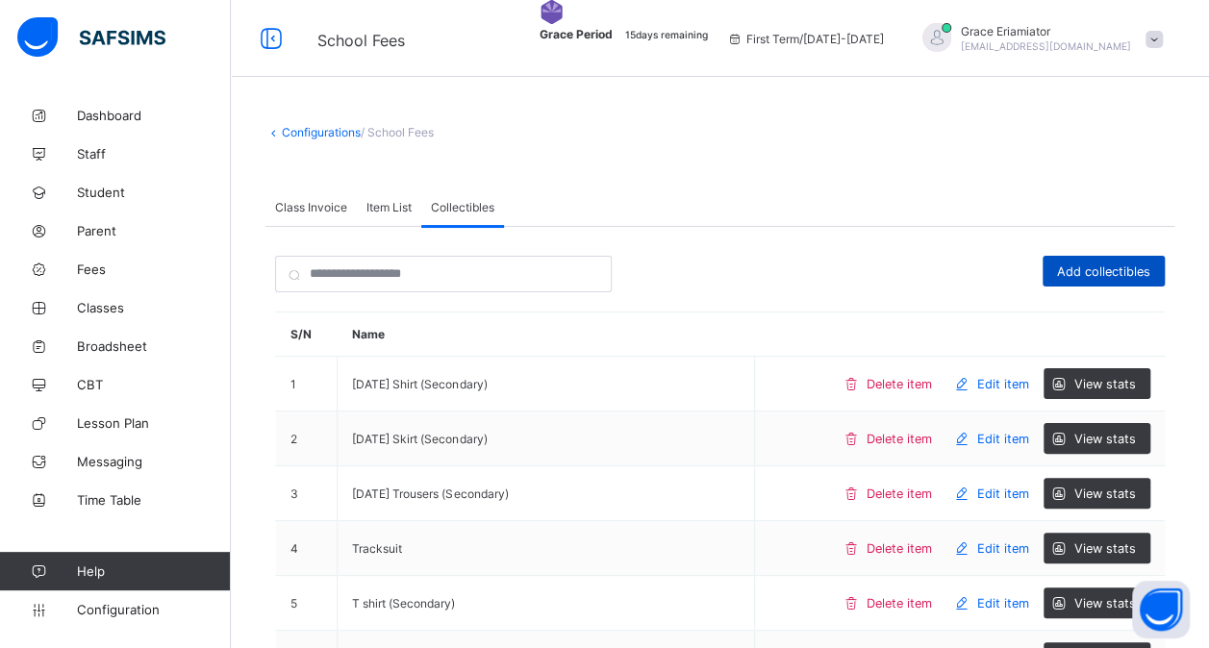
click at [1097, 276] on span "Add collectibles" at bounding box center [1103, 271] width 93 height 14
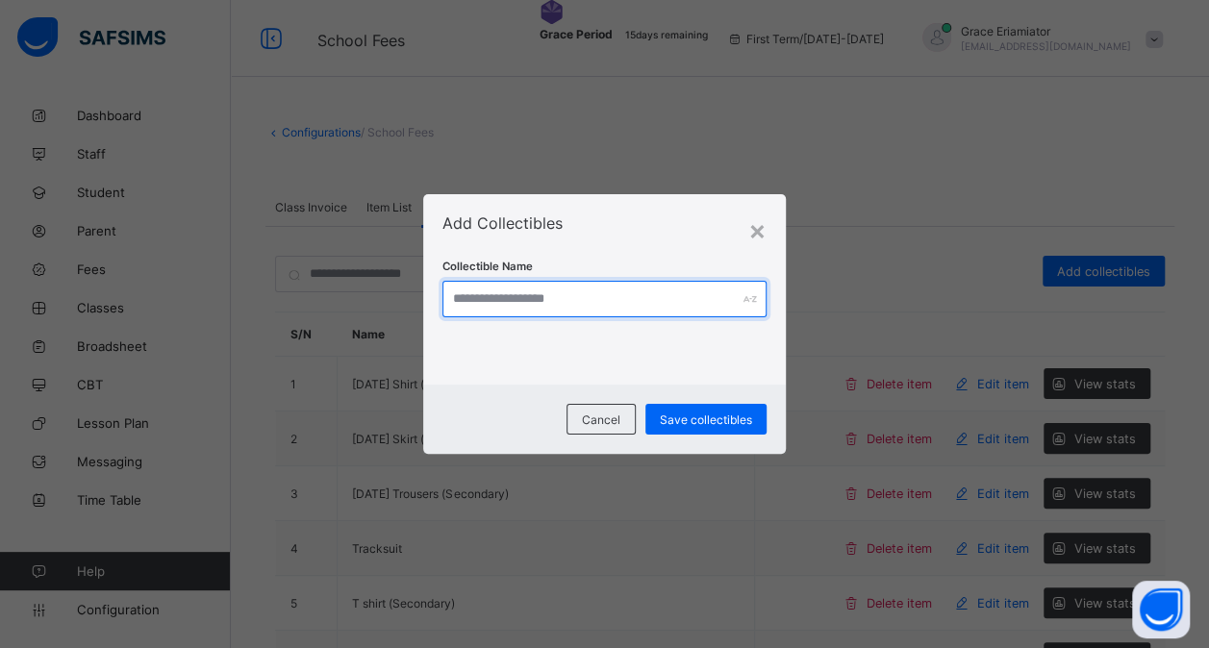
click at [589, 299] on input "text" at bounding box center [604, 299] width 324 height 37
click at [463, 301] on input "**********" at bounding box center [611, 299] width 329 height 37
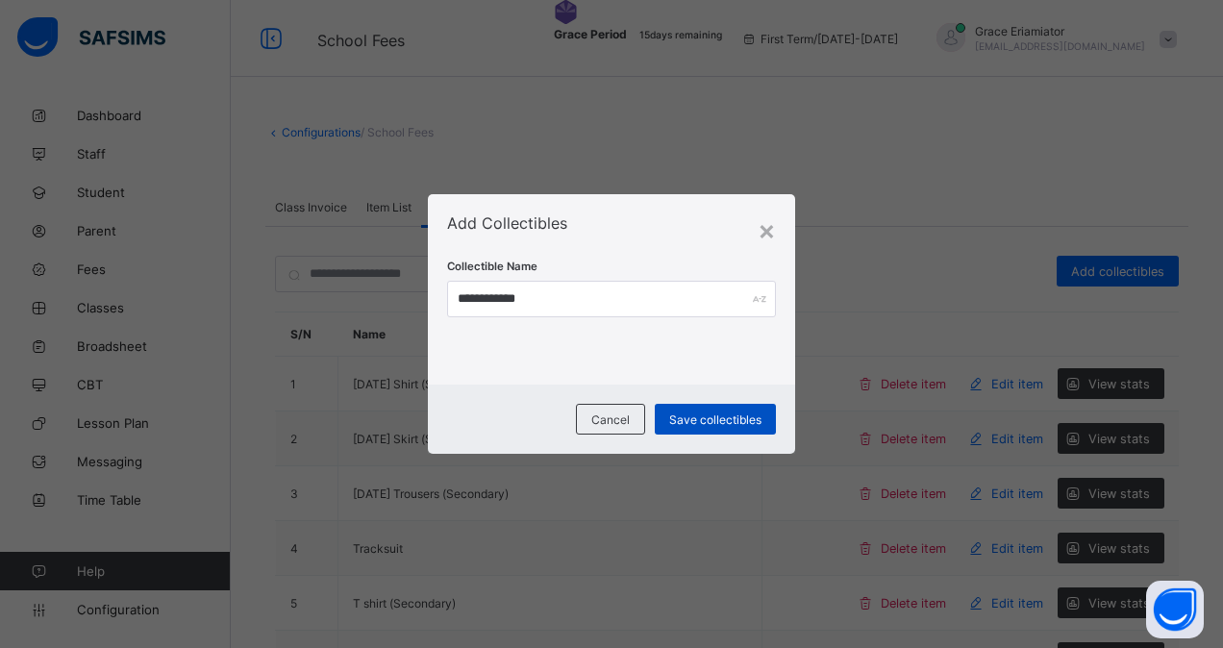
click at [706, 411] on div "Save collectibles" at bounding box center [715, 419] width 121 height 31
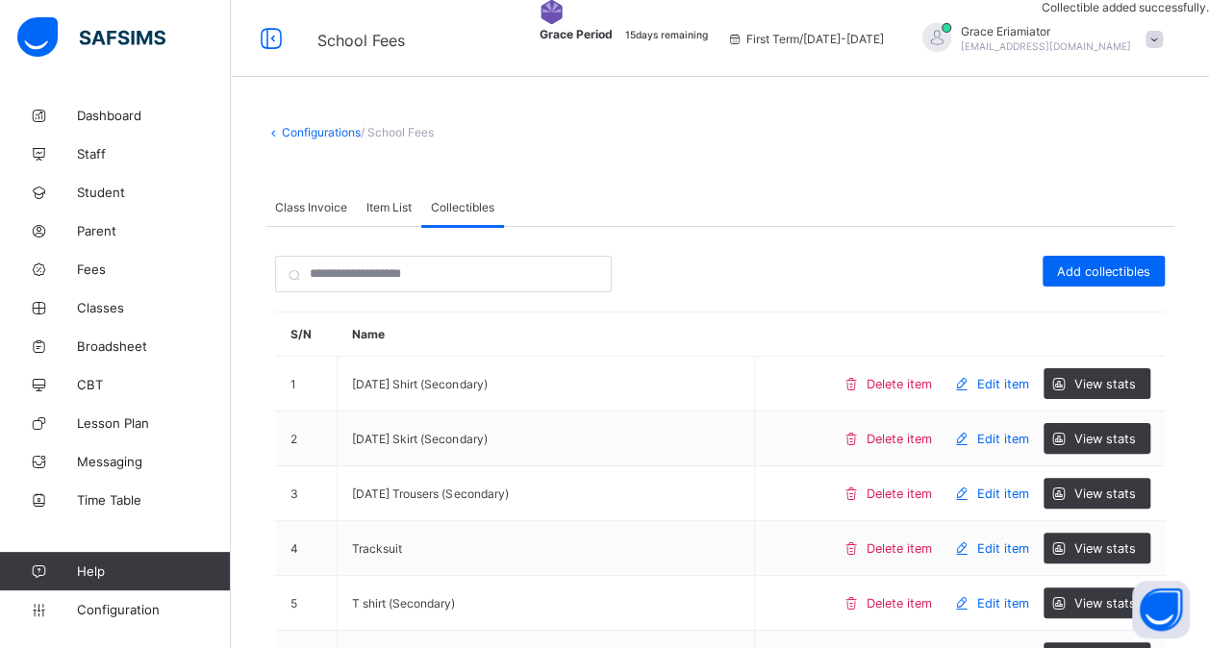
click at [326, 212] on span "Class Invoice" at bounding box center [311, 207] width 72 height 14
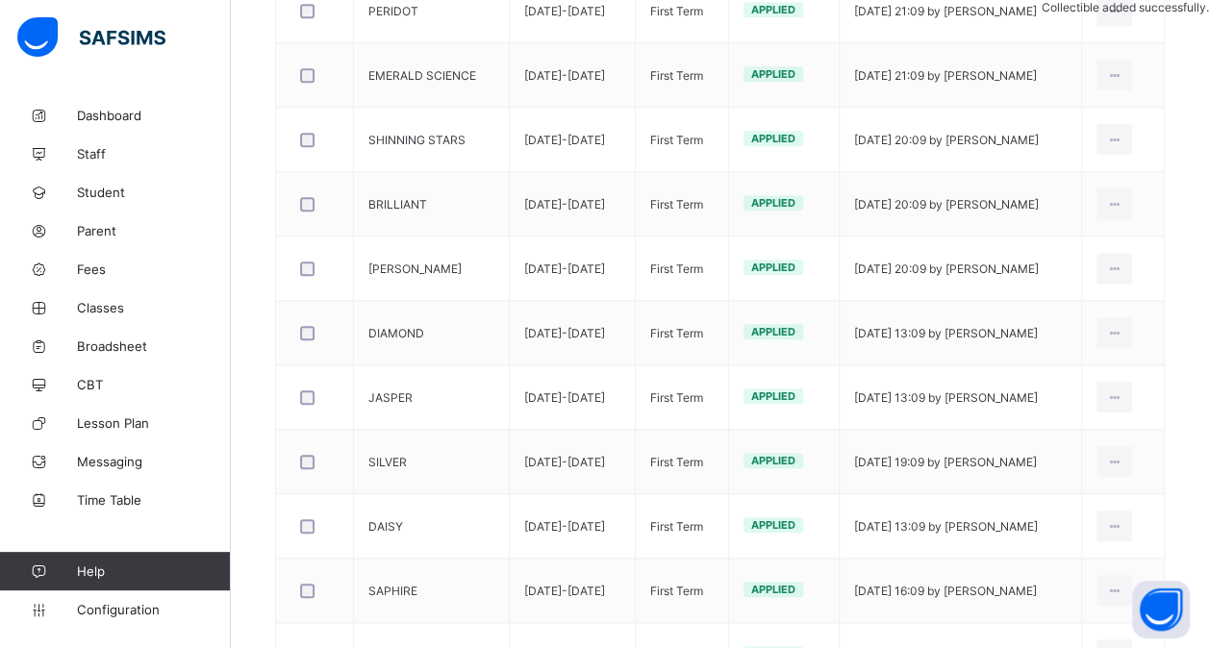
scroll to position [720, 0]
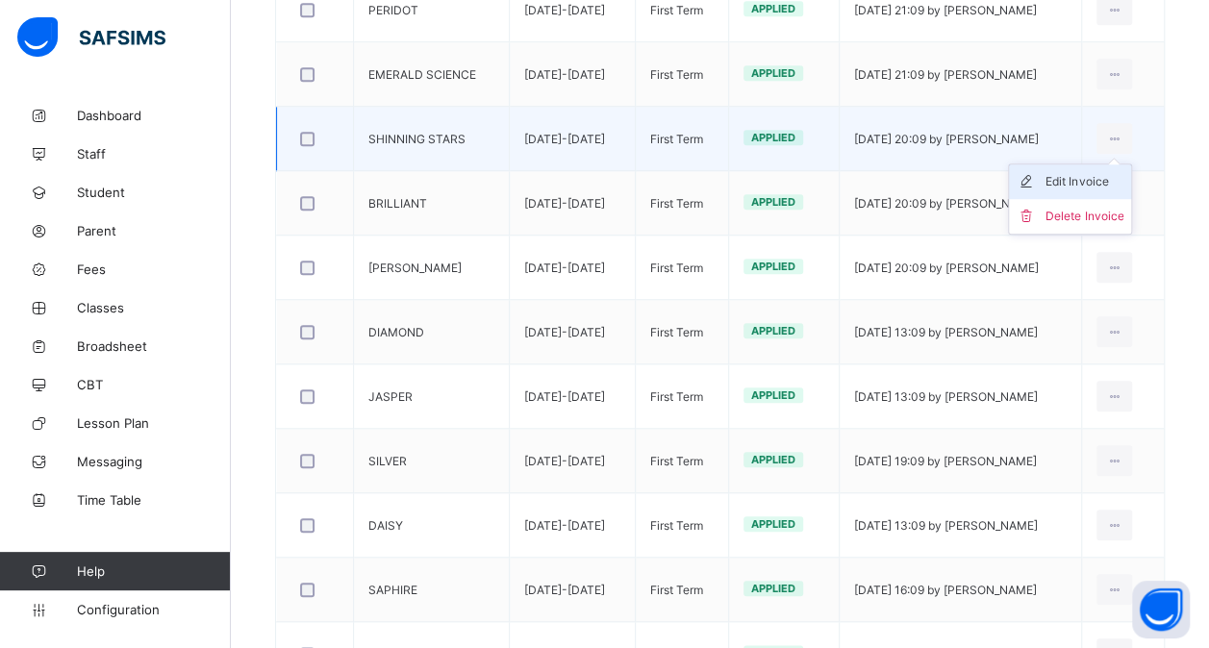
click at [1091, 178] on div "Edit Invoice" at bounding box center [1084, 181] width 78 height 19
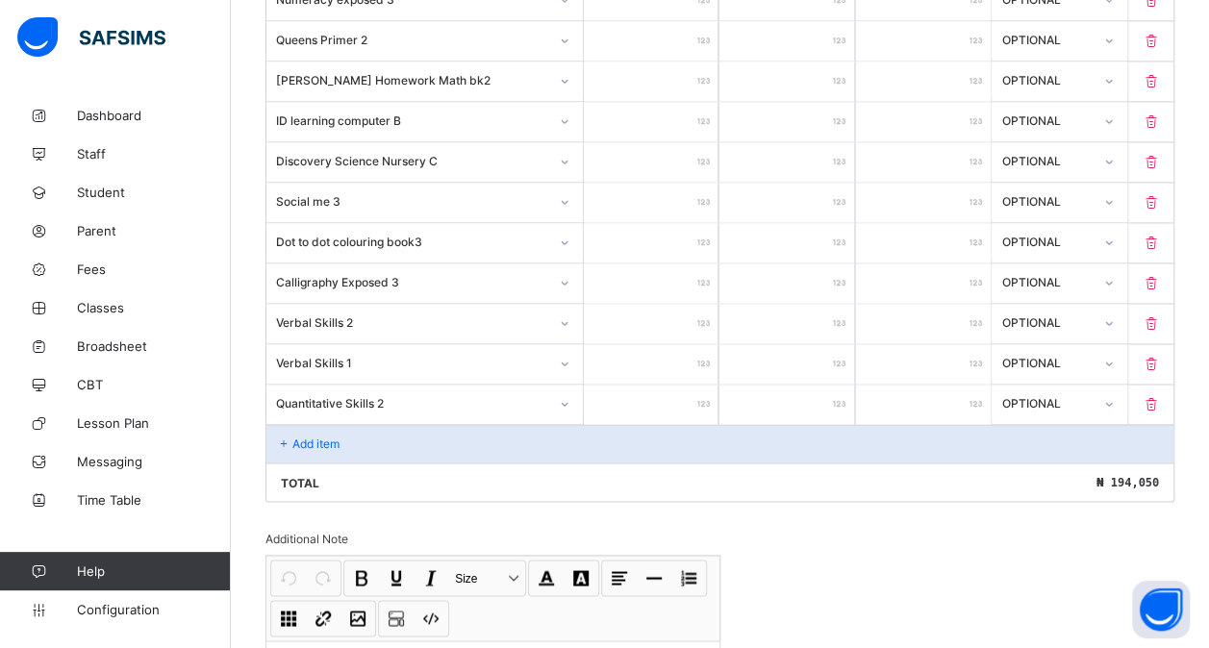
scroll to position [1372, 0]
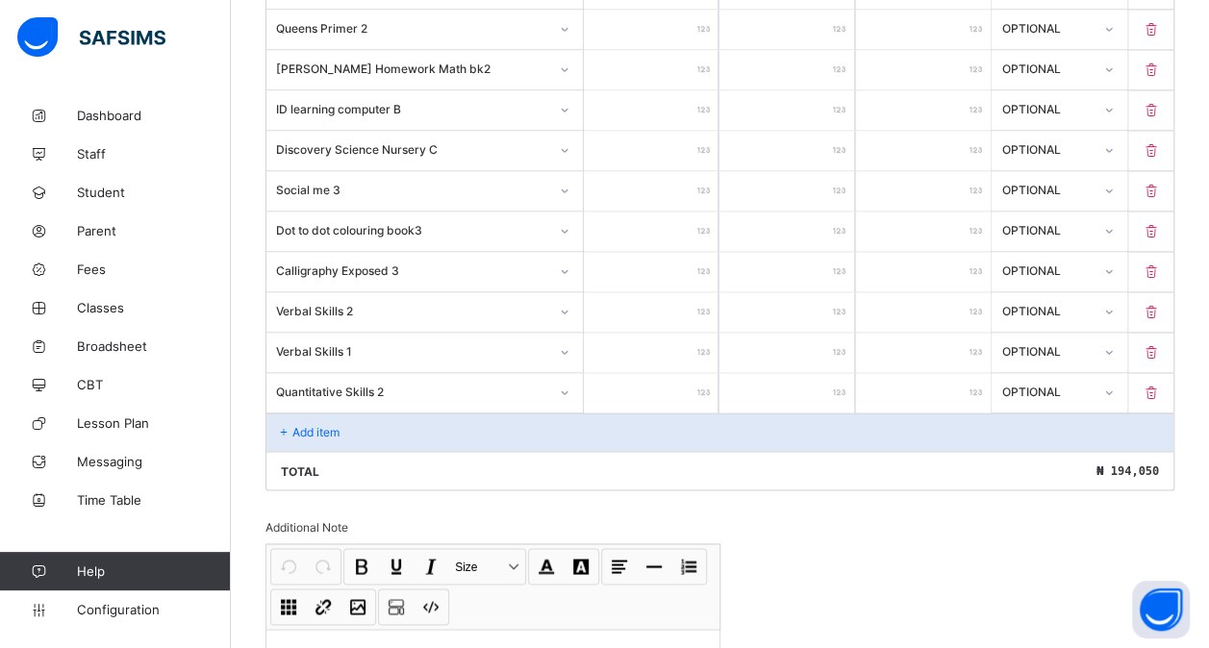
click at [309, 425] on p "Add item" at bounding box center [315, 432] width 47 height 14
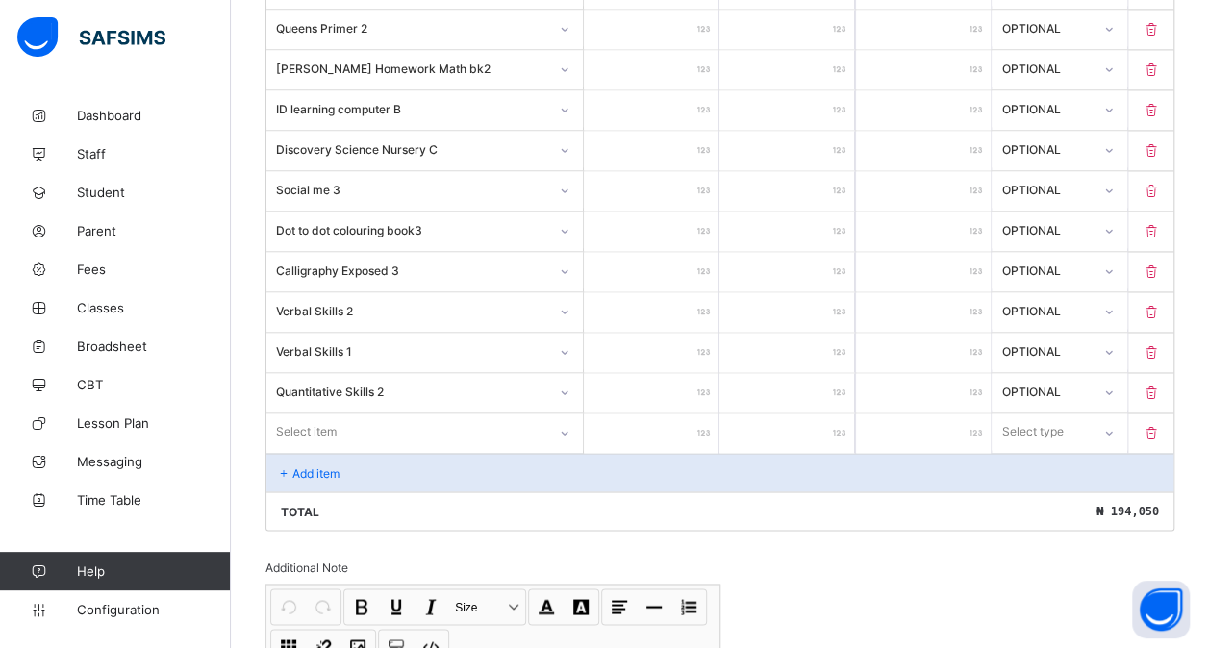
click at [326, 414] on div "Select item" at bounding box center [306, 432] width 61 height 37
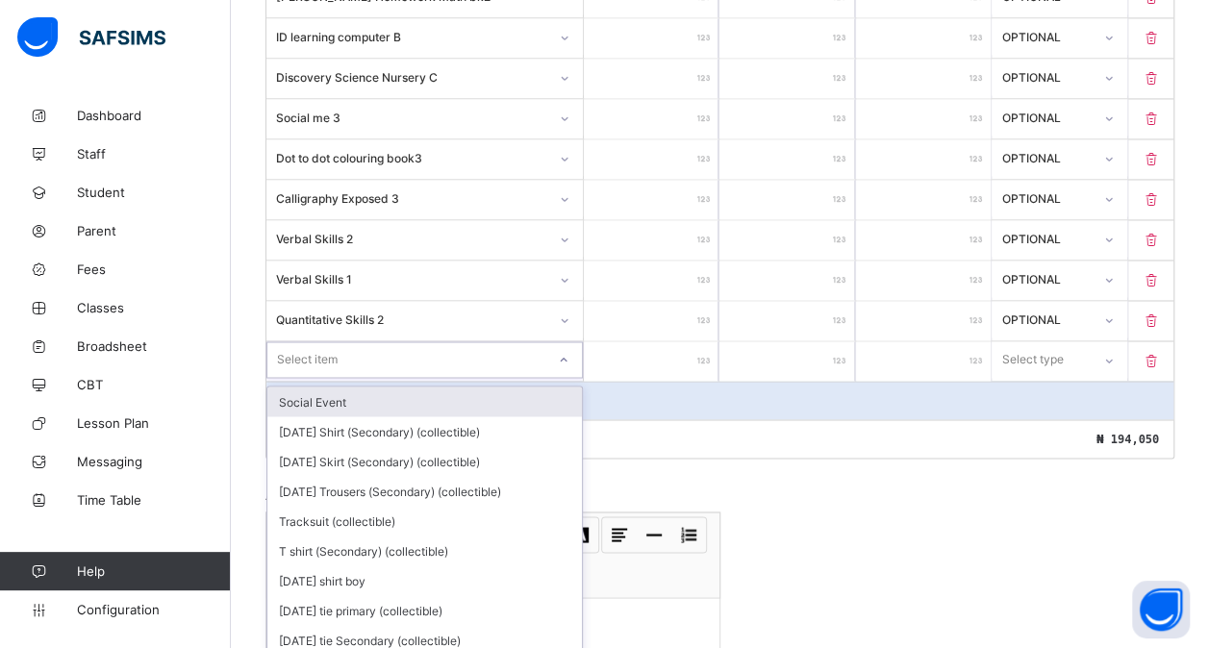
scroll to position [1454, 0]
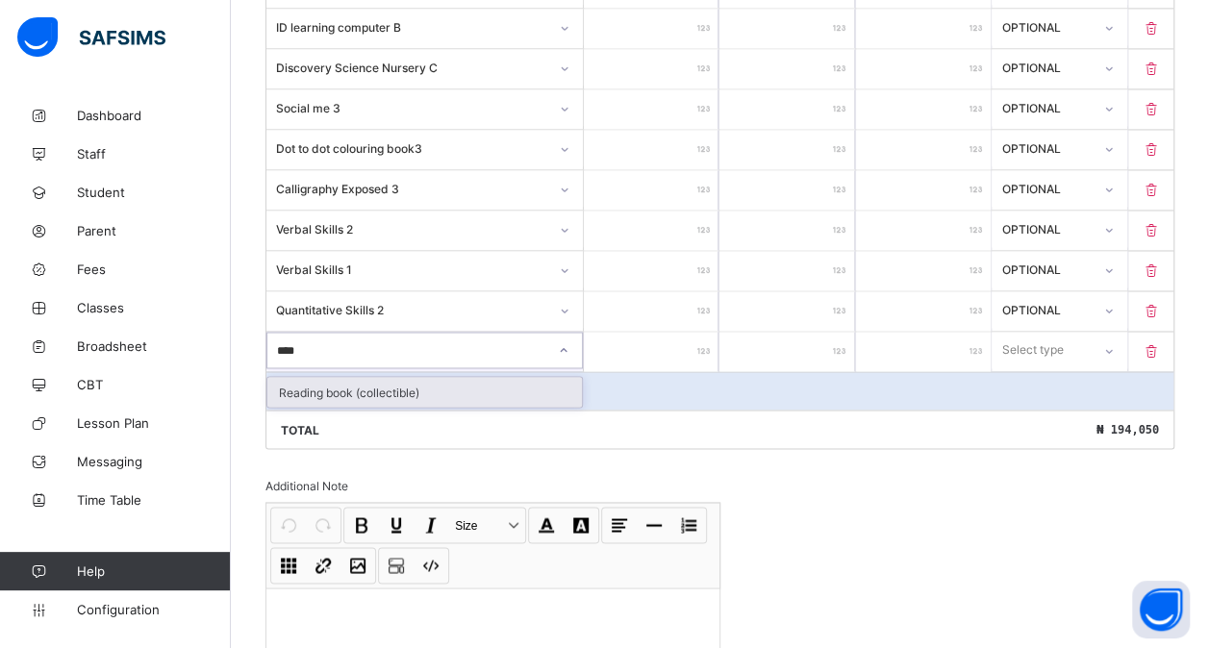
click at [403, 378] on div "Reading book (collectible)" at bounding box center [424, 392] width 315 height 30
click at [641, 332] on input "number" at bounding box center [651, 351] width 135 height 39
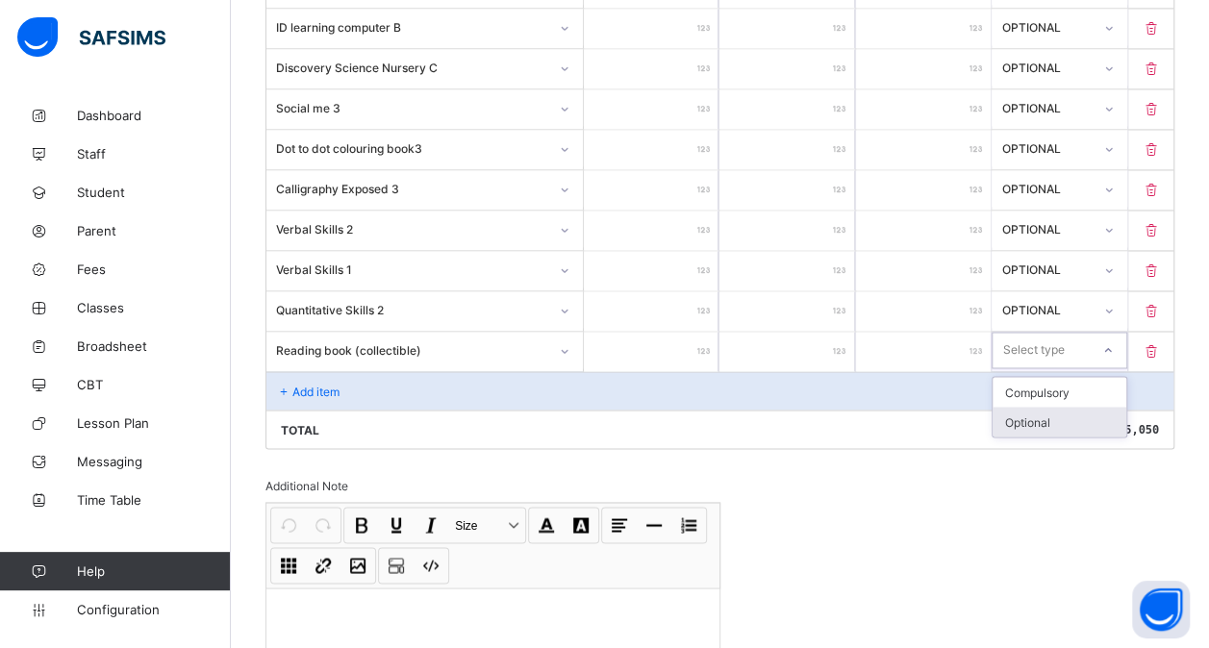
drag, startPoint x: 1066, startPoint y: 323, endPoint x: 1045, endPoint y: 388, distance: 67.8
click at [1045, 368] on div "option Optional focused, 2 of 2. 2 results available. Use Up and Down to choose…" at bounding box center [1059, 350] width 135 height 37
click at [1045, 407] on div "Optional" at bounding box center [1059, 422] width 133 height 30
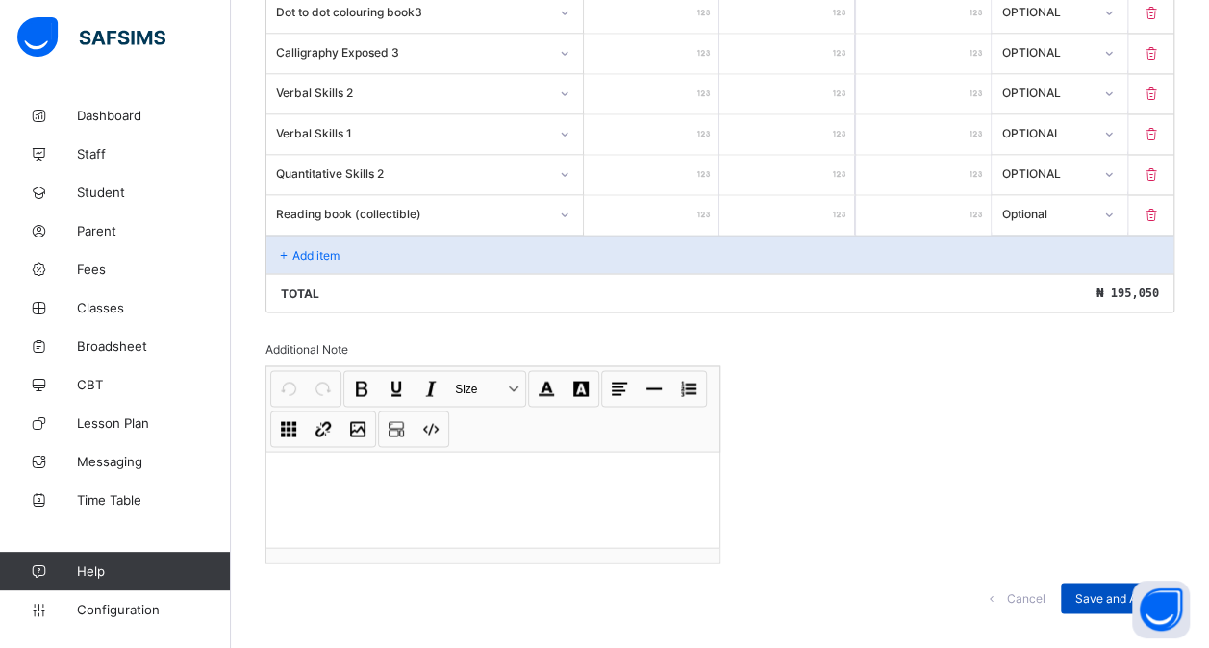
click at [1114, 591] on span "Save and Apply" at bounding box center [1117, 598] width 85 height 14
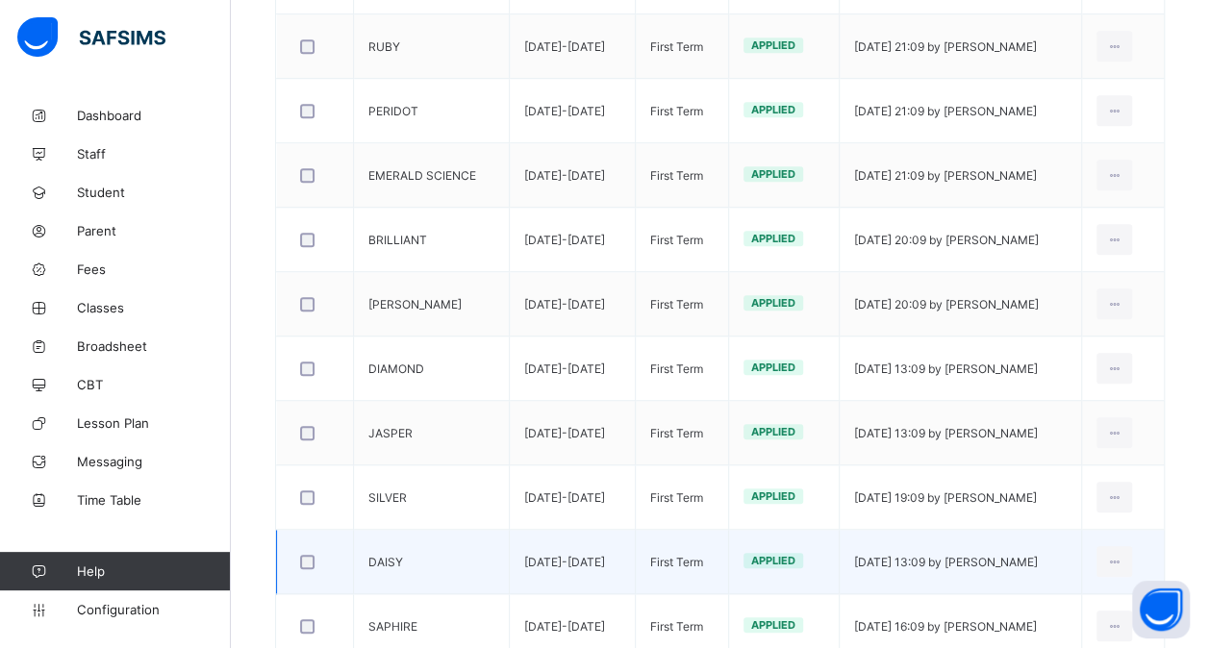
scroll to position [617, 0]
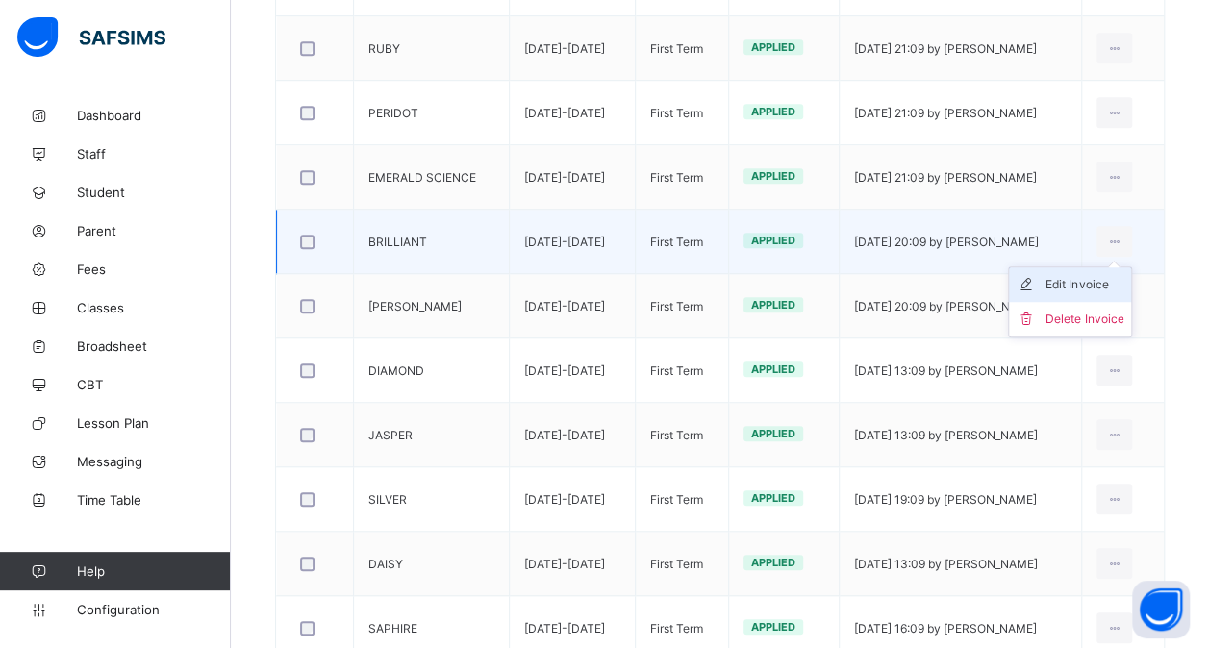
click at [1093, 283] on div "Edit Invoice" at bounding box center [1084, 284] width 78 height 19
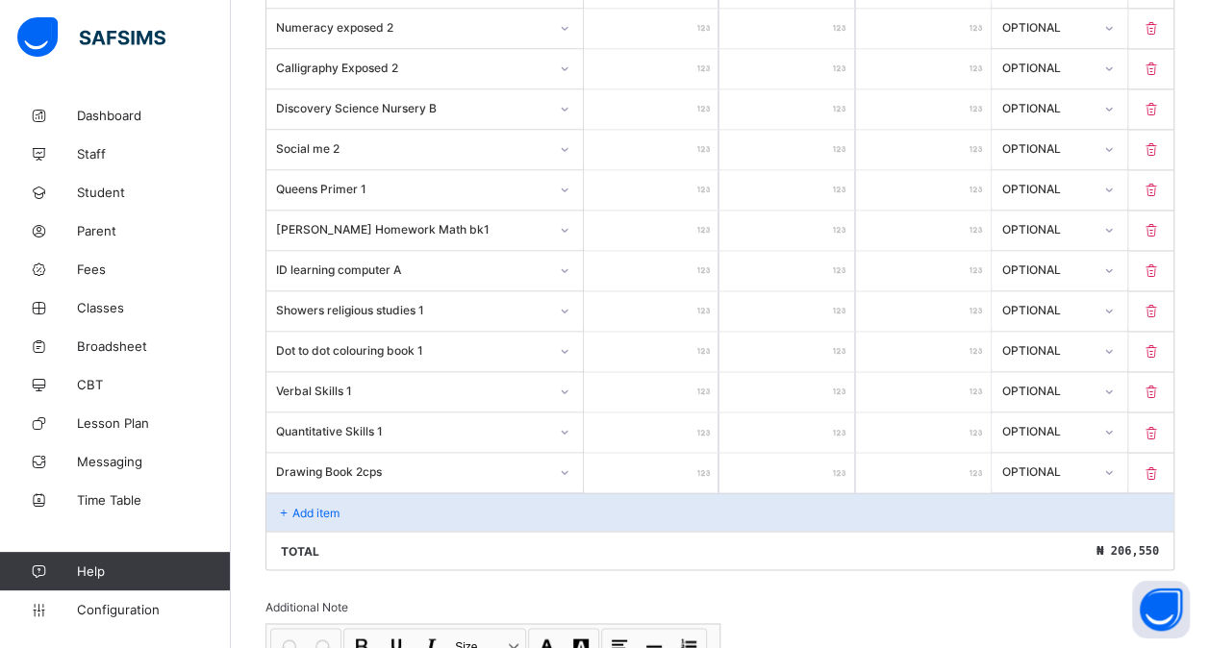
scroll to position [1671, 0]
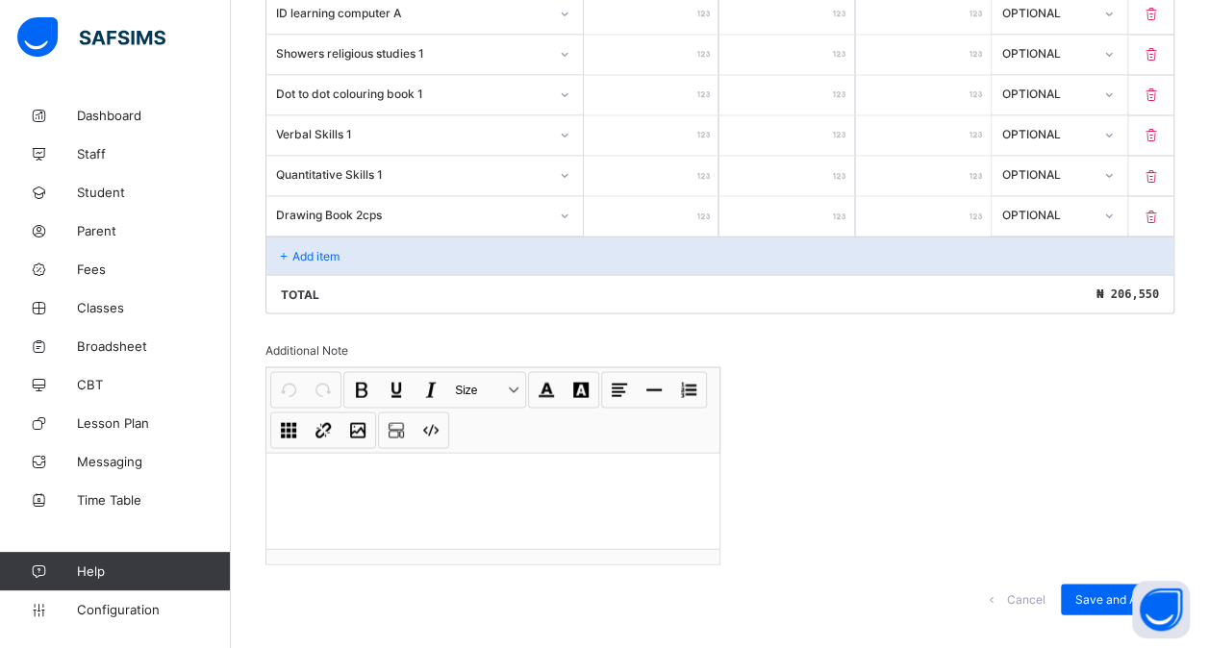
click at [374, 236] on div "Add item" at bounding box center [719, 255] width 907 height 38
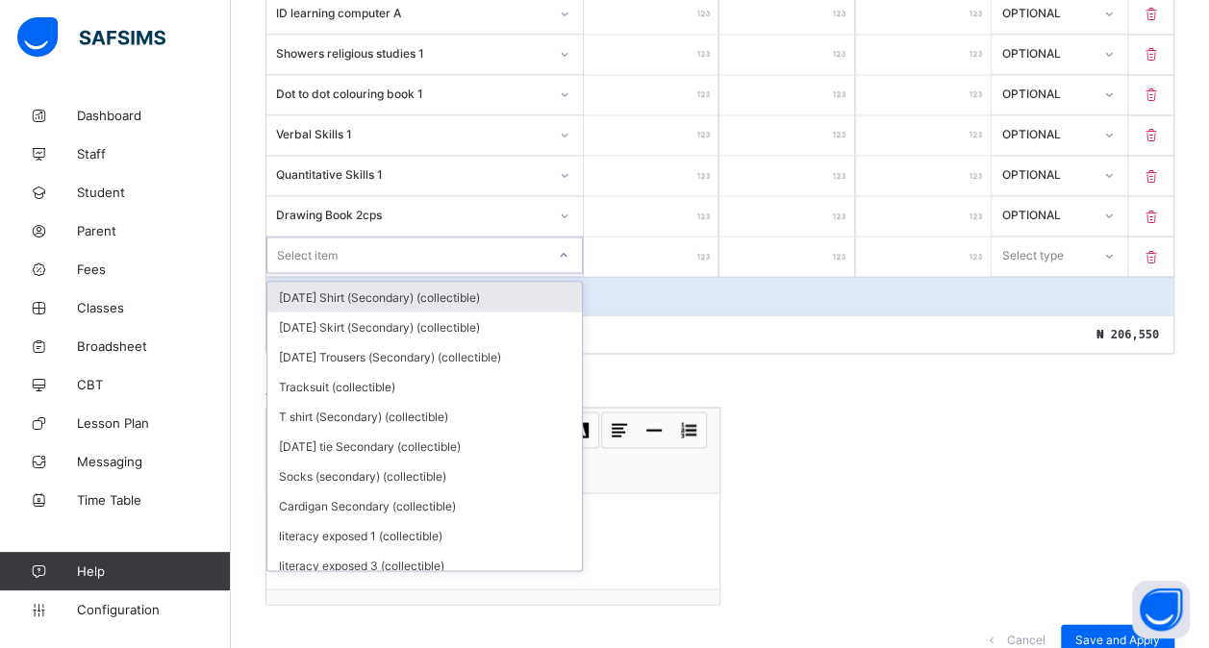
click at [369, 241] on div "Select item" at bounding box center [406, 254] width 278 height 27
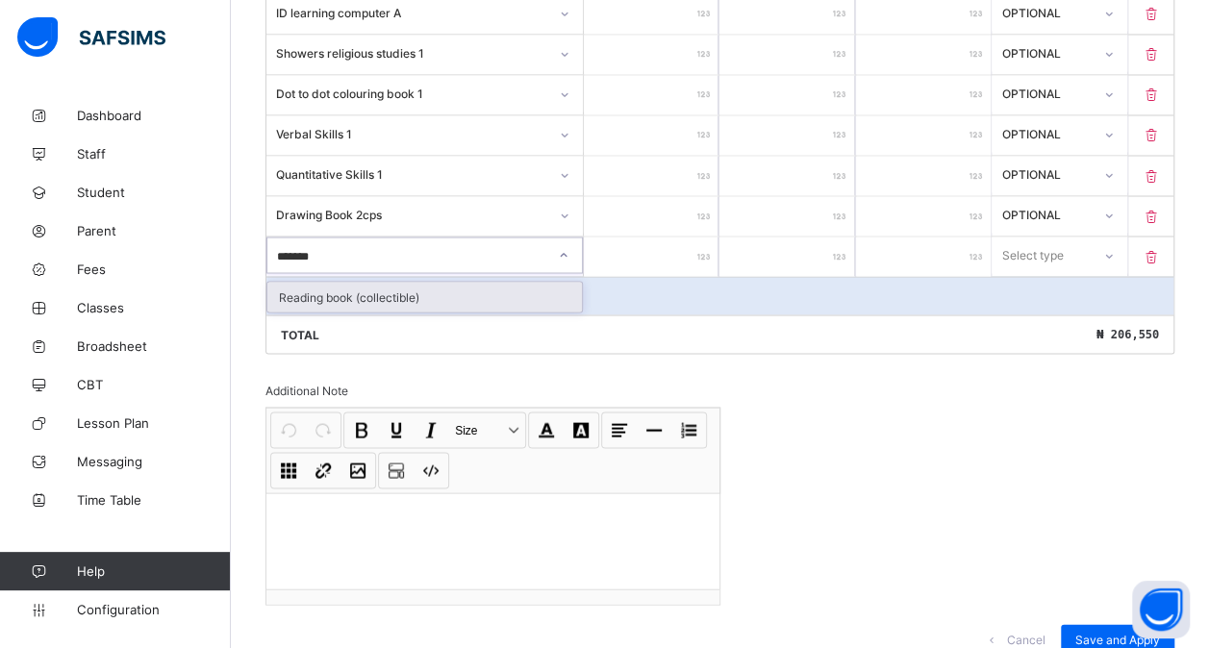
click at [425, 282] on div "Reading book (collectible)" at bounding box center [424, 297] width 315 height 30
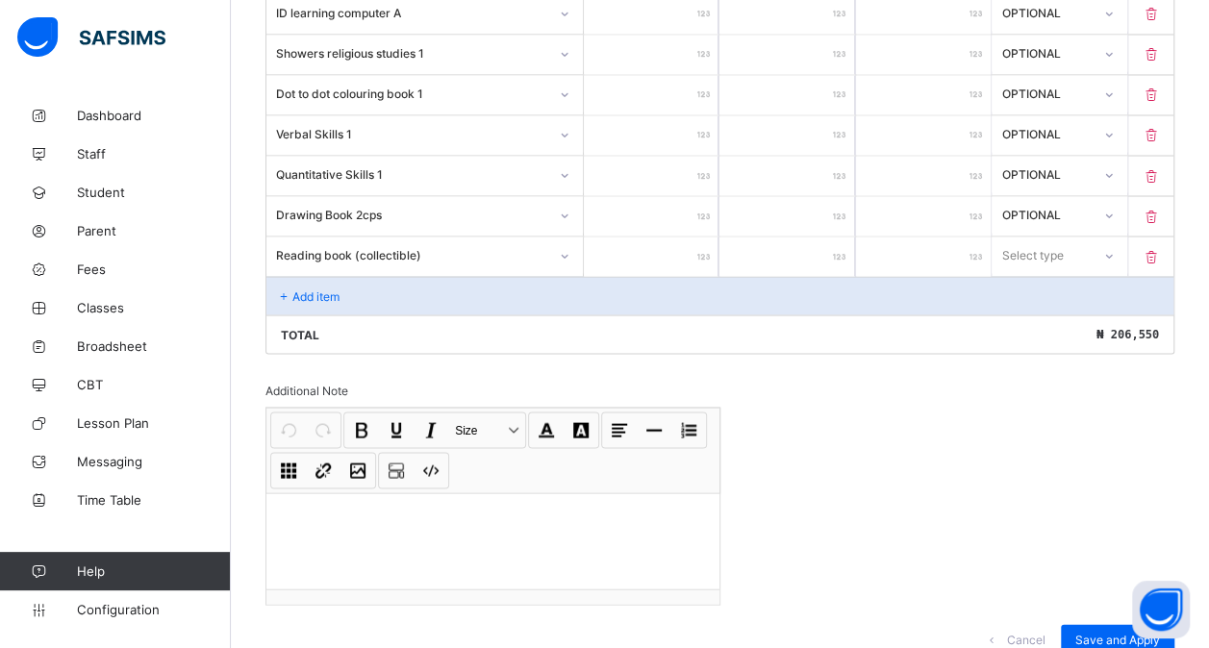
click at [705, 237] on div at bounding box center [651, 256] width 135 height 39
click at [689, 237] on input "number" at bounding box center [651, 256] width 135 height 39
click at [1034, 237] on div "Select type" at bounding box center [1033, 255] width 62 height 37
click at [1032, 312] on div "Optional" at bounding box center [1059, 327] width 133 height 30
click at [429, 276] on div "Add item" at bounding box center [719, 295] width 907 height 38
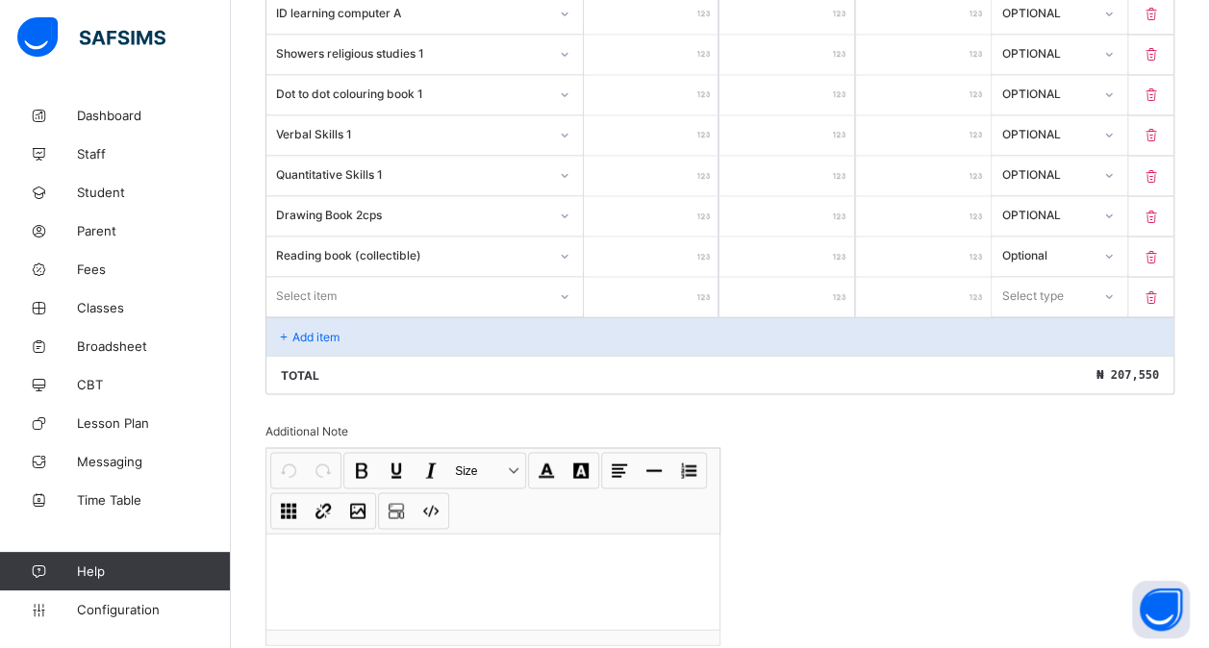
click at [364, 282] on div "Select item" at bounding box center [406, 295] width 280 height 27
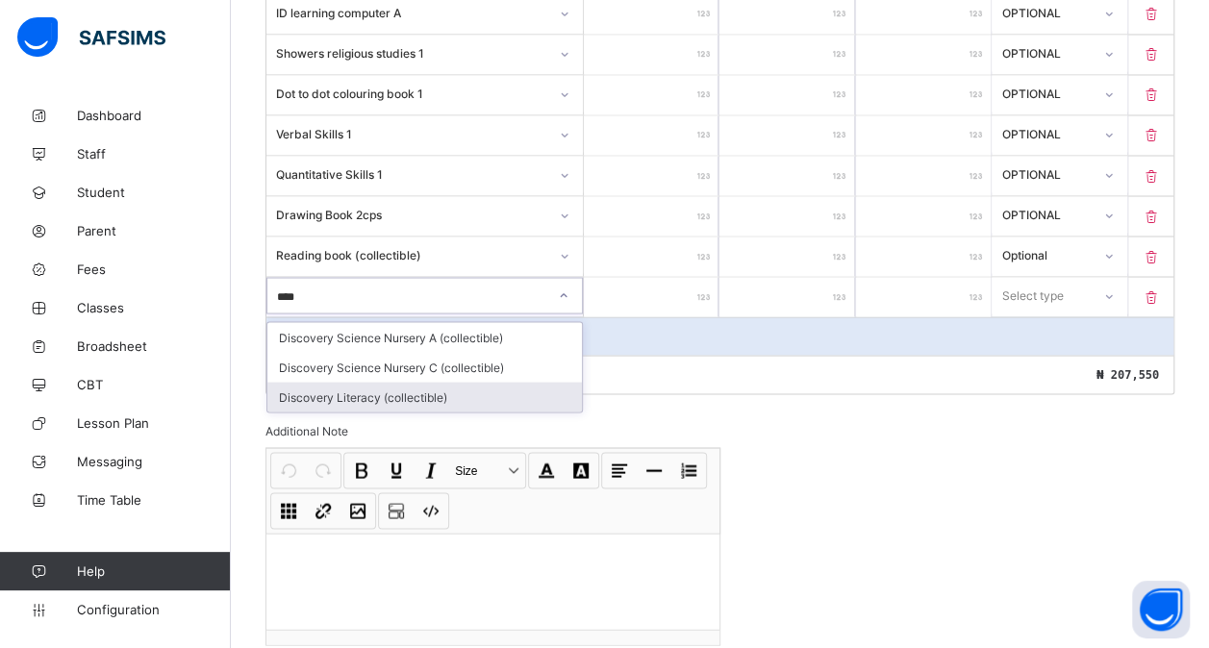
click at [398, 382] on div "Discovery Literacy (collectible)" at bounding box center [424, 397] width 315 height 30
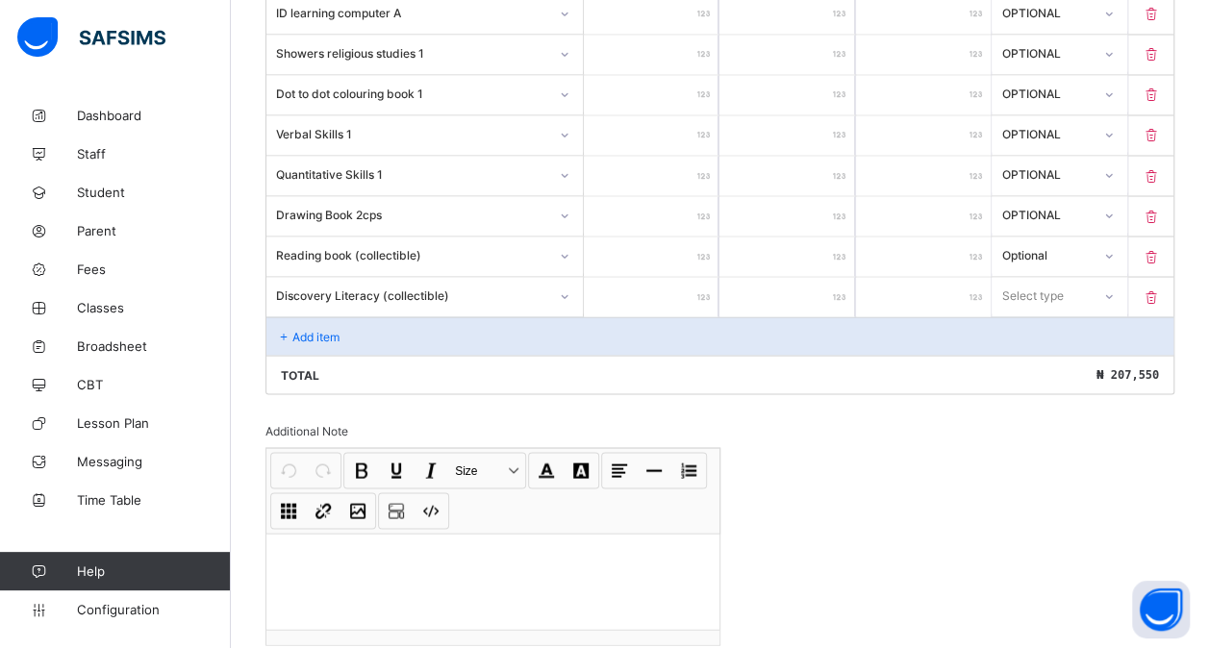
click at [627, 277] on input "number" at bounding box center [651, 296] width 135 height 39
click at [1062, 277] on div "Select type" at bounding box center [1032, 295] width 62 height 37
click at [1043, 352] on div "Optional" at bounding box center [1059, 367] width 133 height 30
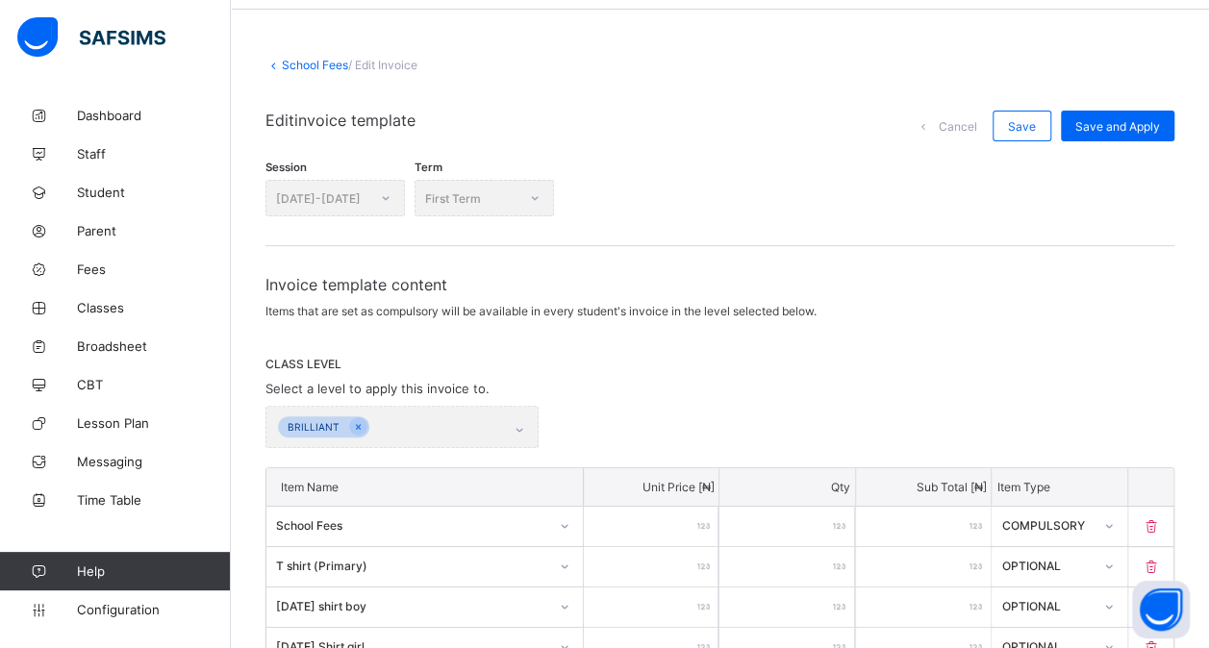
scroll to position [0, 0]
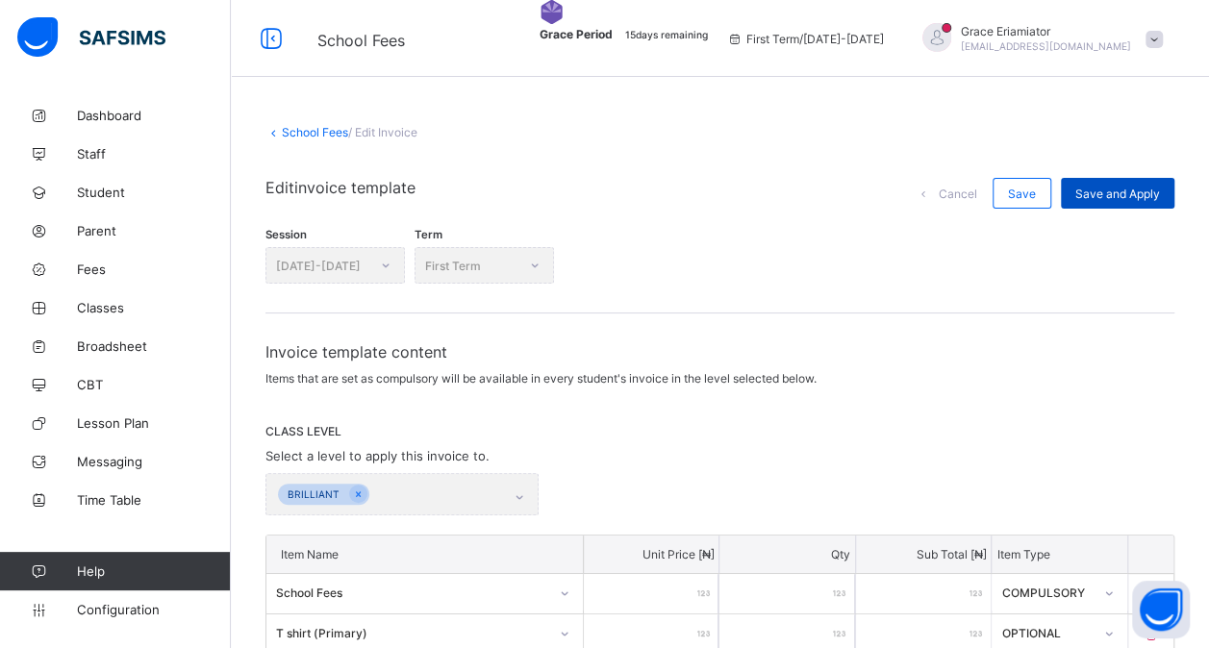
click at [1131, 198] on span "Save and Apply" at bounding box center [1117, 194] width 85 height 14
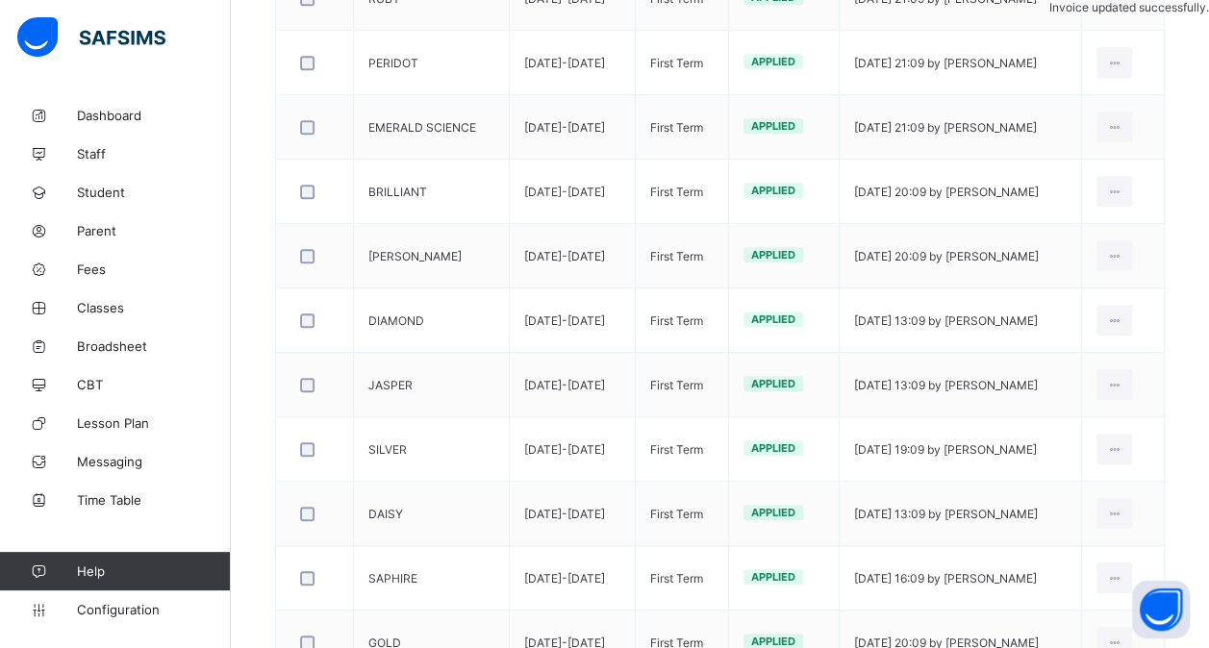
scroll to position [670, 0]
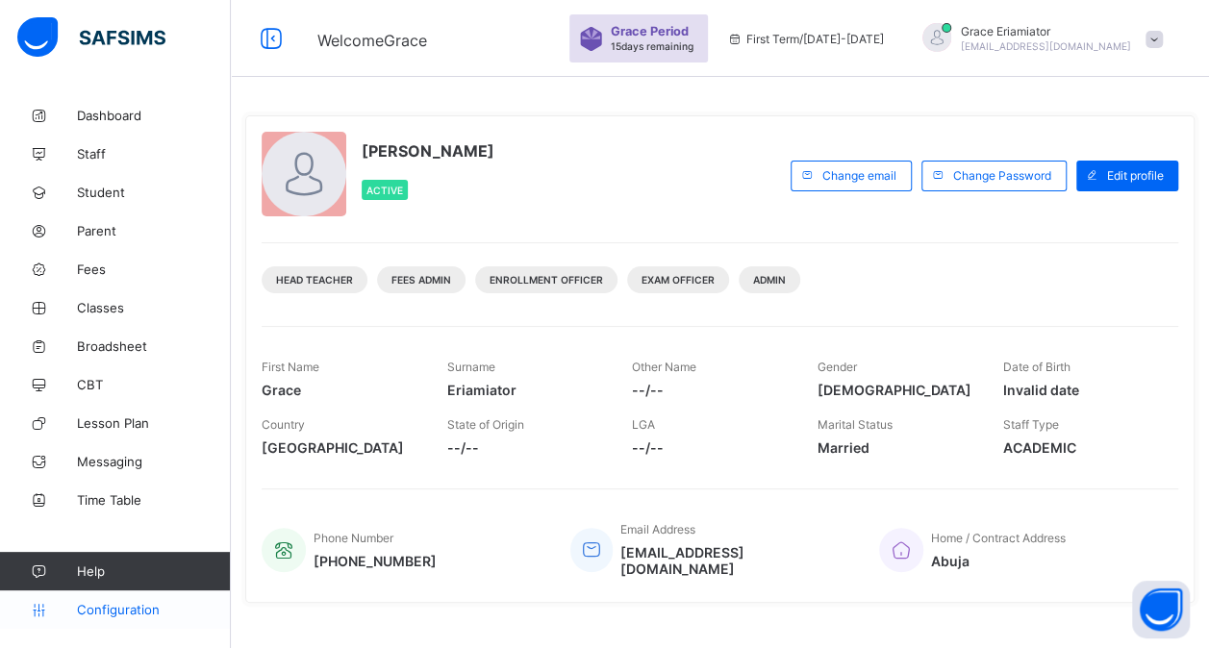
click at [110, 610] on span "Configuration" at bounding box center [153, 609] width 153 height 15
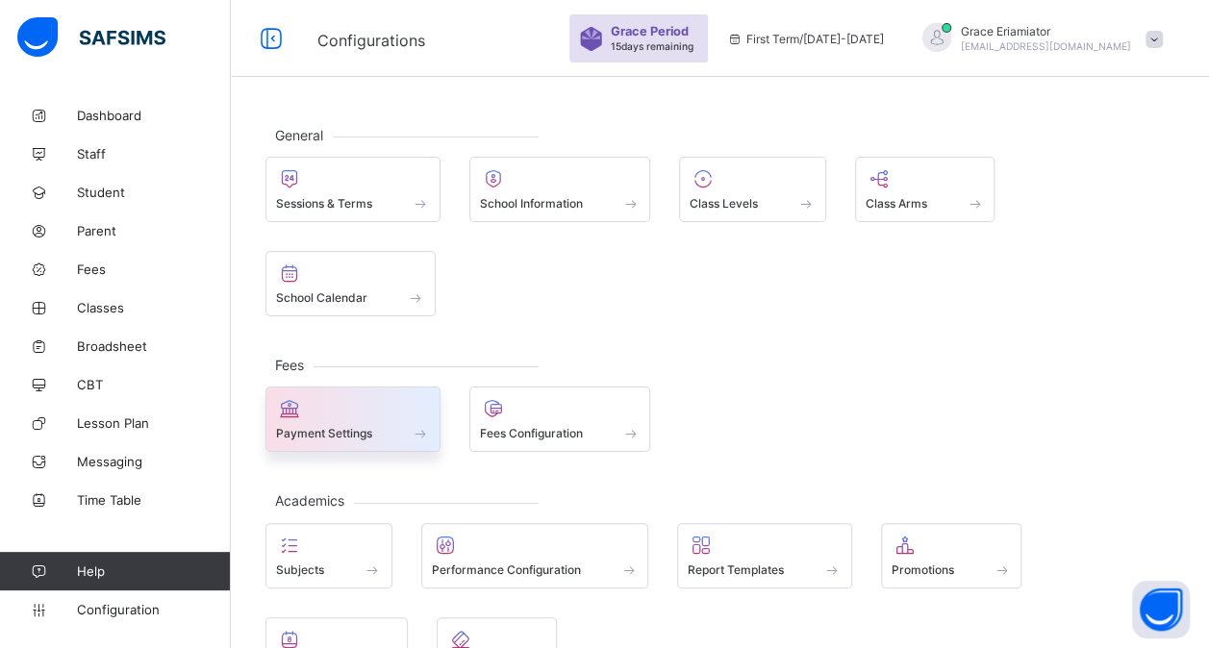
click at [337, 430] on span "Payment Settings" at bounding box center [324, 433] width 96 height 14
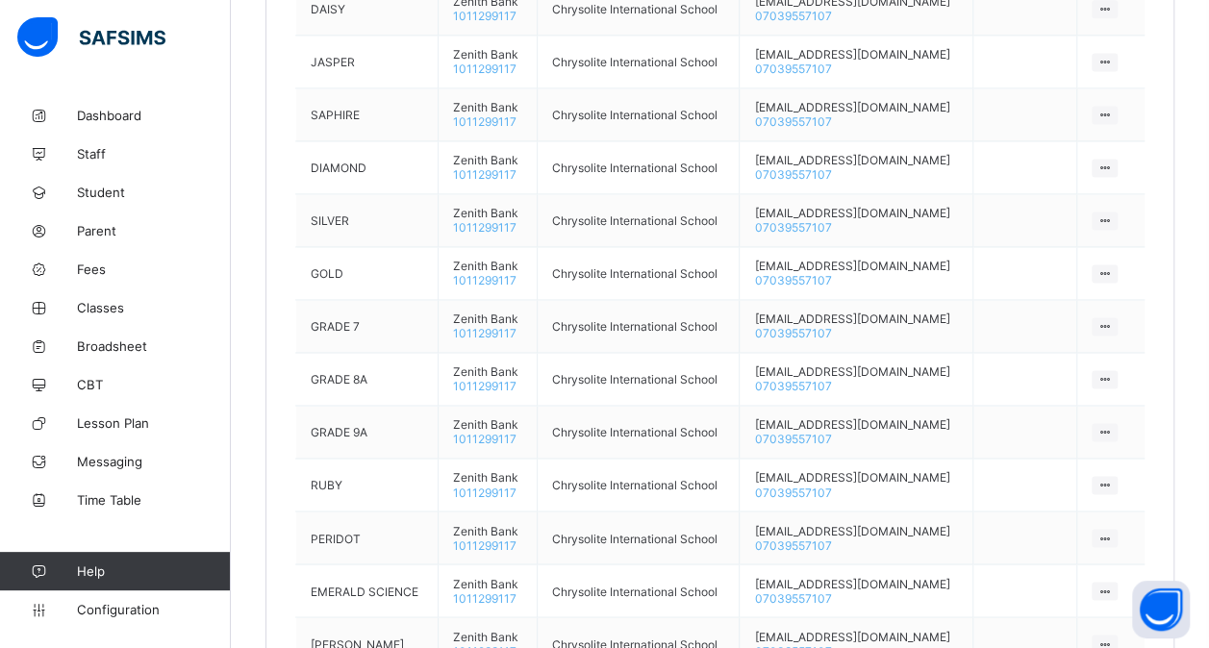
scroll to position [1318, 0]
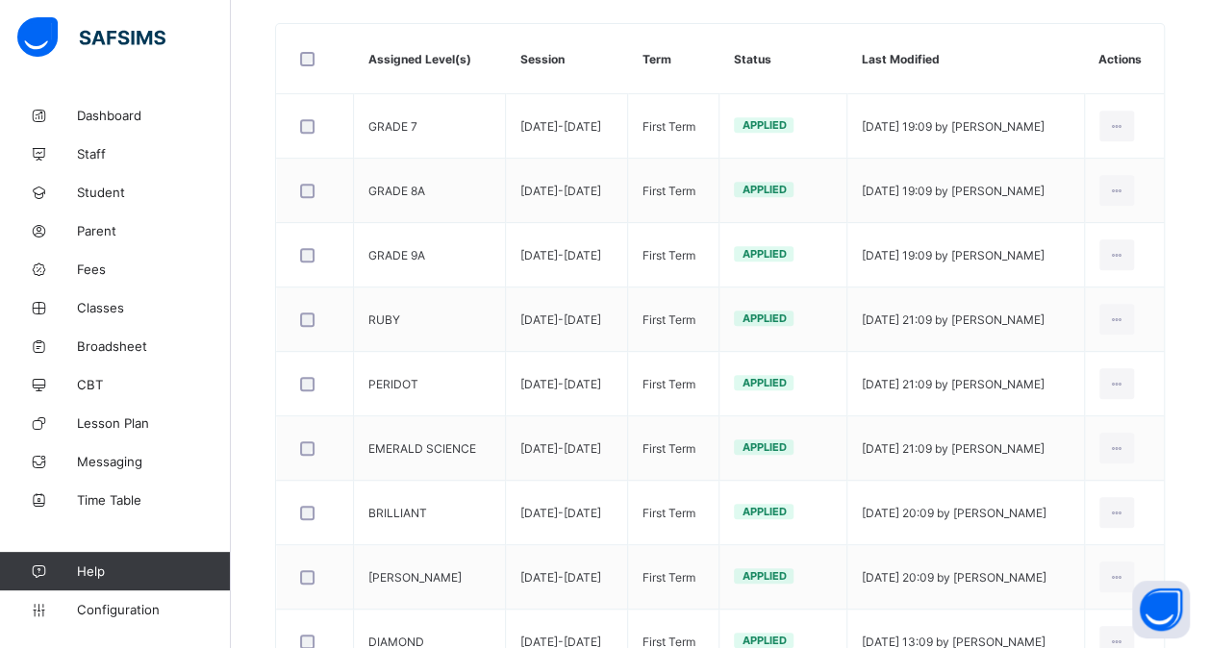
scroll to position [342, 0]
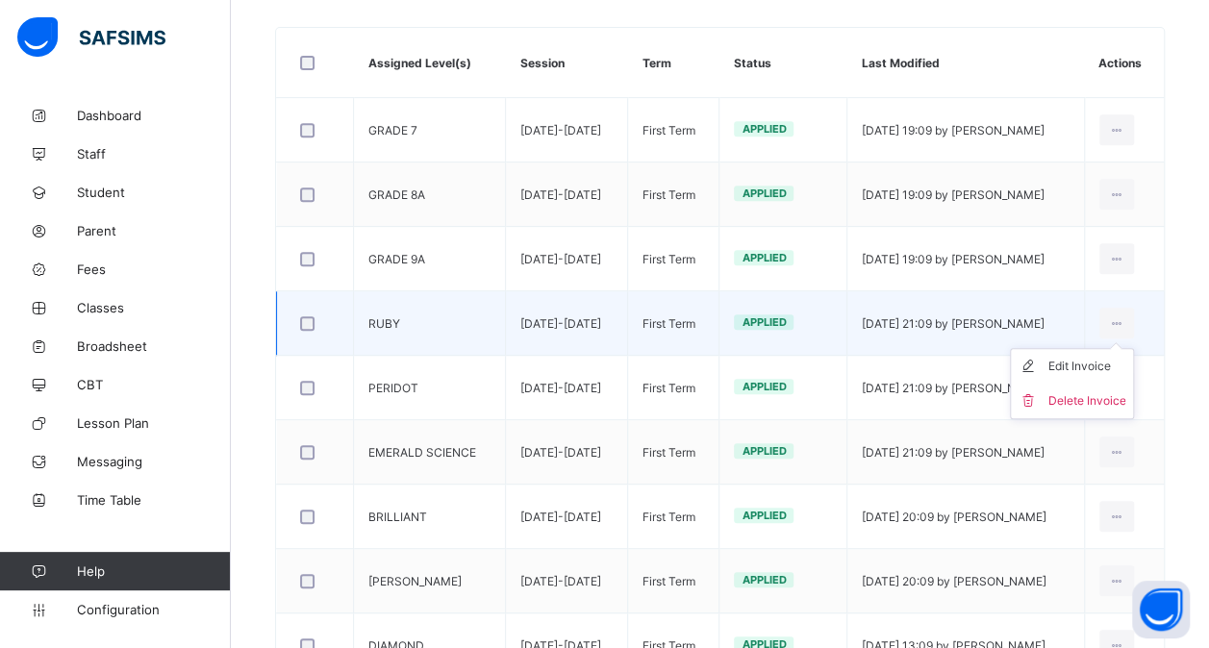
click at [1083, 354] on ul "Edit Invoice Delete Invoice" at bounding box center [1072, 383] width 124 height 71
click at [1081, 360] on div "Edit Invoice" at bounding box center [1086, 366] width 78 height 19
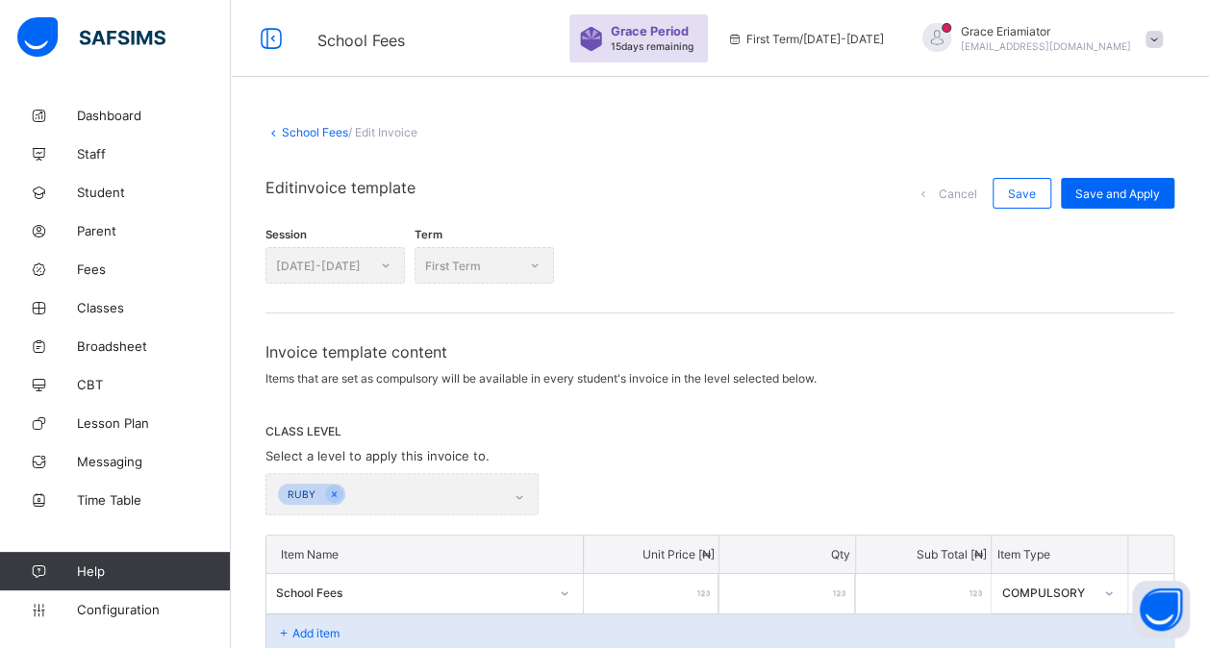
click at [316, 137] on link "School Fees" at bounding box center [315, 132] width 66 height 14
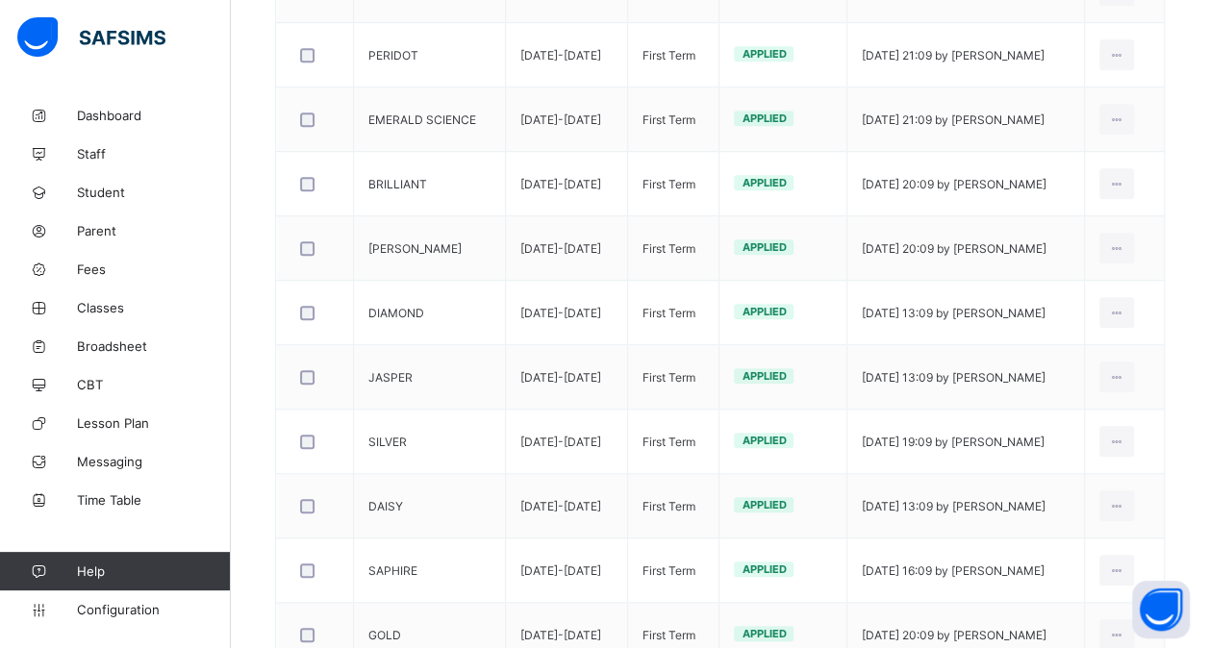
scroll to position [873, 0]
